Goal: Task Accomplishment & Management: Manage account settings

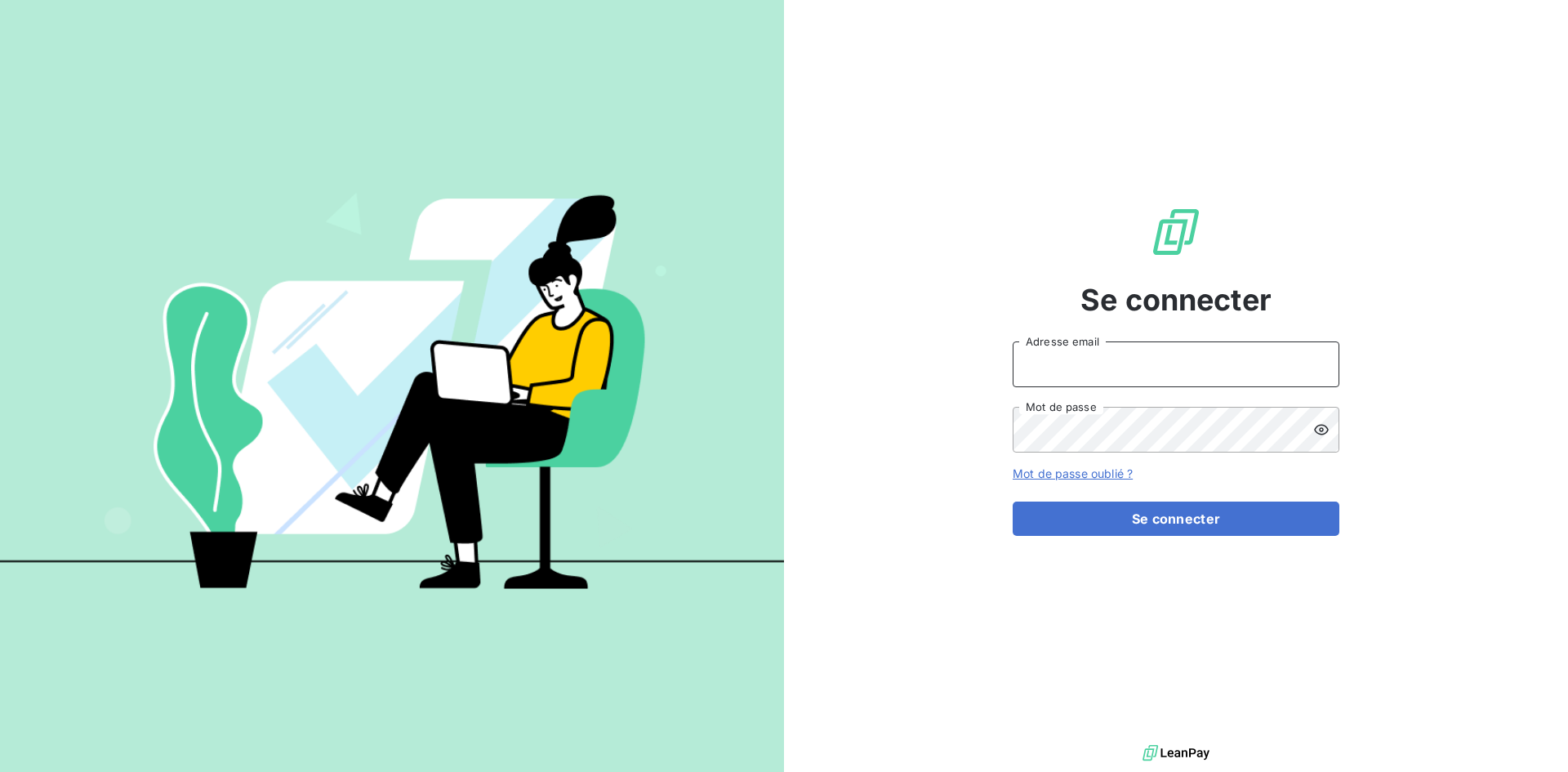
type input "[EMAIL_ADDRESS][DOMAIN_NAME]"
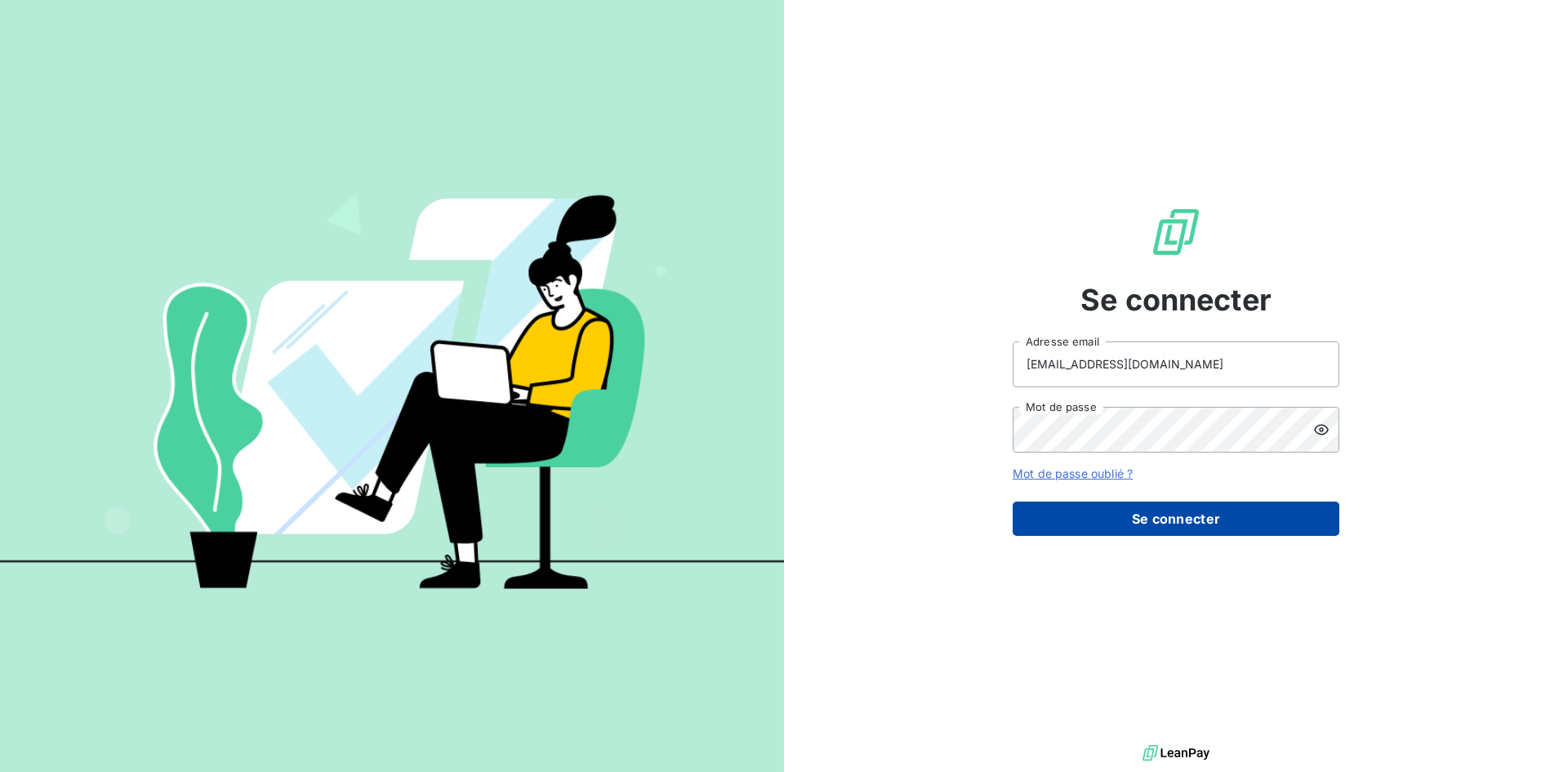
click at [1221, 516] on button "Se connecter" at bounding box center [1176, 519] width 327 height 34
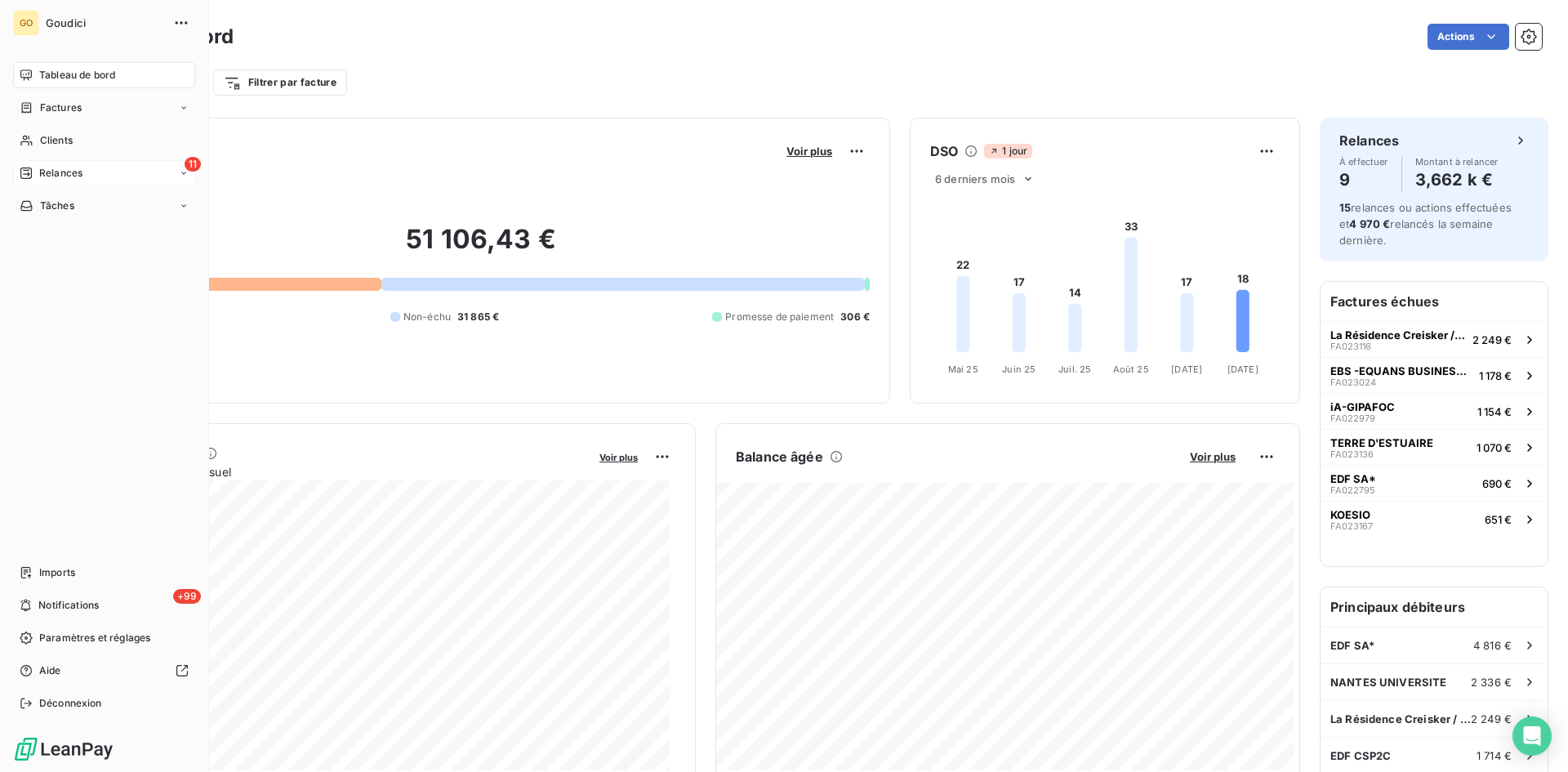
click at [57, 174] on span "Relances" at bounding box center [61, 173] width 43 height 14
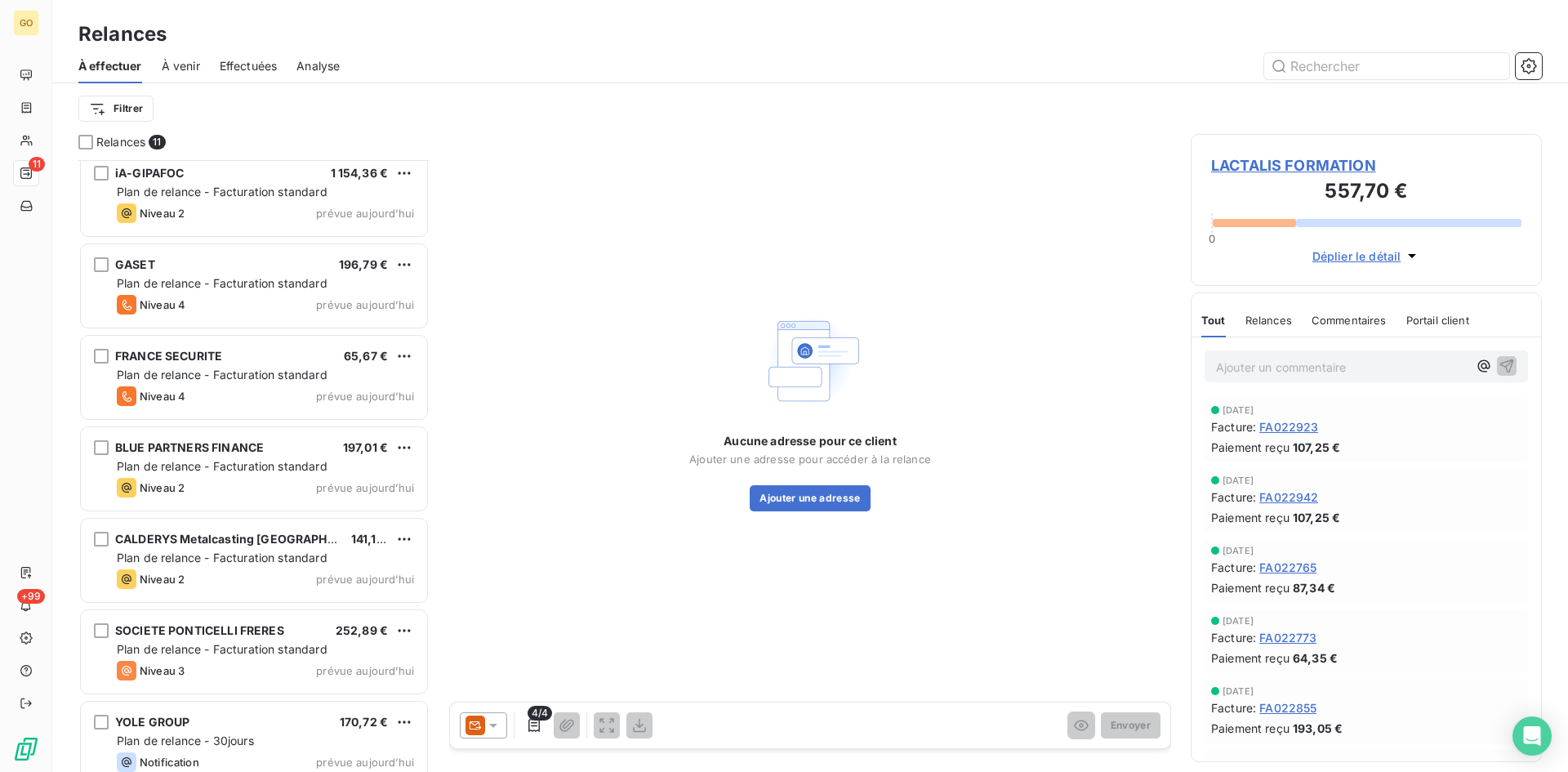
scroll to position [328, 0]
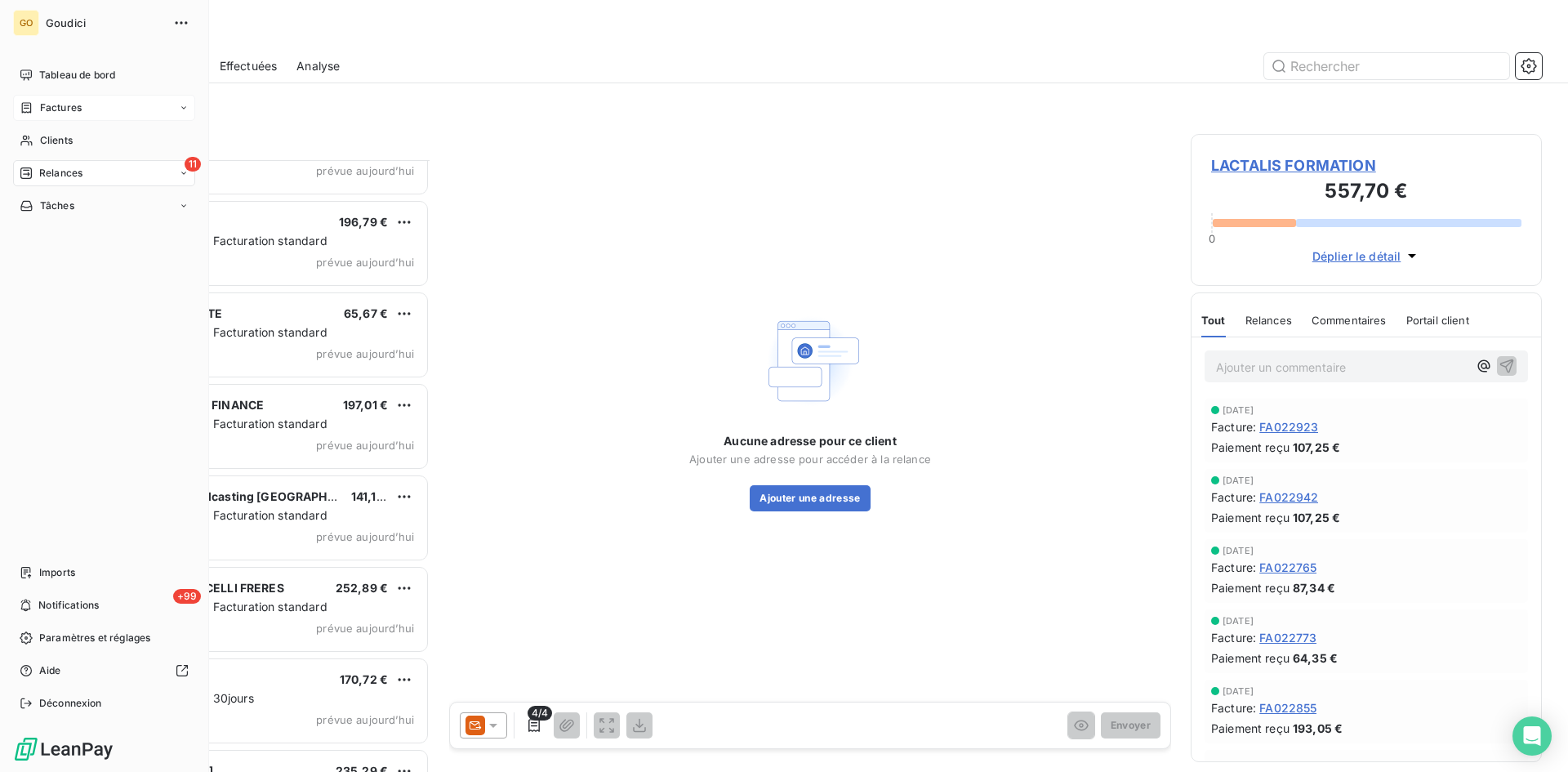
click at [42, 105] on span "Factures" at bounding box center [61, 107] width 42 height 14
click at [60, 136] on span "Factures" at bounding box center [60, 141] width 42 height 14
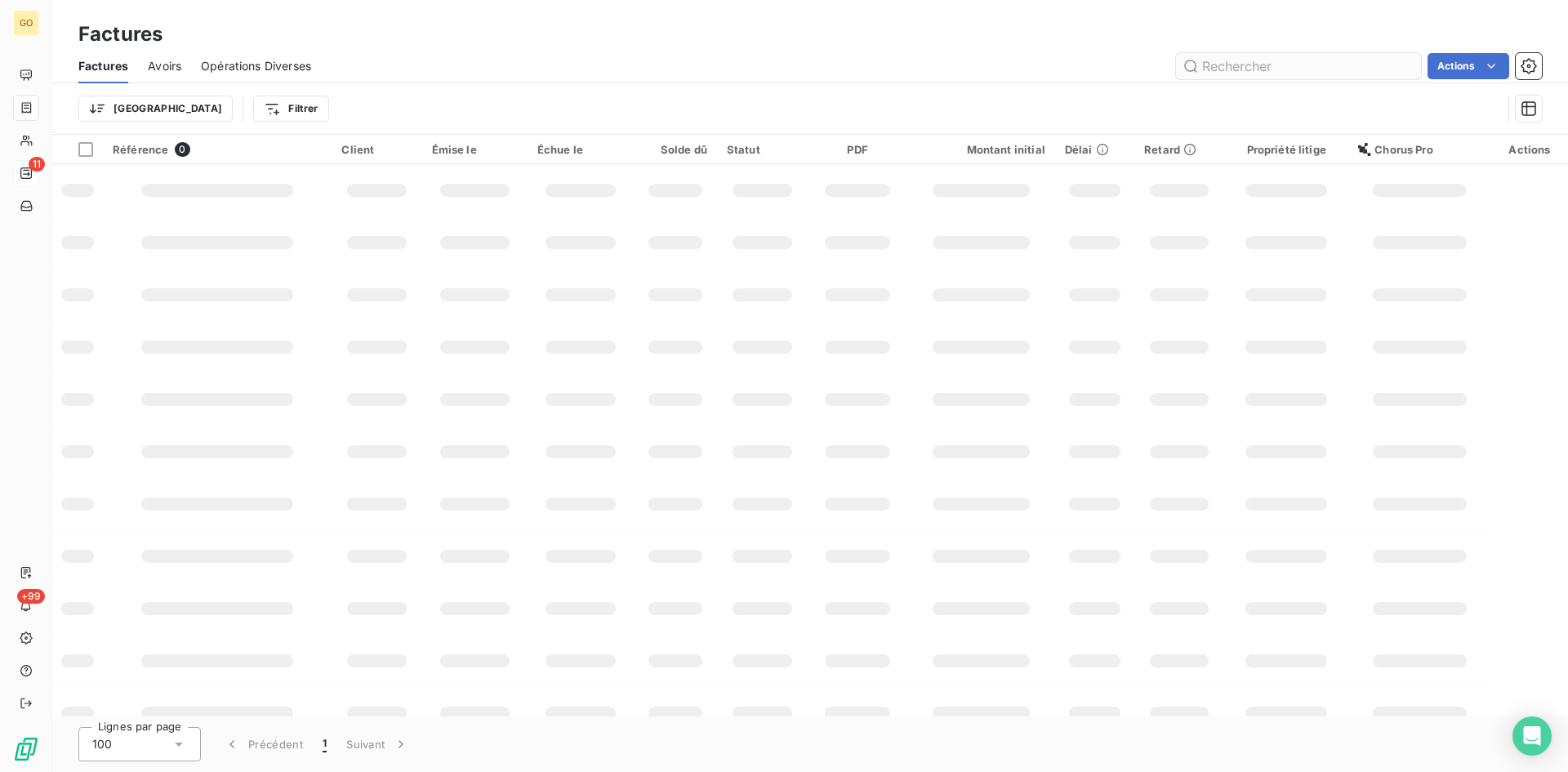
click at [1342, 58] on input "text" at bounding box center [1298, 65] width 245 height 26
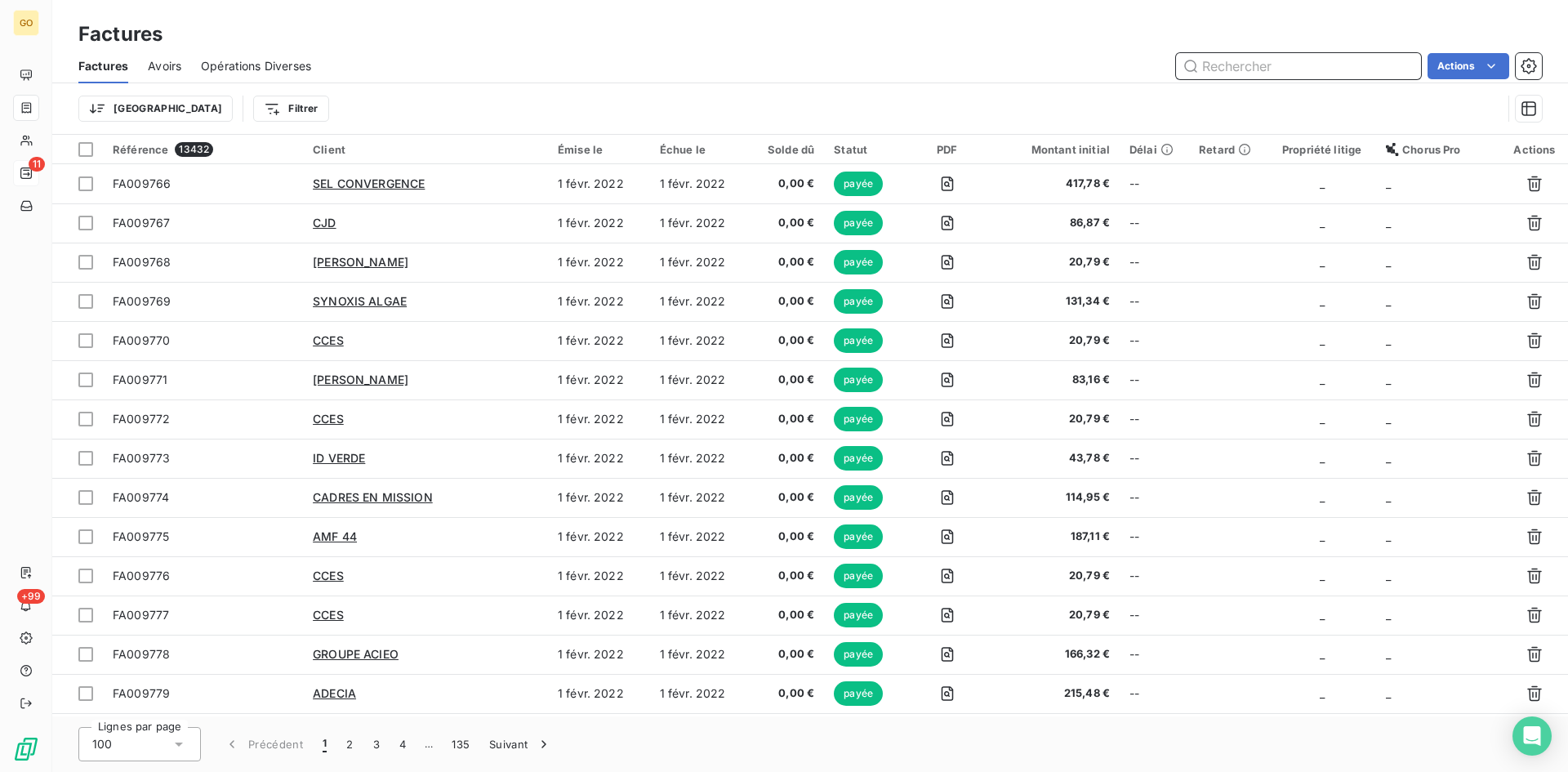
click at [1252, 70] on input "text" at bounding box center [1298, 65] width 245 height 26
paste input "023113"
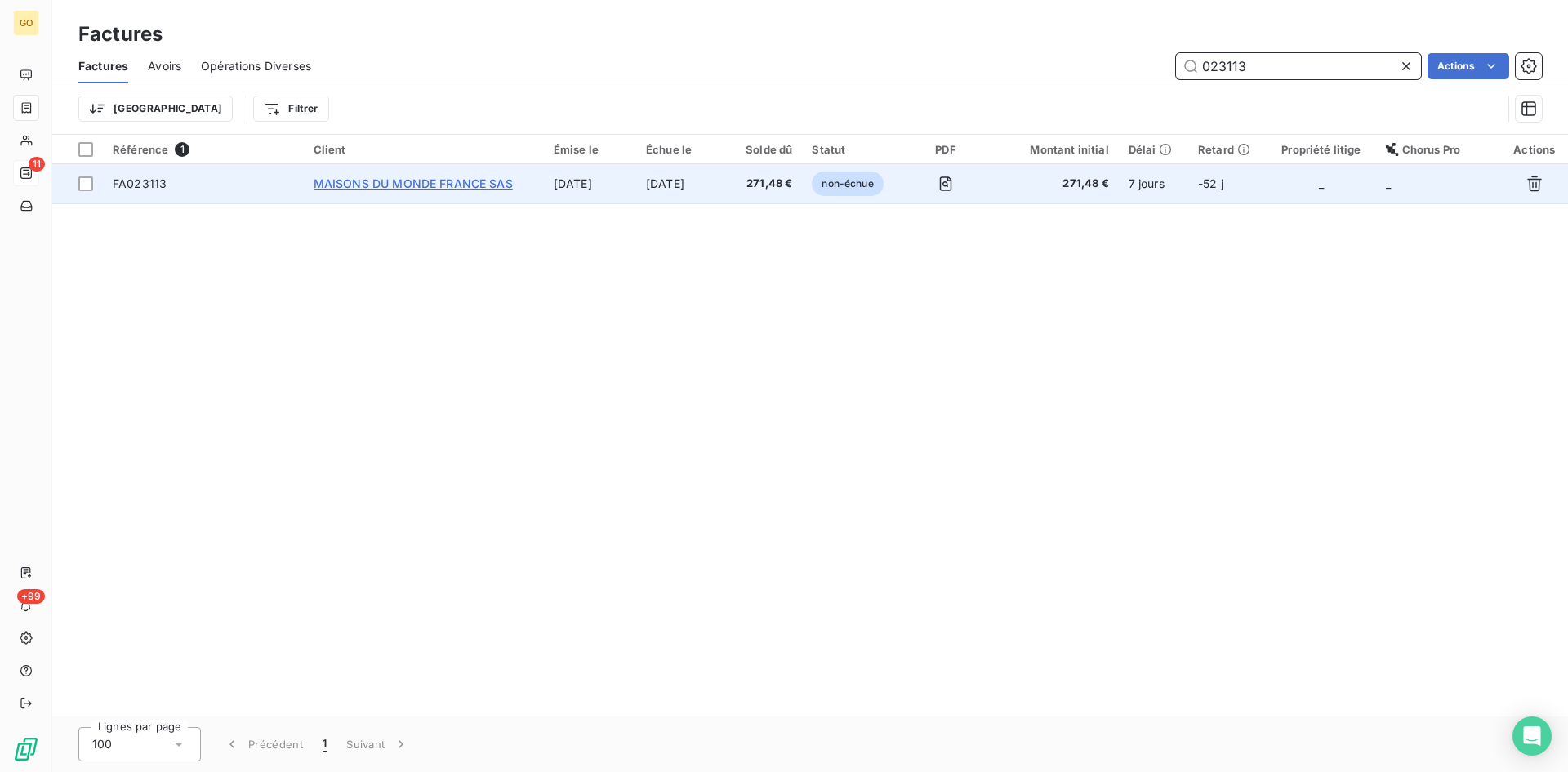
type input "023113"
click at [497, 182] on span "MAISONS DU MONDE FRANCE SAS" at bounding box center [413, 184] width 200 height 14
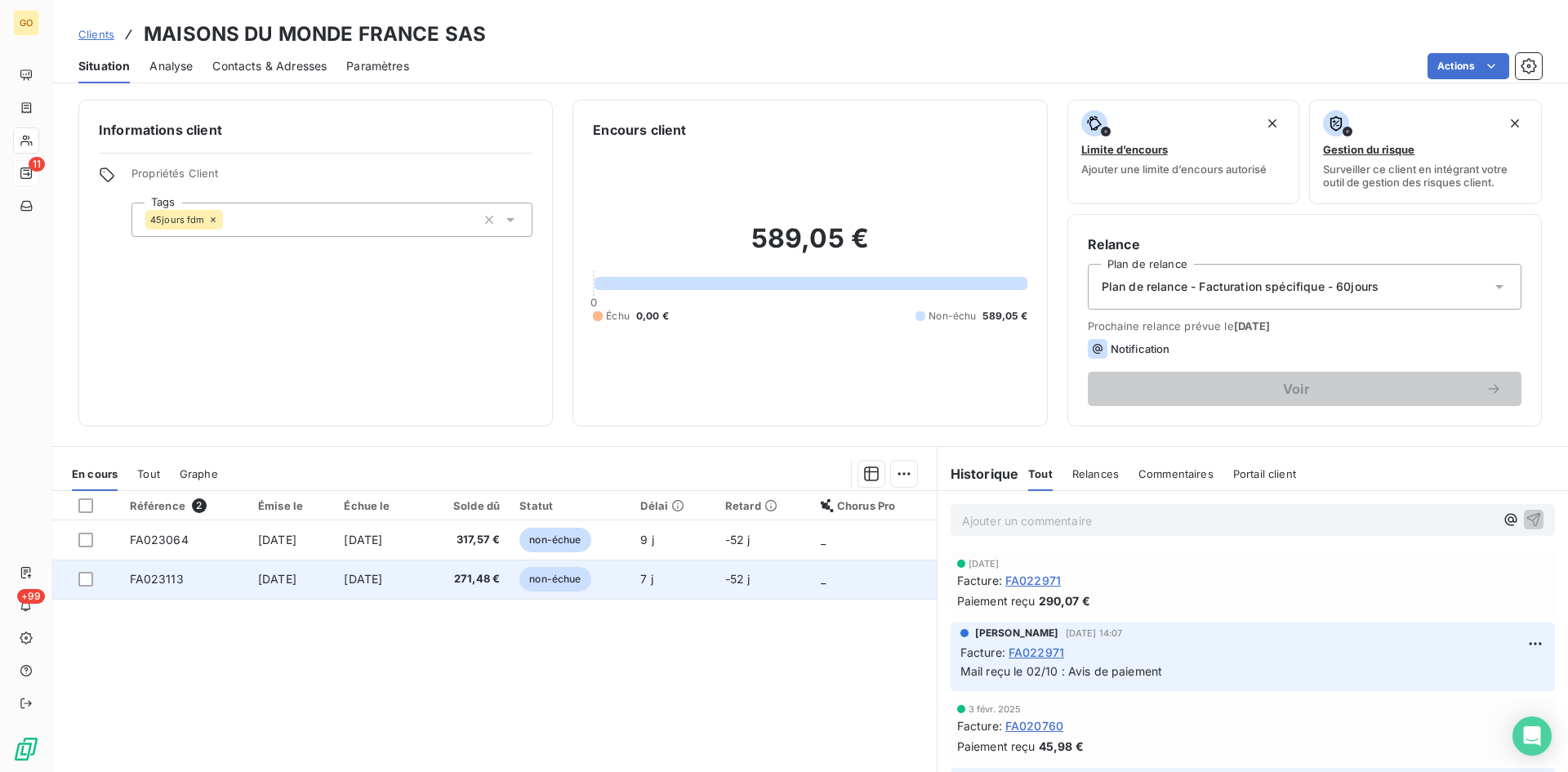
click at [254, 571] on td "[DATE]" at bounding box center [291, 579] width 86 height 39
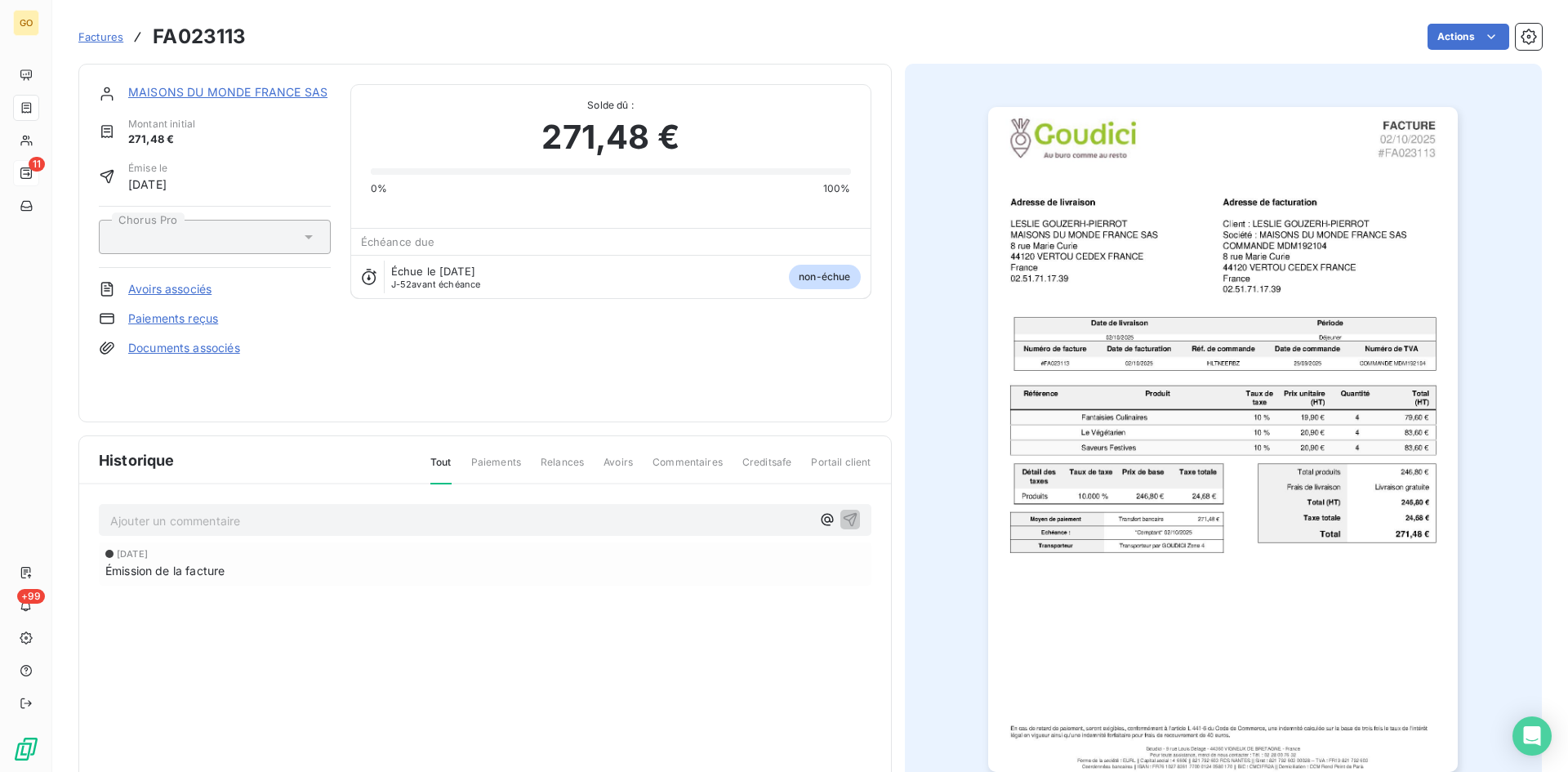
click at [153, 525] on p "Ajouter un commentaire ﻿" at bounding box center [460, 520] width 701 height 21
click at [134, 516] on span "Avie de paiement" at bounding box center [158, 519] width 95 height 14
click at [236, 516] on p "Avis de paiement" at bounding box center [460, 519] width 701 height 19
click at [848, 519] on icon "button" at bounding box center [850, 519] width 14 height 14
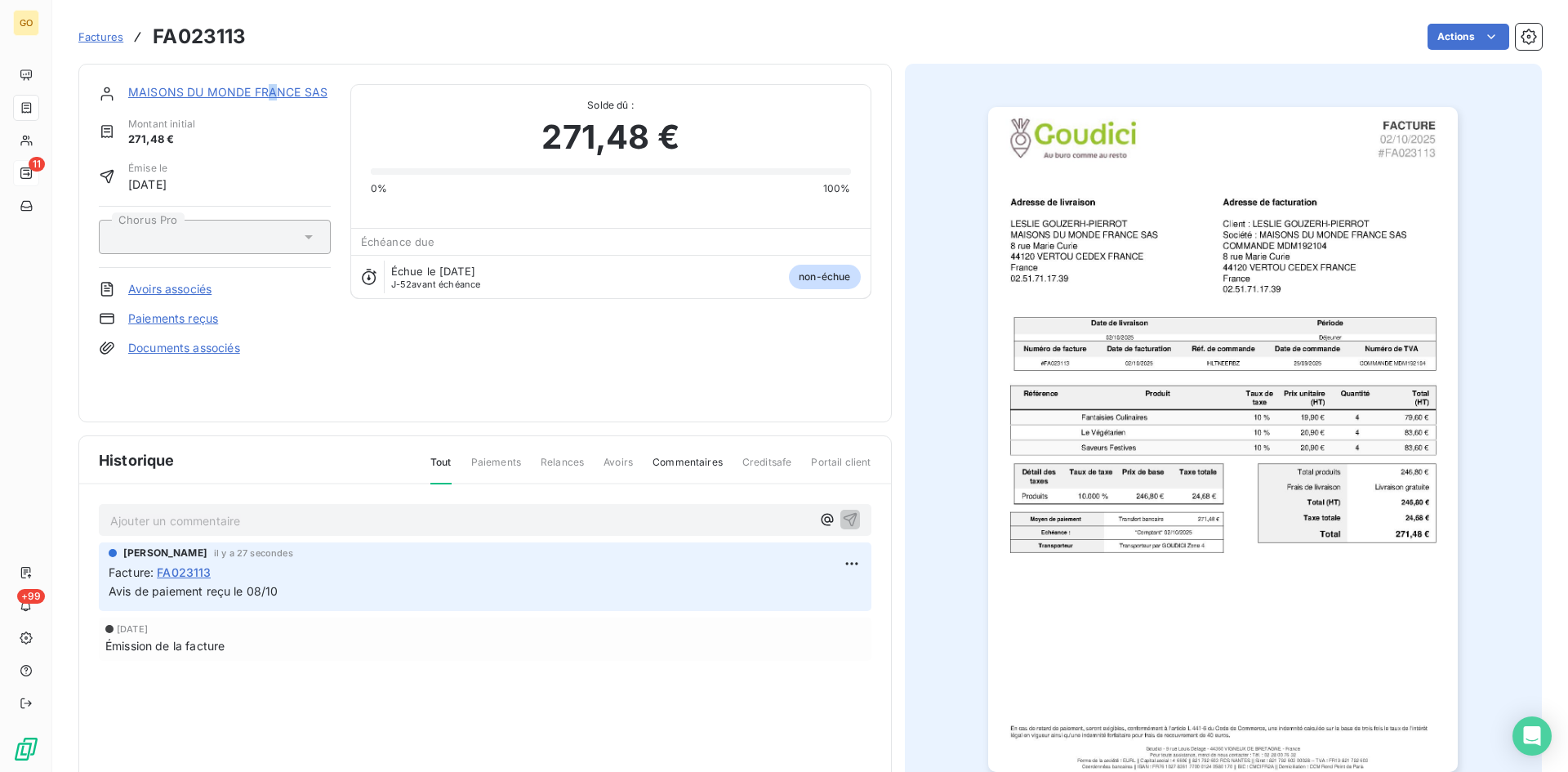
click at [271, 92] on link "MAISONS DU MONDE FRANCE SAS" at bounding box center [227, 92] width 200 height 14
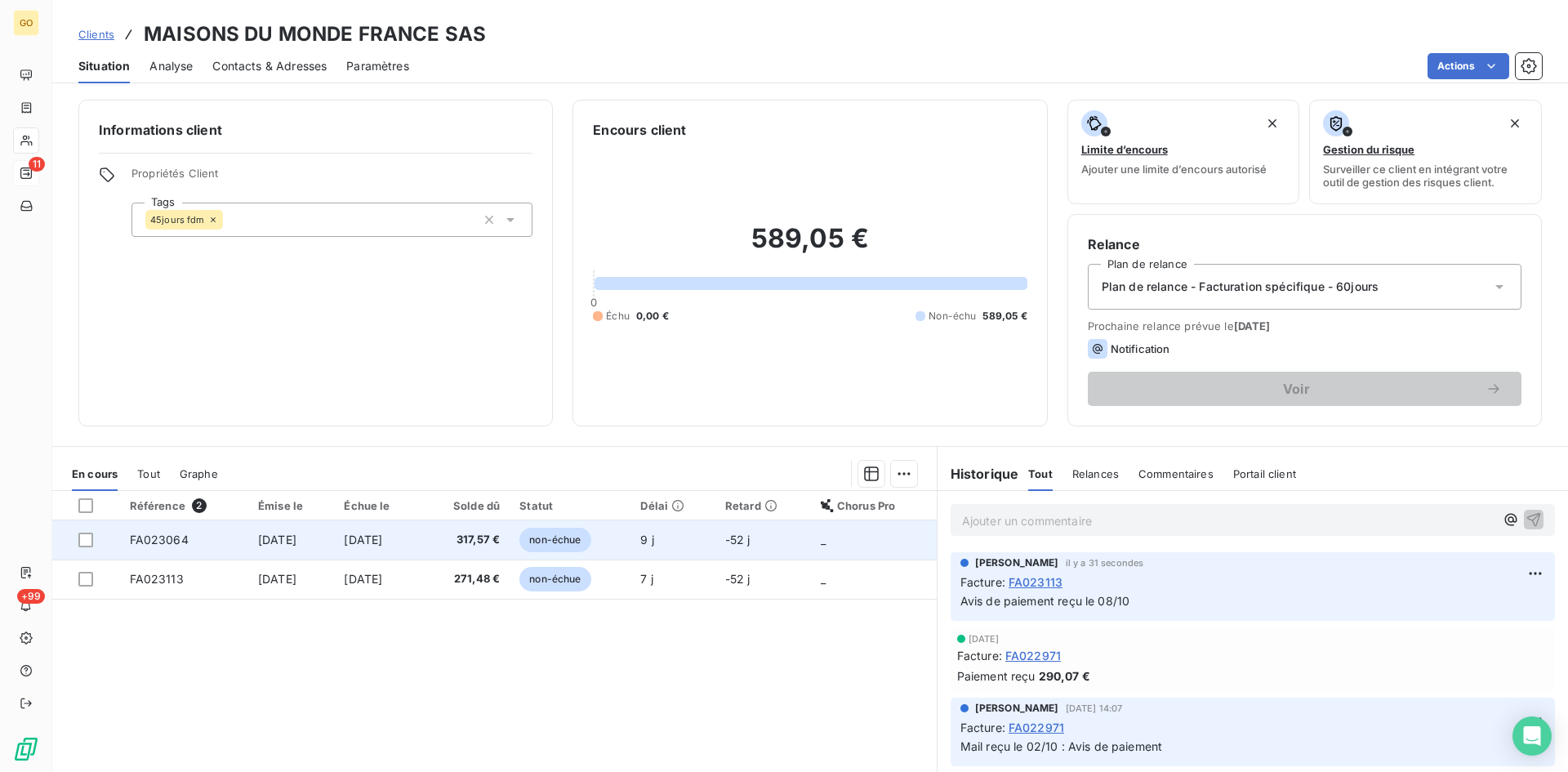
click at [248, 549] on td "[DATE]" at bounding box center [291, 540] width 86 height 39
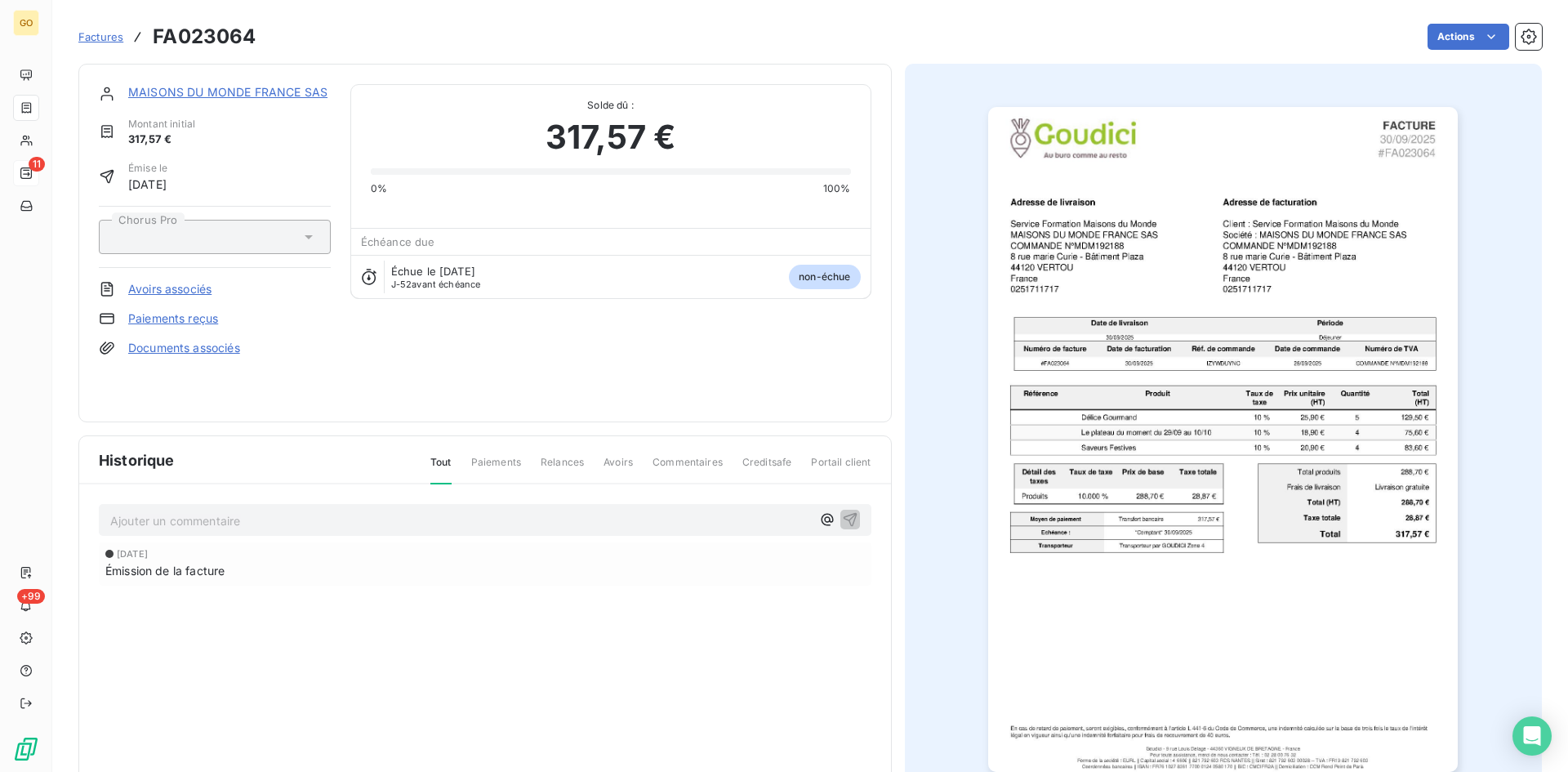
click at [246, 517] on p "Ajouter un commentaire ﻿" at bounding box center [460, 520] width 701 height 21
click at [847, 516] on icon "button" at bounding box center [850, 519] width 16 height 16
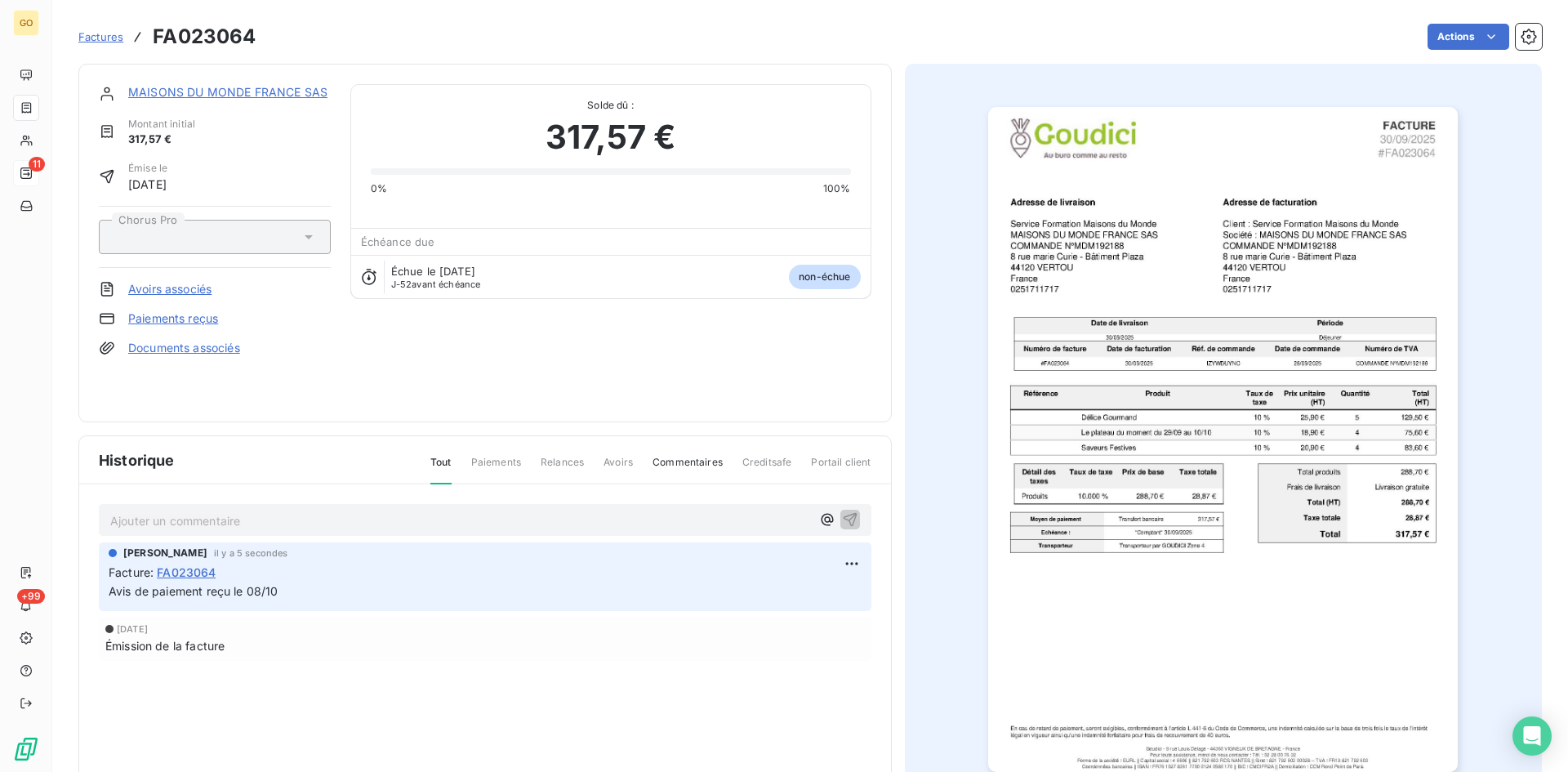
click at [260, 90] on link "MAISONS DU MONDE FRANCE SAS" at bounding box center [227, 92] width 200 height 14
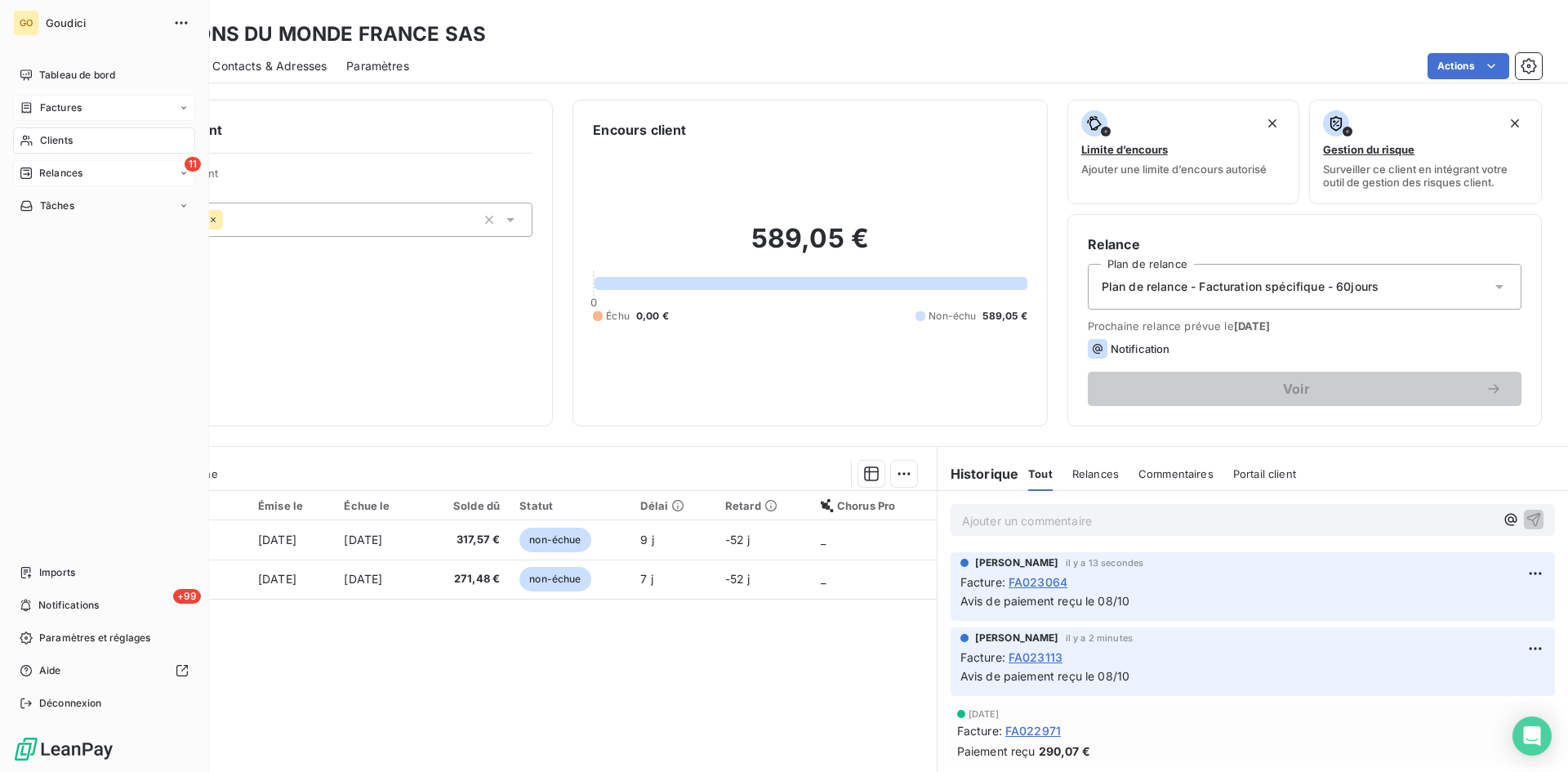
click at [70, 107] on span "Factures" at bounding box center [61, 107] width 42 height 14
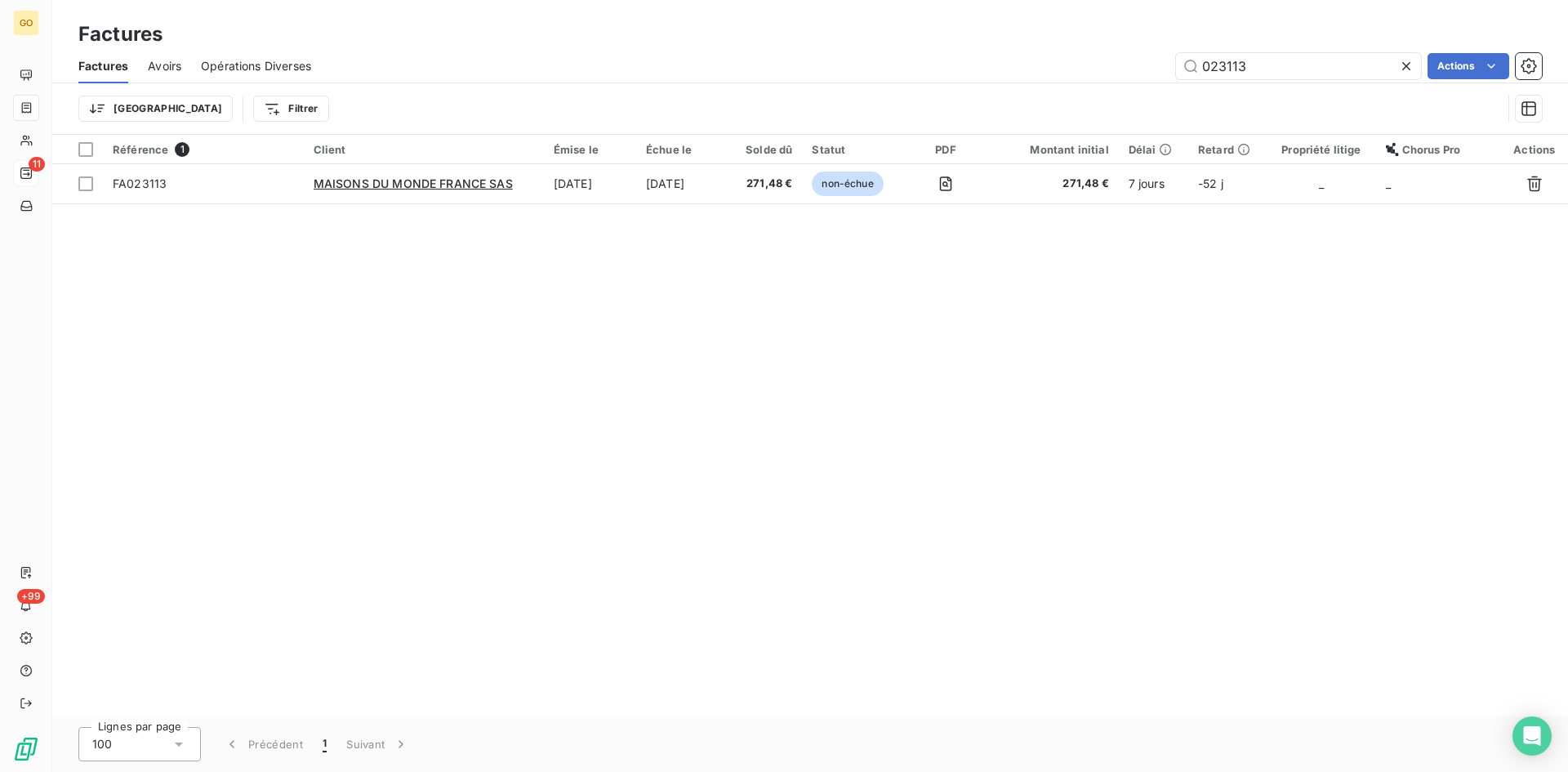
click at [1409, 67] on icon at bounding box center [1407, 66] width 16 height 16
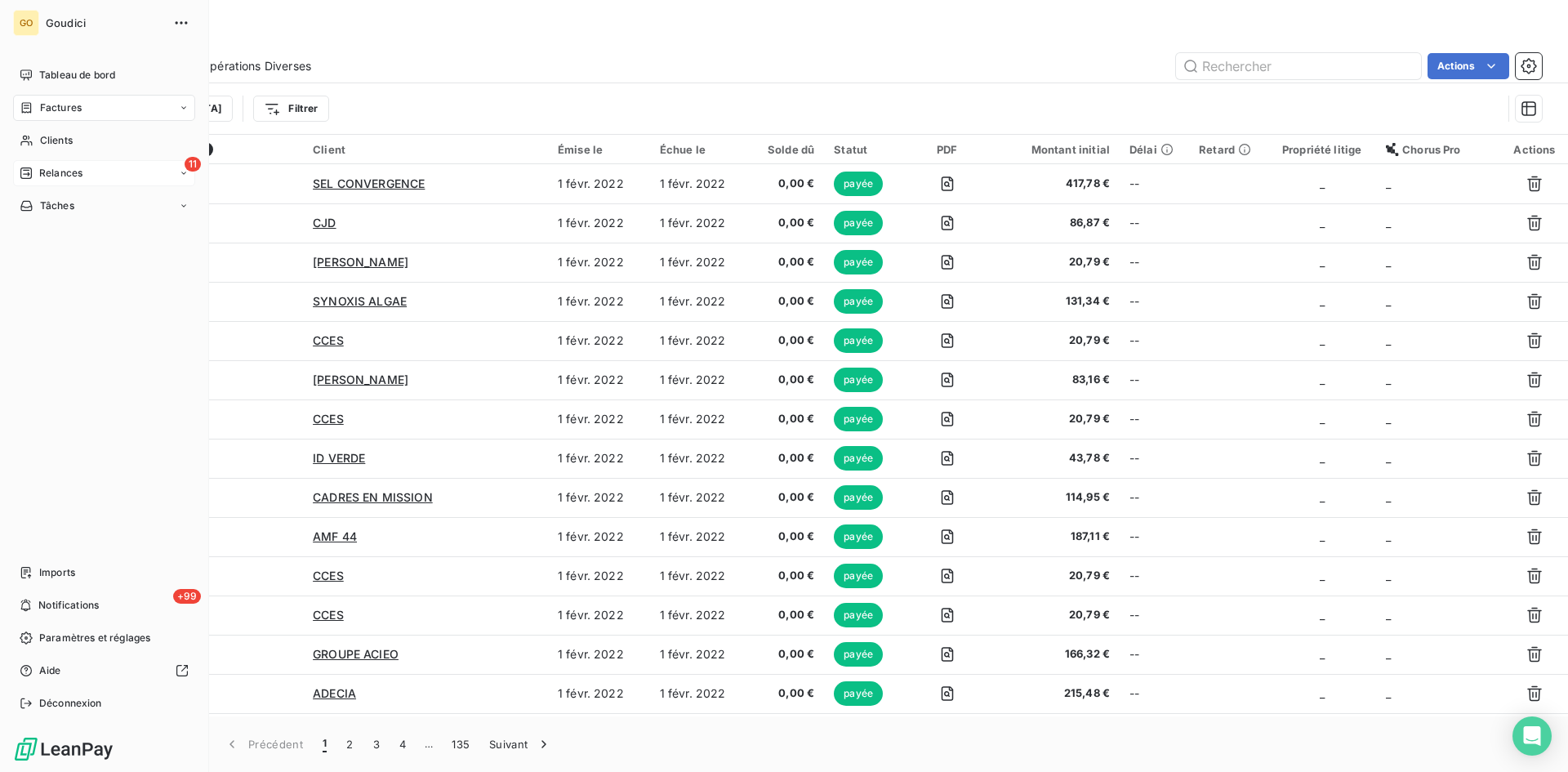
click at [81, 107] on div "Factures" at bounding box center [104, 107] width 182 height 26
click at [66, 141] on span "Factures" at bounding box center [60, 141] width 42 height 14
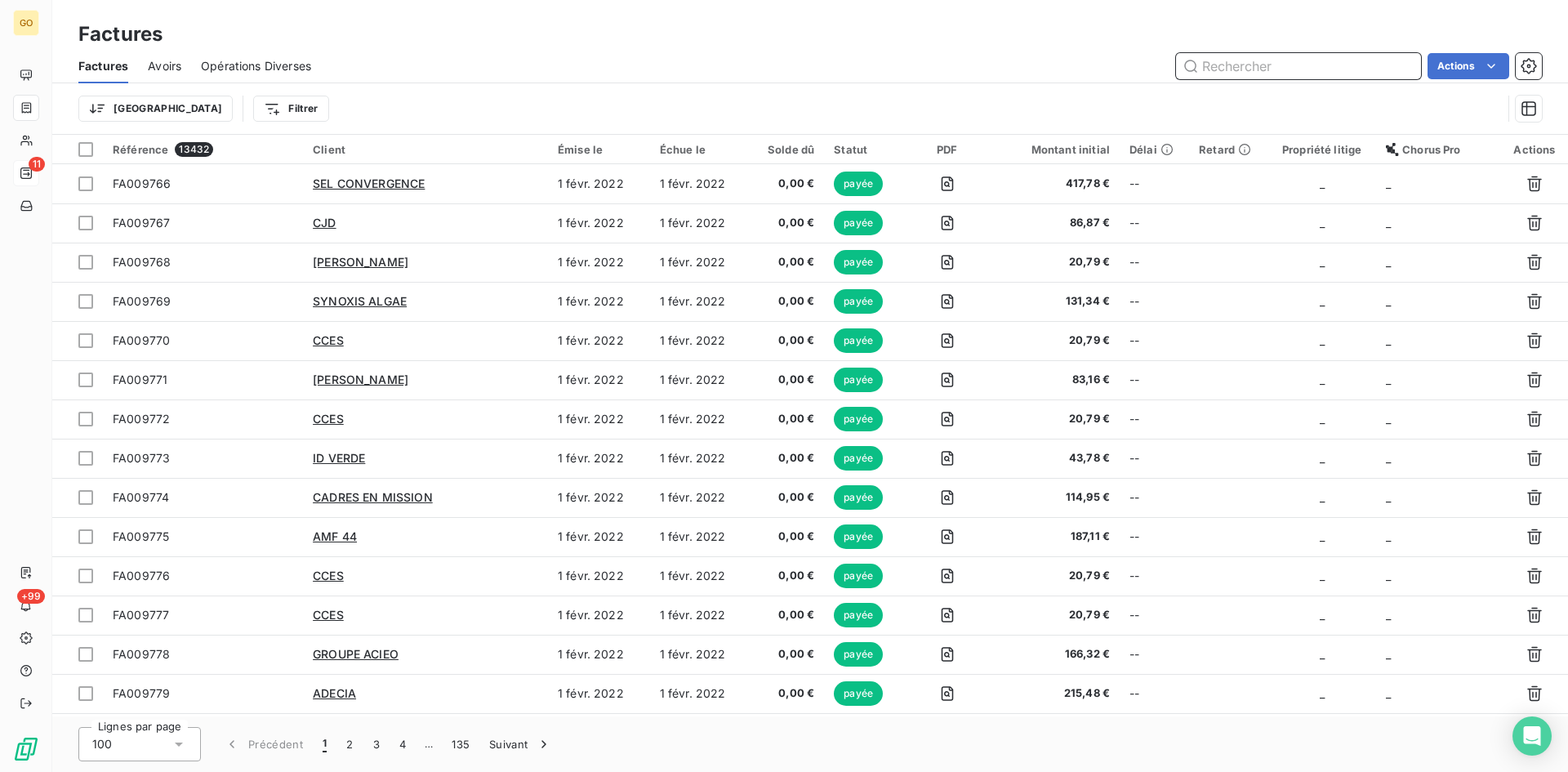
click at [1271, 67] on input "text" at bounding box center [1298, 65] width 245 height 26
click at [1307, 79] on div "Factures Avoirs Opérations Diverses Actions" at bounding box center [810, 66] width 1516 height 34
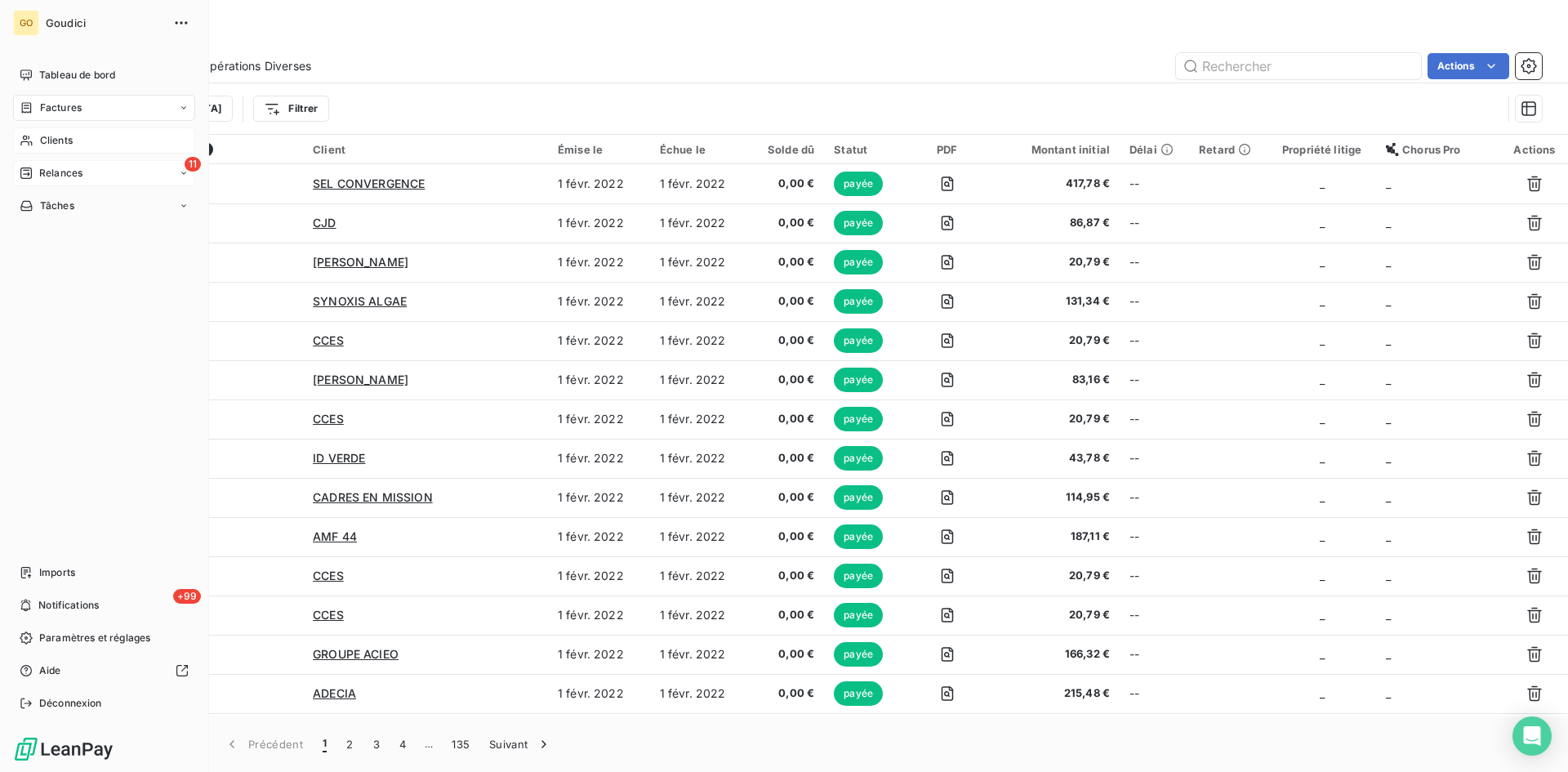
click at [55, 131] on div "Clients" at bounding box center [104, 140] width 182 height 26
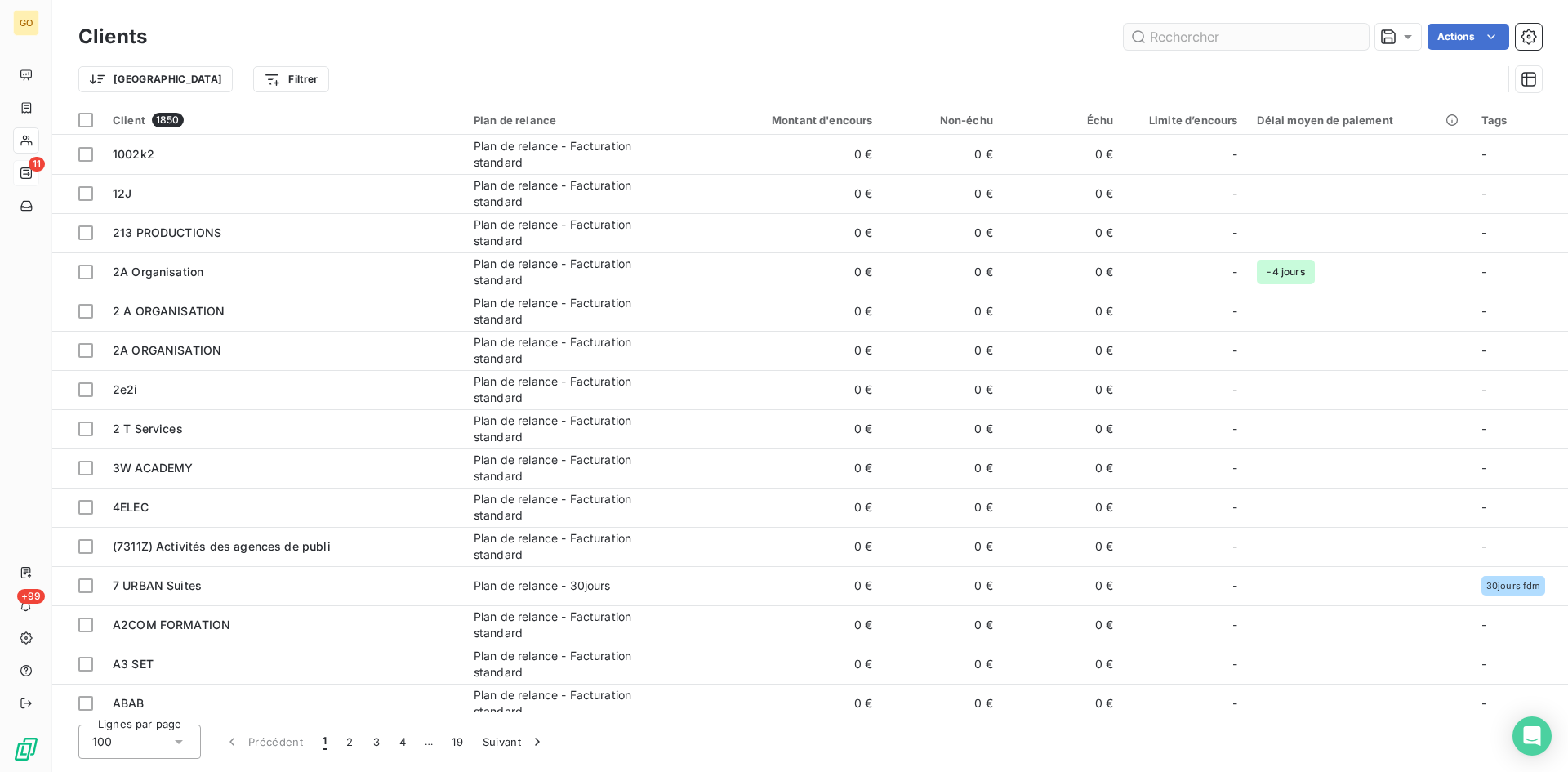
click at [1199, 34] on input "text" at bounding box center [1247, 36] width 245 height 26
type input "c"
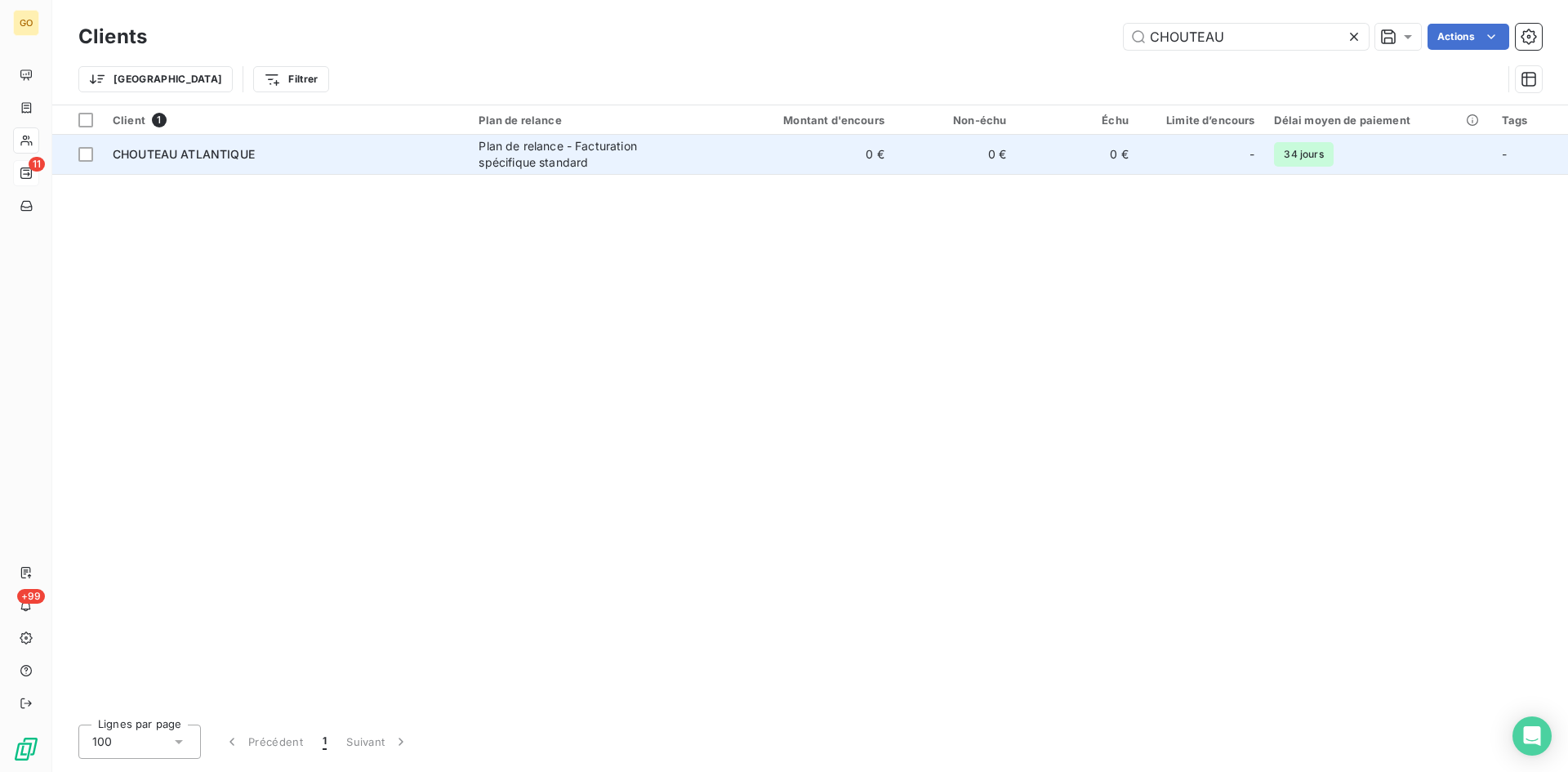
type input "CHOUTEAU"
click at [496, 163] on div "Plan de relance - Facturation spécifique standard" at bounding box center [580, 154] width 204 height 32
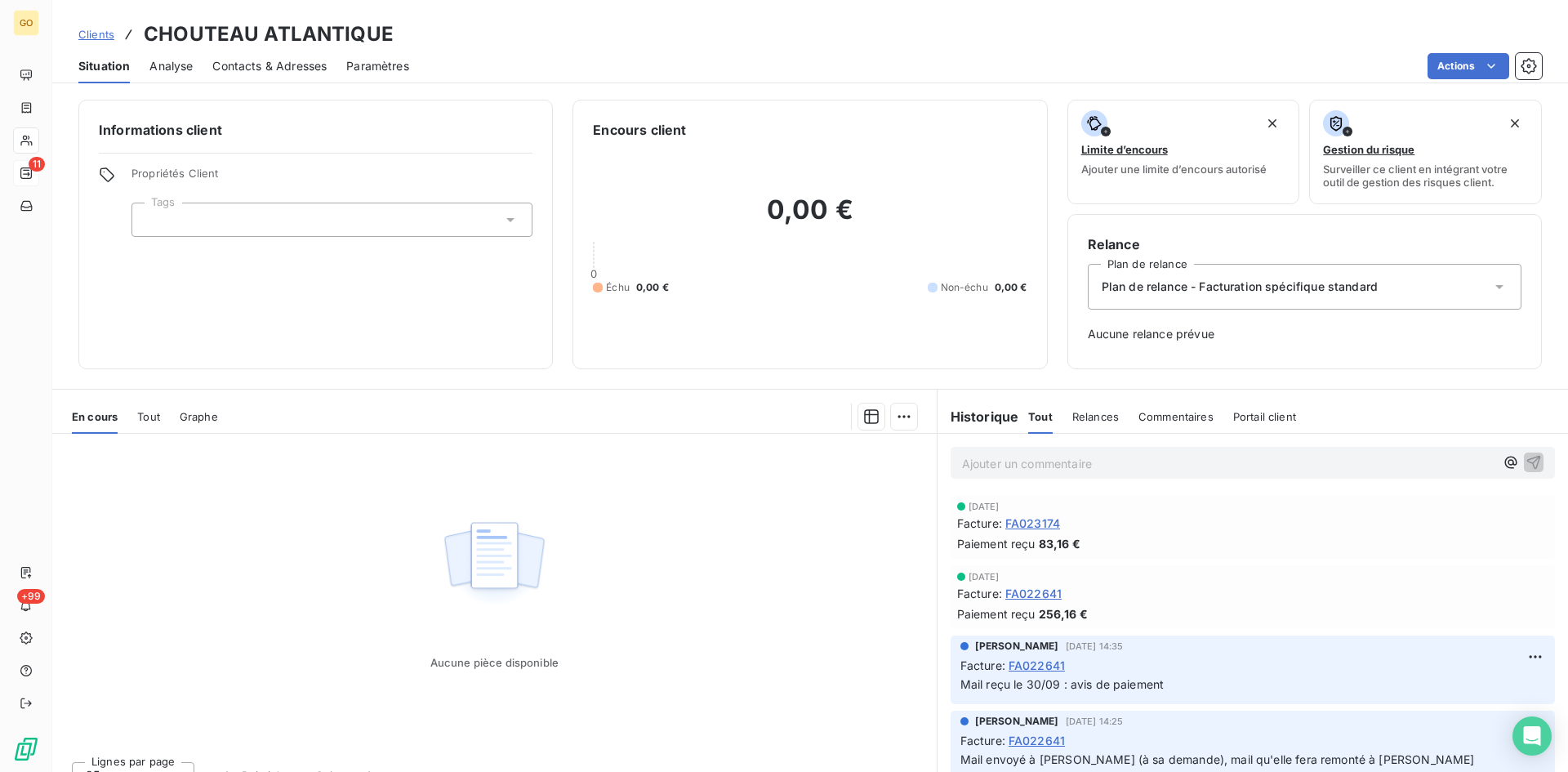
click at [239, 70] on span "Contacts & Adresses" at bounding box center [270, 66] width 115 height 16
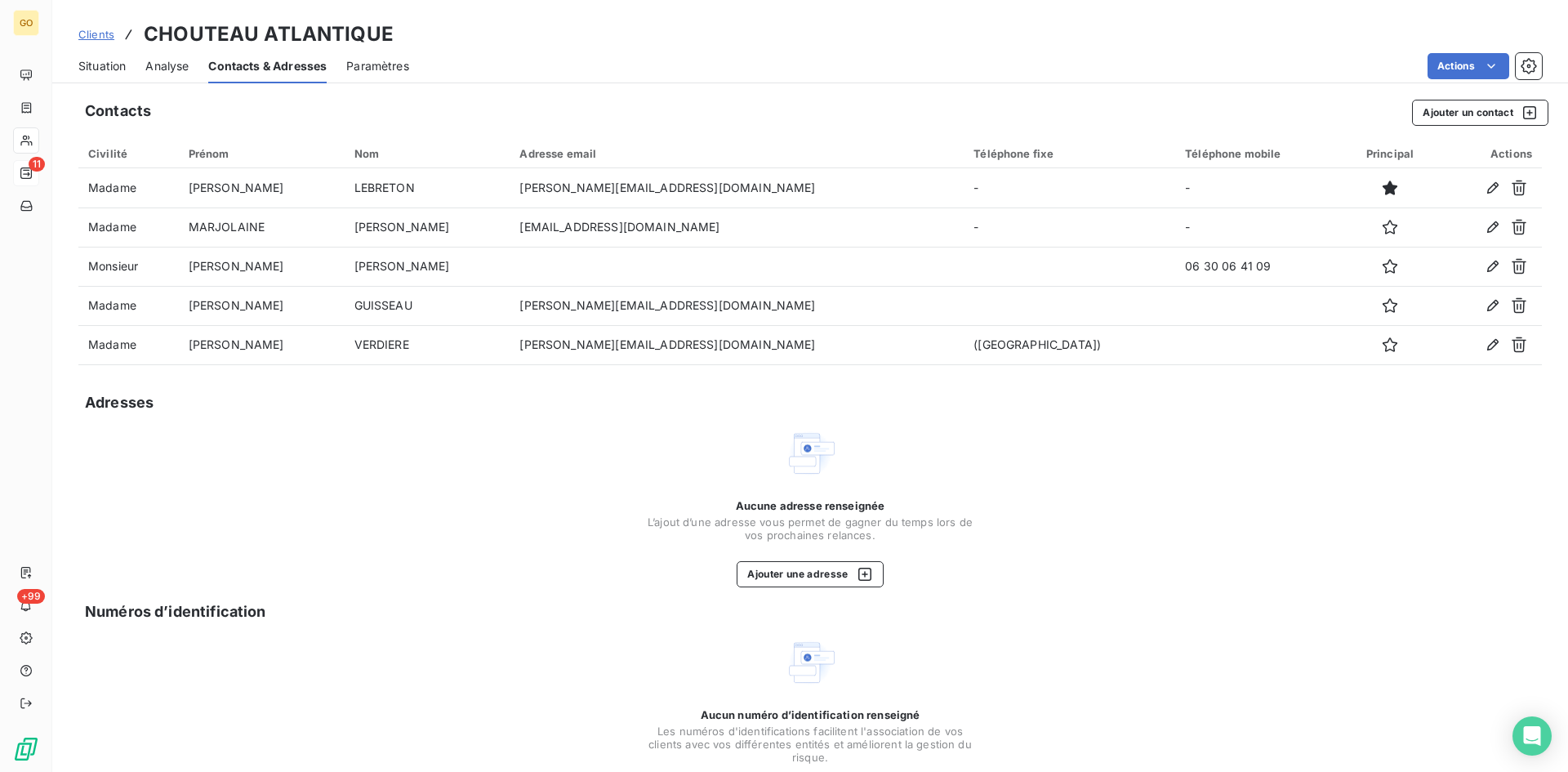
click at [112, 70] on span "Situation" at bounding box center [102, 66] width 47 height 16
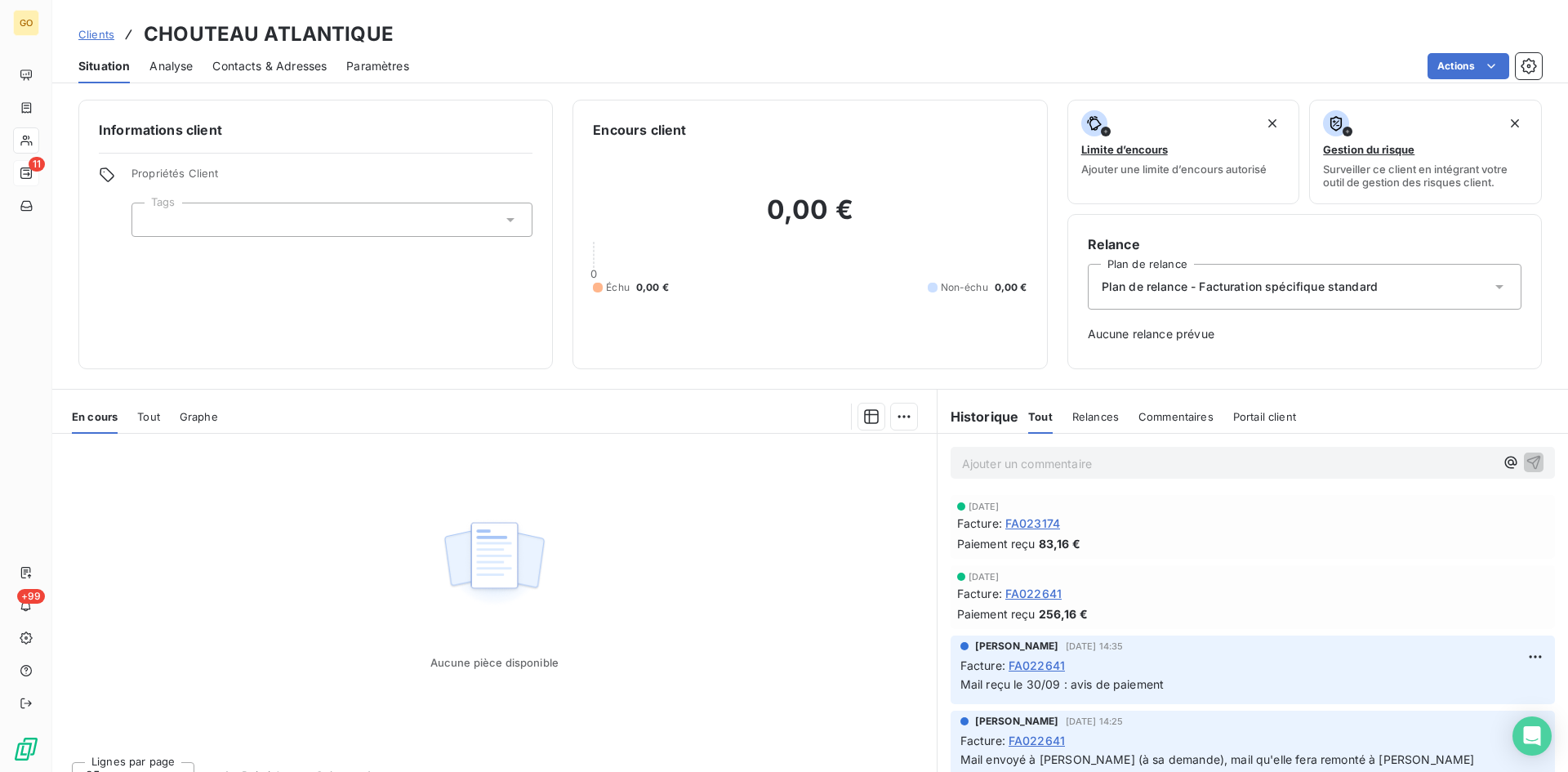
click at [502, 219] on icon at bounding box center [510, 219] width 16 height 16
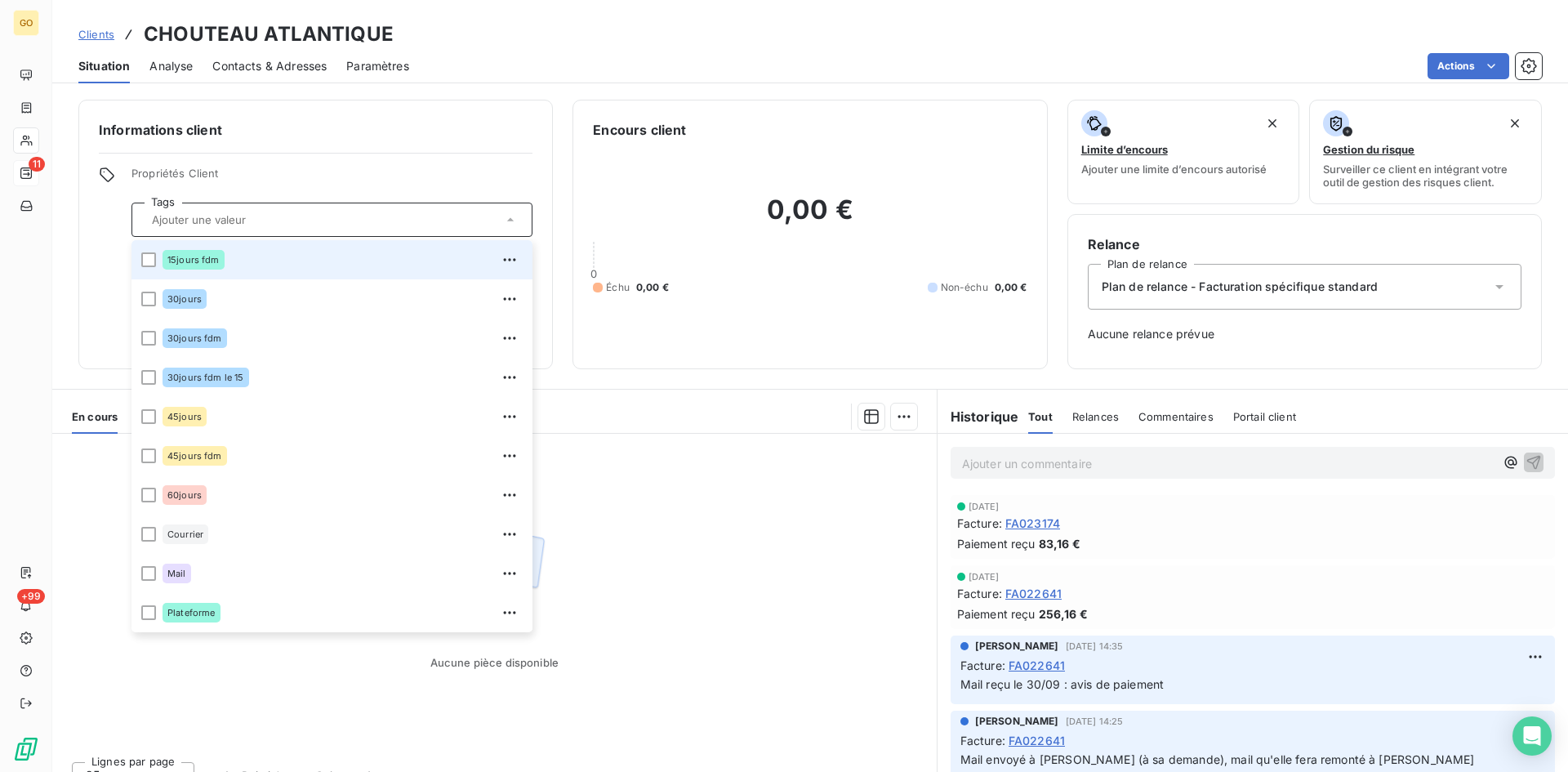
click at [502, 219] on icon at bounding box center [510, 219] width 16 height 16
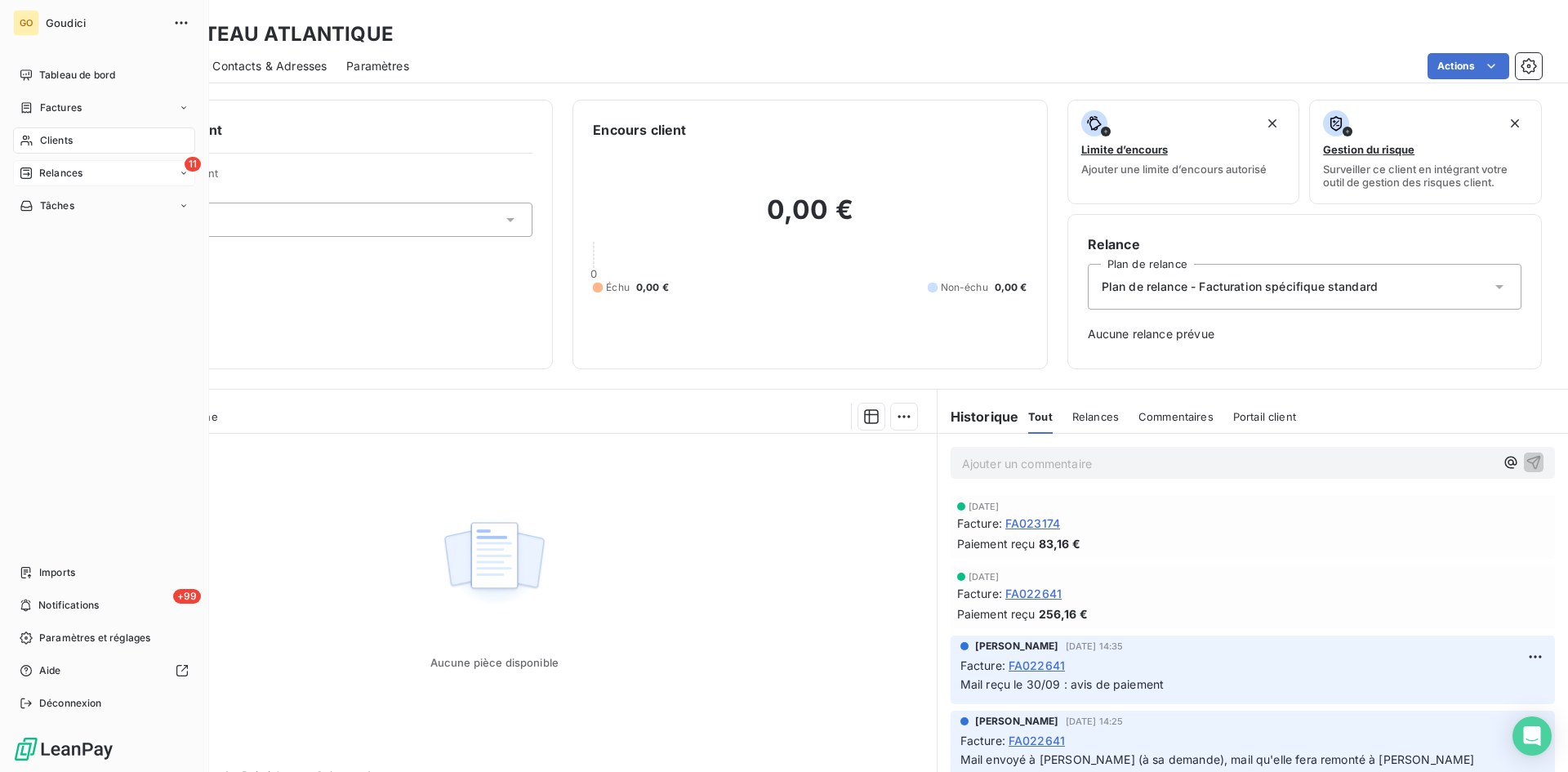
click at [46, 104] on span "Factures" at bounding box center [61, 107] width 42 height 14
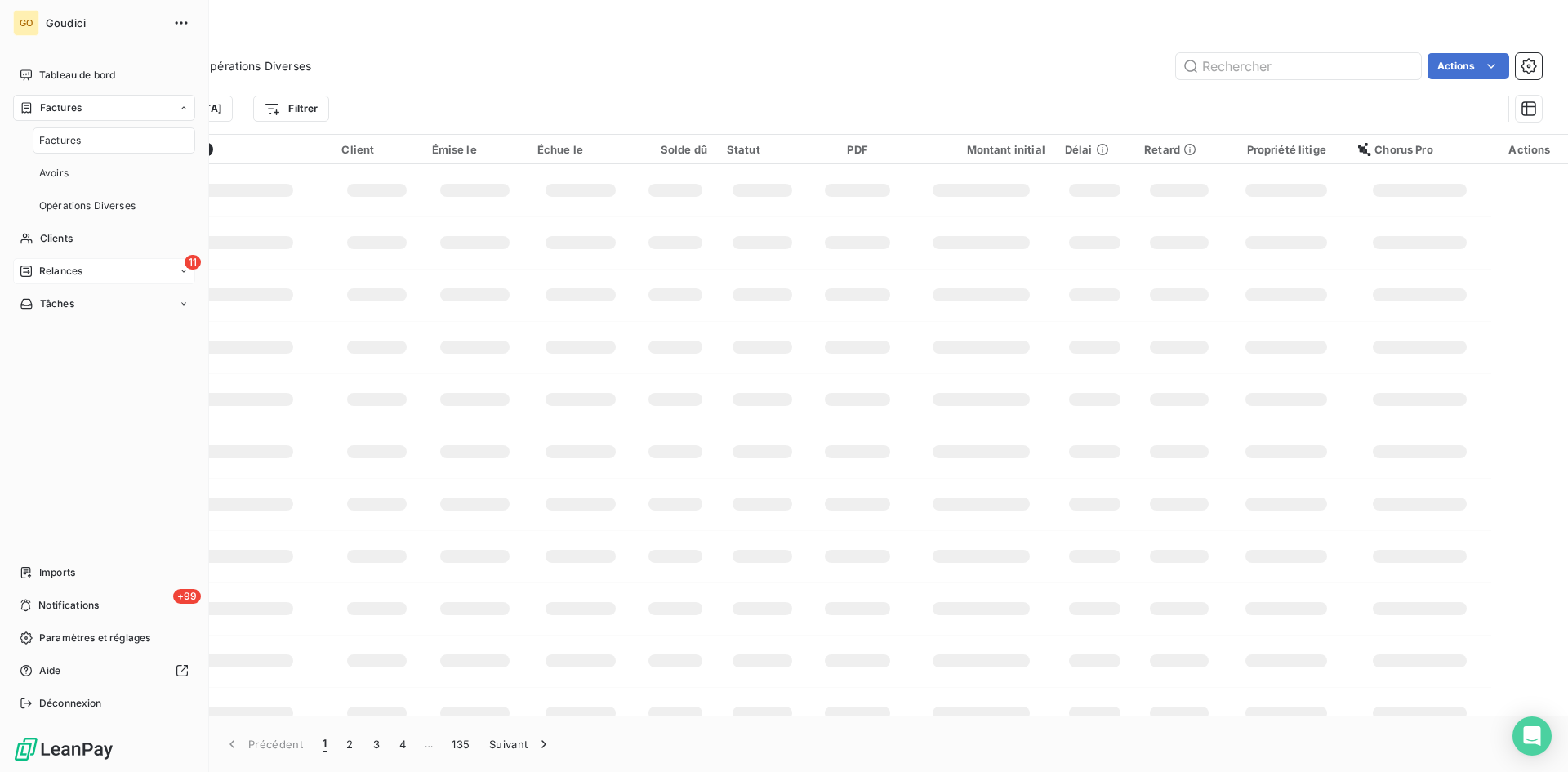
click at [52, 136] on span "Factures" at bounding box center [60, 141] width 42 height 14
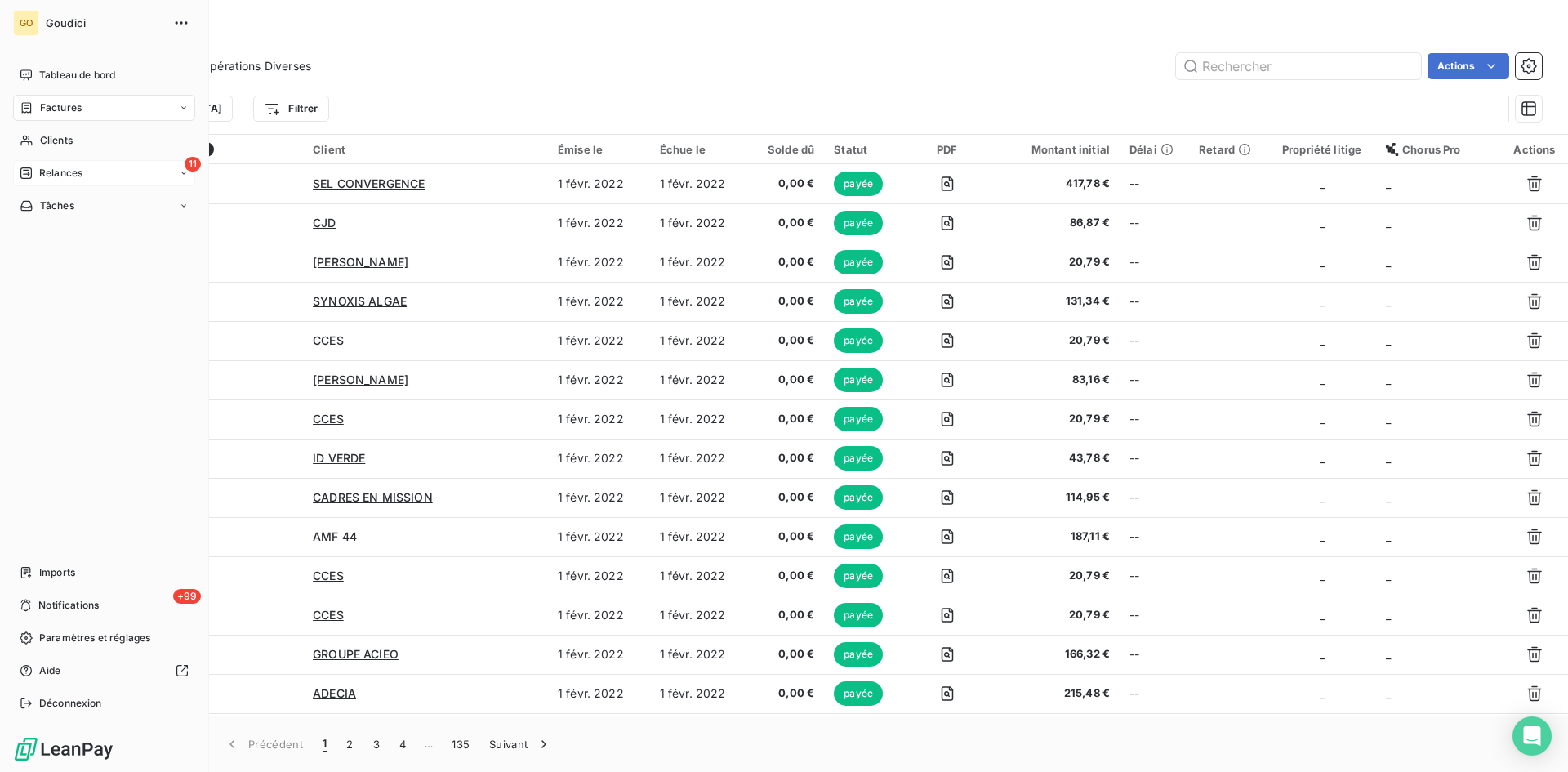
click at [56, 173] on span "Relances" at bounding box center [61, 173] width 43 height 14
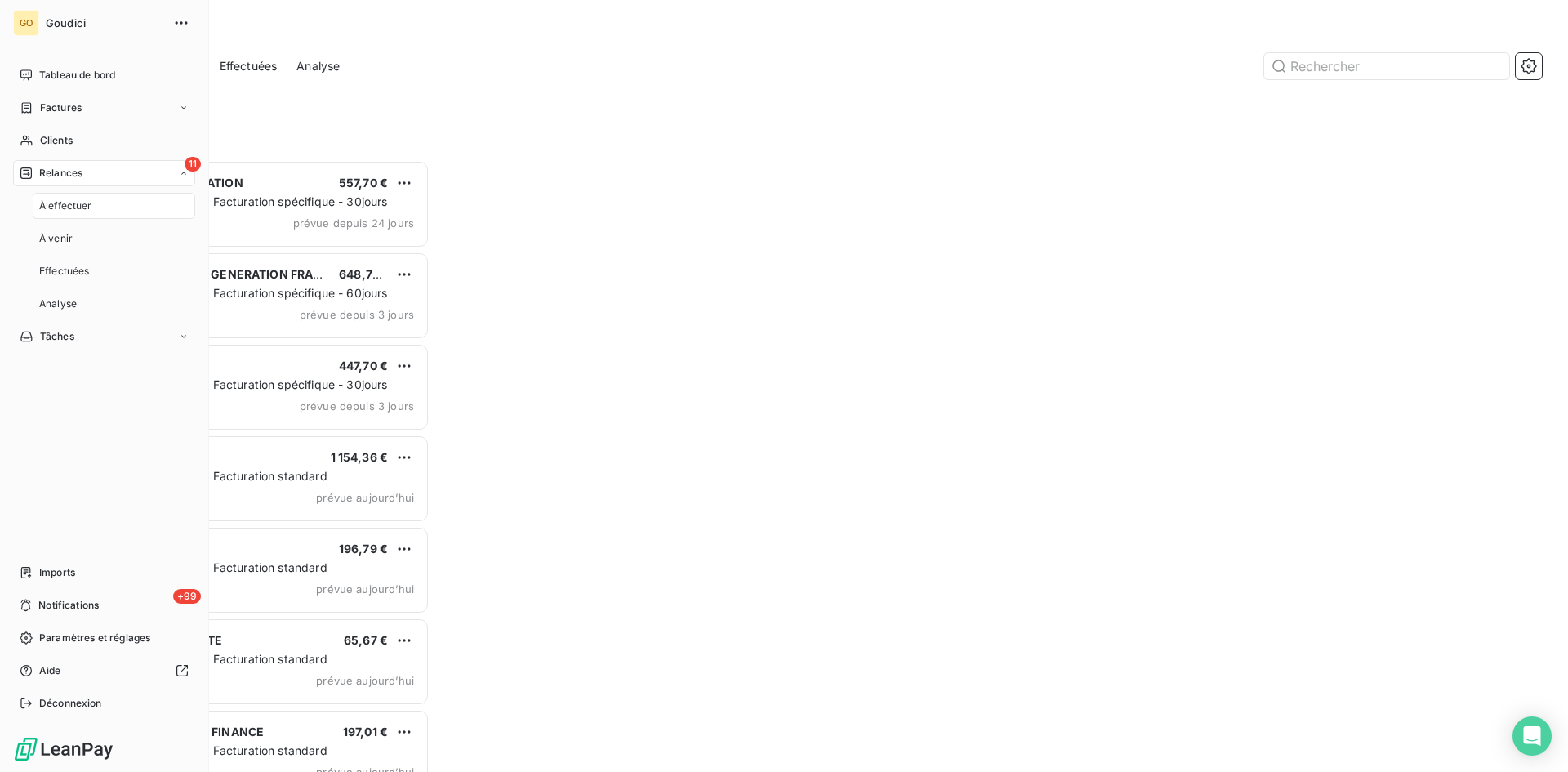
scroll to position [599, 339]
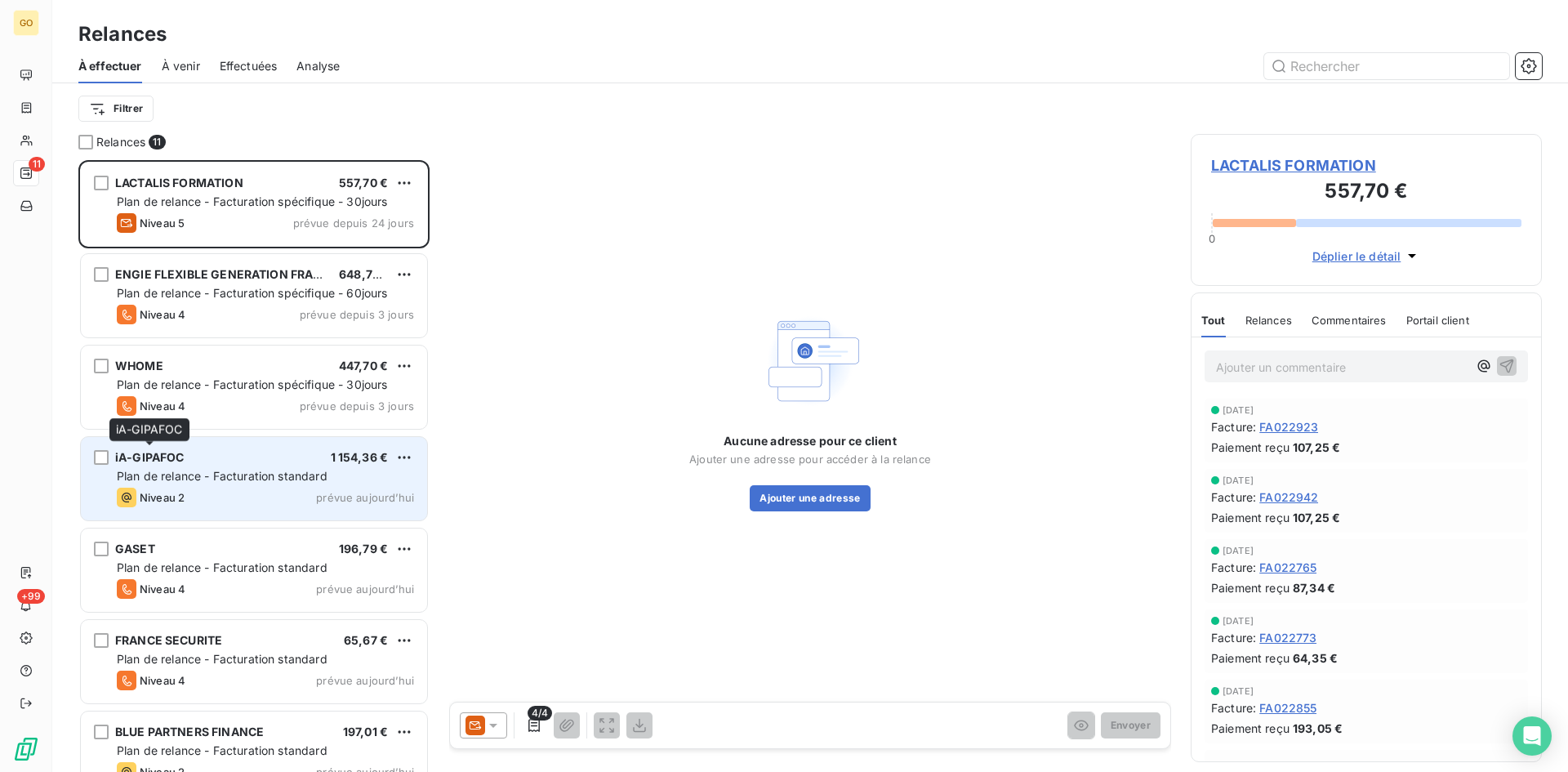
click at [176, 459] on span "iA-GIPAFOC" at bounding box center [150, 458] width 70 height 14
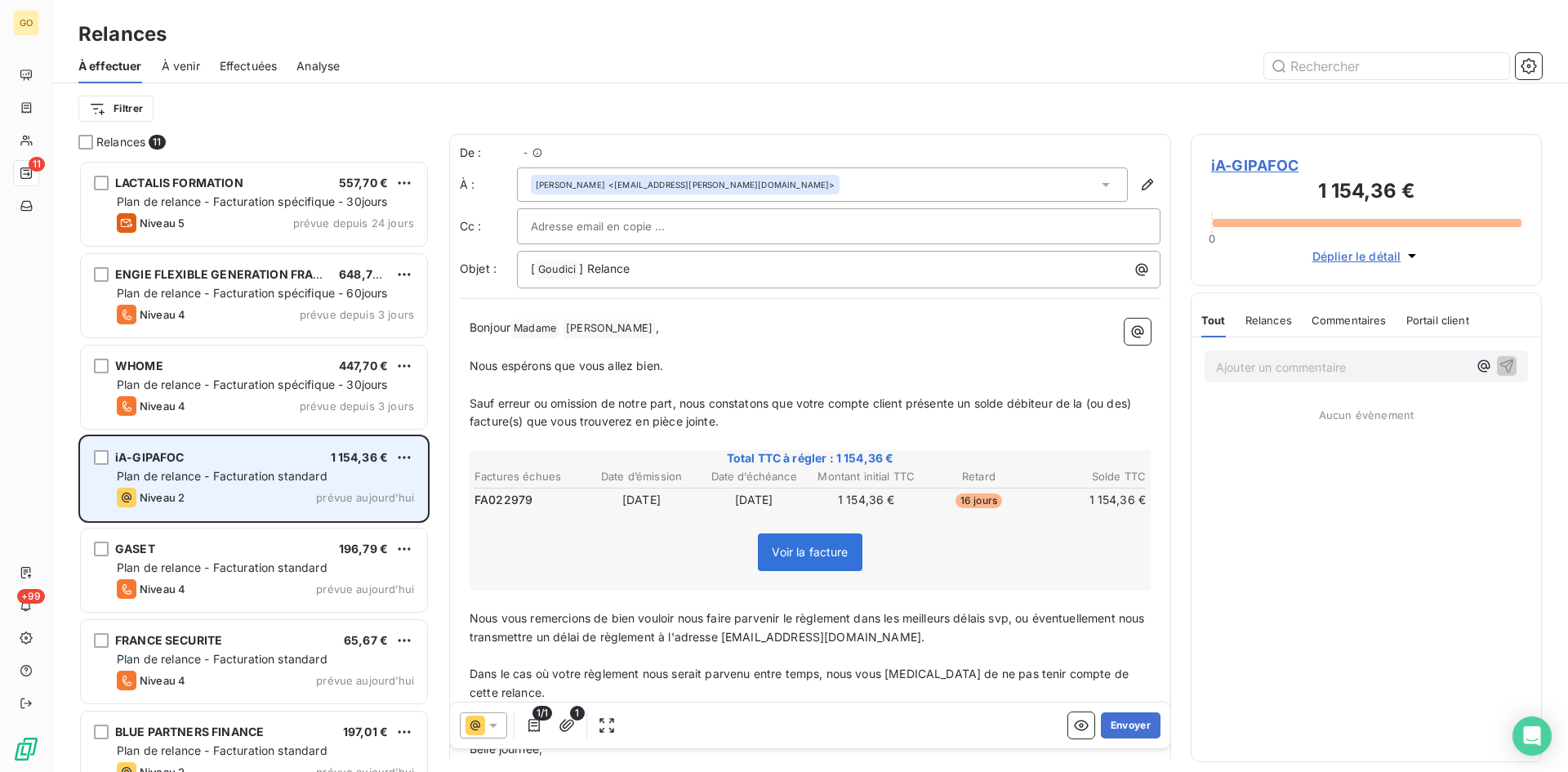
scroll to position [599, 339]
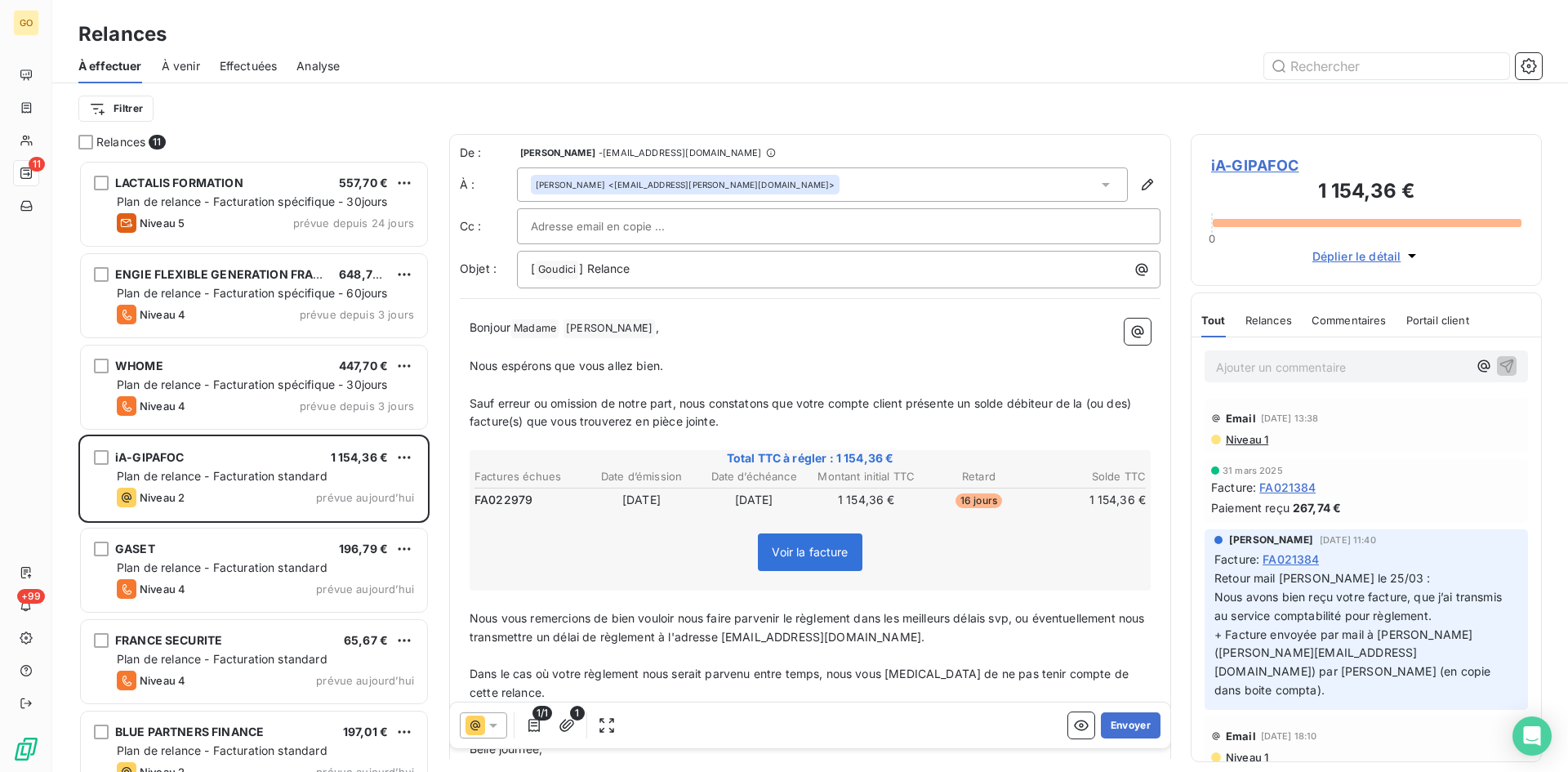
click at [1249, 161] on span "iA-GIPAFOC" at bounding box center [1367, 165] width 311 height 22
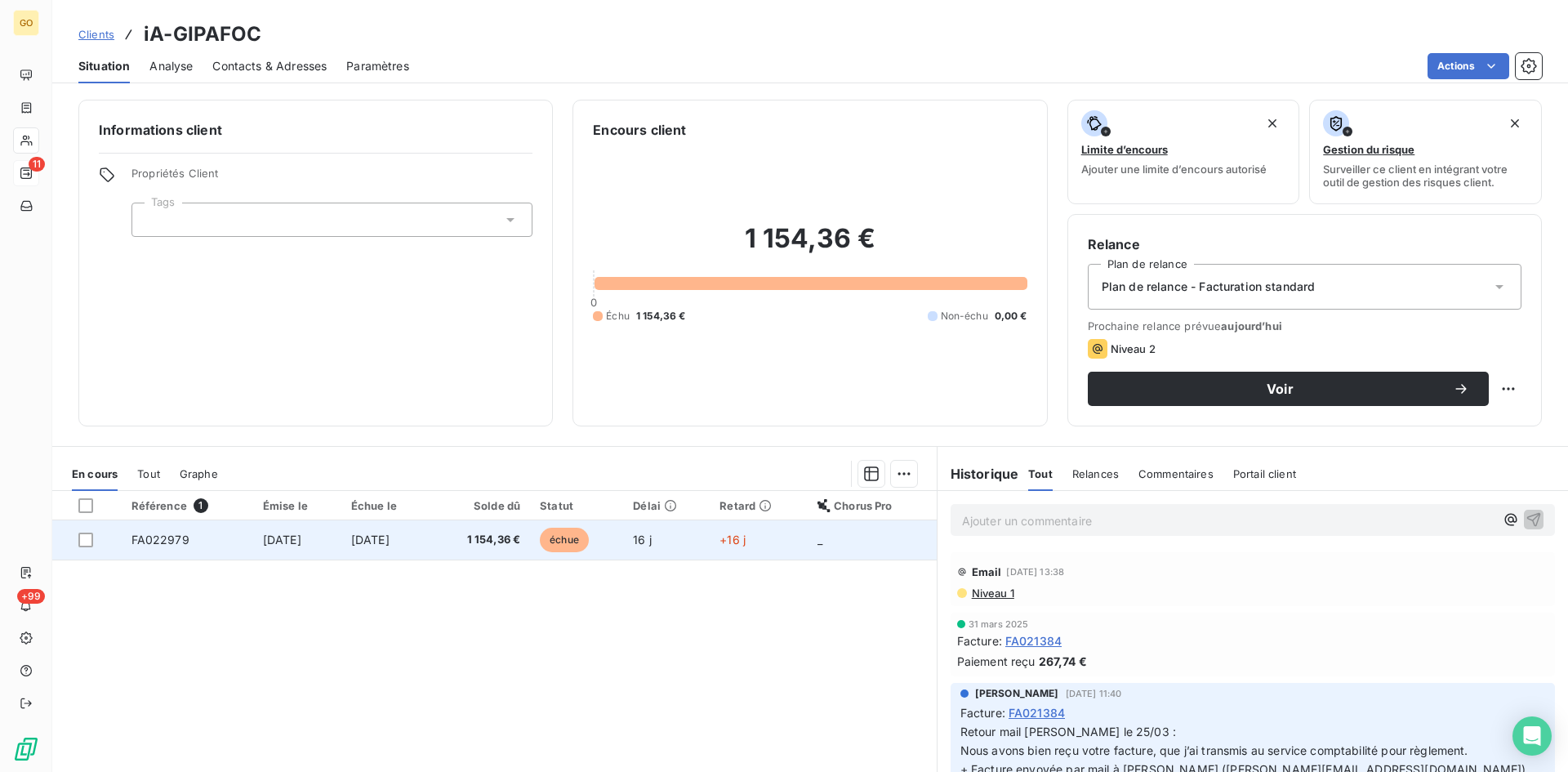
click at [263, 540] on span "[DATE]" at bounding box center [282, 540] width 39 height 14
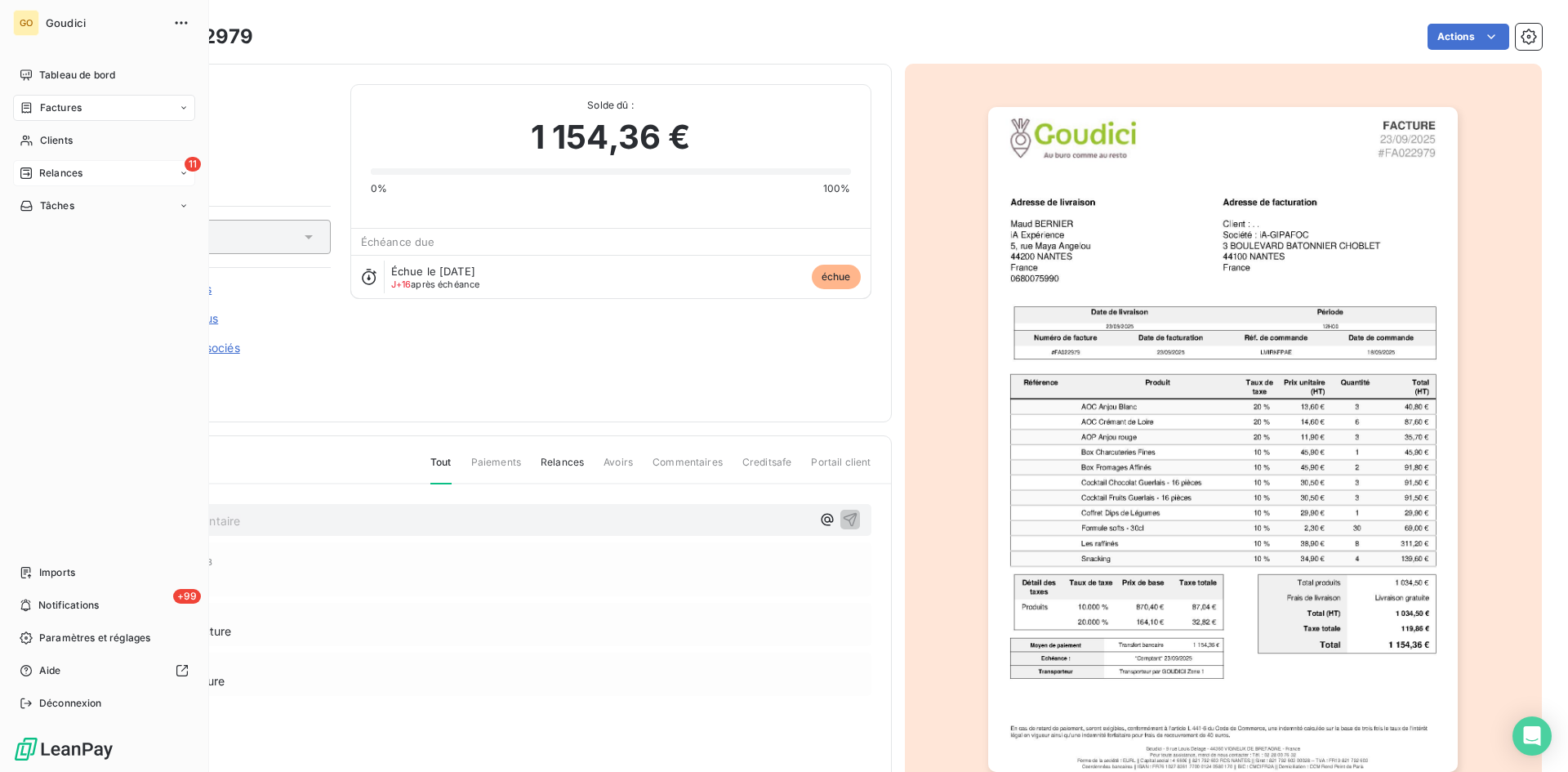
click at [51, 111] on span "Factures" at bounding box center [61, 107] width 42 height 14
click at [70, 113] on span "Factures" at bounding box center [61, 107] width 42 height 14
click at [71, 147] on span "Factures" at bounding box center [60, 141] width 42 height 14
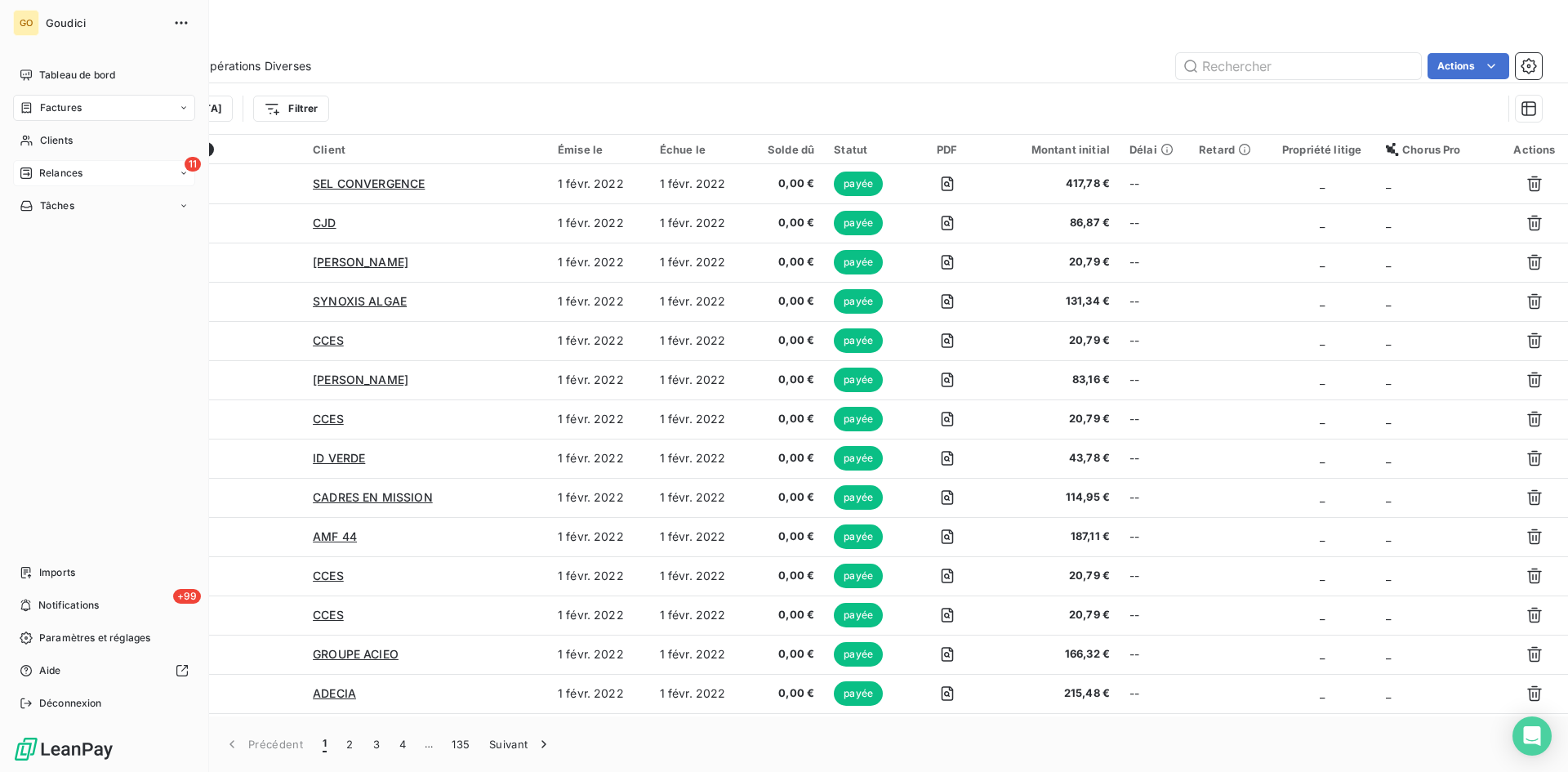
click at [63, 107] on span "Factures" at bounding box center [61, 107] width 42 height 14
click at [51, 113] on span "Factures" at bounding box center [61, 107] width 42 height 14
click at [61, 140] on span "Factures" at bounding box center [60, 141] width 42 height 14
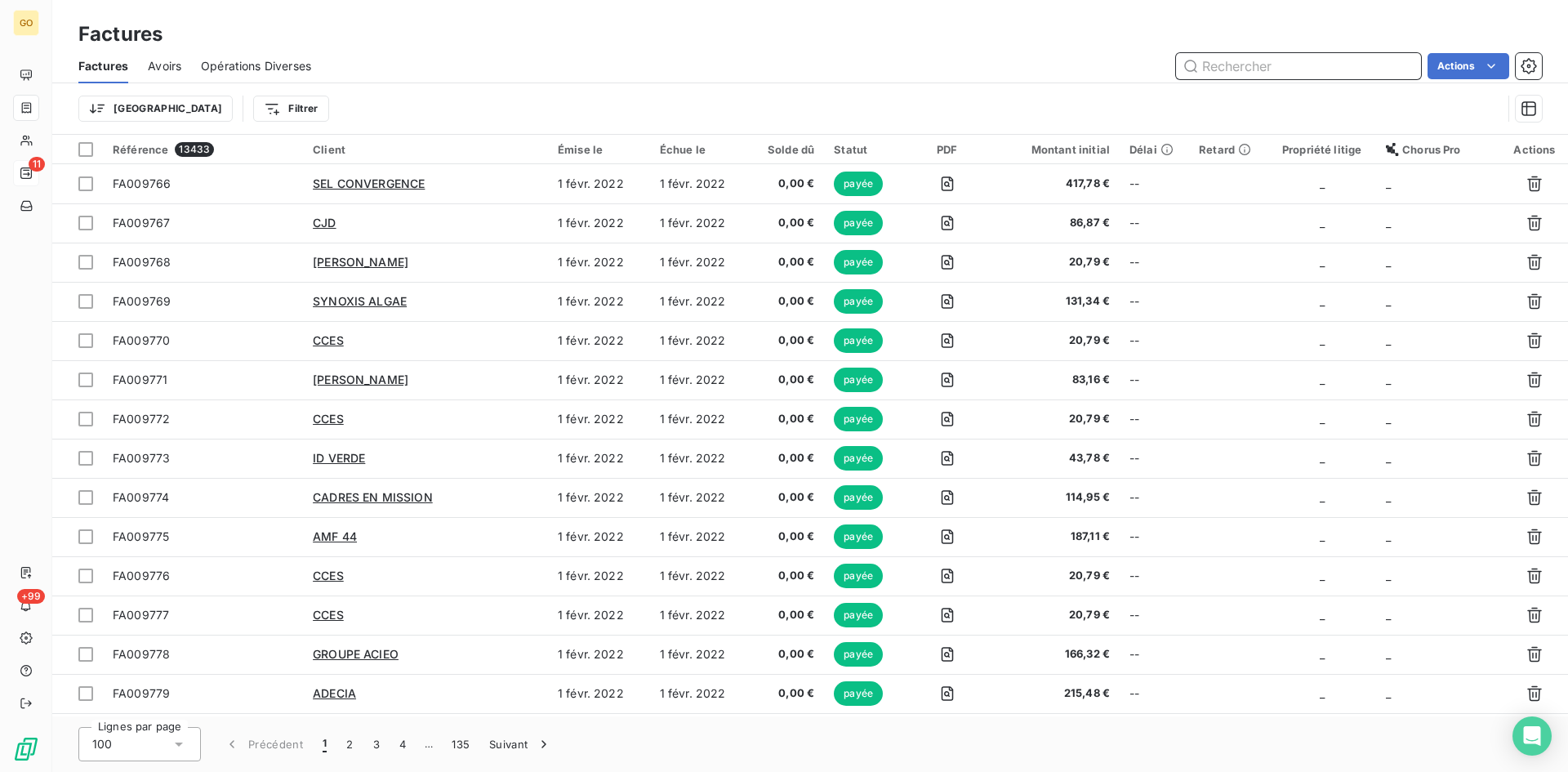
click at [1294, 72] on input "text" at bounding box center [1298, 65] width 245 height 26
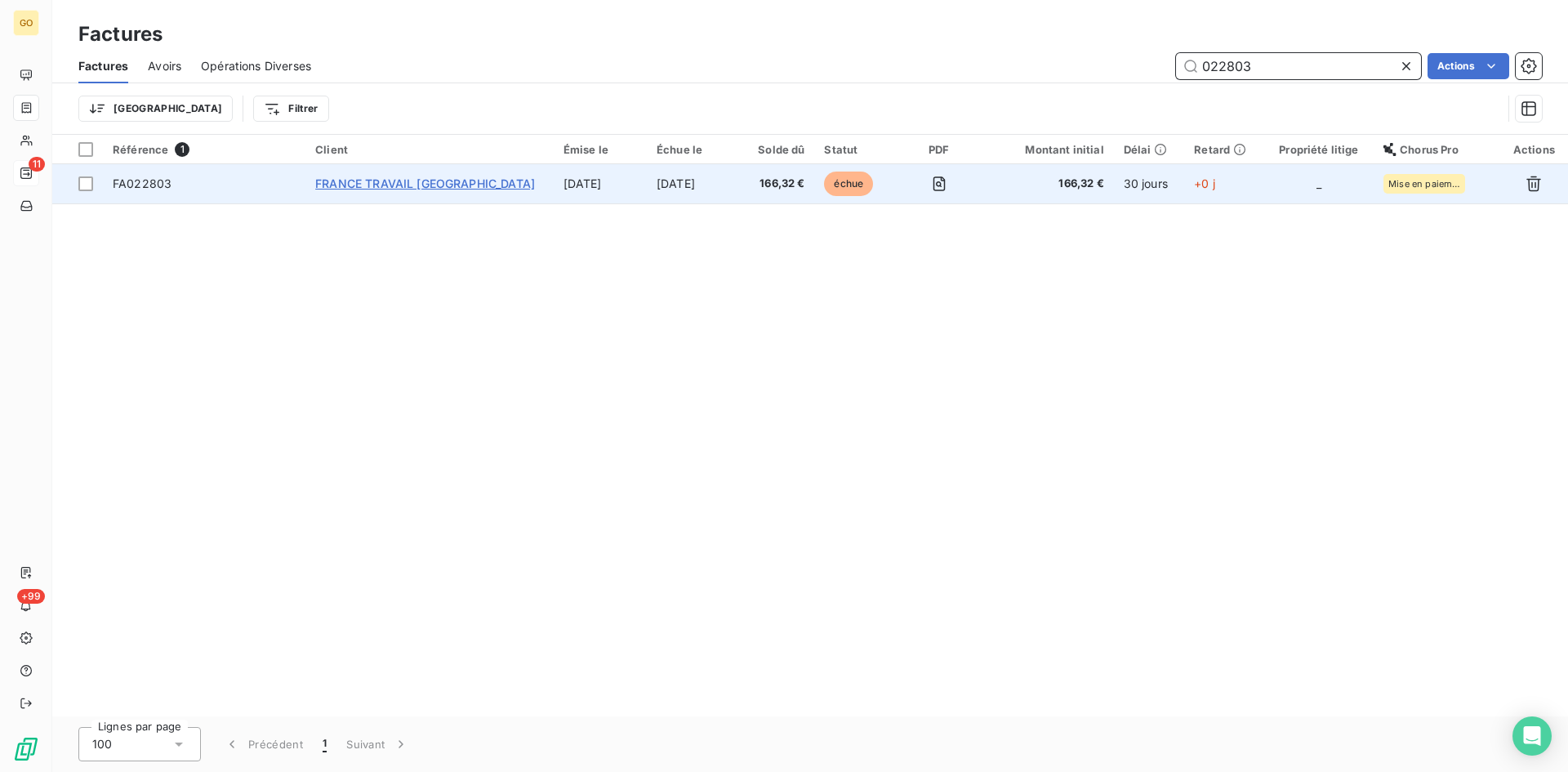
type input "022803"
click at [318, 188] on span "FRANCE TRAVAIL [GEOGRAPHIC_DATA]" at bounding box center [424, 184] width 219 height 14
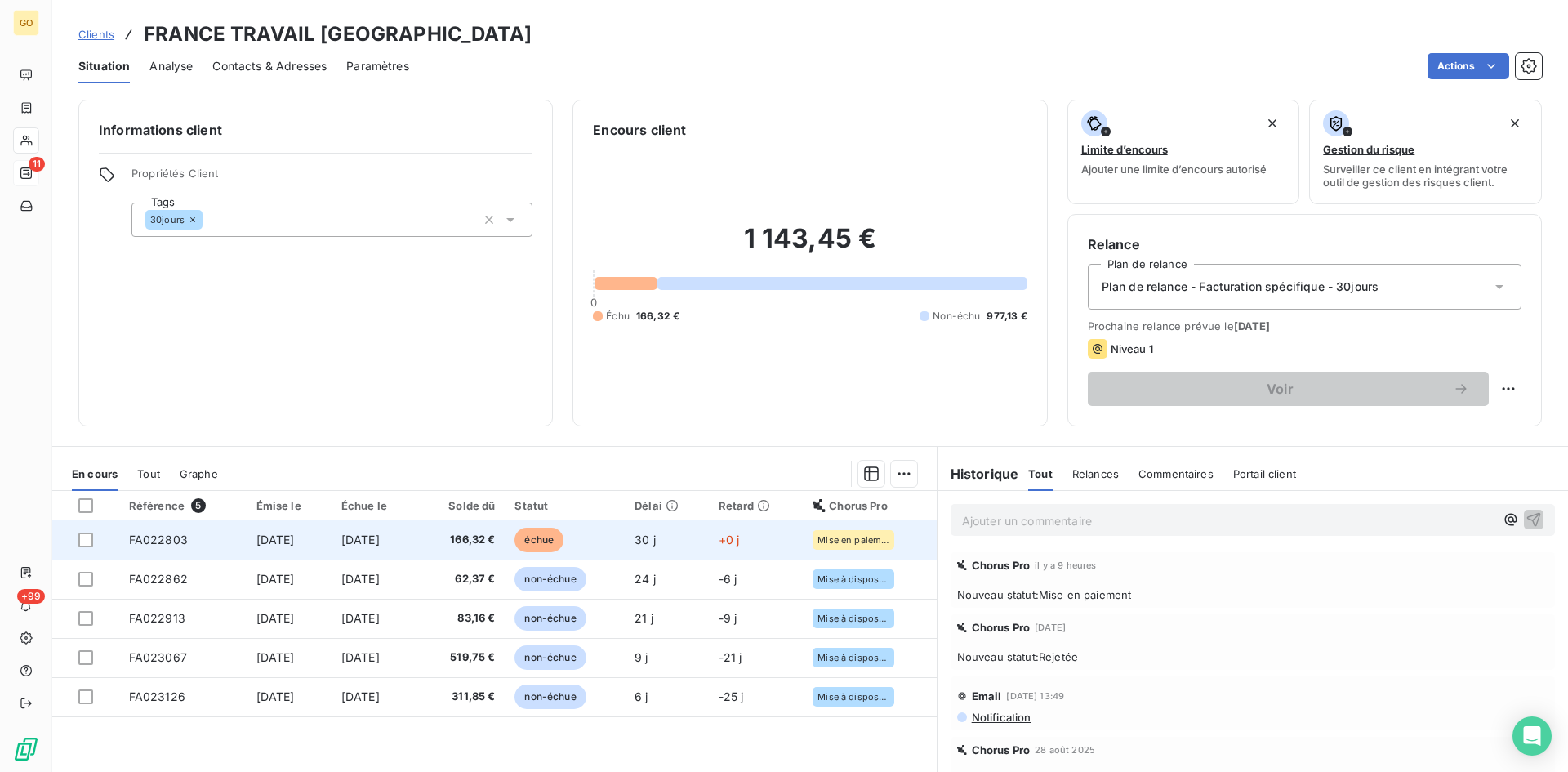
click at [269, 541] on span "[DATE]" at bounding box center [275, 540] width 39 height 14
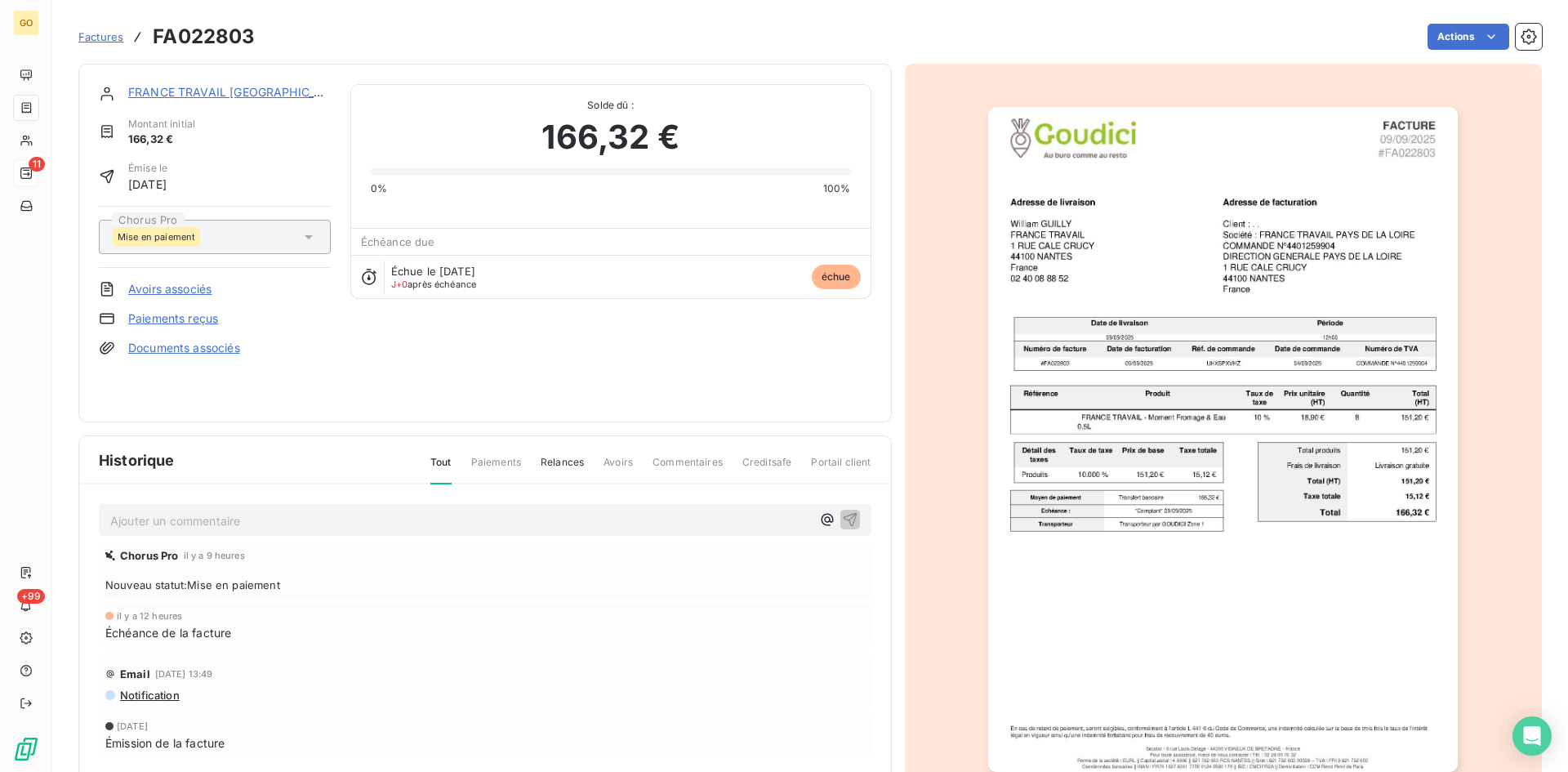
click at [172, 527] on p "Ajouter un commentaire ﻿" at bounding box center [460, 520] width 701 height 21
click at [286, 528] on p "avis de paiement reçu le" at bounding box center [460, 519] width 701 height 19
click at [844, 523] on icon "button" at bounding box center [850, 519] width 14 height 14
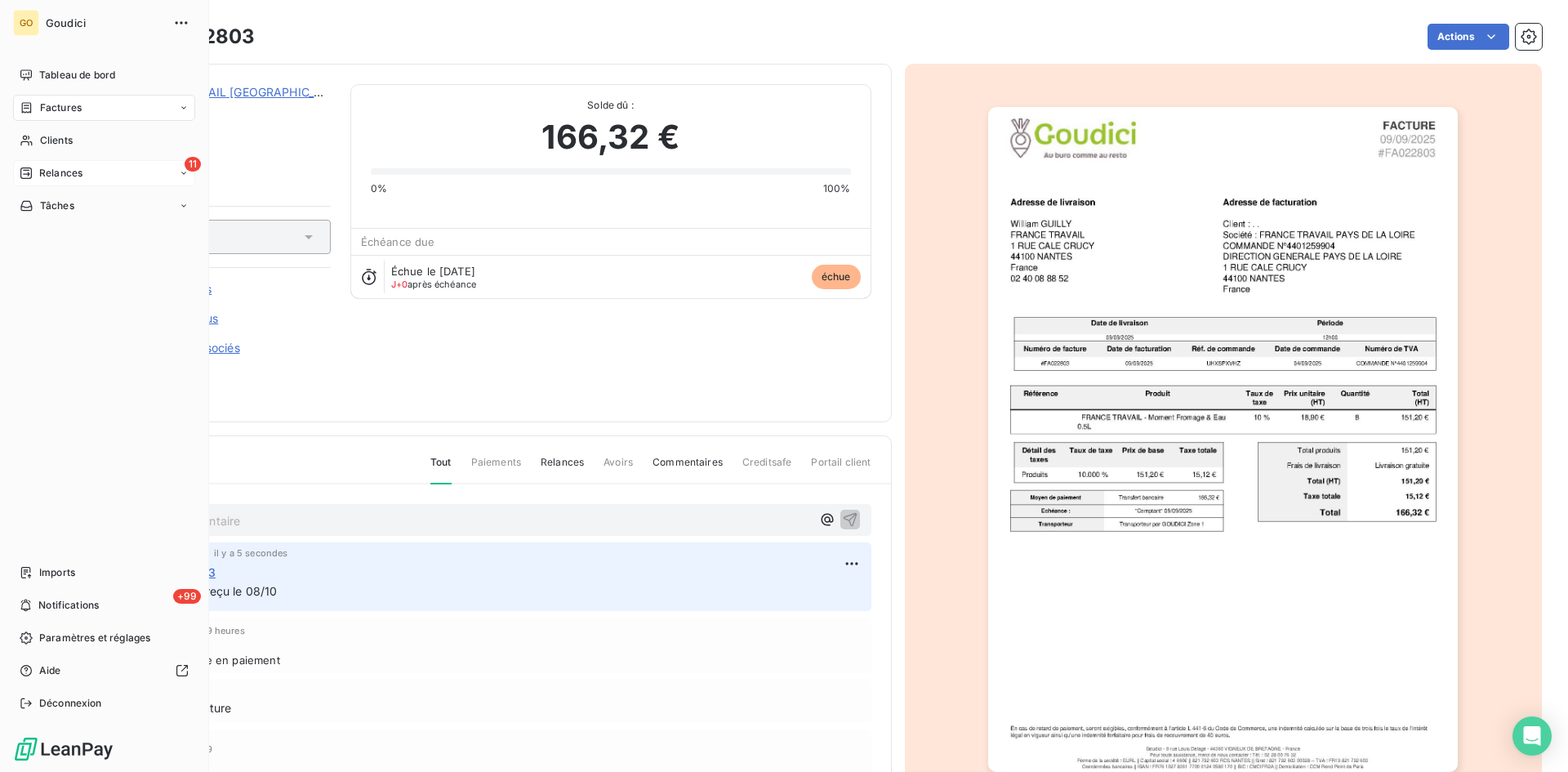
click at [56, 104] on span "Factures" at bounding box center [61, 107] width 42 height 14
click at [47, 140] on span "Factures" at bounding box center [60, 141] width 42 height 14
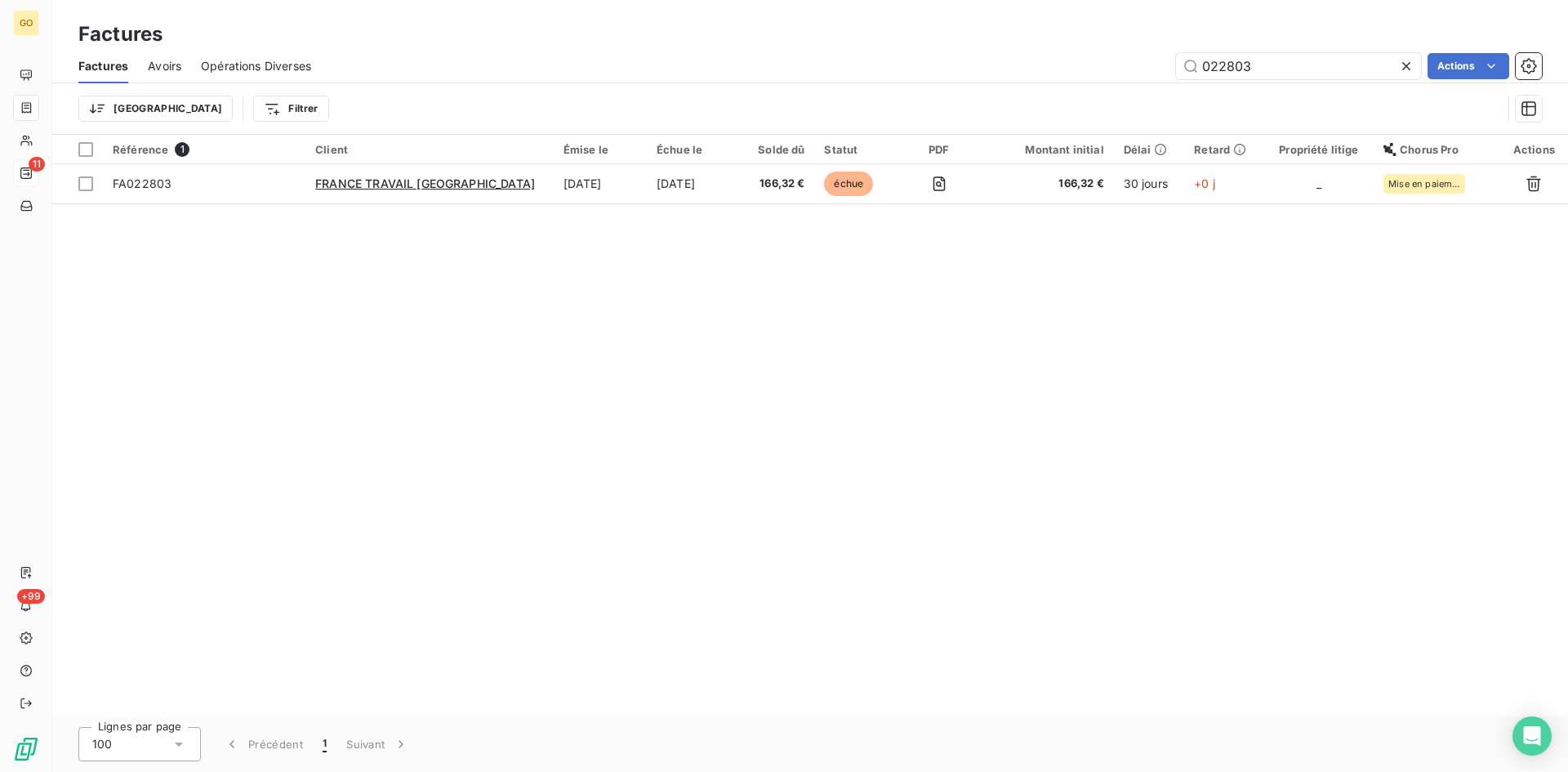
click at [1408, 64] on icon at bounding box center [1407, 66] width 16 height 16
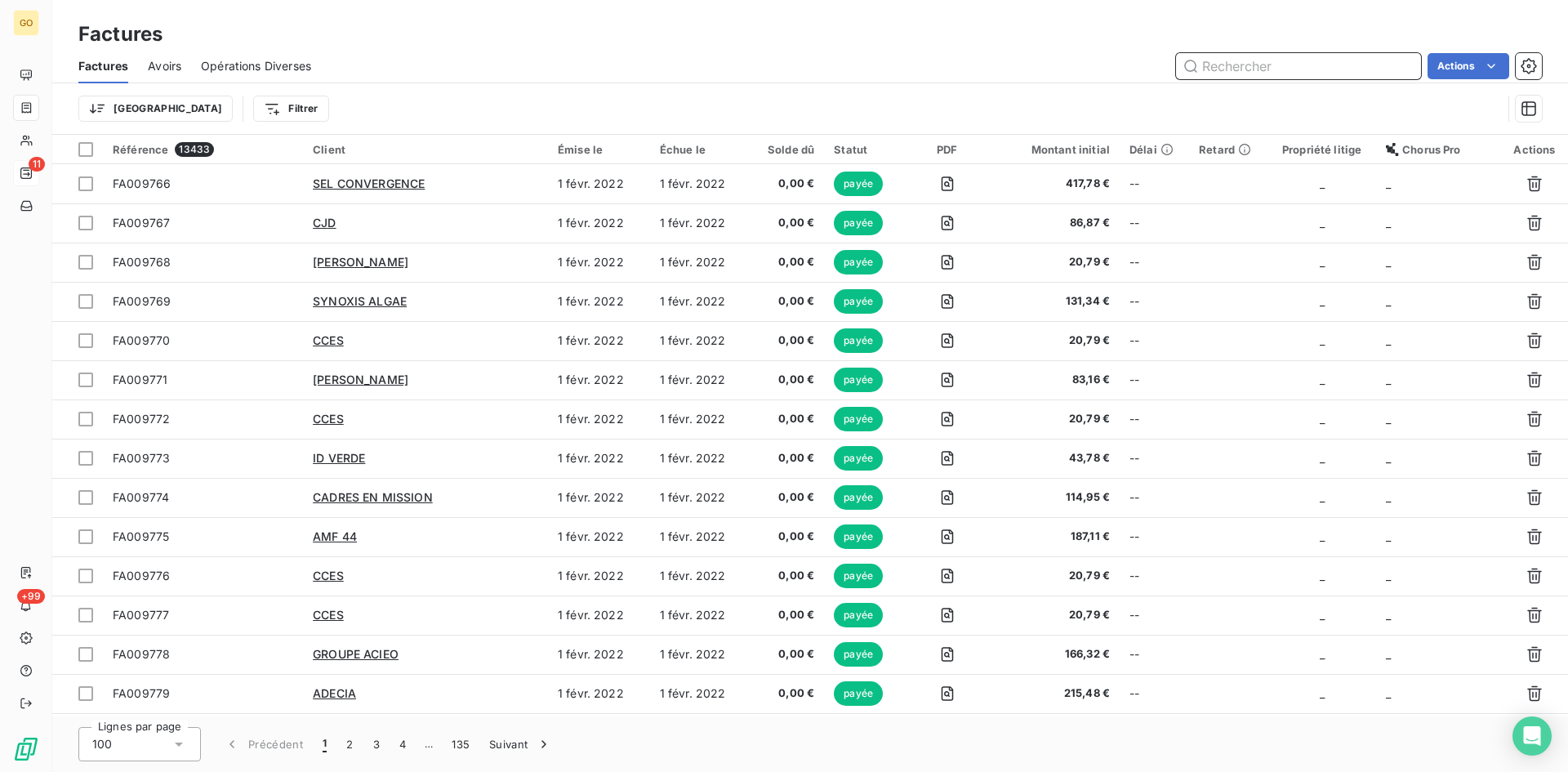
click at [1266, 62] on input "text" at bounding box center [1298, 65] width 245 height 26
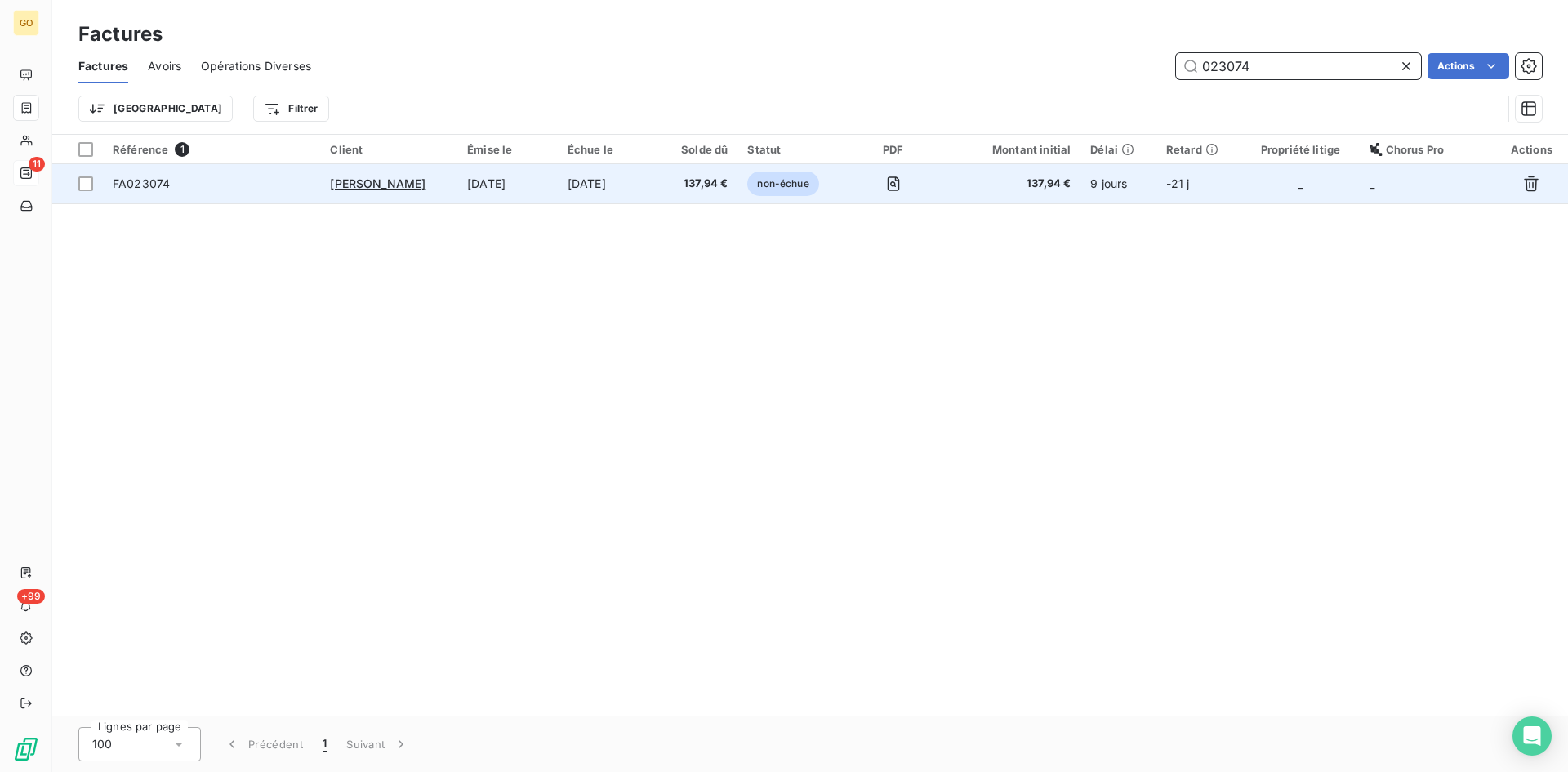
type input "023074"
click at [352, 191] on div "[PERSON_NAME]" at bounding box center [388, 184] width 117 height 16
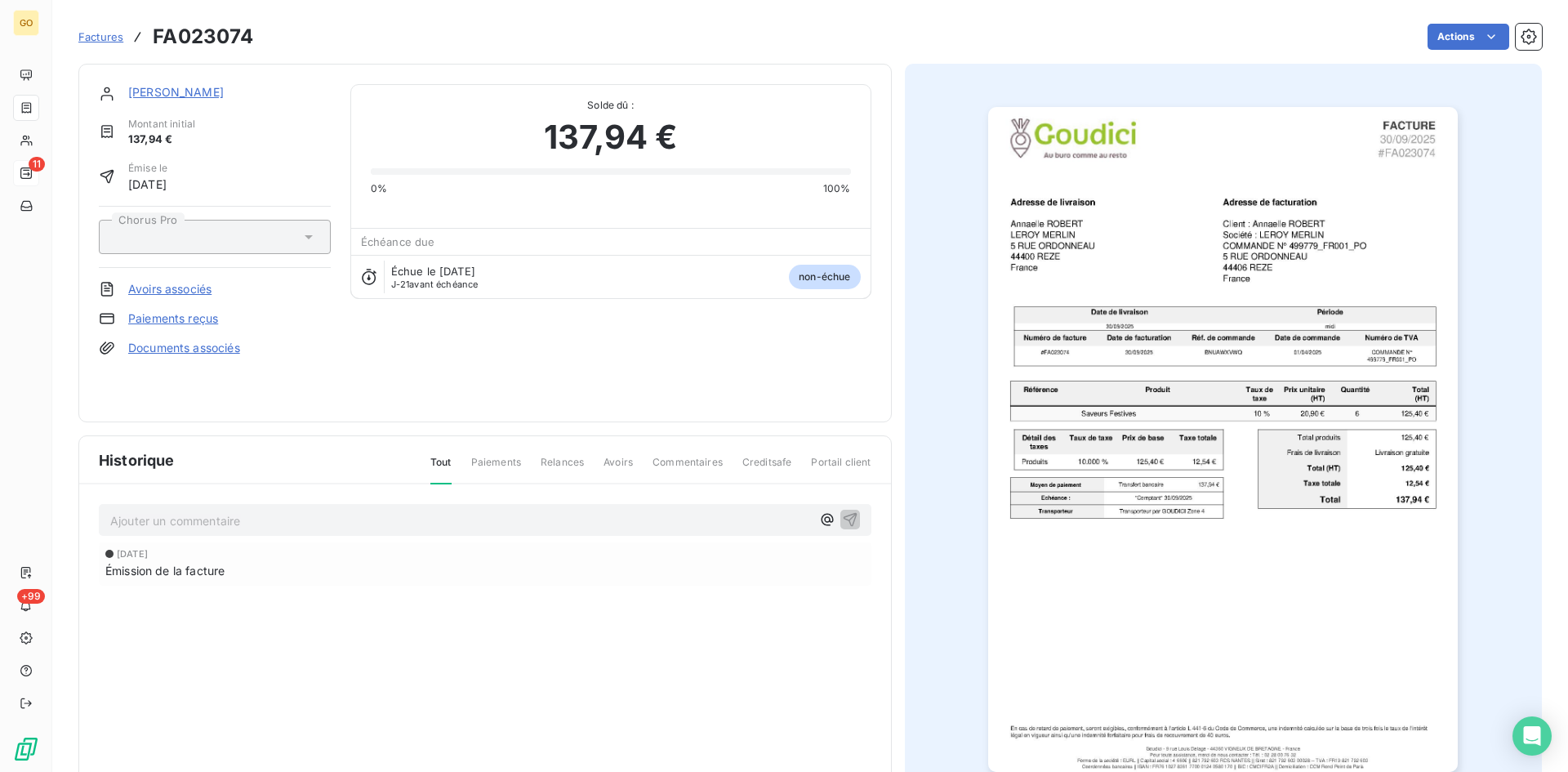
click at [340, 519] on p "Ajouter un commentaire ﻿" at bounding box center [460, 520] width 701 height 21
click at [326, 516] on p "Ajouter un commentaire ﻿" at bounding box center [460, 520] width 701 height 21
click at [849, 519] on icon "button" at bounding box center [850, 519] width 16 height 16
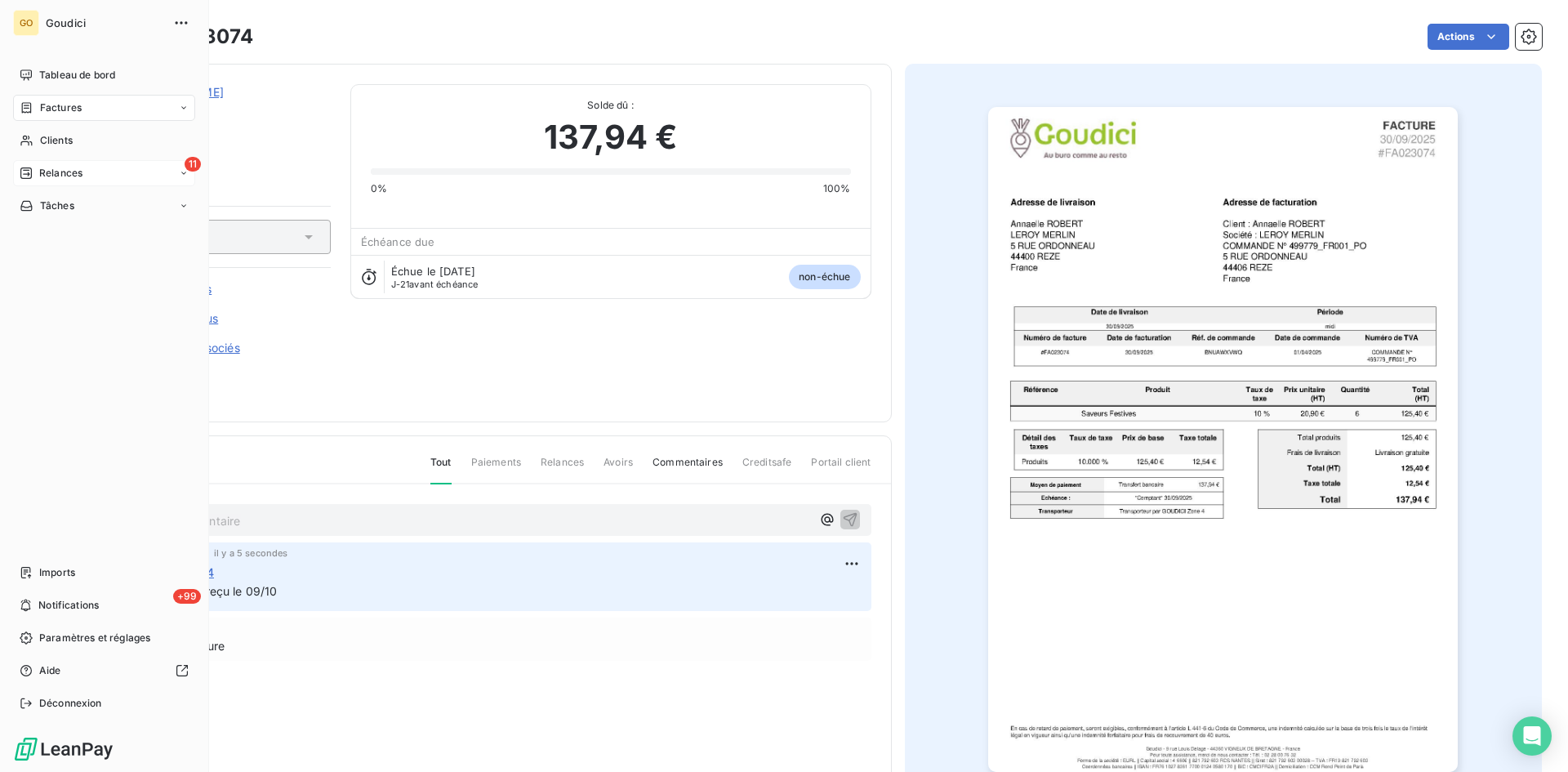
click at [60, 103] on span "Factures" at bounding box center [61, 107] width 42 height 14
click at [59, 173] on span "Relances" at bounding box center [61, 173] width 43 height 14
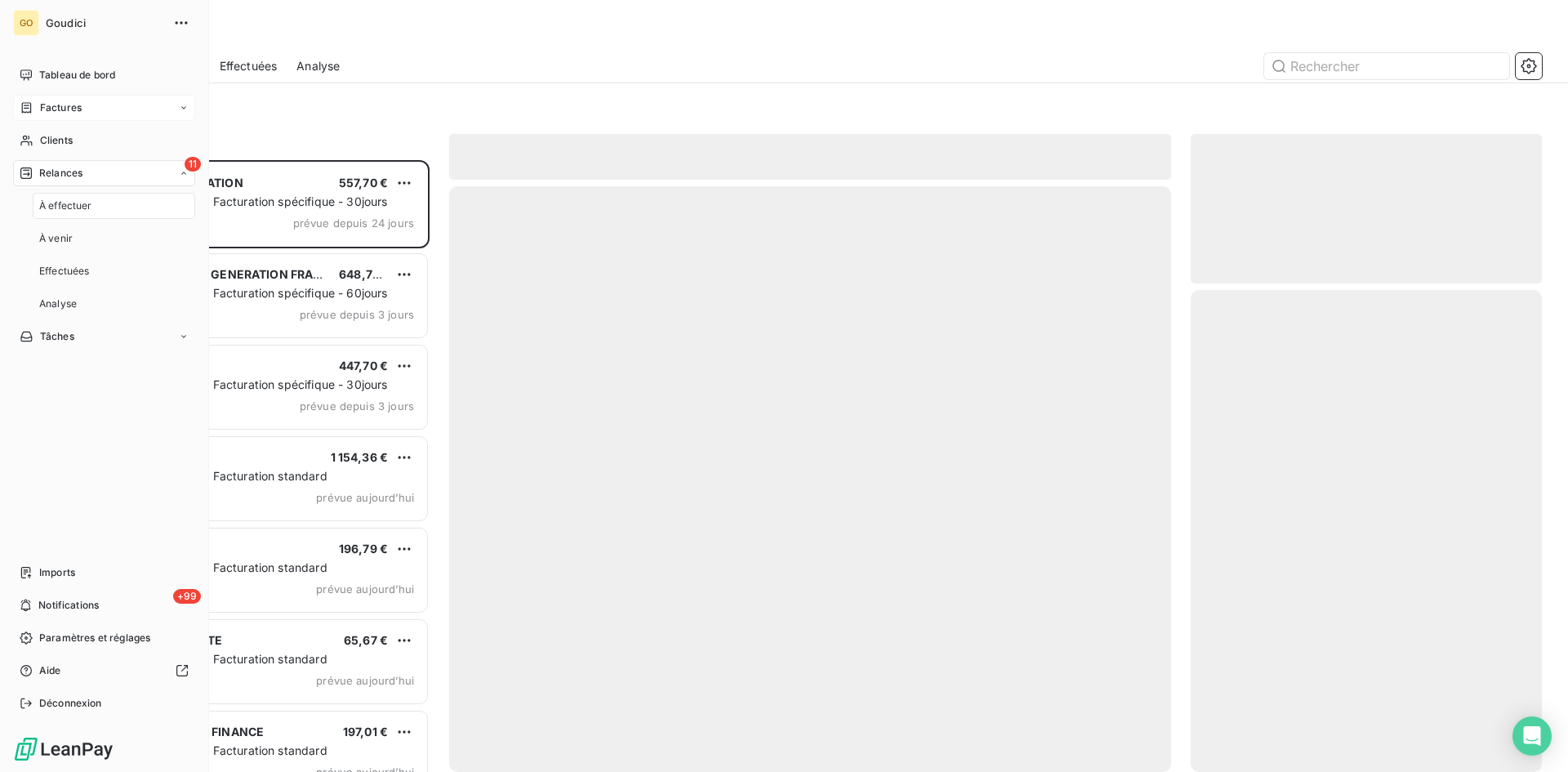
scroll to position [599, 339]
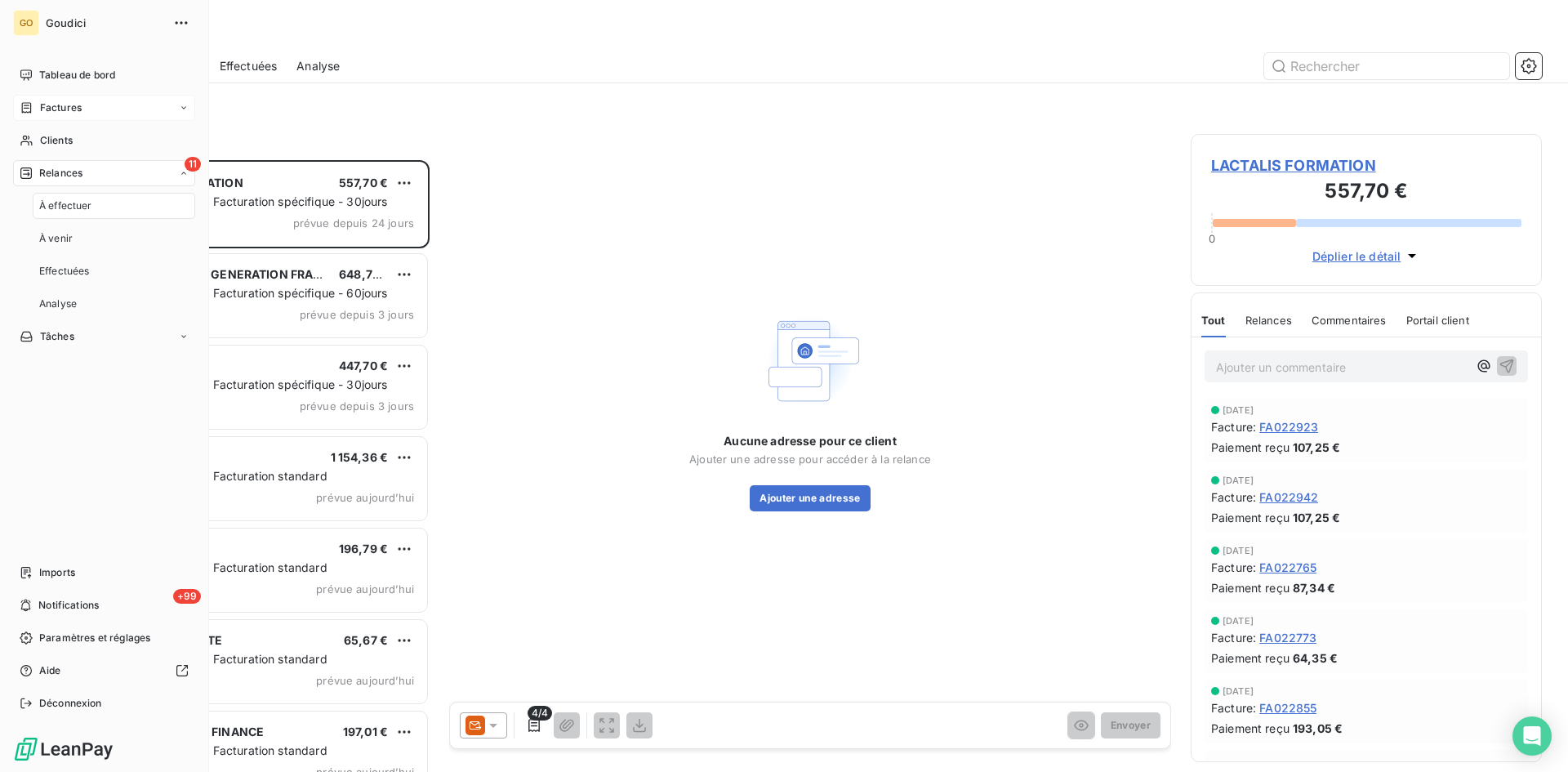
click at [47, 208] on span "À effectuer" at bounding box center [65, 206] width 53 height 14
click at [44, 207] on span "À effectuer" at bounding box center [65, 206] width 53 height 14
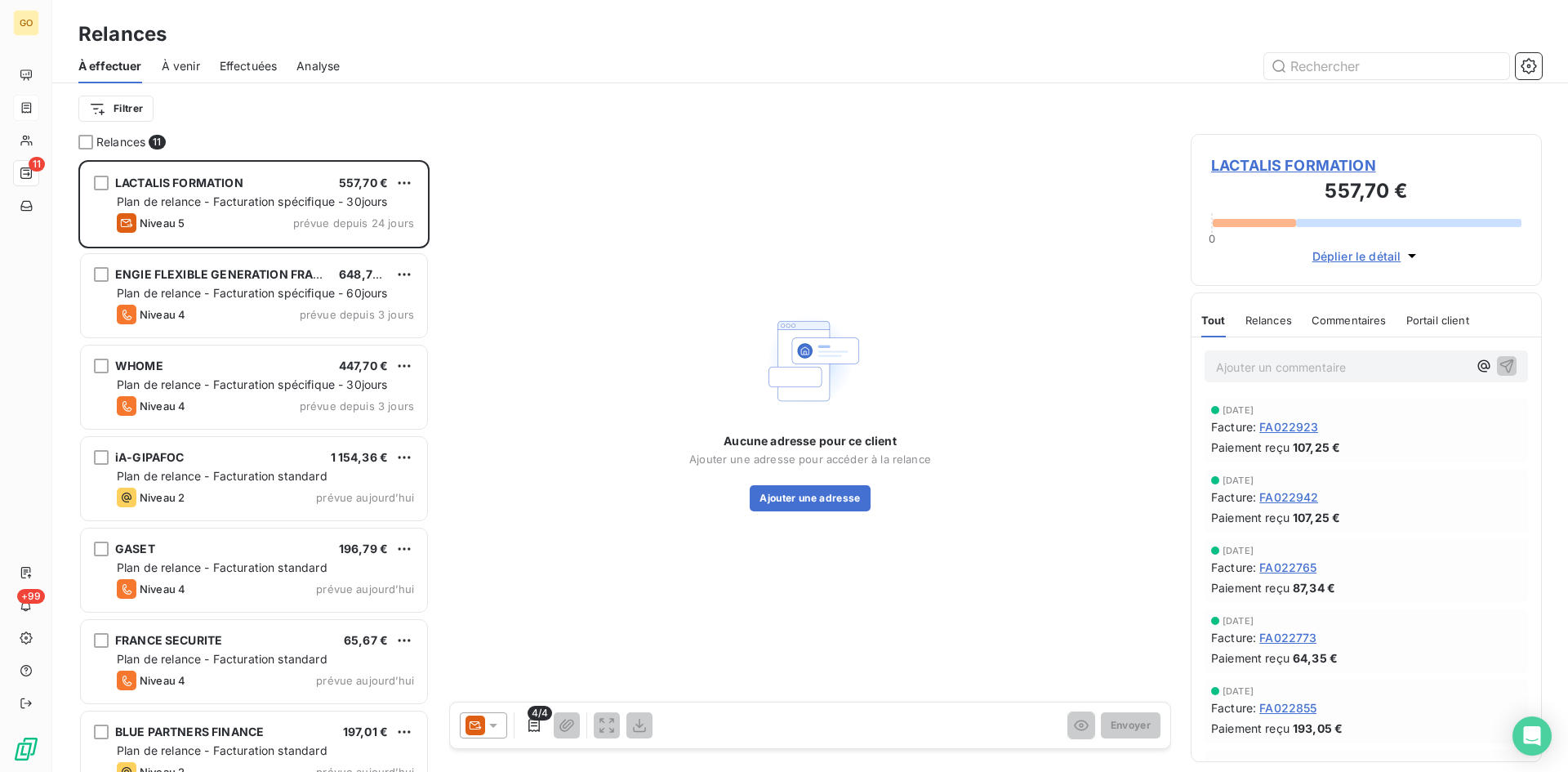
click at [728, 184] on div "Aucune adresse pour ce client Ajouter une adresse pour accéder à la relance Ajo…" at bounding box center [810, 410] width 722 height 552
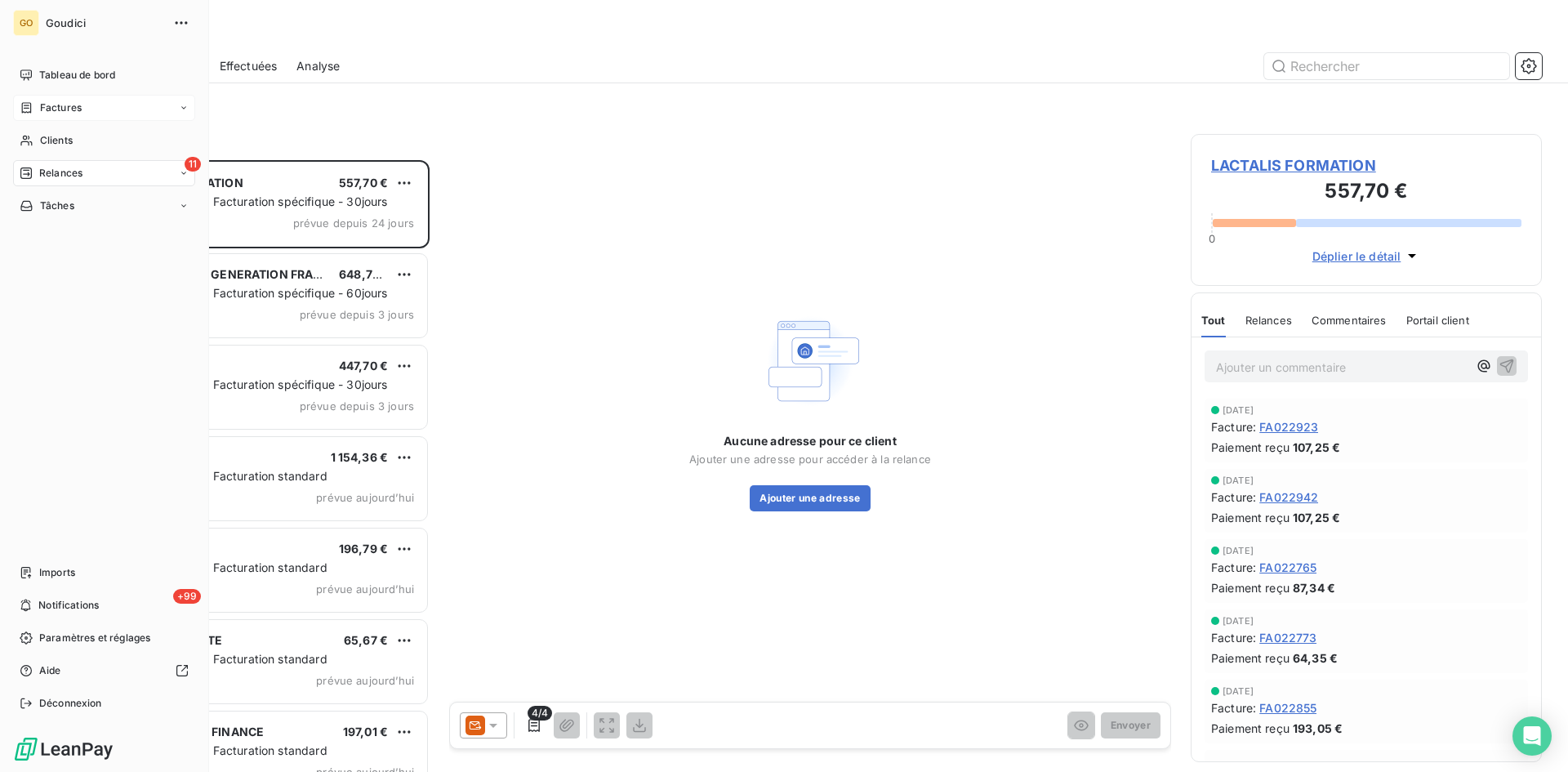
click at [42, 174] on span "Relances" at bounding box center [61, 173] width 43 height 14
click at [51, 212] on span "À effectuer" at bounding box center [65, 206] width 53 height 14
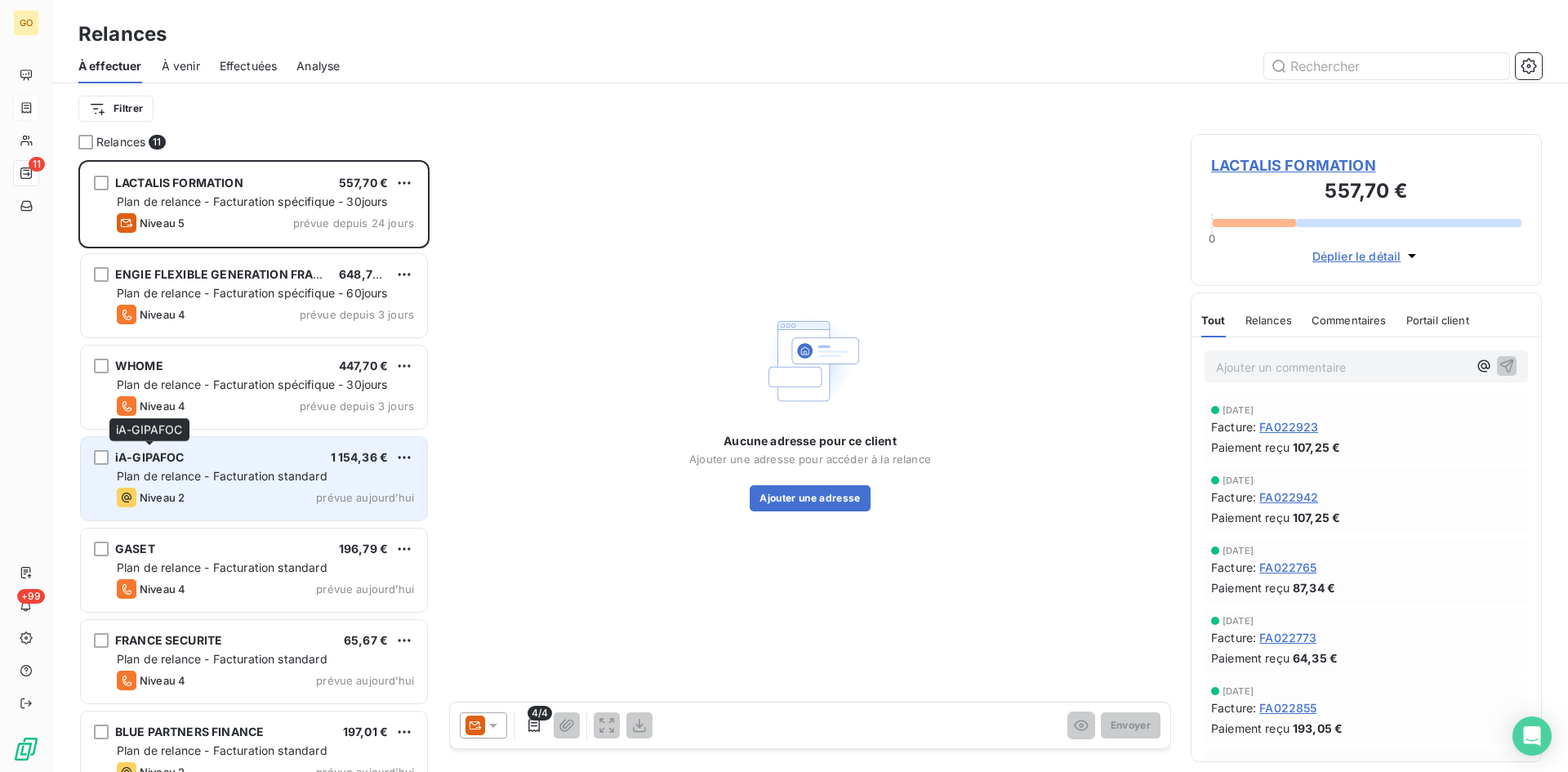
click at [138, 455] on span "iA-GIPAFOC" at bounding box center [150, 458] width 70 height 14
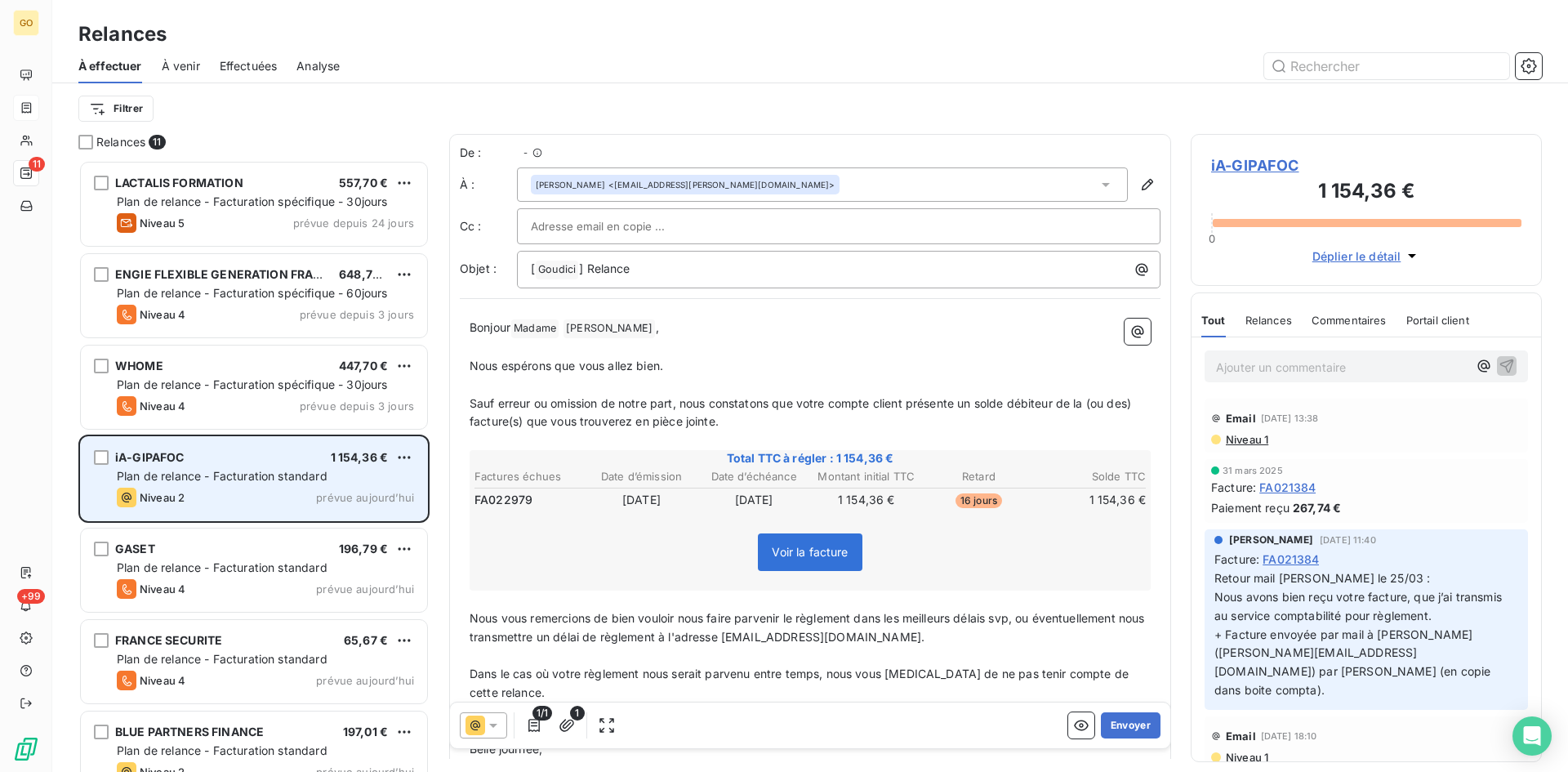
scroll to position [599, 339]
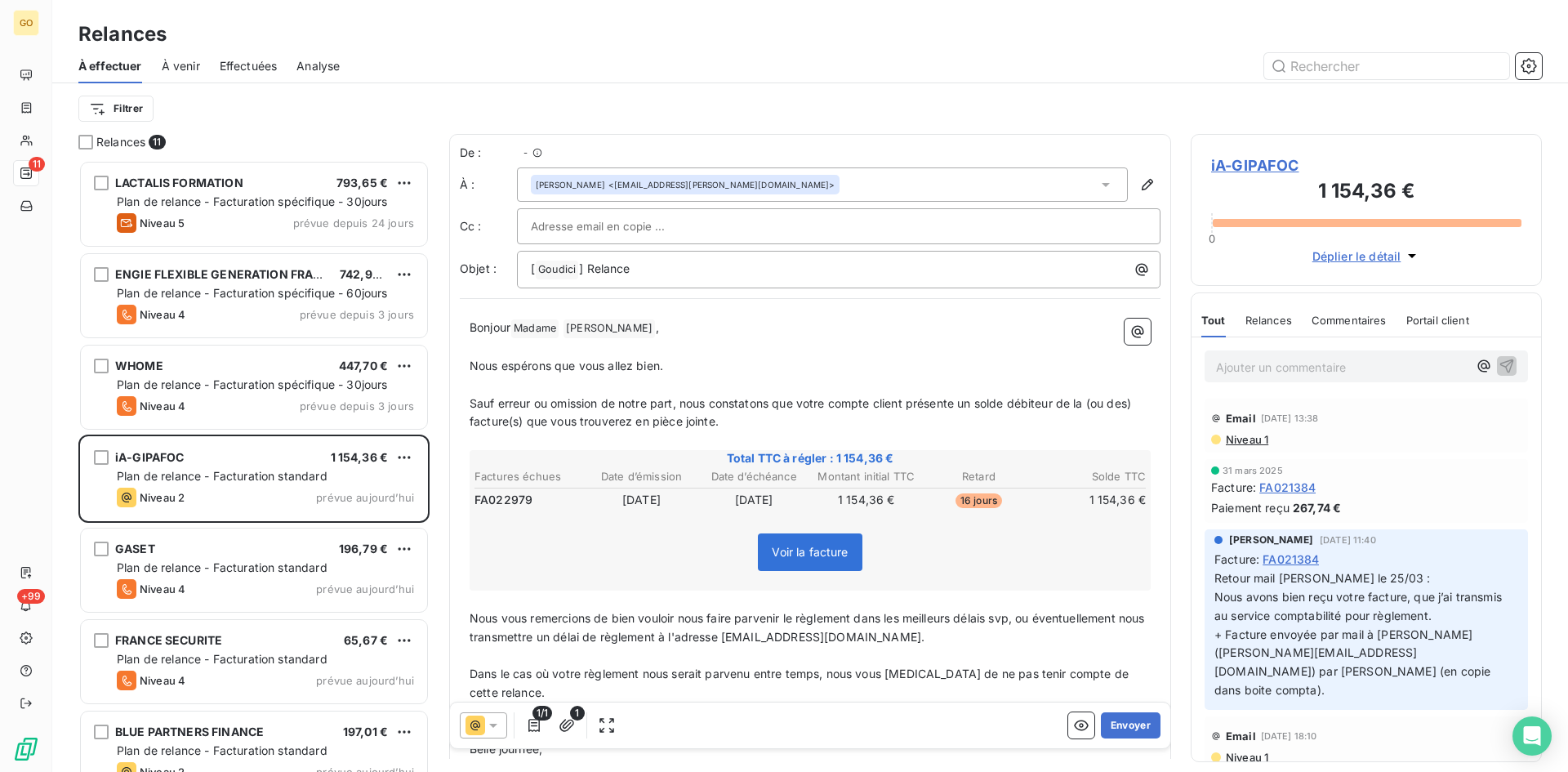
scroll to position [599, 339]
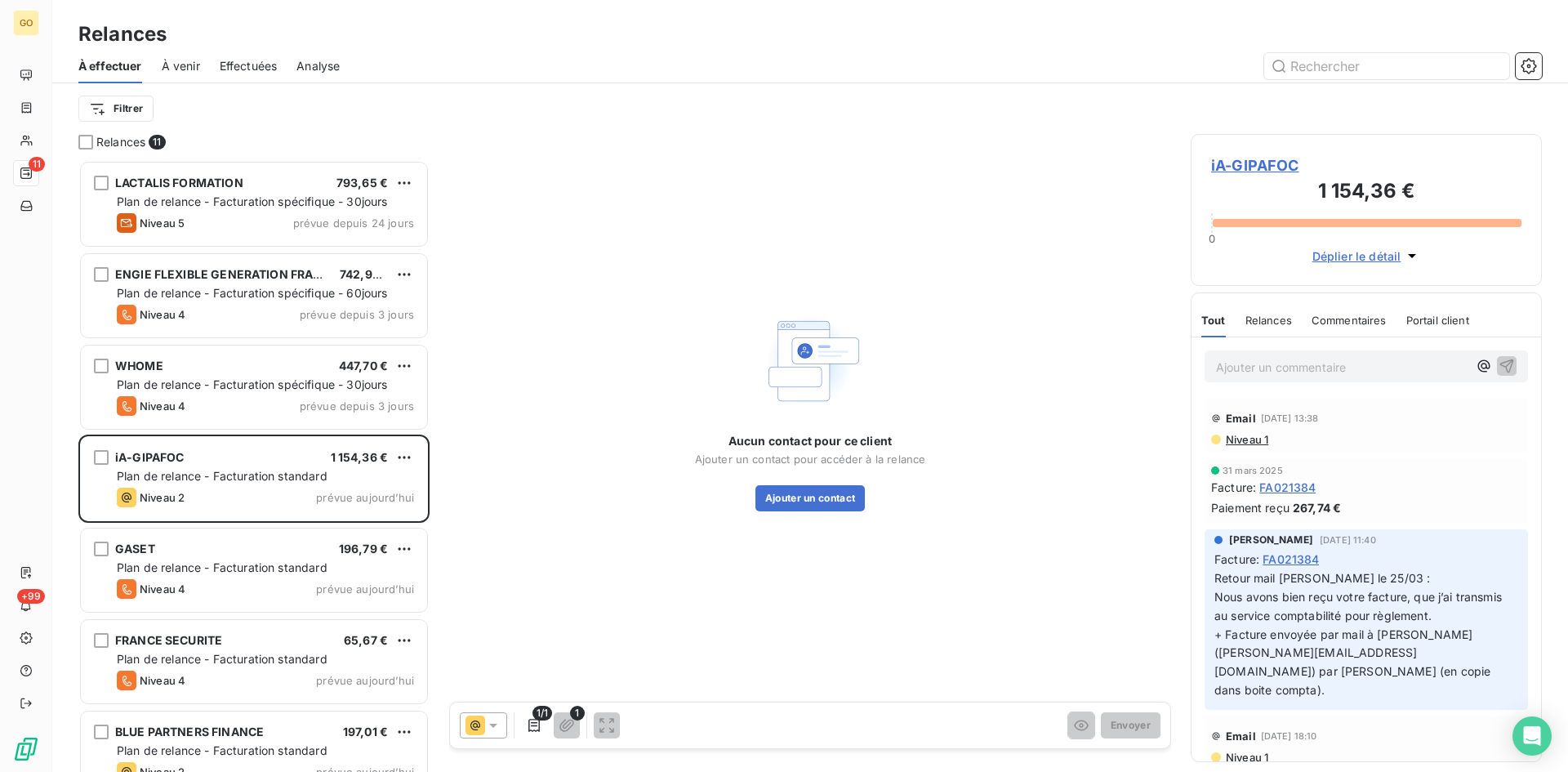
scroll to position [599, 339]
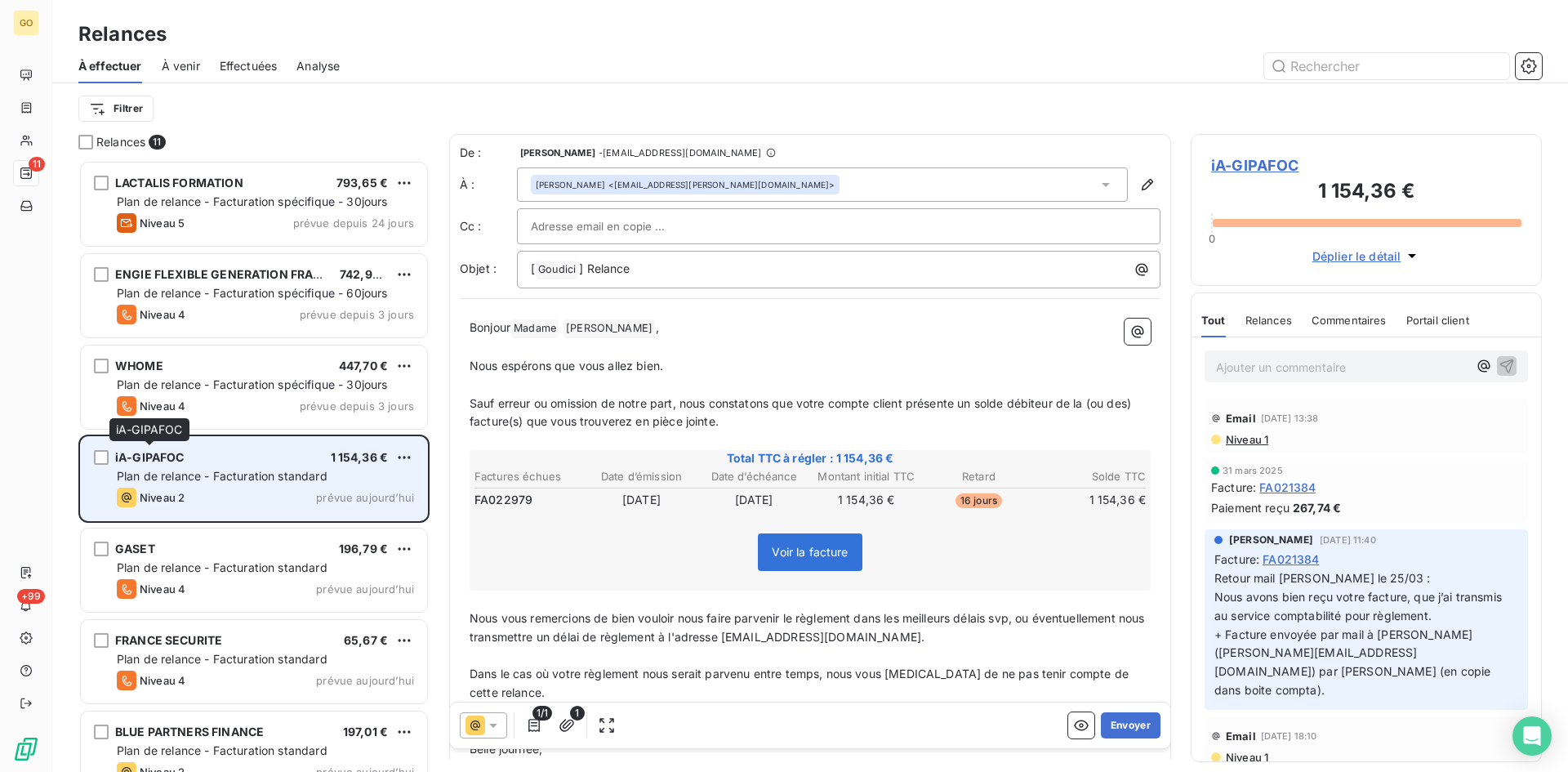
click at [156, 459] on span "iA-GIPAFOC" at bounding box center [150, 458] width 70 height 14
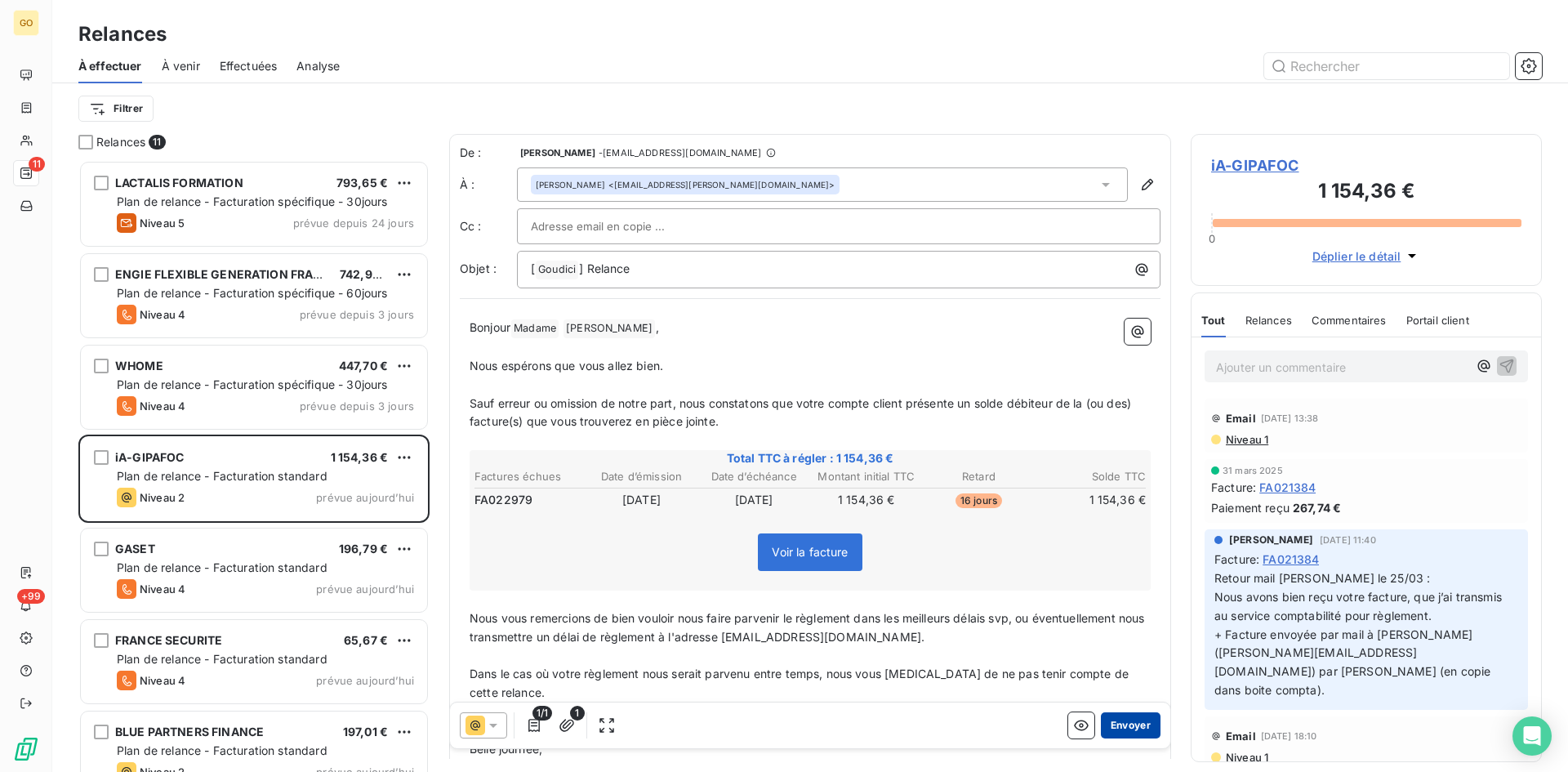
click at [1110, 724] on button "Envoyer" at bounding box center [1130, 725] width 60 height 26
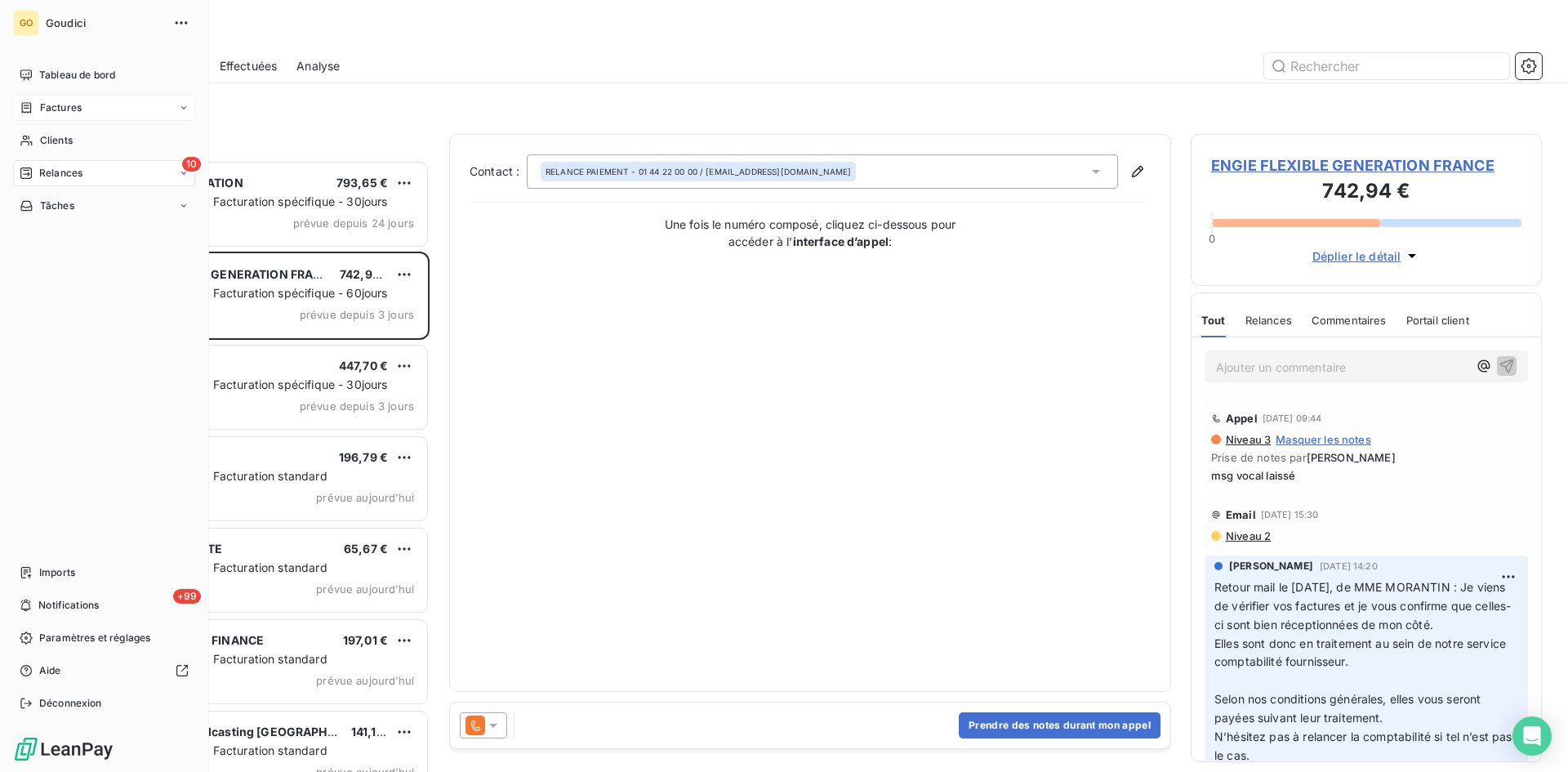
click at [47, 107] on span "Factures" at bounding box center [61, 107] width 42 height 14
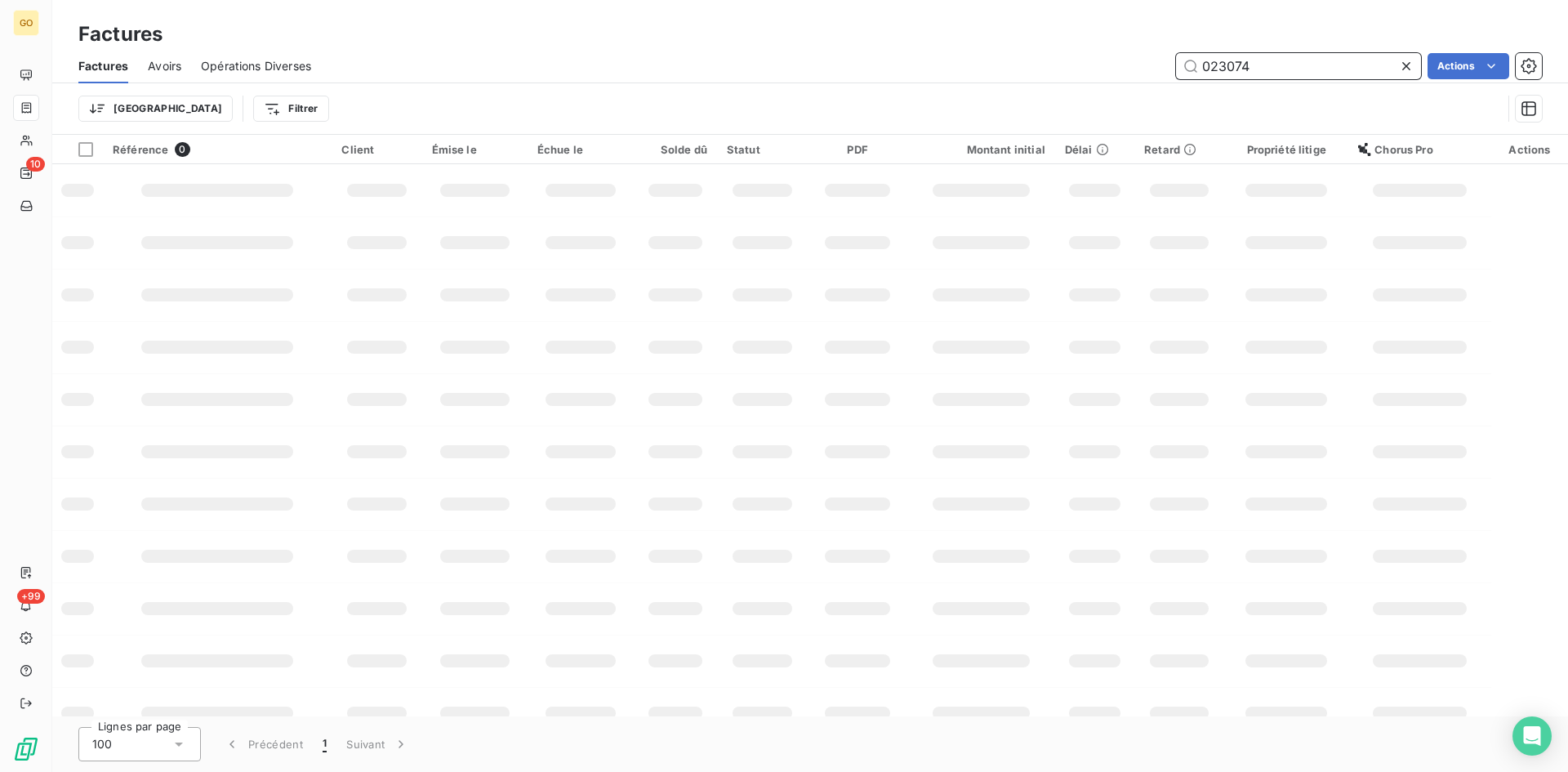
drag, startPoint x: 1278, startPoint y: 65, endPoint x: 1098, endPoint y: 66, distance: 180.0
click at [1098, 66] on div "023074 Actions" at bounding box center [936, 65] width 1212 height 26
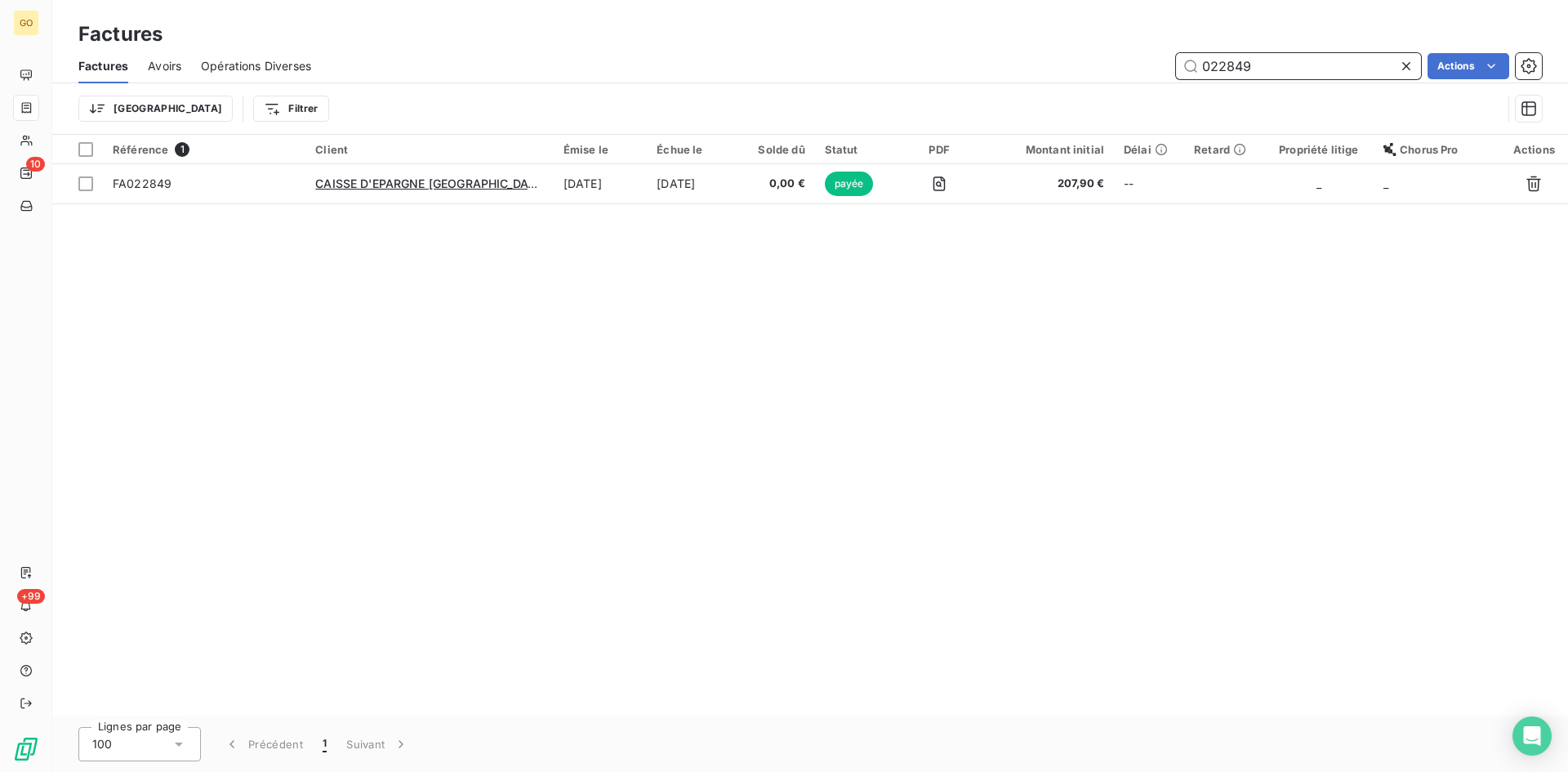
type input "022849"
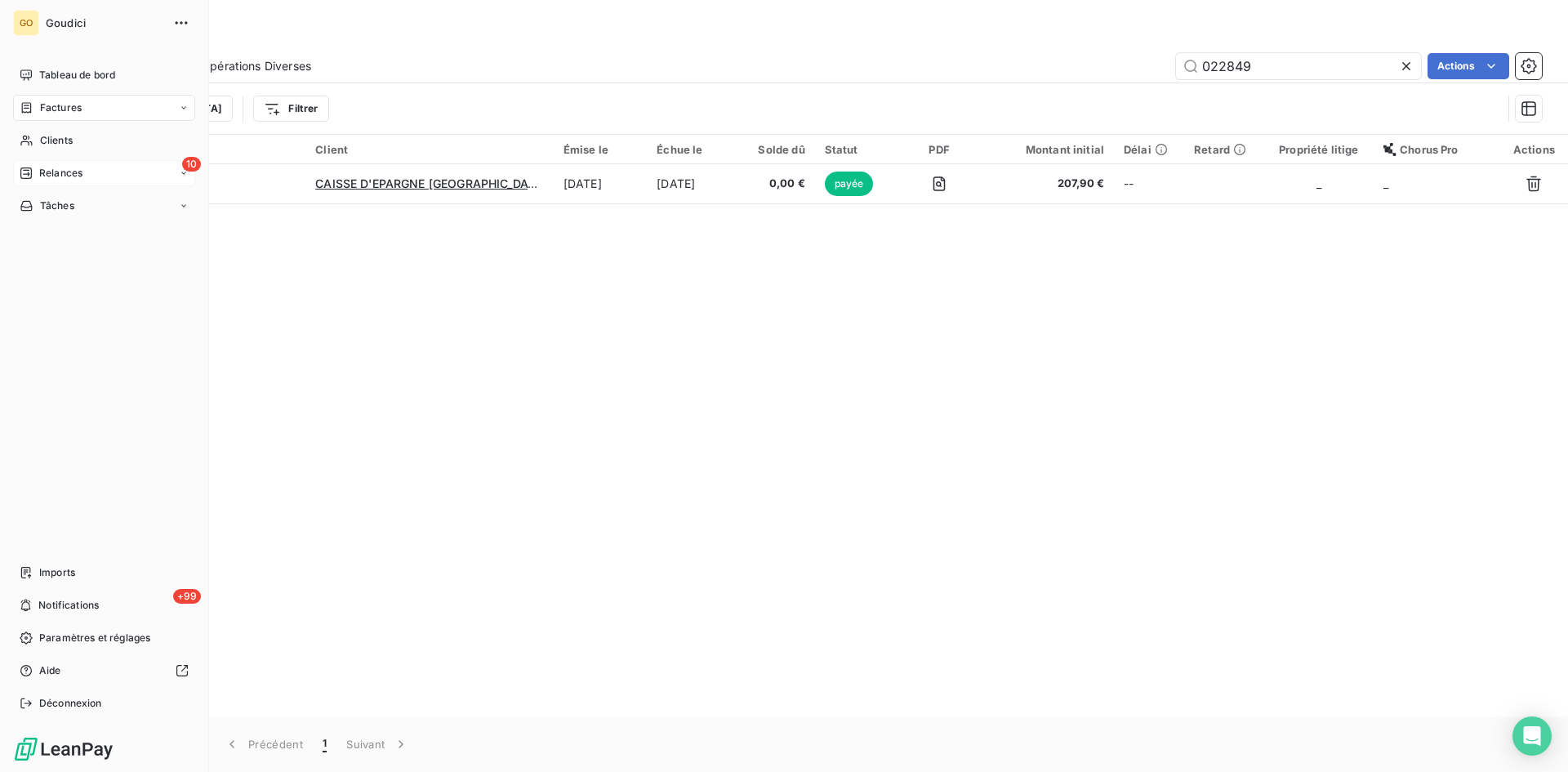
click at [56, 172] on span "Relances" at bounding box center [61, 173] width 43 height 14
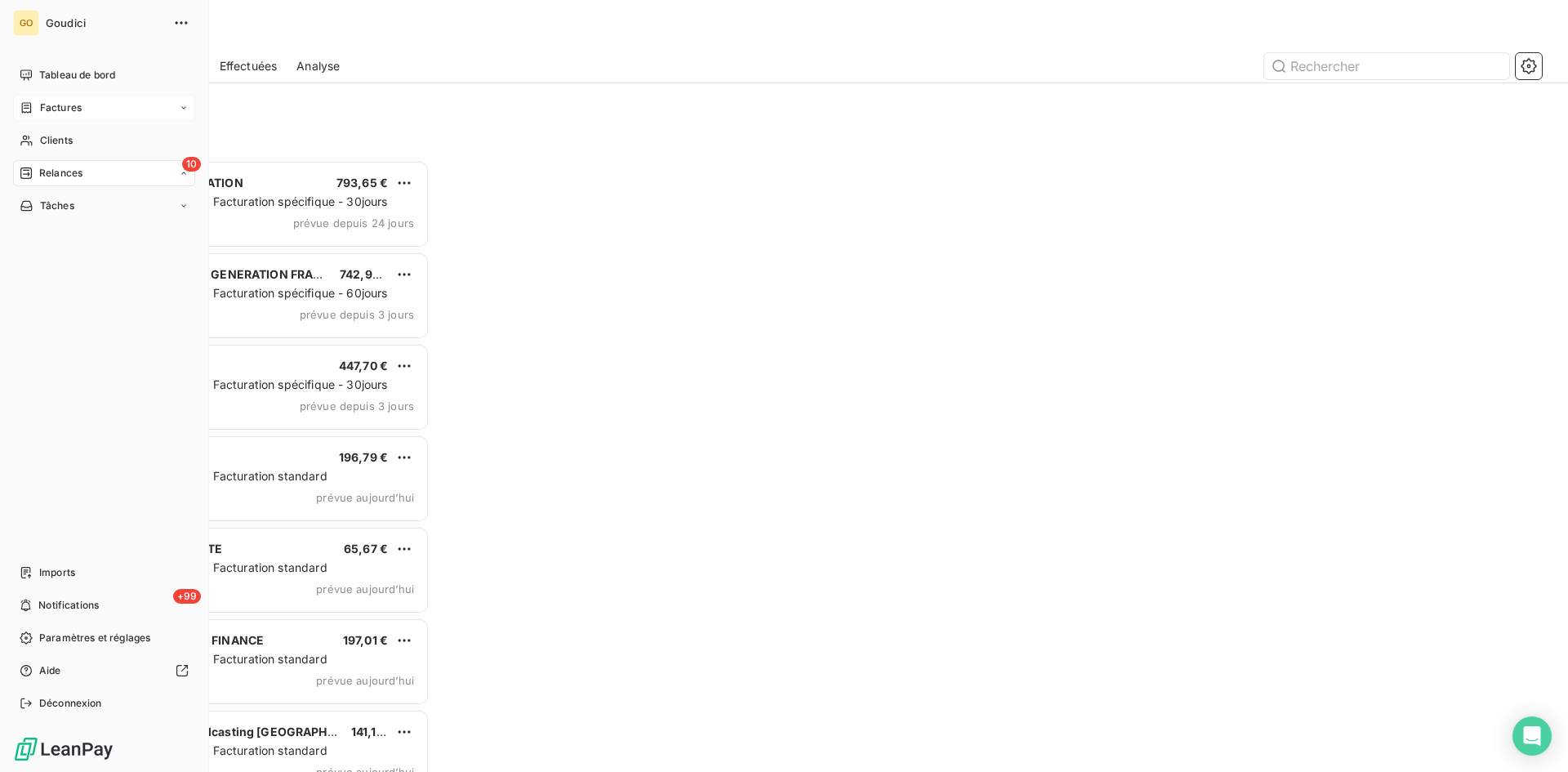
scroll to position [599, 339]
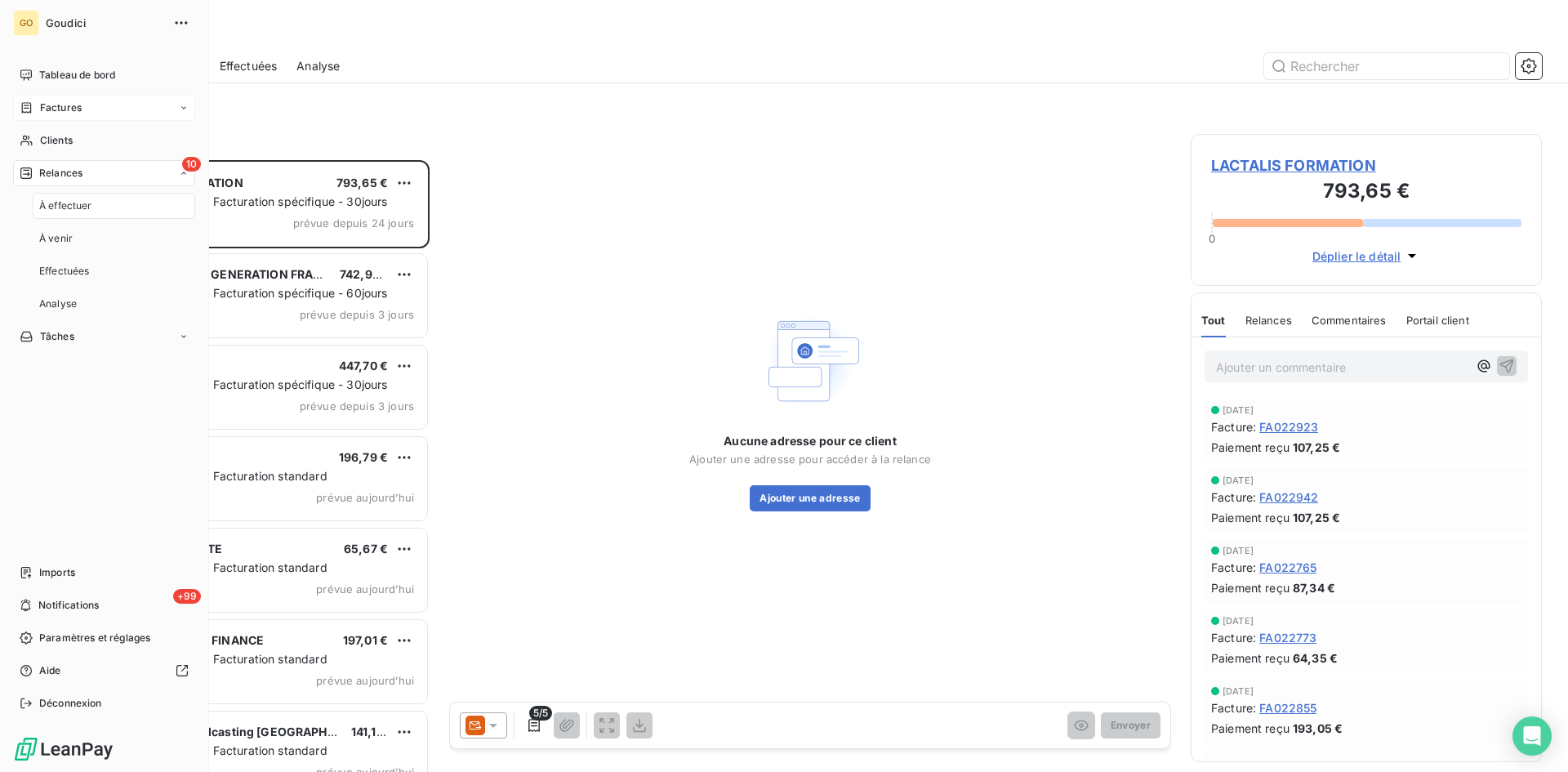
click at [51, 203] on span "À effectuer" at bounding box center [65, 206] width 53 height 14
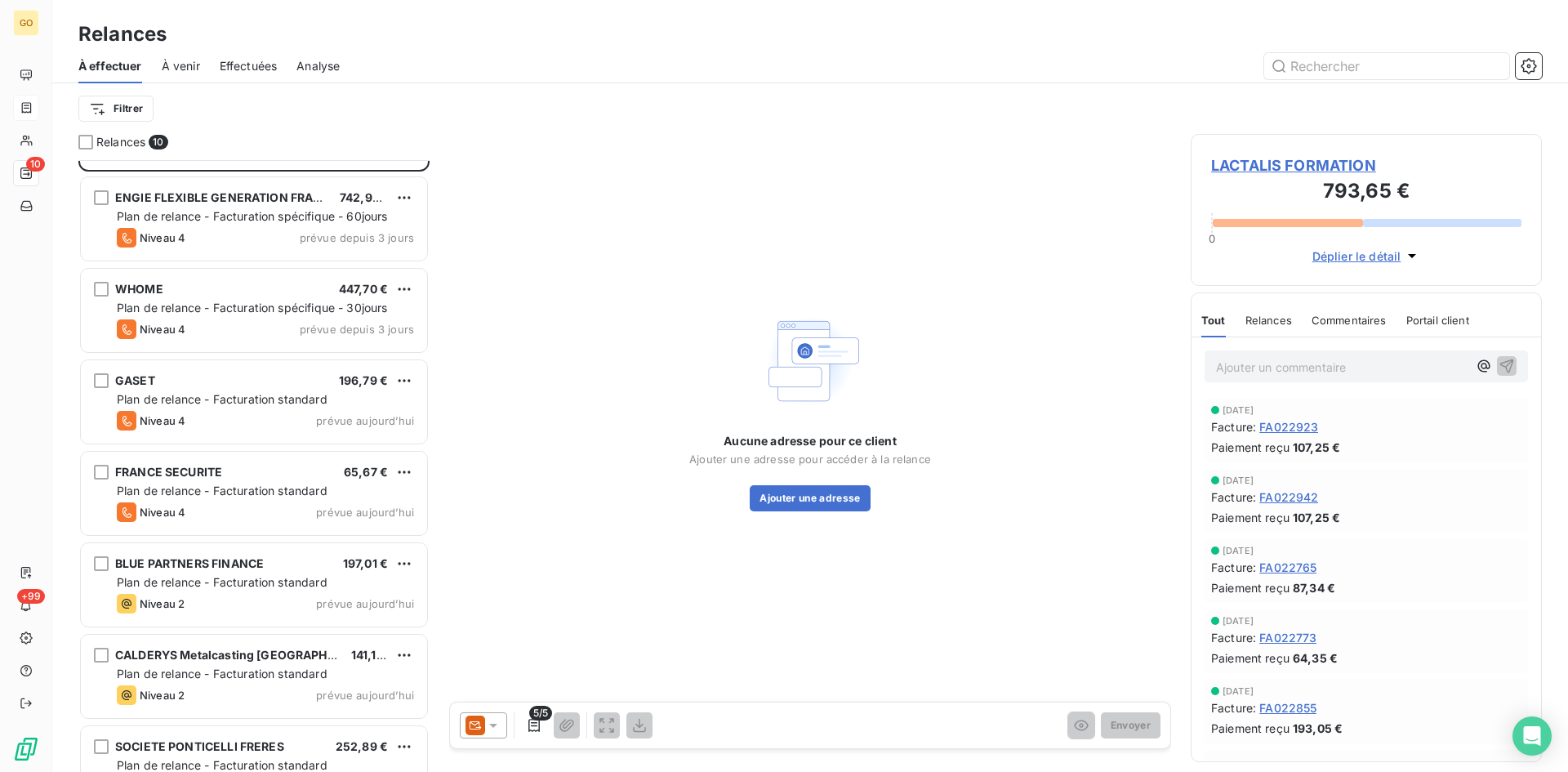
scroll to position [246, 0]
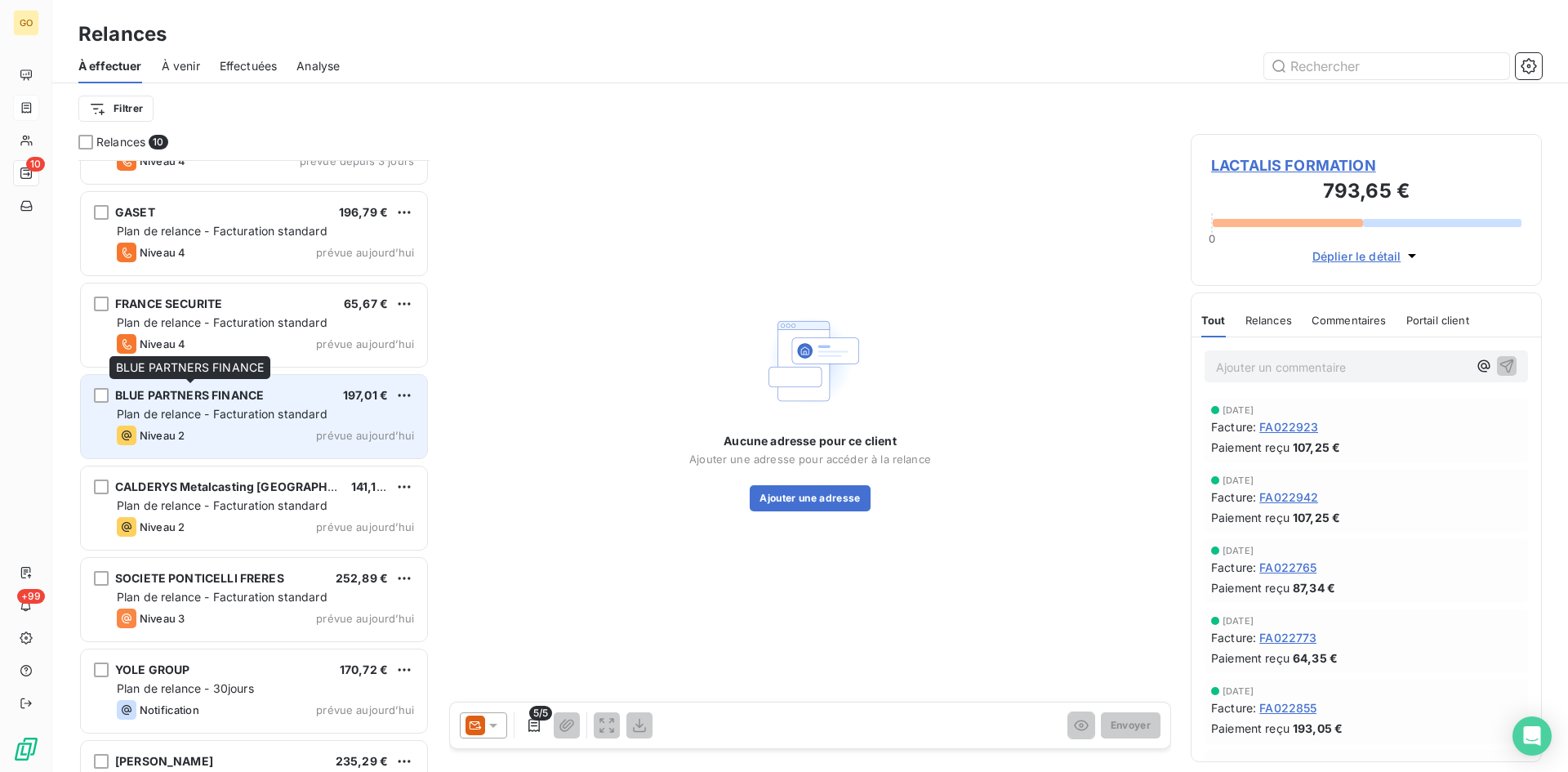
click at [170, 395] on span "BLUE PARTNERS FINANCE" at bounding box center [190, 395] width 149 height 14
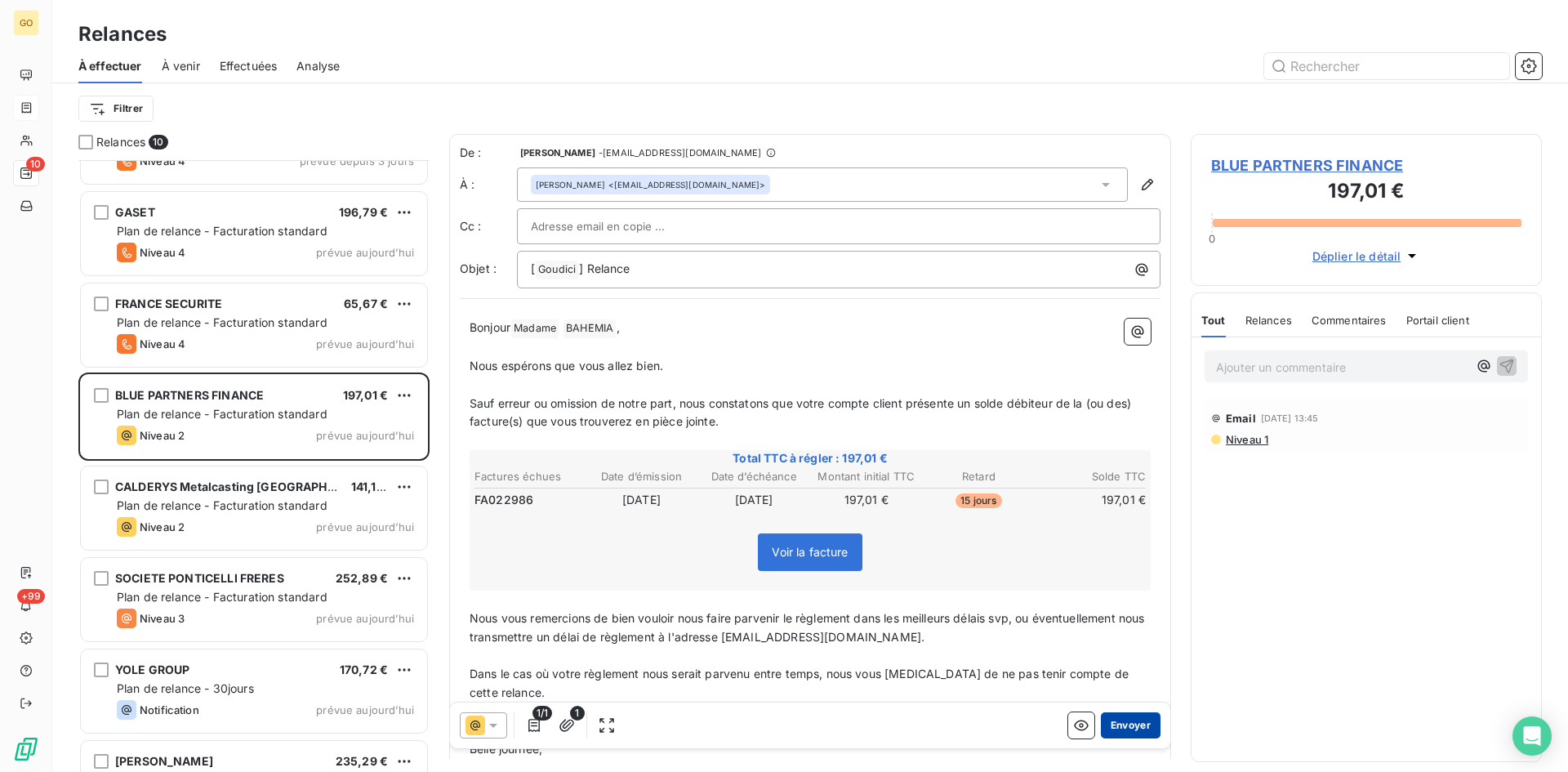
click at [1116, 723] on button "Envoyer" at bounding box center [1130, 725] width 60 height 26
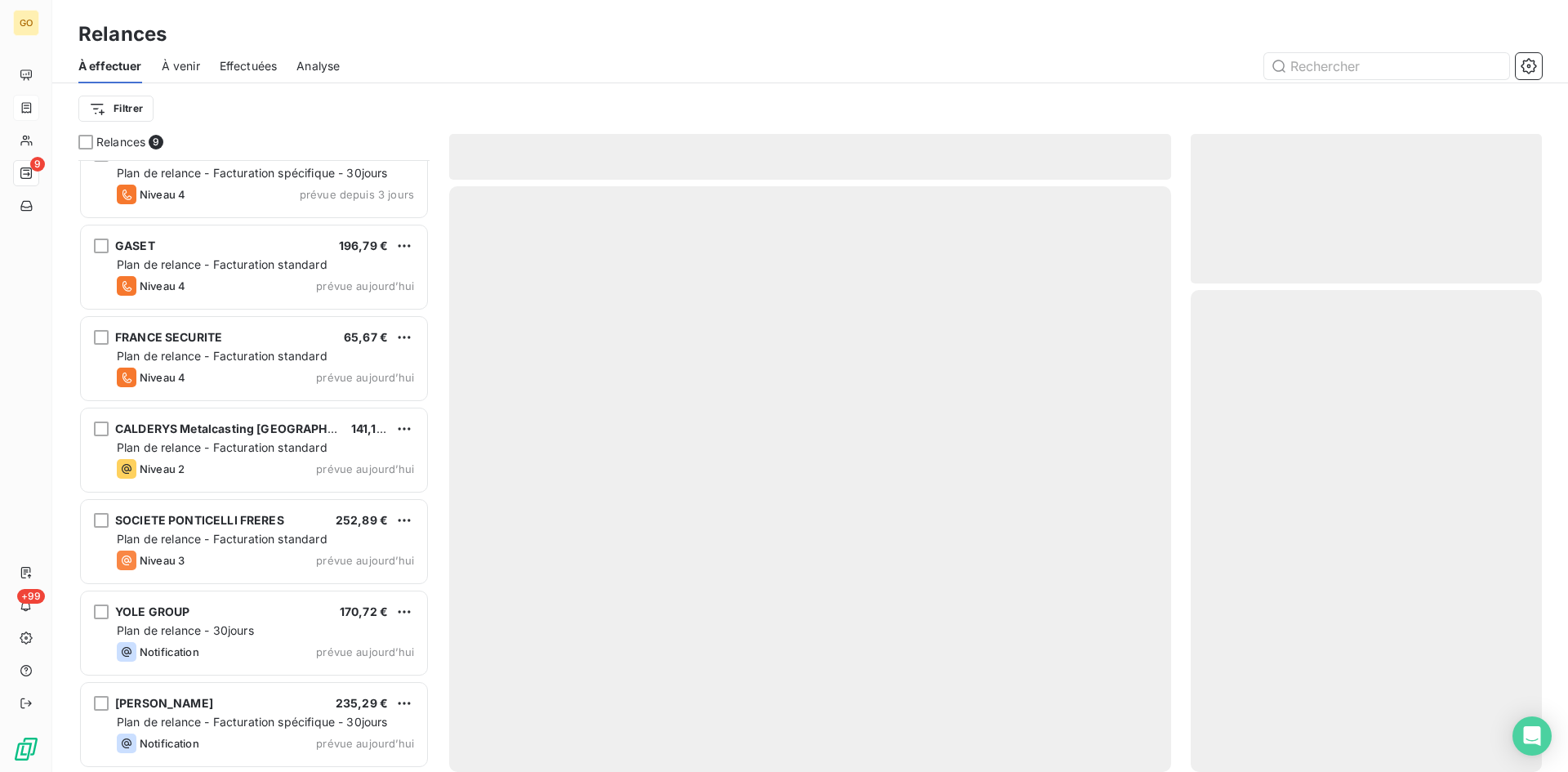
scroll to position [211, 0]
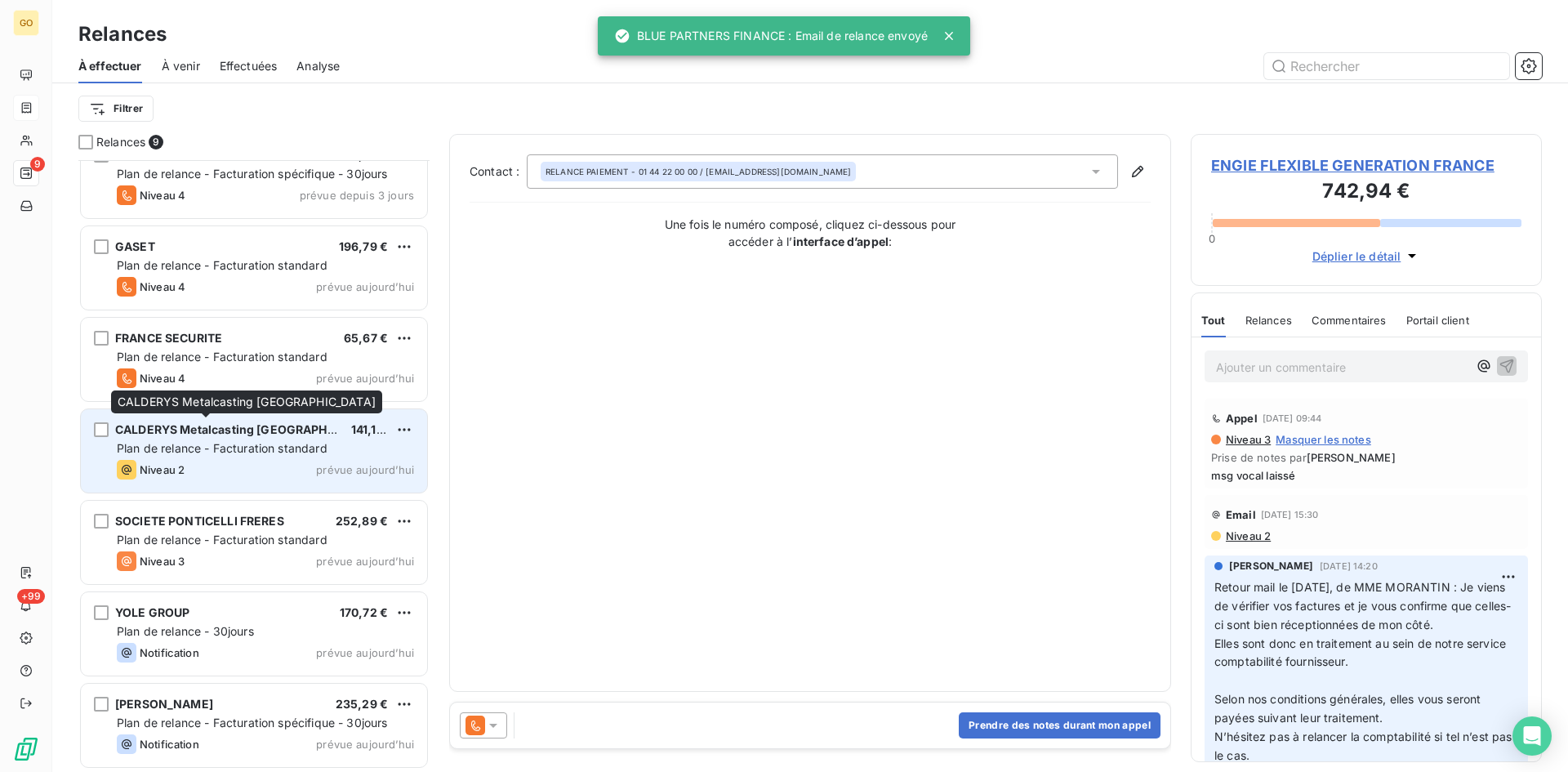
click at [185, 425] on span "CALDERYS Metalcasting [GEOGRAPHIC_DATA]" at bounding box center [247, 430] width 263 height 14
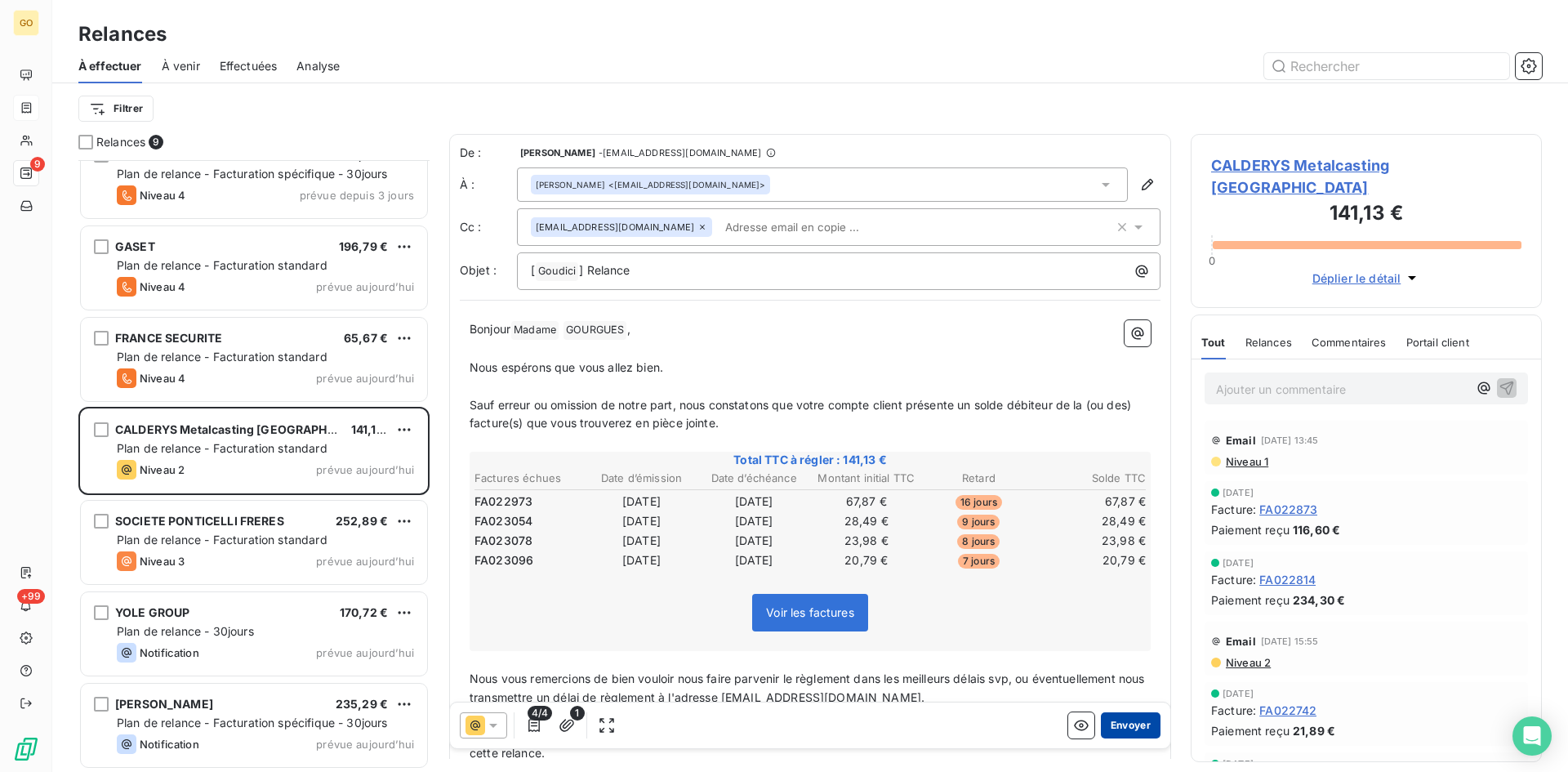
click at [1133, 726] on button "Envoyer" at bounding box center [1130, 725] width 60 height 26
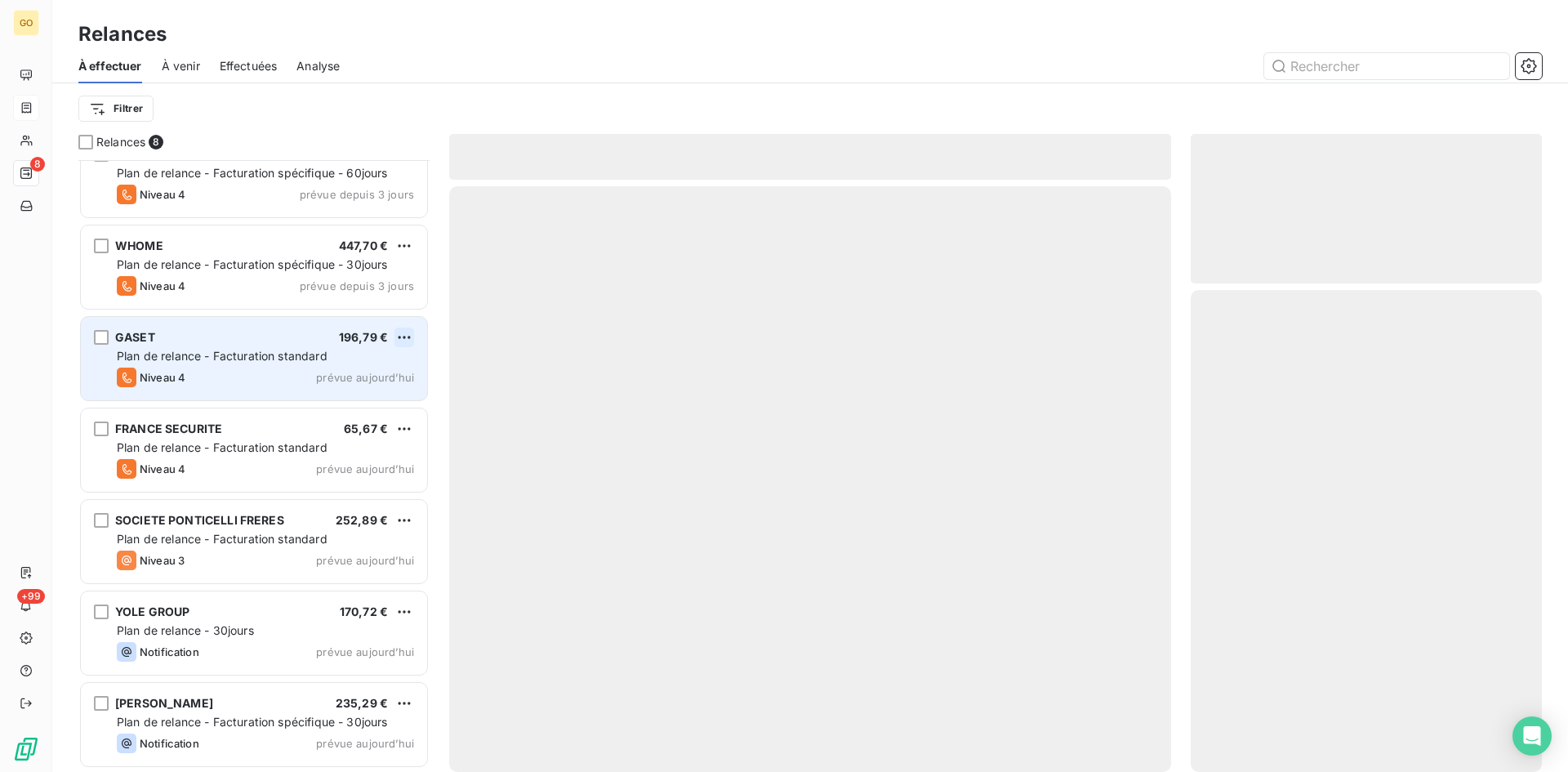
scroll to position [120, 0]
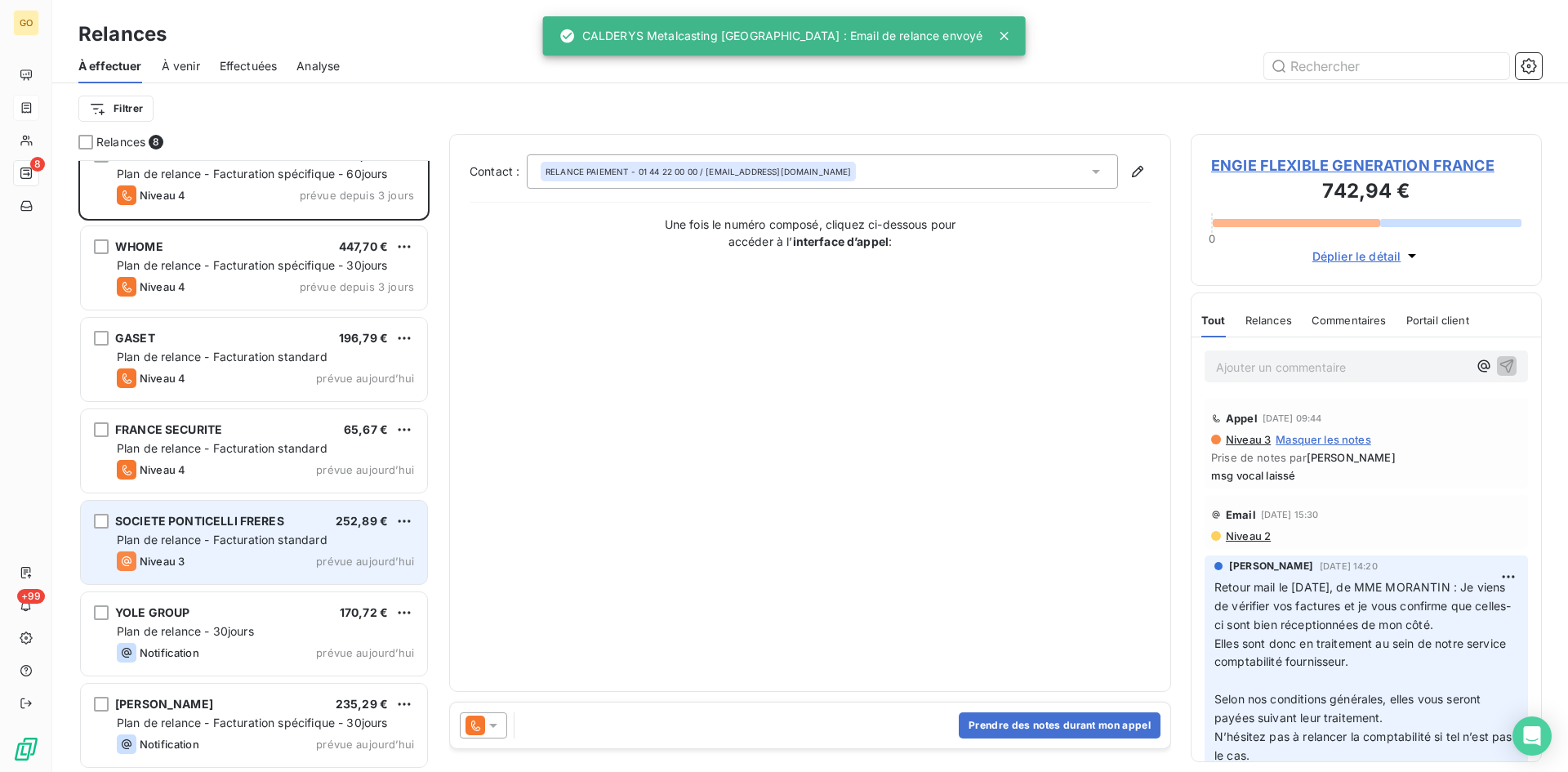
click at [150, 518] on span "SOCIETE PONTICELLI FRERES" at bounding box center [200, 521] width 169 height 14
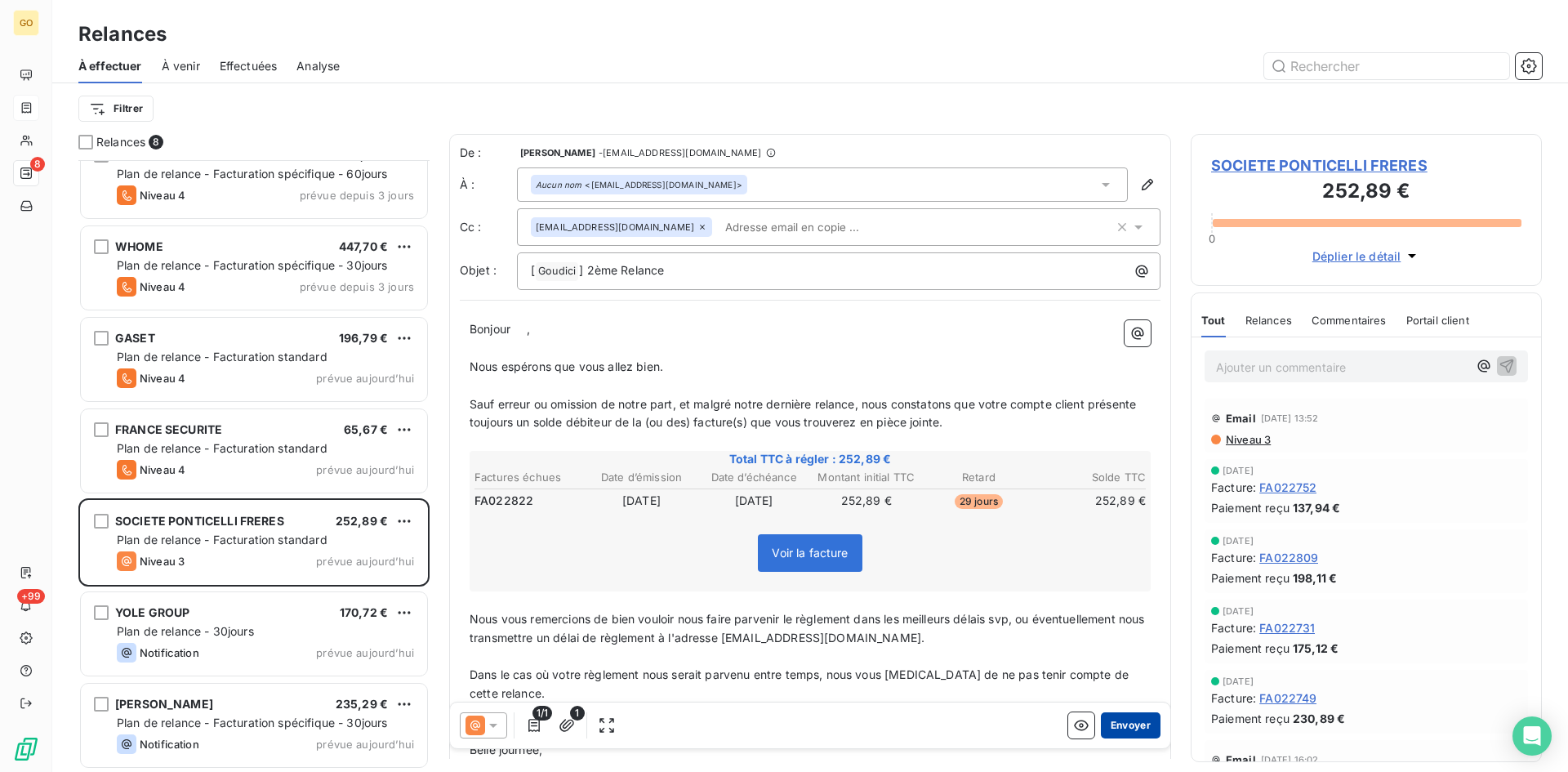
click at [1118, 733] on button "Envoyer" at bounding box center [1130, 725] width 60 height 26
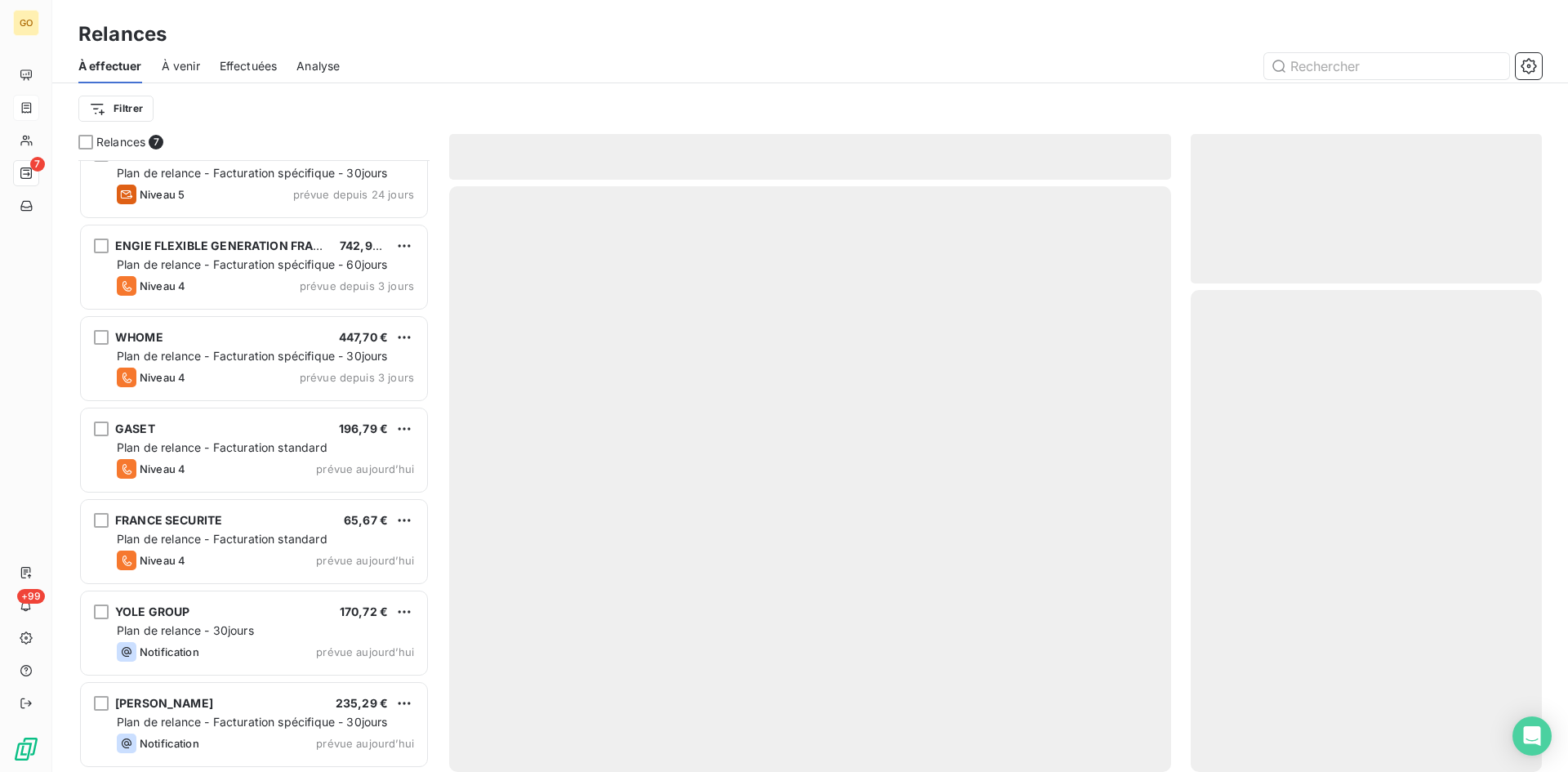
scroll to position [29, 0]
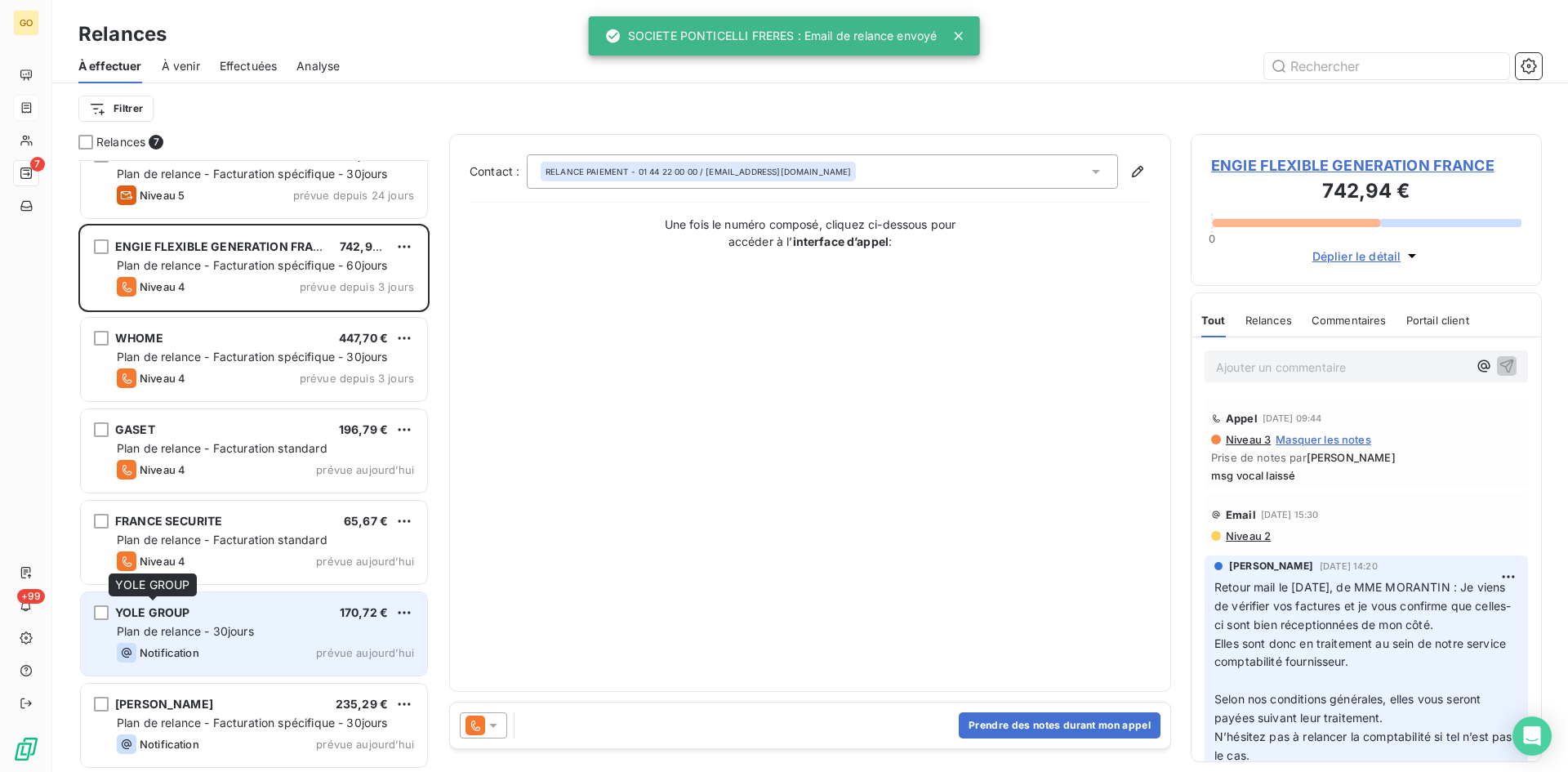
click at [170, 620] on div "YOLE GROUP" at bounding box center [153, 613] width 75 height 16
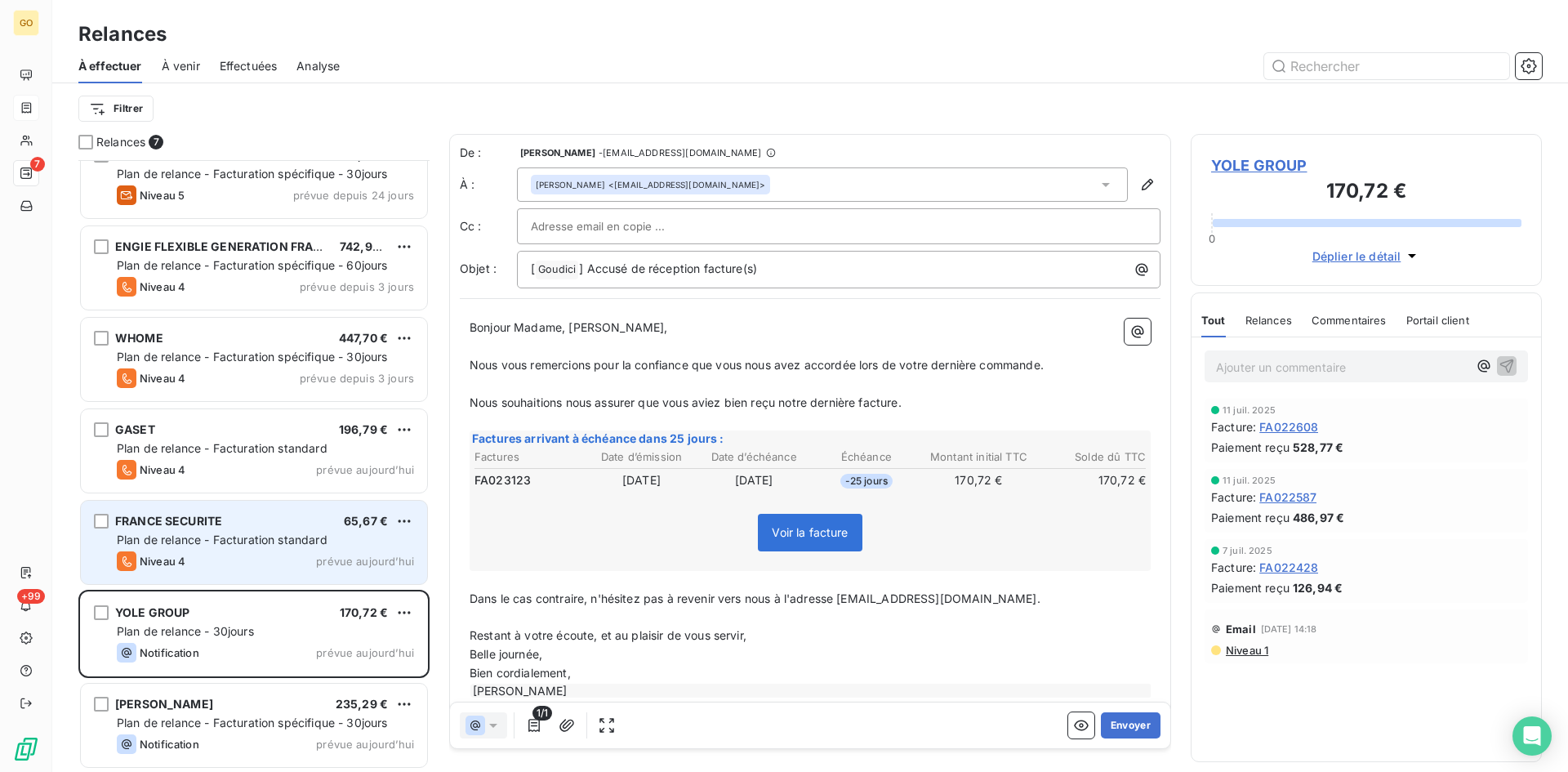
scroll to position [599, 339]
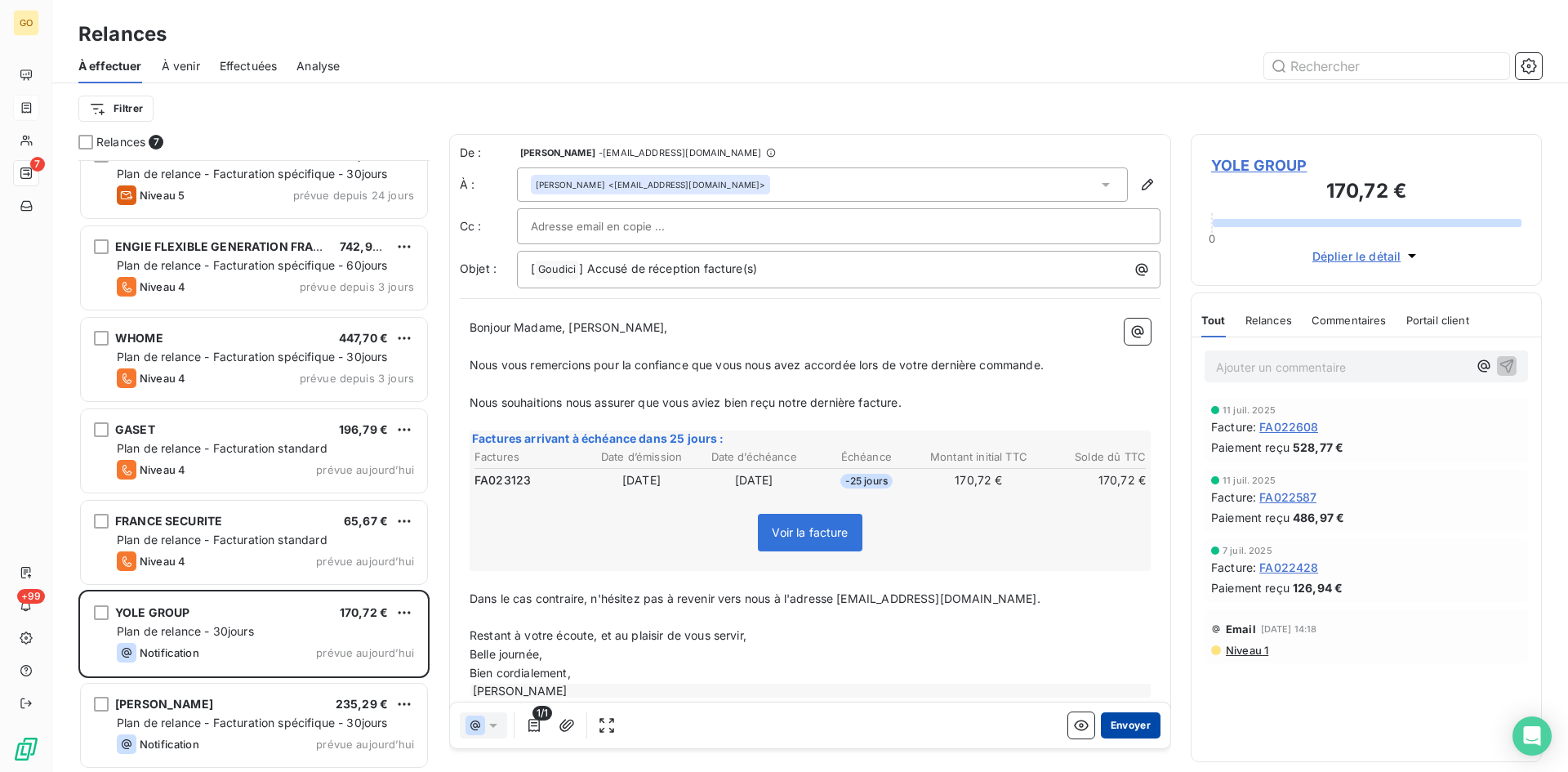
click at [1118, 723] on button "Envoyer" at bounding box center [1130, 725] width 60 height 26
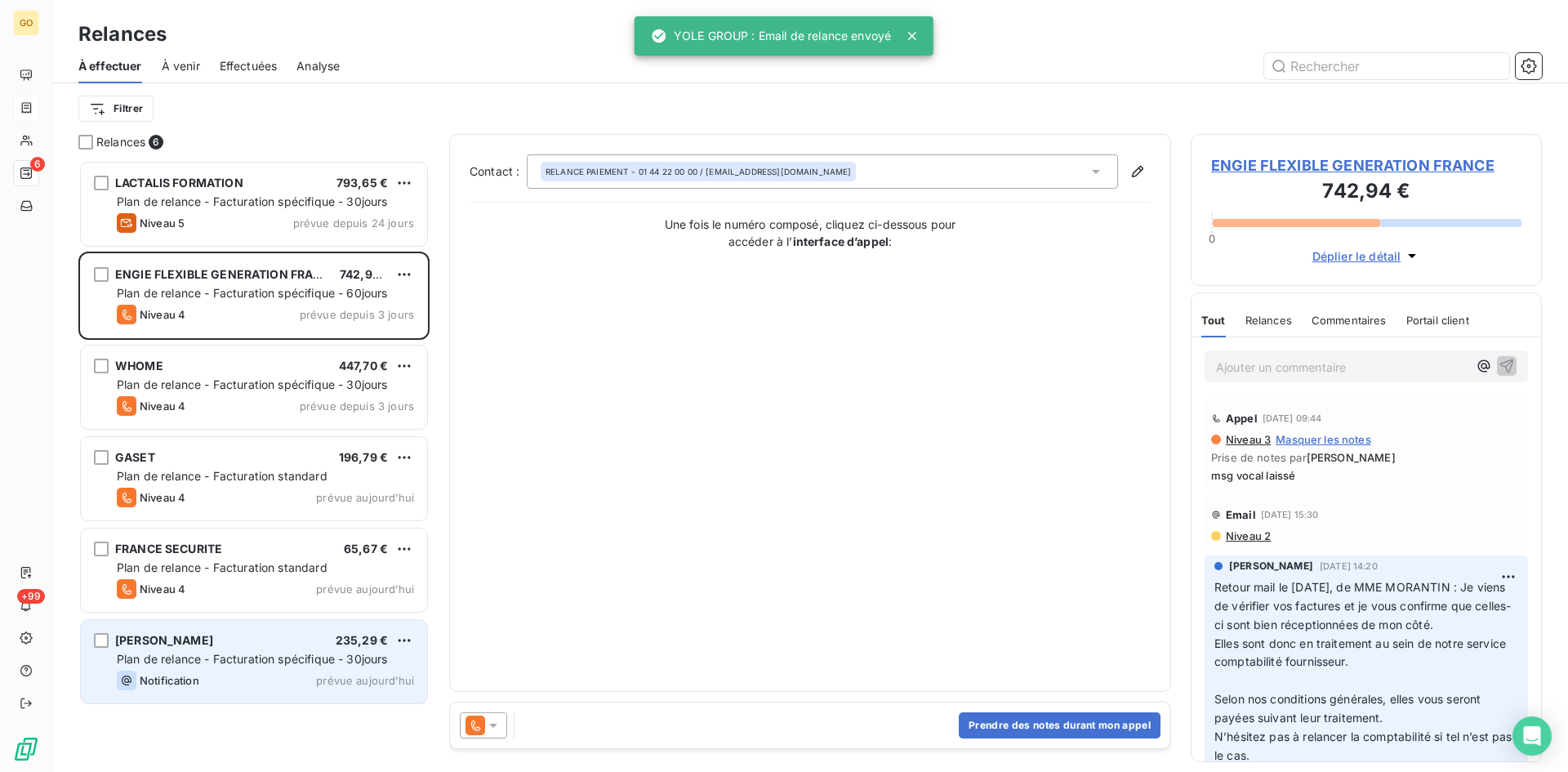
click at [213, 645] on span "[PERSON_NAME]" at bounding box center [164, 640] width 98 height 14
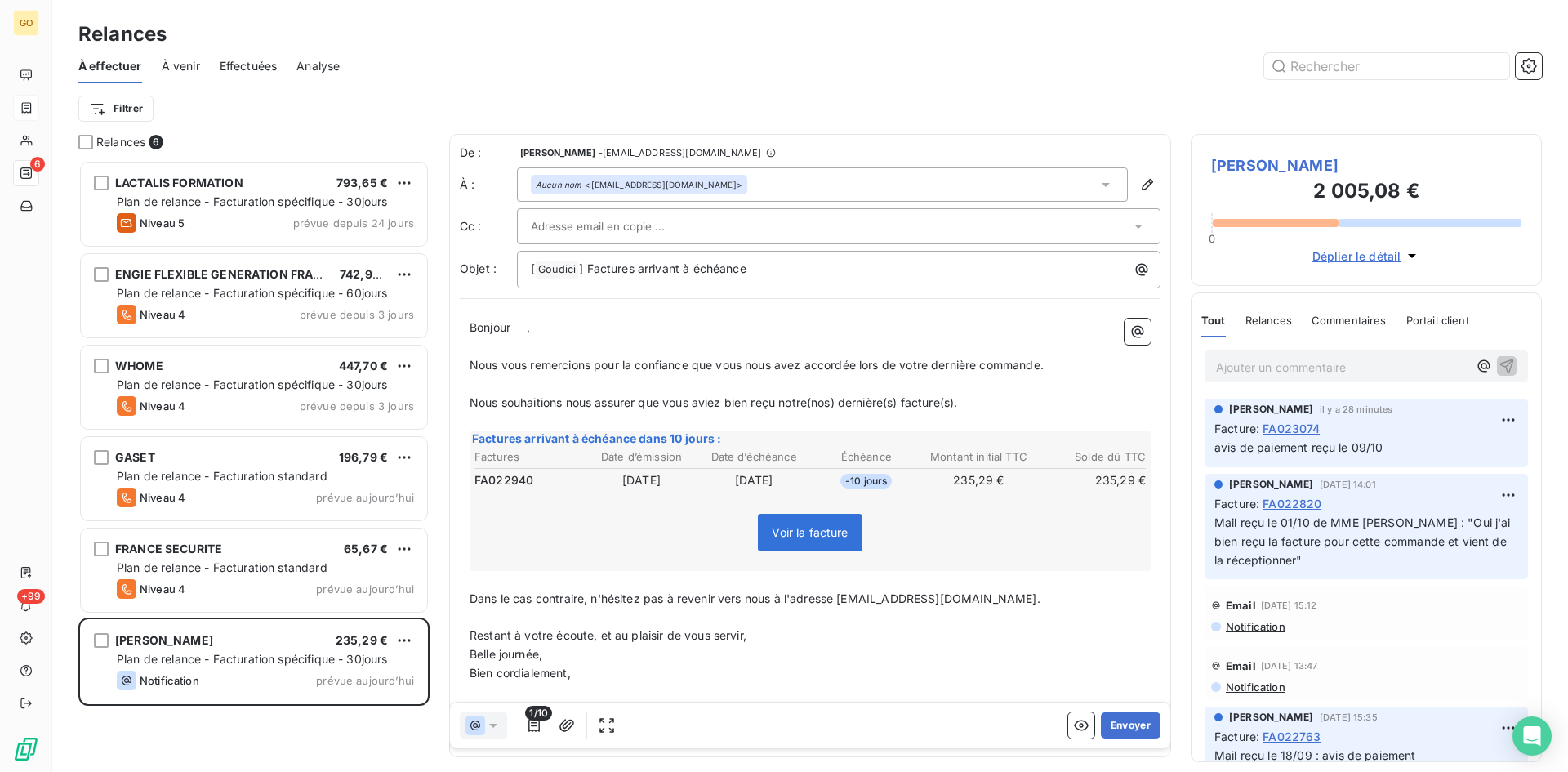
click at [1101, 187] on icon at bounding box center [1106, 184] width 16 height 16
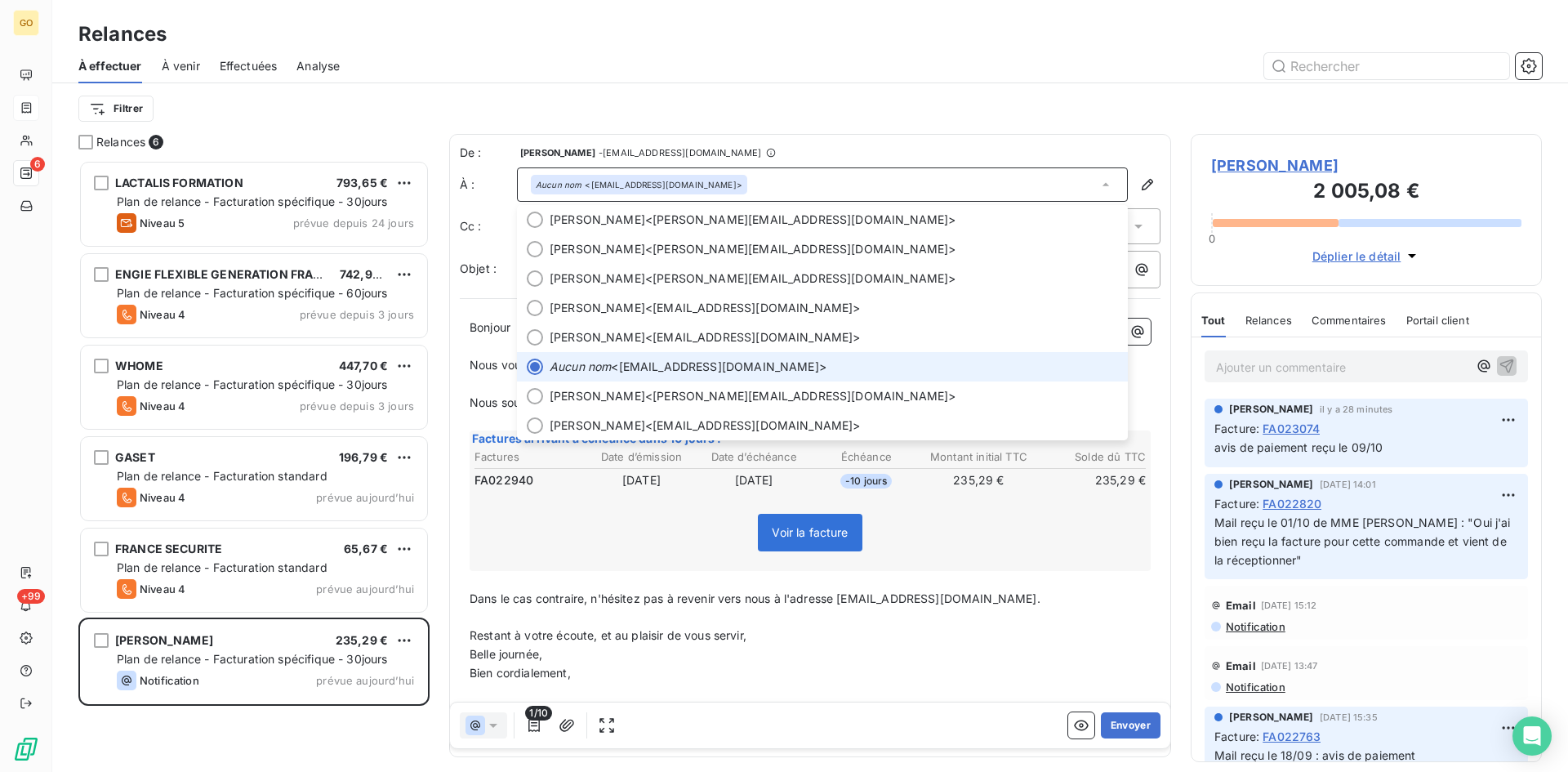
click at [1101, 187] on icon at bounding box center [1106, 184] width 16 height 16
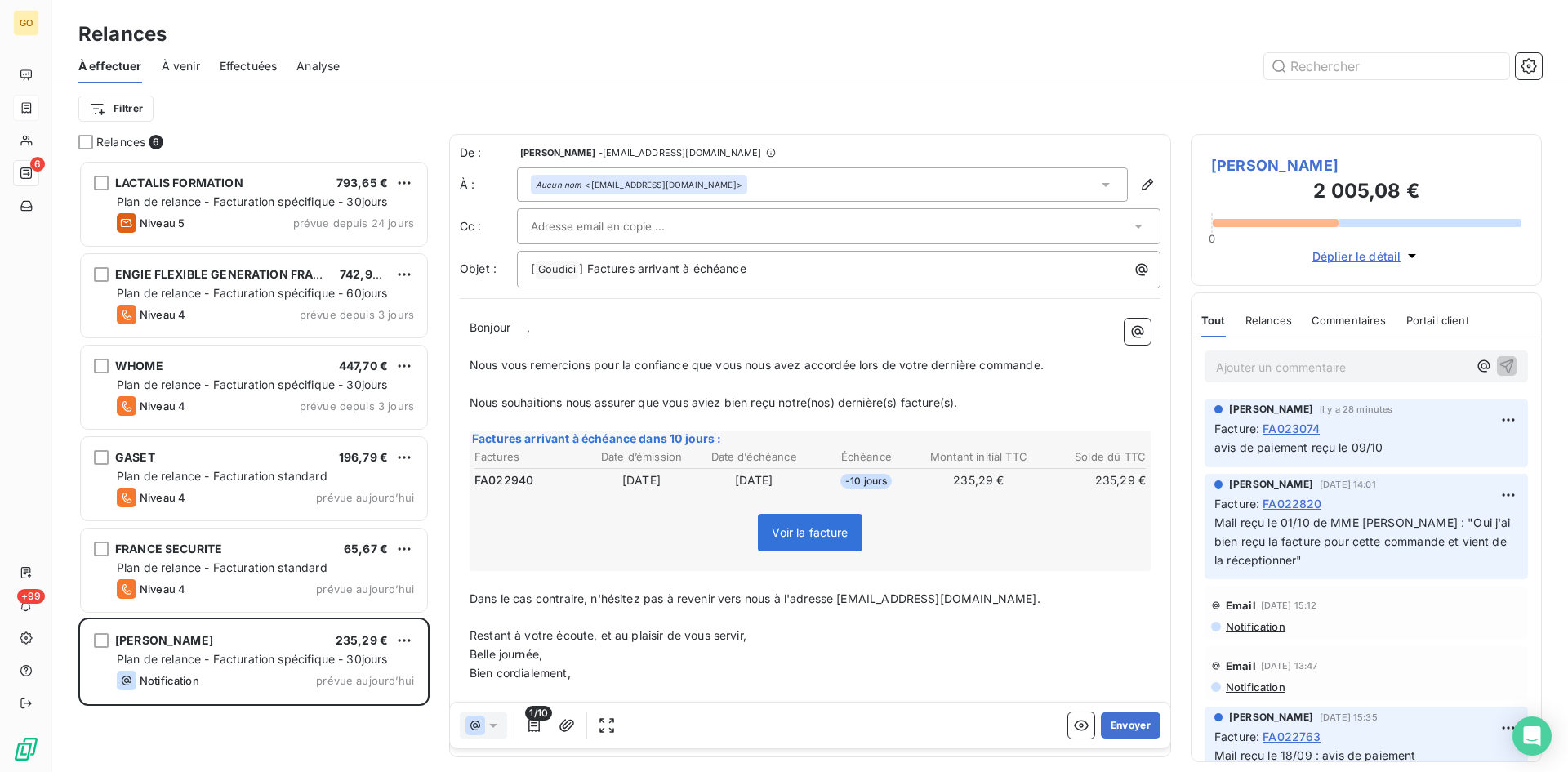
click at [1101, 187] on icon at bounding box center [1106, 184] width 16 height 16
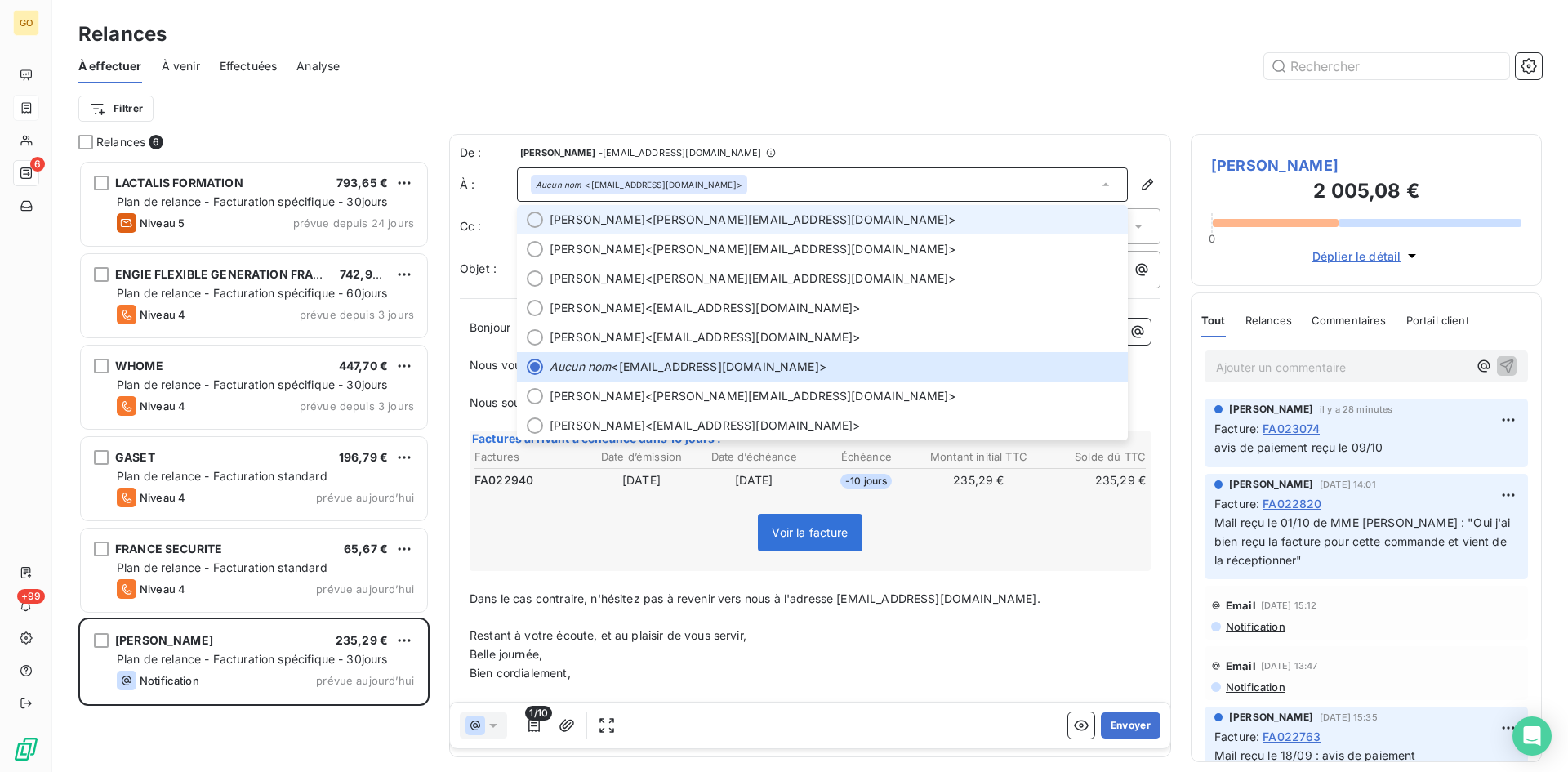
click at [533, 219] on div at bounding box center [535, 219] width 16 height 16
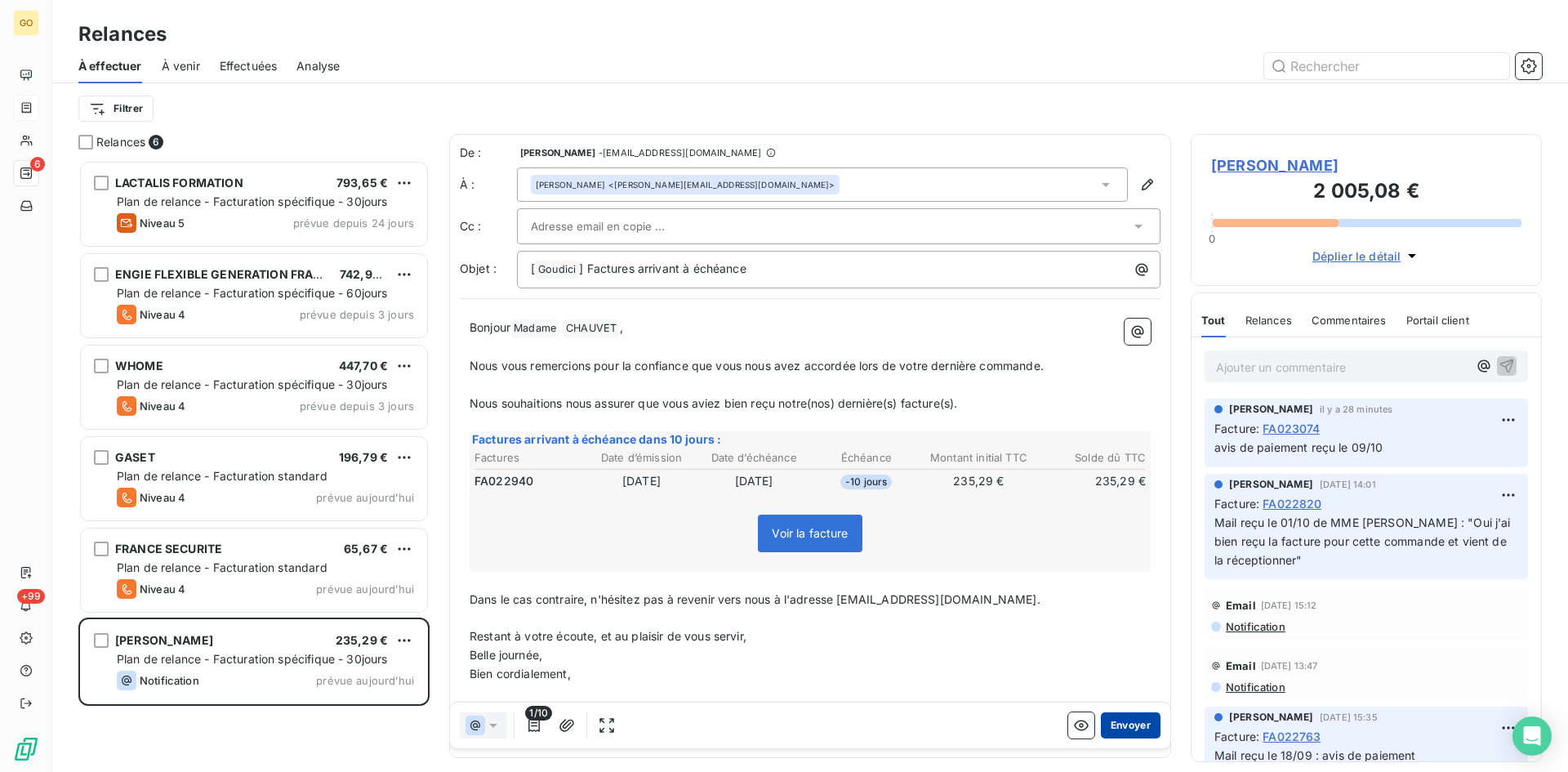
click at [1115, 725] on button "Envoyer" at bounding box center [1130, 725] width 60 height 26
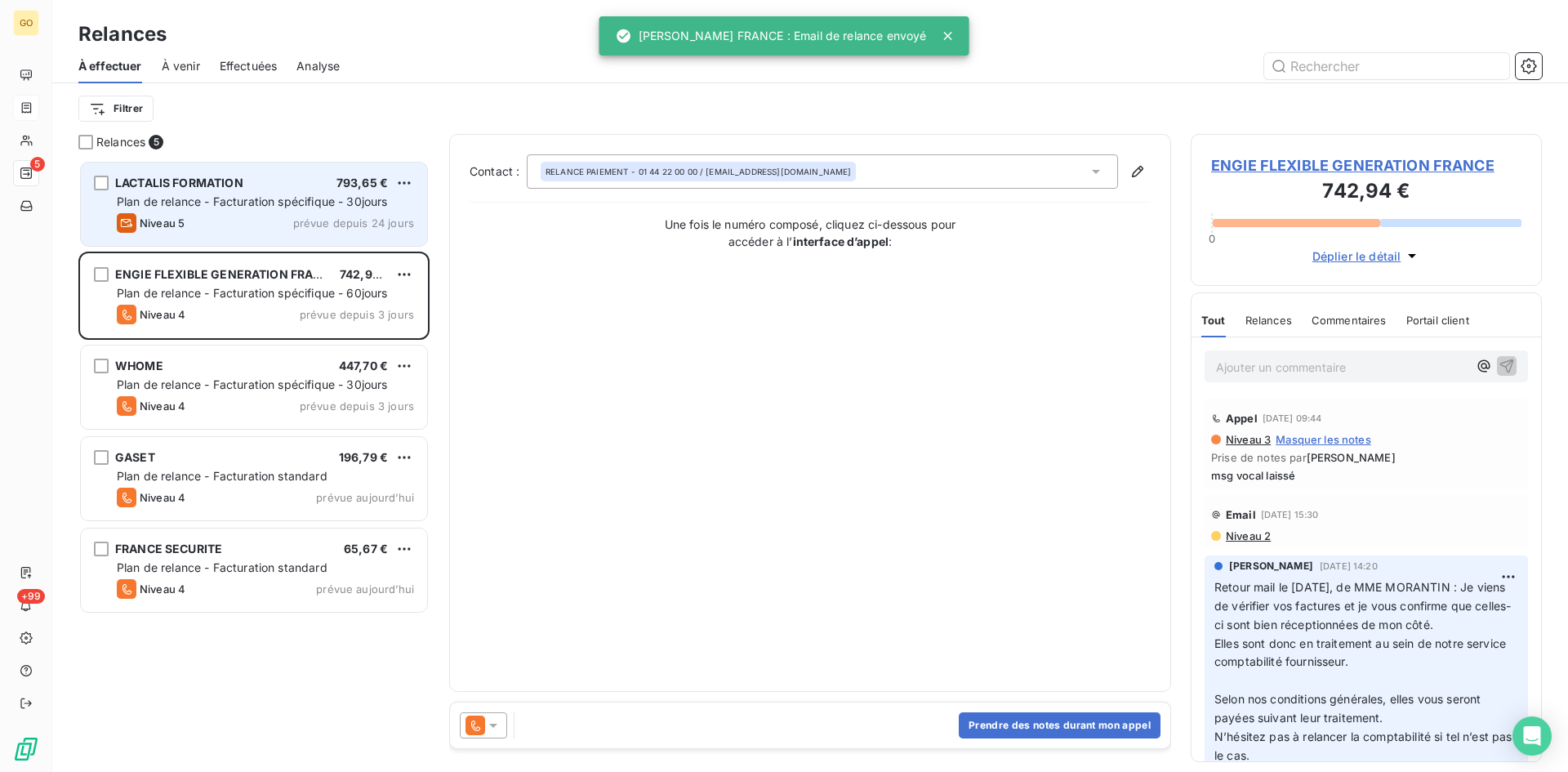
click at [167, 182] on span "LACTALIS FORMATION" at bounding box center [179, 183] width 128 height 14
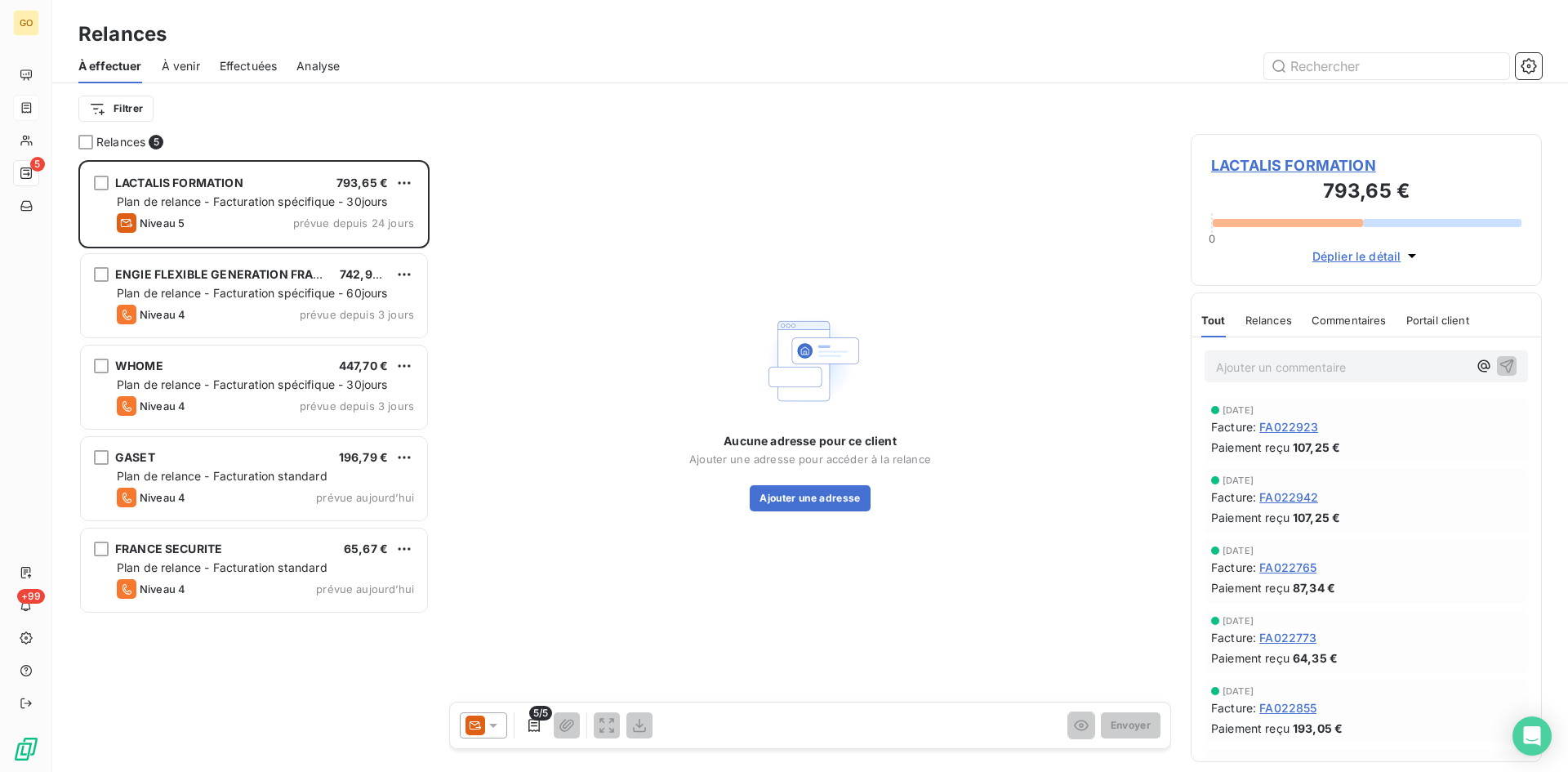
click at [1264, 163] on span "LACTALIS FORMATION" at bounding box center [1367, 165] width 311 height 22
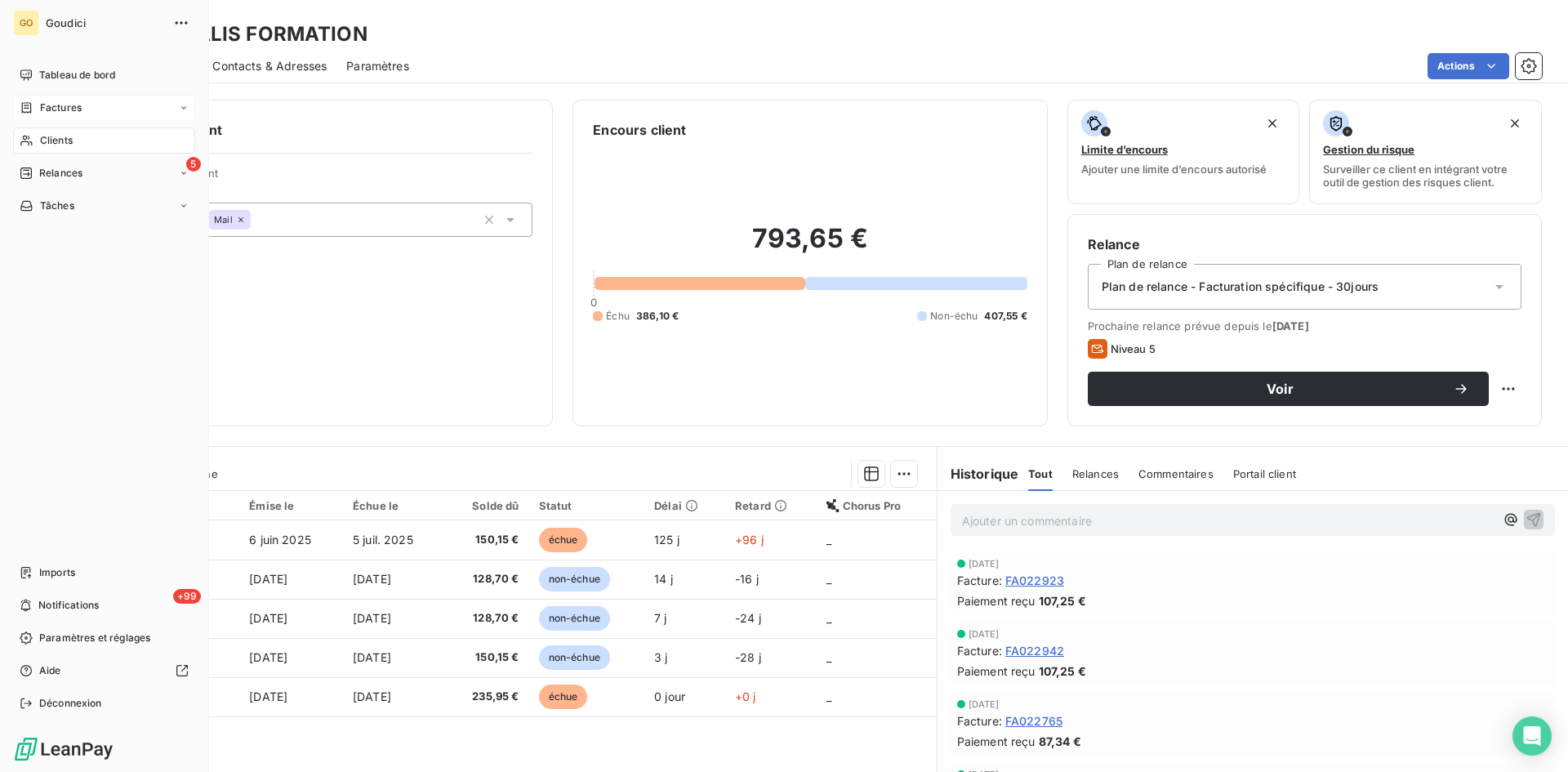
click at [55, 111] on span "Factures" at bounding box center [61, 107] width 42 height 14
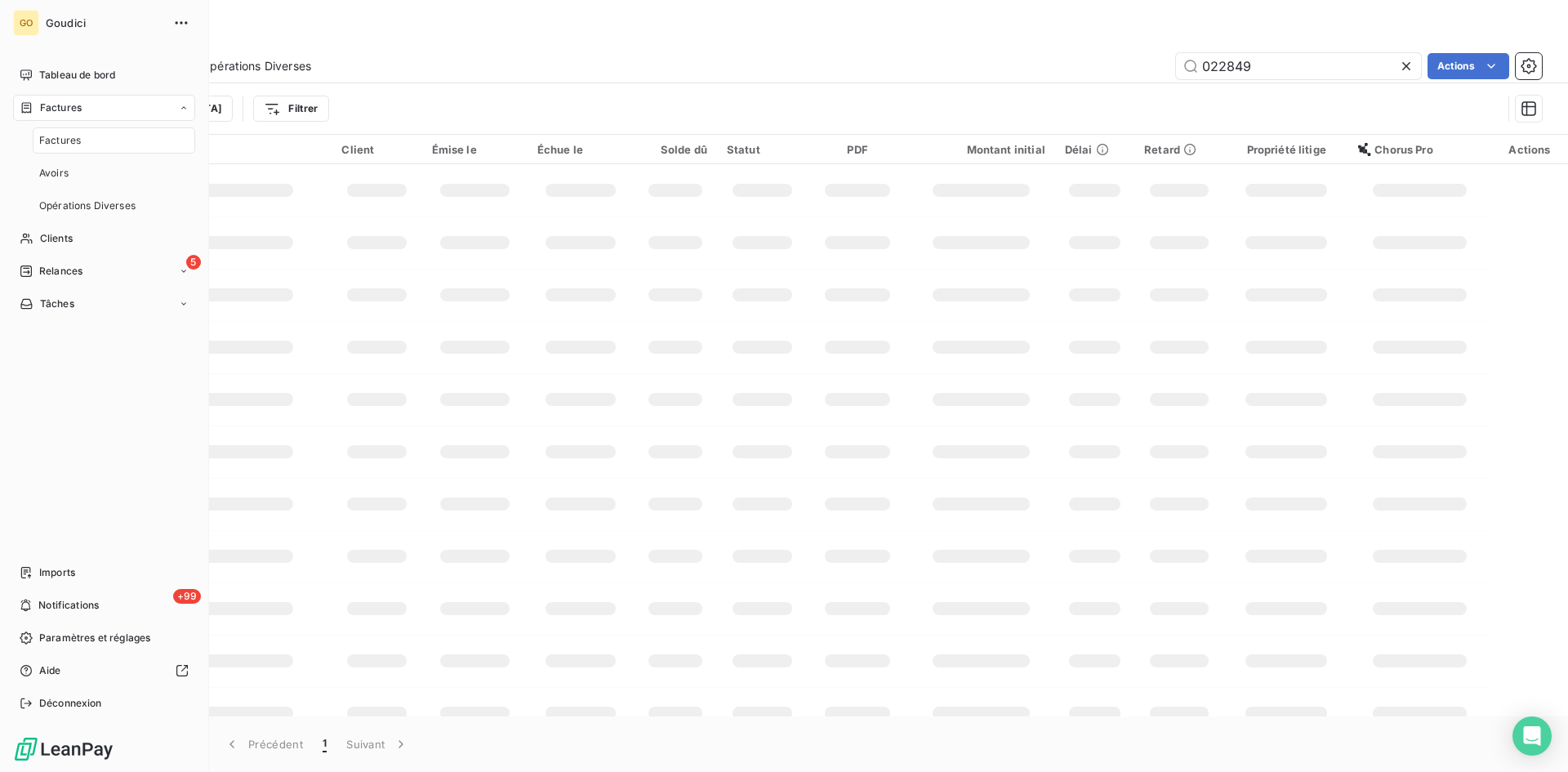
click at [55, 141] on span "Factures" at bounding box center [60, 141] width 42 height 14
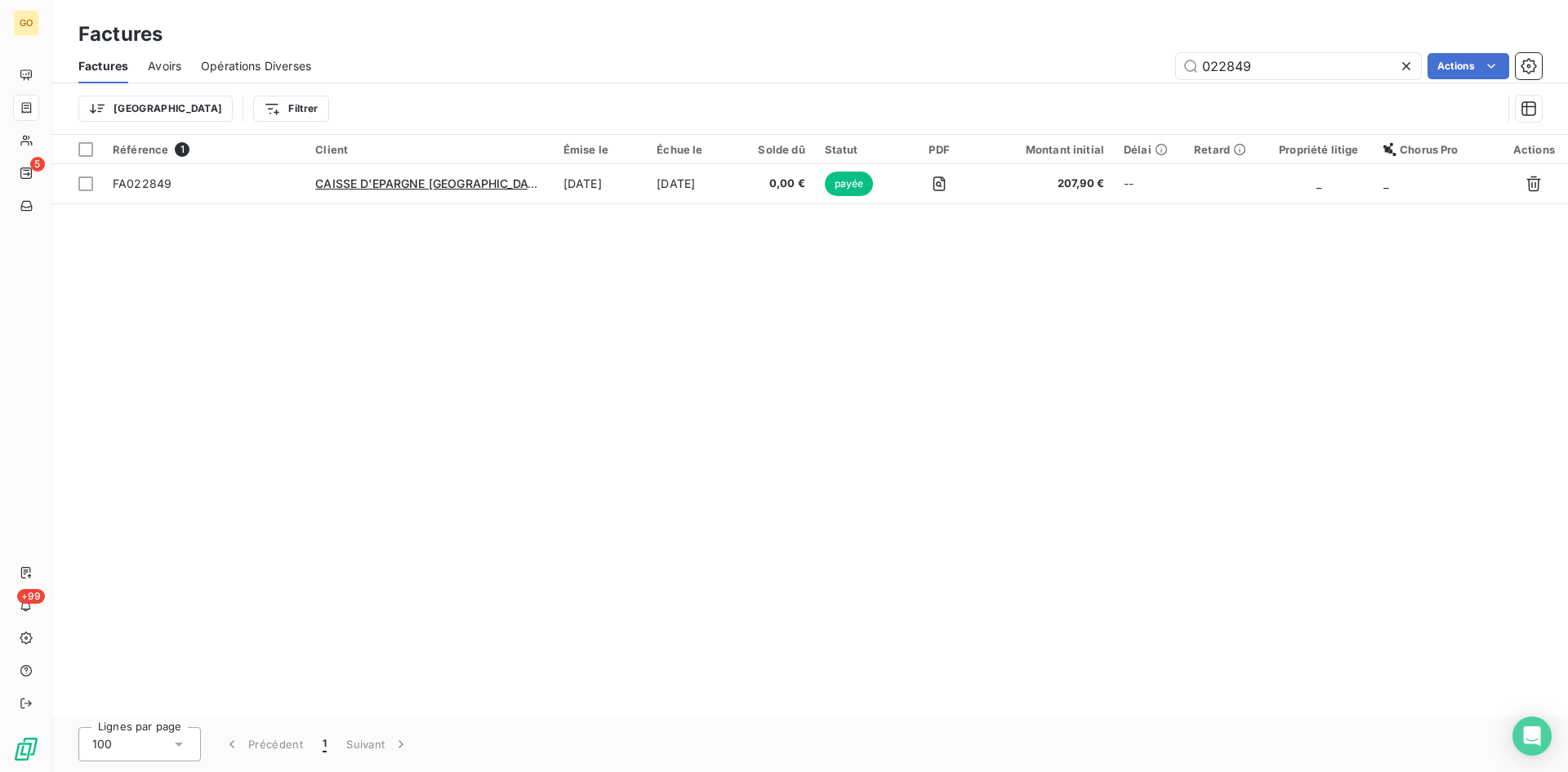
click at [1406, 63] on icon at bounding box center [1407, 66] width 16 height 16
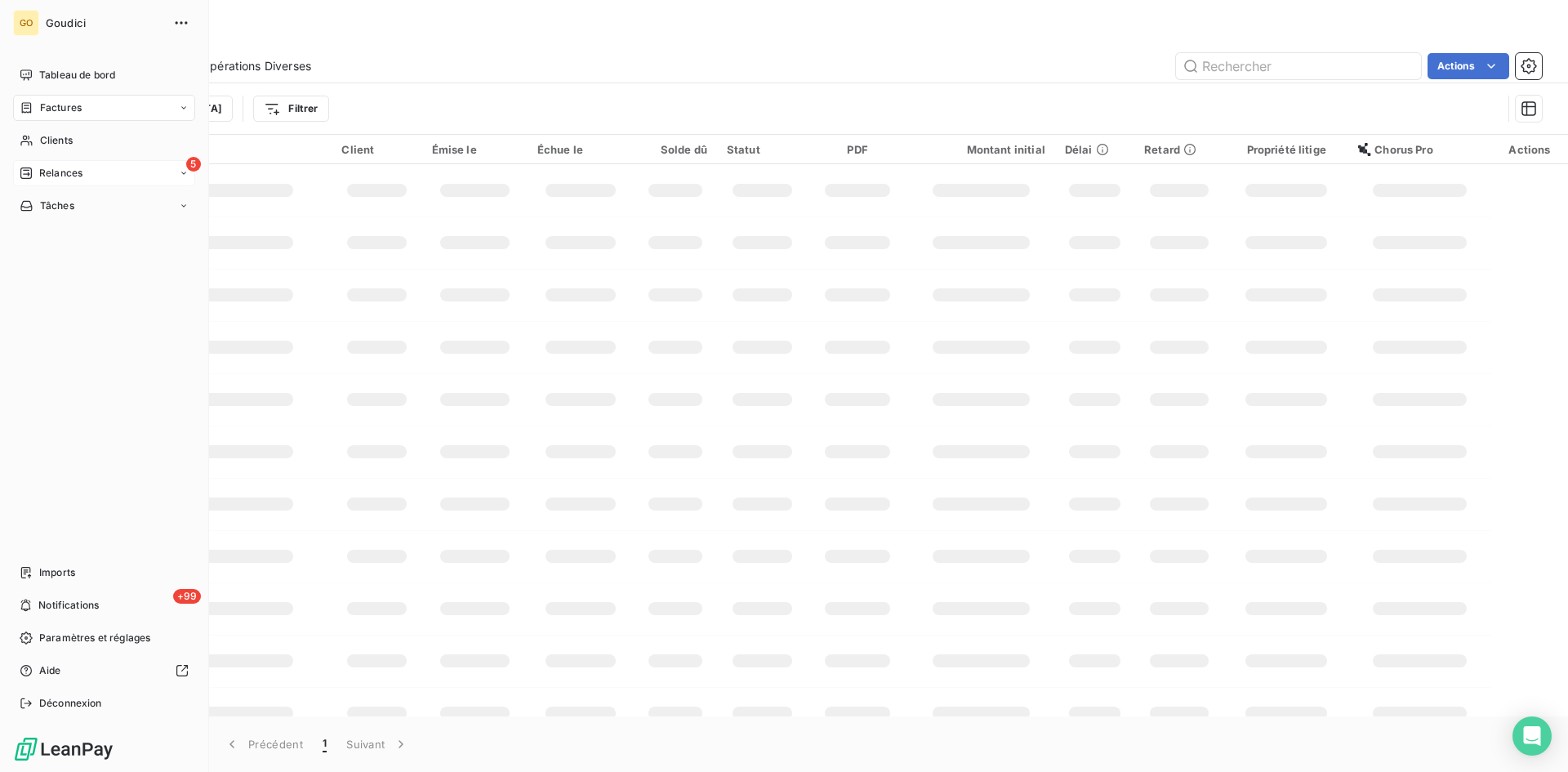
click at [73, 168] on span "Relances" at bounding box center [61, 173] width 43 height 14
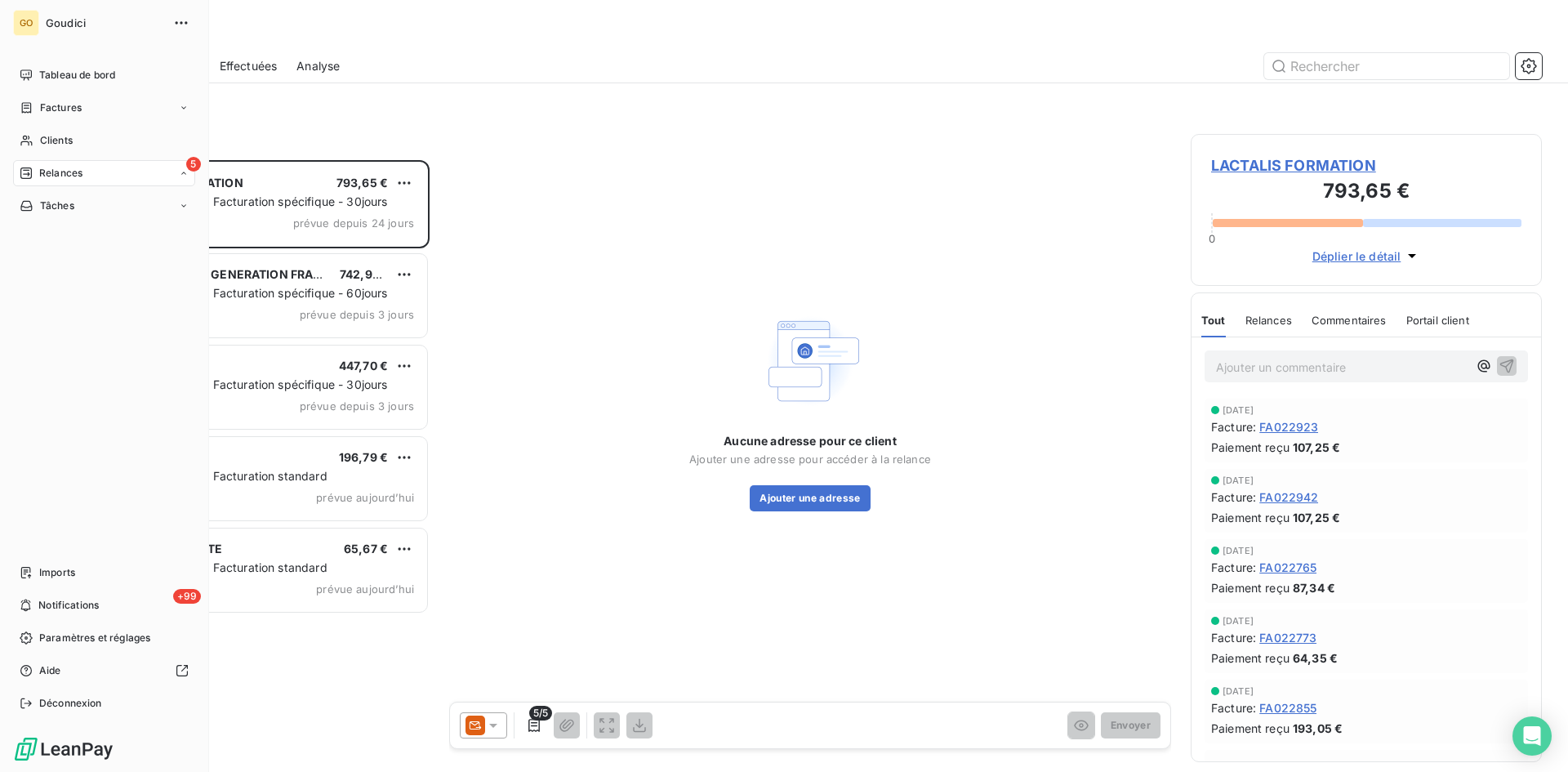
scroll to position [599, 339]
click at [57, 208] on span "À effectuer" at bounding box center [65, 206] width 53 height 14
click at [33, 111] on div "Factures" at bounding box center [50, 107] width 62 height 14
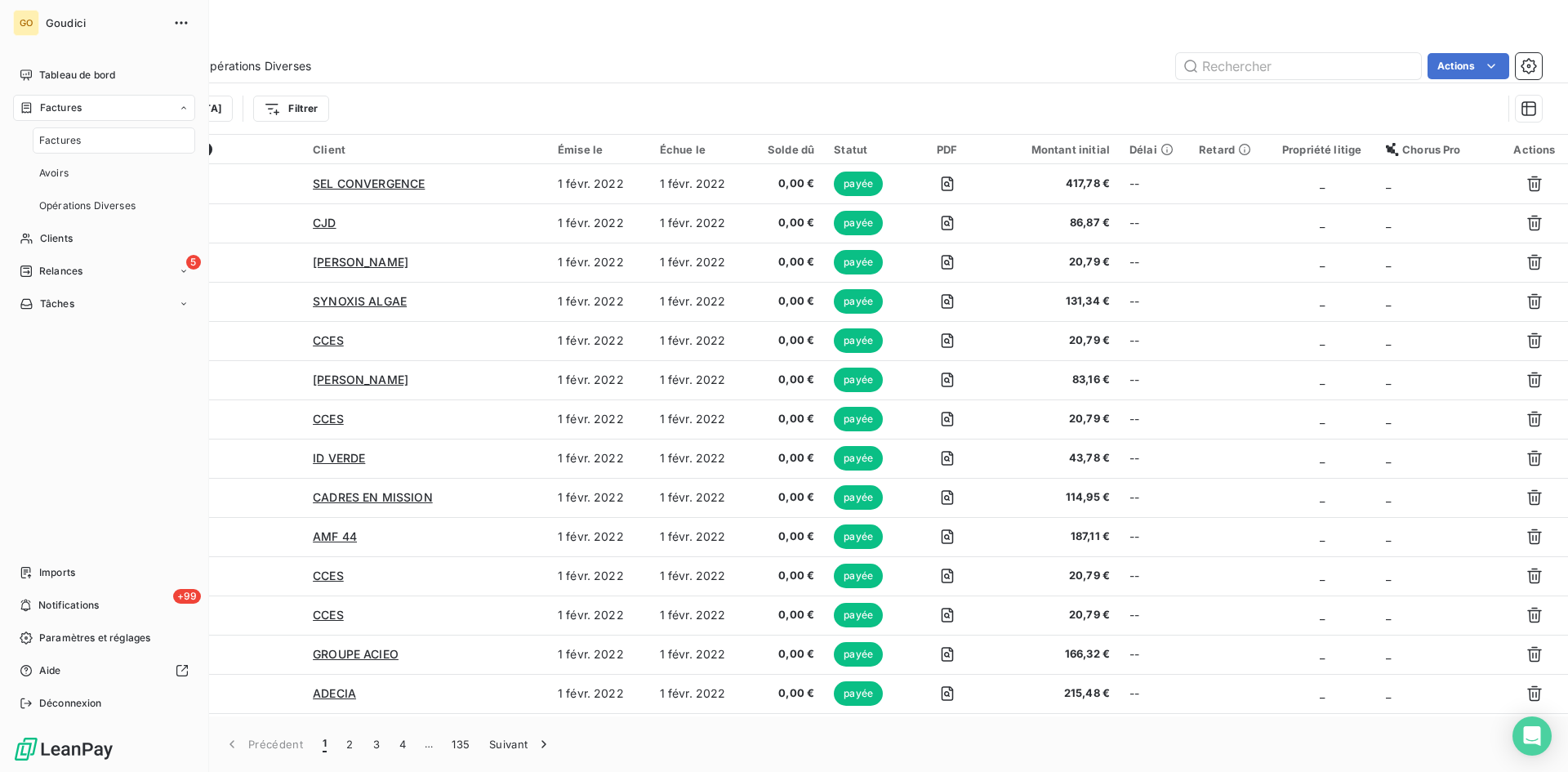
click at [60, 137] on span "Factures" at bounding box center [60, 141] width 42 height 14
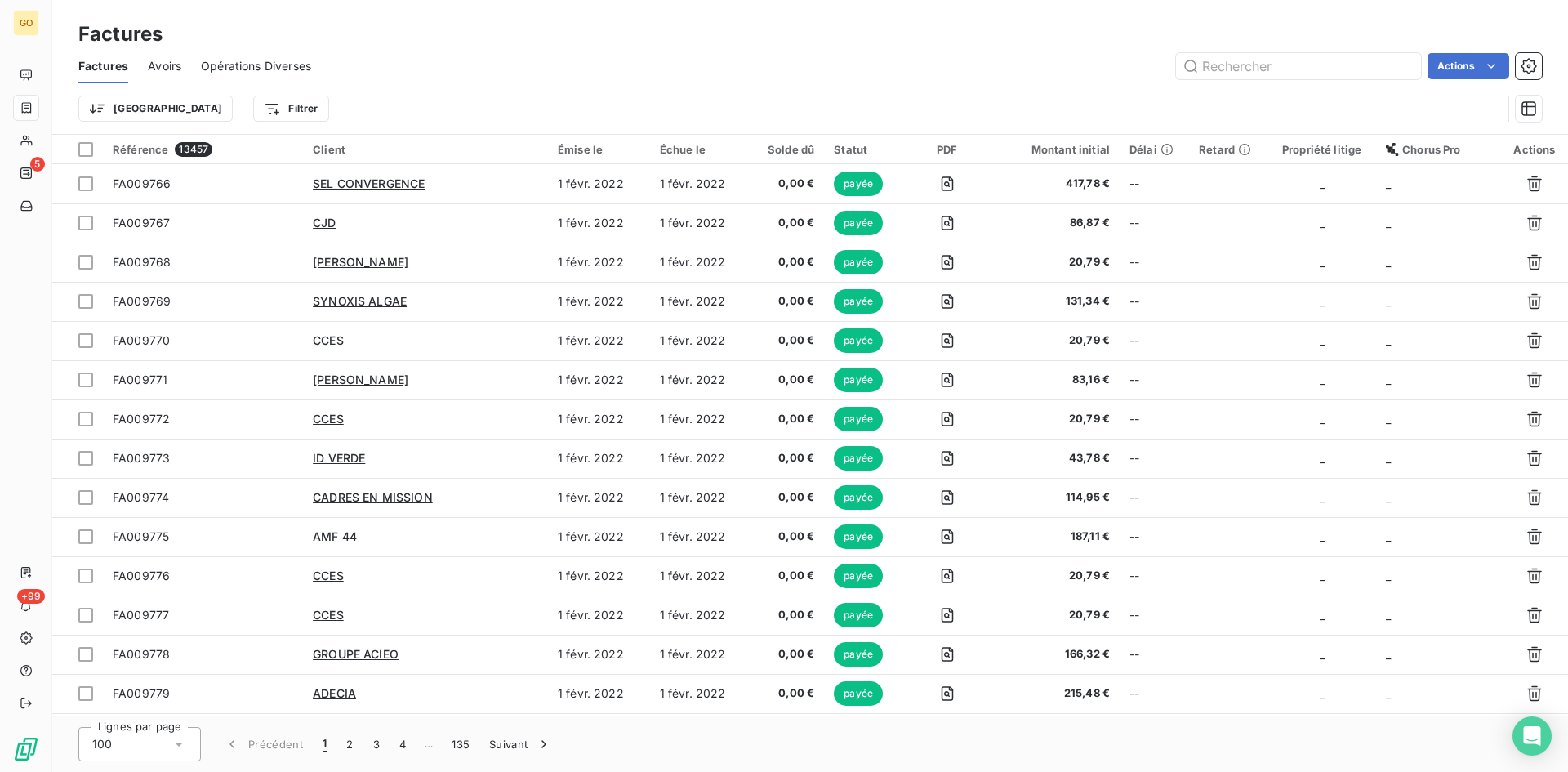
click at [608, 58] on div "Actions" at bounding box center [936, 65] width 1212 height 26
click at [224, 118] on html "GO 5 +99 Factures Factures Avoirs Opérations Diverses Actions Trier Filtrer Réf…" at bounding box center [784, 386] width 1568 height 772
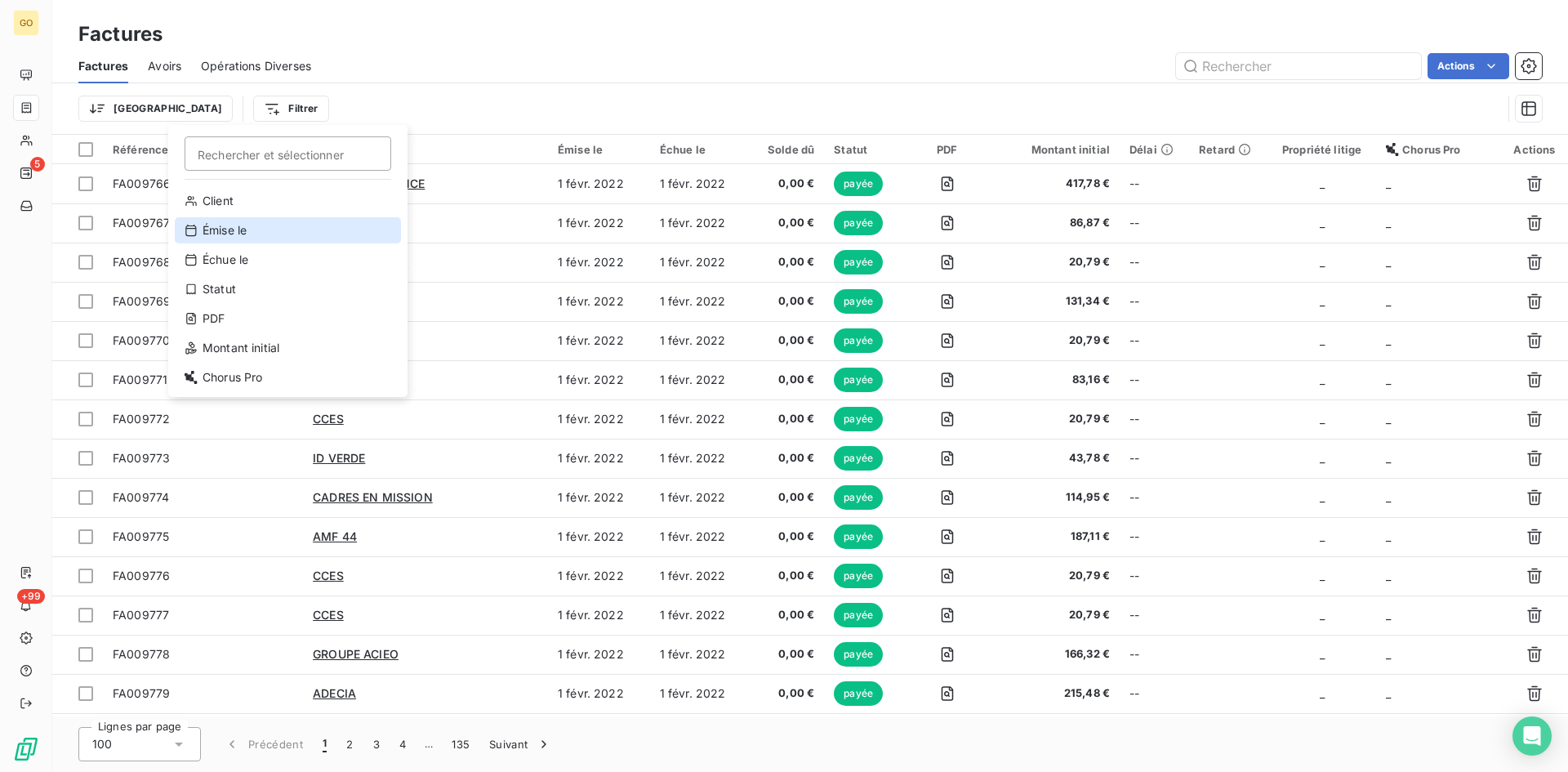
click at [260, 227] on div "Émise le" at bounding box center [287, 230] width 227 height 26
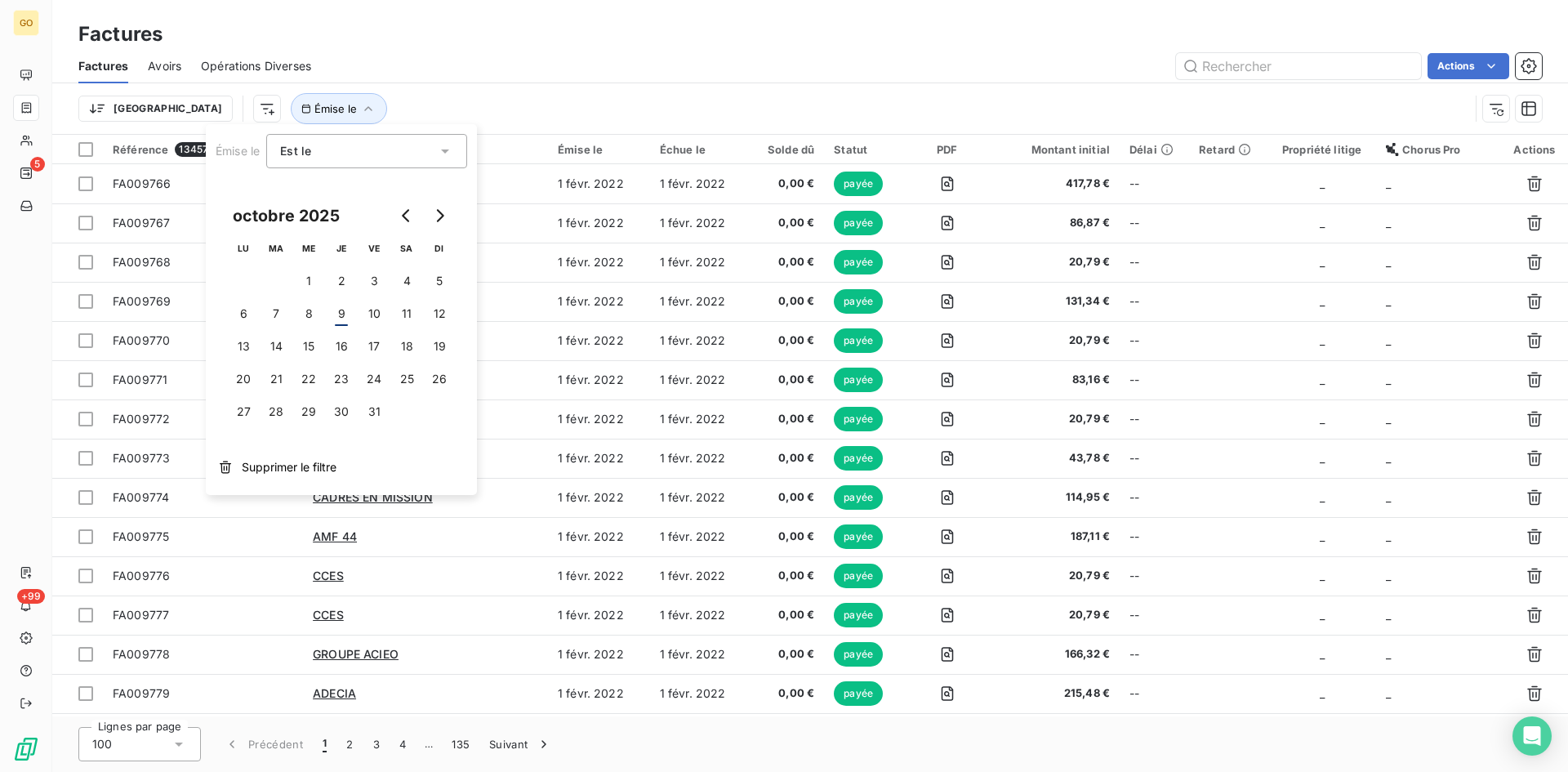
click at [433, 149] on div "Est le" at bounding box center [358, 151] width 157 height 23
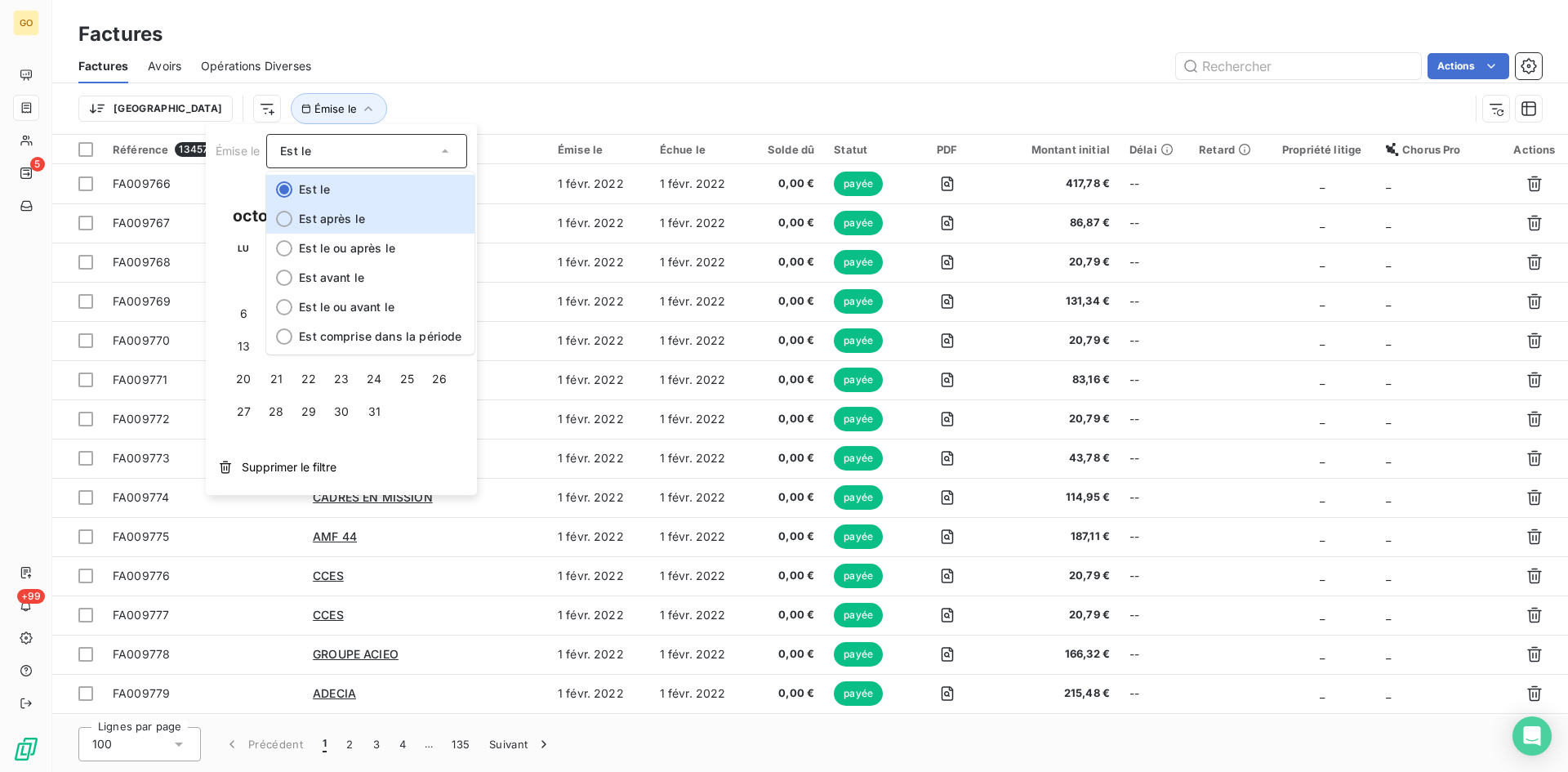
drag, startPoint x: 413, startPoint y: 217, endPoint x: 372, endPoint y: 189, distance: 49.6
click at [410, 217] on li "Est après le" at bounding box center [370, 219] width 209 height 30
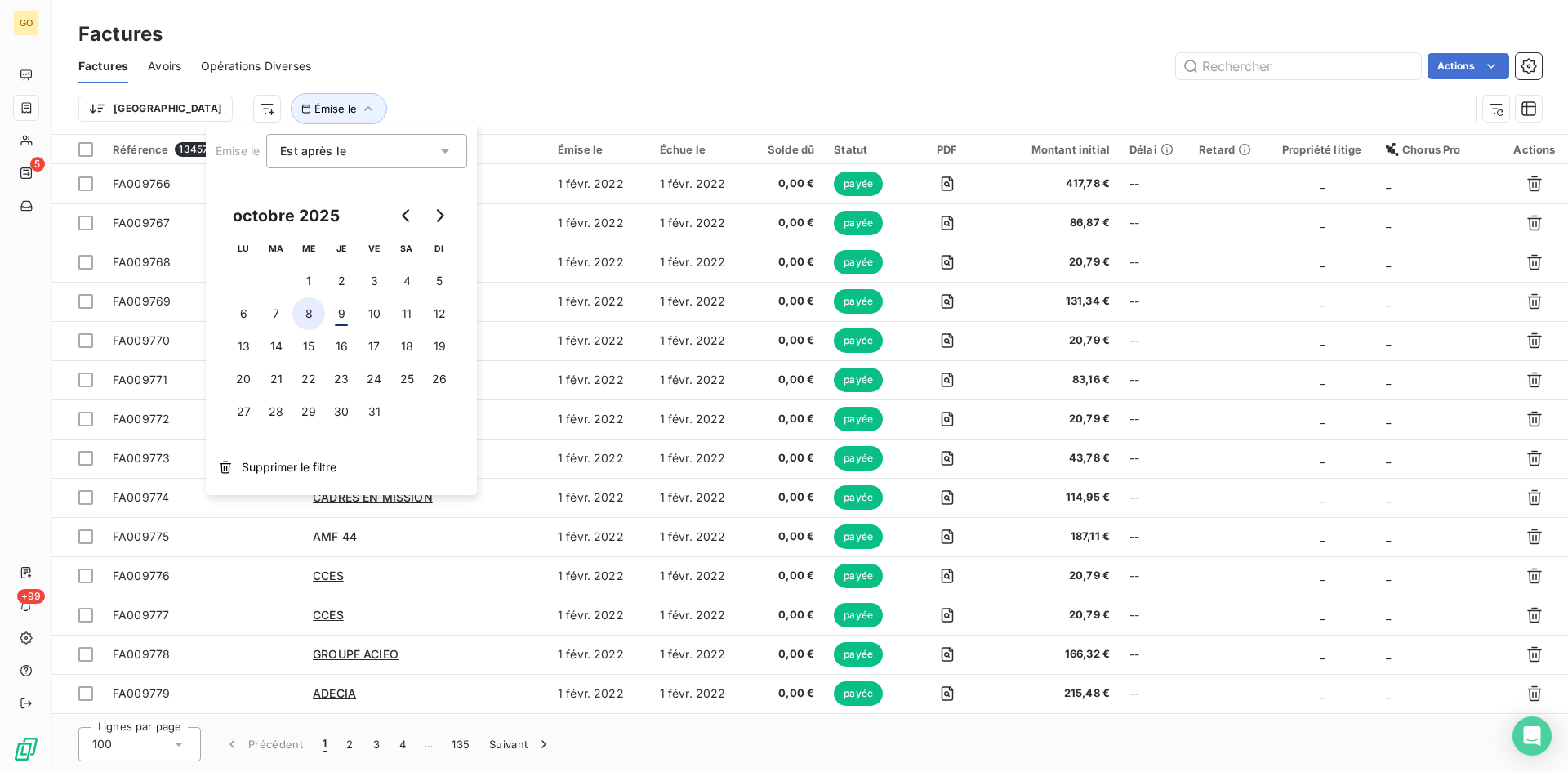
click at [312, 315] on button "8" at bounding box center [309, 313] width 32 height 32
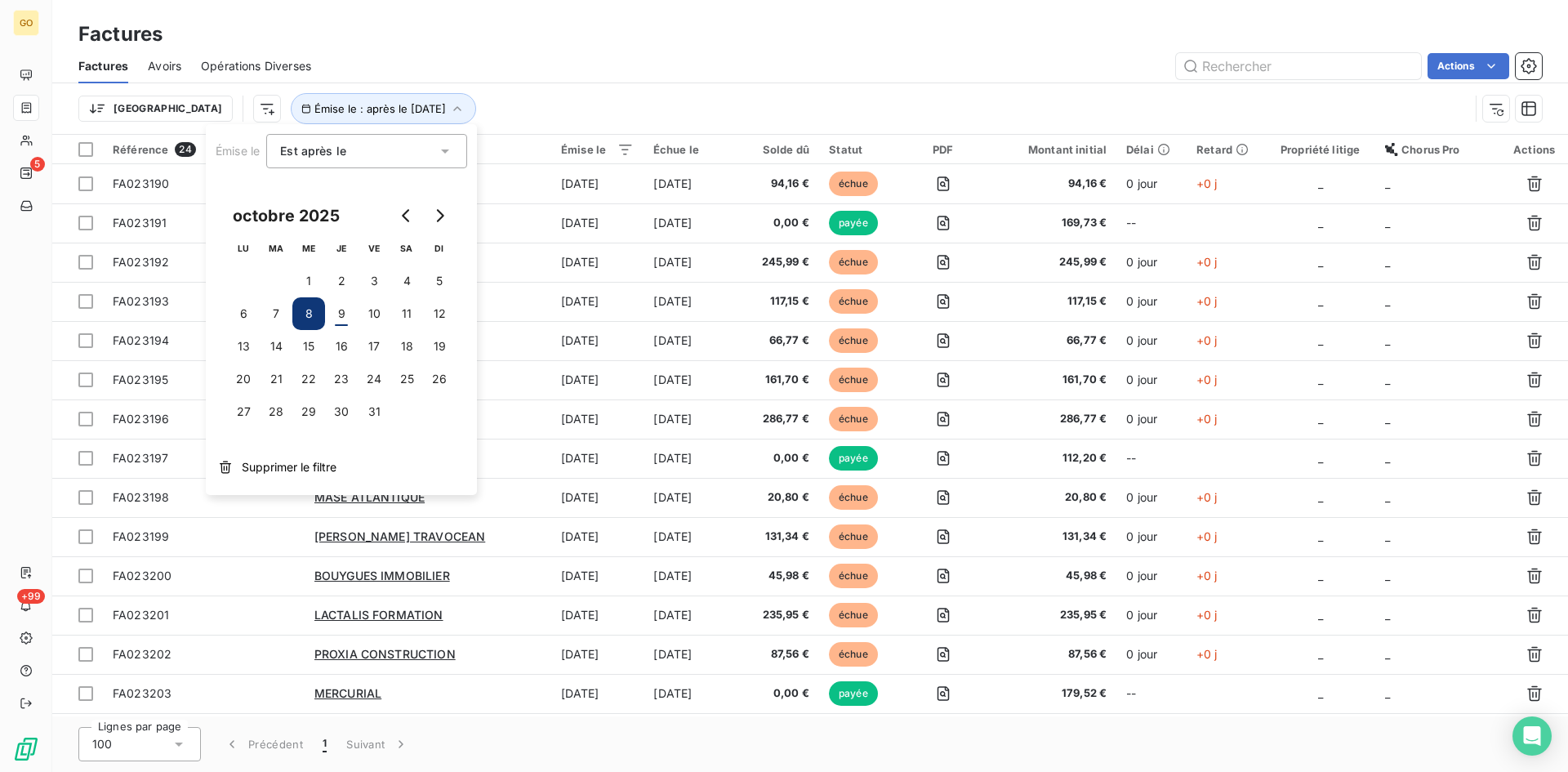
click at [609, 98] on div "Trier Émise le : après le [DATE]" at bounding box center [774, 108] width 1391 height 31
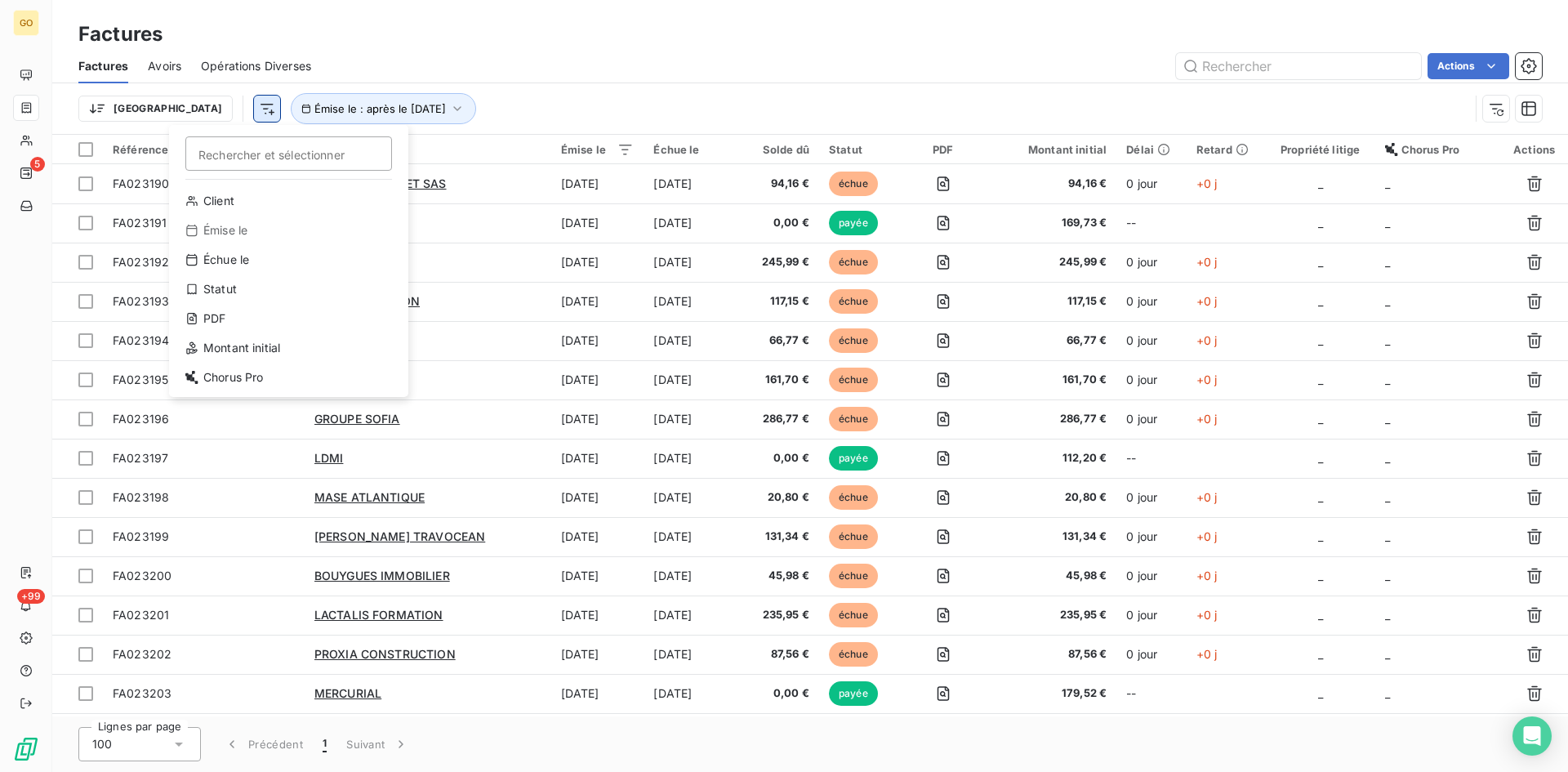
click at [175, 109] on html "GO 5 +99 Factures Factures Avoirs Opérations Diverses Actions Trier Rechercher …" at bounding box center [784, 386] width 1568 height 772
click at [255, 281] on div "Statut" at bounding box center [288, 288] width 227 height 26
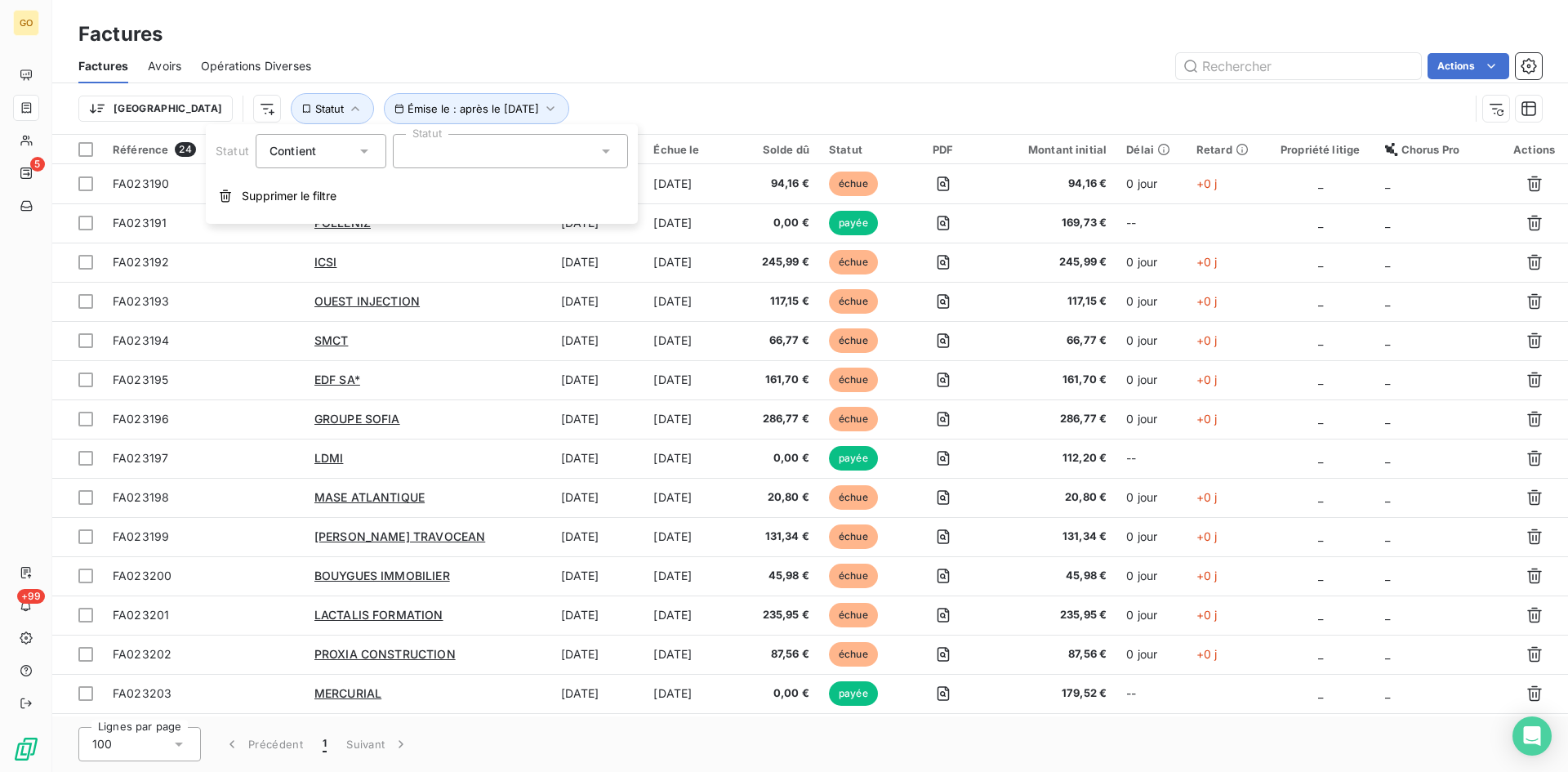
click at [548, 152] on div at bounding box center [510, 151] width 236 height 34
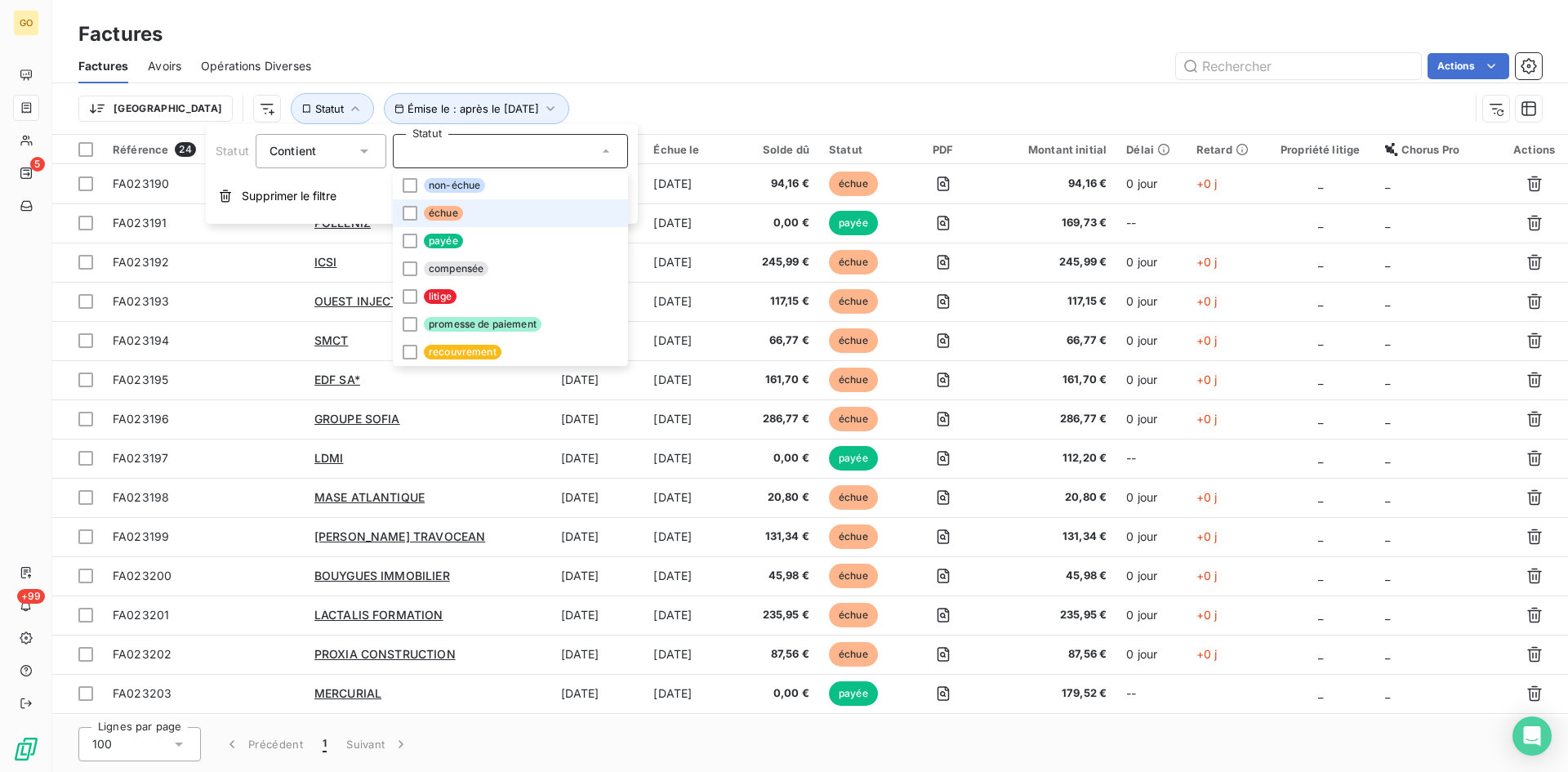
click at [518, 219] on li "échue" at bounding box center [510, 213] width 236 height 28
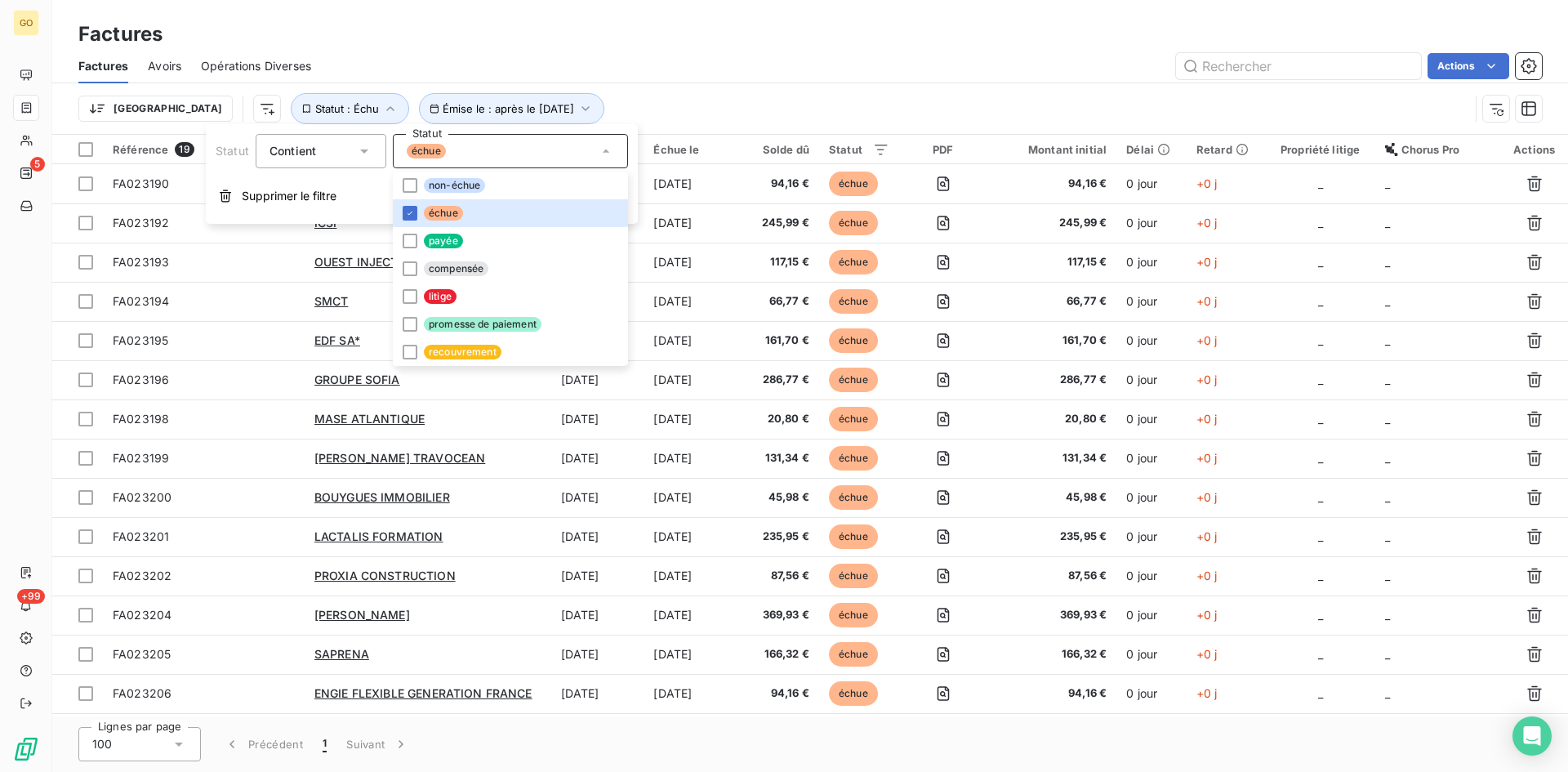
click at [664, 79] on div "Factures Avoirs Opérations Diverses Actions" at bounding box center [810, 66] width 1516 height 34
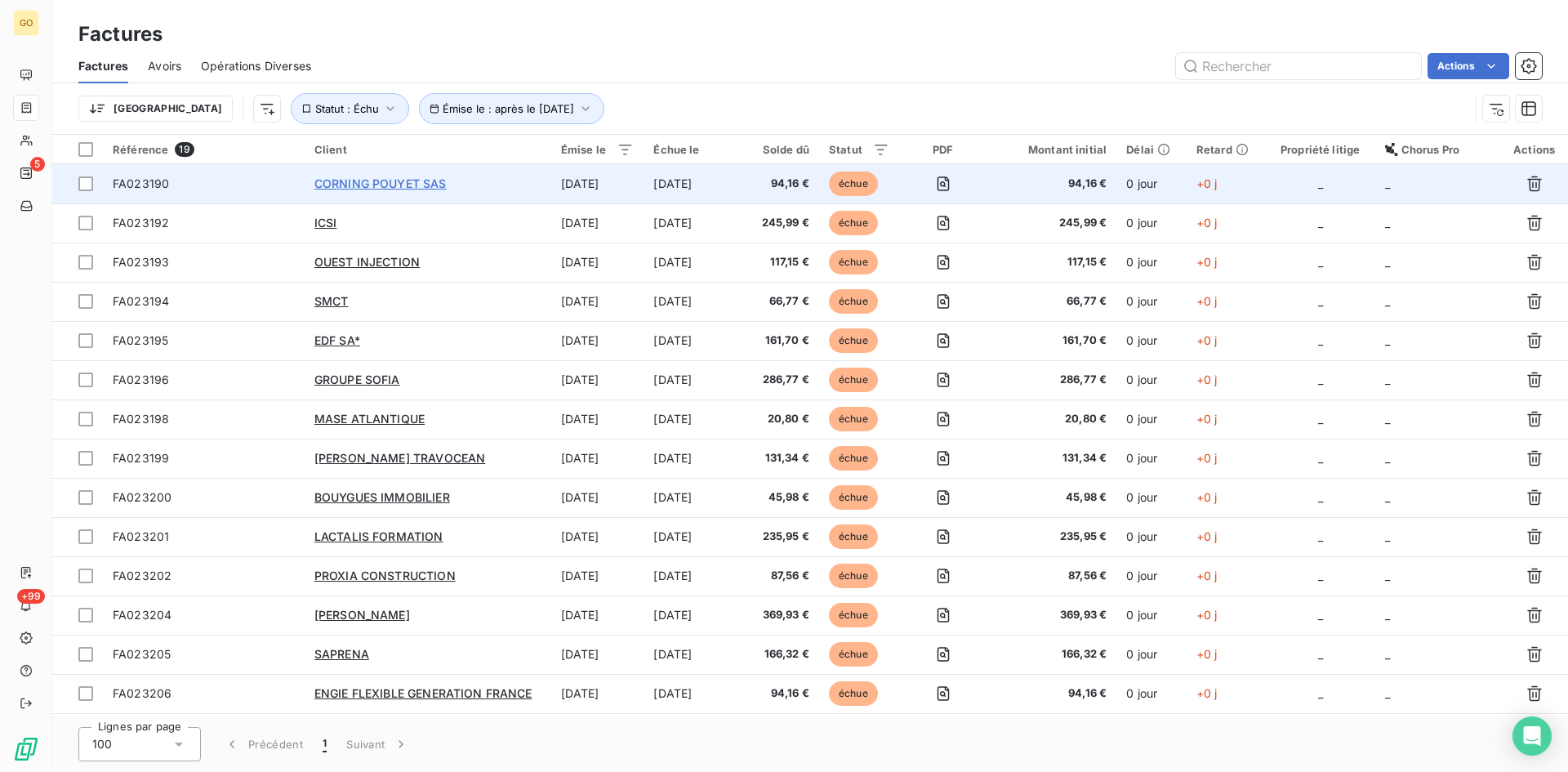
click at [380, 185] on span "CORNING POUYET SAS" at bounding box center [381, 184] width 133 height 14
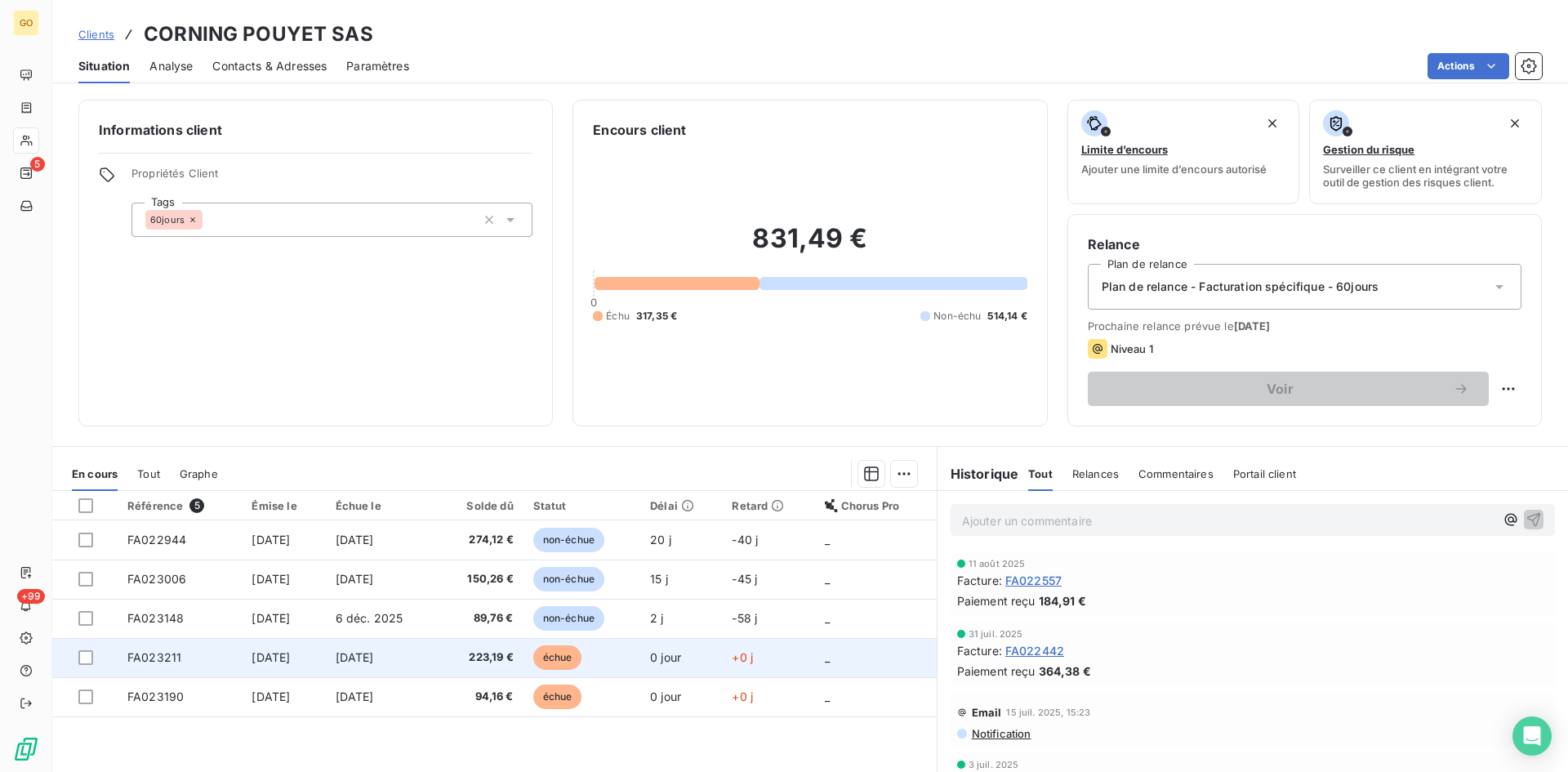
click at [365, 659] on span "[DATE]" at bounding box center [355, 657] width 39 height 14
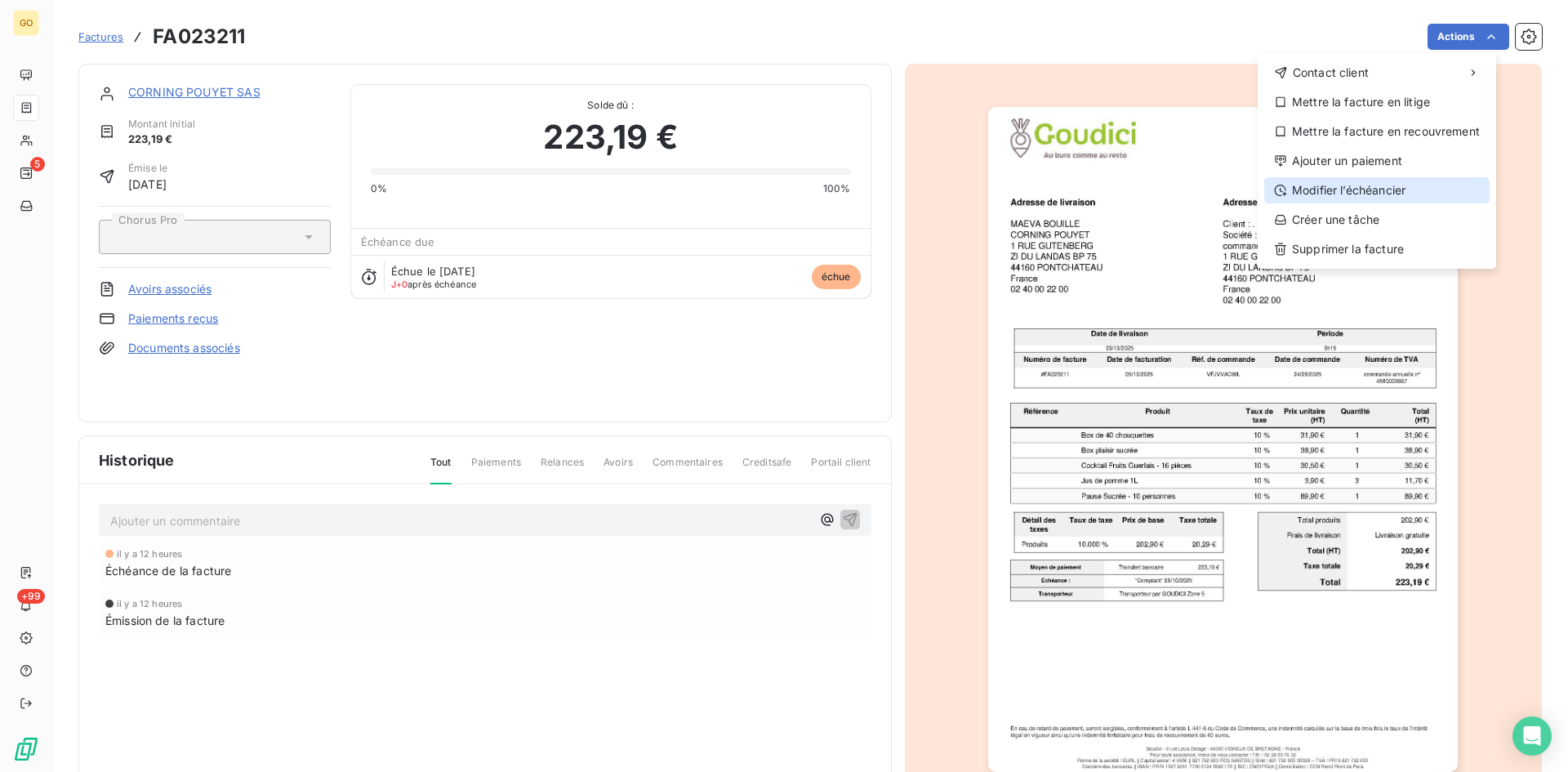
click at [1431, 186] on div "Modifier l’échéancier" at bounding box center [1377, 190] width 226 height 26
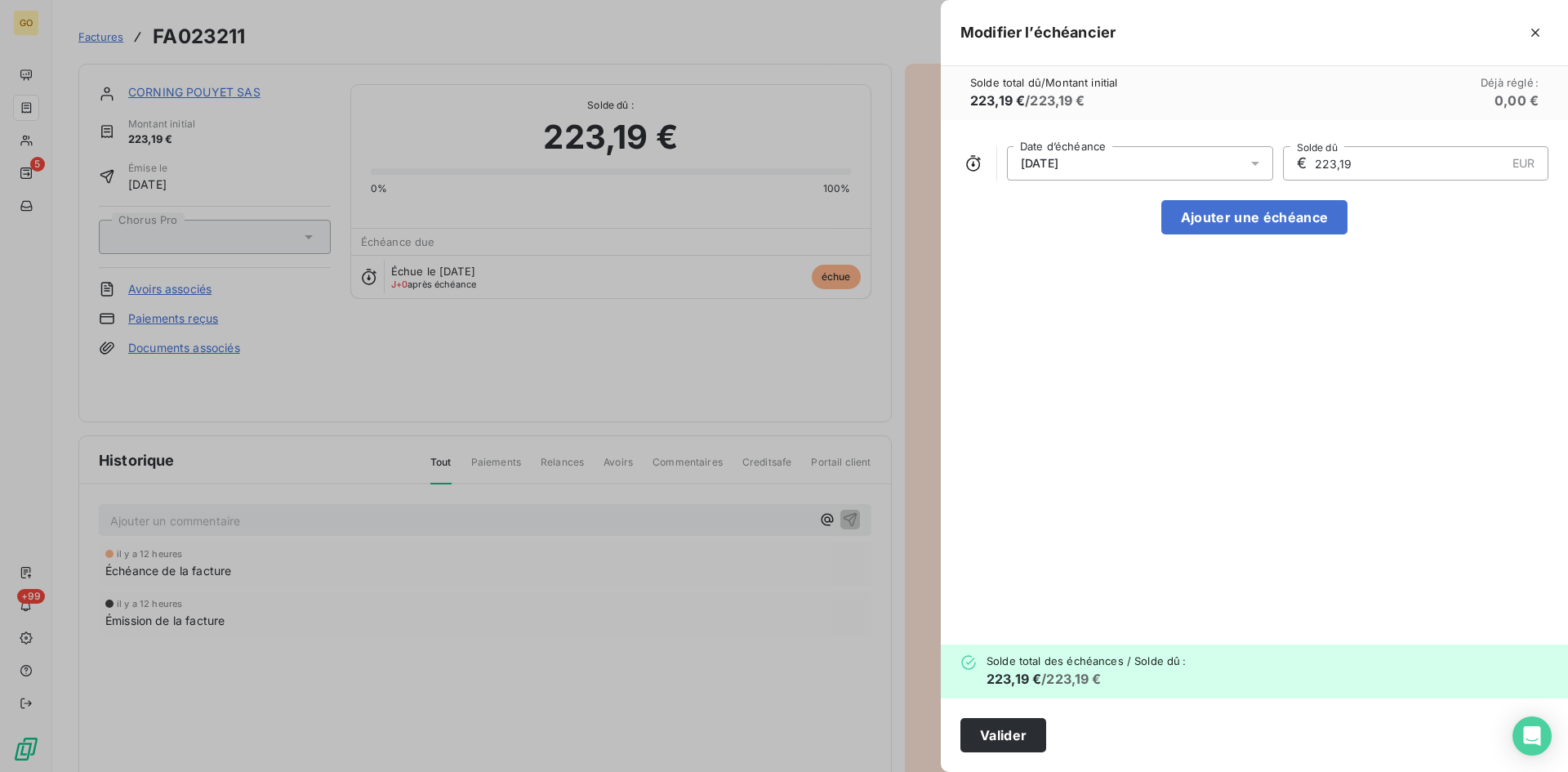
click at [1255, 165] on icon at bounding box center [1255, 164] width 8 height 4
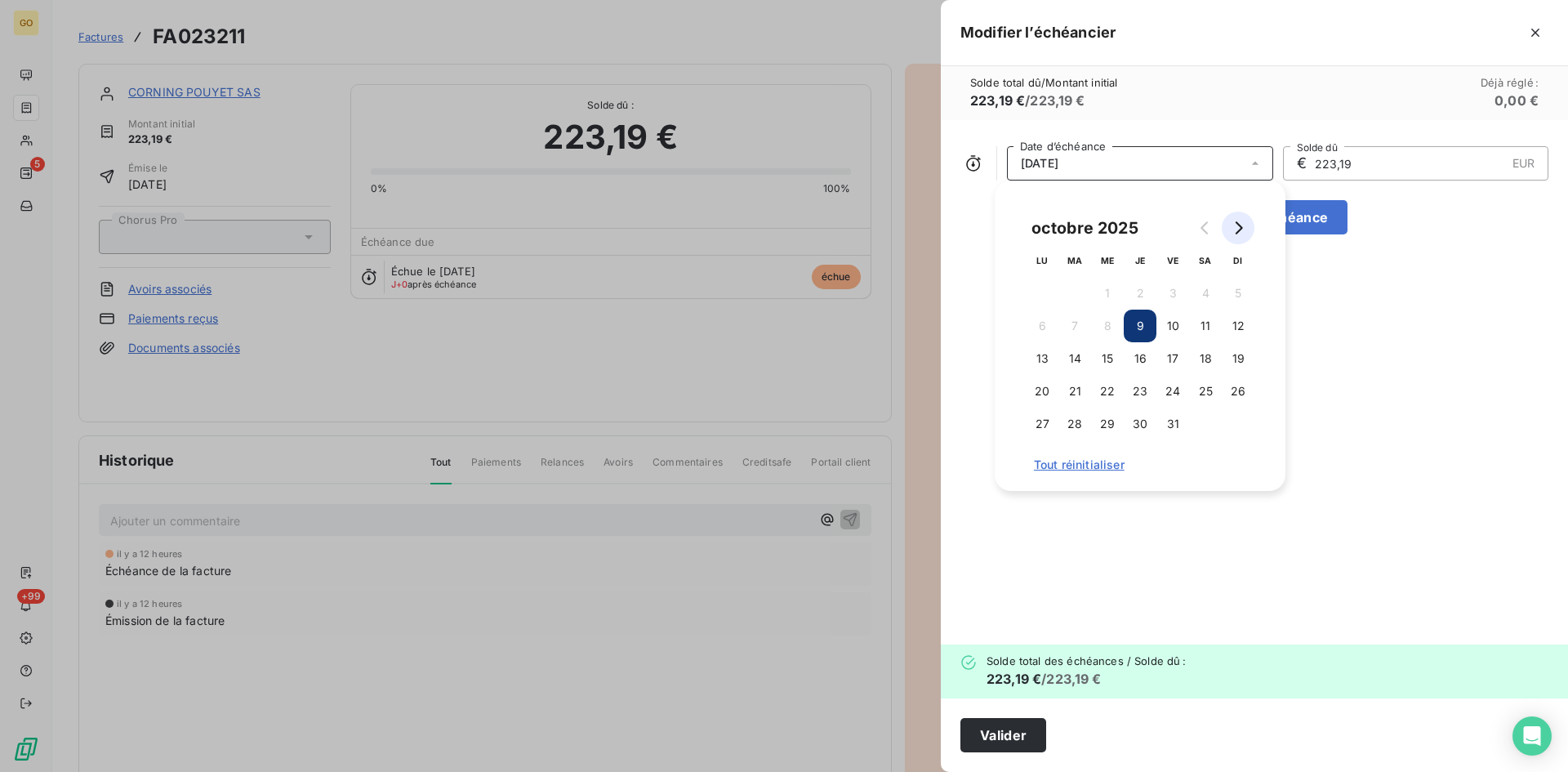
click at [1244, 227] on icon "Go to next month" at bounding box center [1238, 227] width 13 height 13
click at [1046, 326] on button "8" at bounding box center [1042, 326] width 32 height 32
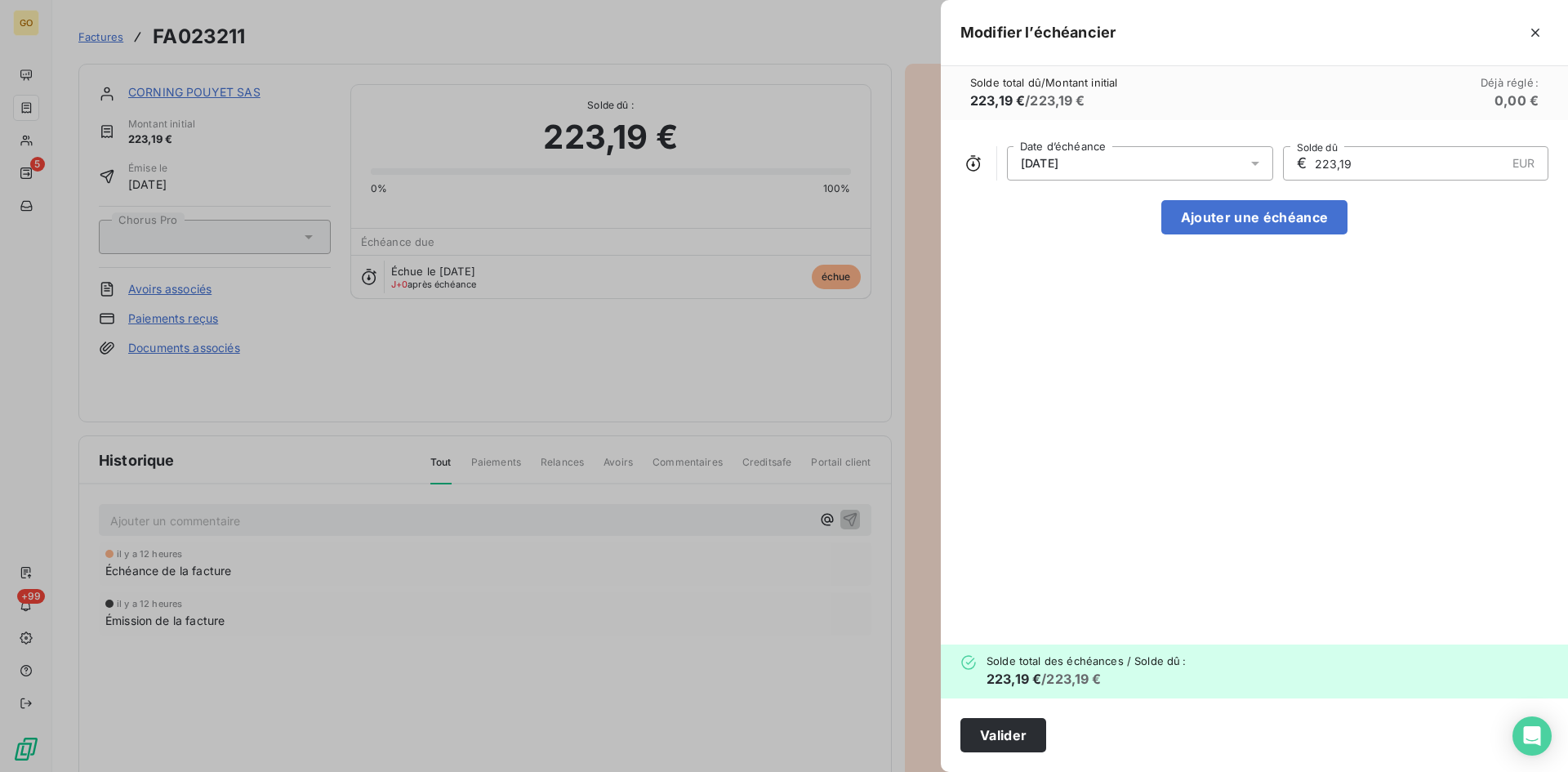
click at [1358, 423] on div "[DATE] Date d’échéance € 223,19 EUR Solde dû Ajouter une échéance" at bounding box center [1255, 382] width 627 height 525
click at [1010, 751] on button "Valider" at bounding box center [1004, 735] width 86 height 34
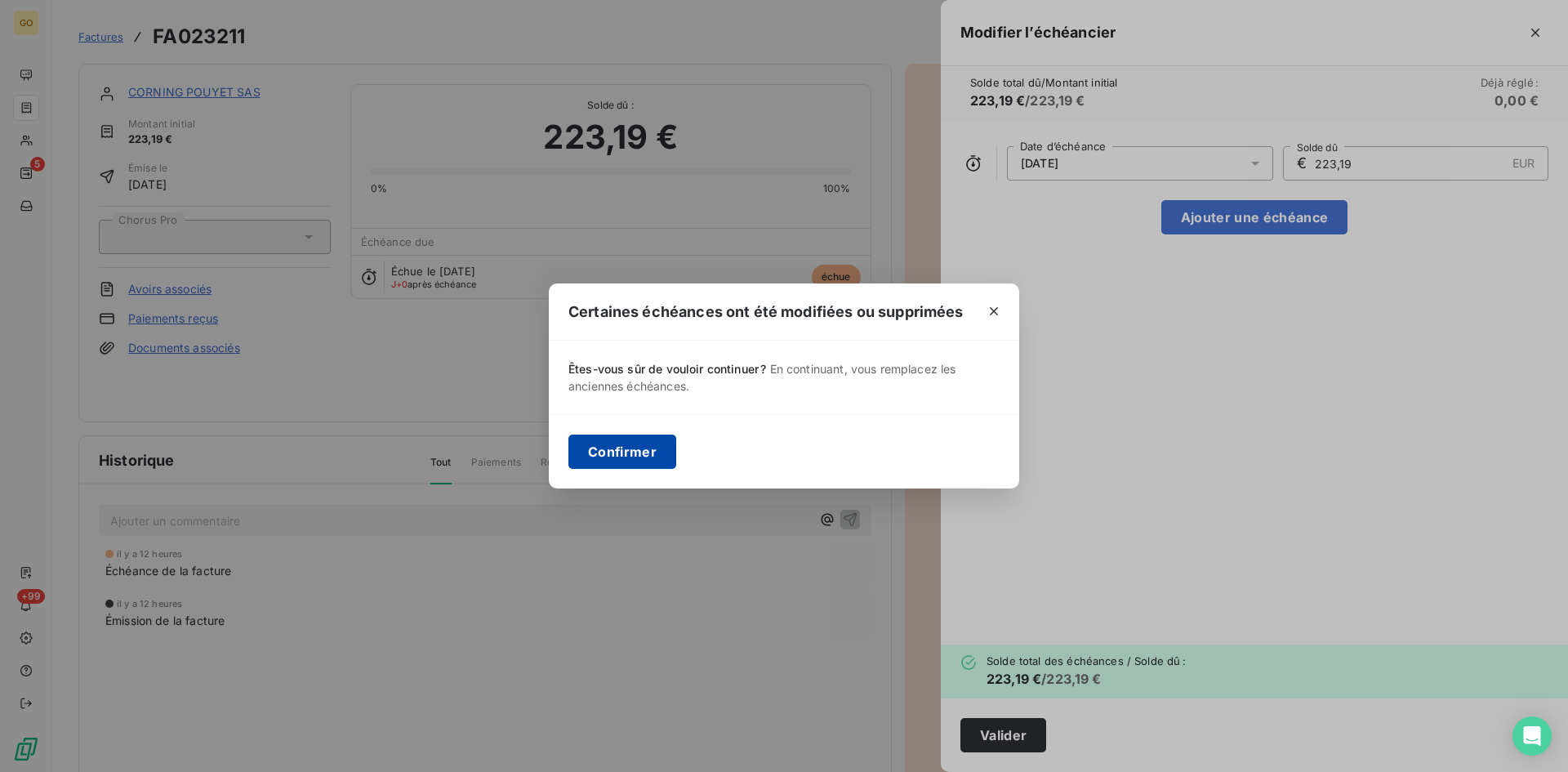
click at [618, 447] on button "Confirmer" at bounding box center [622, 451] width 107 height 34
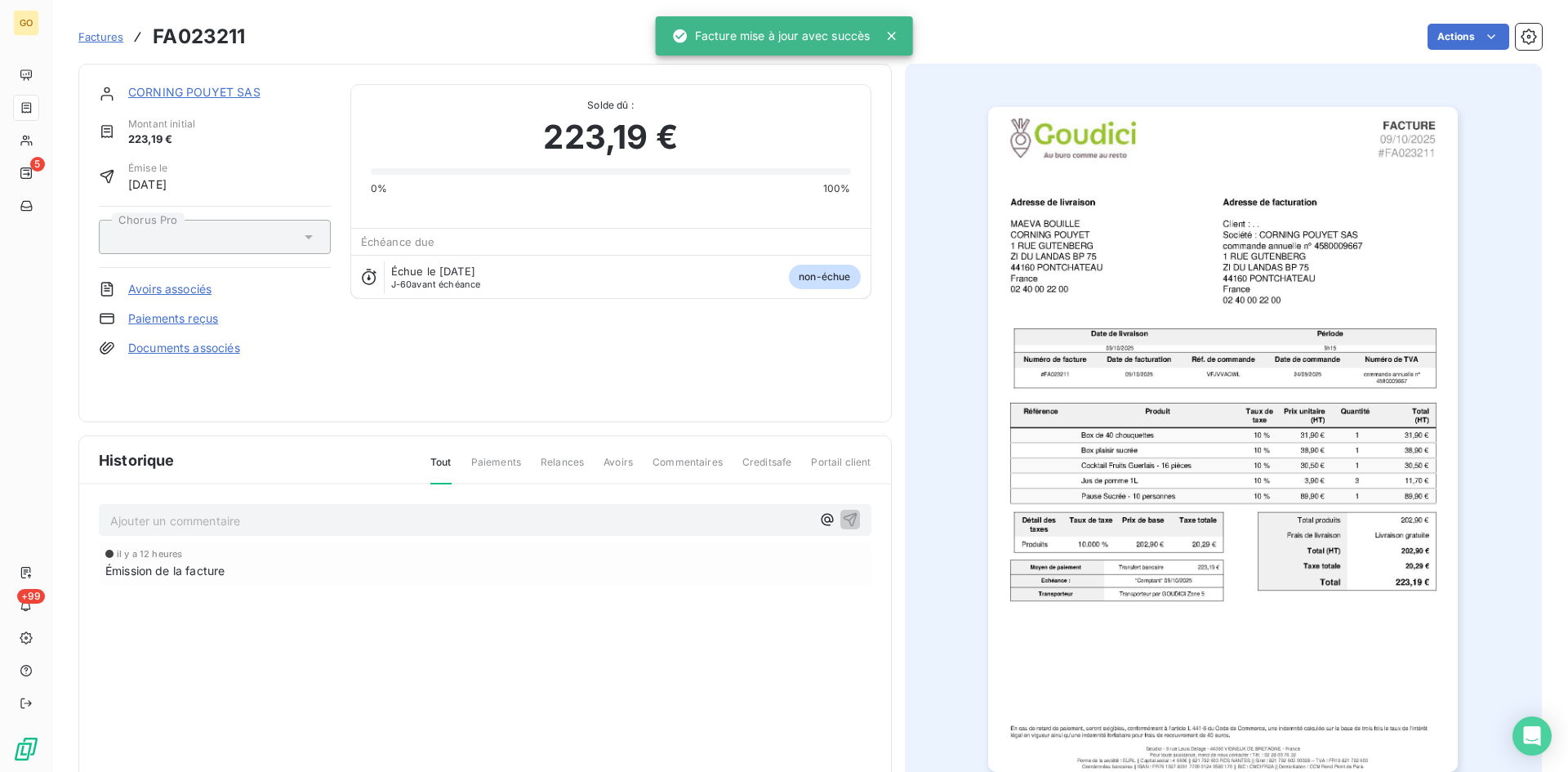
click at [136, 92] on link "CORNING POUYET SAS" at bounding box center [194, 92] width 133 height 14
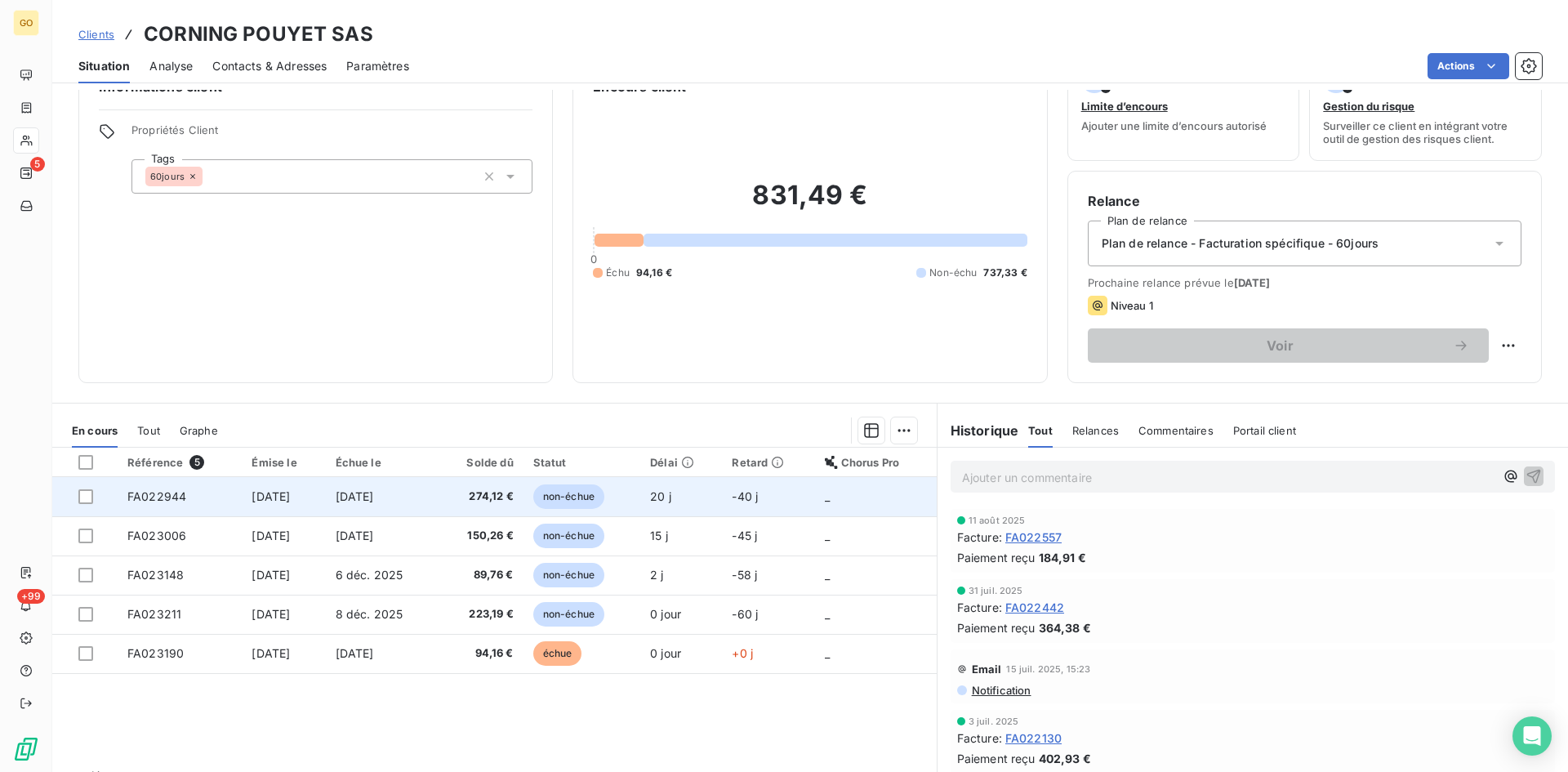
scroll to position [82, 0]
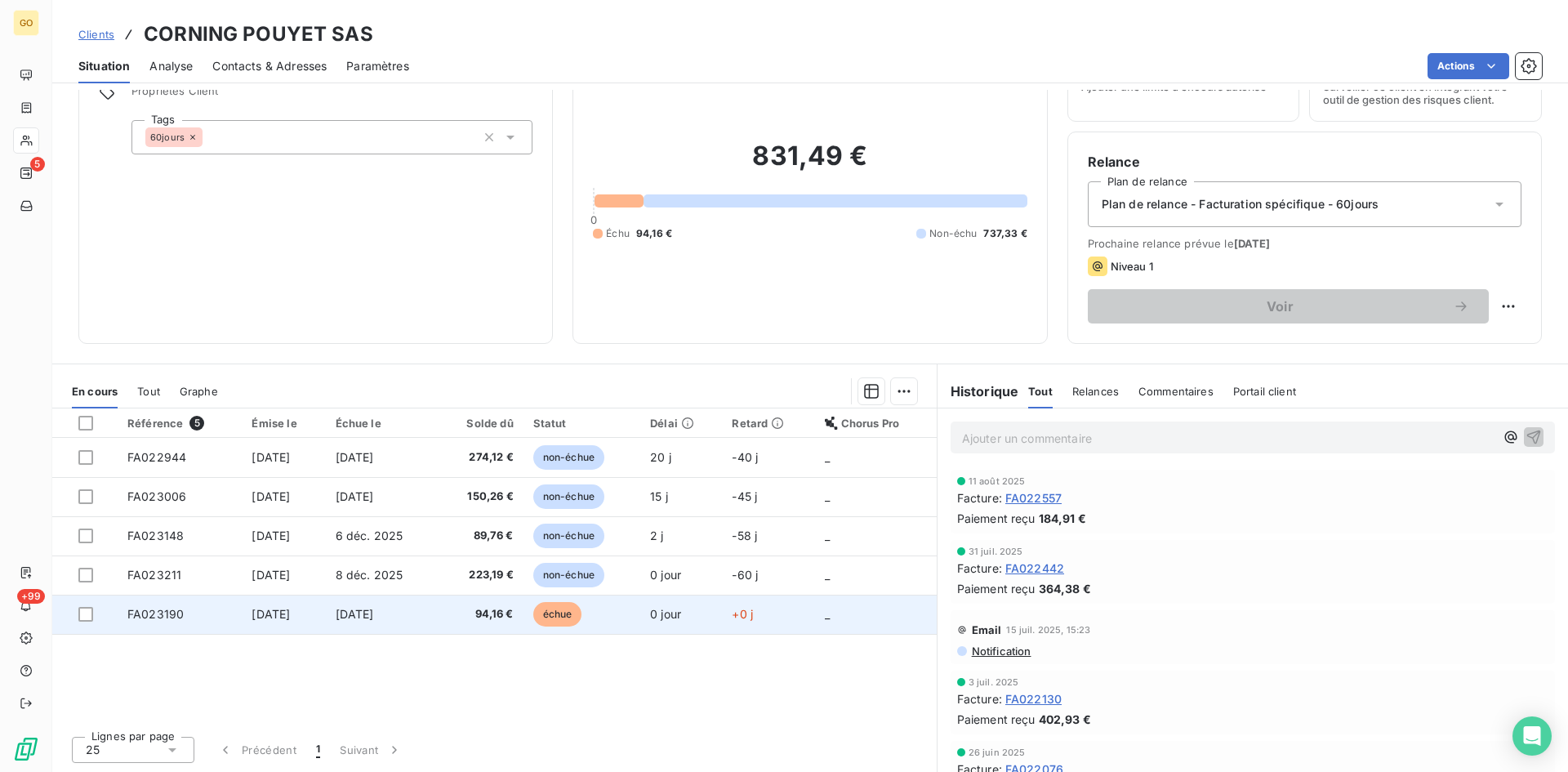
click at [271, 616] on span "[DATE]" at bounding box center [270, 614] width 39 height 14
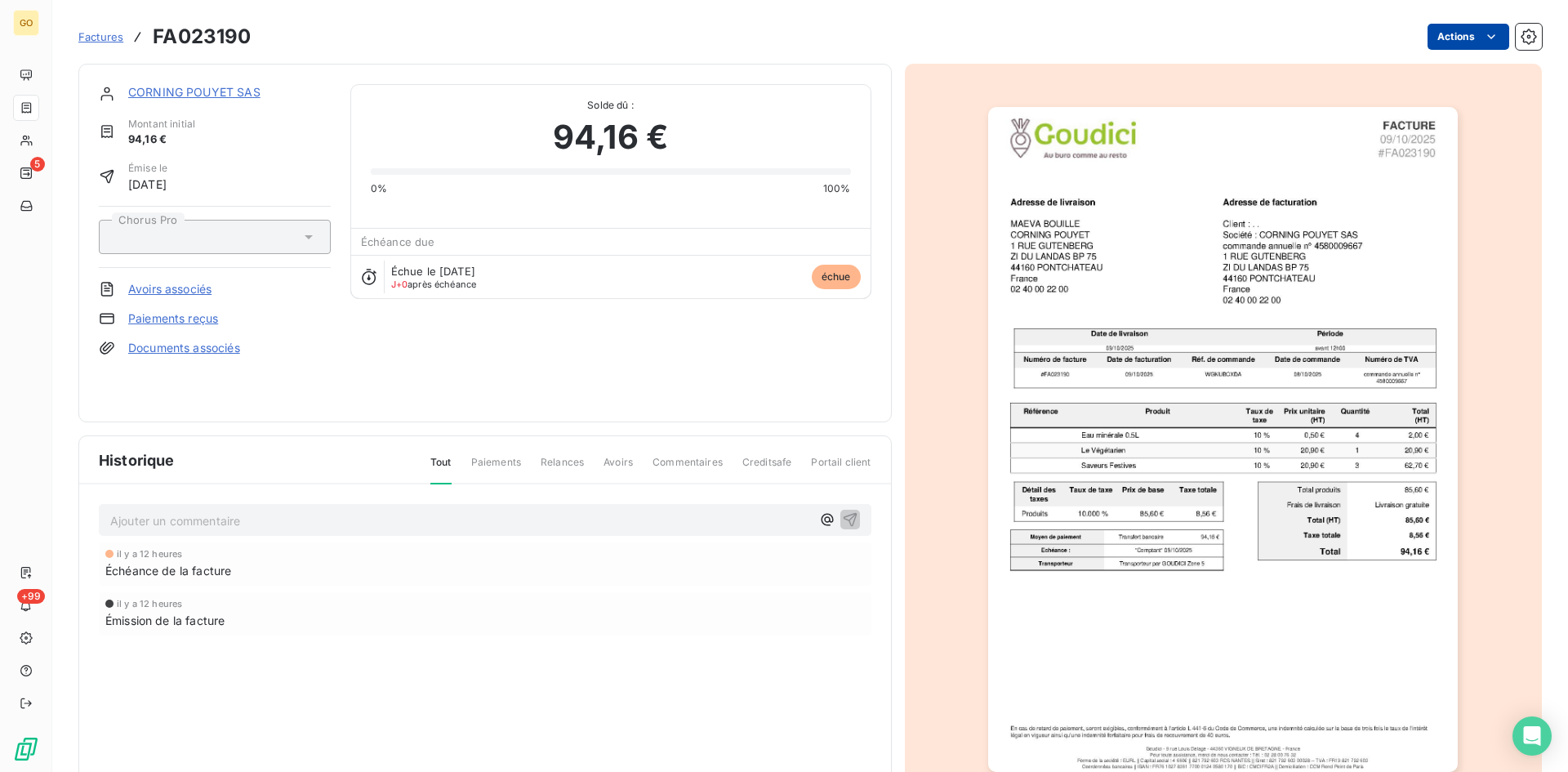
click at [1491, 38] on html "GO 5 +99 Factures FA023190 Actions CORNING POUYET SAS Montant initial 94,16 € É…" at bounding box center [784, 386] width 1568 height 772
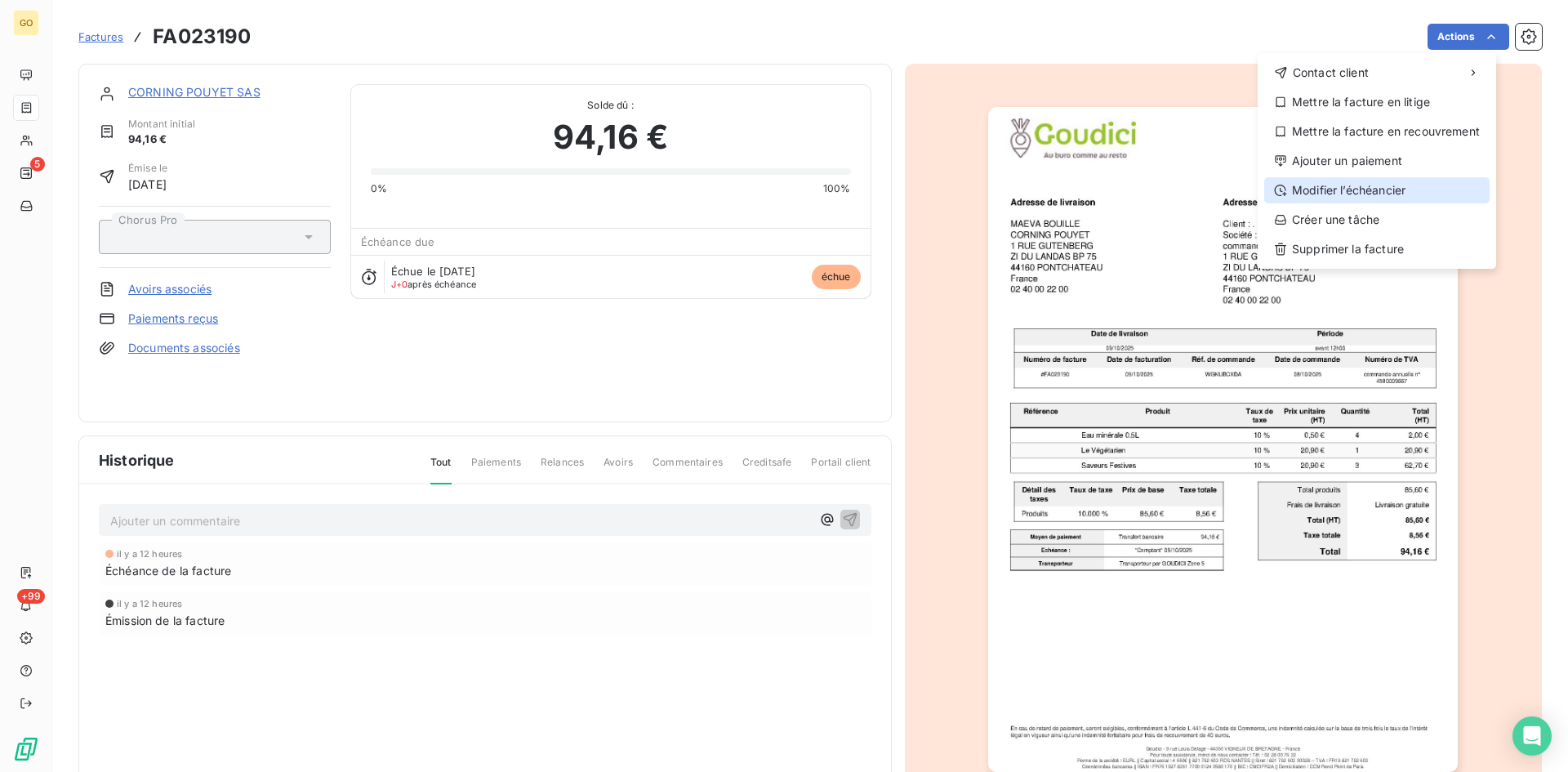
click at [1424, 184] on div "Modifier l’échéancier" at bounding box center [1377, 190] width 226 height 26
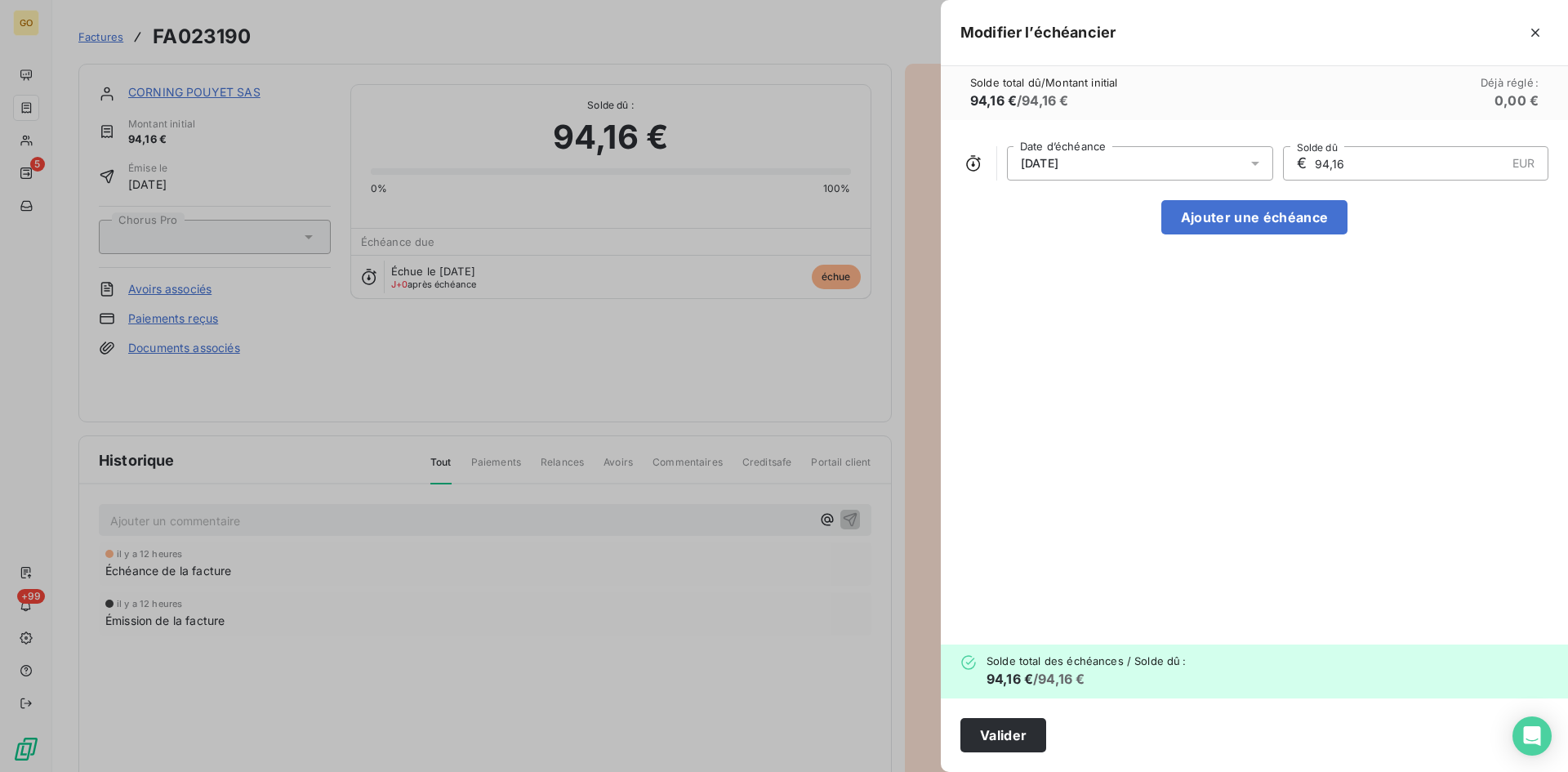
click at [1147, 162] on div "[DATE]" at bounding box center [1140, 163] width 266 height 34
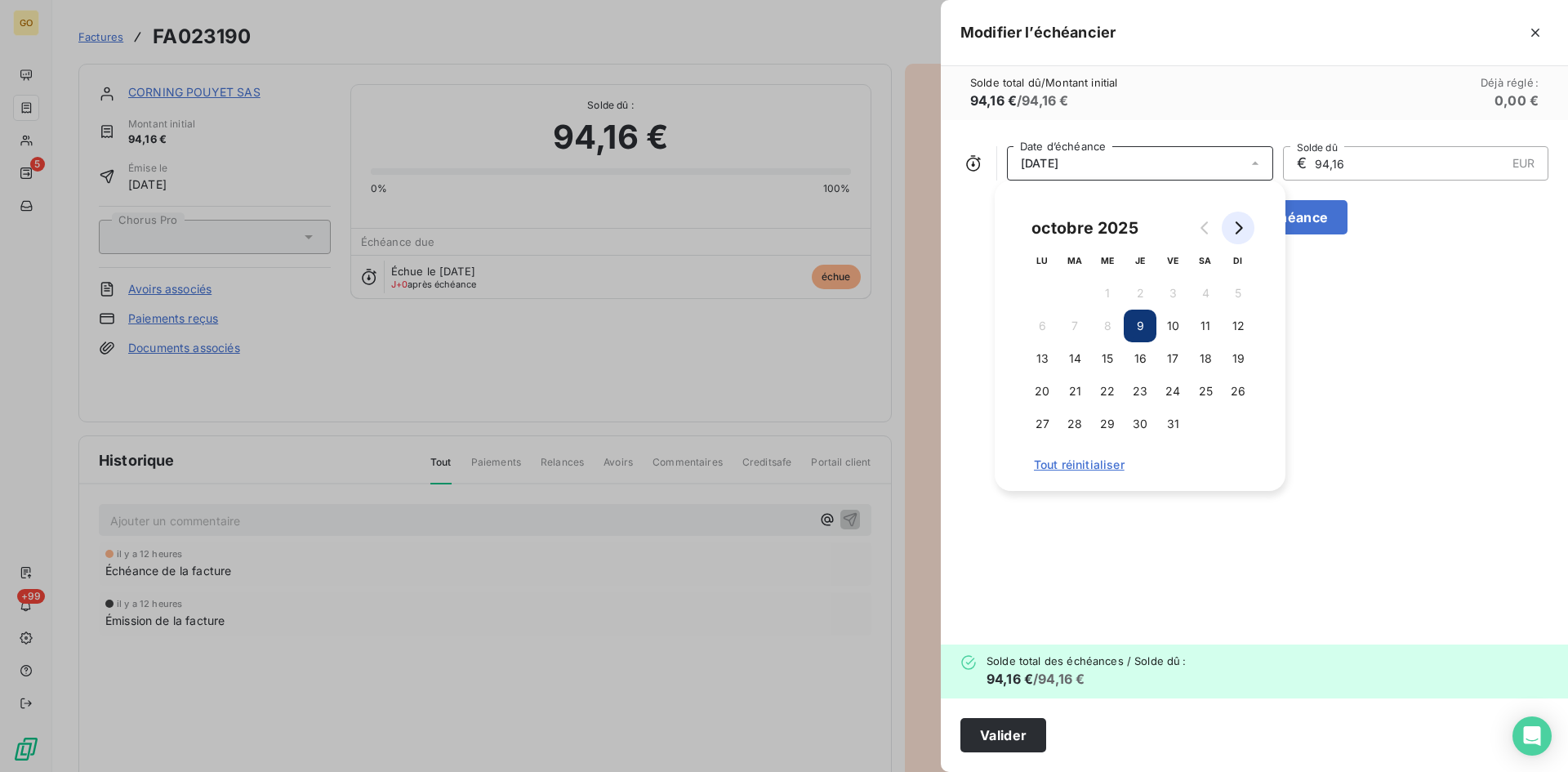
click at [1238, 230] on icon "Go to next month" at bounding box center [1238, 227] width 13 height 13
click at [1237, 230] on icon "Go to next month" at bounding box center [1238, 227] width 13 height 13
click at [1044, 332] on button "8" at bounding box center [1042, 326] width 32 height 32
click at [1408, 512] on div "[DATE] Date d’échéance € 94,16 EUR Solde dû Ajouter une échéance" at bounding box center [1255, 382] width 627 height 525
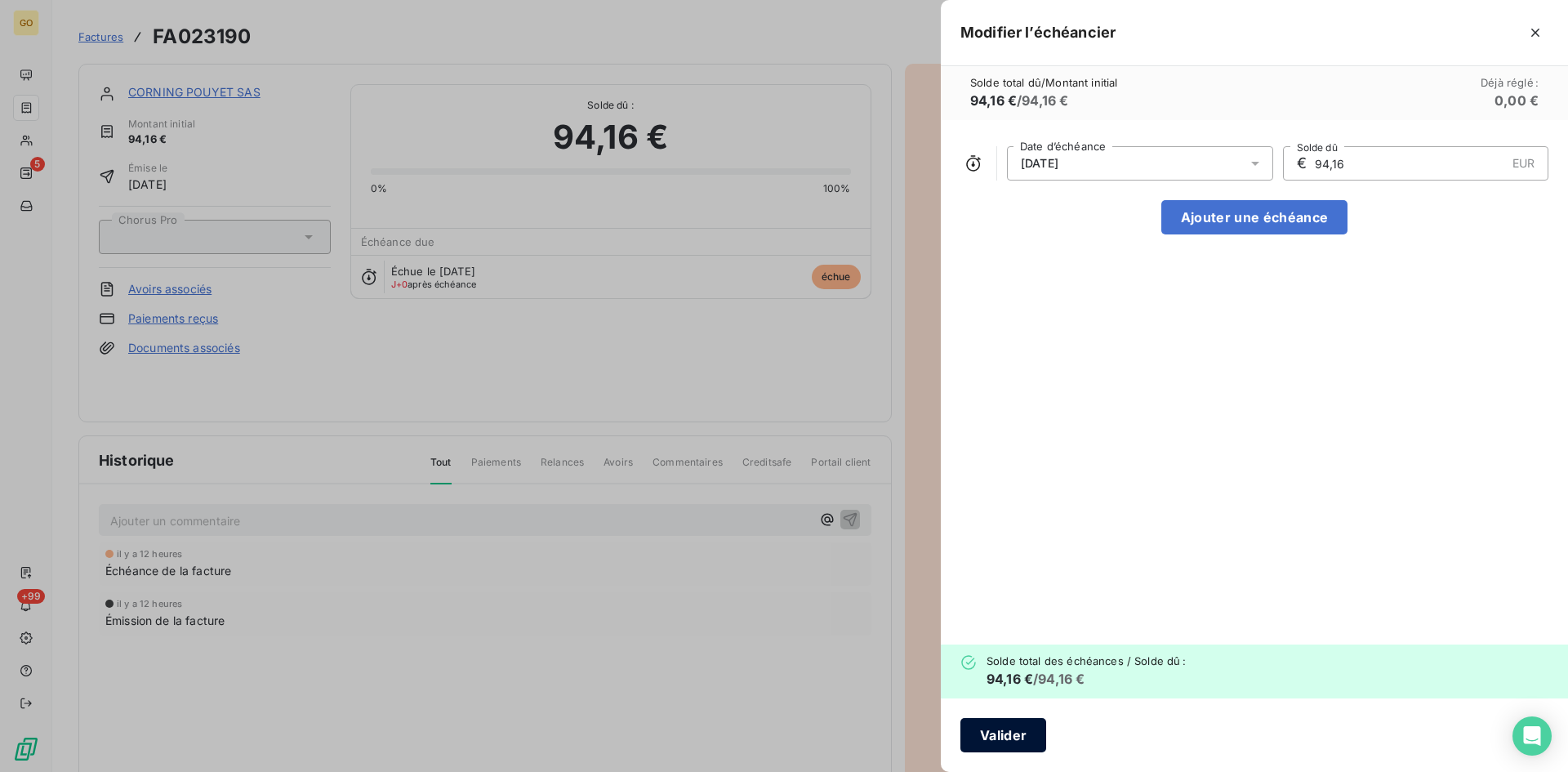
click at [1000, 736] on button "Valider" at bounding box center [1004, 735] width 86 height 34
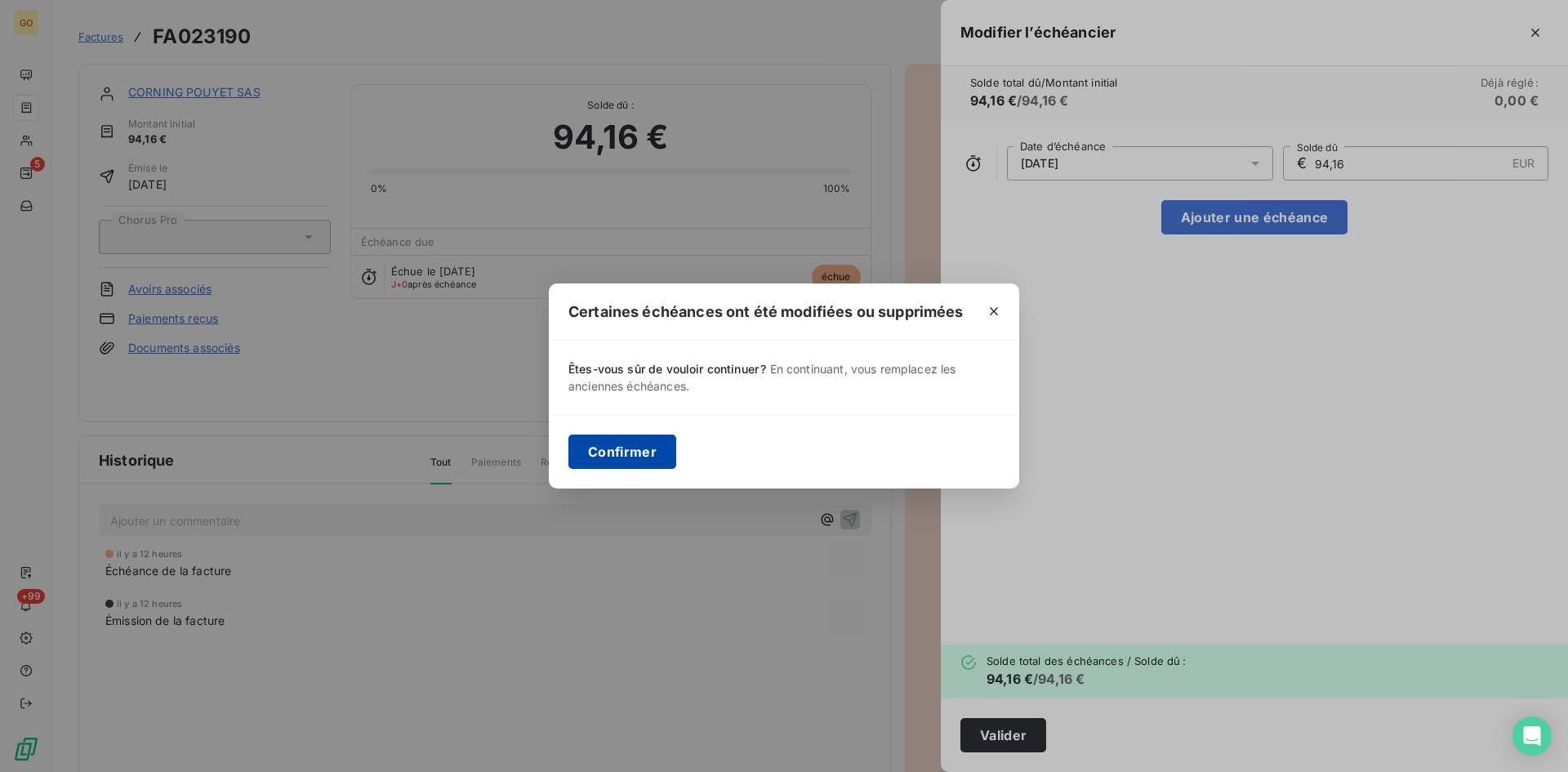
click at [652, 454] on button "Confirmer" at bounding box center [622, 451] width 107 height 34
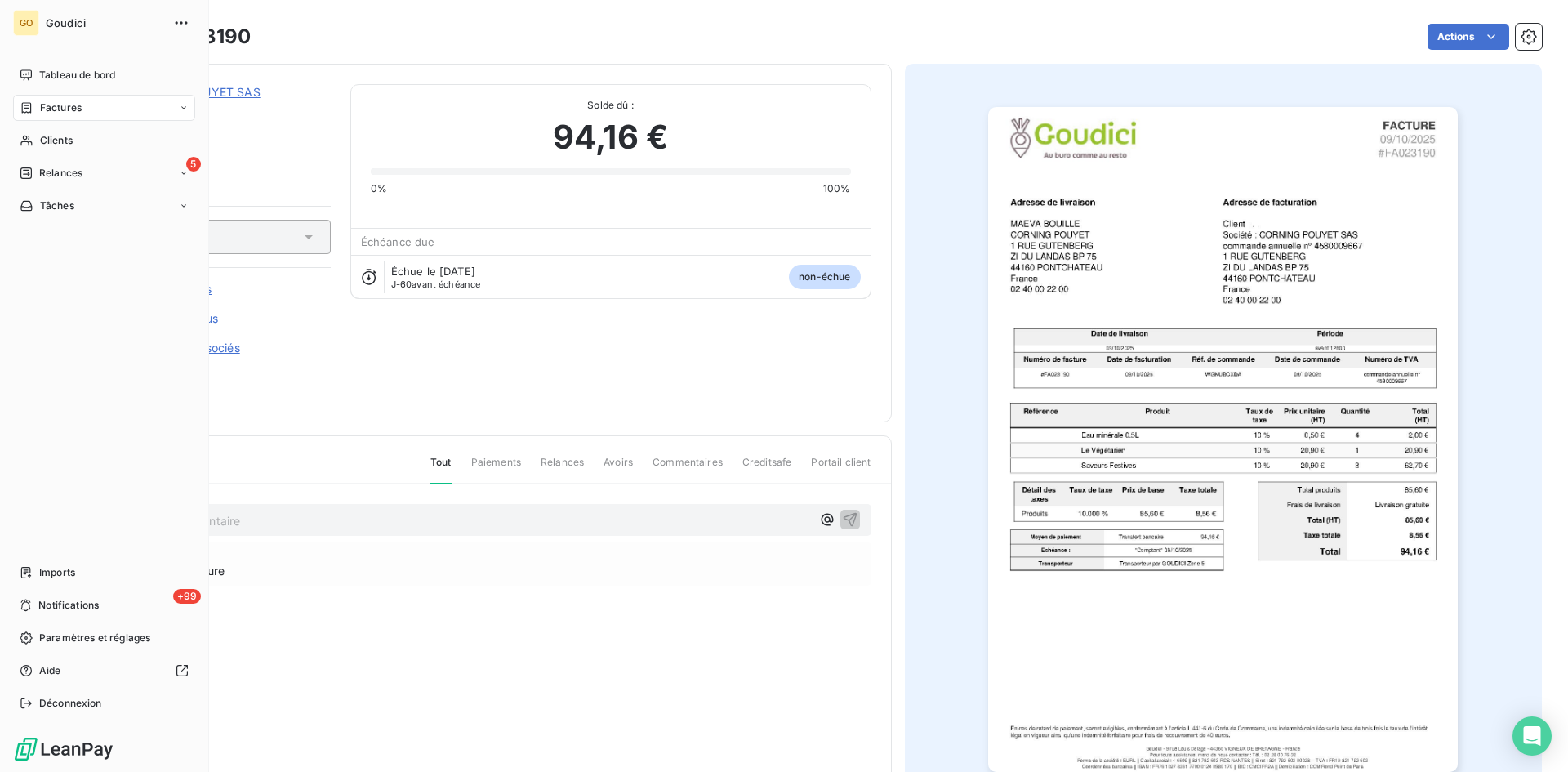
click at [57, 107] on span "Factures" at bounding box center [61, 107] width 42 height 14
click at [64, 144] on span "Factures" at bounding box center [60, 141] width 42 height 14
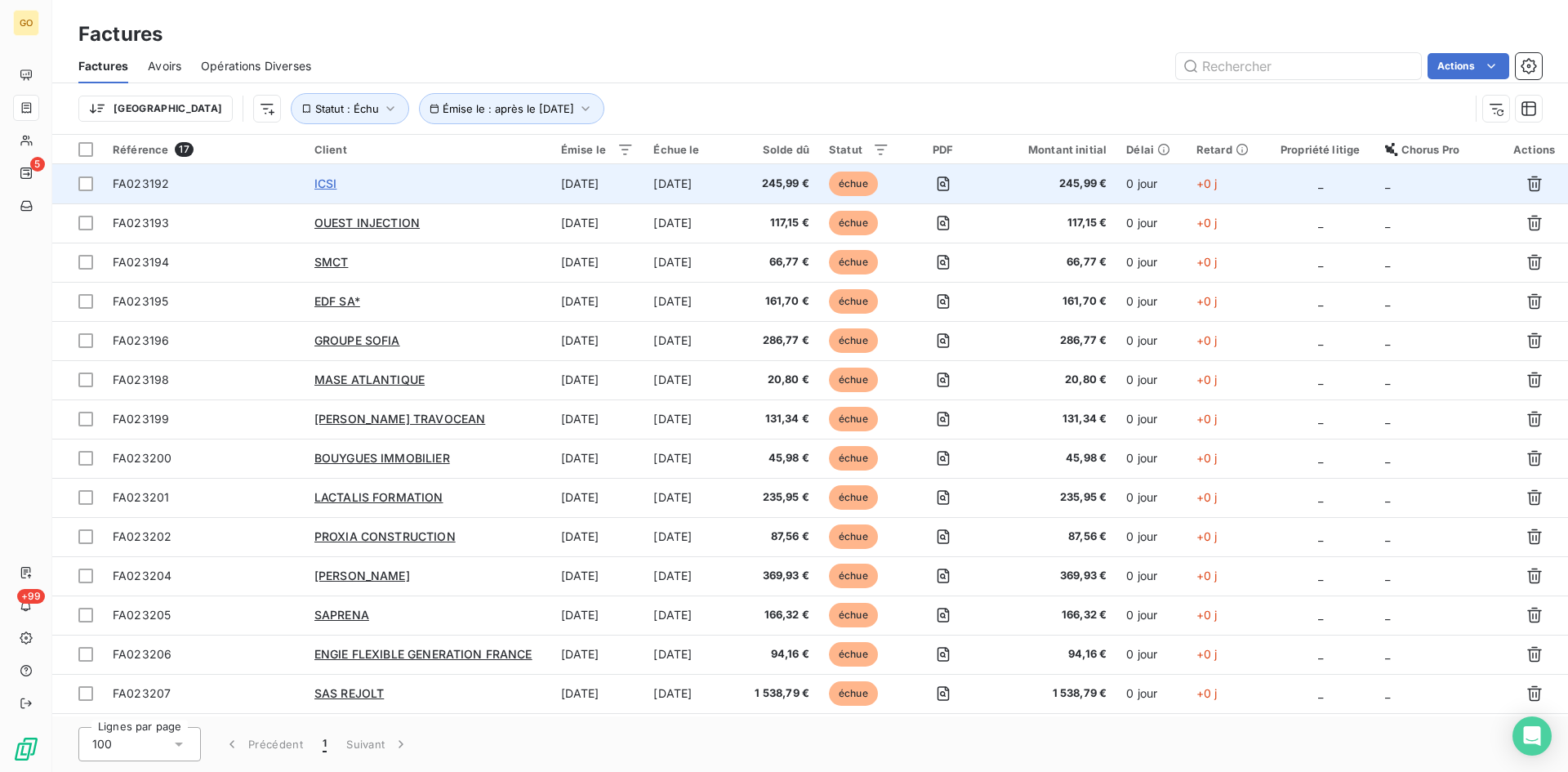
click at [325, 181] on span "ICSI" at bounding box center [326, 184] width 23 height 14
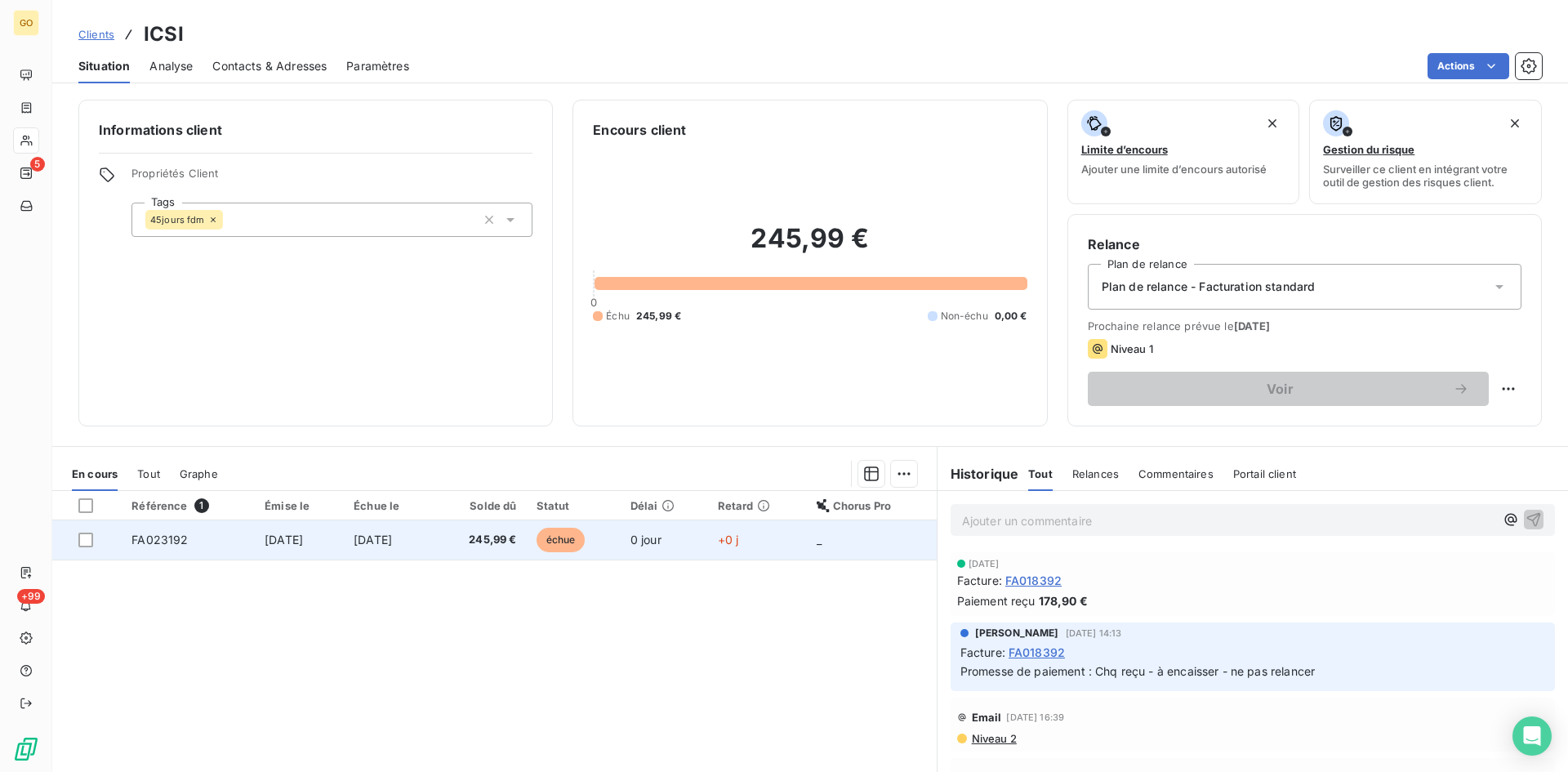
click at [392, 539] on span "[DATE]" at bounding box center [373, 540] width 39 height 14
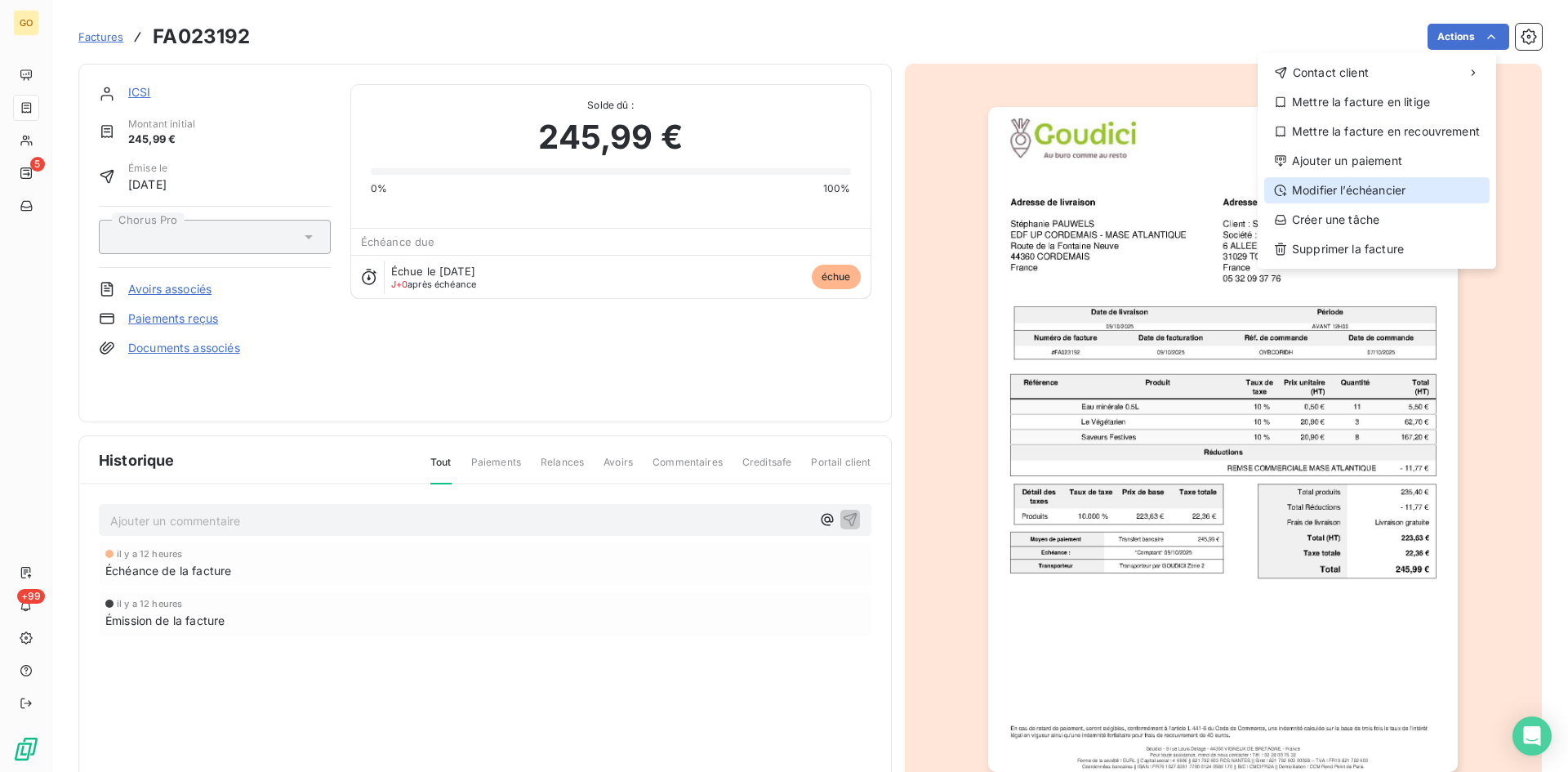
click at [1388, 181] on div "Modifier l’échéancier" at bounding box center [1377, 190] width 226 height 26
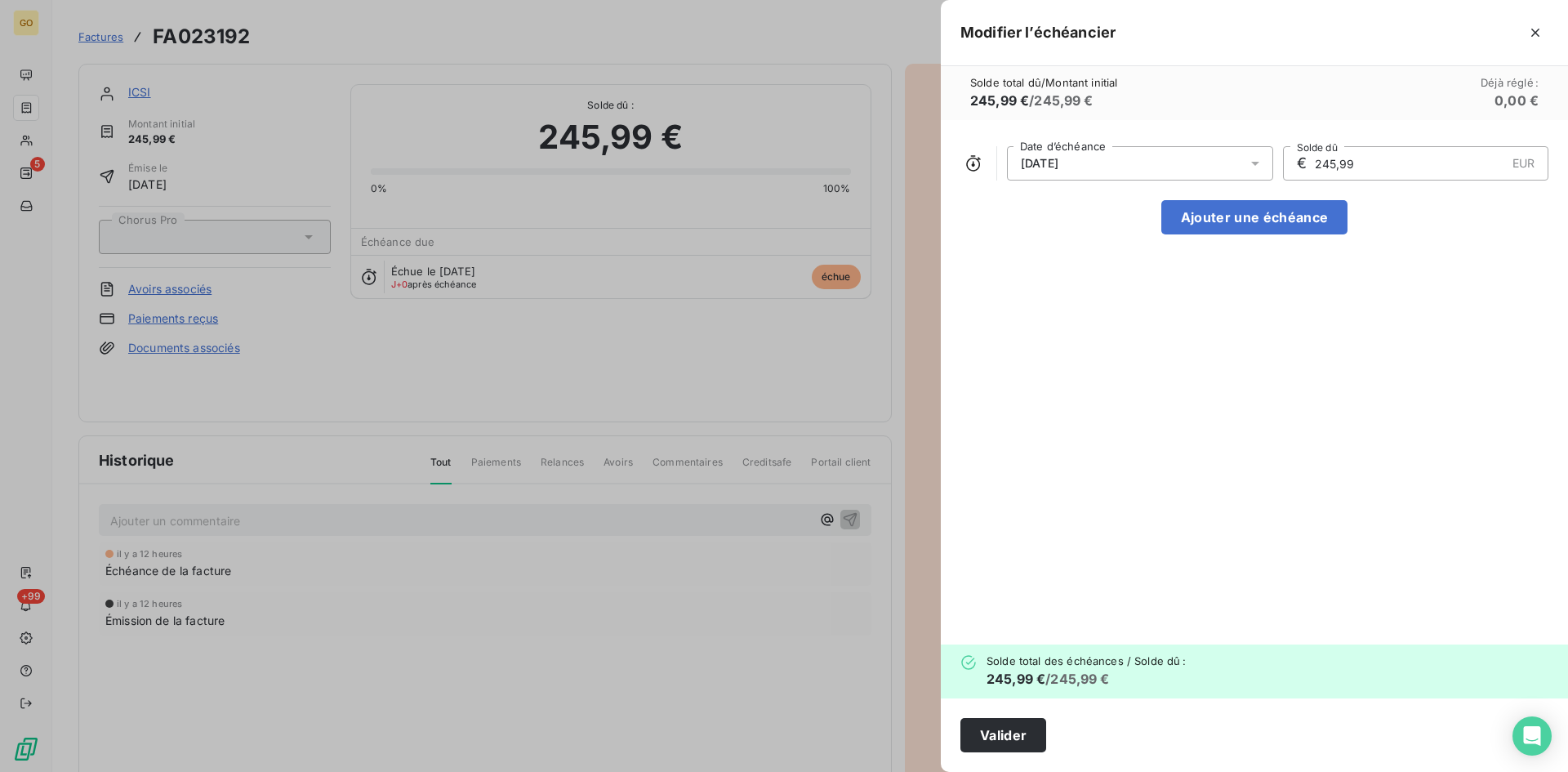
click at [1240, 162] on div "[DATE]" at bounding box center [1140, 163] width 266 height 34
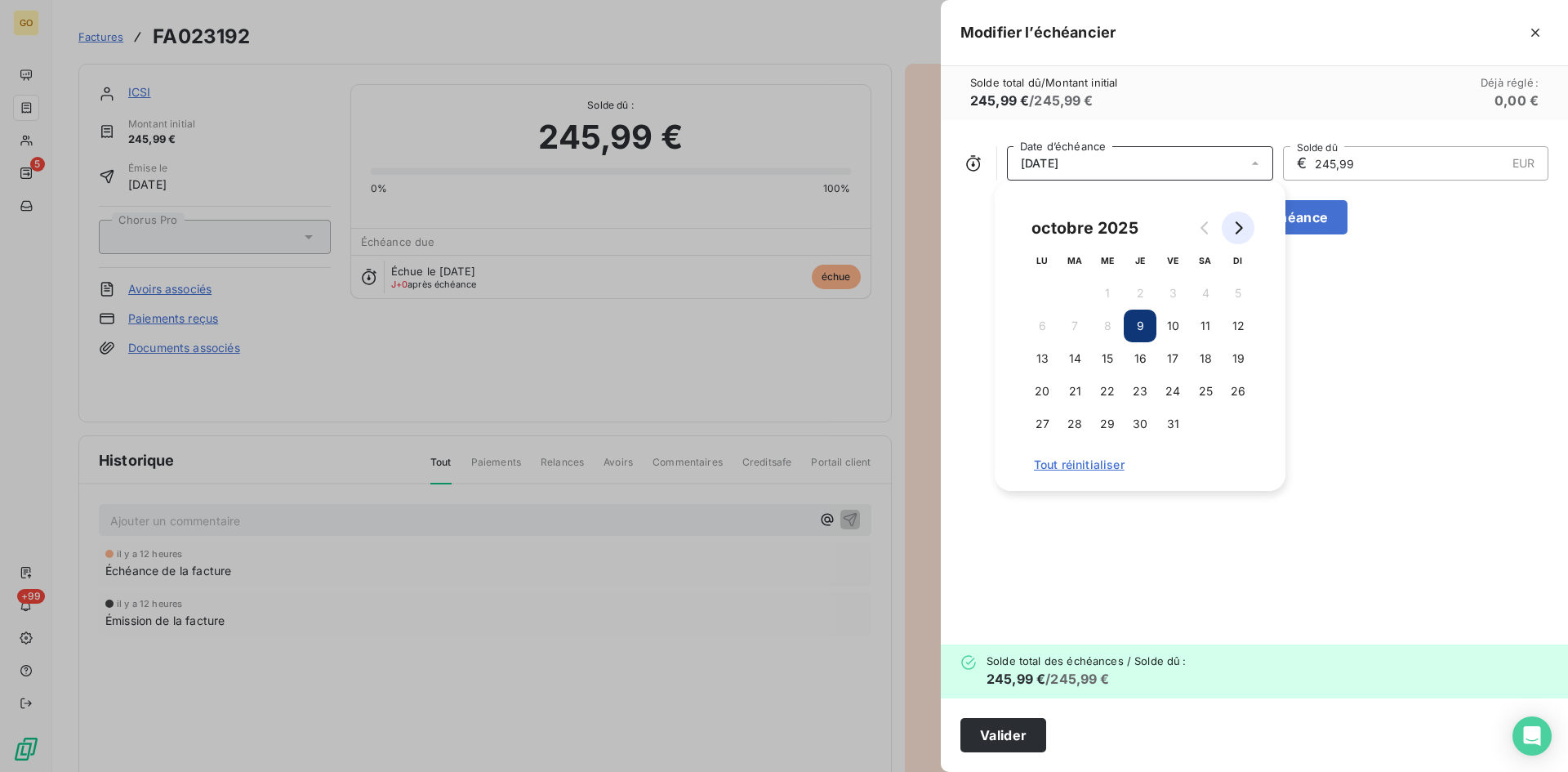
click at [1243, 229] on icon "Go to next month" at bounding box center [1238, 227] width 13 height 13
click at [1237, 425] on button "30" at bounding box center [1238, 424] width 32 height 32
click at [1407, 434] on div "[DATE] Date d’échéance € 245,99 EUR Solde dû Ajouter une échéance" at bounding box center [1255, 382] width 627 height 525
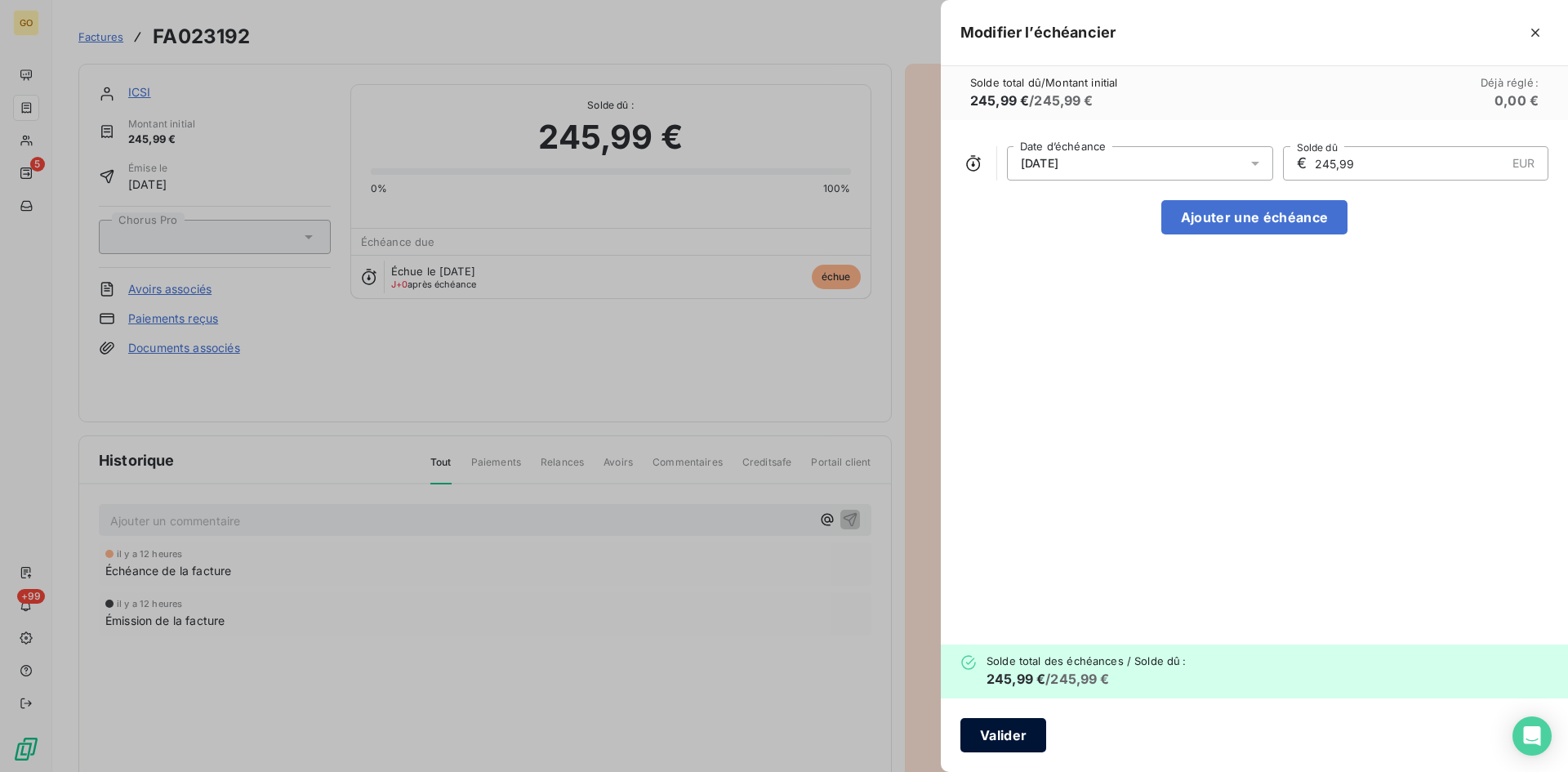
click at [1007, 739] on button "Valider" at bounding box center [1004, 735] width 86 height 34
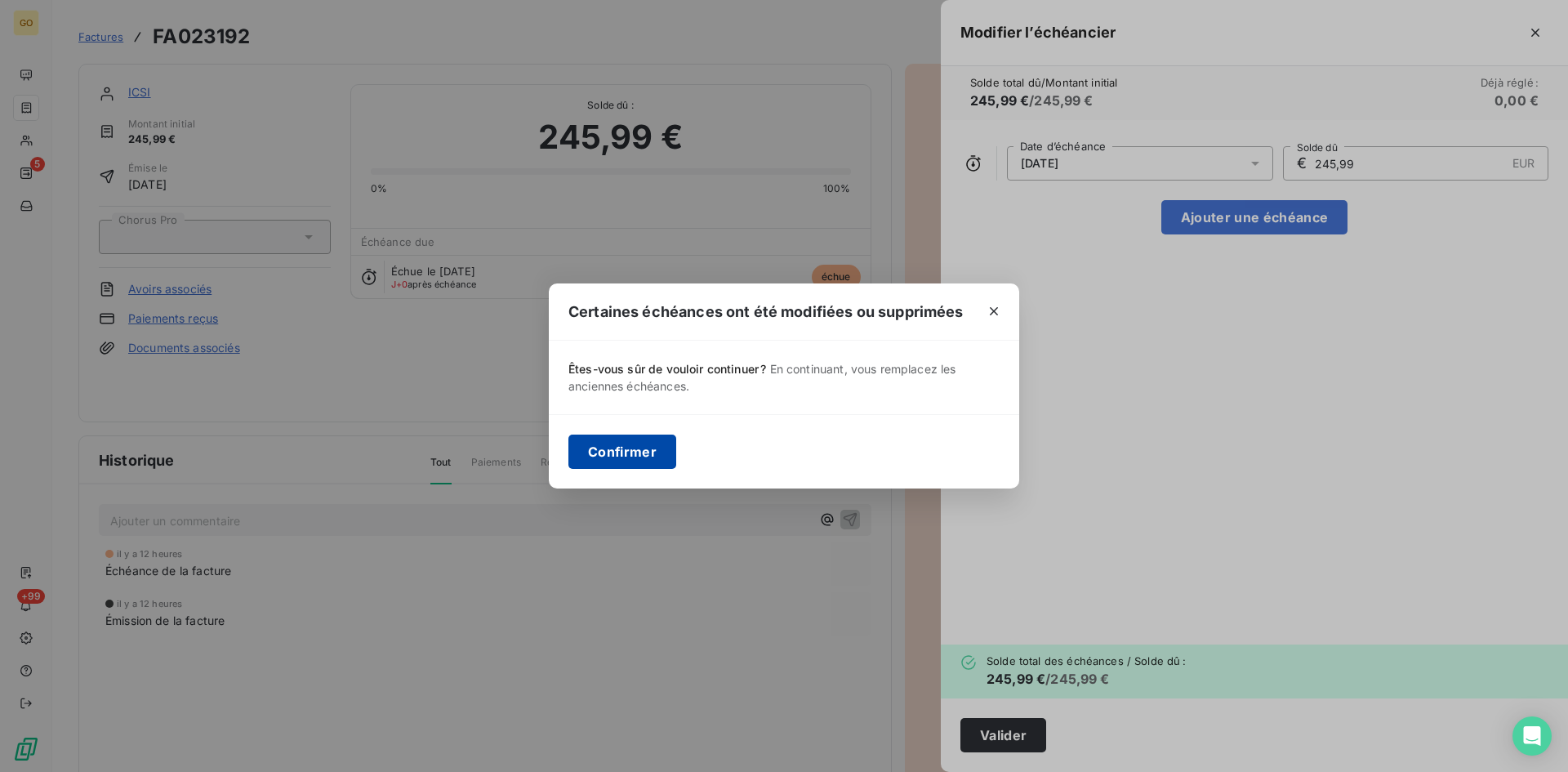
click at [606, 459] on button "Confirmer" at bounding box center [622, 451] width 107 height 34
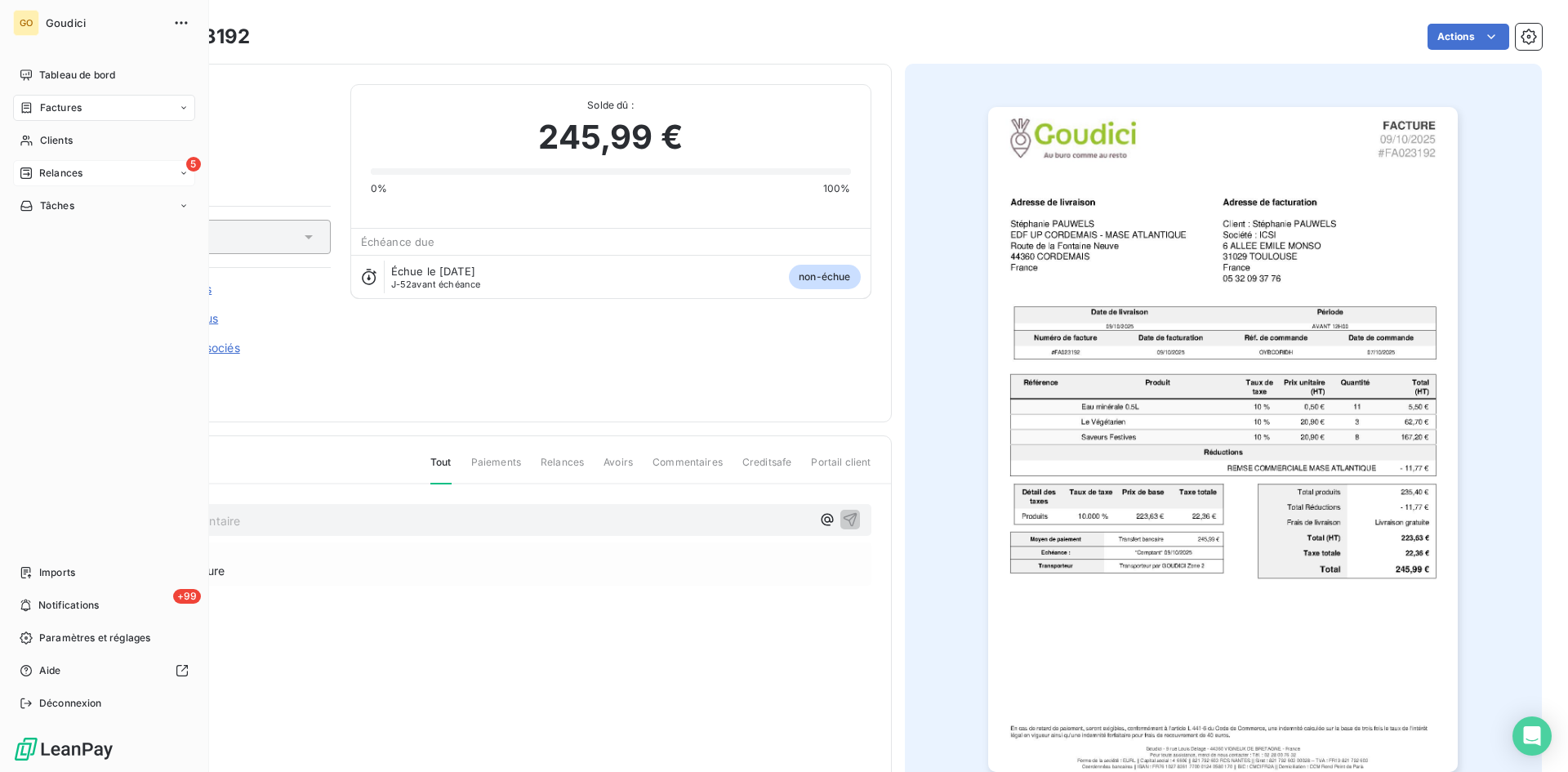
click at [52, 172] on span "Relances" at bounding box center [61, 173] width 43 height 14
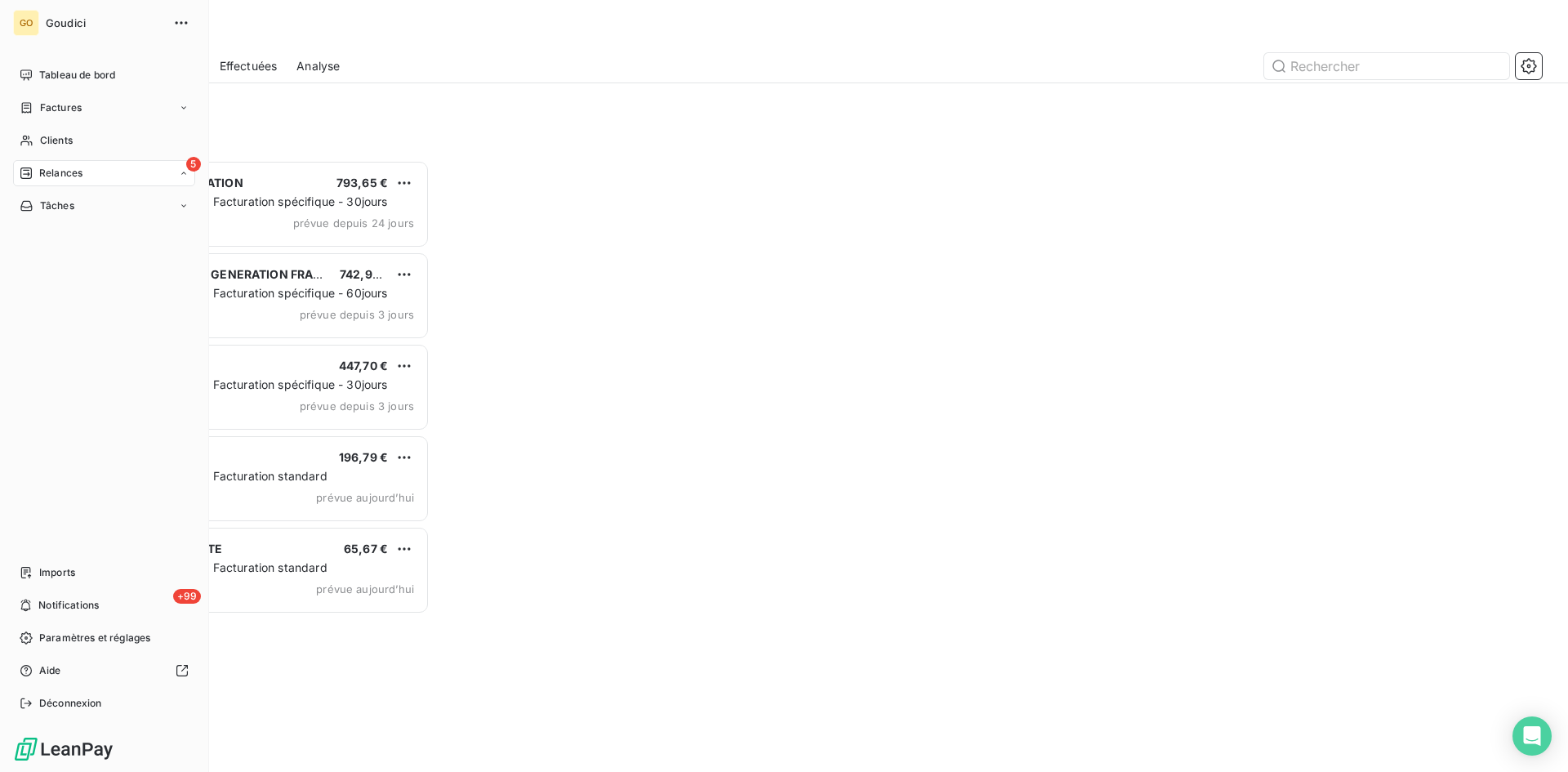
scroll to position [599, 339]
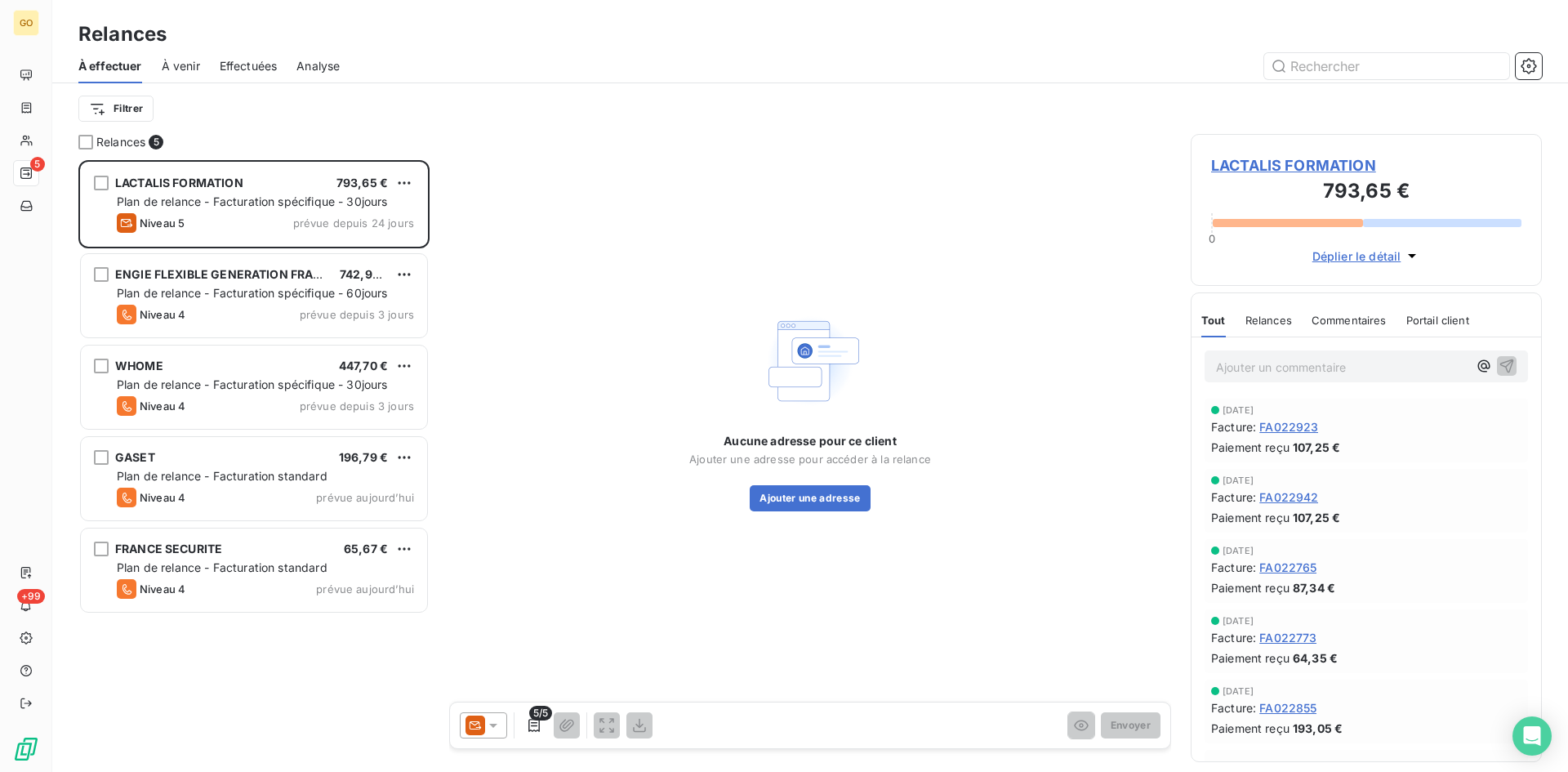
click at [344, 50] on div "À effectuer À venir Effectuées Analyse" at bounding box center [810, 66] width 1516 height 34
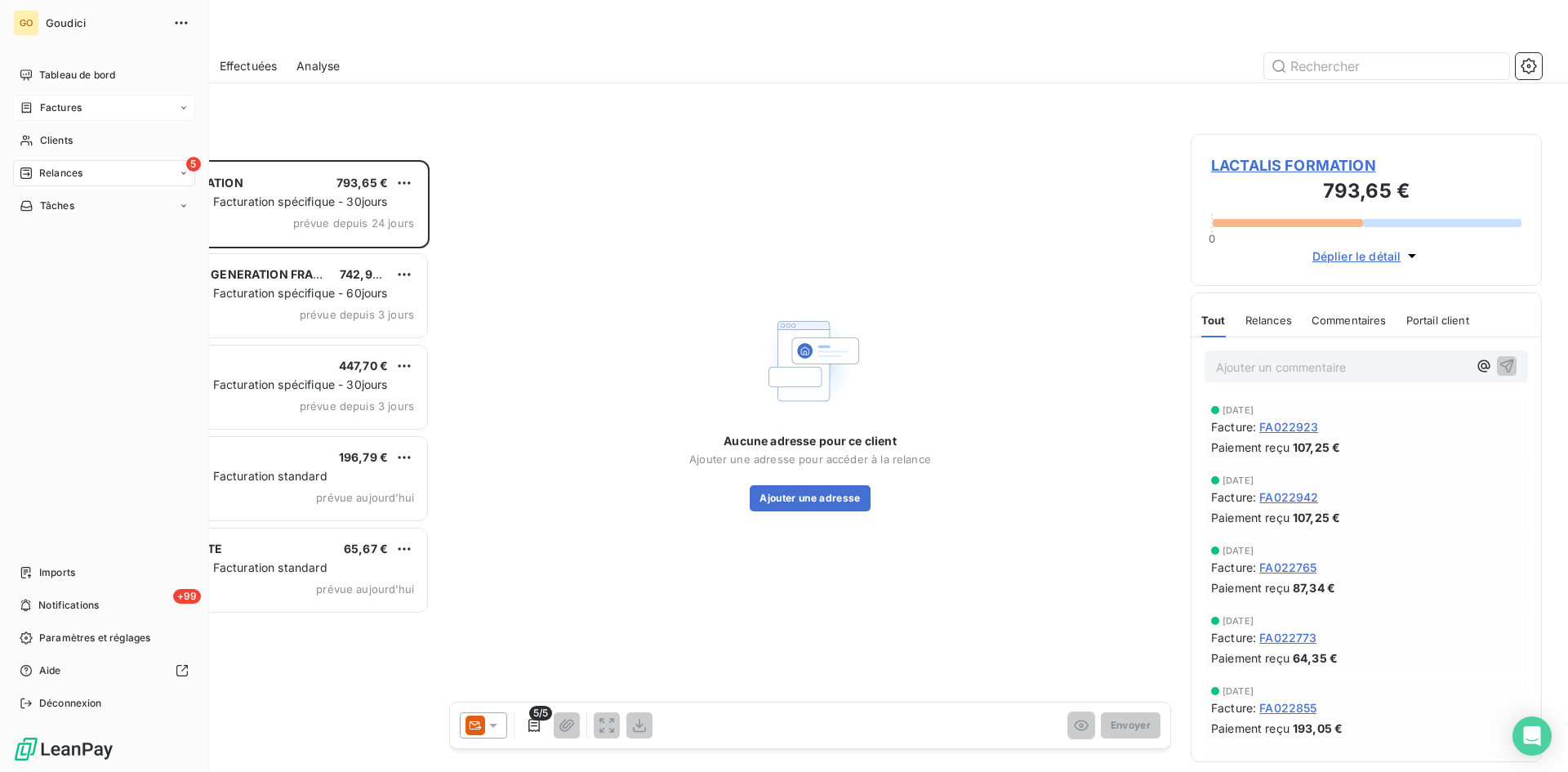
click at [51, 107] on span "Factures" at bounding box center [61, 107] width 42 height 14
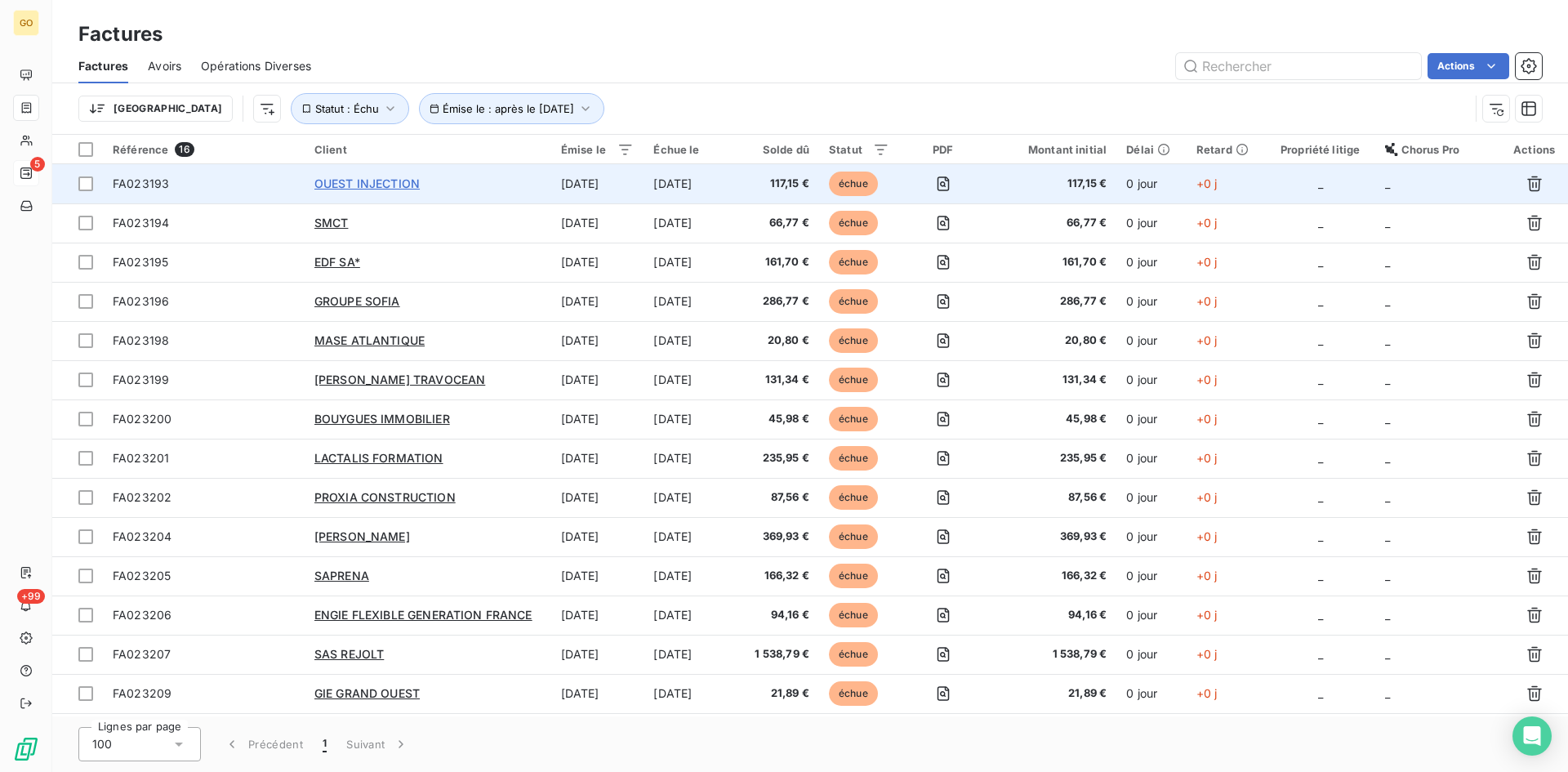
click at [380, 185] on span "OUEST INJECTION" at bounding box center [367, 184] width 106 height 14
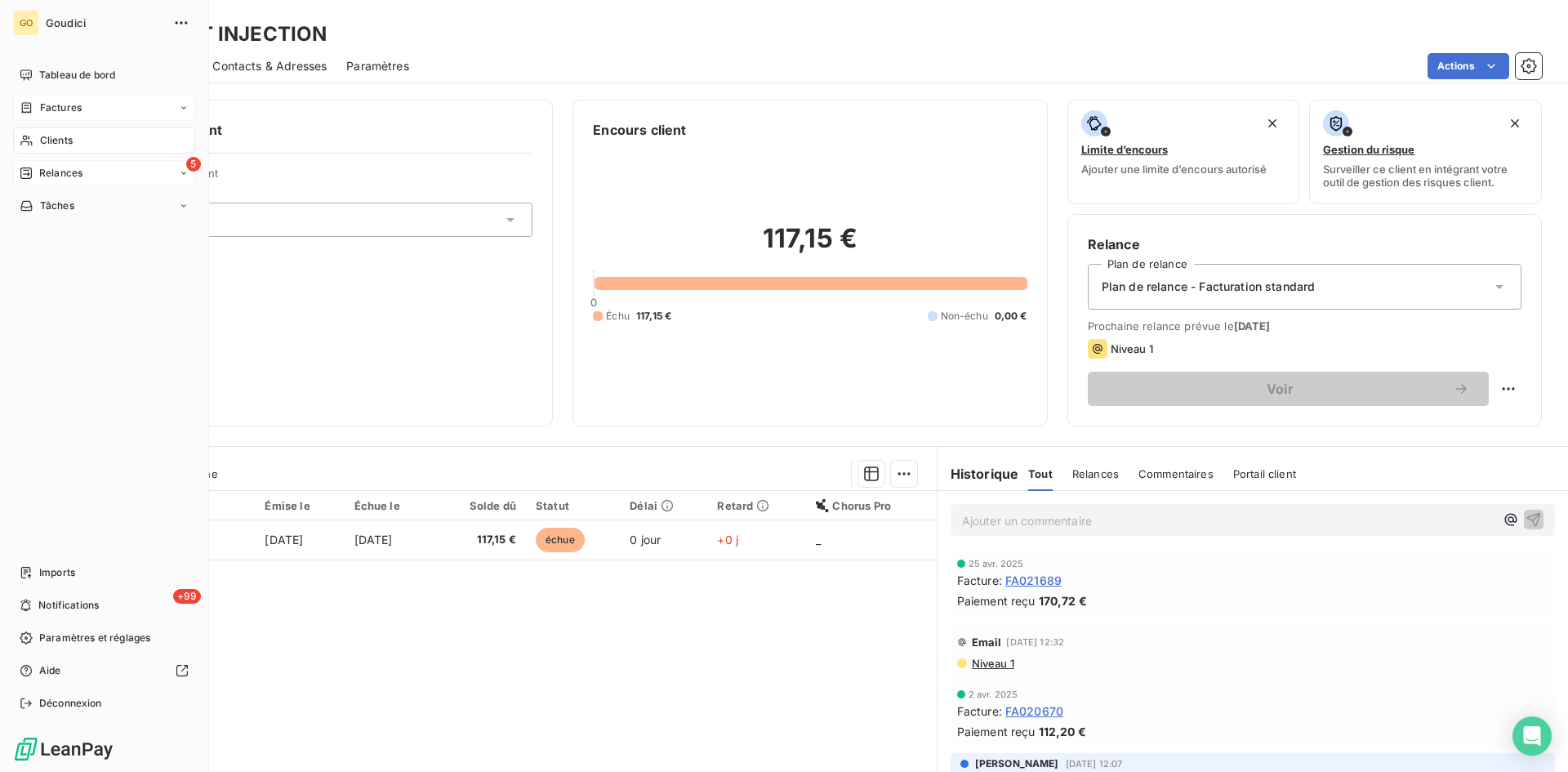
click at [45, 107] on span "Factures" at bounding box center [61, 107] width 42 height 14
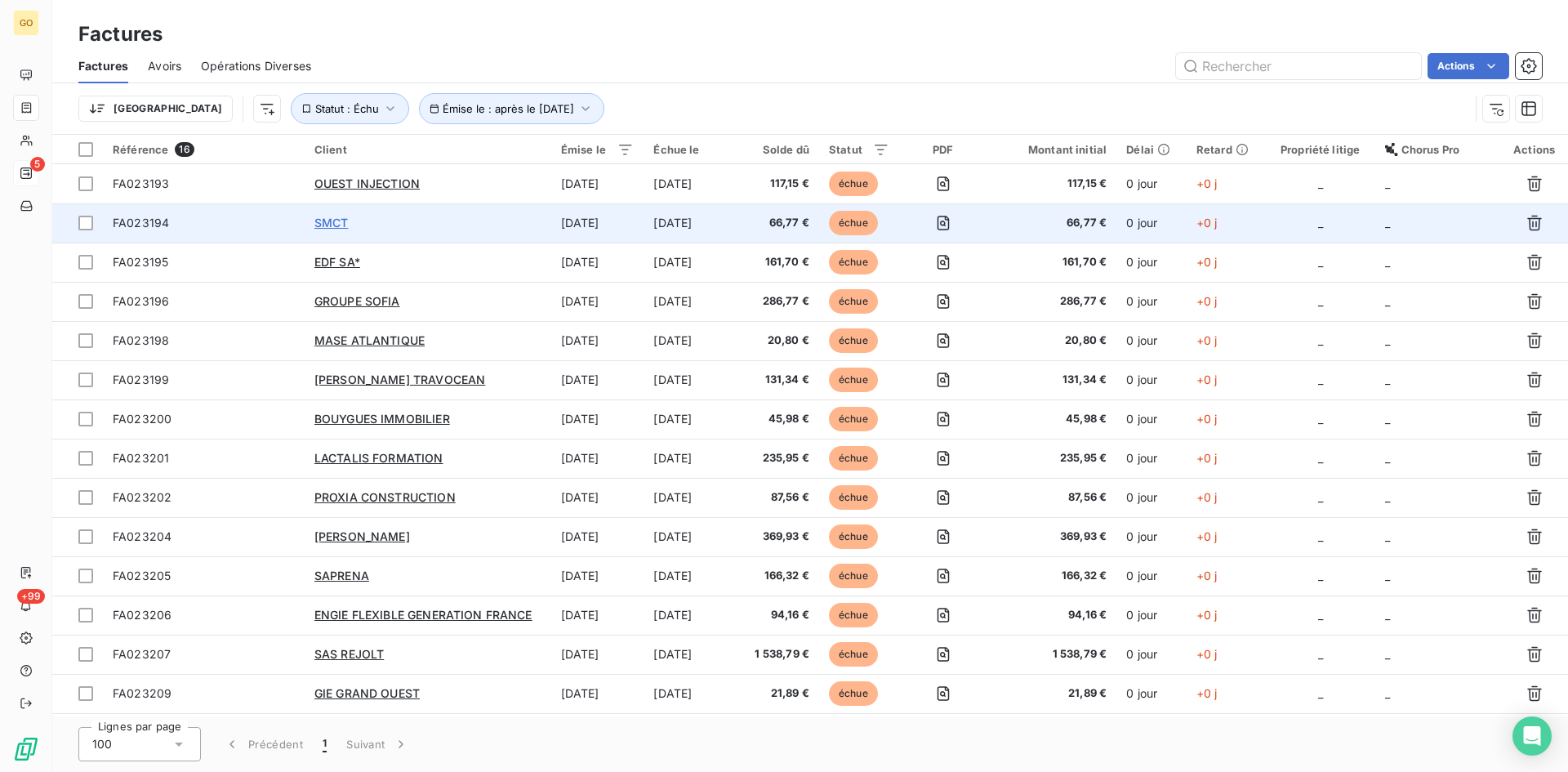
click at [338, 226] on span "SMCT" at bounding box center [331, 223] width 34 height 14
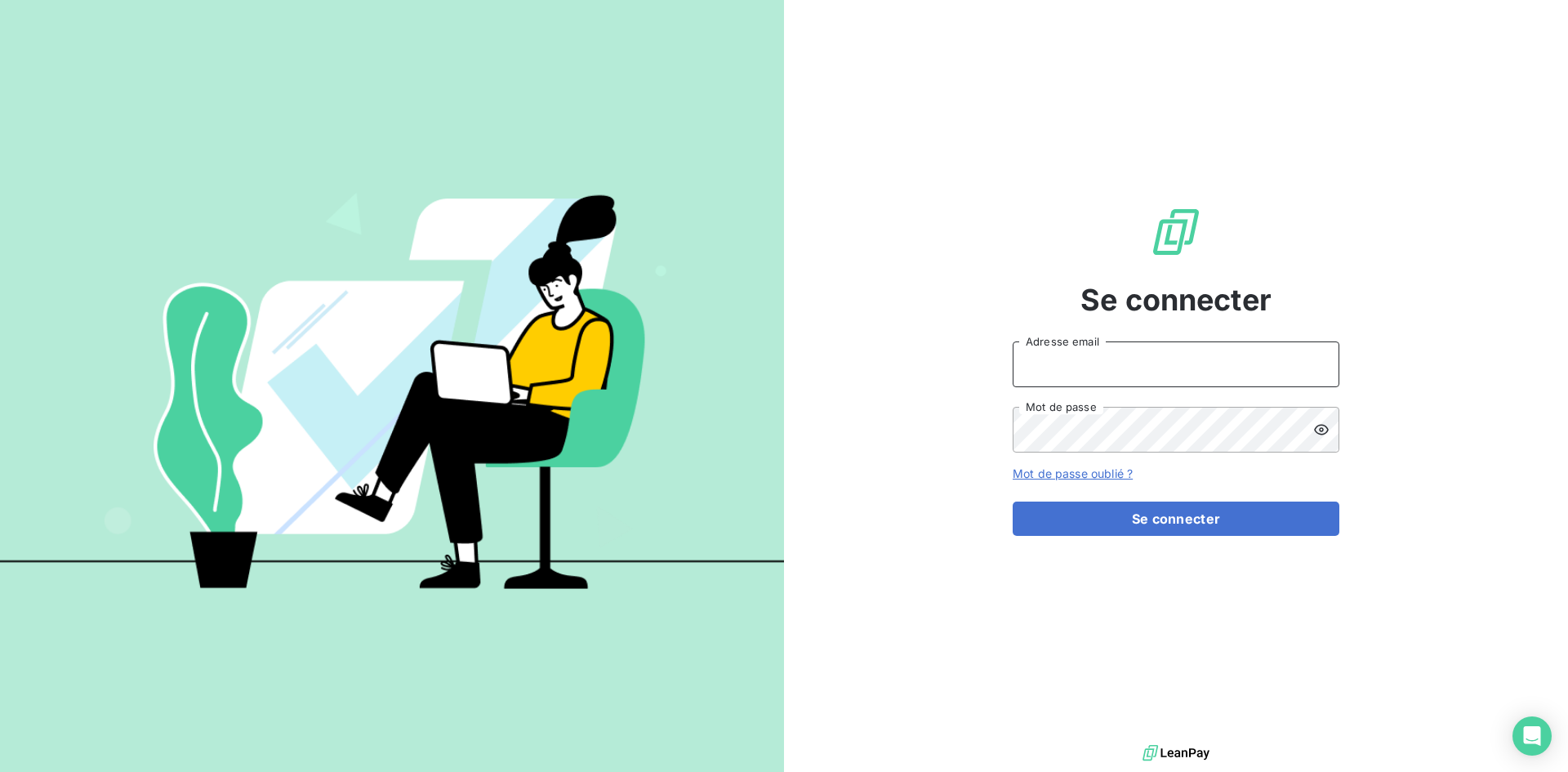
type input "[EMAIL_ADDRESS][DOMAIN_NAME]"
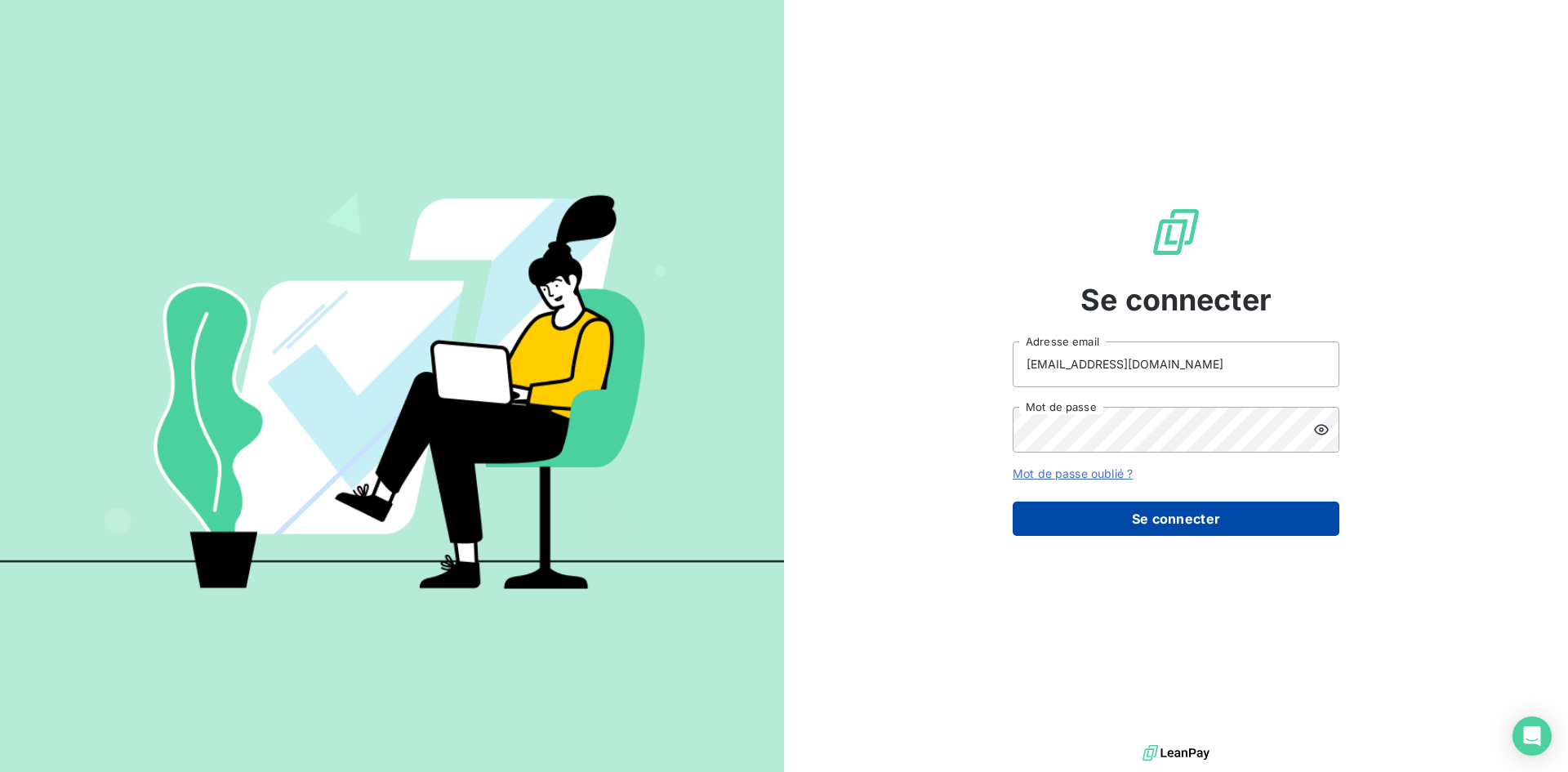
click at [1216, 525] on button "Se connecter" at bounding box center [1176, 519] width 327 height 34
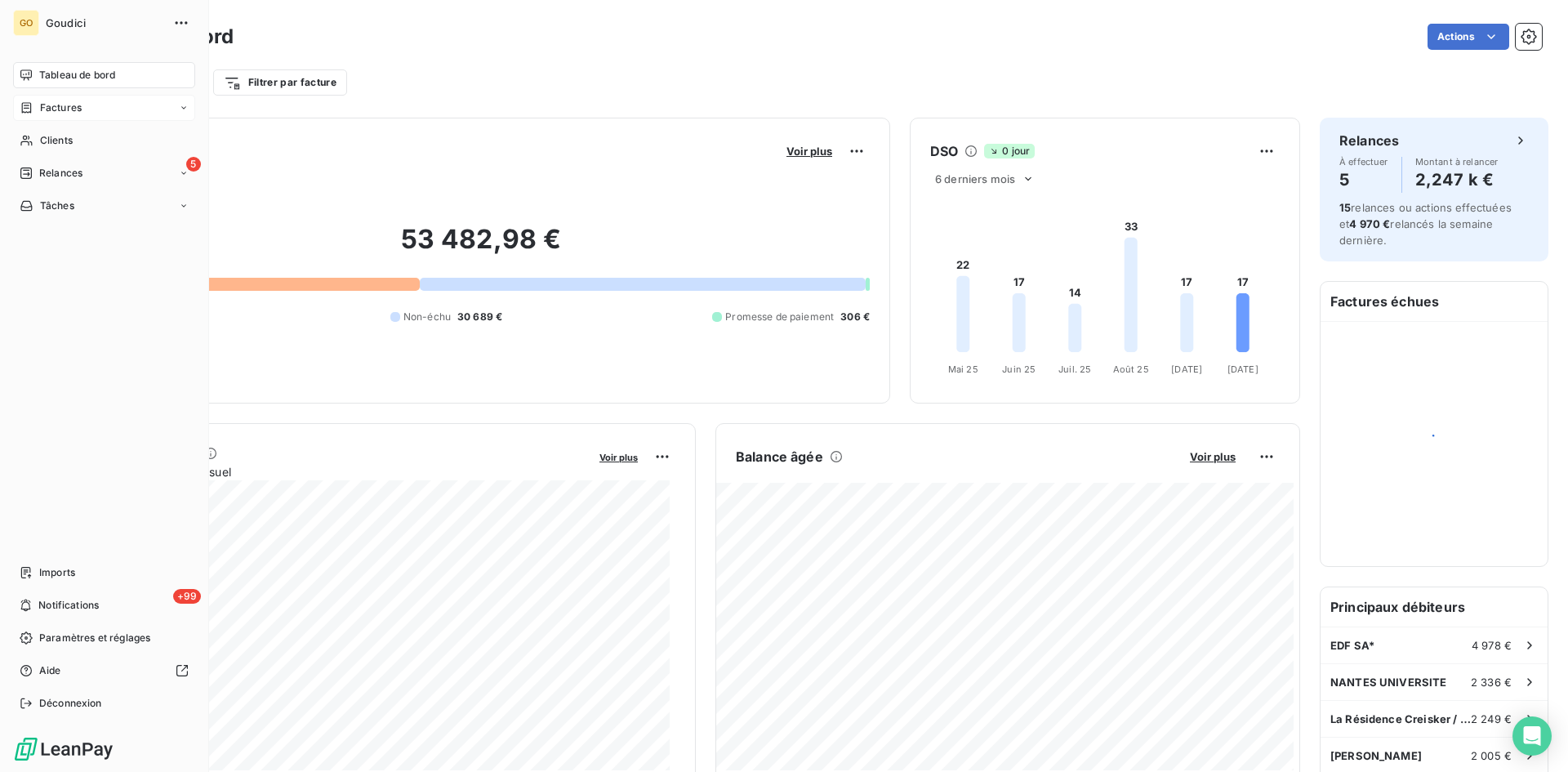
click at [43, 116] on div "Factures" at bounding box center [104, 107] width 182 height 26
click at [50, 146] on span "Factures" at bounding box center [60, 141] width 42 height 14
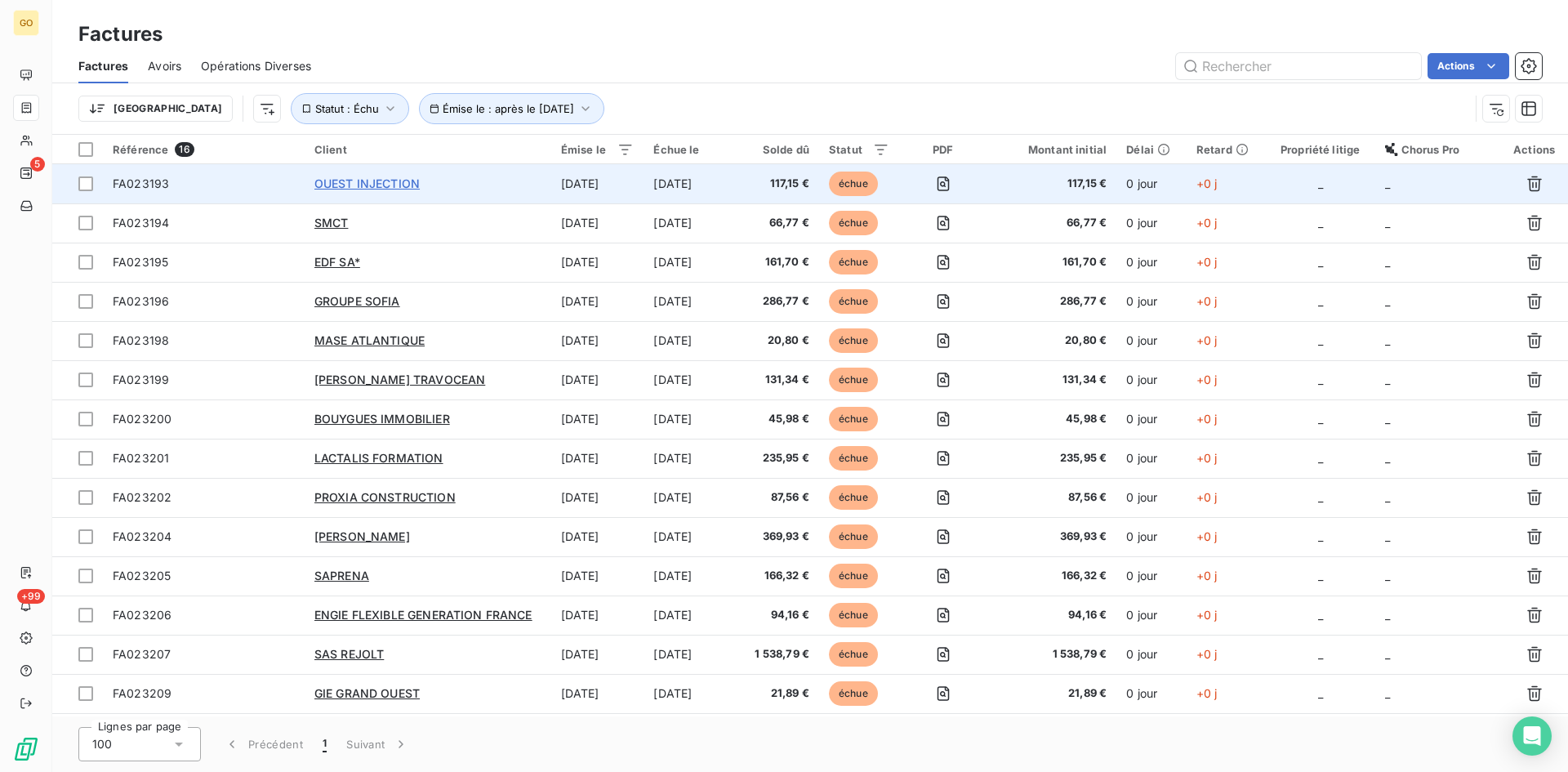
click at [341, 184] on span "OUEST INJECTION" at bounding box center [367, 184] width 106 height 14
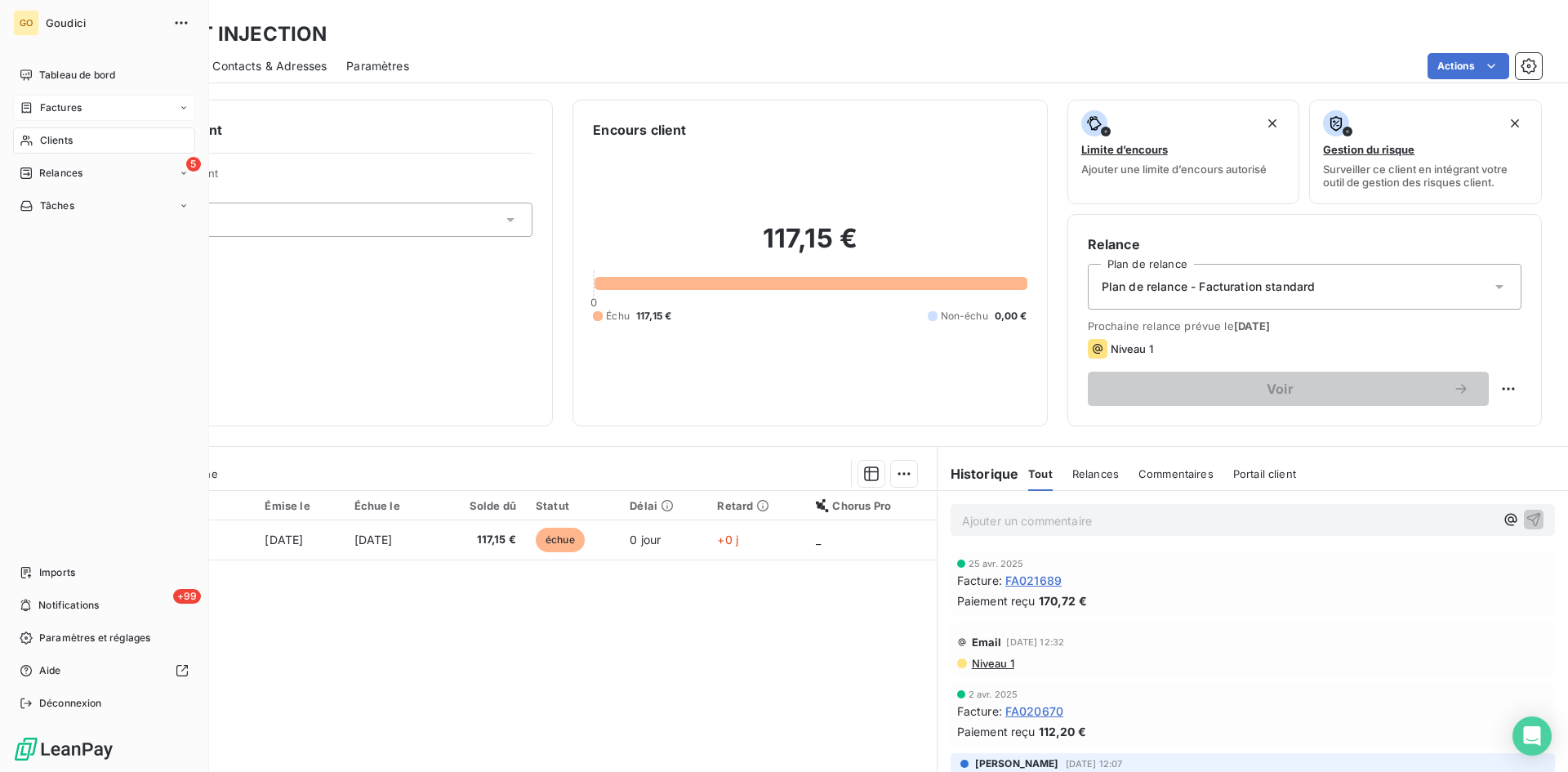
click at [58, 104] on span "Factures" at bounding box center [61, 107] width 42 height 14
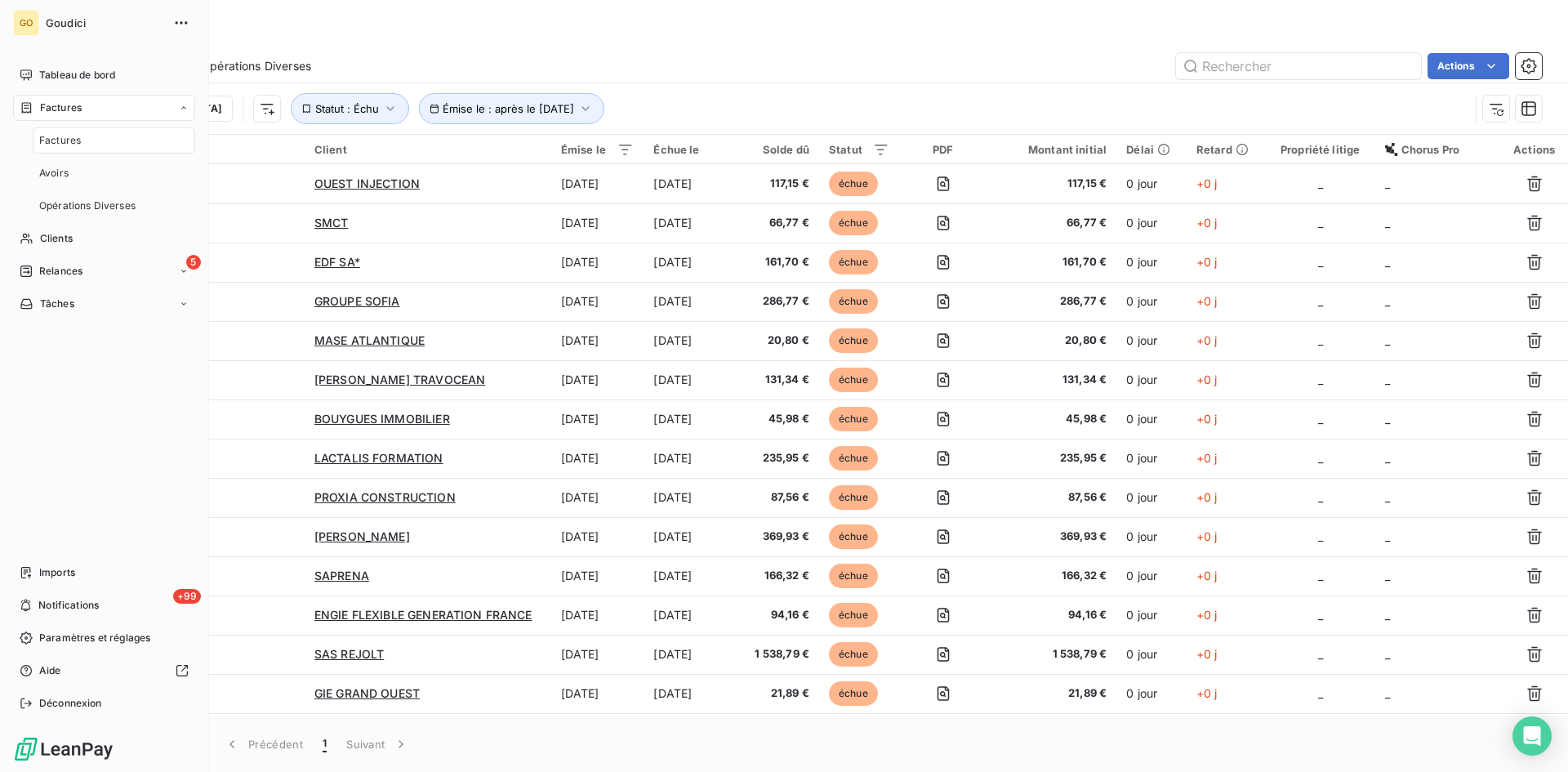
click at [57, 144] on span "Factures" at bounding box center [60, 141] width 42 height 14
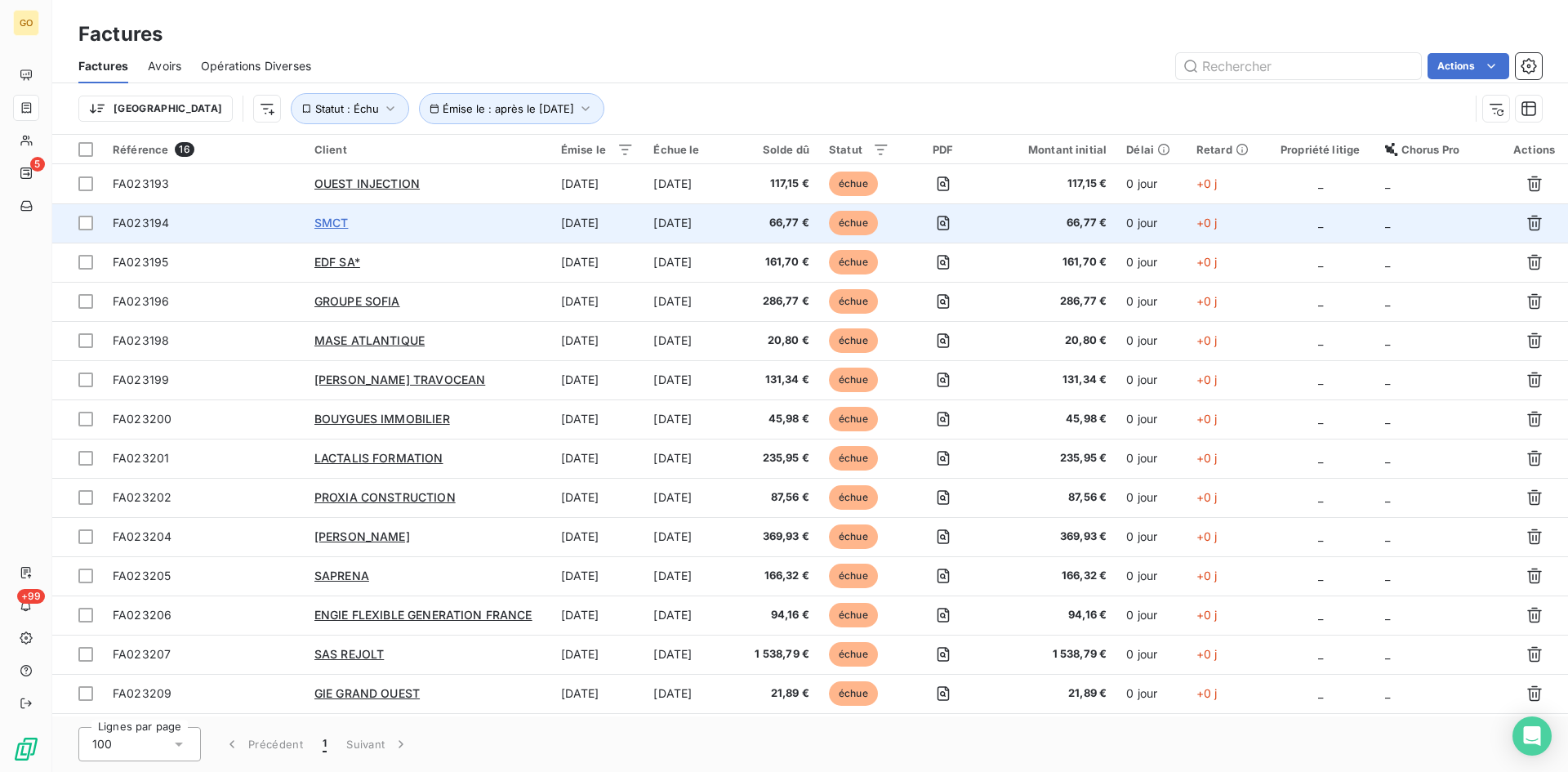
click at [338, 225] on span "SMCT" at bounding box center [331, 223] width 34 height 14
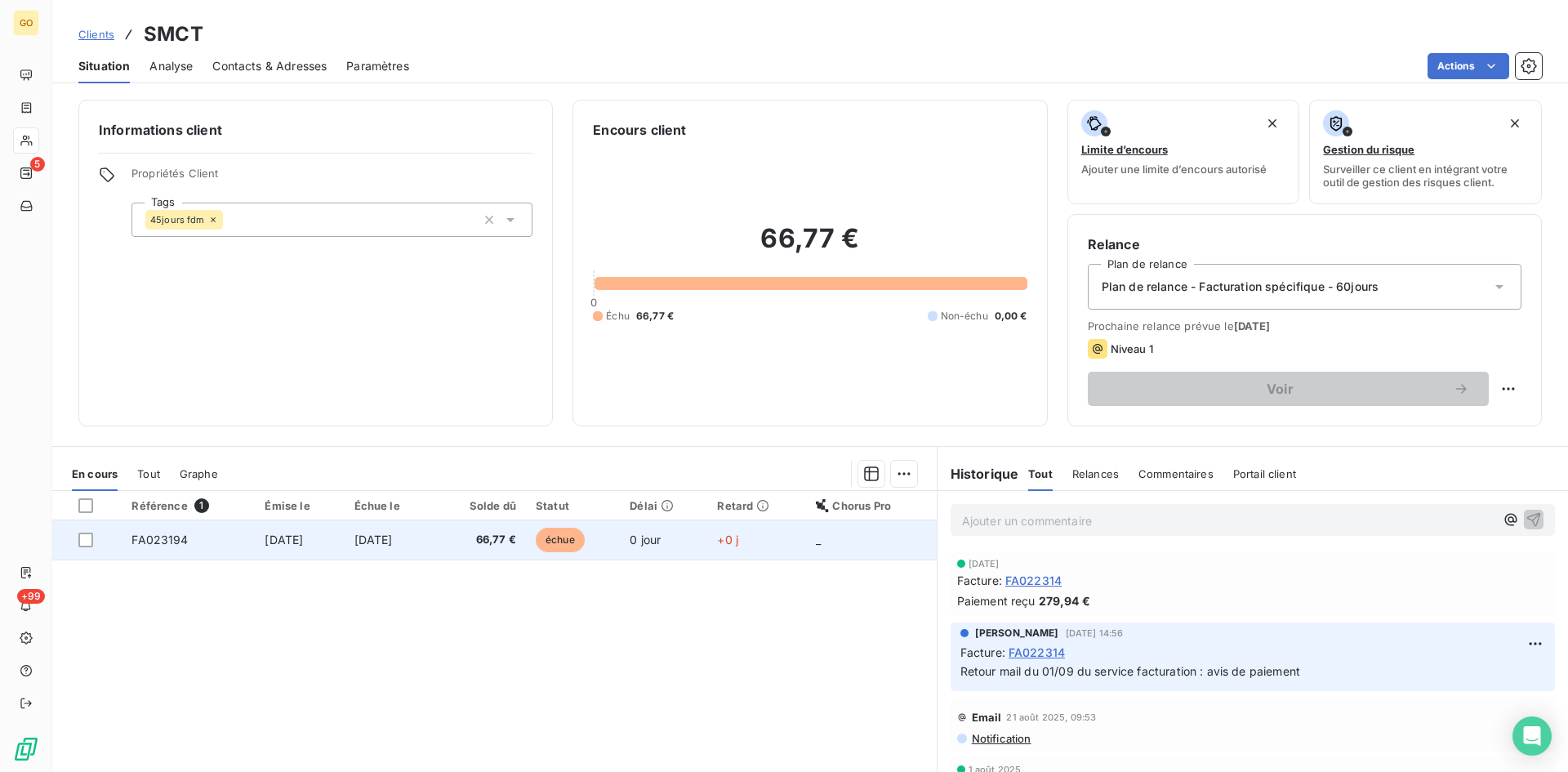
click at [358, 547] on td "[DATE]" at bounding box center [390, 540] width 90 height 39
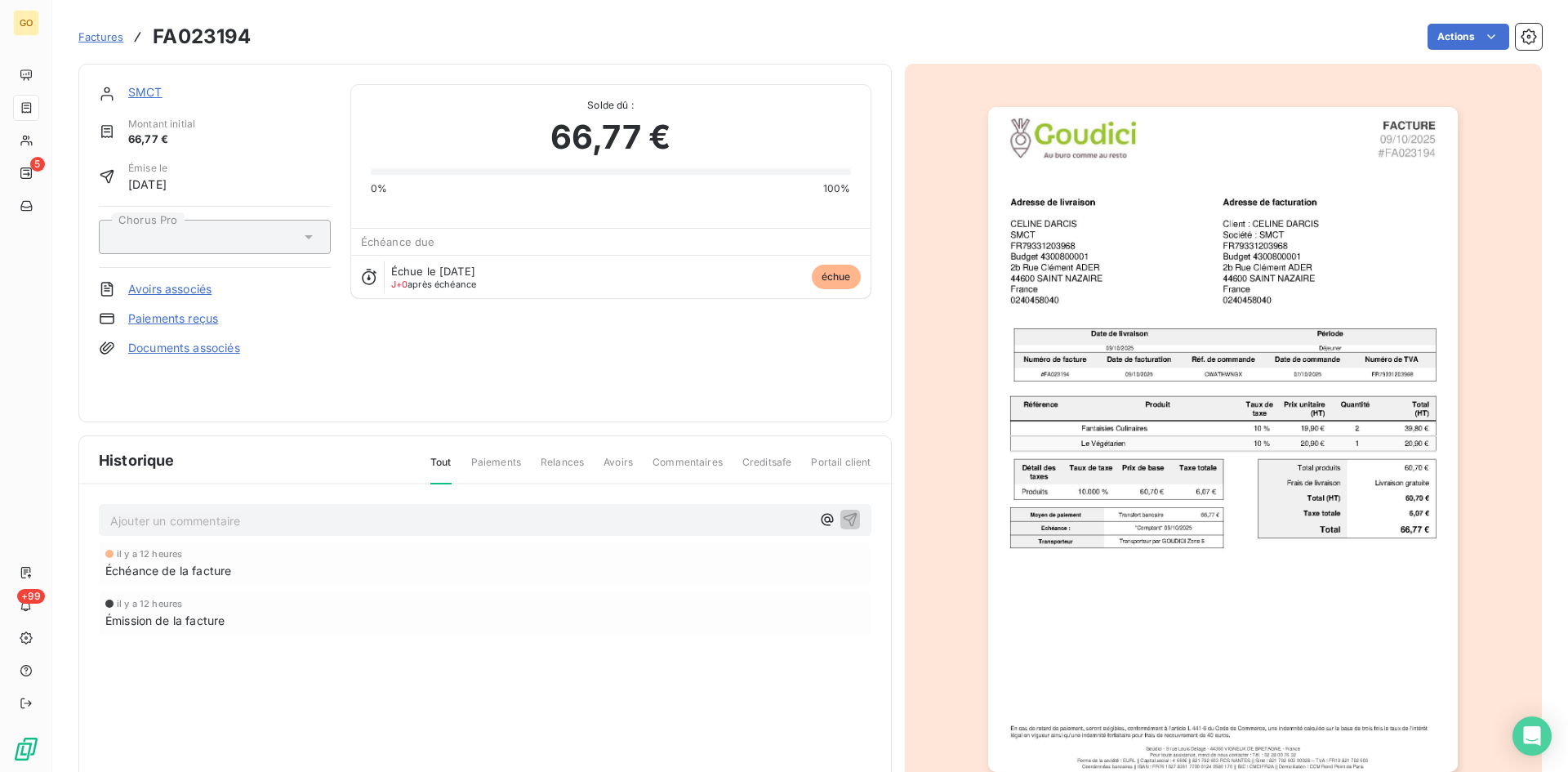
click at [102, 38] on span "Factures" at bounding box center [101, 37] width 45 height 13
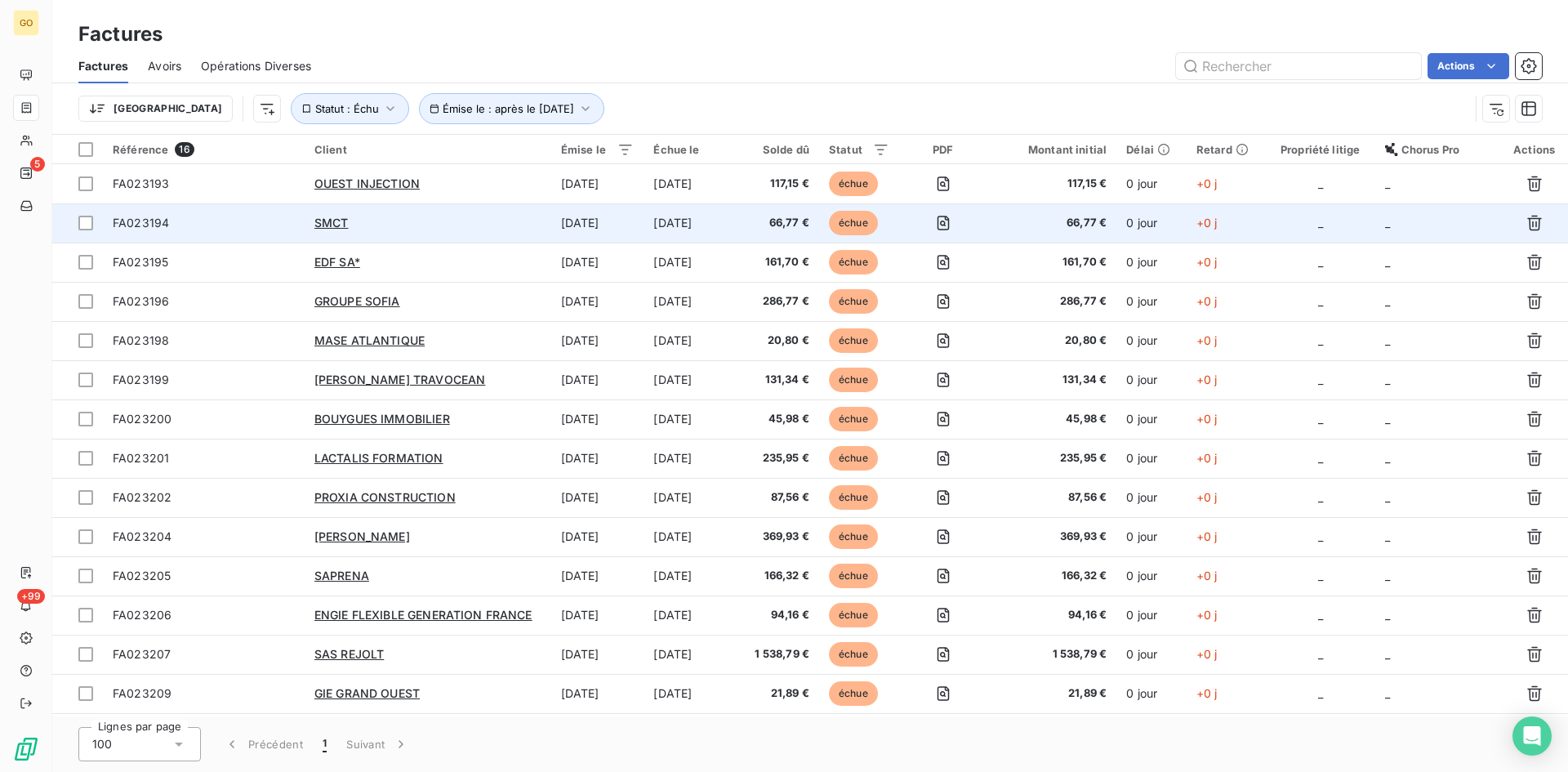
click at [155, 223] on span "FA023194" at bounding box center [141, 223] width 56 height 14
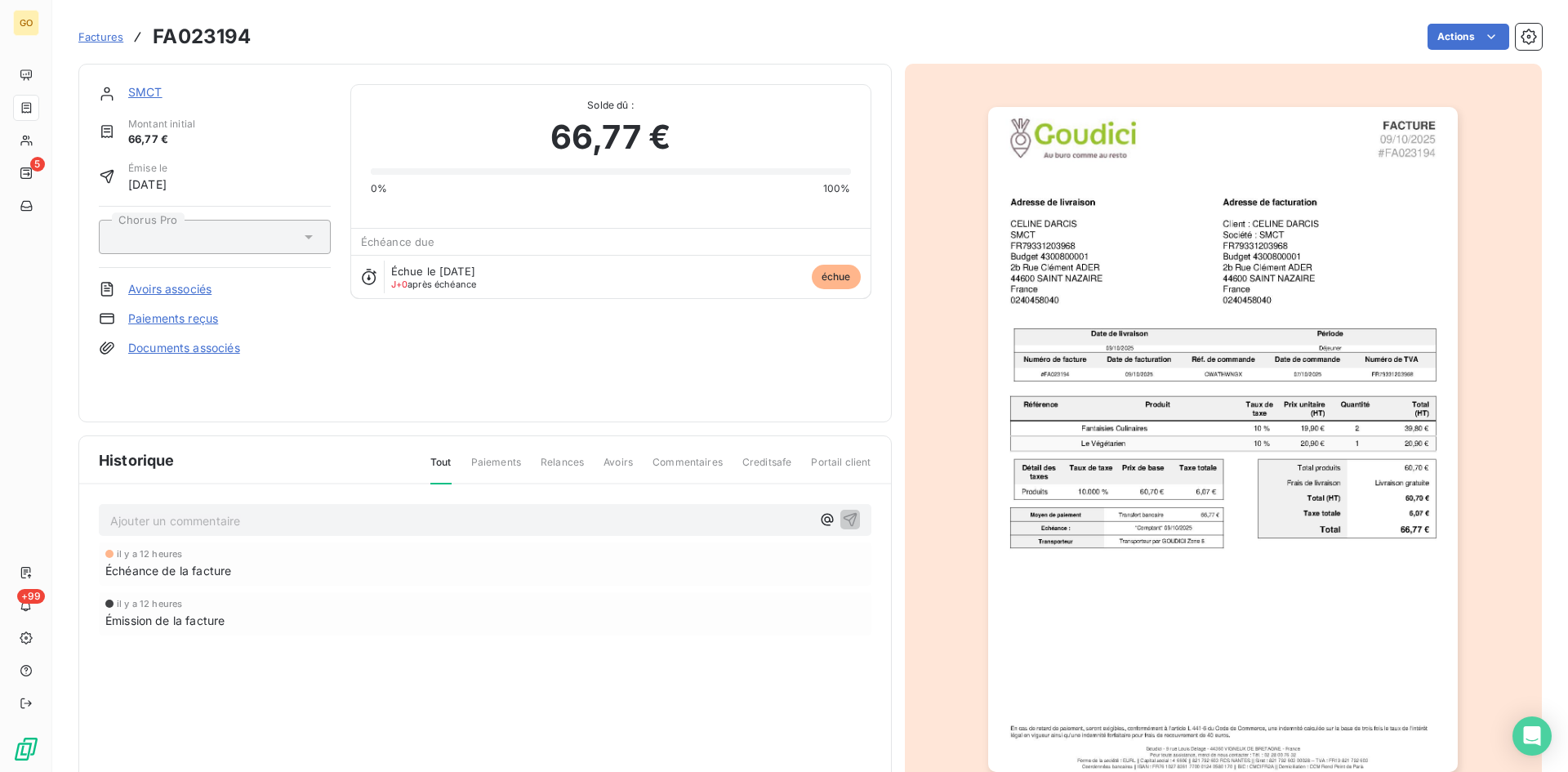
click at [85, 38] on span "Factures" at bounding box center [101, 37] width 45 height 13
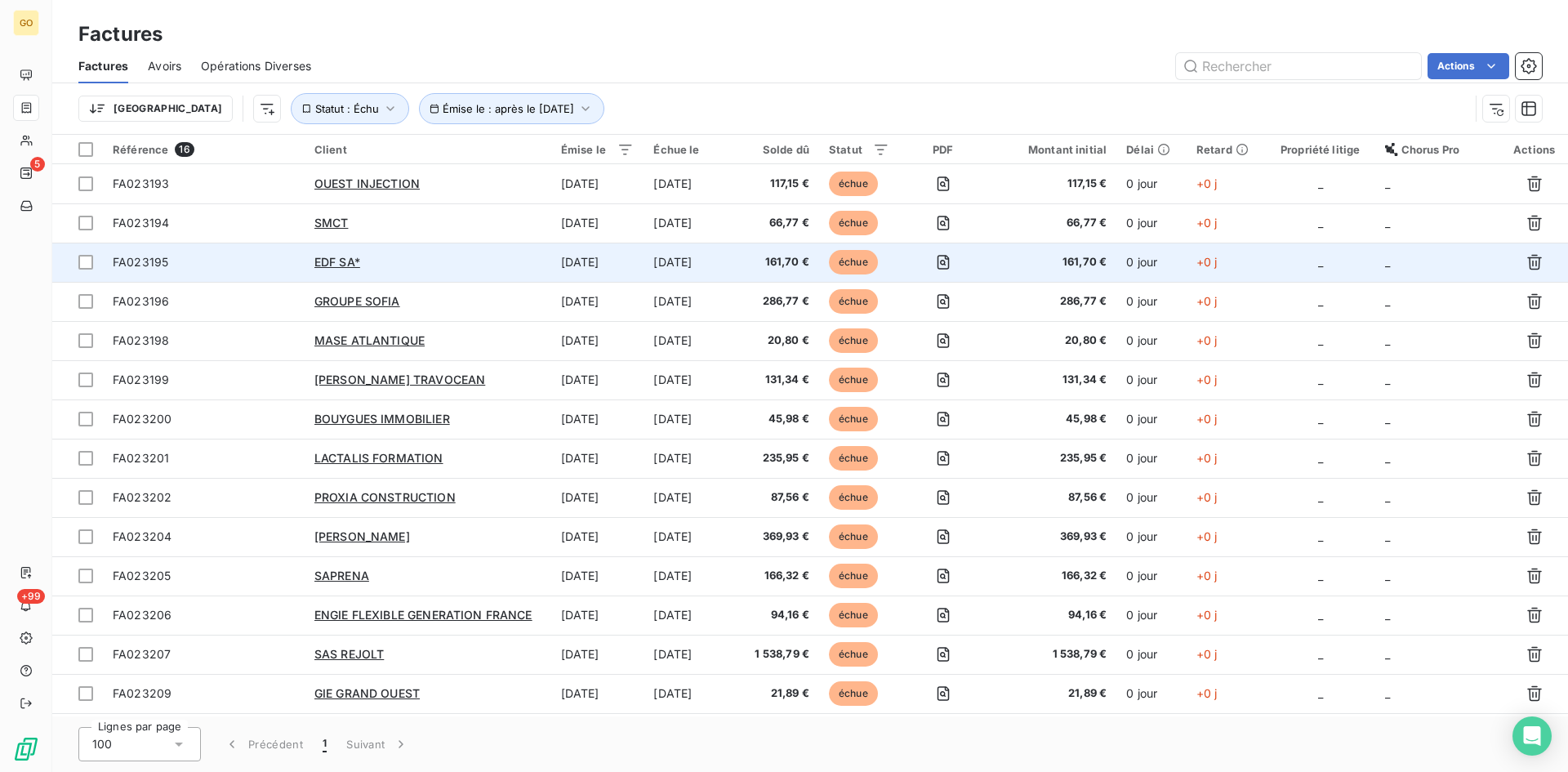
click at [141, 260] on span "FA023195" at bounding box center [141, 262] width 56 height 14
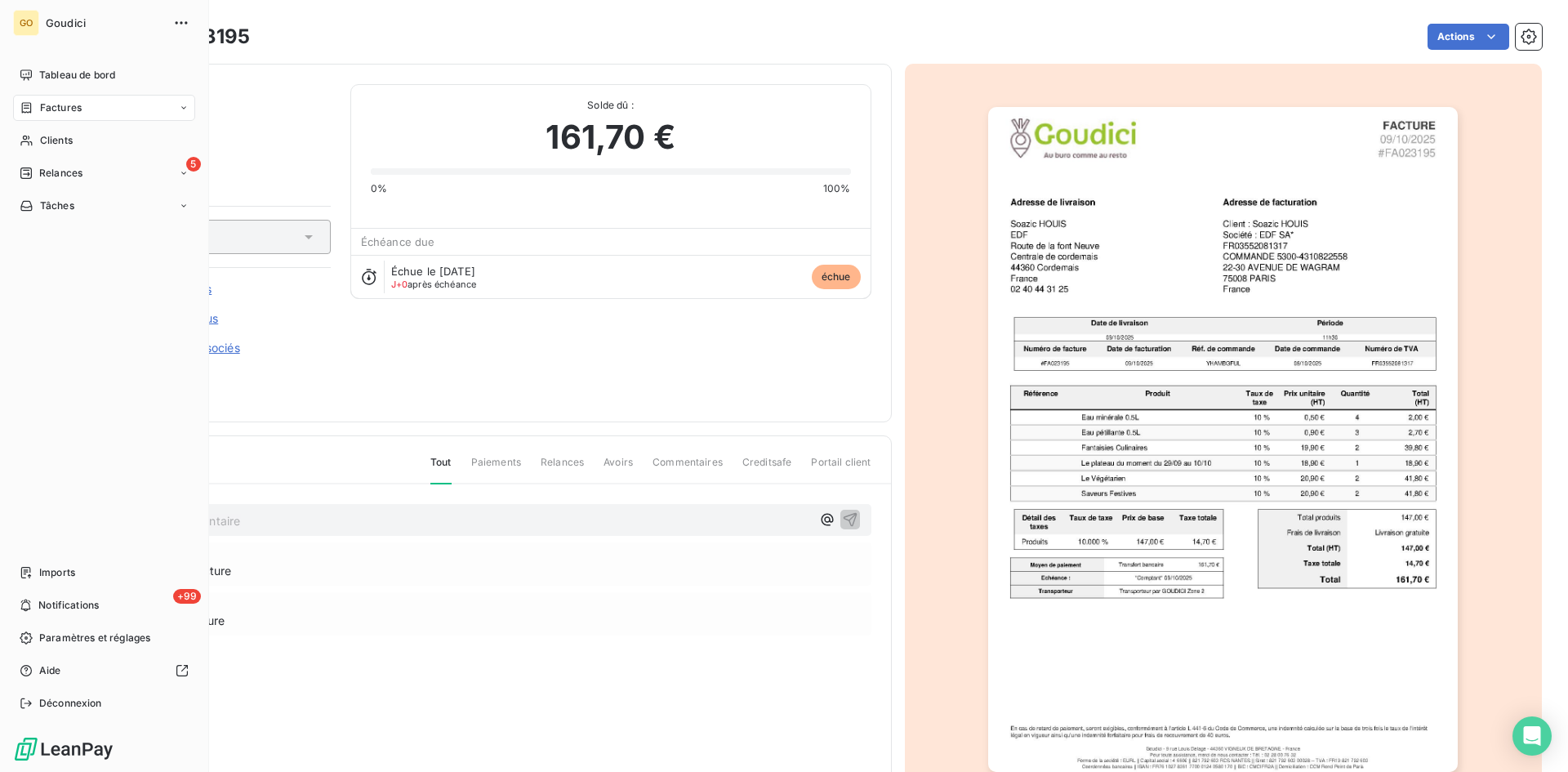
click at [55, 108] on span "Factures" at bounding box center [61, 107] width 42 height 14
click at [60, 139] on span "Factures" at bounding box center [60, 141] width 42 height 14
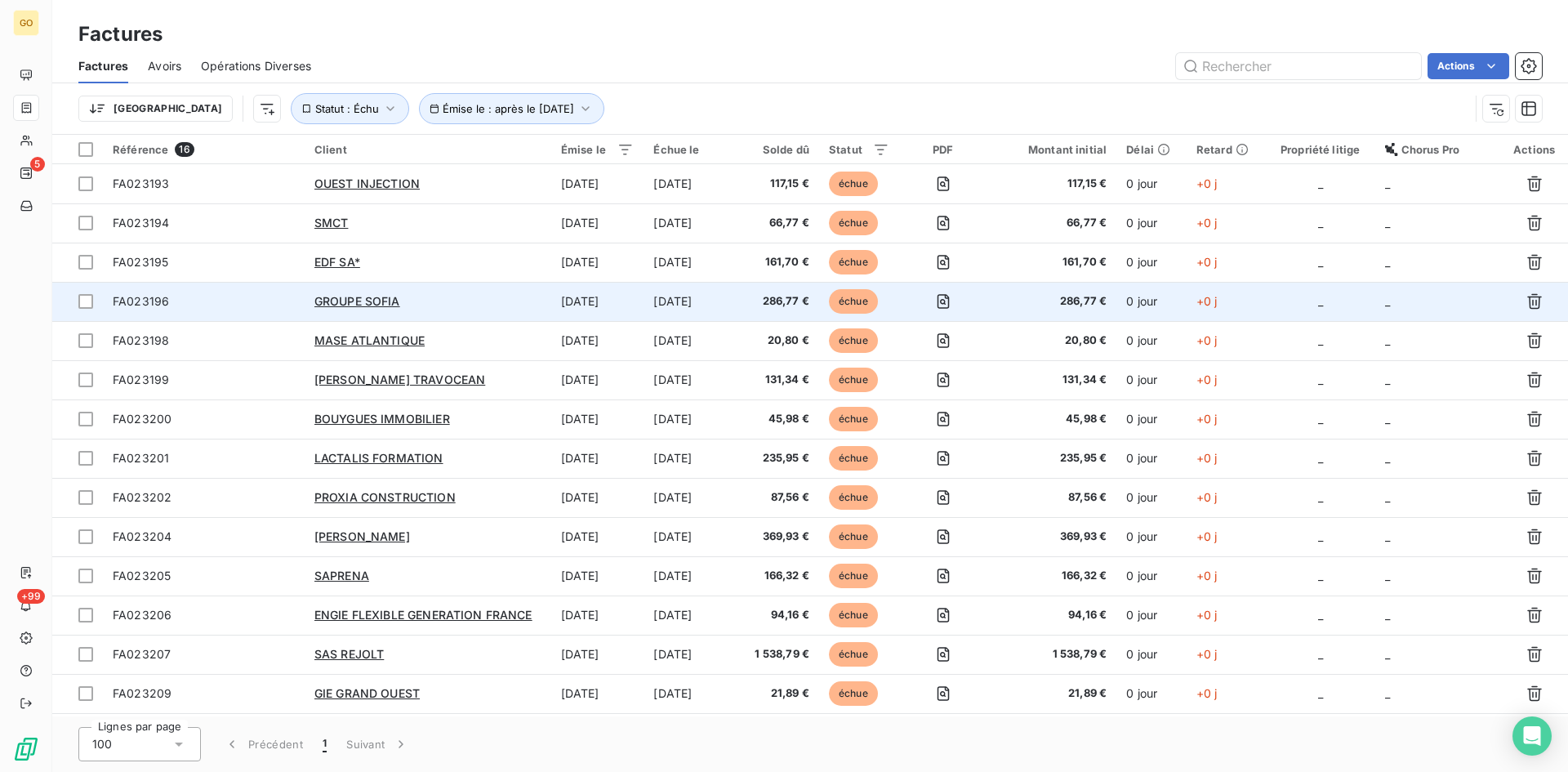
click at [133, 302] on span "FA023196" at bounding box center [141, 301] width 56 height 14
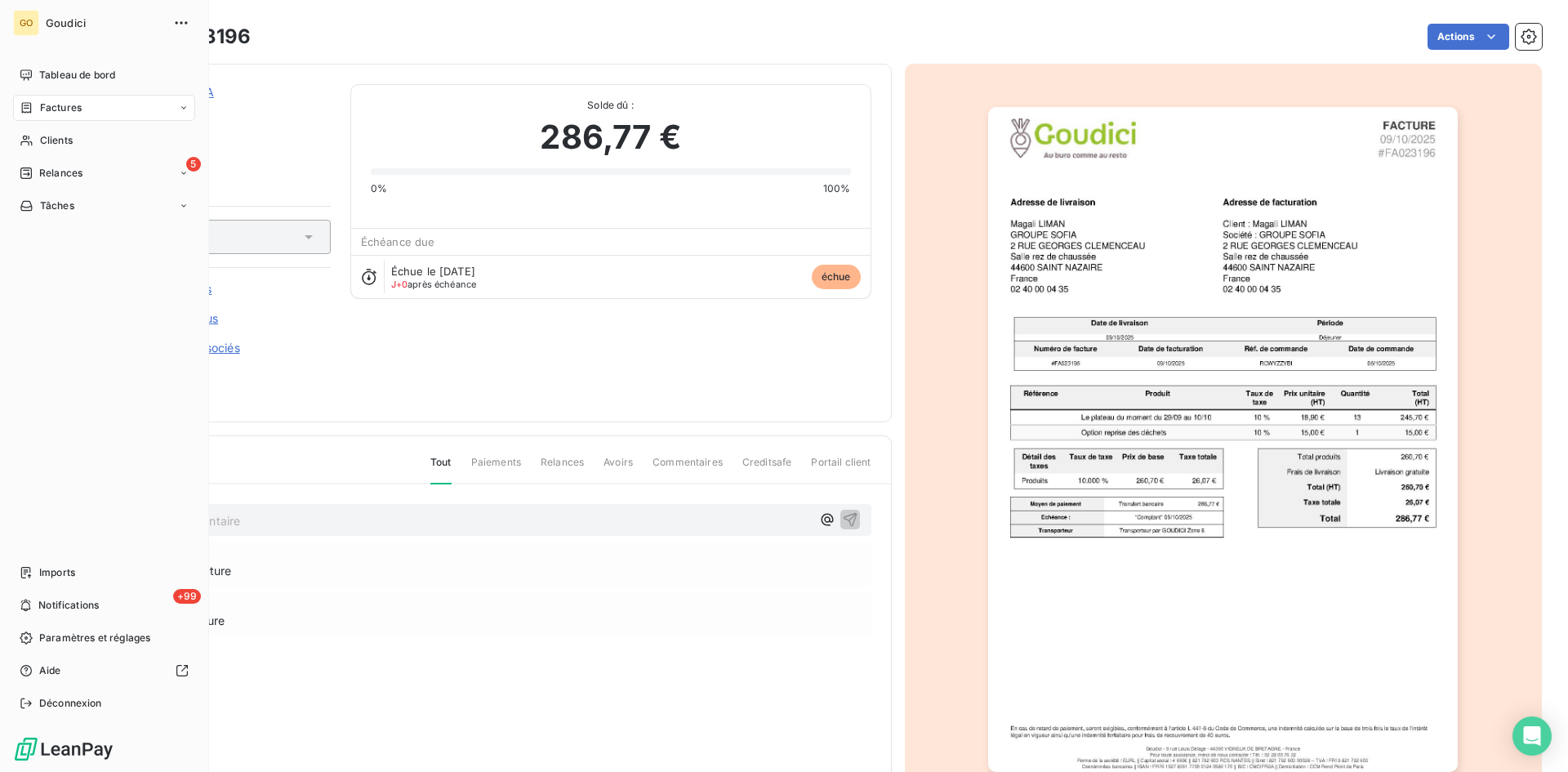
click at [44, 107] on span "Factures" at bounding box center [61, 107] width 42 height 14
click at [50, 148] on div "Factures" at bounding box center [114, 140] width 163 height 26
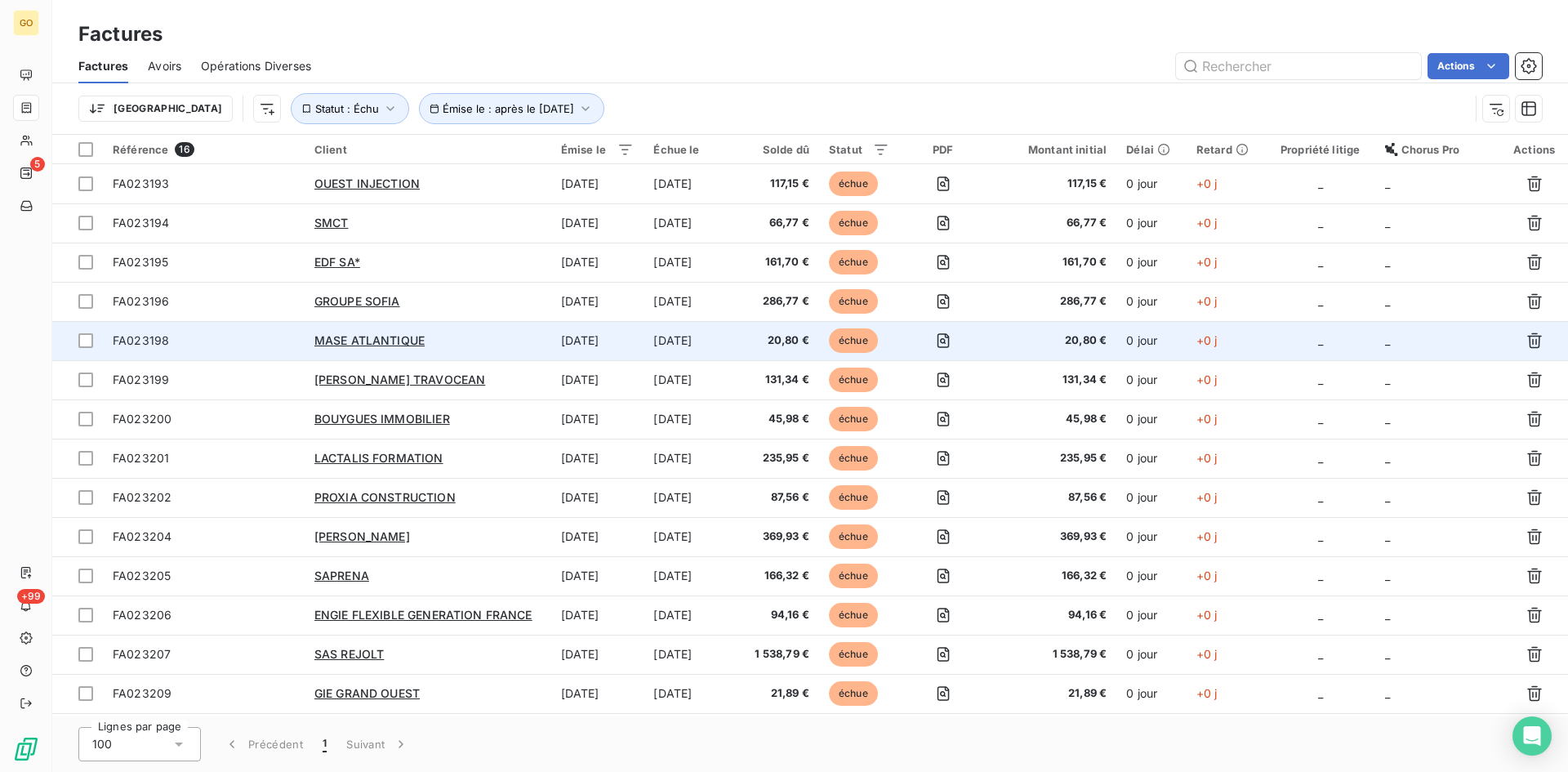
click at [139, 339] on span "FA023198" at bounding box center [141, 340] width 56 height 14
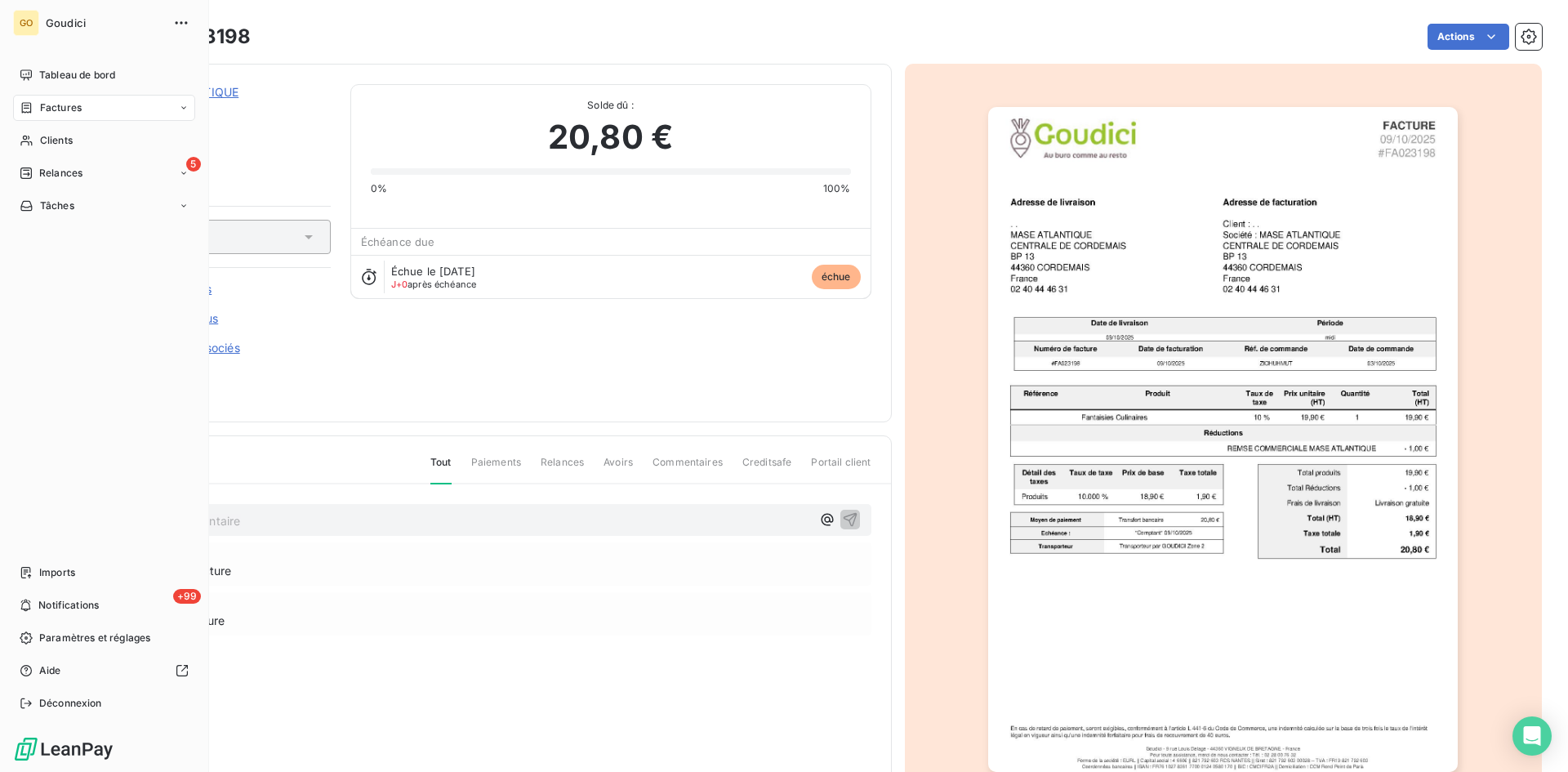
click at [40, 107] on span "Factures" at bounding box center [61, 107] width 42 height 14
click at [56, 132] on div "Factures" at bounding box center [114, 140] width 163 height 26
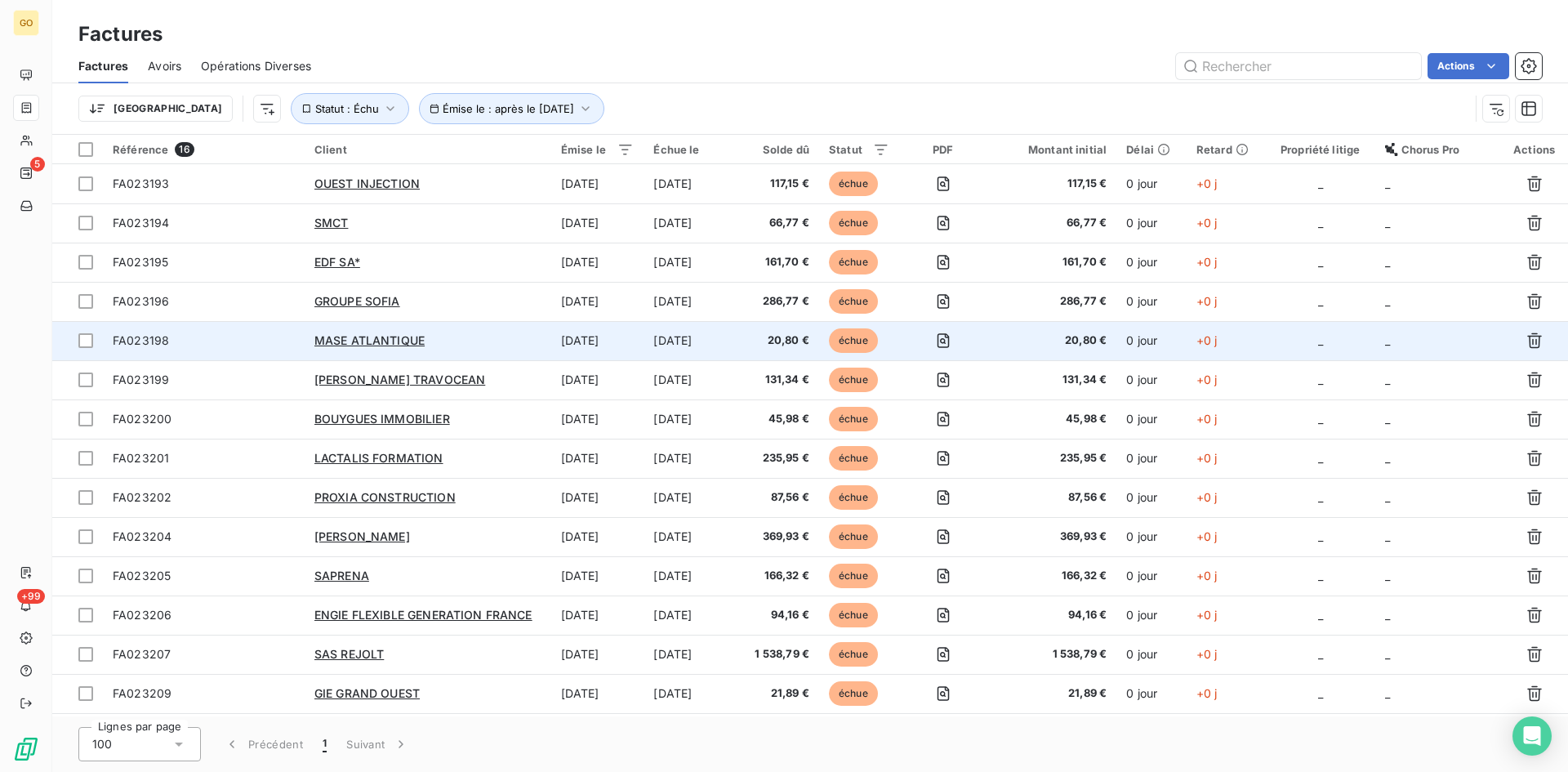
click at [145, 338] on span "FA023198" at bounding box center [141, 340] width 56 height 14
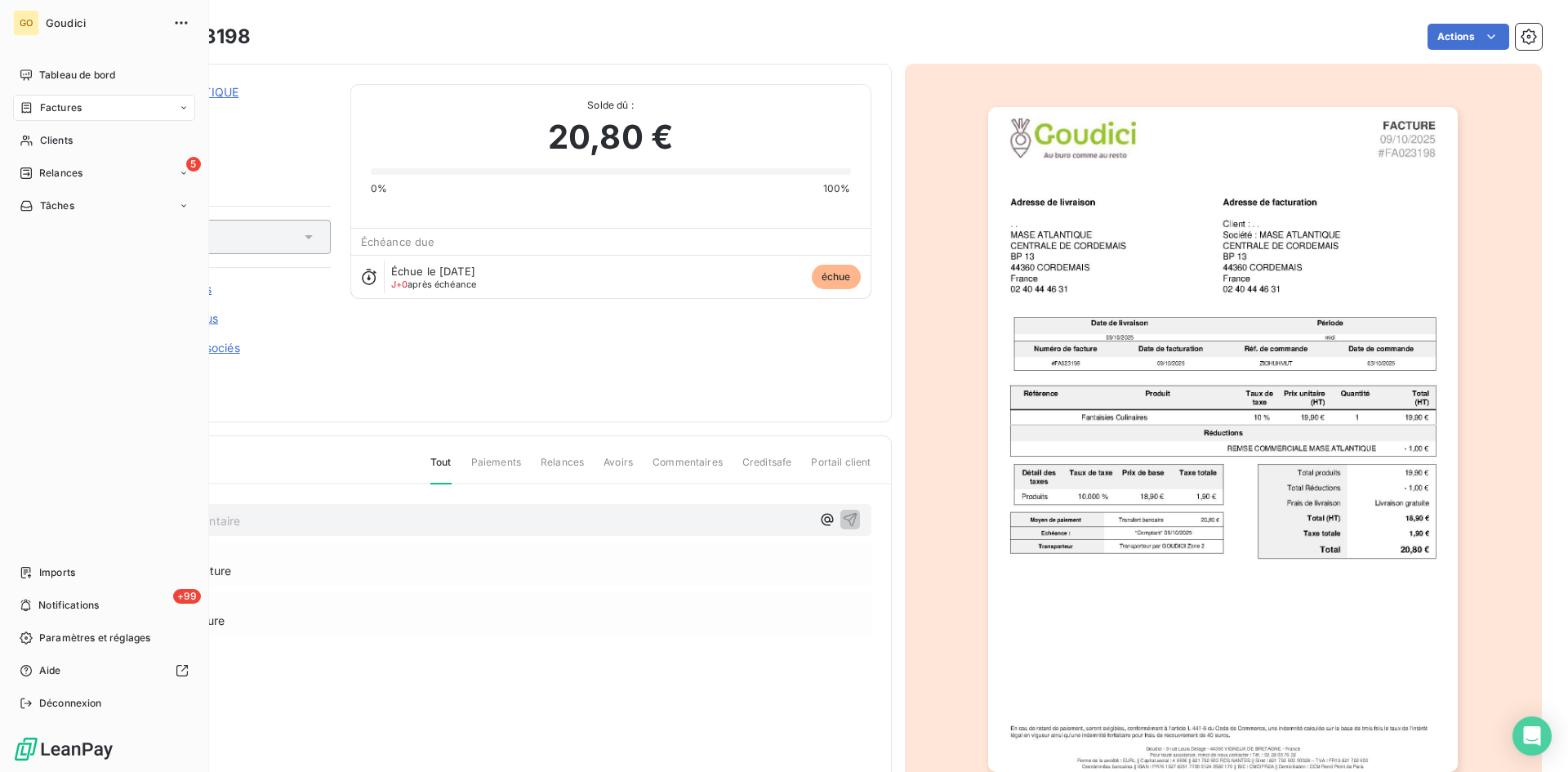
click at [66, 108] on span "Factures" at bounding box center [61, 107] width 42 height 14
click at [60, 107] on span "Factures" at bounding box center [61, 107] width 42 height 14
click at [59, 106] on span "Factures" at bounding box center [61, 107] width 42 height 14
click at [57, 132] on div "Factures" at bounding box center [114, 140] width 163 height 26
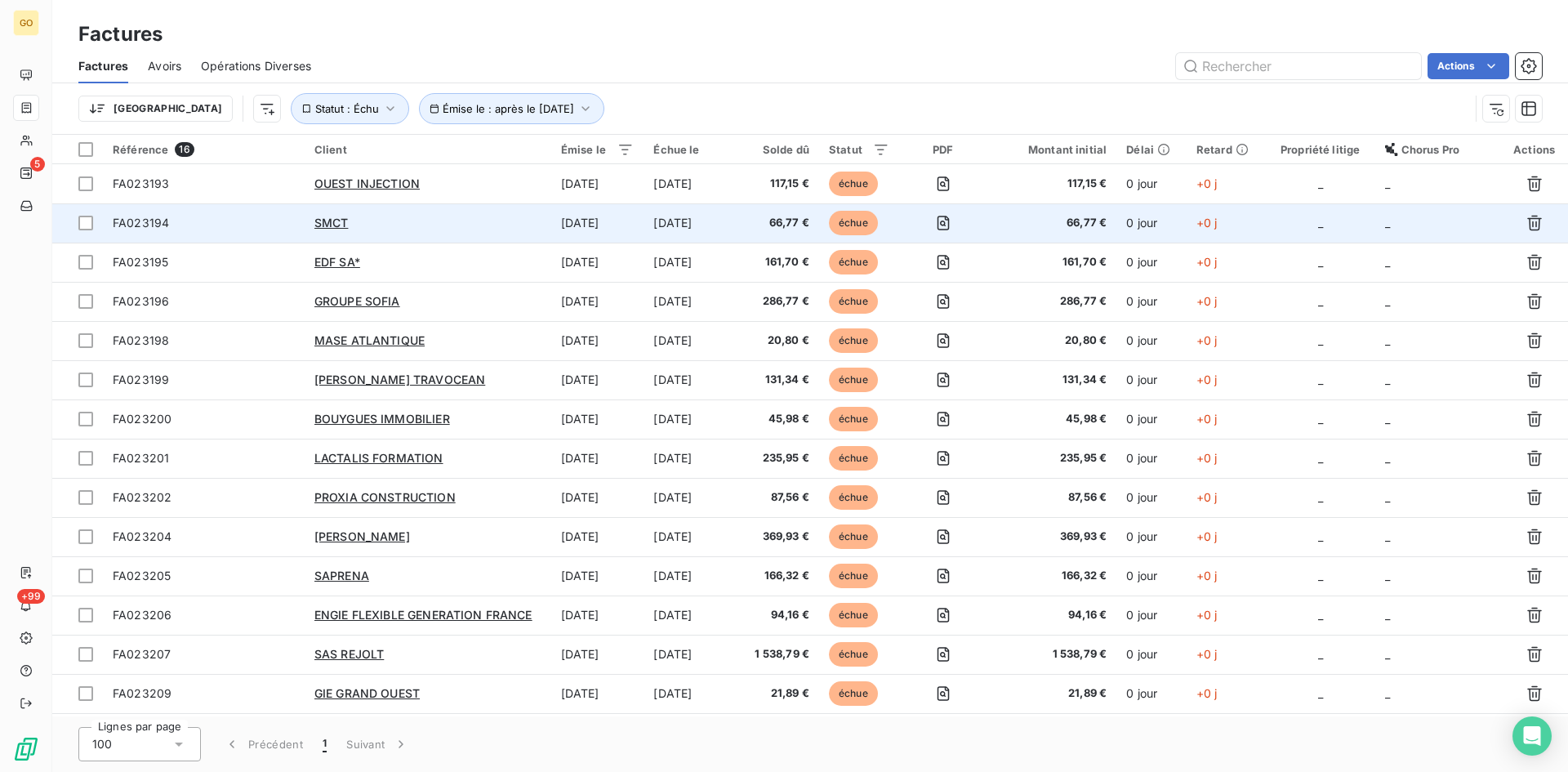
click at [143, 227] on span "FA023194" at bounding box center [141, 223] width 56 height 14
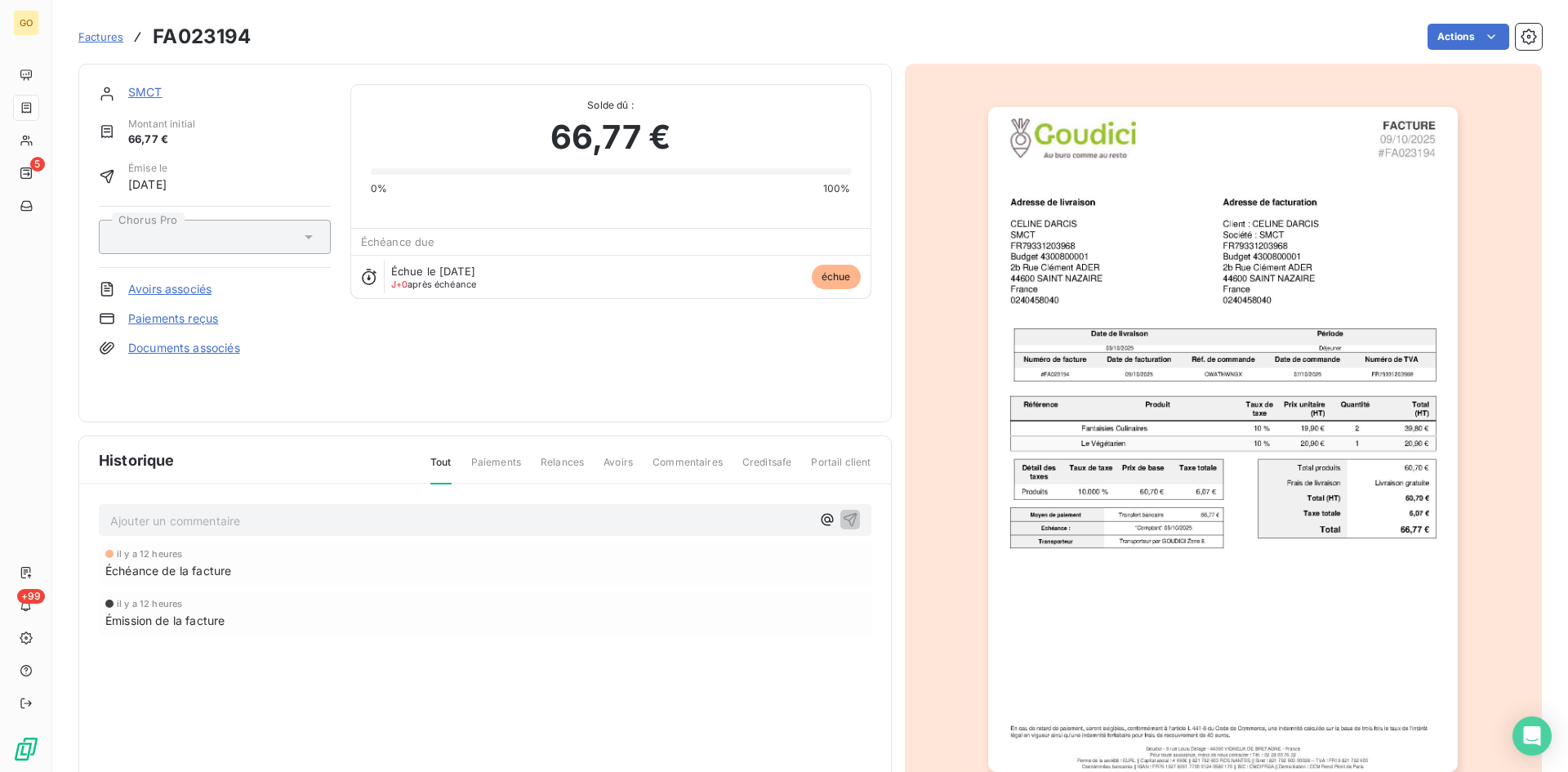
click at [151, 87] on link "SMCT" at bounding box center [145, 92] width 34 height 14
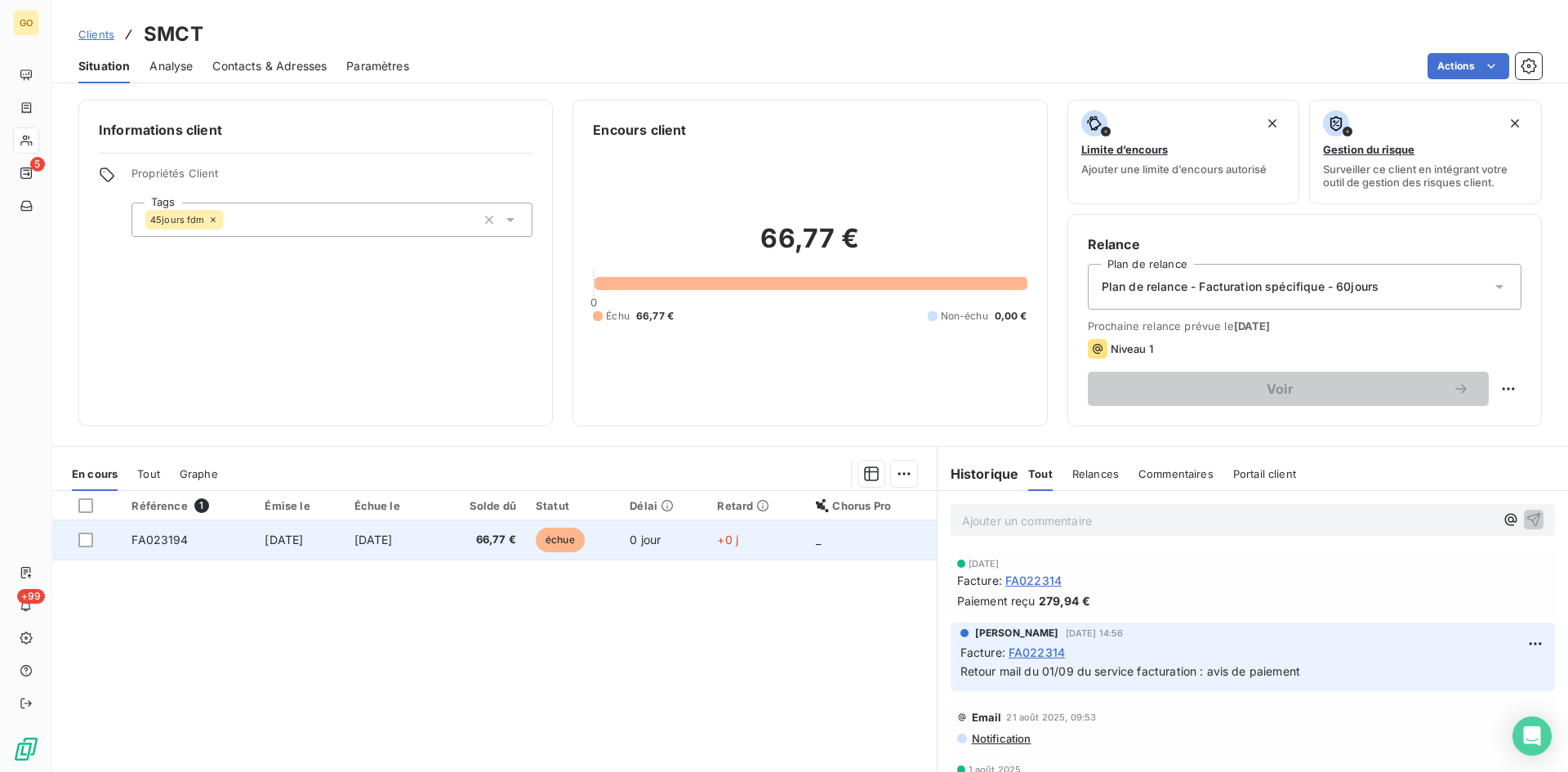
click at [303, 545] on span "[DATE]" at bounding box center [284, 540] width 39 height 14
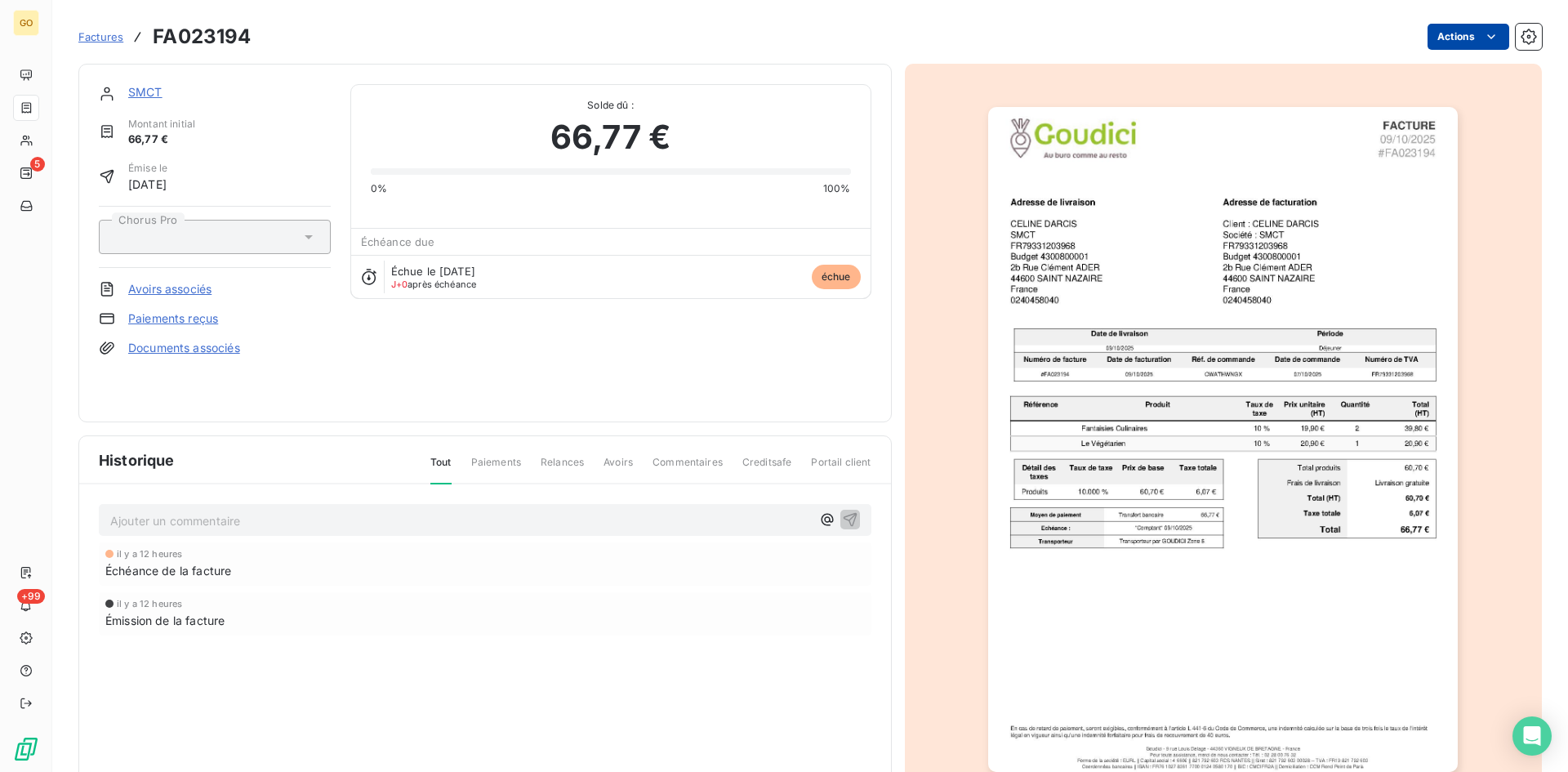
click at [1486, 47] on html "GO 5 +99 Factures FA023194 Actions SMCT Montant initial 66,77 € Émise le 9 oct.…" at bounding box center [784, 386] width 1568 height 772
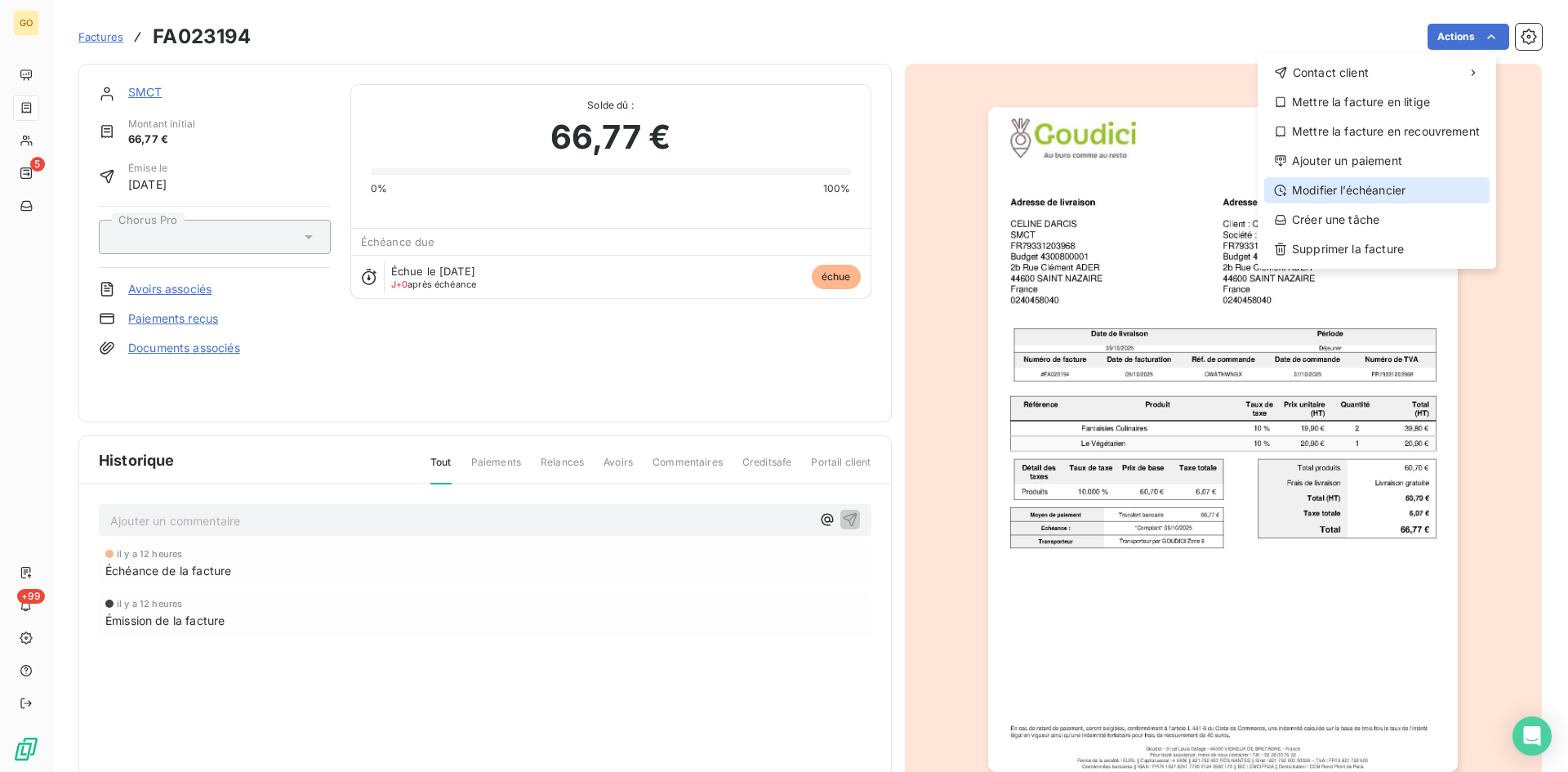
click at [1422, 197] on div "Modifier l’échéancier" at bounding box center [1377, 190] width 226 height 26
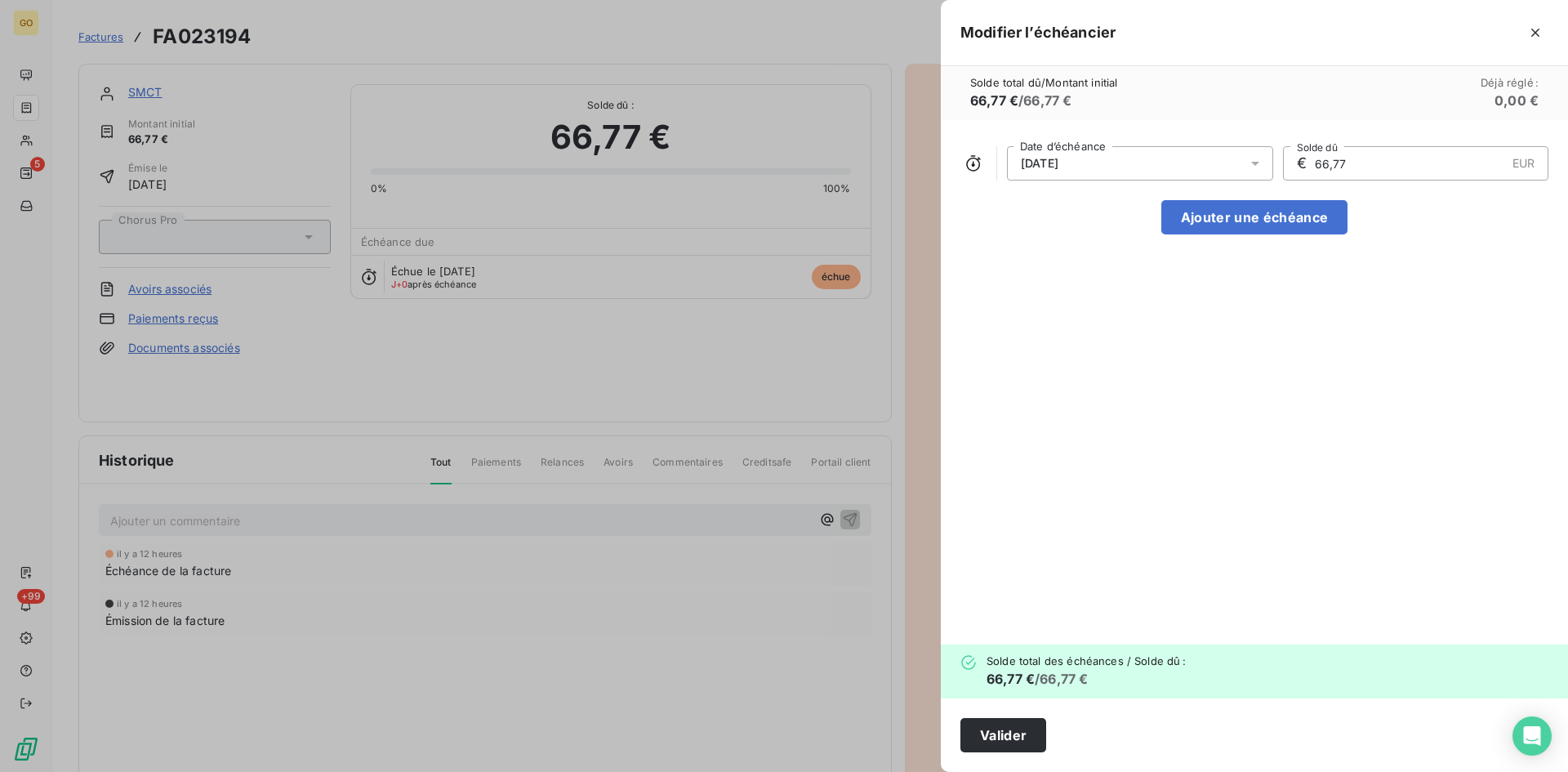
click at [1247, 163] on icon at bounding box center [1255, 163] width 16 height 16
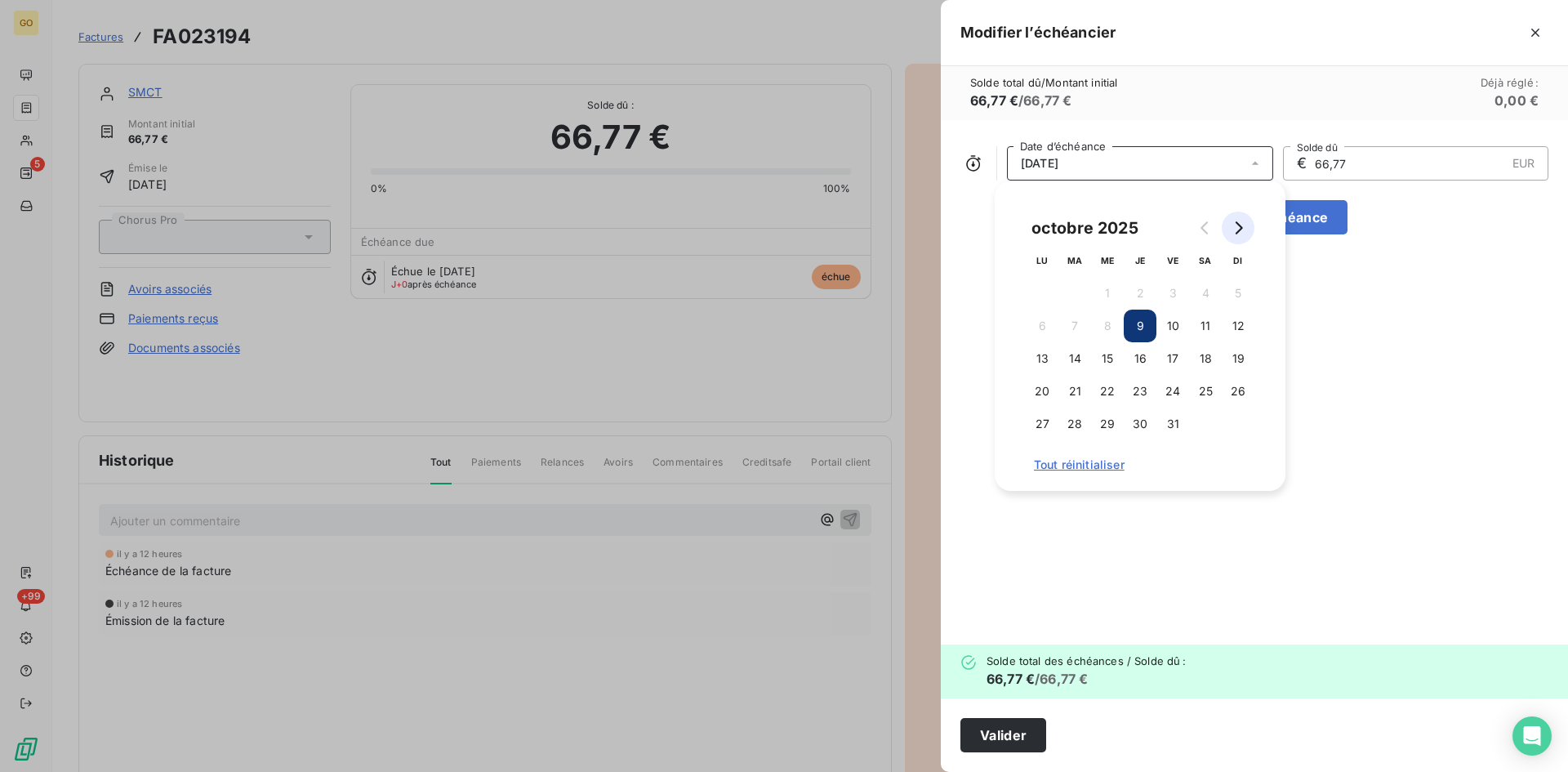
click at [1240, 229] on icon "Go to next month" at bounding box center [1239, 227] width 7 height 13
click at [1247, 429] on button "30" at bounding box center [1238, 424] width 32 height 32
click at [1494, 421] on div "30/11/2025 Date d’échéance € 66,77 EUR Solde dû Ajouter une échéance" at bounding box center [1255, 382] width 627 height 525
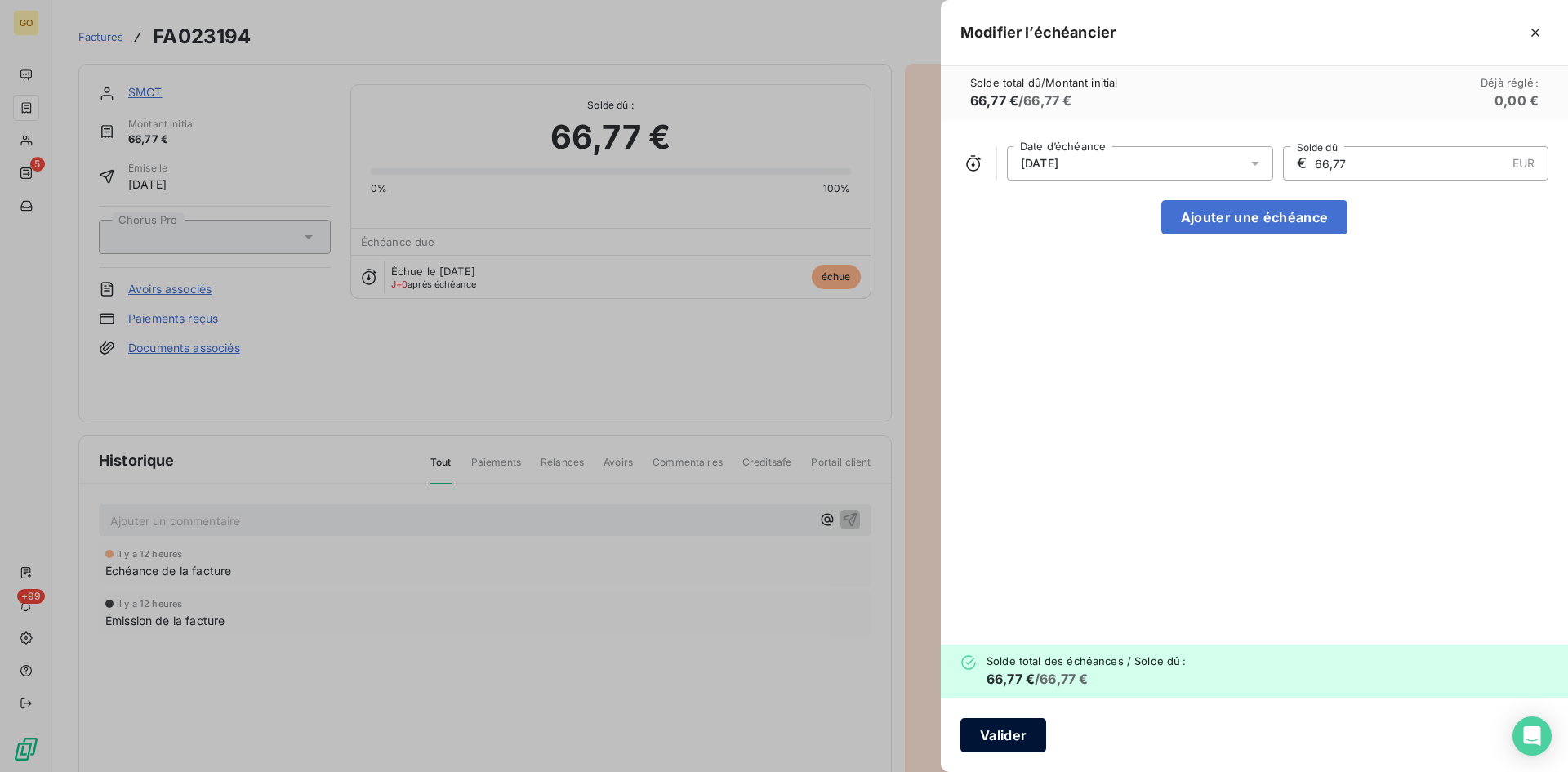
click at [992, 742] on button "Valider" at bounding box center [1004, 735] width 86 height 34
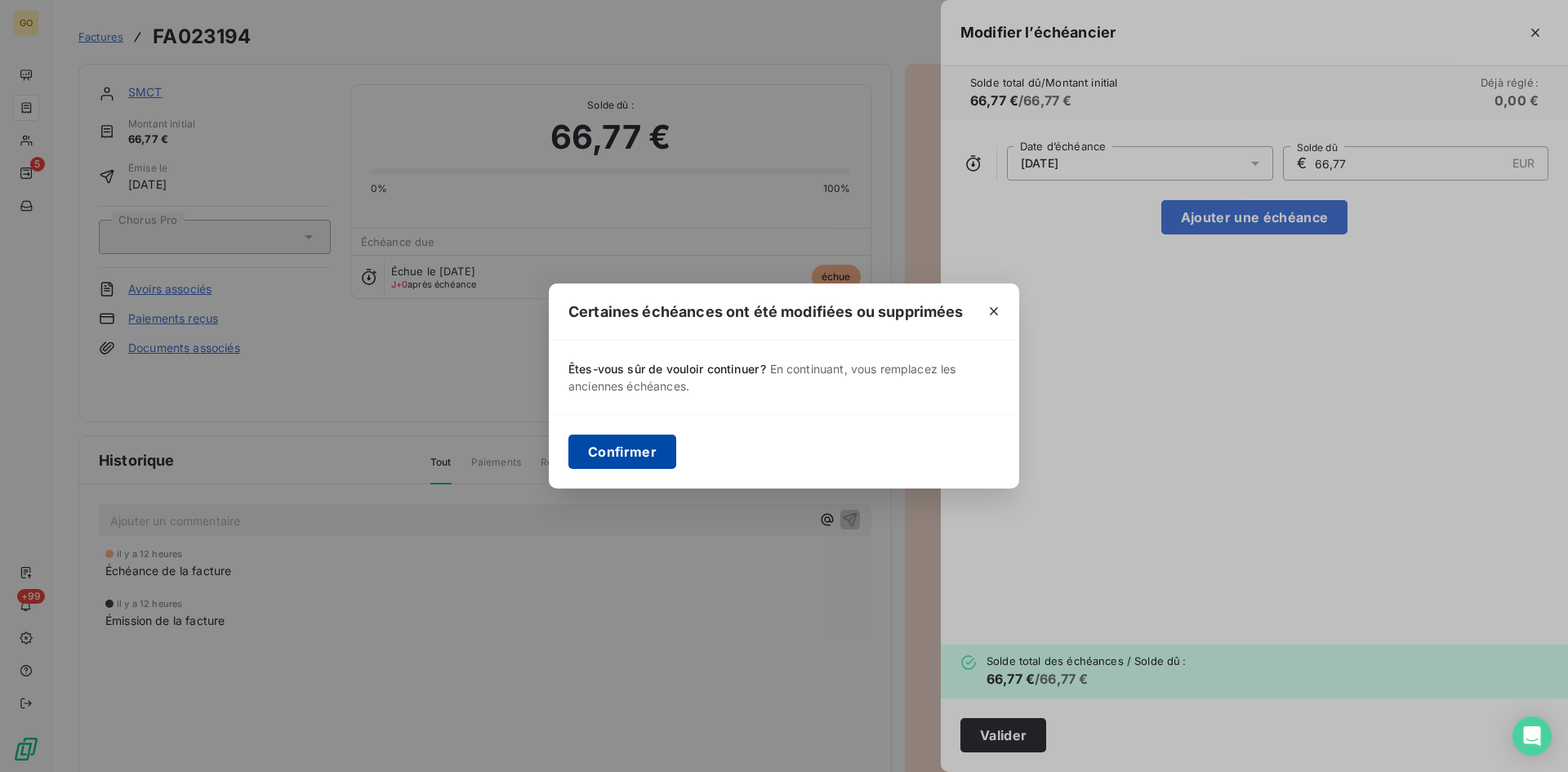
click at [660, 459] on button "Confirmer" at bounding box center [622, 451] width 107 height 34
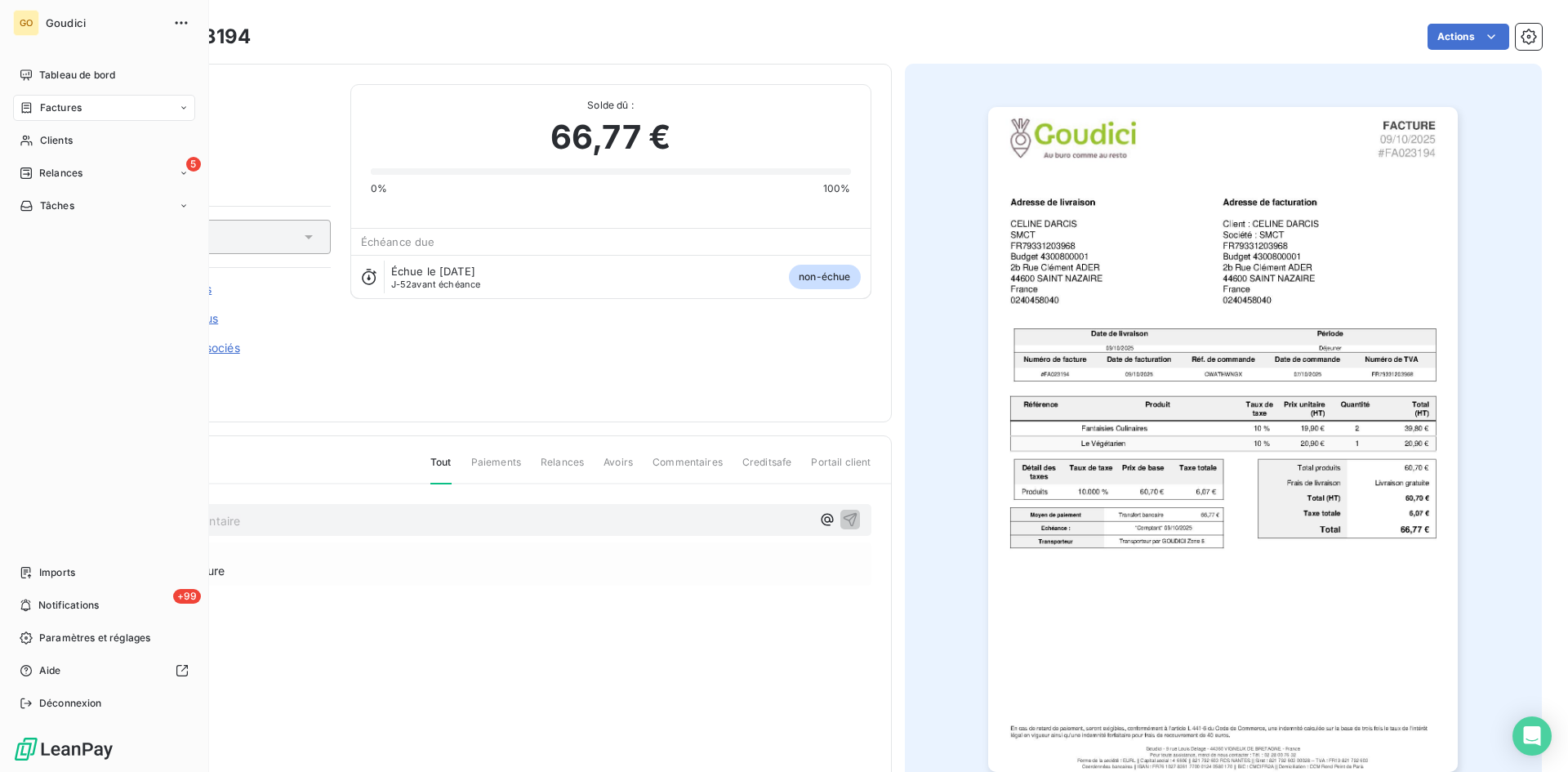
click at [70, 106] on span "Factures" at bounding box center [61, 107] width 42 height 14
click at [47, 149] on div "Factures" at bounding box center [114, 140] width 163 height 26
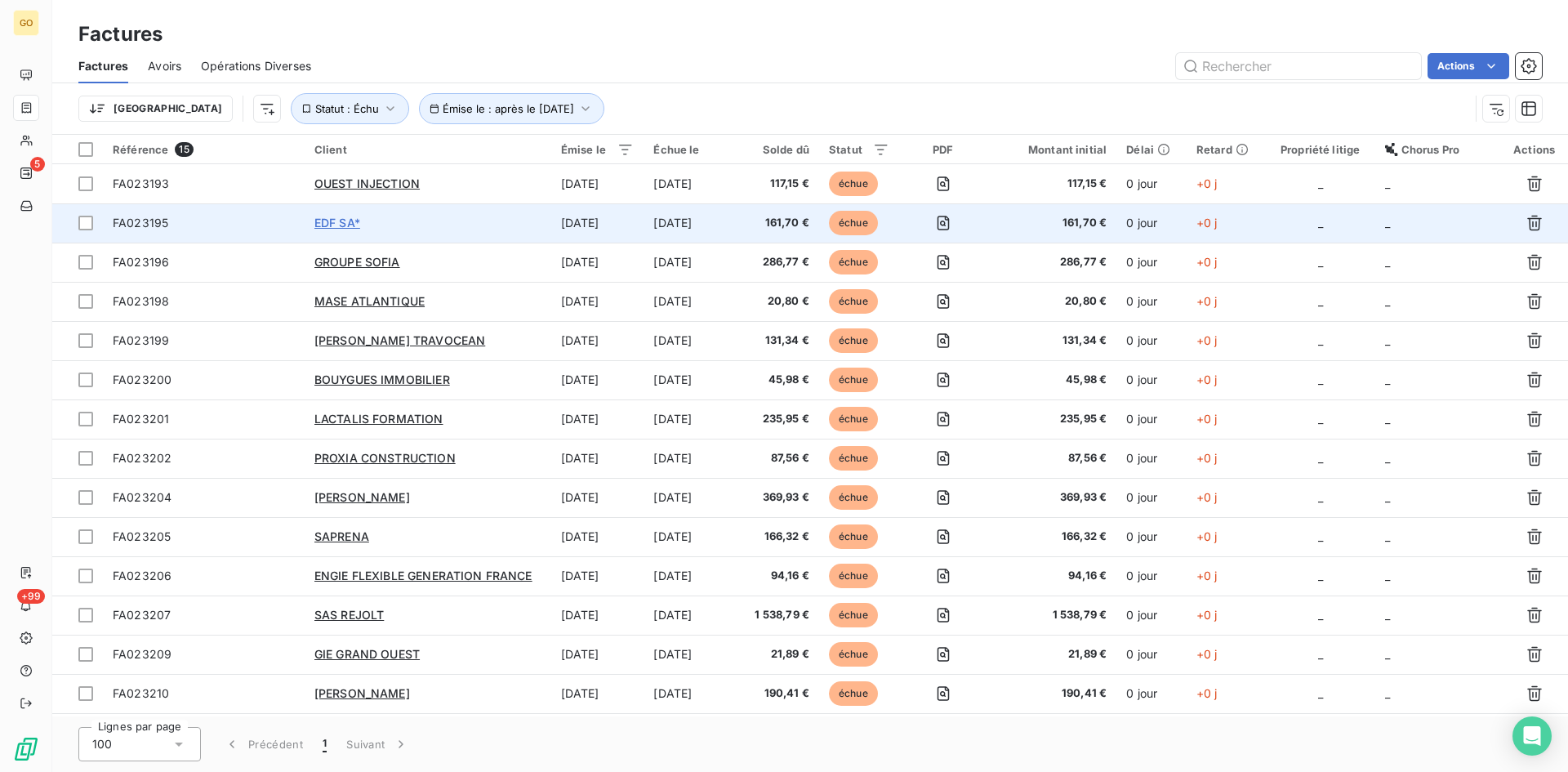
click at [336, 224] on span "EDF SA*" at bounding box center [337, 223] width 46 height 14
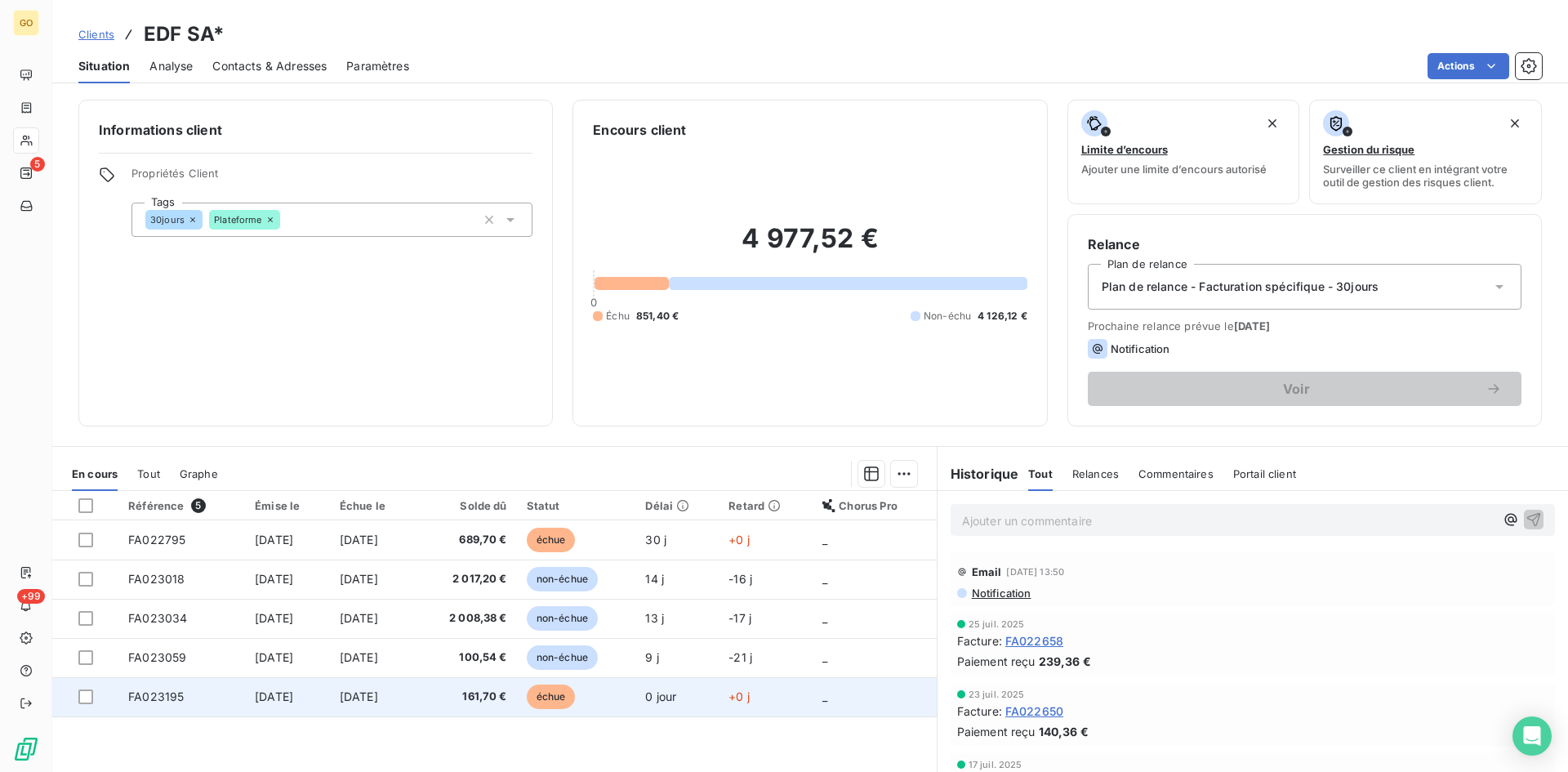
click at [280, 695] on span "[DATE]" at bounding box center [274, 697] width 39 height 14
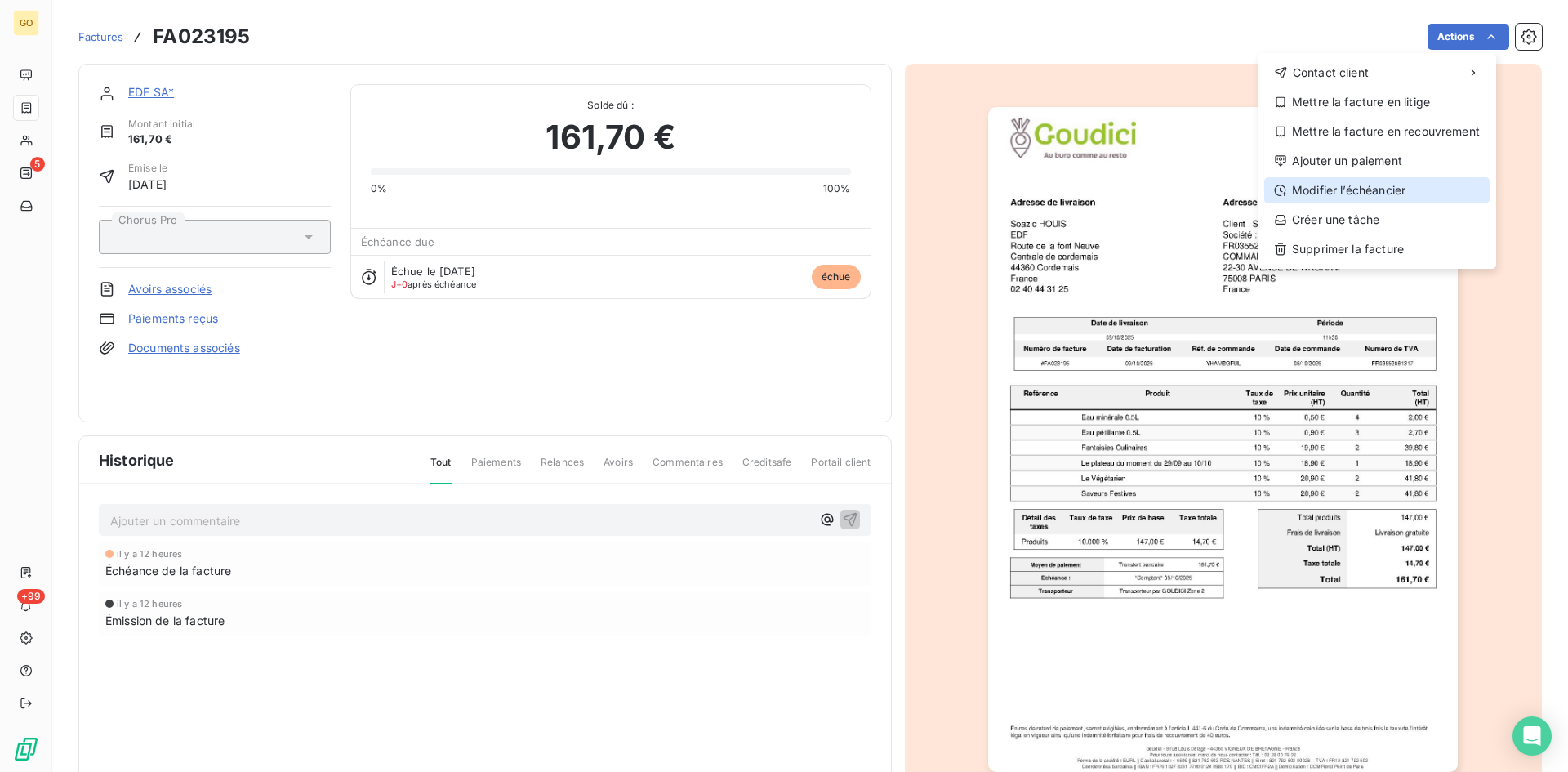
click at [1398, 191] on div "Modifier l’échéancier" at bounding box center [1377, 190] width 226 height 26
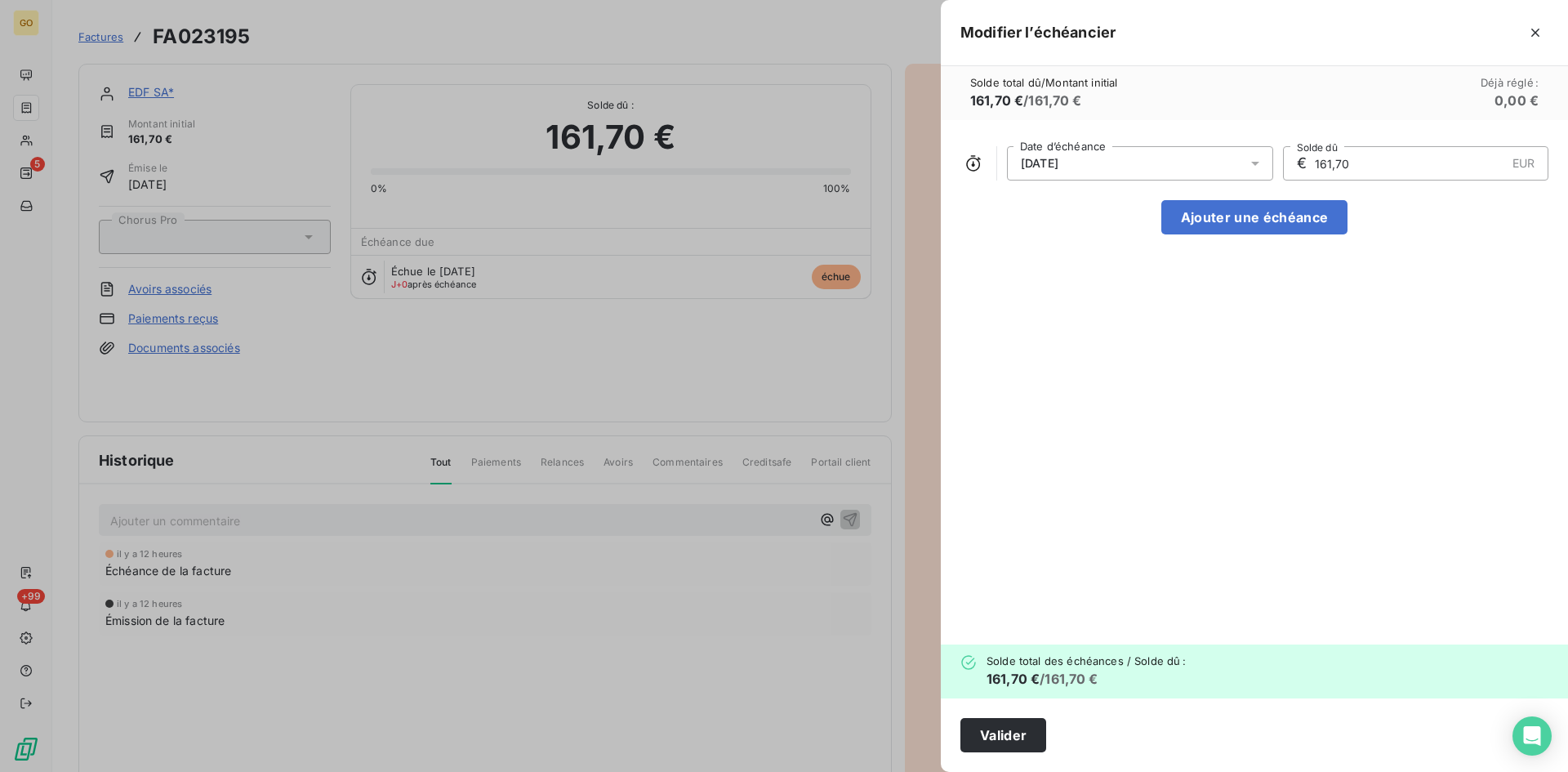
click at [1260, 167] on icon at bounding box center [1255, 163] width 16 height 16
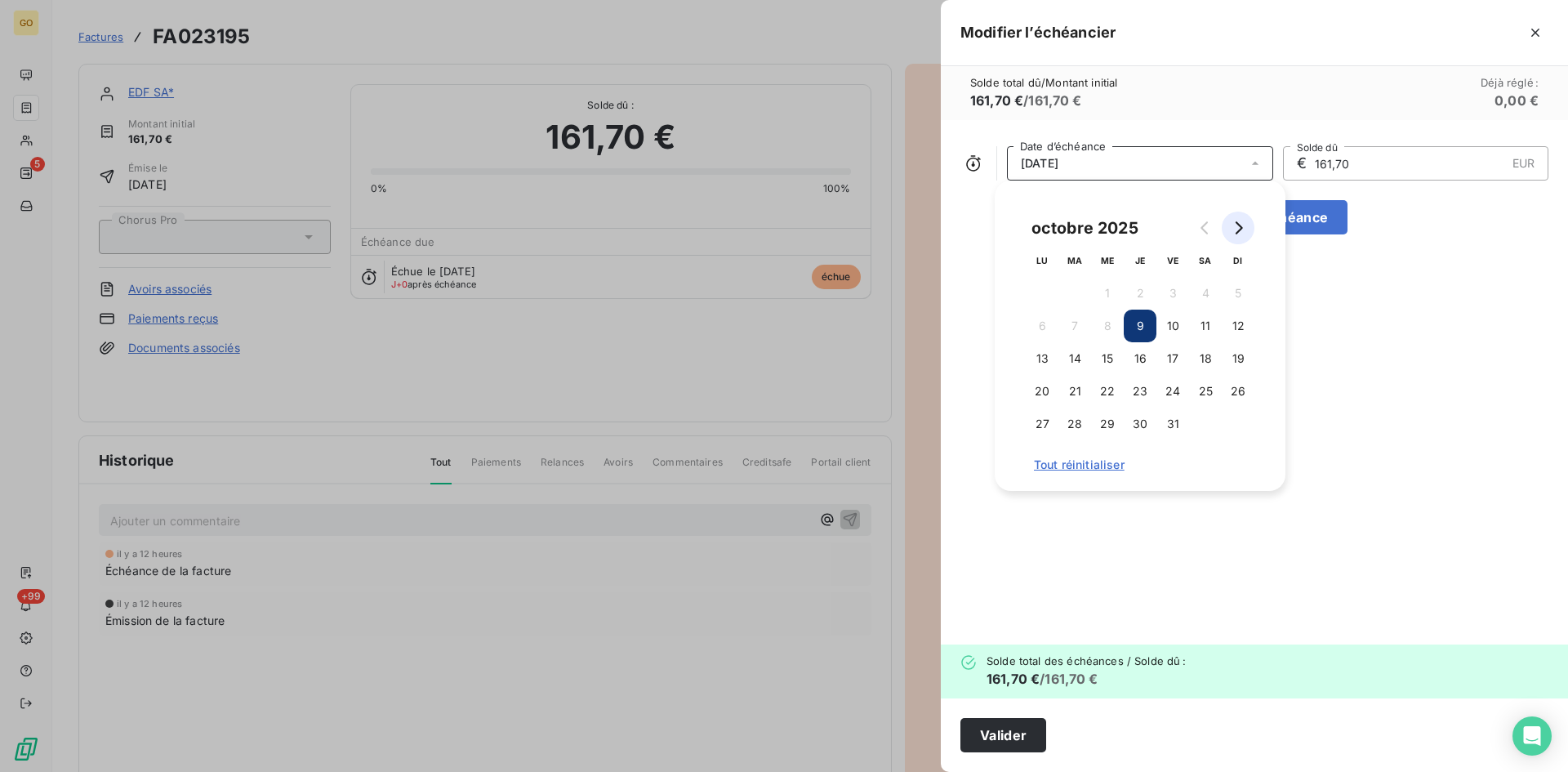
click at [1232, 226] on icon "Go to next month" at bounding box center [1238, 227] width 13 height 13
click at [1204, 329] on button "8" at bounding box center [1205, 326] width 32 height 32
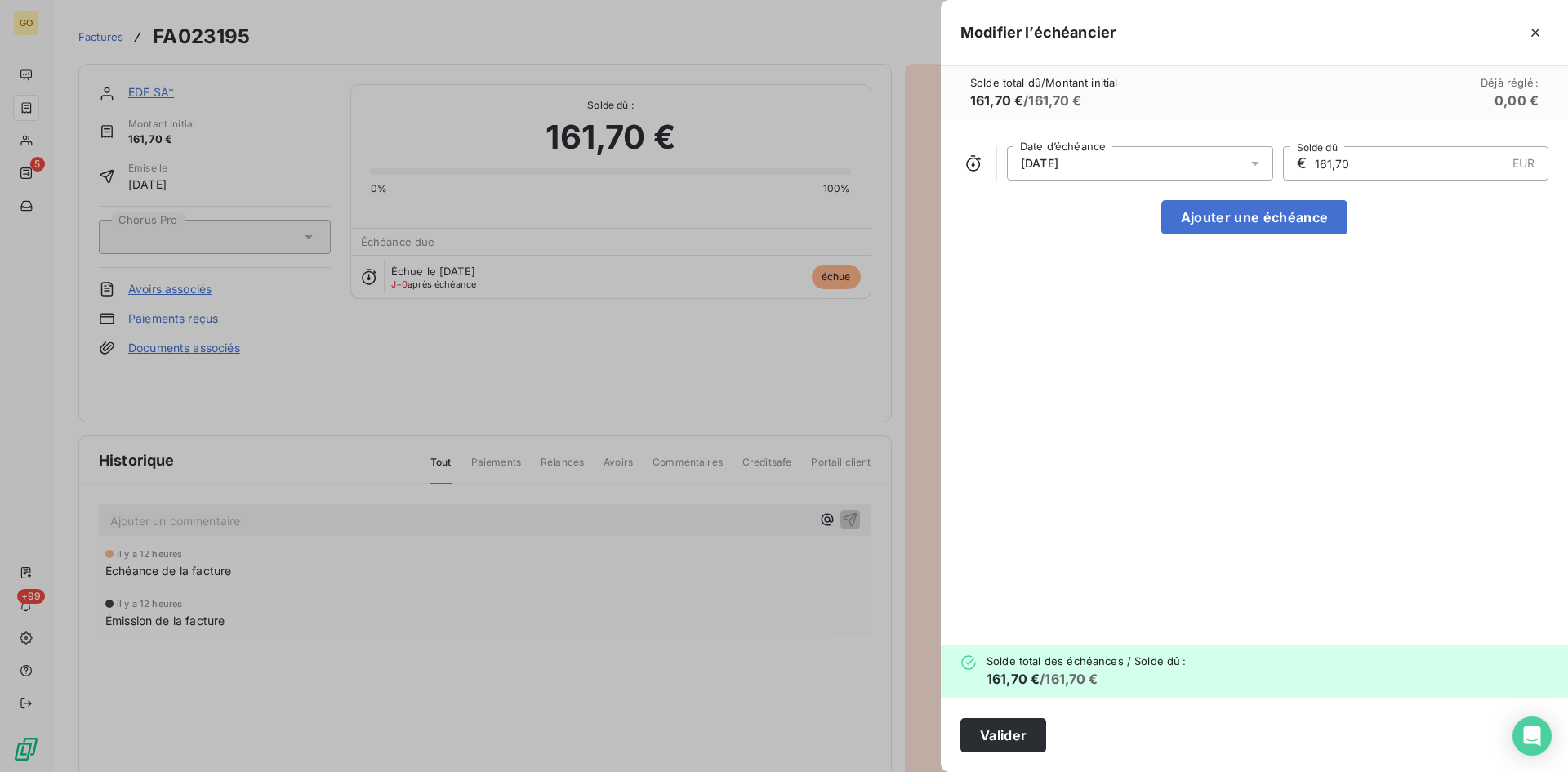
click at [1375, 404] on div "08/11/2025 Date d’échéance € 161,70 EUR Solde dû Ajouter une échéance" at bounding box center [1255, 382] width 627 height 525
click at [1005, 733] on button "Valider" at bounding box center [1004, 735] width 86 height 34
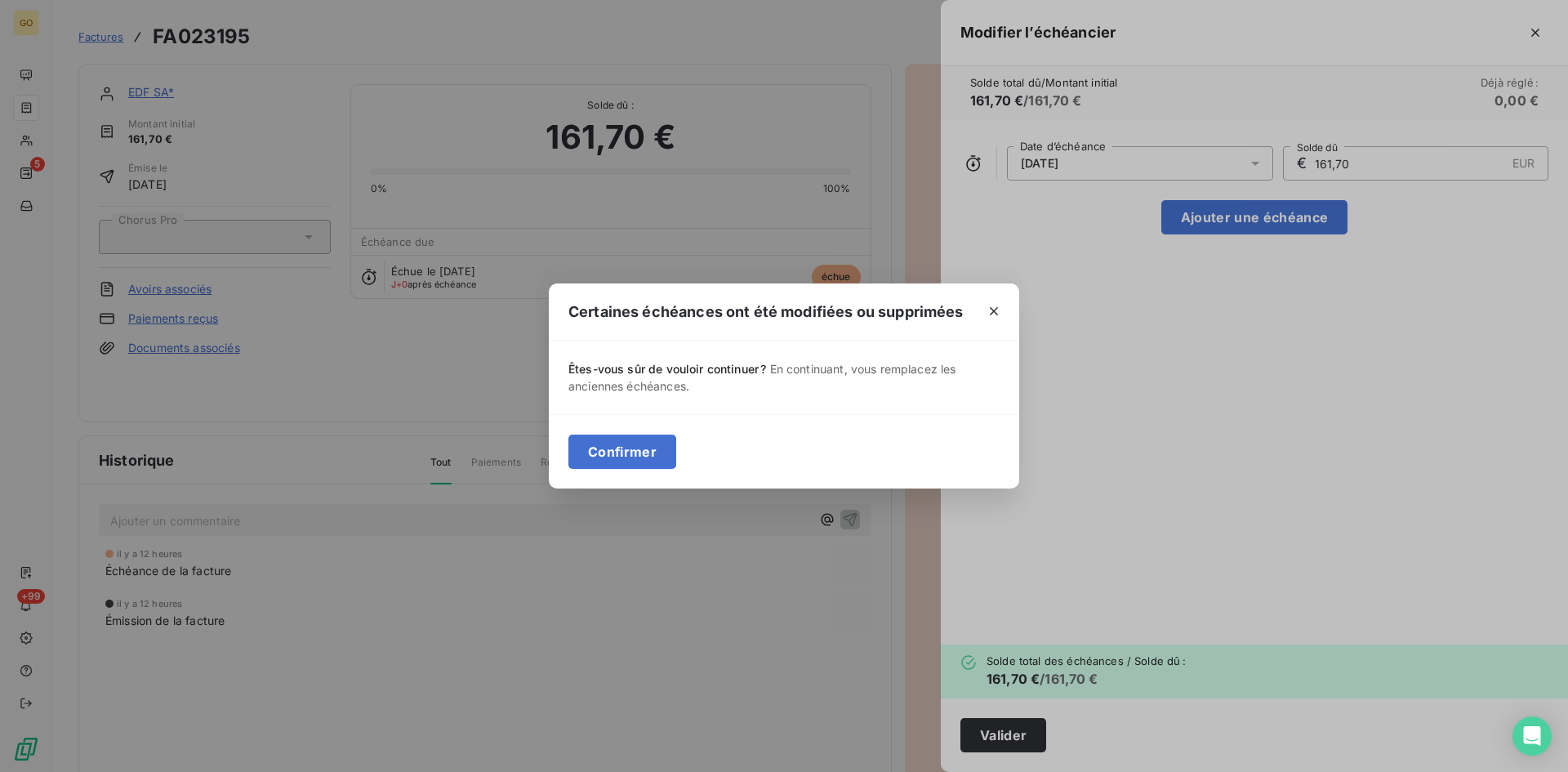
click at [630, 471] on div "Confirmer" at bounding box center [784, 450] width 470 height 74
click at [630, 462] on button "Confirmer" at bounding box center [622, 451] width 107 height 34
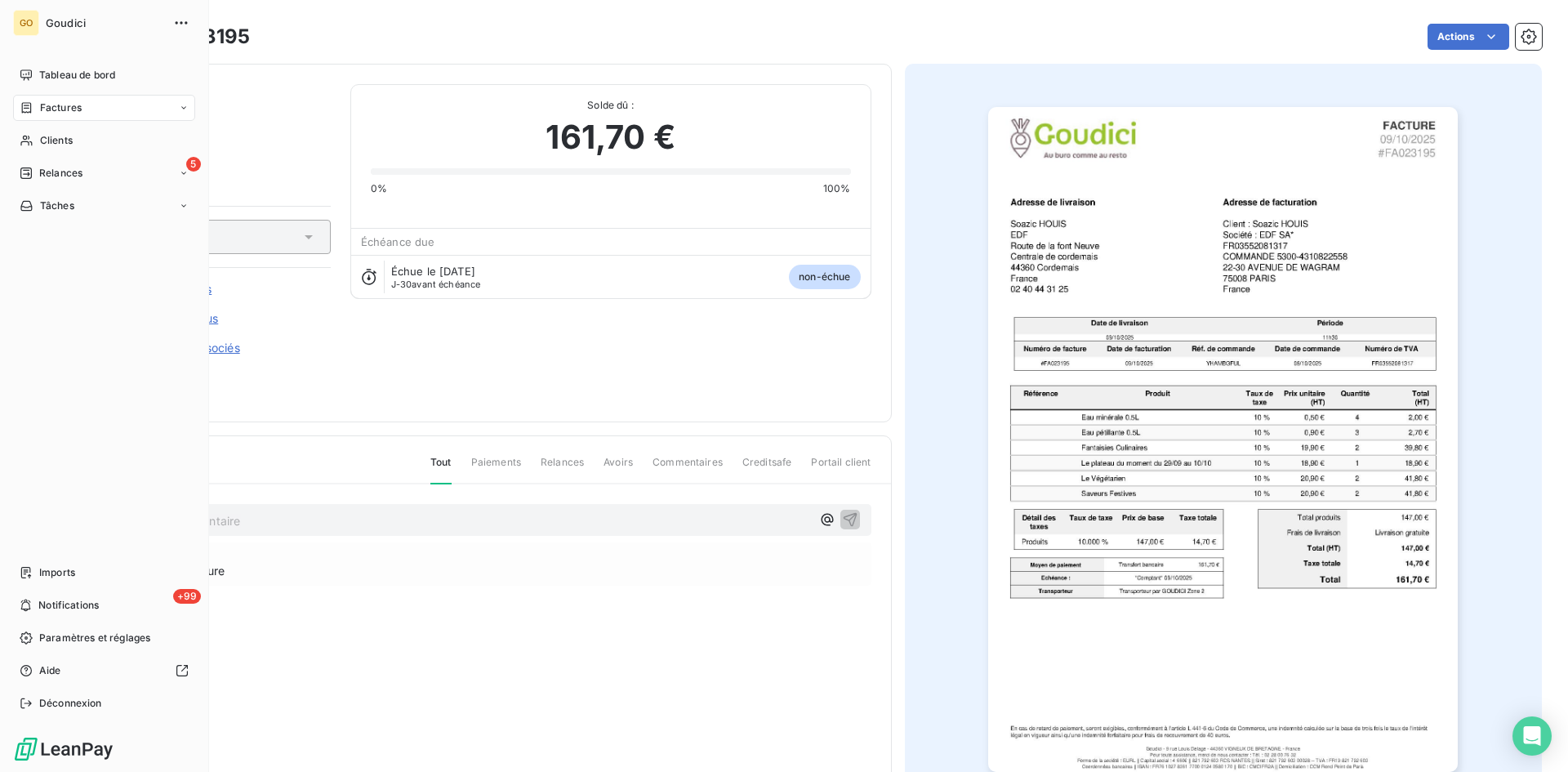
click at [57, 107] on span "Factures" at bounding box center [61, 107] width 42 height 14
click at [56, 144] on span "Factures" at bounding box center [60, 141] width 42 height 14
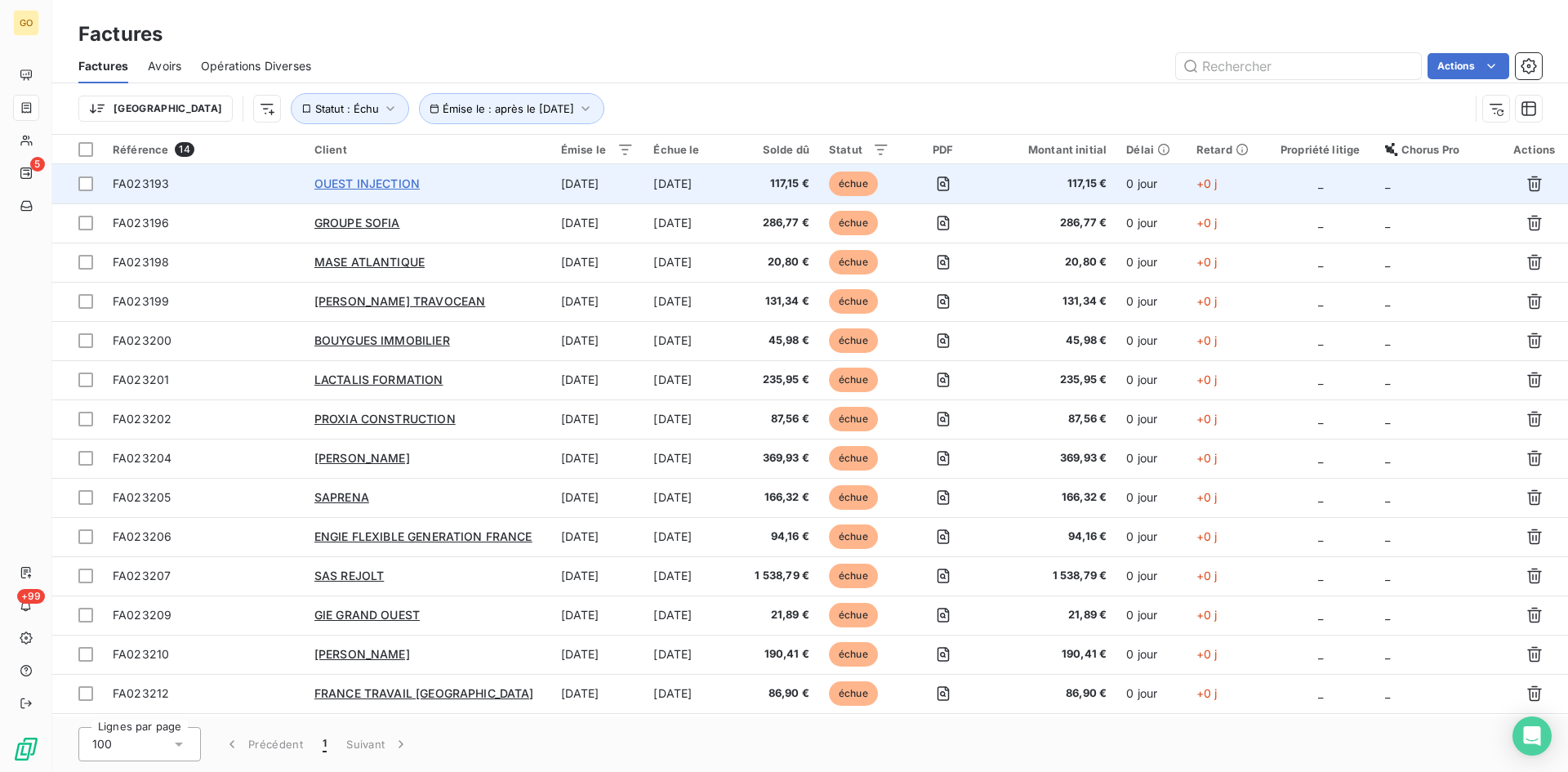
click at [386, 182] on span "OUEST INJECTION" at bounding box center [367, 184] width 106 height 14
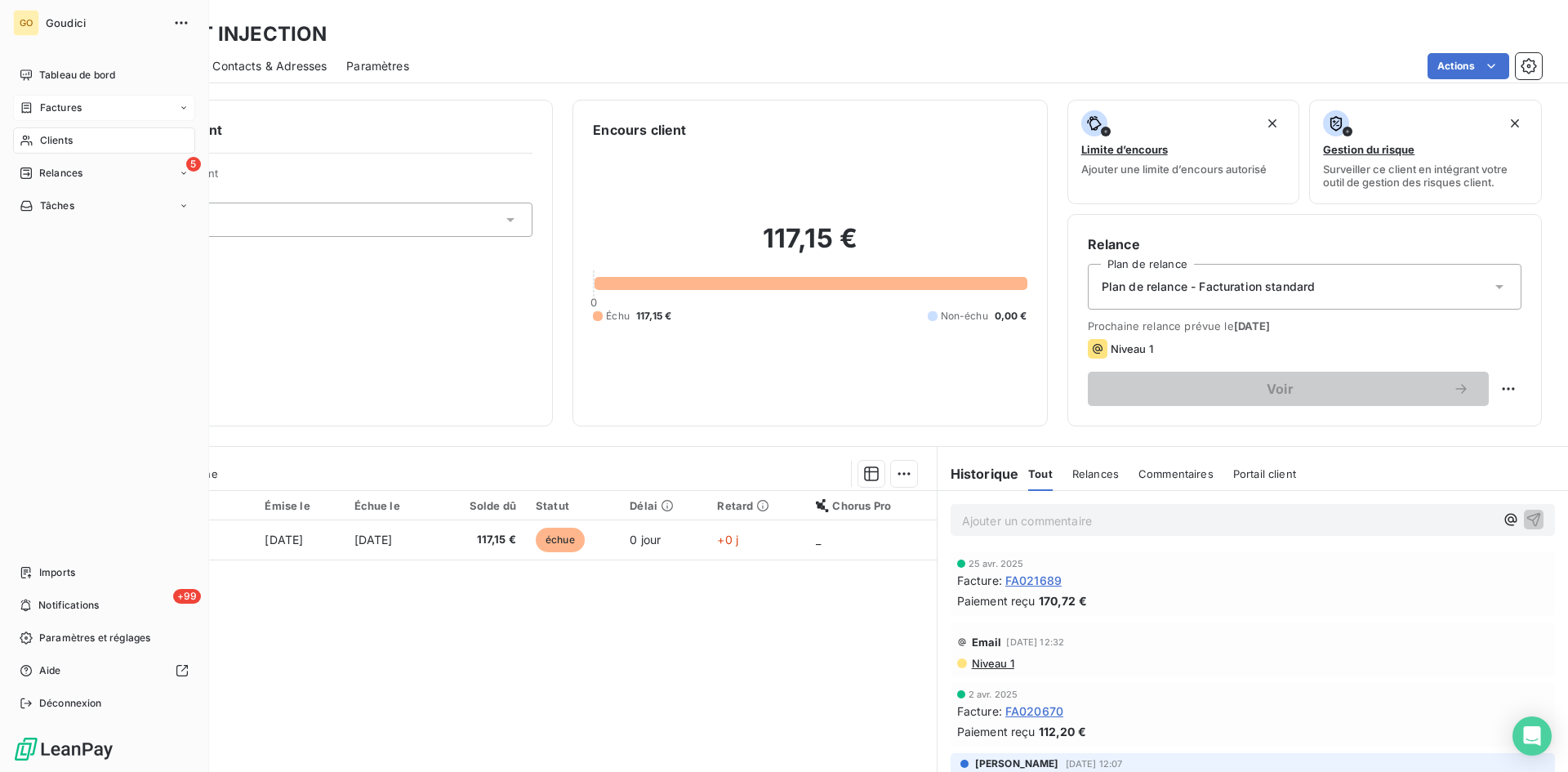
click at [63, 115] on span "Factures" at bounding box center [61, 107] width 42 height 14
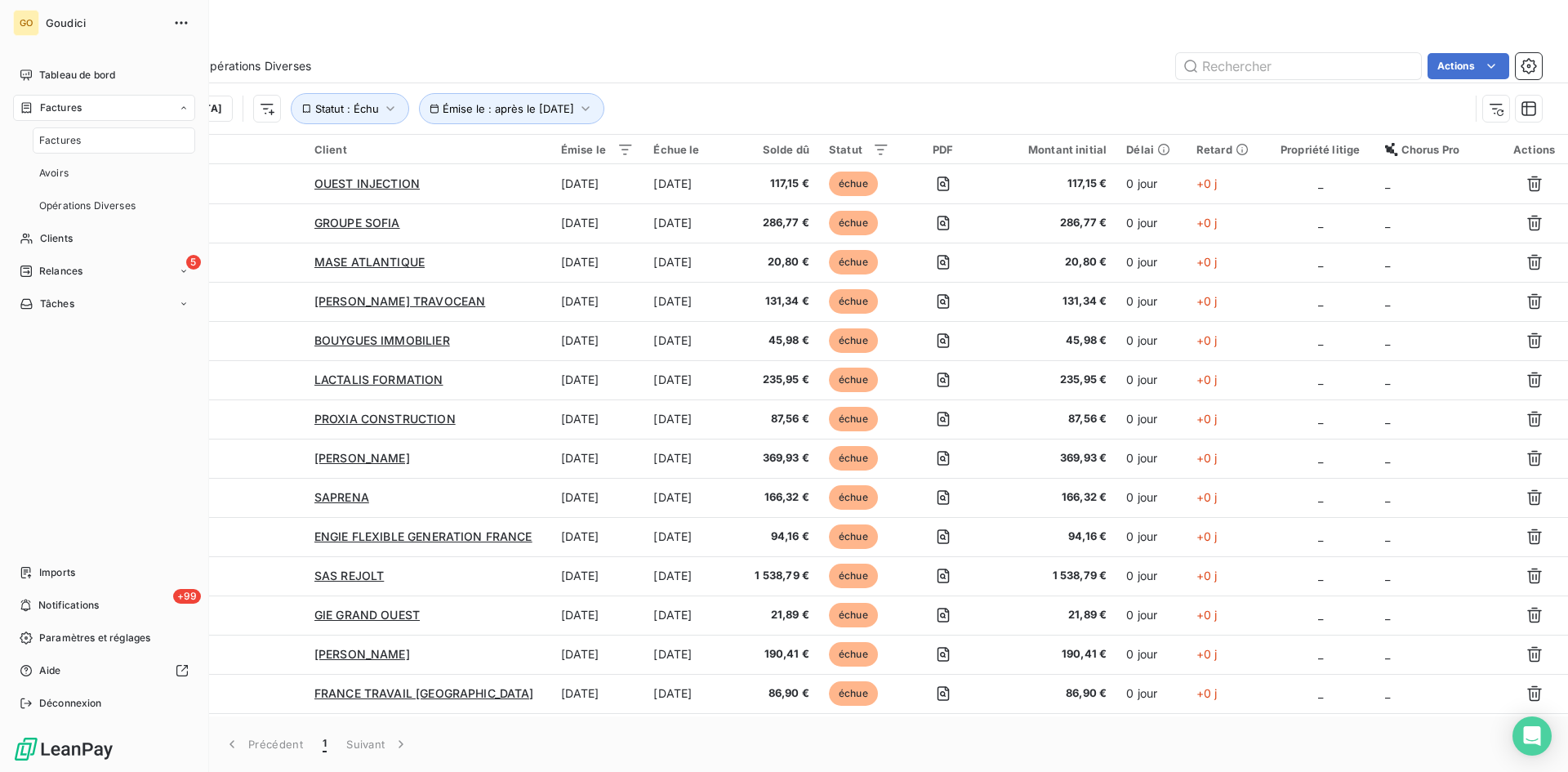
click at [56, 138] on span "Factures" at bounding box center [60, 141] width 42 height 14
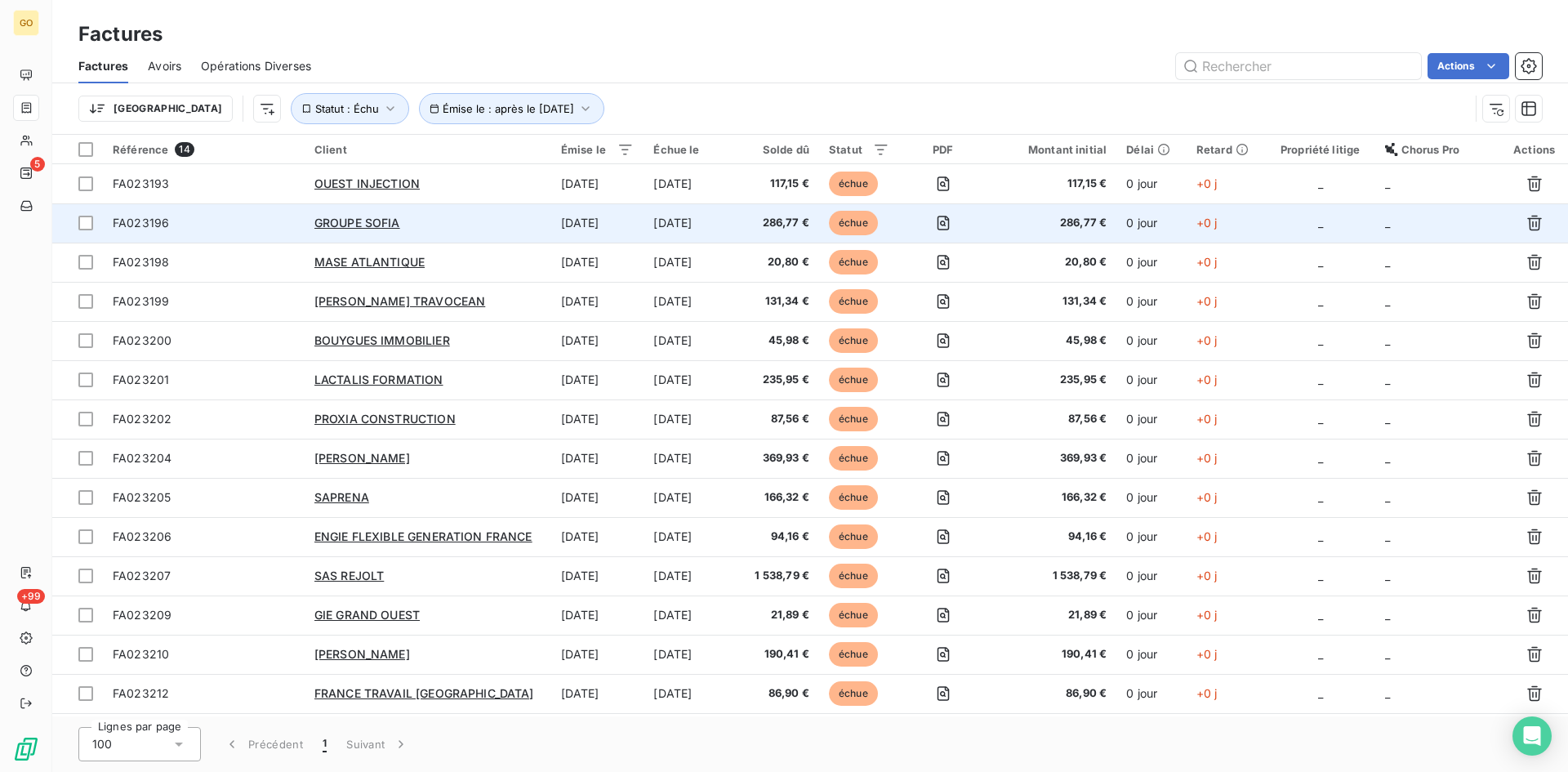
click at [371, 229] on div "GROUPE SOFIA" at bounding box center [428, 223] width 227 height 16
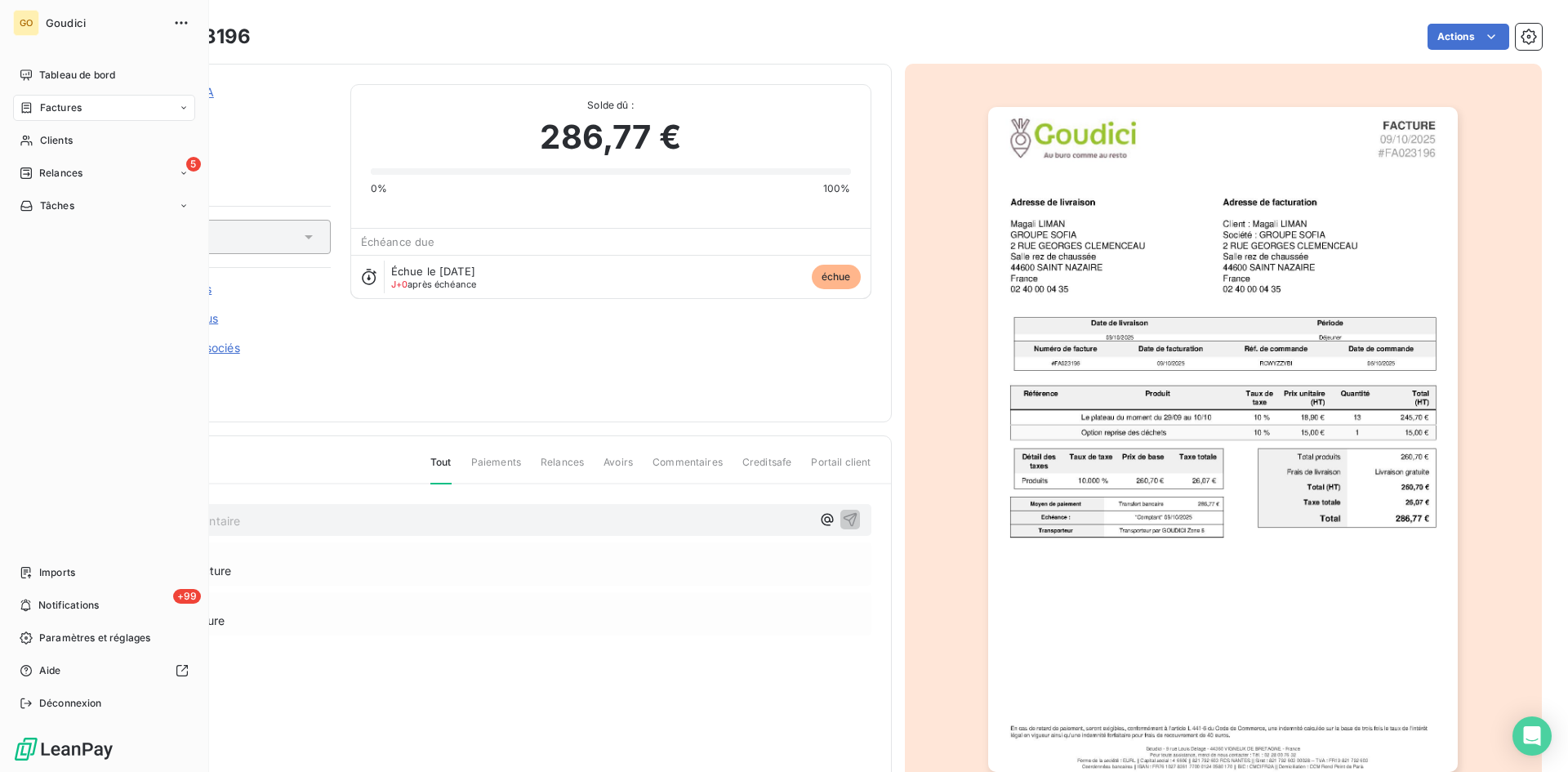
click at [50, 108] on span "Factures" at bounding box center [61, 107] width 42 height 14
click at [51, 139] on span "Factures" at bounding box center [60, 141] width 42 height 14
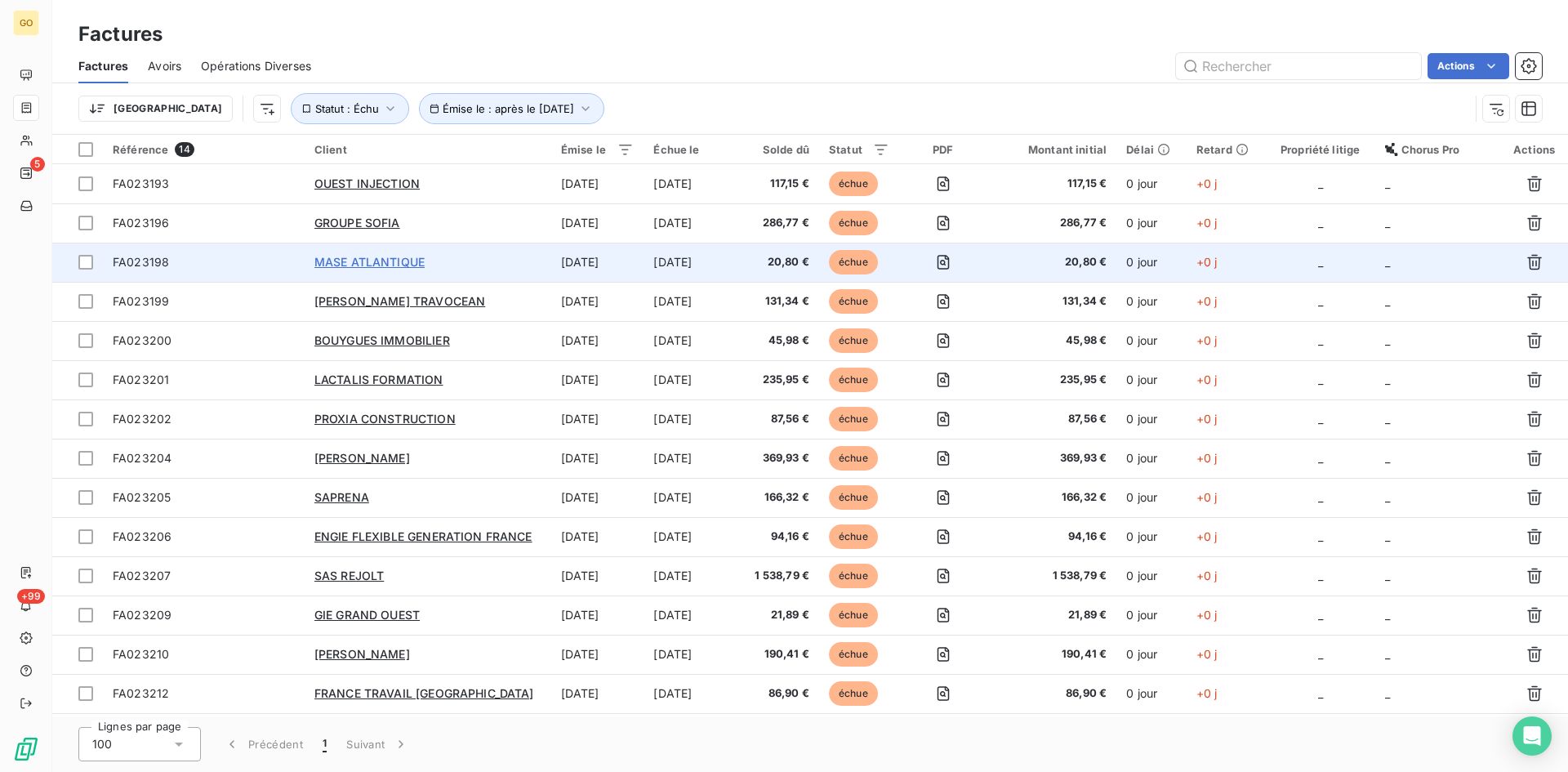
click at [391, 264] on span "MASE ATLANTIQUE" at bounding box center [369, 262] width 110 height 14
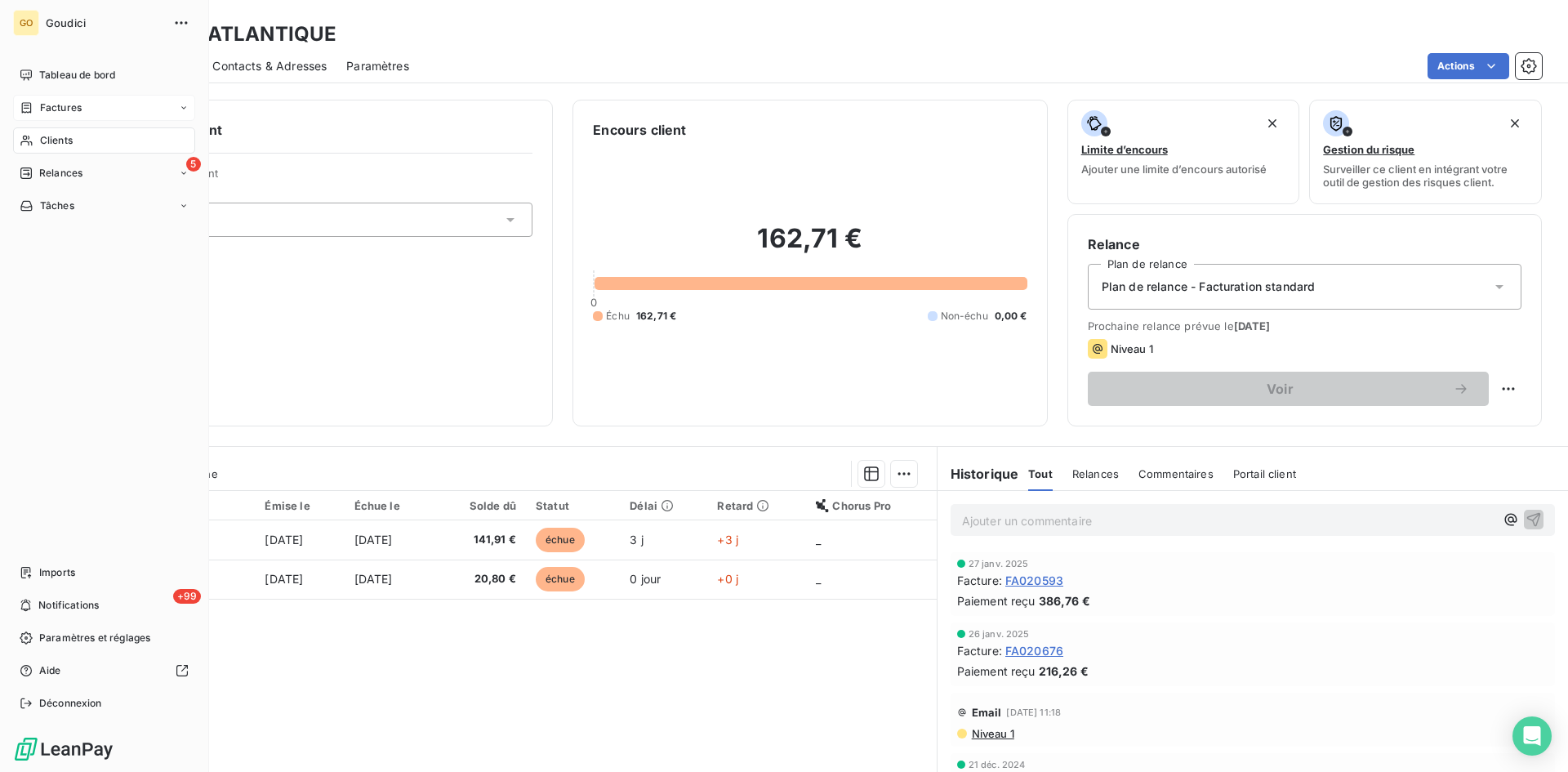
click at [47, 106] on span "Factures" at bounding box center [61, 107] width 42 height 14
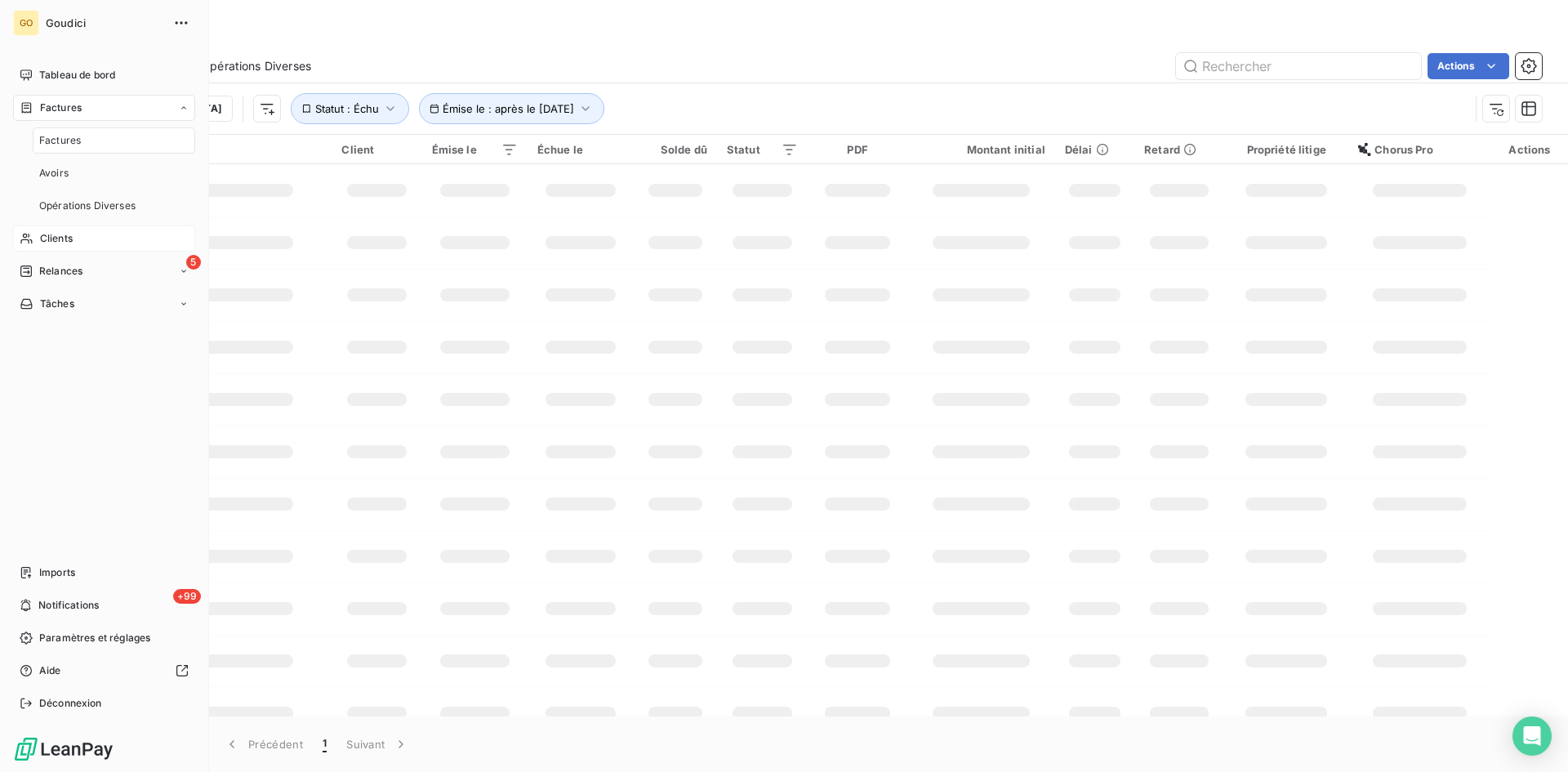
click at [51, 142] on span "Factures" at bounding box center [60, 141] width 42 height 14
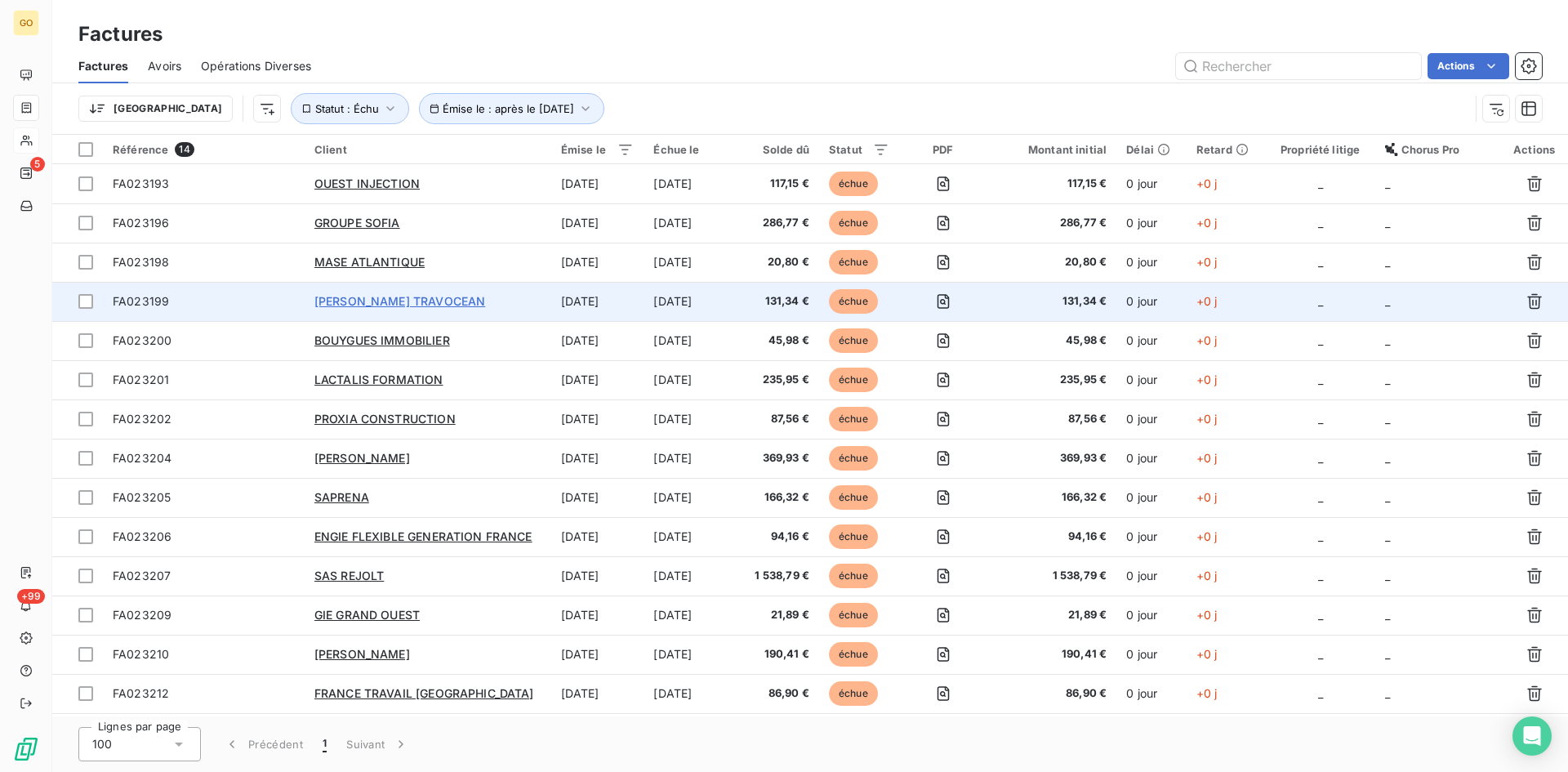
click at [330, 301] on span "[PERSON_NAME] TRAVOCEAN" at bounding box center [399, 301] width 171 height 14
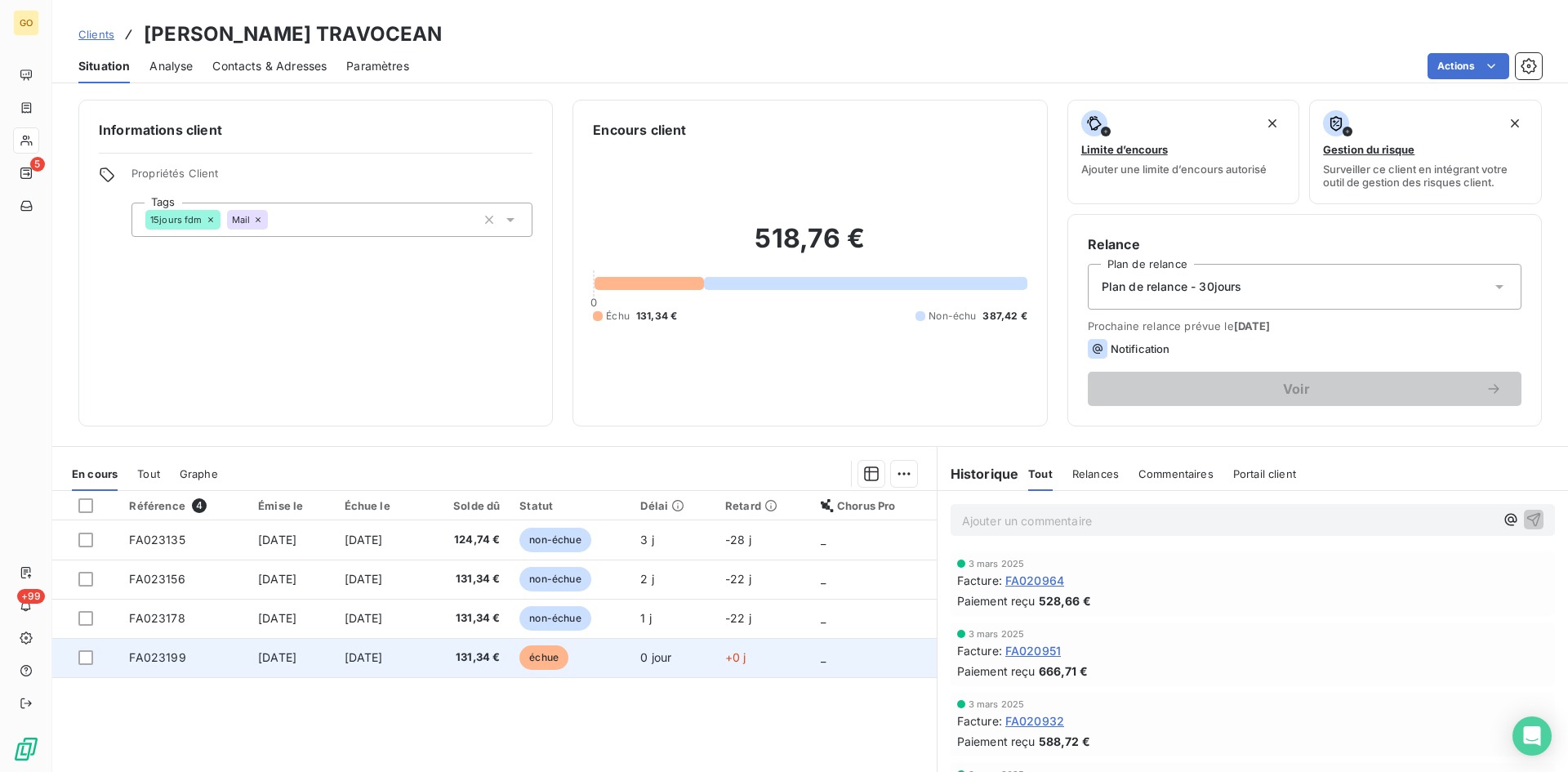
click at [296, 650] on span "[DATE]" at bounding box center [277, 657] width 39 height 14
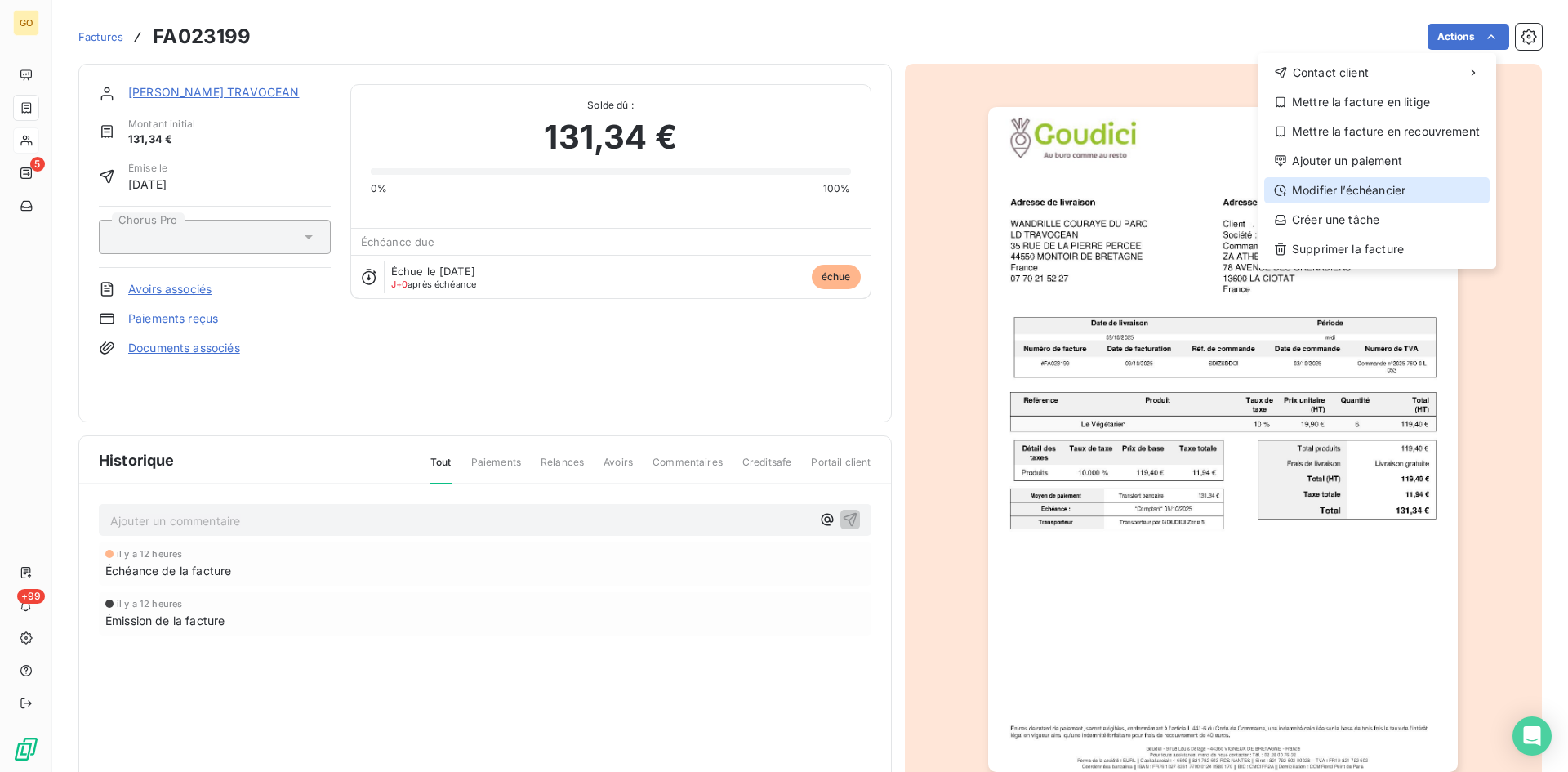
click at [1364, 194] on div "Modifier l’échéancier" at bounding box center [1377, 190] width 226 height 26
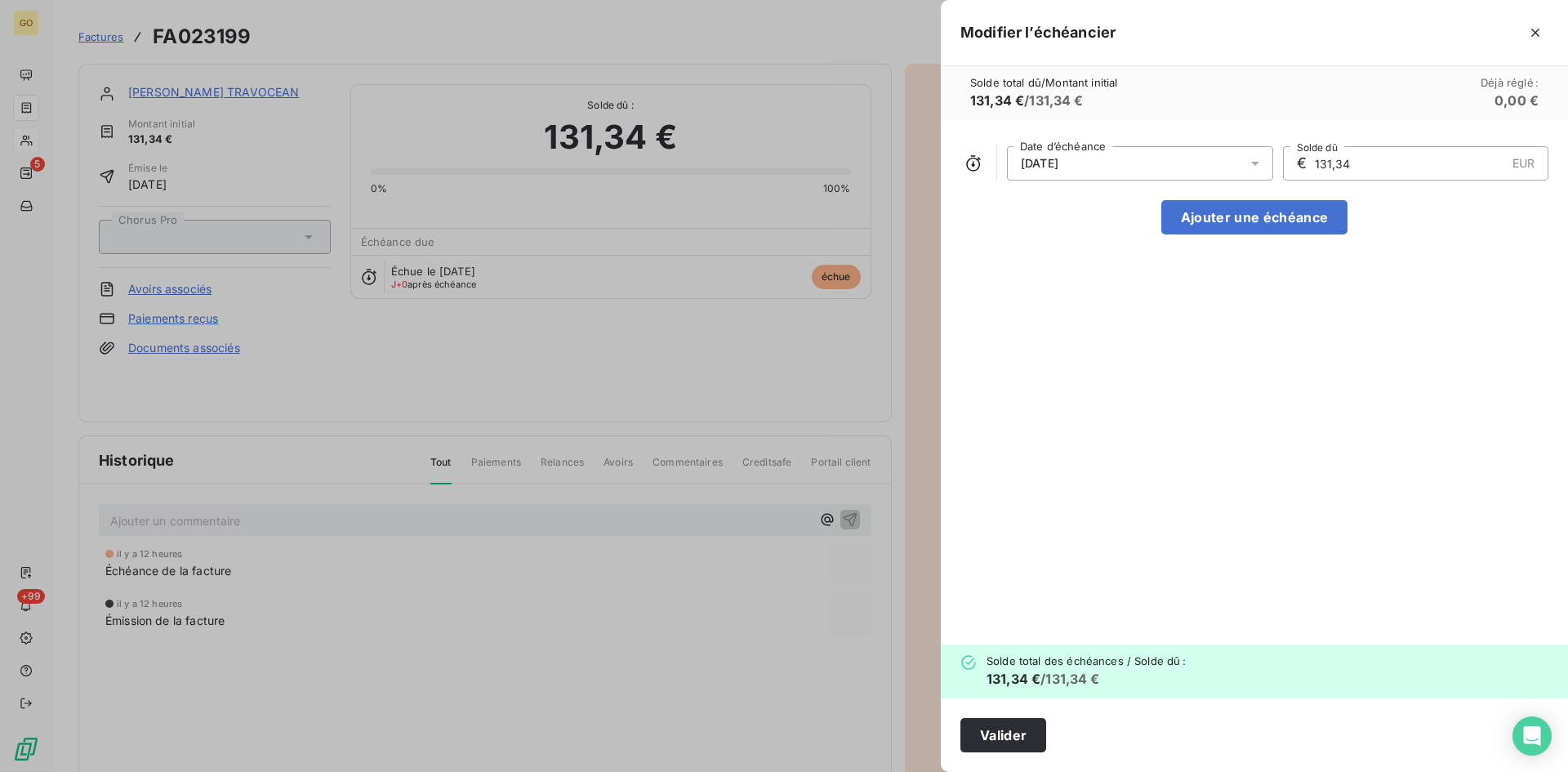
click at [1256, 171] on icon at bounding box center [1255, 163] width 16 height 16
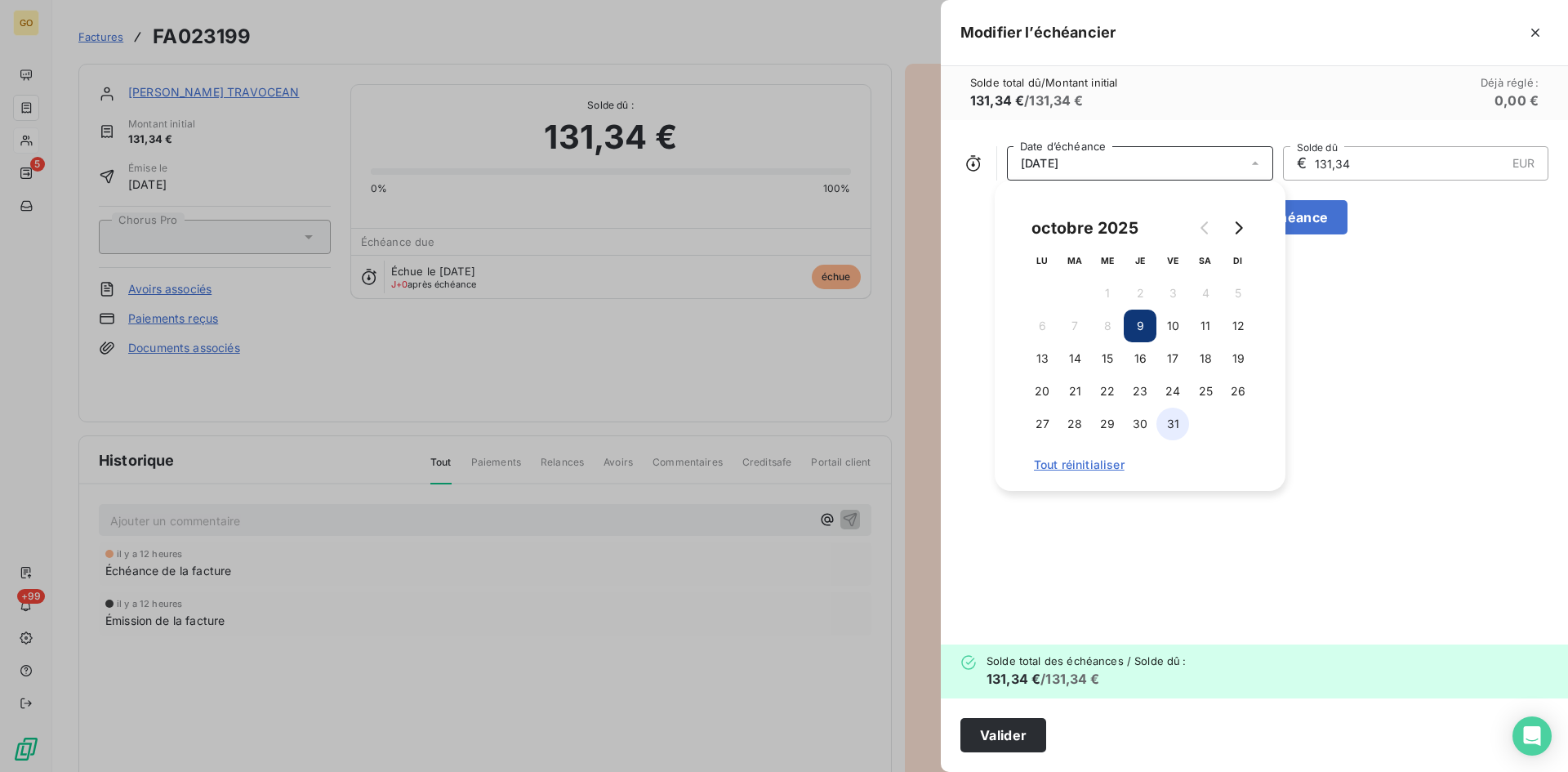
click at [1173, 423] on button "31" at bounding box center [1173, 424] width 32 height 32
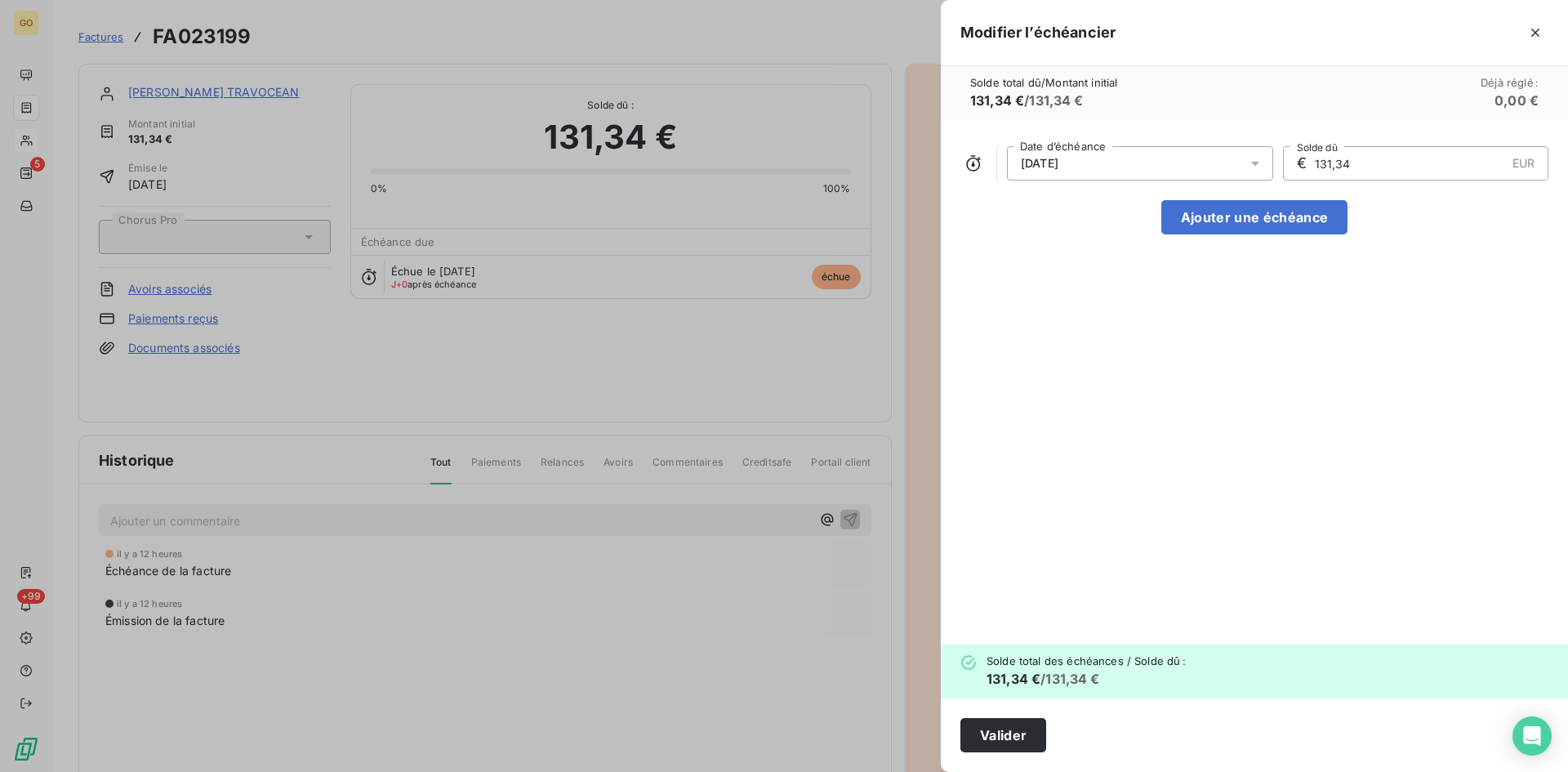
click at [1204, 534] on div "31/10/2025 Date d’échéance € 131,34 EUR Solde dû Ajouter une échéance" at bounding box center [1255, 382] width 627 height 525
click at [990, 740] on button "Valider" at bounding box center [1004, 735] width 86 height 34
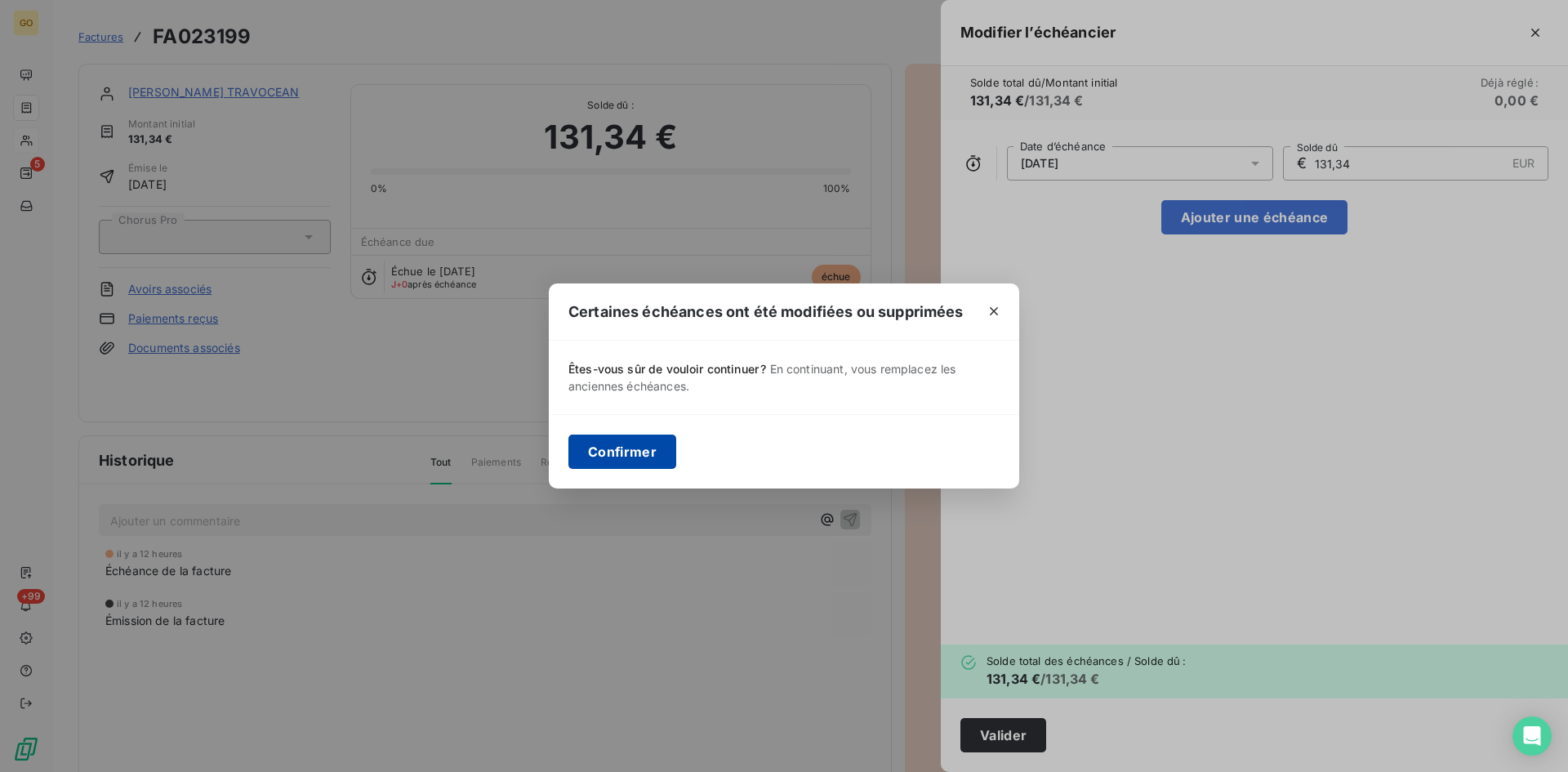
click at [646, 460] on button "Confirmer" at bounding box center [622, 451] width 107 height 34
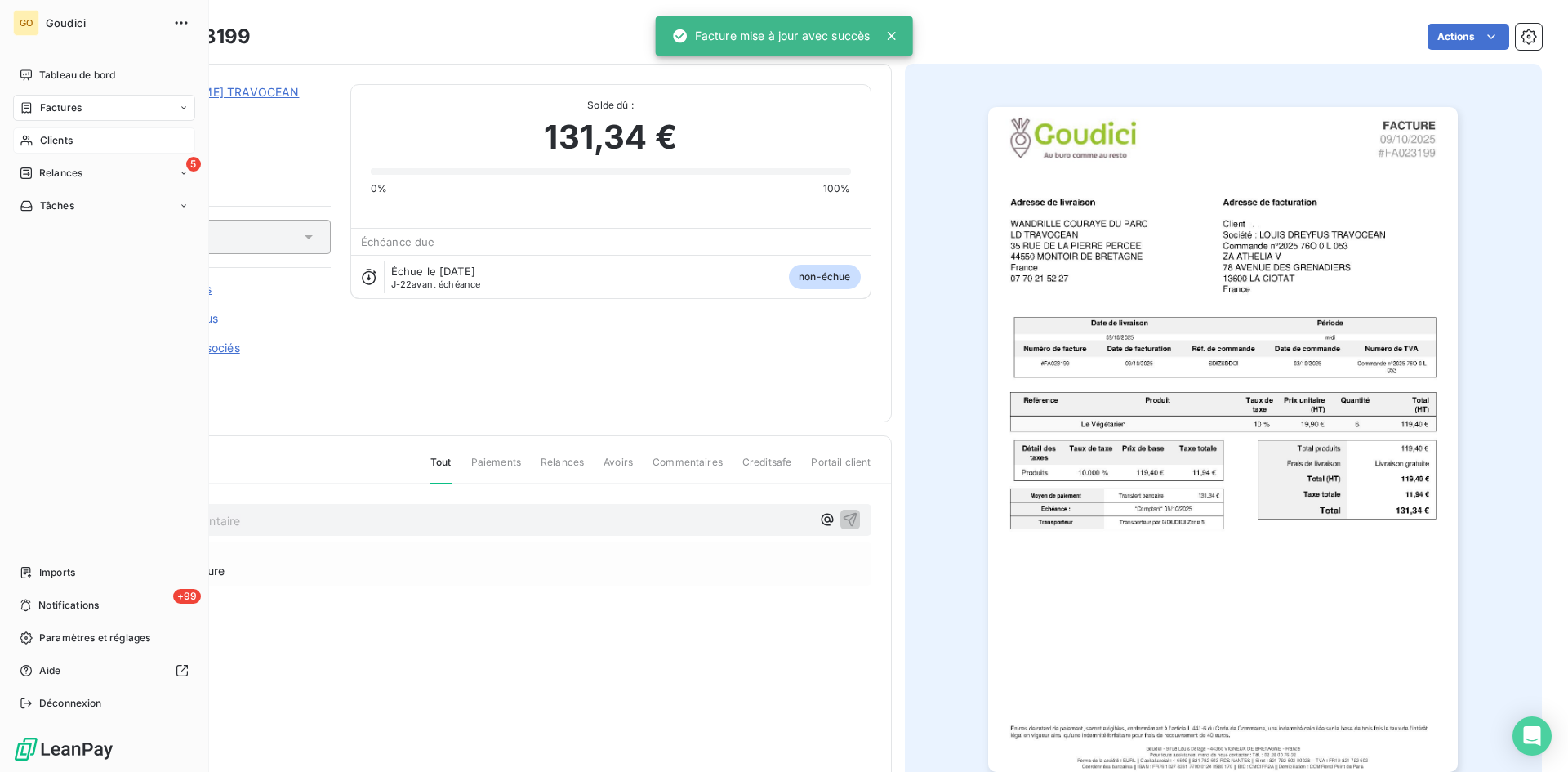
click at [51, 110] on span "Factures" at bounding box center [61, 107] width 42 height 14
click at [42, 142] on span "Factures" at bounding box center [60, 141] width 42 height 14
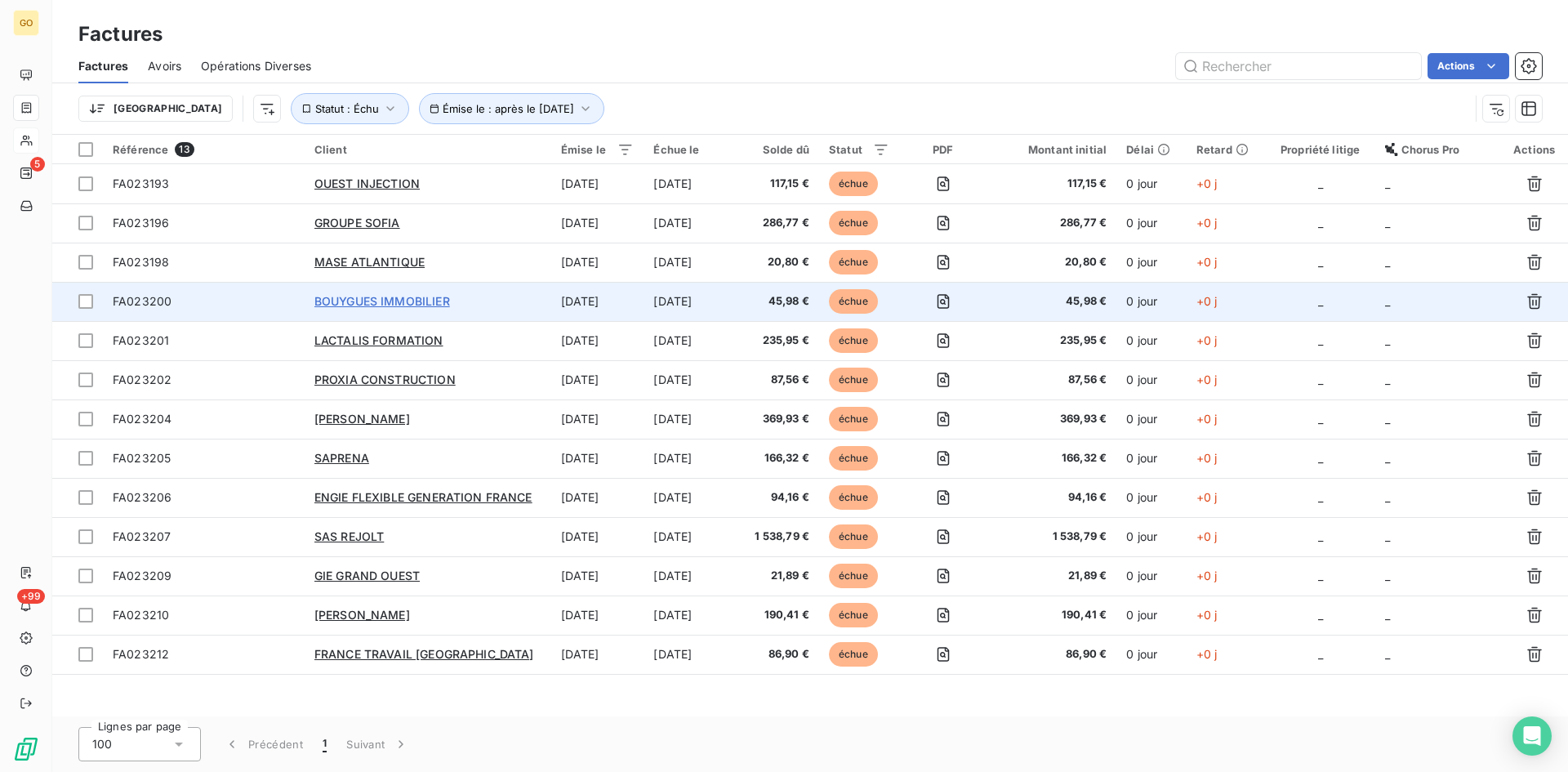
click at [370, 298] on span "BOUYGUES IMMOBILIER" at bounding box center [381, 301] width 135 height 14
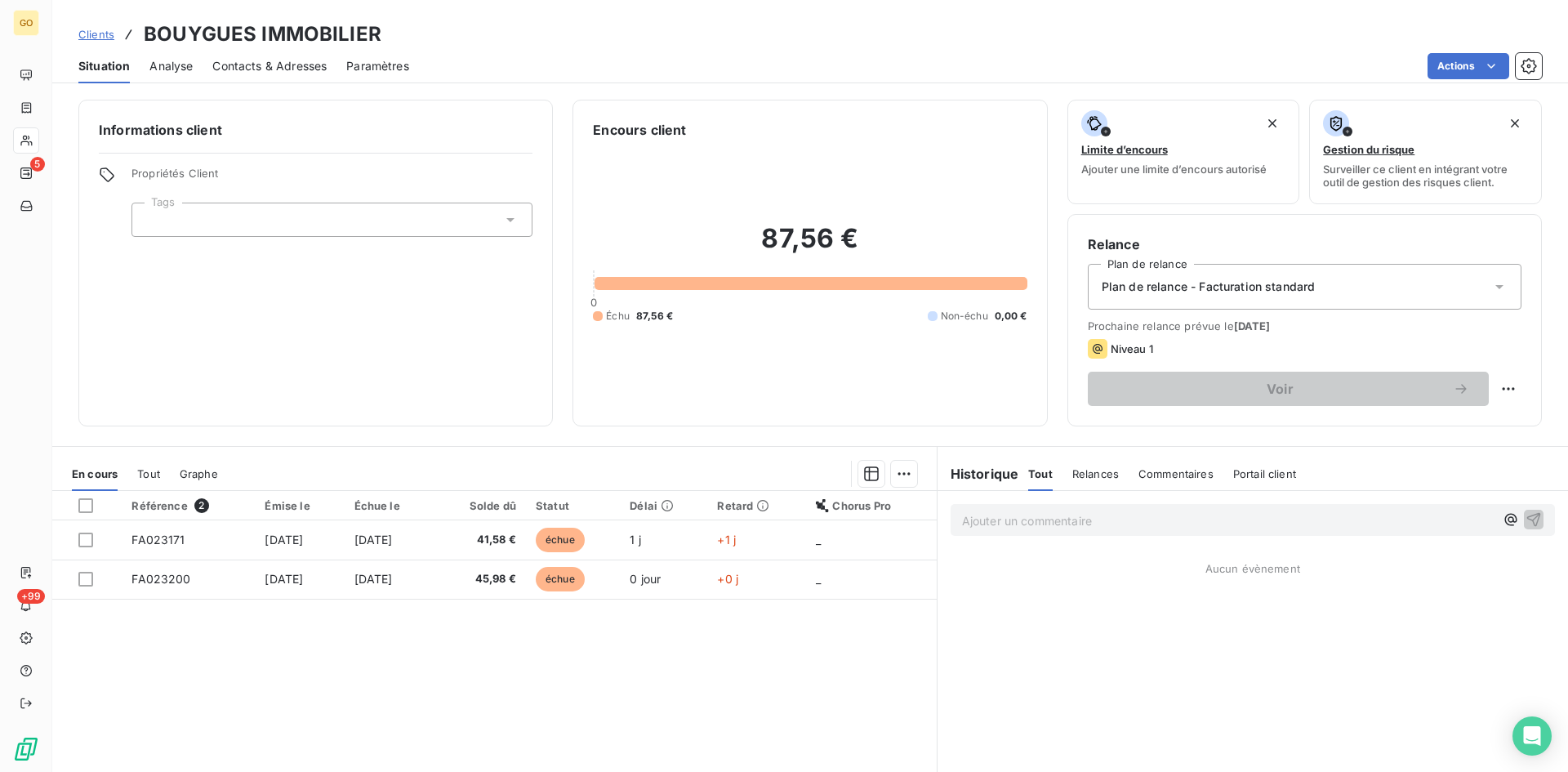
click at [163, 69] on span "Analyse" at bounding box center [171, 66] width 43 height 16
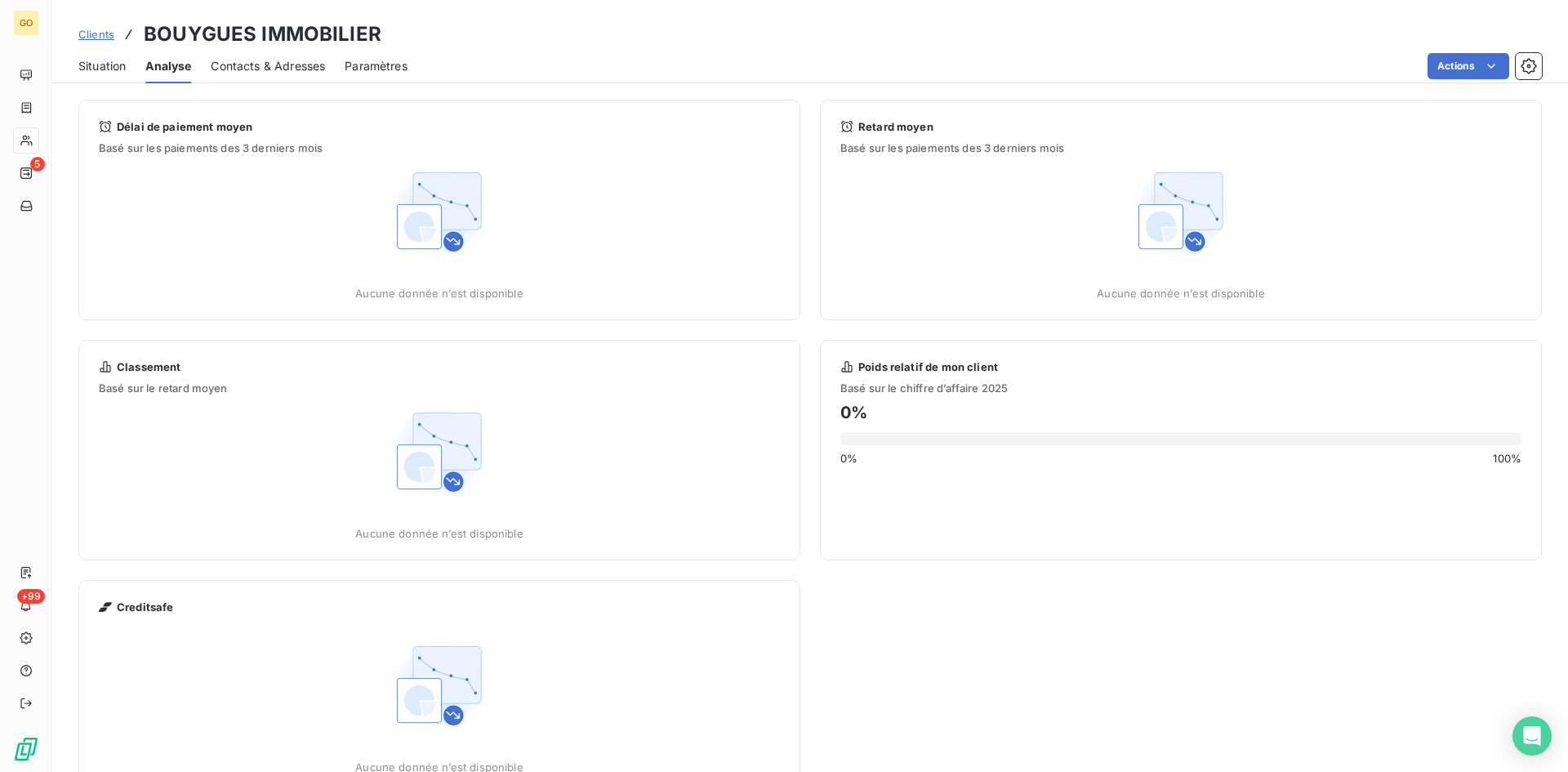
click at [244, 79] on div "Contacts & Adresses" at bounding box center [268, 66] width 115 height 34
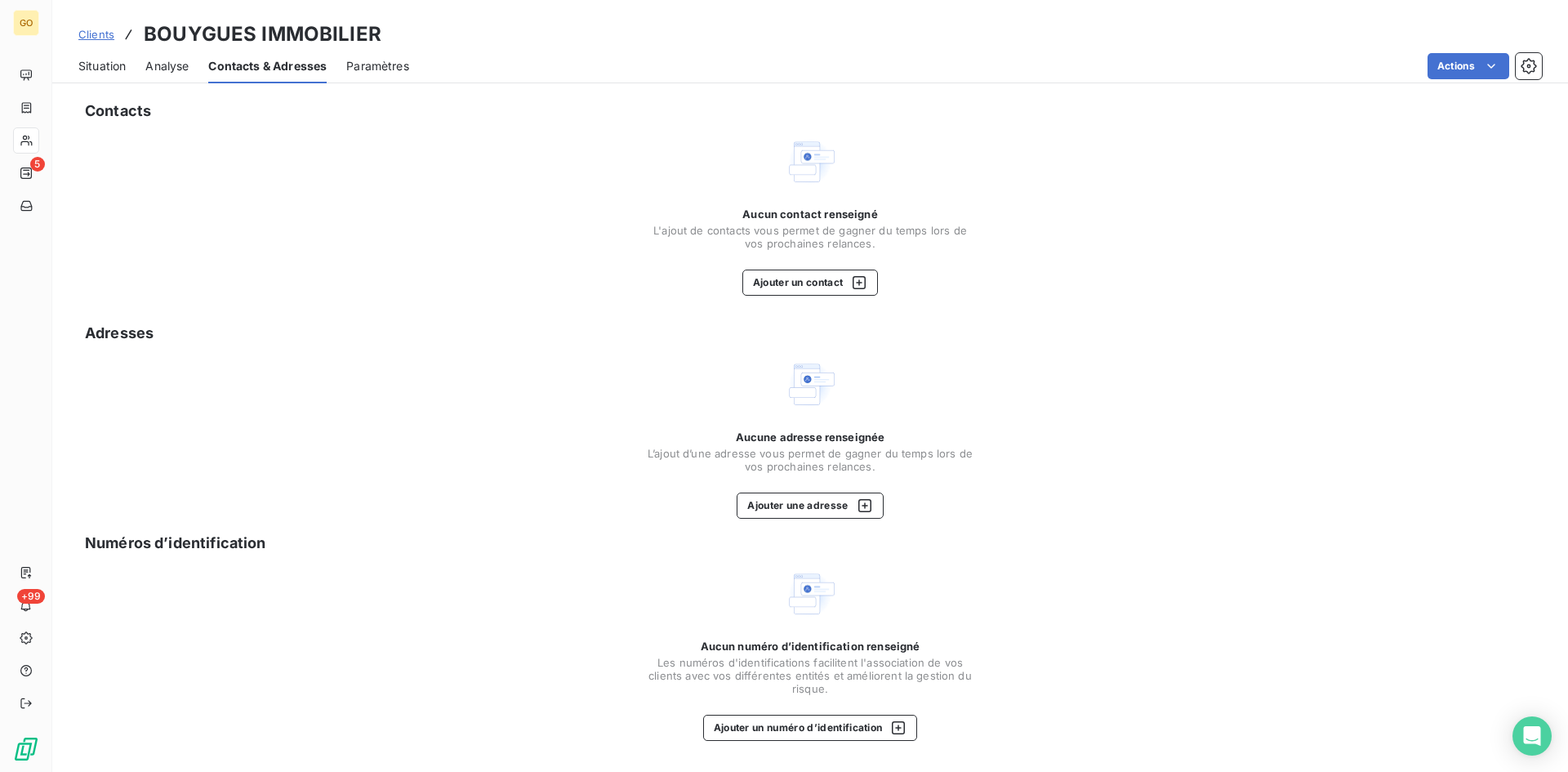
click at [364, 63] on span "Paramètres" at bounding box center [378, 66] width 63 height 16
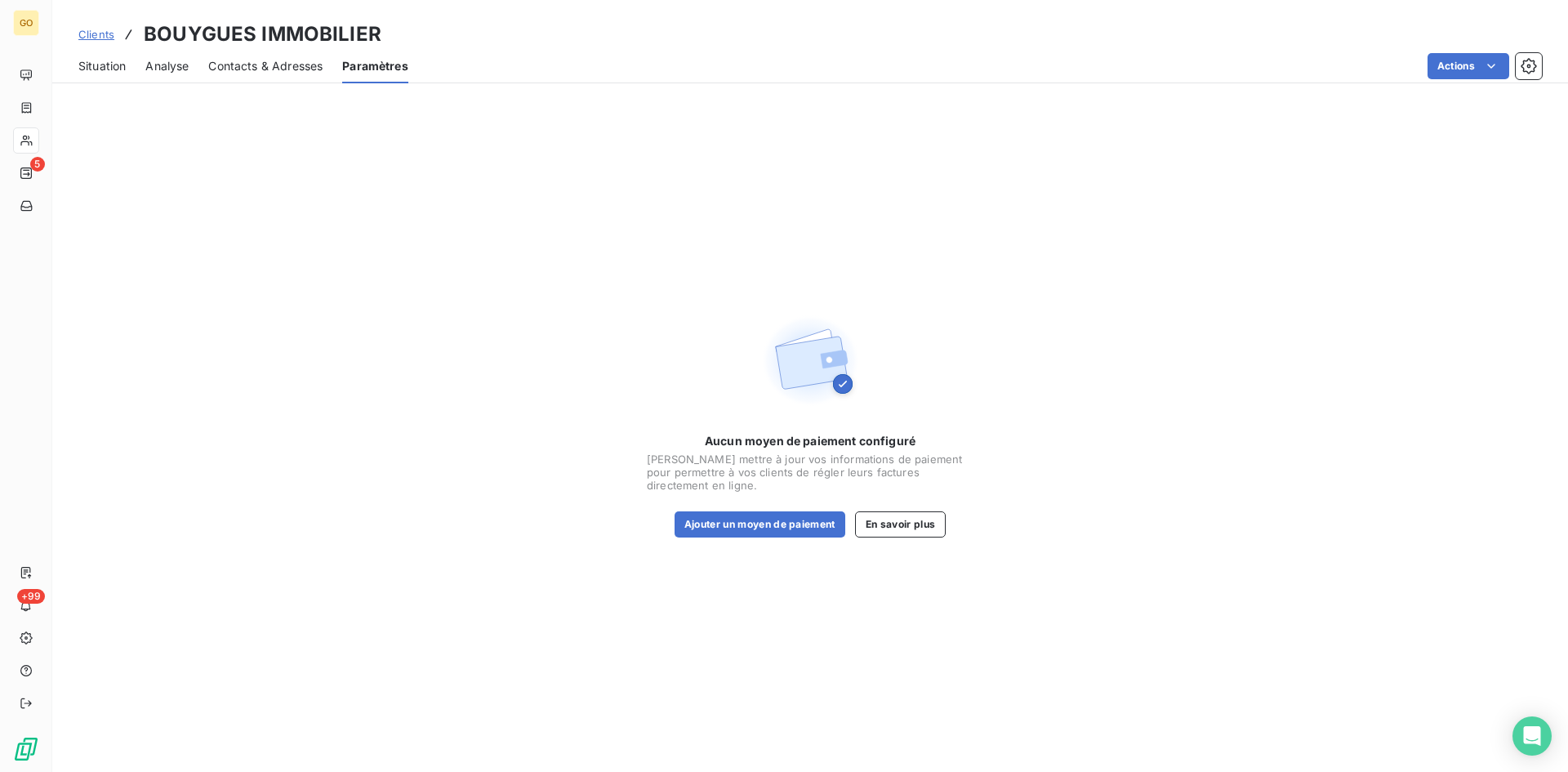
click at [172, 64] on span "Analyse" at bounding box center [167, 66] width 43 height 16
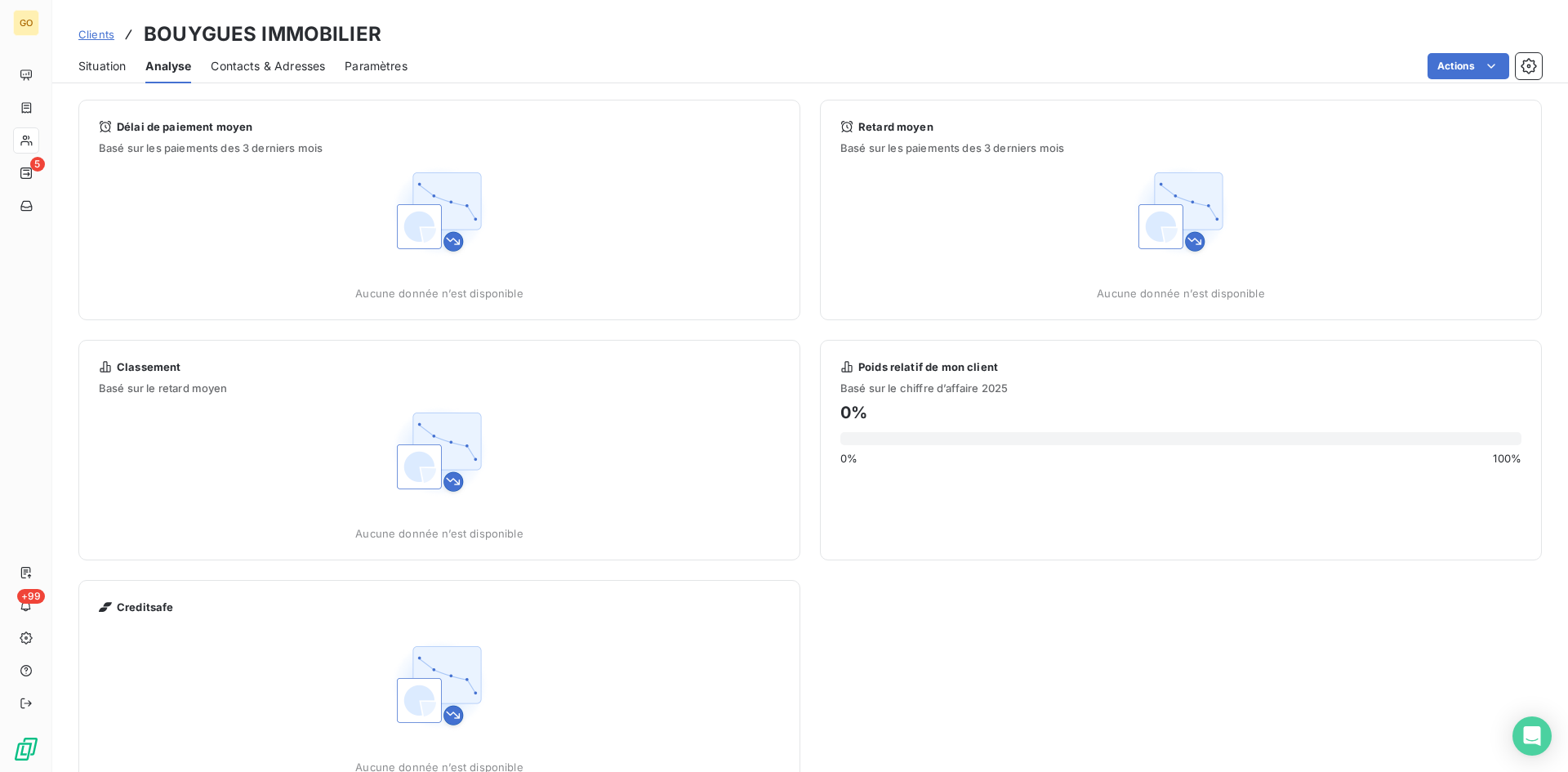
click at [94, 64] on span "Situation" at bounding box center [102, 66] width 47 height 16
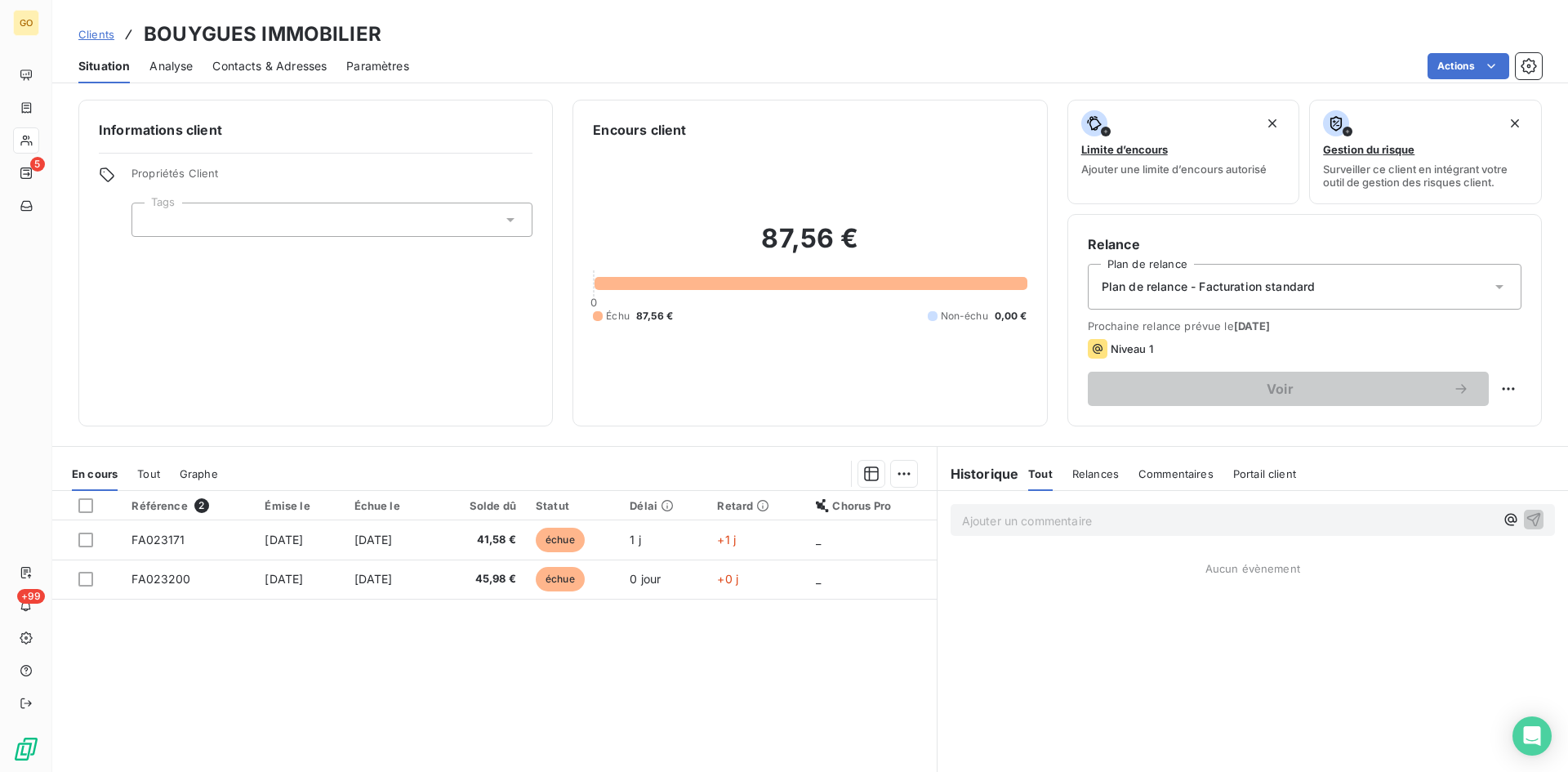
click at [502, 225] on icon at bounding box center [510, 219] width 16 height 16
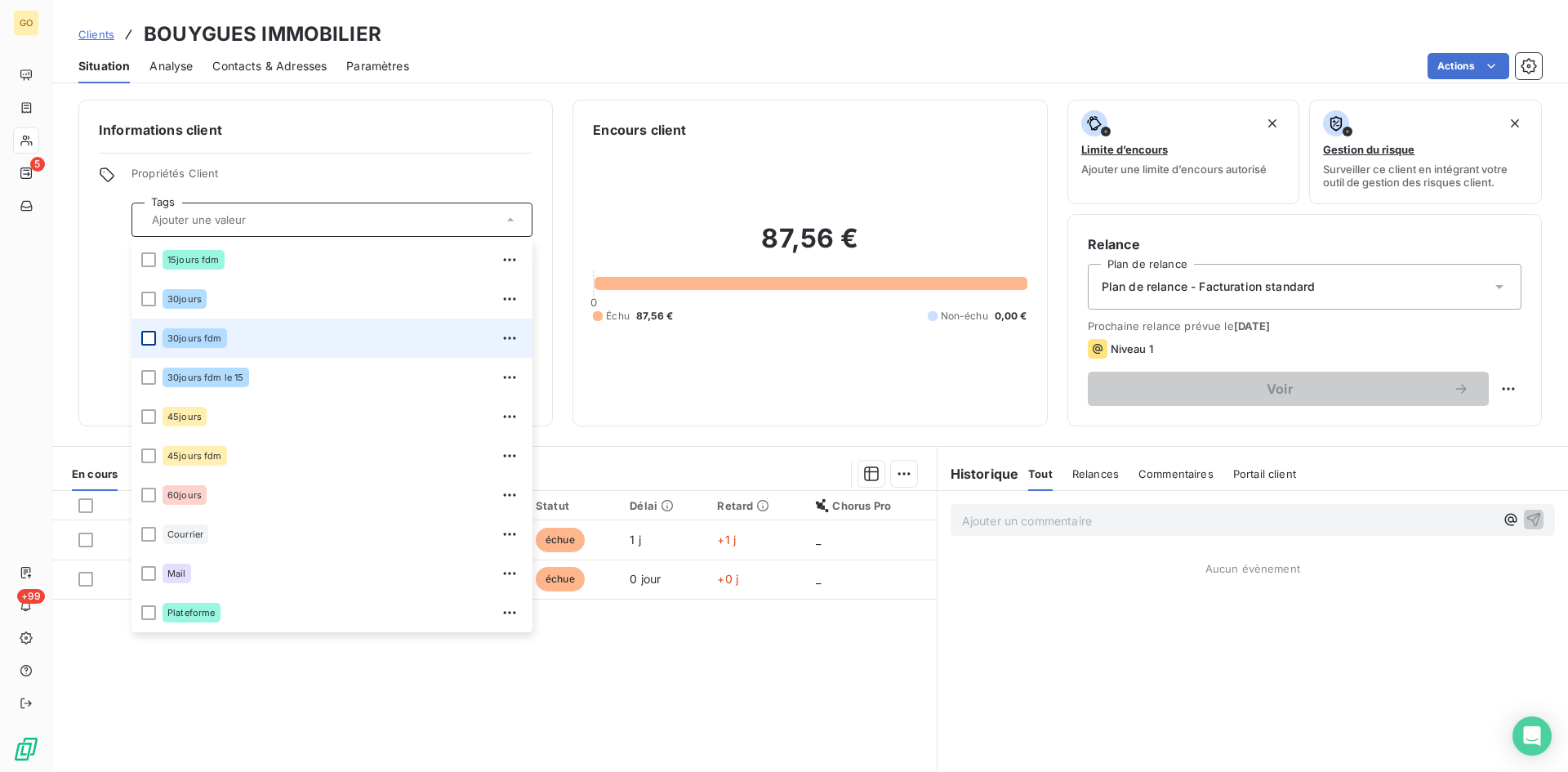
click at [150, 339] on div at bounding box center [149, 338] width 14 height 14
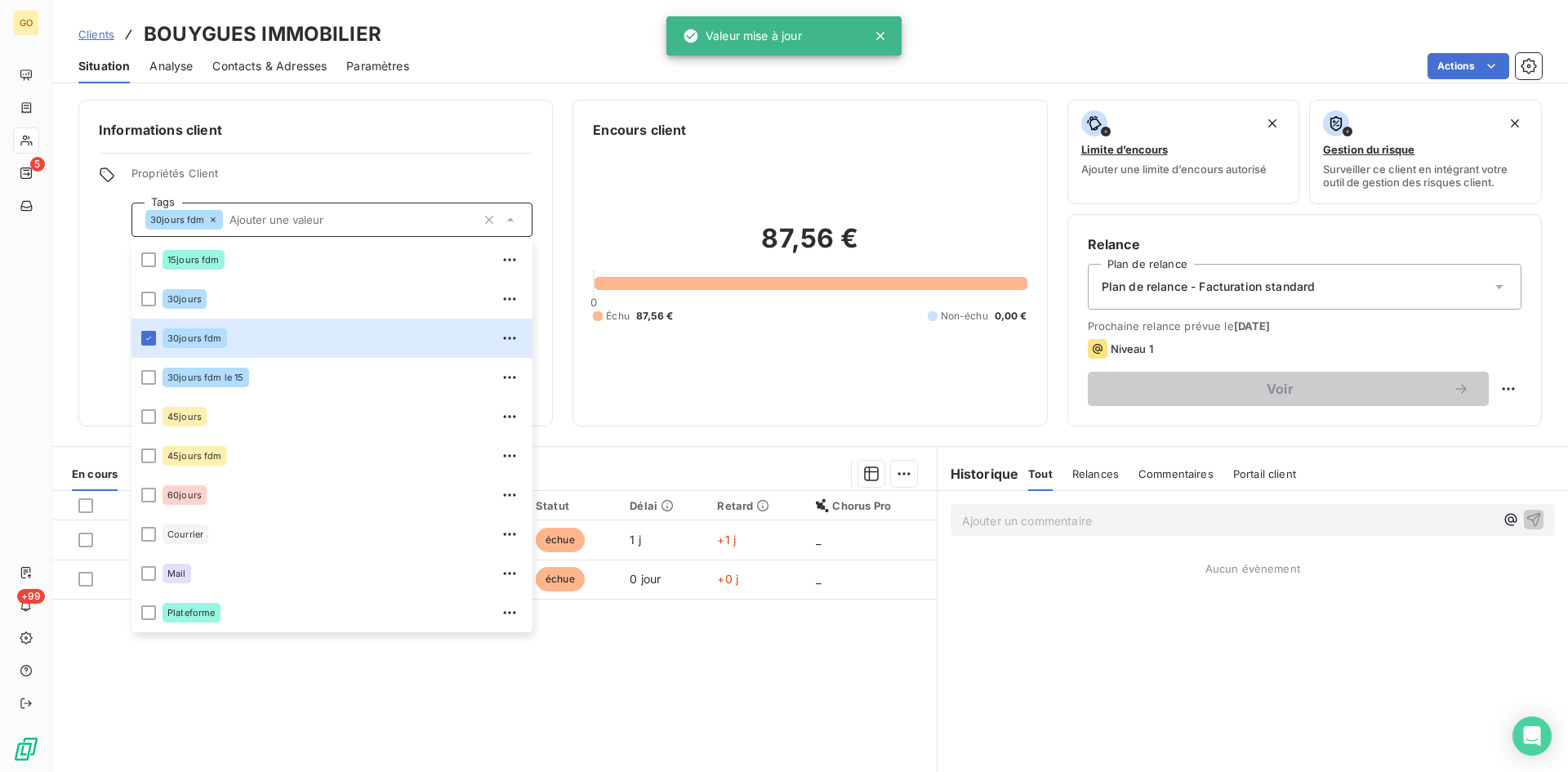
click at [372, 158] on div "Informations client Propriétés Client Tags 30jours fdm 15jours fdm 30jours 30jo…" at bounding box center [316, 262] width 475 height 327
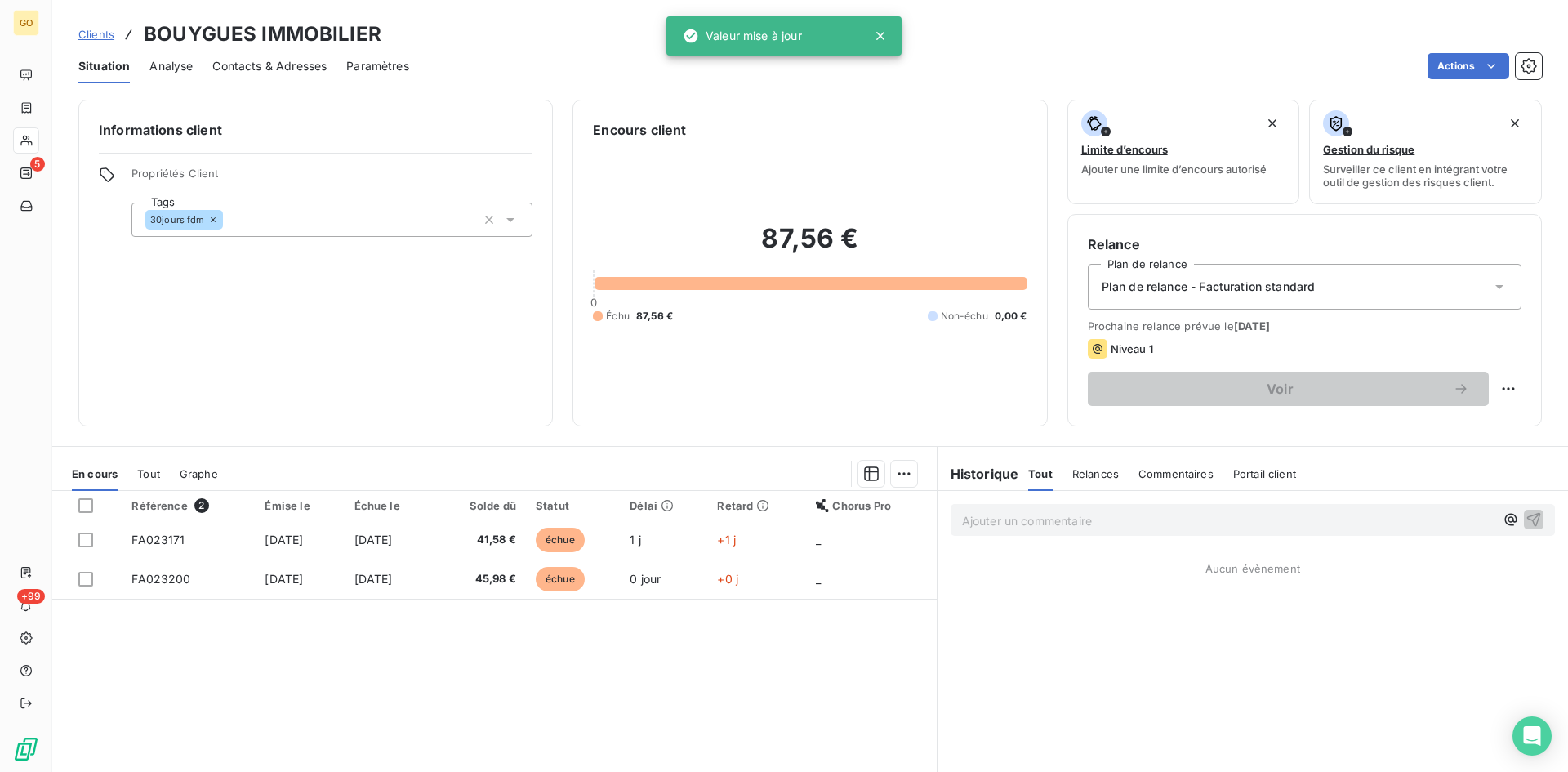
click at [1491, 278] on div "Plan de relance - Facturation standard" at bounding box center [1305, 287] width 433 height 46
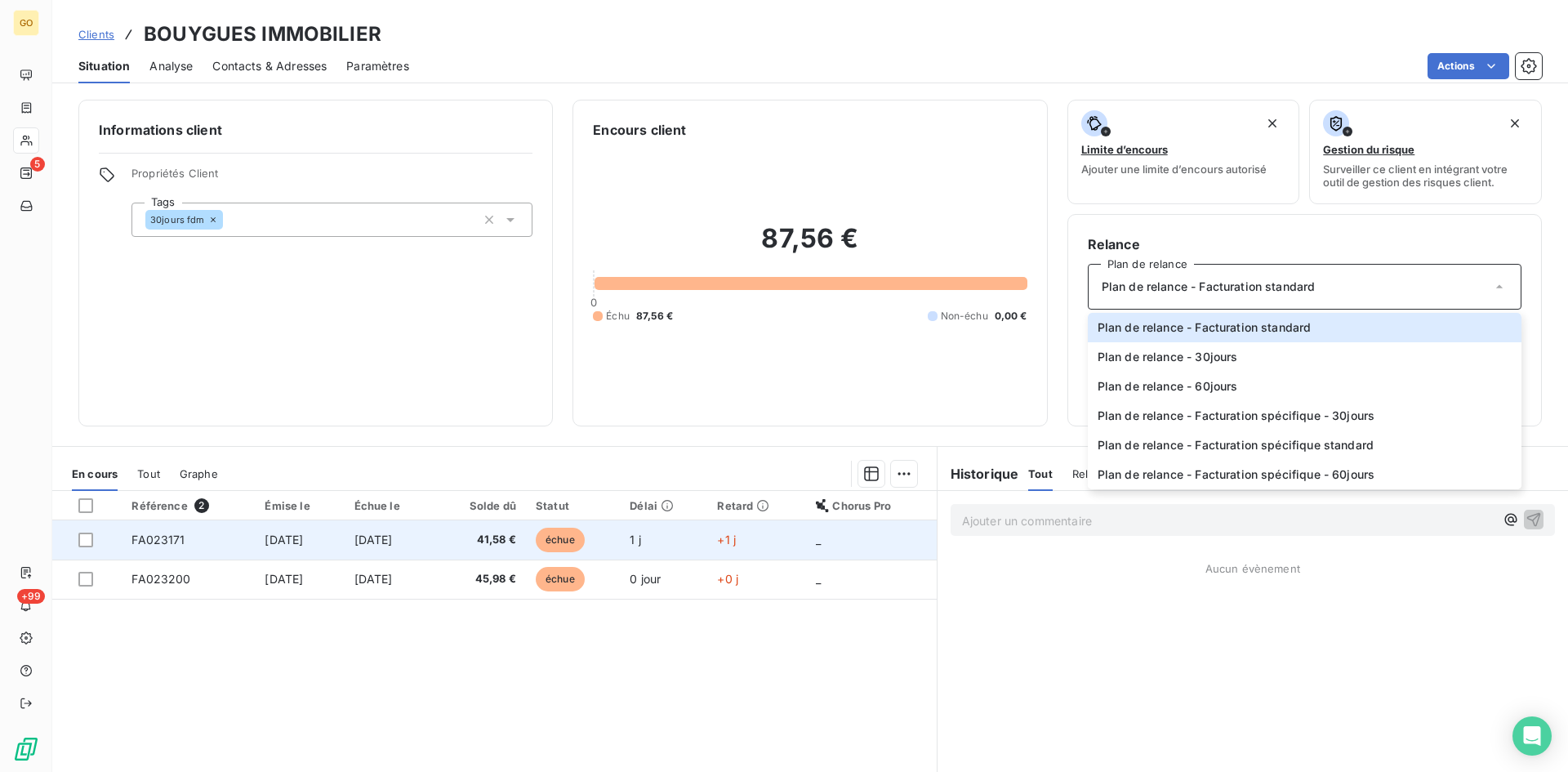
click at [376, 538] on span "8 oct. 2025" at bounding box center [373, 540] width 39 height 14
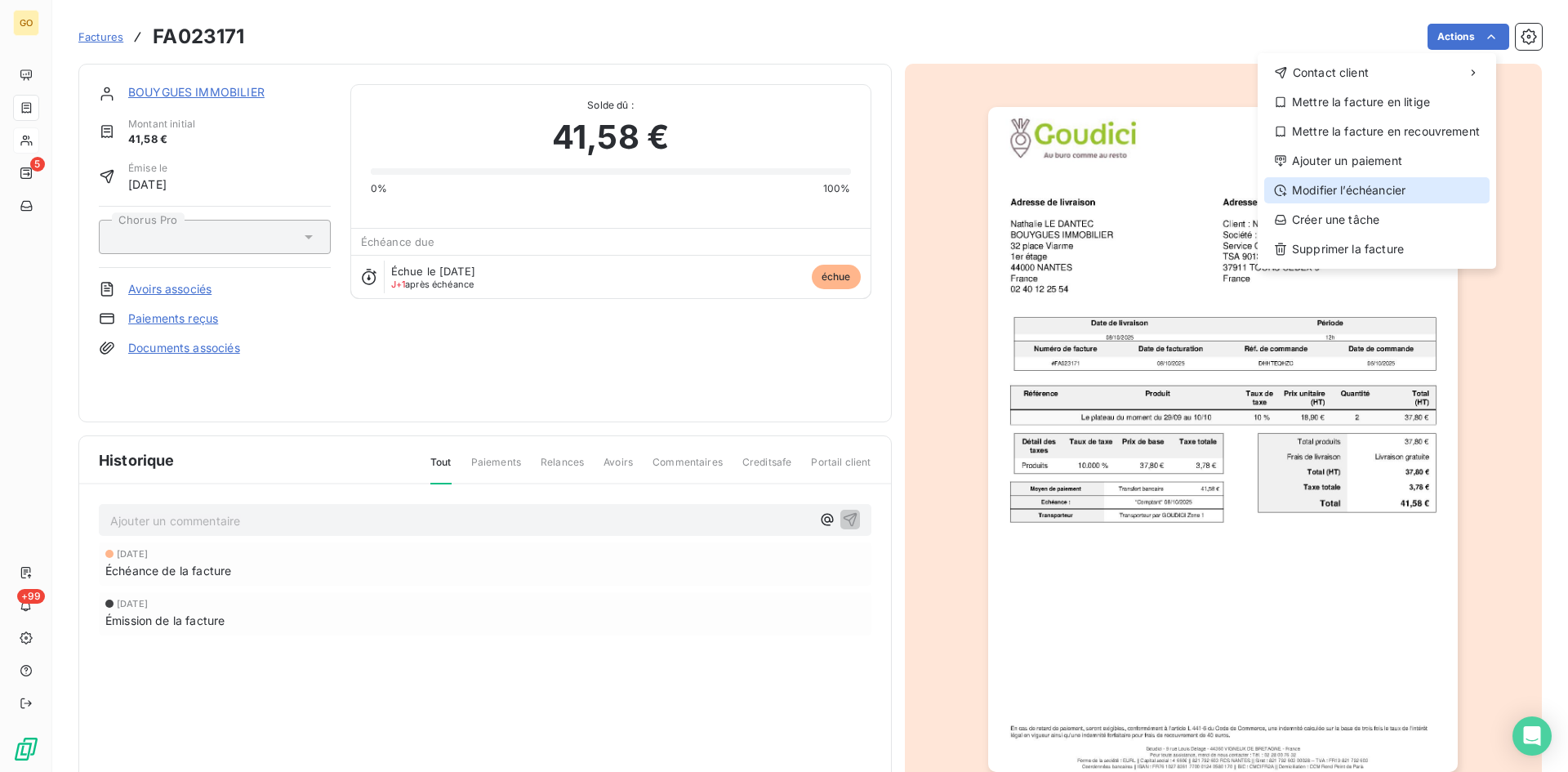
click at [1352, 188] on div "Modifier l’échéancier" at bounding box center [1377, 190] width 226 height 26
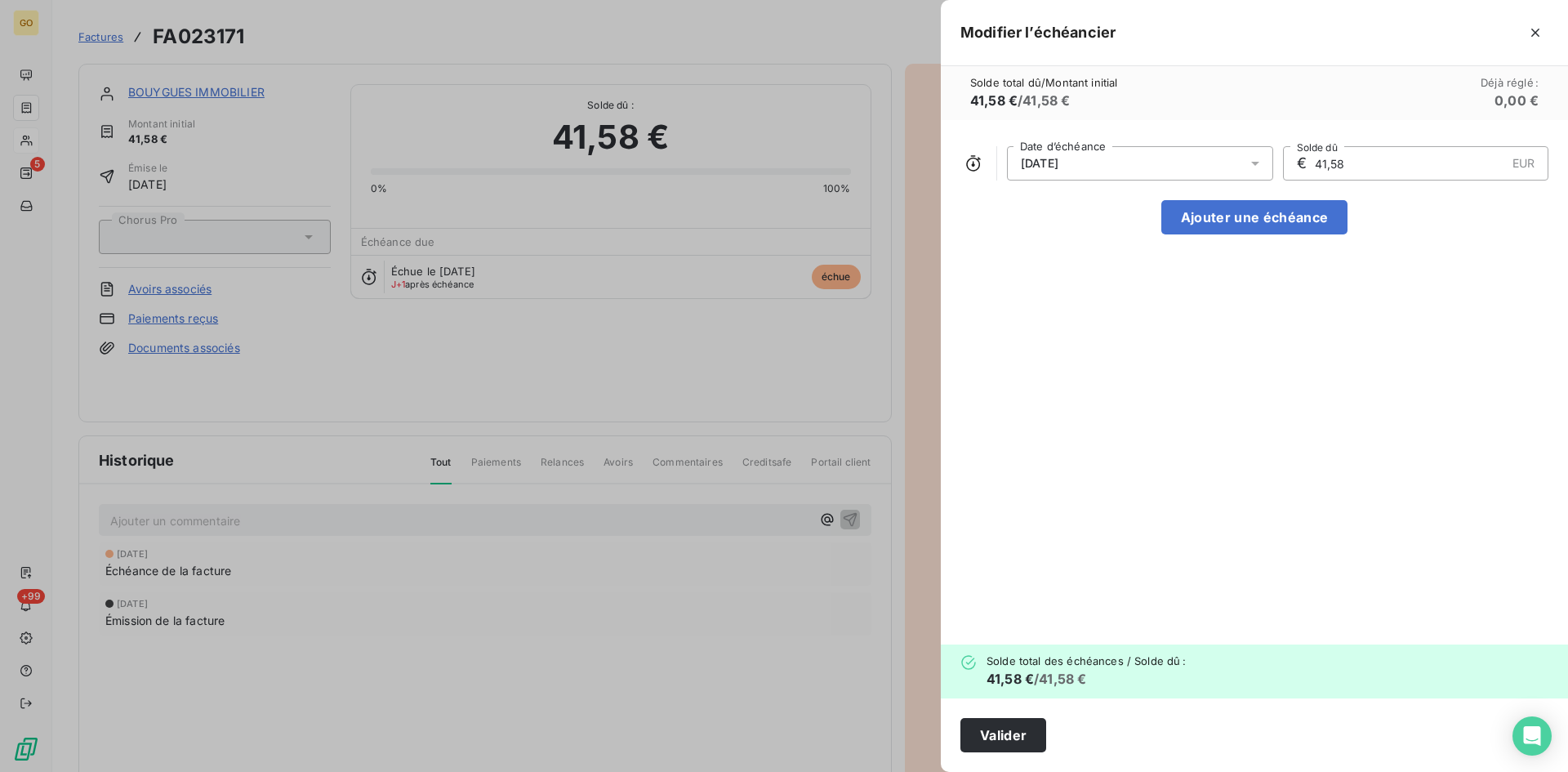
click at [1264, 147] on div at bounding box center [1260, 163] width 26 height 34
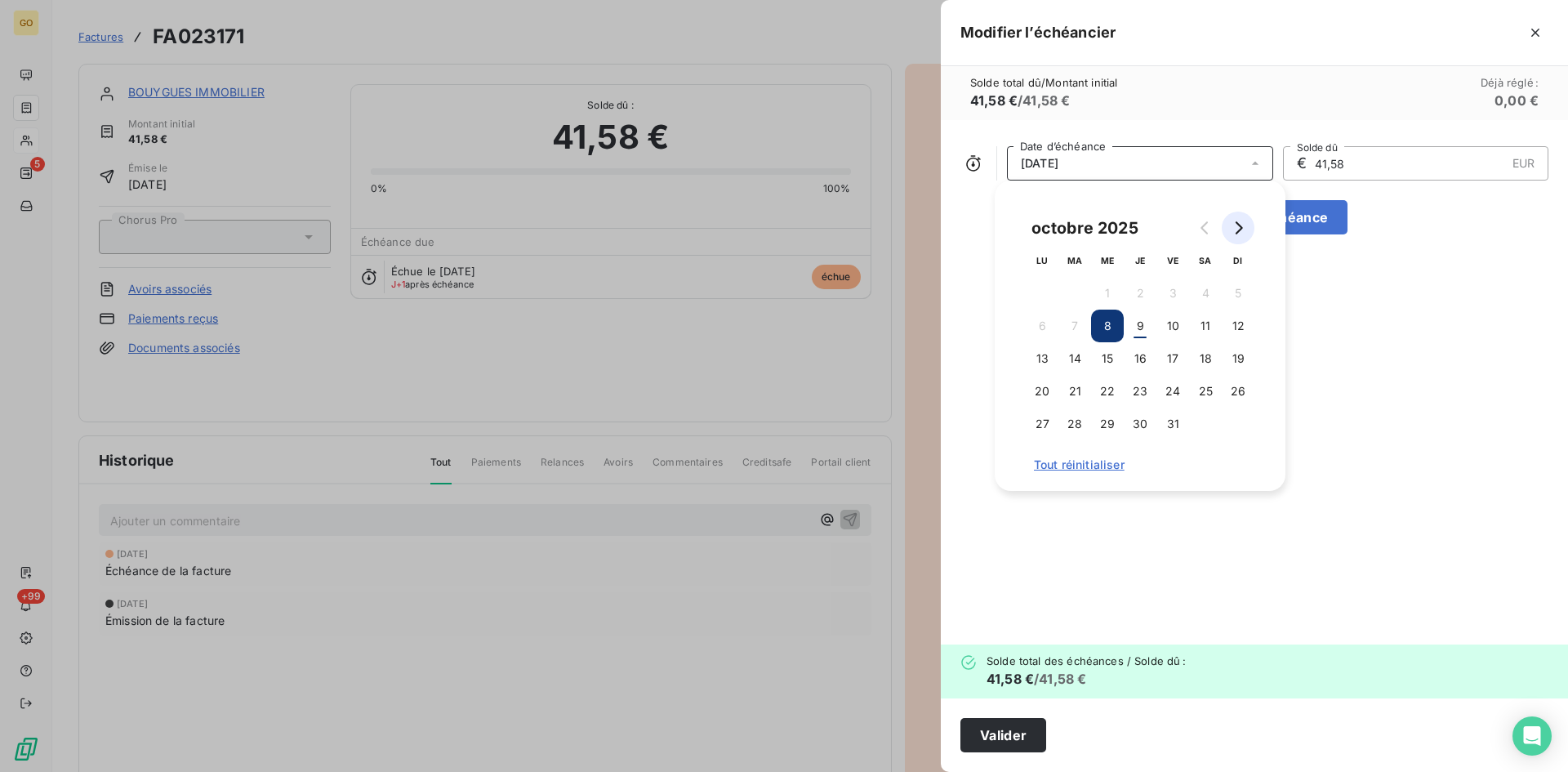
click at [1240, 223] on icon "Go to next month" at bounding box center [1238, 227] width 13 height 13
click at [1239, 428] on button "30" at bounding box center [1238, 424] width 32 height 32
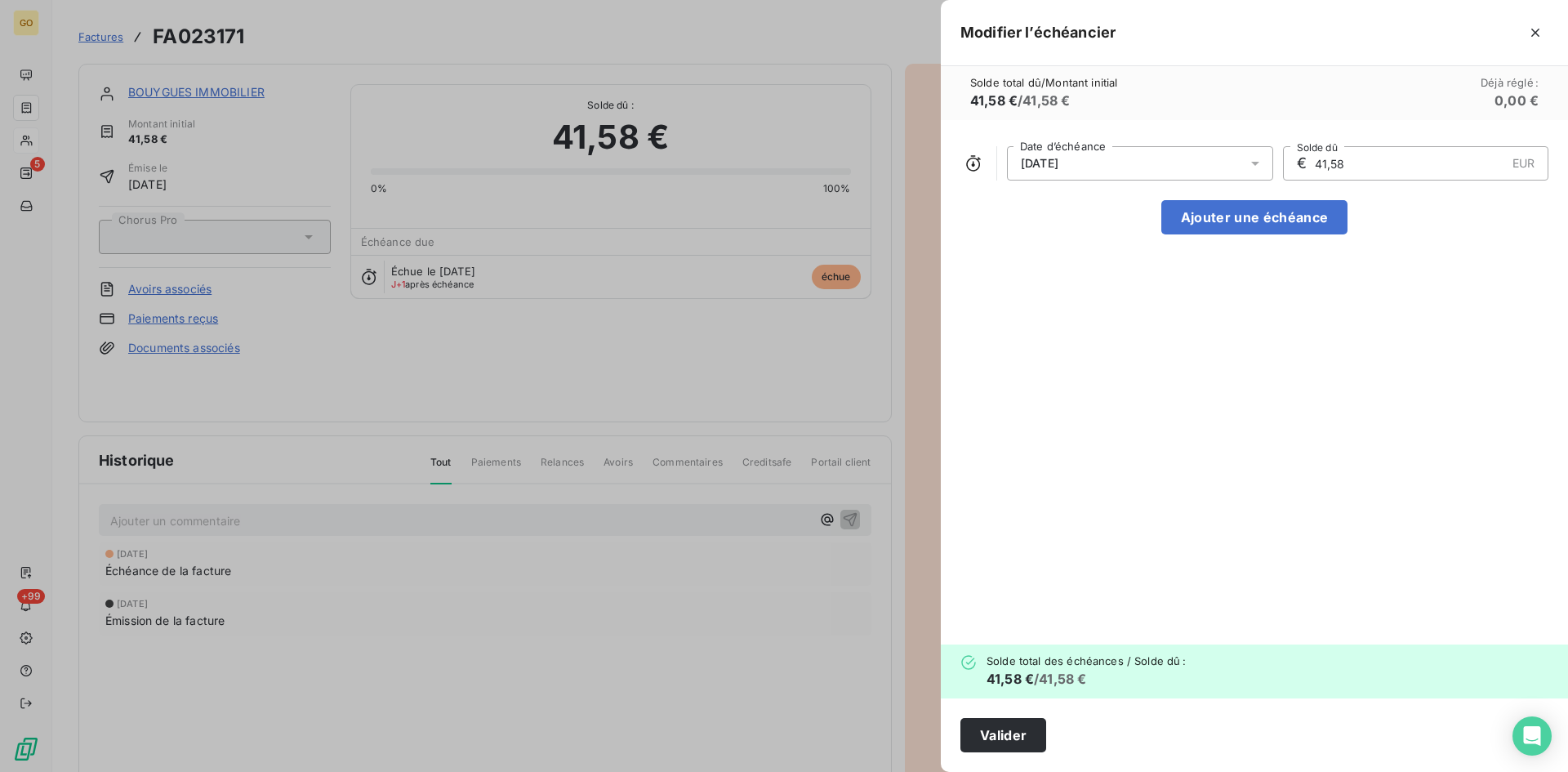
click at [1403, 426] on div "30/11/2025 Date d’échéance € 41,58 EUR Solde dû Ajouter une échéance" at bounding box center [1255, 382] width 627 height 525
click at [1022, 742] on button "Valider" at bounding box center [1004, 735] width 86 height 34
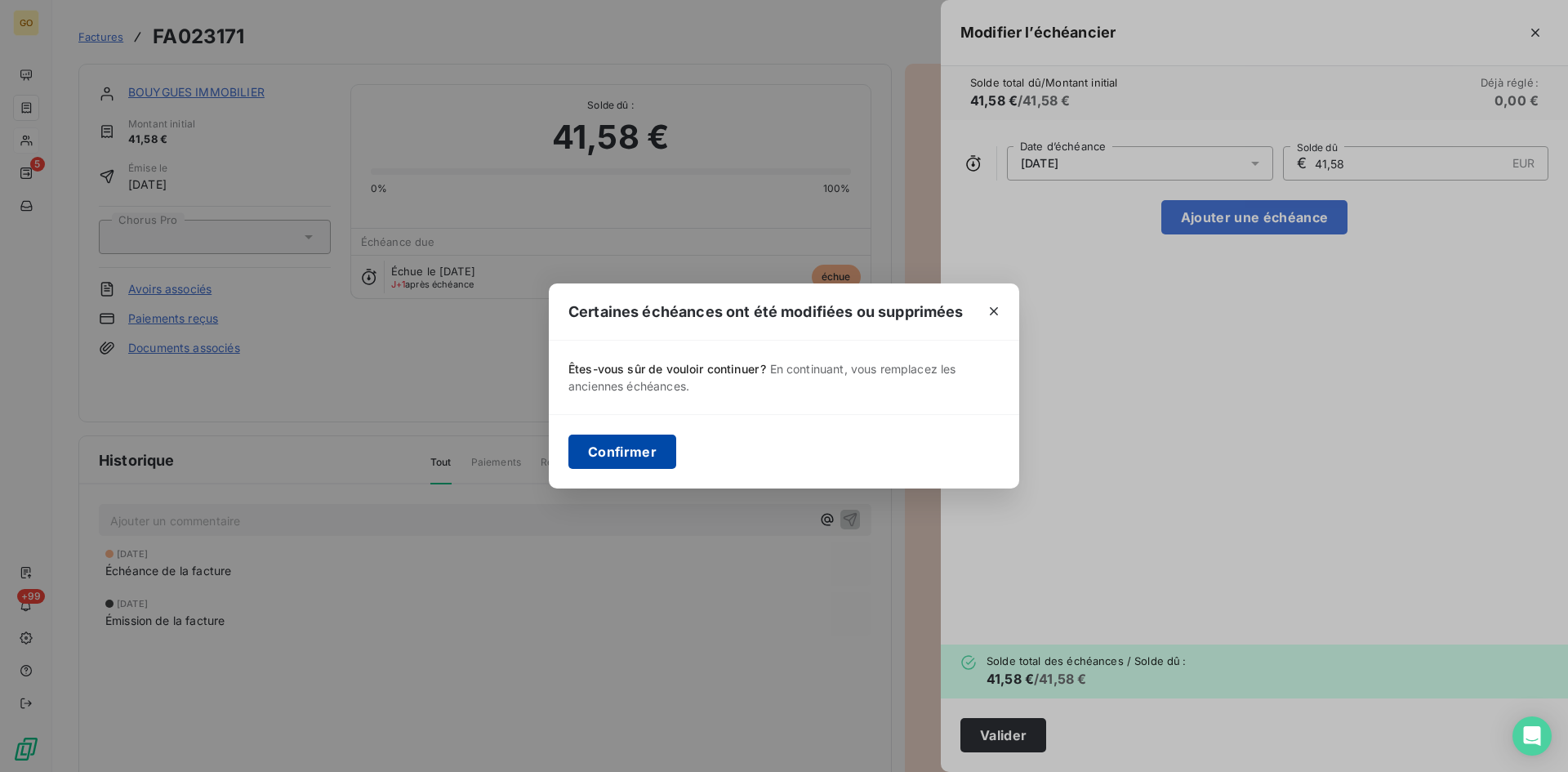
click at [659, 447] on button "Confirmer" at bounding box center [622, 451] width 107 height 34
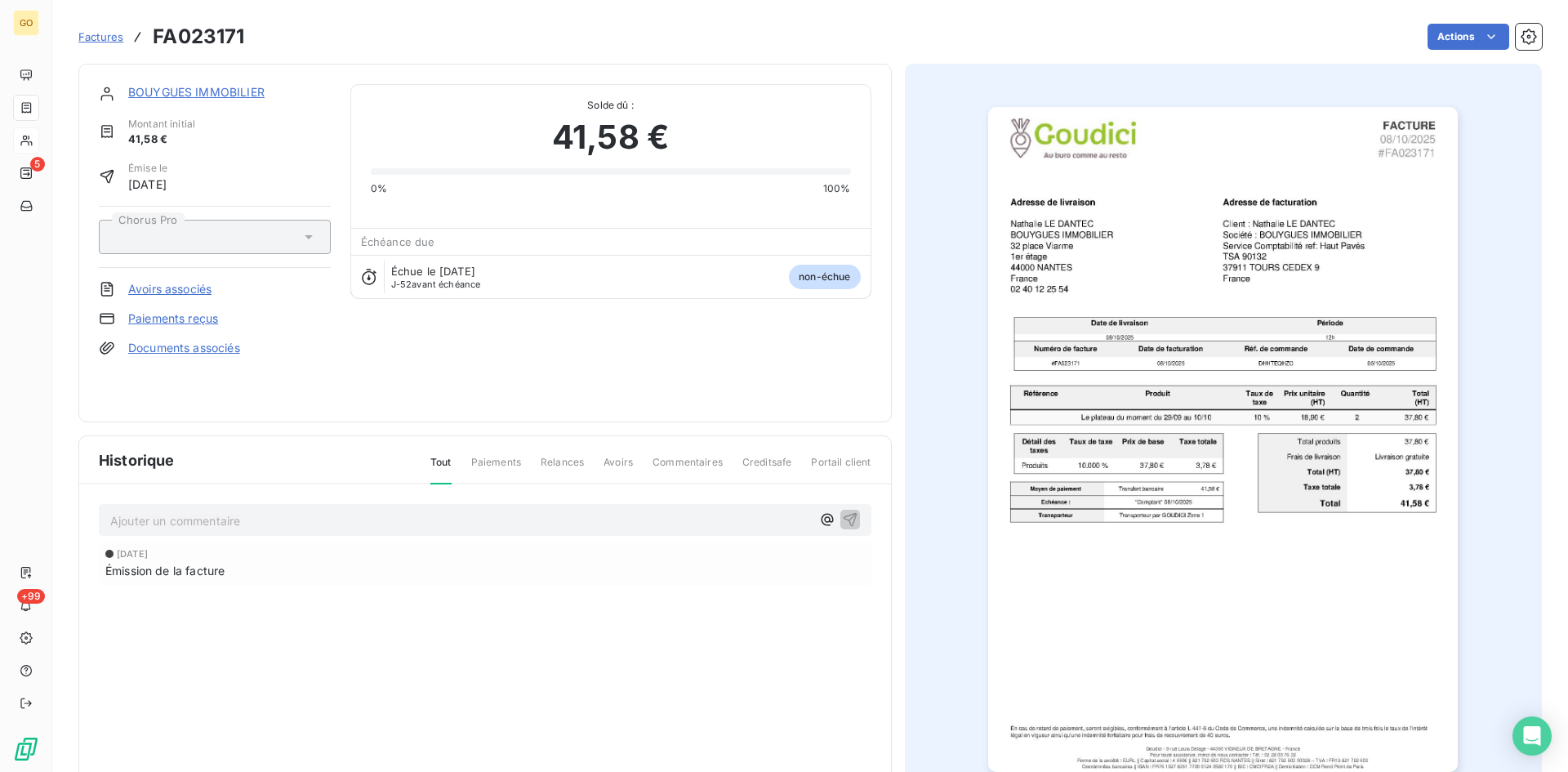
click at [208, 90] on link "BOUYGUES IMMOBILIER" at bounding box center [196, 92] width 136 height 14
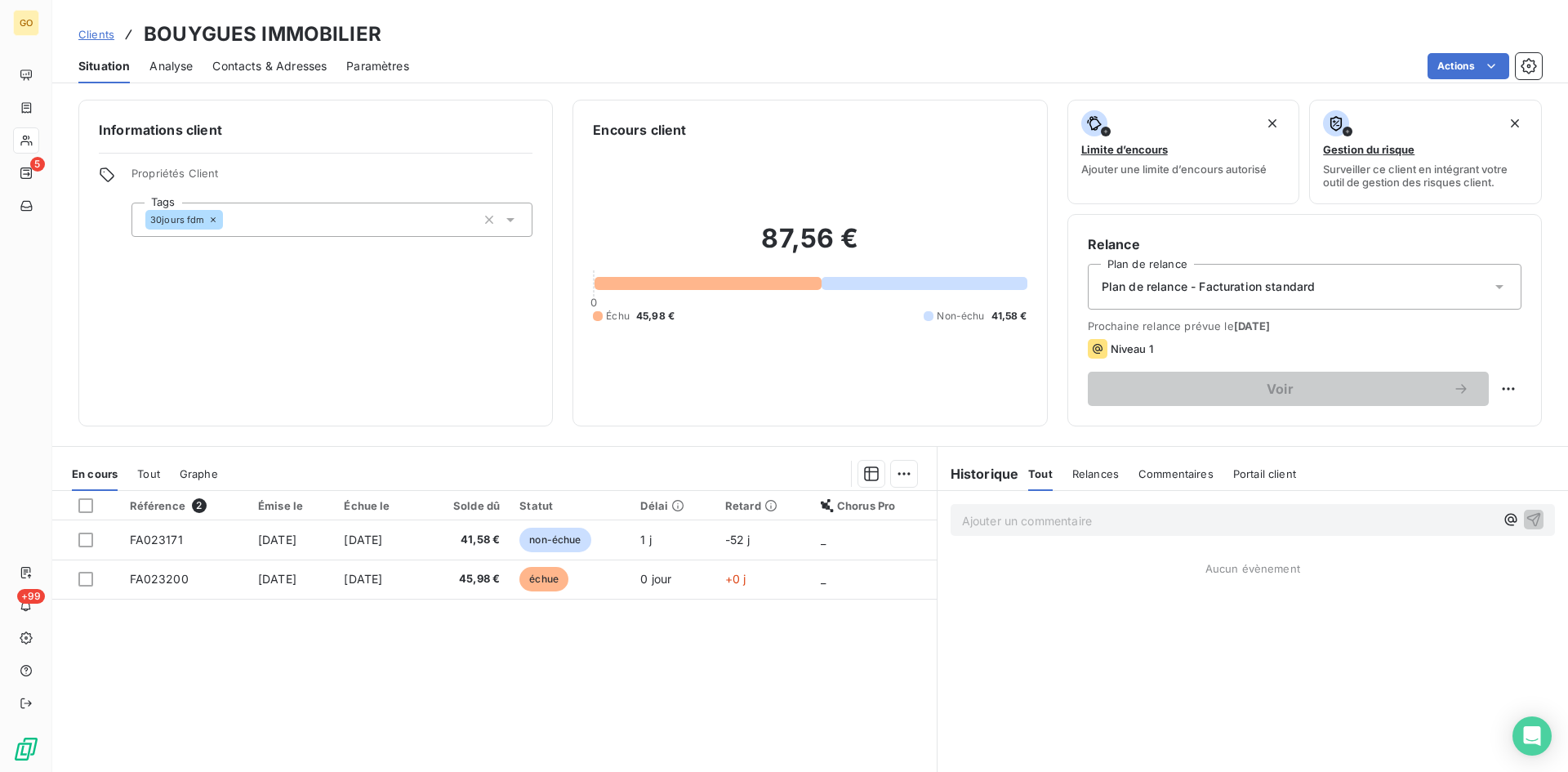
click at [1489, 301] on div "Plan de relance - Facturation standard" at bounding box center [1305, 287] width 433 height 46
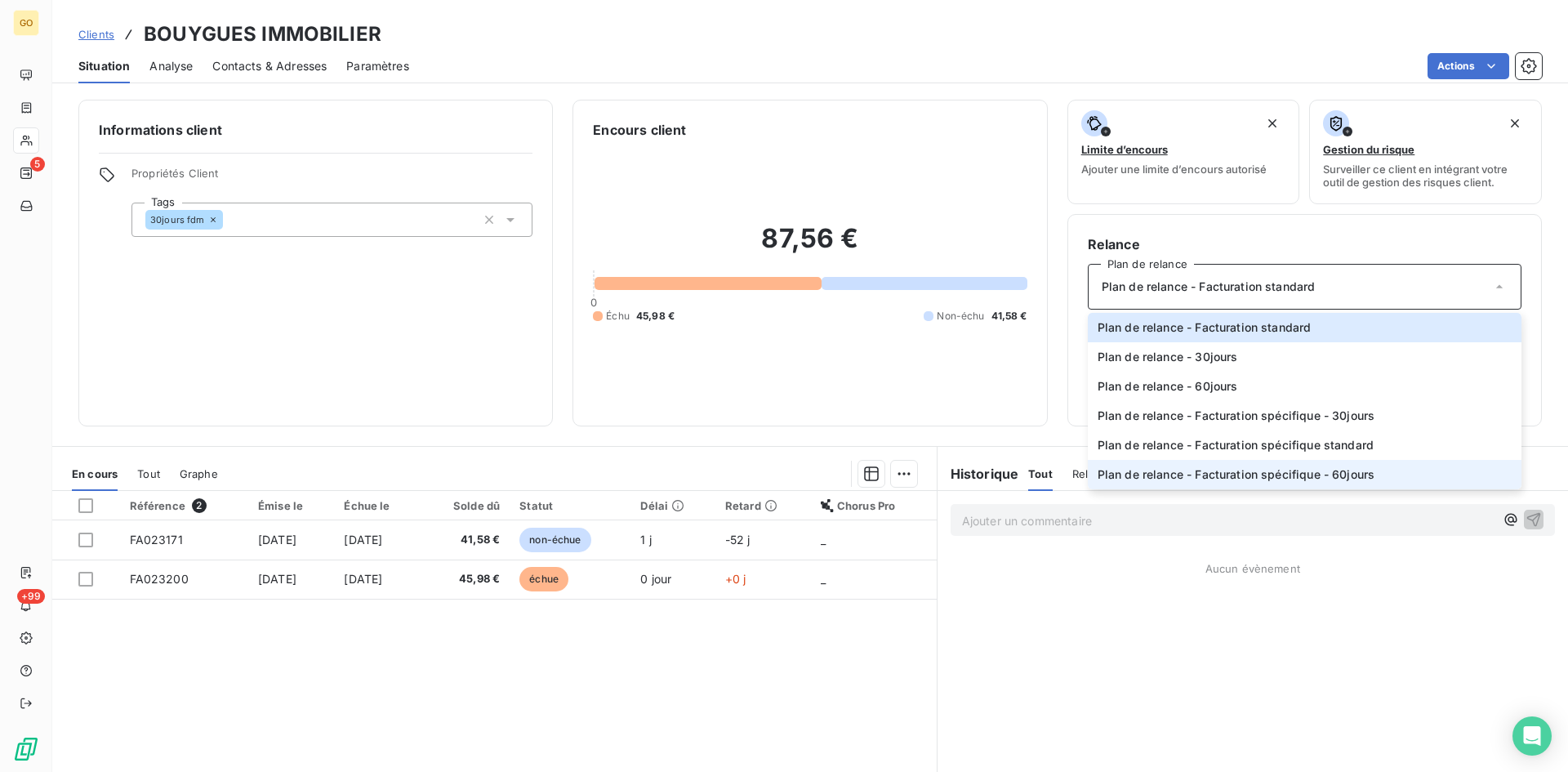
click at [1268, 474] on span "Plan de relance - Facturation spécifique - 60jours" at bounding box center [1237, 475] width 278 height 16
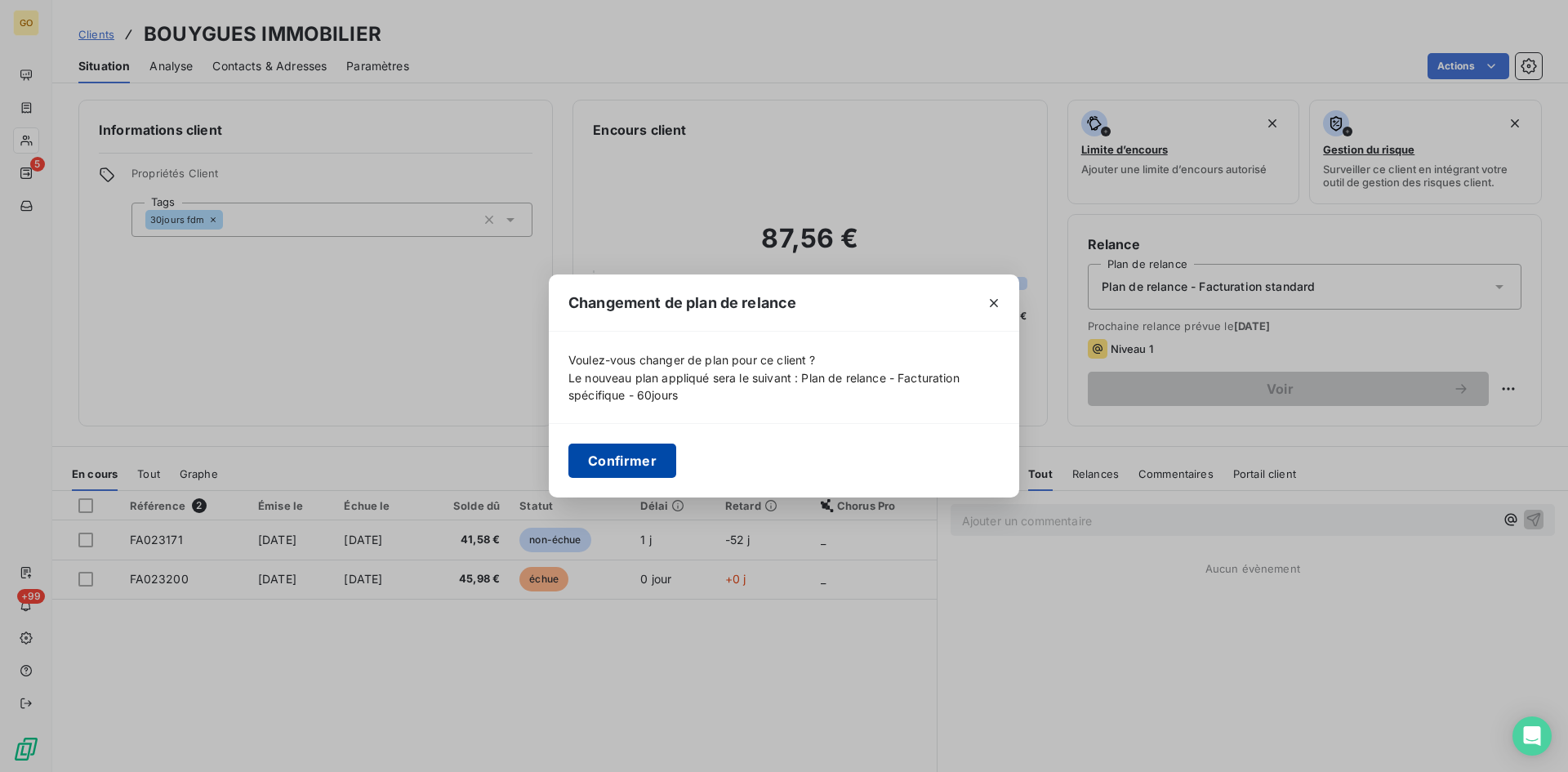
click at [622, 472] on button "Confirmer" at bounding box center [622, 460] width 107 height 34
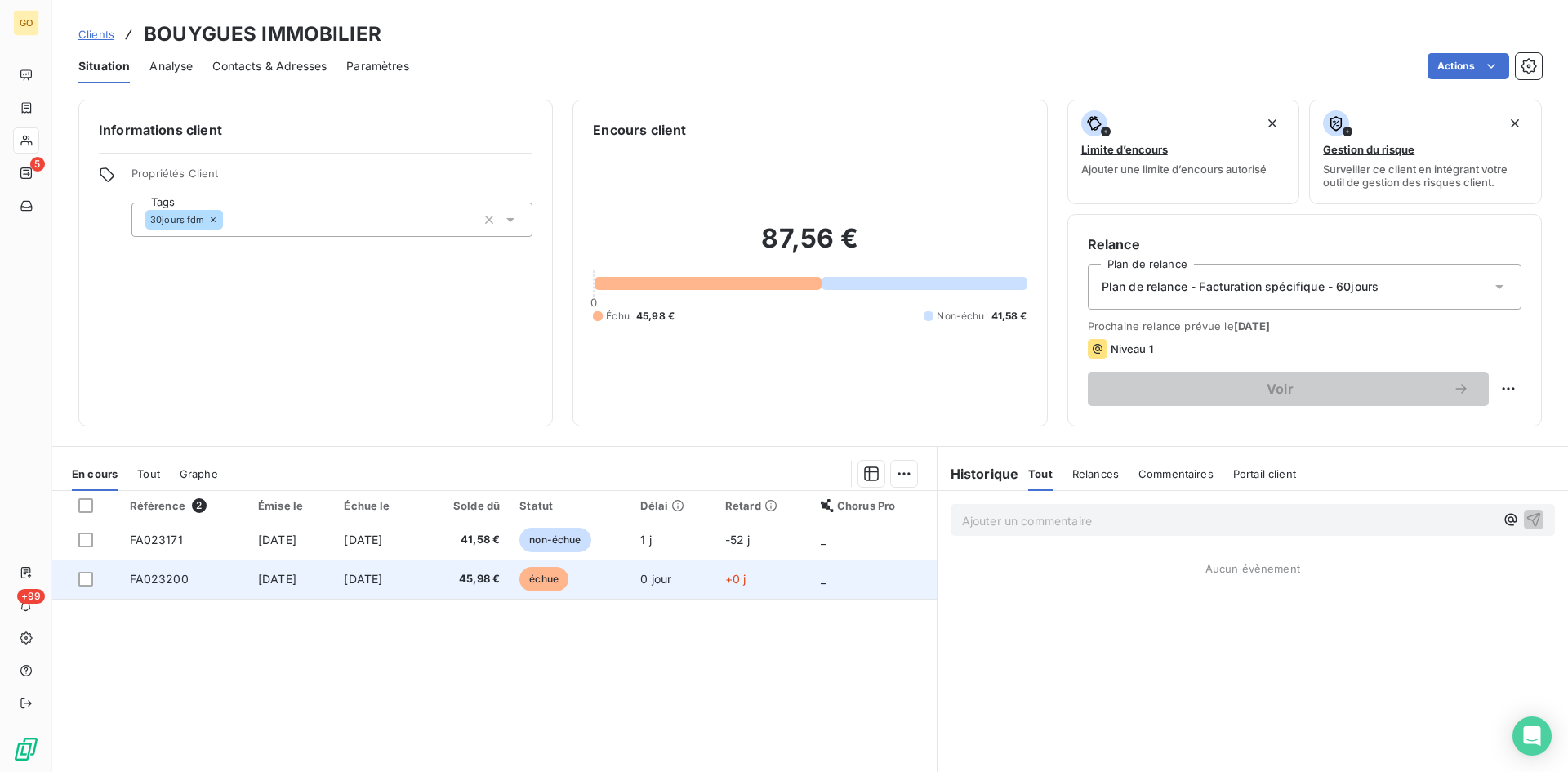
click at [376, 582] on span "[DATE]" at bounding box center [363, 579] width 39 height 14
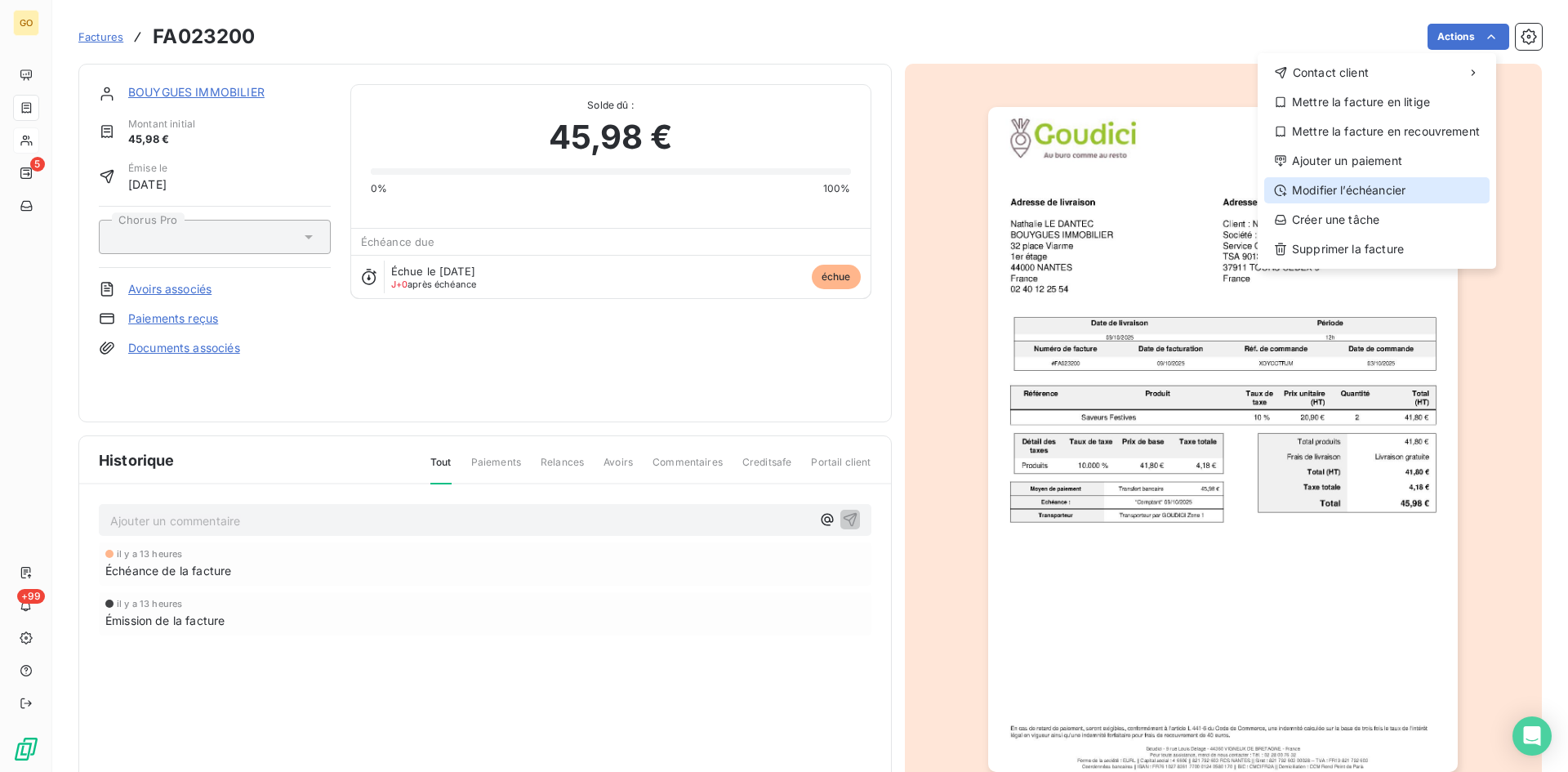
click at [1368, 191] on div "Modifier l’échéancier" at bounding box center [1377, 190] width 226 height 26
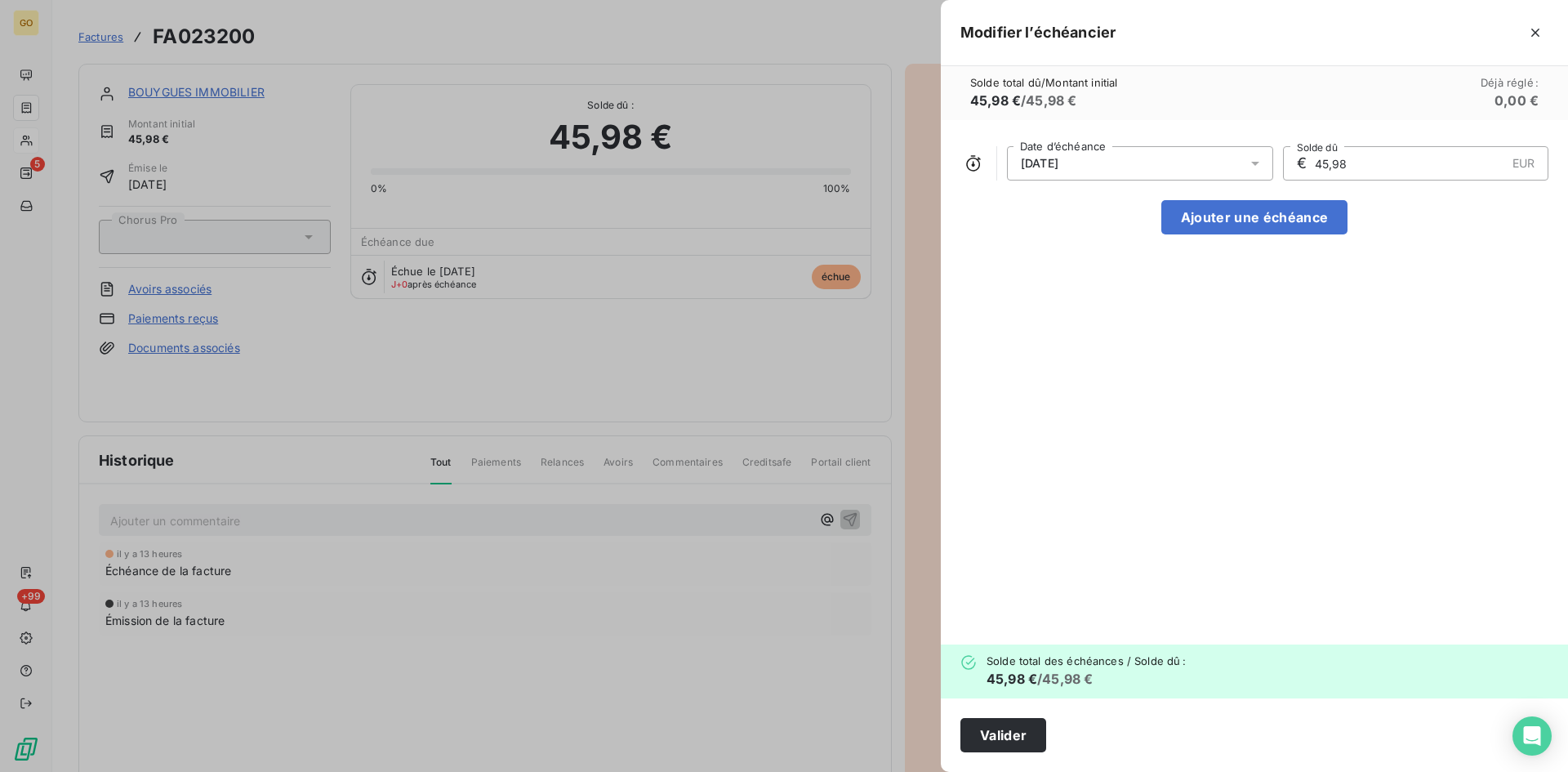
click at [1249, 163] on icon at bounding box center [1255, 163] width 16 height 16
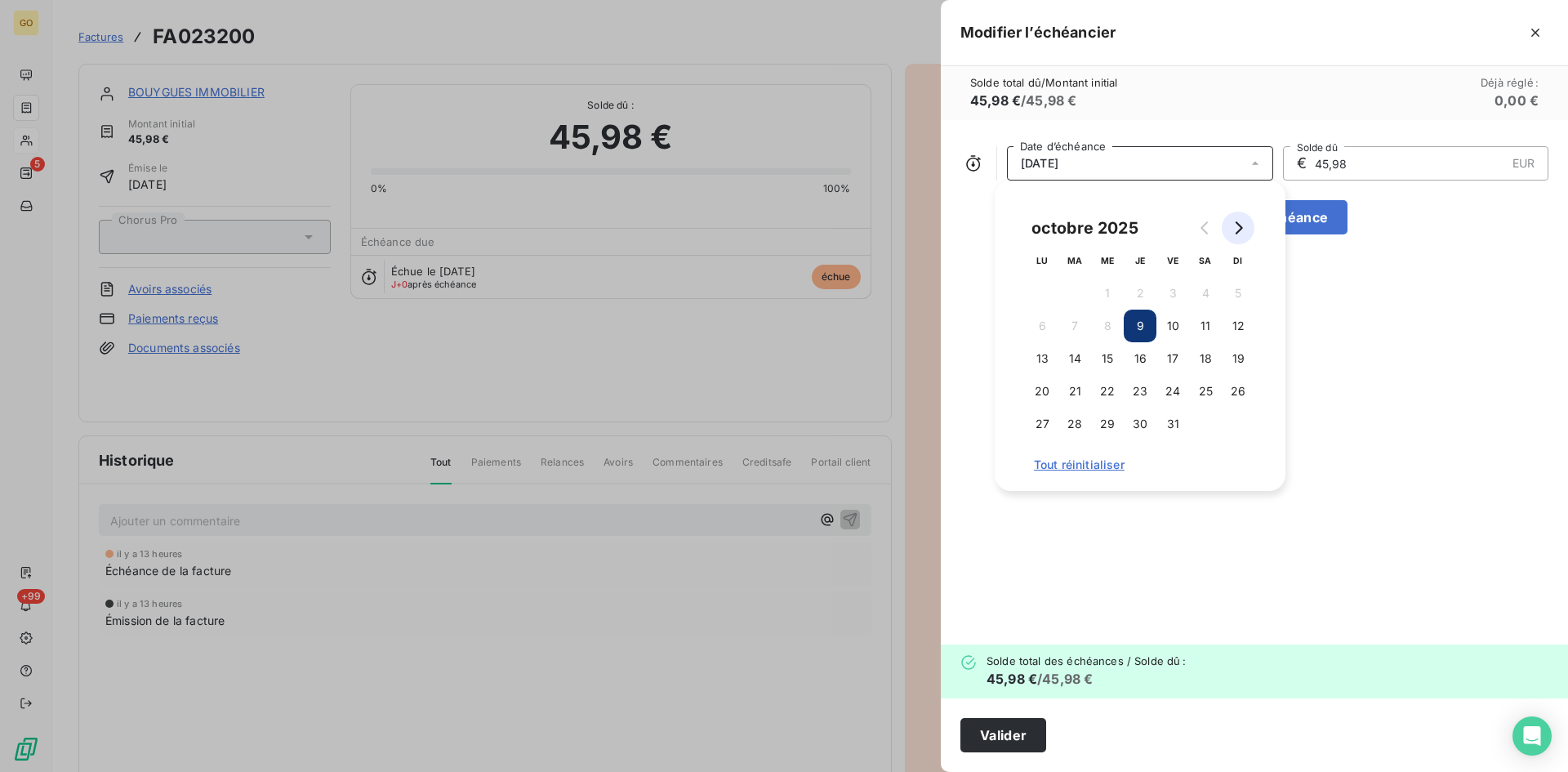
click at [1240, 228] on icon "Go to next month" at bounding box center [1238, 227] width 13 height 13
click at [1237, 422] on button "30" at bounding box center [1238, 424] width 32 height 32
click at [1374, 414] on div "30/11/2025 Date d’échéance € 45,98 EUR Solde dû Ajouter une échéance" at bounding box center [1255, 382] width 627 height 525
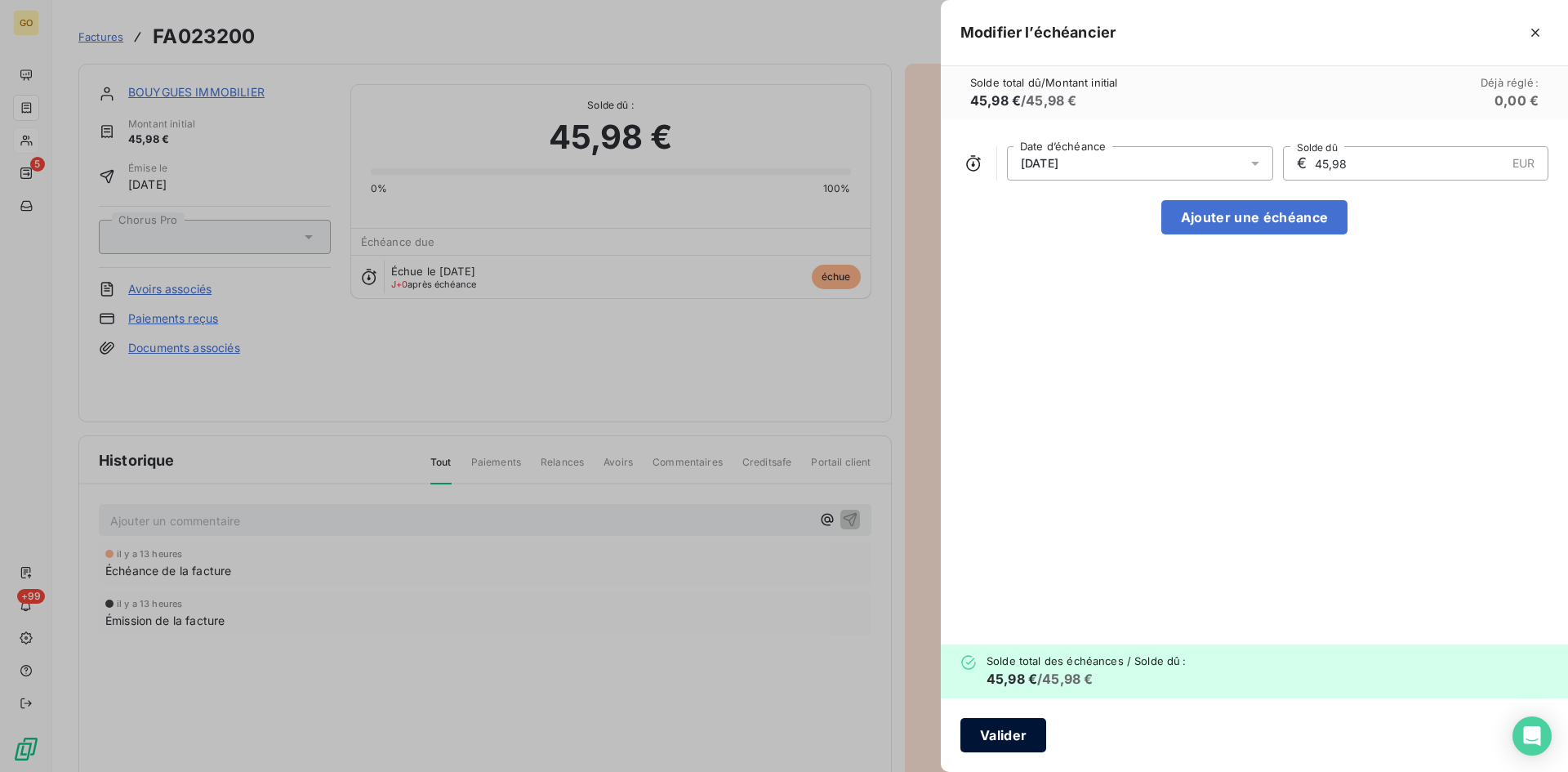
click at [1041, 739] on button "Valider" at bounding box center [1004, 735] width 86 height 34
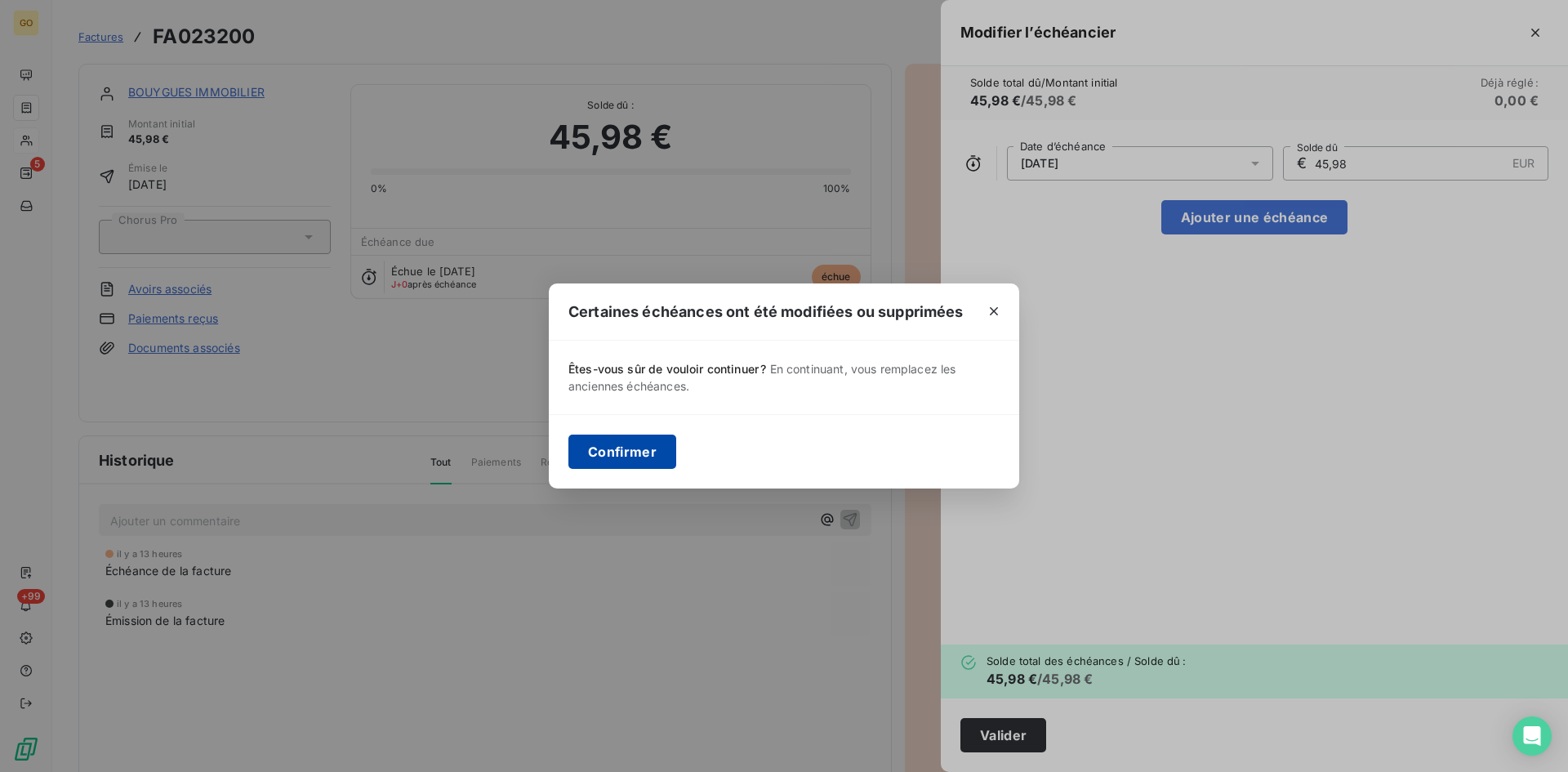
click at [618, 465] on button "Confirmer" at bounding box center [622, 451] width 107 height 34
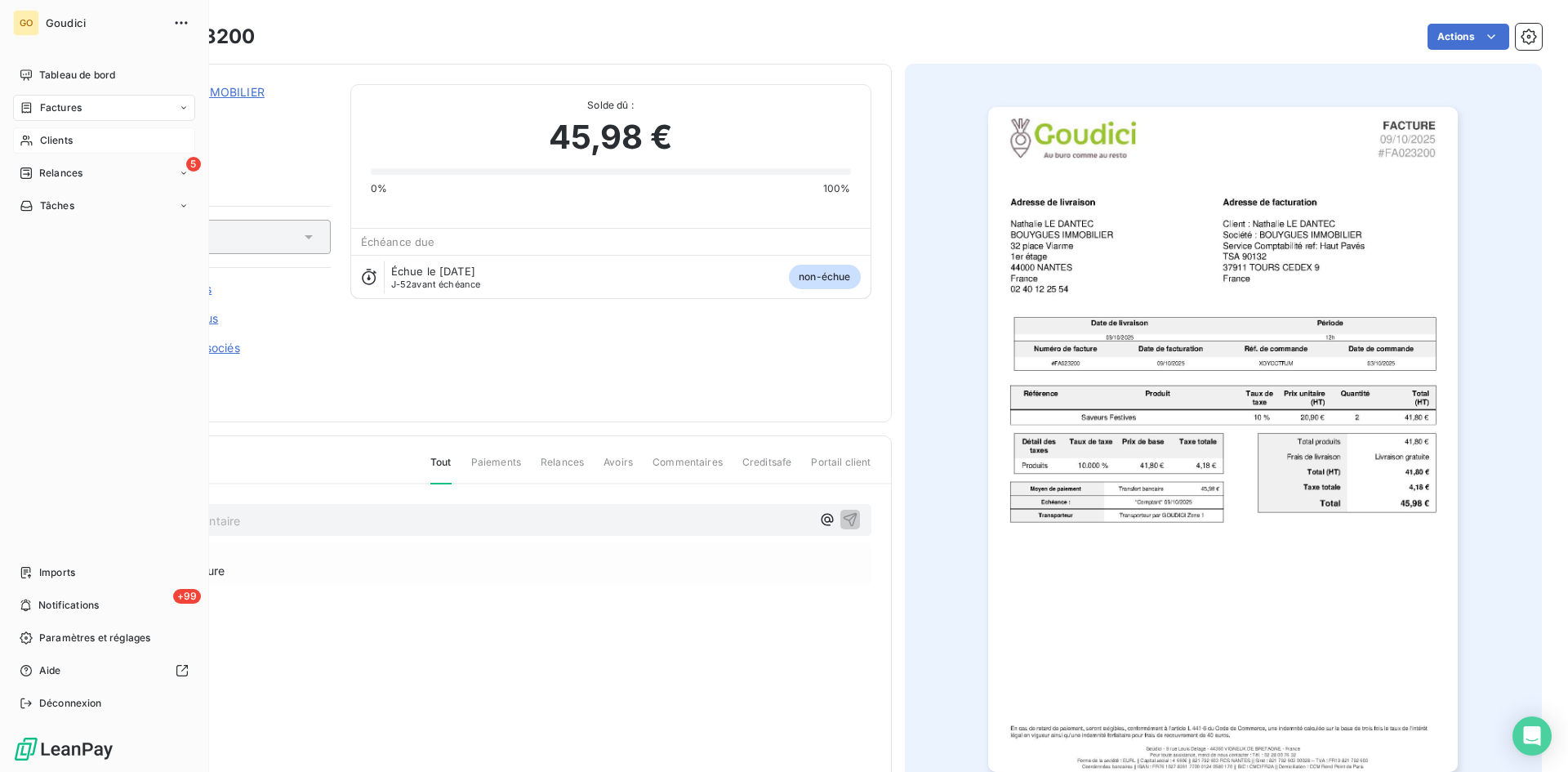
click at [72, 112] on span "Factures" at bounding box center [61, 107] width 42 height 14
click at [70, 138] on span "Factures" at bounding box center [60, 141] width 42 height 14
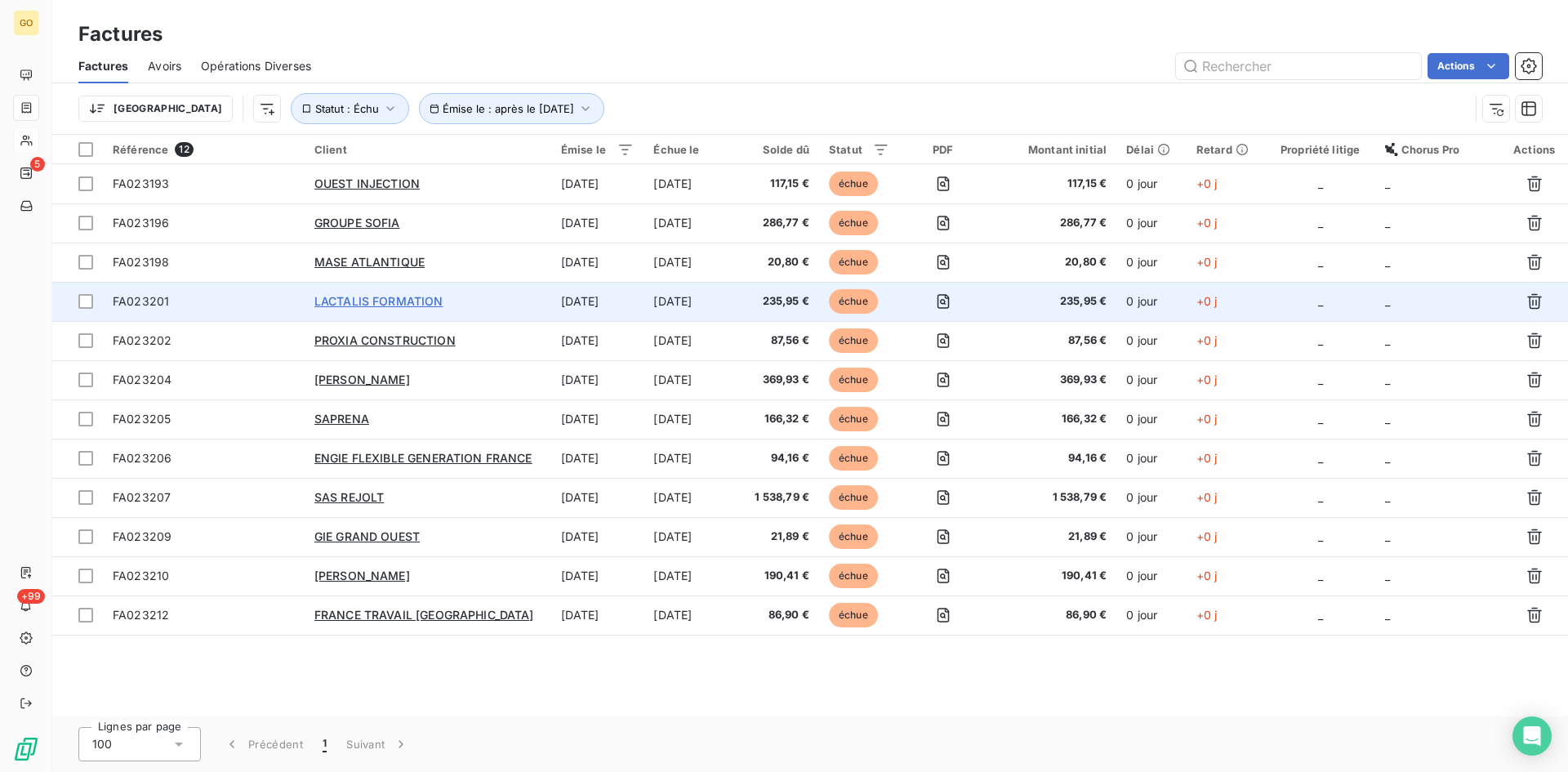
click at [337, 304] on span "LACTALIS FORMATION" at bounding box center [379, 301] width 129 height 14
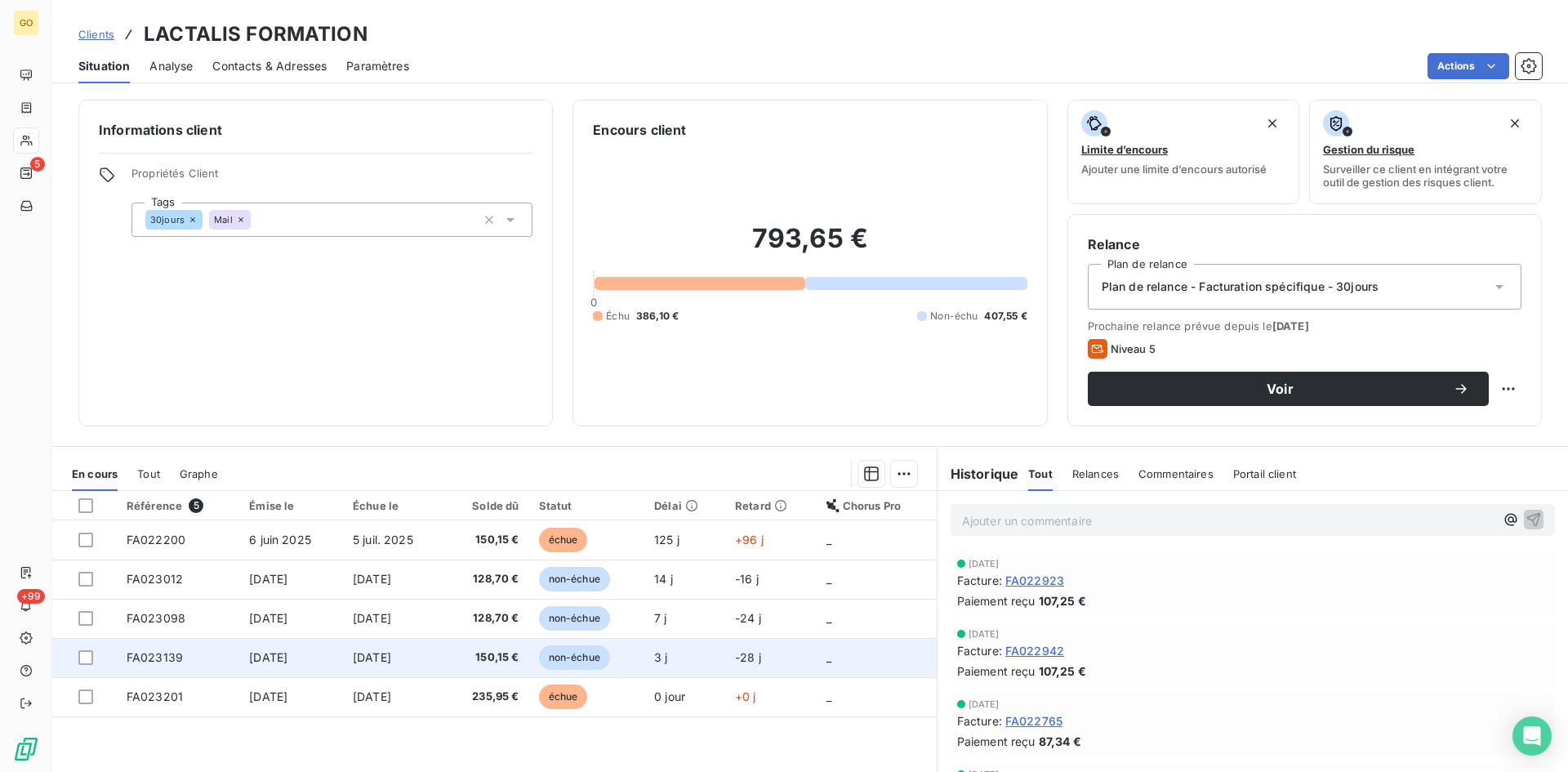
click at [385, 657] on span "[DATE]" at bounding box center [372, 657] width 39 height 14
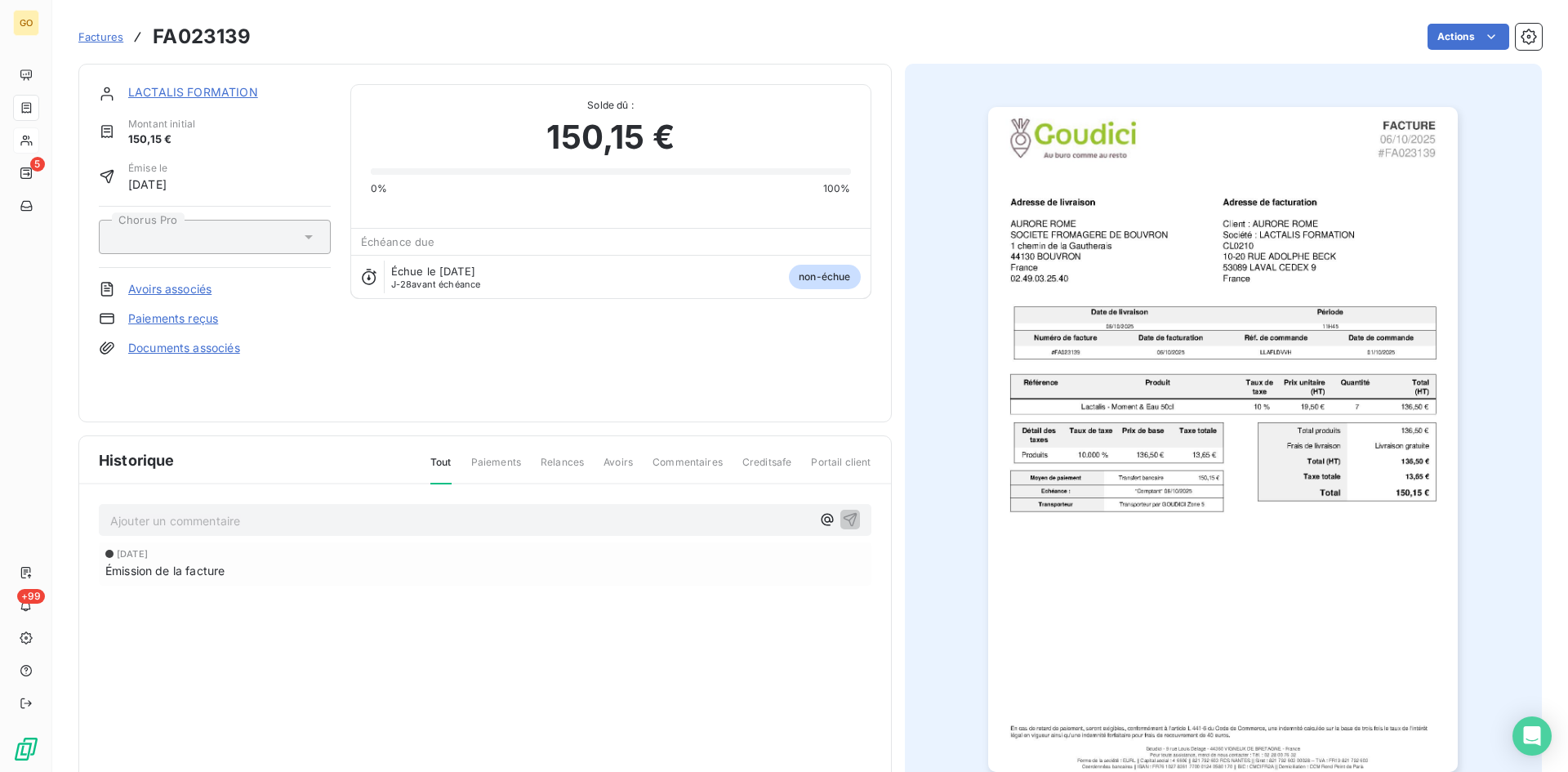
click at [1482, 23] on div "Factures FA023139 Actions" at bounding box center [810, 37] width 1463 height 34
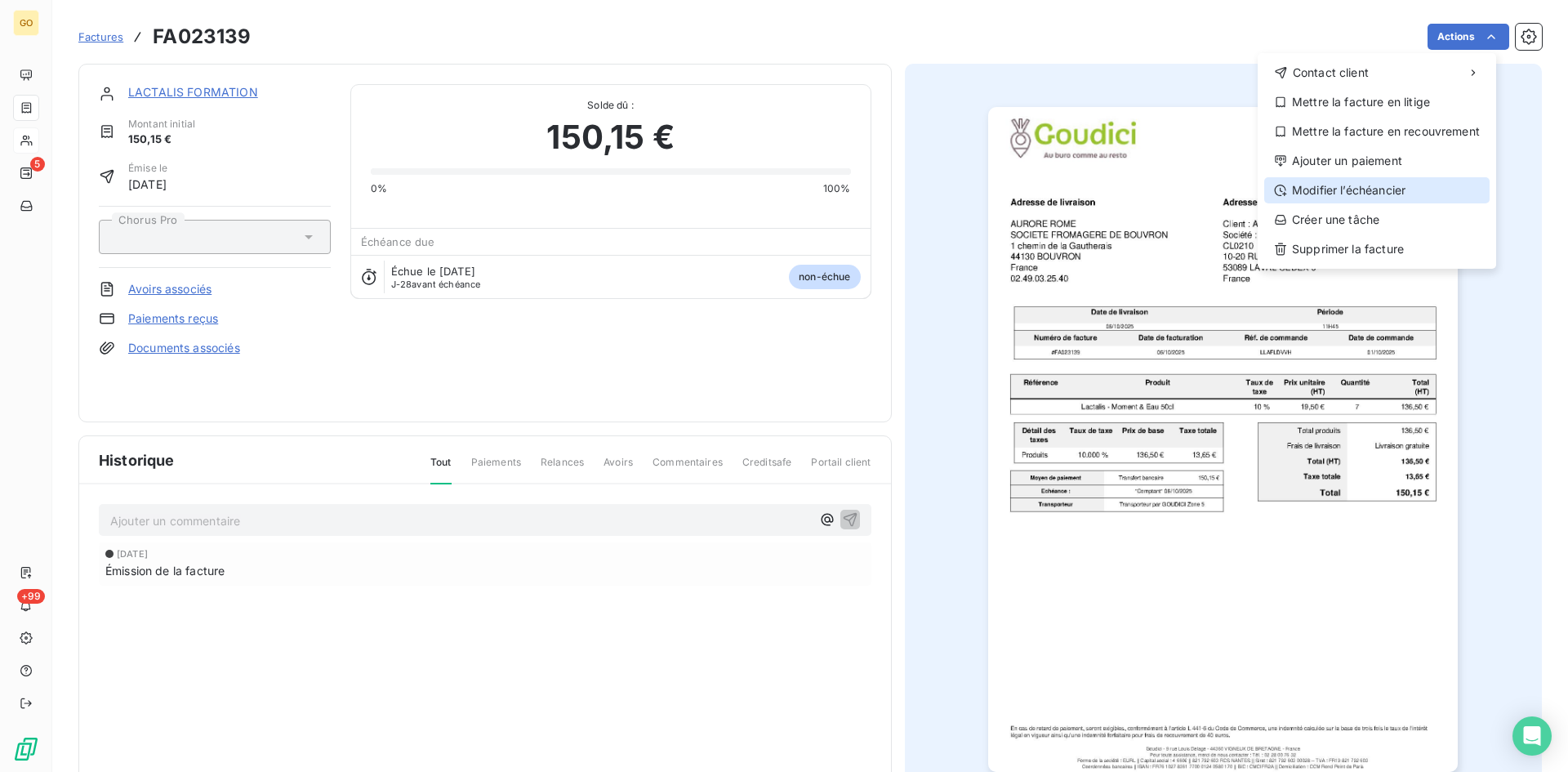
click at [1352, 192] on div "Modifier l’échéancier" at bounding box center [1377, 190] width 226 height 26
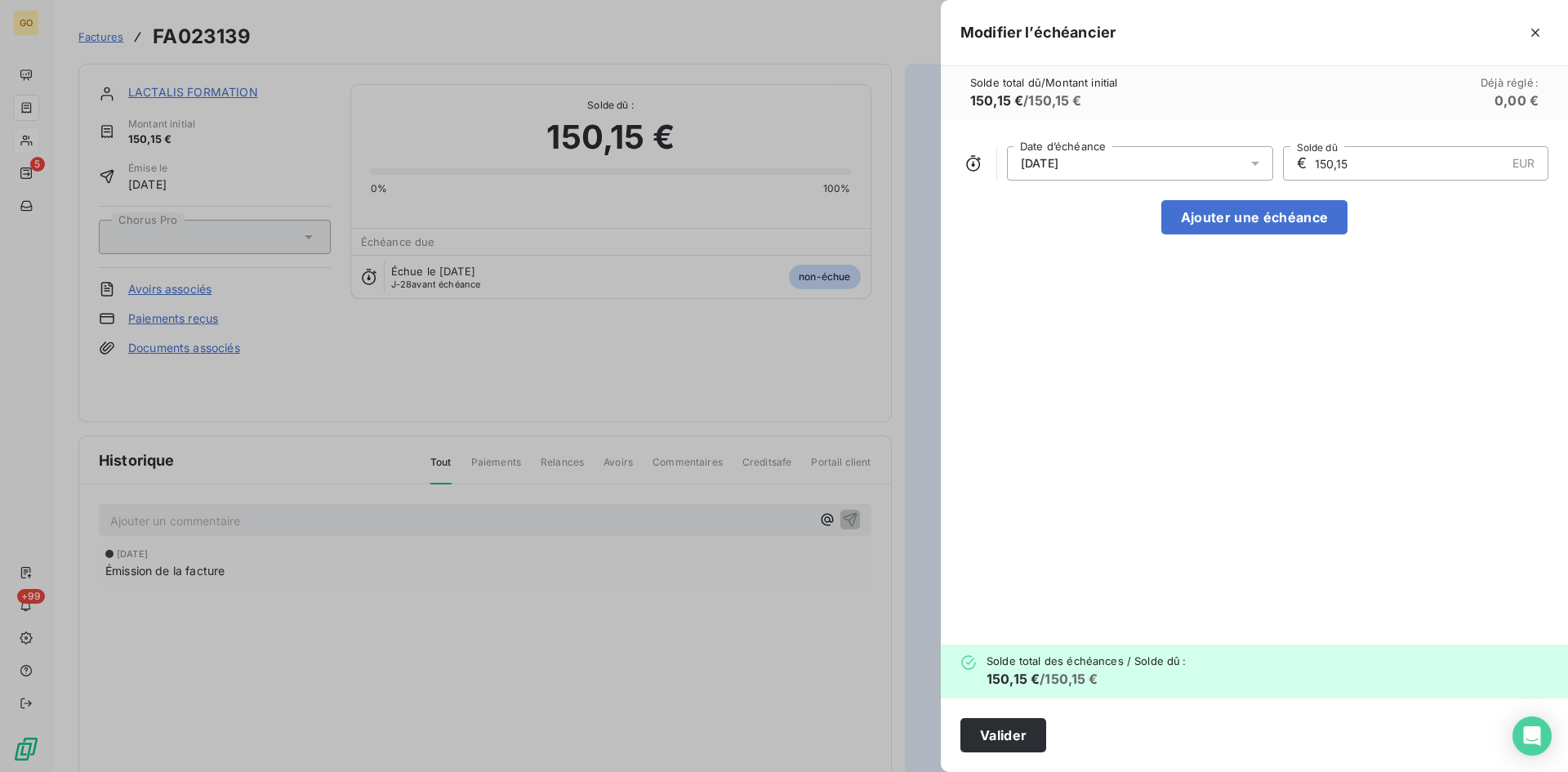
click at [1265, 168] on div at bounding box center [1260, 163] width 26 height 34
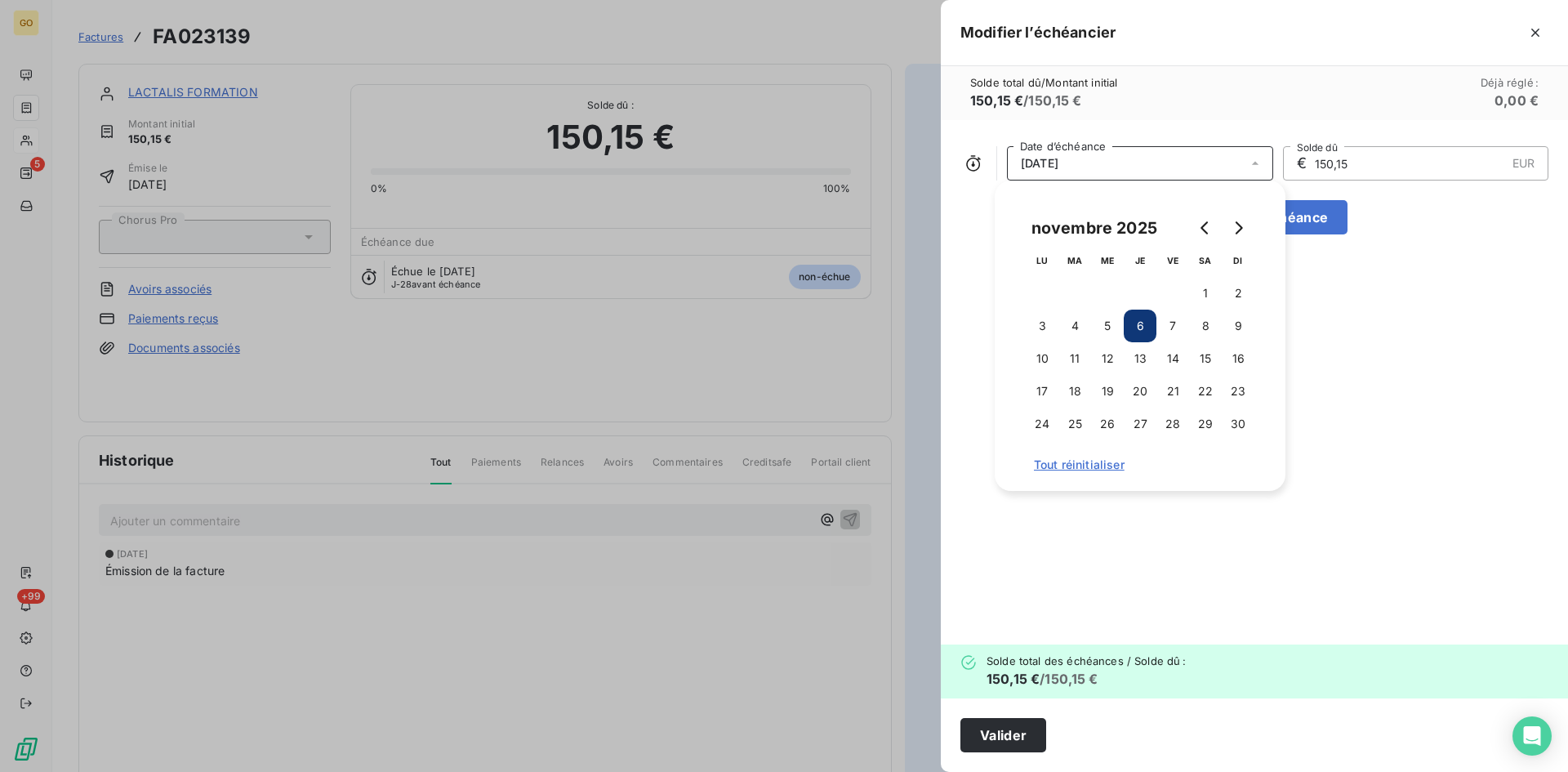
drag, startPoint x: 1108, startPoint y: 325, endPoint x: 1126, endPoint y: 334, distance: 20.1
click at [1107, 326] on button "5" at bounding box center [1108, 326] width 32 height 32
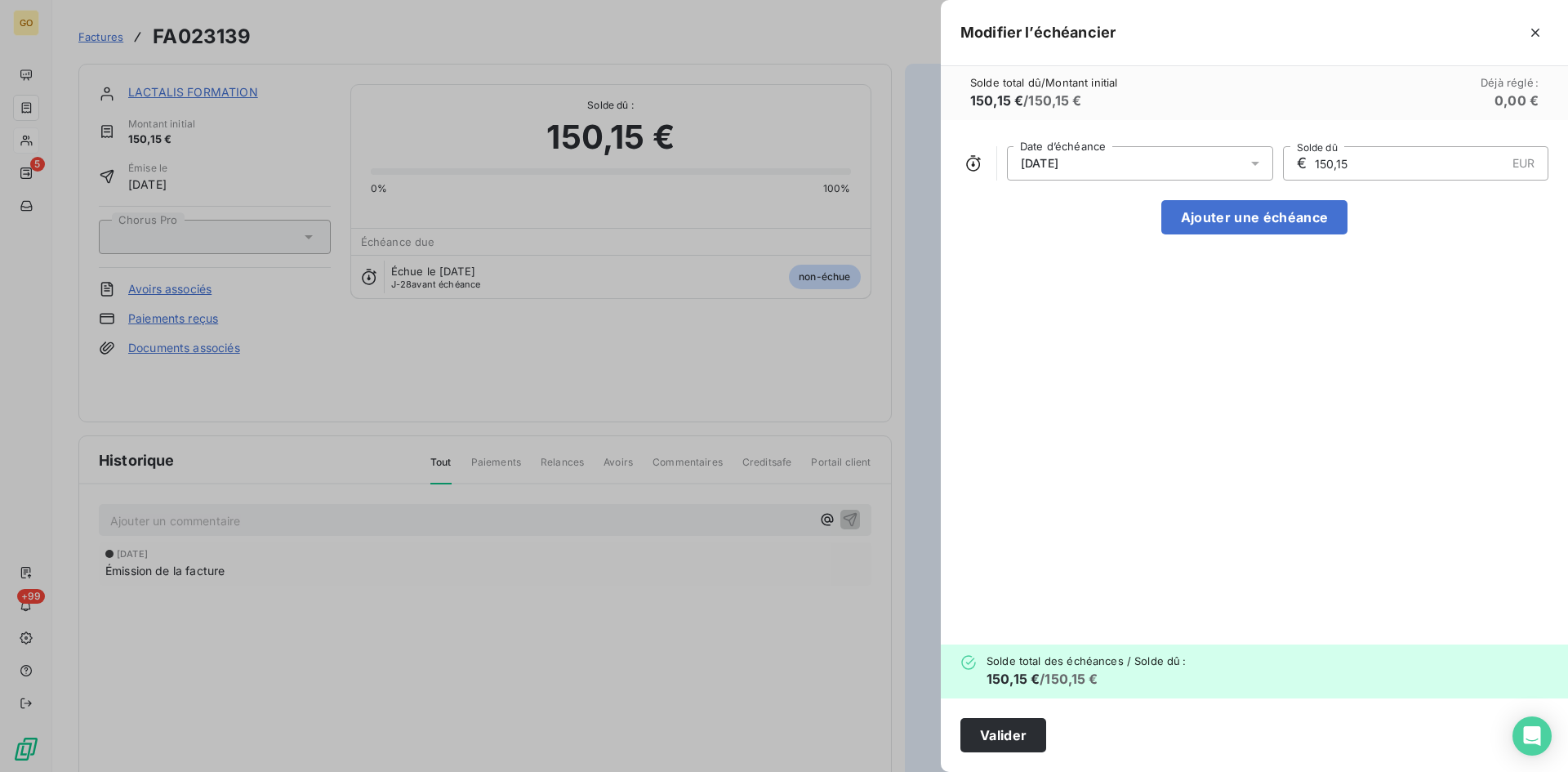
click at [1306, 358] on div "05/11/2025 Date d’échéance € 150,15 EUR Solde dû Ajouter une échéance" at bounding box center [1255, 382] width 627 height 525
click at [988, 726] on button "Valider" at bounding box center [1004, 735] width 86 height 34
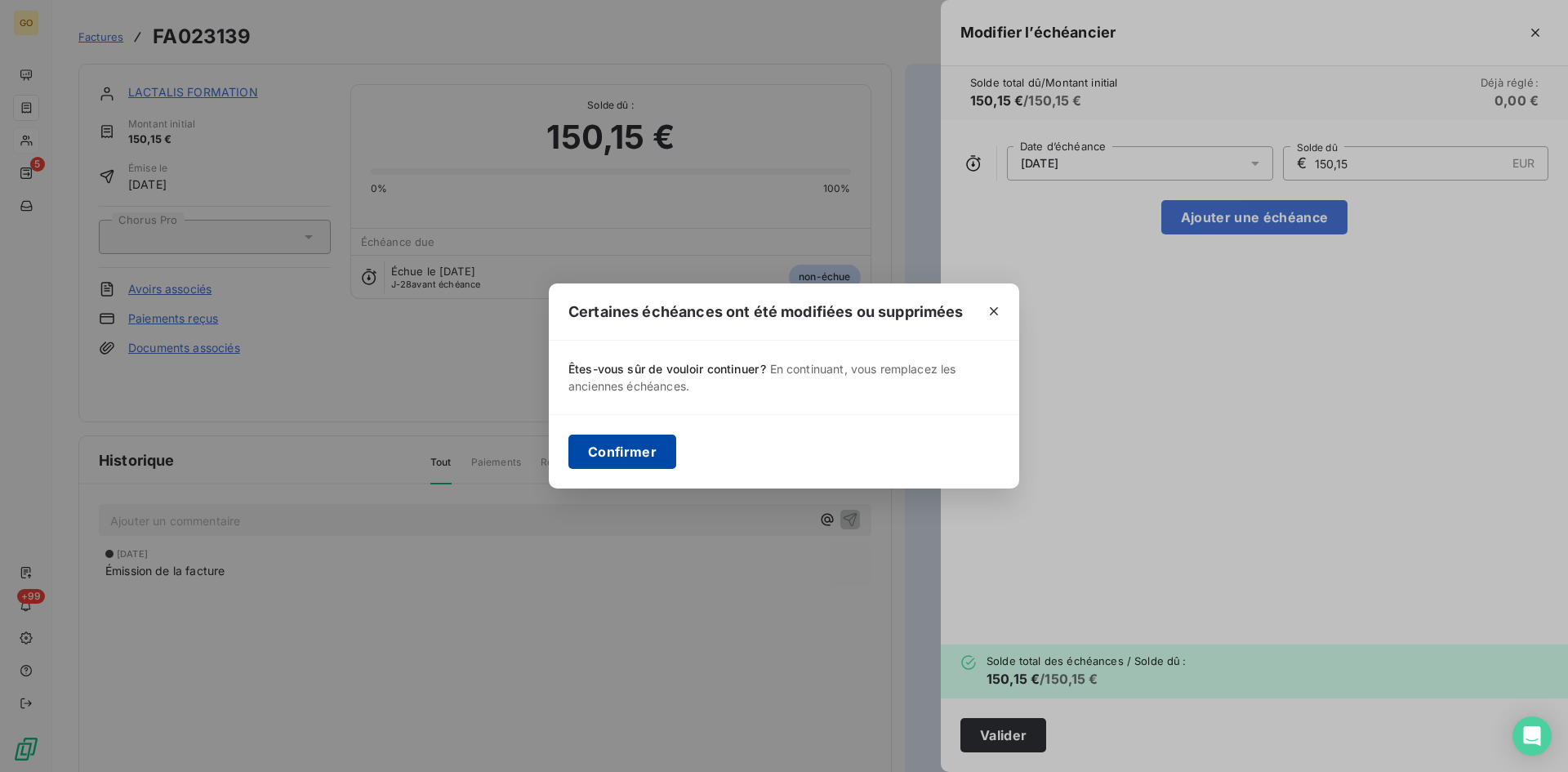
click at [619, 455] on button "Confirmer" at bounding box center [622, 451] width 107 height 34
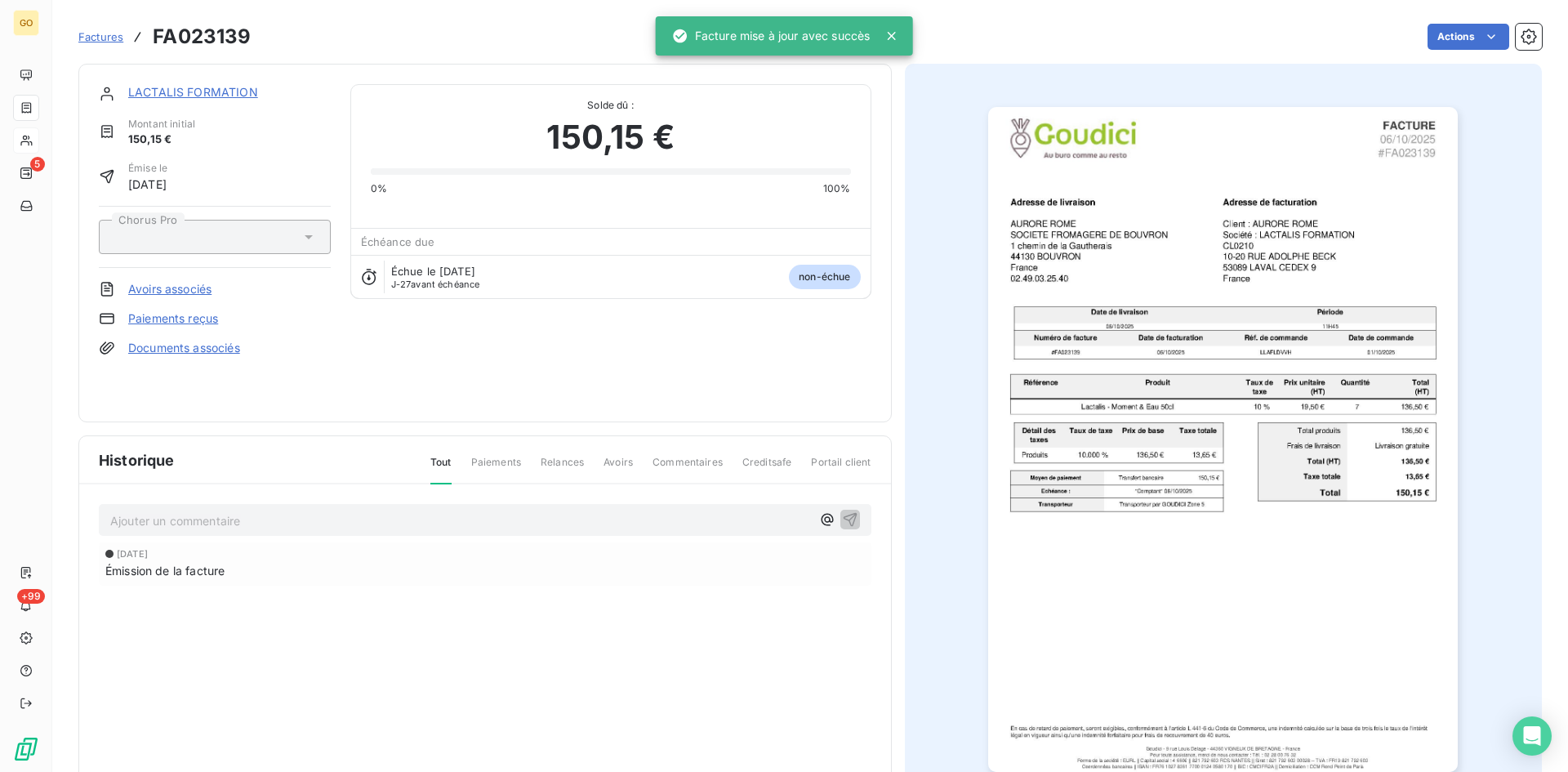
click at [186, 100] on div "LACTALIS FORMATION" at bounding box center [229, 92] width 202 height 16
click at [185, 94] on link "LACTALIS FORMATION" at bounding box center [193, 92] width 130 height 14
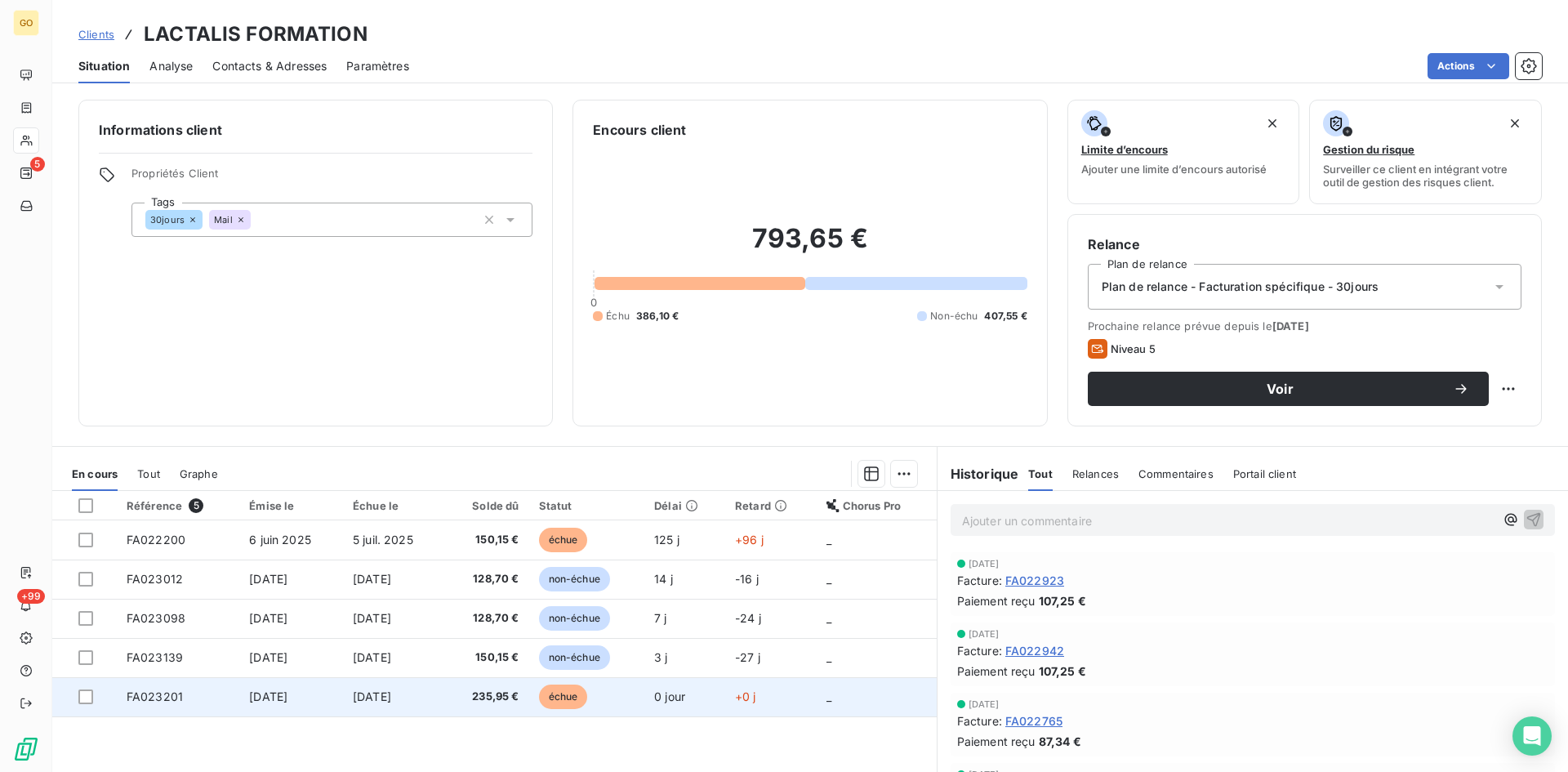
click at [253, 699] on span "[DATE]" at bounding box center [268, 697] width 39 height 14
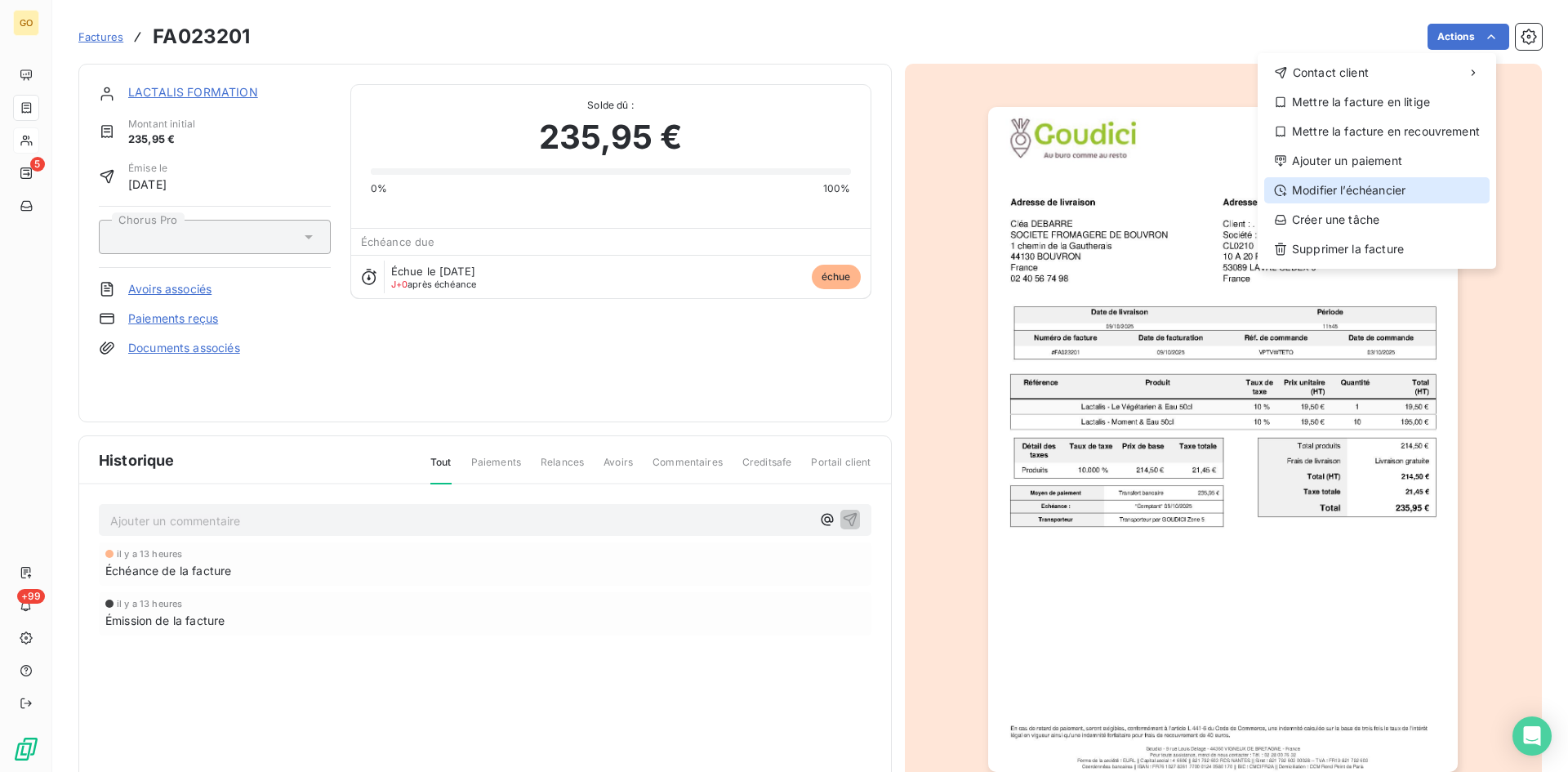
click at [1376, 191] on div "Modifier l’échéancier" at bounding box center [1377, 190] width 226 height 26
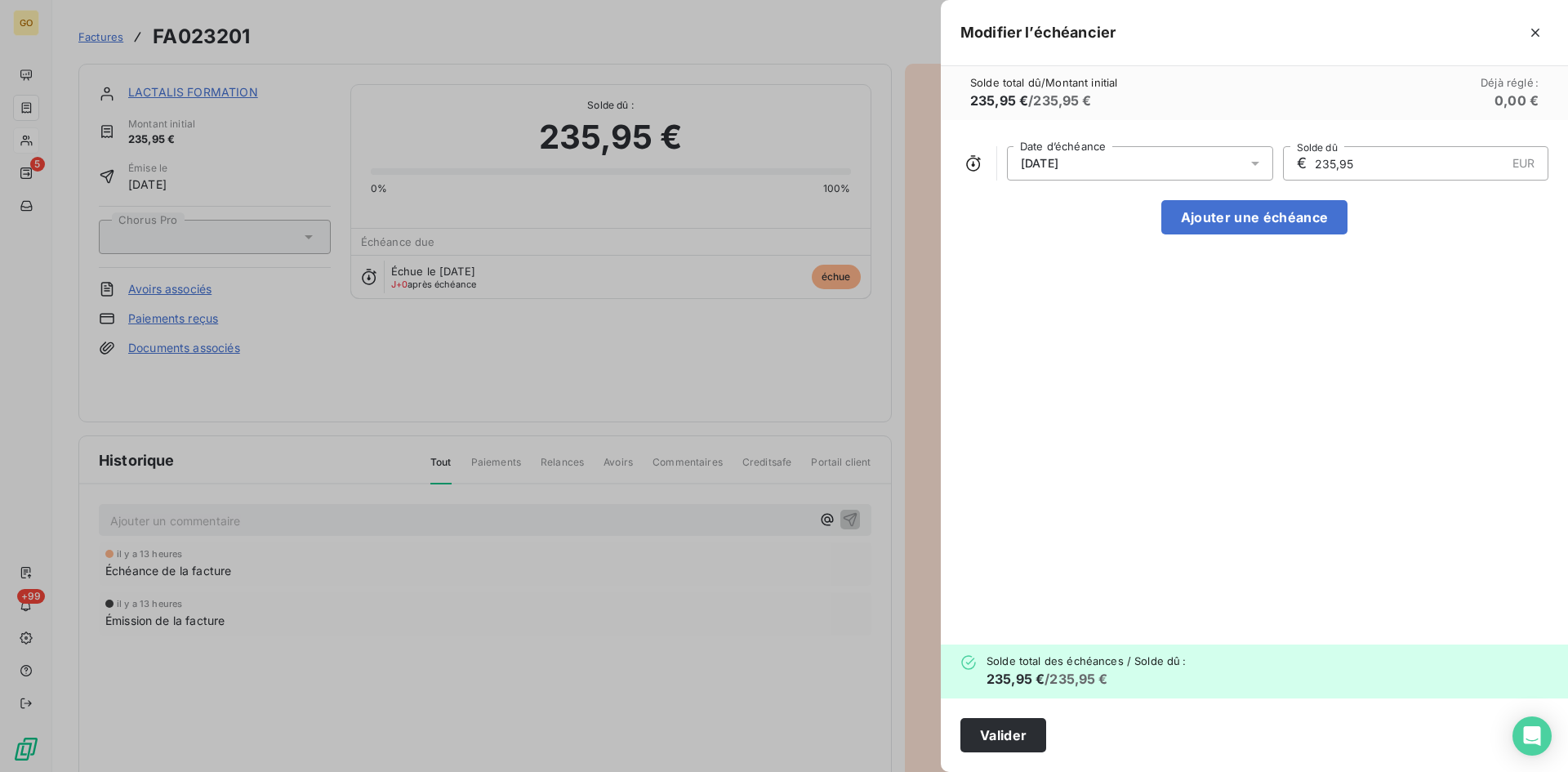
click at [1251, 165] on icon at bounding box center [1255, 163] width 16 height 16
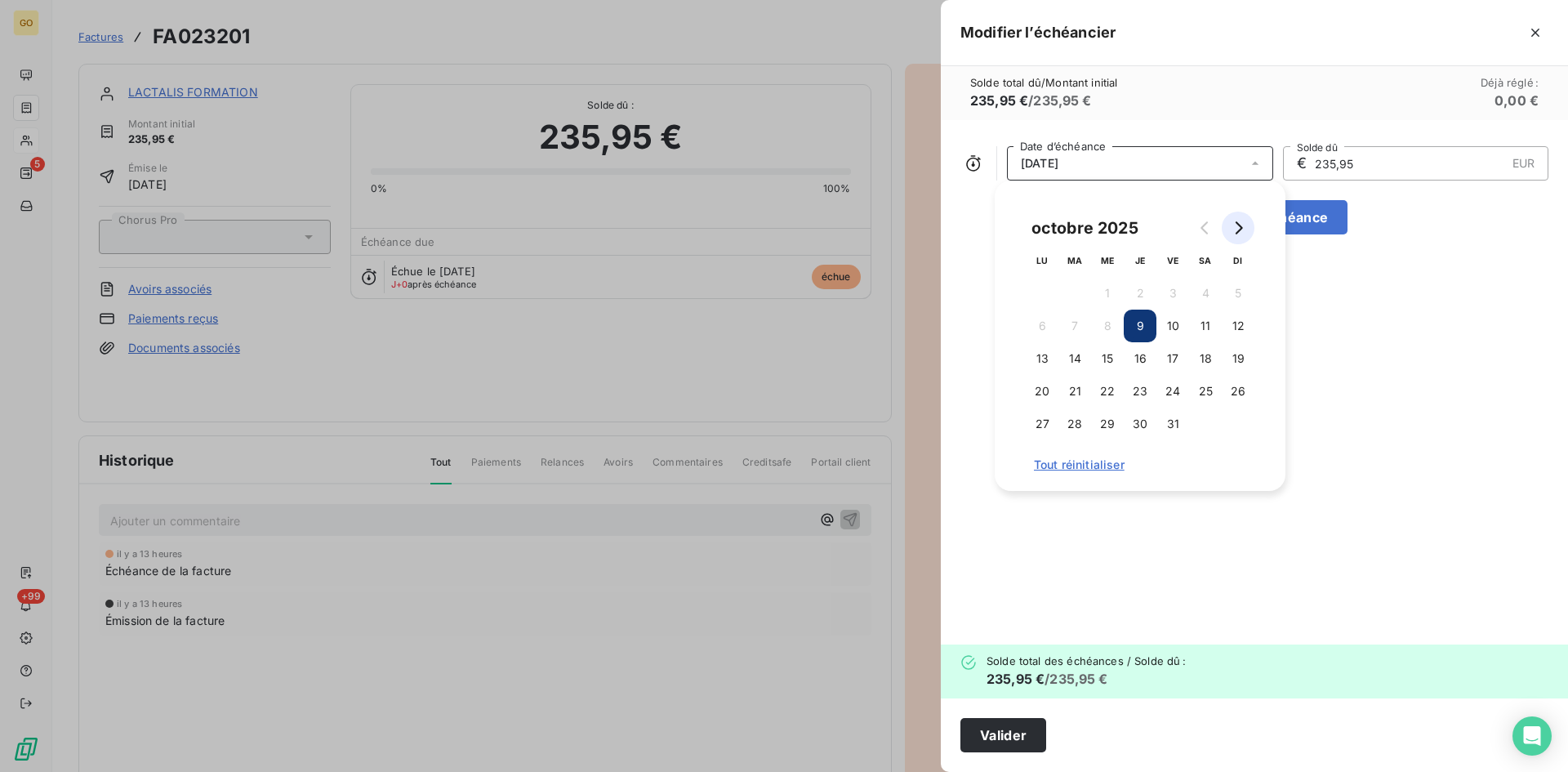
click at [1235, 226] on icon "Go to next month" at bounding box center [1238, 227] width 13 height 13
click at [1207, 333] on button "8" at bounding box center [1205, 326] width 32 height 32
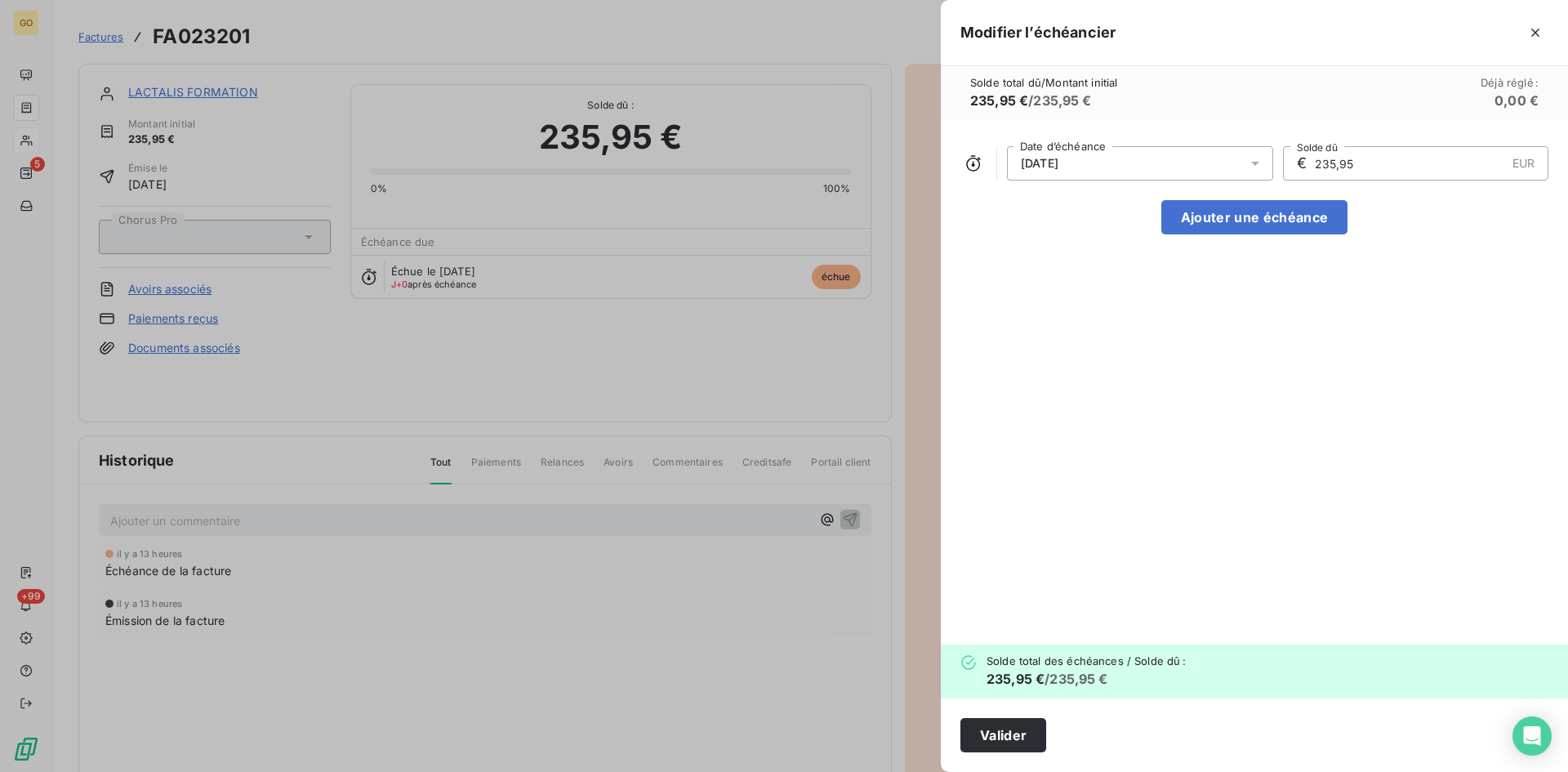
click at [1408, 374] on div "08/11/2025 Date d’échéance € 235,95 EUR Solde dû Ajouter une échéance" at bounding box center [1255, 382] width 627 height 525
click at [1031, 740] on button "Valider" at bounding box center [1004, 735] width 86 height 34
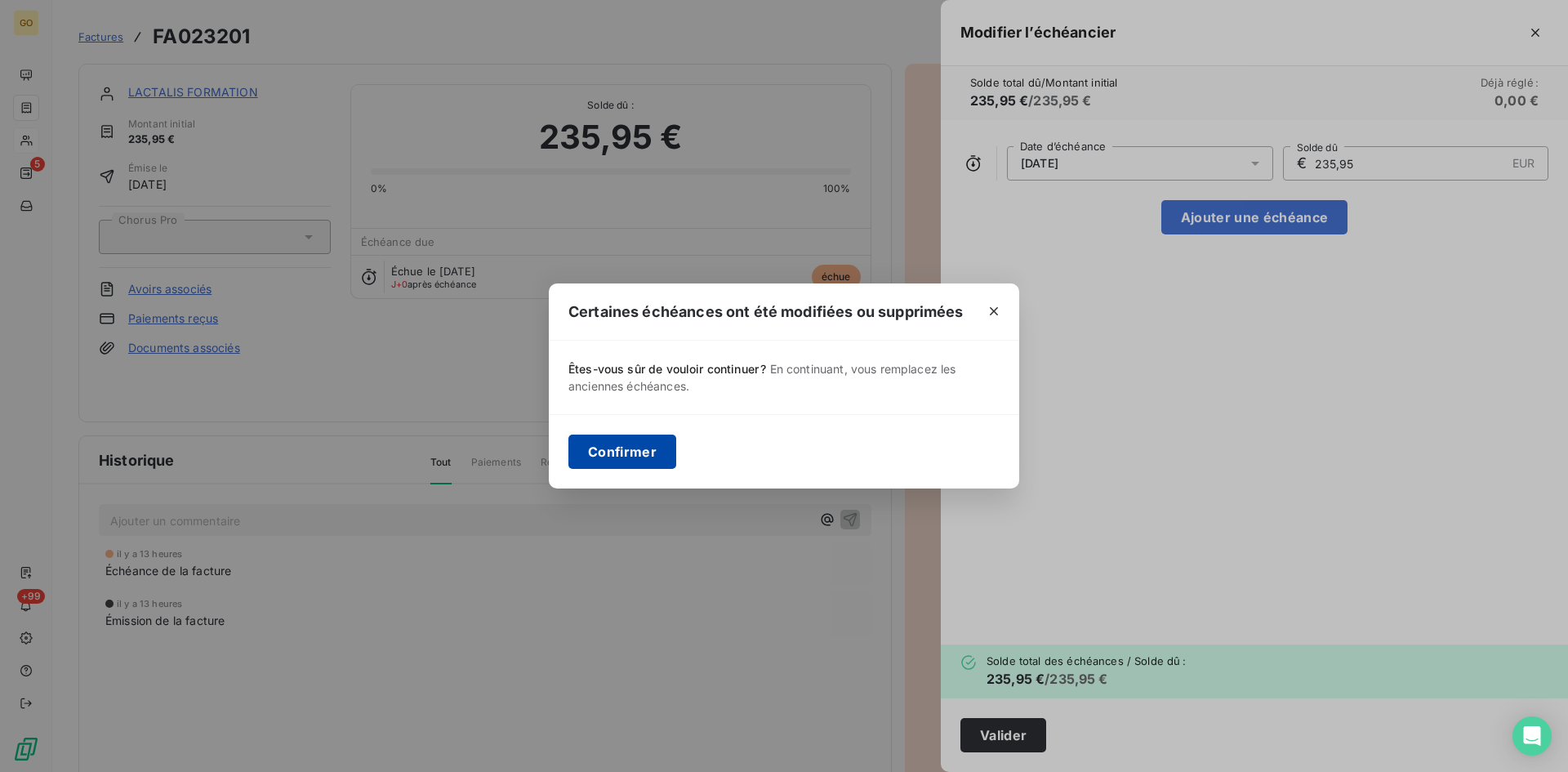
click at [643, 456] on button "Confirmer" at bounding box center [622, 451] width 107 height 34
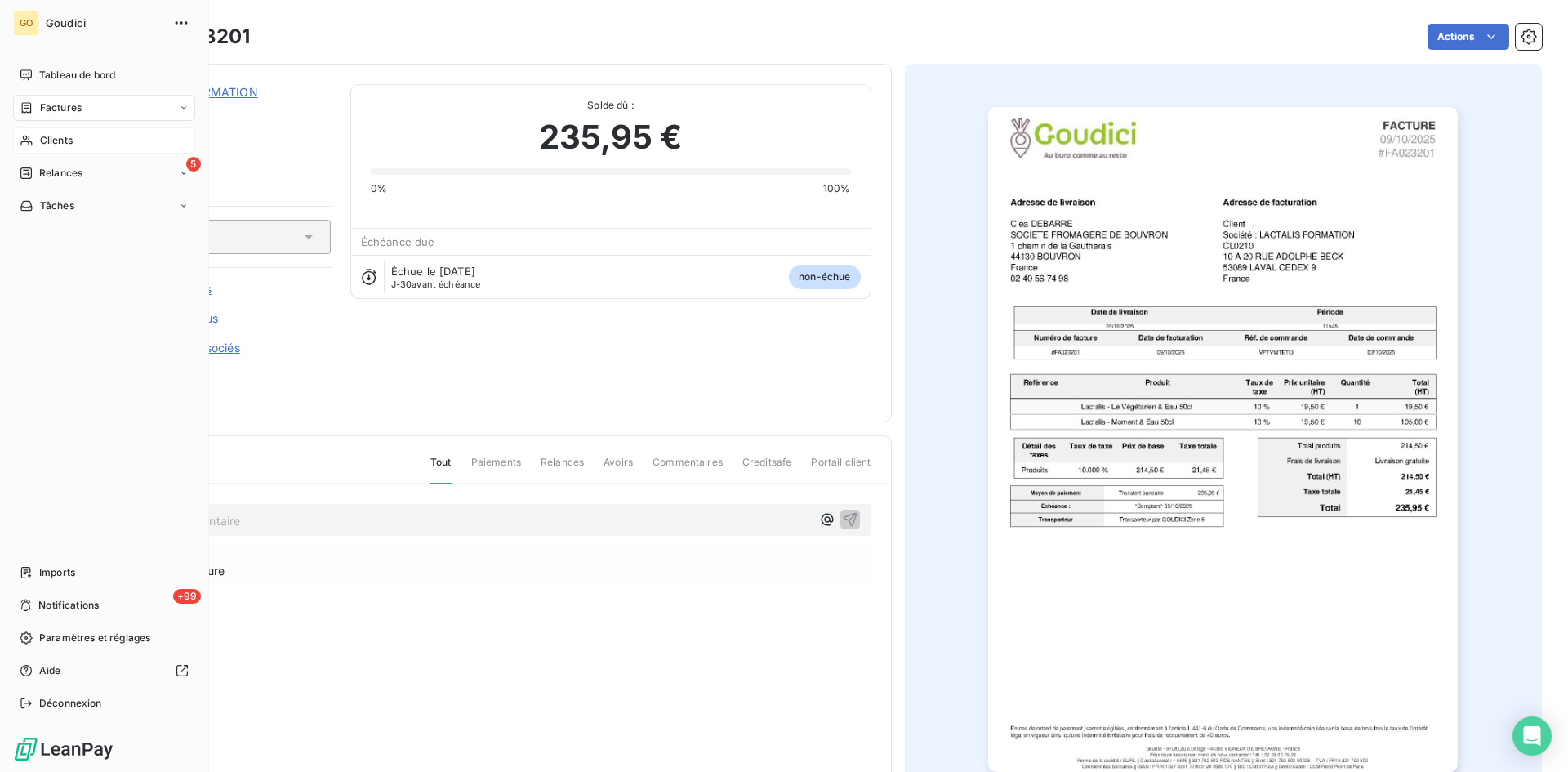
click at [69, 110] on span "Factures" at bounding box center [61, 107] width 42 height 14
click at [69, 151] on div "Factures" at bounding box center [114, 140] width 163 height 26
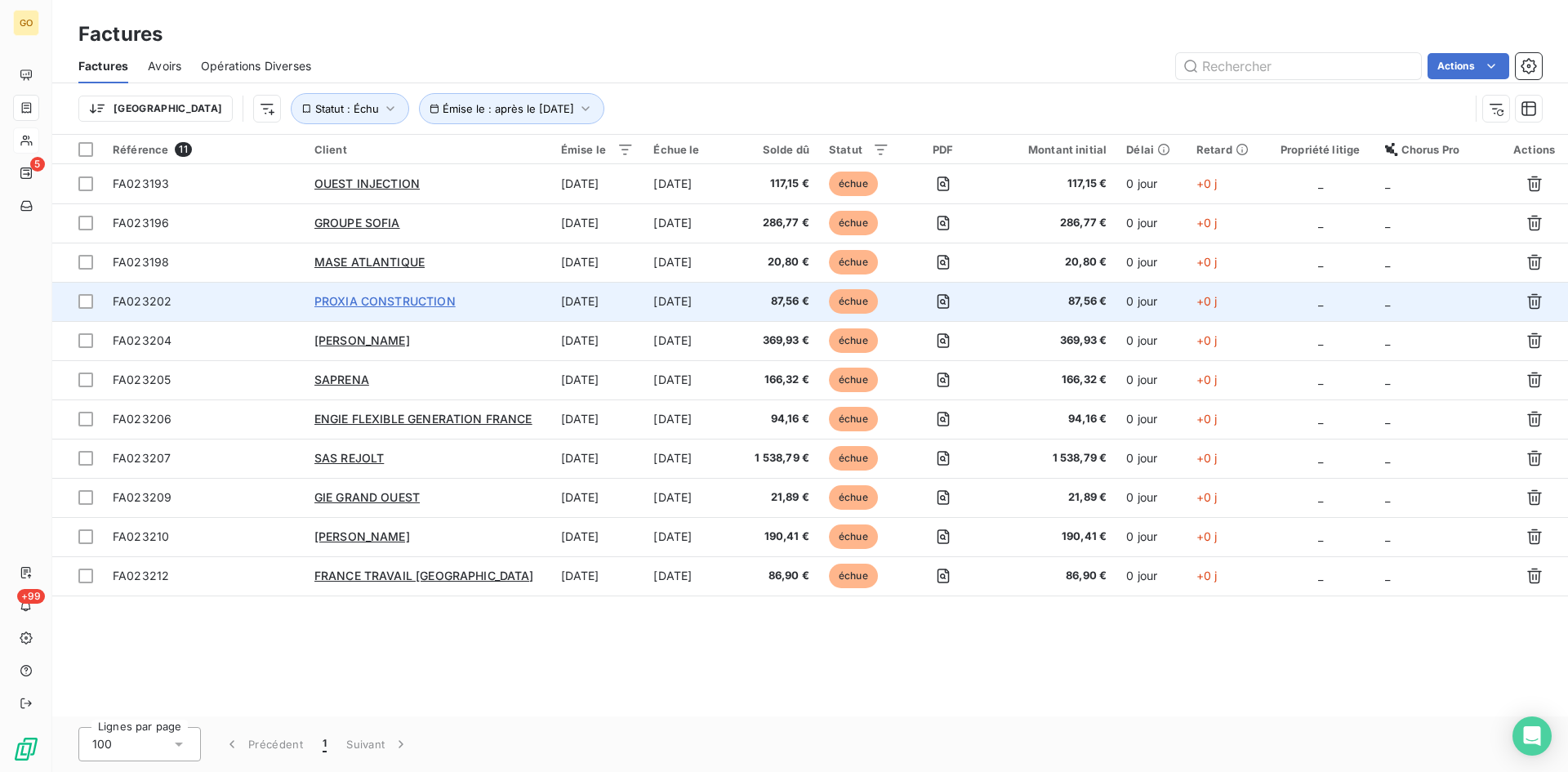
click at [354, 297] on span "PROXIA CONSTRUCTION" at bounding box center [385, 301] width 141 height 14
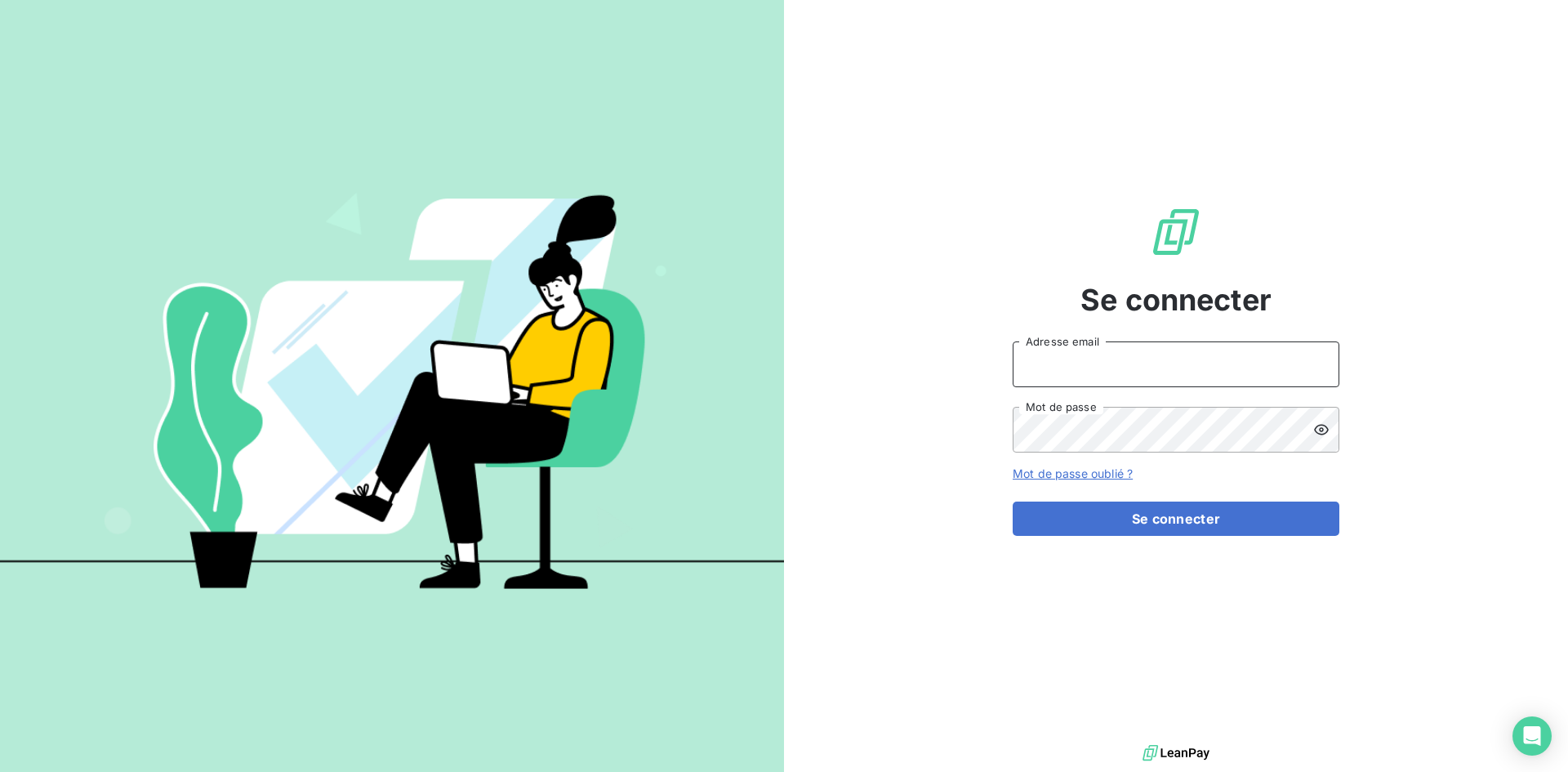
click at [1168, 373] on input "Adresse email" at bounding box center [1176, 364] width 327 height 46
click at [1068, 549] on div "Se connecter Adresse email Mot de passe Mot de passe oublié ? Se connecter" at bounding box center [1176, 370] width 327 height 741
click at [1319, 365] on keeper-lock "Open Keeper Popup" at bounding box center [1316, 365] width 20 height 20
click at [1211, 374] on input "Adresse email" at bounding box center [1176, 364] width 327 height 46
type input "contact@goudici.fr"
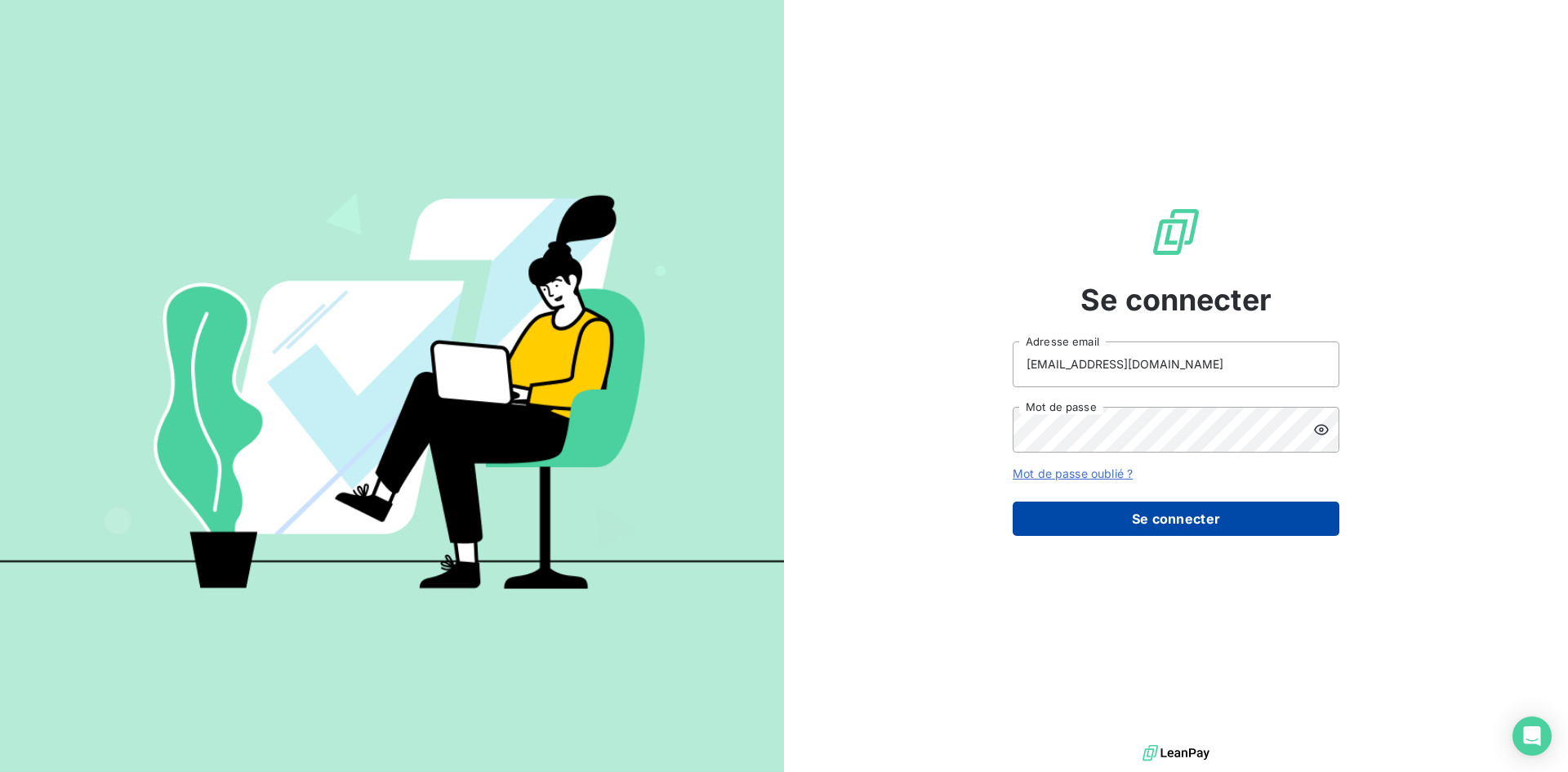
click at [1185, 533] on button "Se connecter" at bounding box center [1176, 519] width 327 height 34
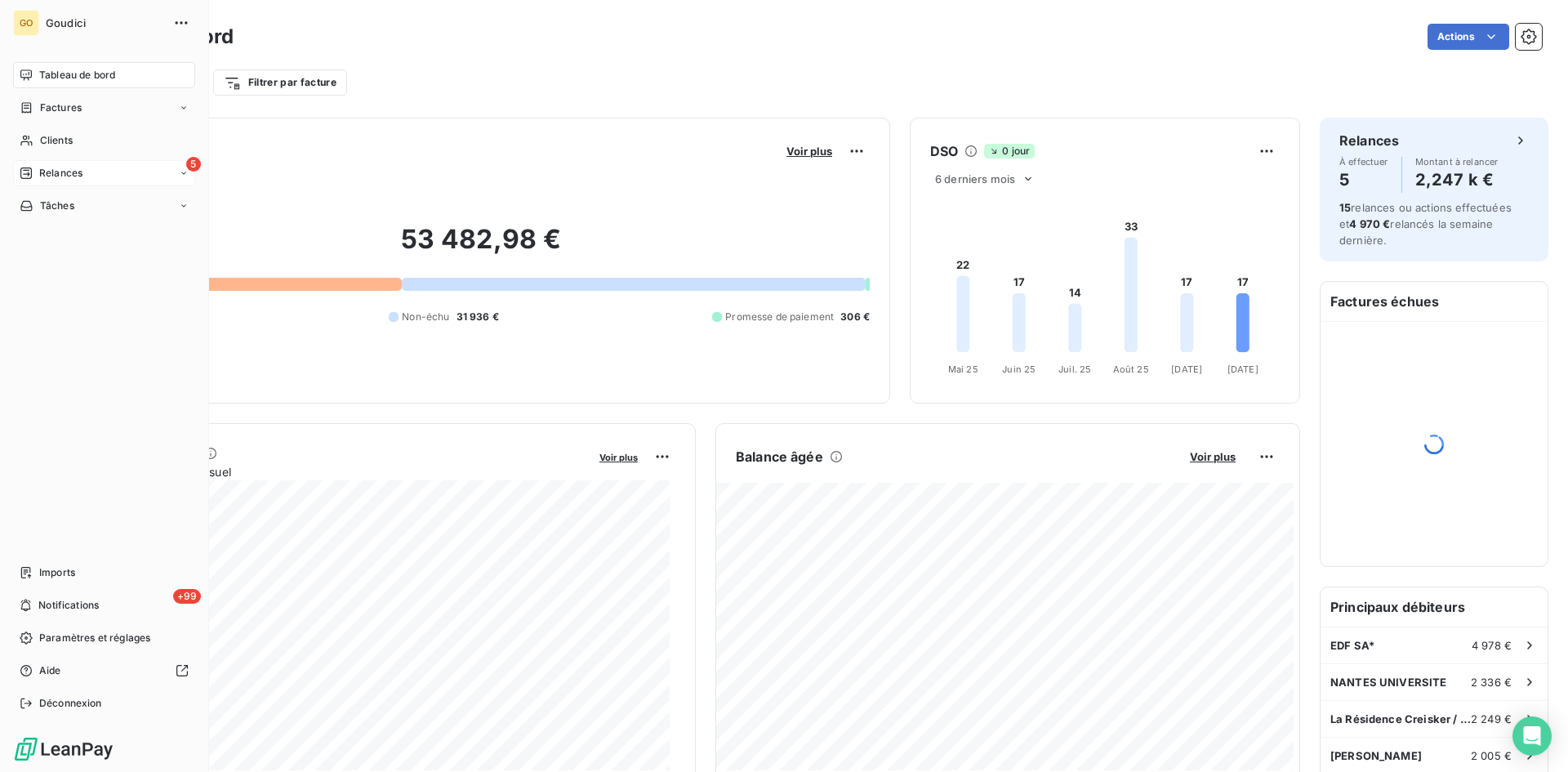
click at [53, 175] on span "Relances" at bounding box center [61, 173] width 43 height 14
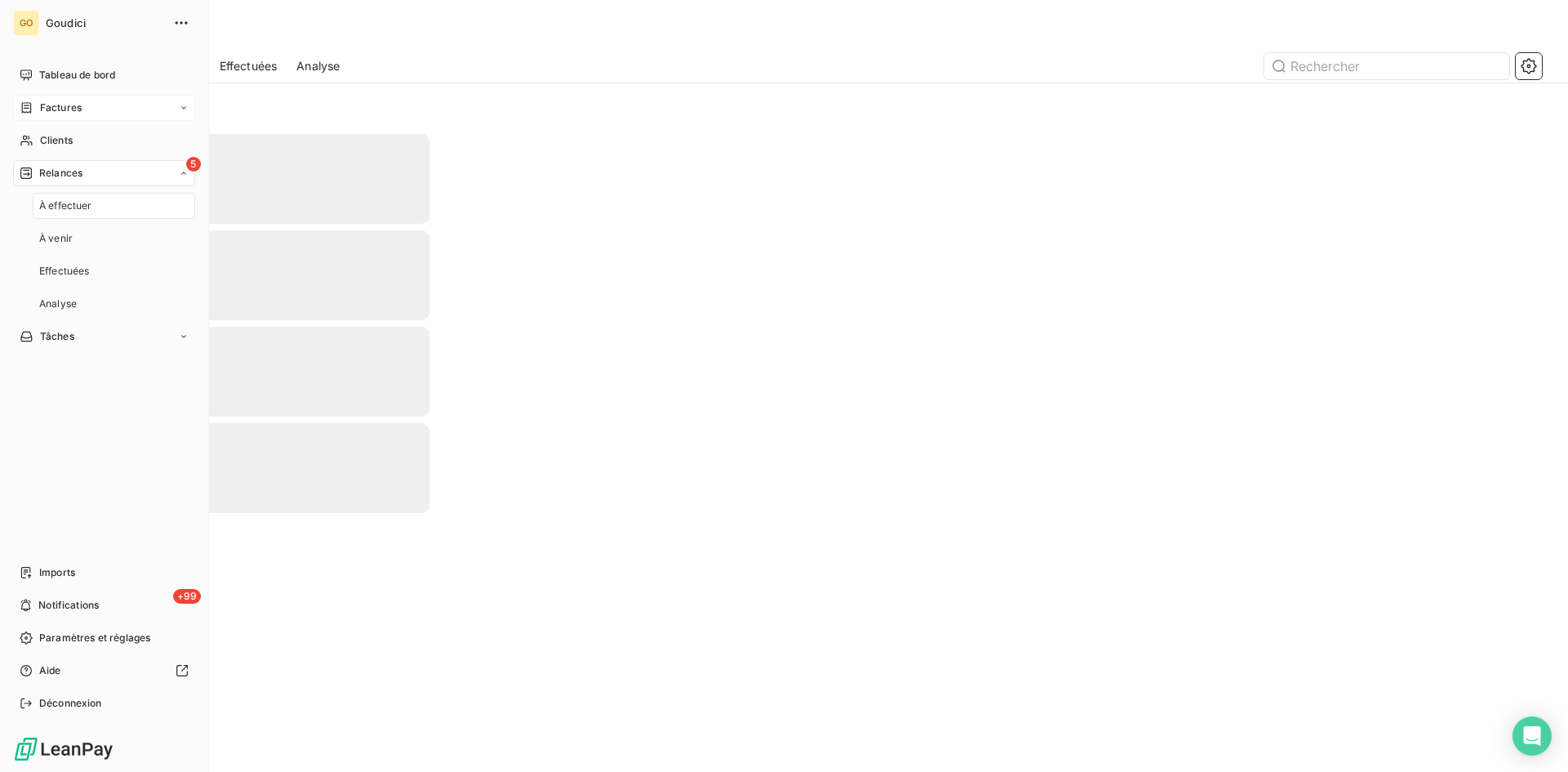
click at [76, 105] on span "Factures" at bounding box center [61, 107] width 42 height 14
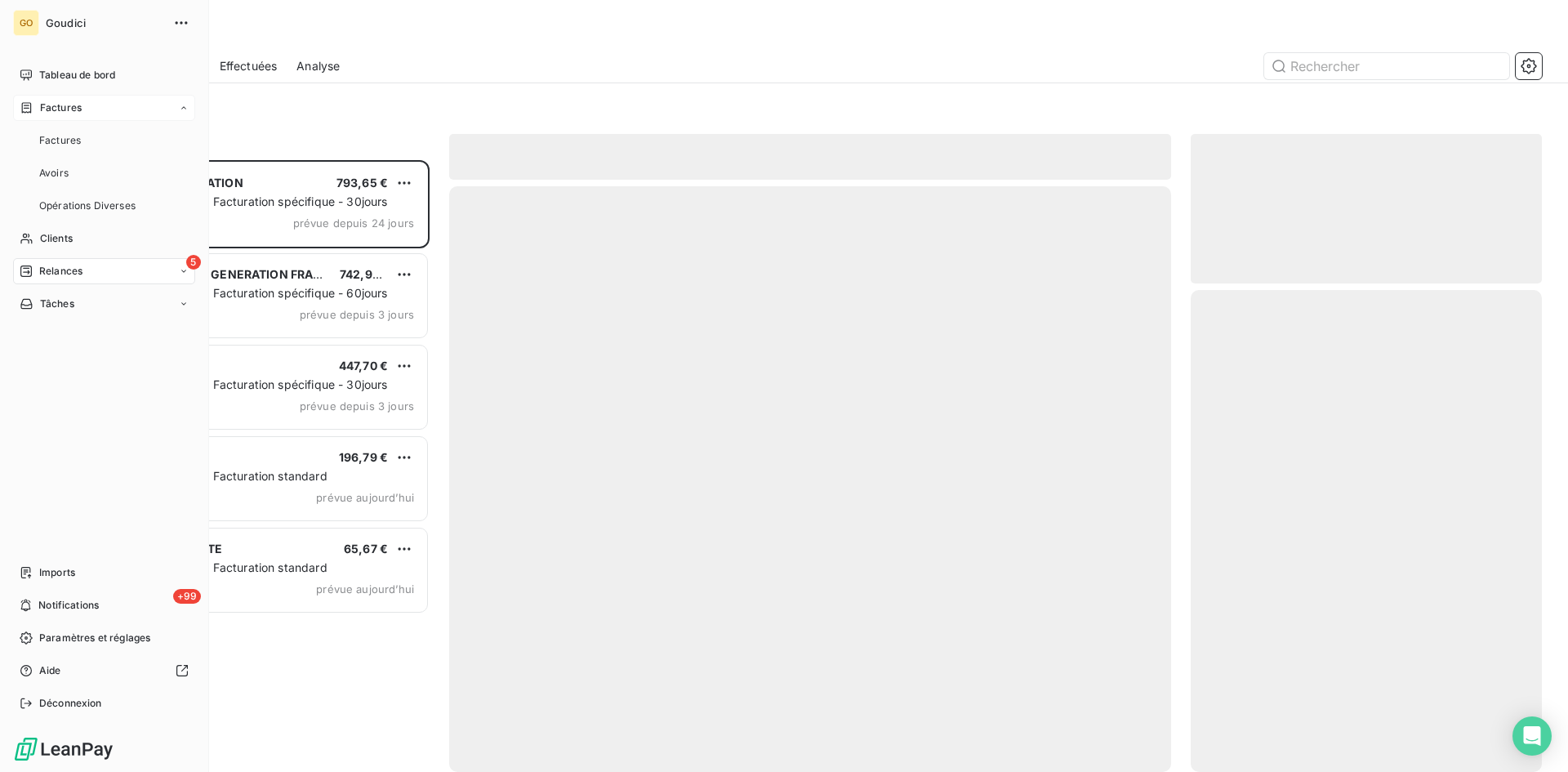
scroll to position [599, 339]
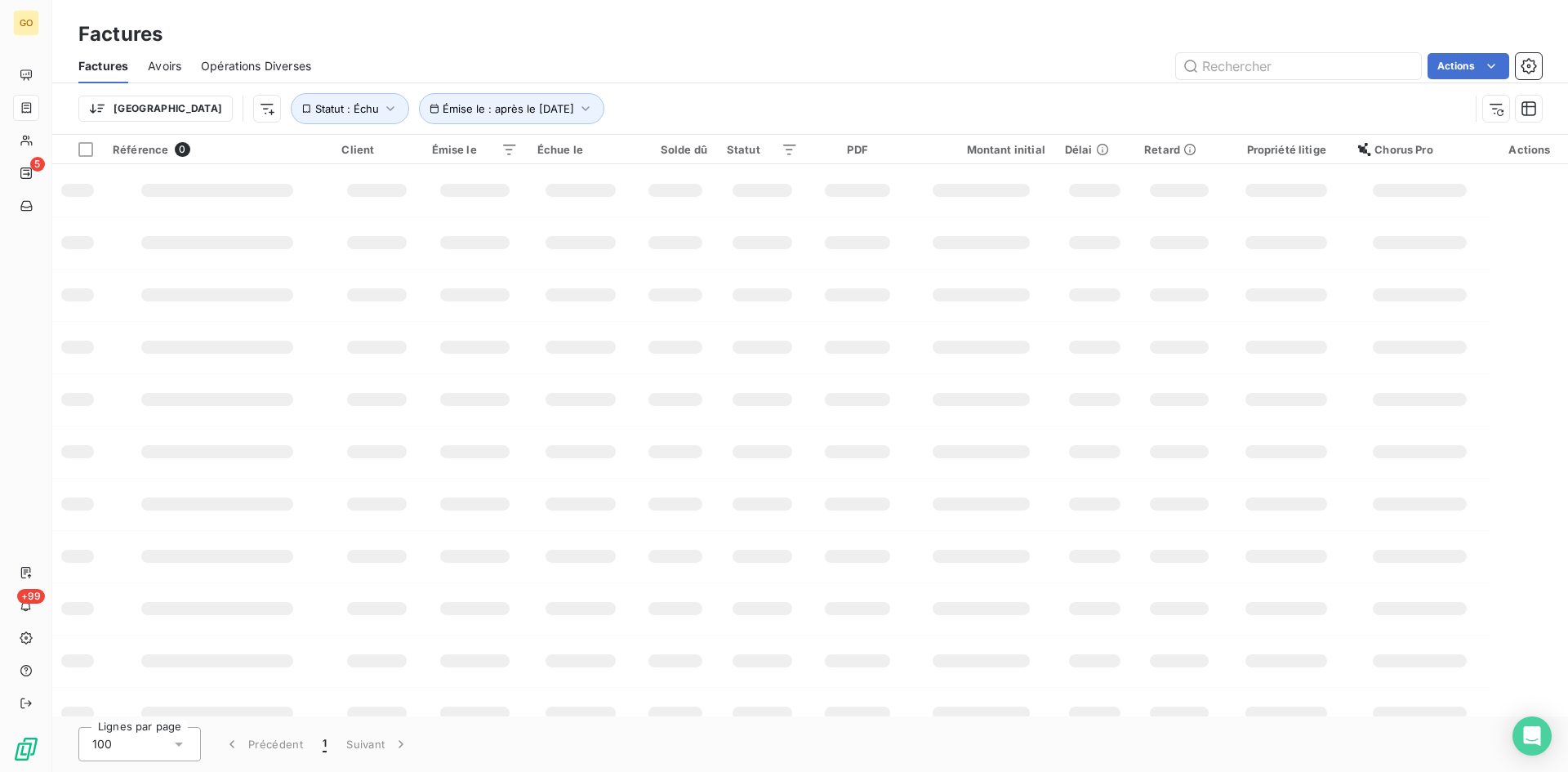
click at [630, 76] on div "Actions" at bounding box center [936, 65] width 1212 height 26
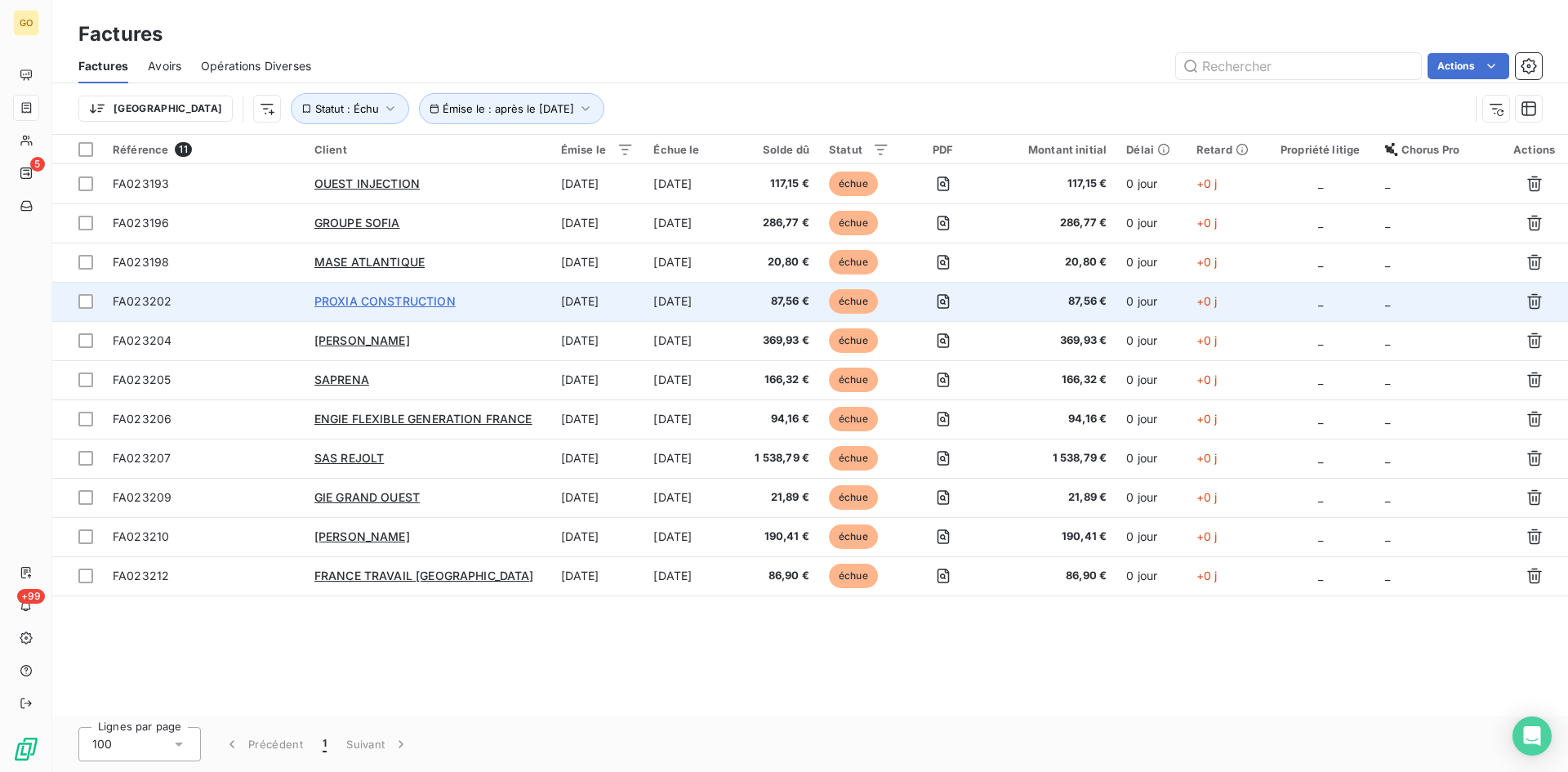
click at [351, 304] on span "PROXIA CONSTRUCTION" at bounding box center [385, 301] width 141 height 14
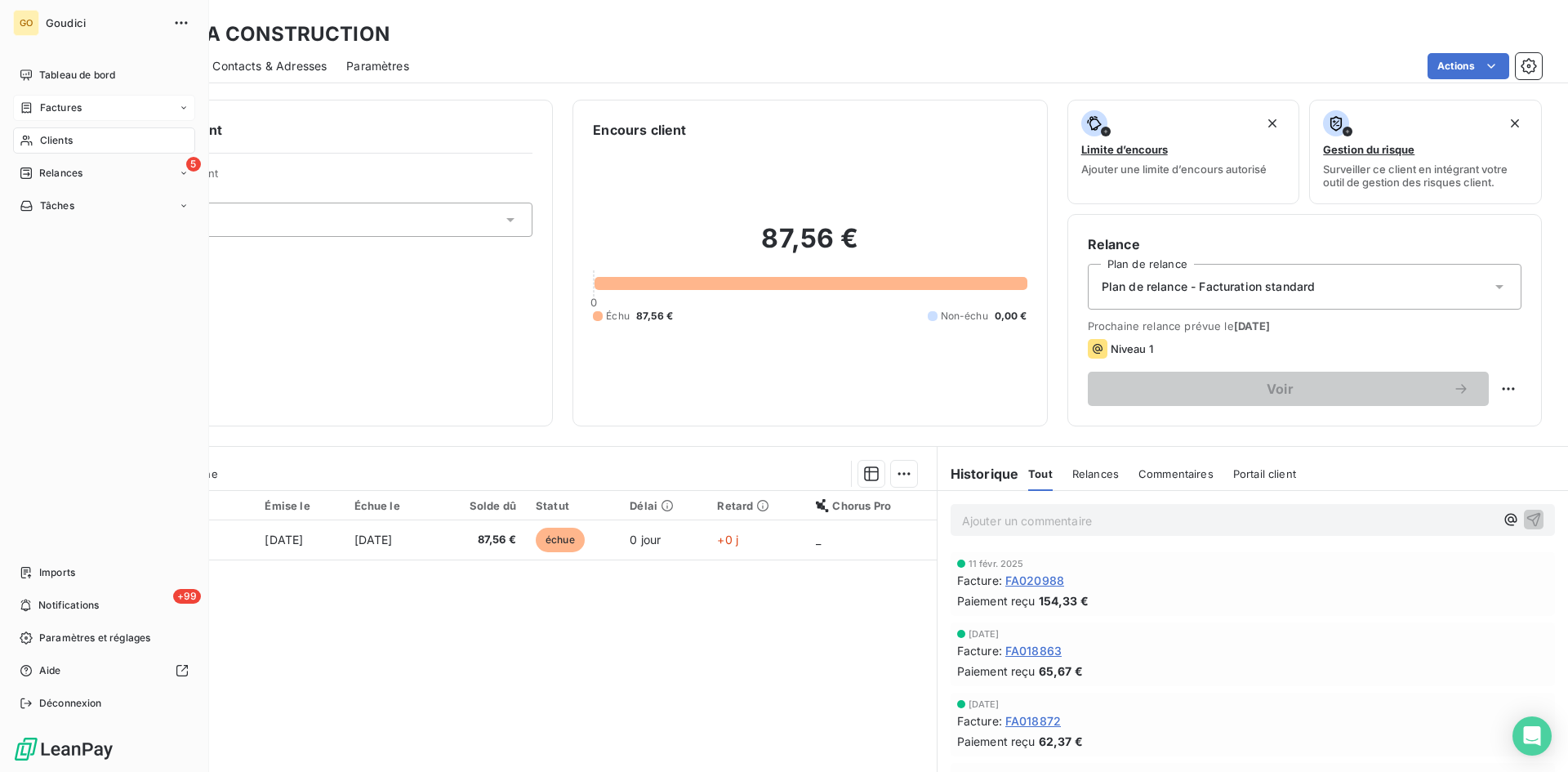
click at [54, 110] on span "Factures" at bounding box center [61, 107] width 42 height 14
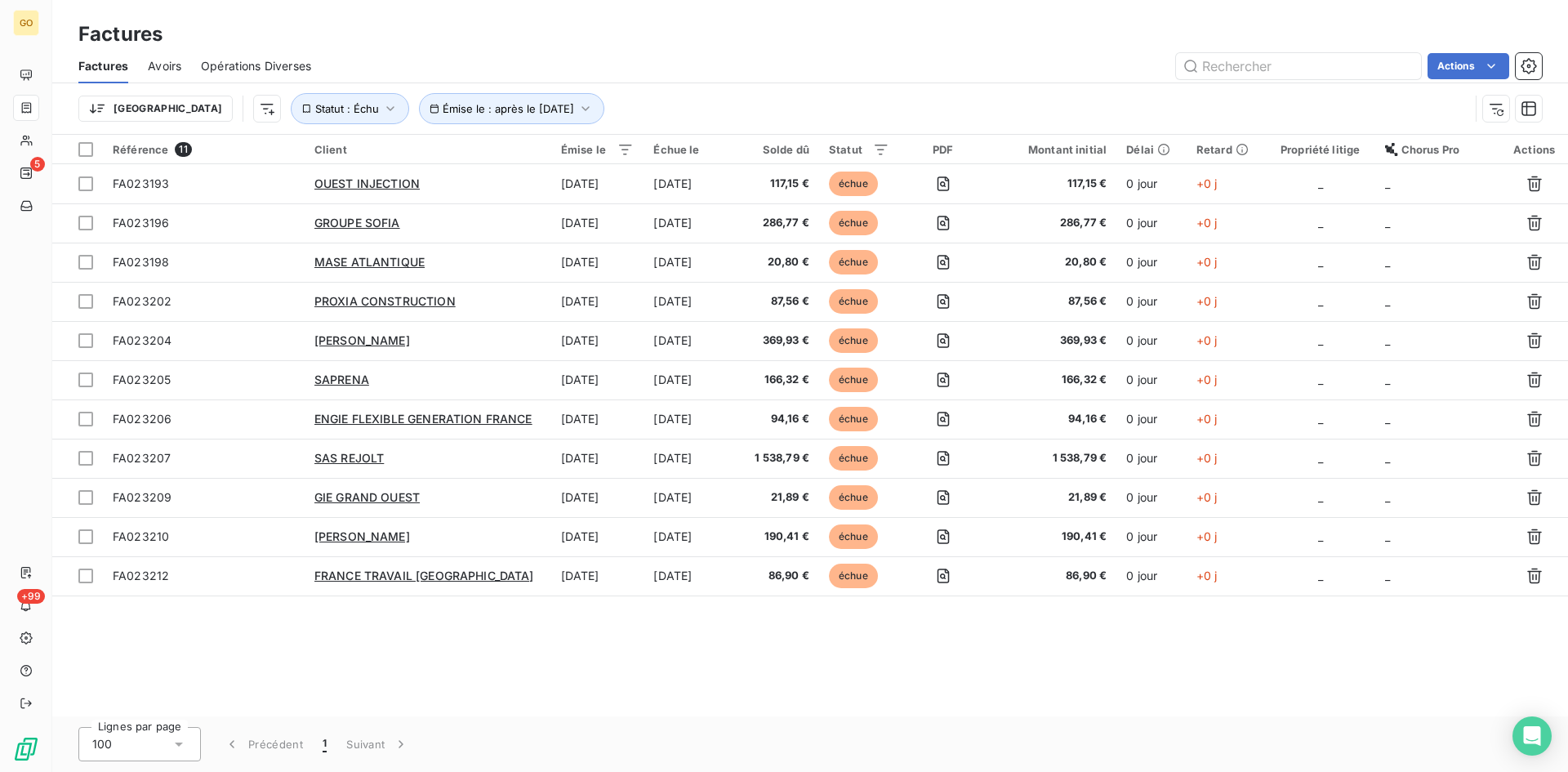
click at [648, 58] on div "Actions" at bounding box center [936, 65] width 1212 height 26
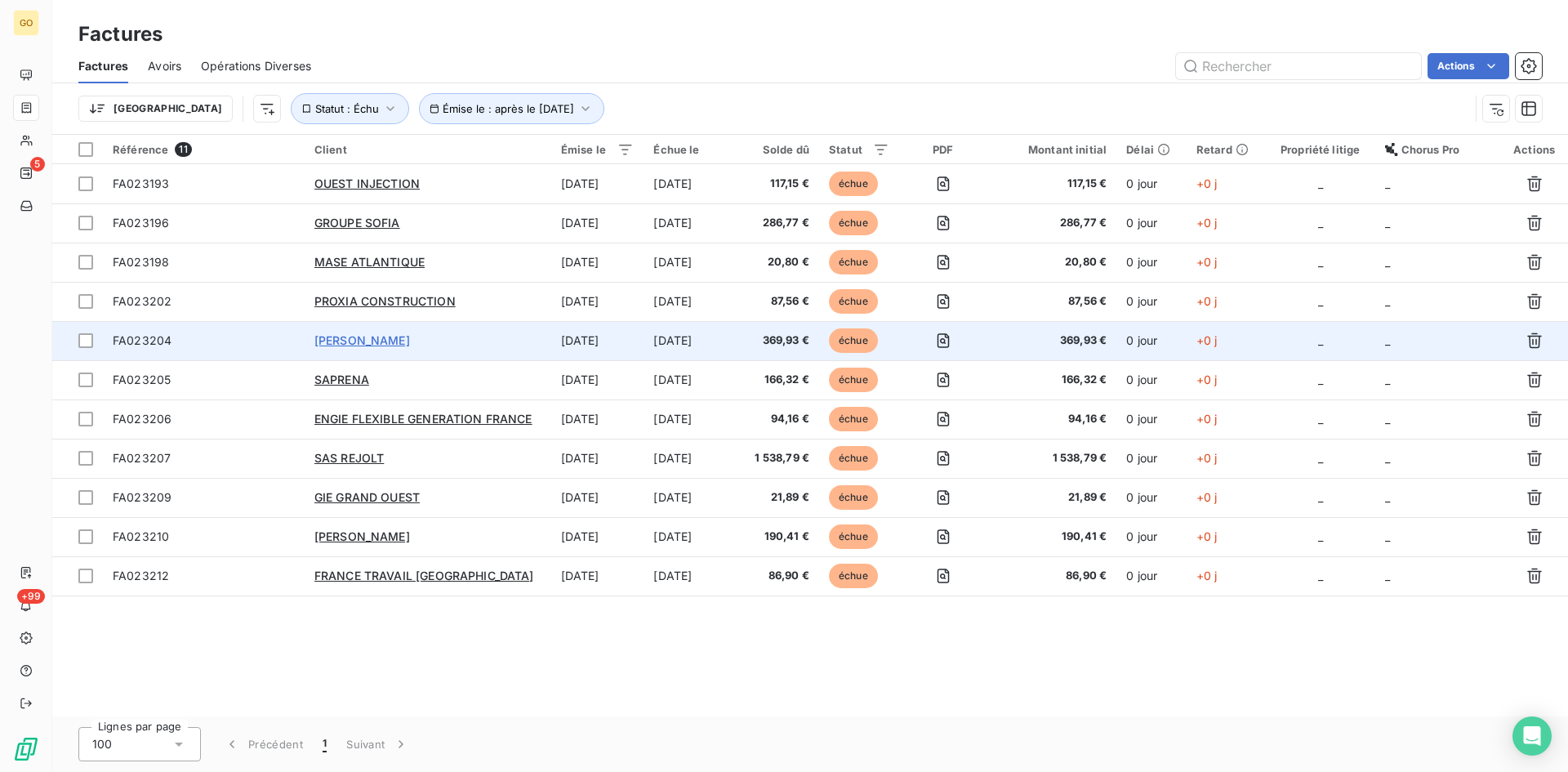
click at [376, 339] on span "[PERSON_NAME]" at bounding box center [362, 340] width 96 height 14
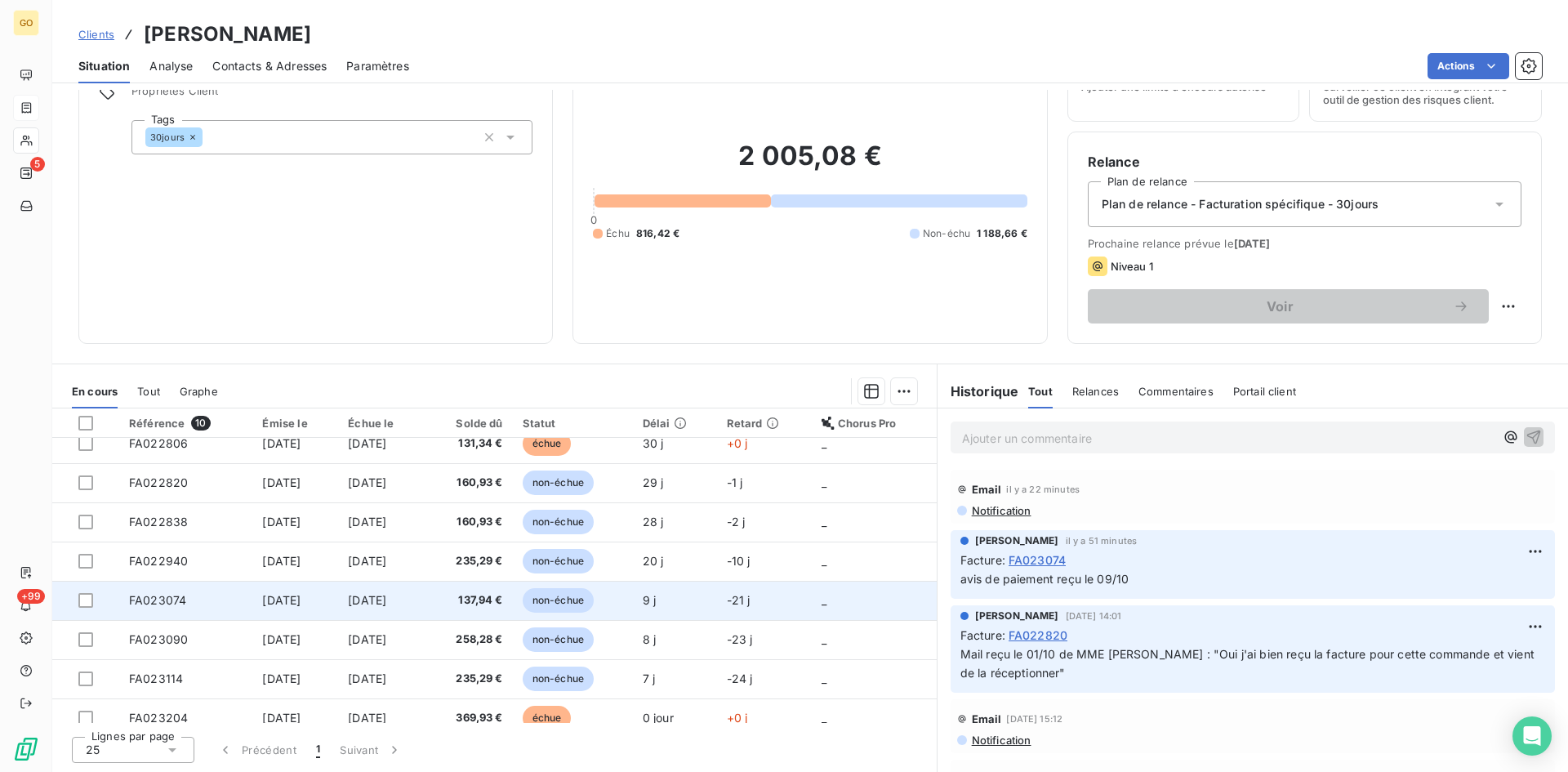
scroll to position [107, 0]
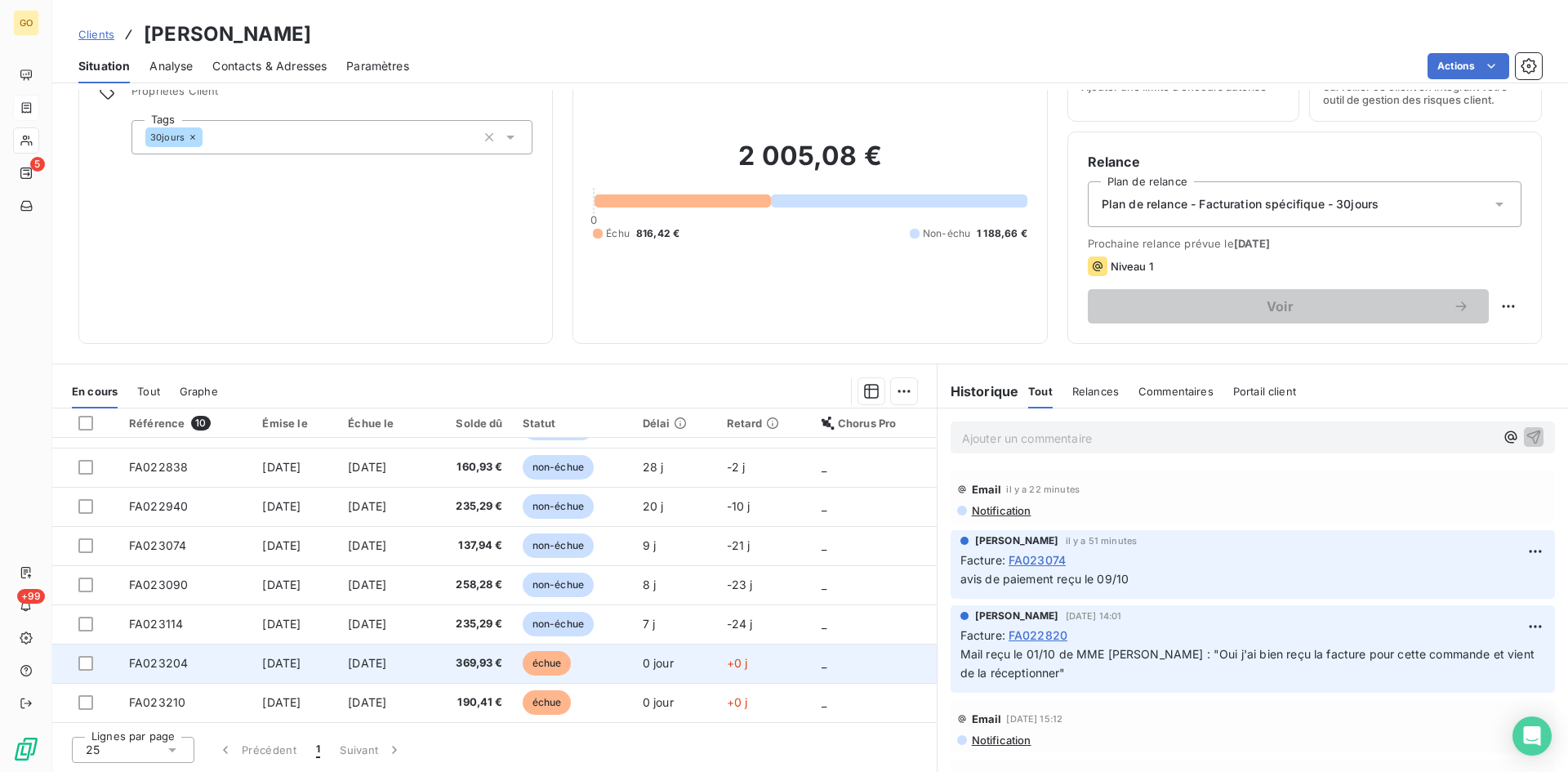
click at [280, 668] on span "[DATE]" at bounding box center [281, 663] width 39 height 14
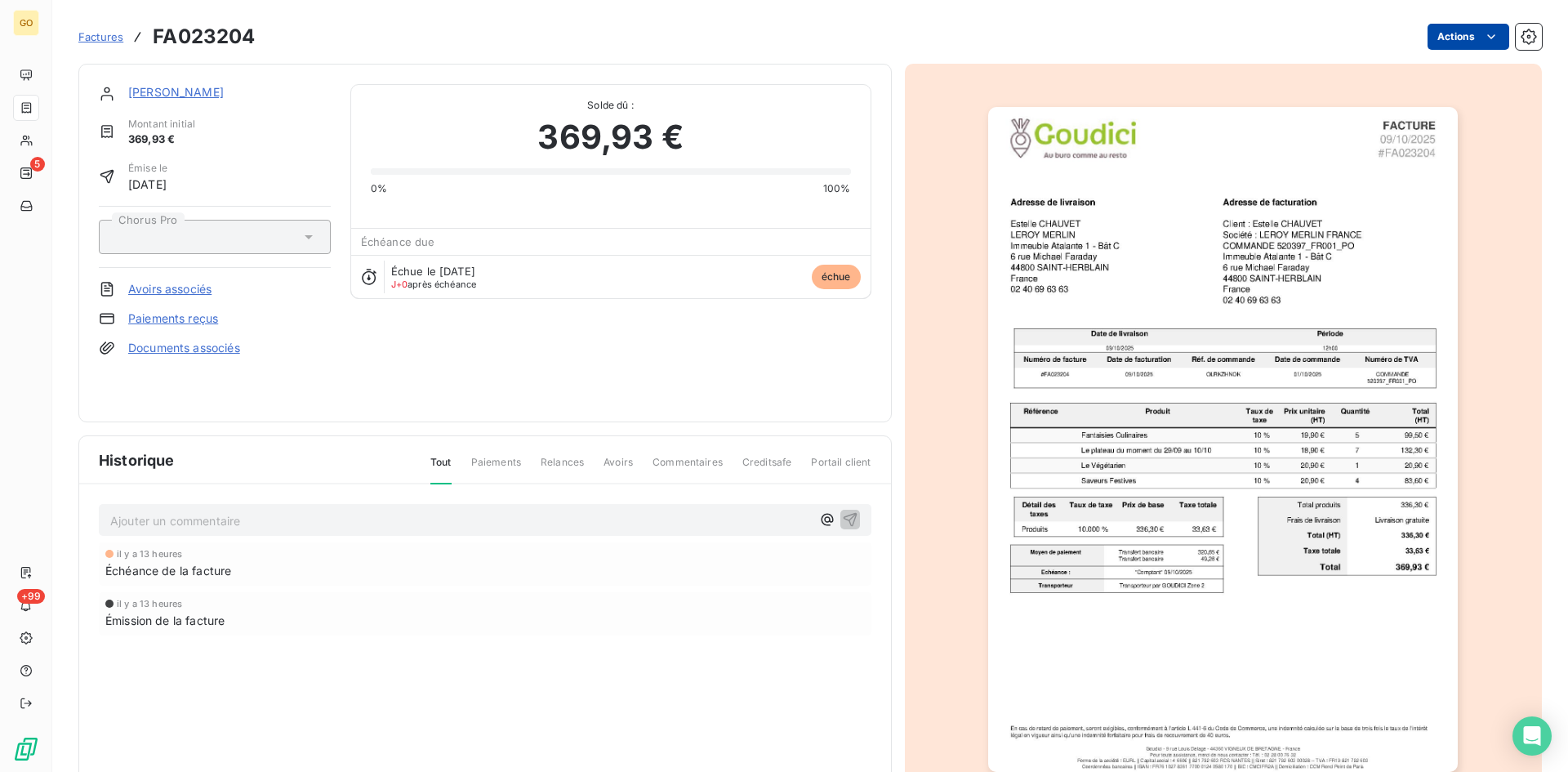
click at [1489, 34] on html "GO 5 +99 Factures FA023204 Actions LEROY MERLIN FRANCE Montant initial 369,93 €…" at bounding box center [784, 386] width 1568 height 772
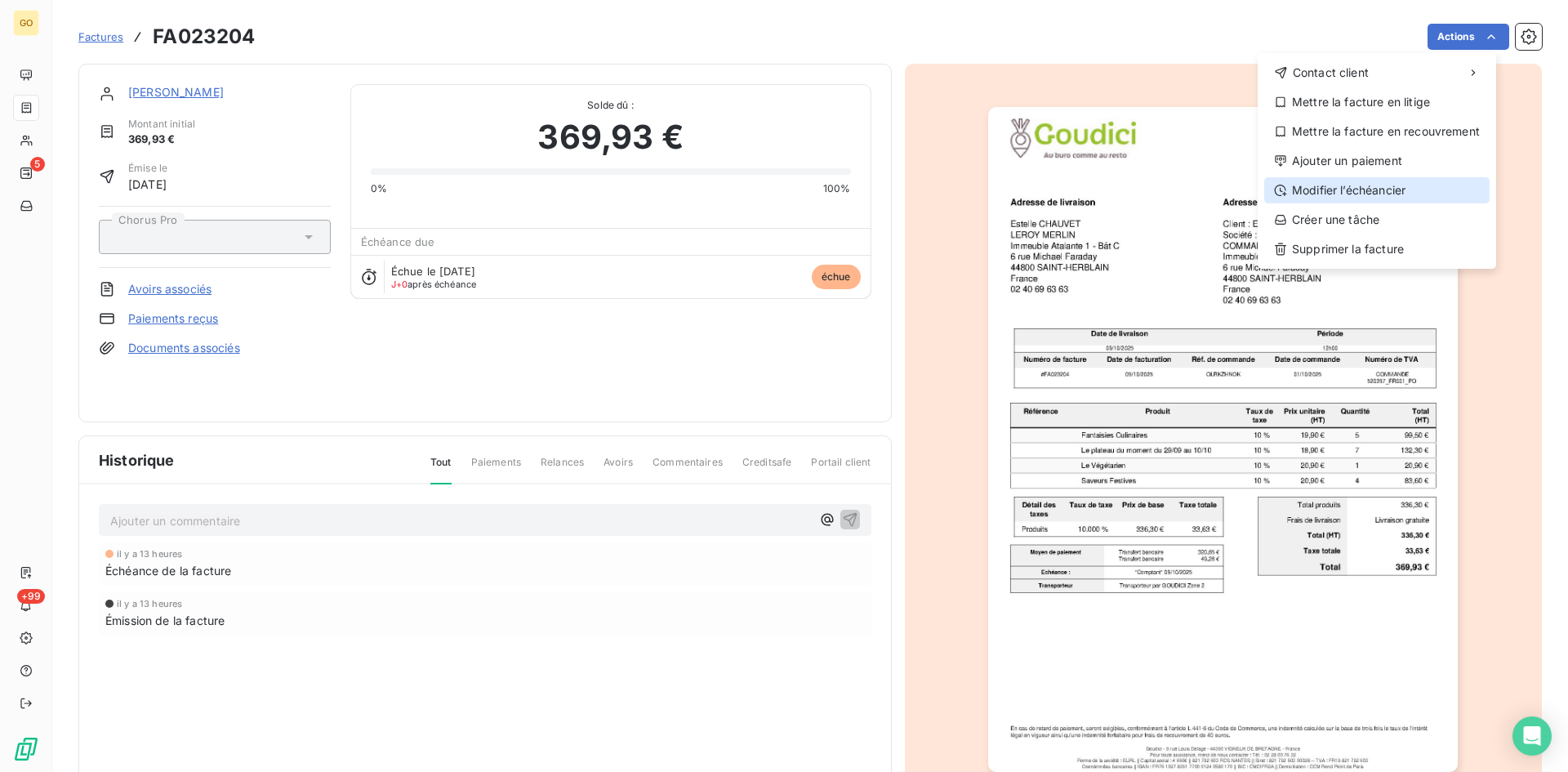
click at [1400, 189] on div "Modifier l’échéancier" at bounding box center [1377, 190] width 226 height 26
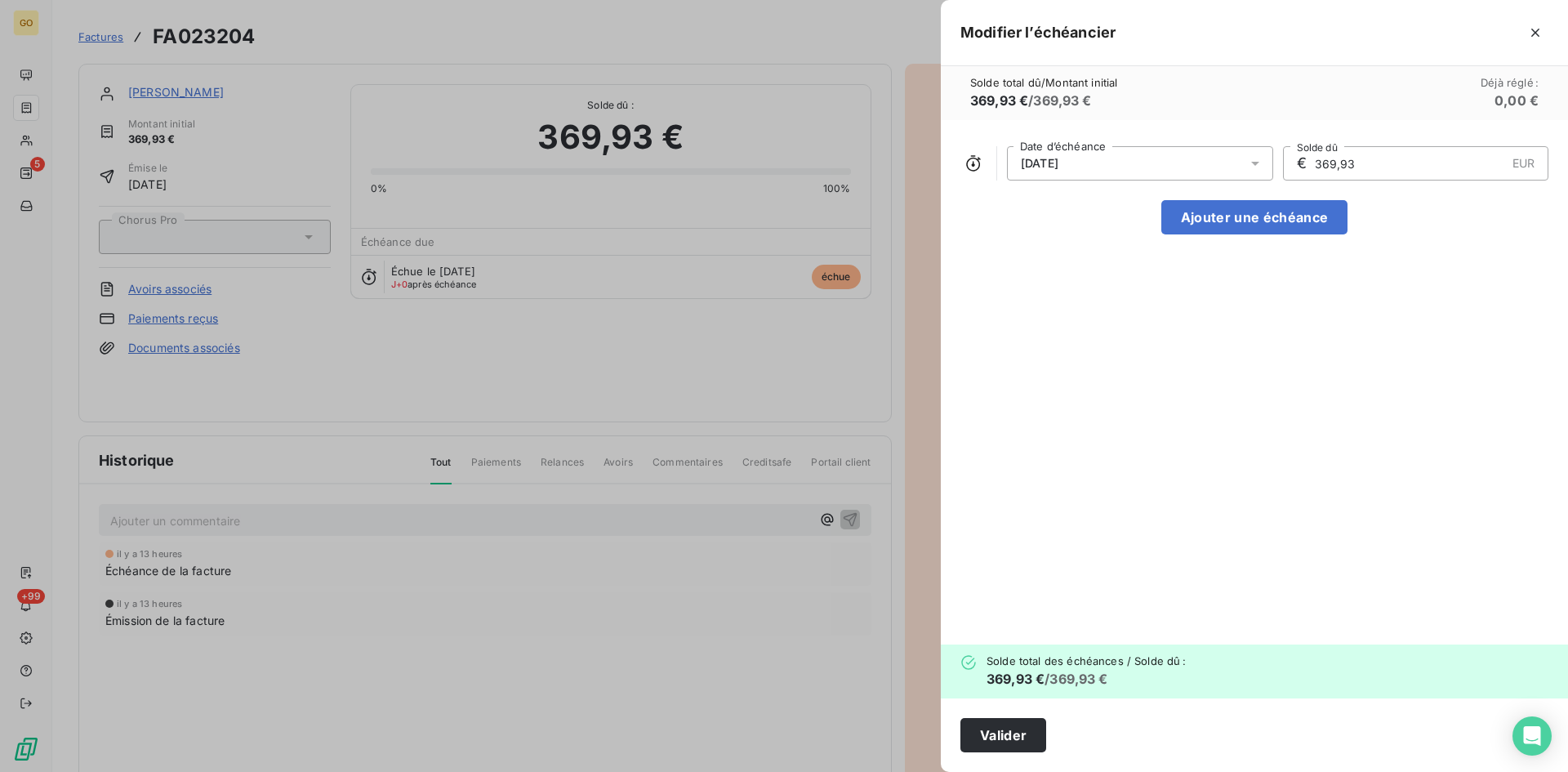
click at [1269, 166] on div at bounding box center [1260, 163] width 26 height 34
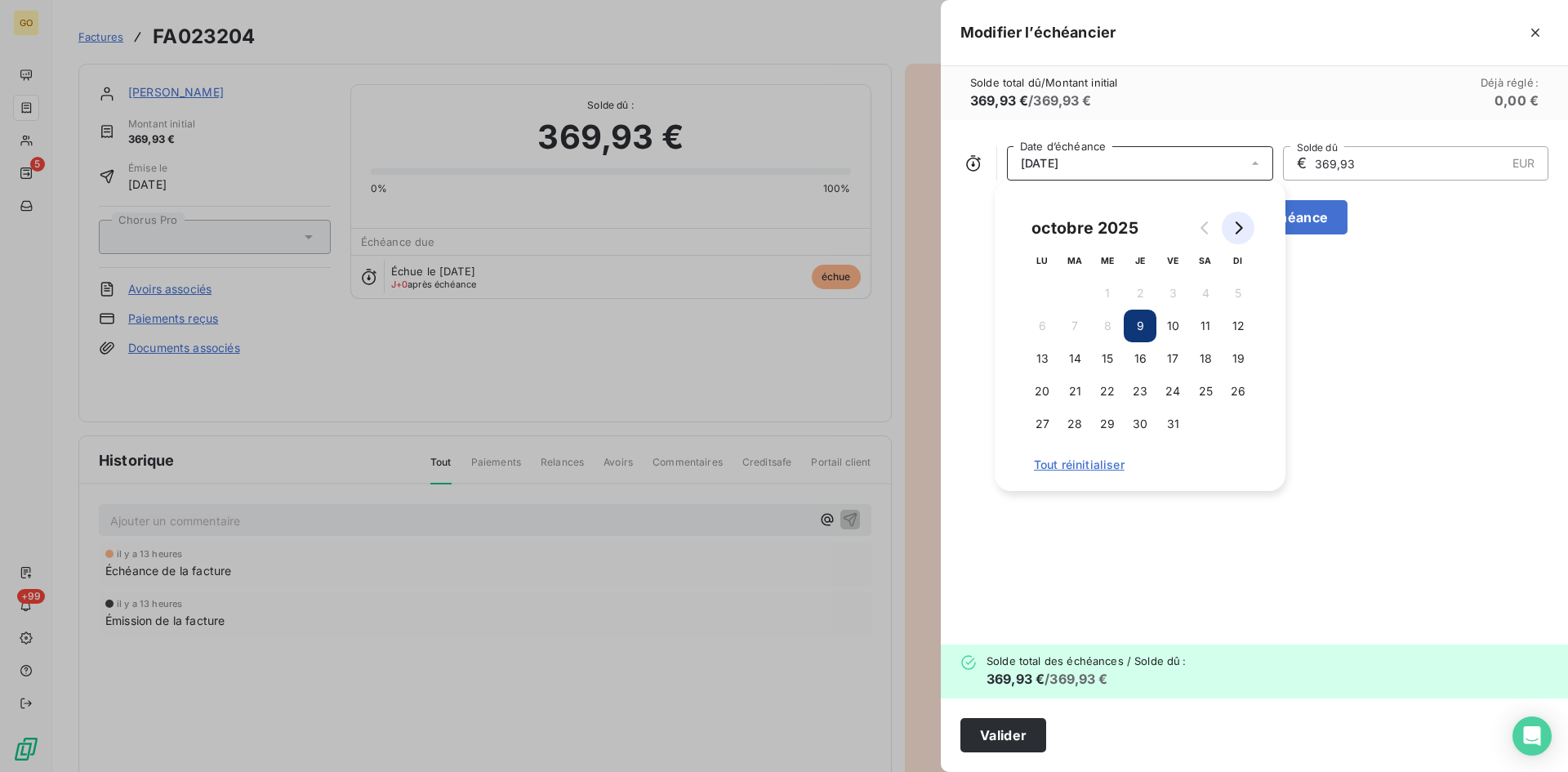
click at [1238, 224] on icon "Go to next month" at bounding box center [1239, 227] width 7 height 13
click at [1206, 330] on button "8" at bounding box center [1205, 326] width 32 height 32
click at [1446, 414] on div "08/11/2025 Date d’échéance € 369,93 EUR Solde dû Ajouter une échéance" at bounding box center [1255, 382] width 627 height 525
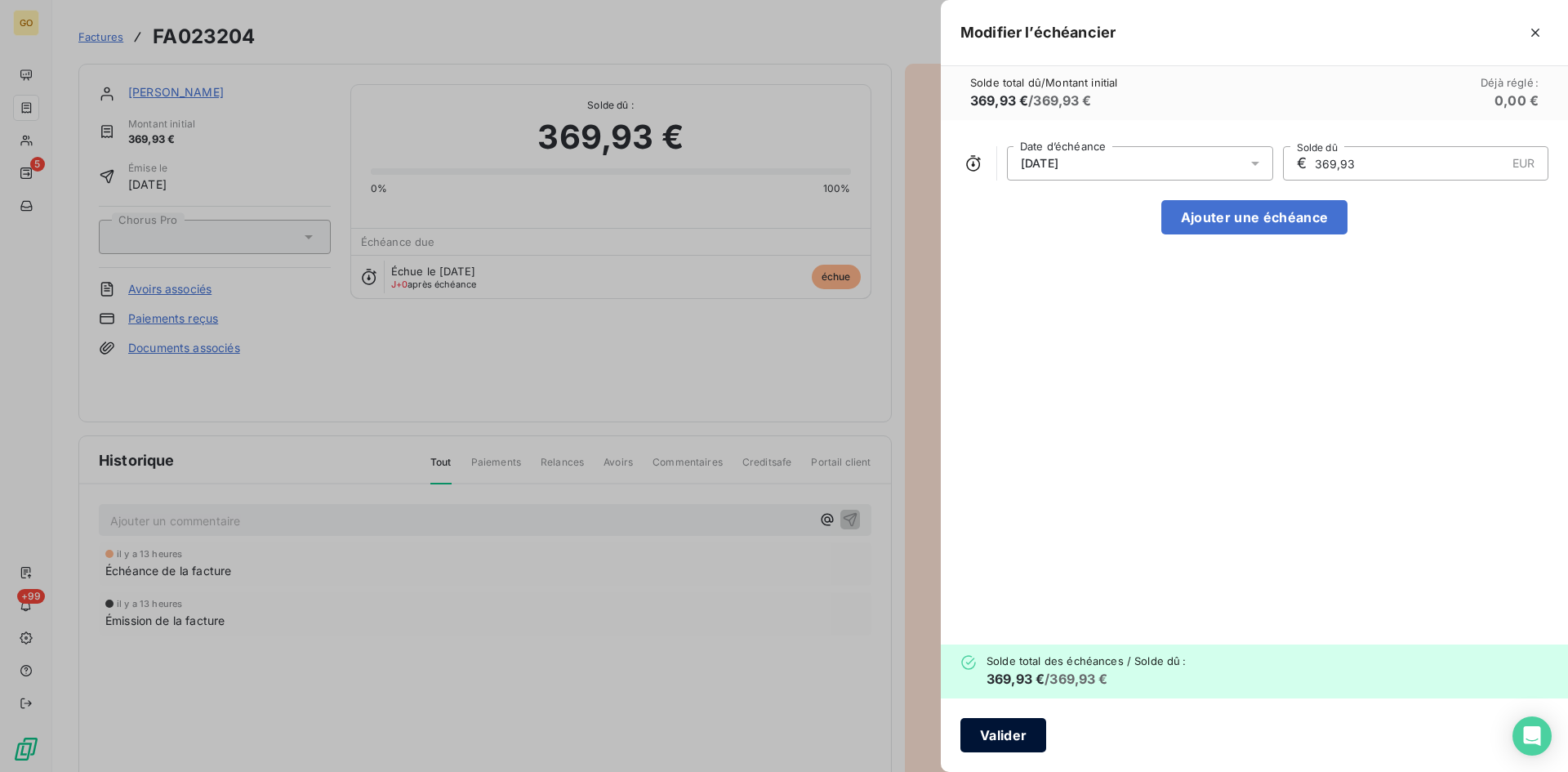
click at [1008, 737] on button "Valider" at bounding box center [1004, 735] width 86 height 34
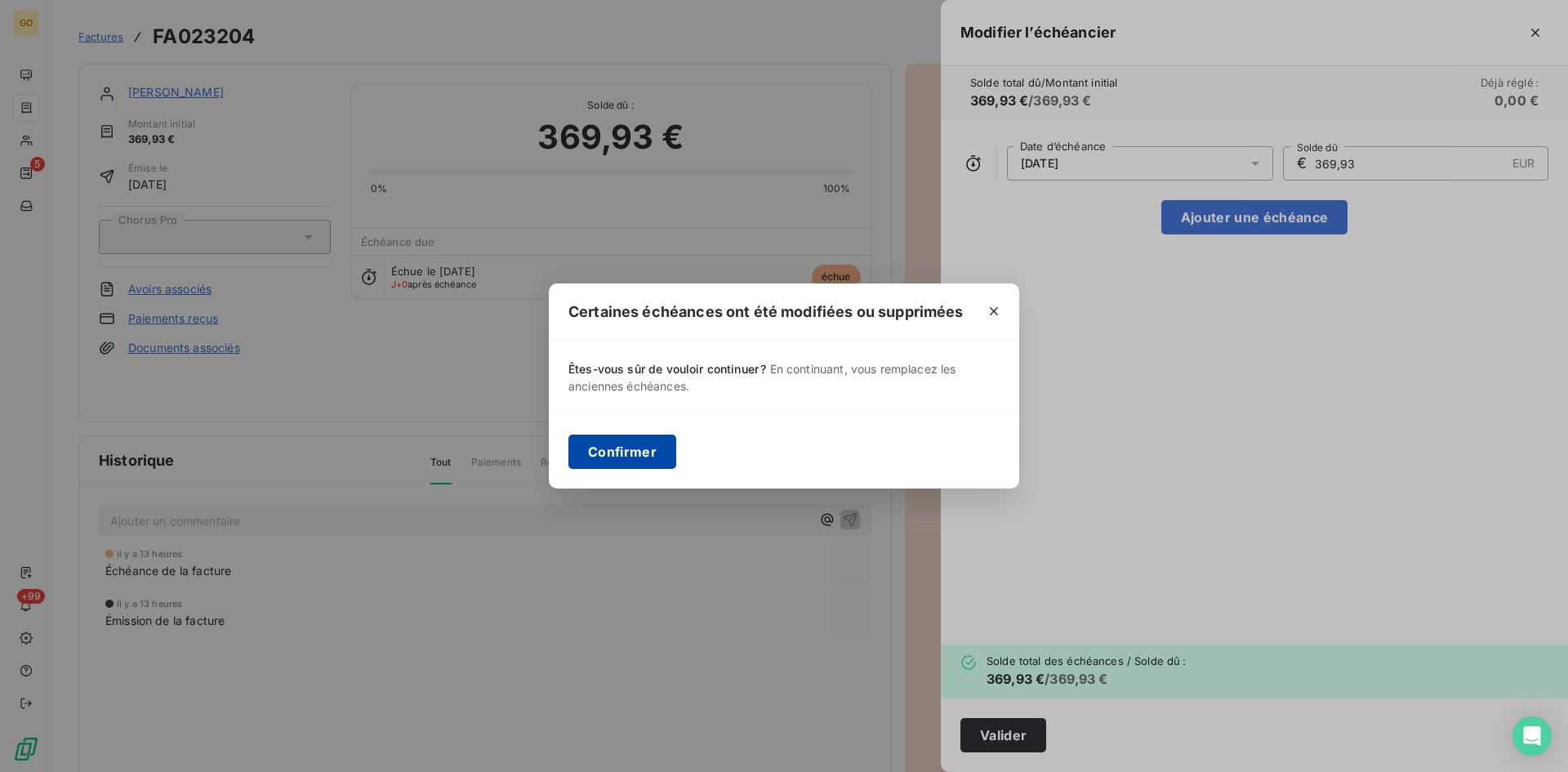
click at [638, 455] on button "Confirmer" at bounding box center [622, 451] width 107 height 34
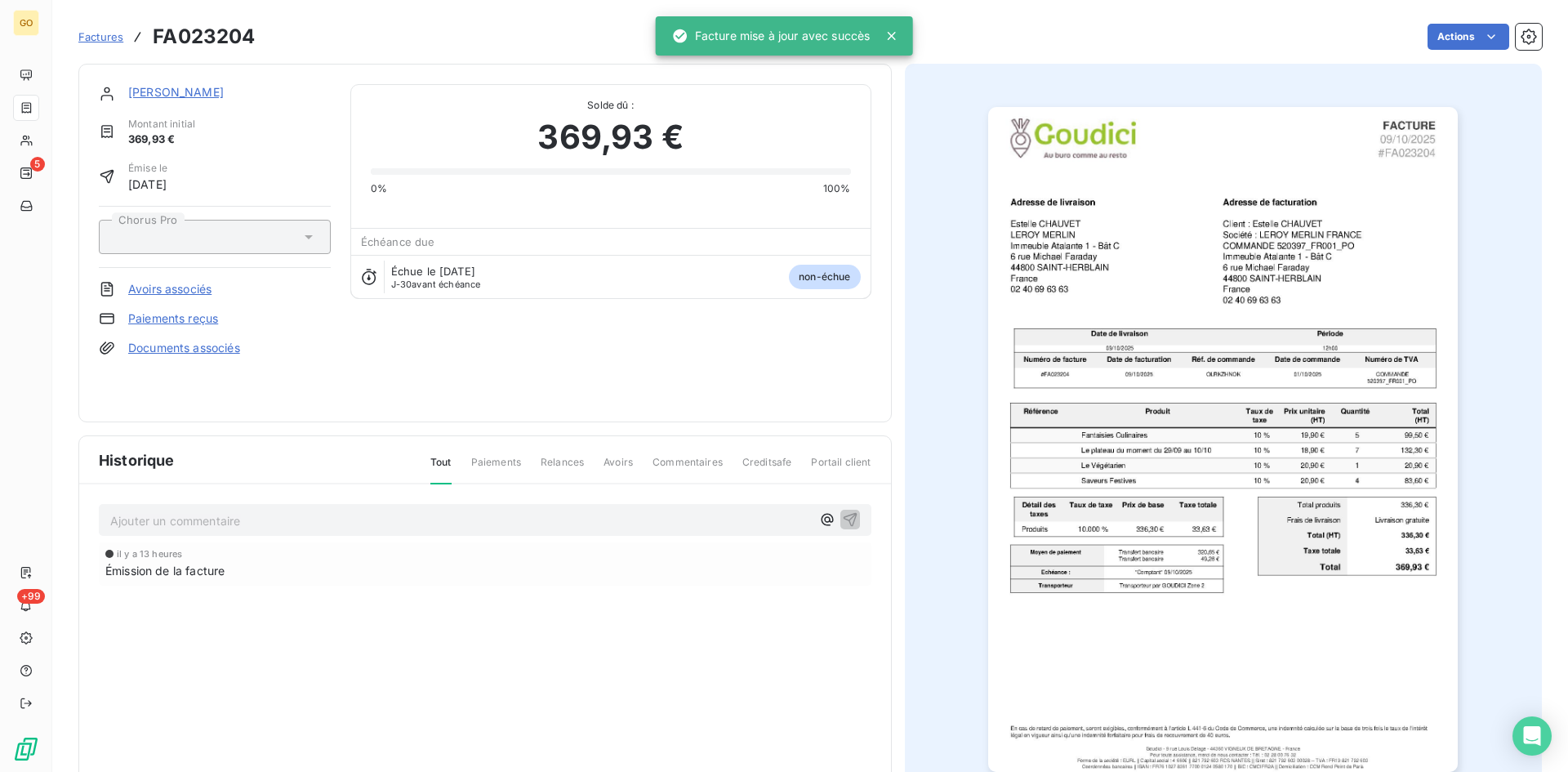
click at [192, 92] on link "[PERSON_NAME]" at bounding box center [176, 92] width 96 height 14
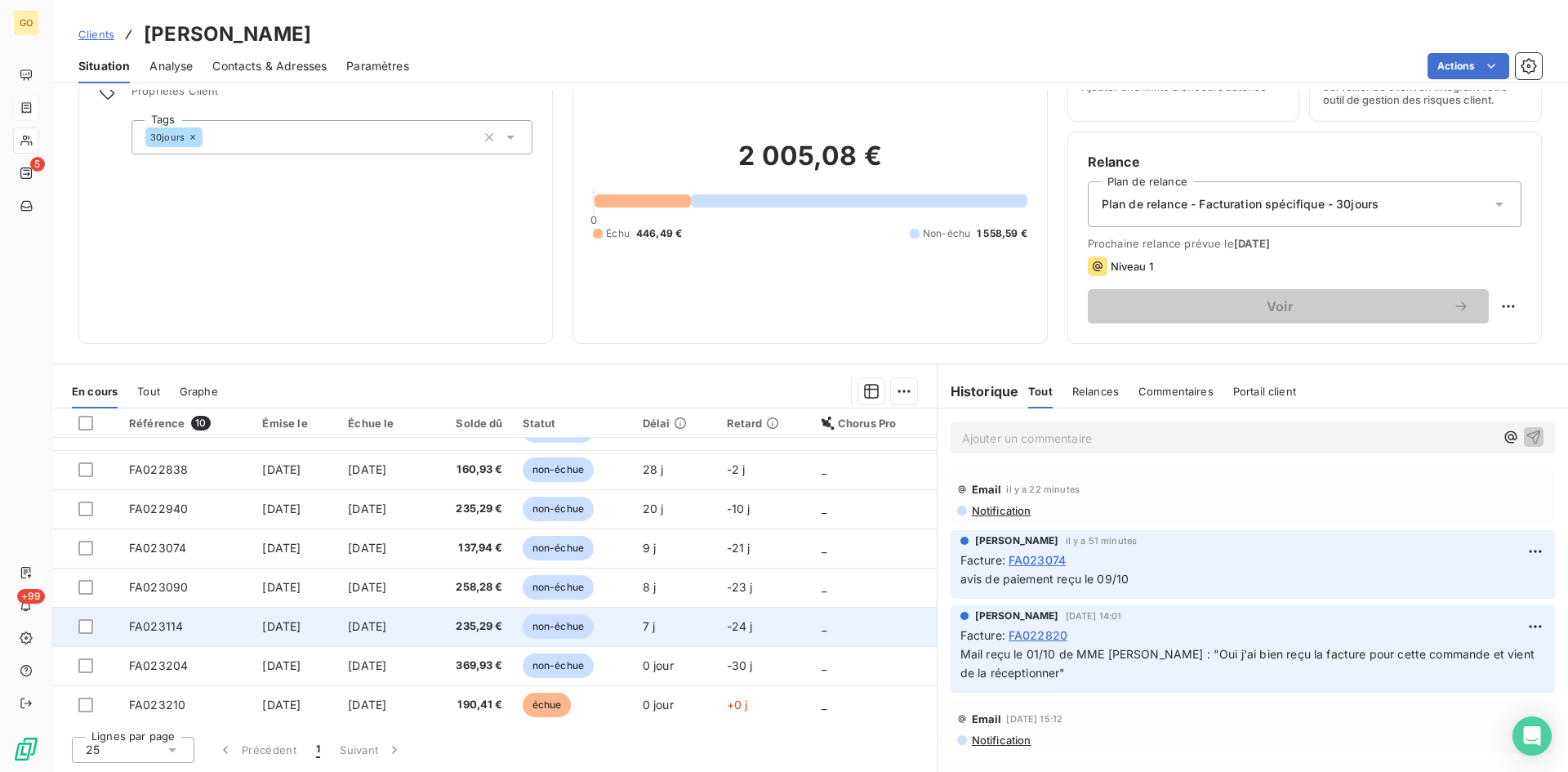
scroll to position [107, 0]
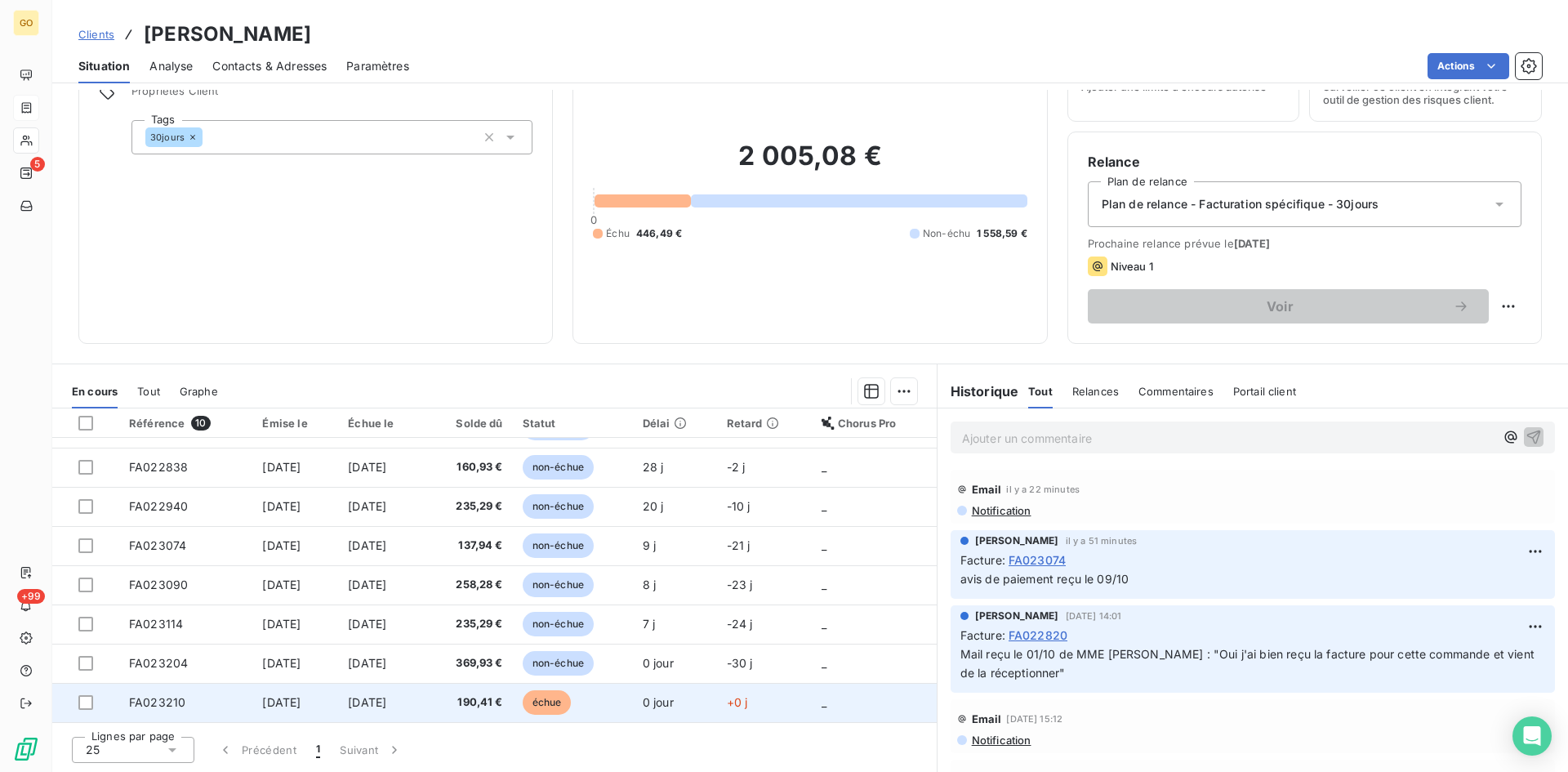
click at [265, 700] on span "[DATE]" at bounding box center [281, 702] width 39 height 14
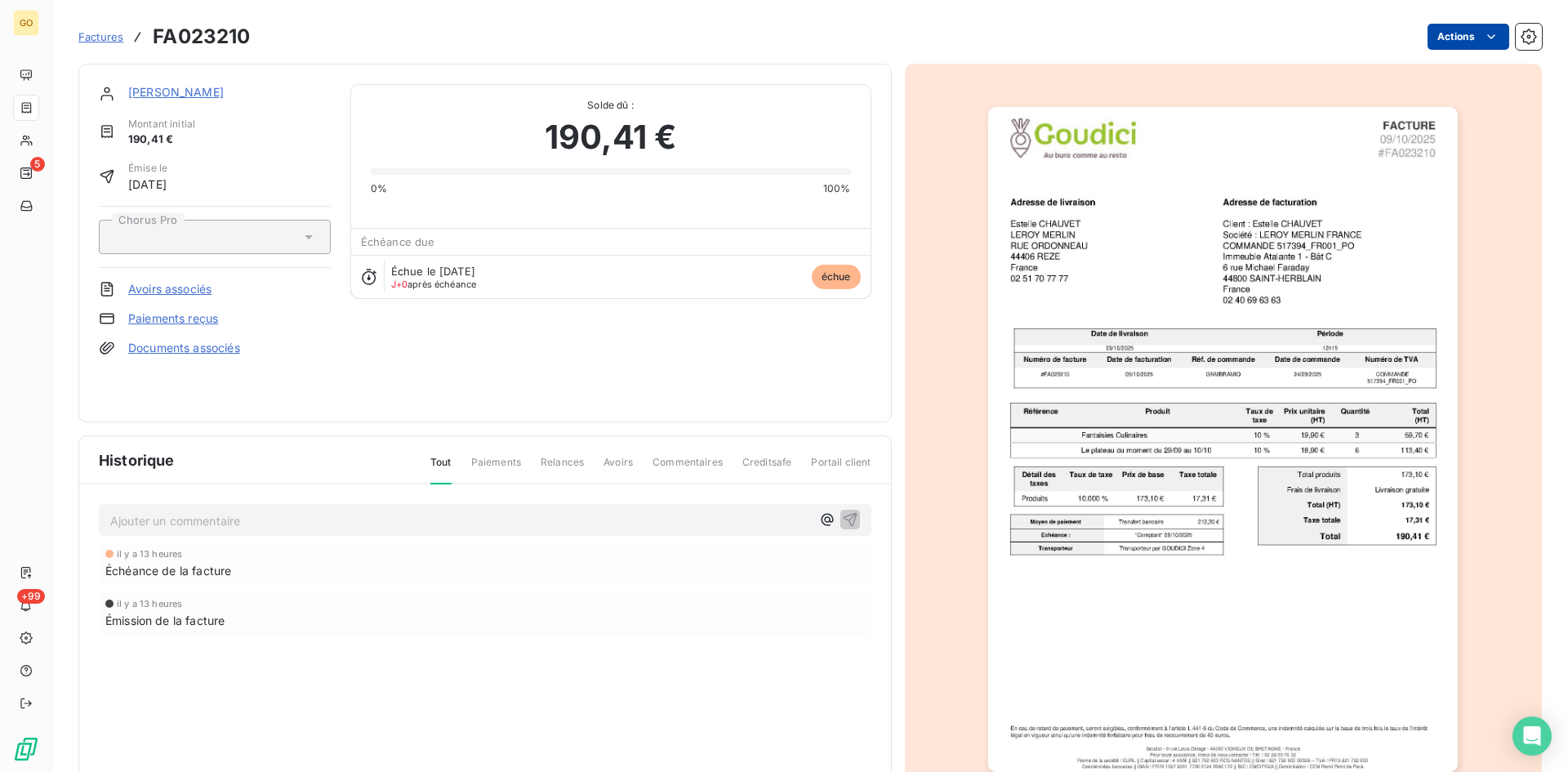
click at [1475, 46] on html "GO 5 +99 Factures FA023210 Actions LEROY MERLIN FRANCE Montant initial 190,41 €…" at bounding box center [784, 386] width 1568 height 772
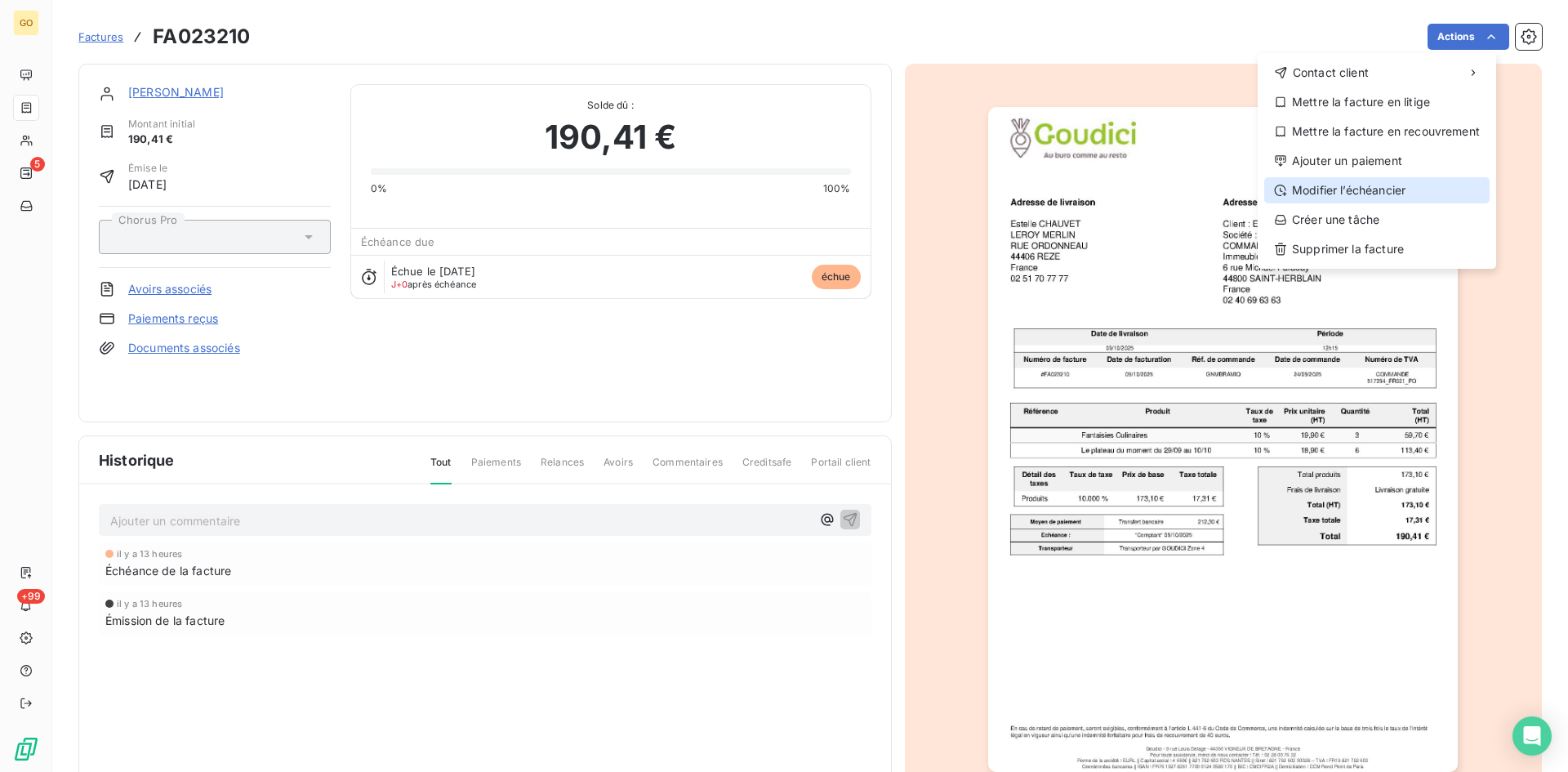
click at [1333, 187] on div "Modifier l’échéancier" at bounding box center [1377, 190] width 226 height 26
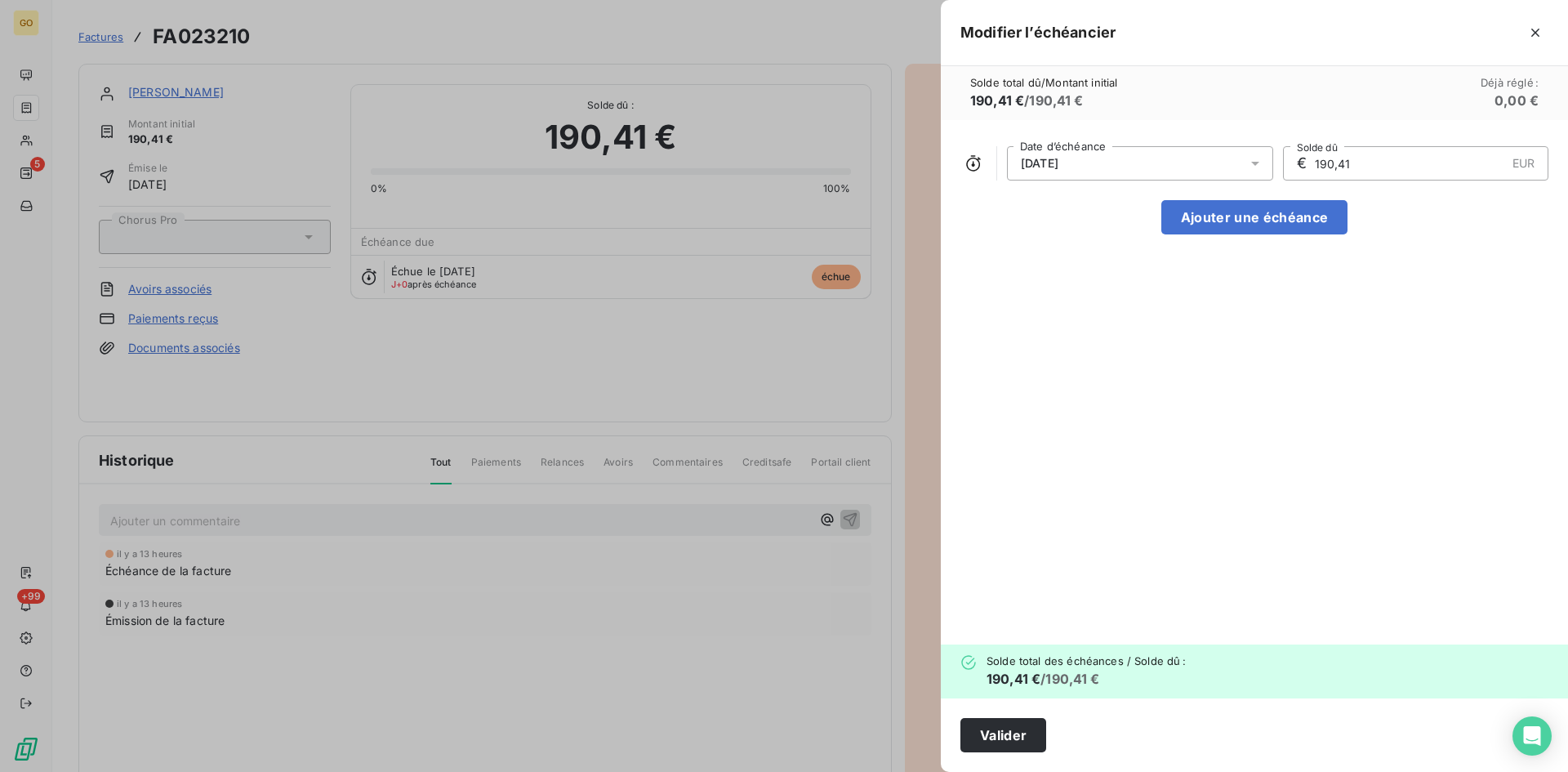
click at [1269, 170] on div at bounding box center [1260, 163] width 26 height 34
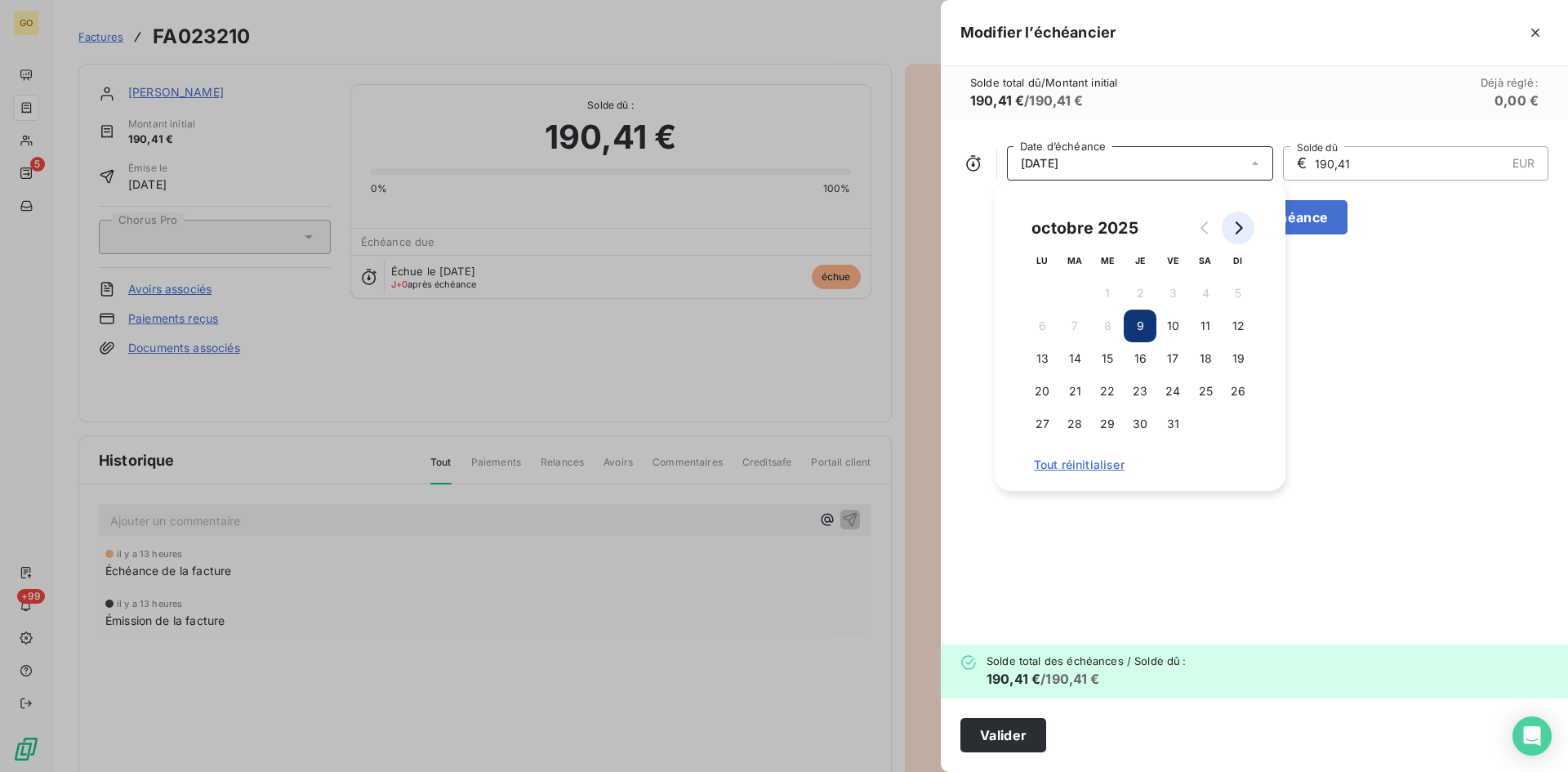
click at [1234, 226] on icon "Go to next month" at bounding box center [1238, 227] width 13 height 13
click at [1209, 325] on button "8" at bounding box center [1205, 326] width 32 height 32
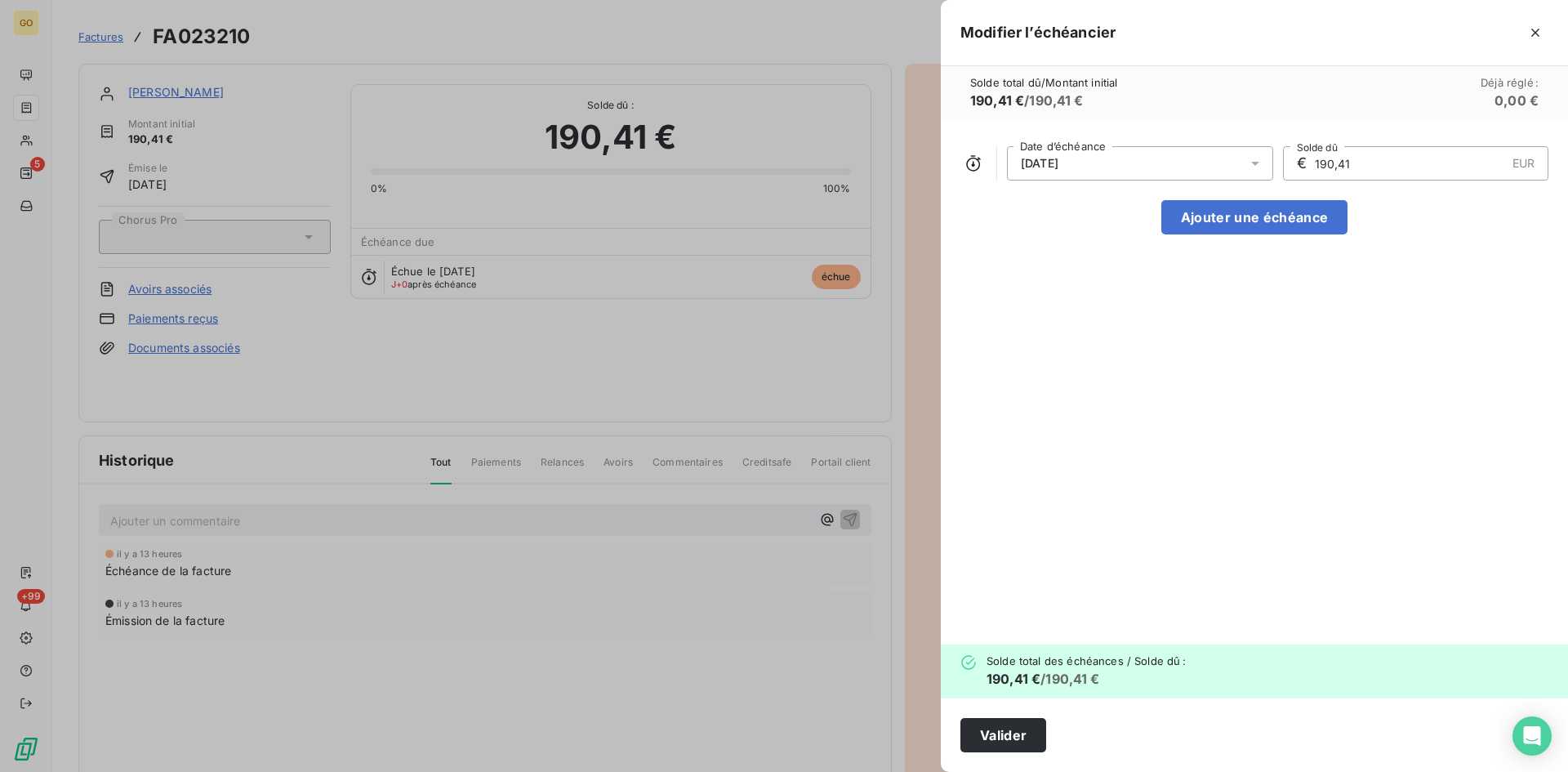
click at [1348, 325] on div "08/11/2025 Date d’échéance € 190,41 EUR Solde dû Ajouter une échéance" at bounding box center [1255, 382] width 627 height 525
click at [1014, 735] on button "Valider" at bounding box center [1004, 735] width 86 height 34
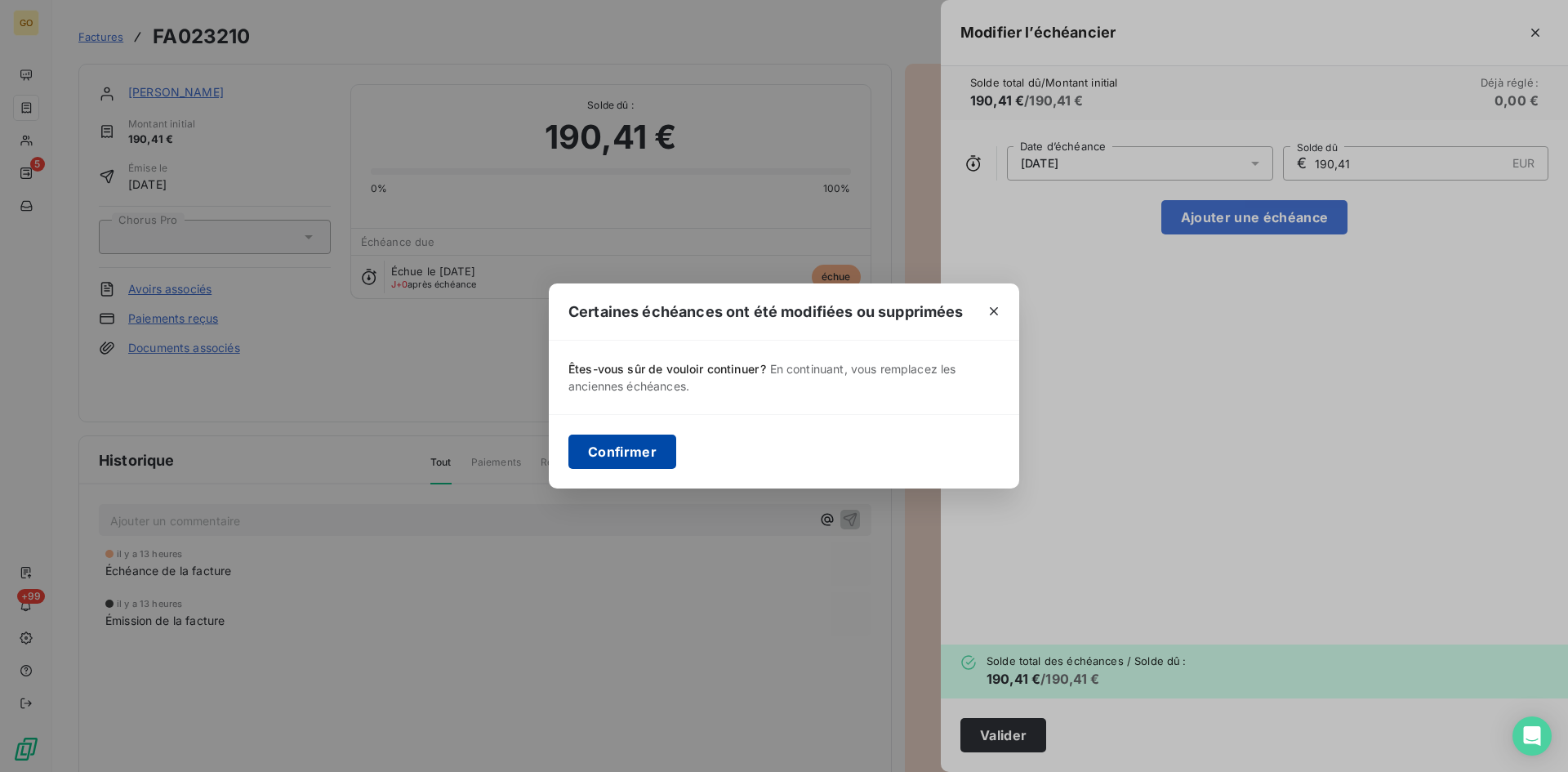
click at [623, 444] on button "Confirmer" at bounding box center [622, 451] width 107 height 34
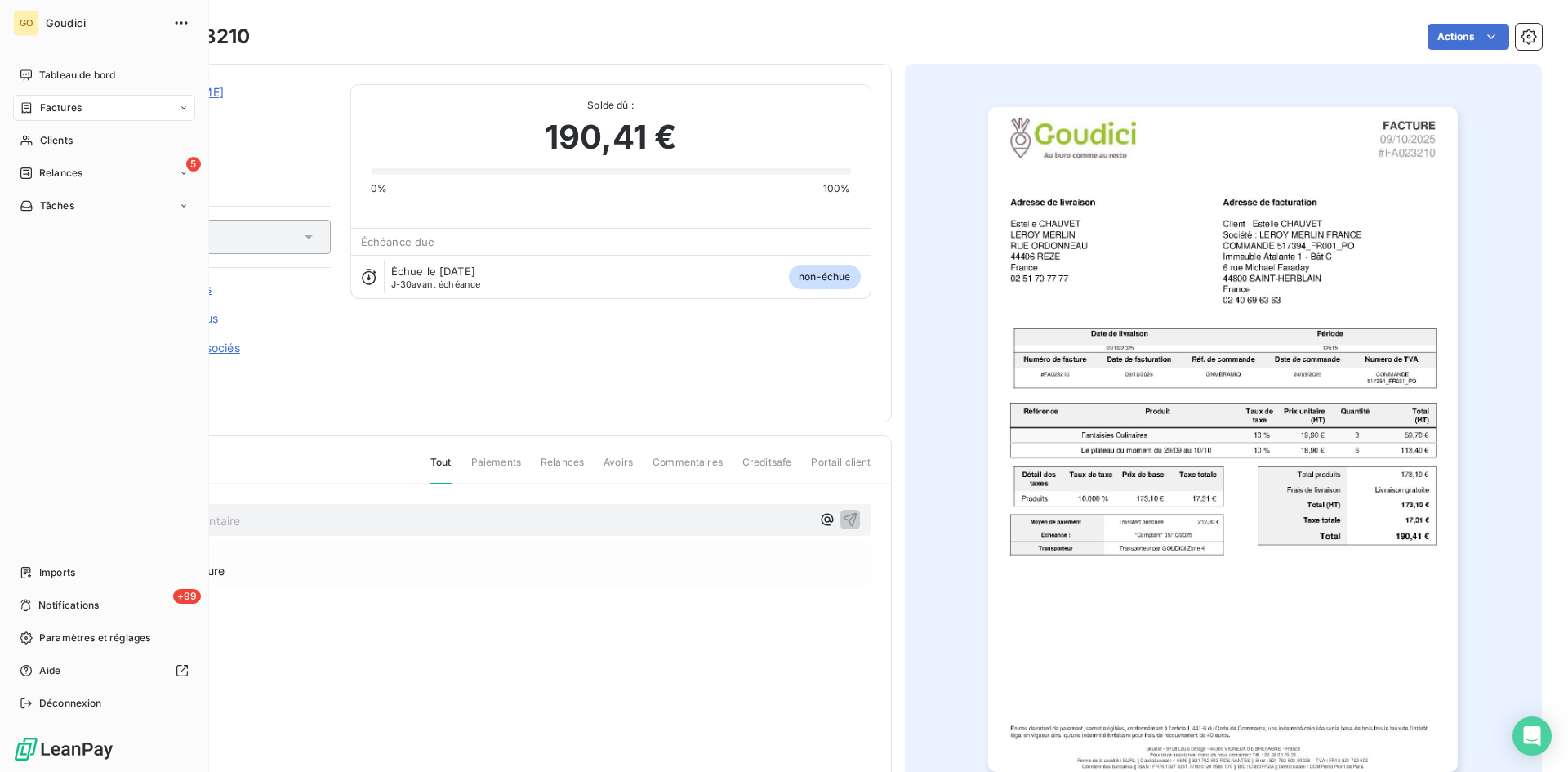
click at [57, 107] on span "Factures" at bounding box center [61, 107] width 42 height 14
click at [53, 144] on span "Factures" at bounding box center [60, 141] width 42 height 14
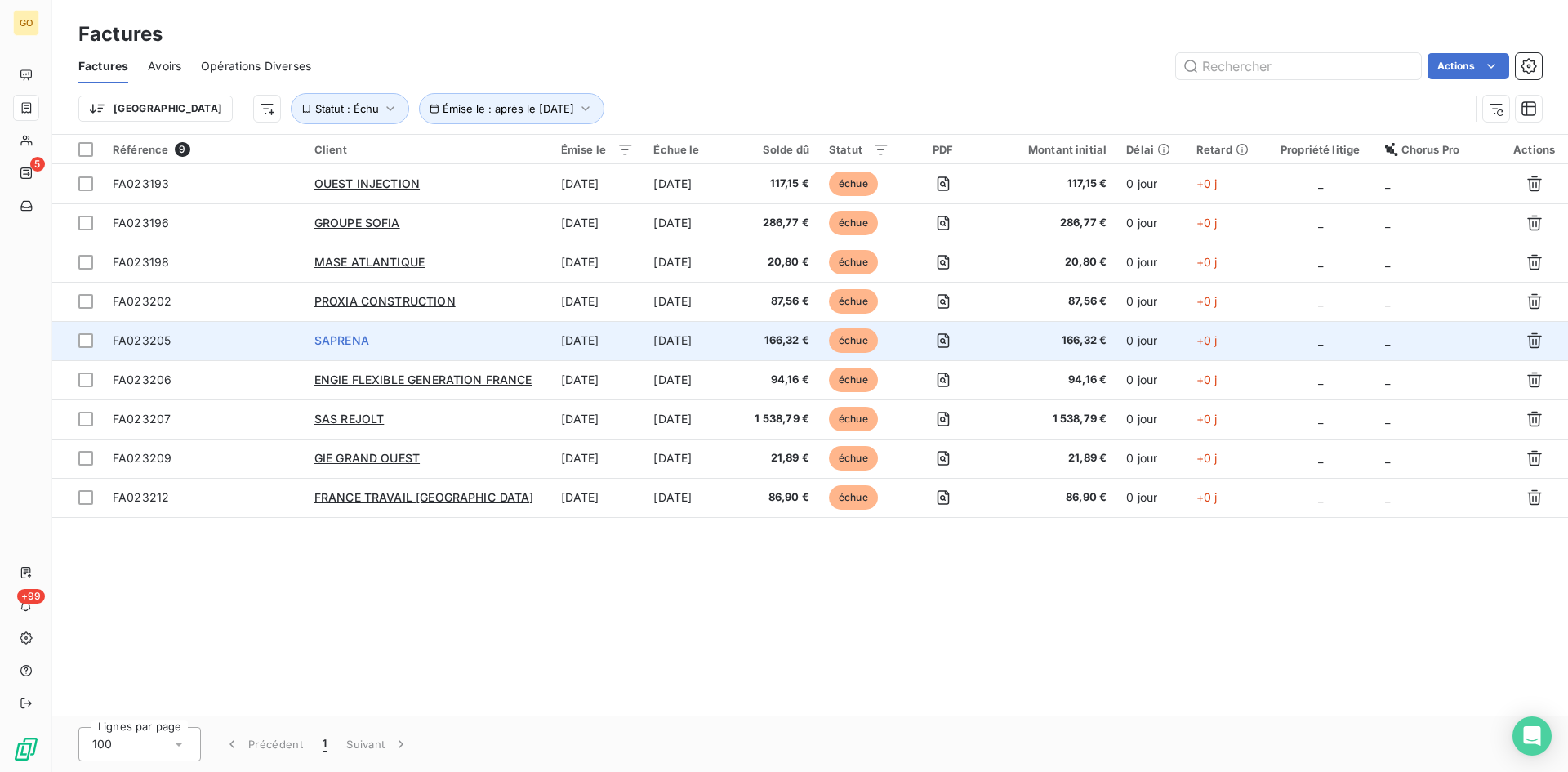
click at [328, 339] on span "SAPRENA" at bounding box center [341, 340] width 55 height 14
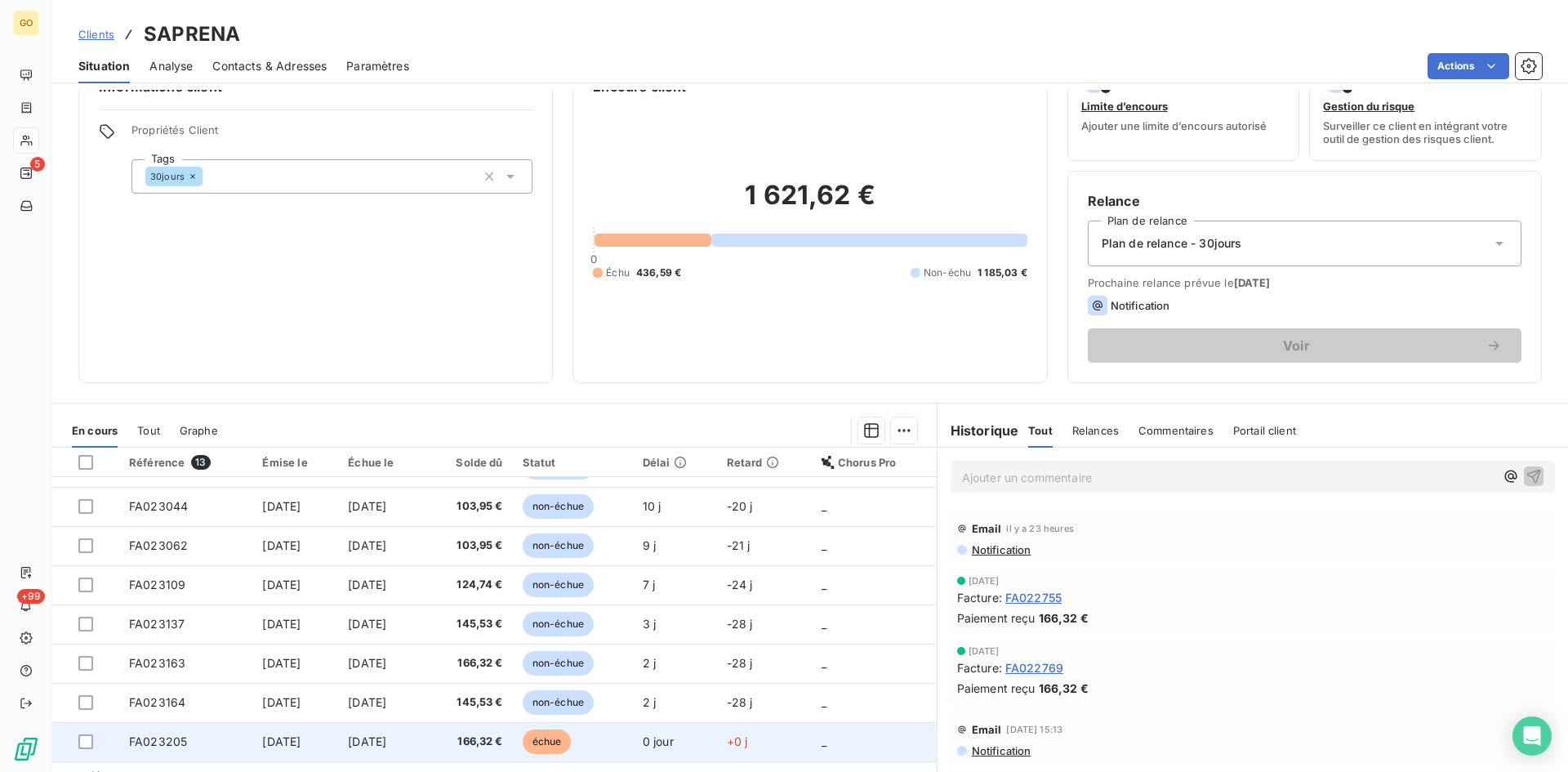
scroll to position [82, 0]
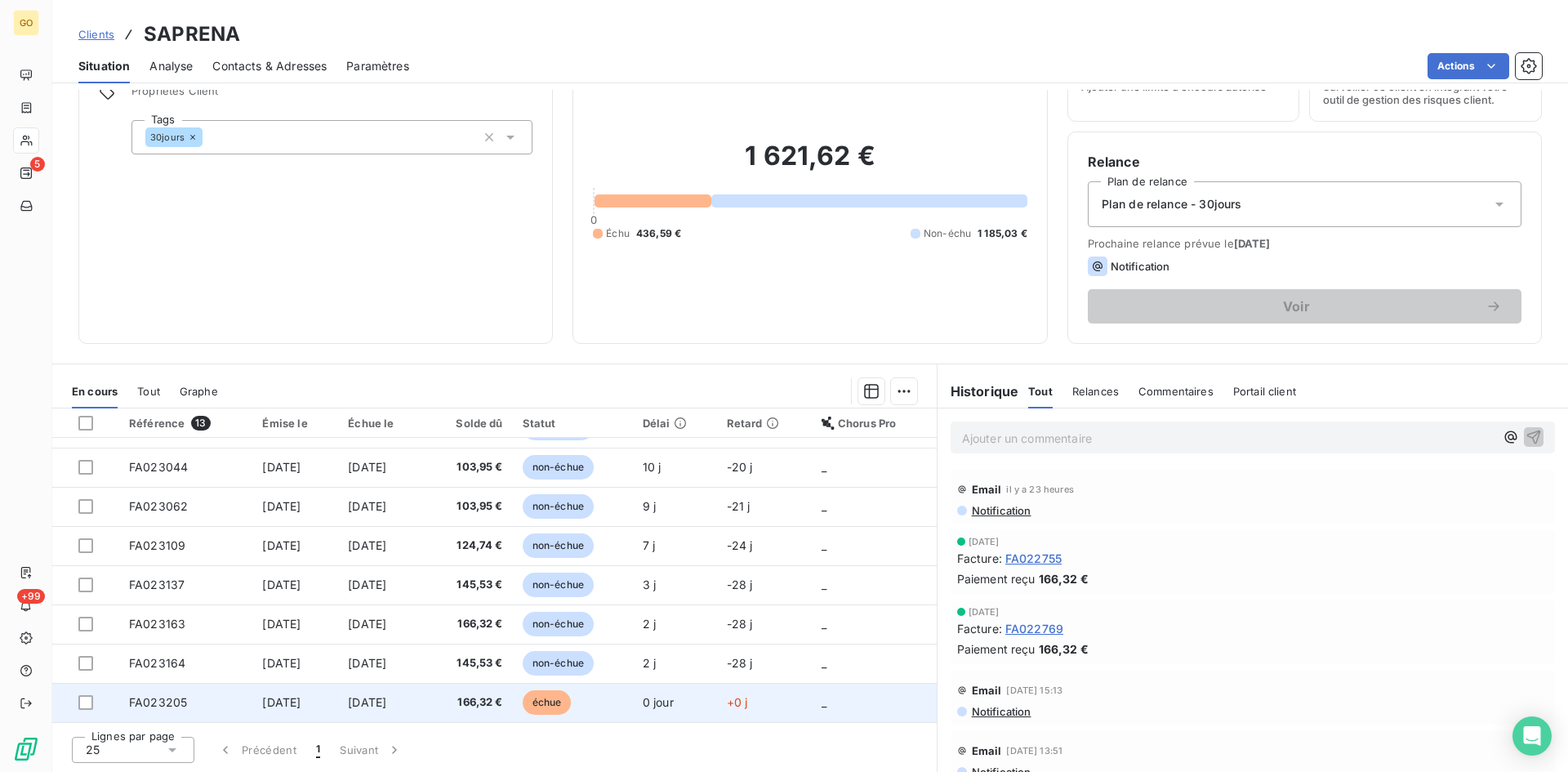
click at [278, 711] on td "[DATE]" at bounding box center [296, 703] width 86 height 39
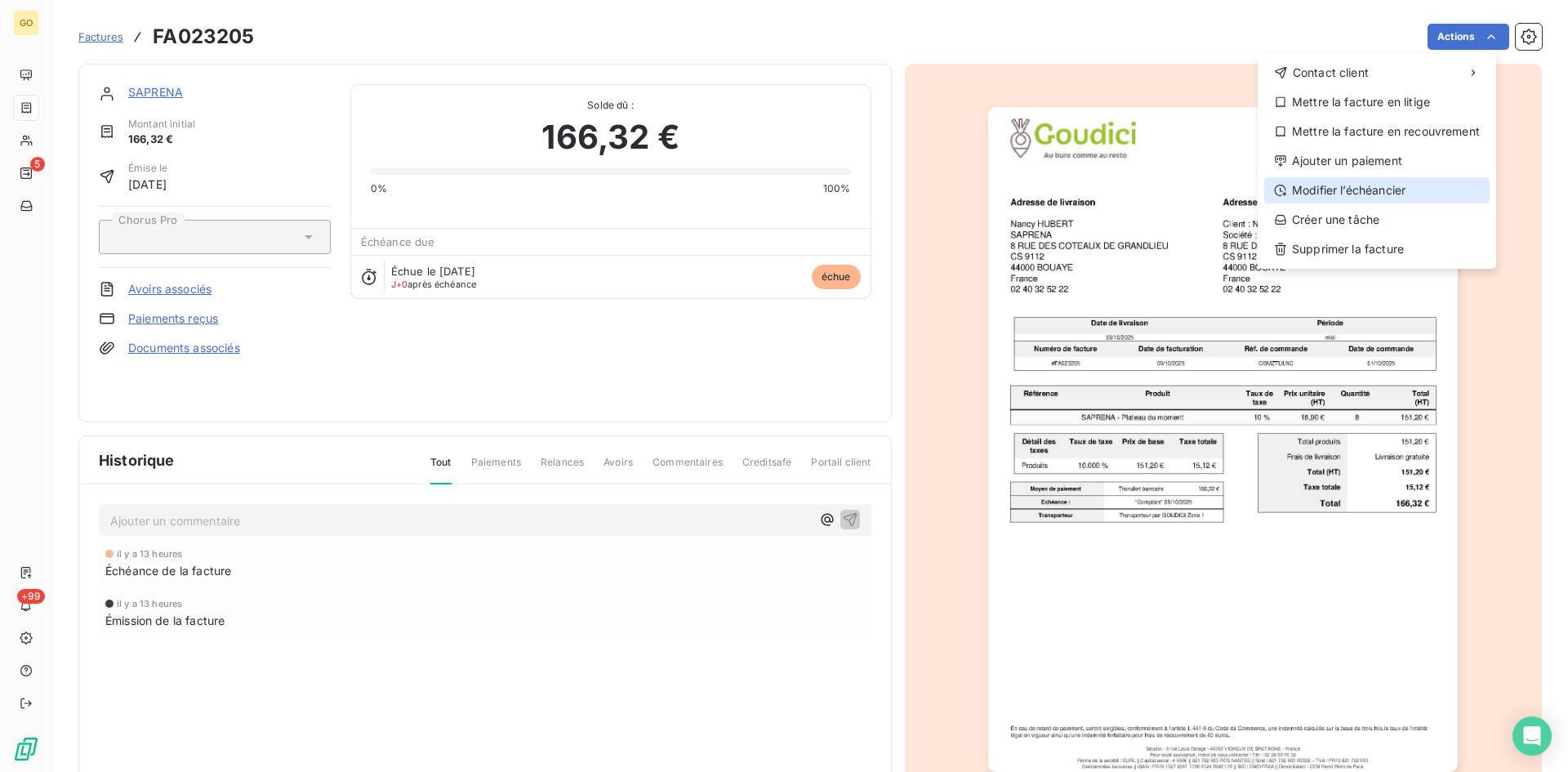
click at [1389, 185] on div "Modifier l’échéancier" at bounding box center [1377, 190] width 226 height 26
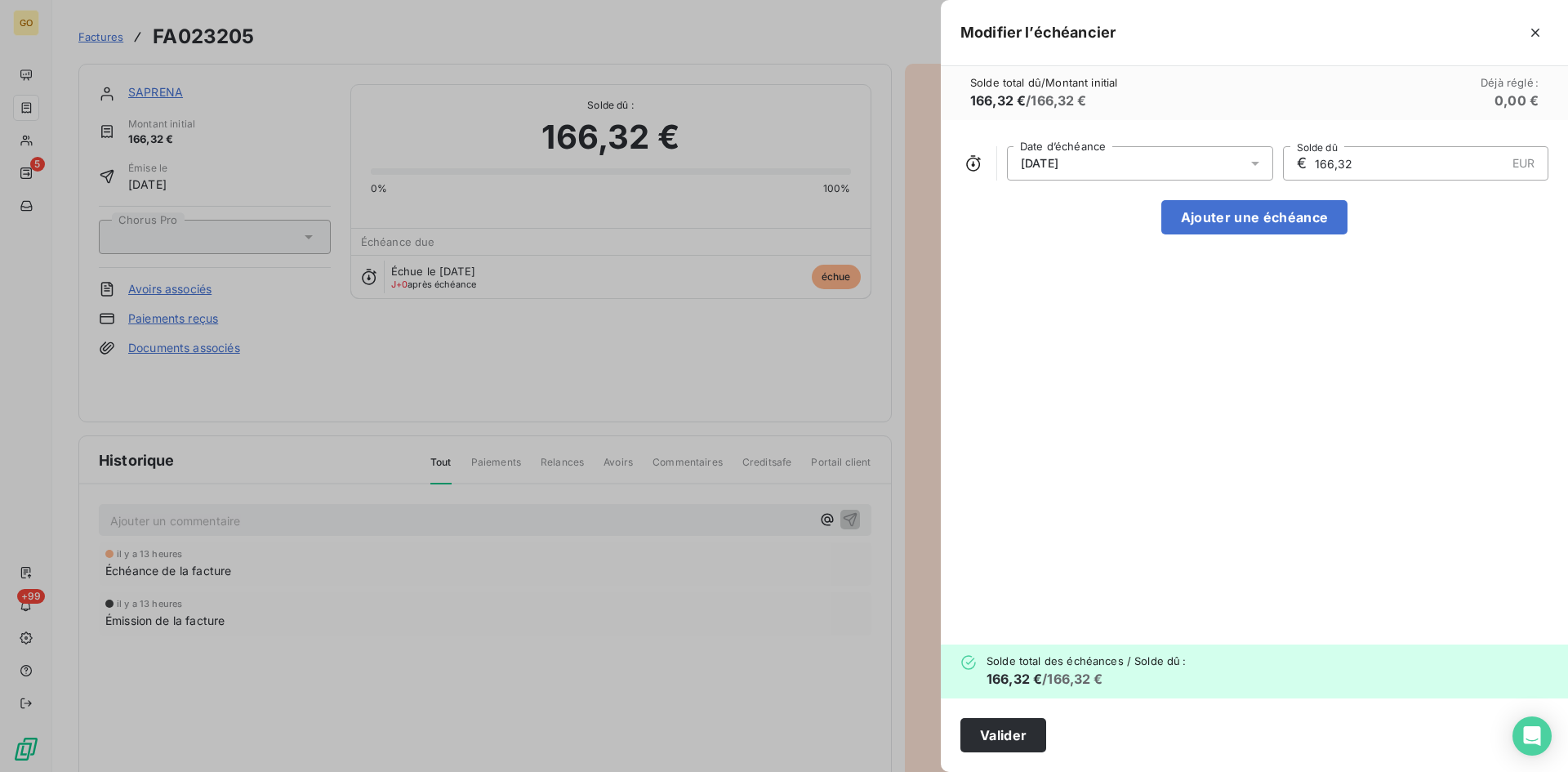
click at [1267, 161] on div at bounding box center [1260, 163] width 26 height 34
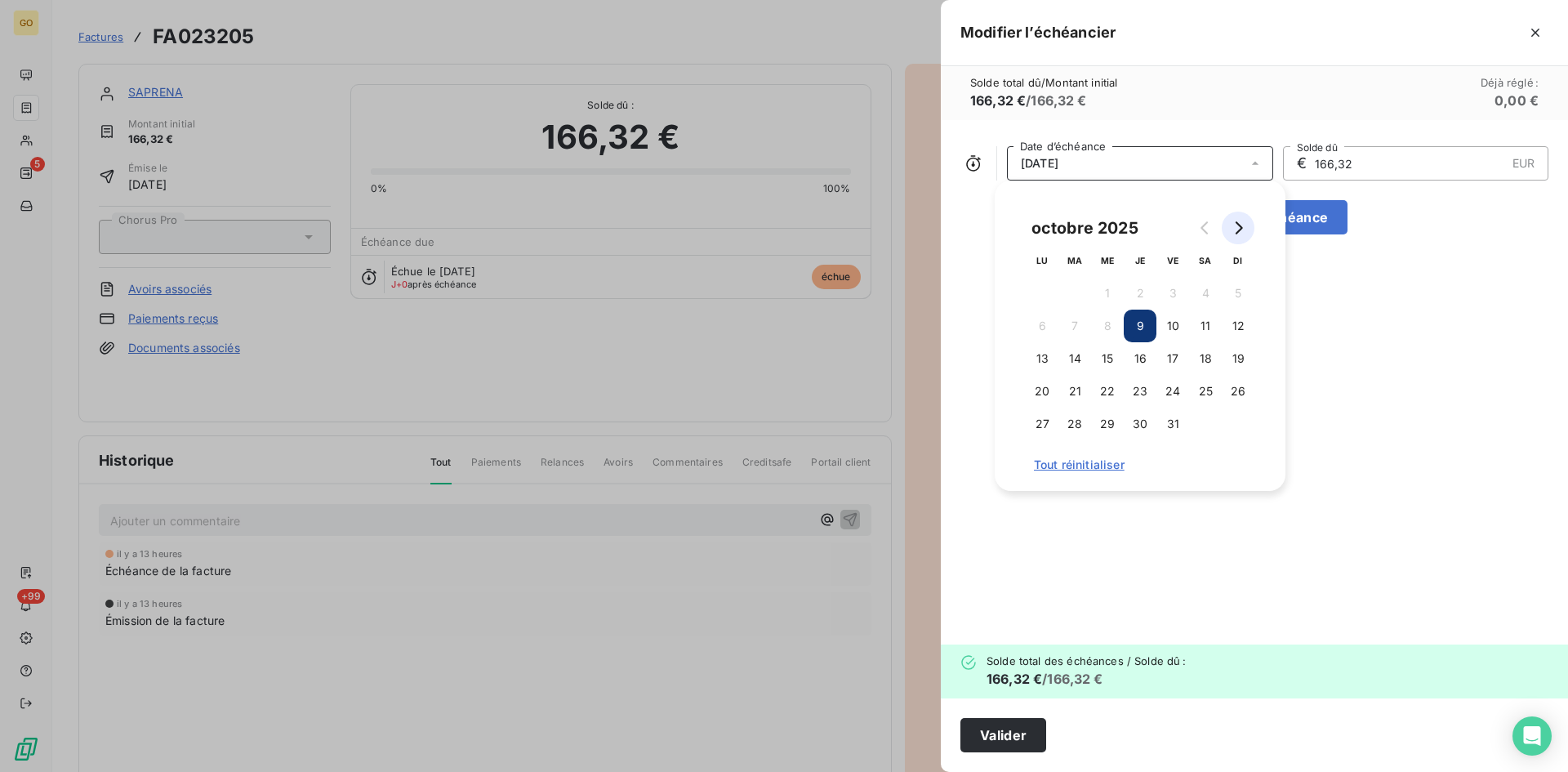
click at [1240, 219] on button "Go to next month" at bounding box center [1238, 227] width 32 height 32
click at [1212, 318] on button "8" at bounding box center [1205, 326] width 32 height 32
click at [1321, 464] on div "08/11/2025 Date d’échéance € 166,32 EUR Solde dû Ajouter une échéance" at bounding box center [1255, 382] width 627 height 525
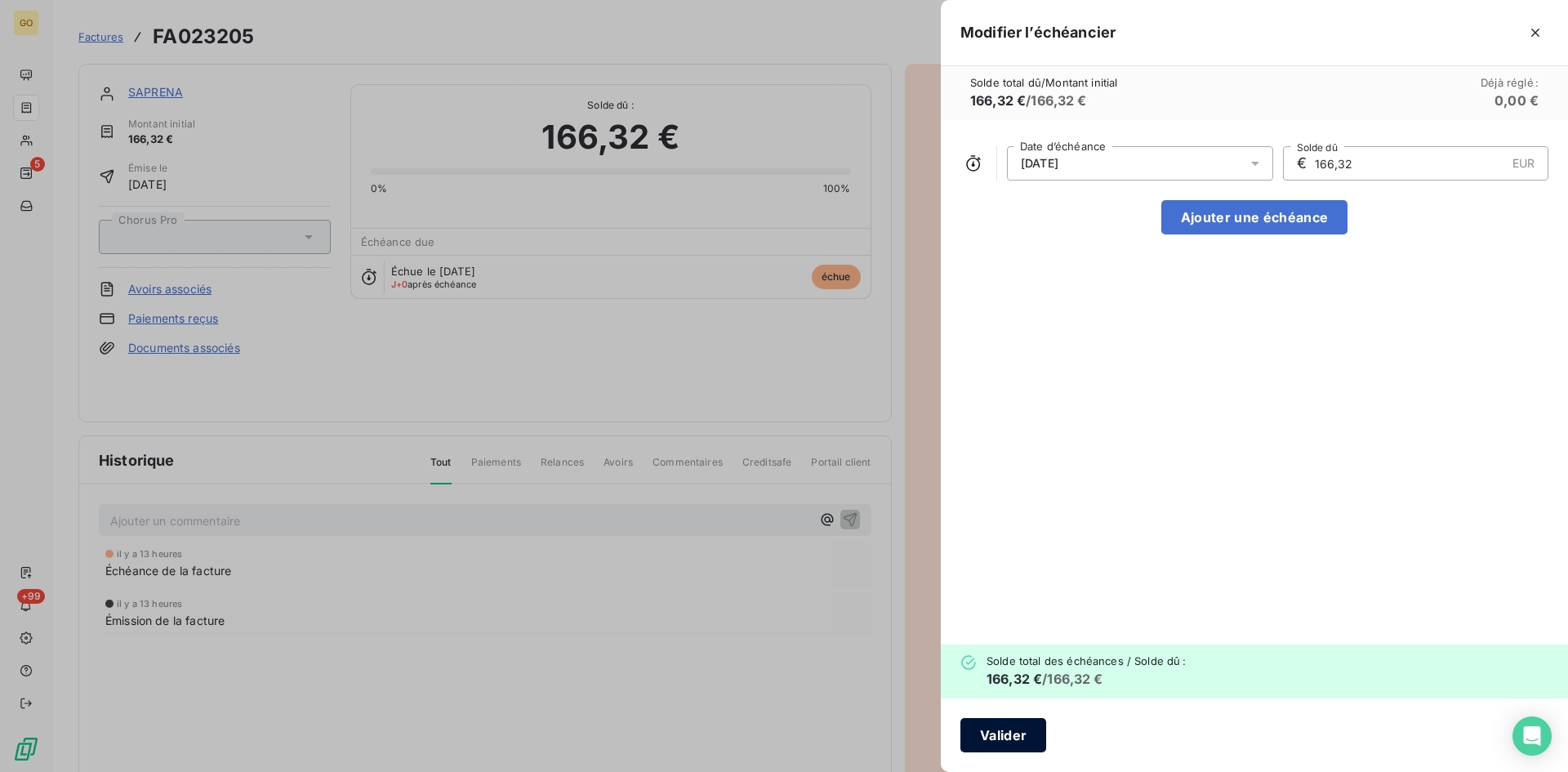
click at [1020, 743] on button "Valider" at bounding box center [1004, 735] width 86 height 34
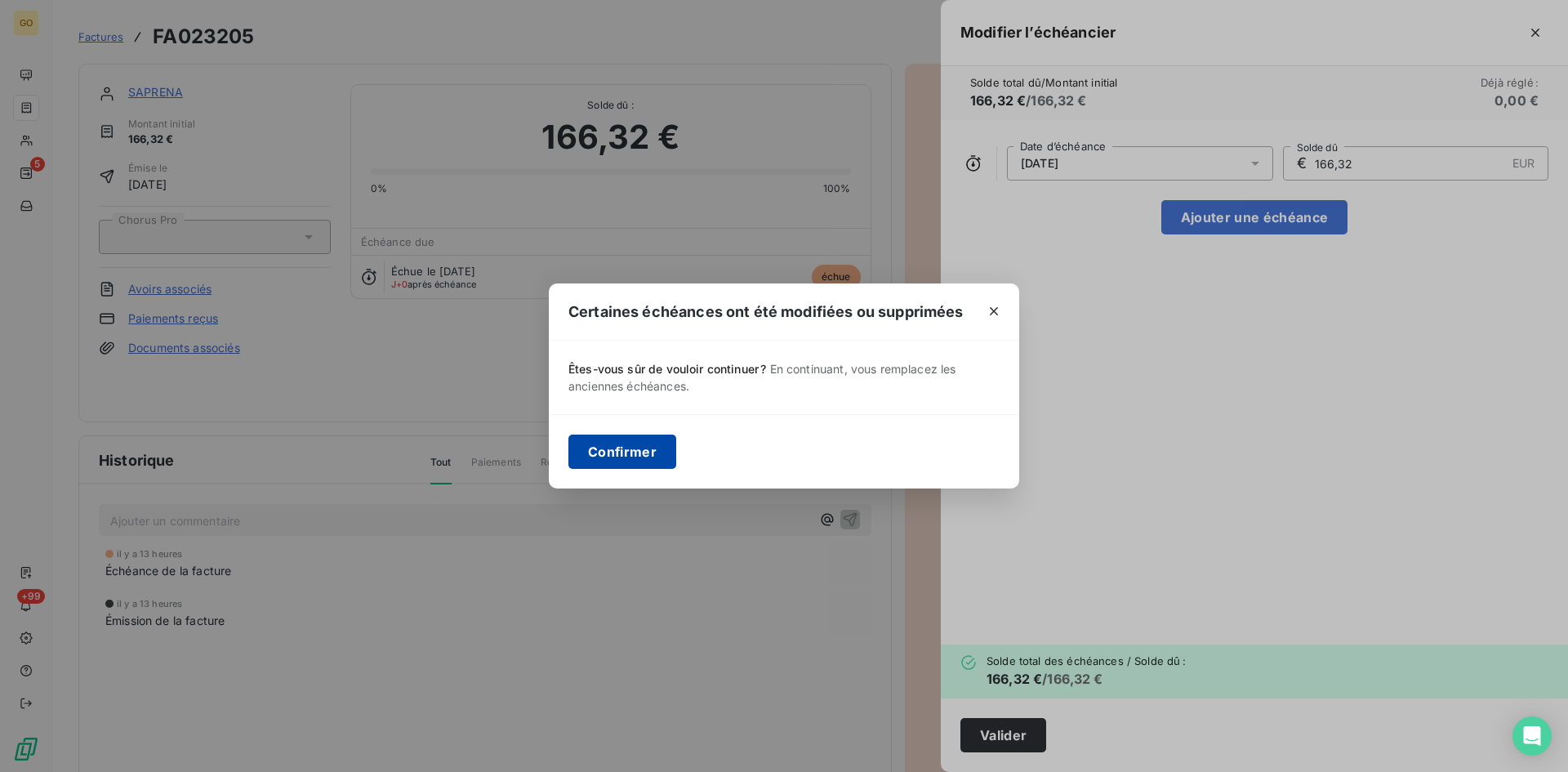
click at [656, 460] on button "Confirmer" at bounding box center [622, 451] width 107 height 34
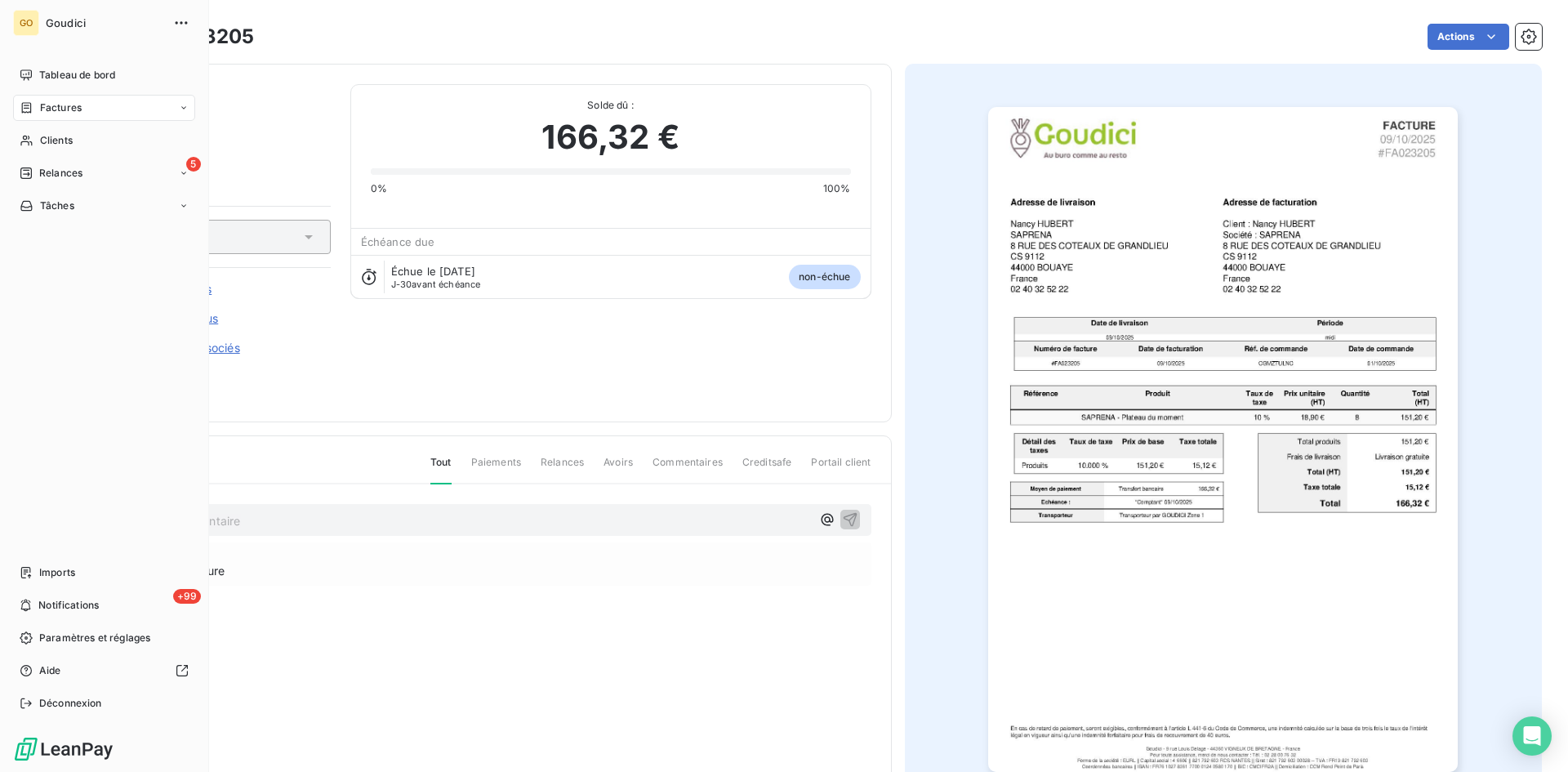
click at [56, 101] on span "Factures" at bounding box center [61, 107] width 42 height 14
click at [58, 147] on span "Factures" at bounding box center [60, 141] width 42 height 14
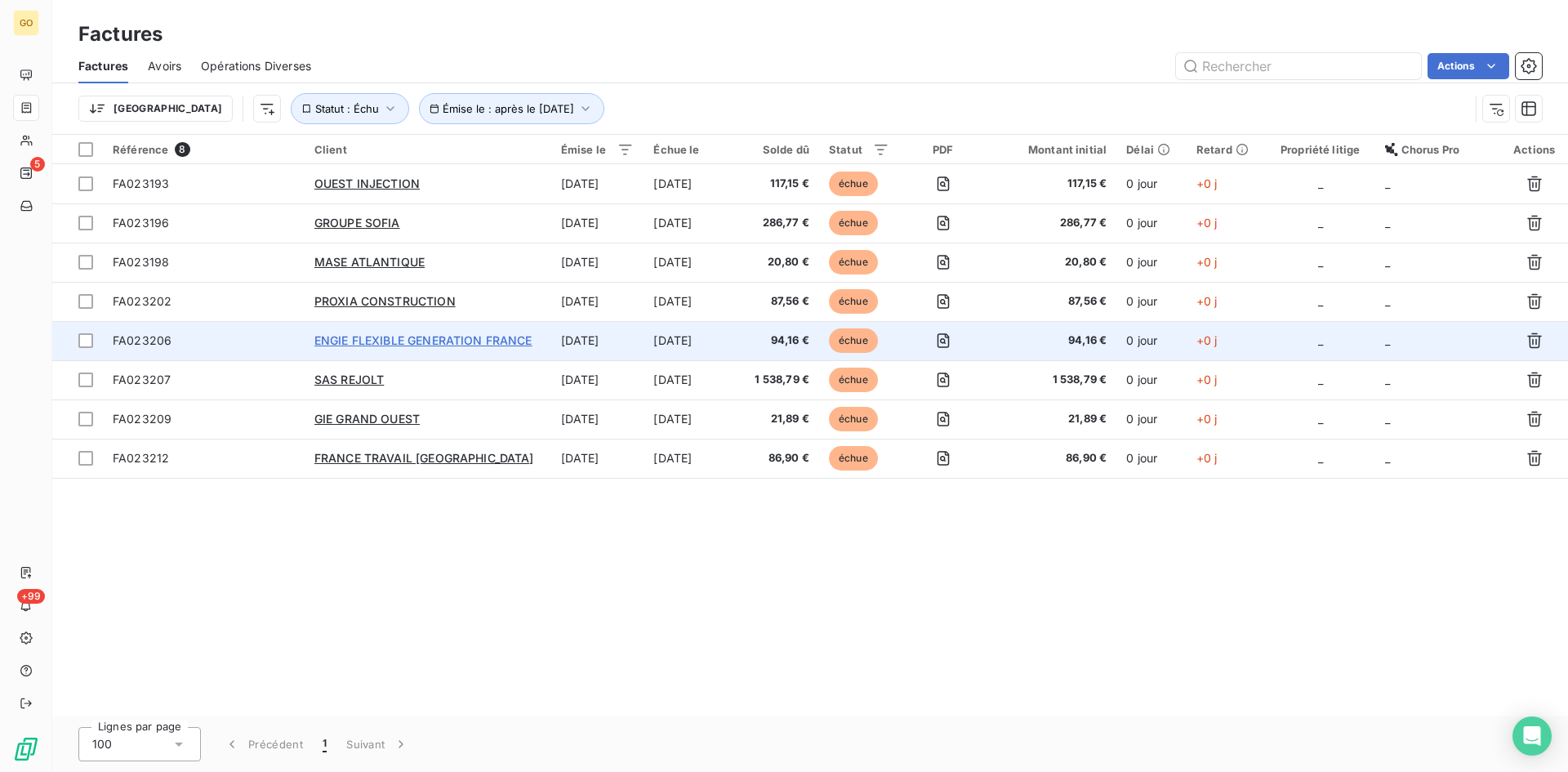
click at [343, 336] on span "ENGIE FLEXIBLE GENERATION FRANCE" at bounding box center [424, 340] width 218 height 14
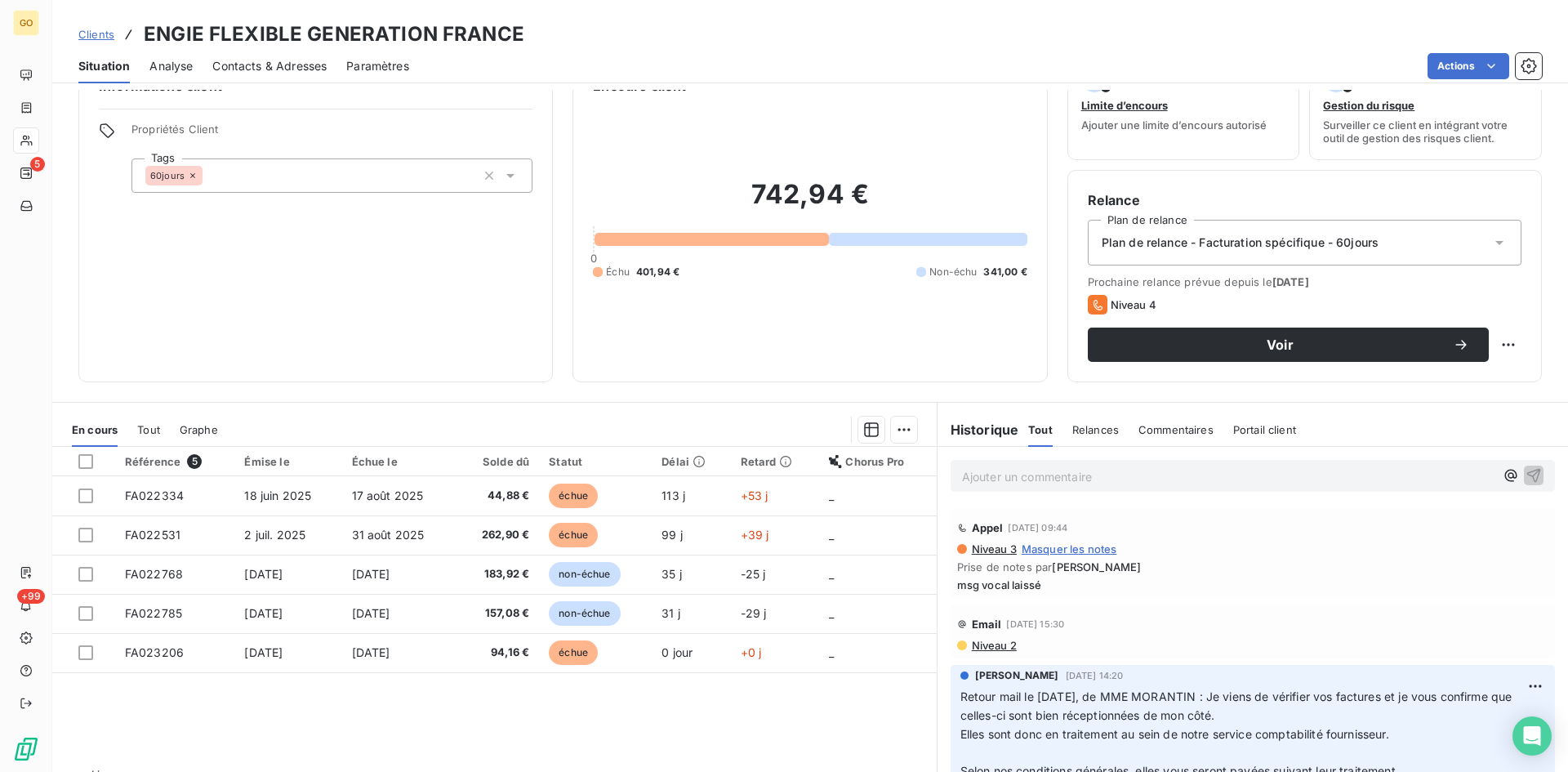
scroll to position [82, 0]
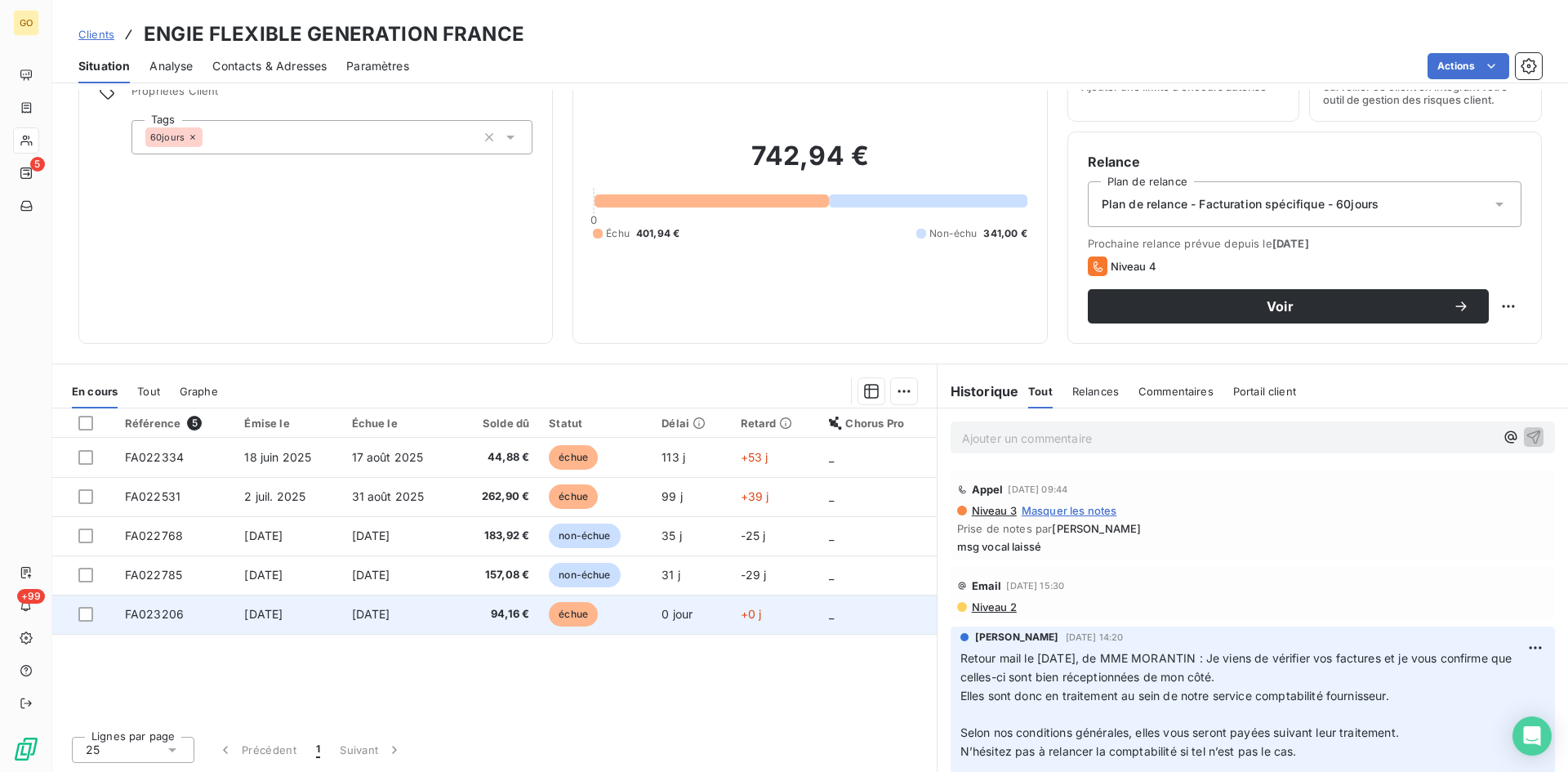
click at [247, 612] on span "[DATE]" at bounding box center [263, 614] width 39 height 14
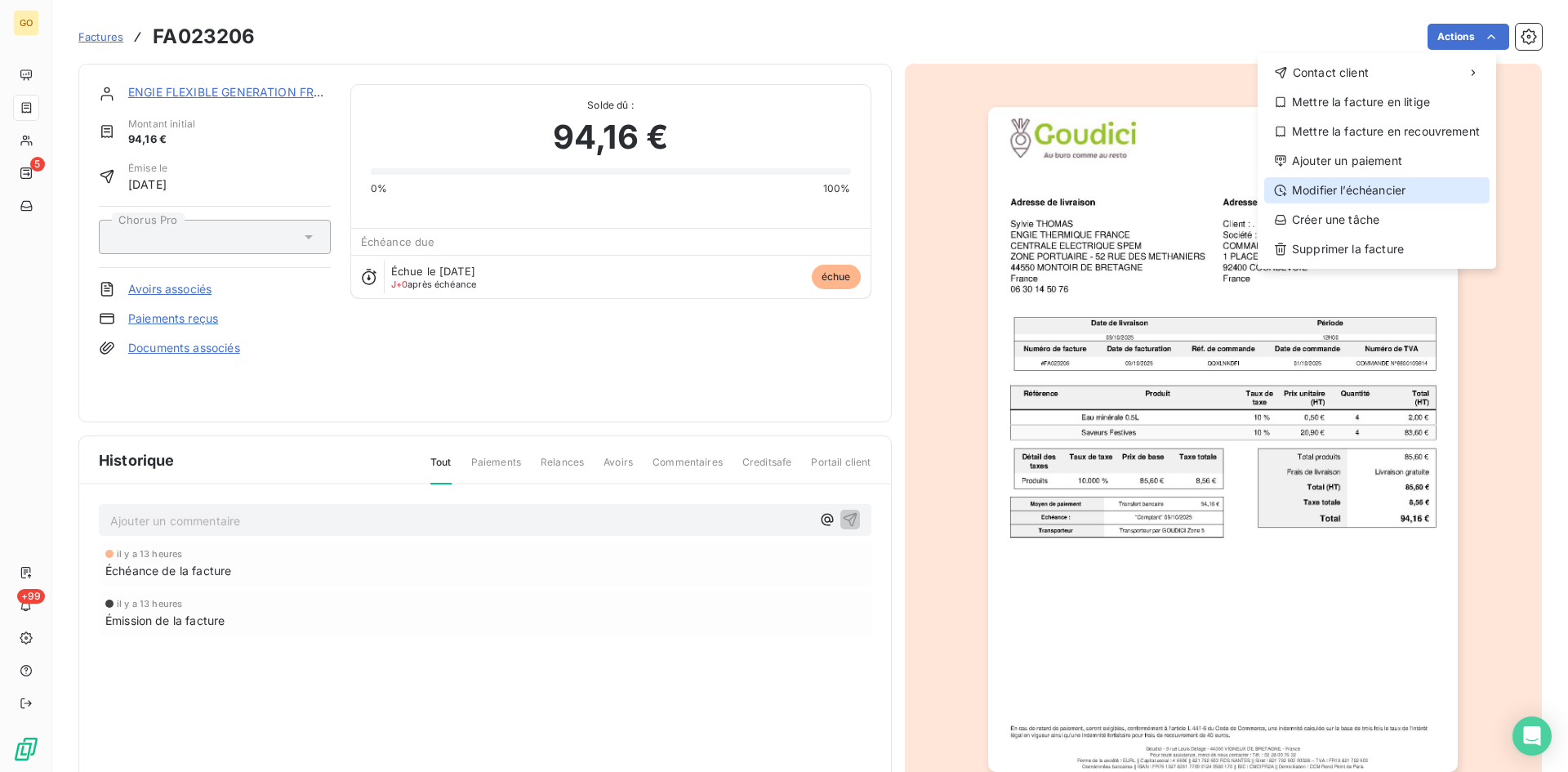
click at [1311, 186] on div "Modifier l’échéancier" at bounding box center [1377, 190] width 226 height 26
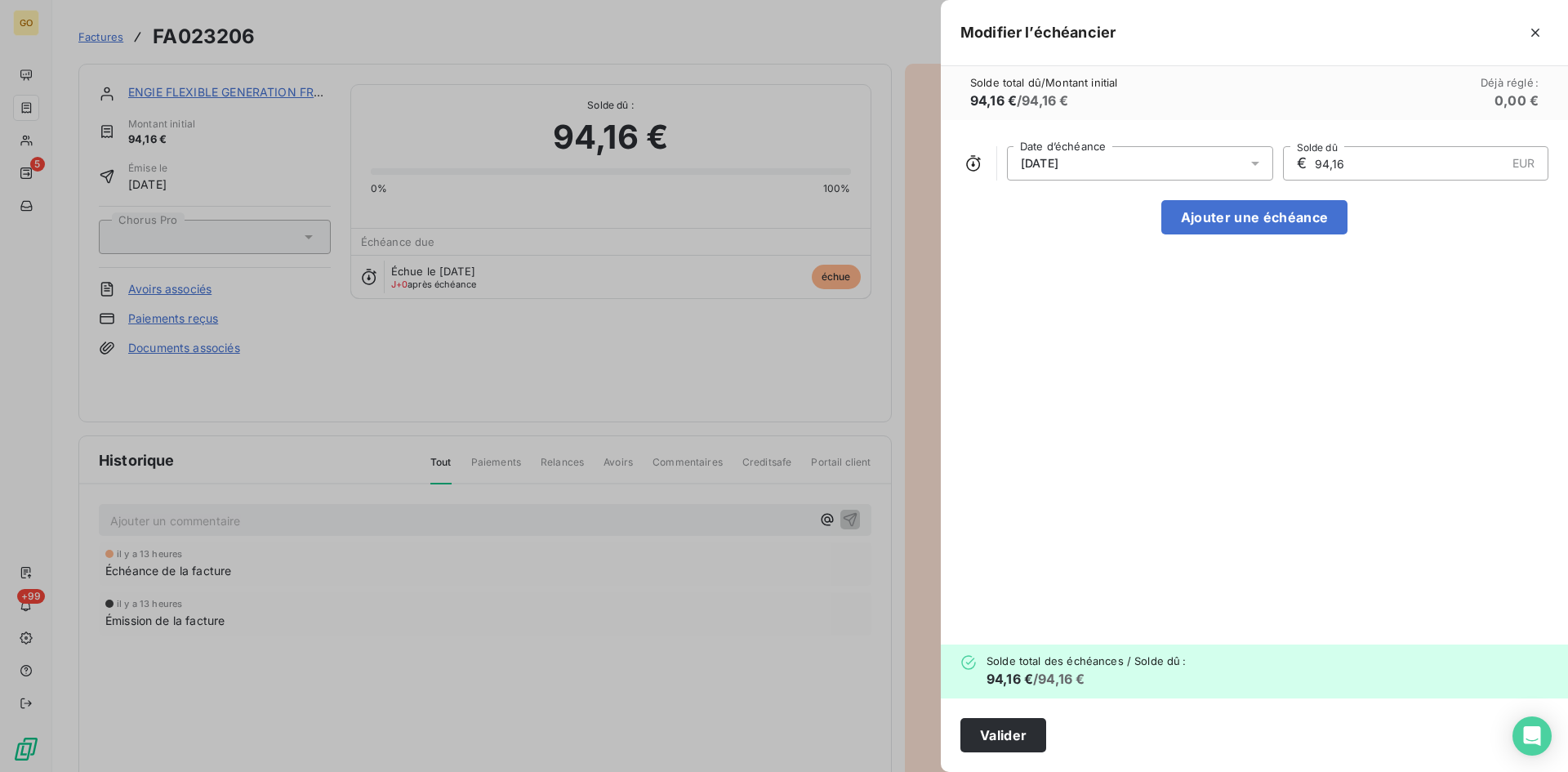
click at [1186, 163] on div "[DATE]" at bounding box center [1140, 163] width 266 height 34
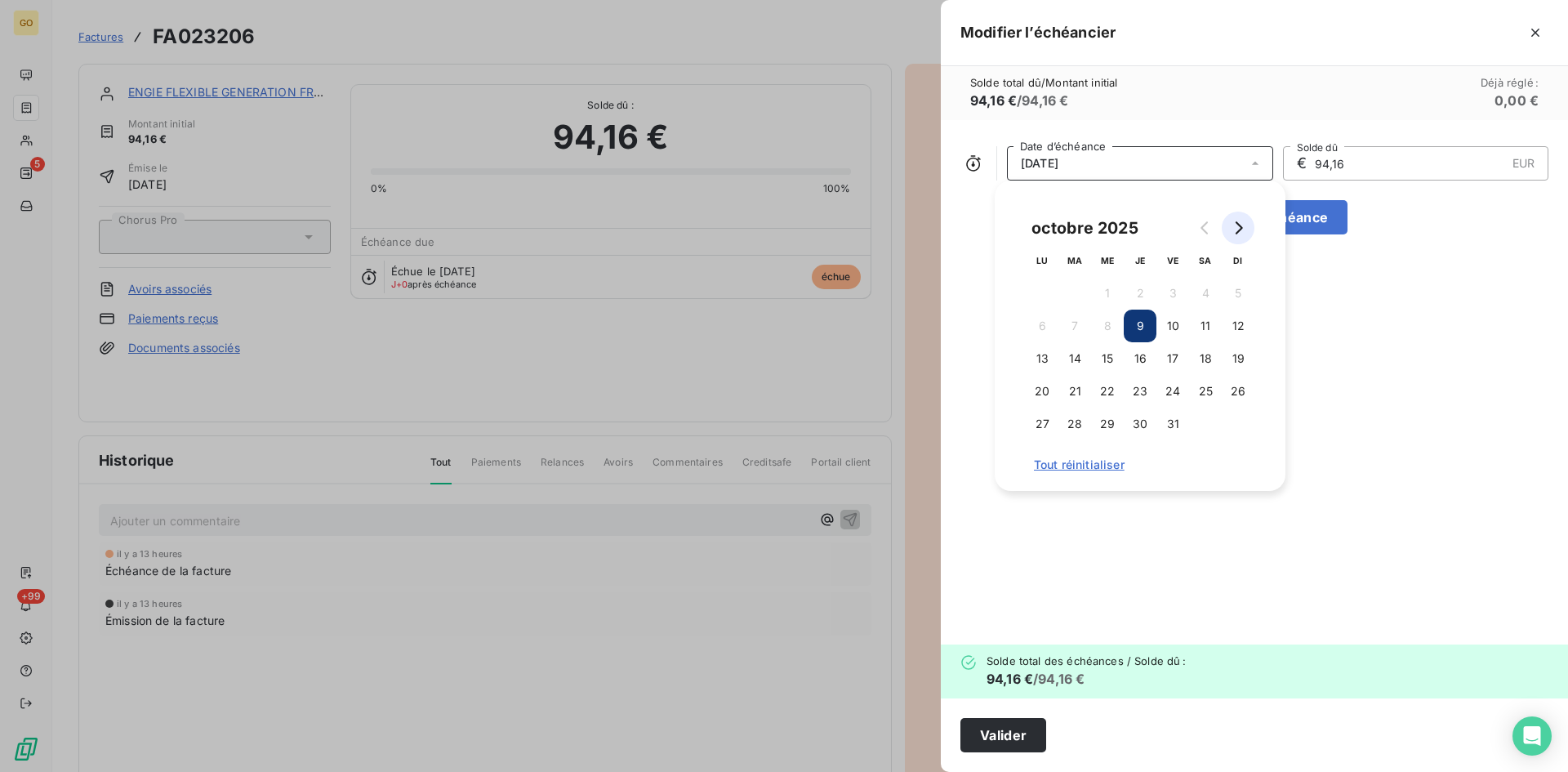
click at [1242, 231] on icon "Go to next month" at bounding box center [1238, 227] width 13 height 13
click at [1241, 234] on icon "Go to next month" at bounding box center [1238, 227] width 13 height 13
click at [1045, 322] on button "8" at bounding box center [1042, 326] width 32 height 32
drag, startPoint x: 1106, startPoint y: 560, endPoint x: 1101, endPoint y: 568, distance: 9.4
click at [1105, 560] on div "[DATE] Date d’échéance € 94,16 EUR Solde dû Ajouter une échéance" at bounding box center [1255, 382] width 627 height 525
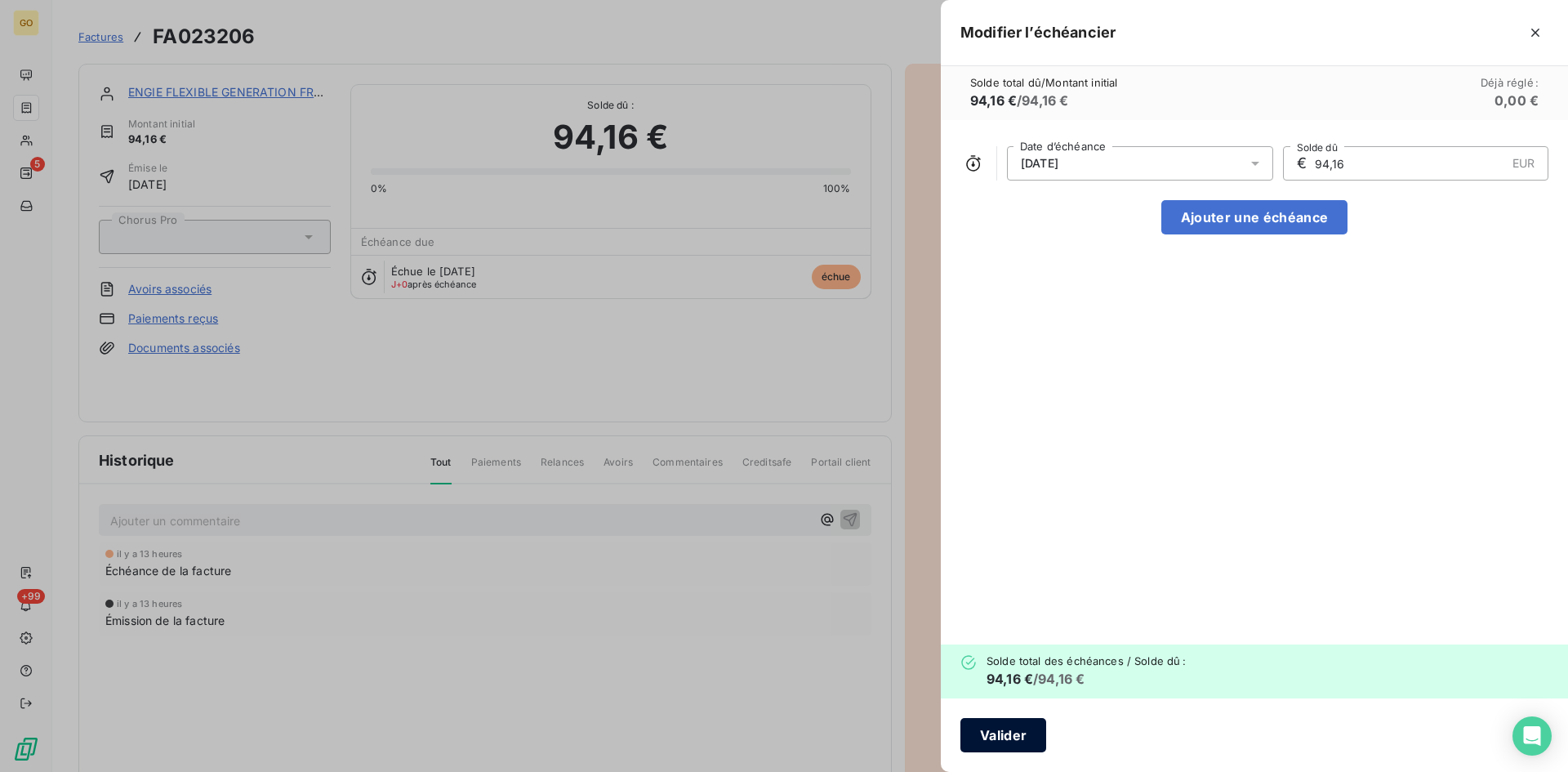
click at [1019, 725] on button "Valider" at bounding box center [1004, 735] width 86 height 34
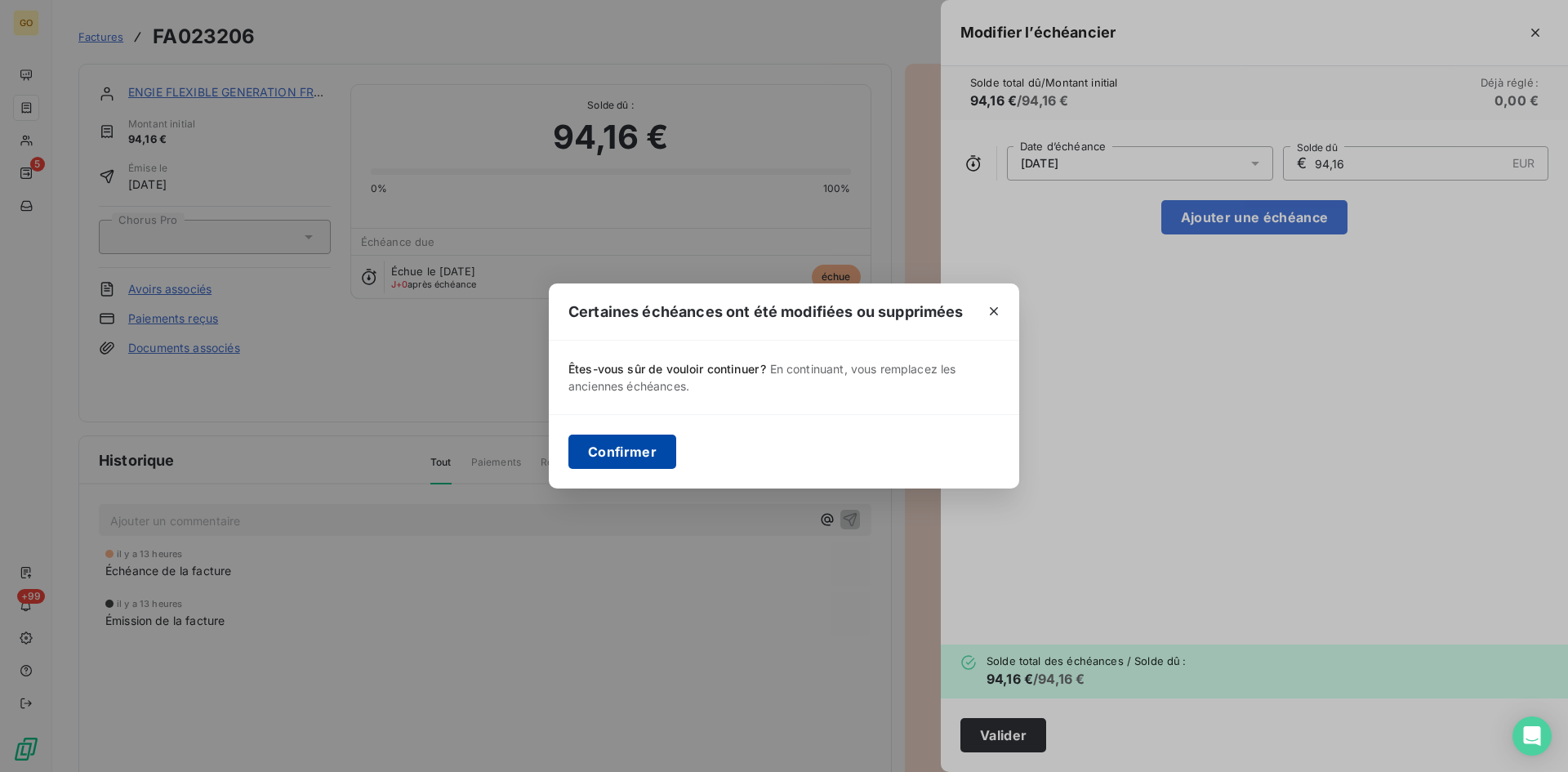
click at [651, 448] on button "Confirmer" at bounding box center [622, 451] width 107 height 34
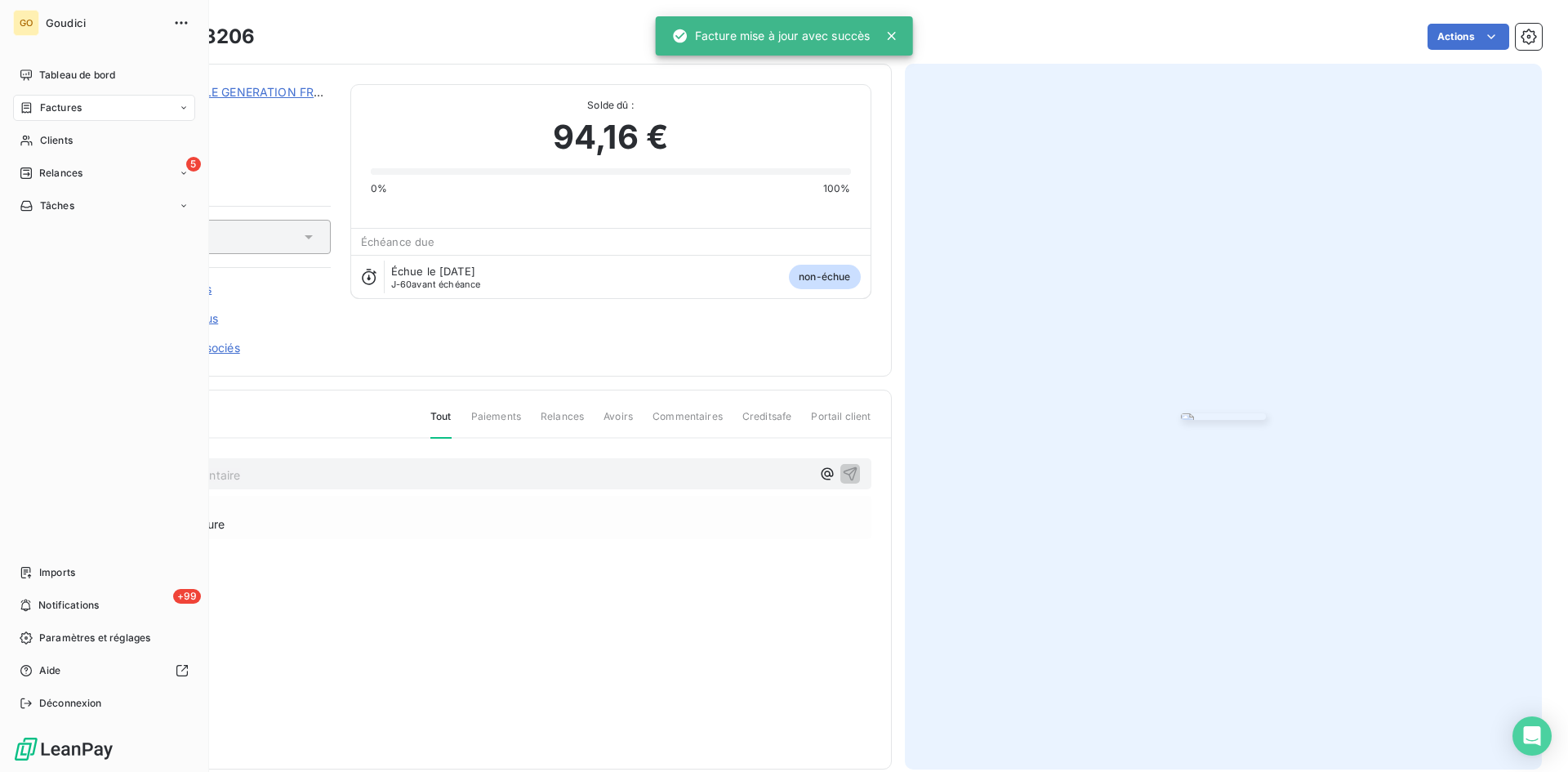
click at [61, 114] on span "Factures" at bounding box center [61, 107] width 42 height 14
click at [65, 142] on span "Factures" at bounding box center [60, 141] width 42 height 14
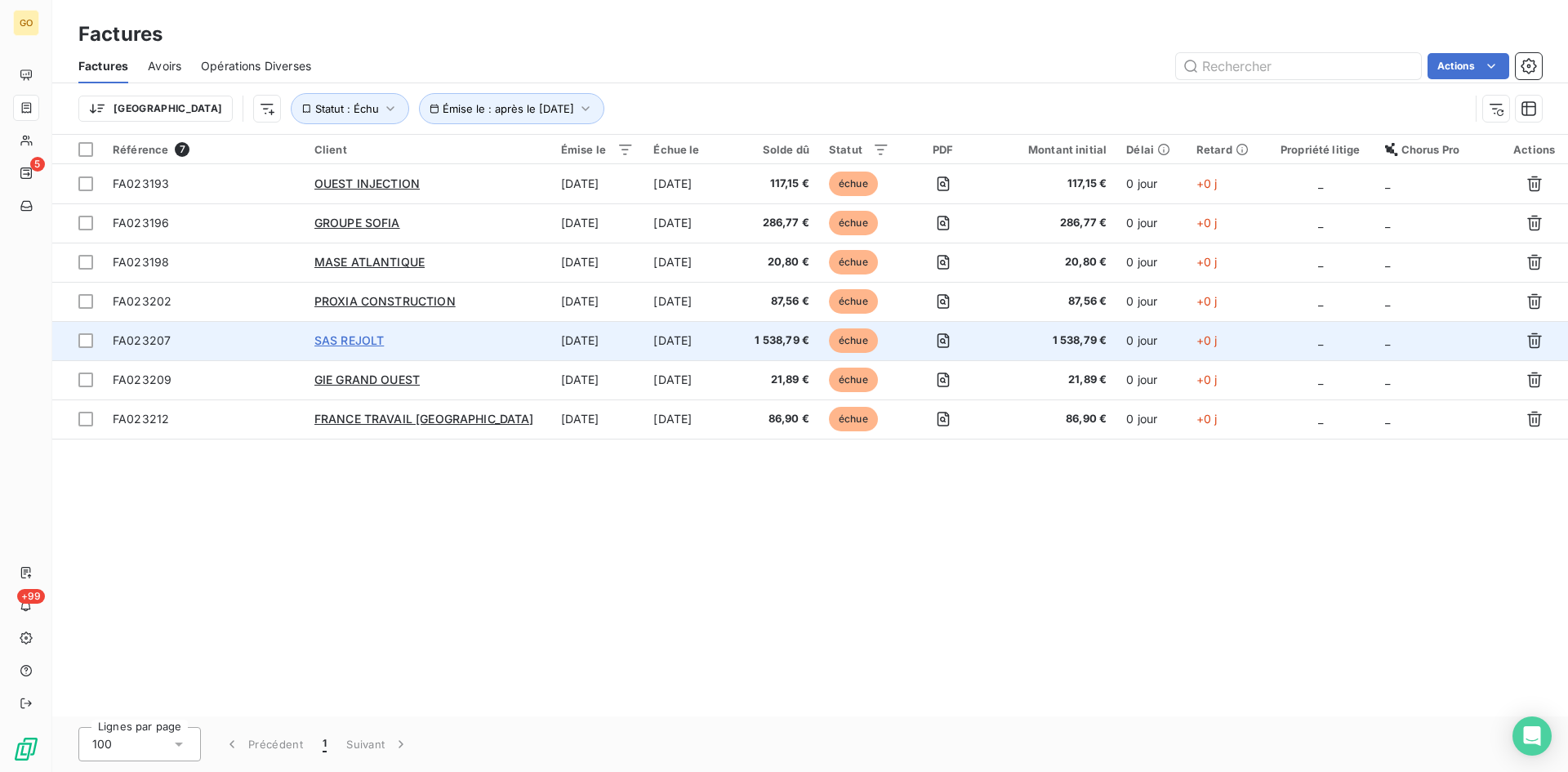
click at [367, 340] on span "SAS REJOLT" at bounding box center [349, 340] width 70 height 14
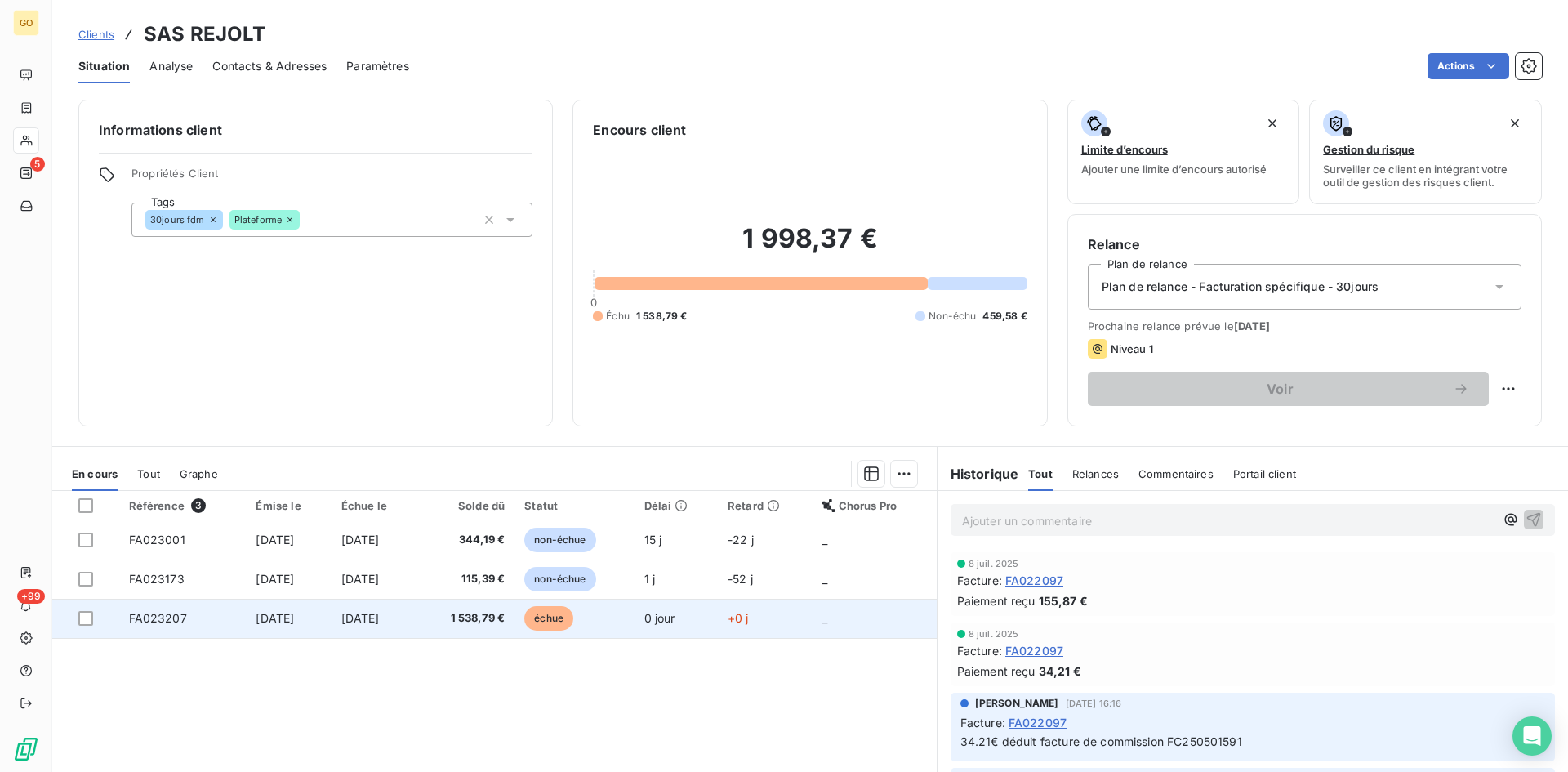
click at [284, 622] on span "[DATE]" at bounding box center [274, 618] width 39 height 14
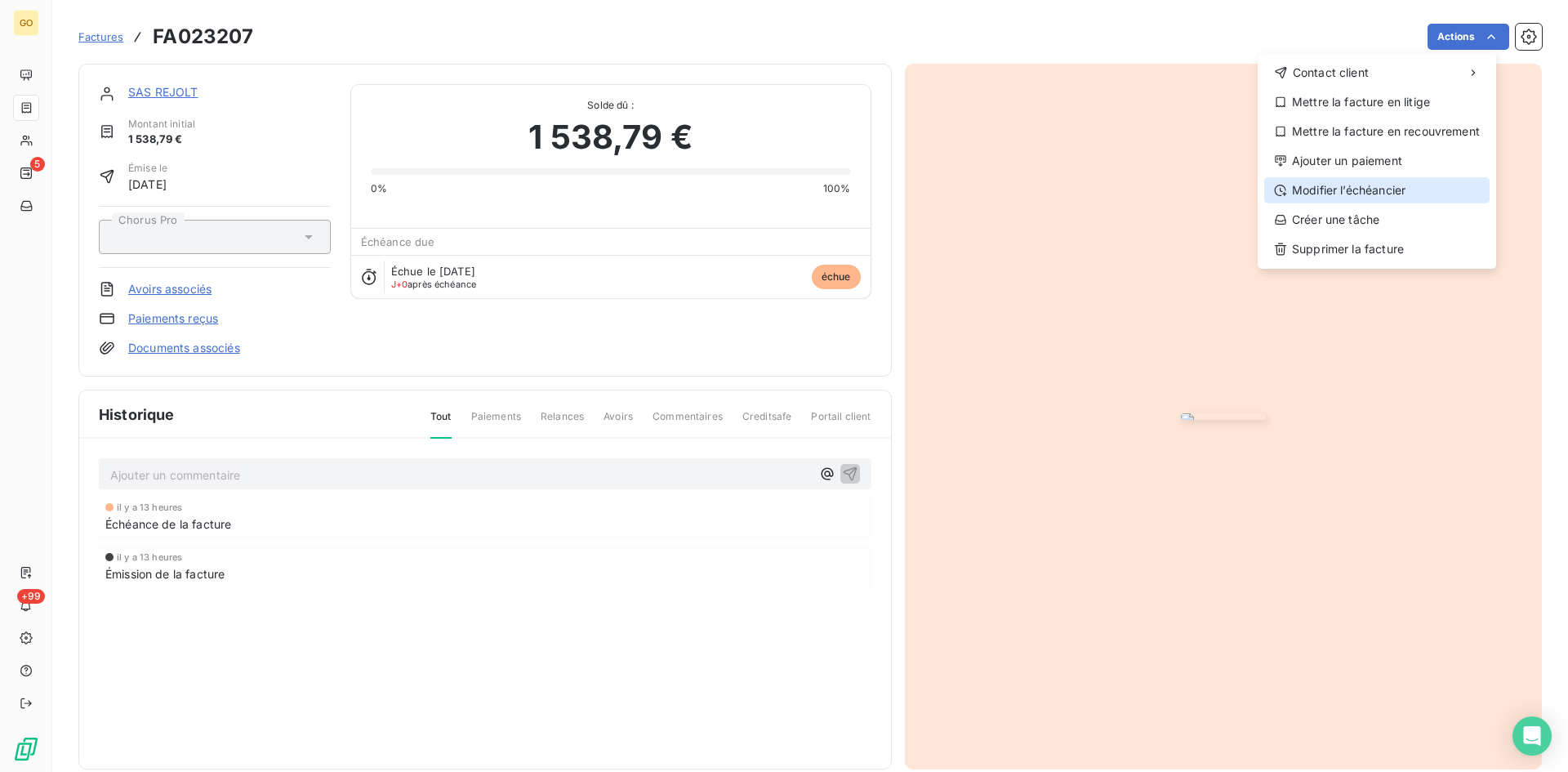
click at [1347, 197] on div "Modifier l’échéancier" at bounding box center [1377, 190] width 226 height 26
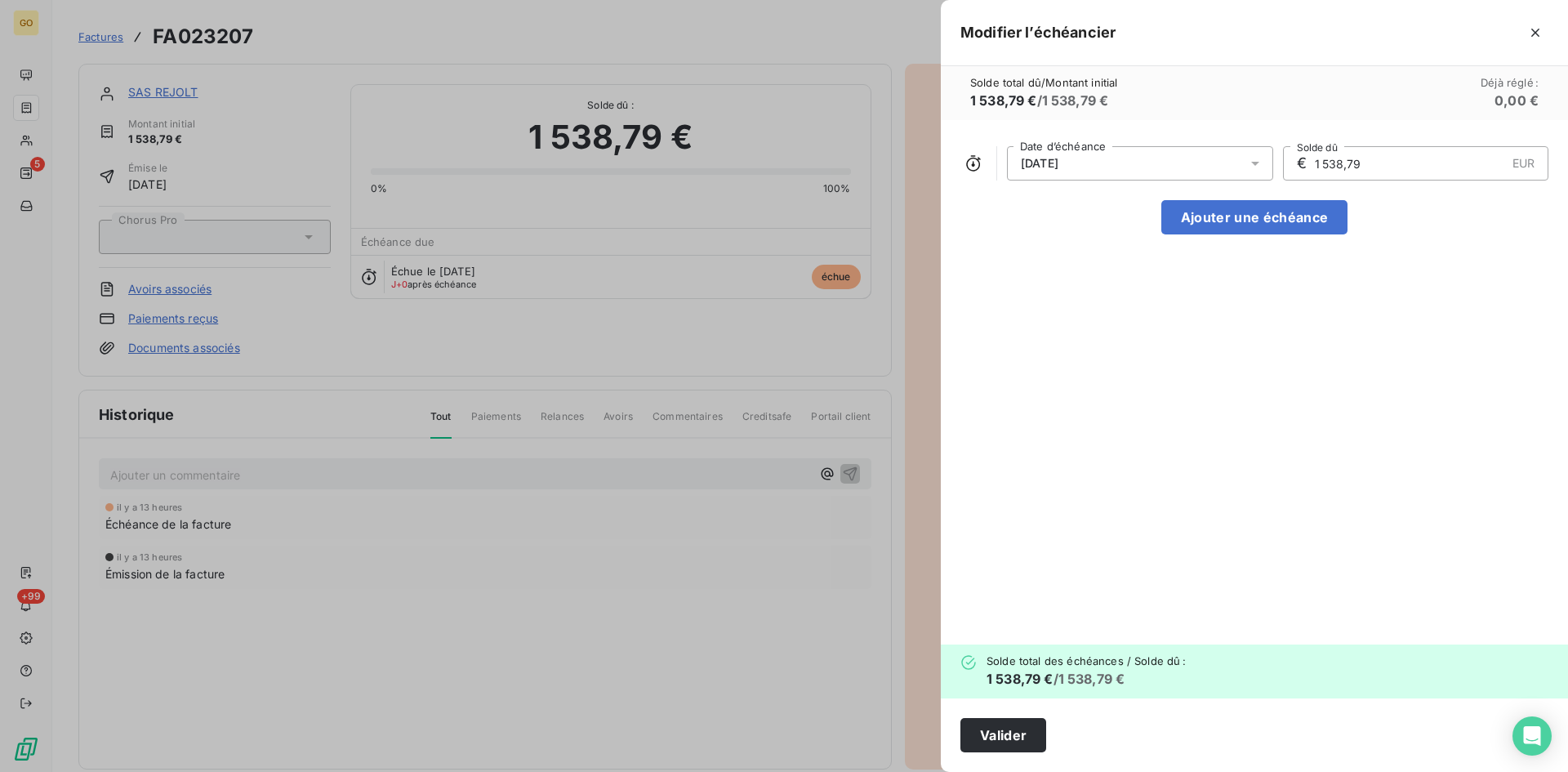
click at [1226, 163] on div "[DATE]" at bounding box center [1140, 163] width 266 height 34
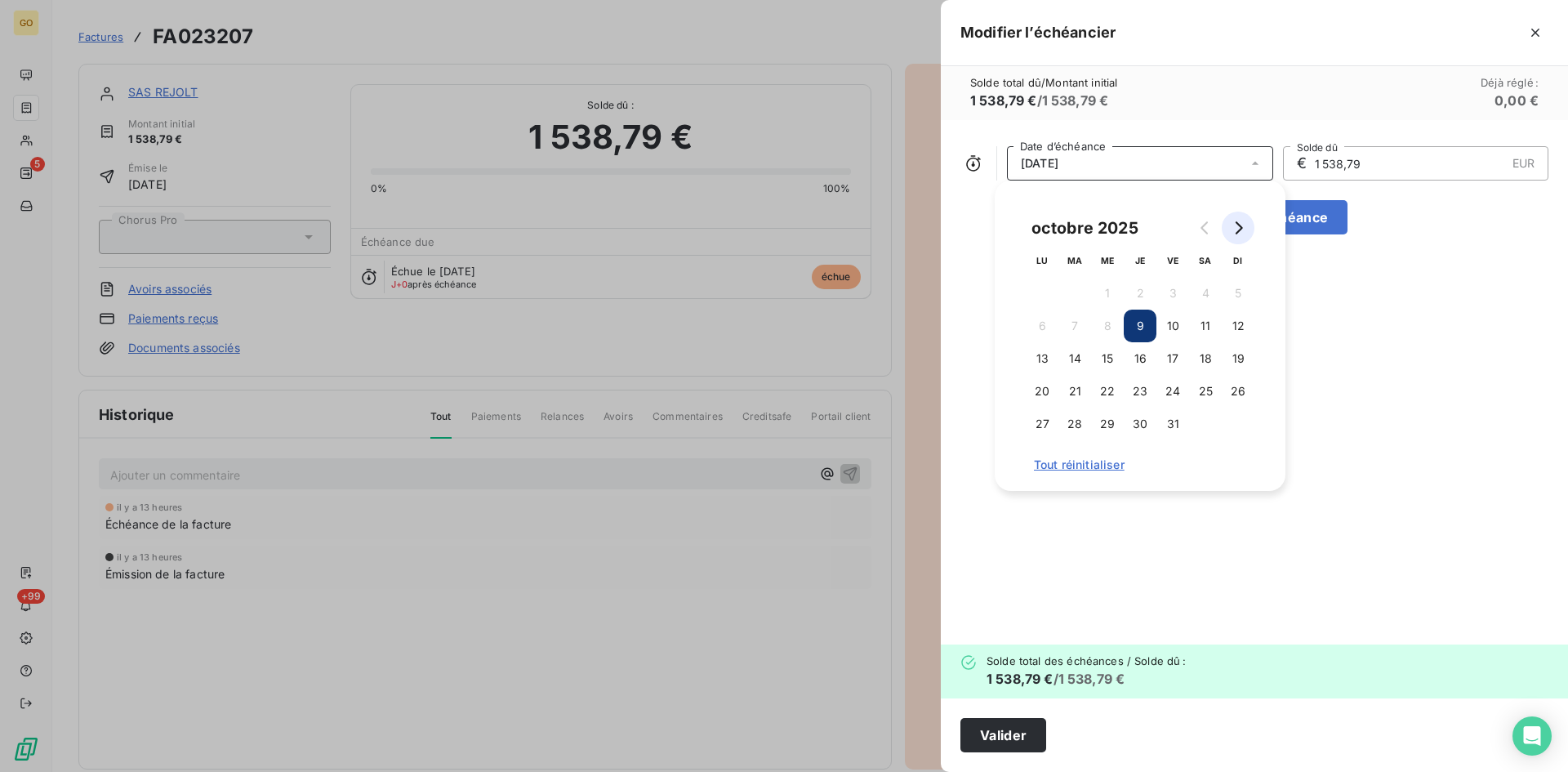
click at [1230, 229] on button "Go to next month" at bounding box center [1238, 227] width 32 height 32
click at [1244, 419] on button "30" at bounding box center [1238, 424] width 32 height 32
drag, startPoint x: 1405, startPoint y: 427, endPoint x: 1380, endPoint y: 453, distance: 36.1
click at [1406, 427] on div "30/11/2025 Date d’échéance € 1 538,79 EUR Solde dû Ajouter une échéance" at bounding box center [1255, 382] width 627 height 525
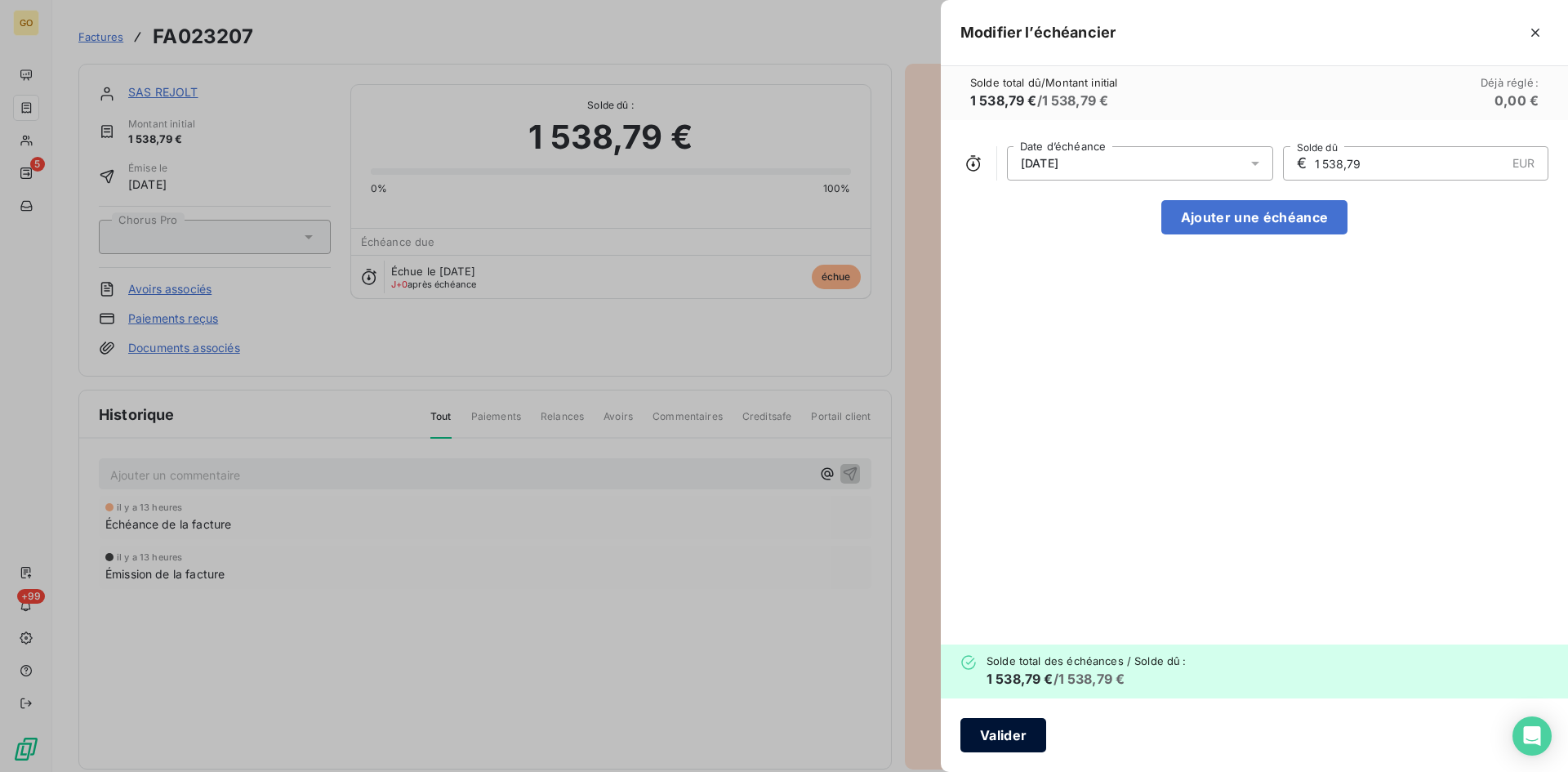
click at [997, 738] on button "Valider" at bounding box center [1004, 735] width 86 height 34
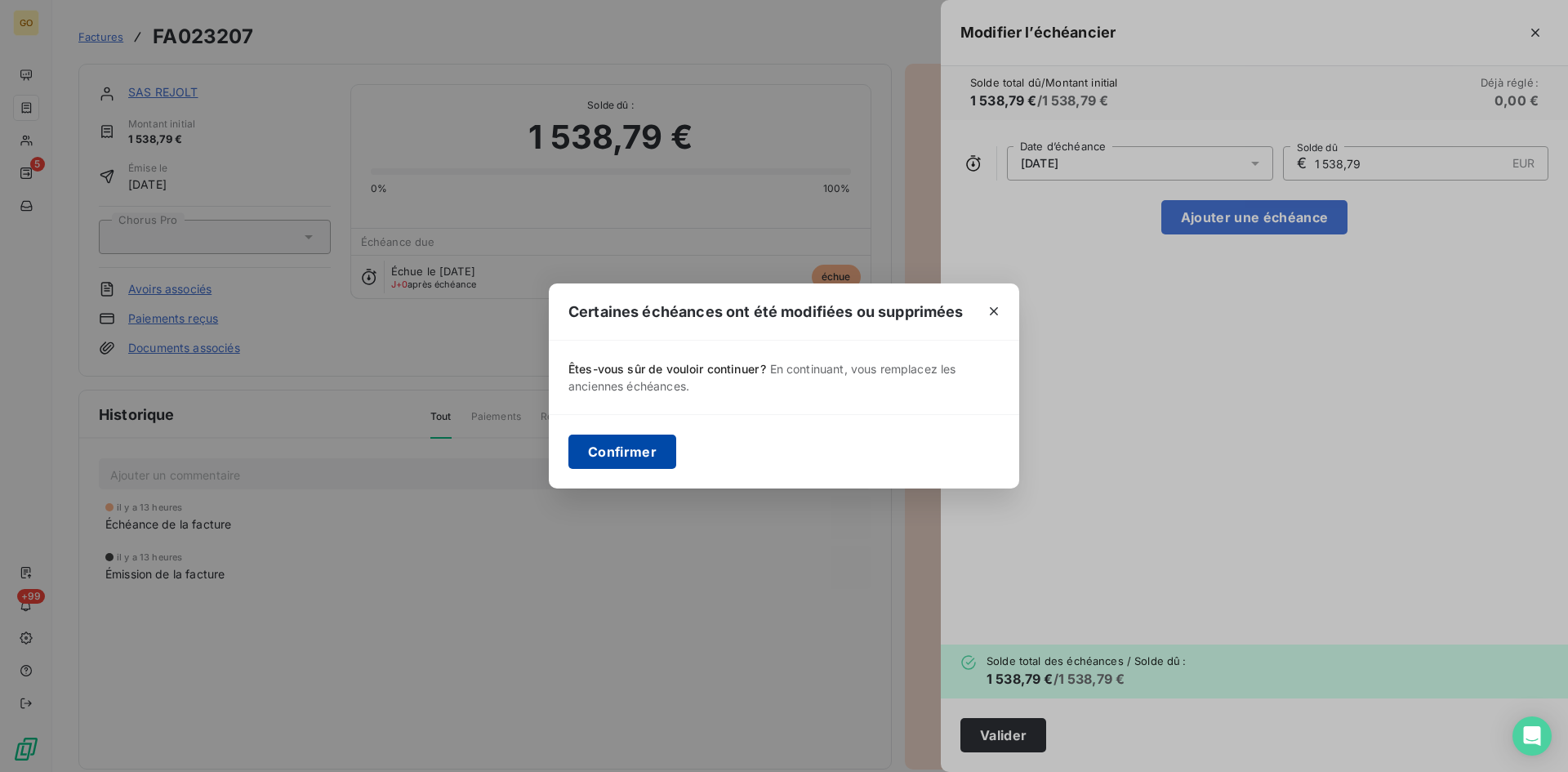
click at [609, 442] on button "Confirmer" at bounding box center [622, 451] width 107 height 34
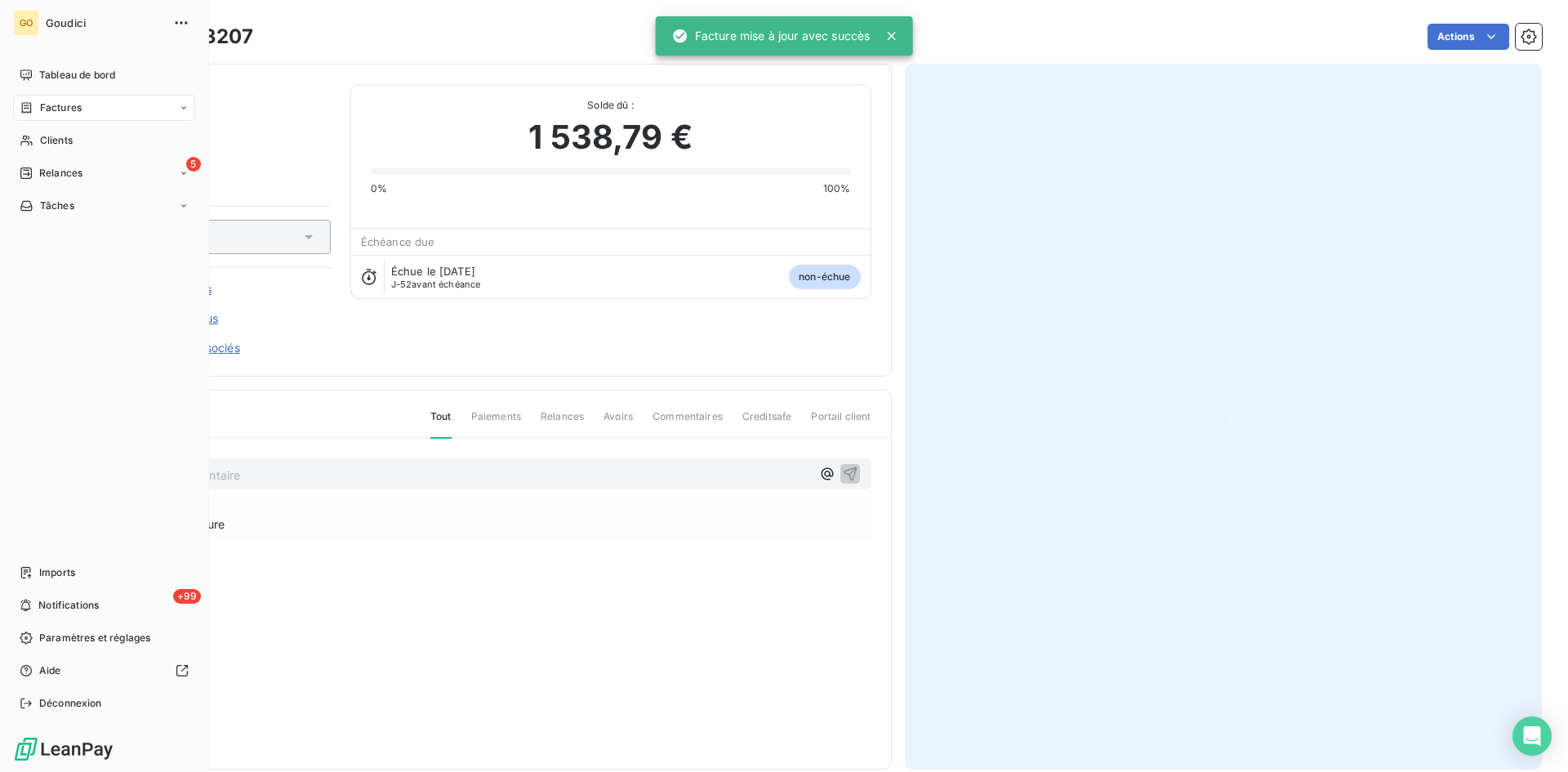
click at [58, 107] on span "Factures" at bounding box center [61, 107] width 42 height 14
click at [66, 138] on span "Factures" at bounding box center [60, 141] width 42 height 14
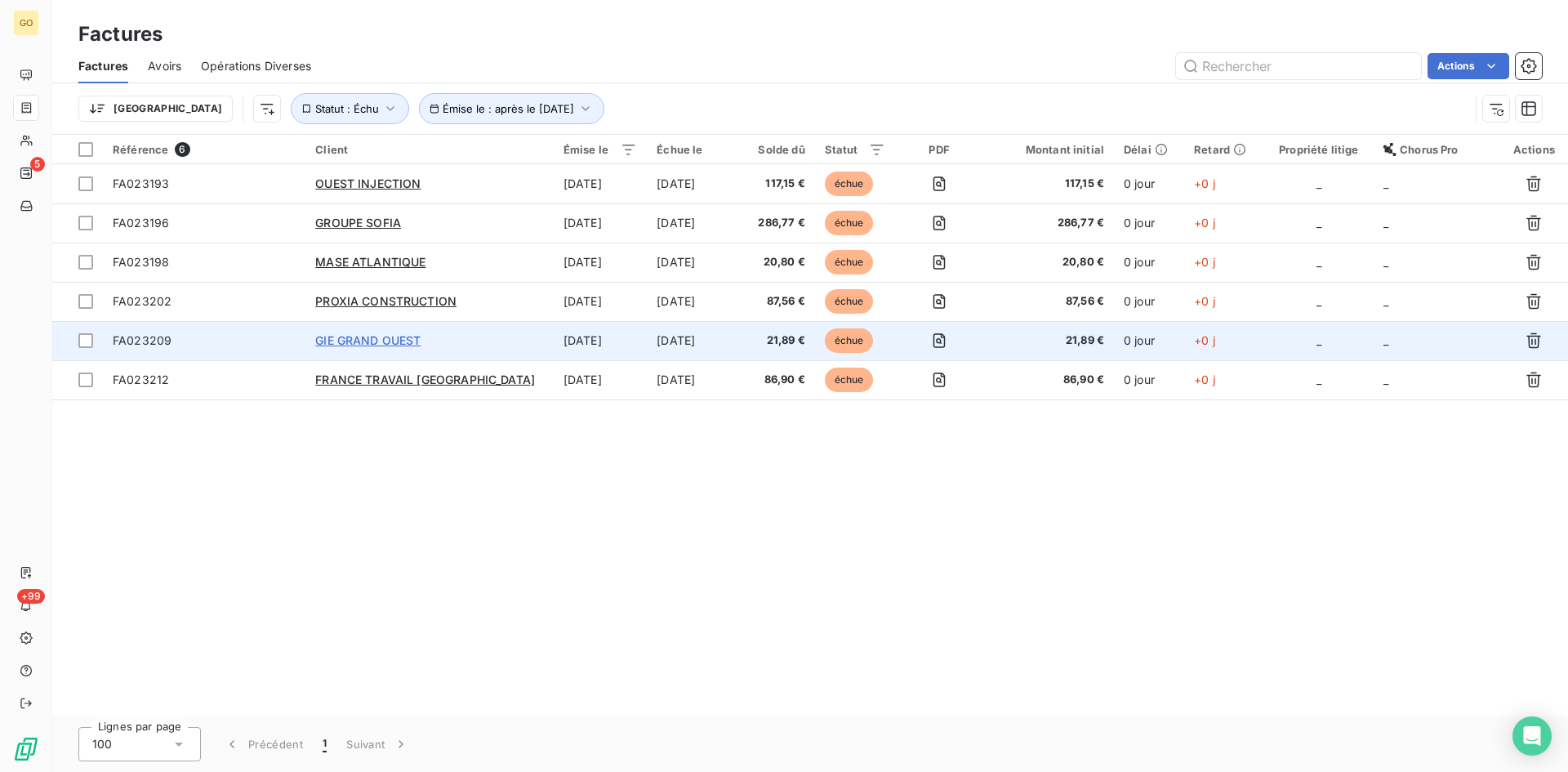
click at [357, 344] on span "GIE GRAND OUEST" at bounding box center [368, 340] width 106 height 14
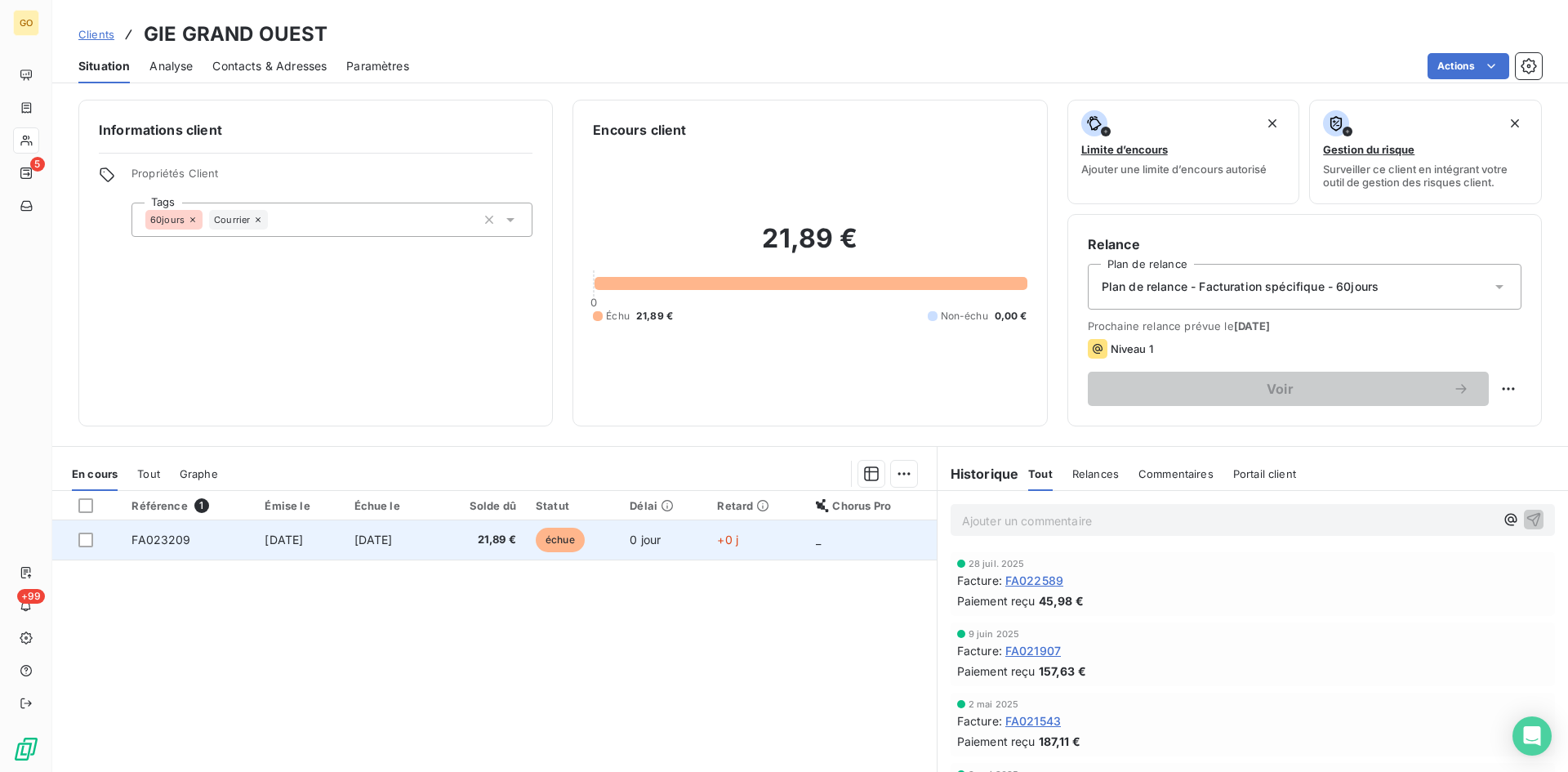
click at [385, 540] on span "[DATE]" at bounding box center [373, 540] width 39 height 14
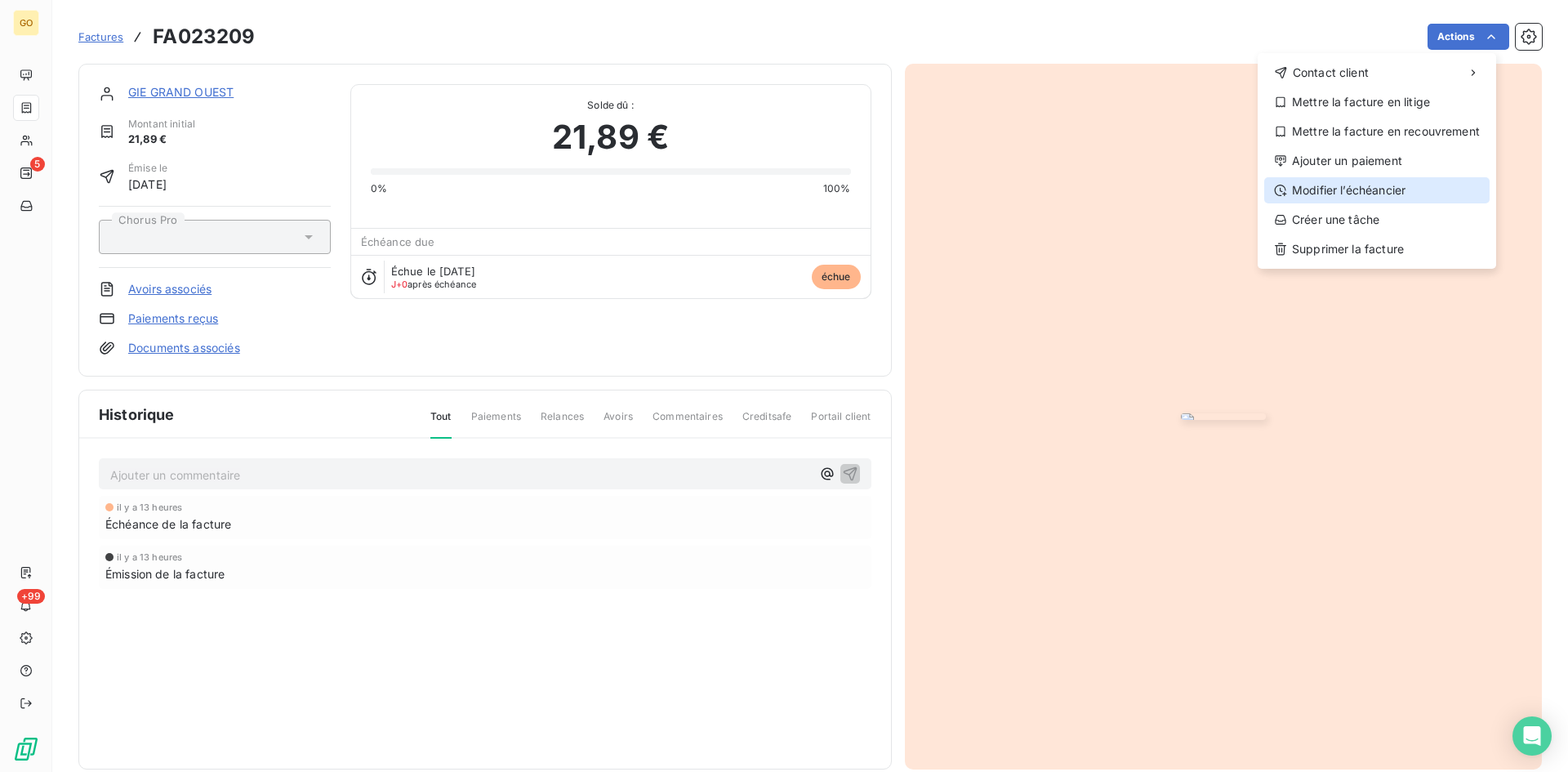
click at [1319, 191] on div "Modifier l’échéancier" at bounding box center [1377, 190] width 226 height 26
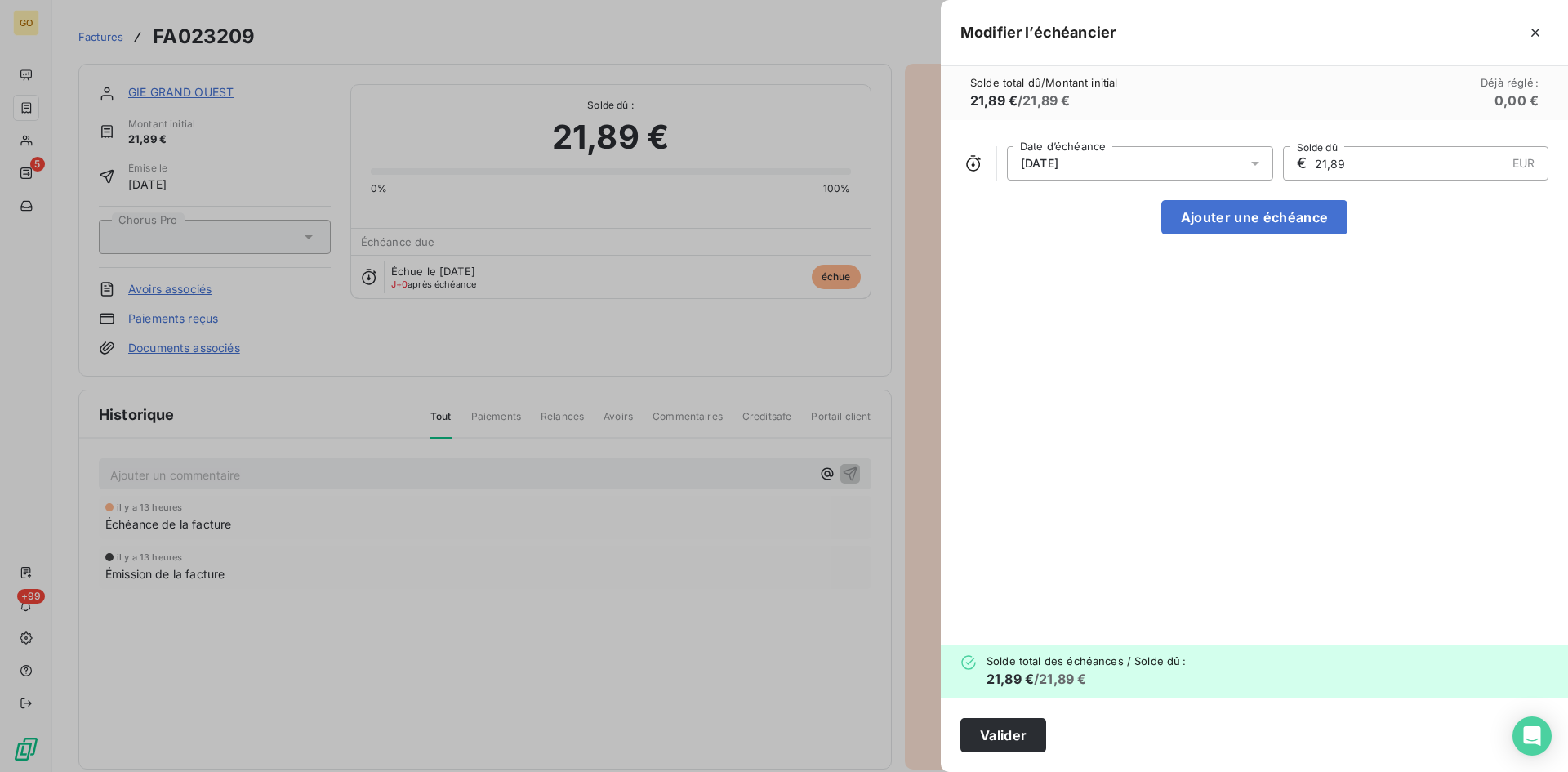
click at [1258, 166] on icon at bounding box center [1255, 163] width 16 height 16
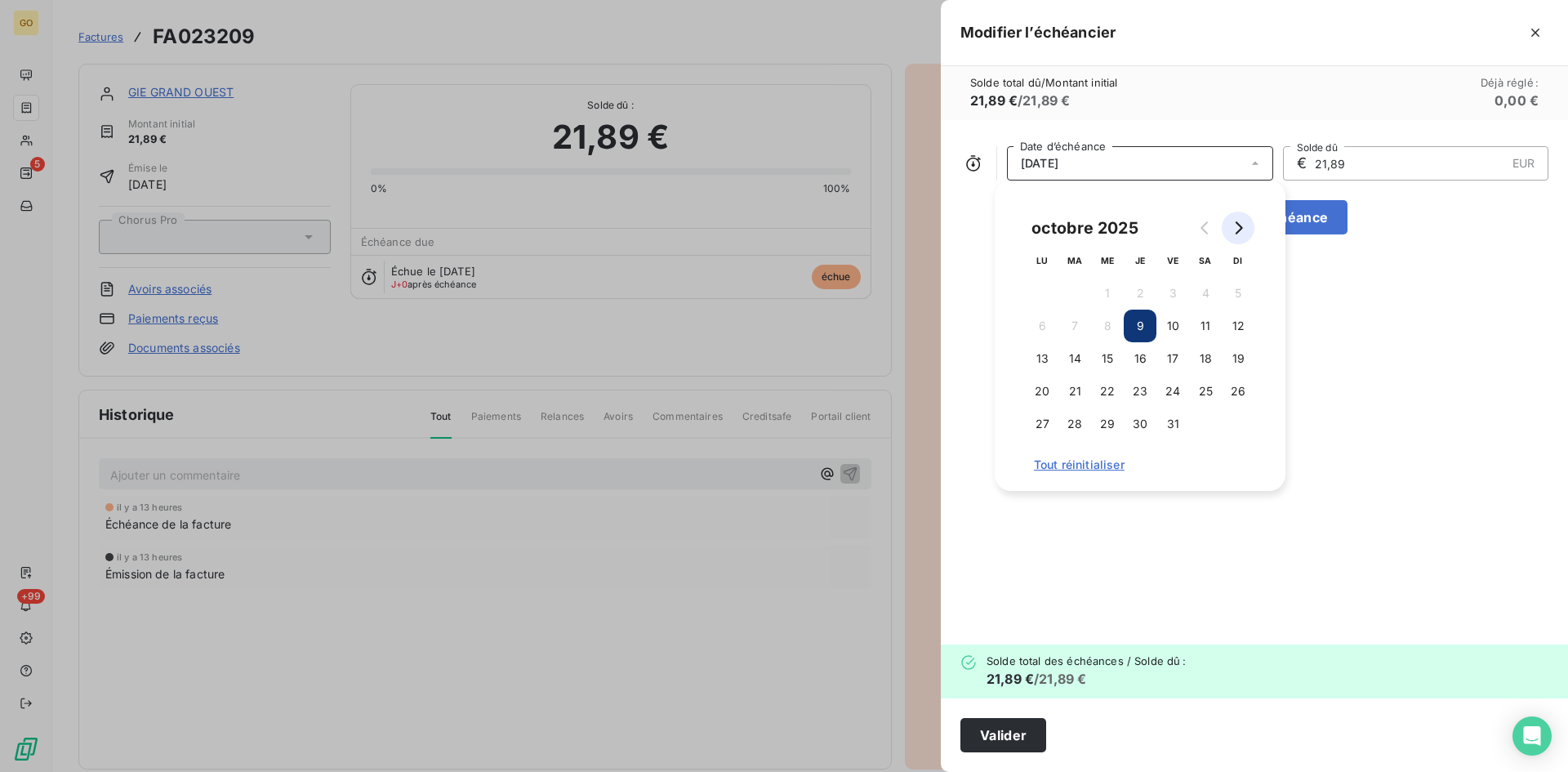
click at [1232, 235] on button "Go to next month" at bounding box center [1238, 227] width 32 height 32
click at [1036, 328] on button "8" at bounding box center [1042, 326] width 32 height 32
click at [1361, 439] on div "08/12/2025 Date d’échéance € 21,89 EUR Solde dû Ajouter une échéance" at bounding box center [1255, 382] width 627 height 525
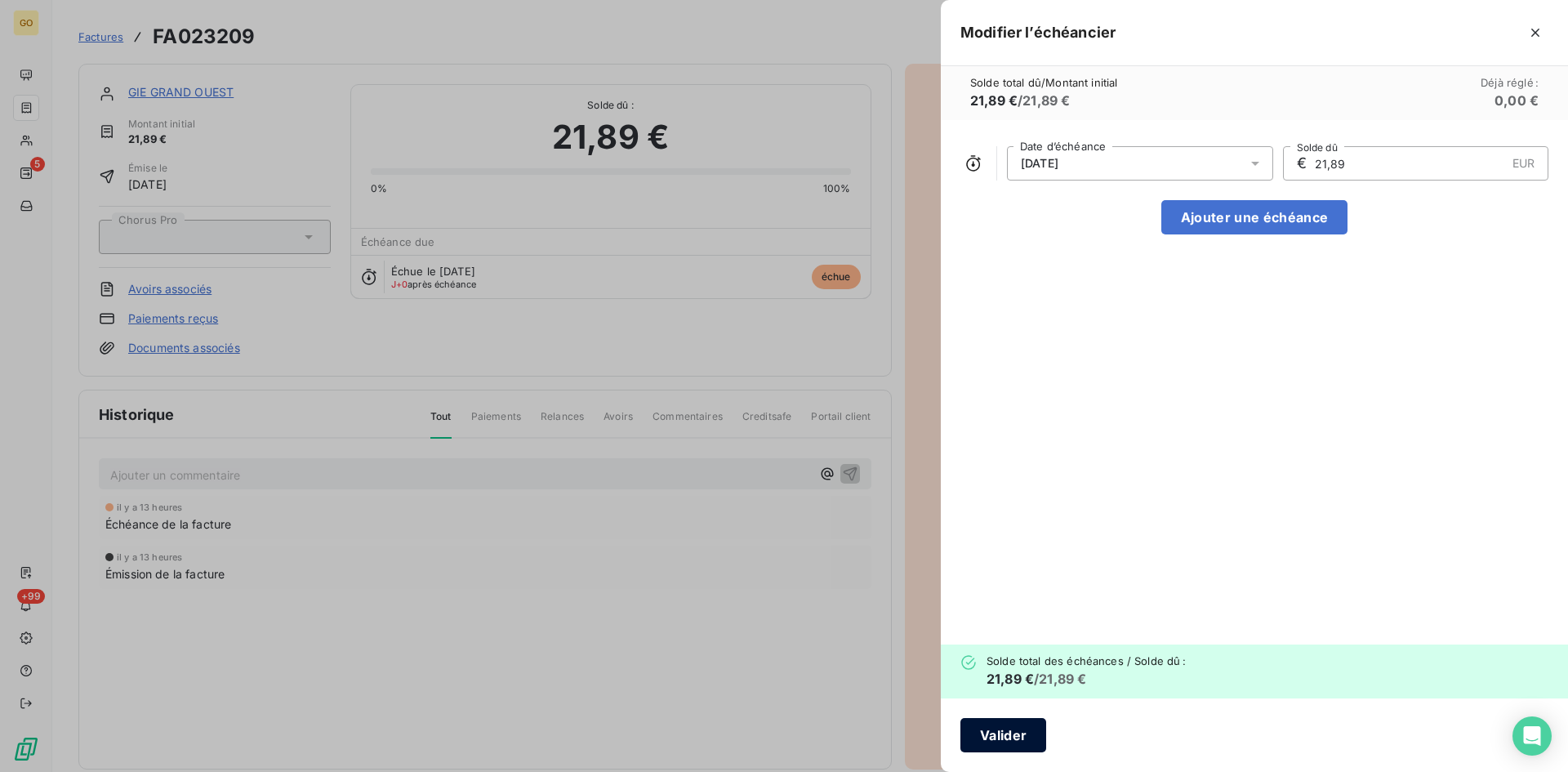
click at [1007, 728] on button "Valider" at bounding box center [1004, 735] width 86 height 34
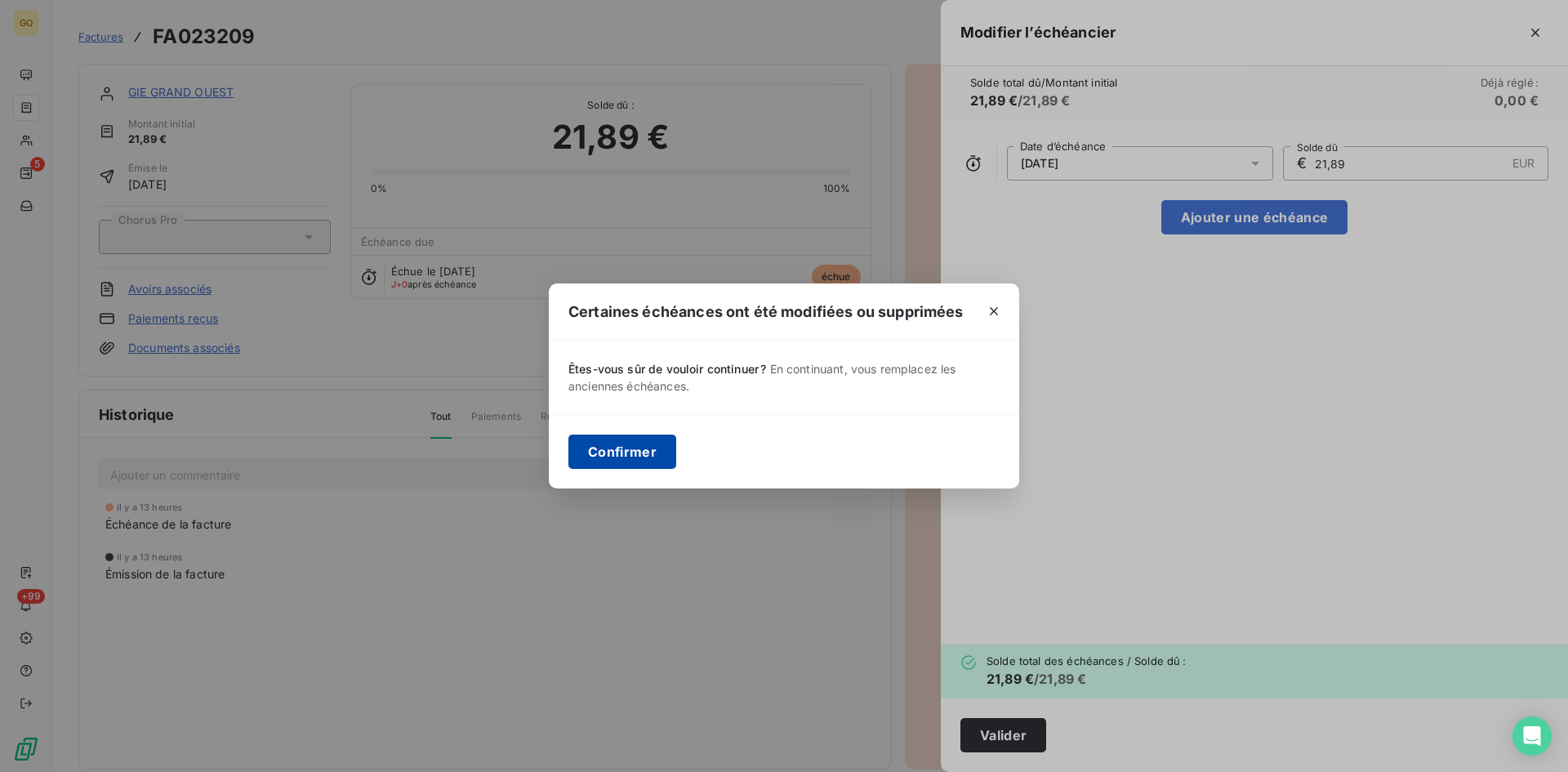
click at [646, 446] on button "Confirmer" at bounding box center [622, 451] width 107 height 34
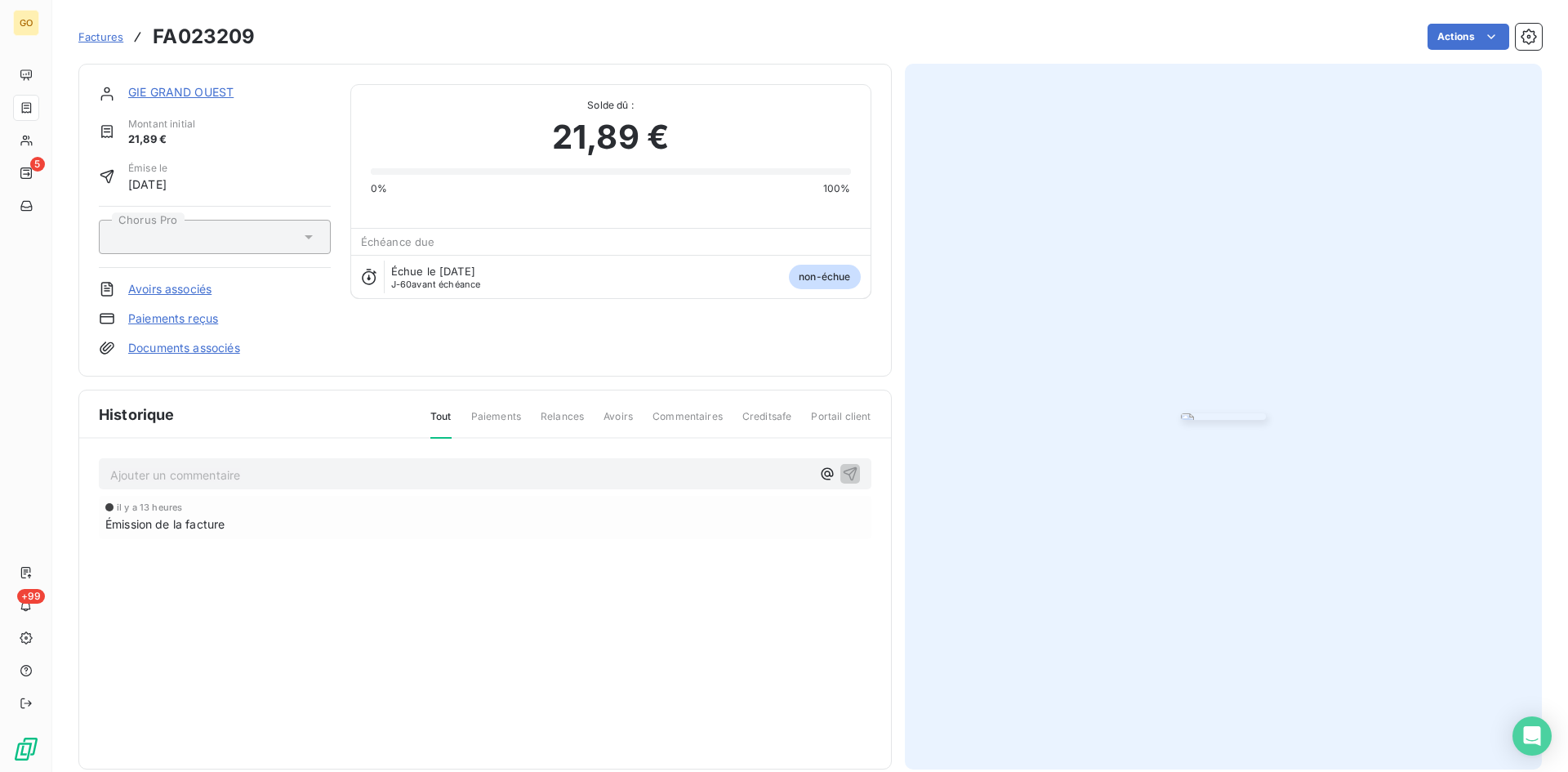
click at [156, 89] on link "GIE GRAND OUEST" at bounding box center [181, 92] width 106 height 14
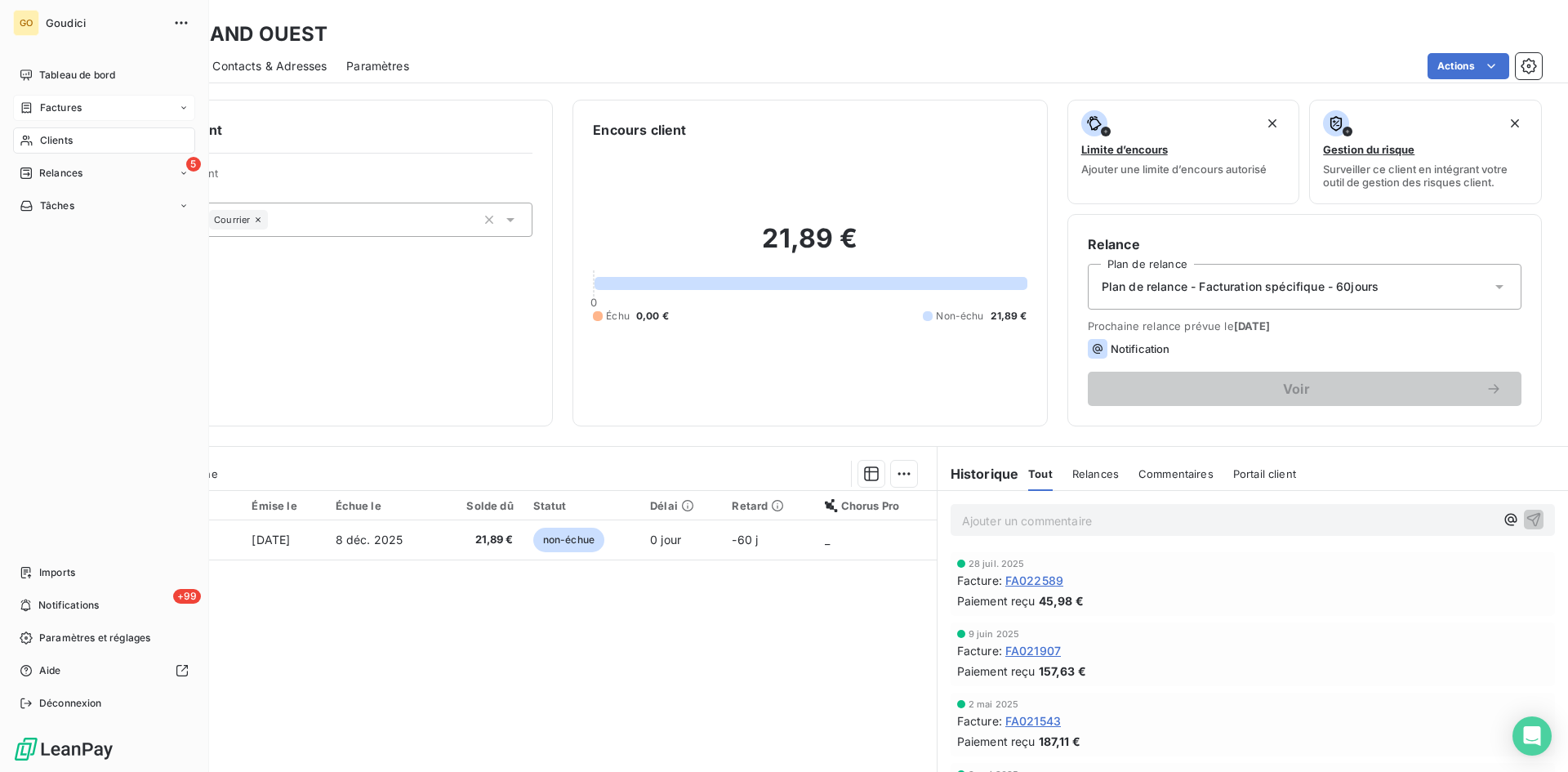
click at [56, 98] on div "Factures" at bounding box center [104, 107] width 182 height 26
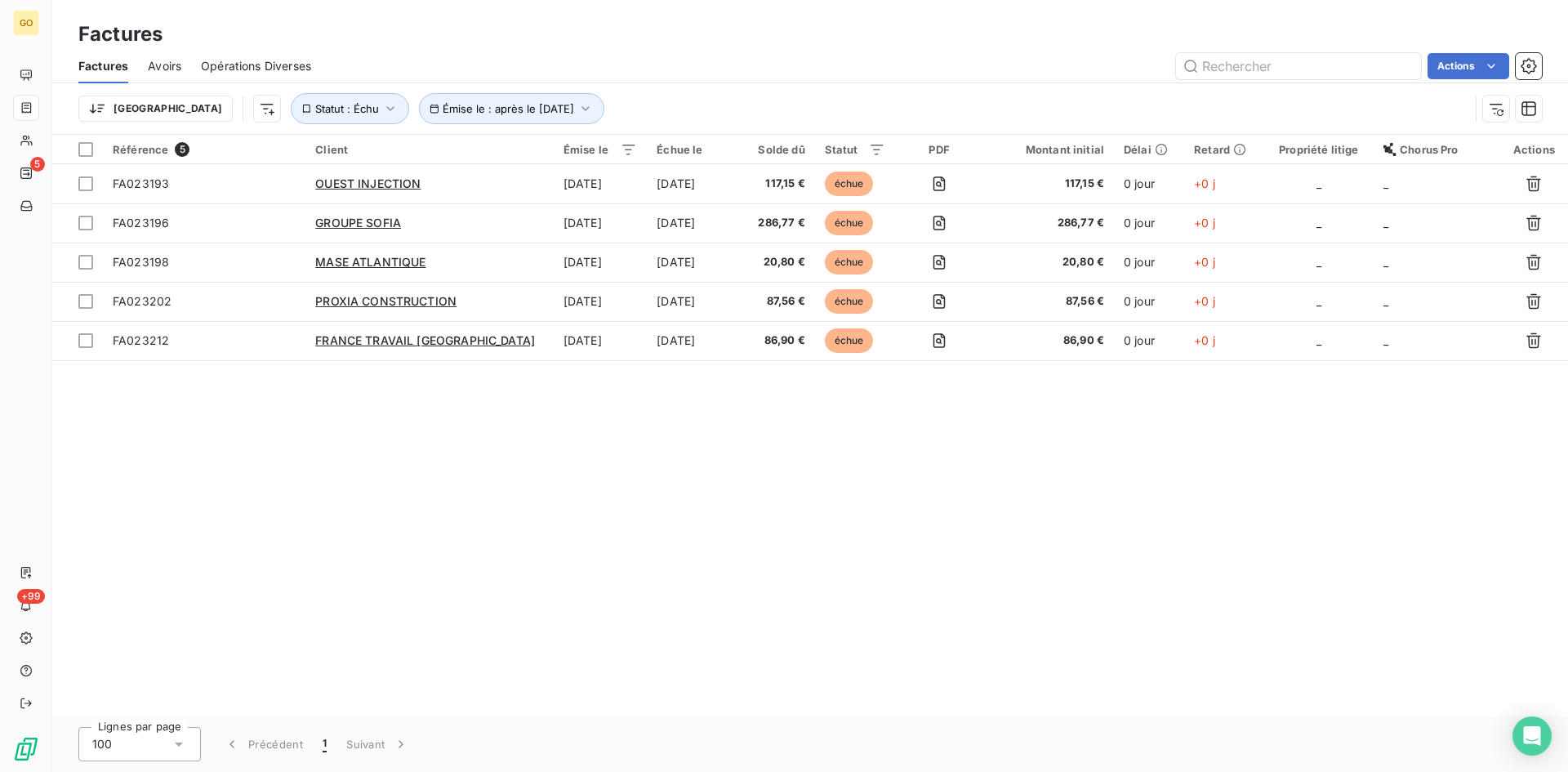
drag, startPoint x: 511, startPoint y: 544, endPoint x: 450, endPoint y: 466, distance: 99.0
click at [510, 539] on div "Référence 5 Client Émise le Échue le Solde dû Statut PDF Montant initial Délai …" at bounding box center [810, 425] width 1516 height 581
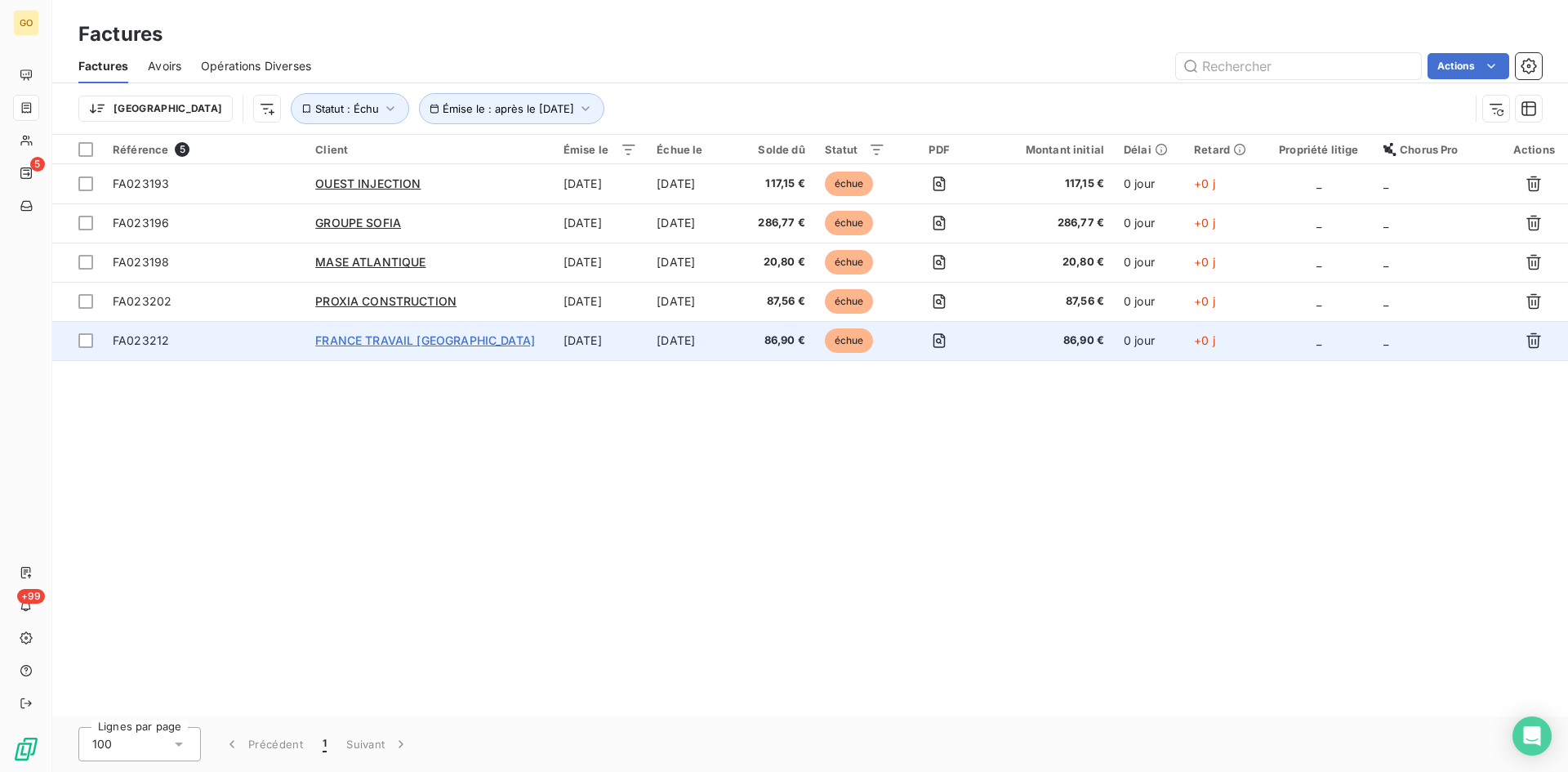
click at [349, 338] on span "FRANCE TRAVAIL [GEOGRAPHIC_DATA]" at bounding box center [424, 340] width 219 height 14
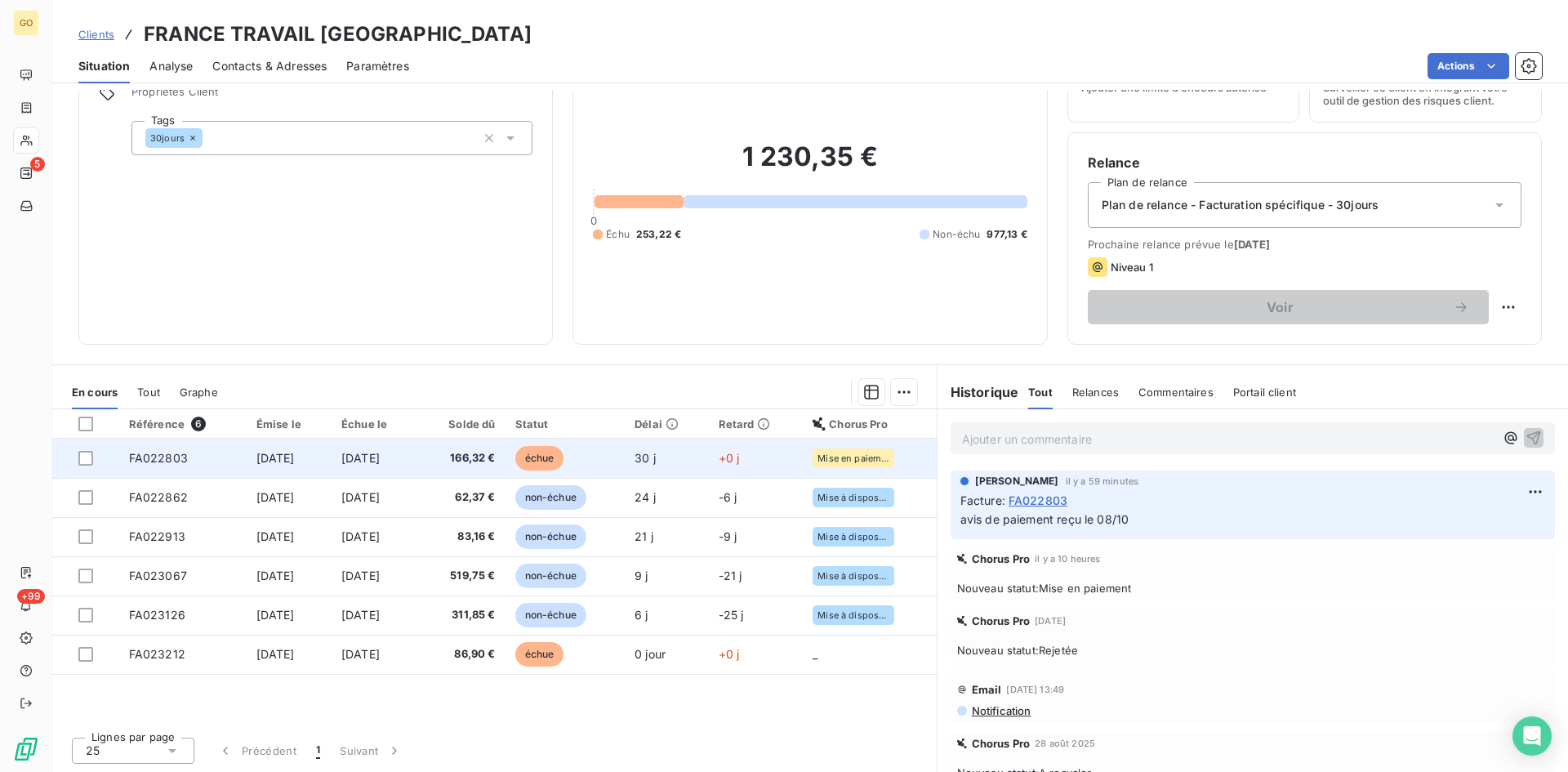
scroll to position [82, 0]
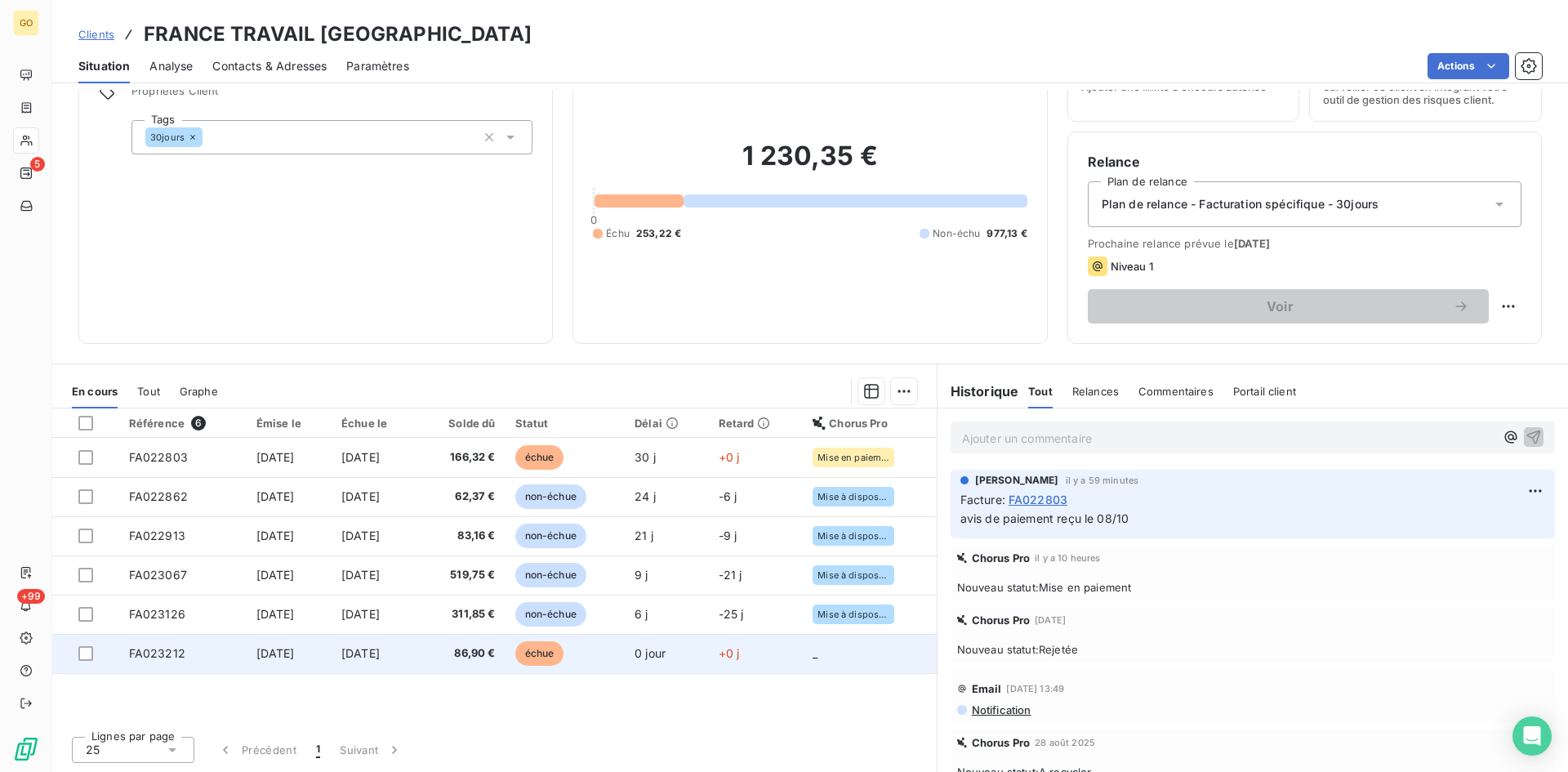
click at [256, 658] on span "[DATE]" at bounding box center [275, 653] width 39 height 14
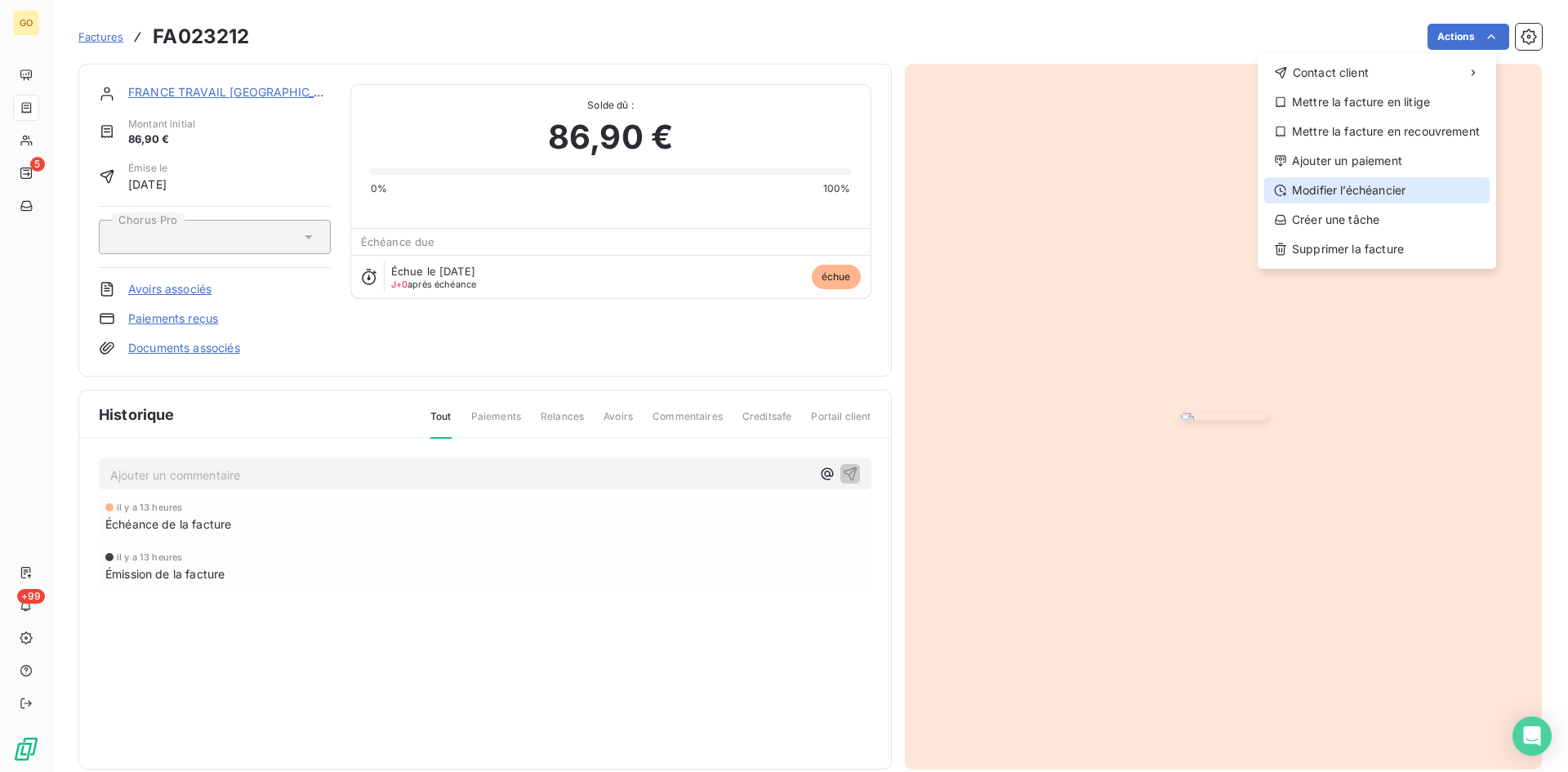
click at [1383, 191] on div "Modifier l’échéancier" at bounding box center [1377, 190] width 226 height 26
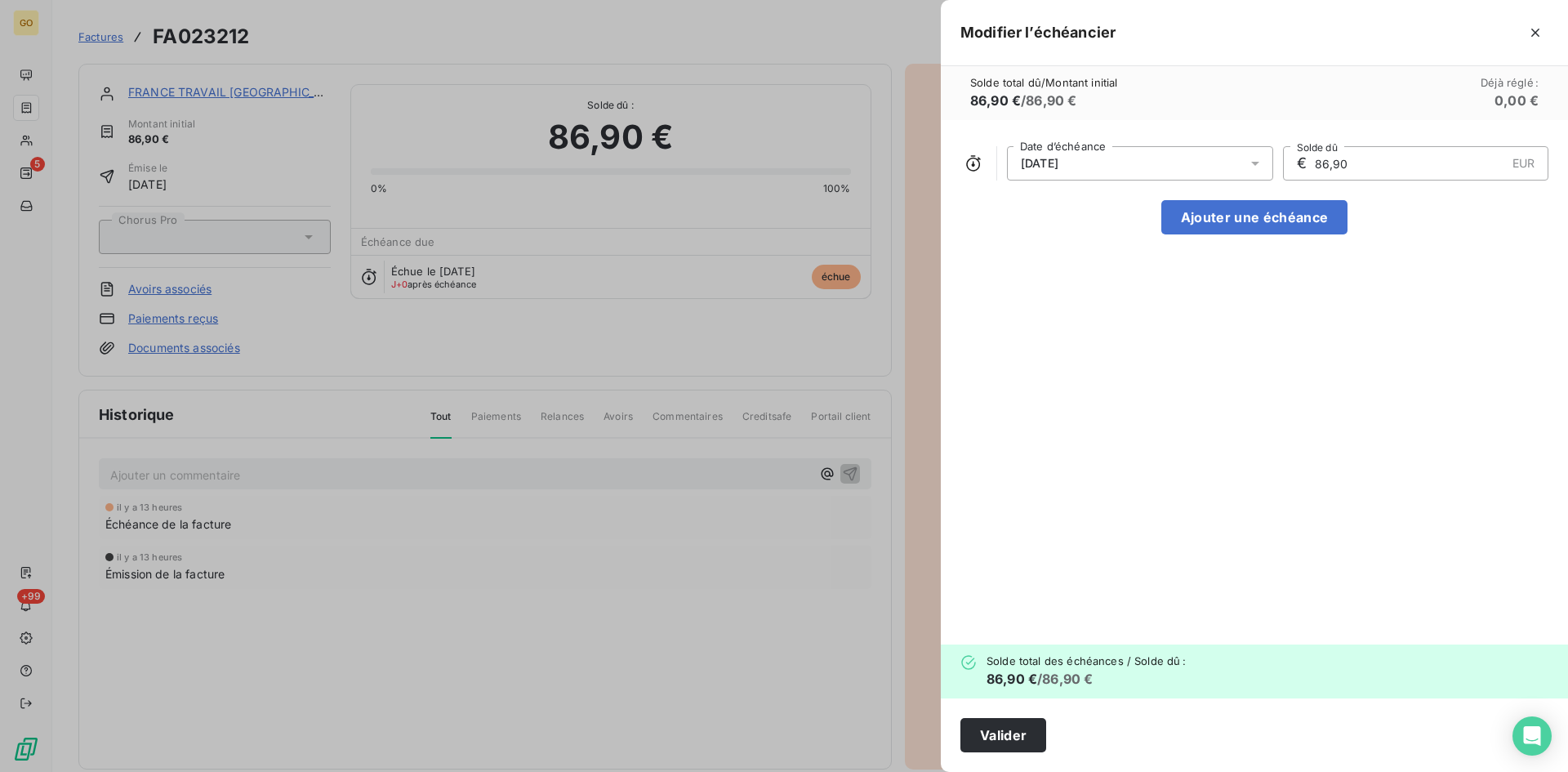
click at [1194, 157] on div "[DATE]" at bounding box center [1140, 163] width 266 height 34
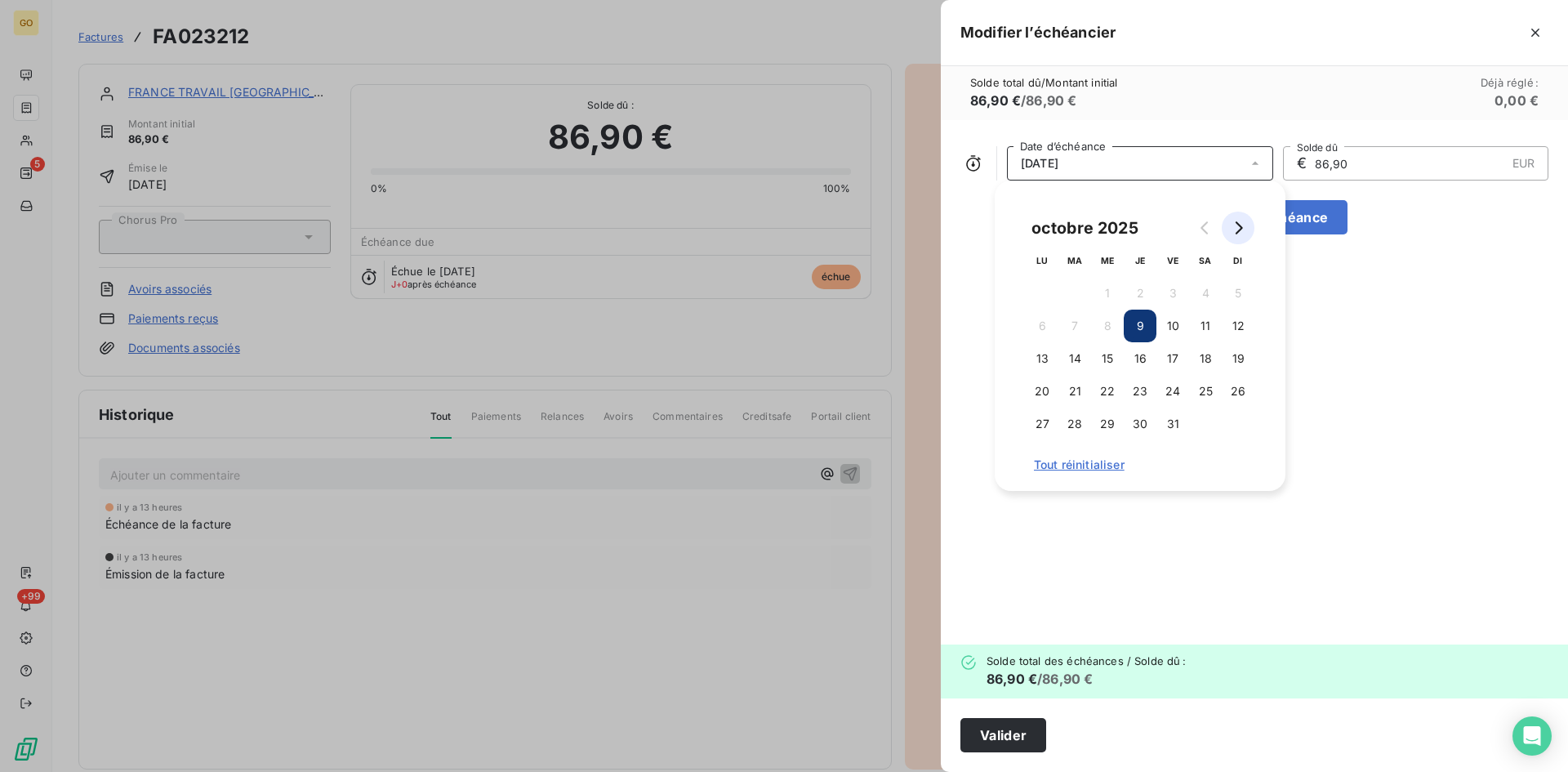
click at [1238, 234] on icon "Go to next month" at bounding box center [1238, 227] width 13 height 13
click at [1201, 324] on button "8" at bounding box center [1205, 326] width 32 height 32
click at [1124, 558] on div "08/11/2025 Date d’échéance € 86,90 EUR Solde dû Ajouter une échéance" at bounding box center [1255, 382] width 627 height 525
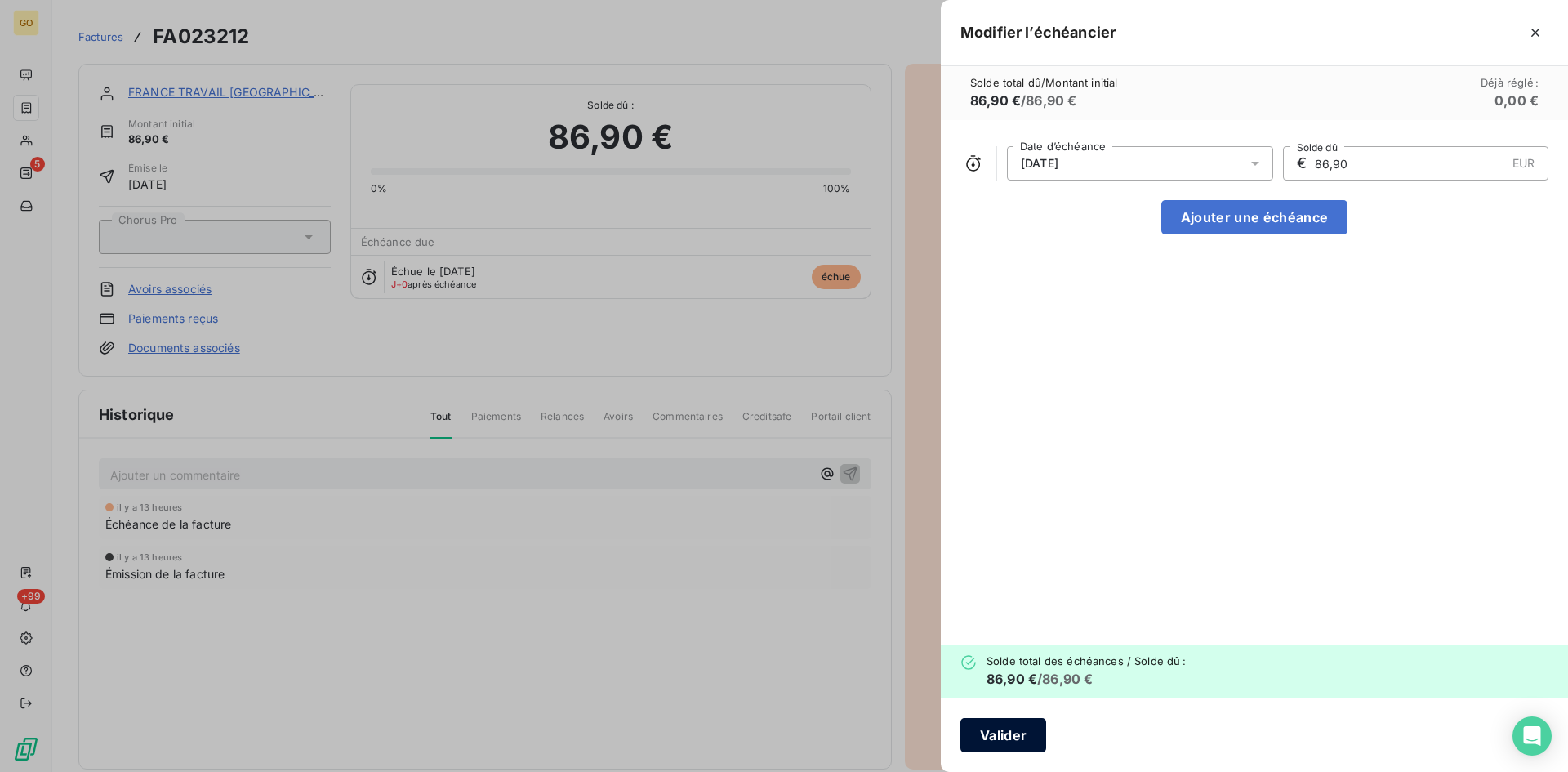
click at [1032, 743] on button "Valider" at bounding box center [1004, 735] width 86 height 34
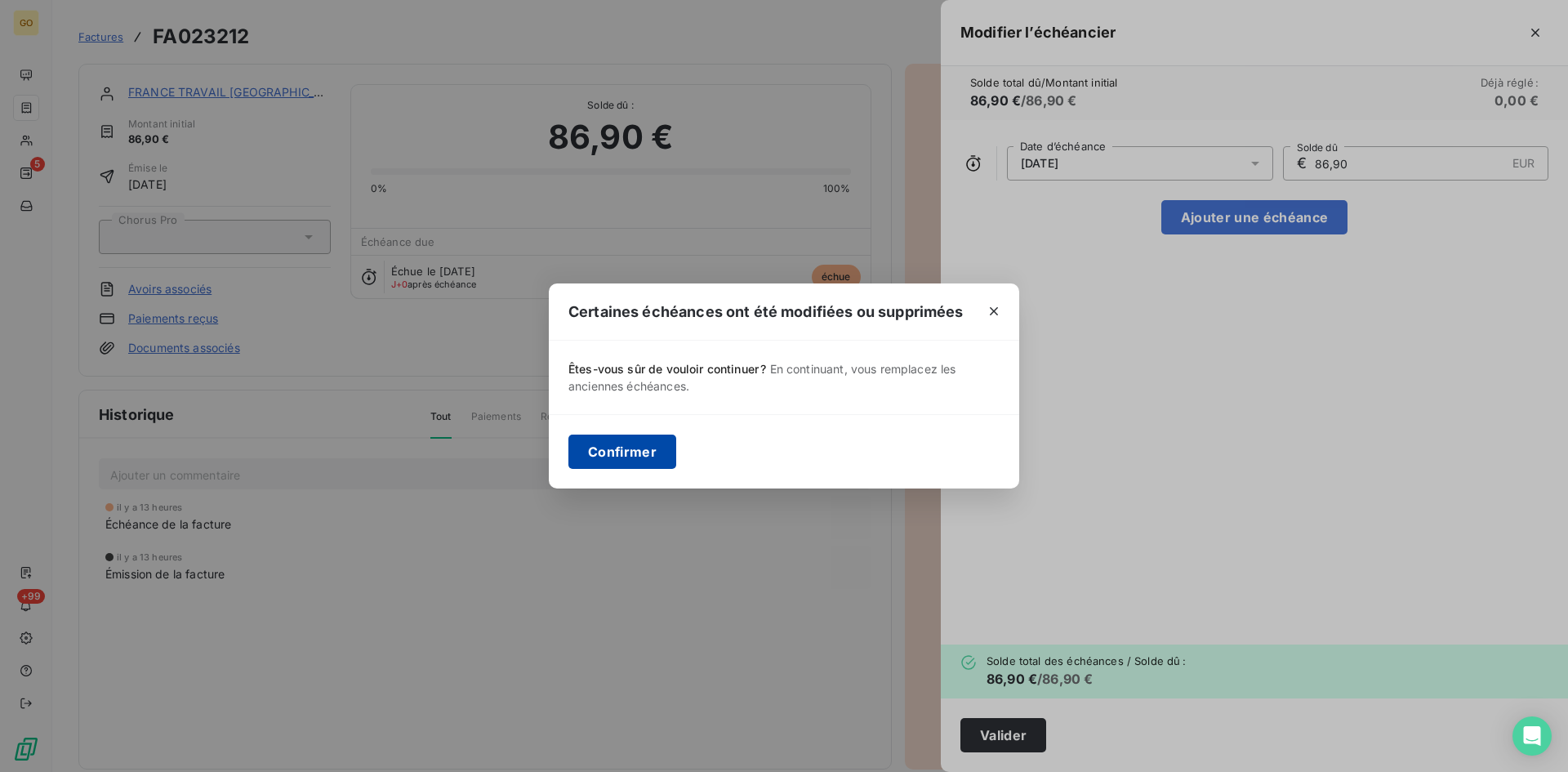
click at [652, 442] on button "Confirmer" at bounding box center [622, 451] width 107 height 34
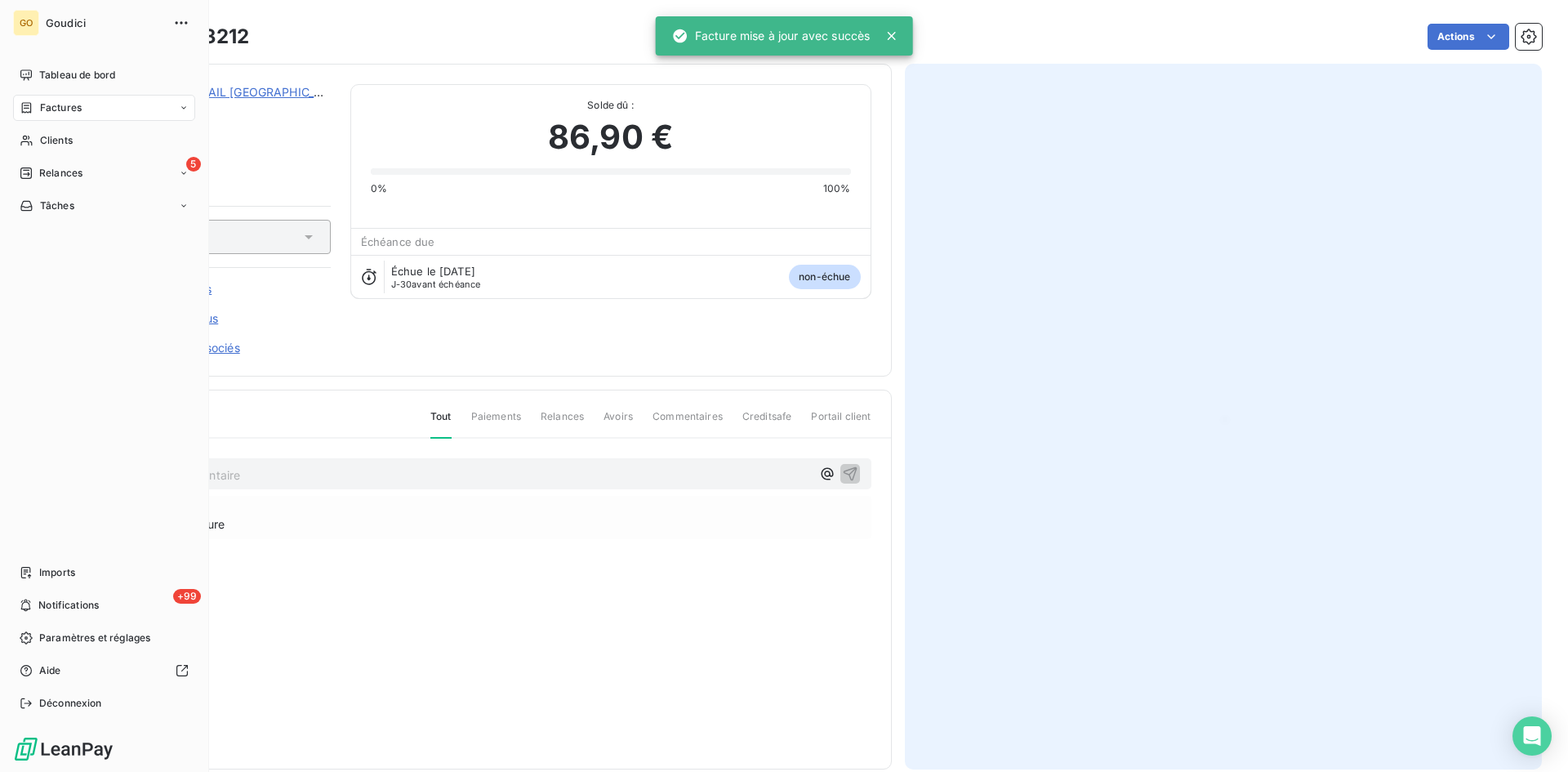
click at [40, 105] on span "Factures" at bounding box center [61, 107] width 42 height 14
click at [52, 147] on span "Factures" at bounding box center [60, 141] width 42 height 14
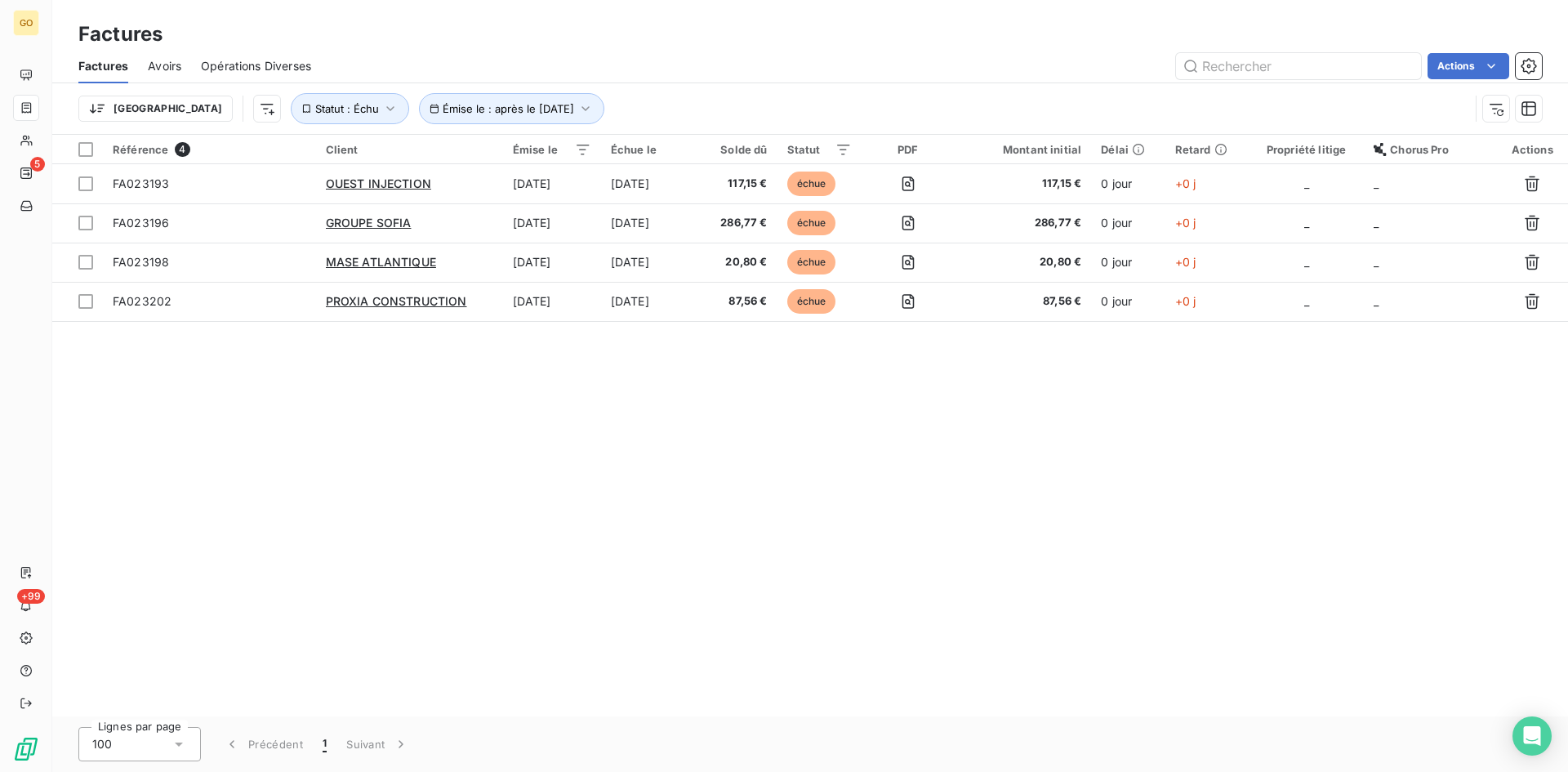
click at [517, 622] on div "Référence 4 Client Émise le Échue le Solde dû Statut PDF Montant initial Délai …" at bounding box center [810, 425] width 1516 height 581
drag, startPoint x: 450, startPoint y: 492, endPoint x: 116, endPoint y: 42, distance: 560.4
click at [434, 441] on div "Référence 4 Client Émise le Échue le Solde dû Statut PDF Montant initial Délai …" at bounding box center [810, 425] width 1516 height 581
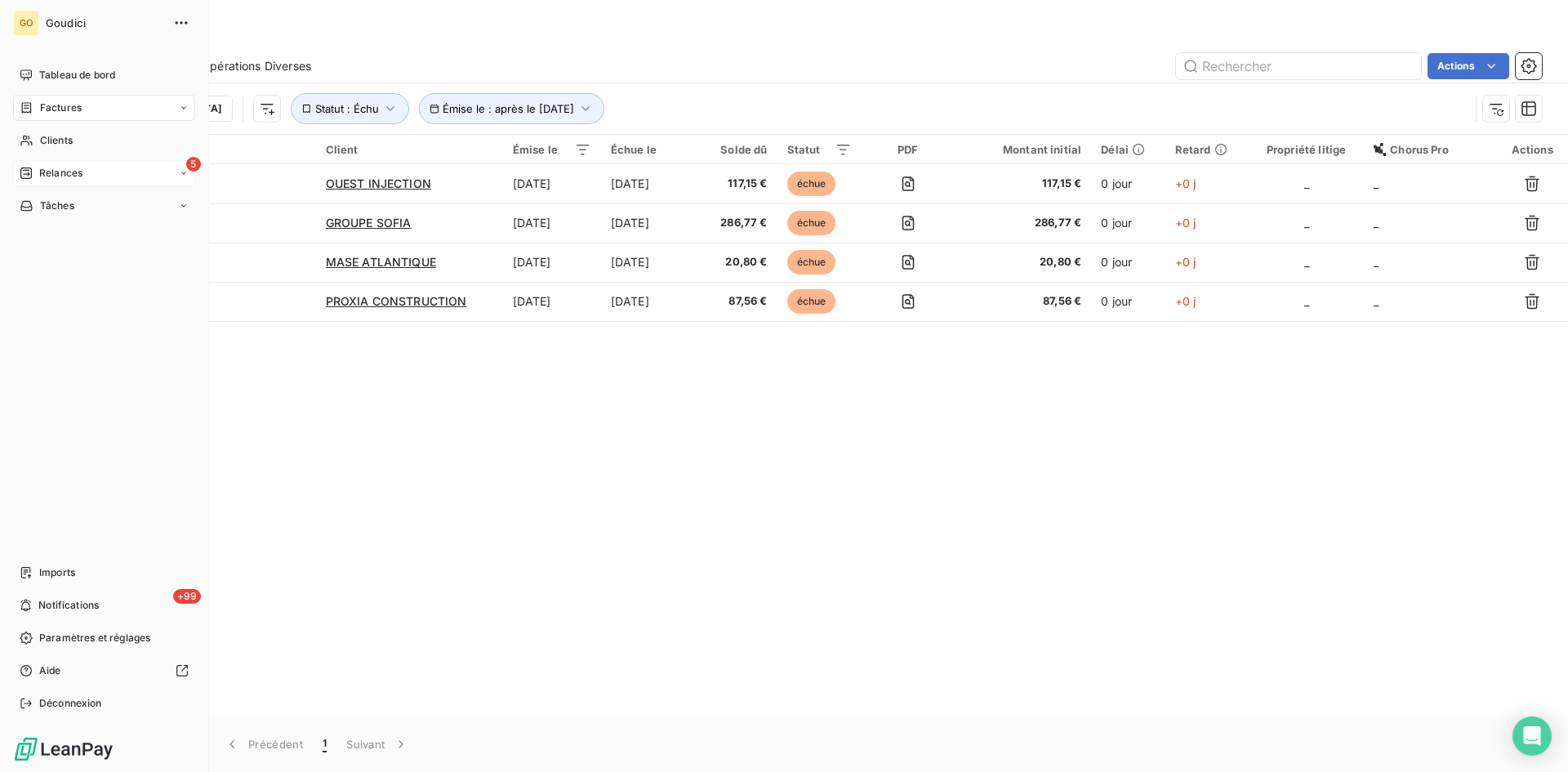
click at [42, 172] on span "Relances" at bounding box center [61, 173] width 43 height 14
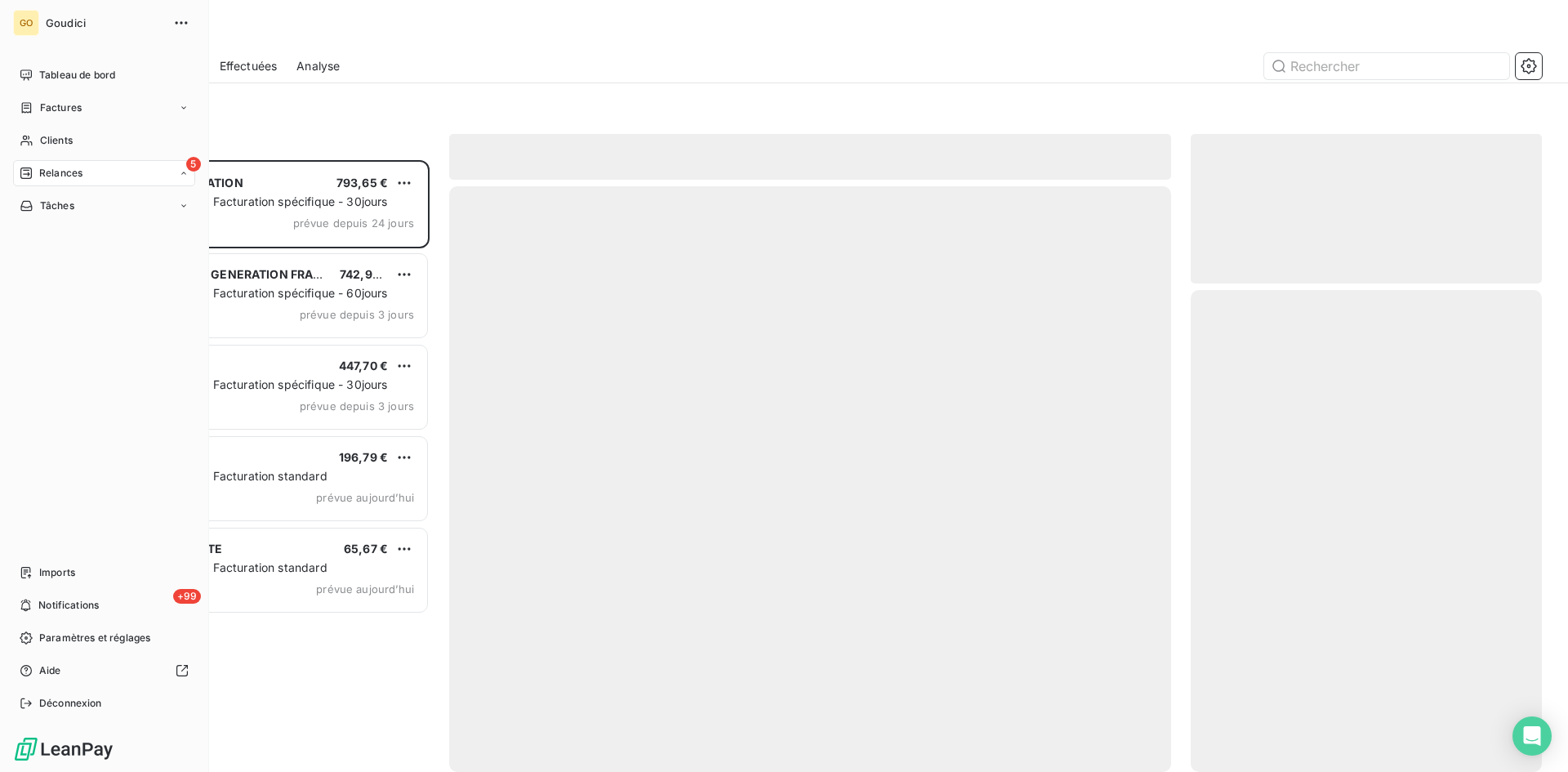
scroll to position [599, 339]
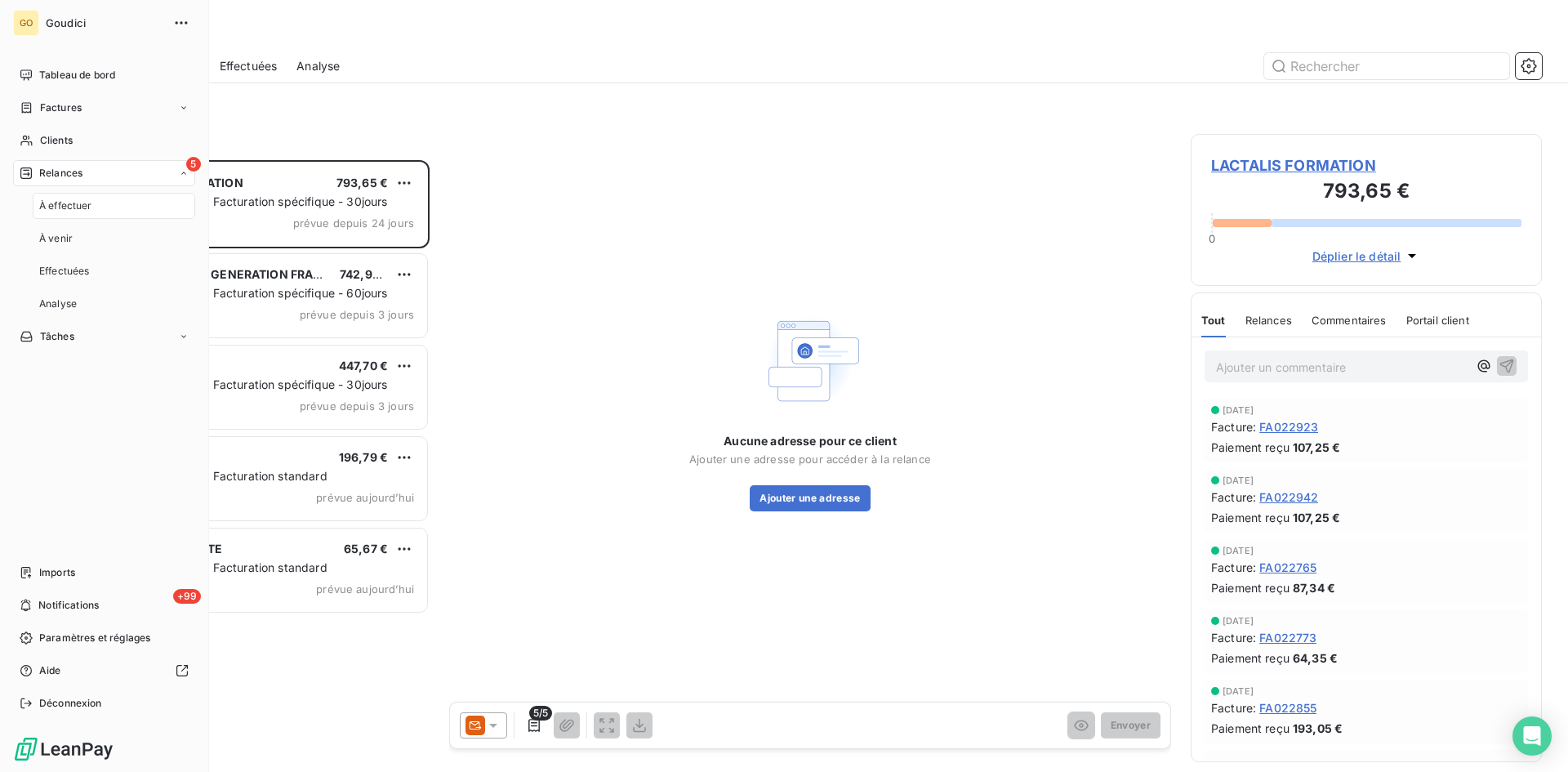
click at [65, 211] on span "À effectuer" at bounding box center [65, 206] width 53 height 14
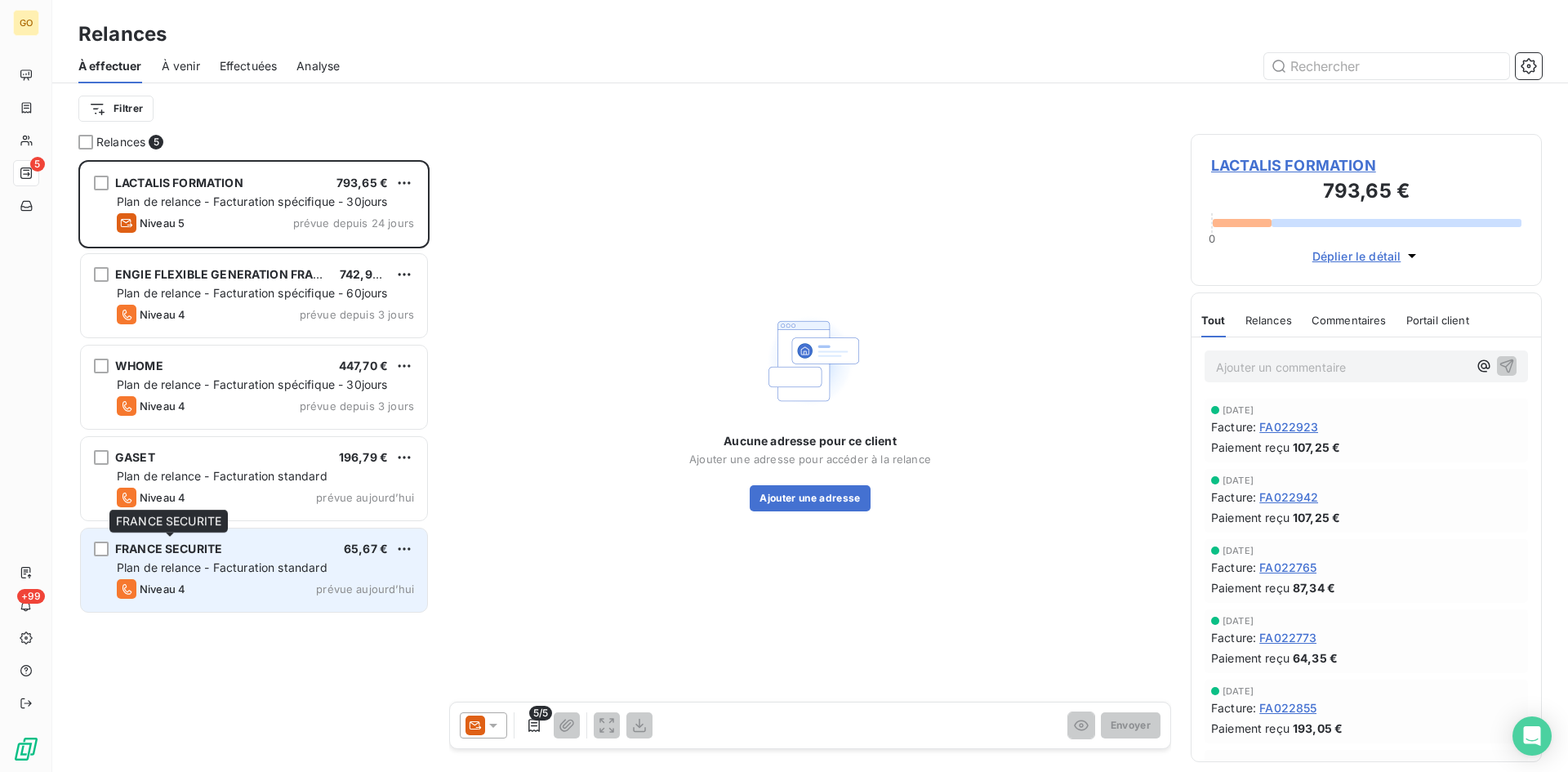
click at [193, 545] on span "FRANCE SECURITE" at bounding box center [168, 549] width 107 height 14
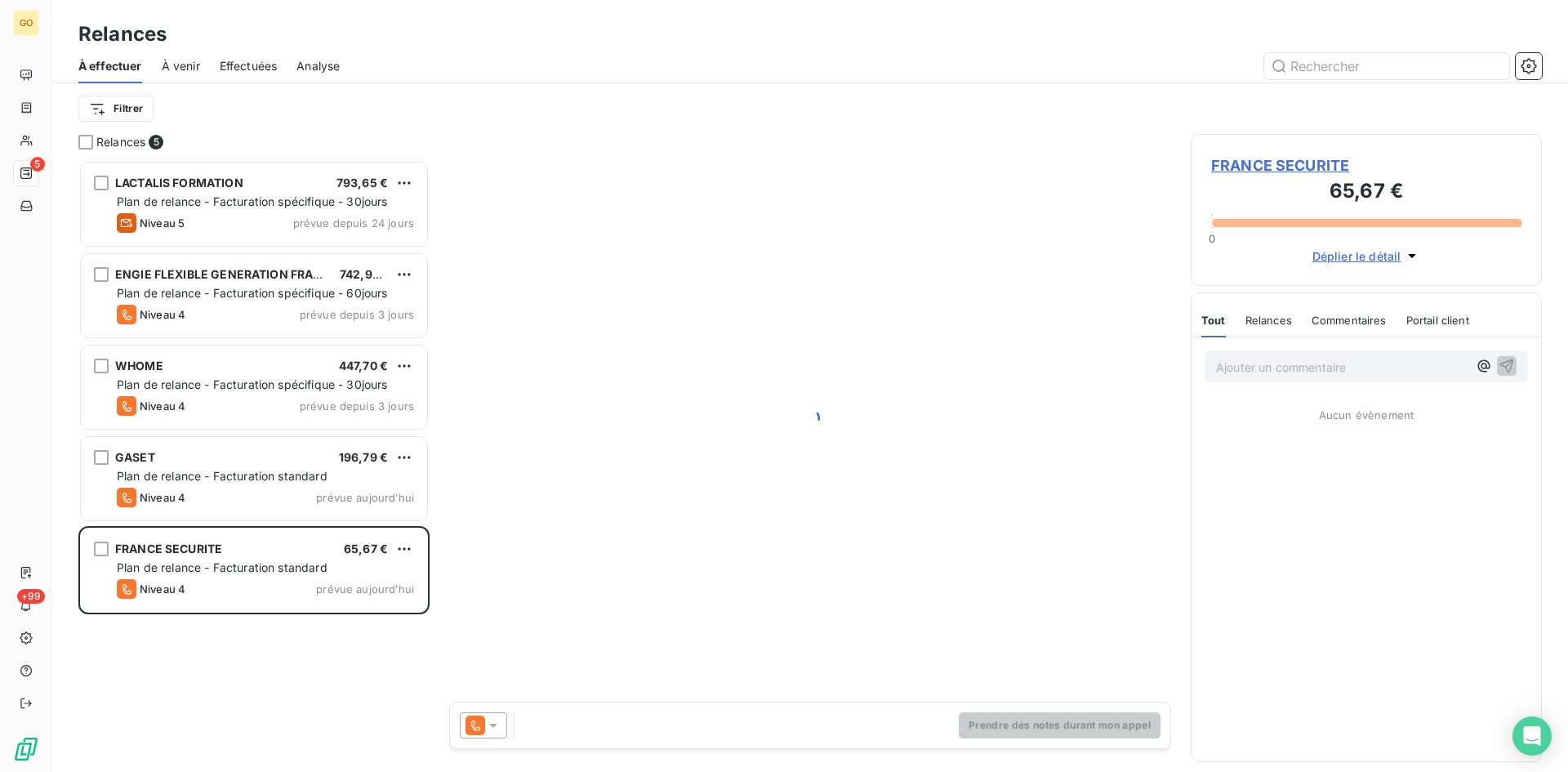
click at [1270, 166] on span "FRANCE SECURITE" at bounding box center [1367, 165] width 311 height 22
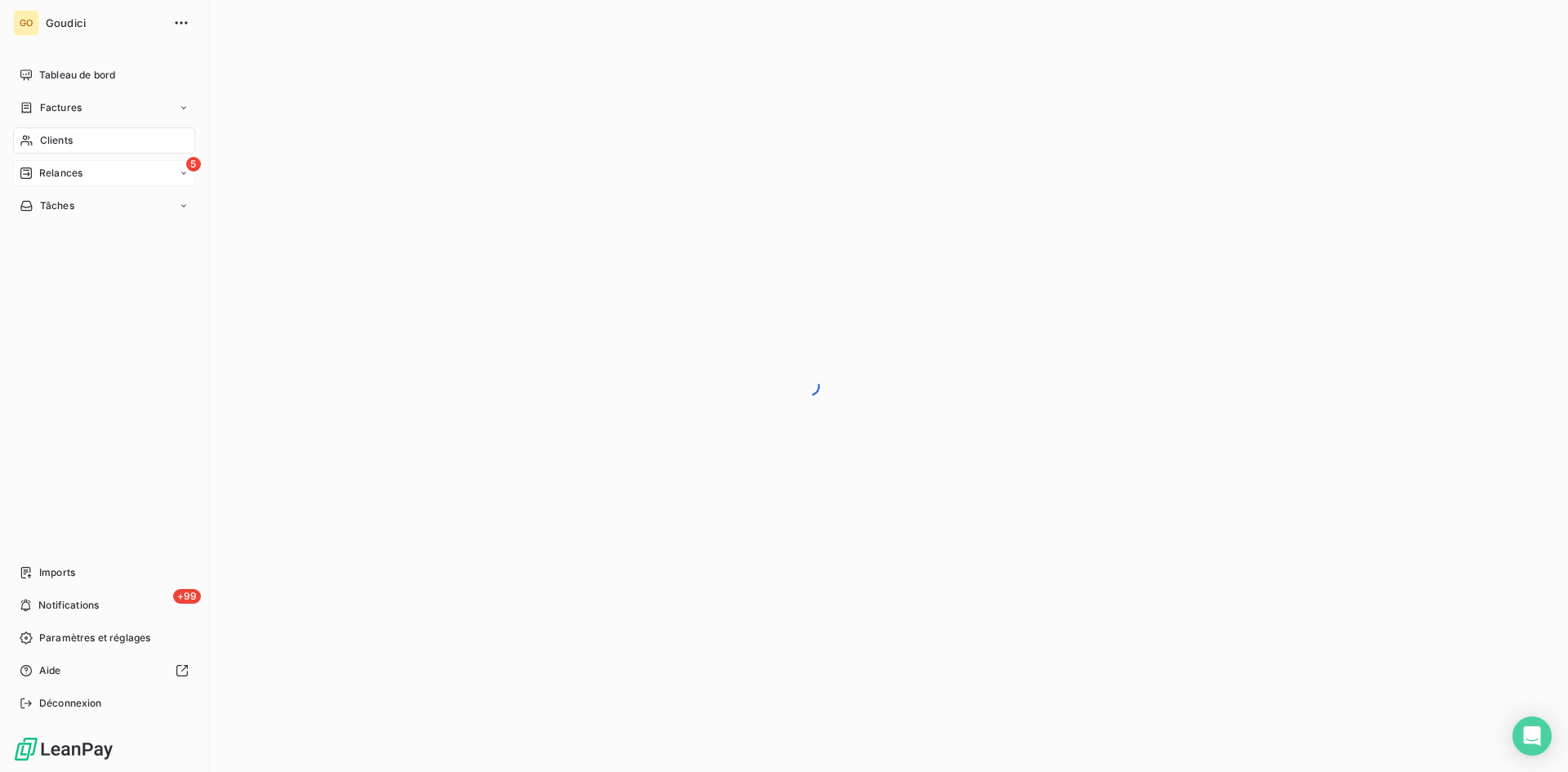
click at [77, 175] on span "Relances" at bounding box center [61, 173] width 43 height 14
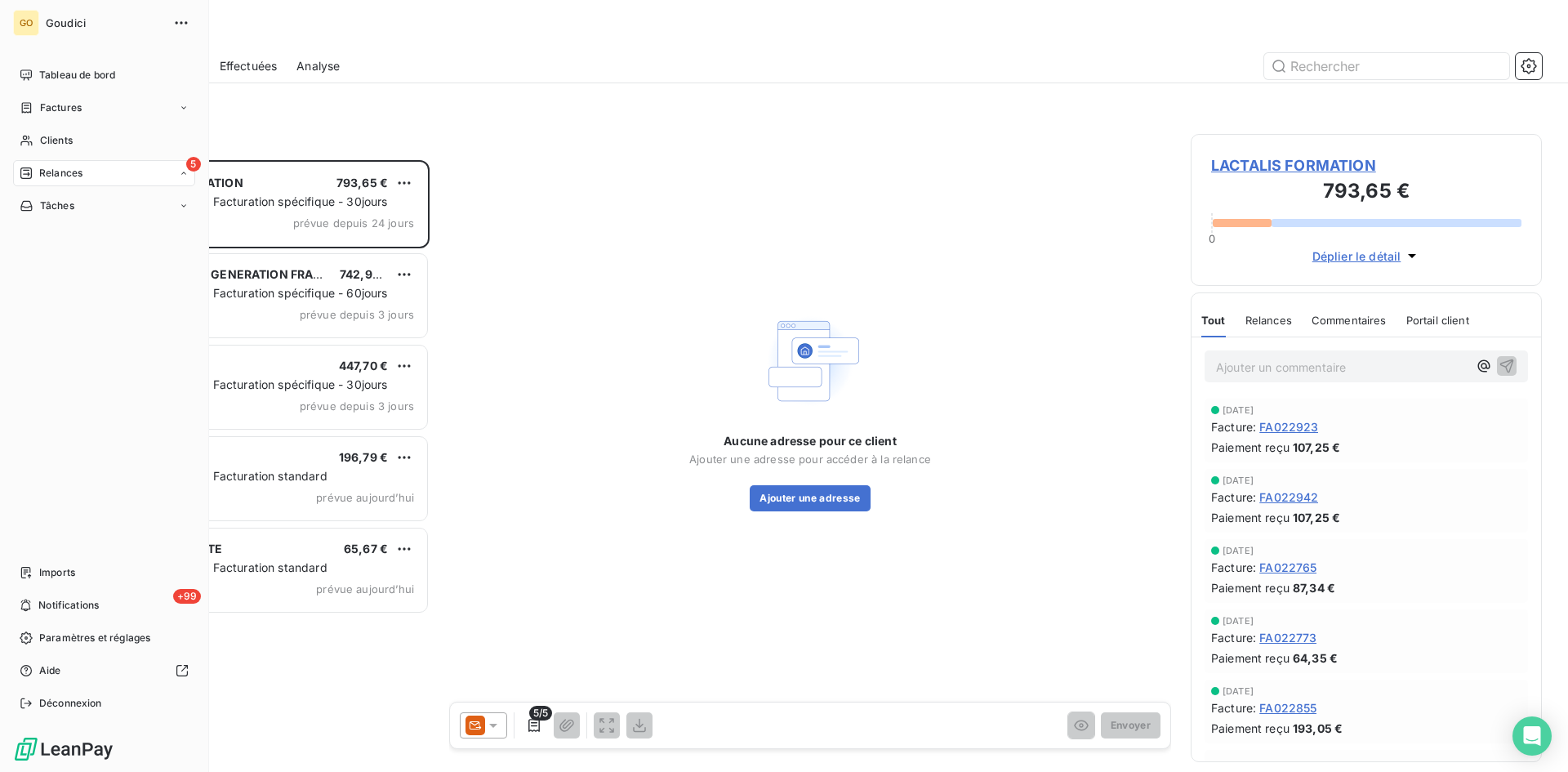
scroll to position [599, 339]
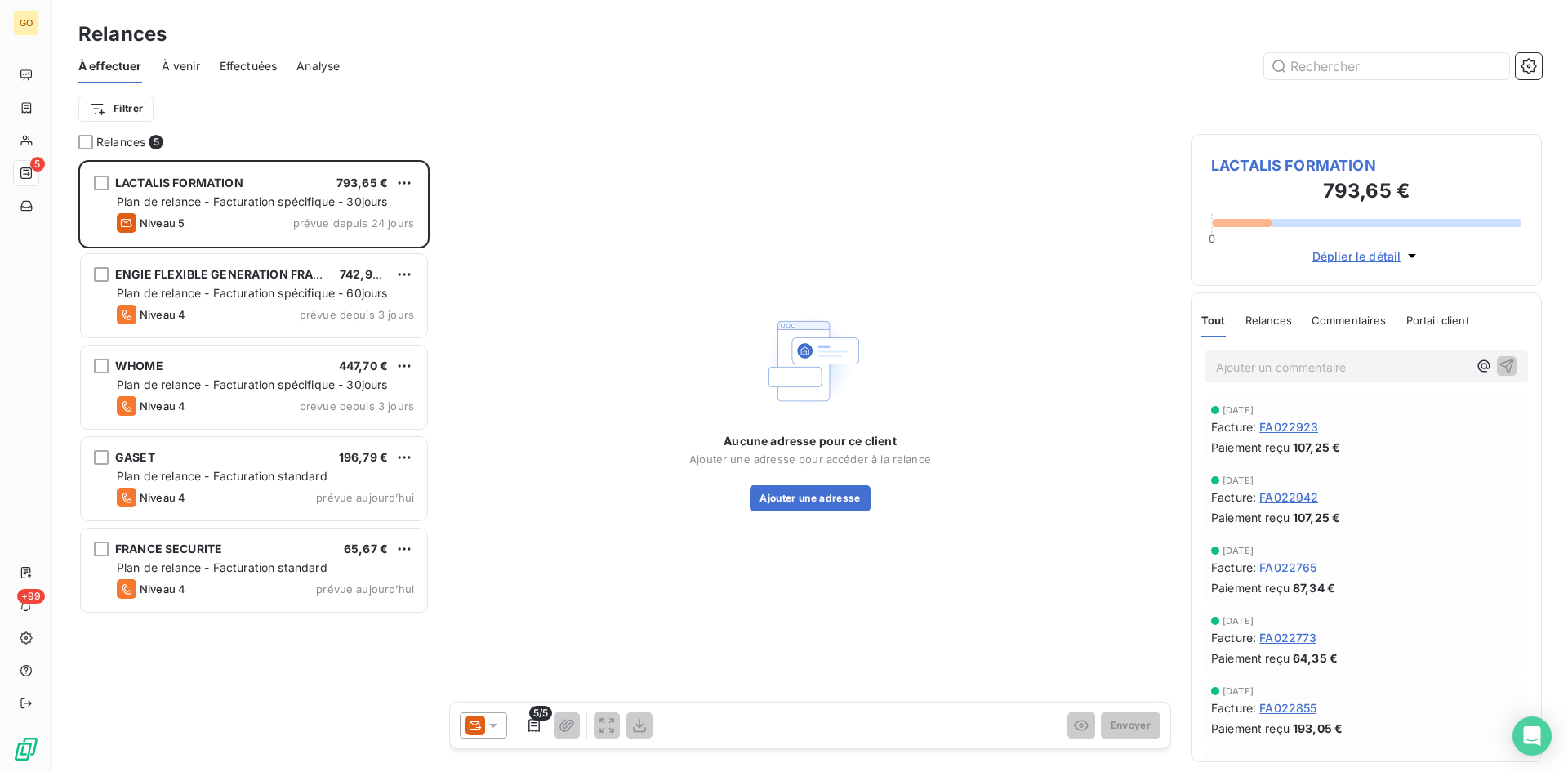
click at [669, 150] on div "Aucune adresse pour ce client Ajouter une adresse pour accéder à la relance Ajo…" at bounding box center [810, 410] width 722 height 552
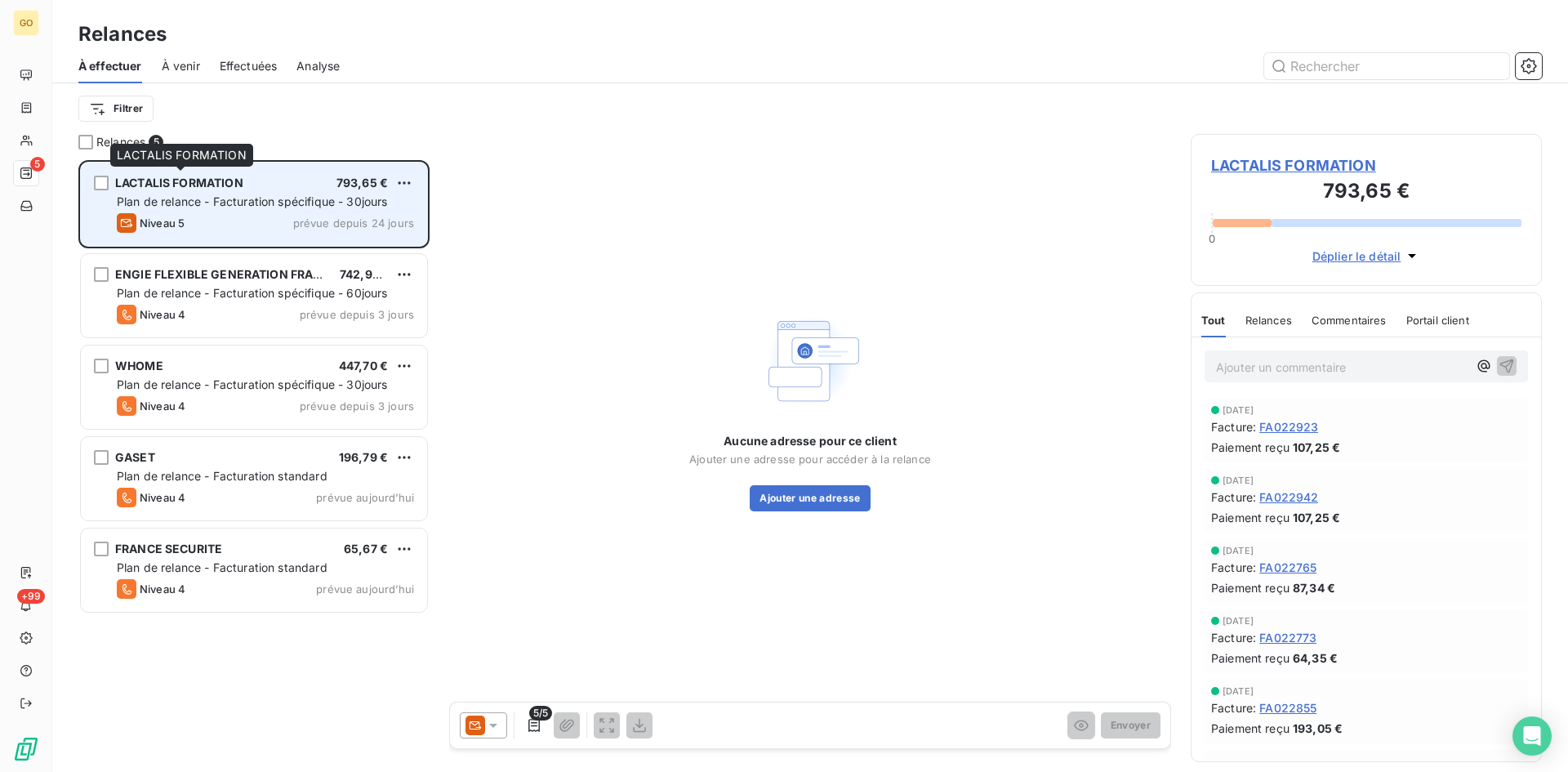
click at [173, 184] on span "LACTALIS FORMATION" at bounding box center [179, 183] width 128 height 14
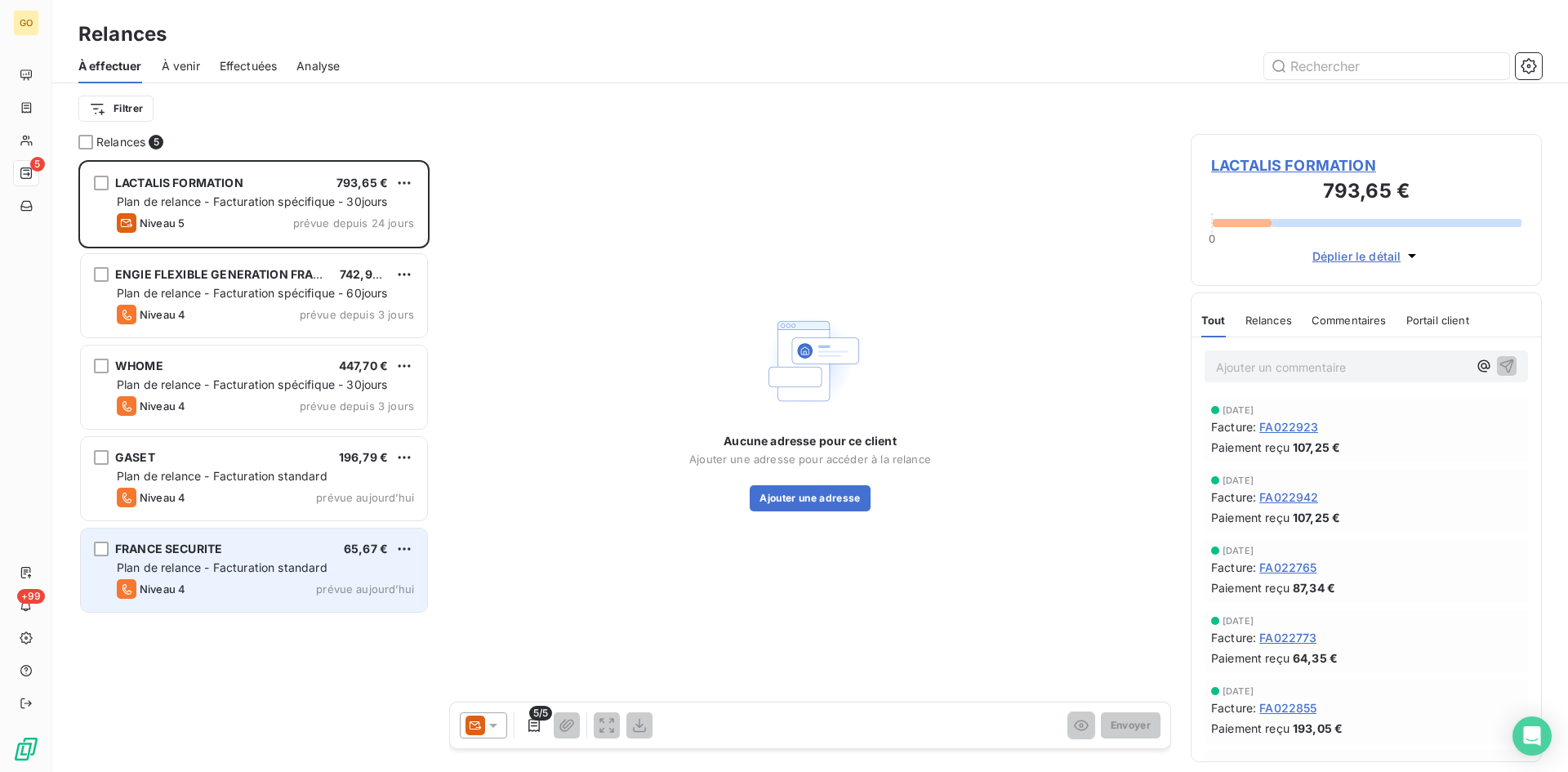
click at [181, 539] on div "FRANCE SECURITE 65,67 € Plan de relance - Facturation standard Niveau 4 prévue …" at bounding box center [253, 570] width 347 height 83
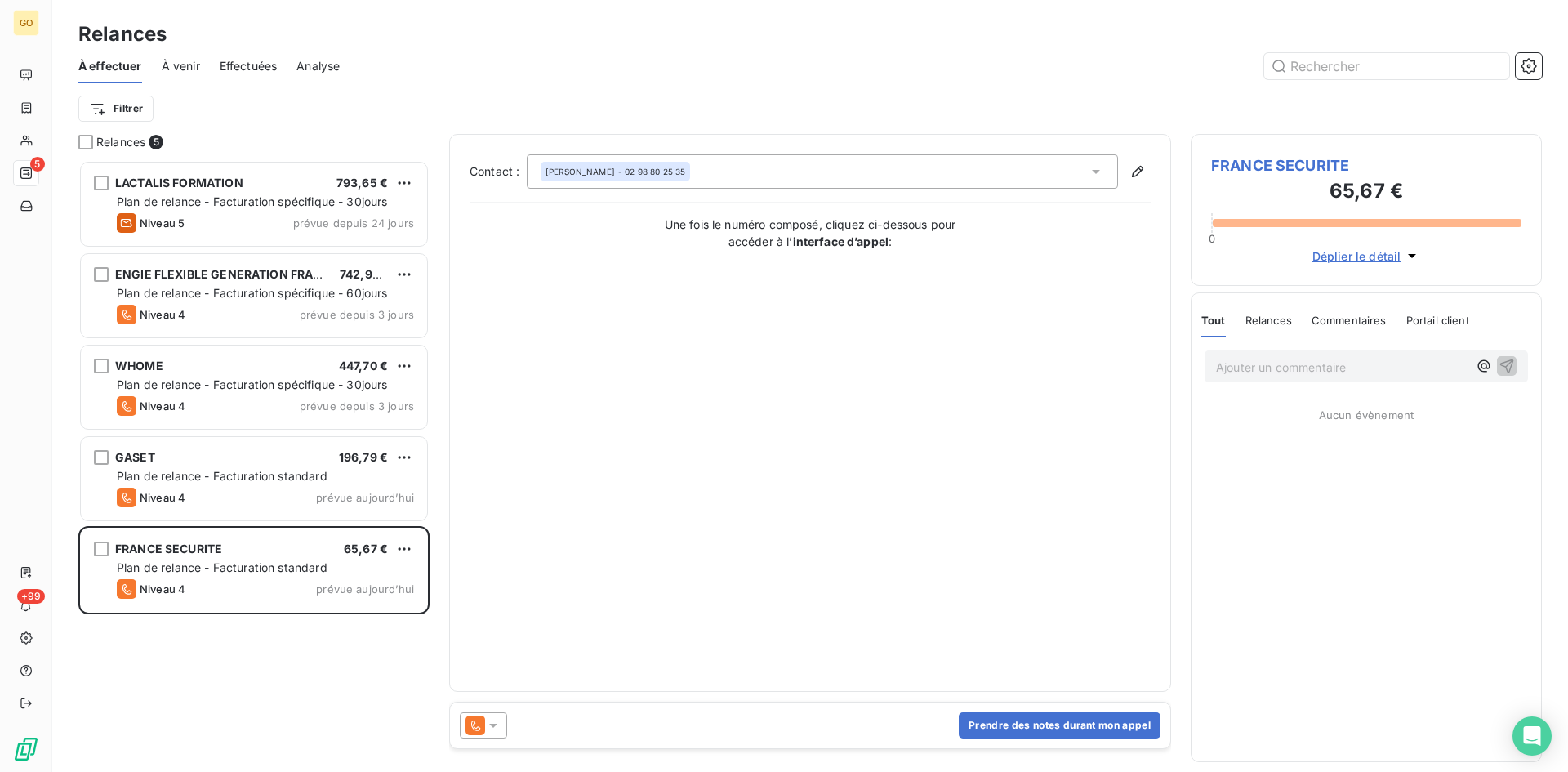
click at [1247, 164] on span "FRANCE SECURITE" at bounding box center [1367, 165] width 311 height 22
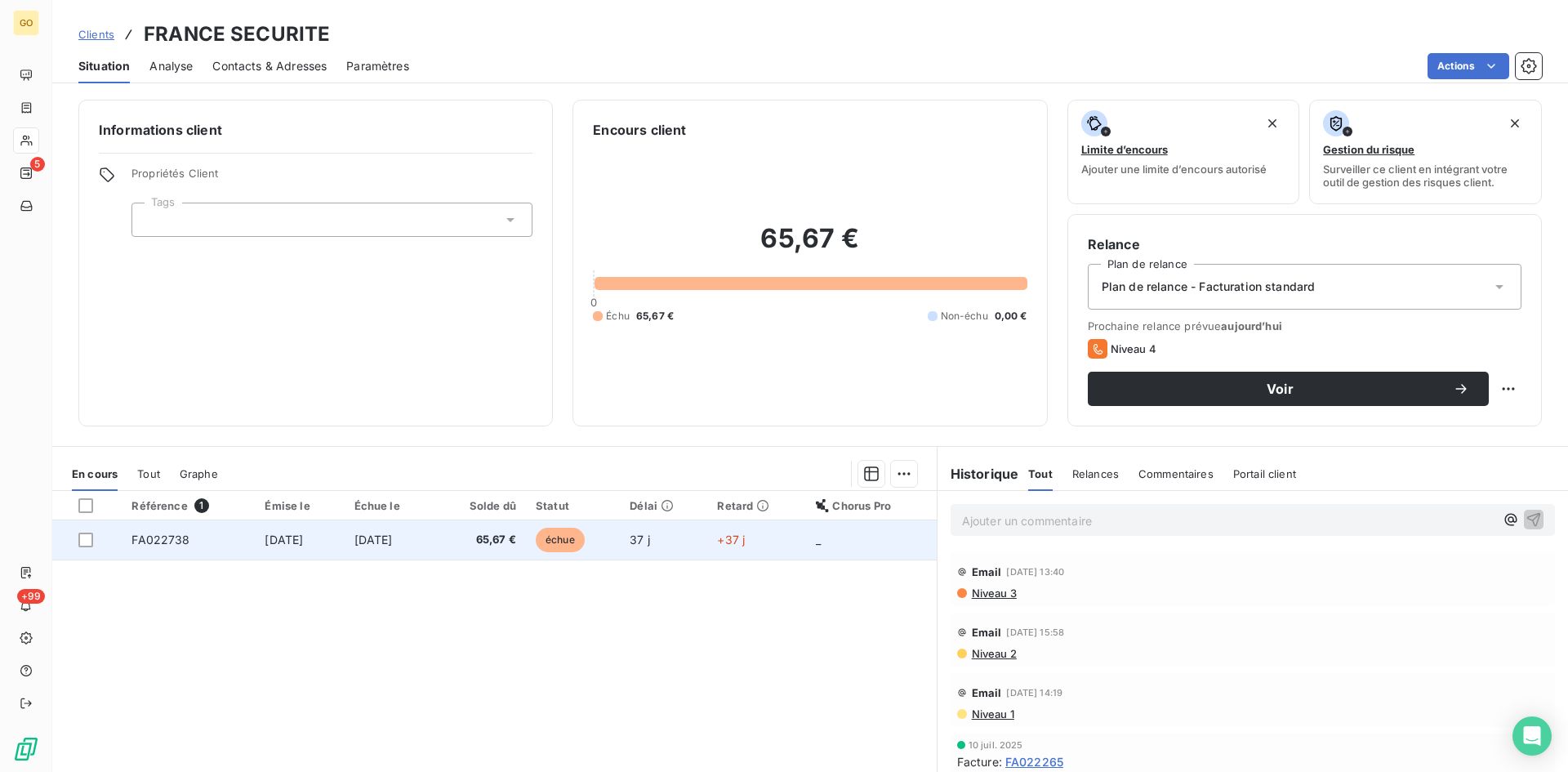
click at [294, 544] on span "2 sept. 2025" at bounding box center [284, 540] width 39 height 14
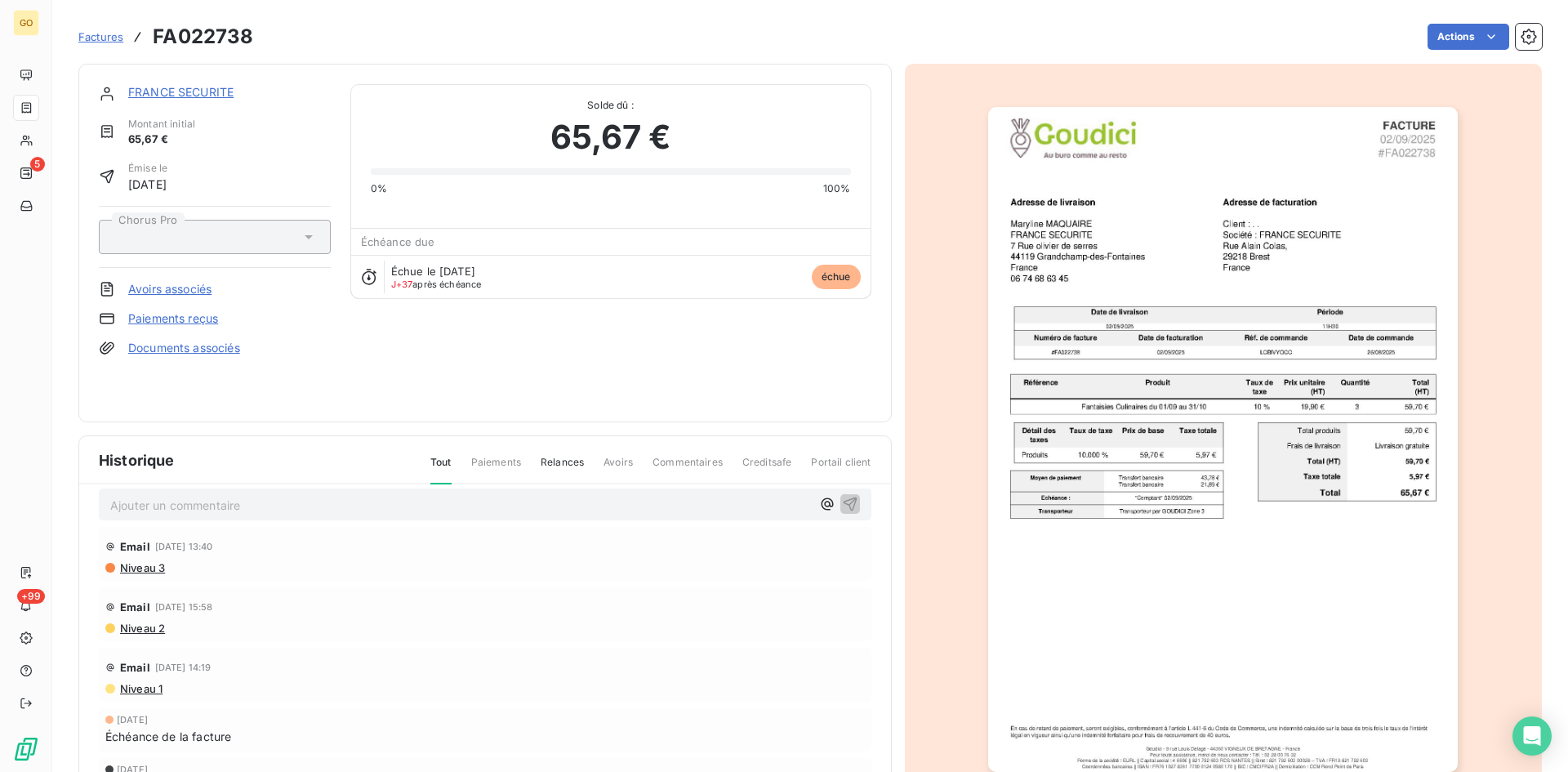
scroll to position [20, 0]
click at [165, 96] on link "FRANCE SECURITE" at bounding box center [181, 92] width 106 height 14
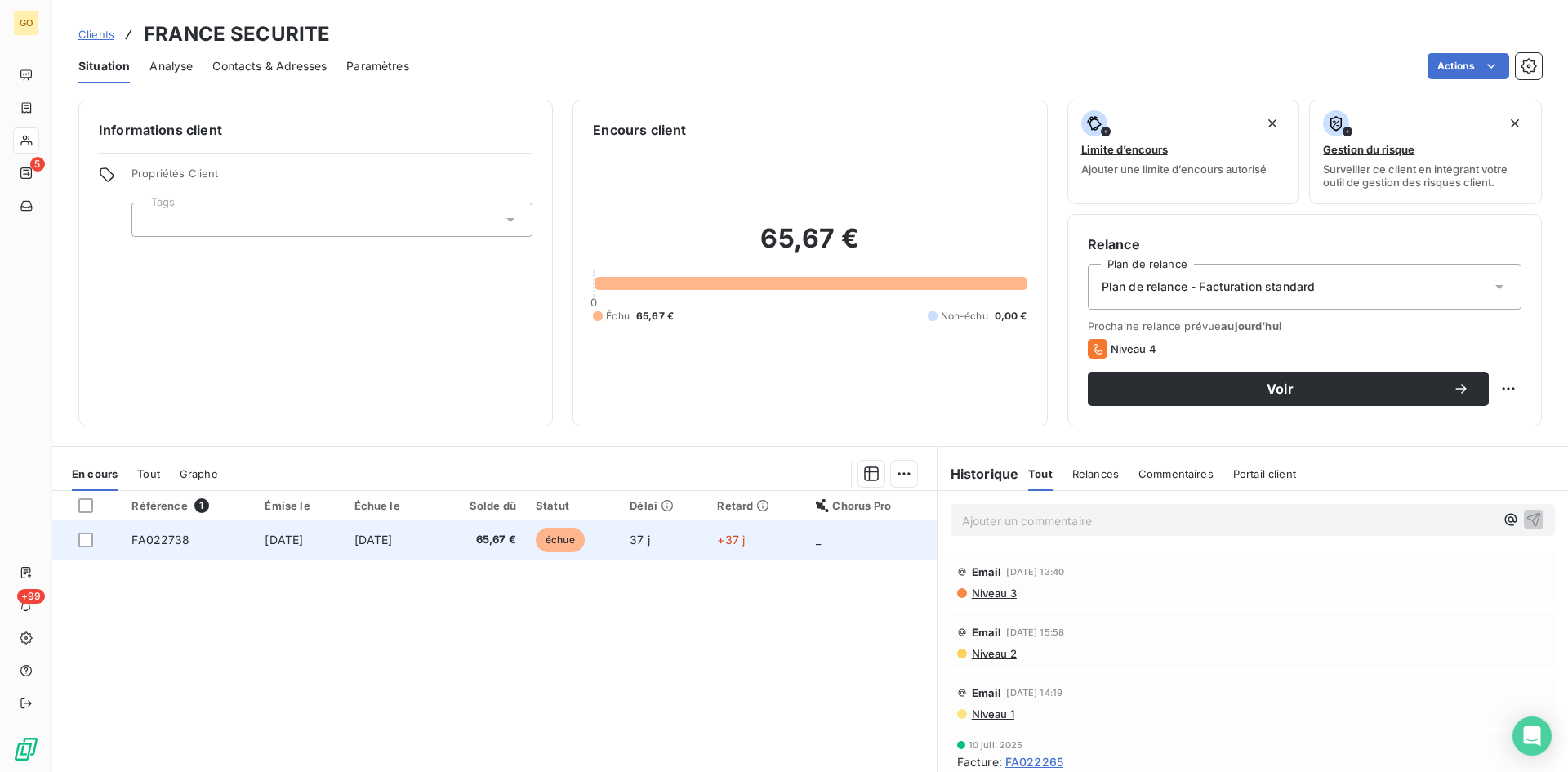
click at [303, 544] on span "2 sept. 2025" at bounding box center [284, 540] width 39 height 14
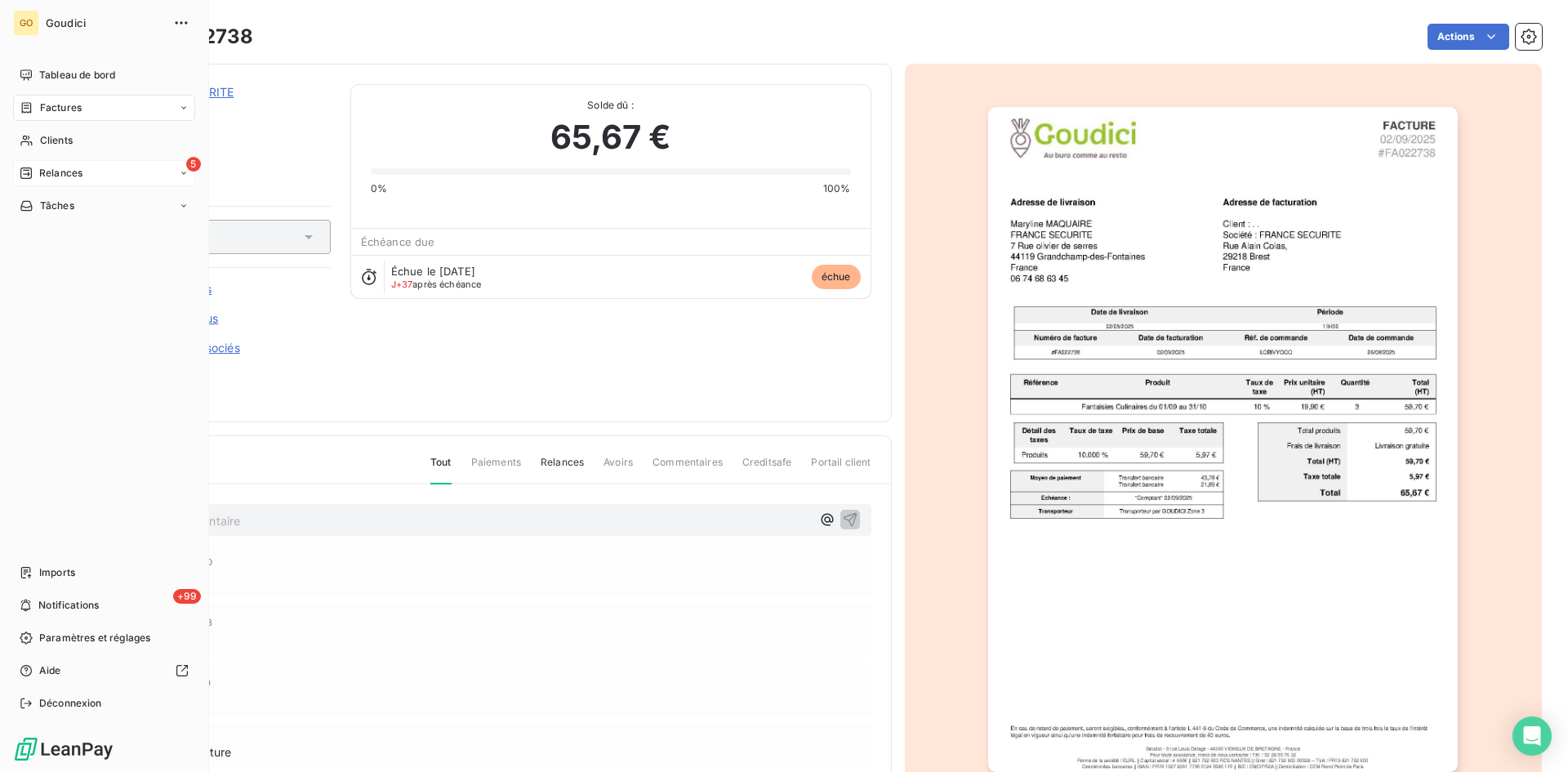
click at [70, 174] on span "Relances" at bounding box center [61, 173] width 43 height 14
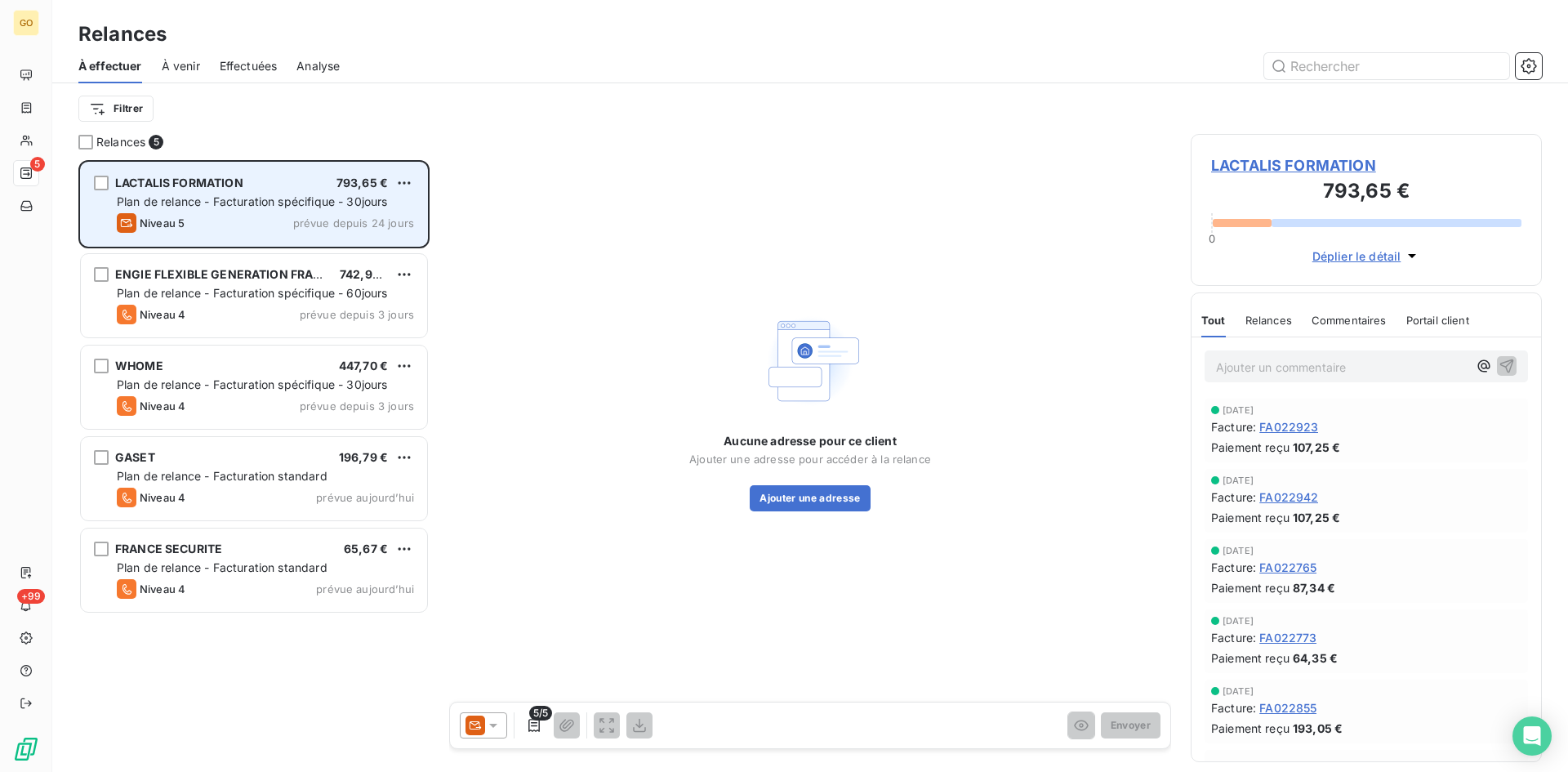
scroll to position [599, 339]
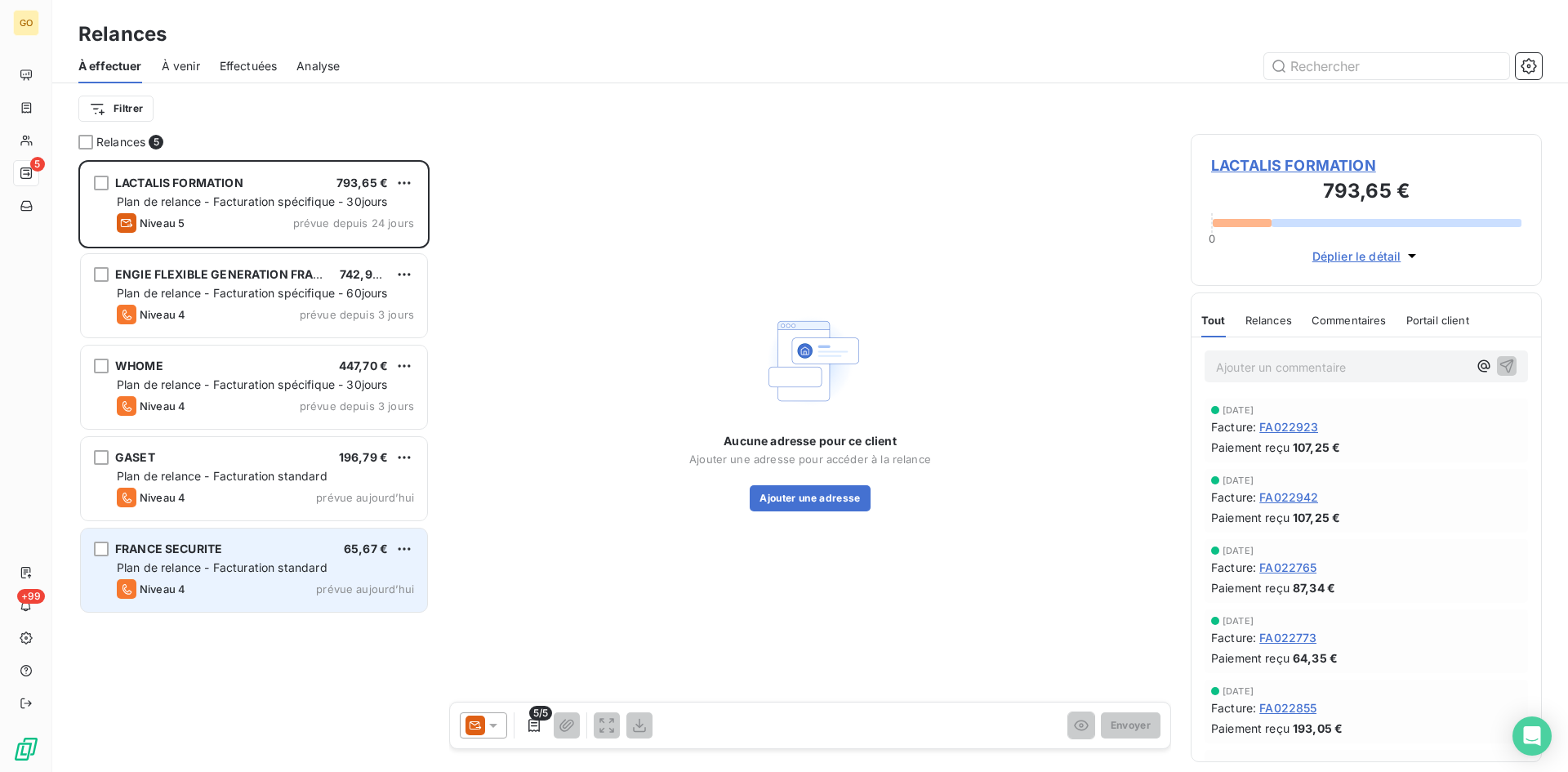
click at [185, 545] on span "FRANCE SECURITE" at bounding box center [168, 549] width 107 height 14
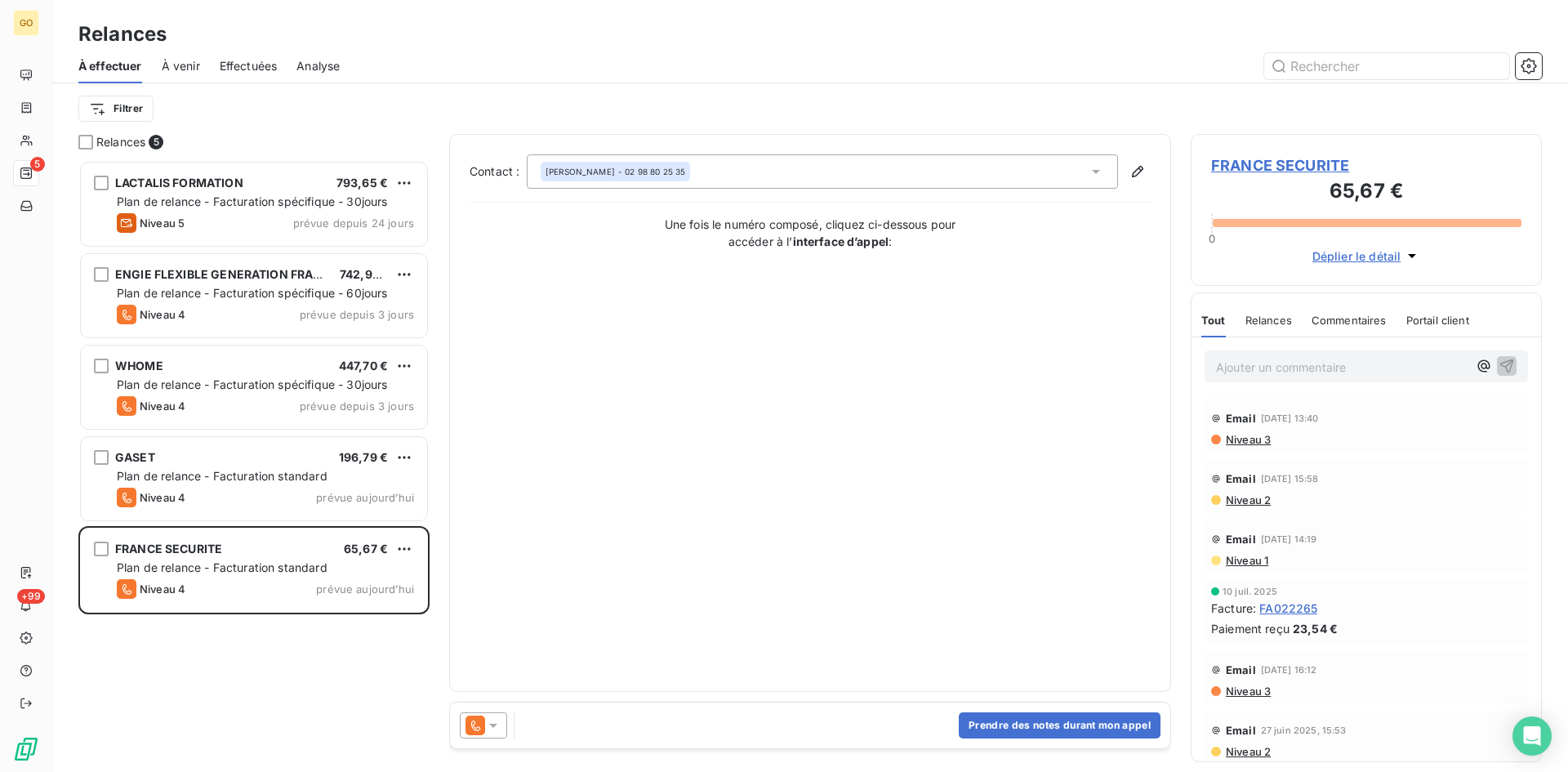
click at [497, 722] on icon at bounding box center [493, 725] width 16 height 16
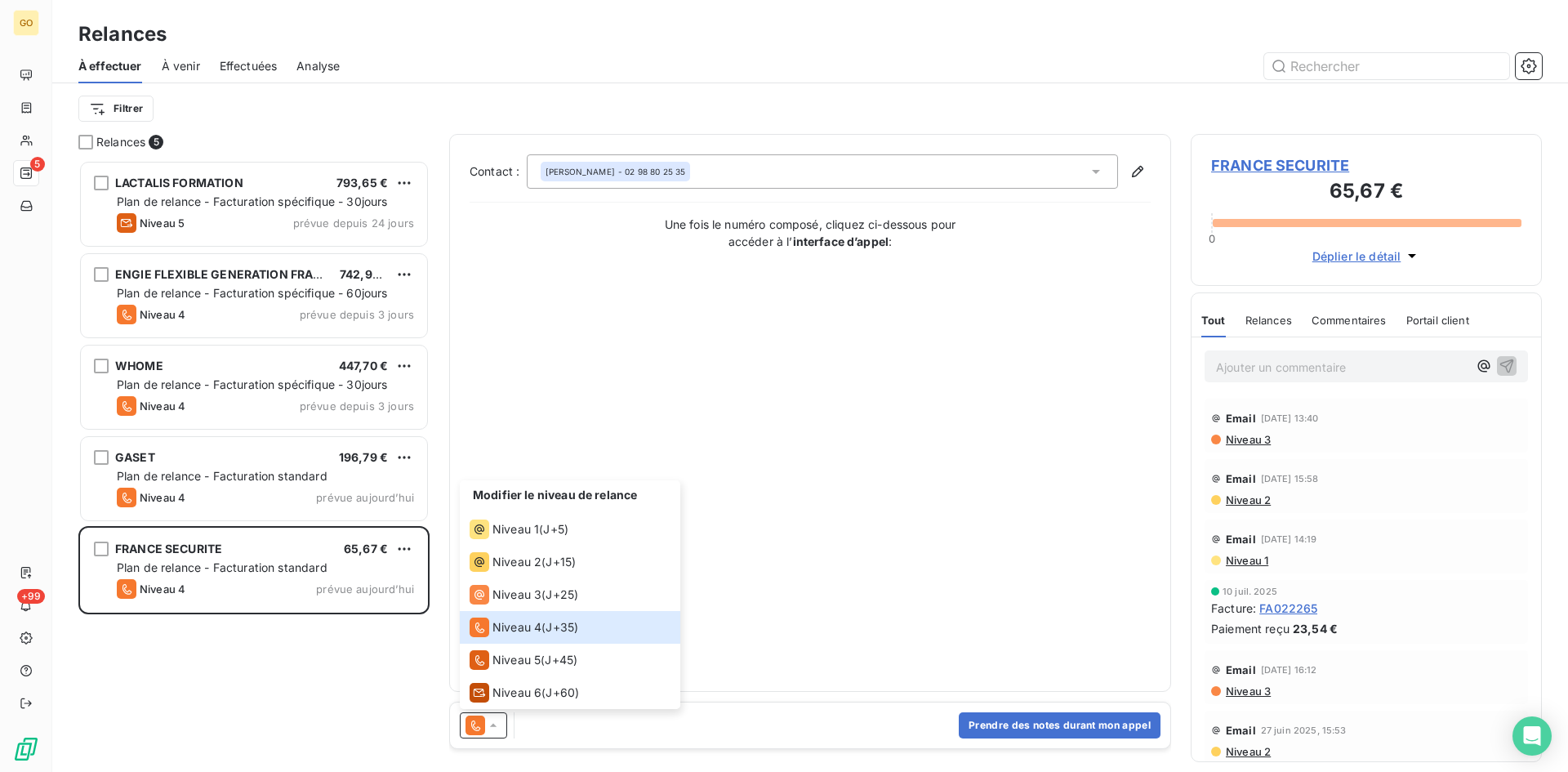
click at [1070, 178] on div "CHARLOTTE PAPERON TASSY - 02 98 80 25 35" at bounding box center [822, 171] width 591 height 34
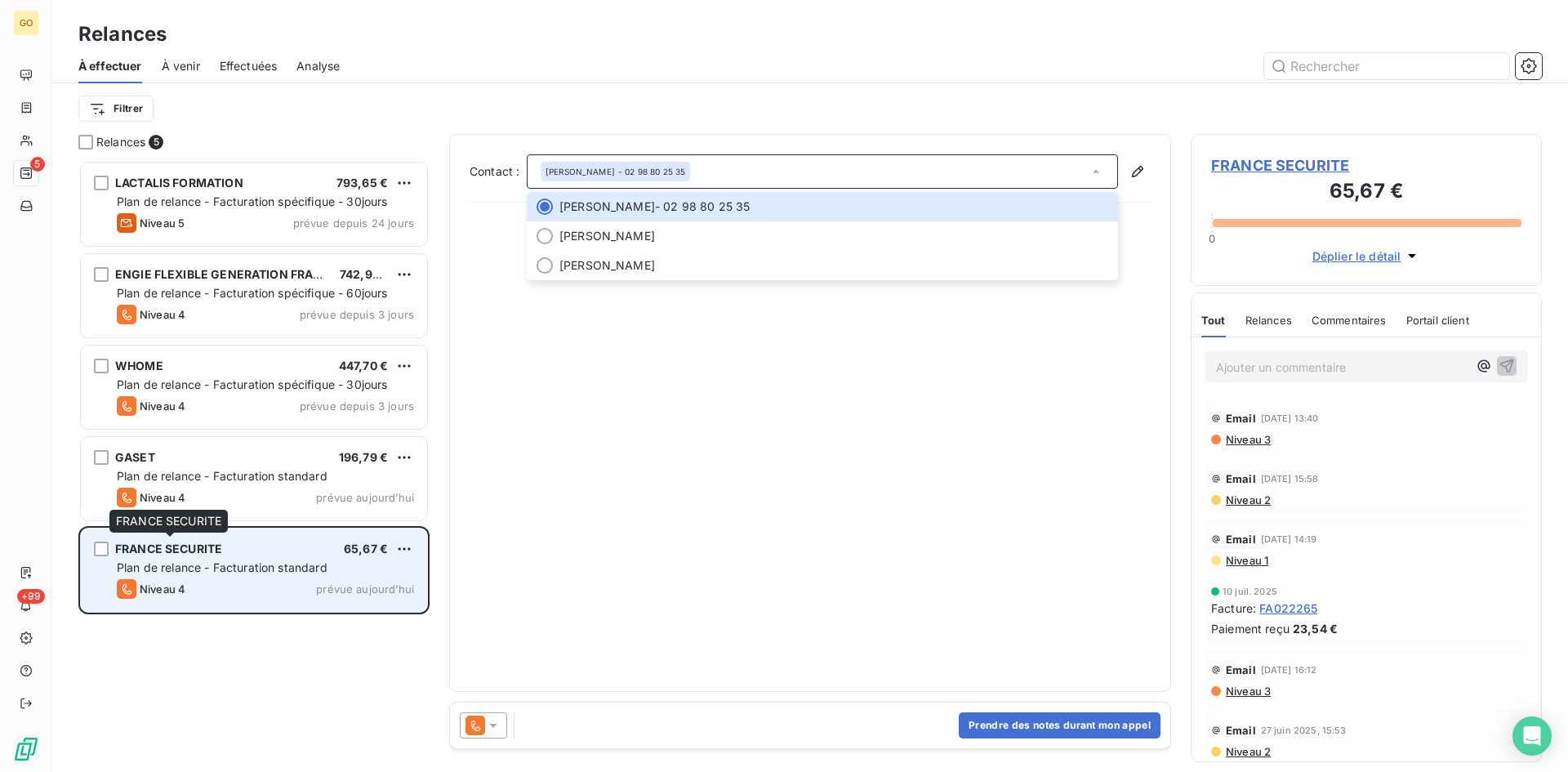
click at [159, 545] on span "FRANCE SECURITE" at bounding box center [168, 549] width 107 height 14
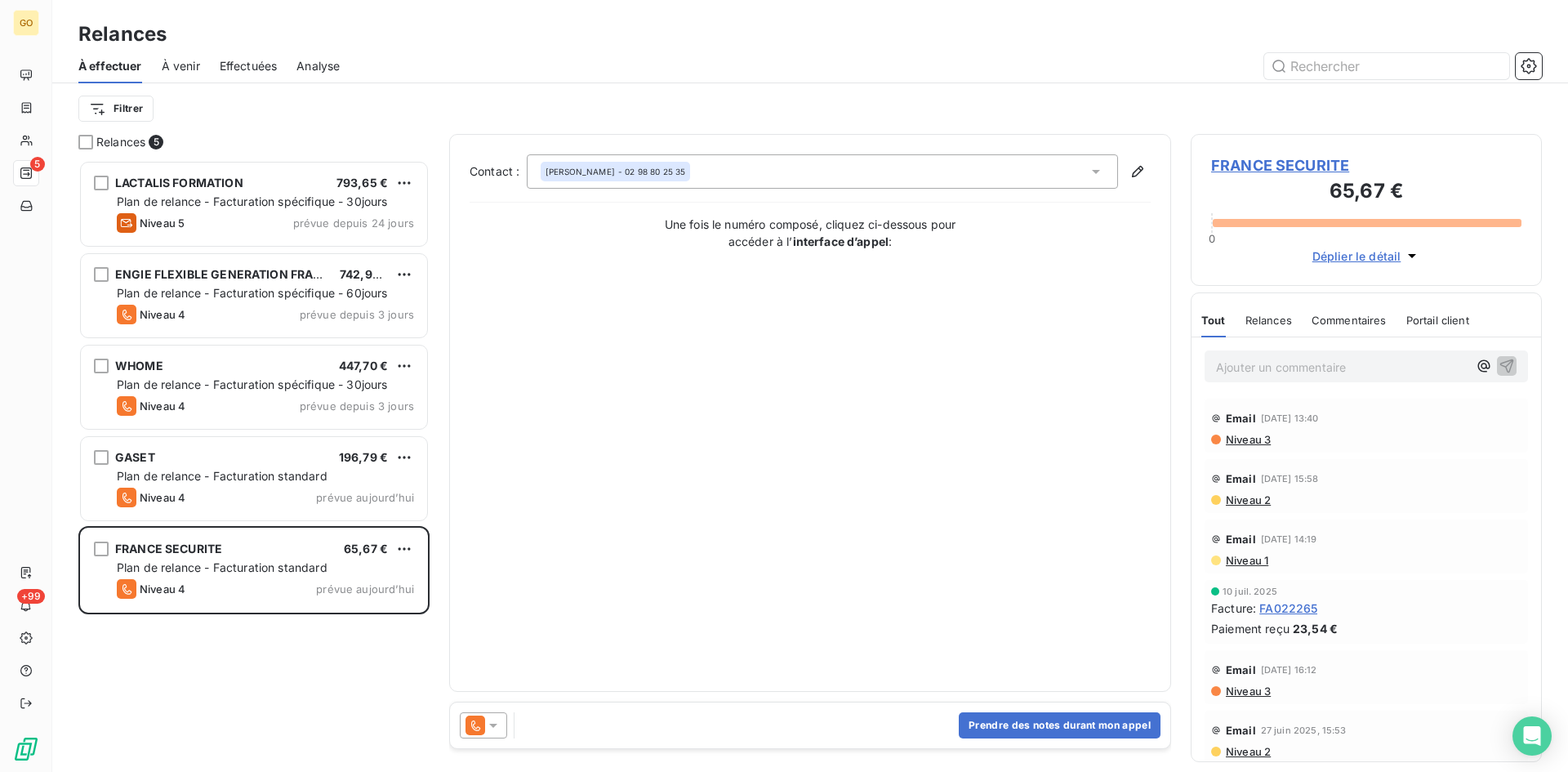
click at [1281, 163] on span "FRANCE SECURITE" at bounding box center [1367, 165] width 311 height 22
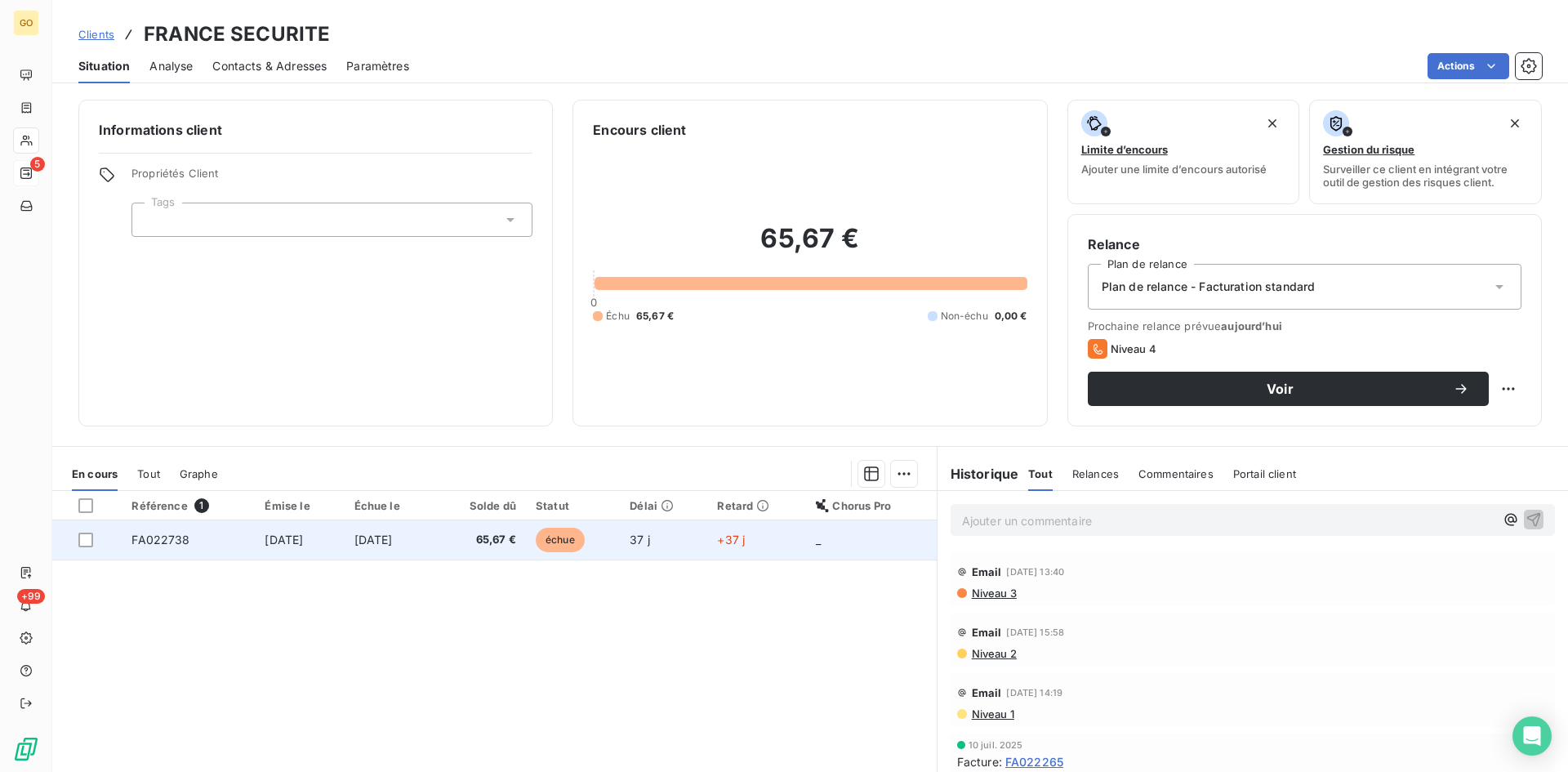
click at [280, 544] on span "2 sept. 2025" at bounding box center [284, 540] width 39 height 14
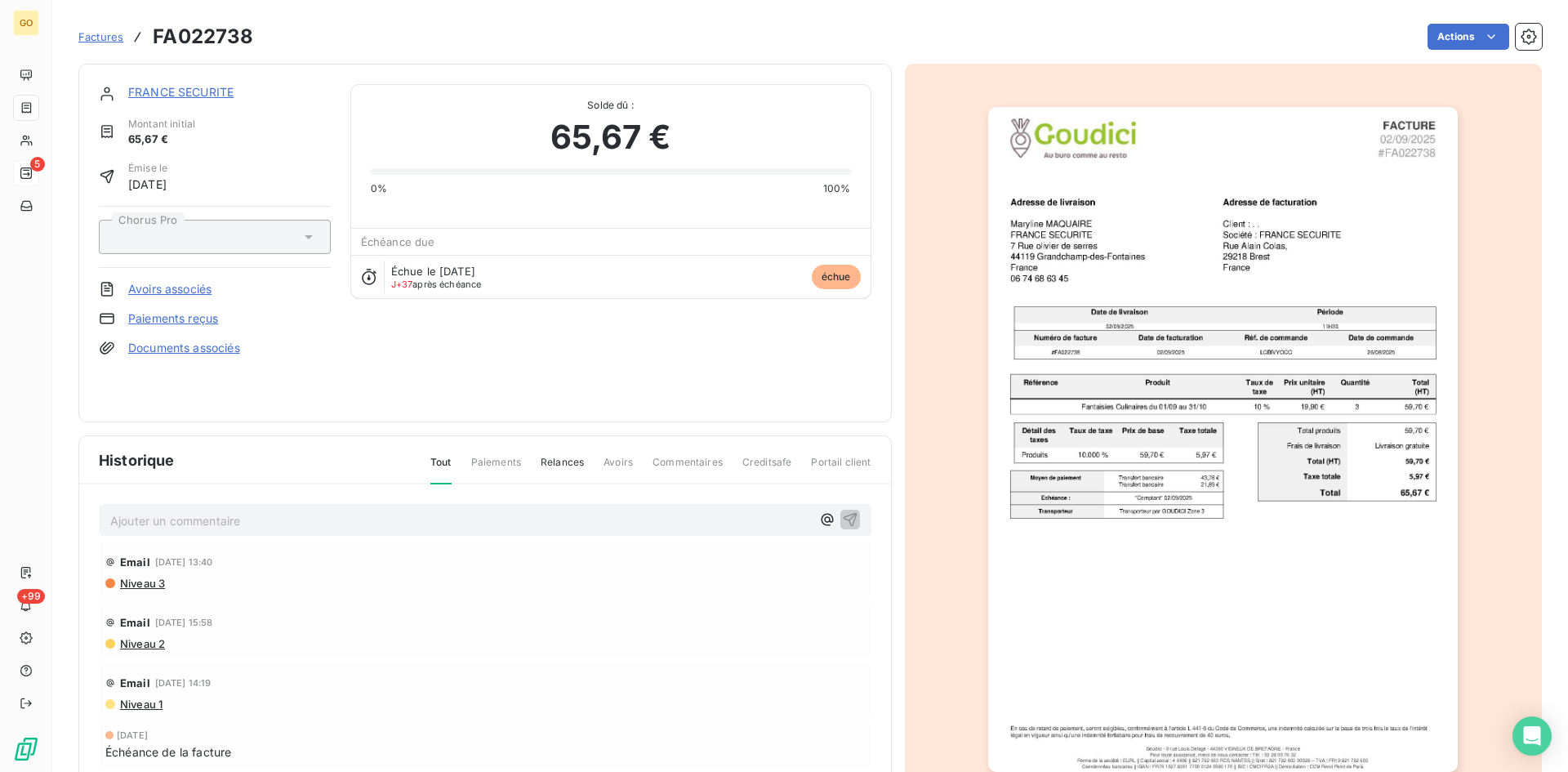
click at [161, 92] on link "FRANCE SECURITE" at bounding box center [181, 92] width 106 height 14
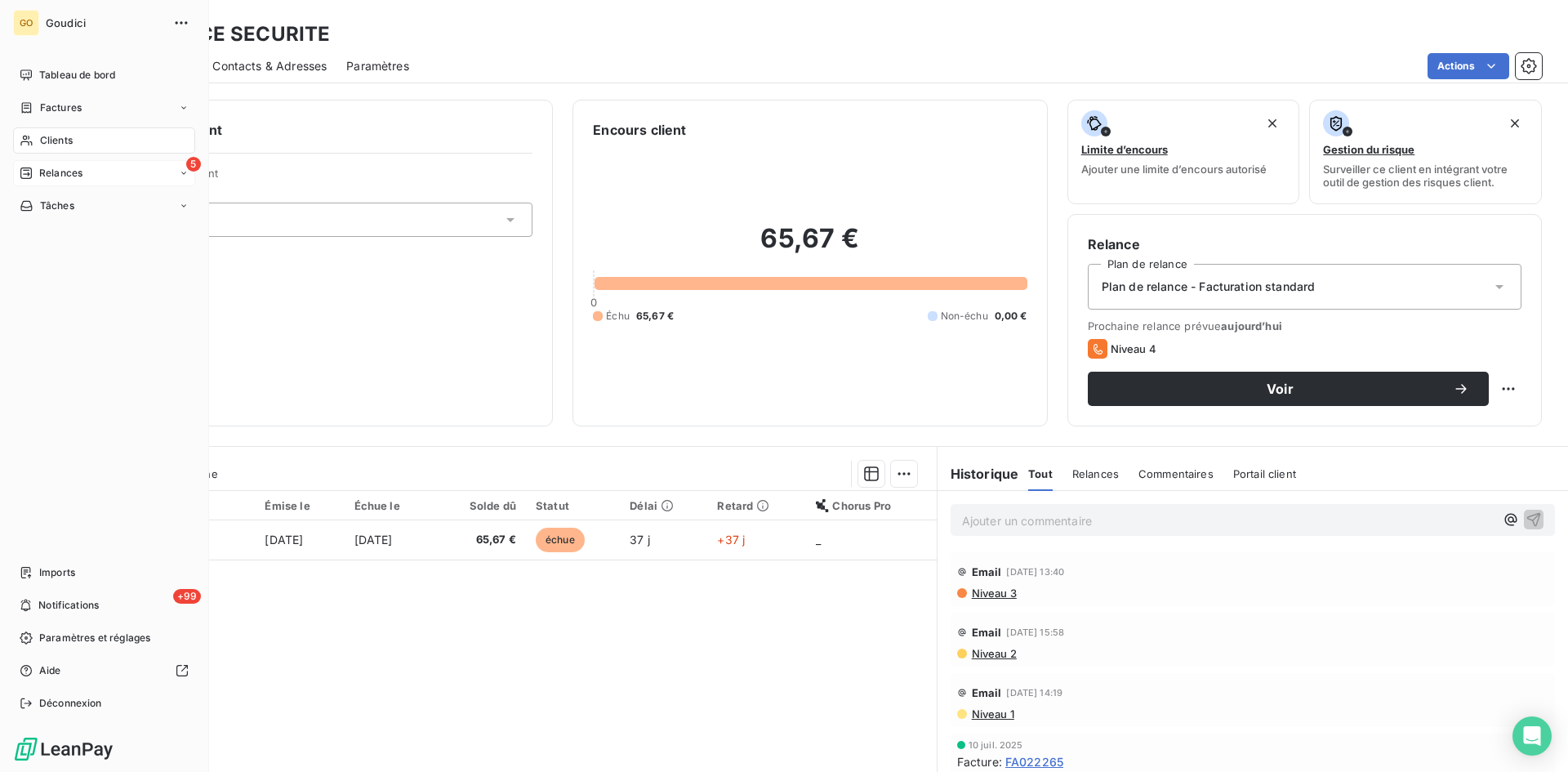
click at [53, 173] on span "Relances" at bounding box center [61, 173] width 43 height 14
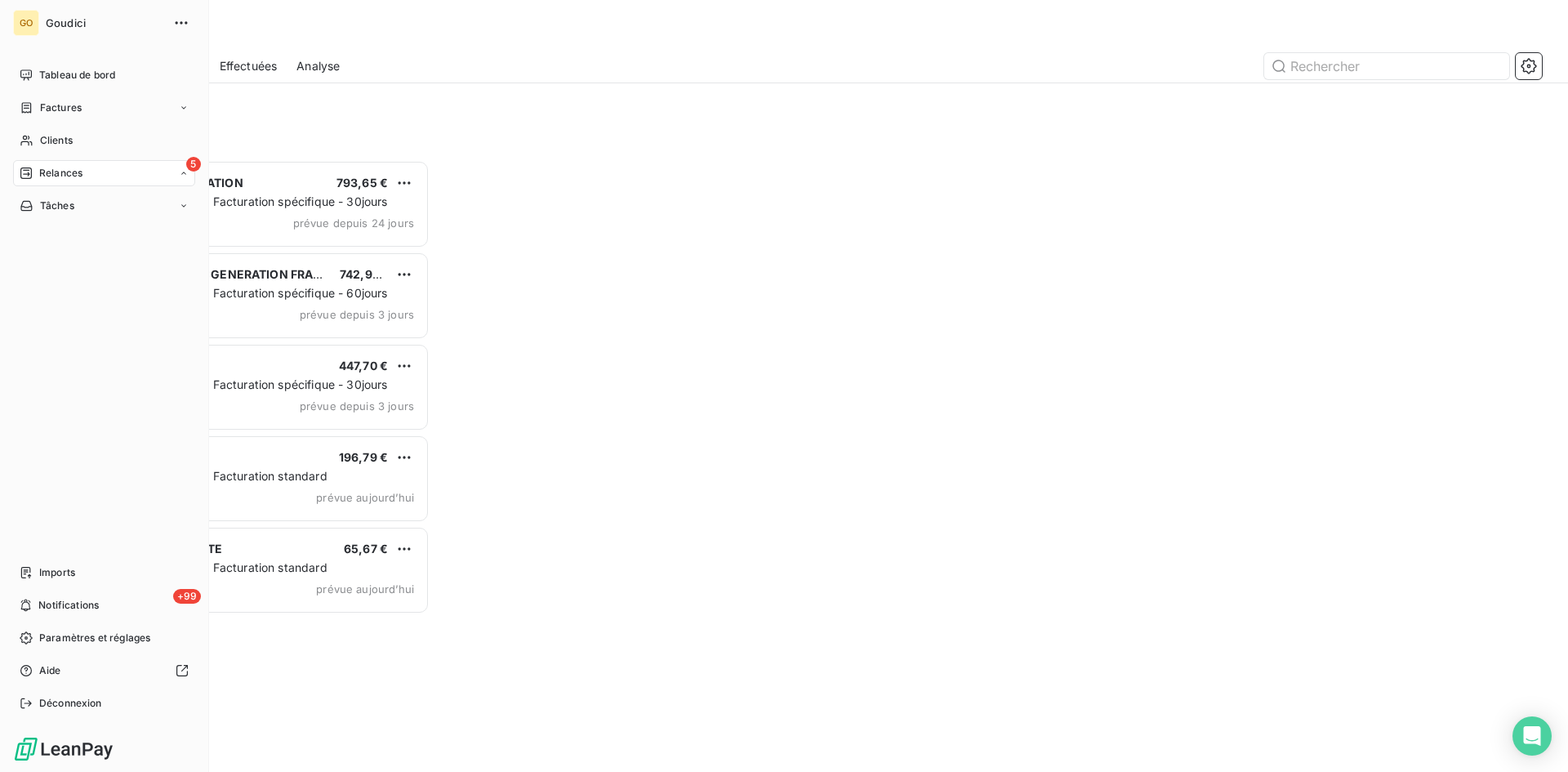
scroll to position [599, 339]
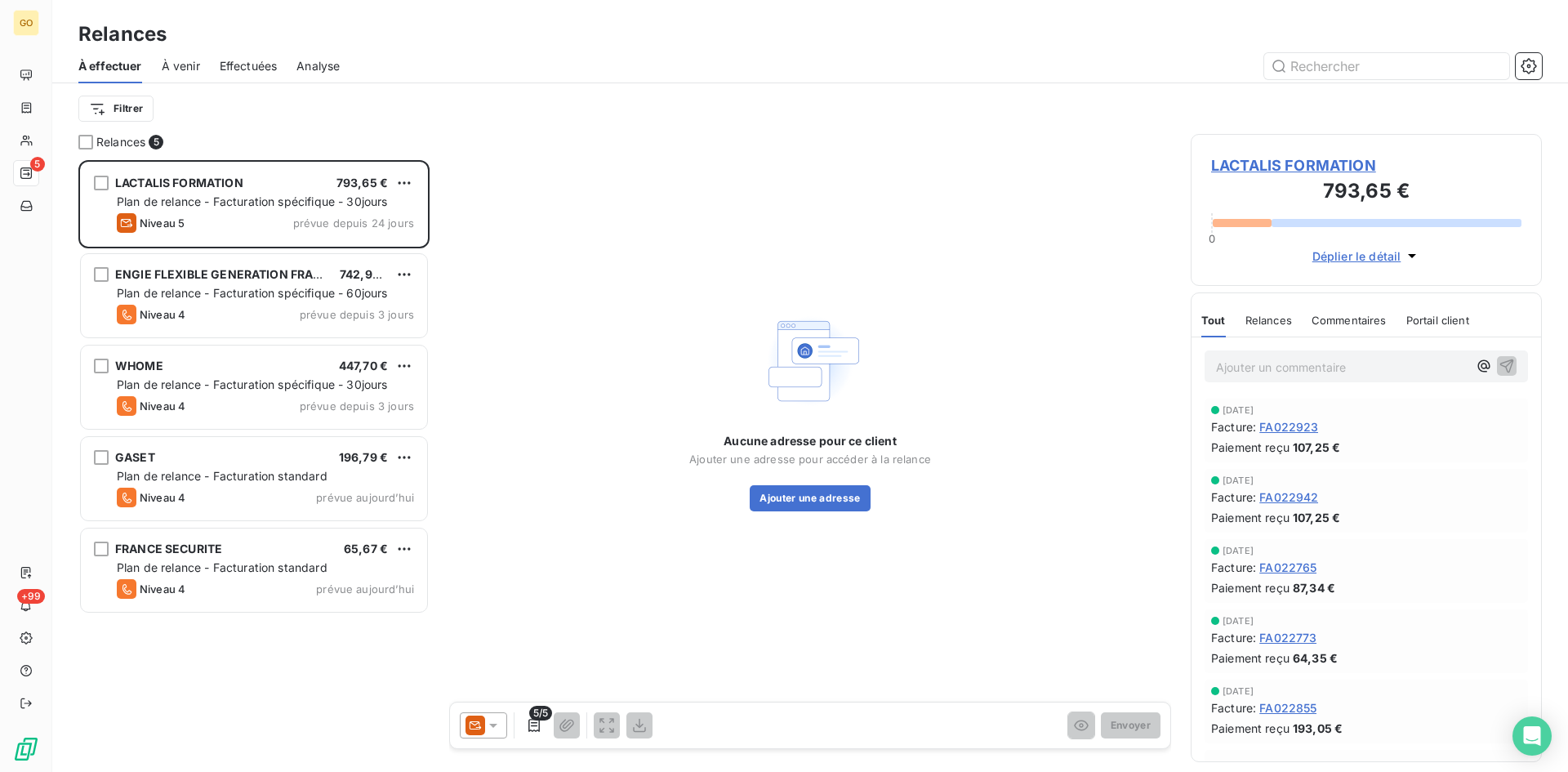
click at [500, 720] on icon at bounding box center [493, 725] width 16 height 16
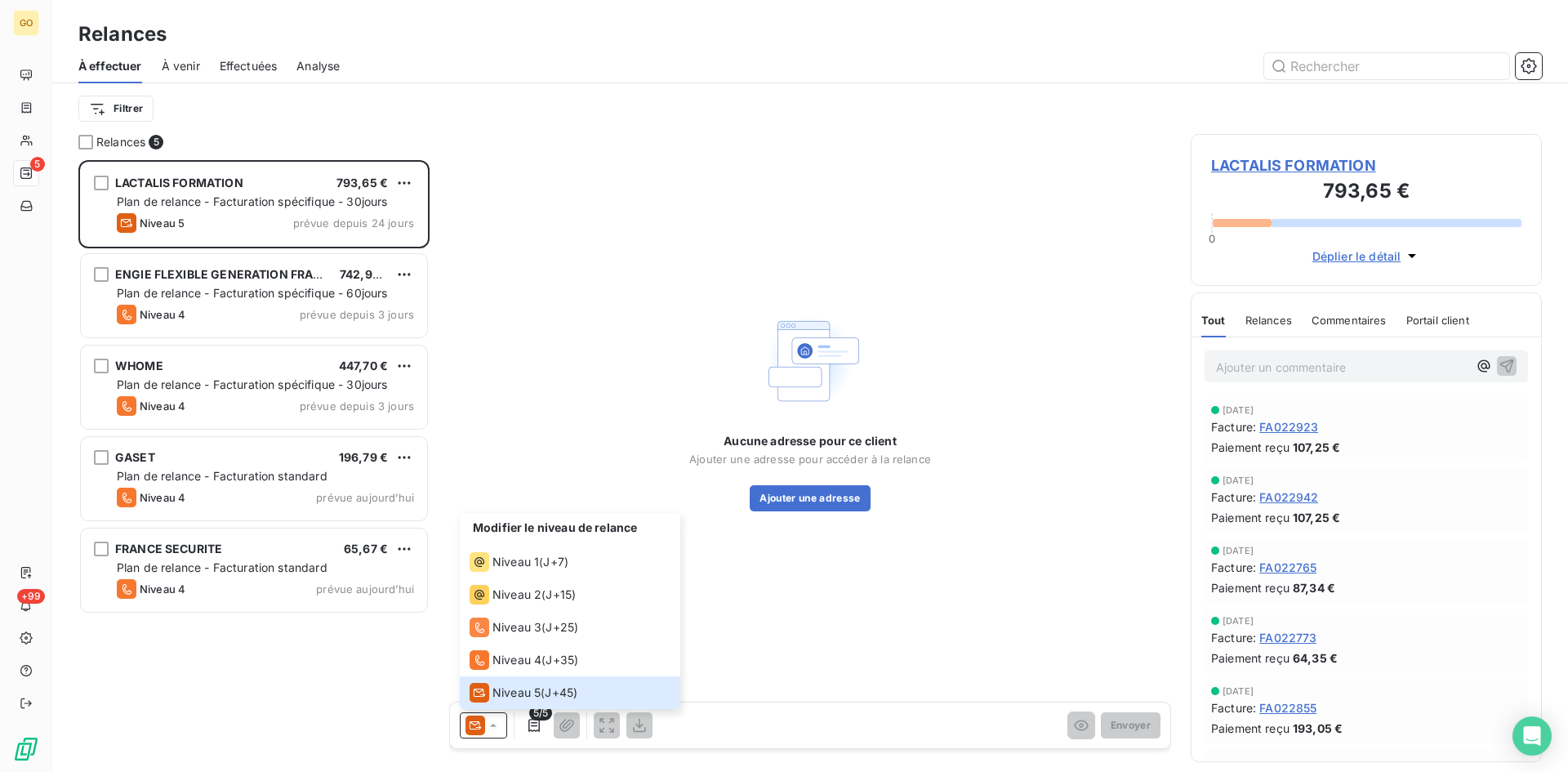
click at [594, 339] on div "Aucune adresse pour ce client Ajouter une adresse pour accéder à la relance Ajo…" at bounding box center [810, 410] width 722 height 552
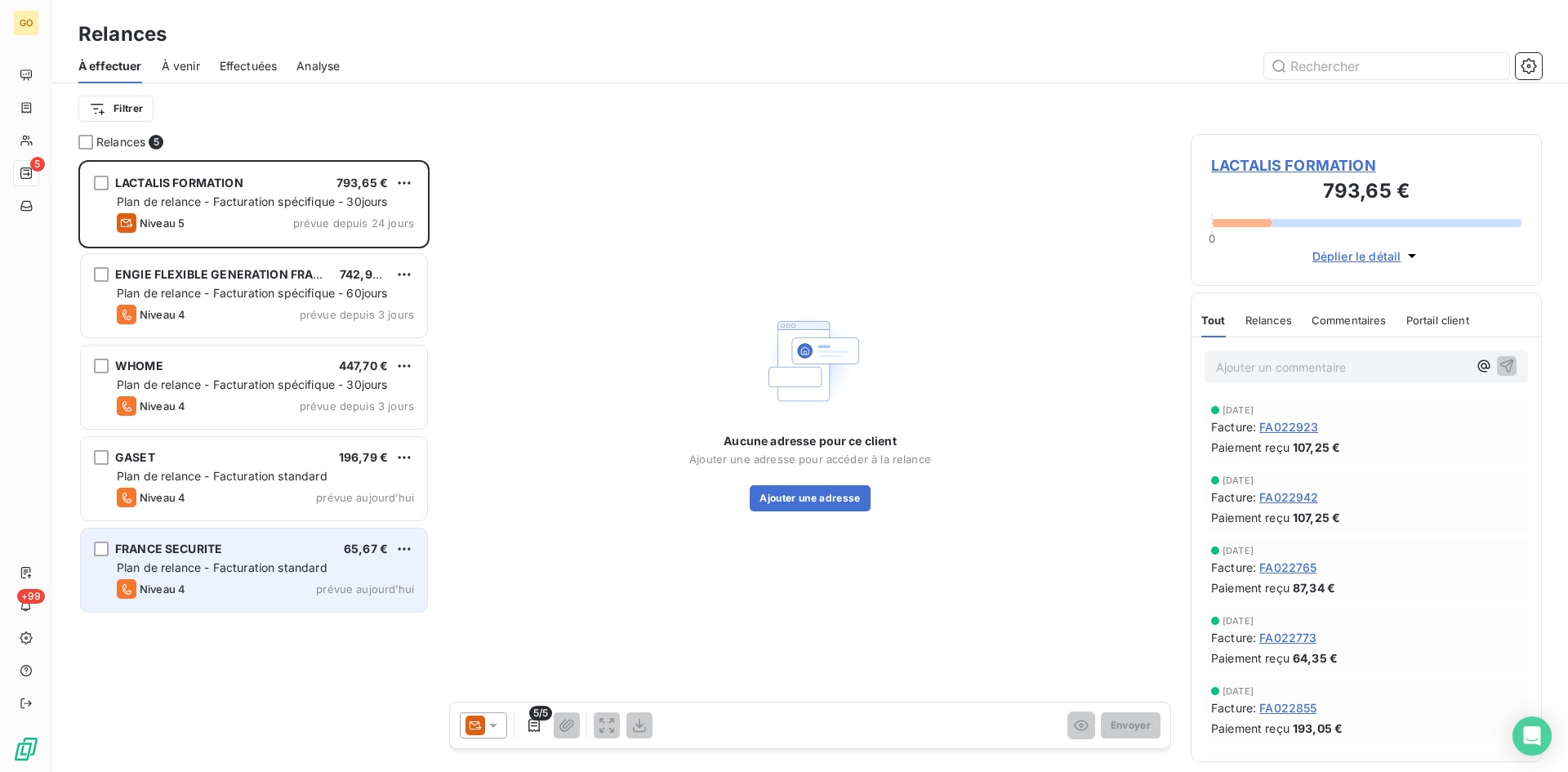
click at [128, 553] on span "FRANCE SECURITE" at bounding box center [168, 549] width 107 height 14
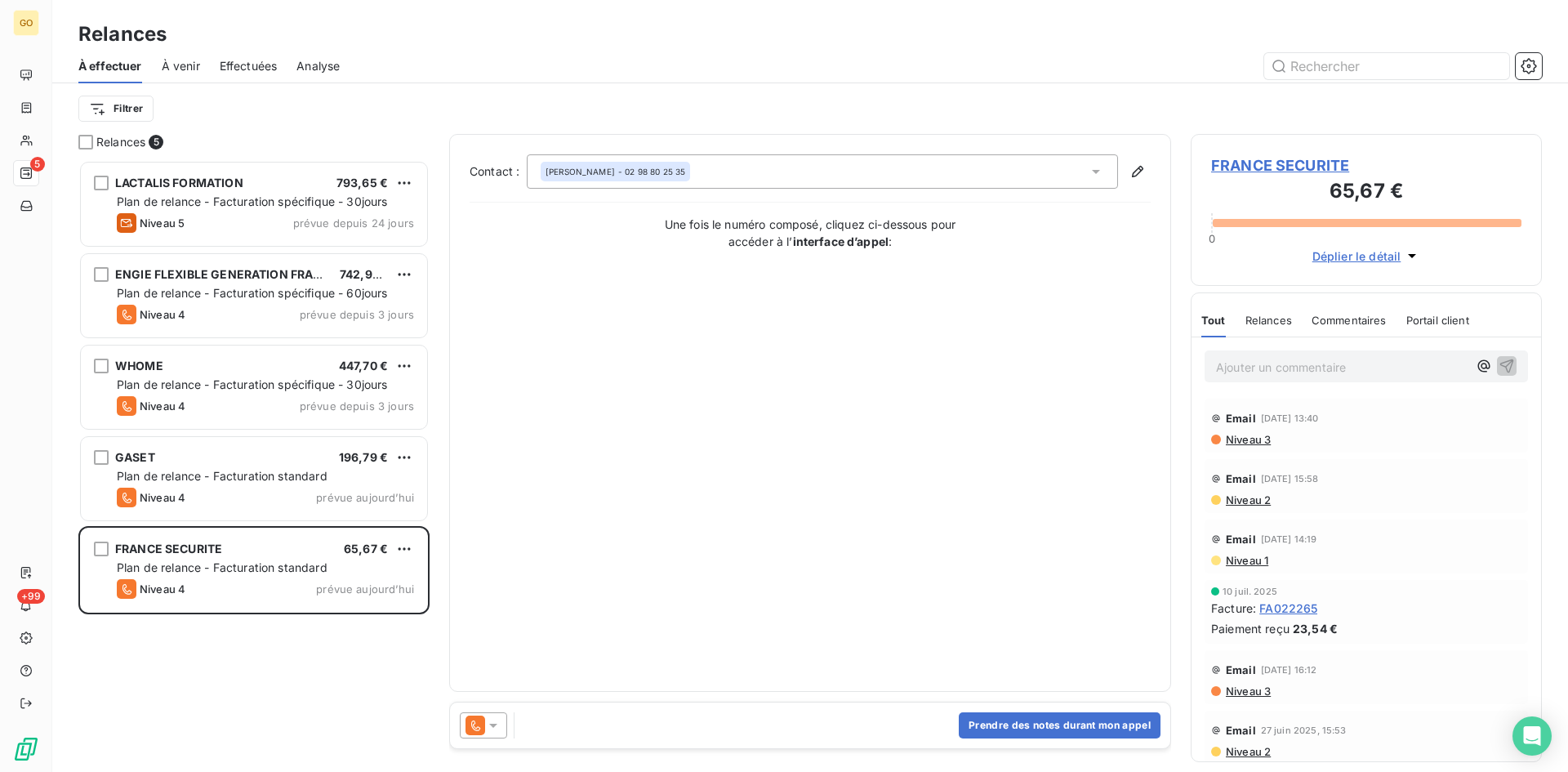
click at [1104, 184] on div "CHARLOTTE PAPERON TASSY - 02 98 80 25 35" at bounding box center [822, 171] width 591 height 34
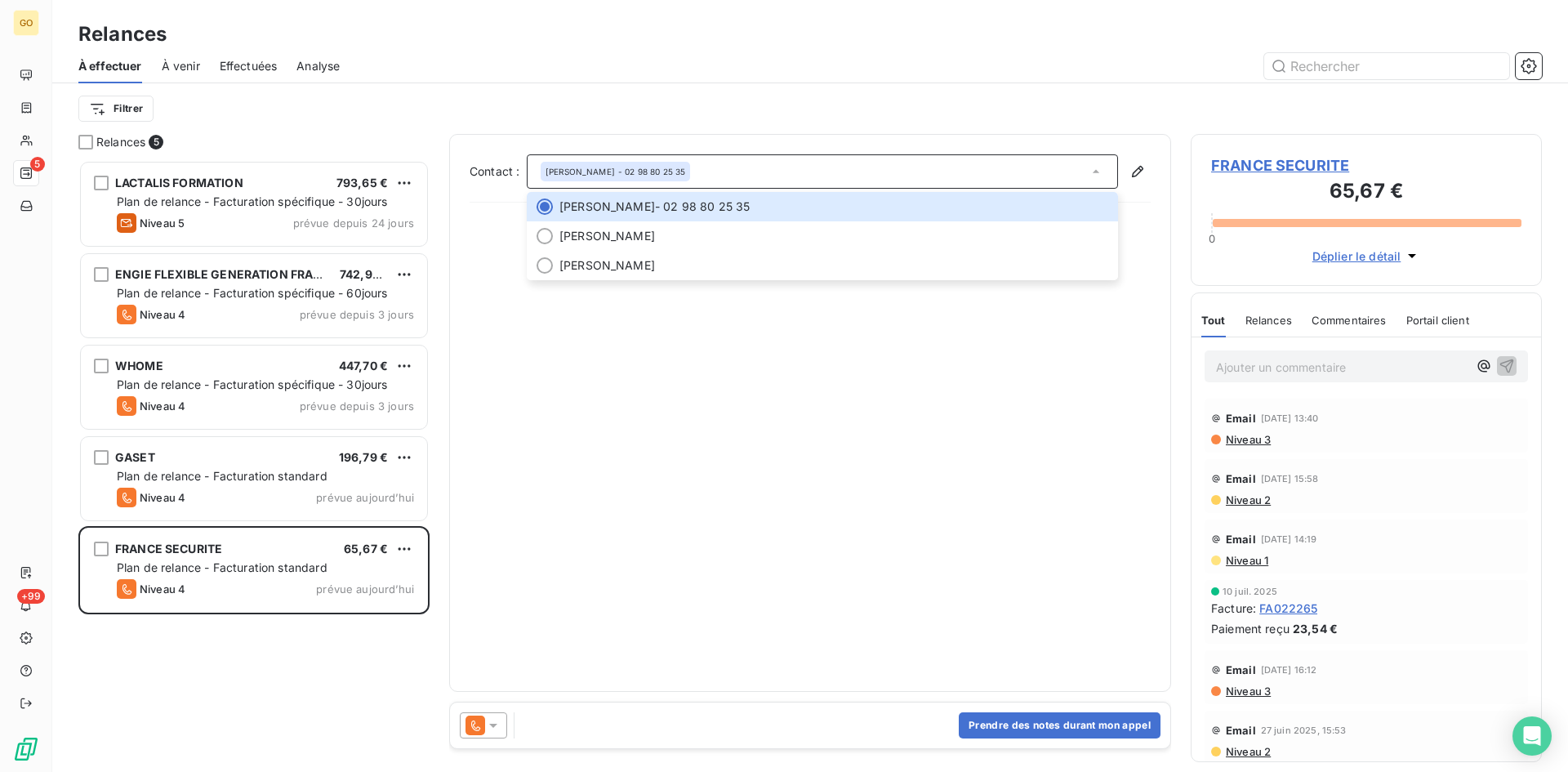
drag, startPoint x: 719, startPoint y: 453, endPoint x: 1333, endPoint y: 173, distance: 674.8
click at [720, 453] on div "Contact : CHARLOTTE PAPERON TASSY - 02 98 80 25 35 CHARLOTTE PAPERON TASSY - 02…" at bounding box center [810, 412] width 681 height 517
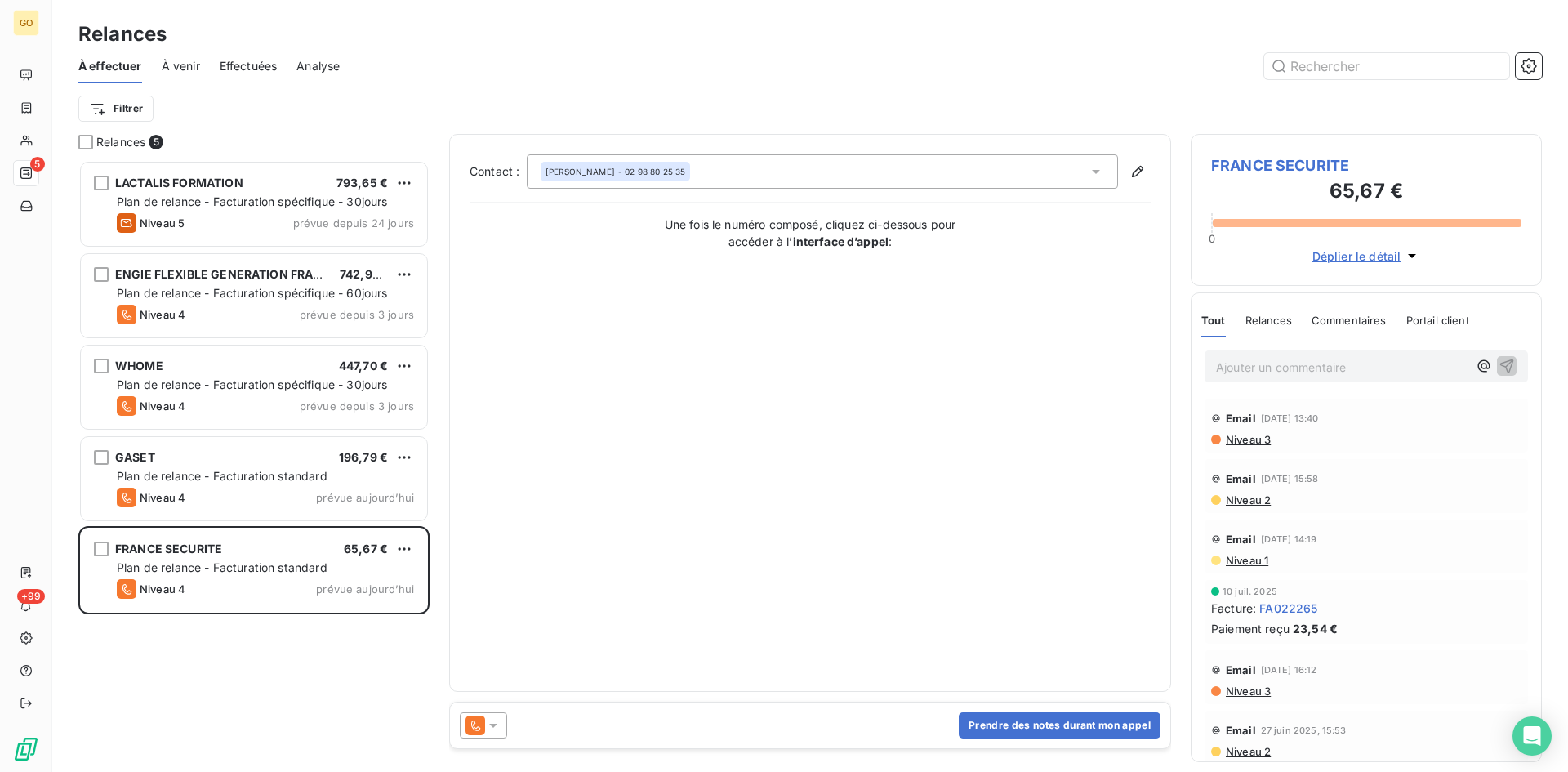
click at [1276, 162] on span "FRANCE SECURITE" at bounding box center [1367, 165] width 311 height 22
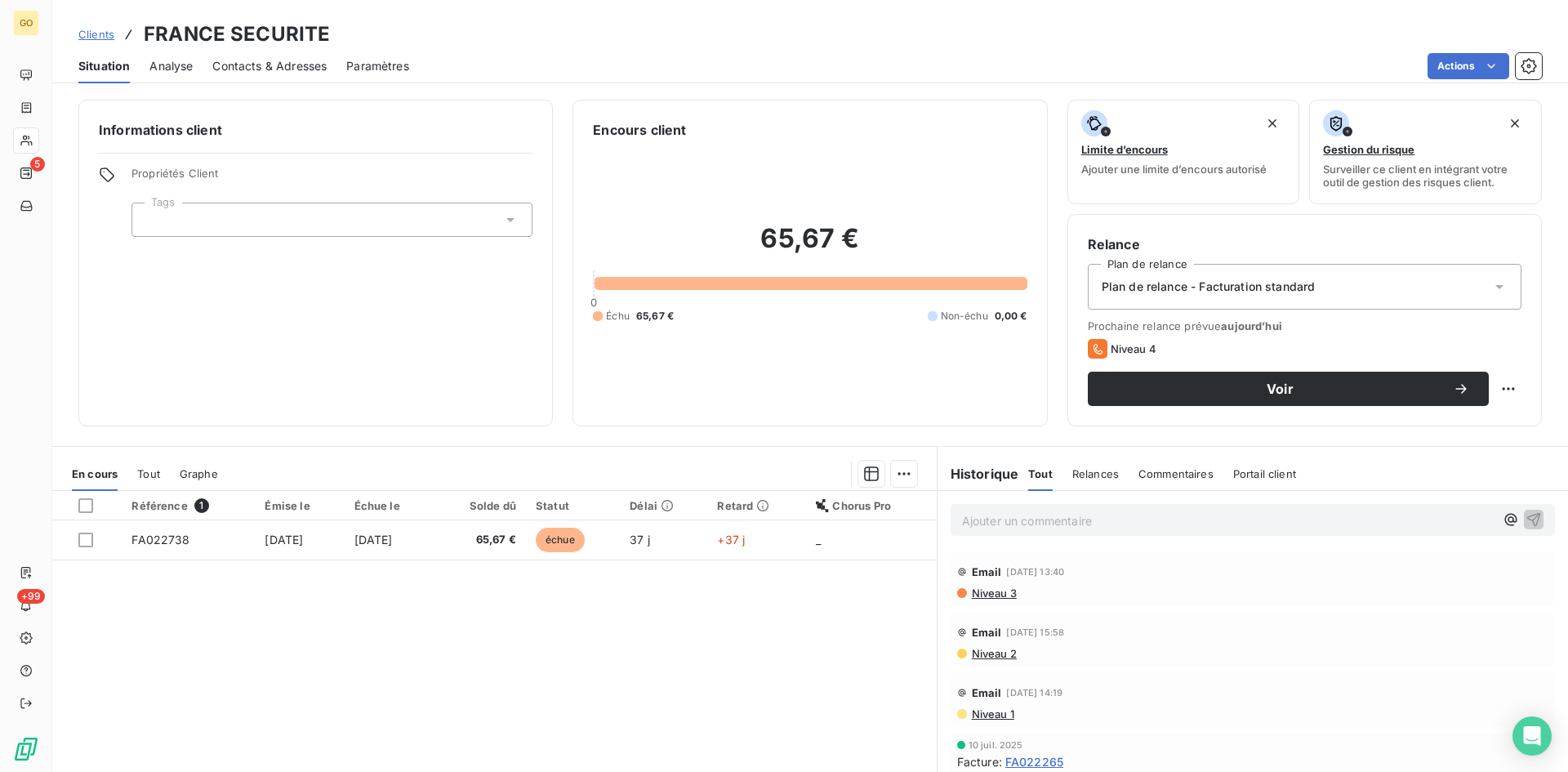
click at [237, 73] on span "Contacts & Adresses" at bounding box center [270, 66] width 115 height 16
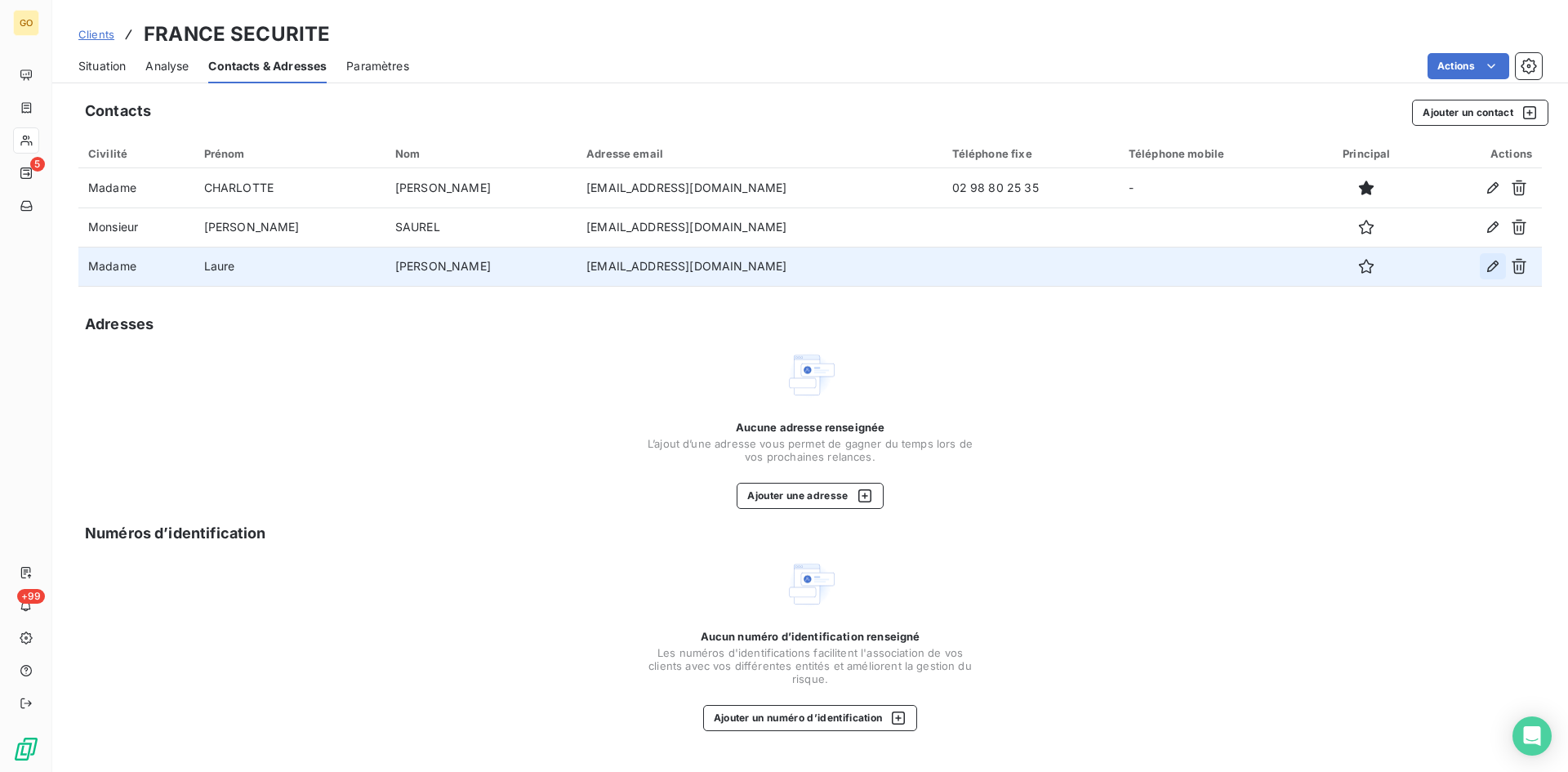
click at [1491, 265] on icon "button" at bounding box center [1493, 266] width 12 height 12
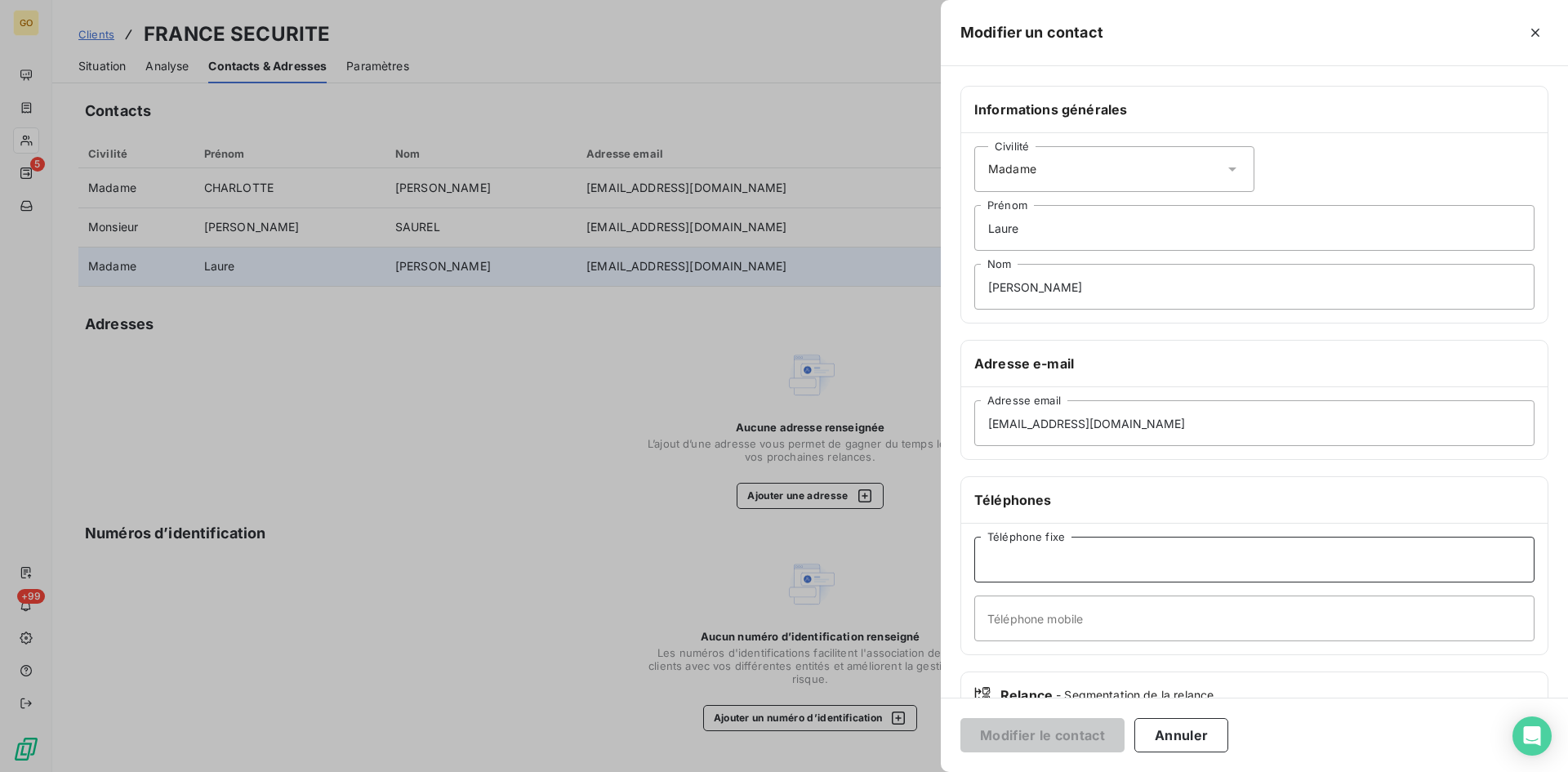
click at [1075, 562] on input "Téléphone fixe" at bounding box center [1255, 559] width 561 height 46
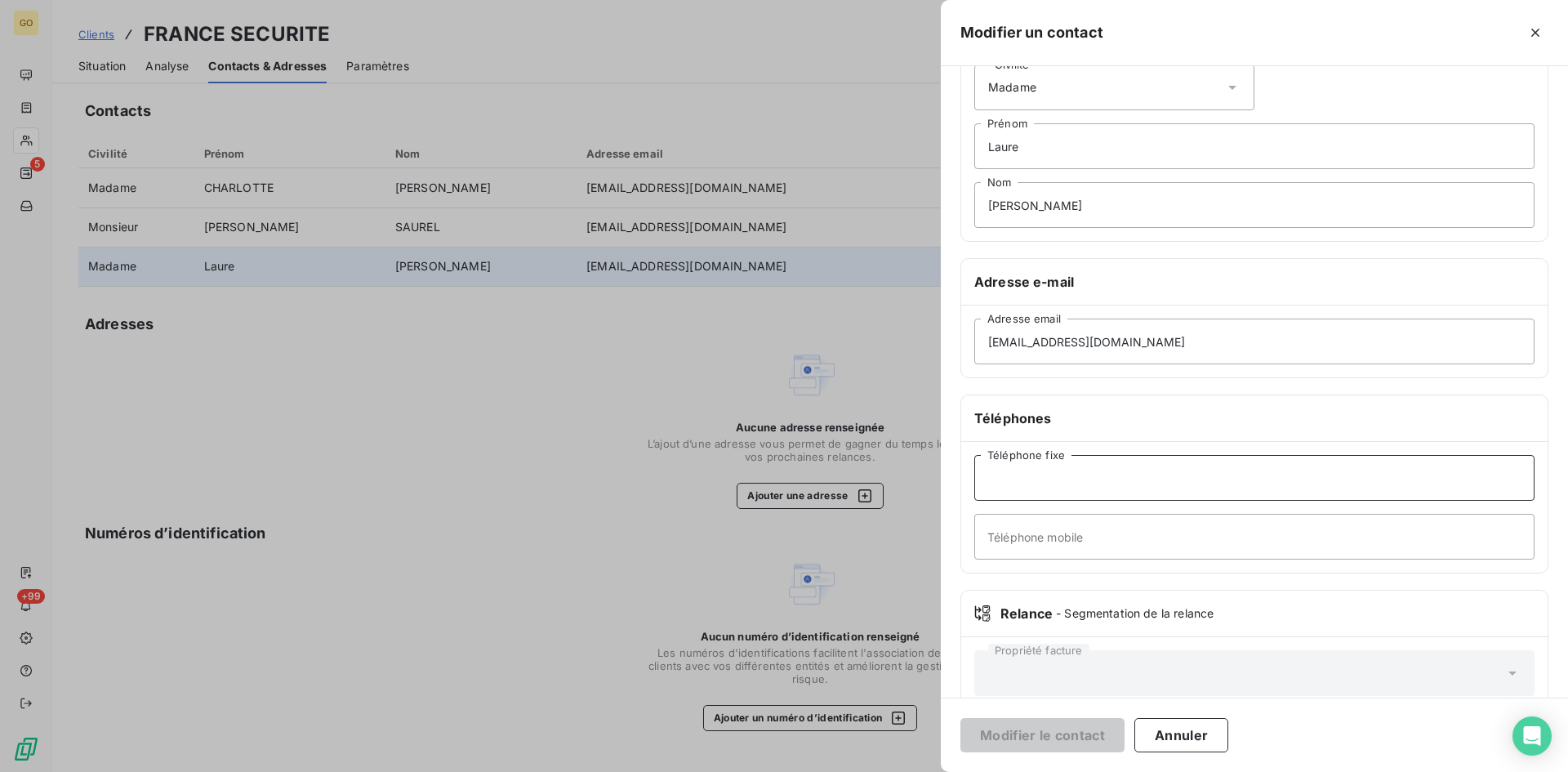
click at [1221, 476] on input "Téléphone fixe" at bounding box center [1255, 477] width 561 height 46
click at [1012, 536] on input "Téléphone mobile" at bounding box center [1255, 536] width 561 height 46
type input "06 74 68 63 45"
click at [1060, 741] on button "Modifier le contact" at bounding box center [1042, 735] width 164 height 34
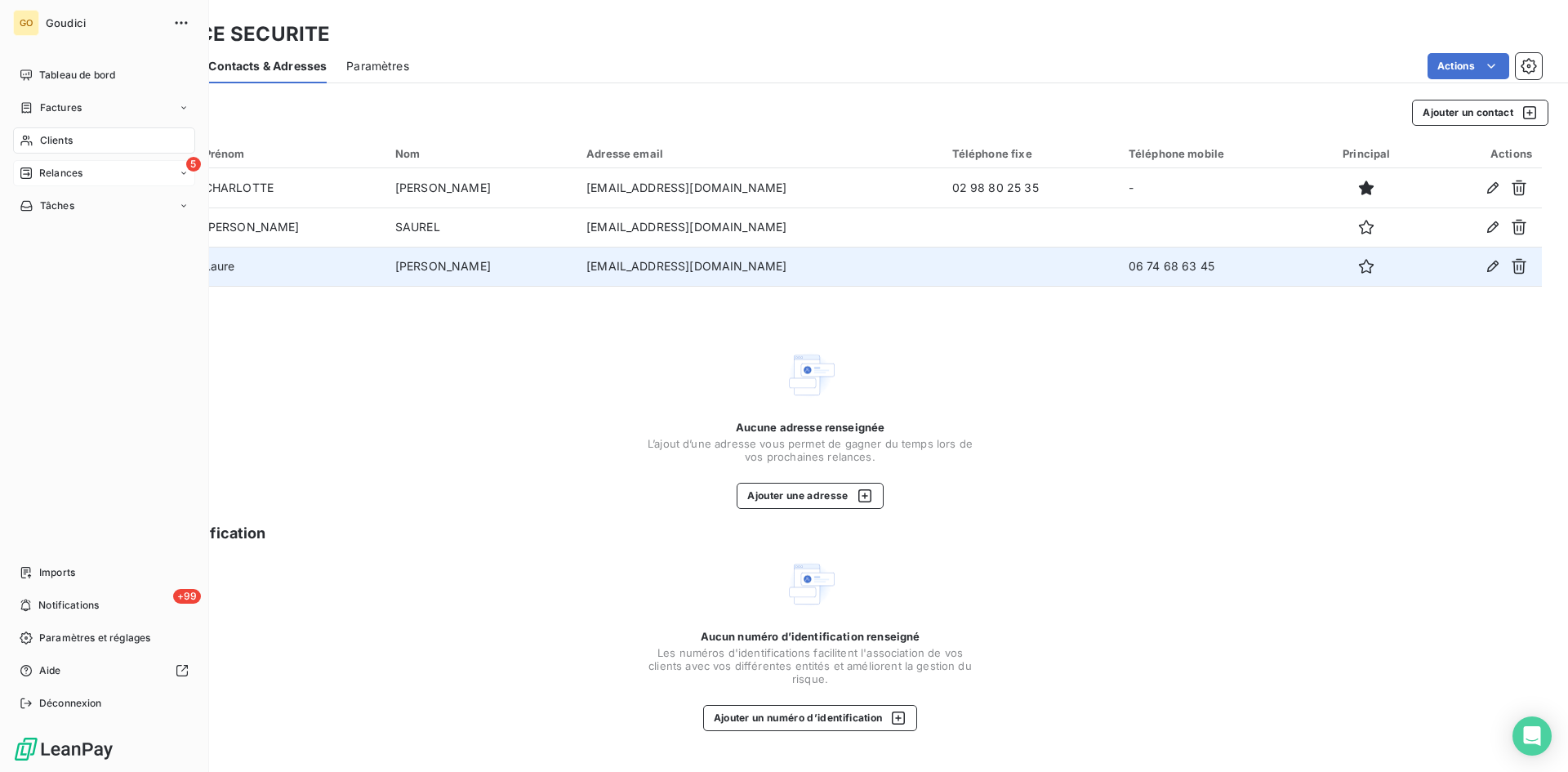
click at [56, 173] on span "Relances" at bounding box center [61, 173] width 43 height 14
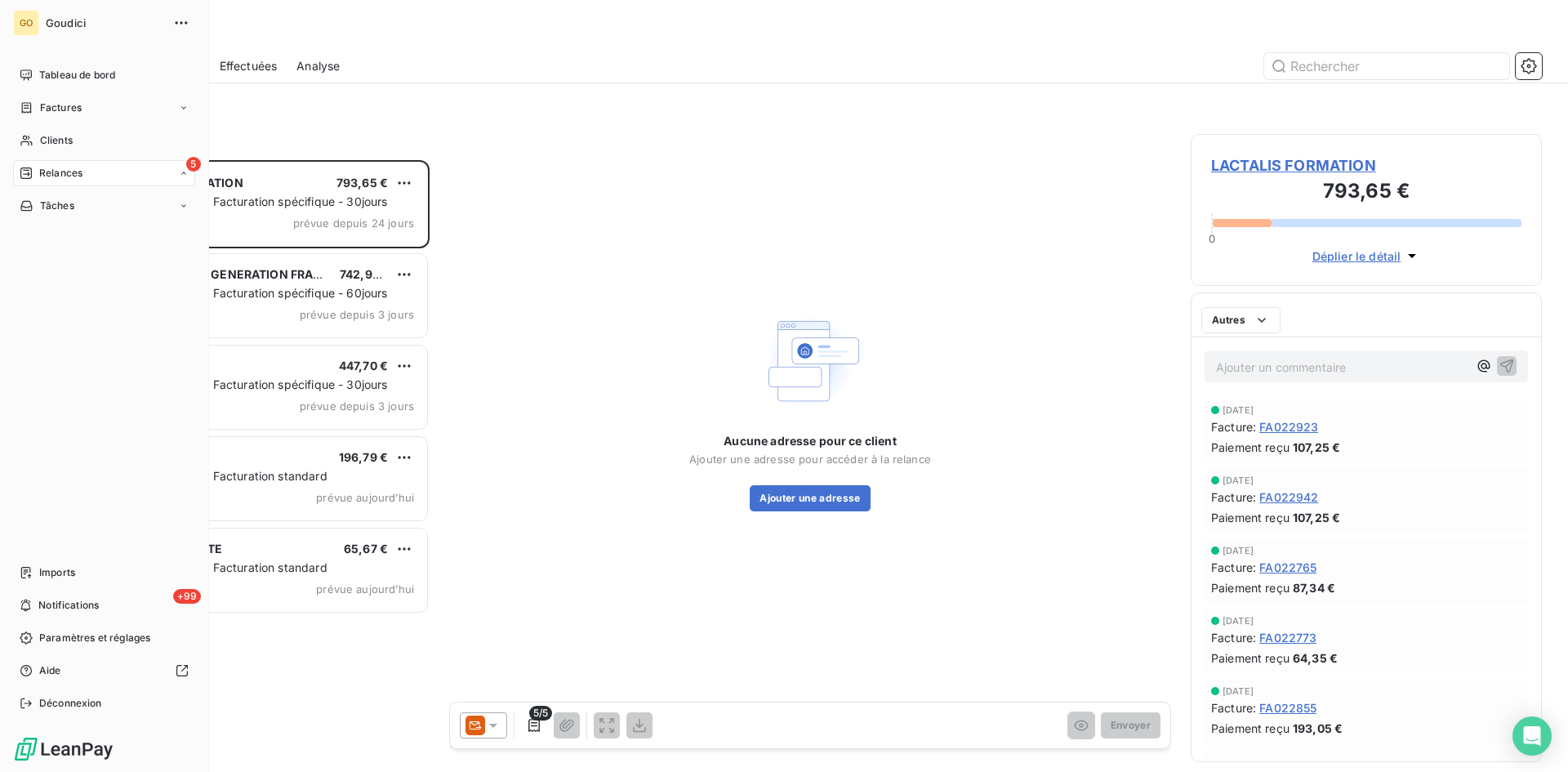
scroll to position [599, 339]
click at [77, 213] on div "À effectuer" at bounding box center [114, 205] width 163 height 26
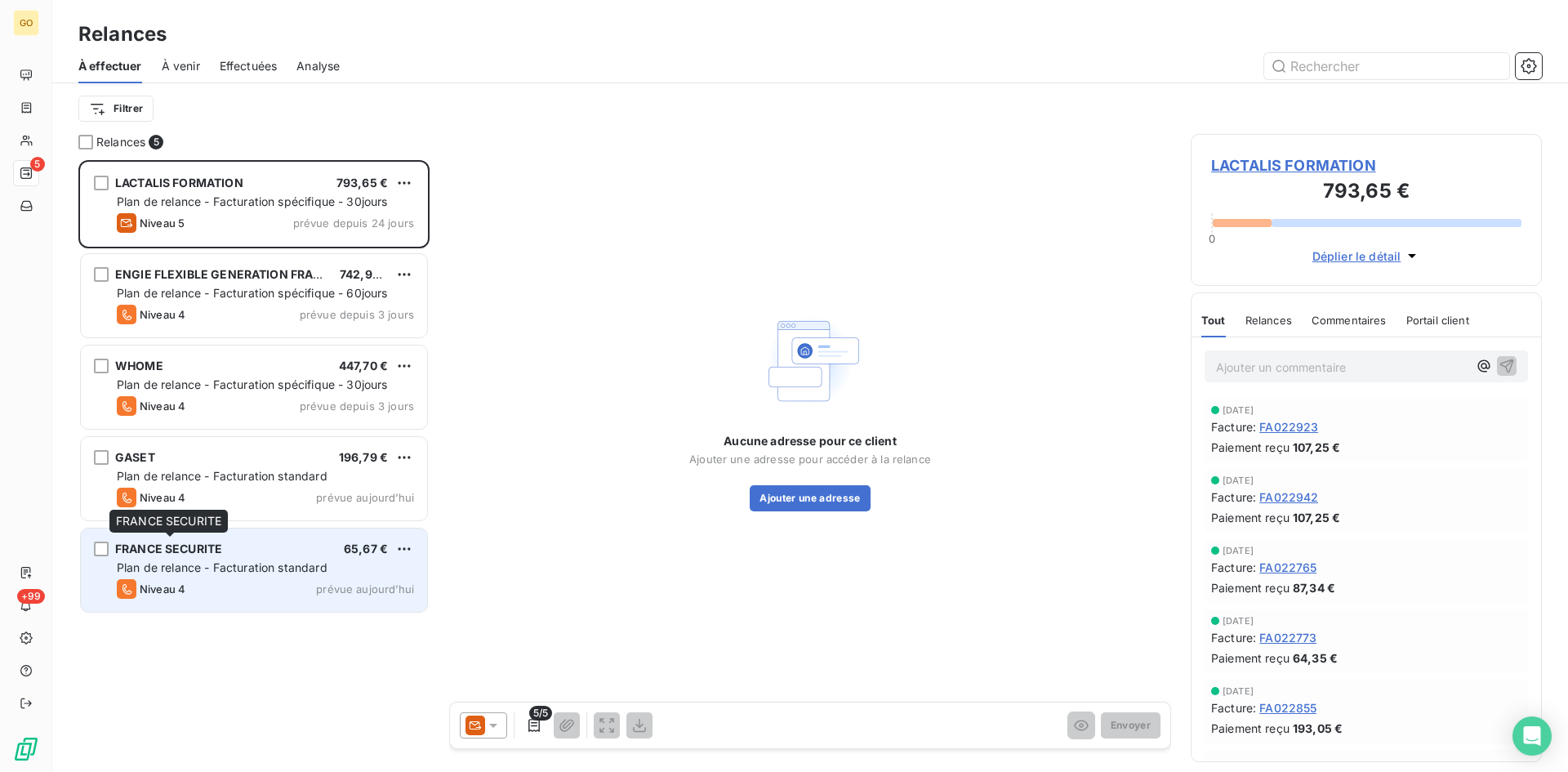
click at [170, 547] on span "FRANCE SECURITE" at bounding box center [168, 549] width 107 height 14
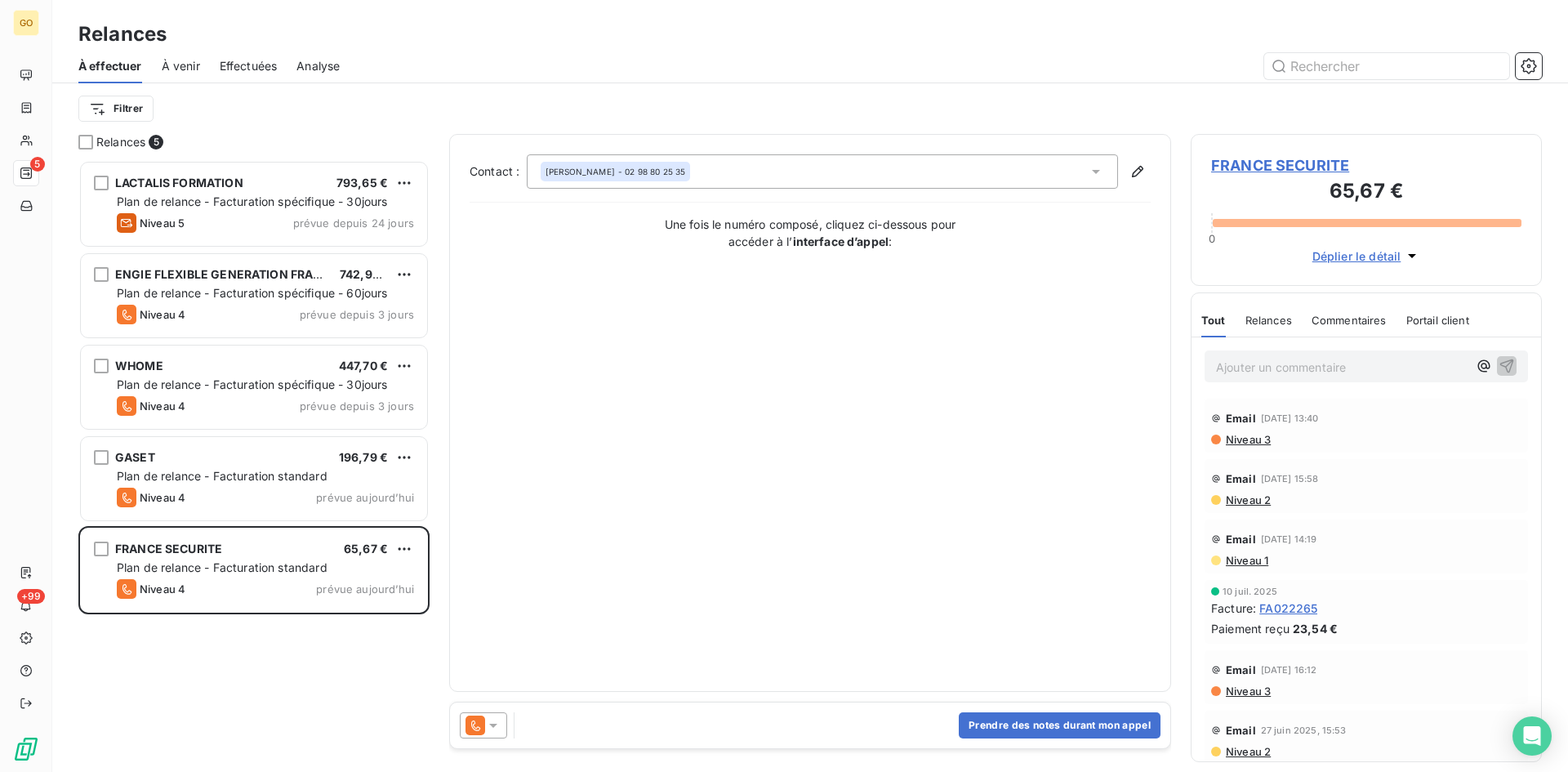
click at [1109, 171] on div "CHARLOTTE PAPERON TASSY - 02 98 80 25 35" at bounding box center [822, 171] width 591 height 34
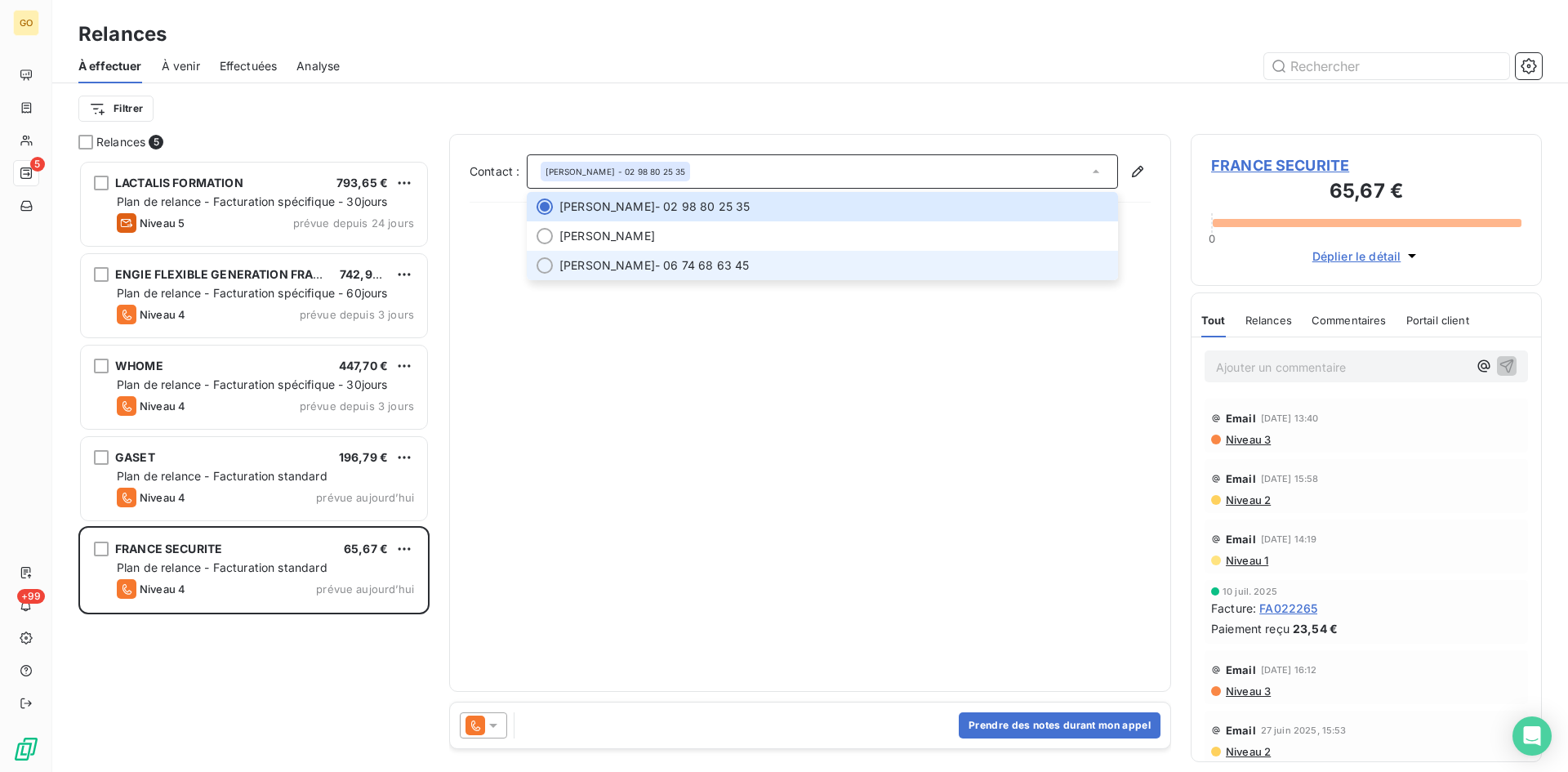
click at [692, 277] on li "Laure GUILLAUME - 06 74 68 63 45" at bounding box center [822, 265] width 591 height 30
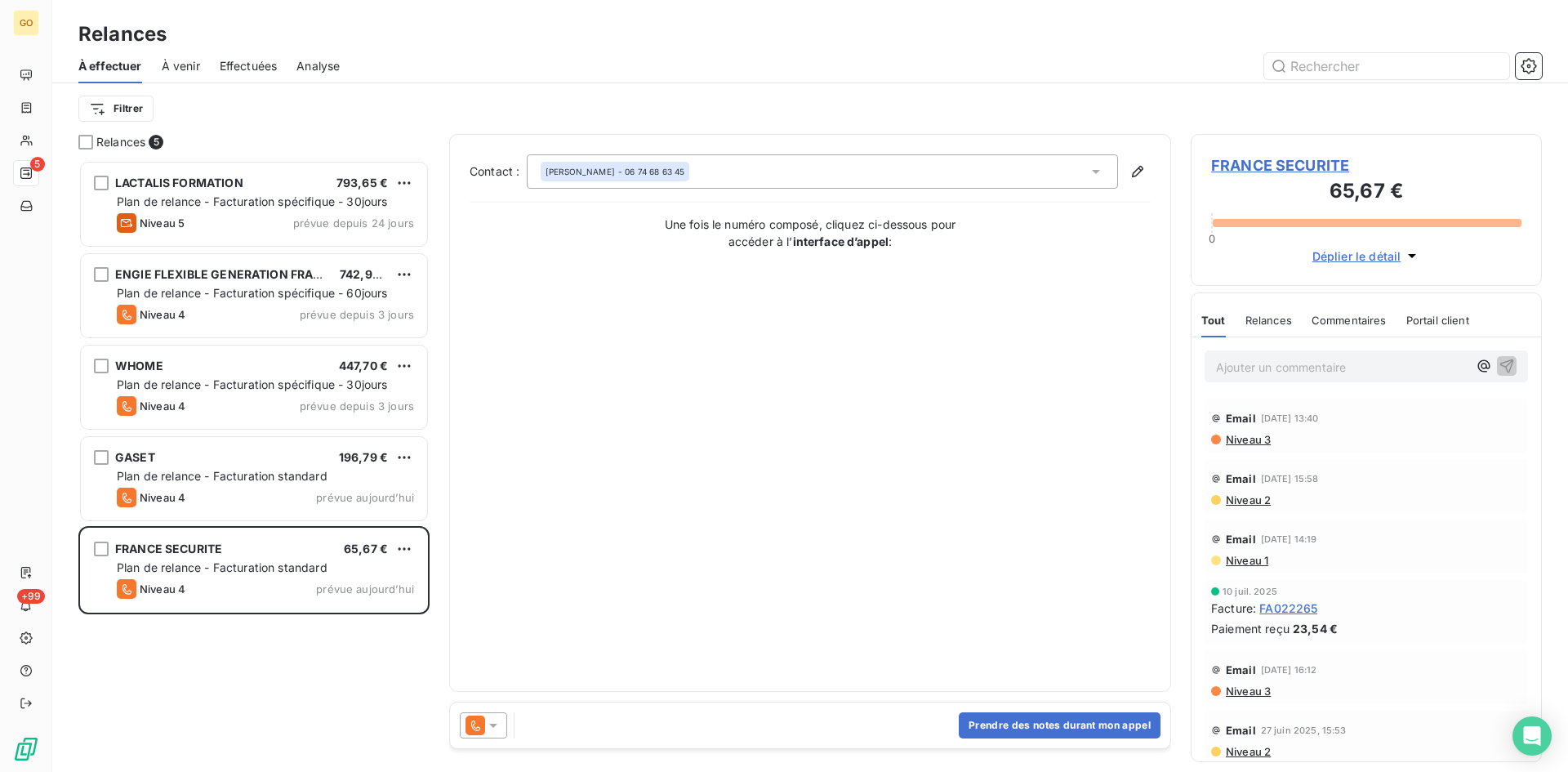
click at [636, 472] on div "Contact : Laure GUILLAUME - 06 74 68 63 45 Une fois le numéro composé, cliquez …" at bounding box center [810, 412] width 681 height 517
click at [505, 724] on div at bounding box center [484, 725] width 47 height 26
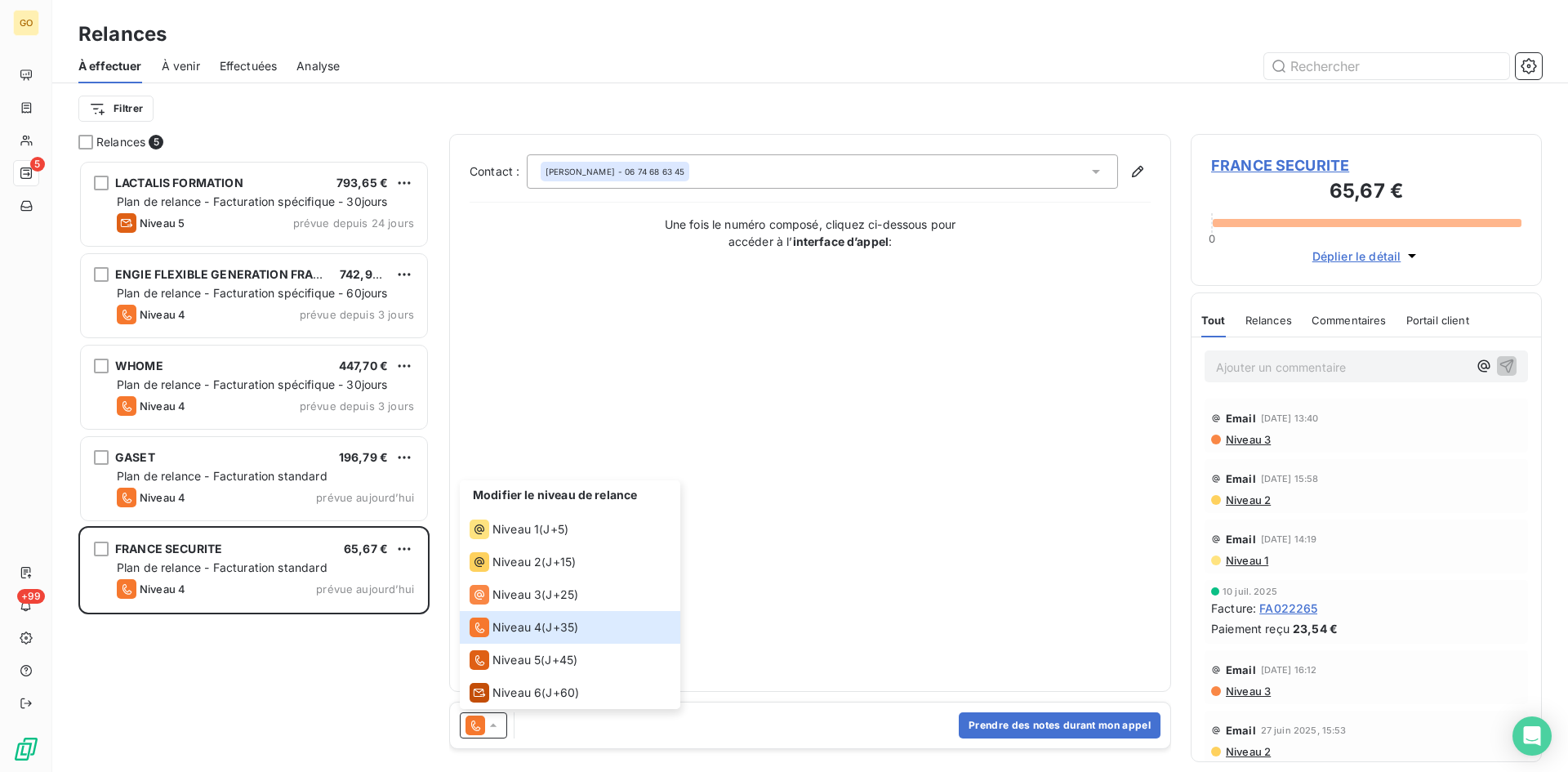
click at [1043, 596] on div "Contact : Laure GUILLAUME - 06 74 68 63 45 Une fois le numéro composé, cliquez …" at bounding box center [810, 412] width 681 height 517
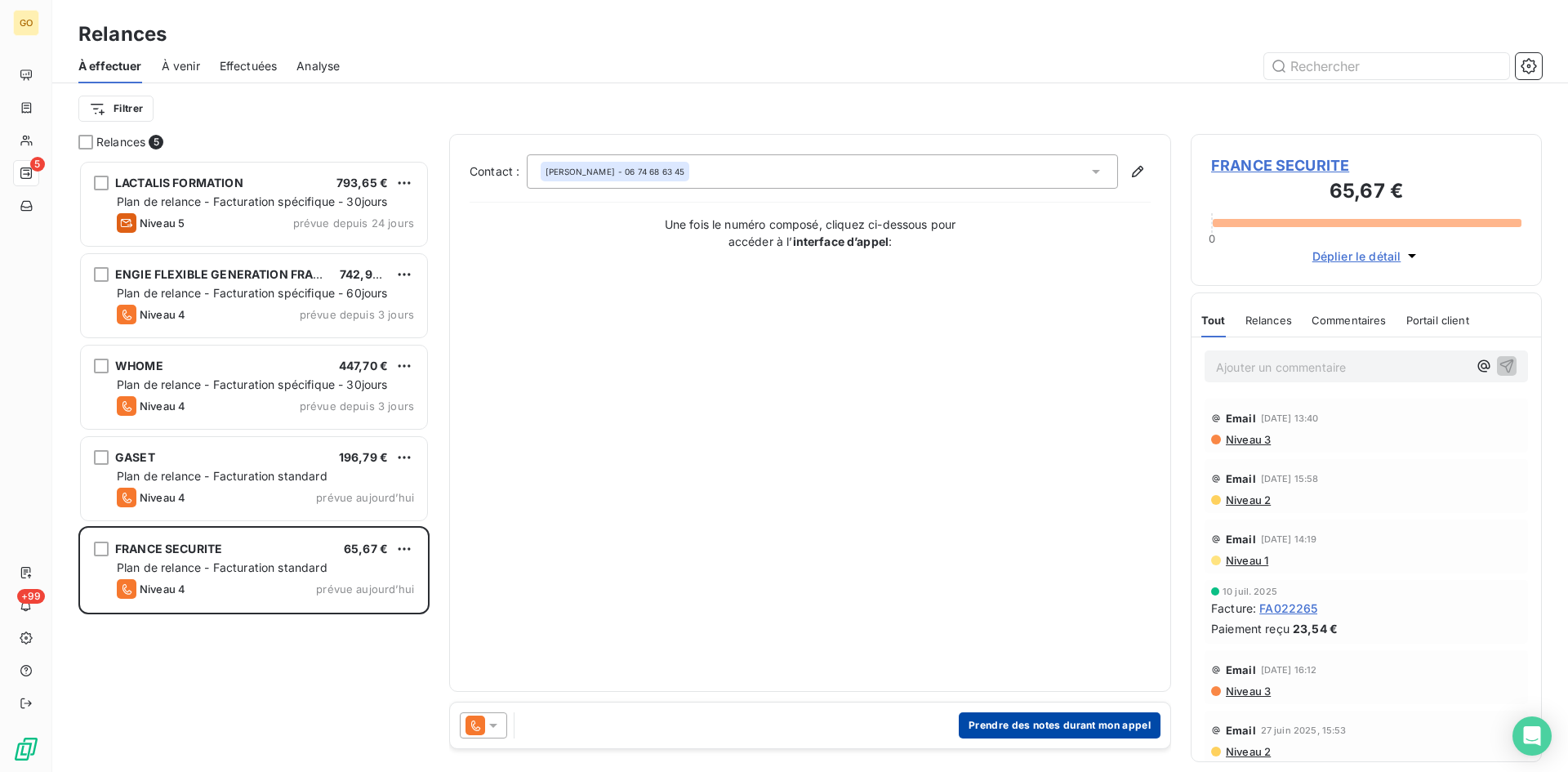
click at [1058, 728] on button "Prendre des notes durant mon appel" at bounding box center [1059, 725] width 201 height 26
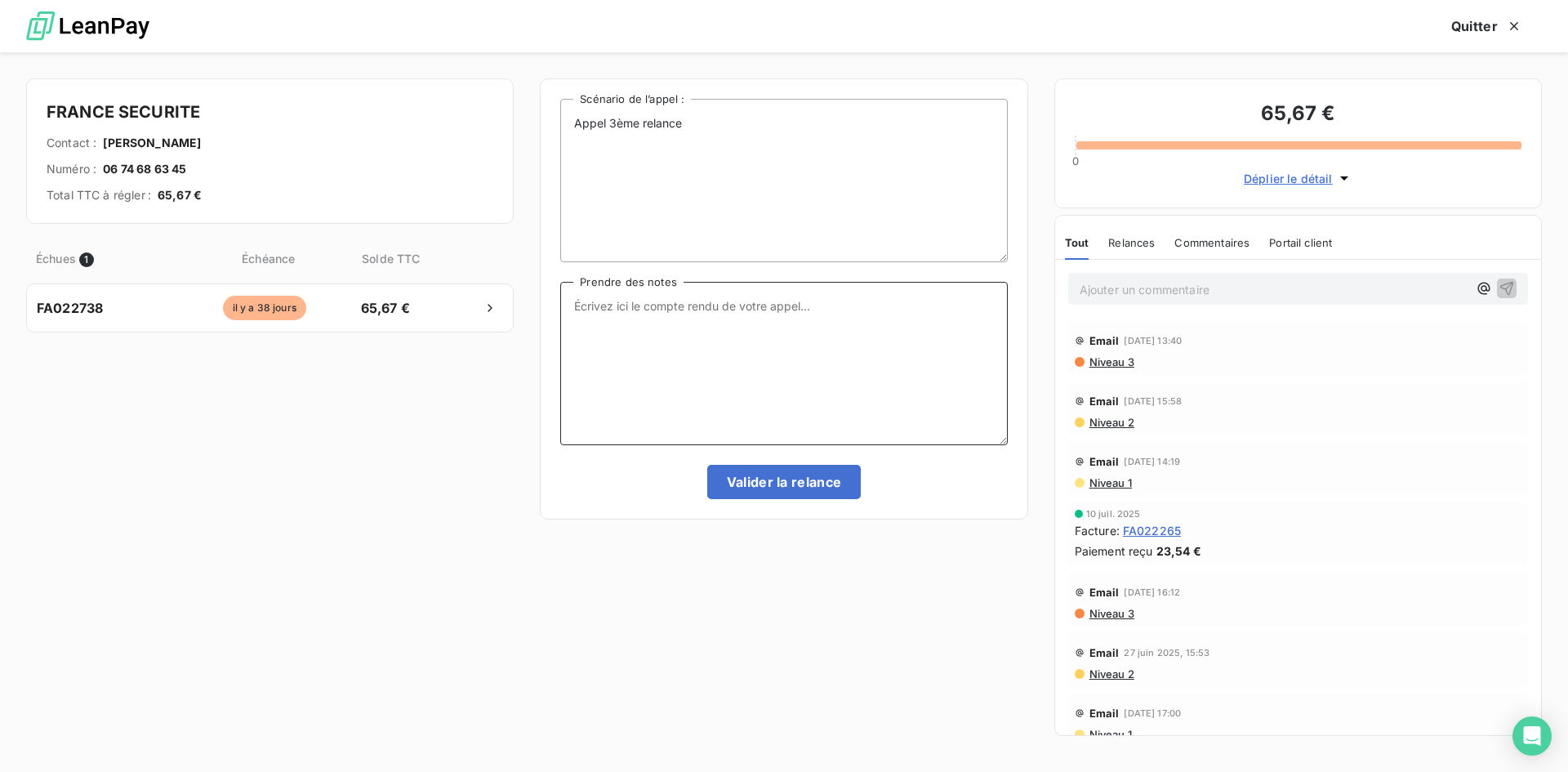
click at [703, 330] on textarea "Prendre des notes" at bounding box center [784, 364] width 447 height 163
type textarea "msg vocal laissé"
click at [800, 498] on button "Valider la relance" at bounding box center [784, 482] width 154 height 34
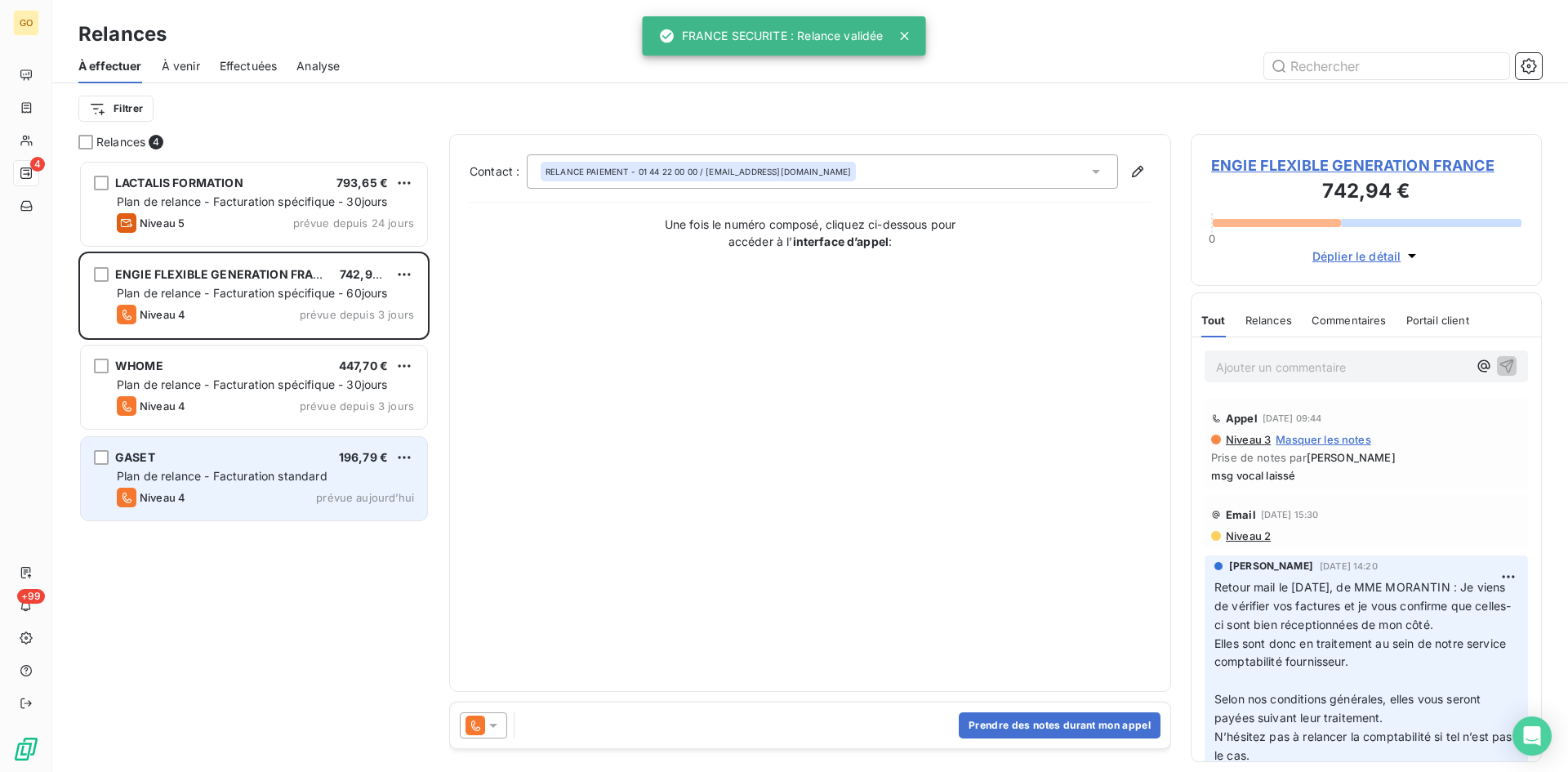
click at [121, 460] on span "GASET" at bounding box center [135, 458] width 40 height 14
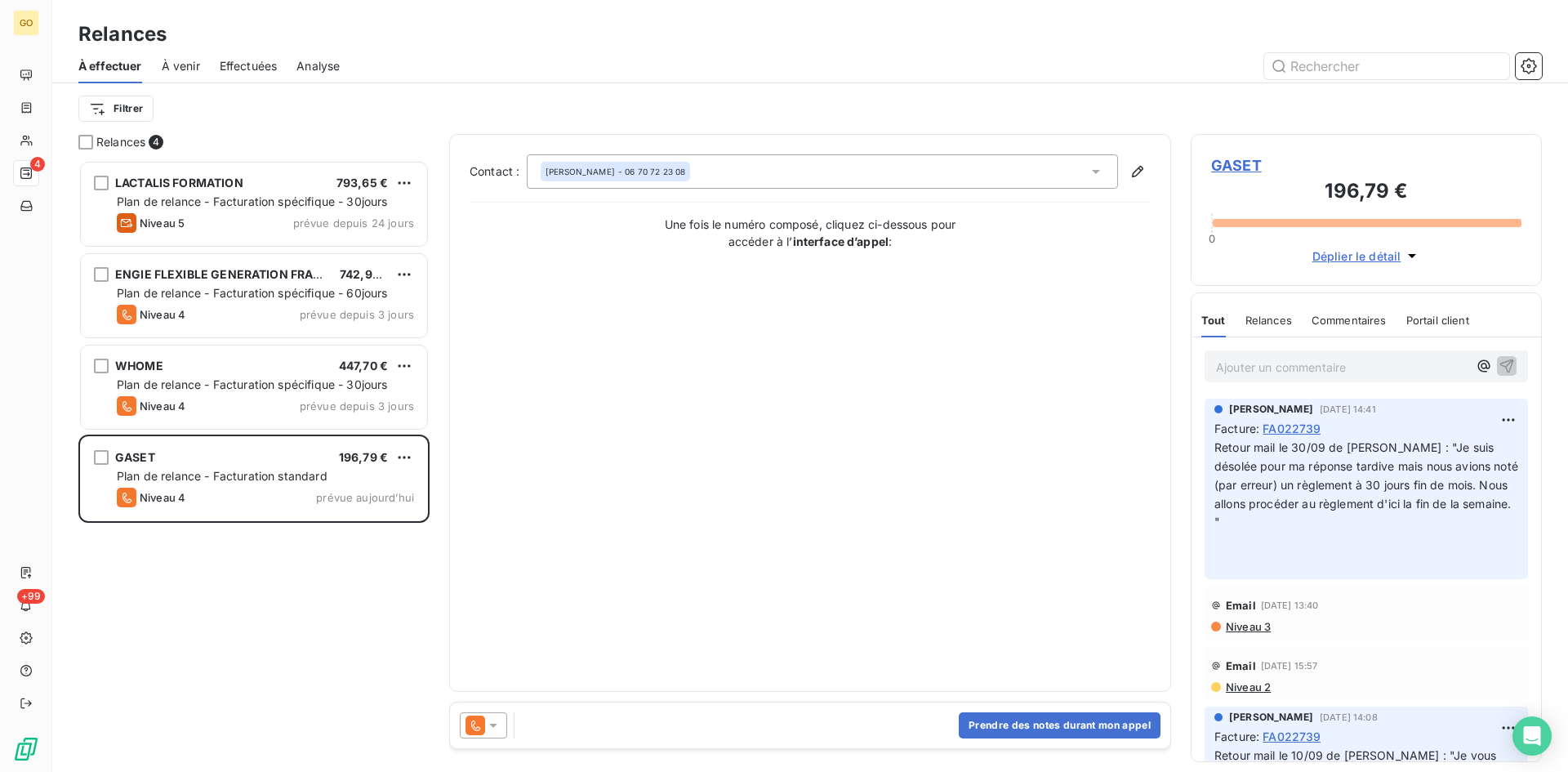
click at [1253, 157] on span "GASET" at bounding box center [1367, 165] width 311 height 22
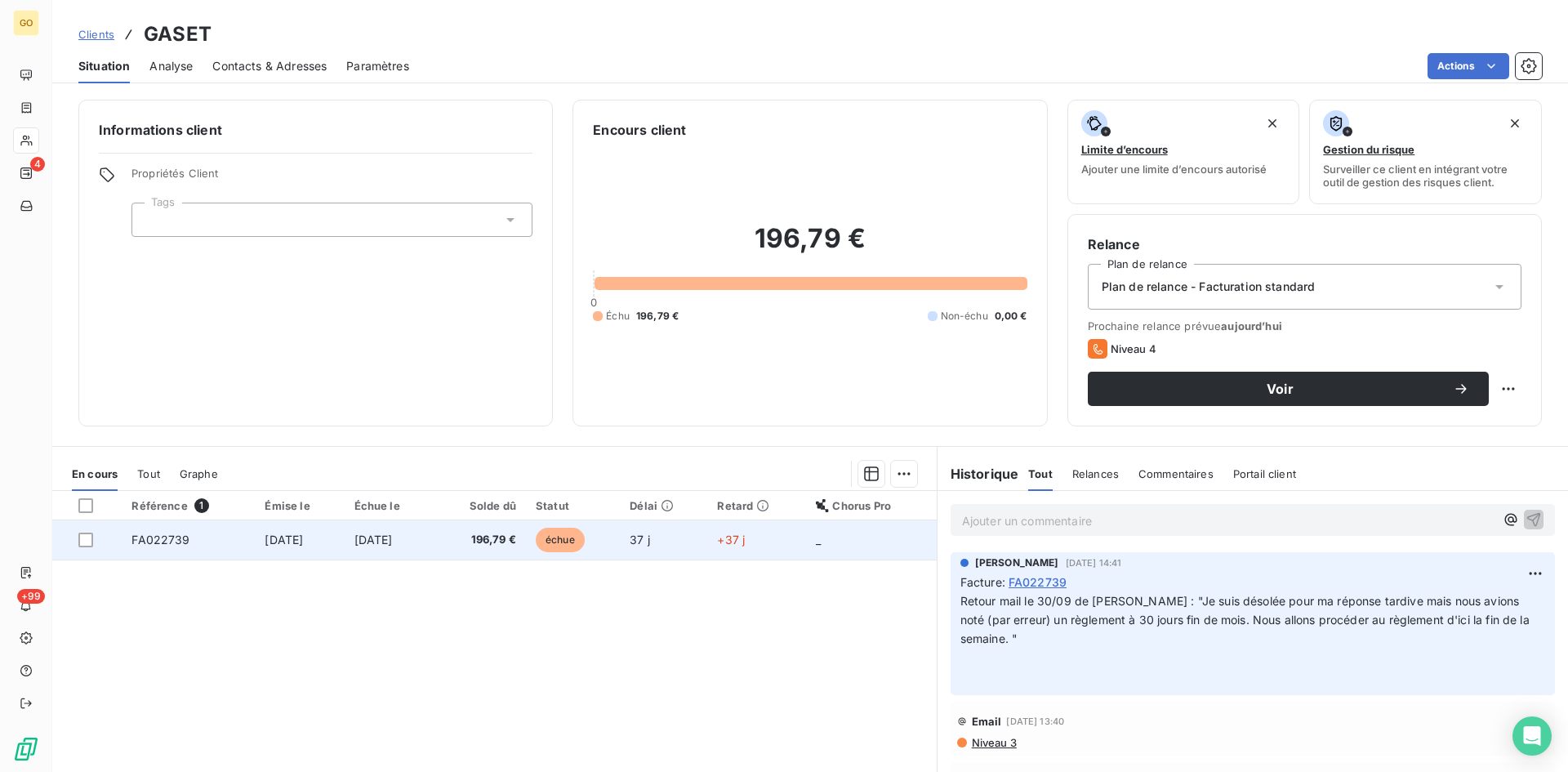
click at [255, 549] on td "2 sept. 2025" at bounding box center [299, 540] width 89 height 39
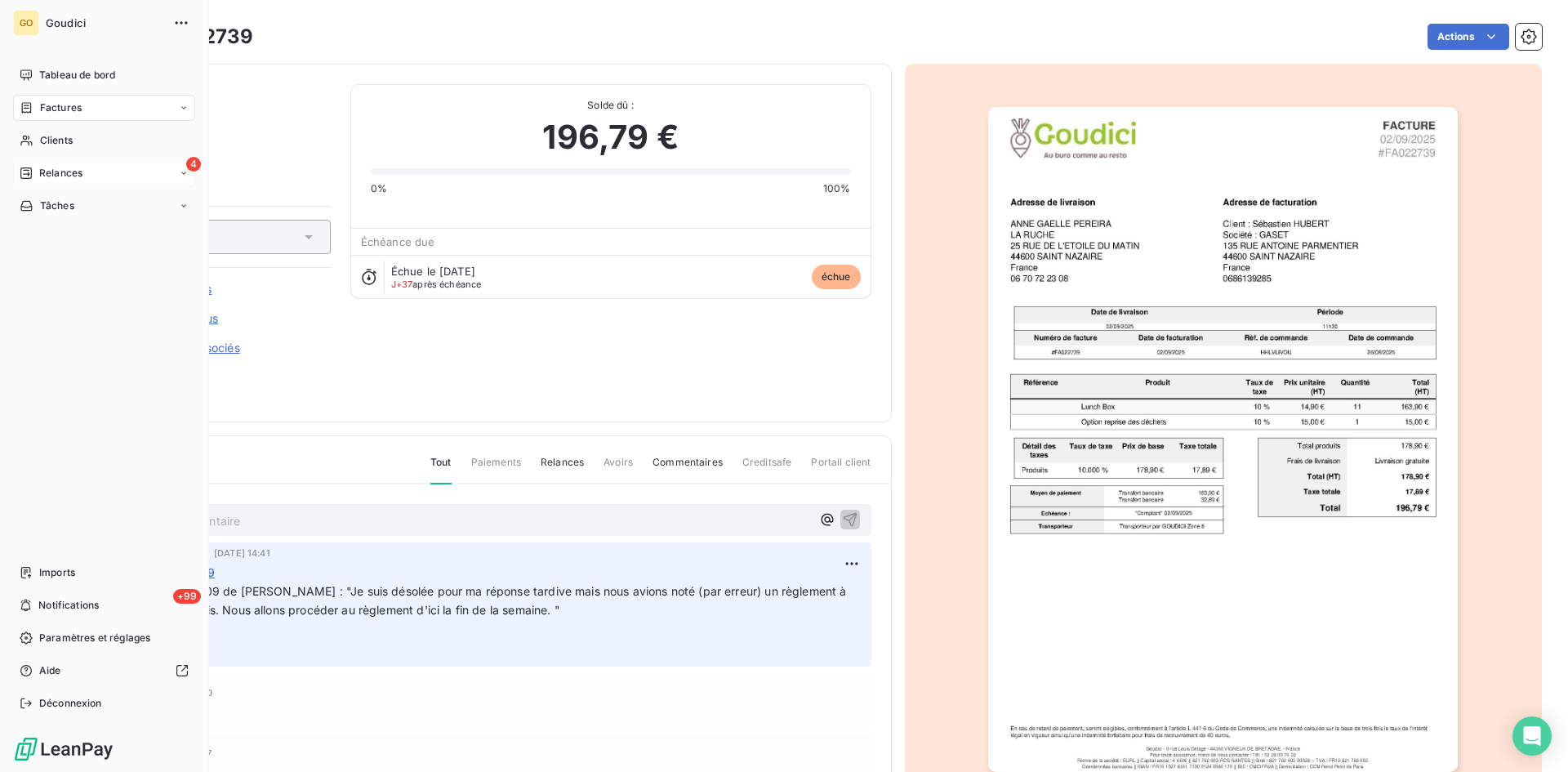
click at [58, 172] on span "Relances" at bounding box center [61, 173] width 43 height 14
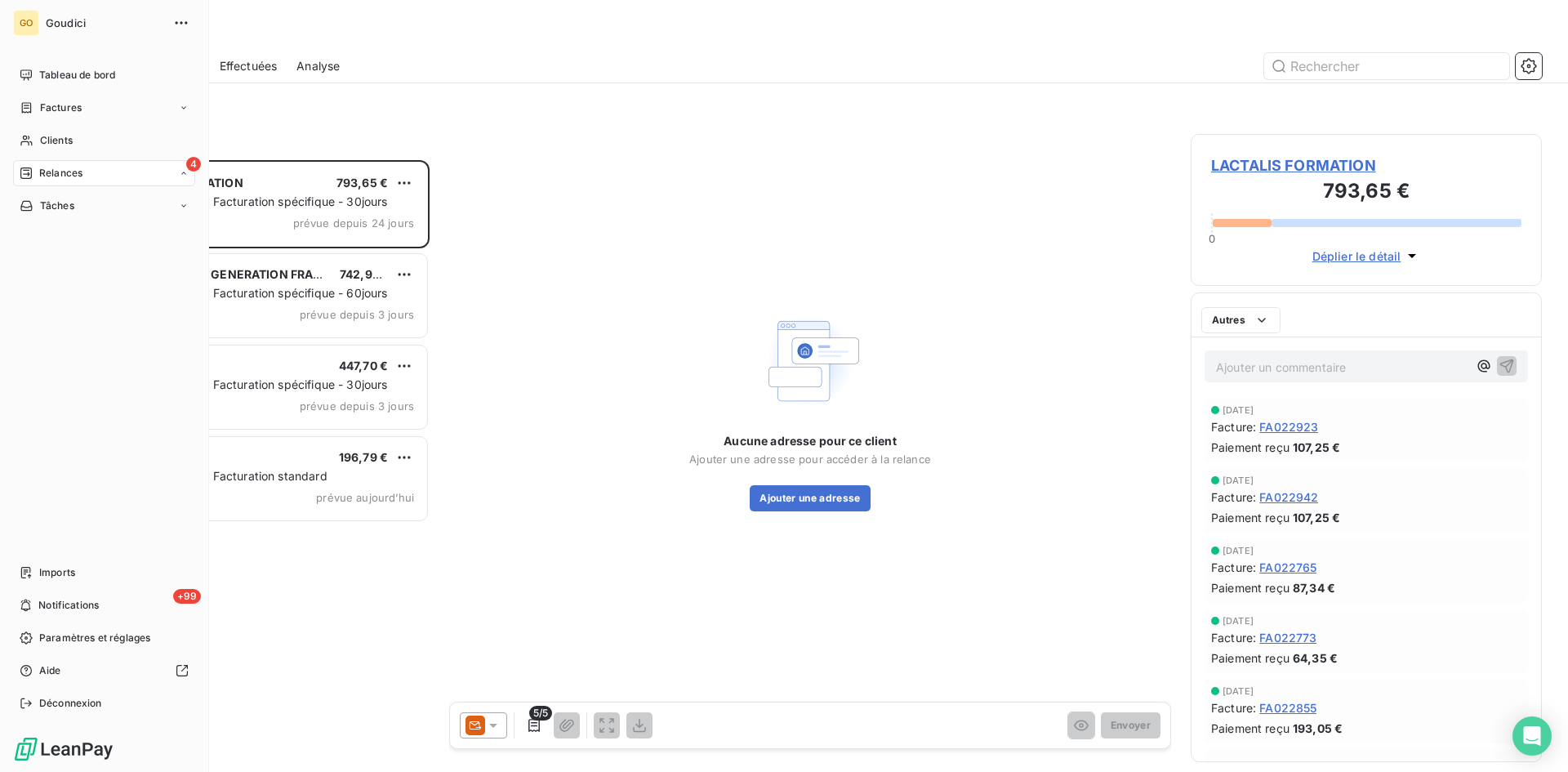
scroll to position [599, 339]
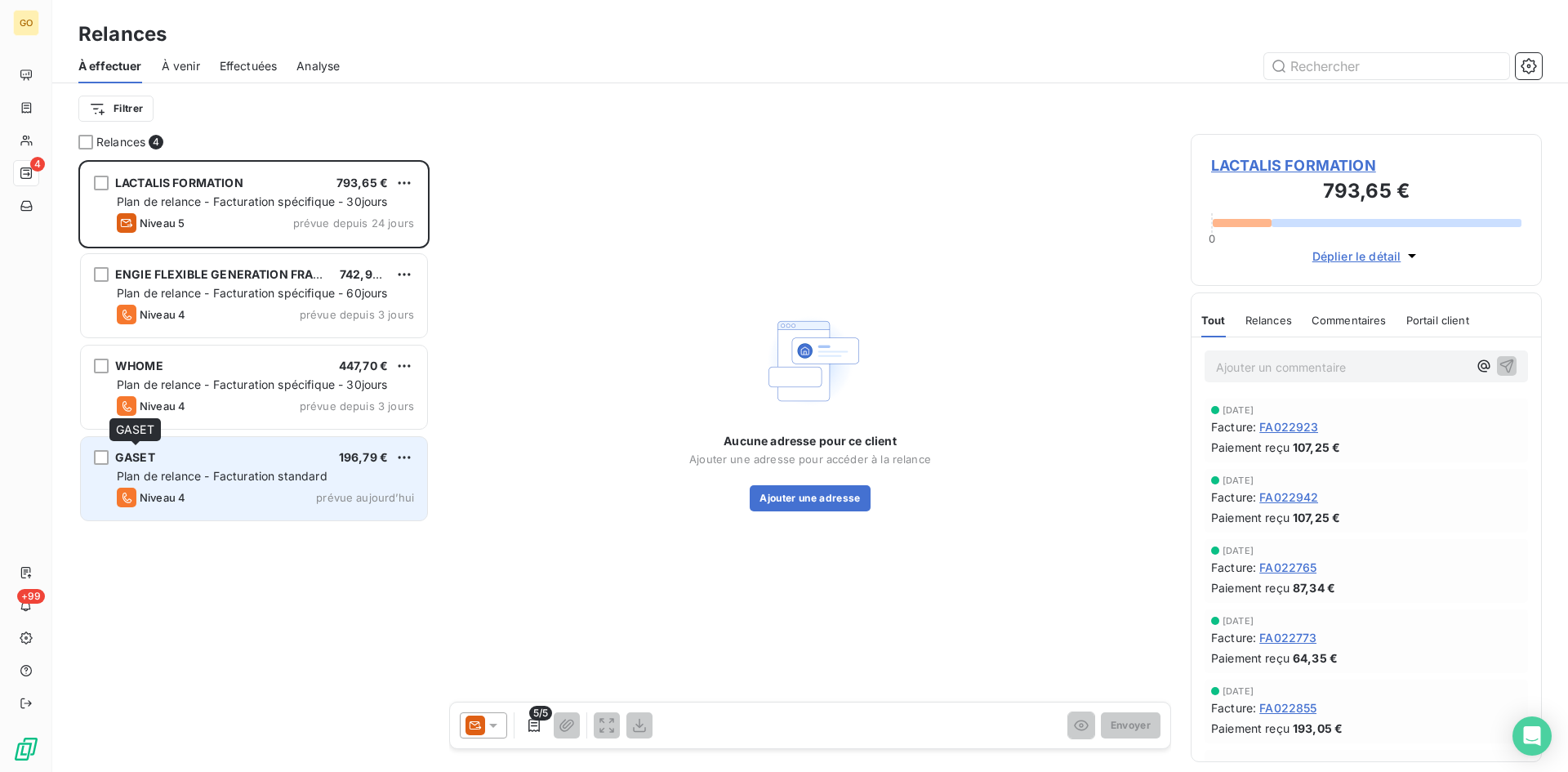
click at [141, 453] on span "GASET" at bounding box center [135, 458] width 40 height 14
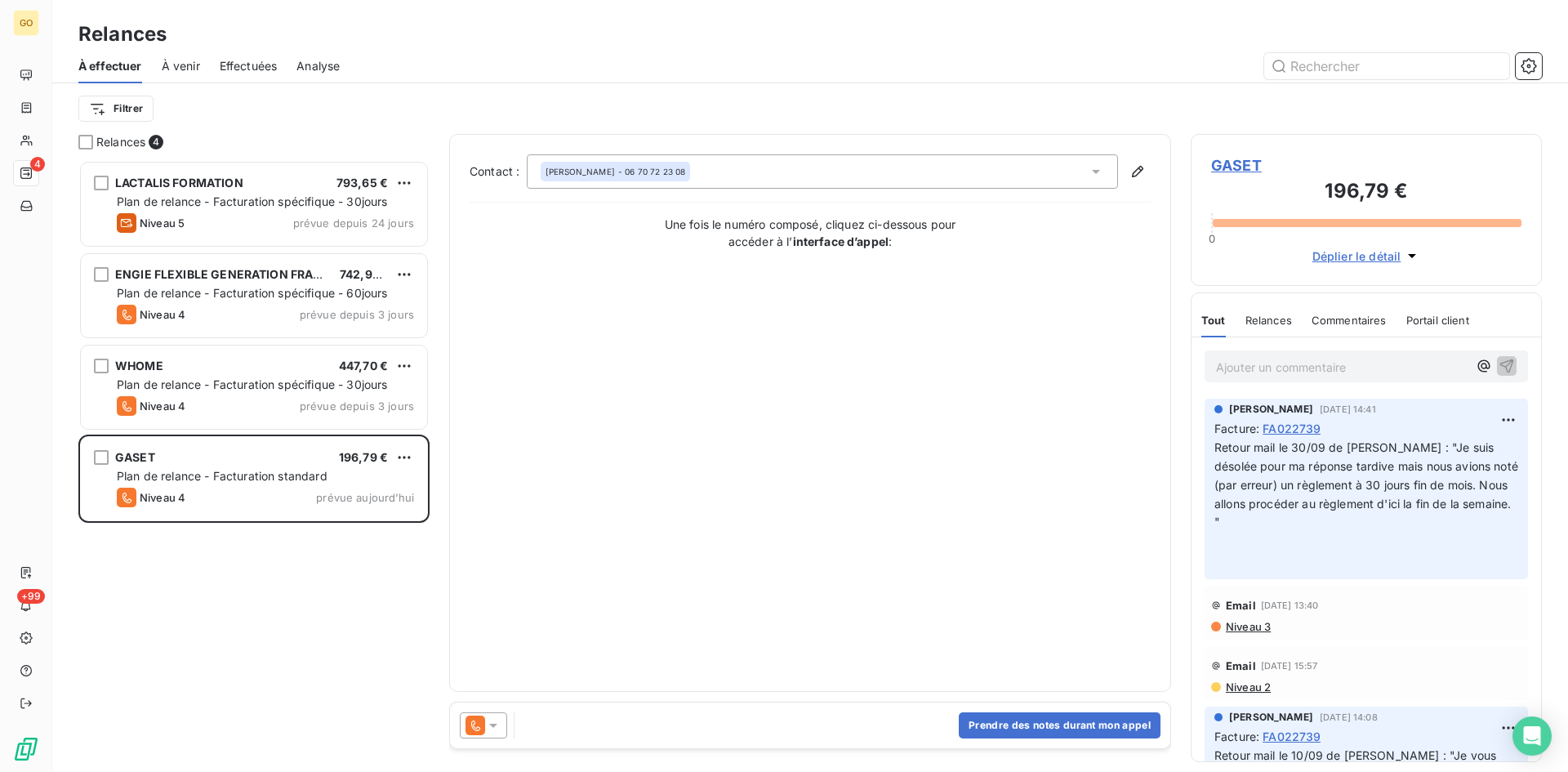
click at [1248, 166] on span "GASET" at bounding box center [1367, 165] width 311 height 22
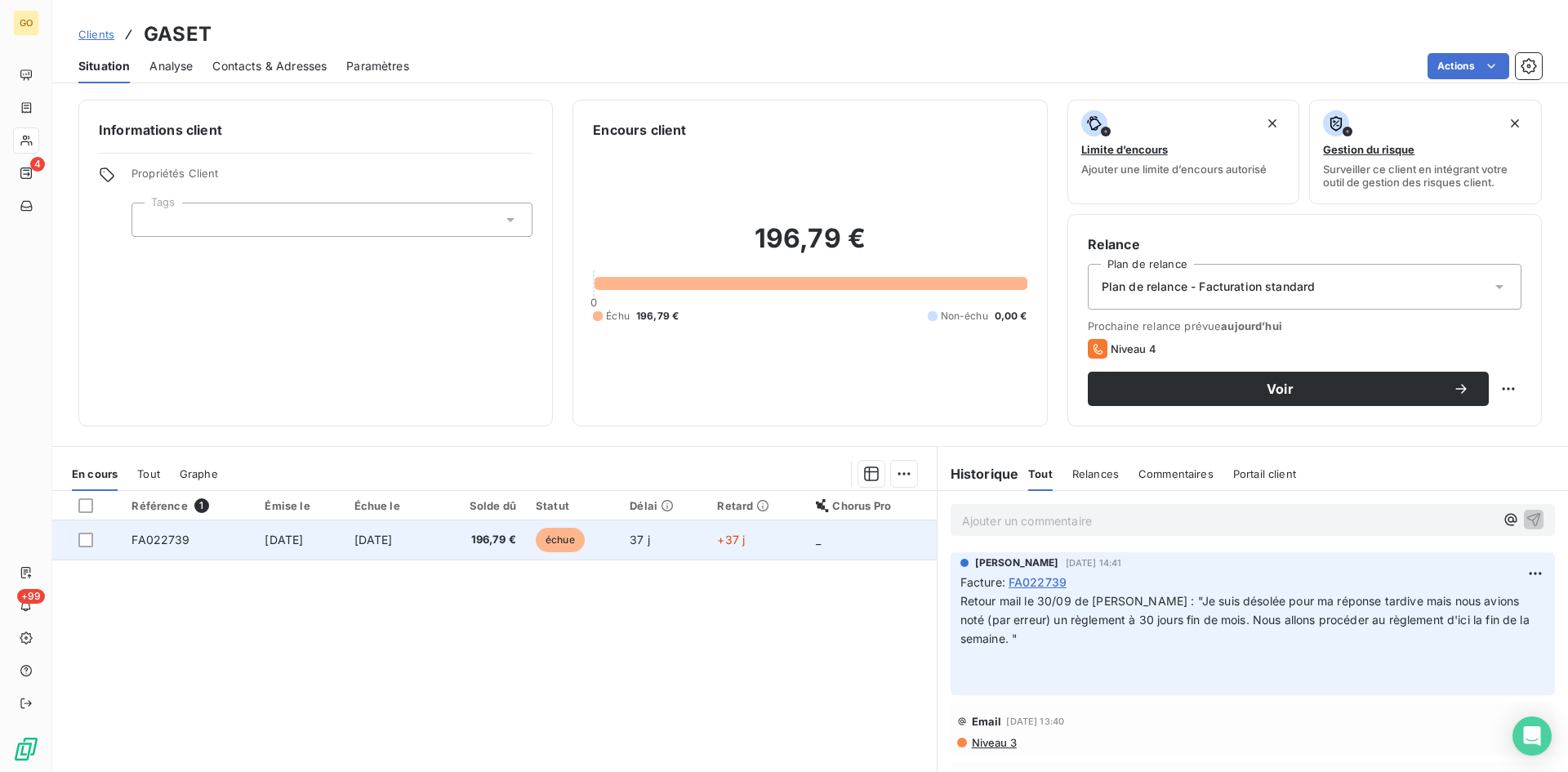
click at [271, 540] on span "2 sept. 2025" at bounding box center [284, 540] width 39 height 14
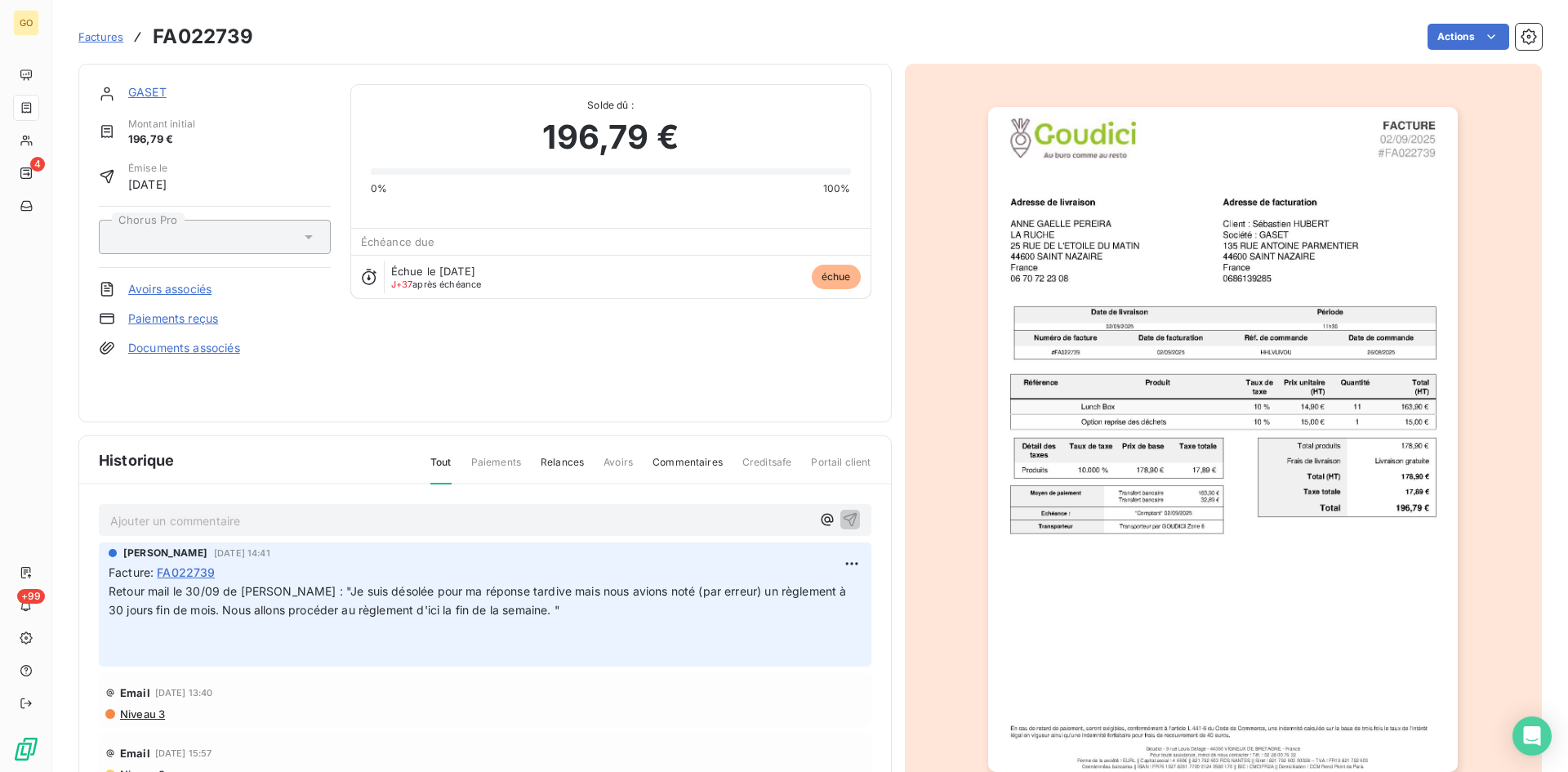
click at [141, 98] on link "GASET" at bounding box center [147, 92] width 39 height 14
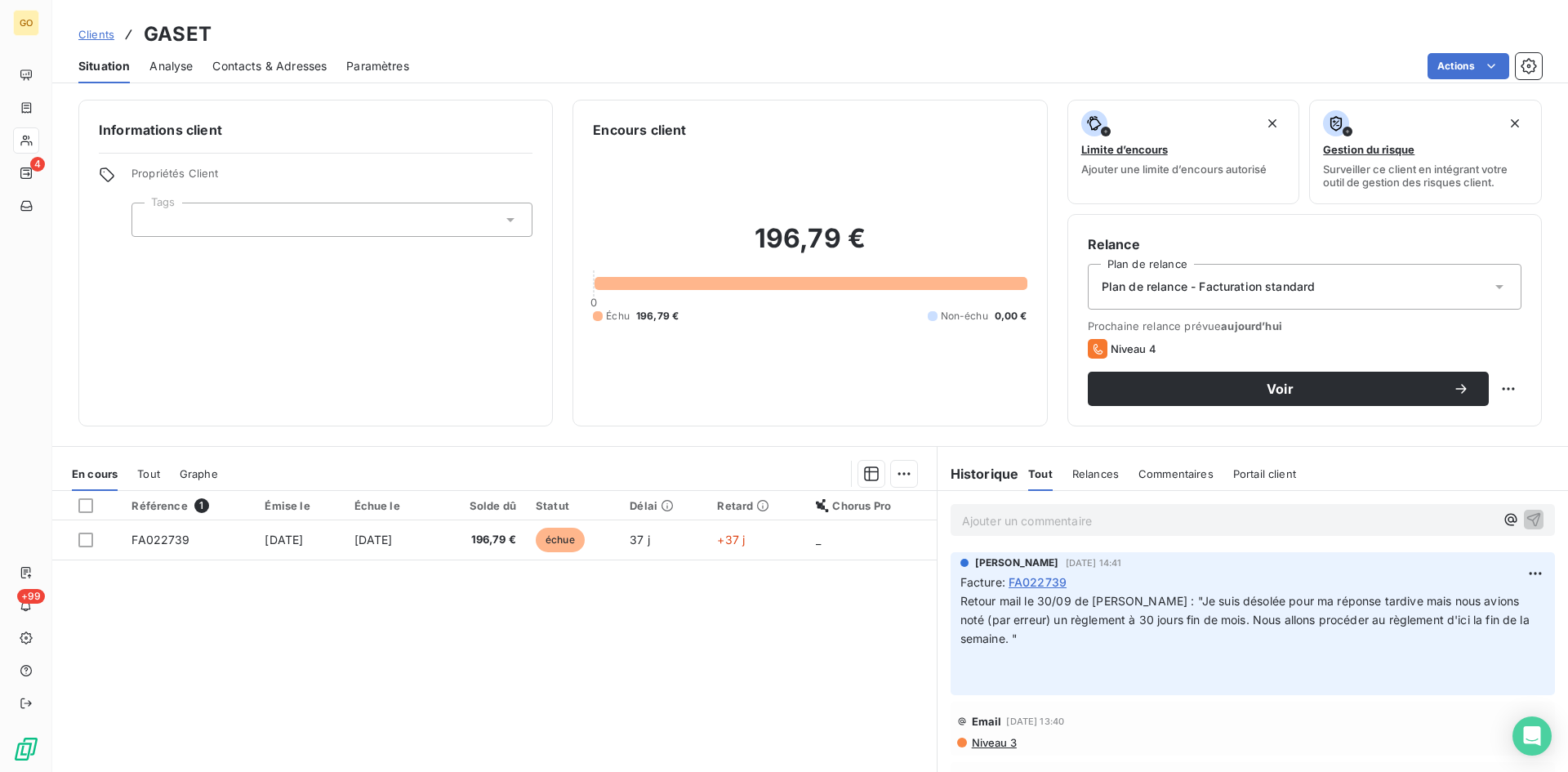
click at [244, 70] on span "Contacts & Adresses" at bounding box center [270, 66] width 115 height 16
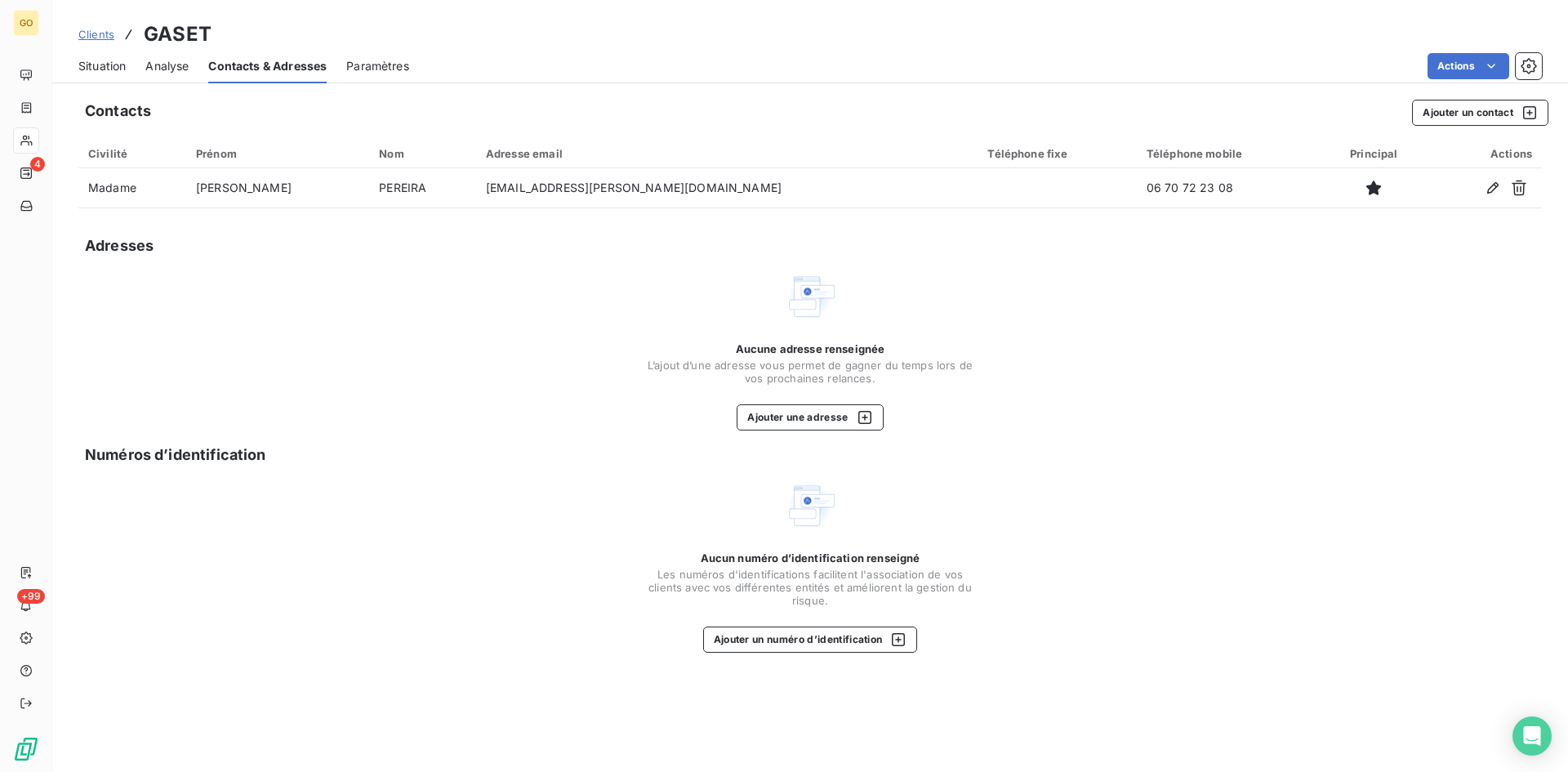
click at [87, 62] on span "Situation" at bounding box center [102, 66] width 47 height 16
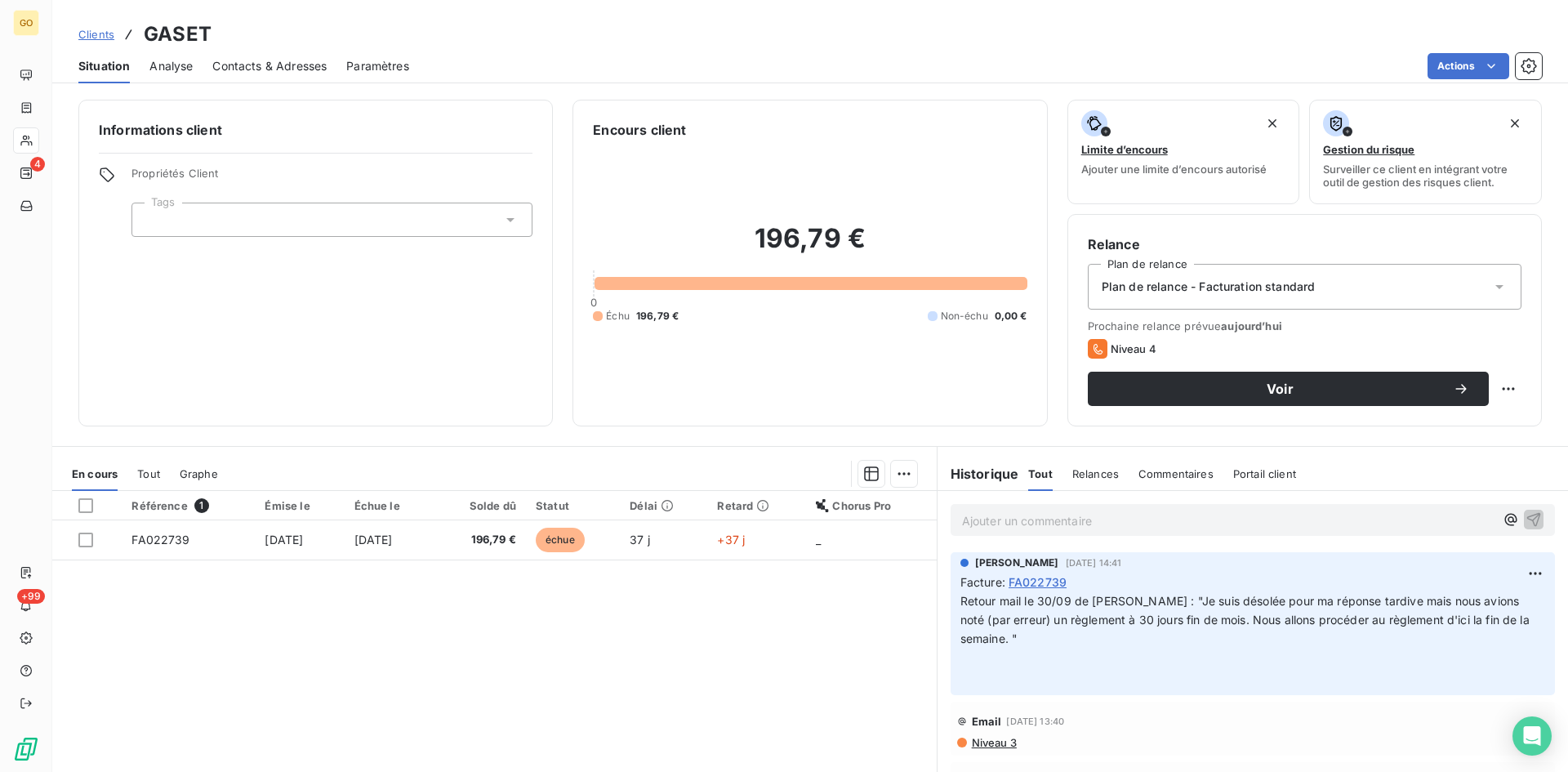
click at [246, 61] on span "Contacts & Adresses" at bounding box center [270, 66] width 115 height 16
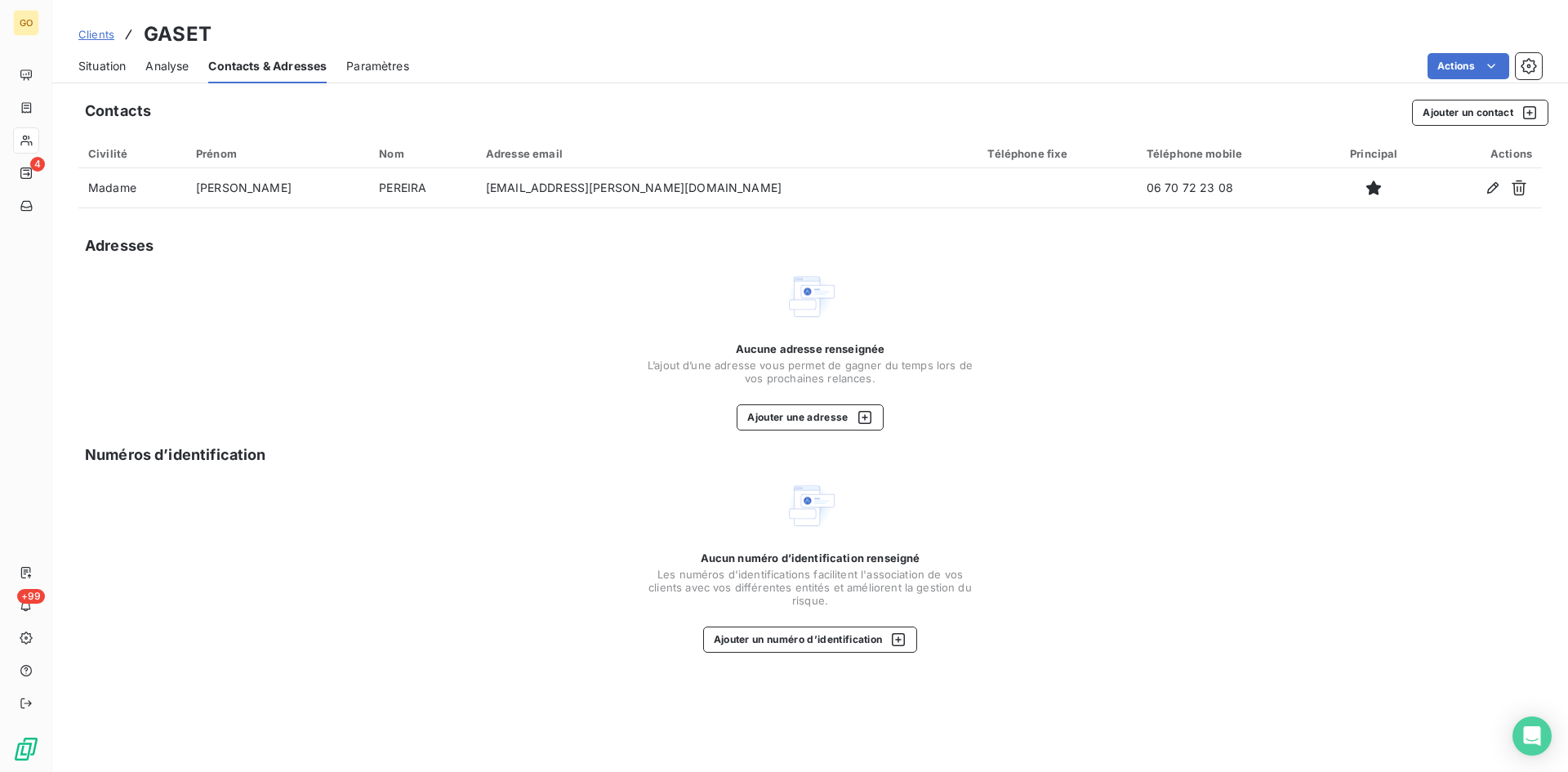
click at [99, 55] on div "Situation" at bounding box center [102, 66] width 47 height 34
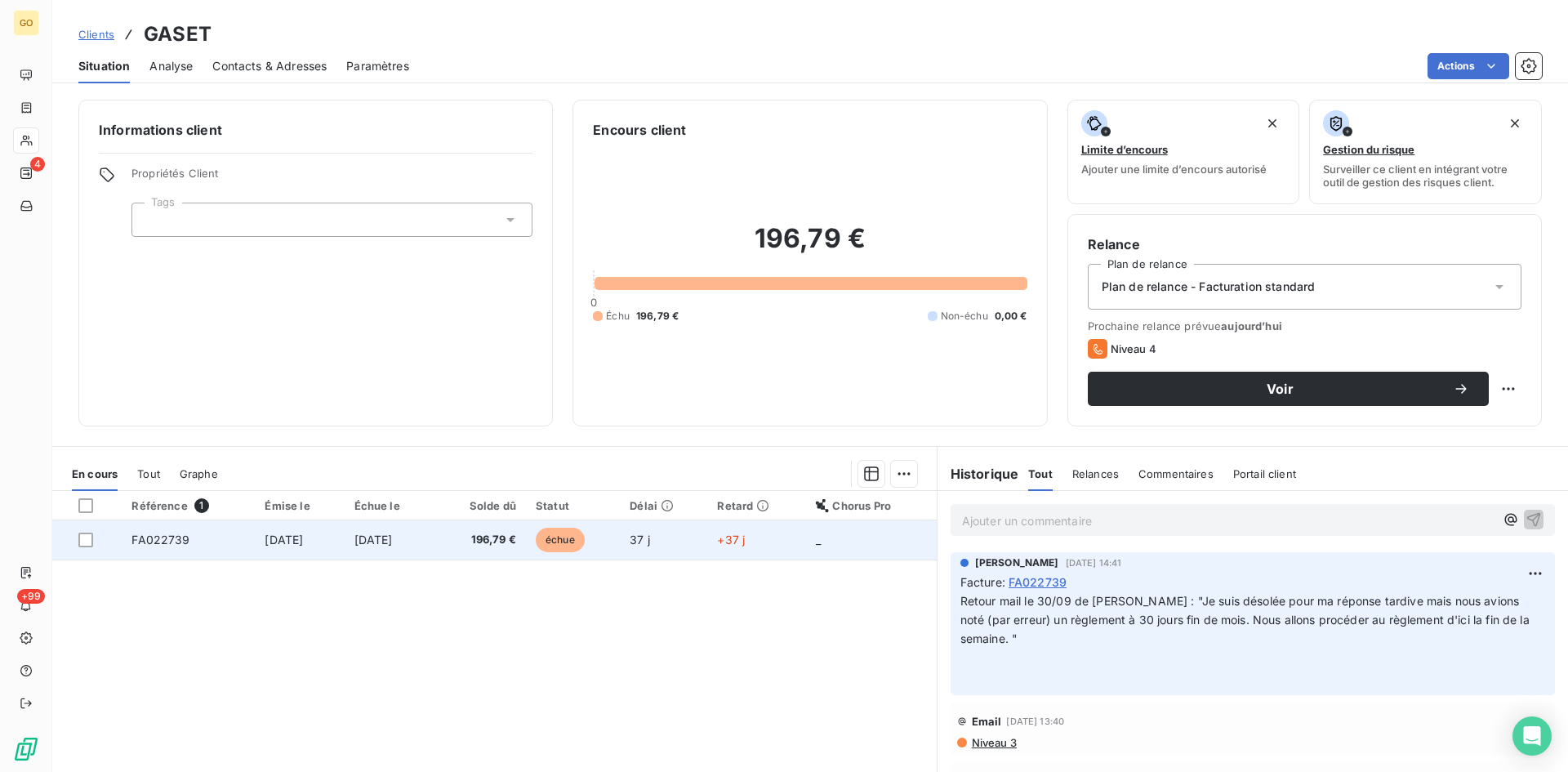
click at [273, 533] on span "2 sept. 2025" at bounding box center [284, 540] width 39 height 14
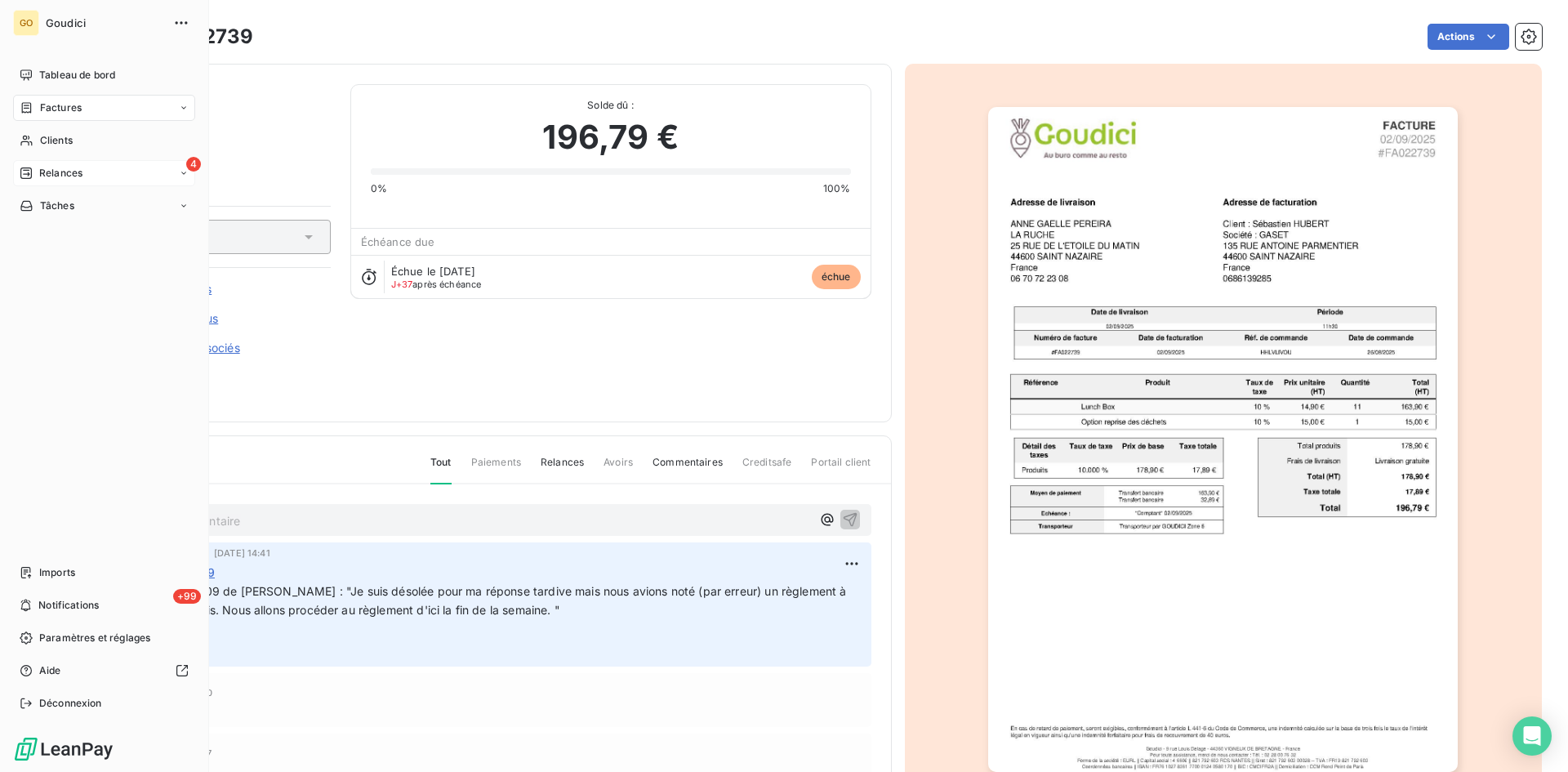
click at [47, 173] on span "Relances" at bounding box center [61, 173] width 43 height 14
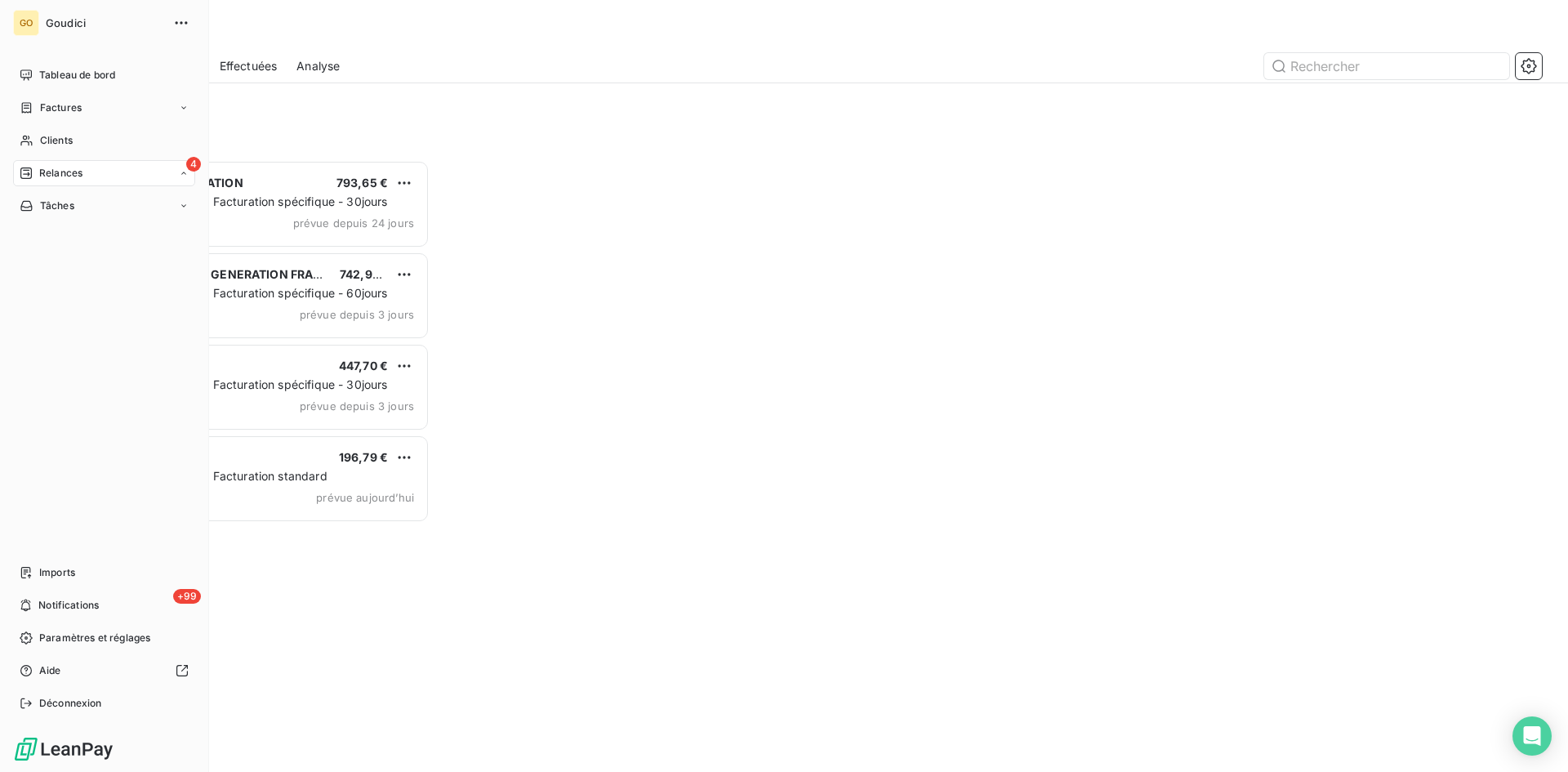
scroll to position [599, 339]
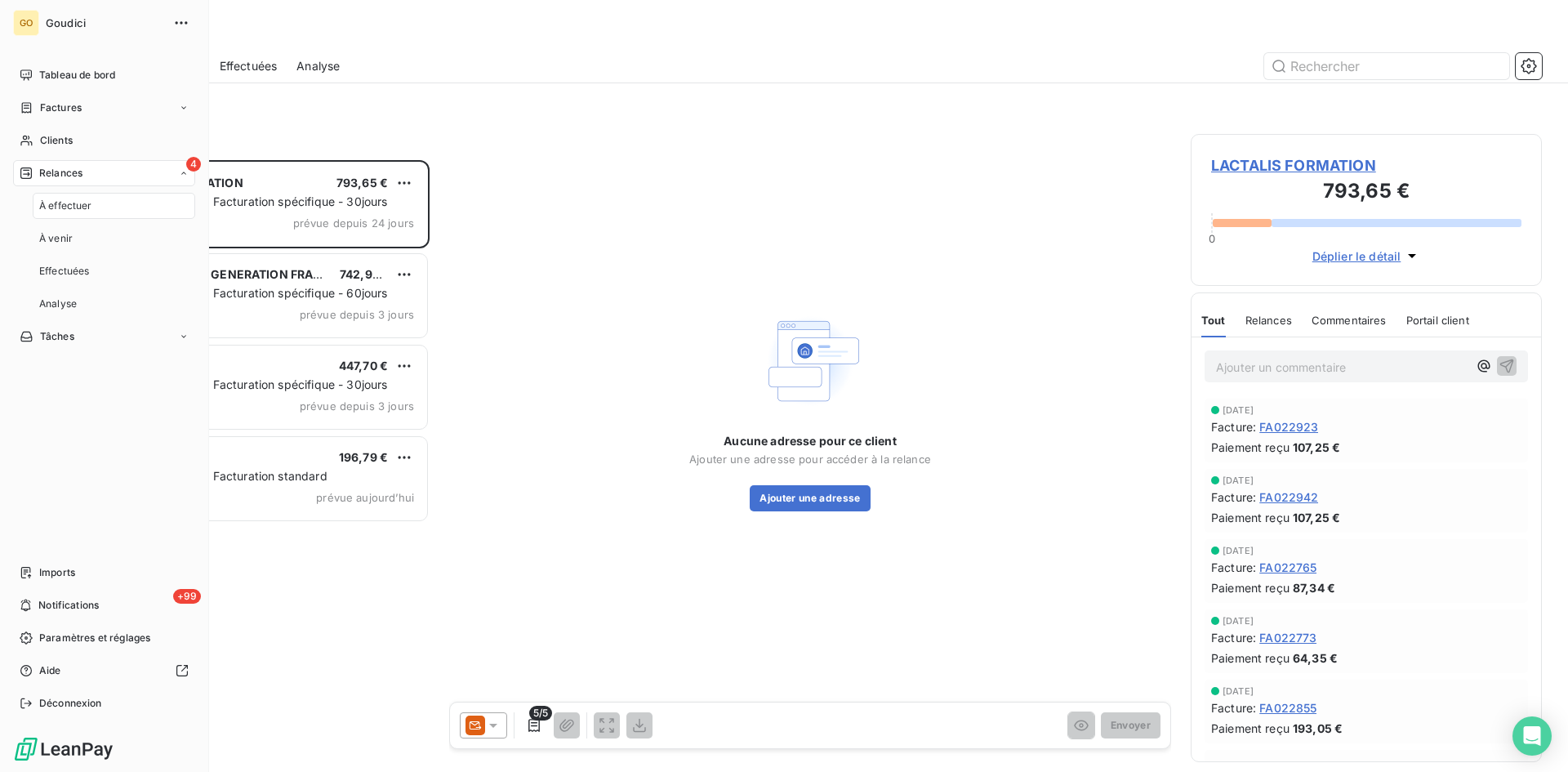
click at [70, 210] on span "À effectuer" at bounding box center [65, 206] width 53 height 14
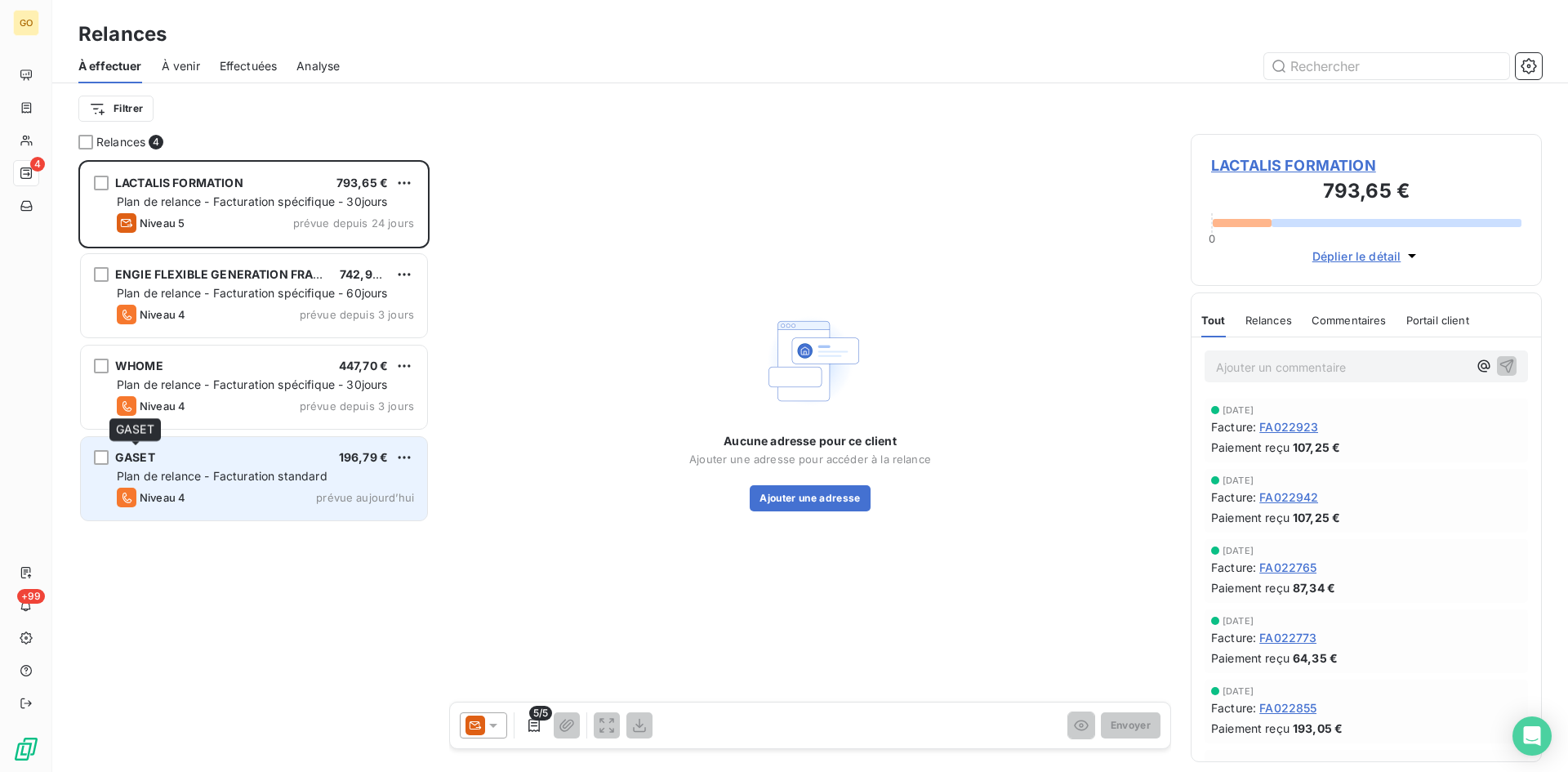
click at [137, 460] on span "GASET" at bounding box center [135, 458] width 40 height 14
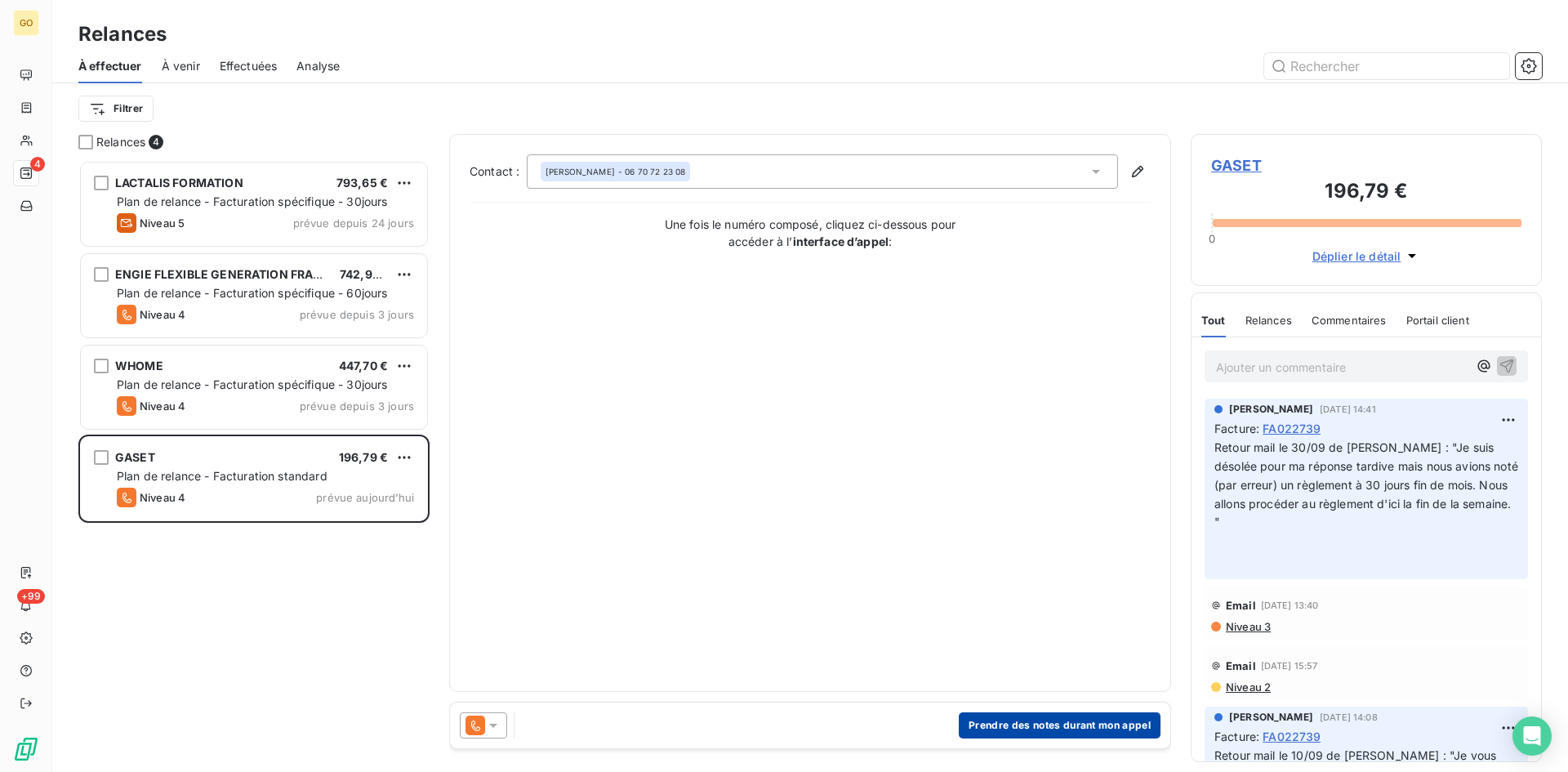
click at [1024, 728] on button "Prendre des notes durant mon appel" at bounding box center [1059, 725] width 201 height 26
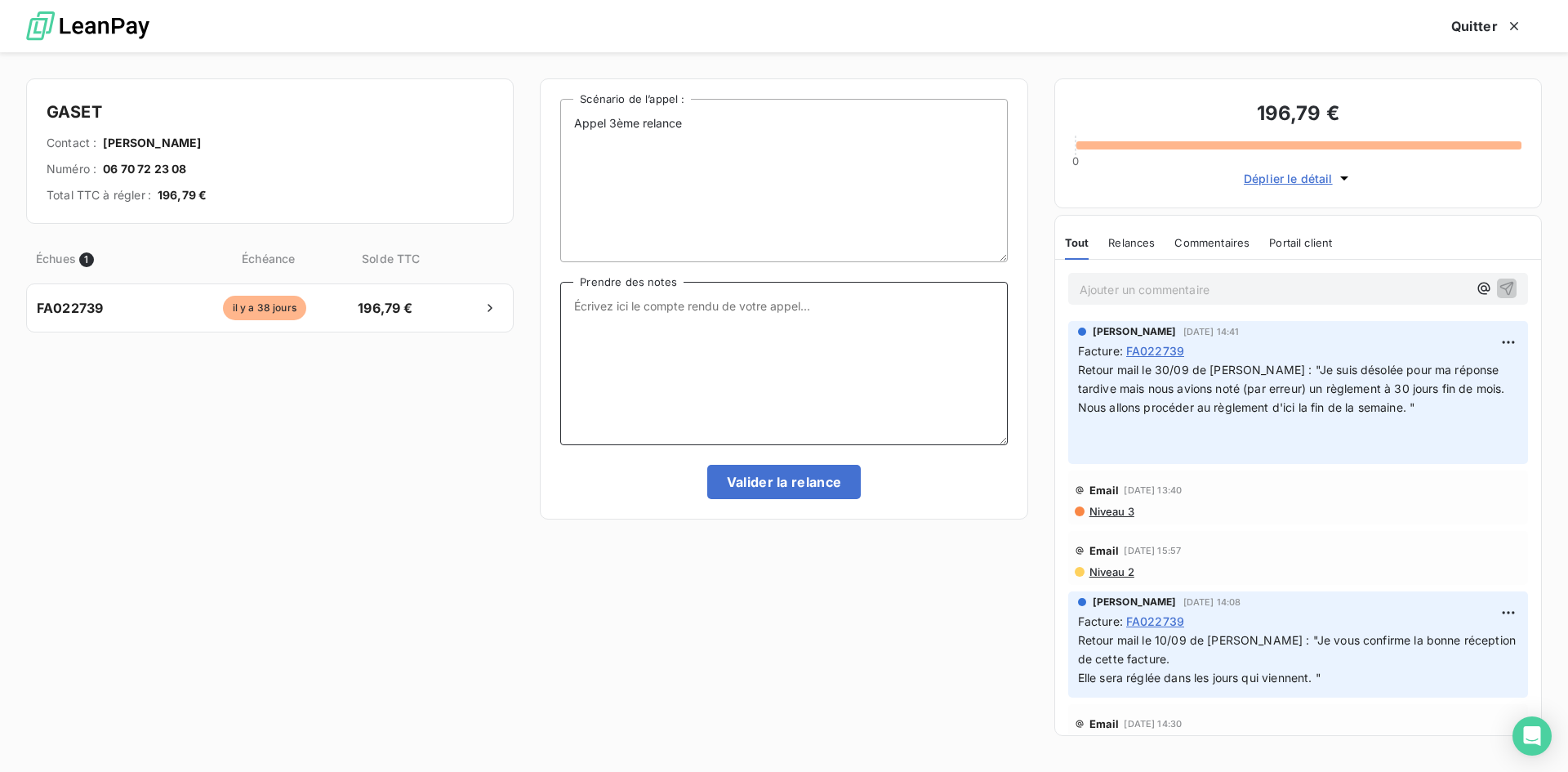
click at [803, 330] on textarea "Prendre des notes" at bounding box center [784, 364] width 447 height 163
type textarea "msg vocal laissé"
click at [780, 478] on button "Valider la relance" at bounding box center [784, 482] width 154 height 34
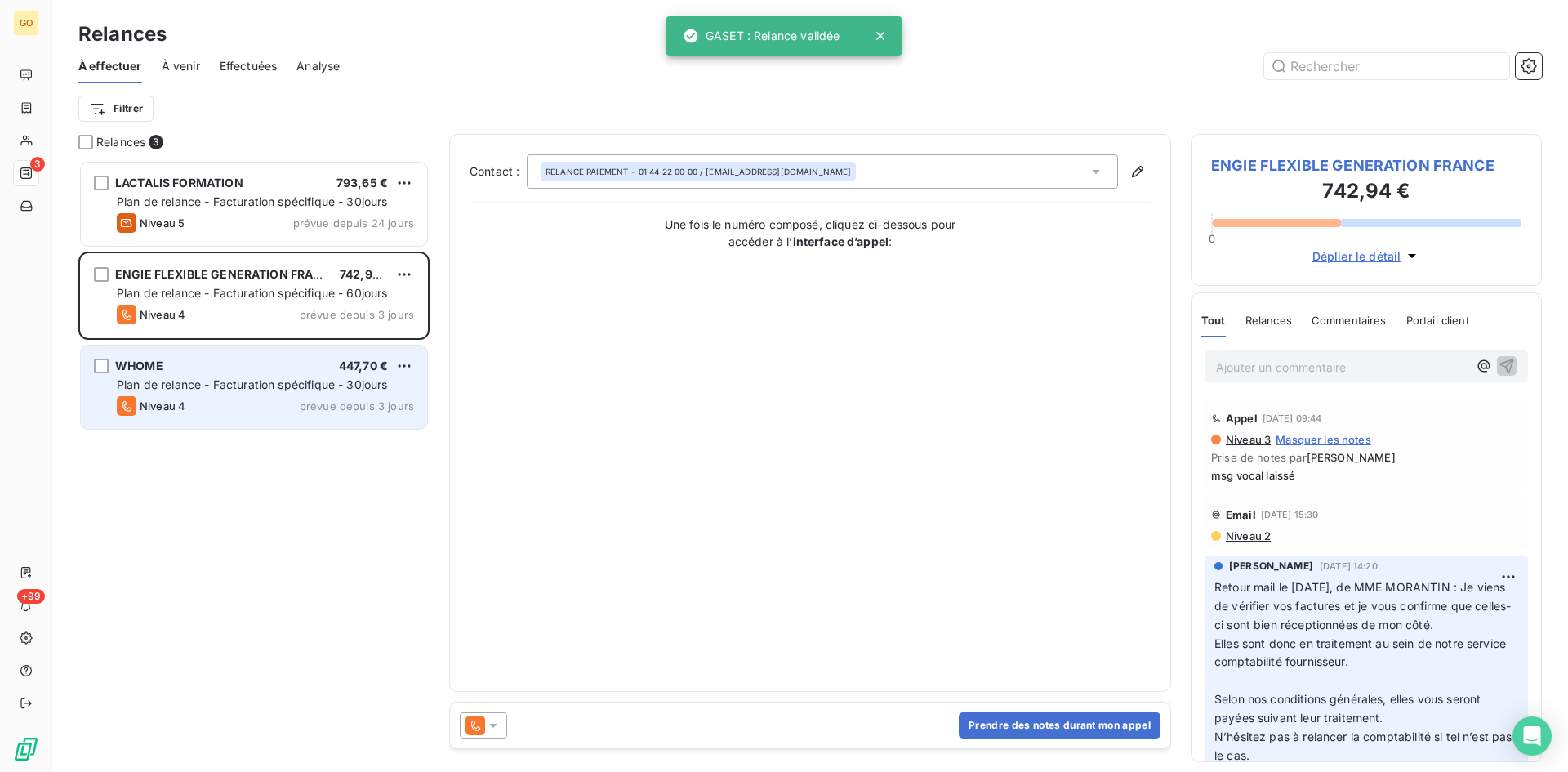
click at [195, 371] on div "WHOME 447,70 €" at bounding box center [265, 365] width 297 height 14
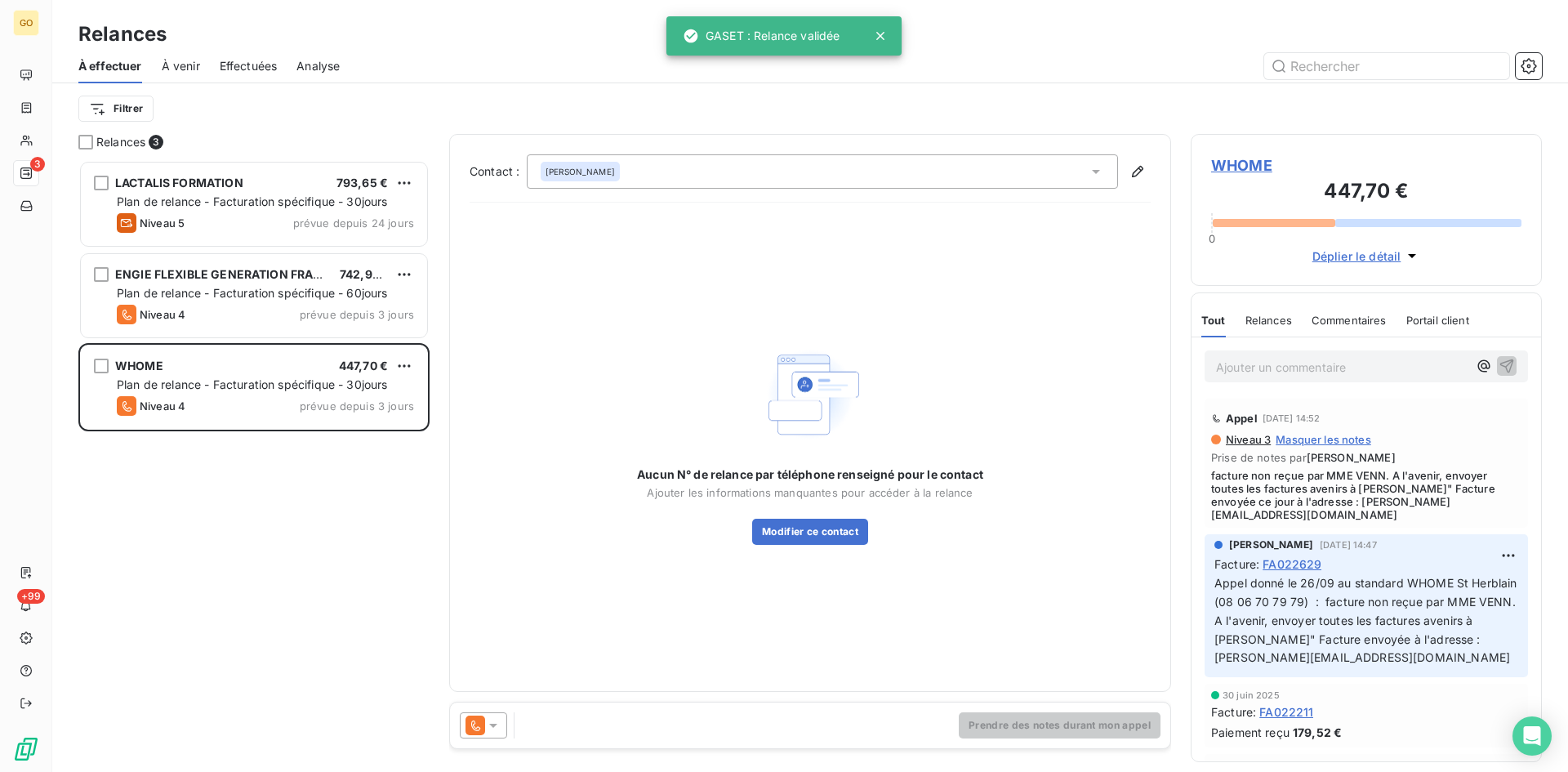
click at [1255, 170] on span "WHOME" at bounding box center [1367, 165] width 311 height 22
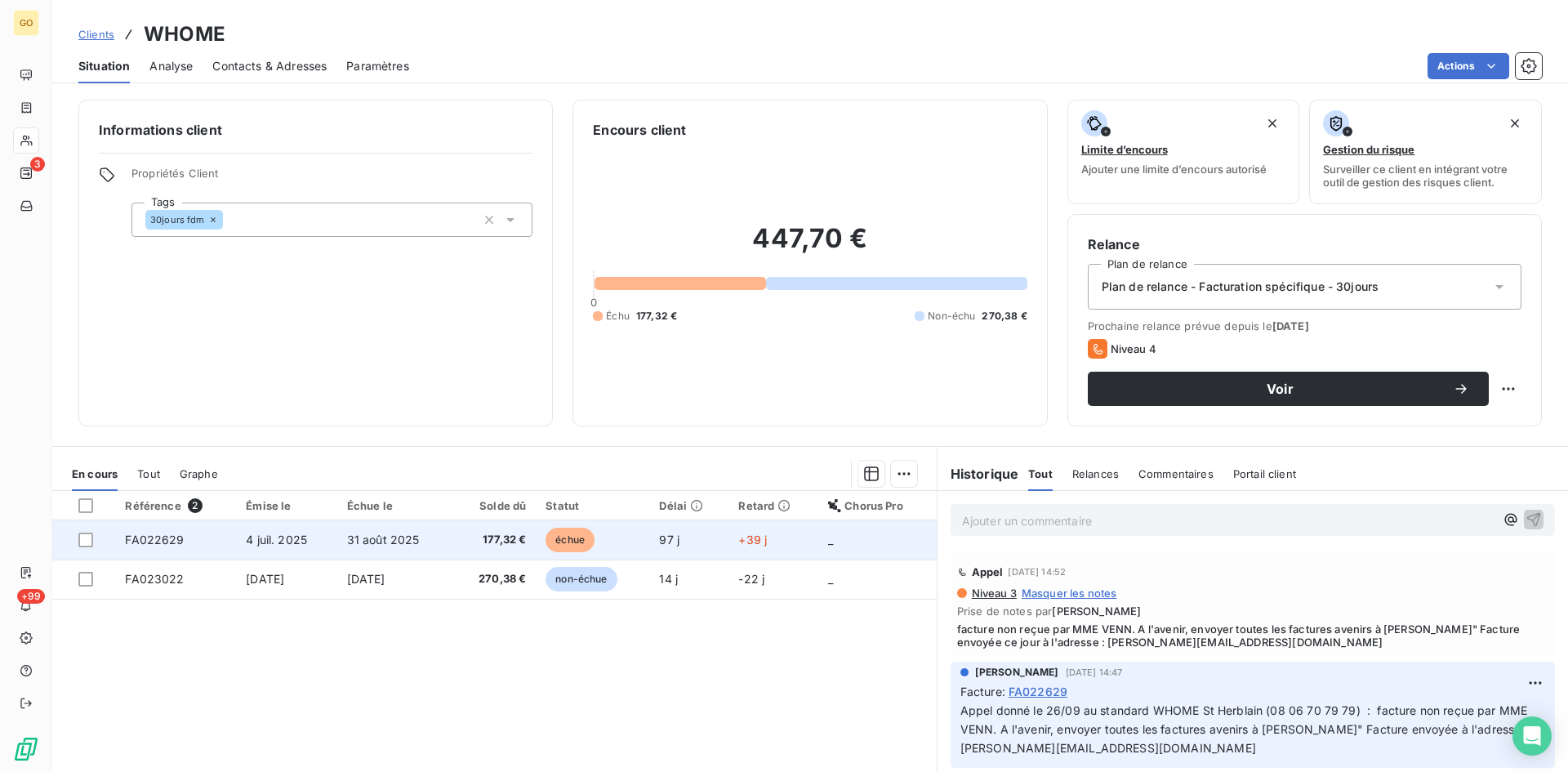
click at [282, 535] on span "4 juil. 2025" at bounding box center [277, 540] width 61 height 14
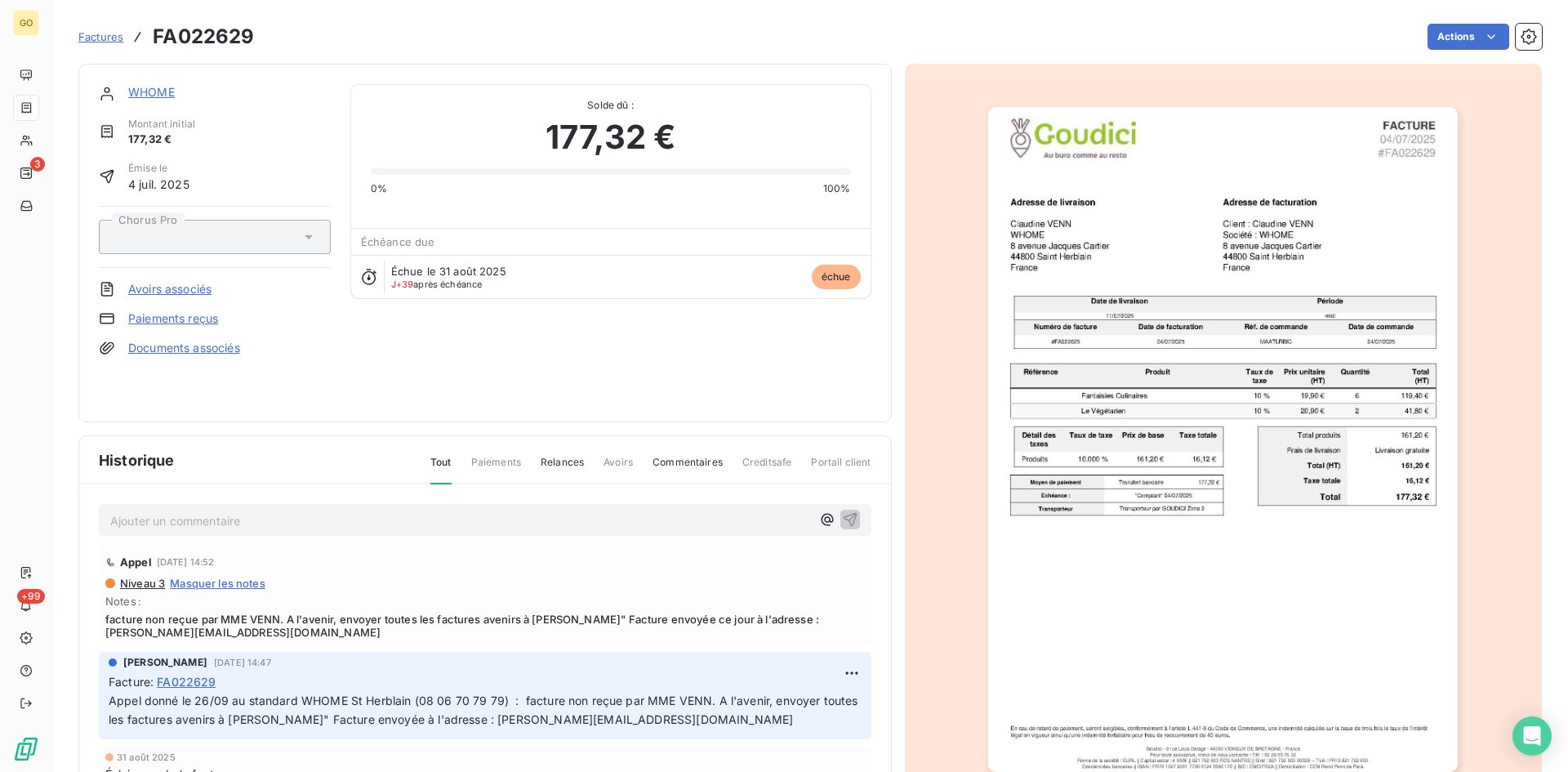
click at [153, 89] on link "WHOME" at bounding box center [151, 92] width 47 height 14
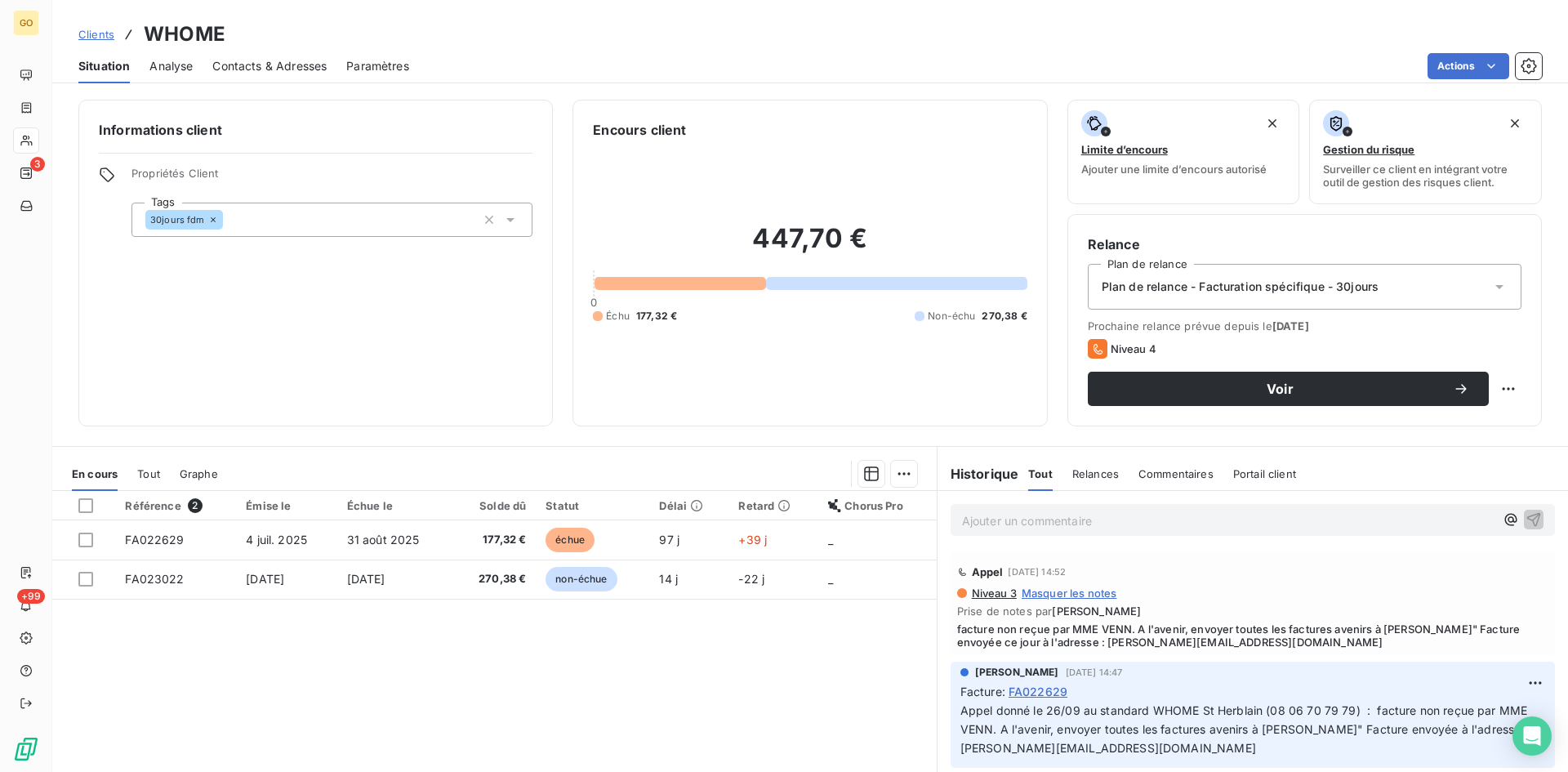
click at [288, 68] on span "Contacts & Adresses" at bounding box center [270, 66] width 115 height 16
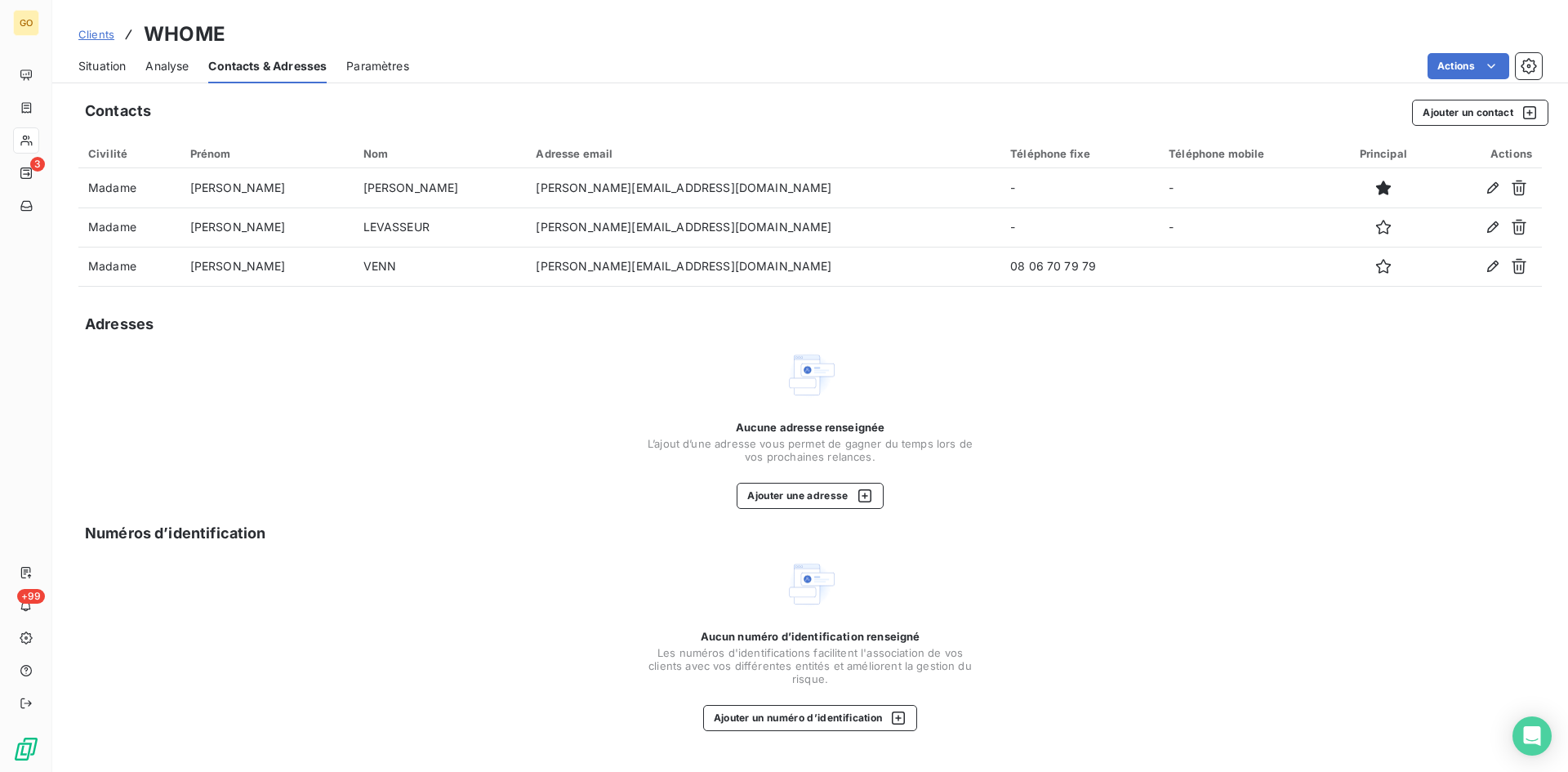
click at [101, 61] on span "Situation" at bounding box center [102, 66] width 47 height 16
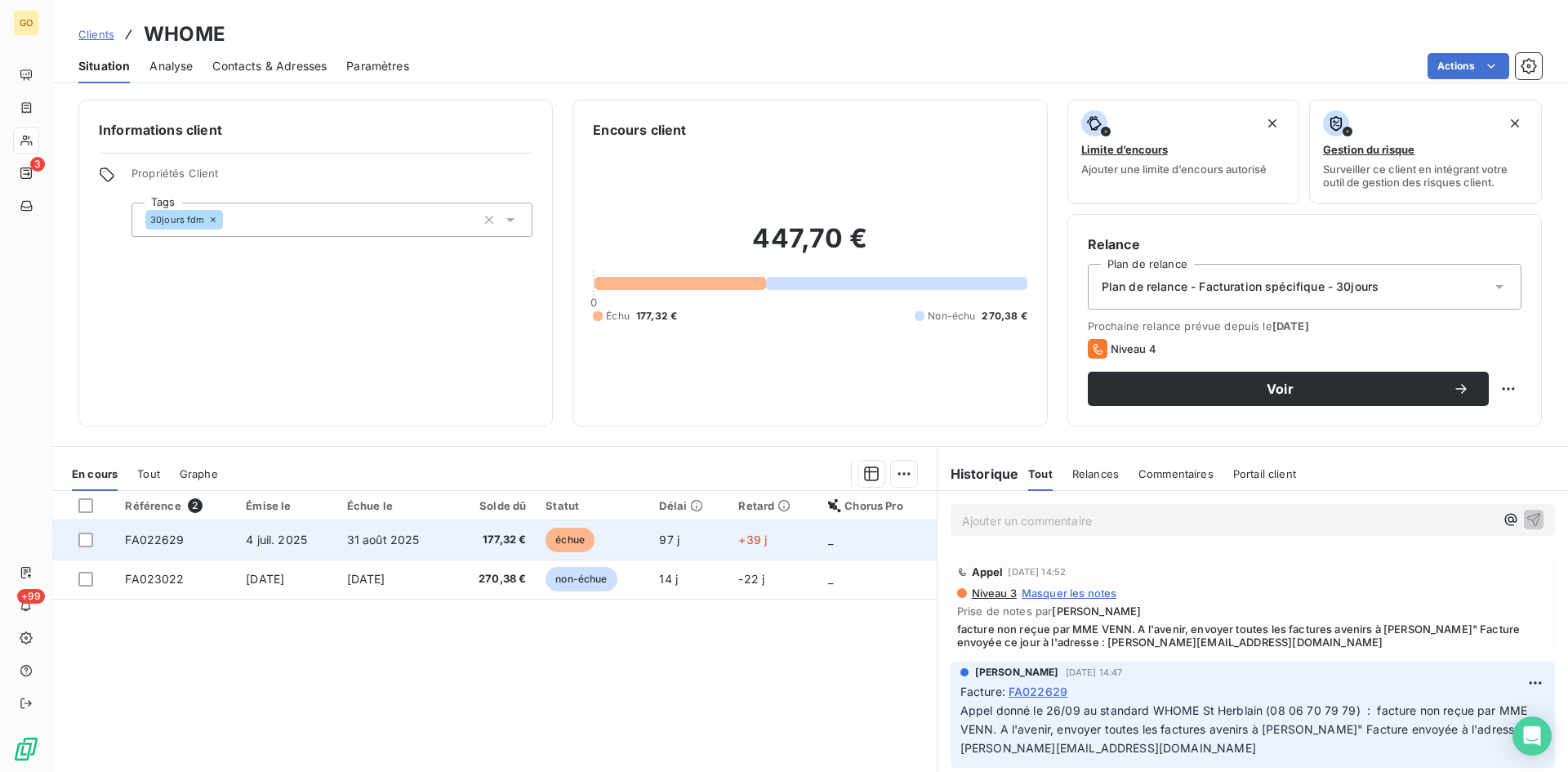
click at [293, 536] on span "4 juil. 2025" at bounding box center [277, 540] width 61 height 14
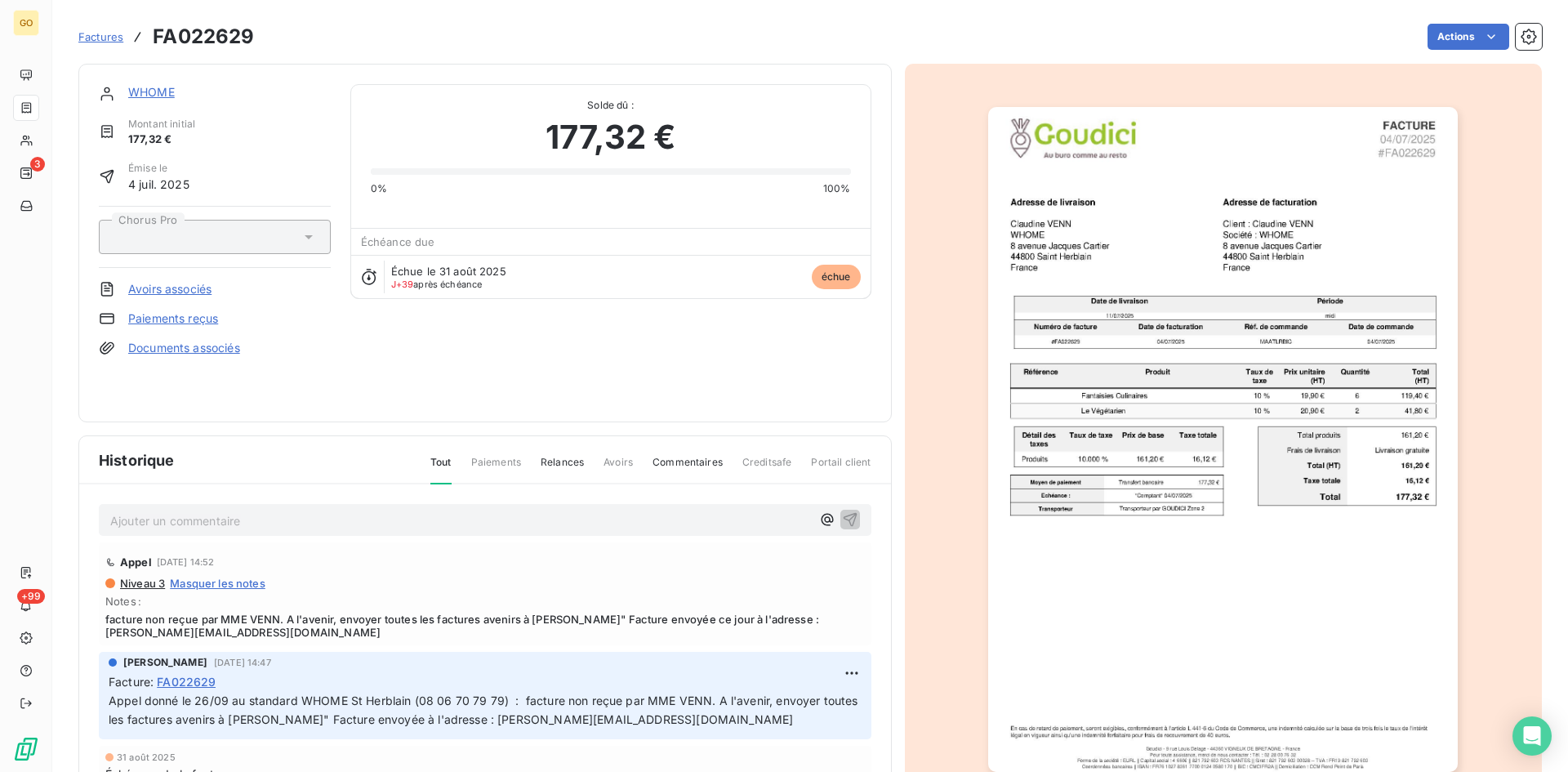
click at [144, 92] on link "WHOME" at bounding box center [151, 92] width 47 height 14
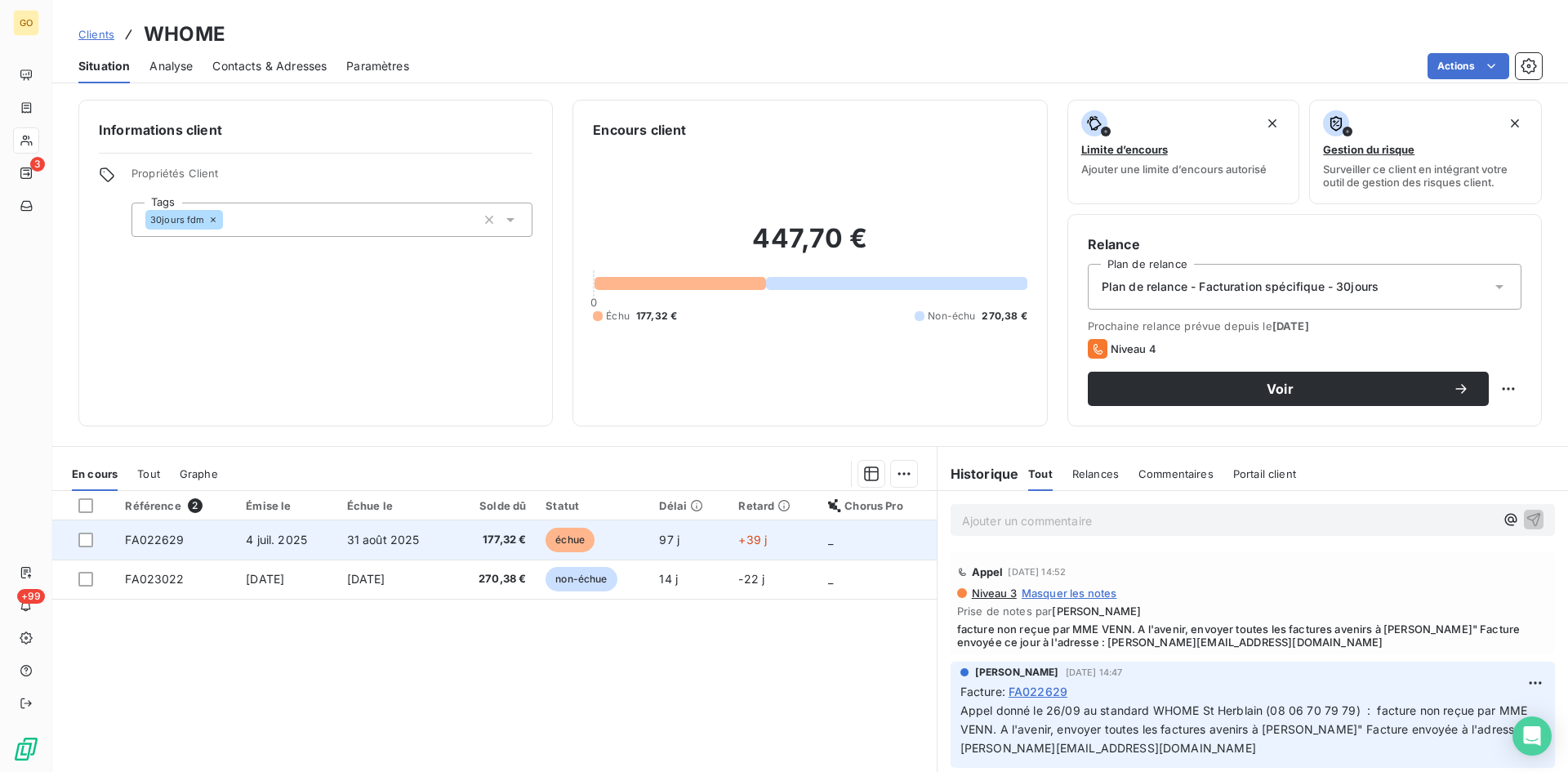
click at [268, 540] on span "4 juil. 2025" at bounding box center [277, 540] width 61 height 14
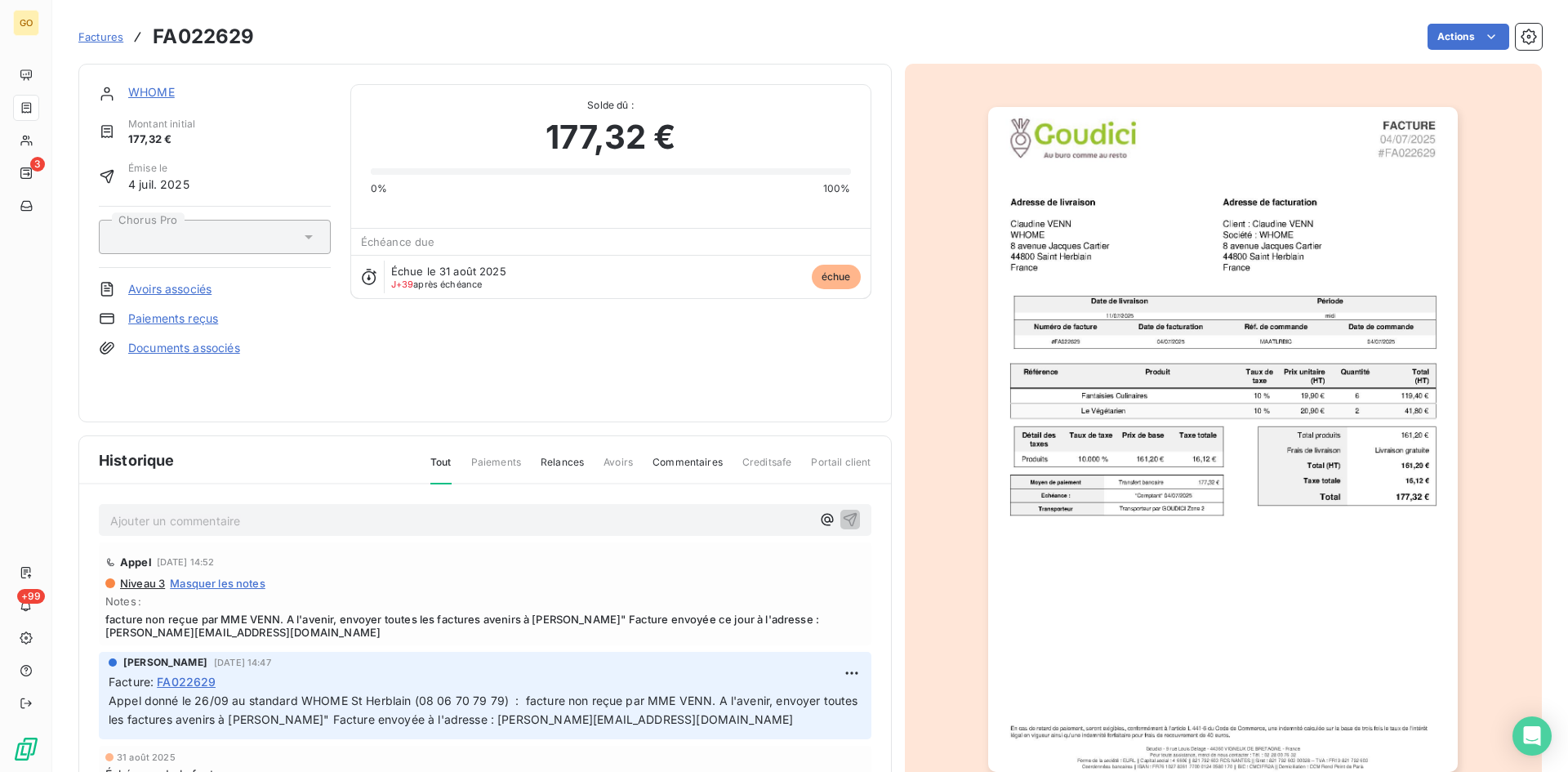
click at [147, 91] on link "WHOME" at bounding box center [151, 92] width 47 height 14
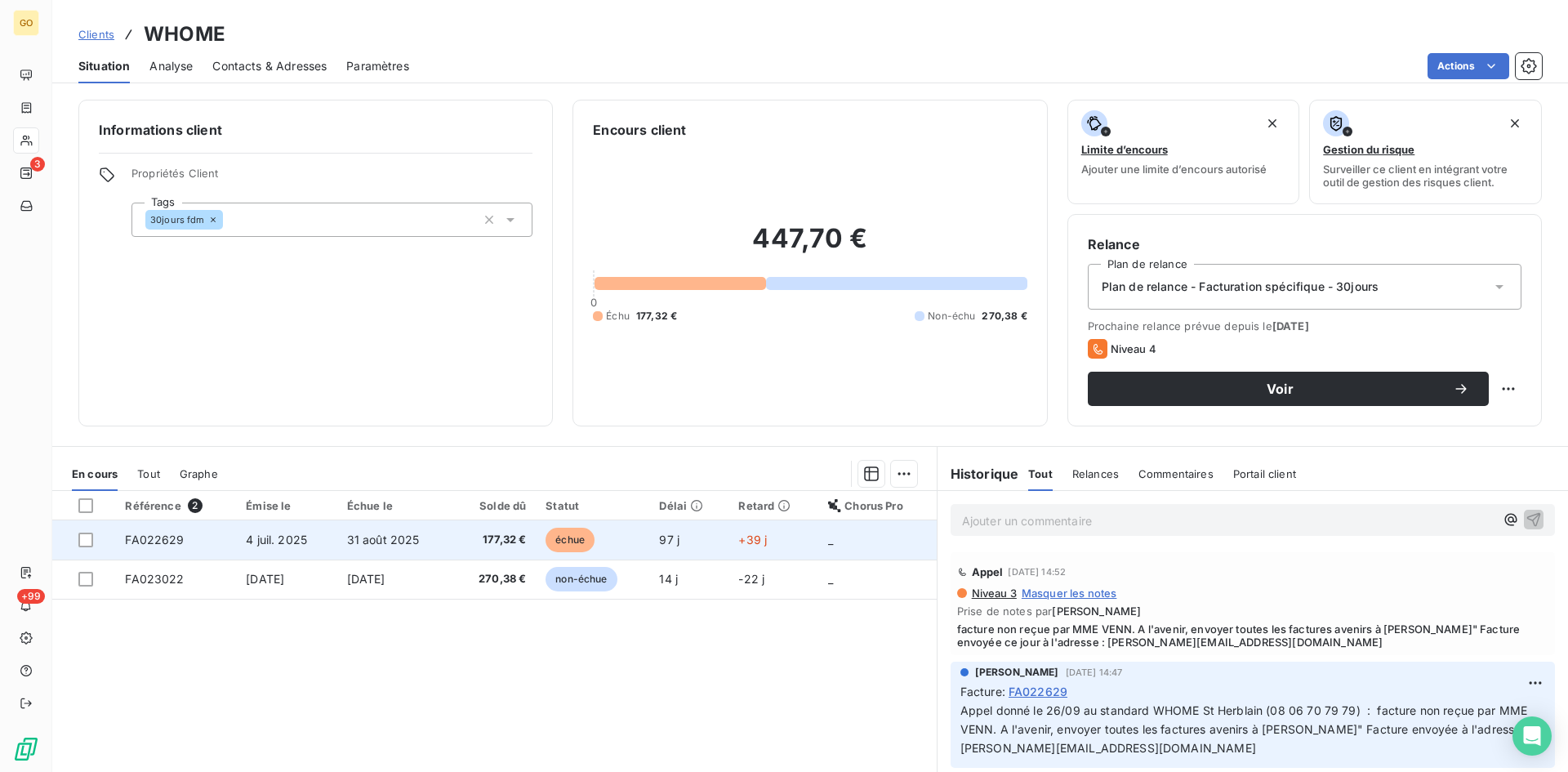
click at [282, 539] on span "4 juil. 2025" at bounding box center [277, 540] width 61 height 14
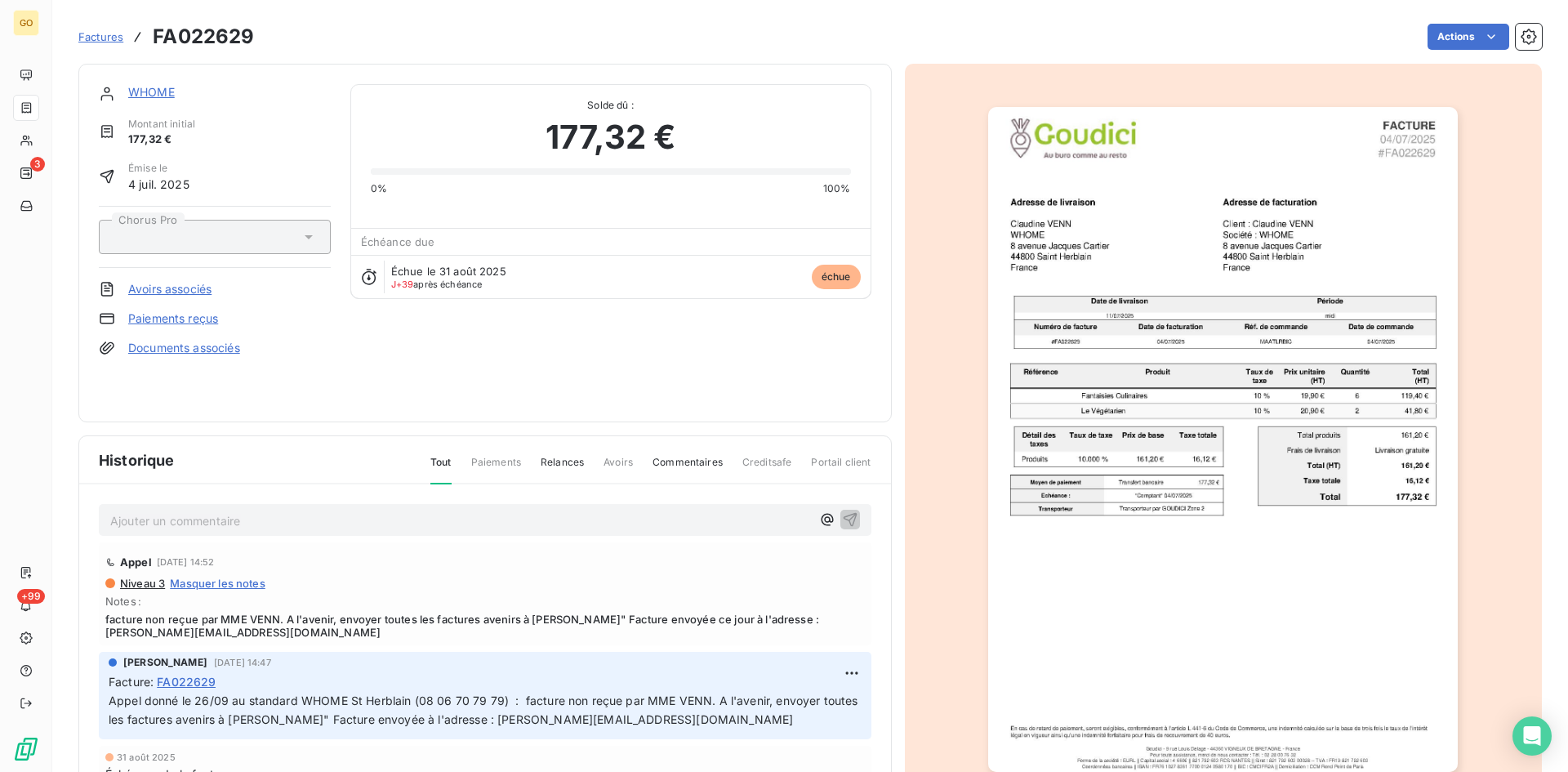
click at [143, 96] on link "WHOME" at bounding box center [151, 92] width 47 height 14
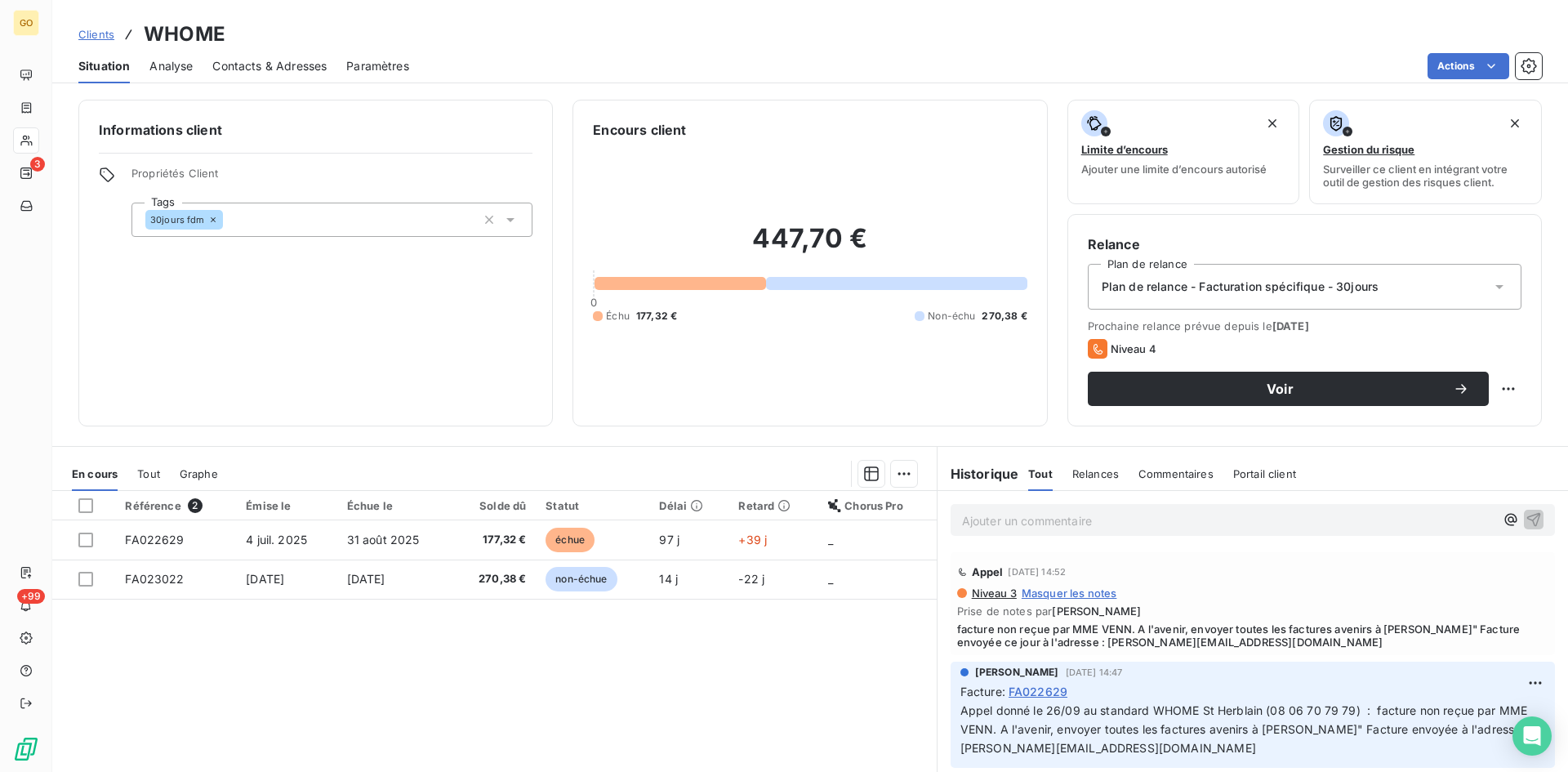
click at [269, 38] on div "Clients WHOME" at bounding box center [810, 34] width 1516 height 30
click at [272, 55] on div "Contacts & Adresses" at bounding box center [270, 66] width 115 height 34
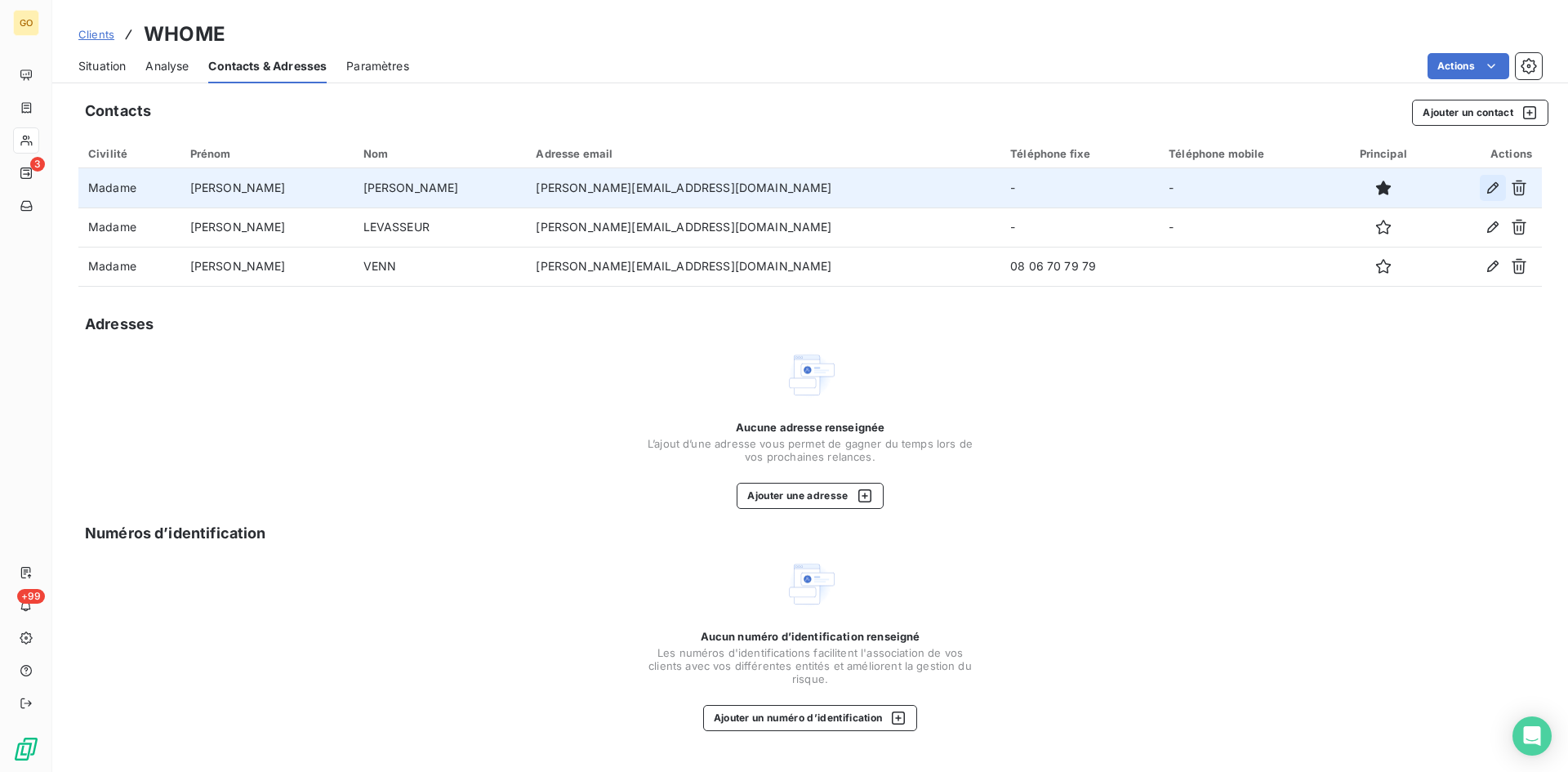
click at [1487, 191] on icon "button" at bounding box center [1493, 188] width 16 height 16
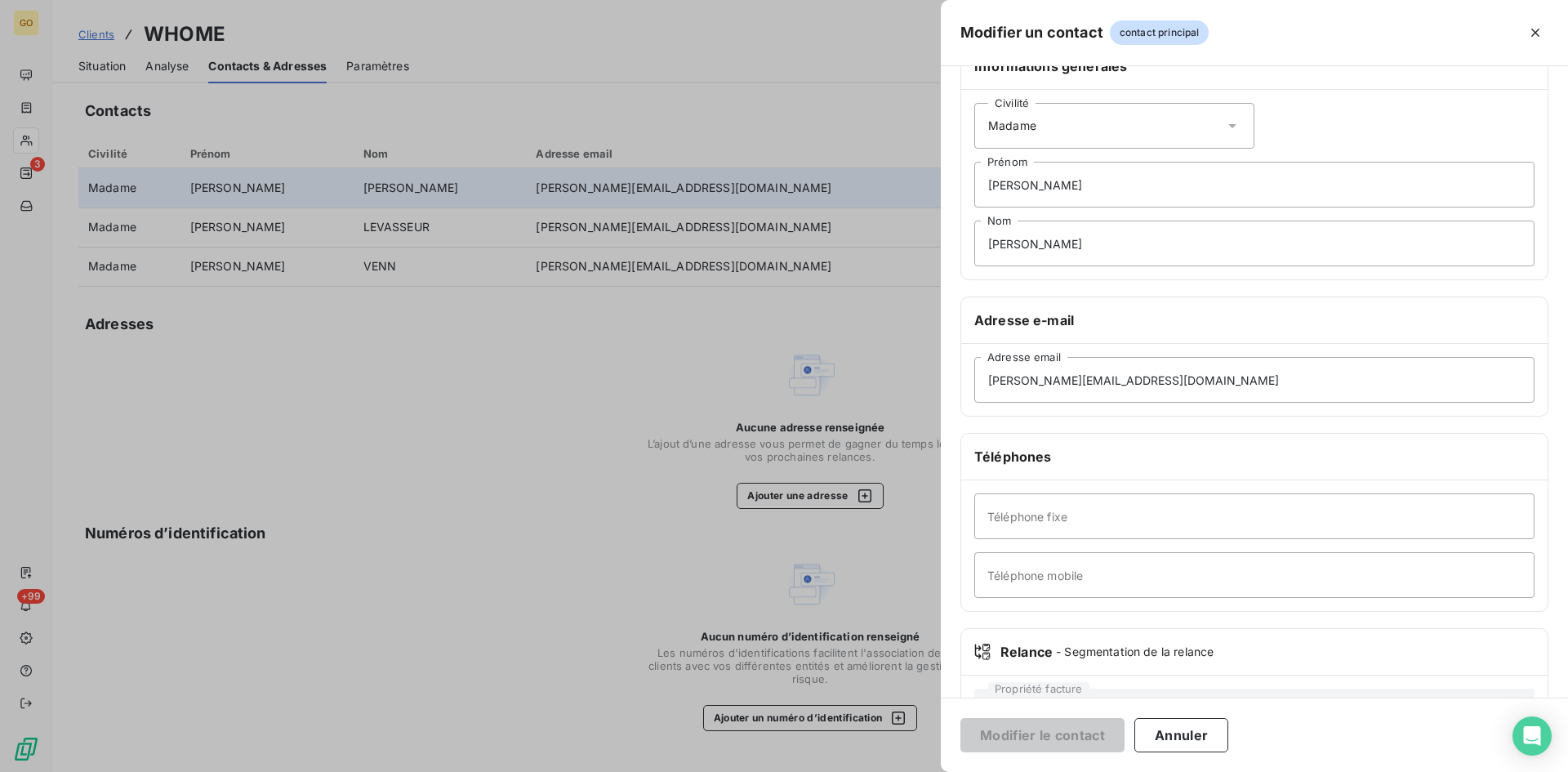
scroll to position [81, 0]
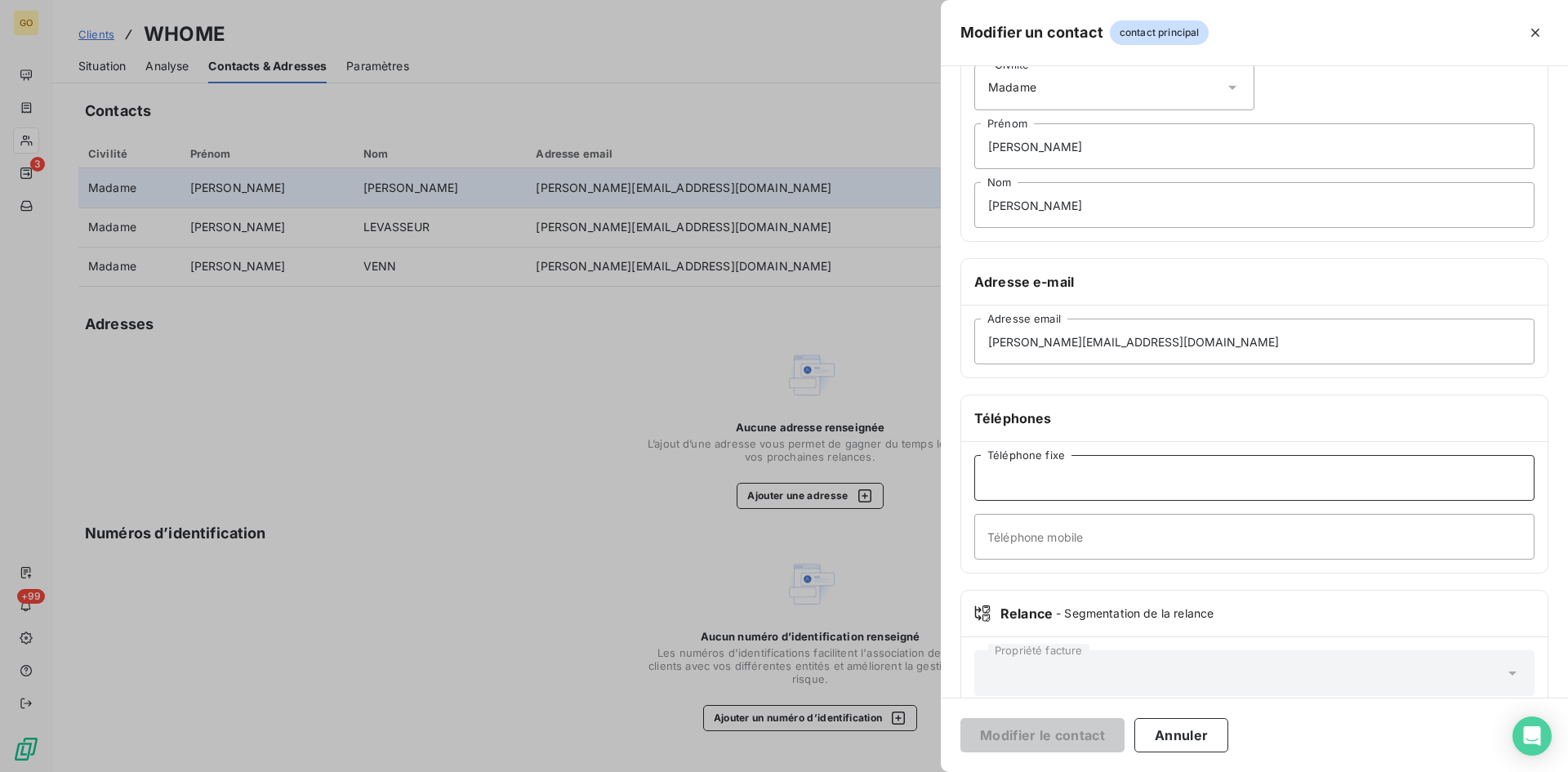
click at [1036, 497] on input "Téléphone fixe" at bounding box center [1255, 477] width 561 height 46
type input "09 71 11 32 01"
click at [1064, 738] on button "Modifier le contact" at bounding box center [1042, 735] width 164 height 34
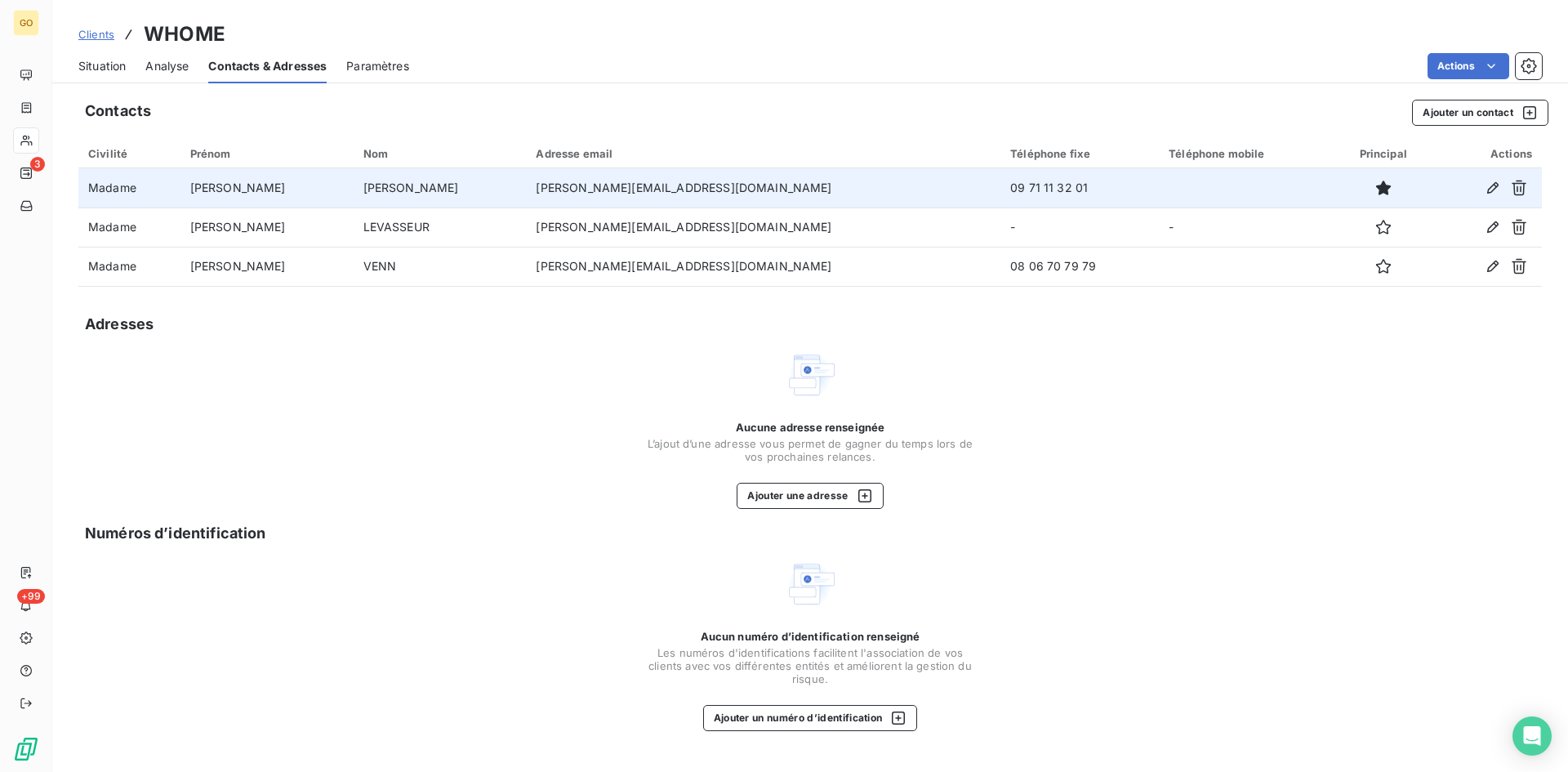
drag, startPoint x: 86, startPoint y: 70, endPoint x: 122, endPoint y: 81, distance: 37.6
click at [86, 70] on span "Situation" at bounding box center [102, 66] width 47 height 16
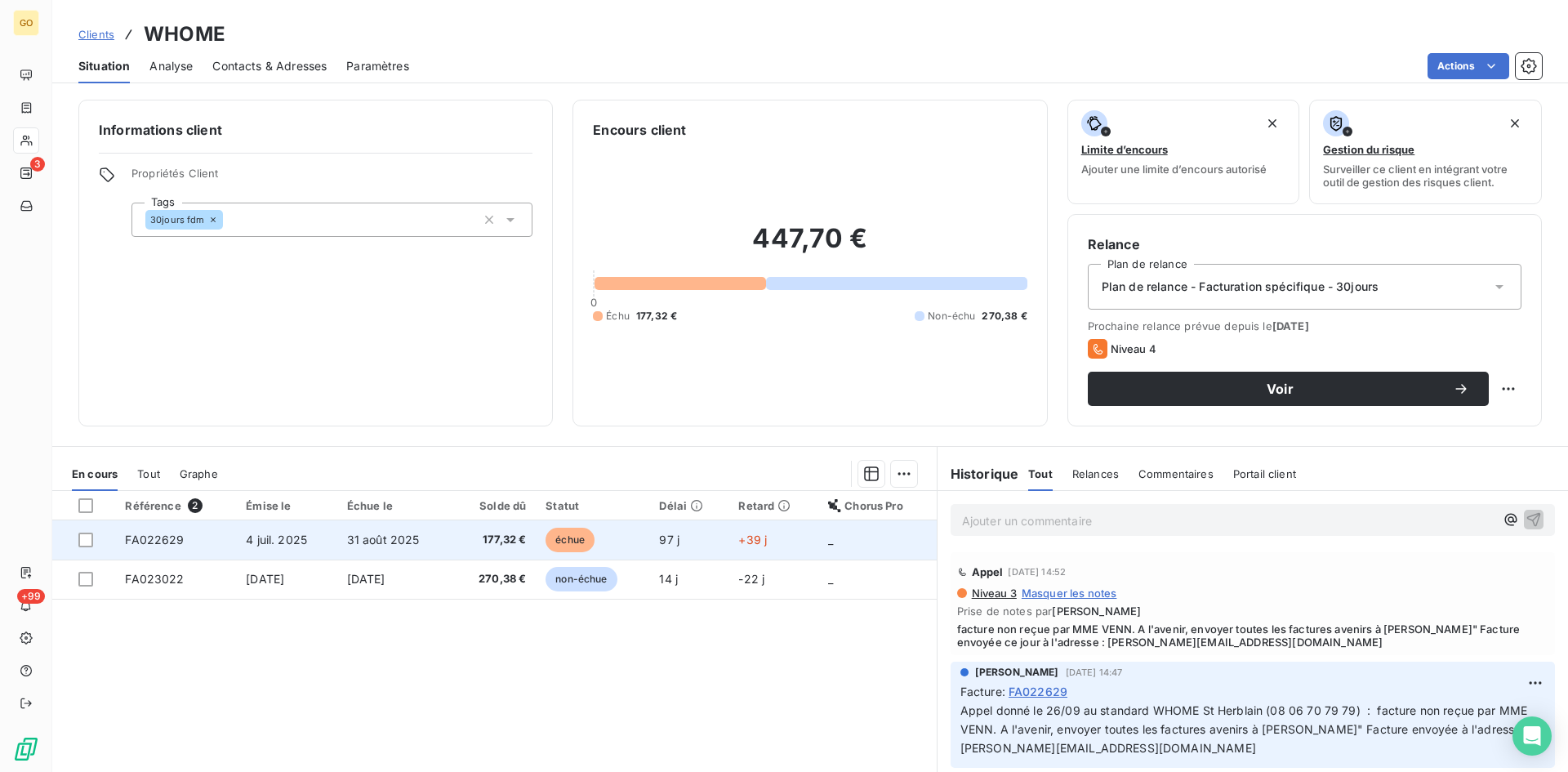
click at [276, 544] on span "4 juil. 2025" at bounding box center [277, 540] width 61 height 14
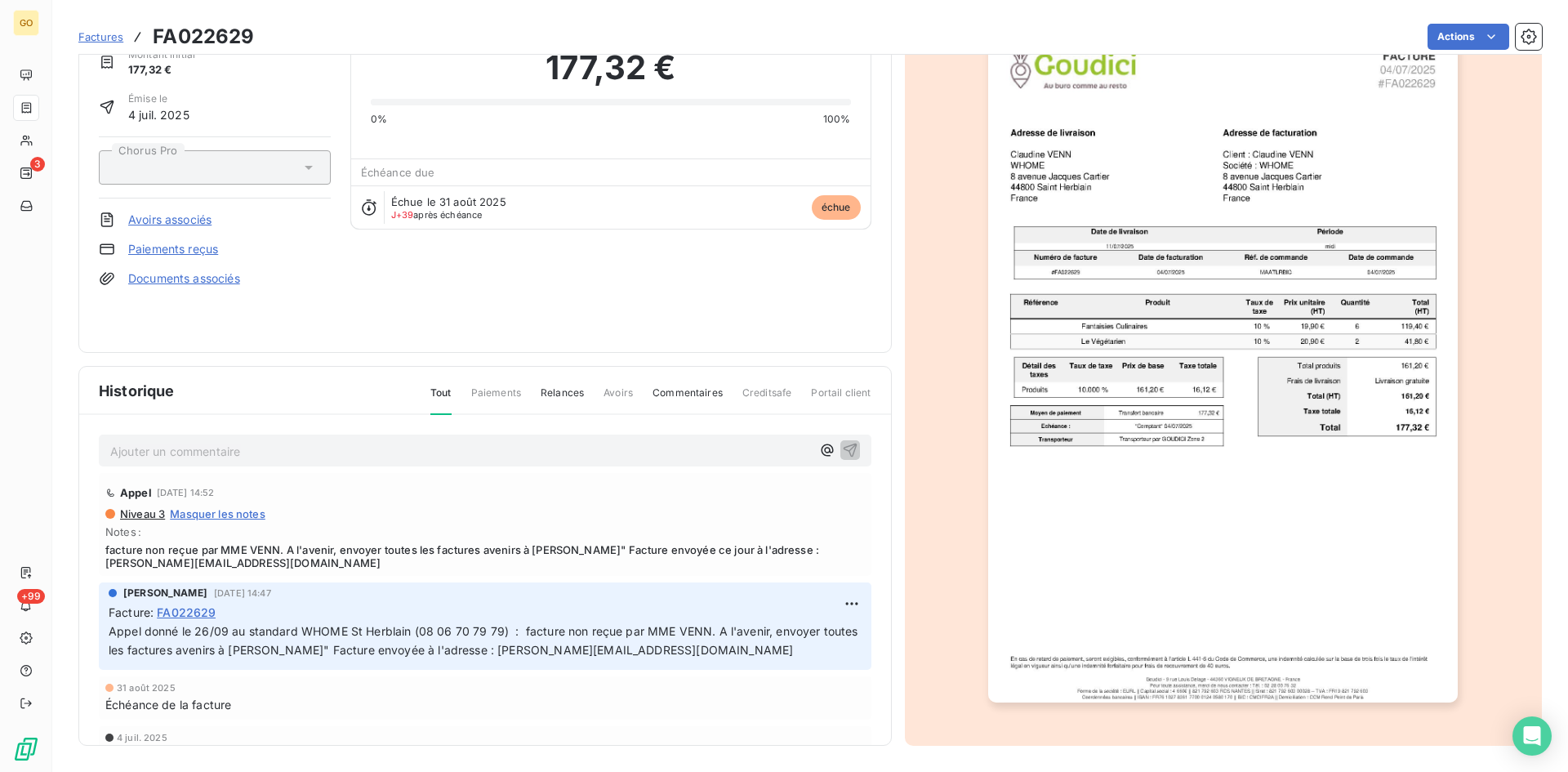
click at [519, 450] on p "Ajouter un commentaire ﻿" at bounding box center [460, 451] width 701 height 21
click at [565, 456] on p "Ajouter un commentaire ﻿" at bounding box center [460, 451] width 701 height 21
click at [236, 460] on p "Ajouter un commentaire ﻿" at bounding box center [460, 451] width 701 height 21
click at [450, 440] on div "Ajouter un commentaire ﻿" at bounding box center [460, 450] width 701 height 22
click at [450, 465] on div "Ajouter un commentaire ﻿" at bounding box center [484, 450] width 773 height 32
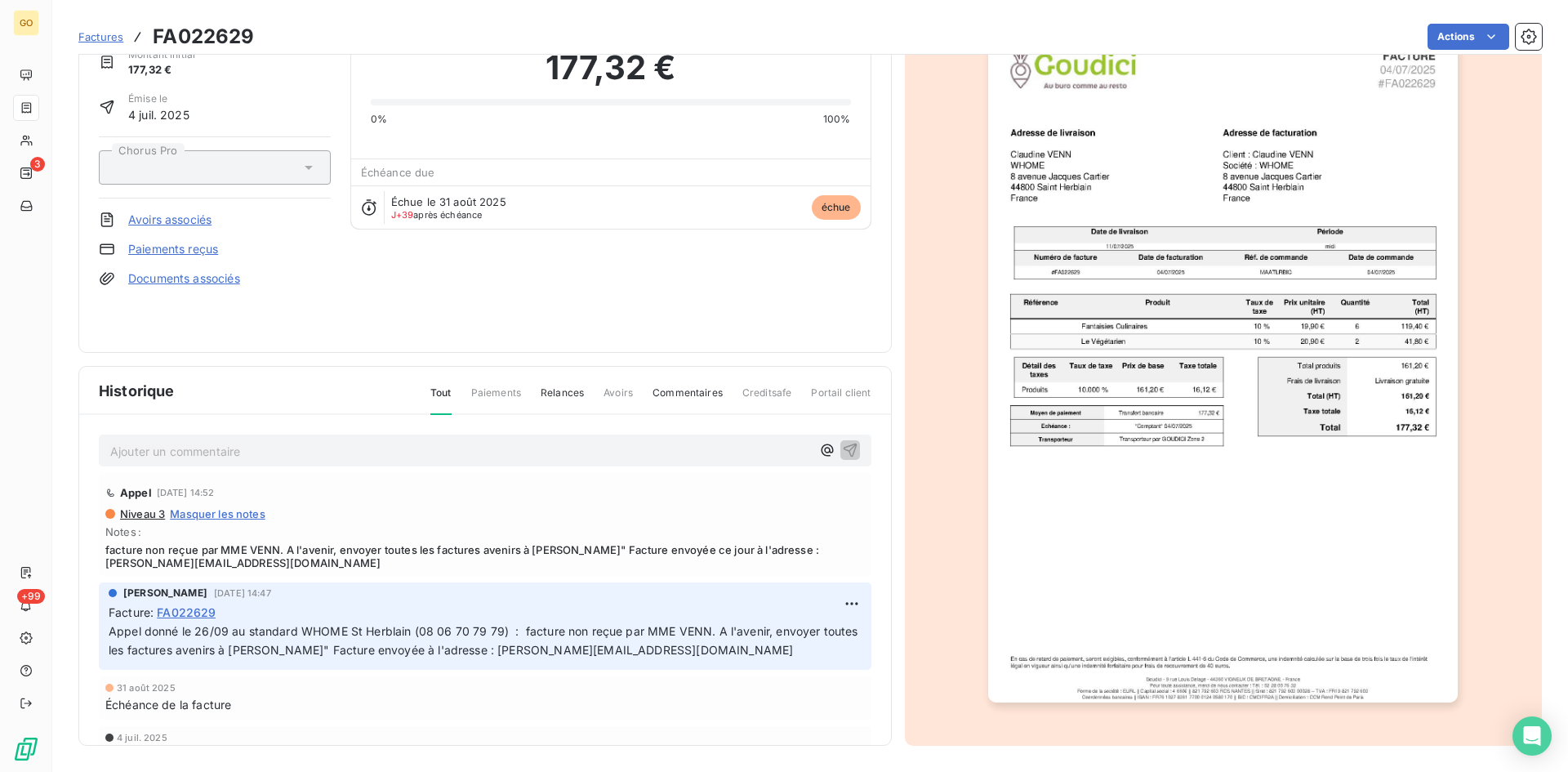
click at [453, 432] on div "Ajouter un commentaire ﻿ Appel 26 sept. 2025, 14:52 Niveau 3 Masquer les notes …" at bounding box center [484, 604] width 812 height 378
click at [111, 37] on span "Factures" at bounding box center [101, 37] width 45 height 13
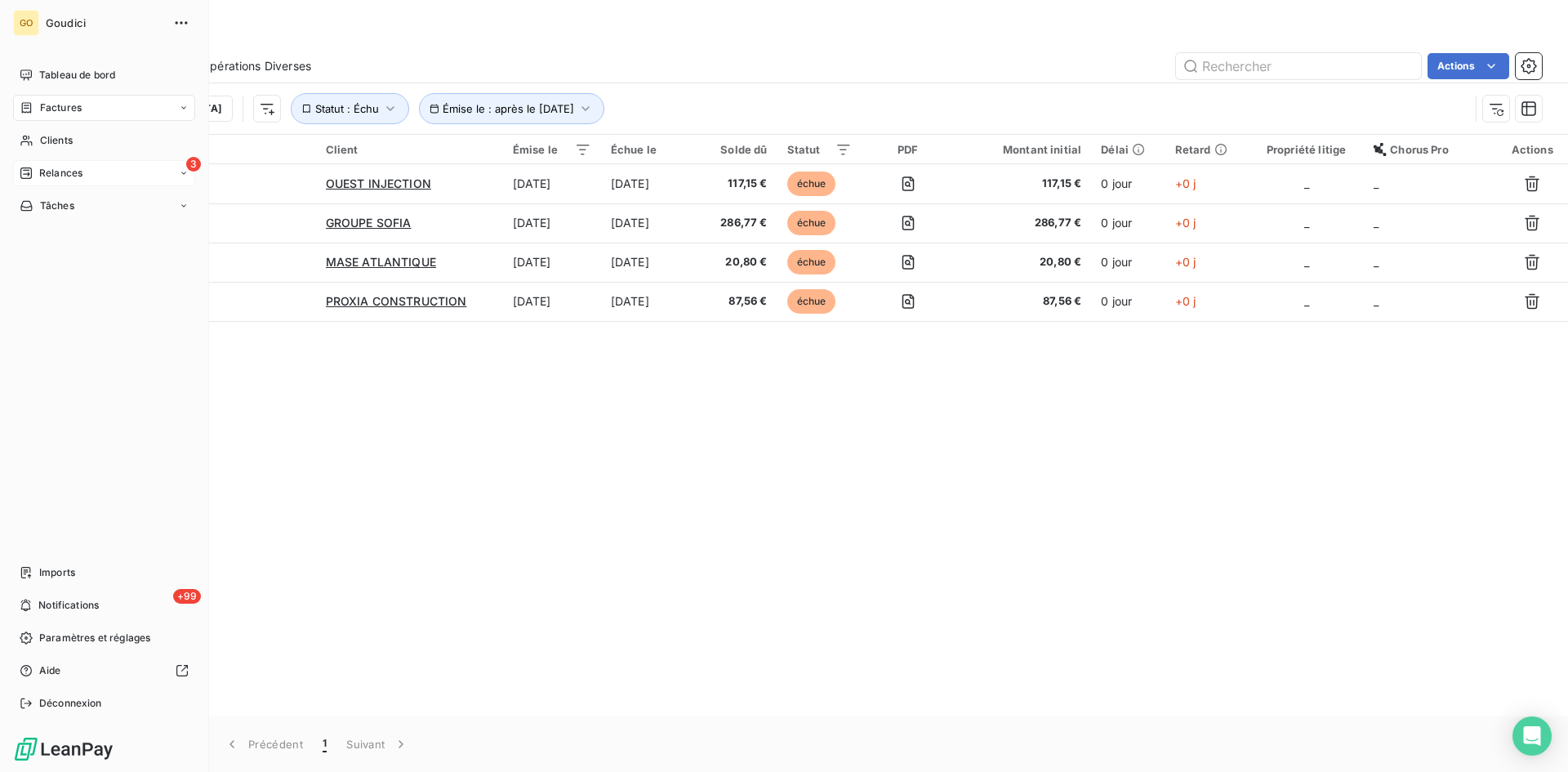
click at [74, 174] on span "Relances" at bounding box center [61, 173] width 43 height 14
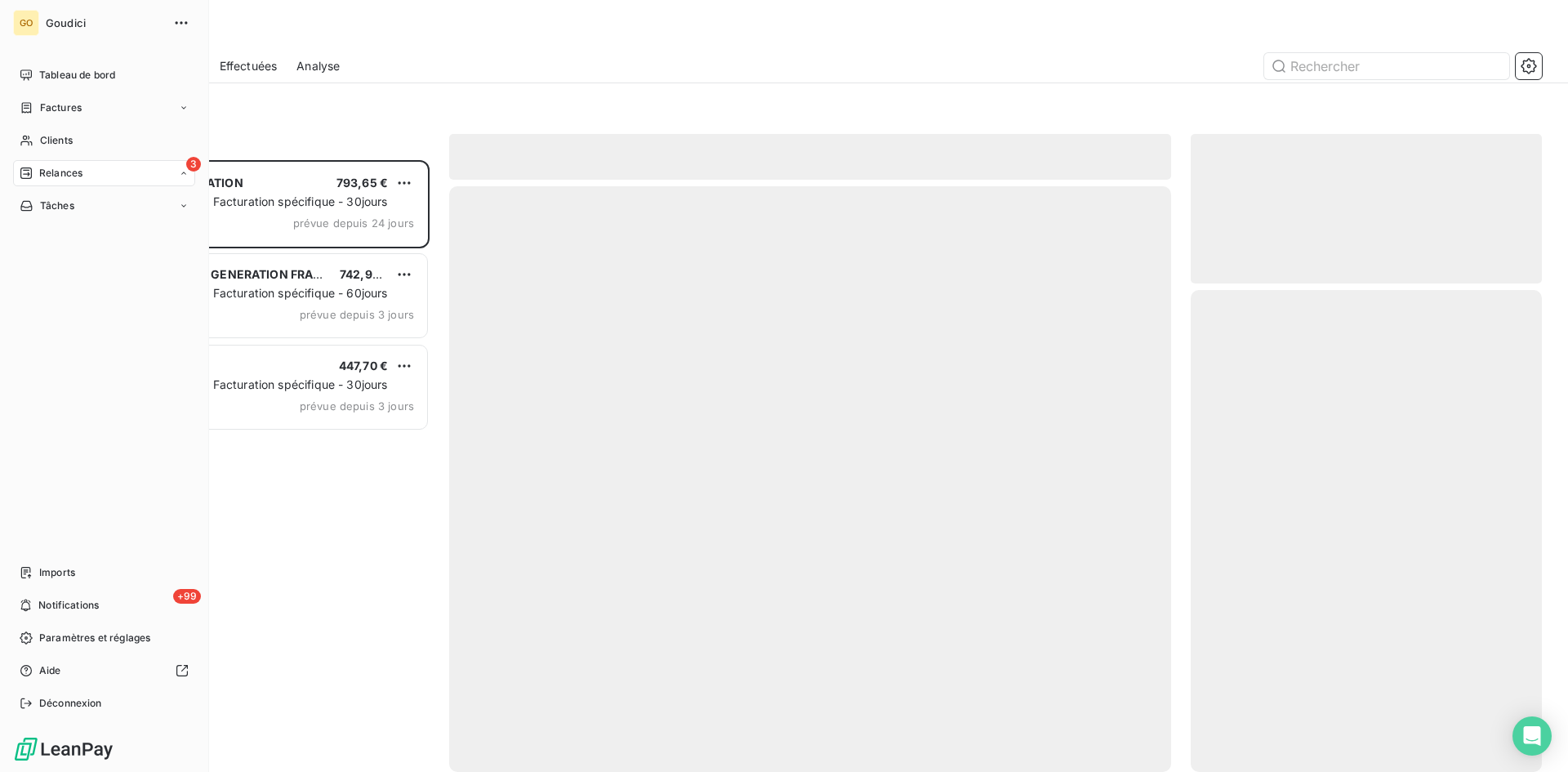
scroll to position [599, 339]
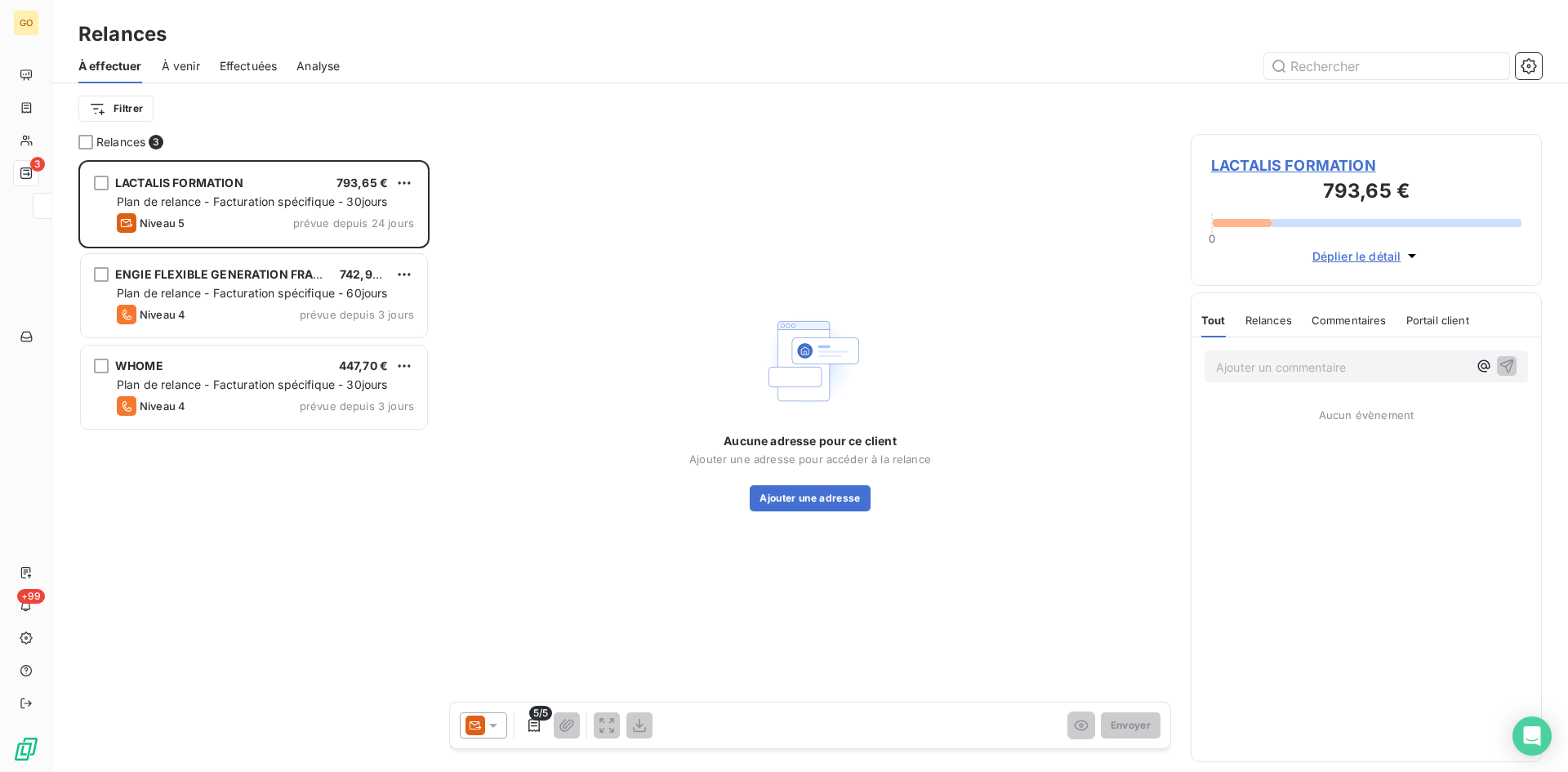
drag, startPoint x: 349, startPoint y: 573, endPoint x: 253, endPoint y: 459, distance: 149.0
click at [345, 564] on div "LACTALIS FORMATION 793,65 € Plan de relance - Facturation spécifique - 30jours …" at bounding box center [254, 466] width 351 height 612
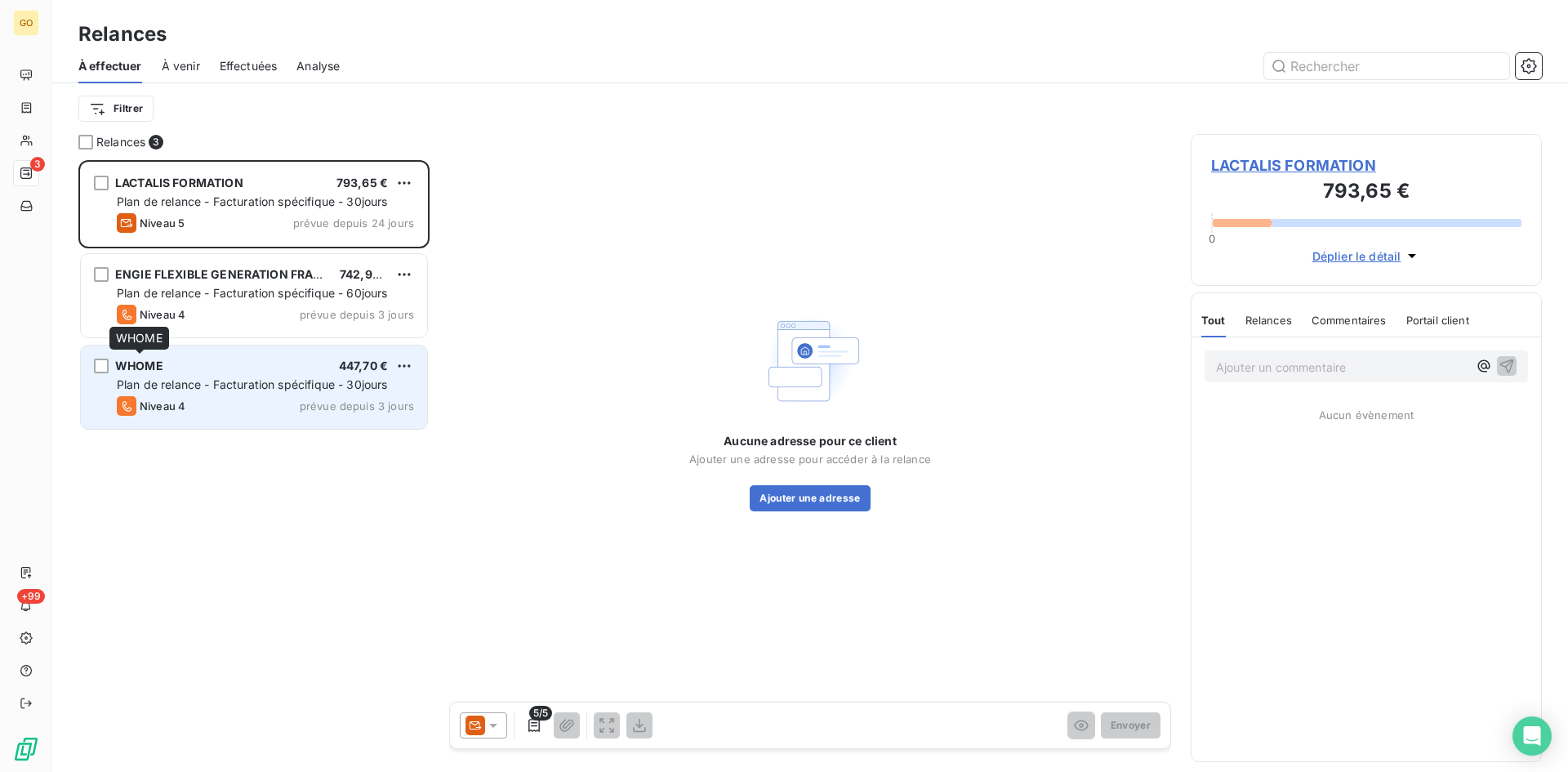
click at [132, 368] on span "WHOME" at bounding box center [140, 365] width 48 height 14
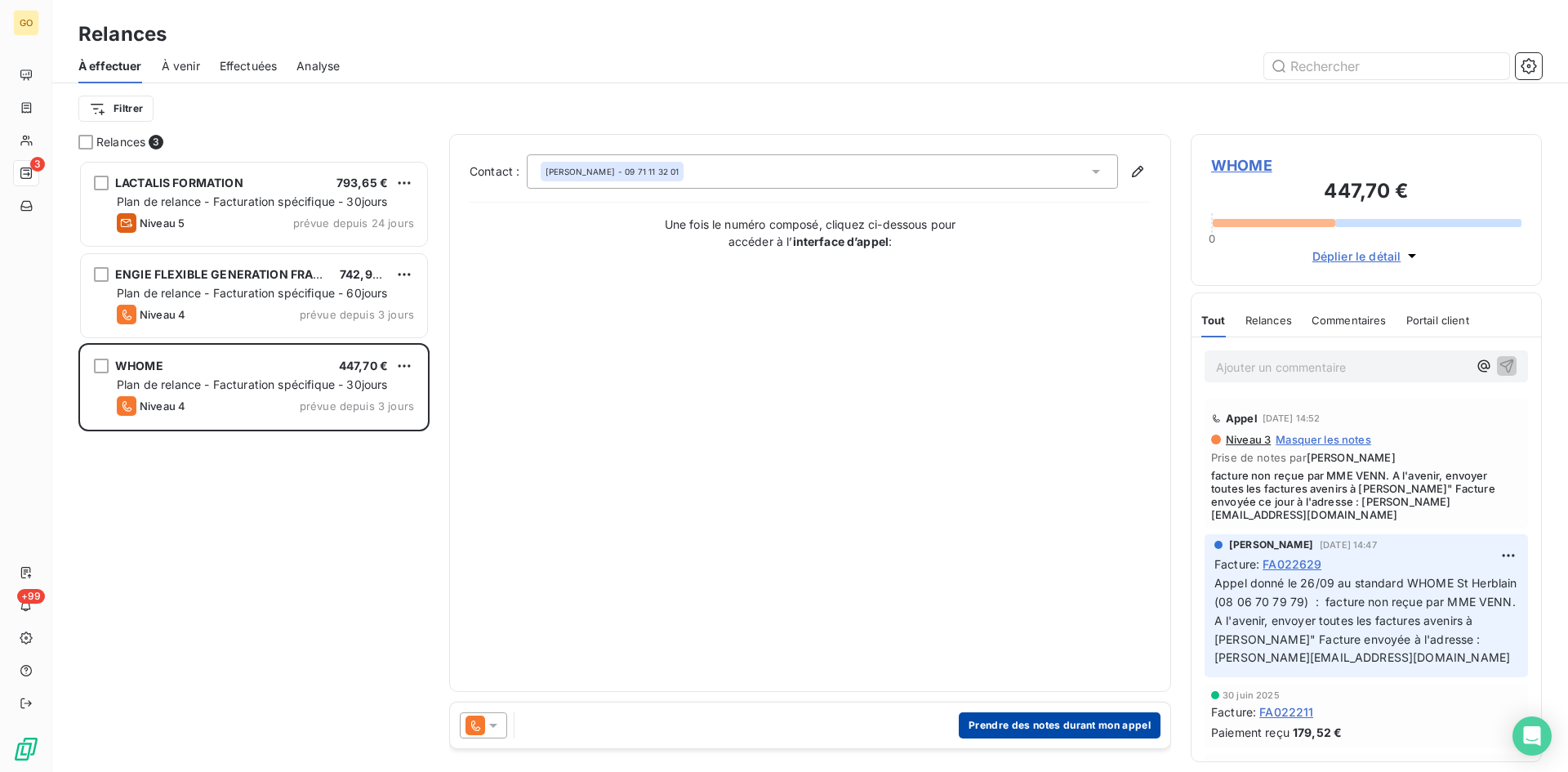
click at [1055, 733] on button "Prendre des notes durant mon appel" at bounding box center [1059, 725] width 201 height 26
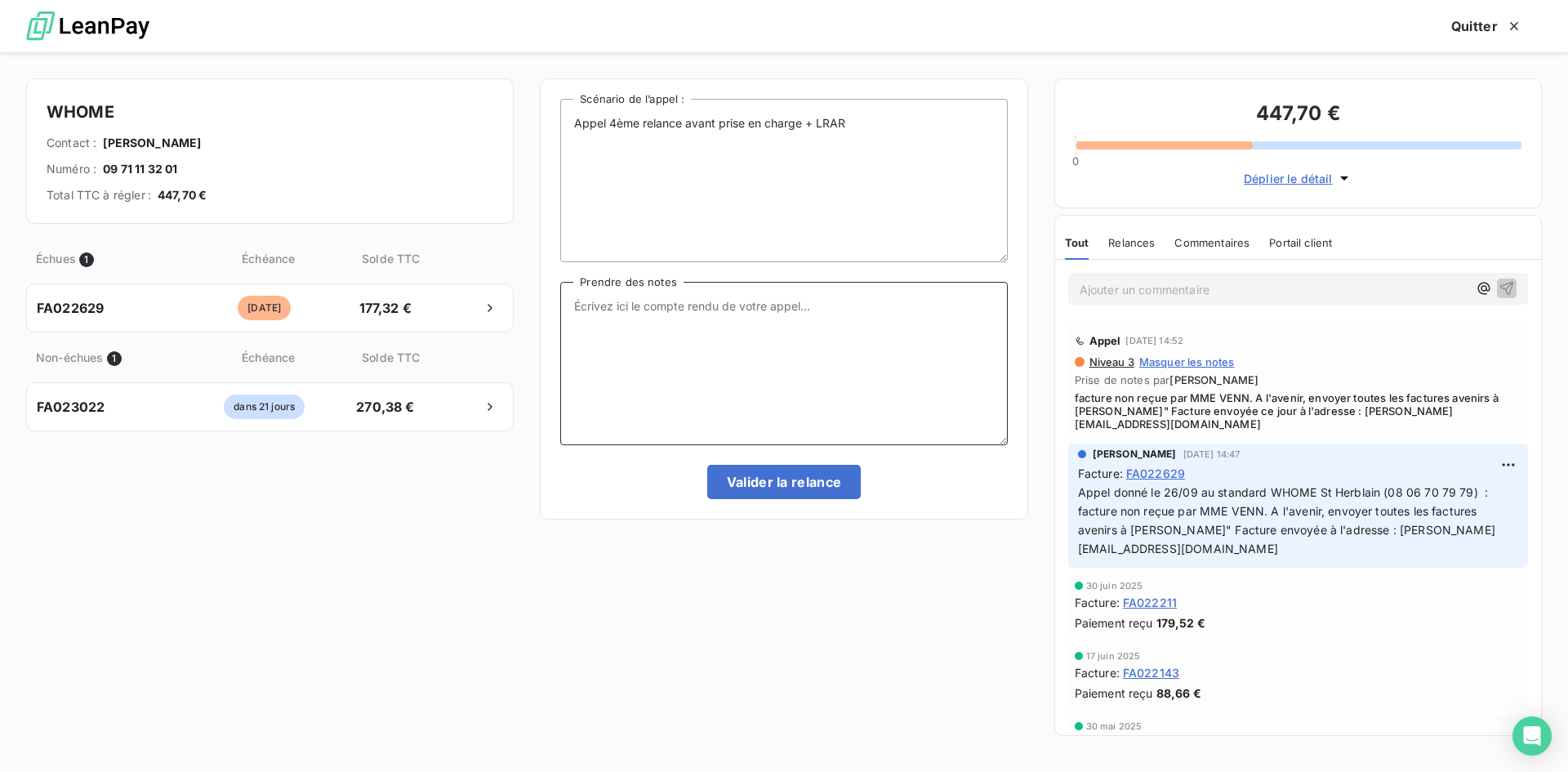
click at [798, 326] on textarea "Prendre des notes" at bounding box center [784, 364] width 447 height 163
click at [810, 316] on textarea "Facture bien reçu. Le directeur revient la semaine prochaine. La fatcure" at bounding box center [784, 364] width 447 height 163
drag, startPoint x: 635, startPoint y: 335, endPoint x: 571, endPoint y: 338, distance: 64.1
click at [571, 338] on textarea "Facture bien reçu. Le directeur revient la semaine prochaine en attente de vali…" at bounding box center [784, 364] width 447 height 163
click at [870, 368] on textarea "Facture bien reçu. Le directeur revient la semaine prochaine en attente de vali…" at bounding box center [784, 364] width 447 height 163
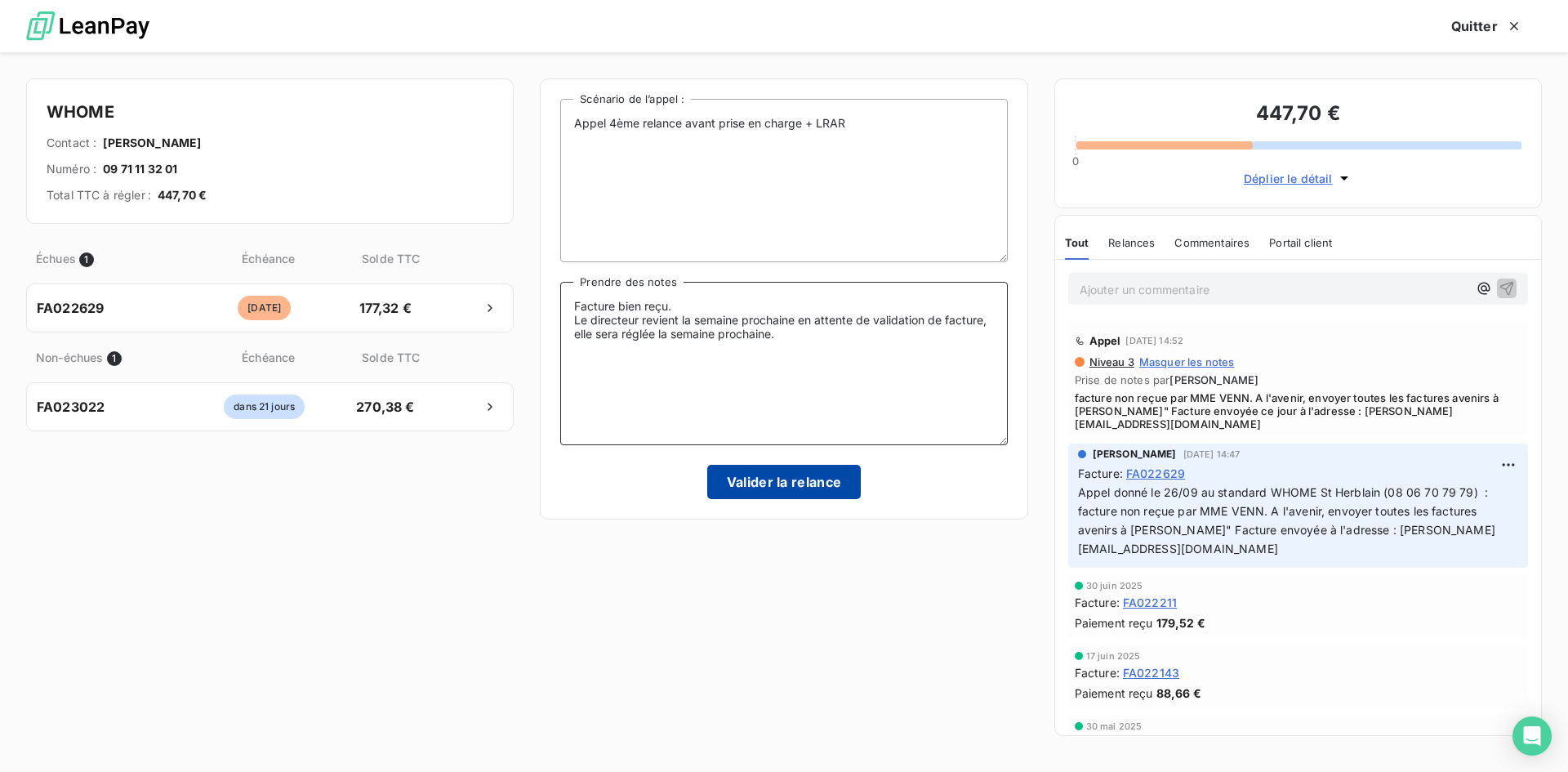
type textarea "Facture bien reçu. Le directeur revient la semaine prochaine en attente de vali…"
click at [785, 488] on button "Valider la relance" at bounding box center [784, 482] width 154 height 34
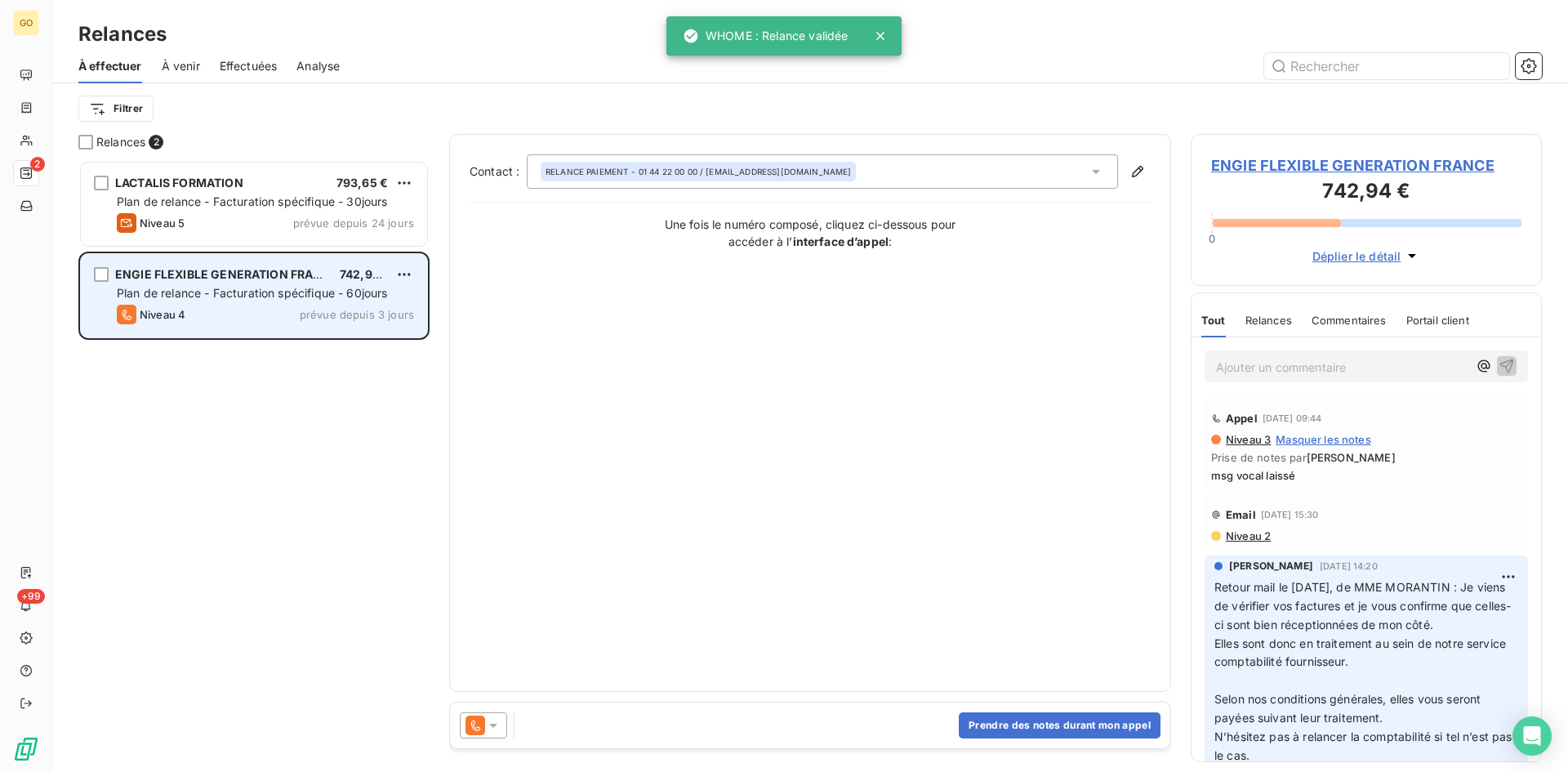
click at [253, 265] on div "ENGIE FLEXIBLE GENERATION FRANCE 742,94 € Plan de relance - Facturation spécifi…" at bounding box center [253, 296] width 347 height 83
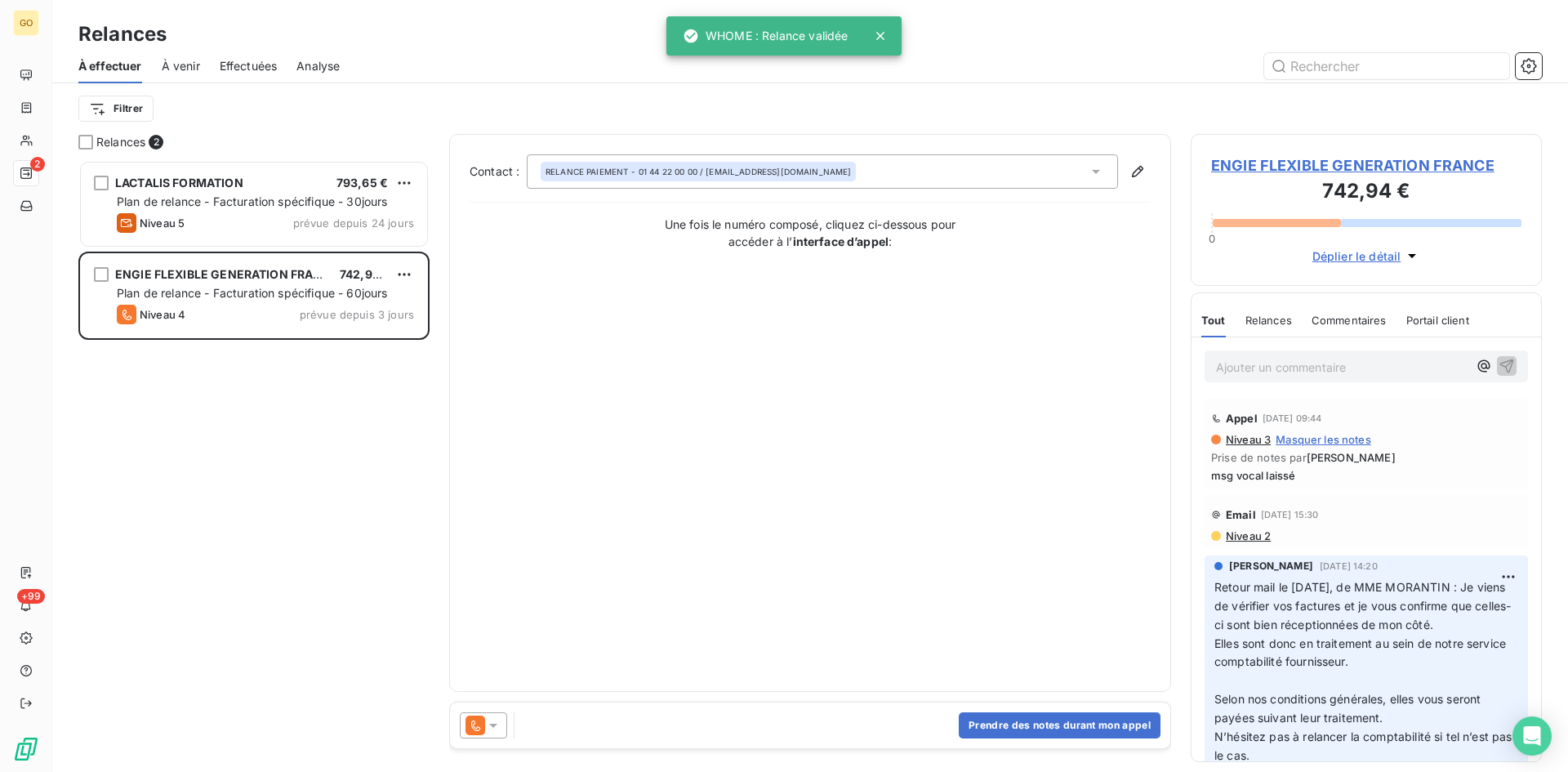
click at [1329, 164] on span "ENGIE FLEXIBLE GENERATION FRANCE" at bounding box center [1367, 165] width 311 height 22
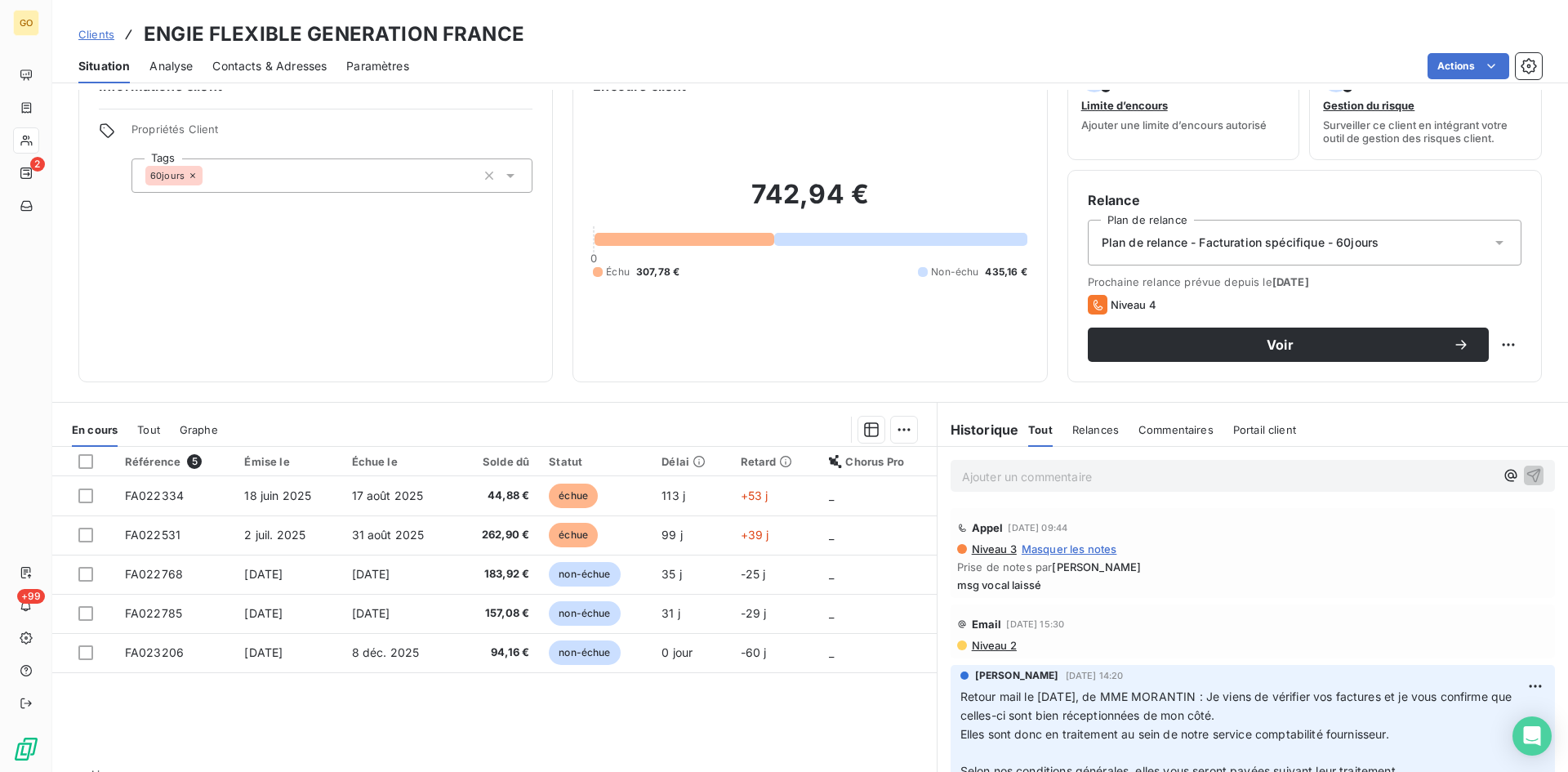
scroll to position [82, 0]
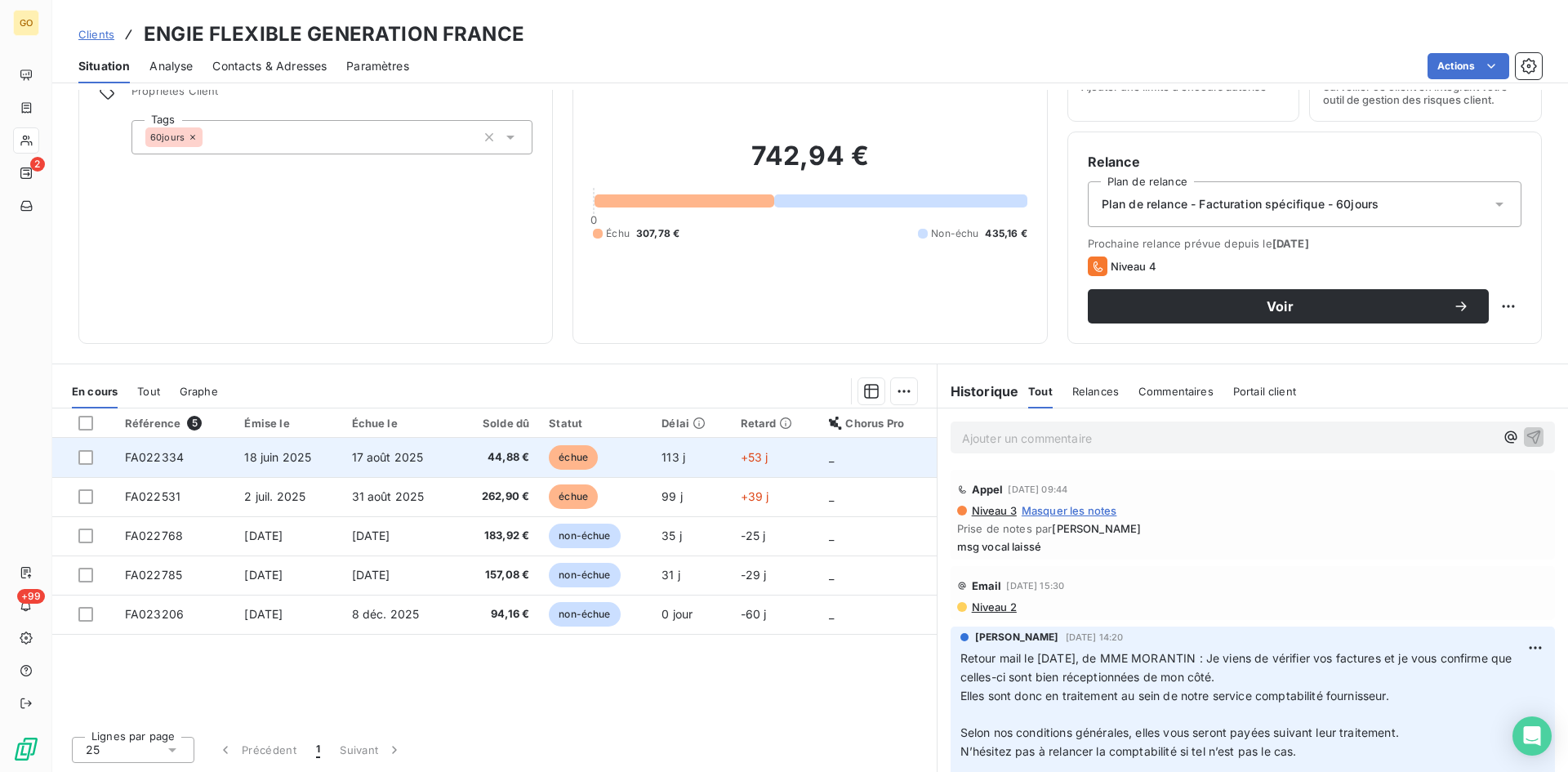
click at [265, 453] on span "18 juin 2025" at bounding box center [278, 458] width 67 height 14
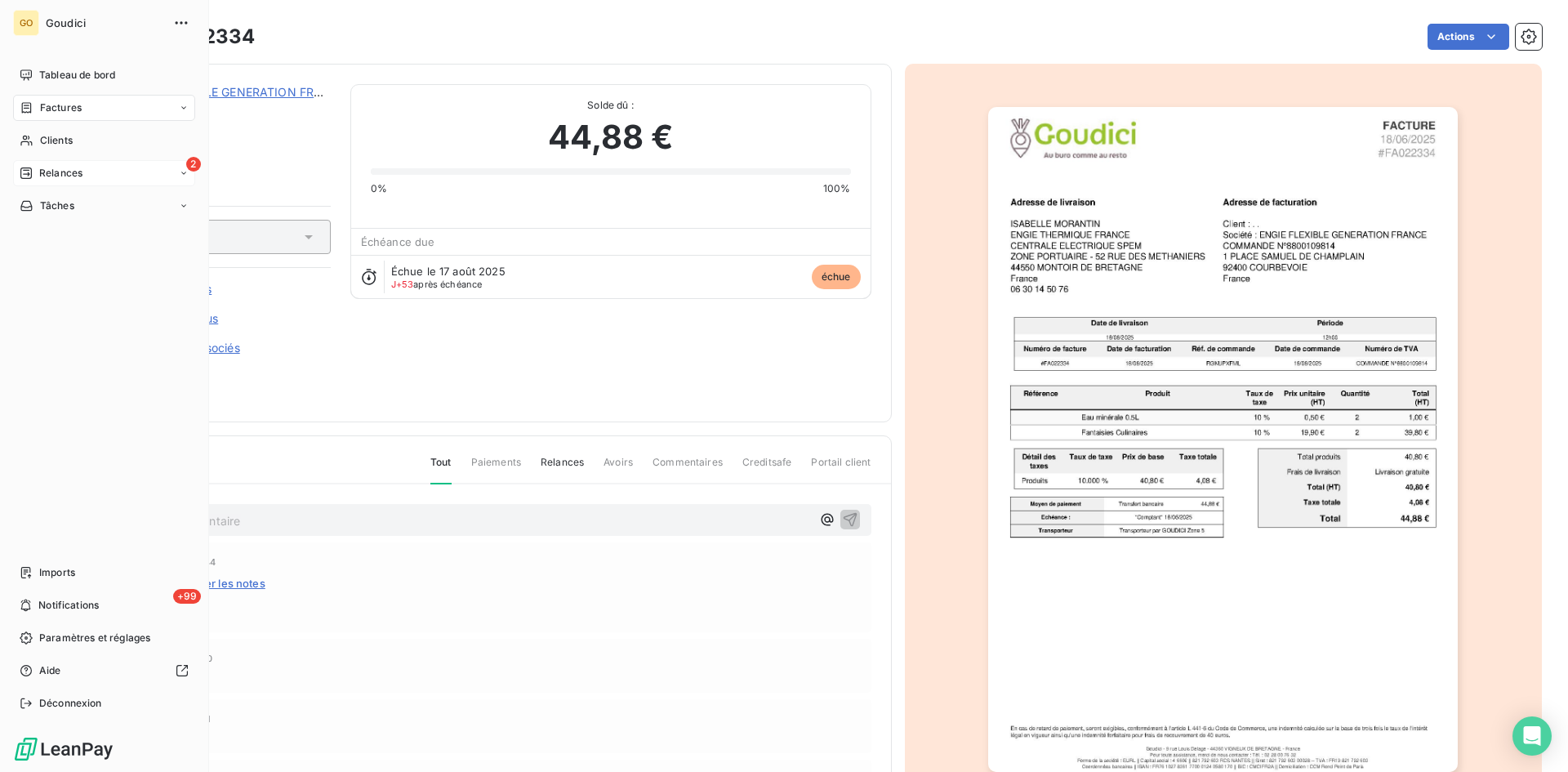
click at [57, 180] on span "Relances" at bounding box center [61, 173] width 43 height 14
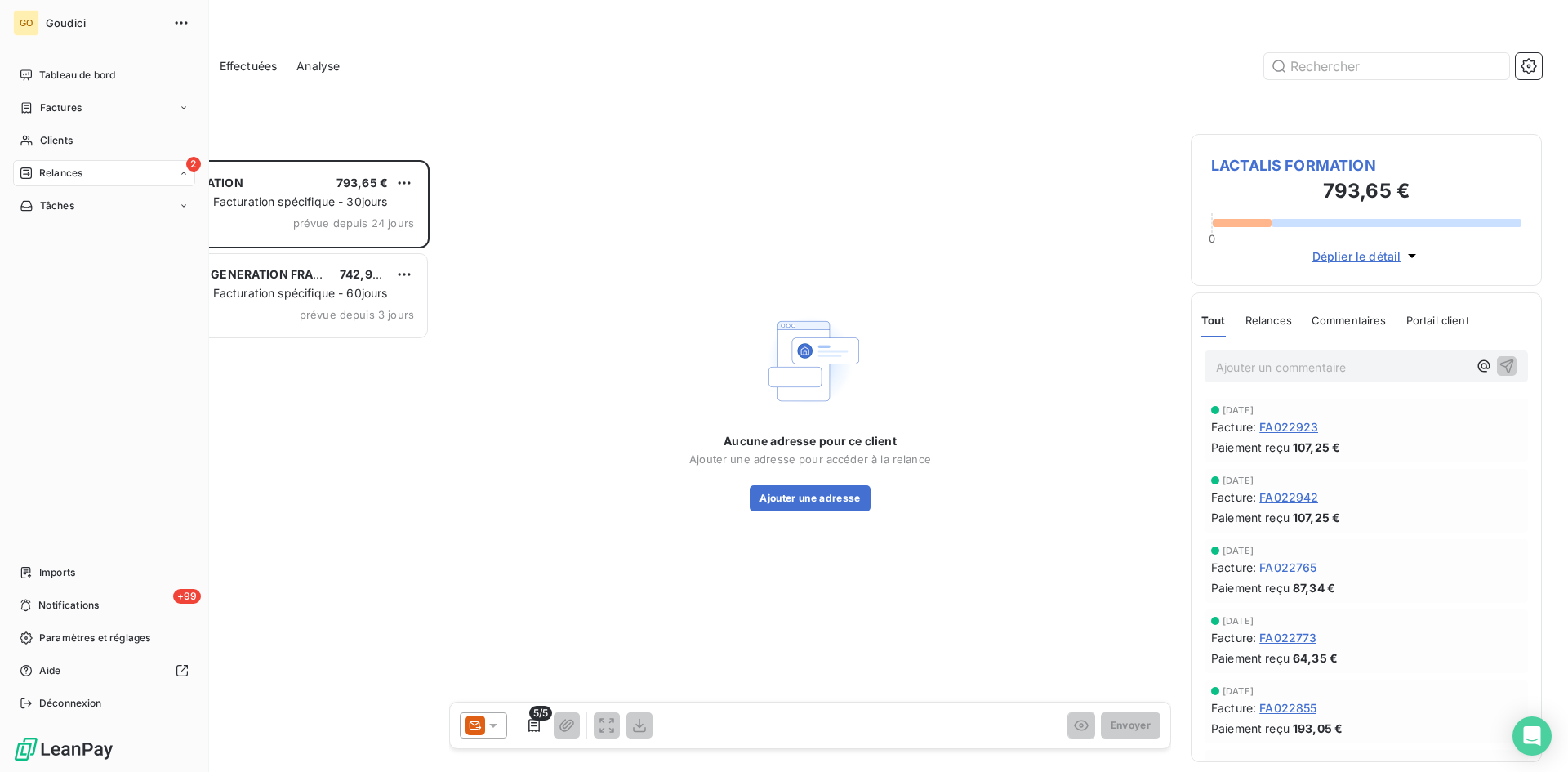
scroll to position [599, 339]
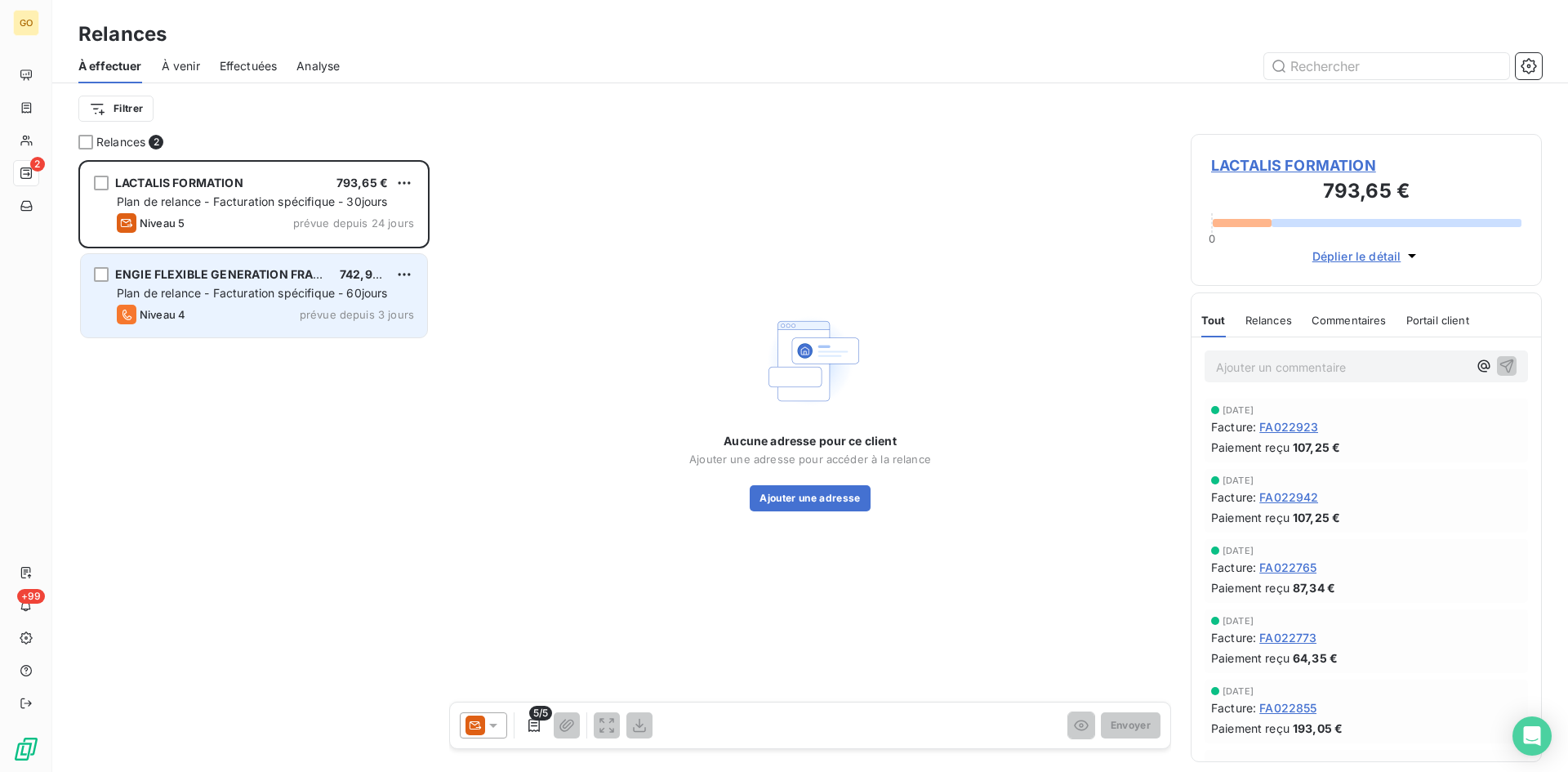
click at [289, 278] on span "ENGIE FLEXIBLE GENERATION FRANCE" at bounding box center [227, 274] width 223 height 14
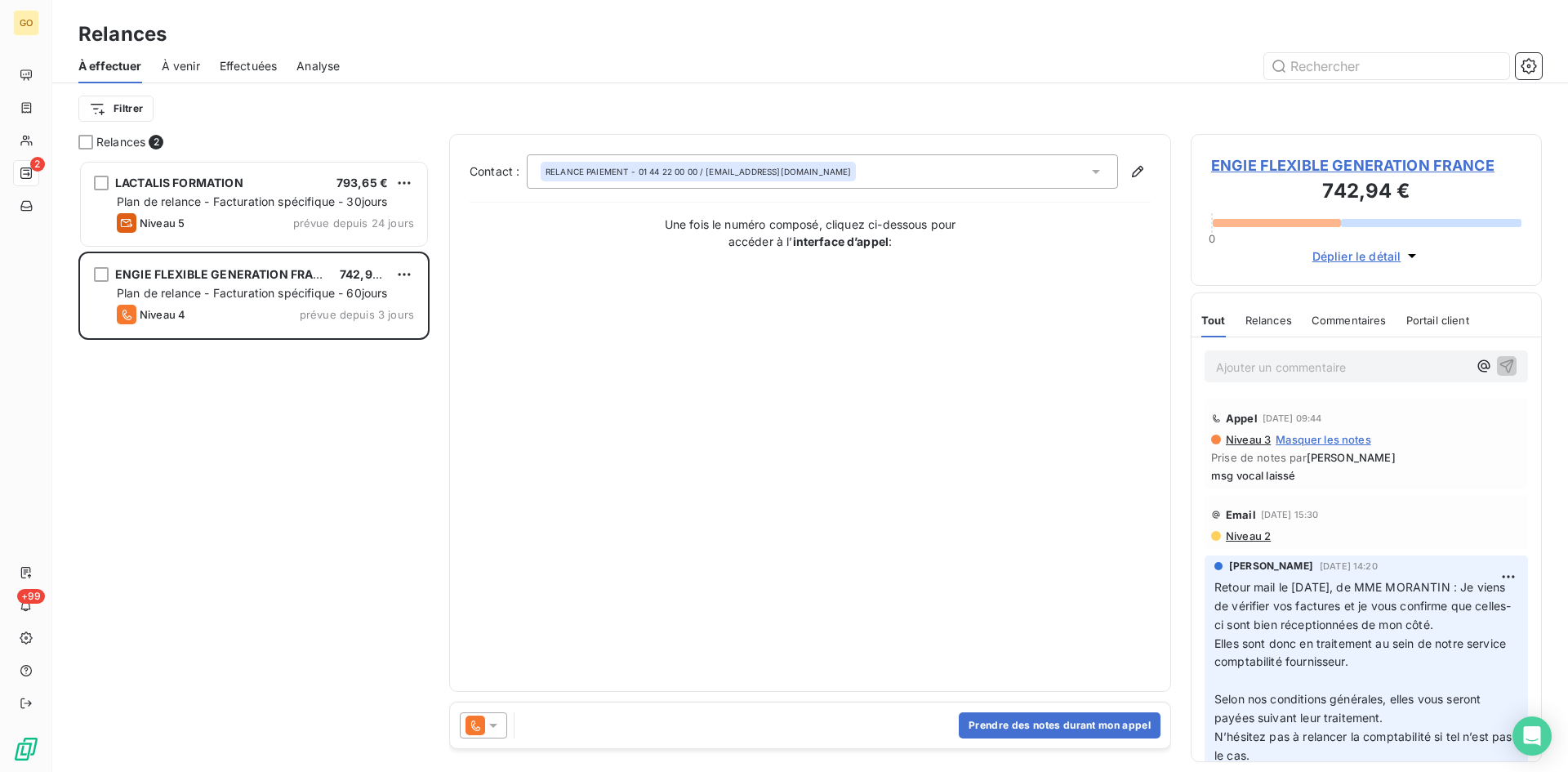
click at [1242, 170] on span "ENGIE FLEXIBLE GENERATION FRANCE" at bounding box center [1367, 165] width 311 height 22
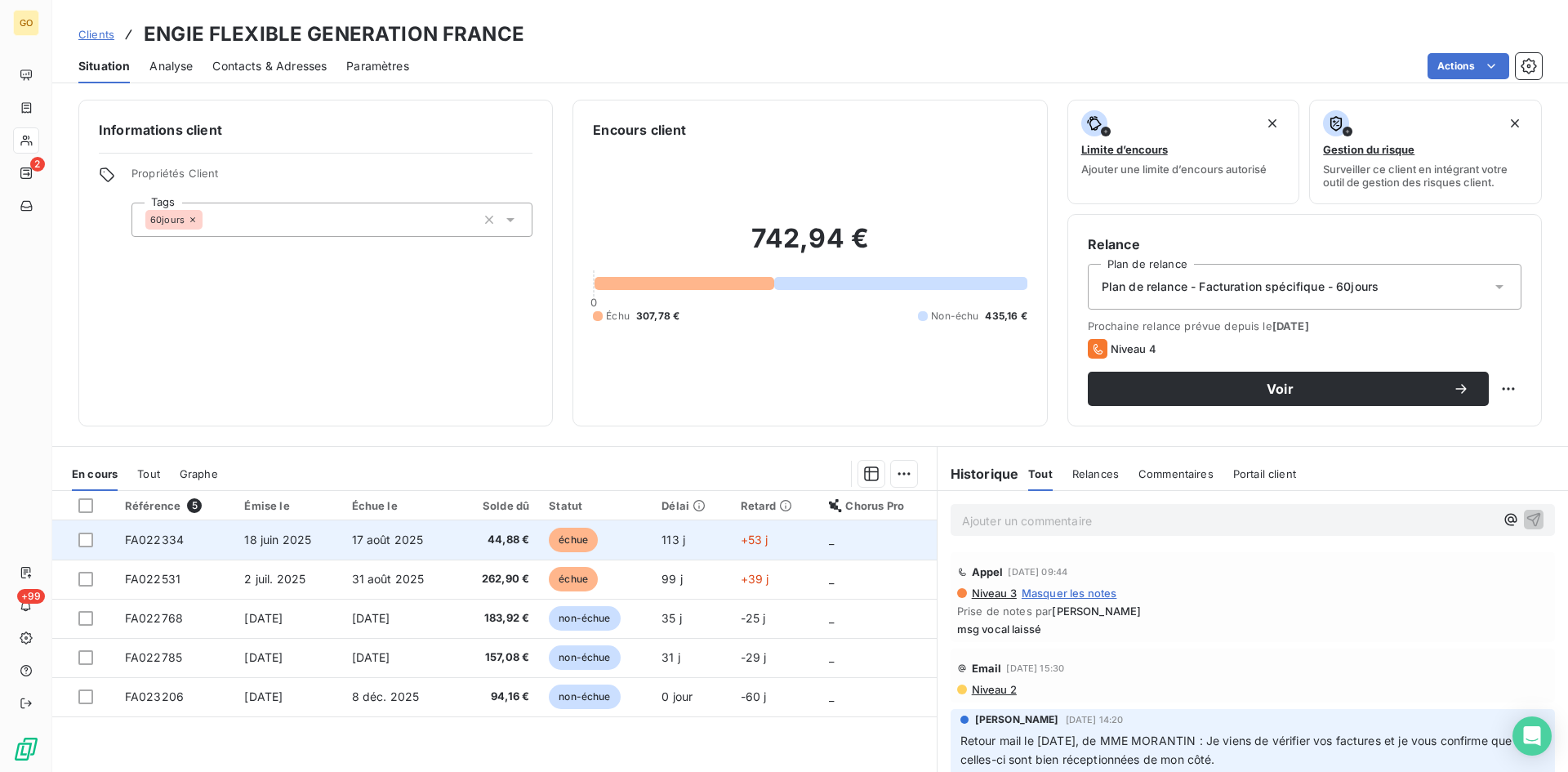
click at [265, 538] on span "18 juin 2025" at bounding box center [278, 540] width 67 height 14
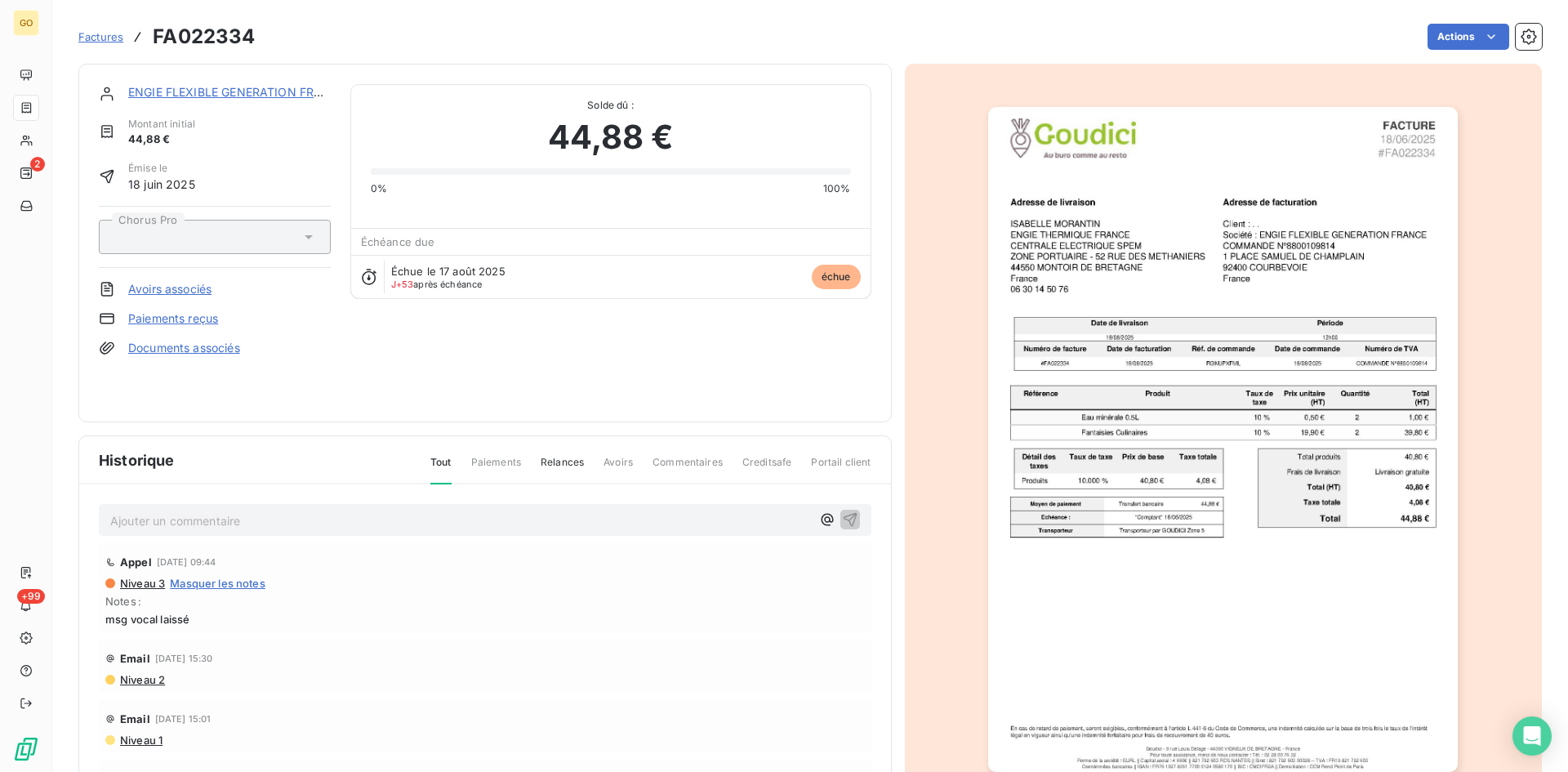
click at [165, 86] on link "ENGIE FLEXIBLE GENERATION FRANCE" at bounding box center [237, 92] width 218 height 14
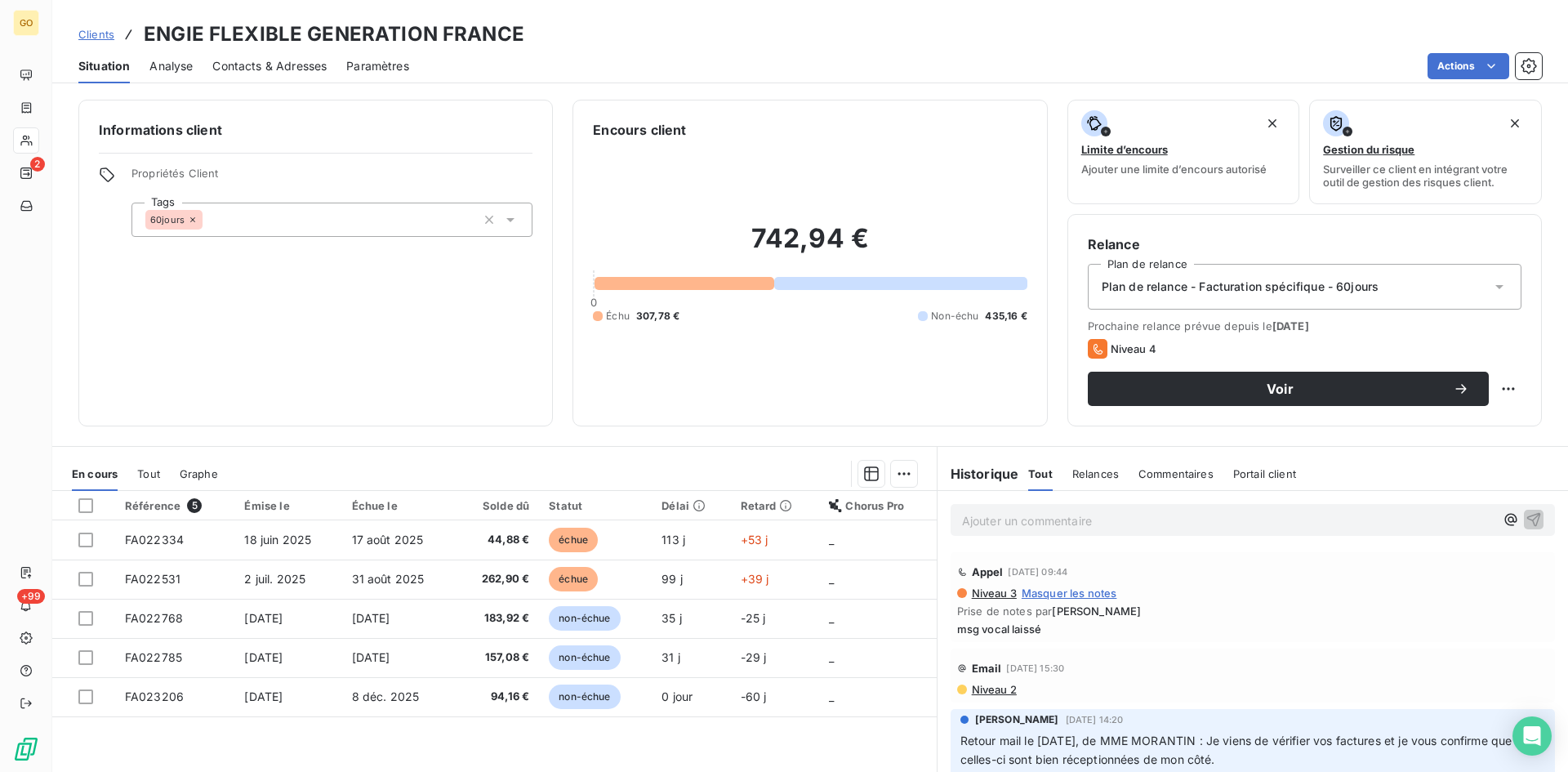
drag, startPoint x: 302, startPoint y: 43, endPoint x: 280, endPoint y: 43, distance: 22.0
click at [298, 43] on h3 "ENGIE FLEXIBLE GENERATION FRANCE" at bounding box center [334, 34] width 381 height 30
click at [279, 60] on span "Contacts & Adresses" at bounding box center [270, 66] width 115 height 16
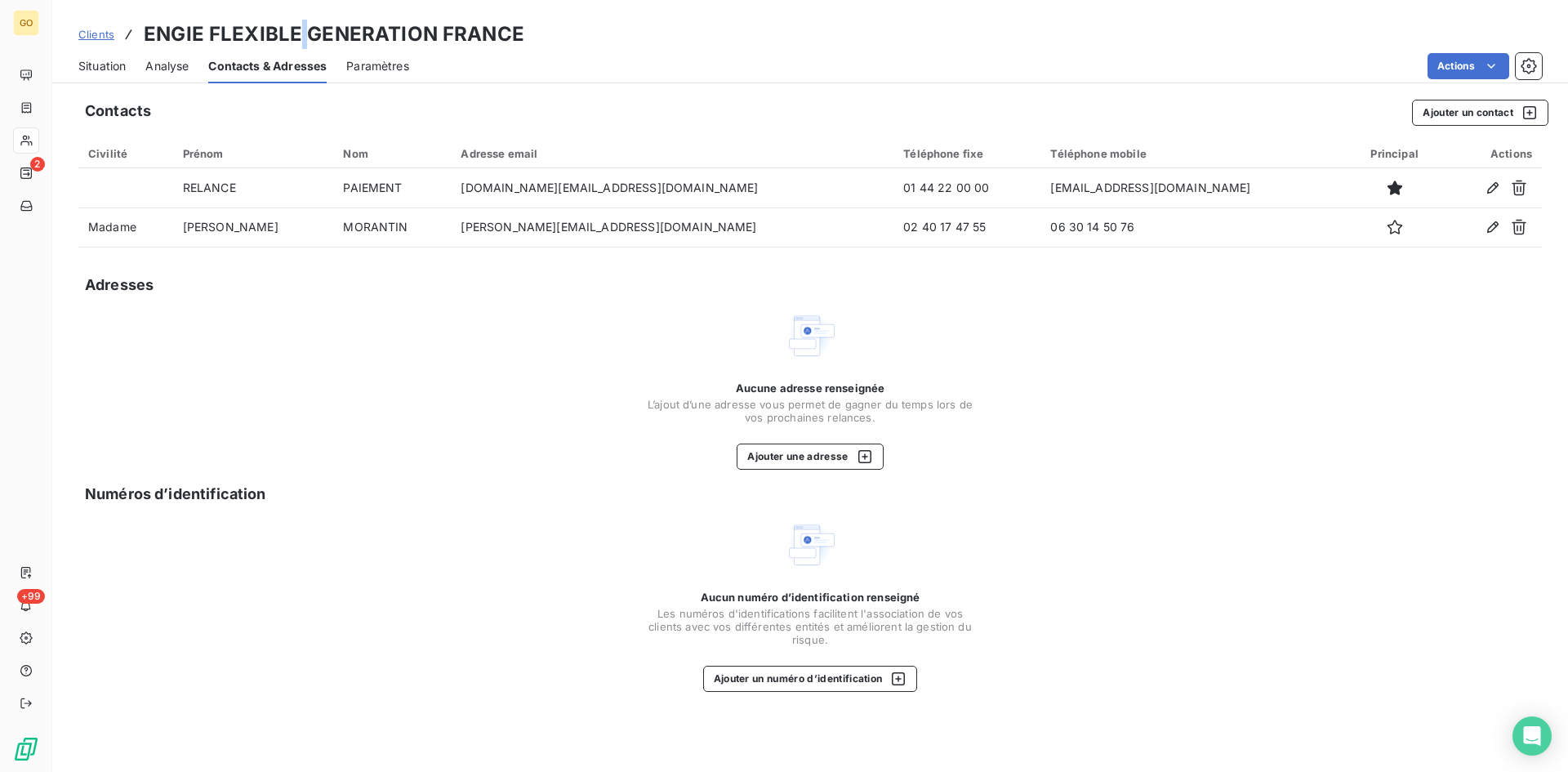
click at [93, 68] on span "Situation" at bounding box center [102, 66] width 47 height 16
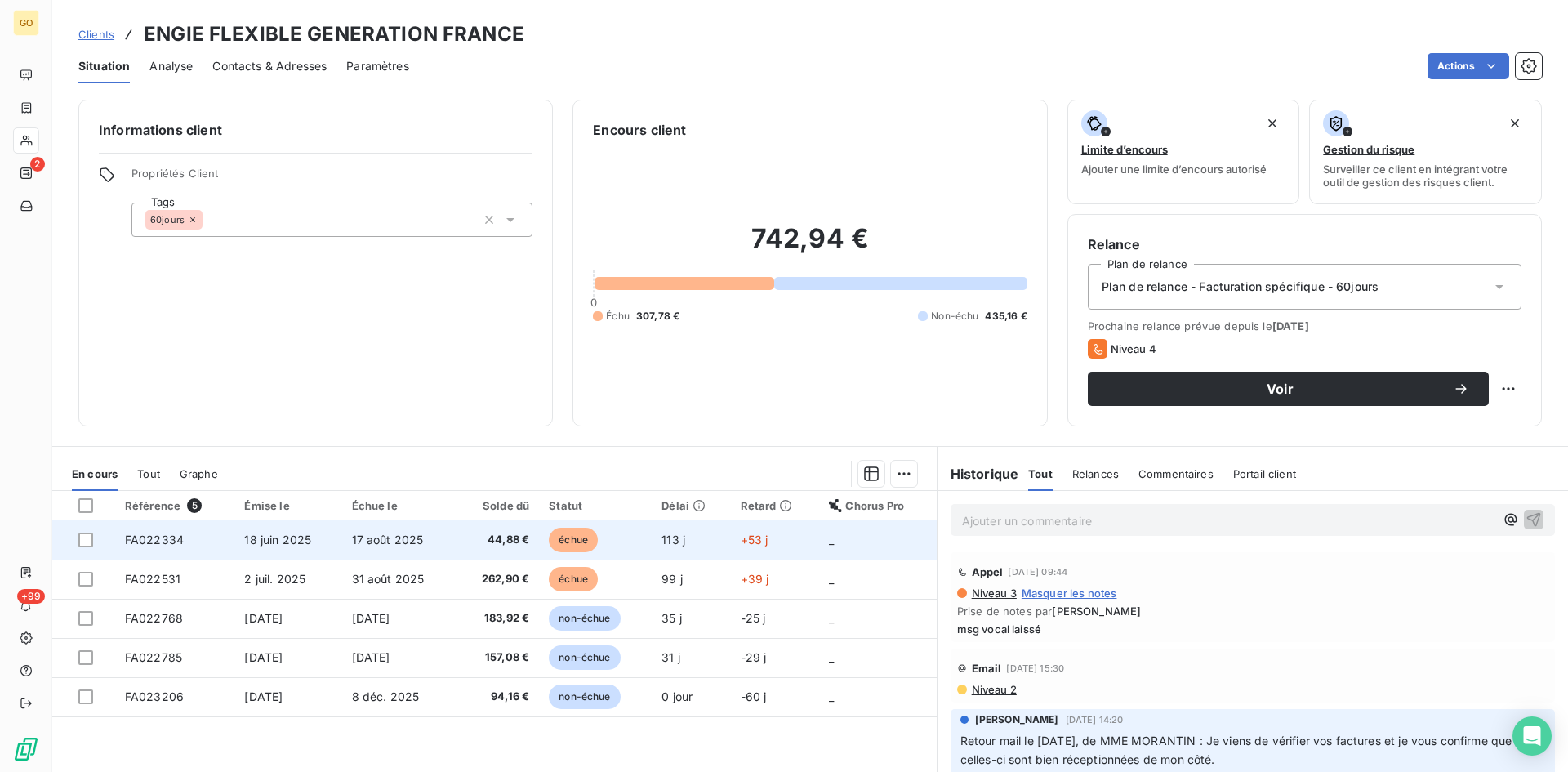
click at [278, 534] on span "18 juin 2025" at bounding box center [278, 540] width 67 height 14
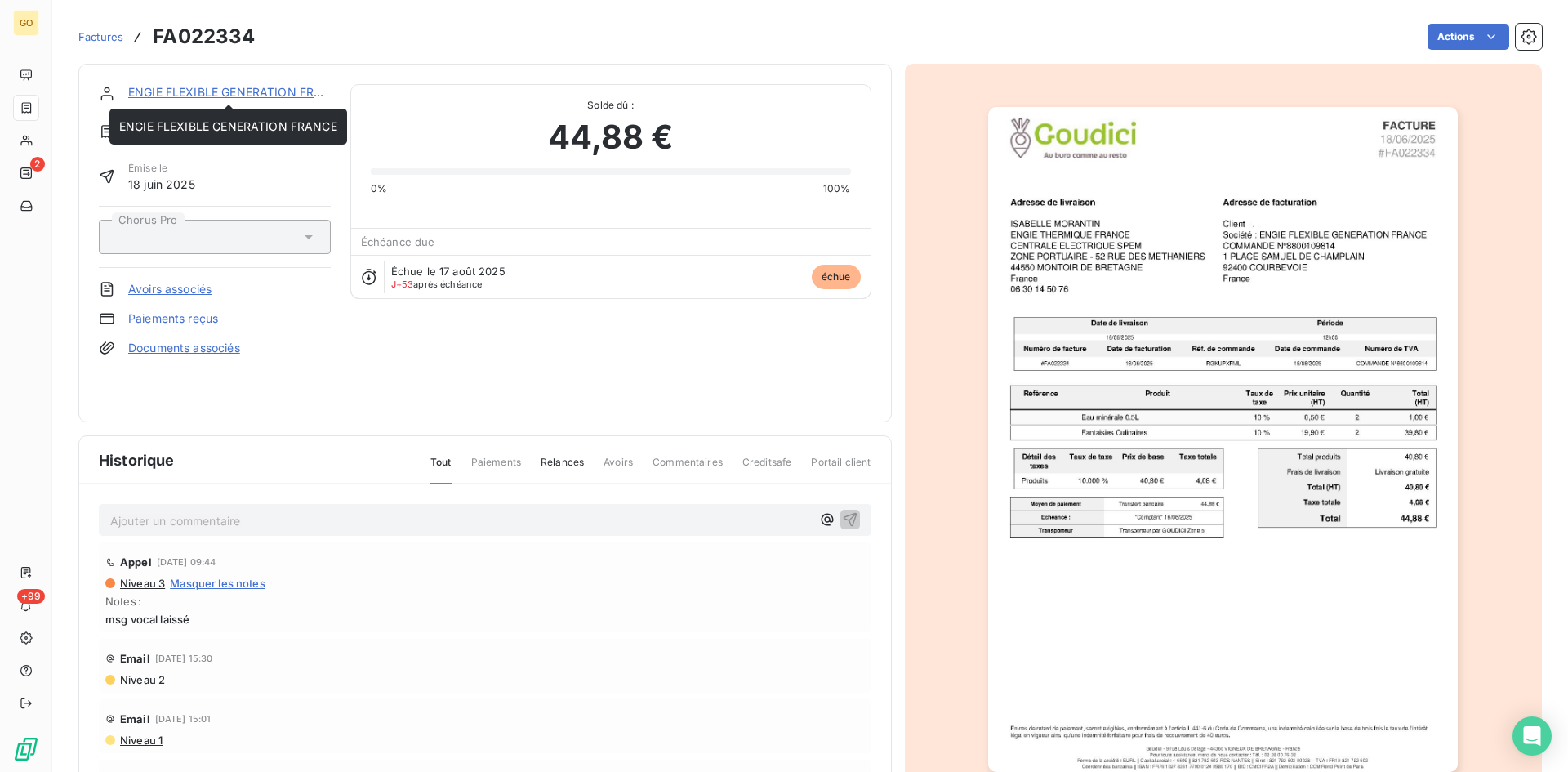
click at [204, 91] on link "ENGIE FLEXIBLE GENERATION FRANCE" at bounding box center [237, 92] width 218 height 14
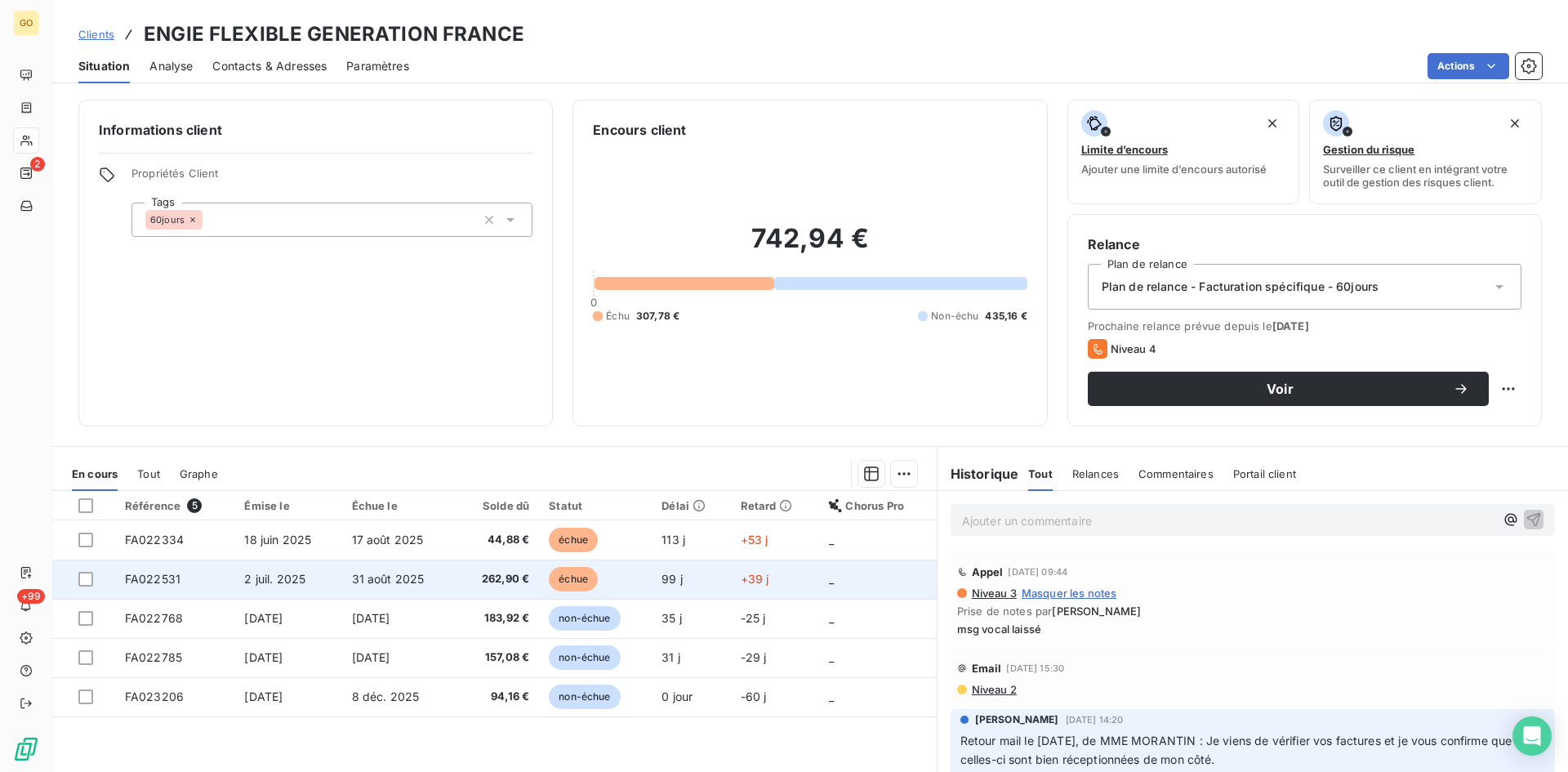
click at [270, 580] on span "2 juil. 2025" at bounding box center [275, 579] width 61 height 14
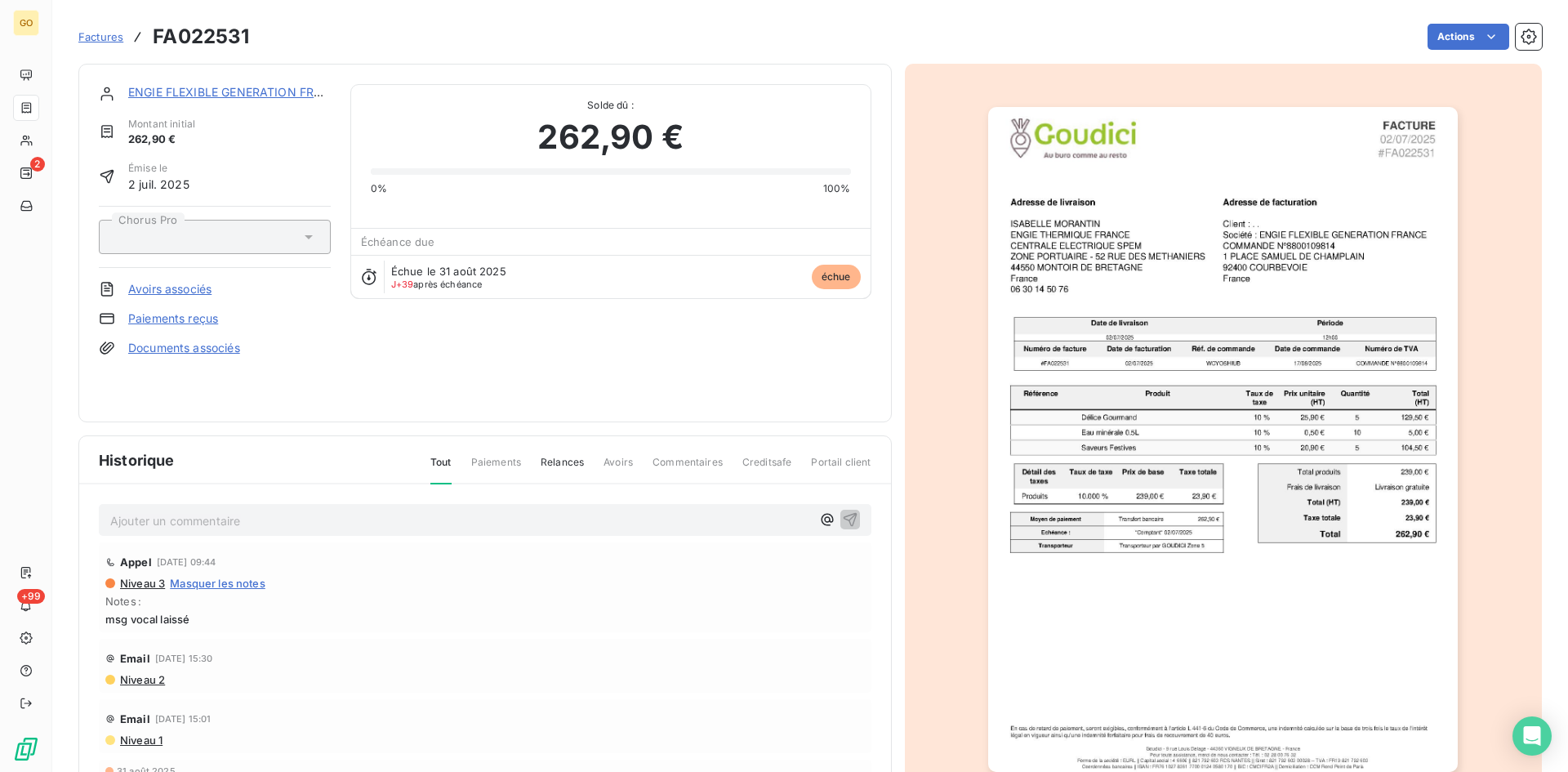
click at [217, 90] on link "ENGIE FLEXIBLE GENERATION FRANCE" at bounding box center [237, 92] width 218 height 14
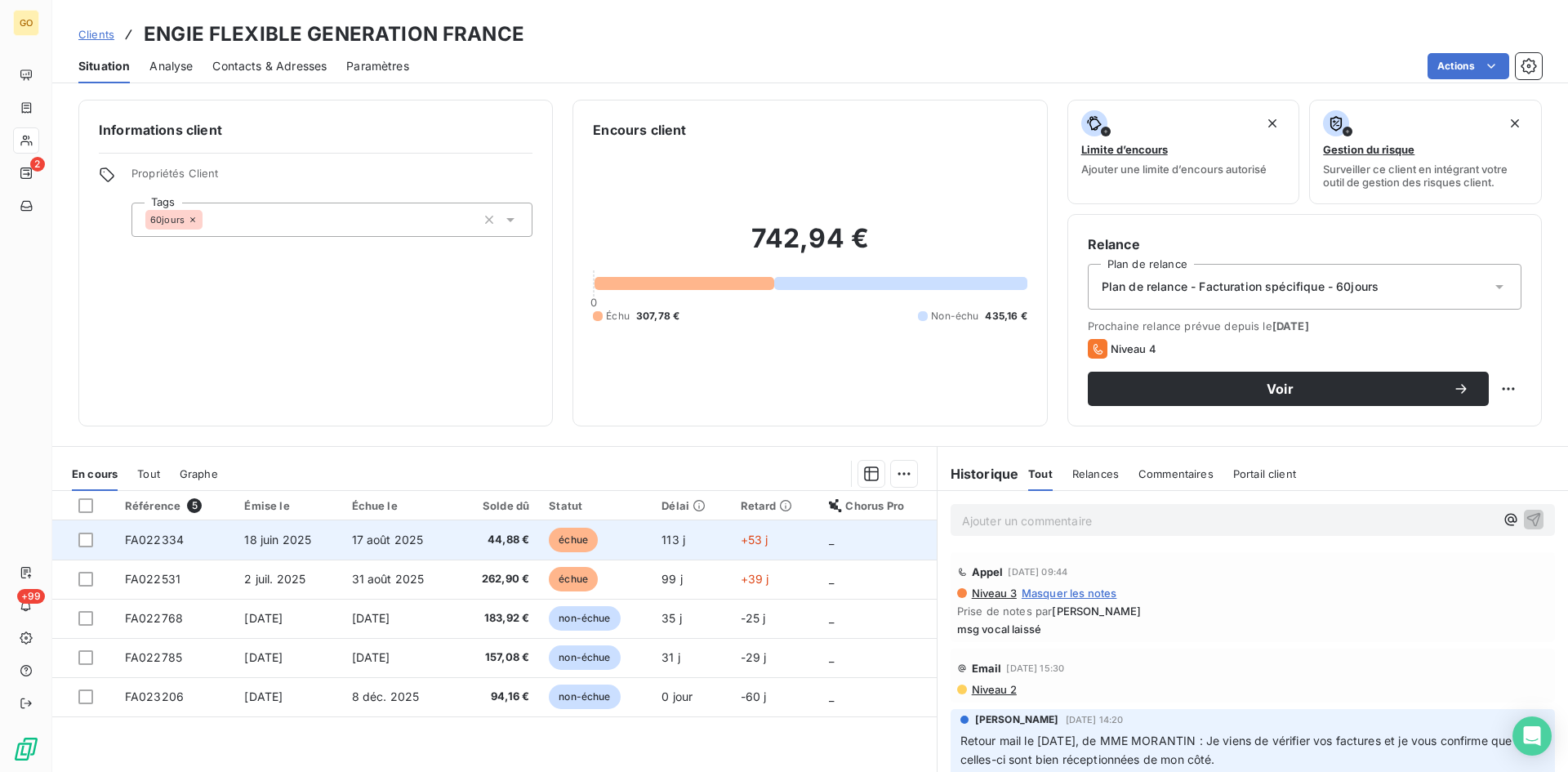
click at [238, 536] on td "18 juin 2025" at bounding box center [287, 540] width 107 height 39
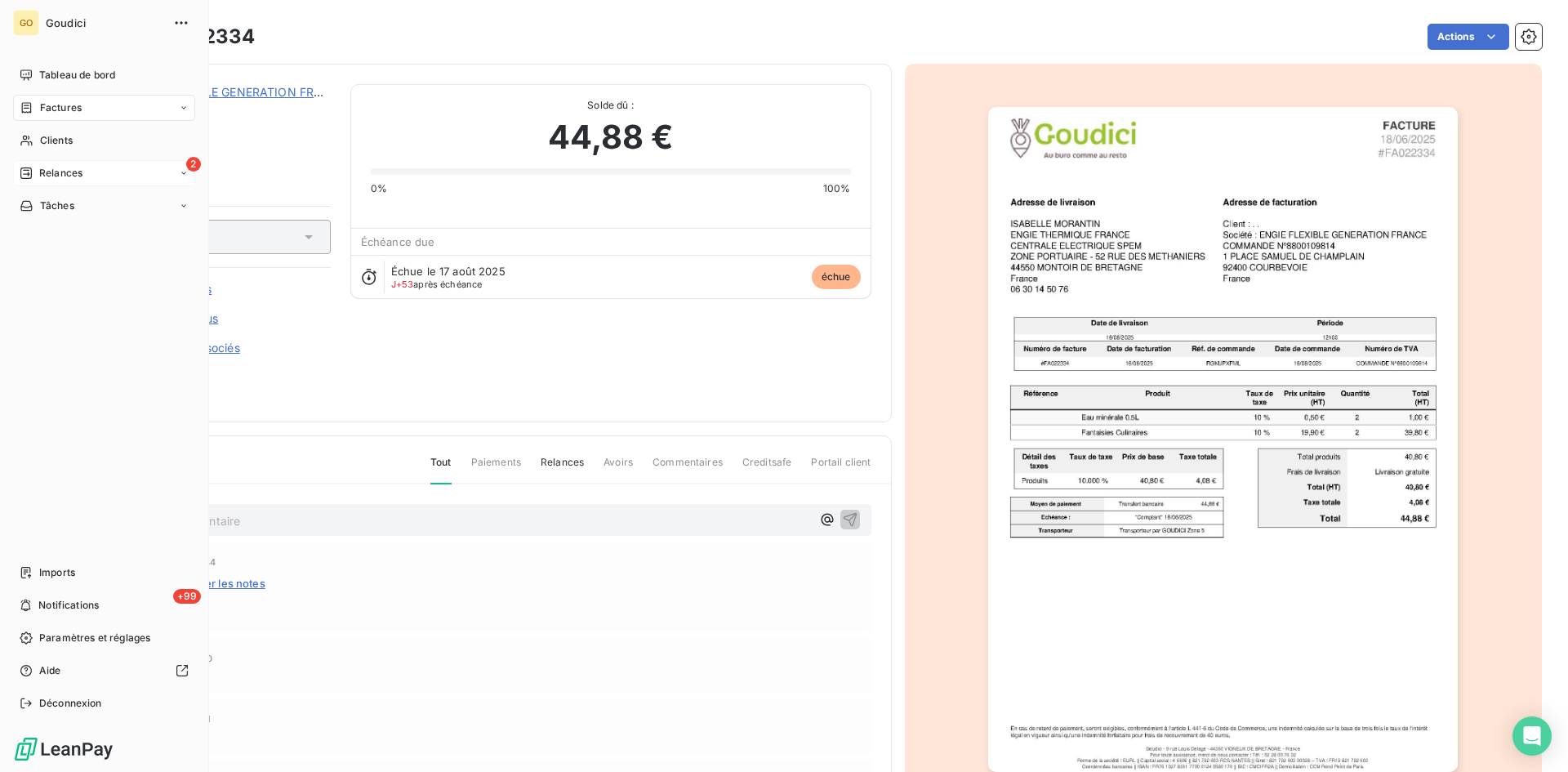
click at [52, 170] on span "Relances" at bounding box center [61, 173] width 43 height 14
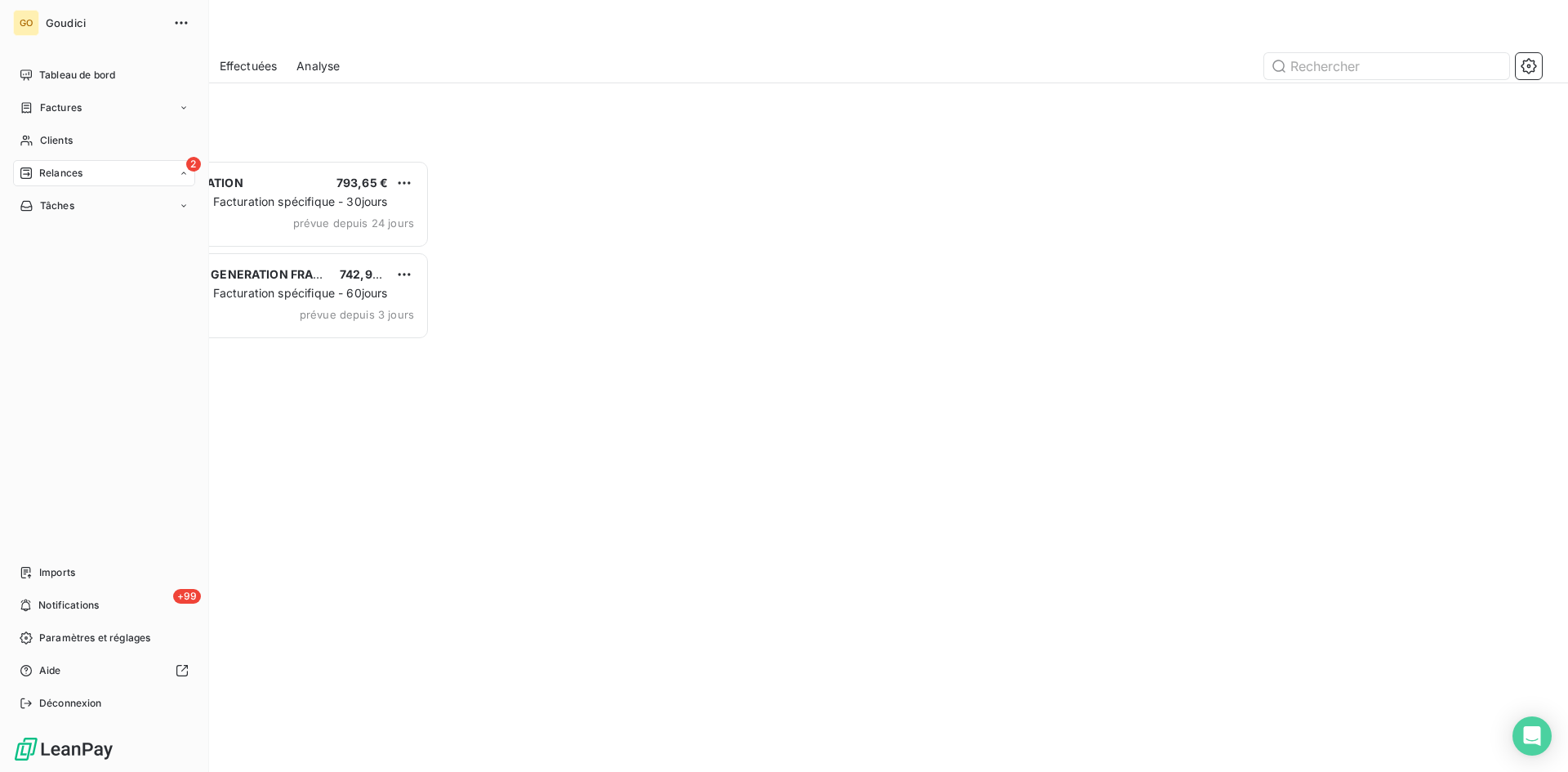
scroll to position [599, 339]
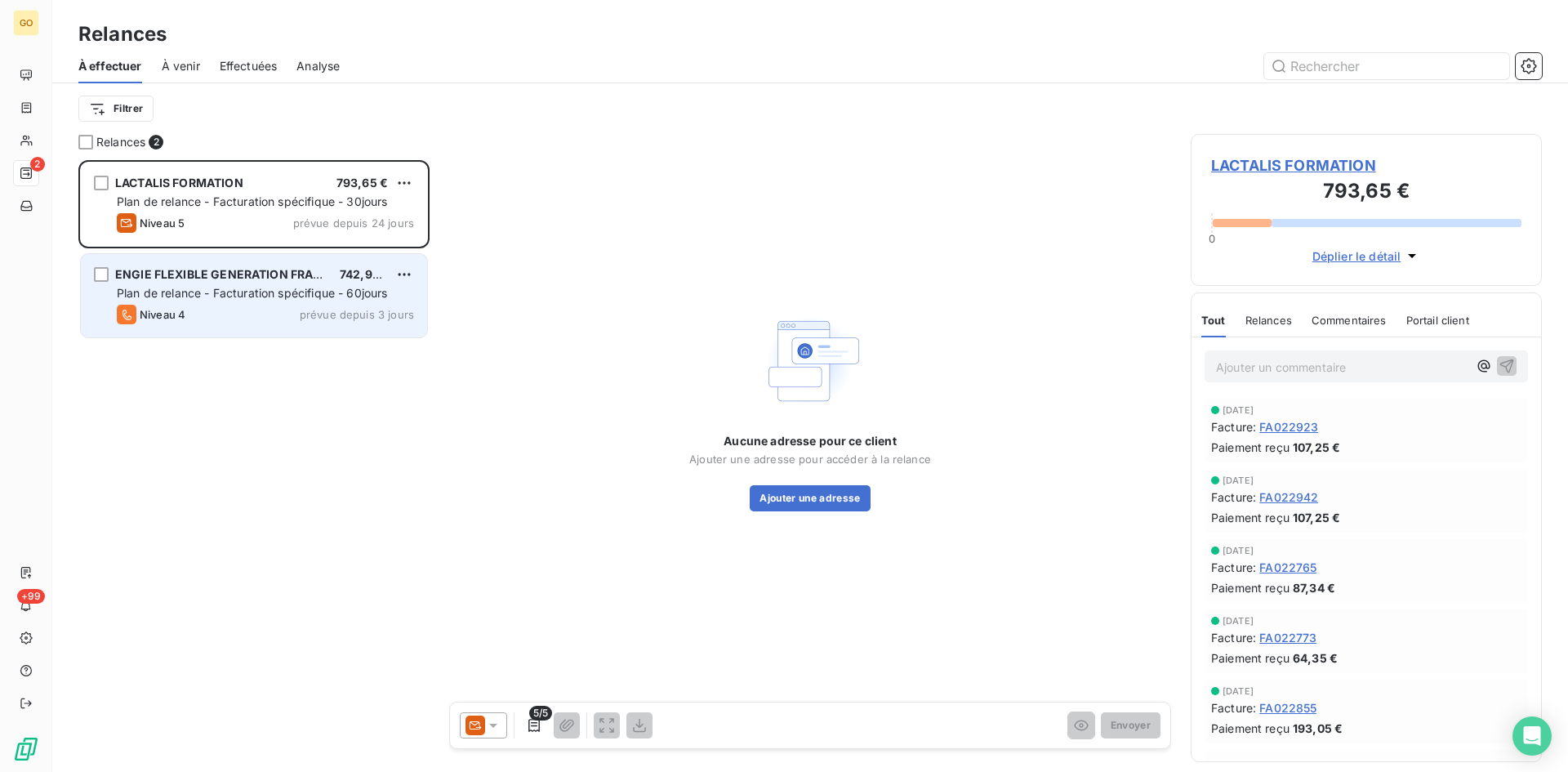
drag, startPoint x: 254, startPoint y: 509, endPoint x: 227, endPoint y: 328, distance: 183.0
click at [255, 507] on div "LACTALIS FORMATION 793,65 € Plan de relance - Facturation spécifique - 30jours …" at bounding box center [254, 466] width 351 height 612
click at [191, 272] on span "ENGIE FLEXIBLE GENERATION FRANCE" at bounding box center [227, 274] width 223 height 14
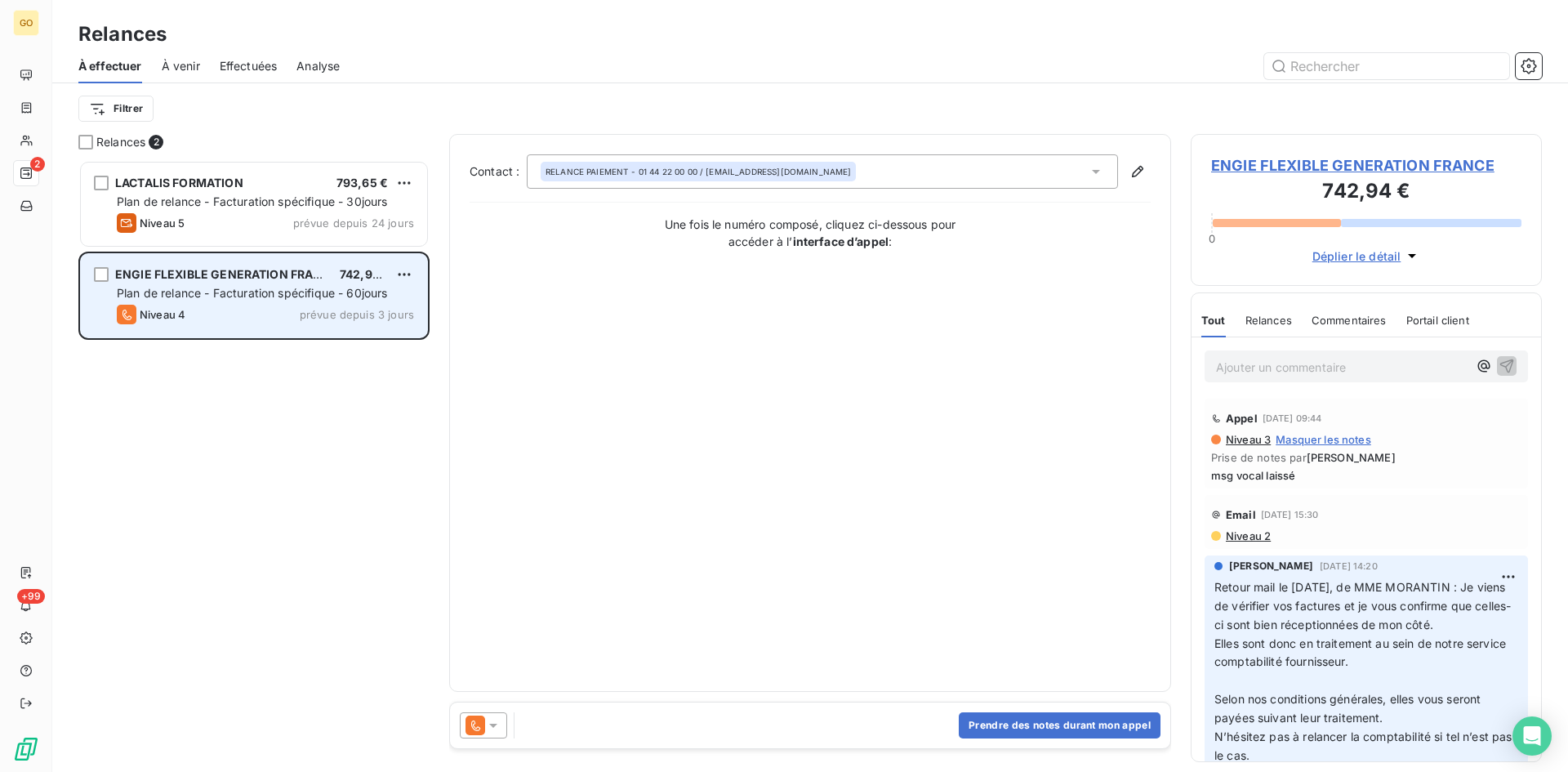
click at [248, 295] on span "Plan de relance - Facturation spécifique - 60jours" at bounding box center [252, 293] width 271 height 14
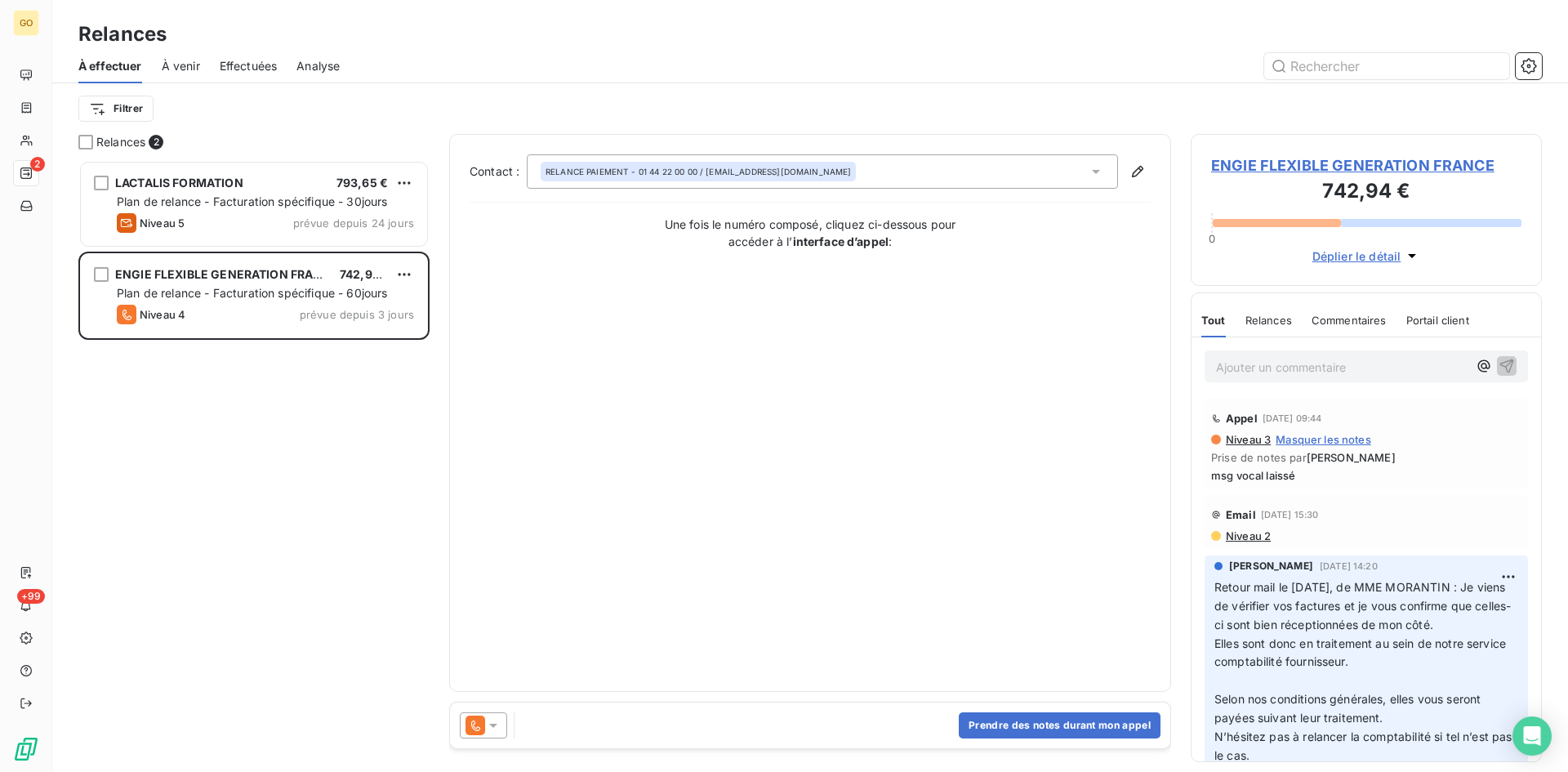
click at [1248, 171] on span "ENGIE FLEXIBLE GENERATION FRANCE" at bounding box center [1367, 165] width 311 height 22
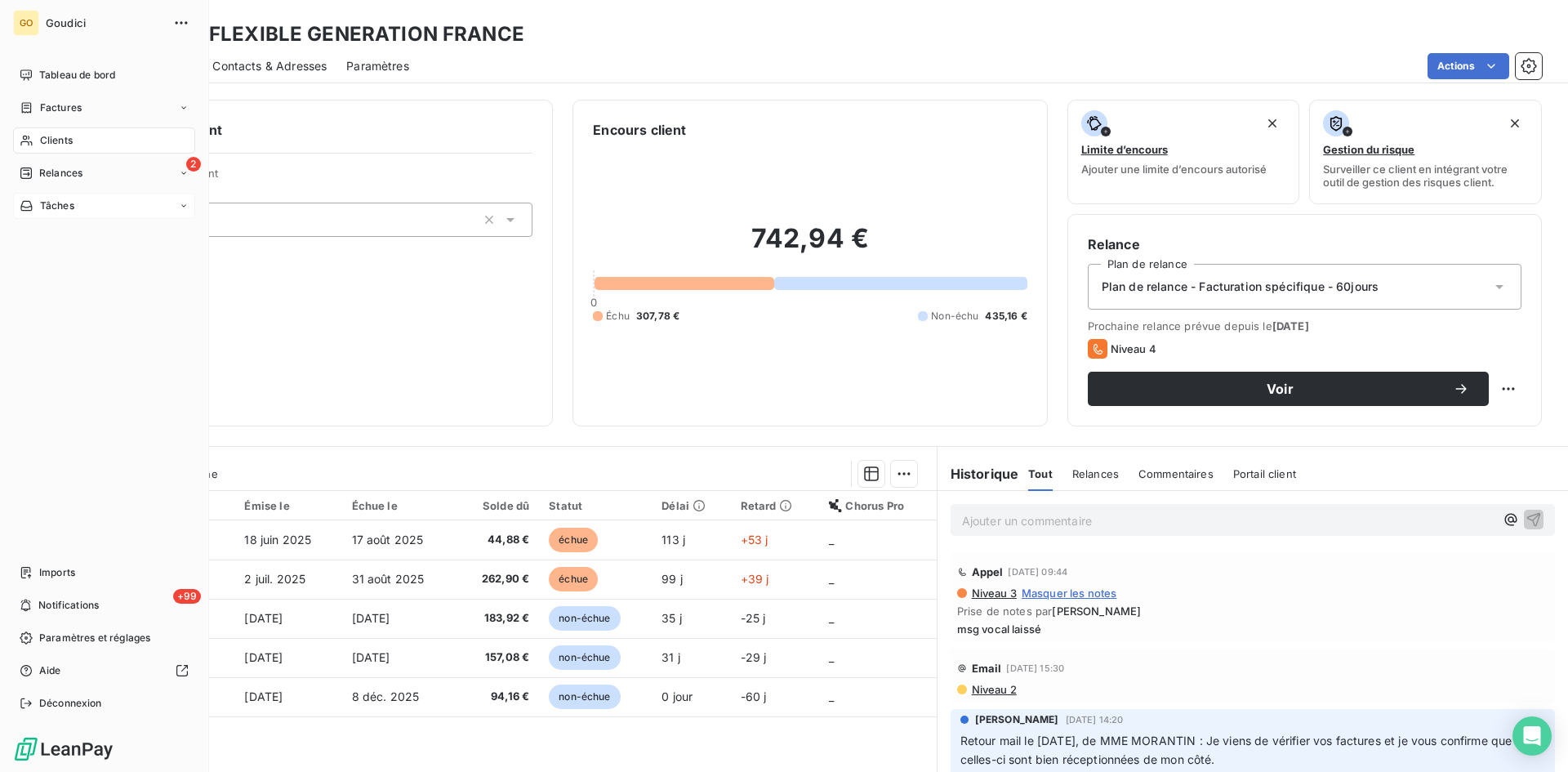
drag, startPoint x: 42, startPoint y: 171, endPoint x: 101, endPoint y: 195, distance: 63.7
click at [42, 171] on span "Relances" at bounding box center [61, 173] width 43 height 14
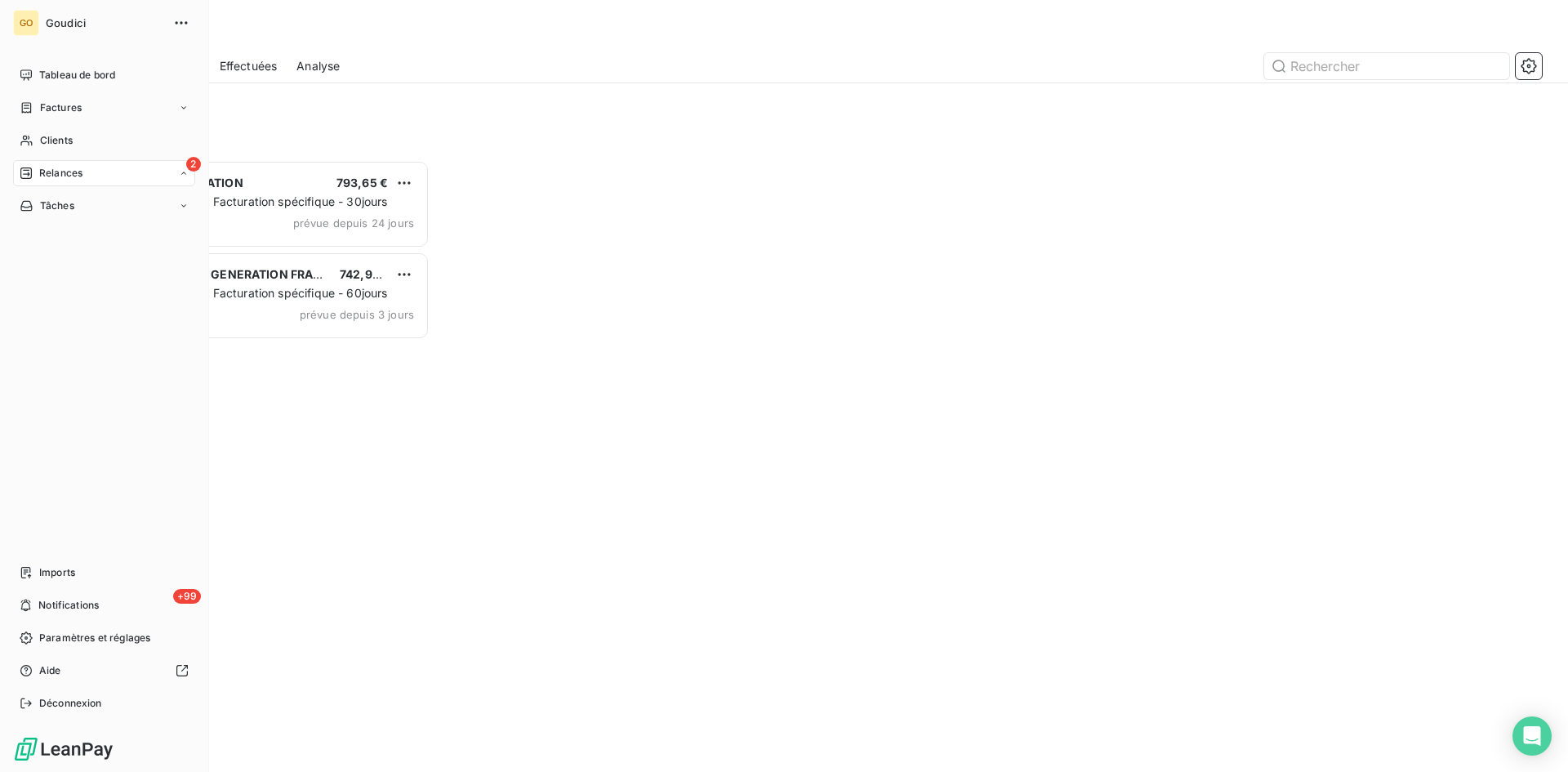
scroll to position [599, 339]
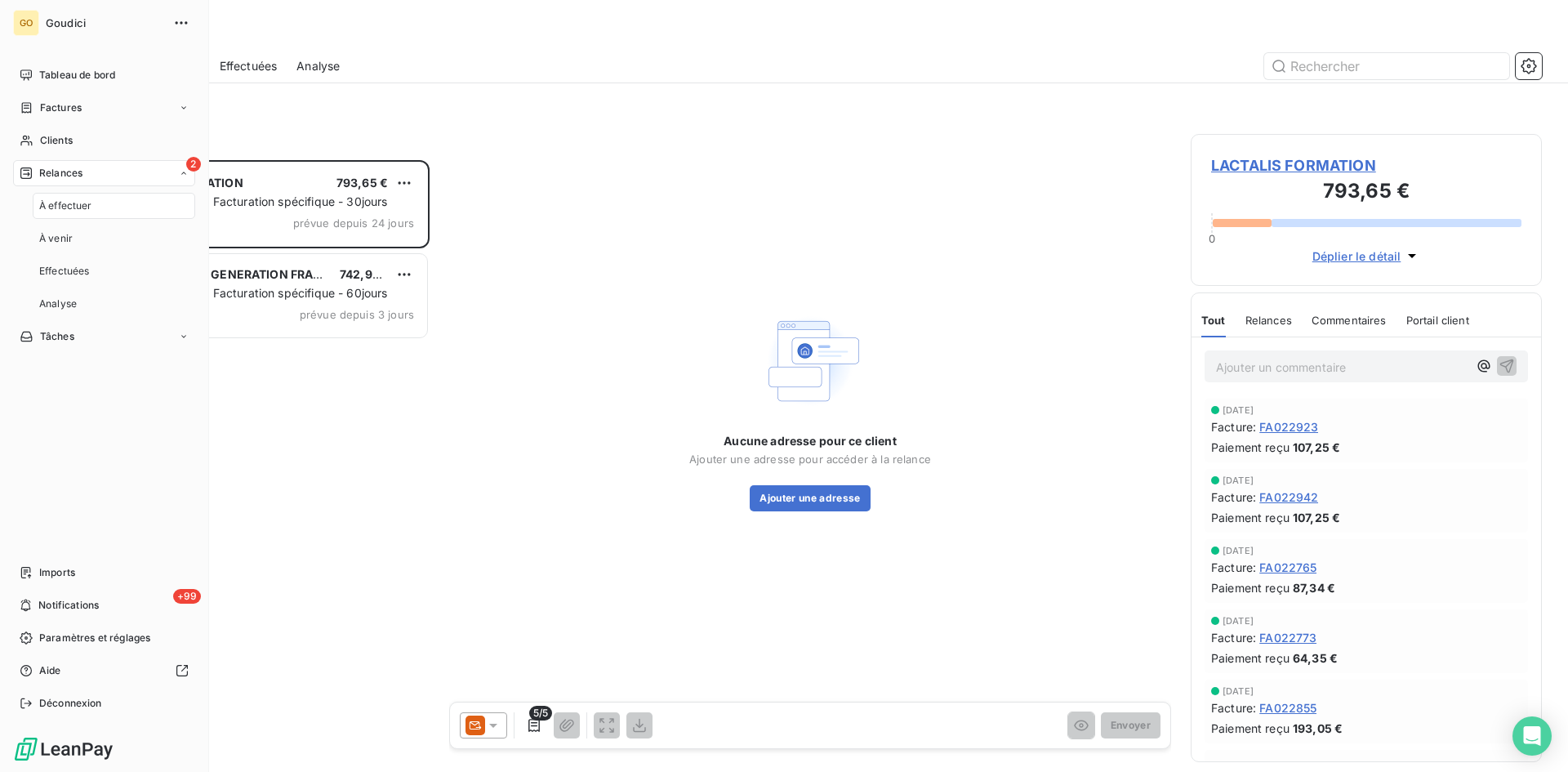
click at [79, 206] on span "À effectuer" at bounding box center [65, 206] width 53 height 14
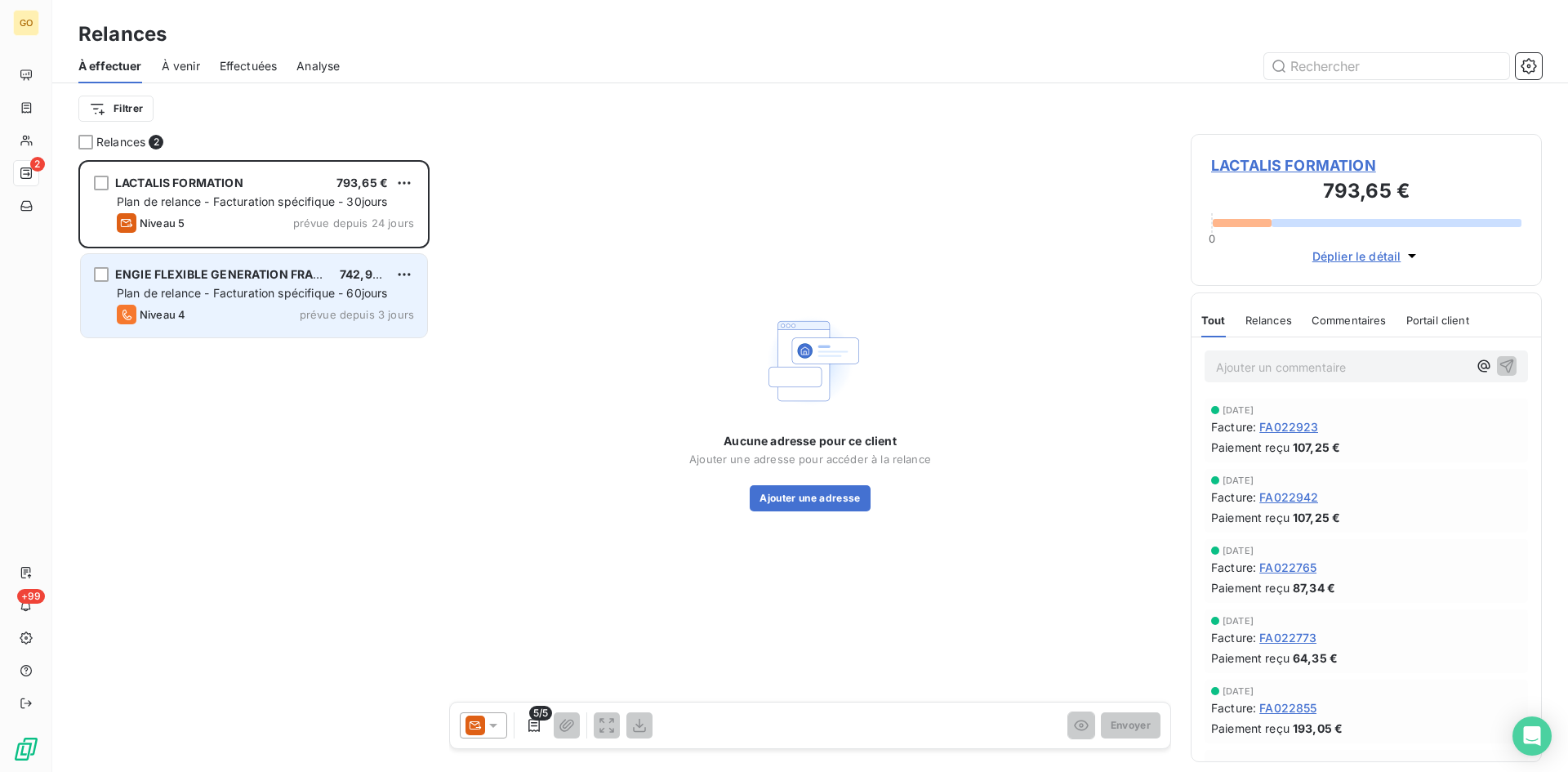
click at [310, 273] on span "ENGIE FLEXIBLE GENERATION FRANCE" at bounding box center [227, 274] width 223 height 14
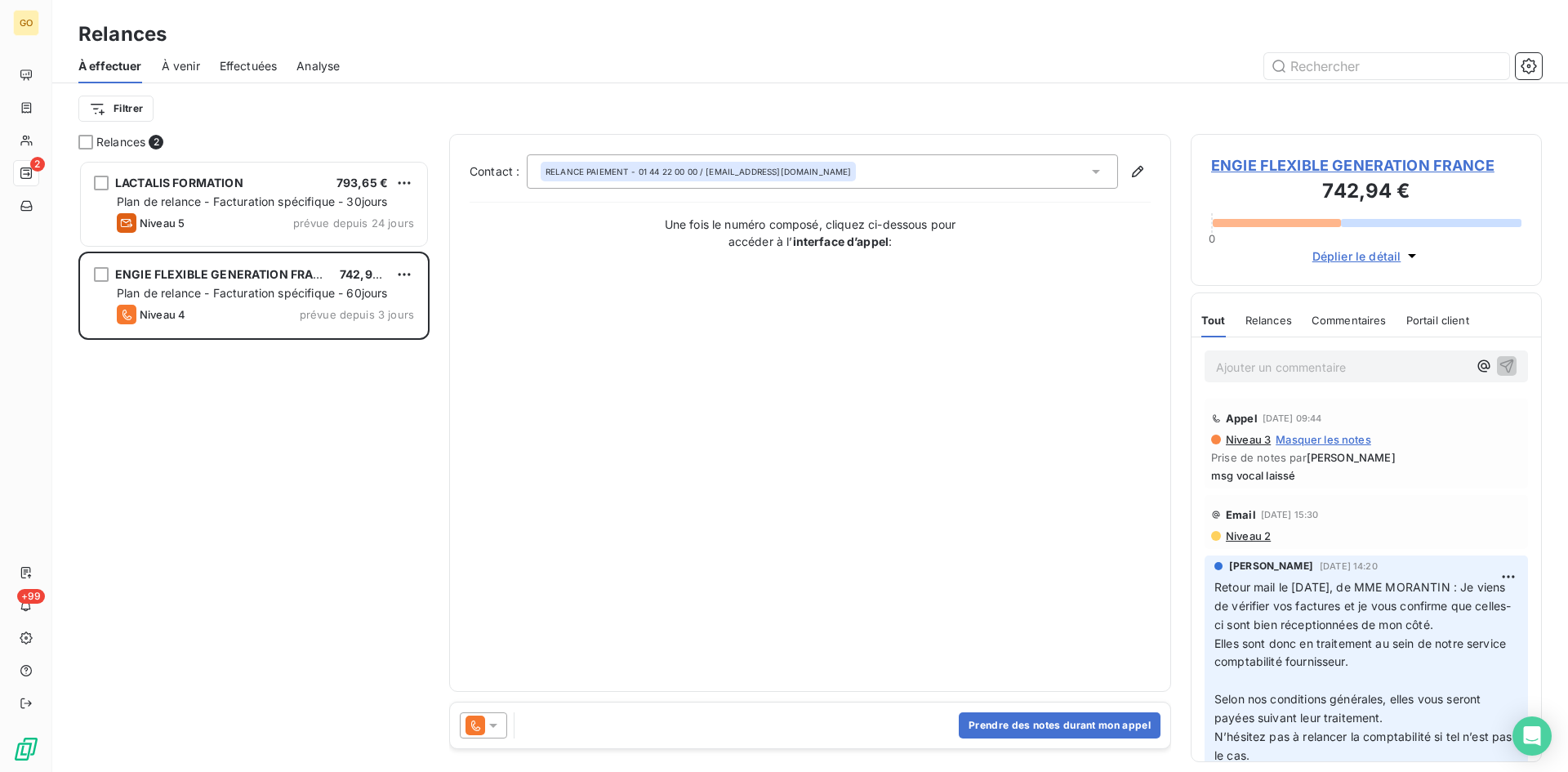
click at [1086, 175] on div "RELANCE PAIEMENT - 01 44 22 00 00 / relances-fournisseurs.cofely@engie.com" at bounding box center [822, 171] width 591 height 34
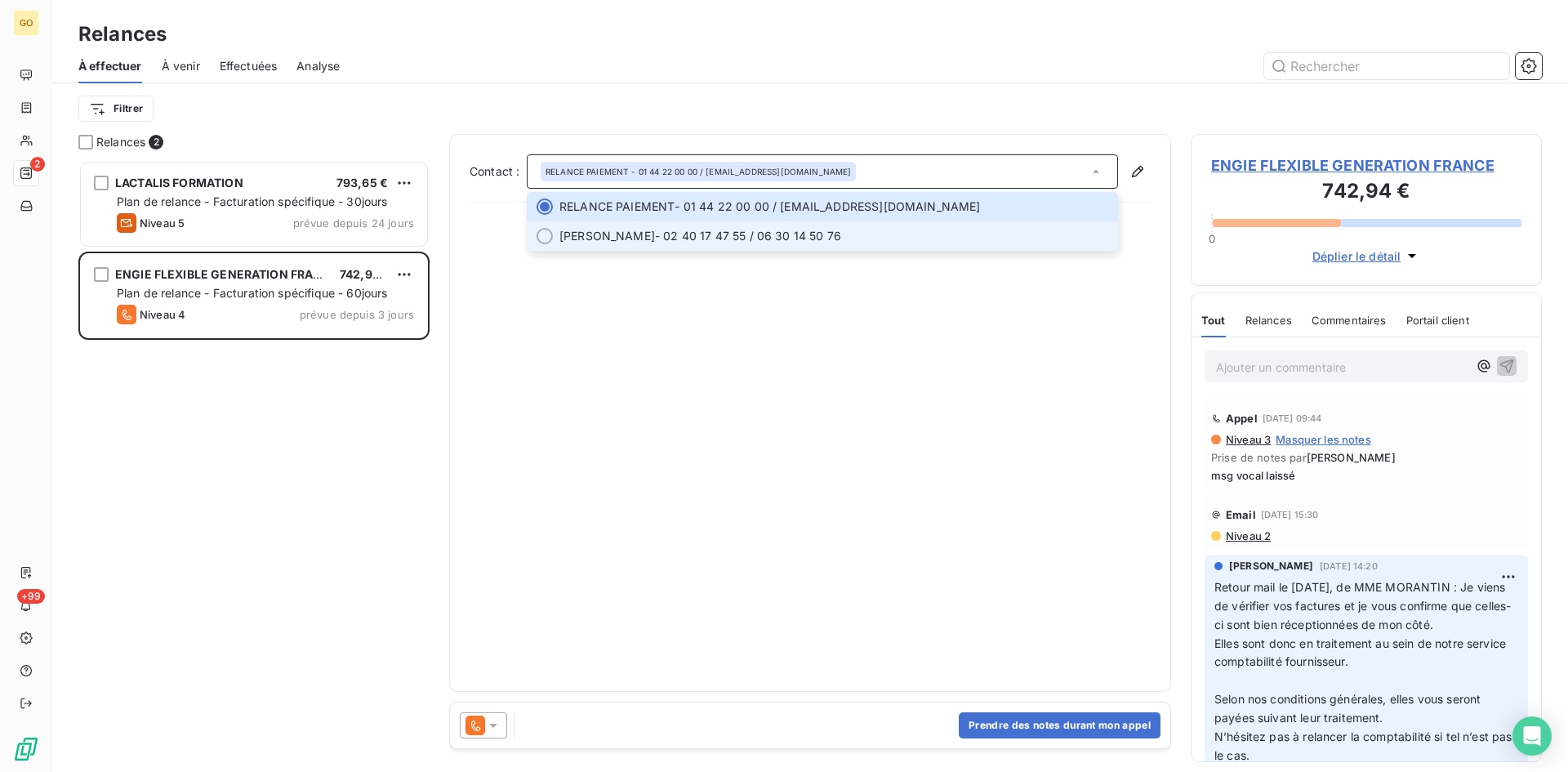
click at [544, 233] on div at bounding box center [544, 236] width 16 height 16
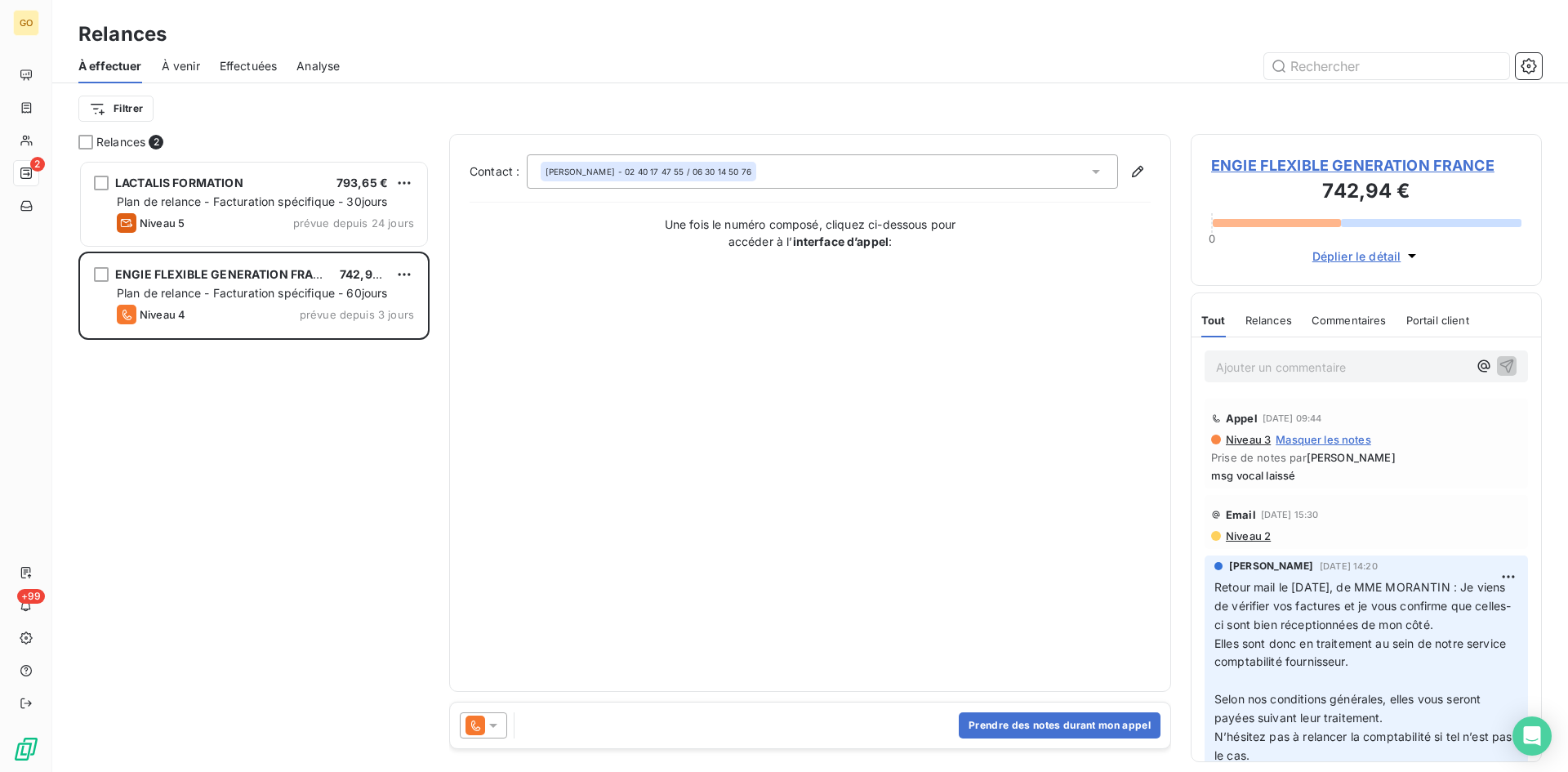
click at [620, 362] on div "Contact : Isabelle MORANTIN - 02 40 17 47 55 / 06 30 14 50 76 Une fois le numér…" at bounding box center [810, 412] width 681 height 517
click at [1008, 728] on button "Prendre des notes durant mon appel" at bounding box center [1059, 725] width 201 height 26
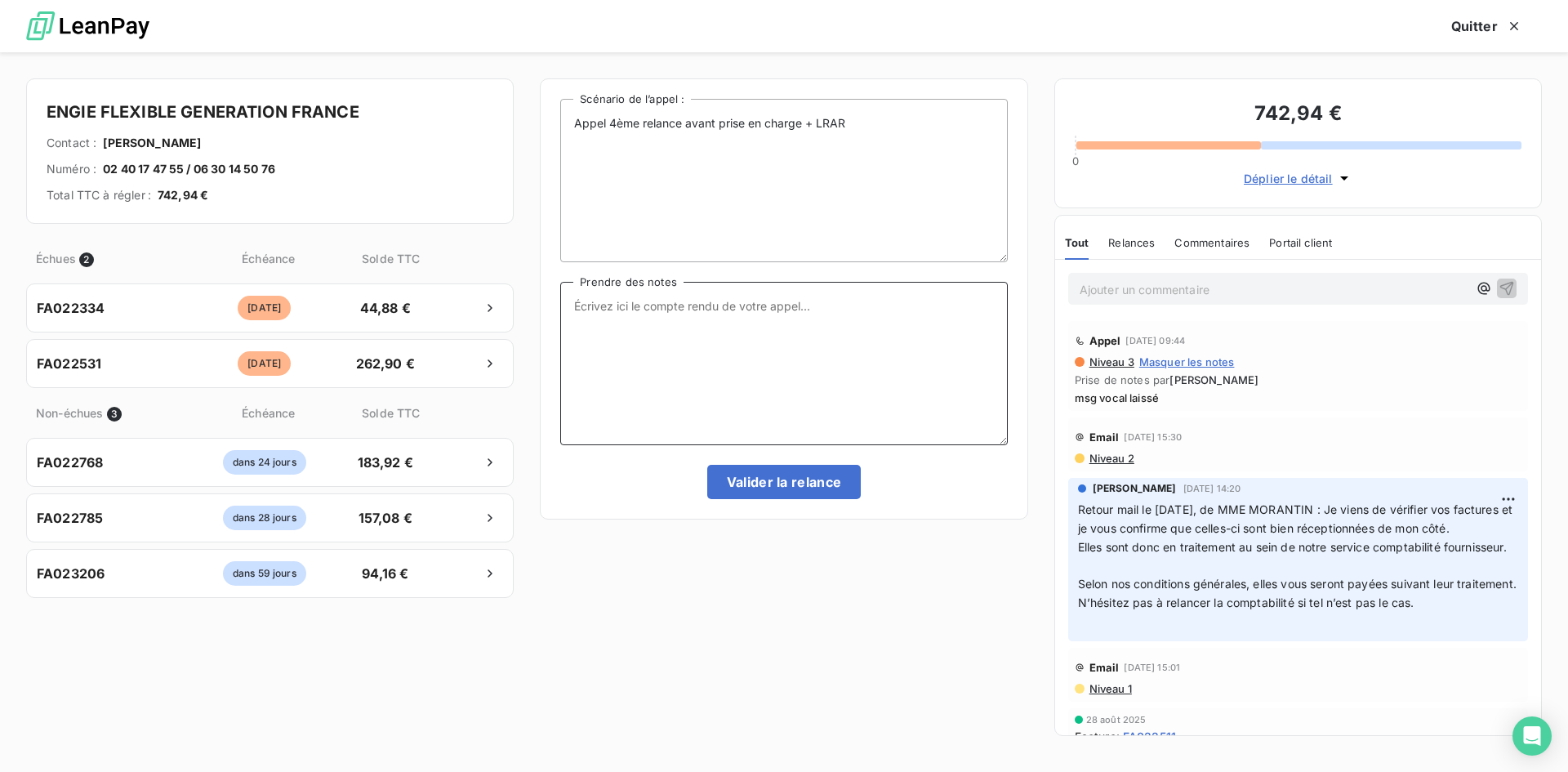
click at [711, 315] on textarea "Prendre des notes" at bounding box center [784, 364] width 447 height 163
type textarea "msg vocal laissé"
click at [820, 487] on button "Valider la relance" at bounding box center [784, 482] width 154 height 34
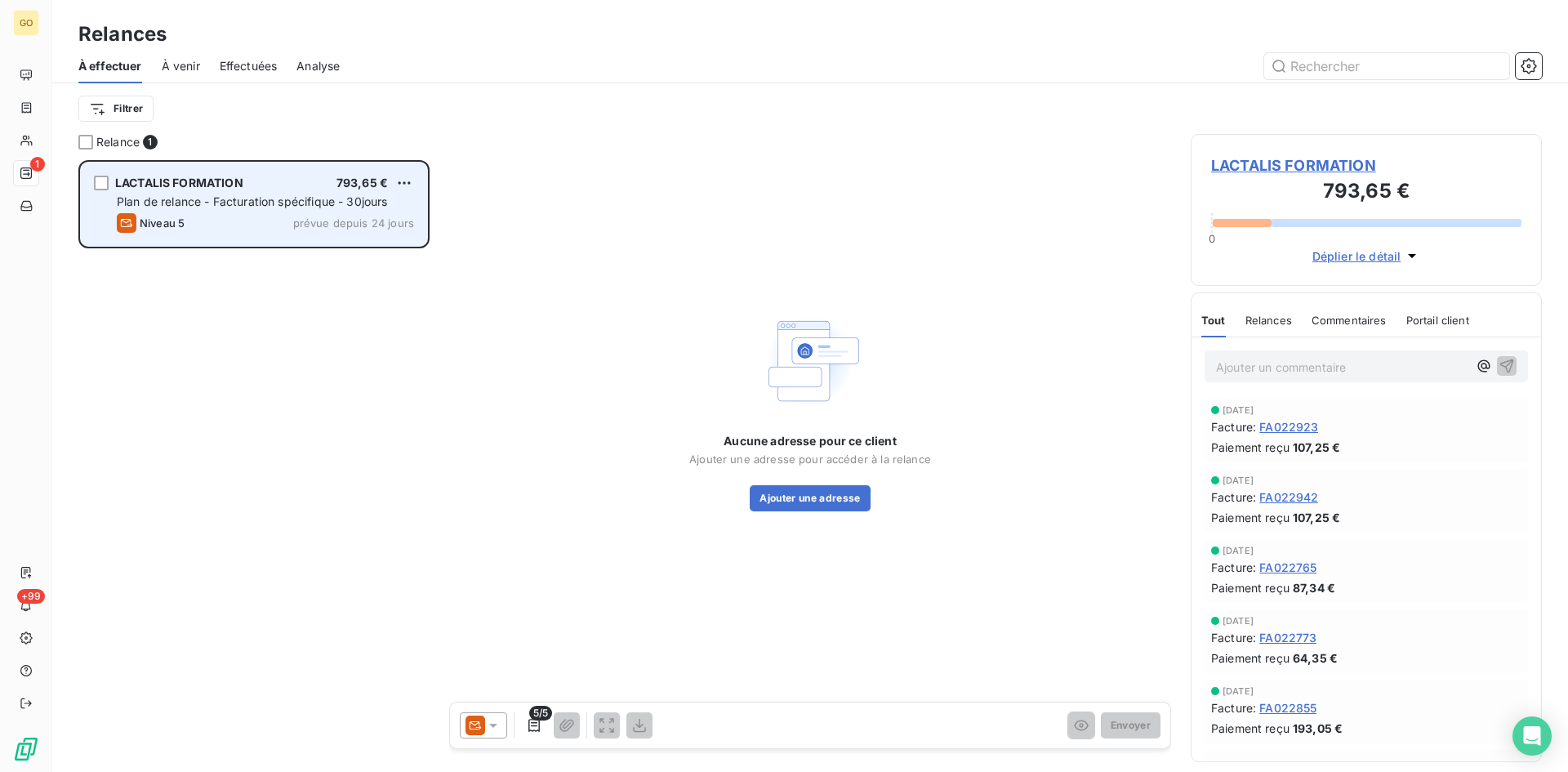
click at [236, 186] on span "LACTALIS FORMATION" at bounding box center [179, 183] width 128 height 14
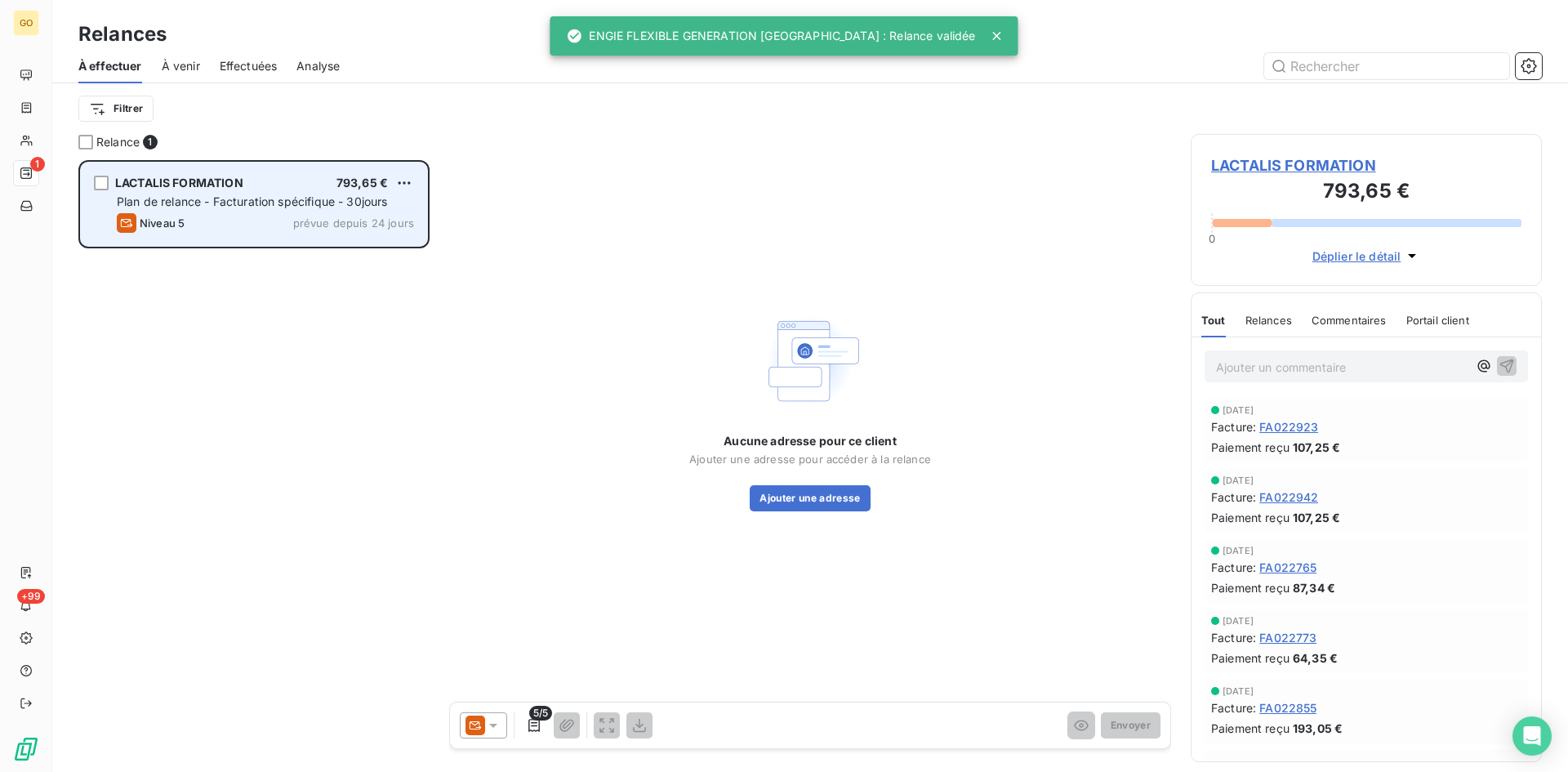
click at [157, 200] on span "Plan de relance - Facturation spécifique - 30jours" at bounding box center [252, 202] width 271 height 14
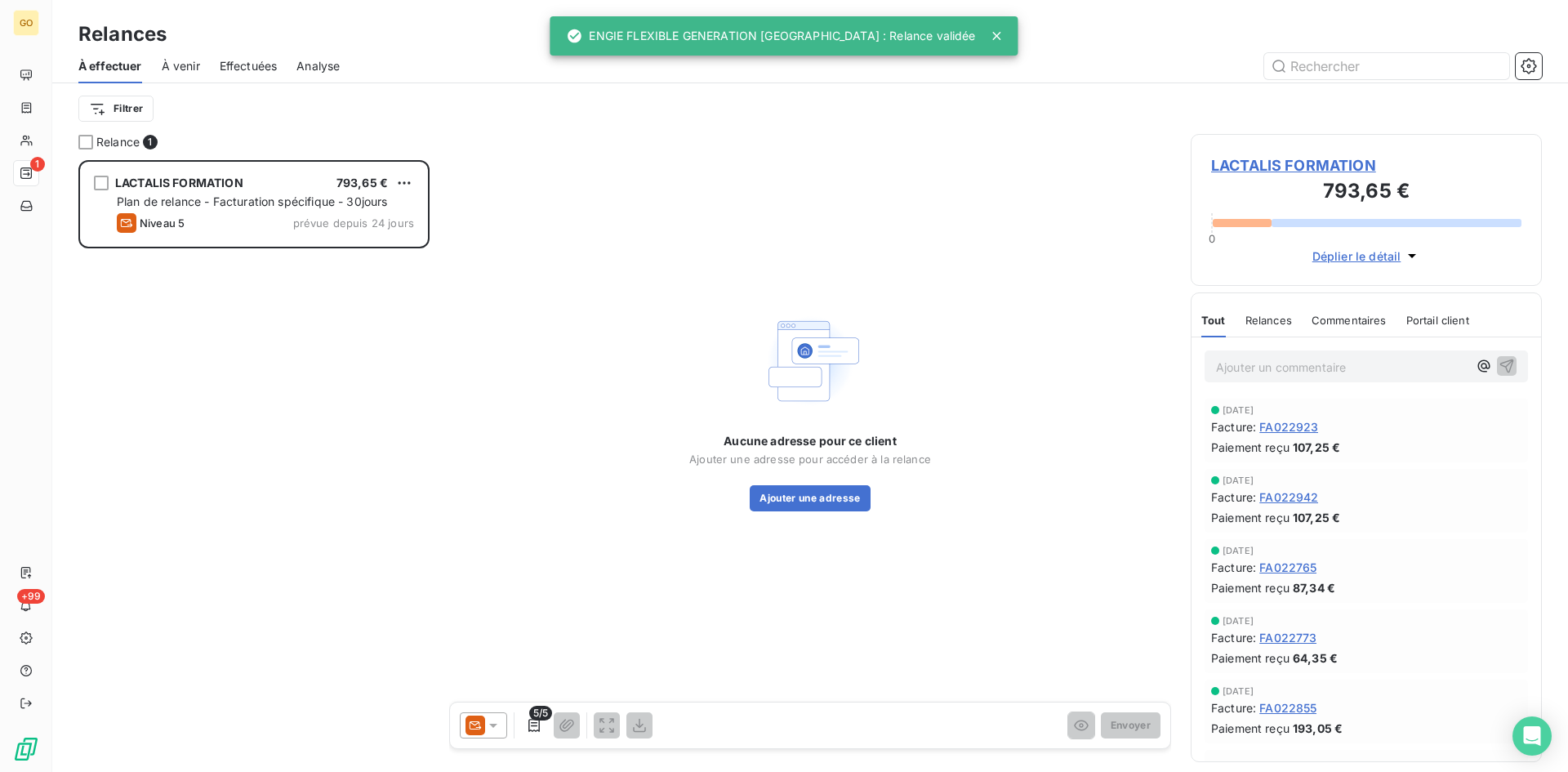
click at [1331, 163] on span "LACTALIS FORMATION" at bounding box center [1367, 165] width 311 height 22
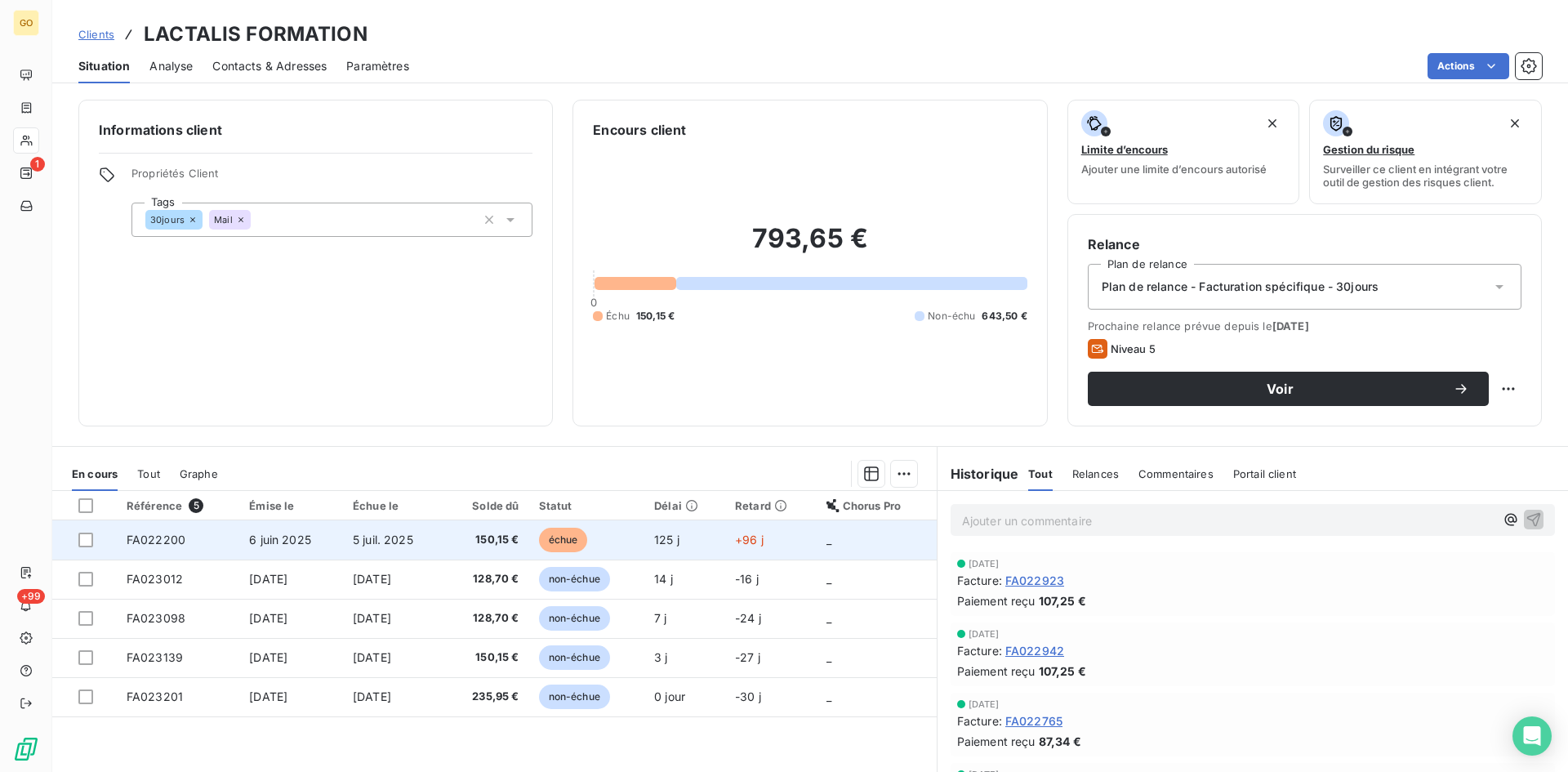
click at [255, 537] on span "6 juin 2025" at bounding box center [279, 540] width 62 height 14
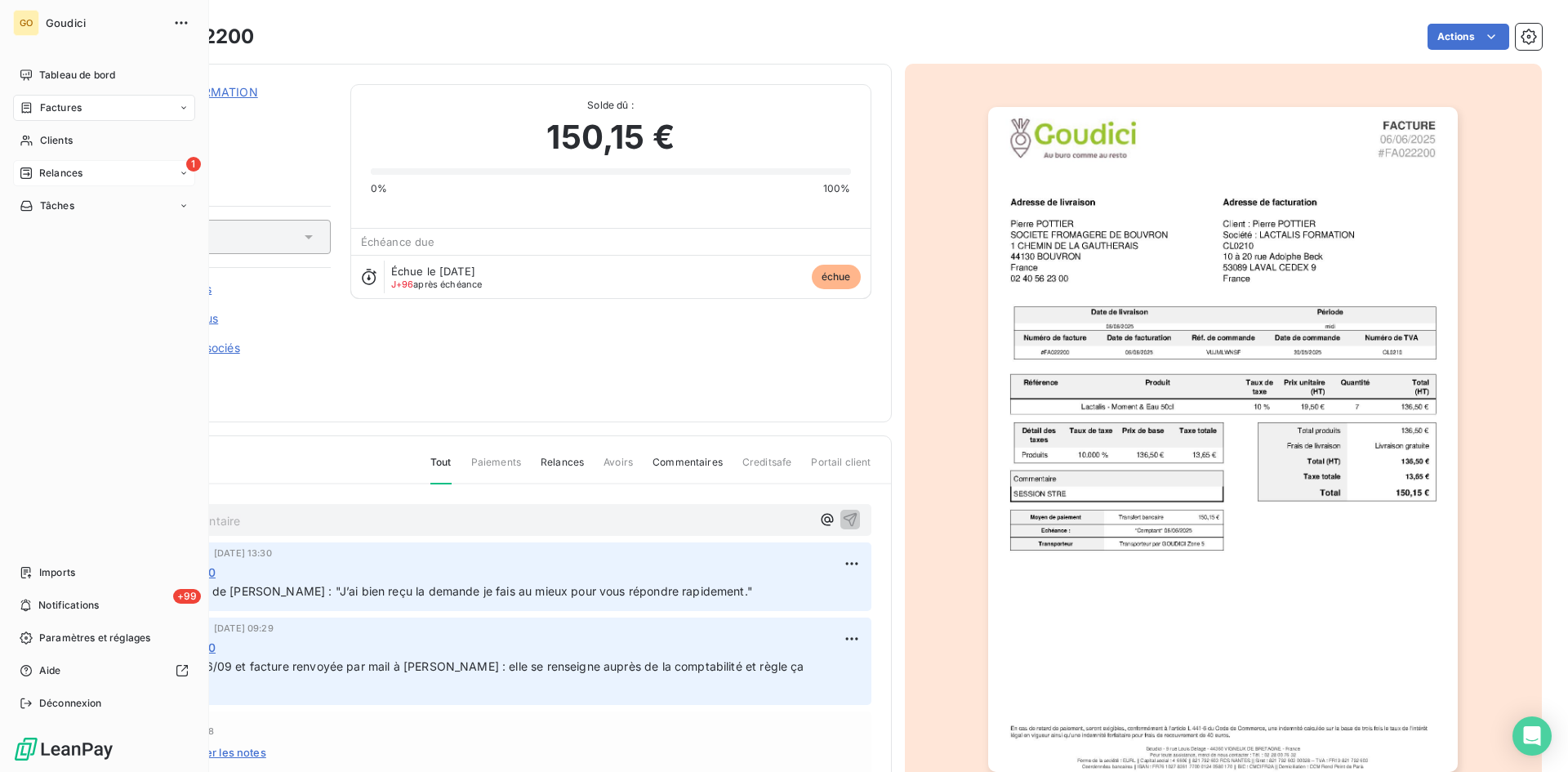
click at [41, 172] on span "Relances" at bounding box center [61, 173] width 43 height 14
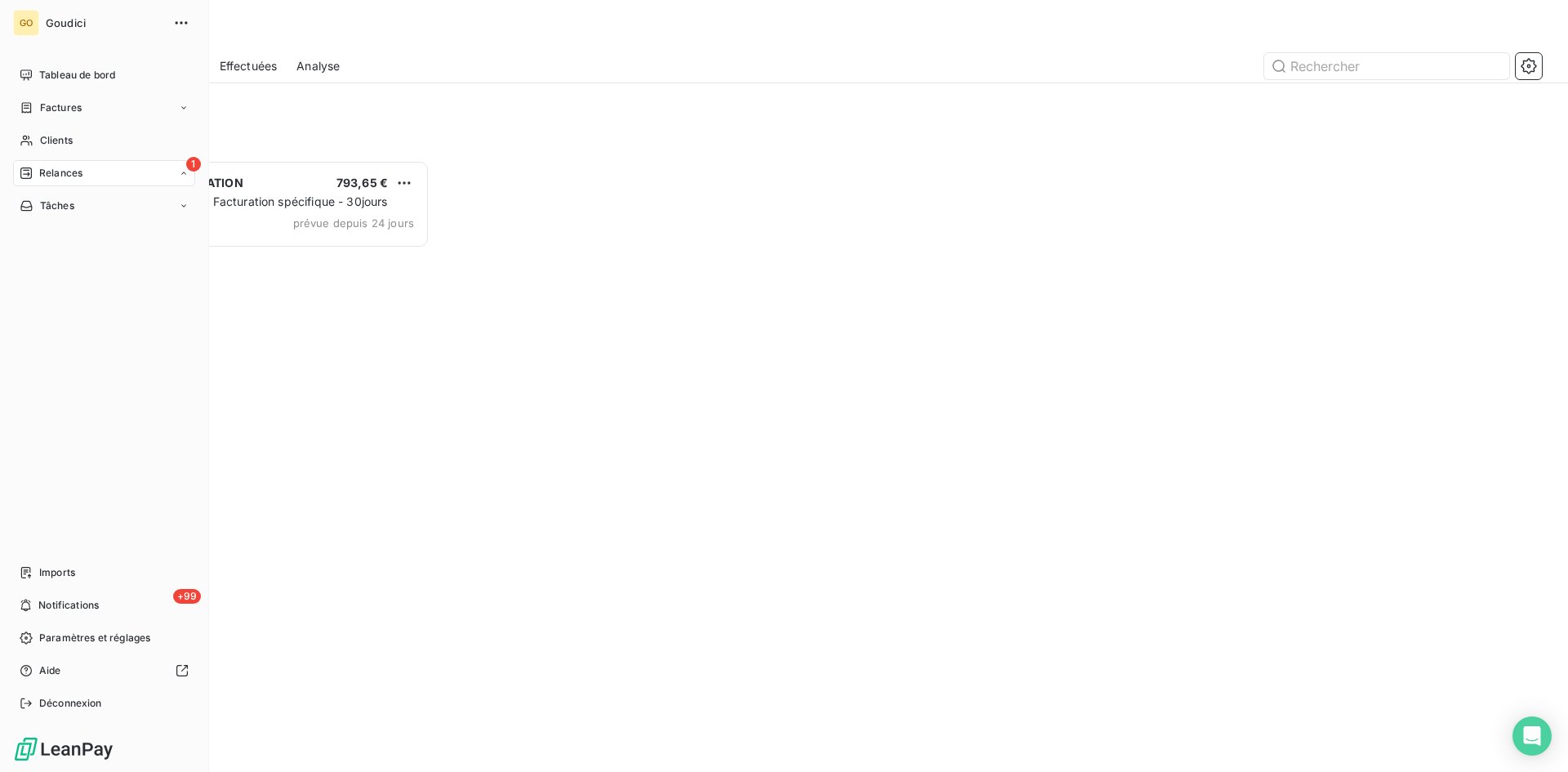
scroll to position [599, 339]
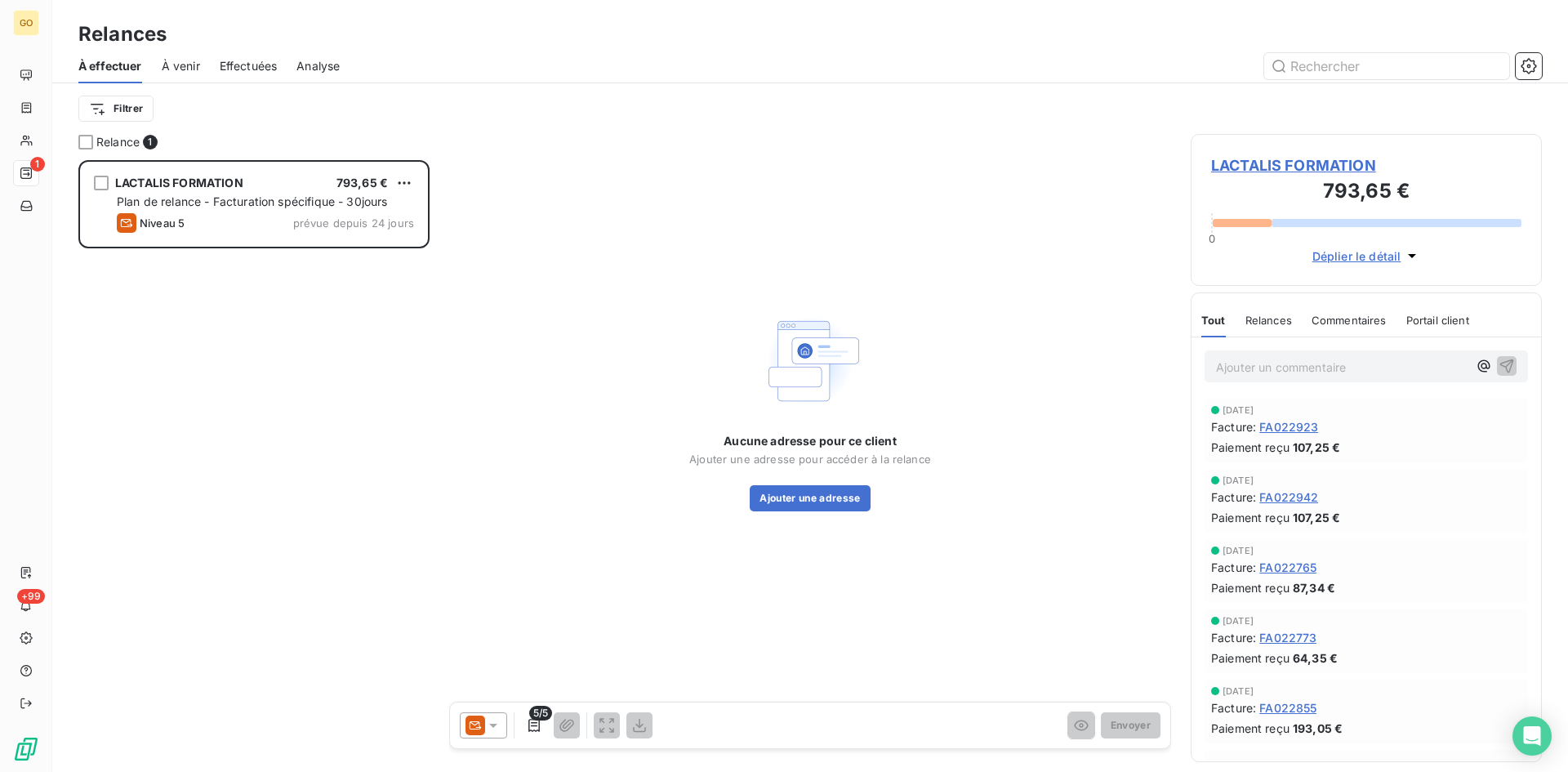
click at [684, 123] on div "Filtrer" at bounding box center [810, 108] width 1463 height 31
click at [1266, 170] on span "LACTALIS FORMATION" at bounding box center [1367, 165] width 311 height 22
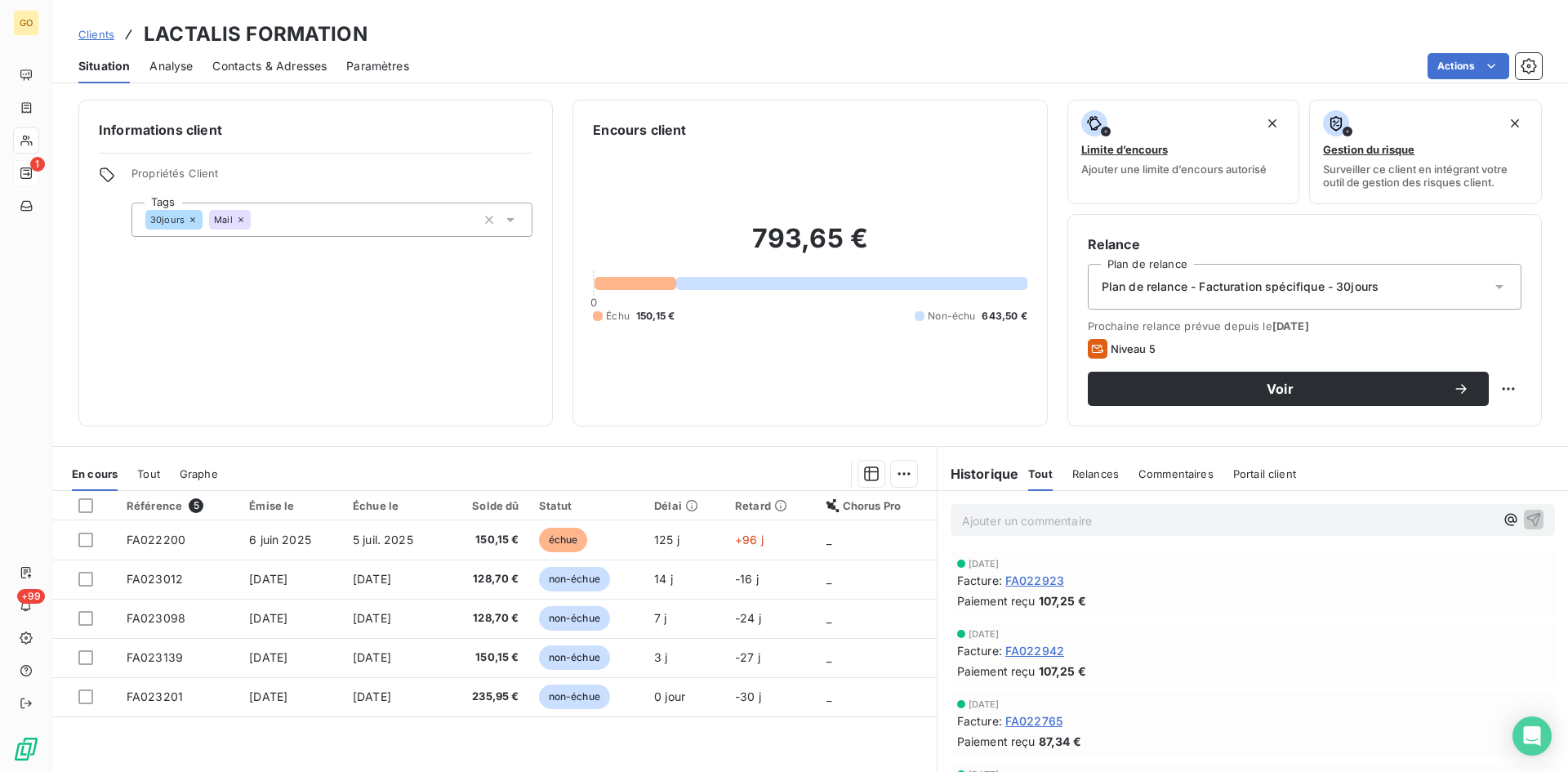
click at [288, 70] on span "Contacts & Adresses" at bounding box center [270, 66] width 115 height 16
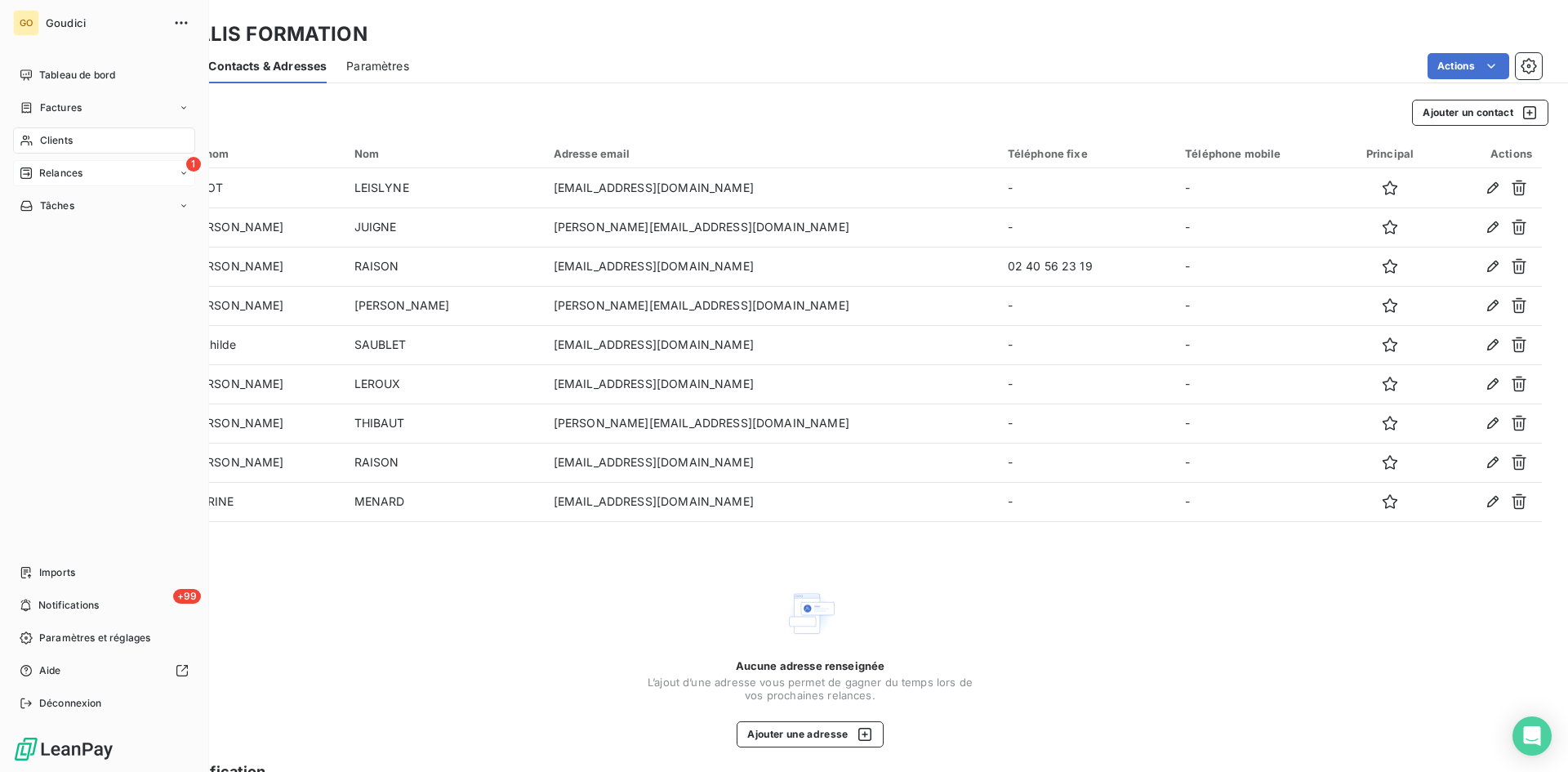
click at [42, 171] on span "Relances" at bounding box center [61, 173] width 43 height 14
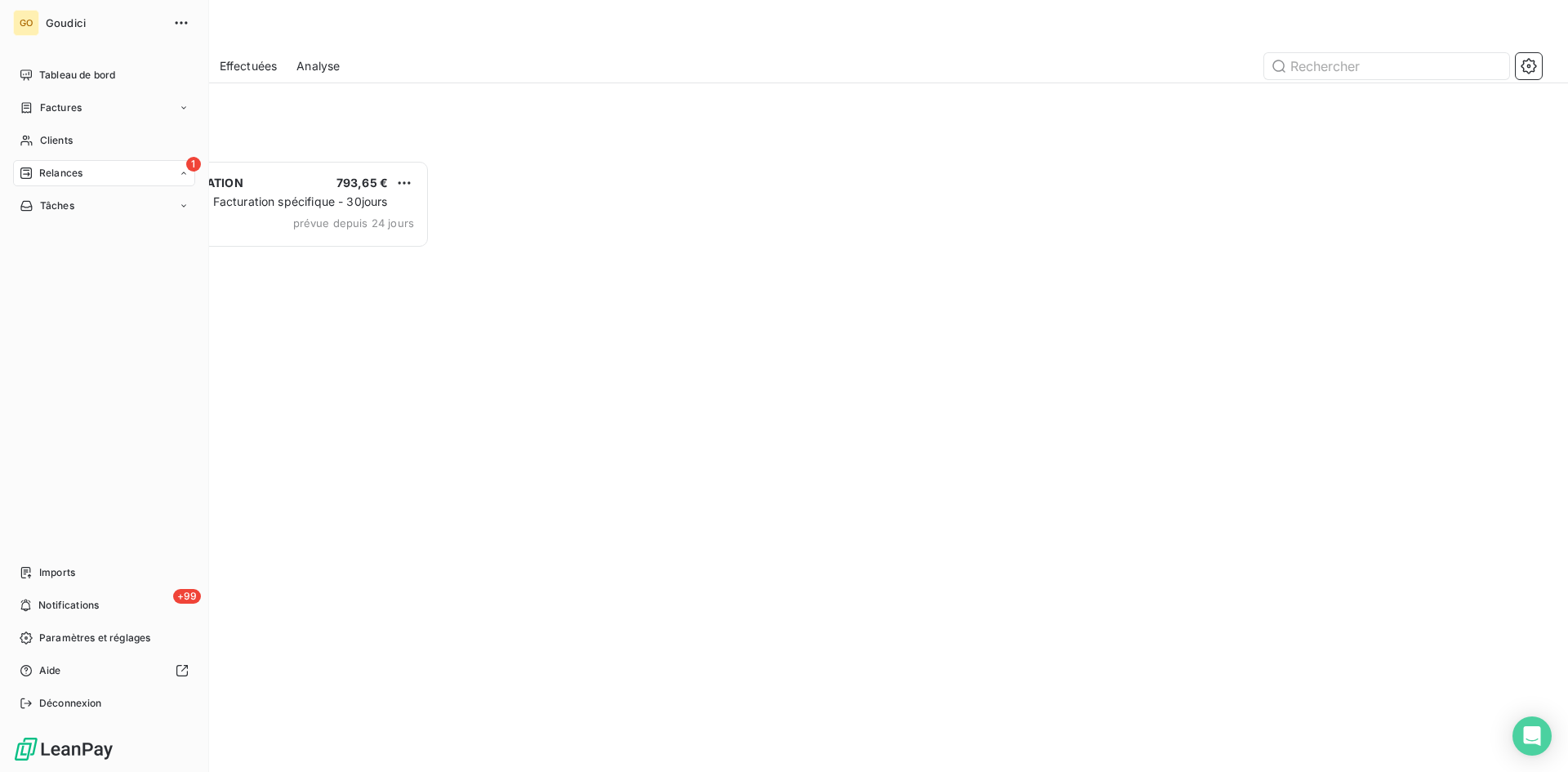
scroll to position [599, 339]
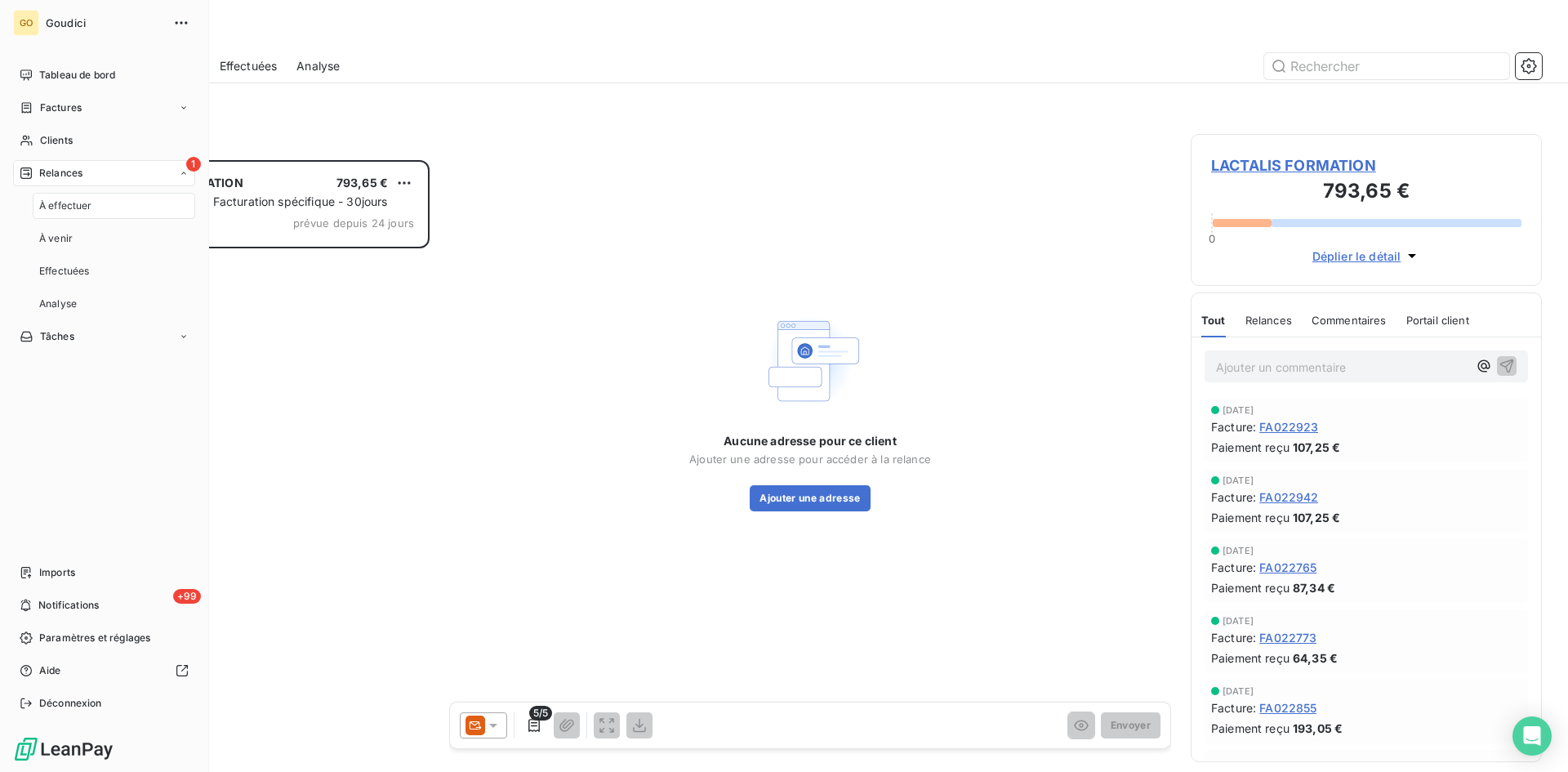
click at [73, 202] on span "À effectuer" at bounding box center [65, 206] width 53 height 14
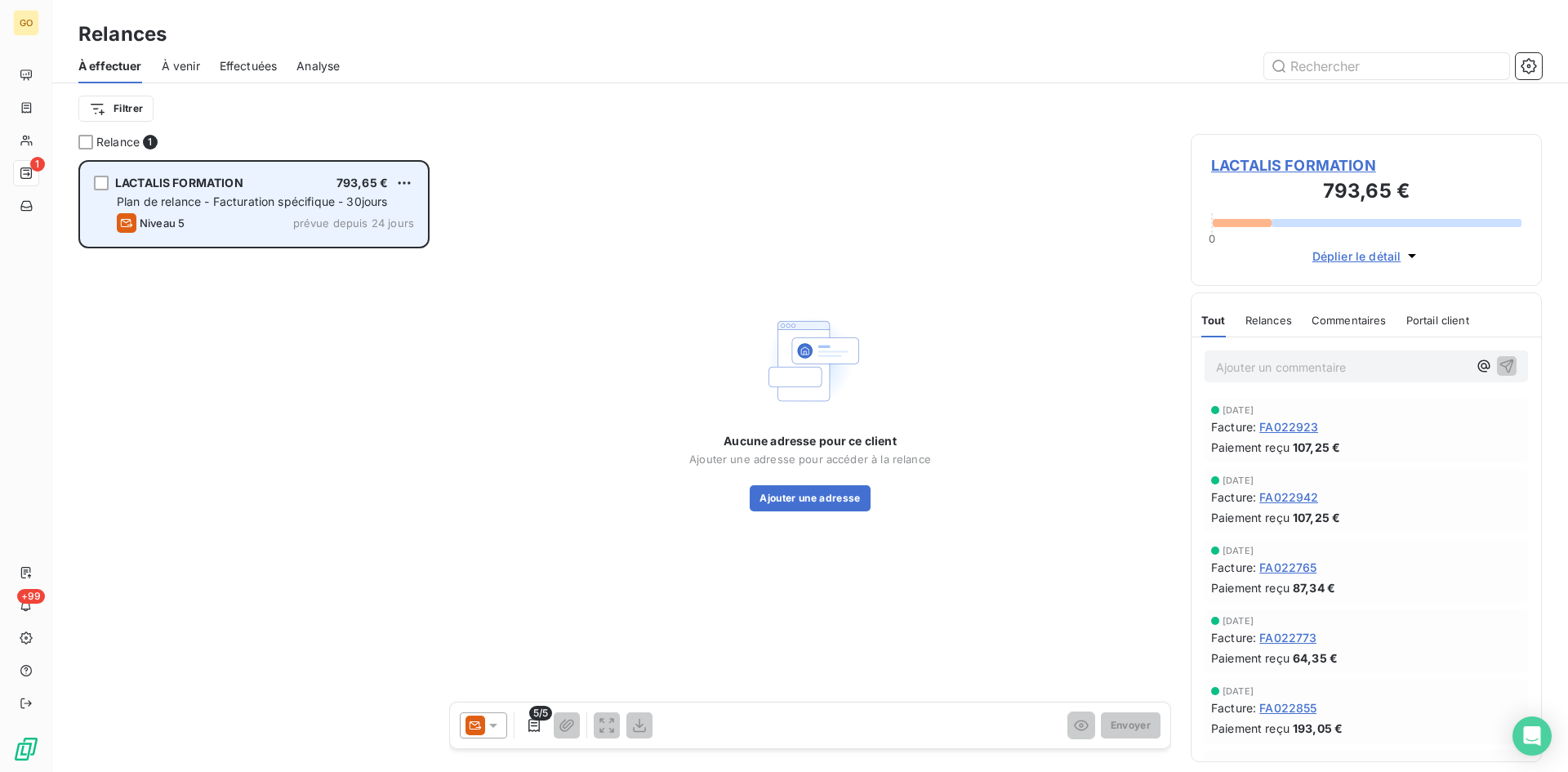
click at [214, 206] on span "Plan de relance - Facturation spécifique - 30jours" at bounding box center [252, 202] width 271 height 14
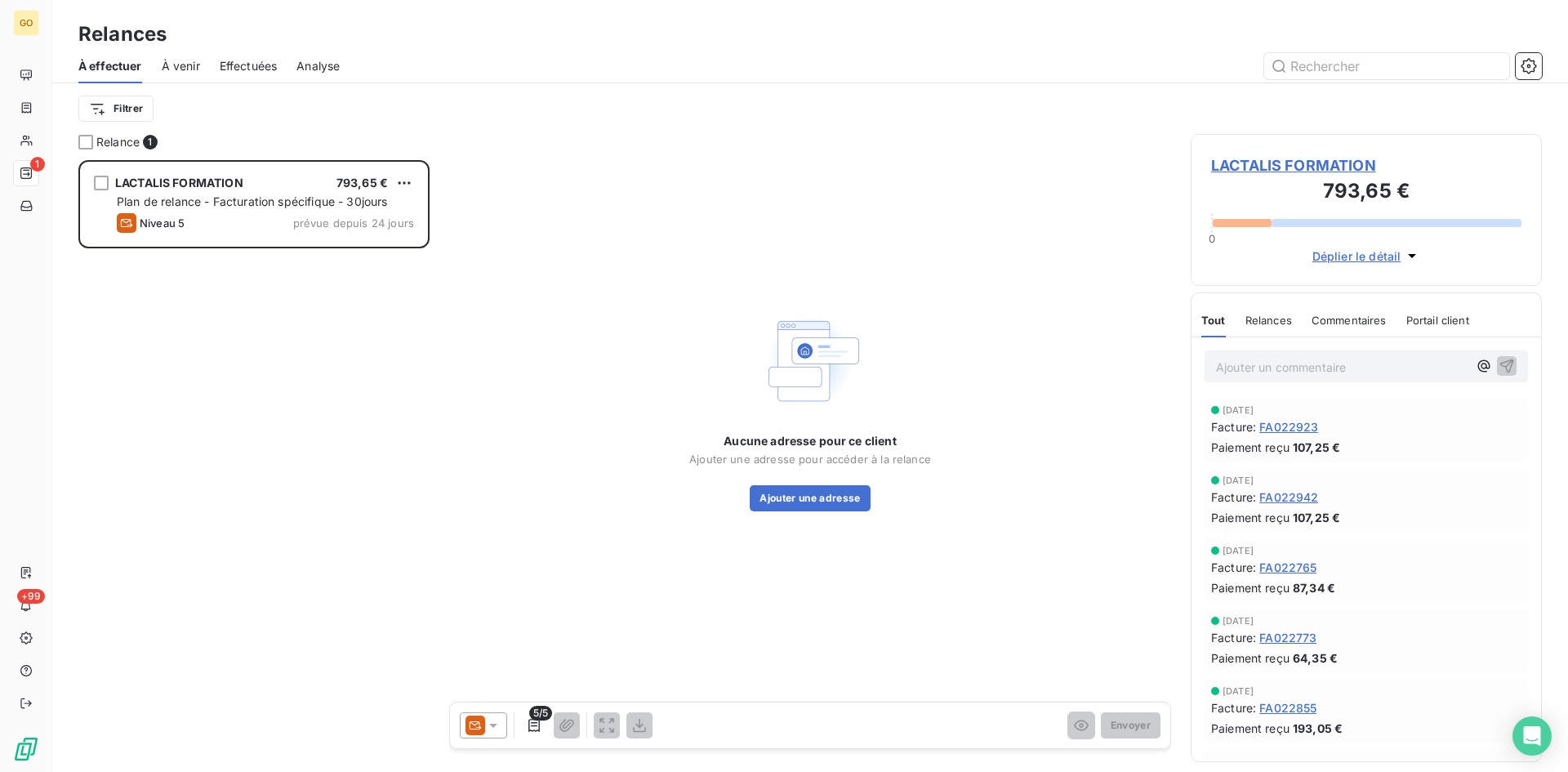
click at [1324, 160] on span "LACTALIS FORMATION" at bounding box center [1367, 165] width 311 height 22
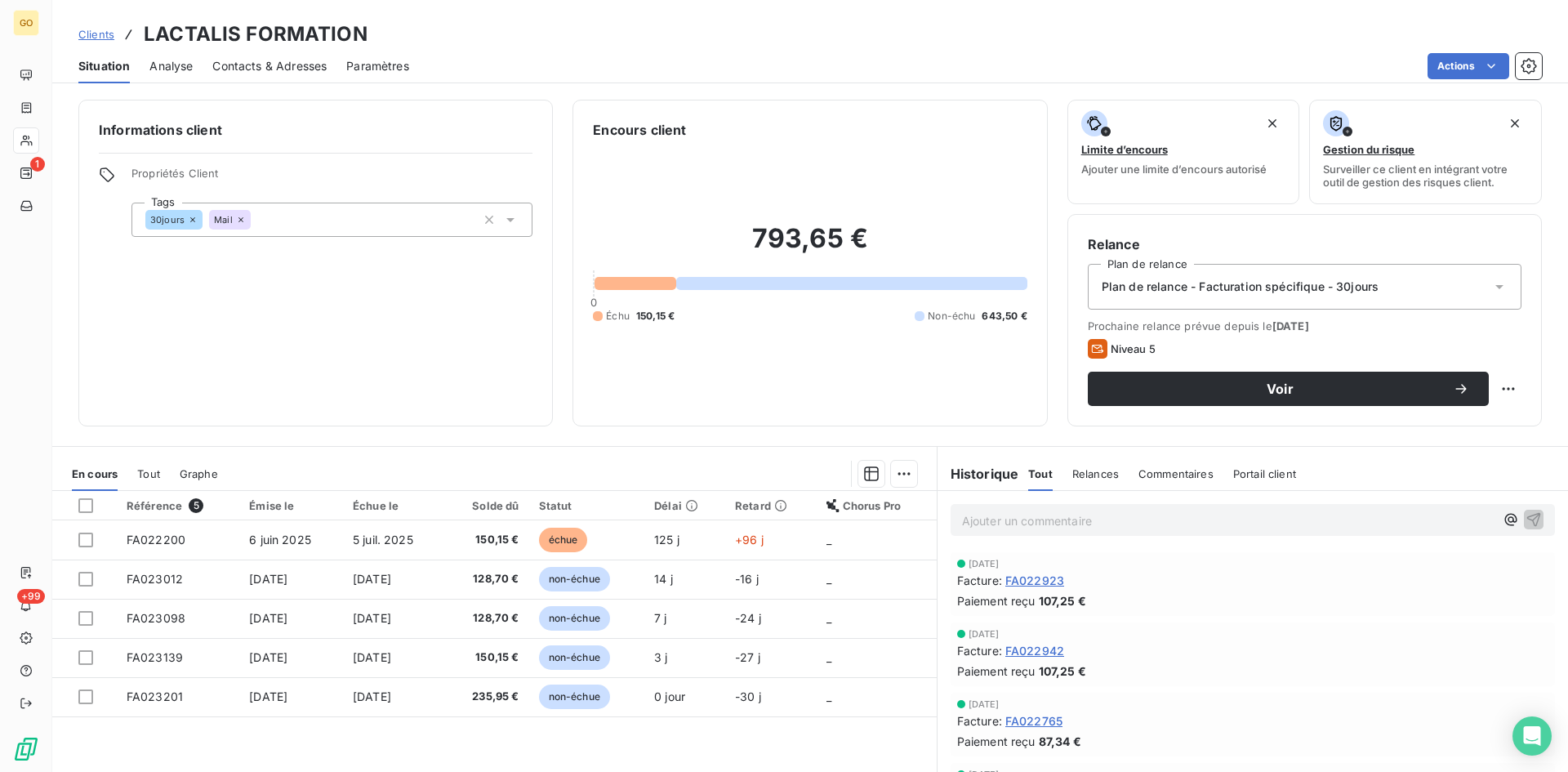
click at [312, 60] on span "Contacts & Adresses" at bounding box center [270, 66] width 115 height 16
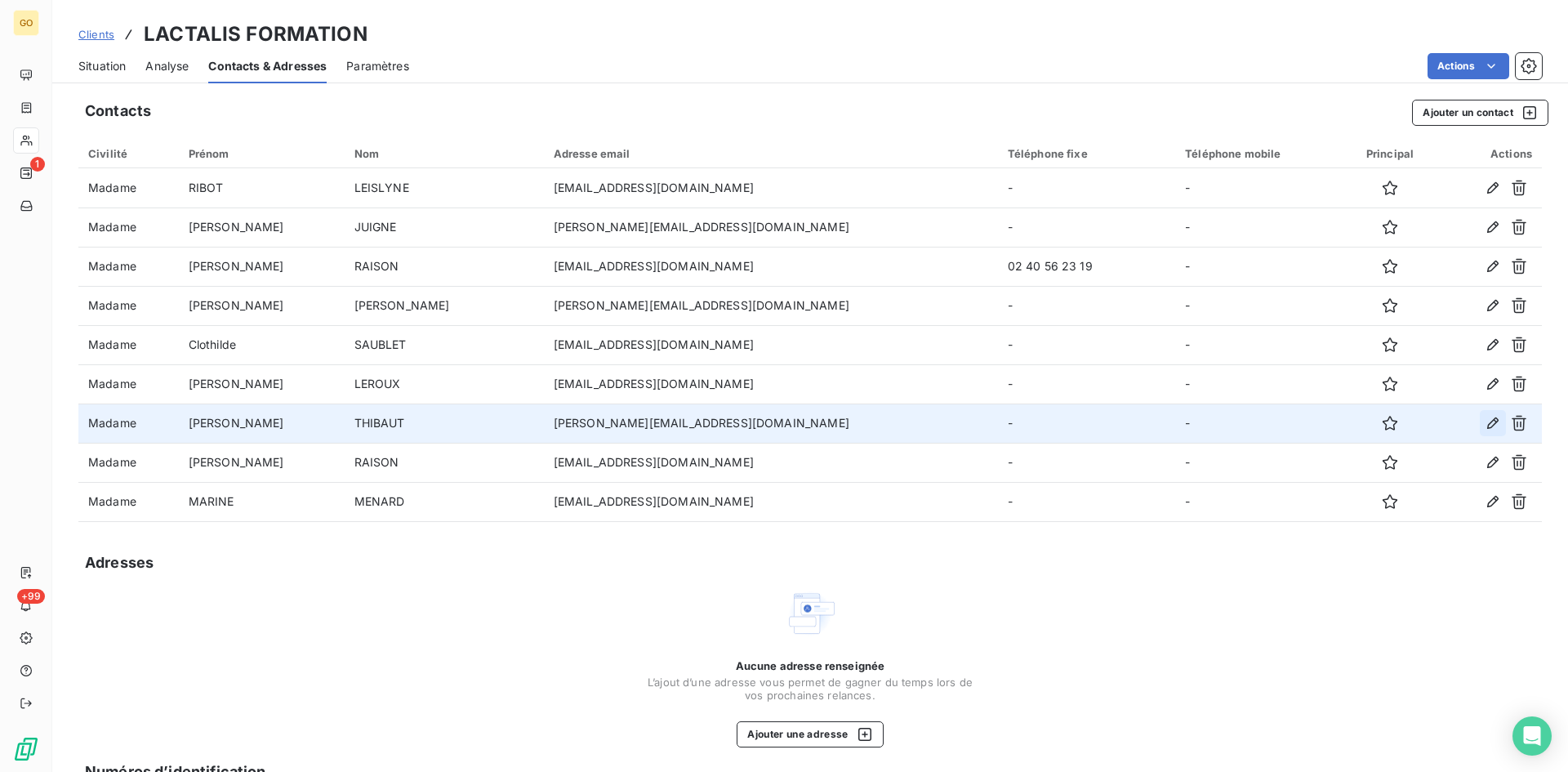
click at [1485, 422] on icon "button" at bounding box center [1493, 423] width 16 height 16
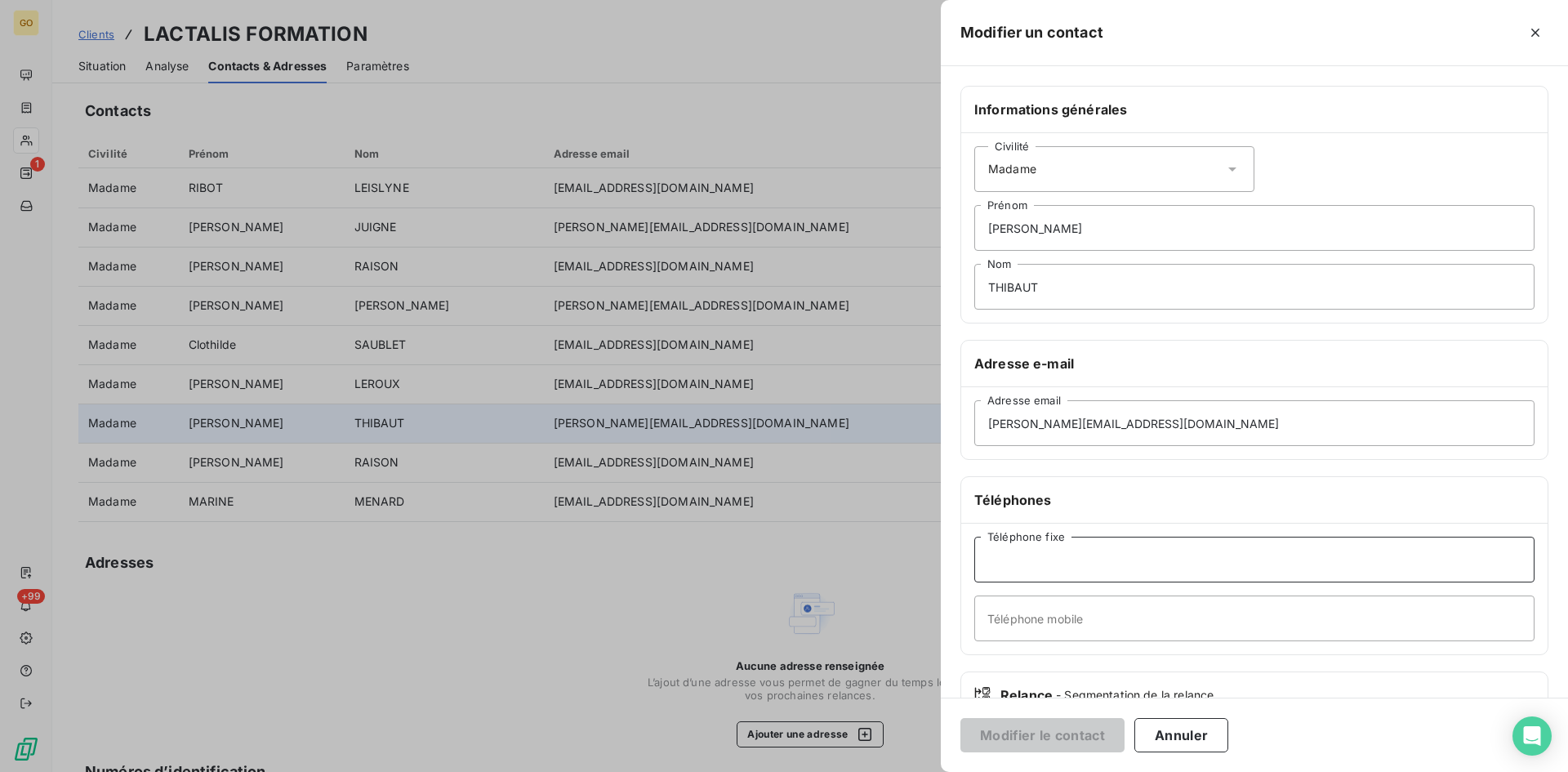
click at [1024, 560] on input "Téléphone fixe" at bounding box center [1255, 559] width 561 height 46
type input "02 40 56 23 02"
click at [1064, 744] on button "Modifier le contact" at bounding box center [1042, 735] width 164 height 34
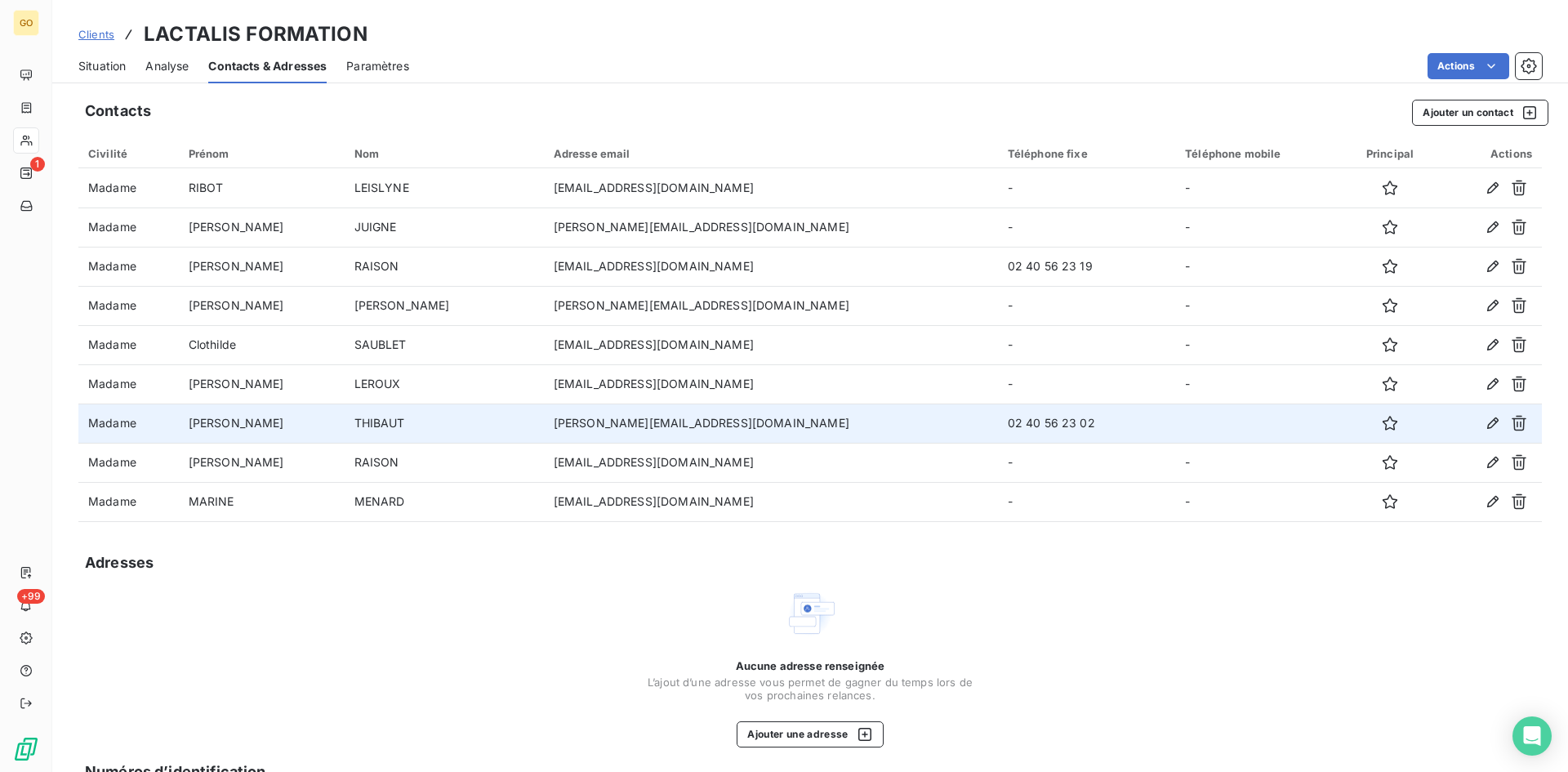
click at [96, 70] on span "Situation" at bounding box center [102, 66] width 47 height 16
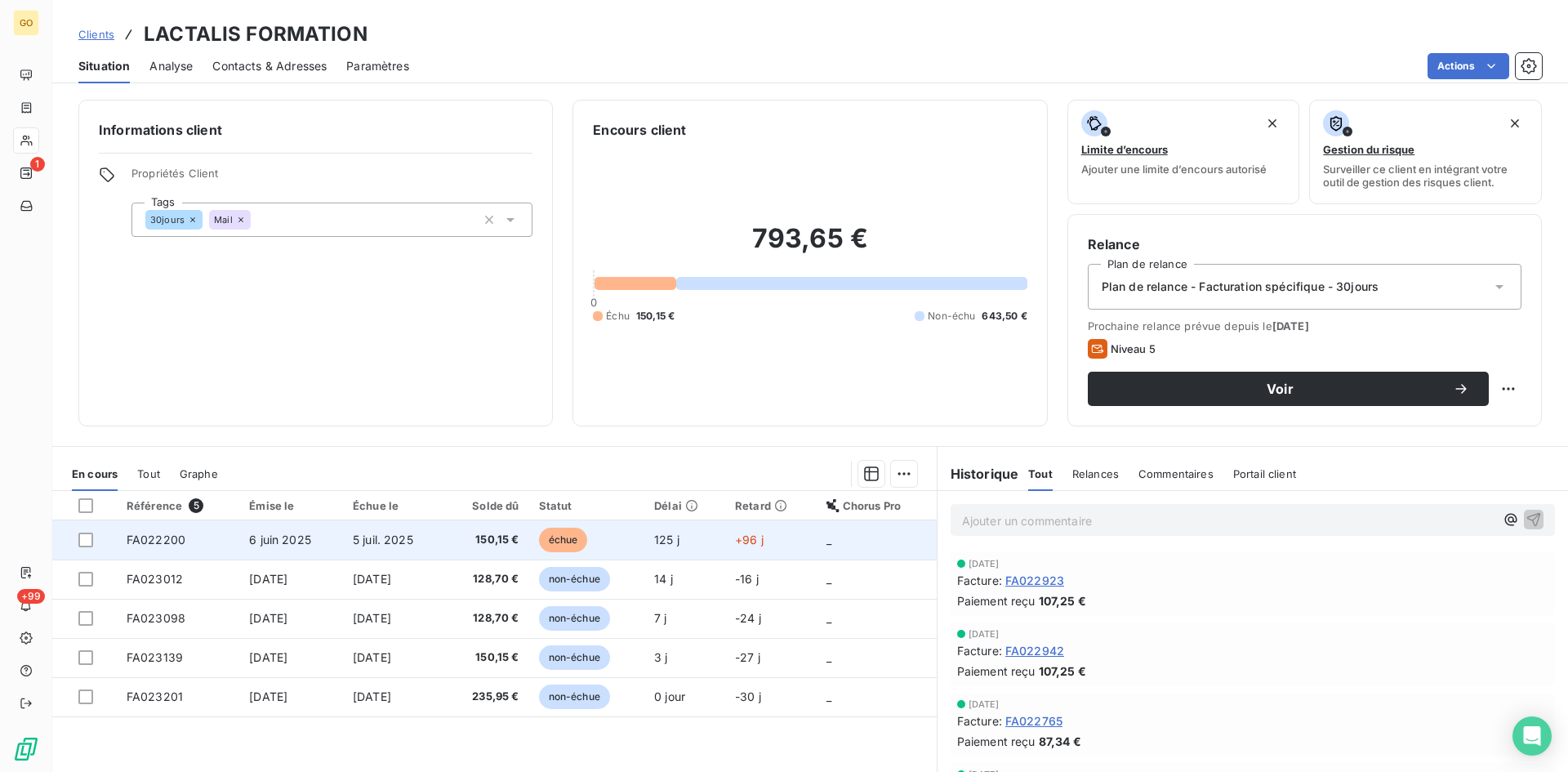
click at [270, 544] on span "6 juin 2025" at bounding box center [279, 540] width 62 height 14
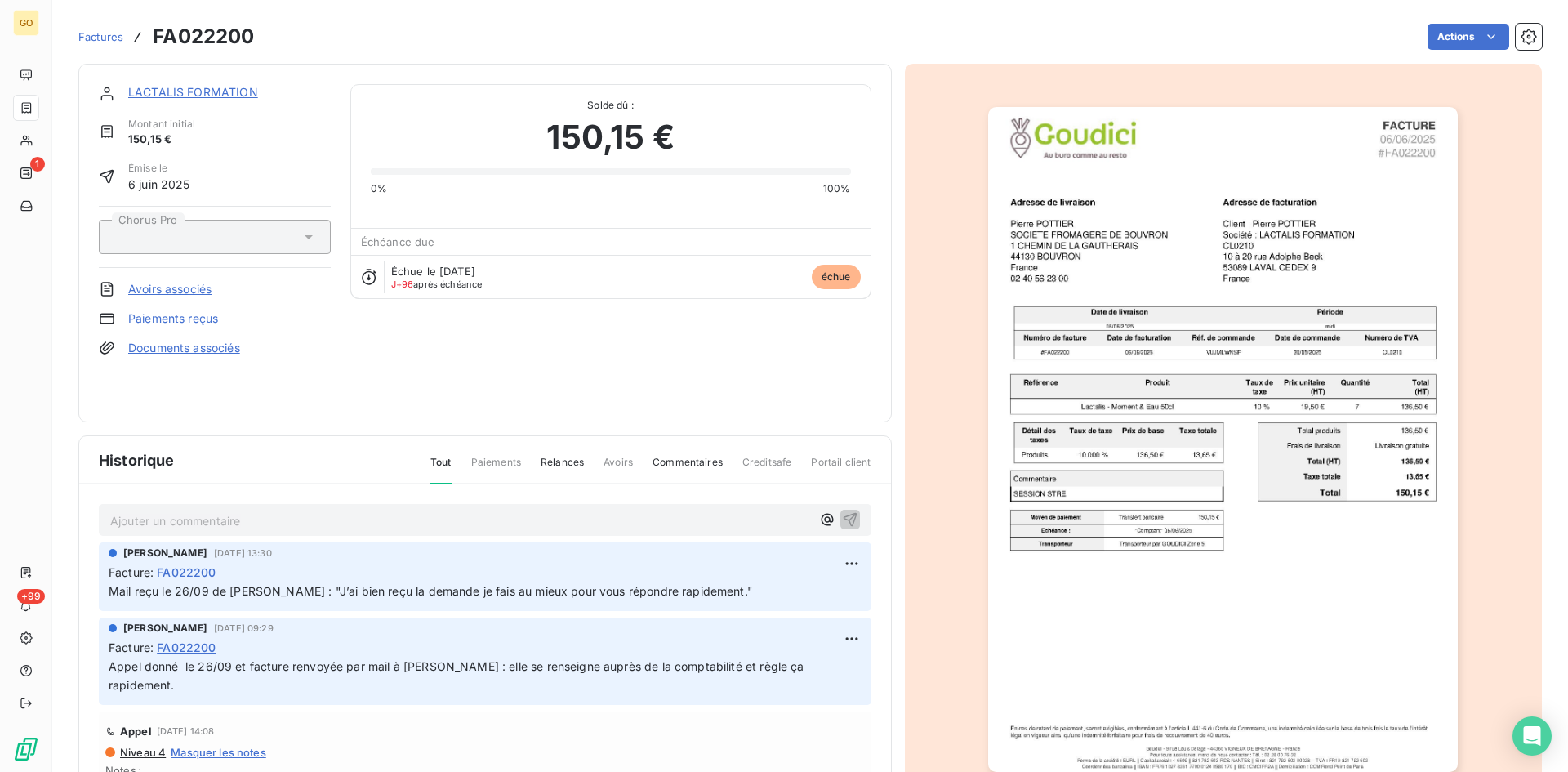
click at [95, 33] on span "Factures" at bounding box center [101, 37] width 45 height 13
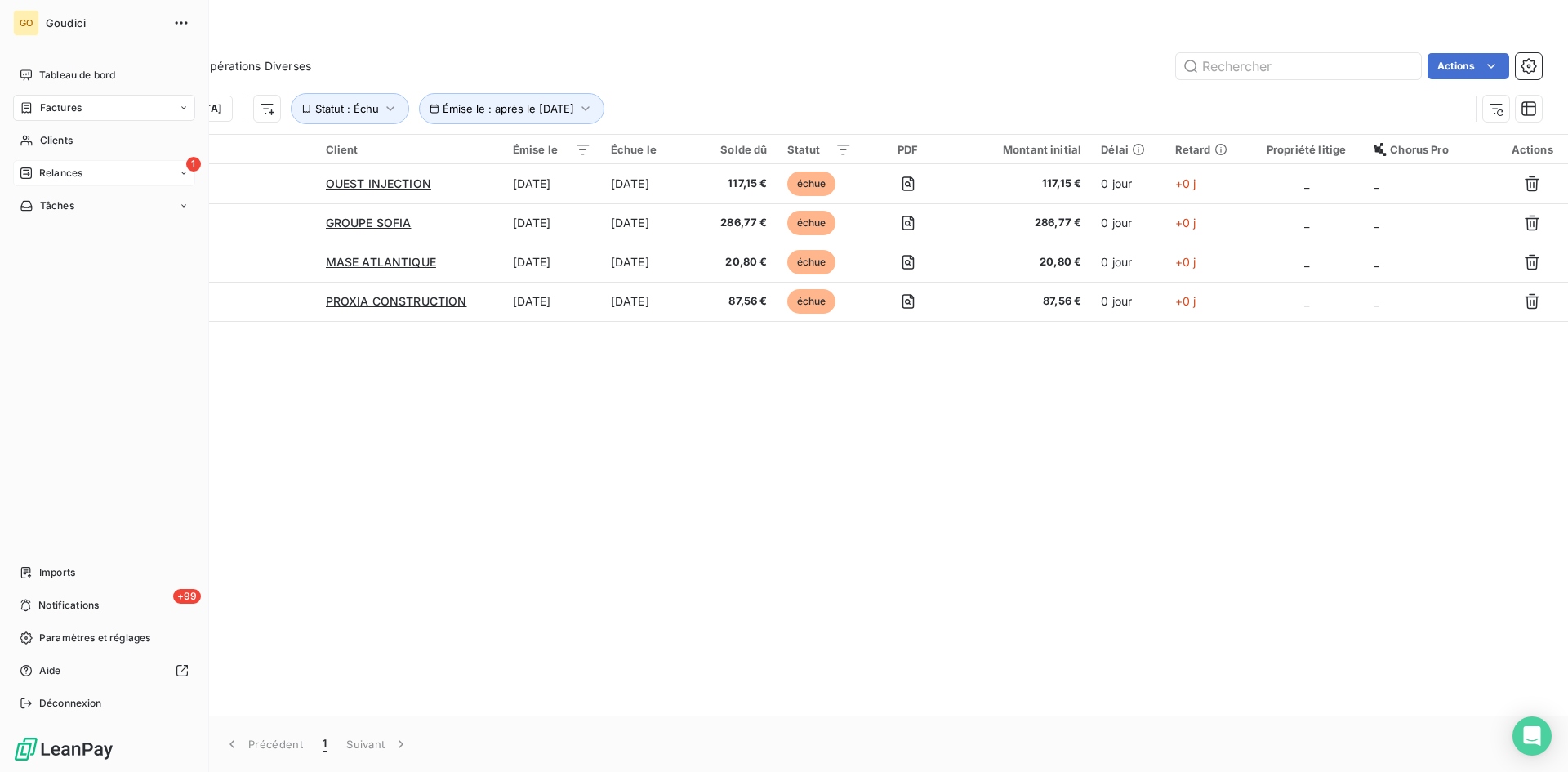
click at [45, 164] on div "1 Relances" at bounding box center [104, 173] width 182 height 26
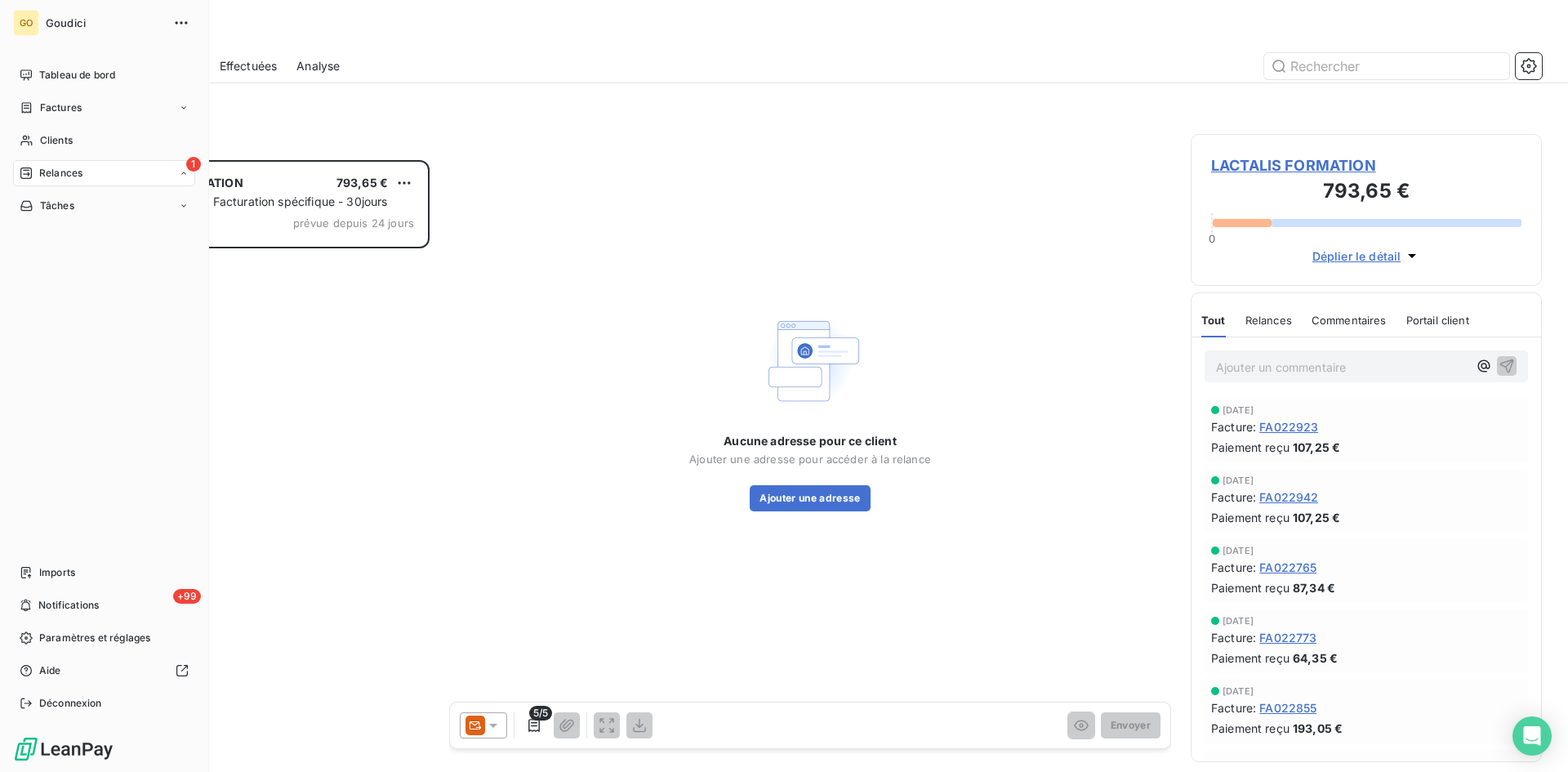
scroll to position [599, 339]
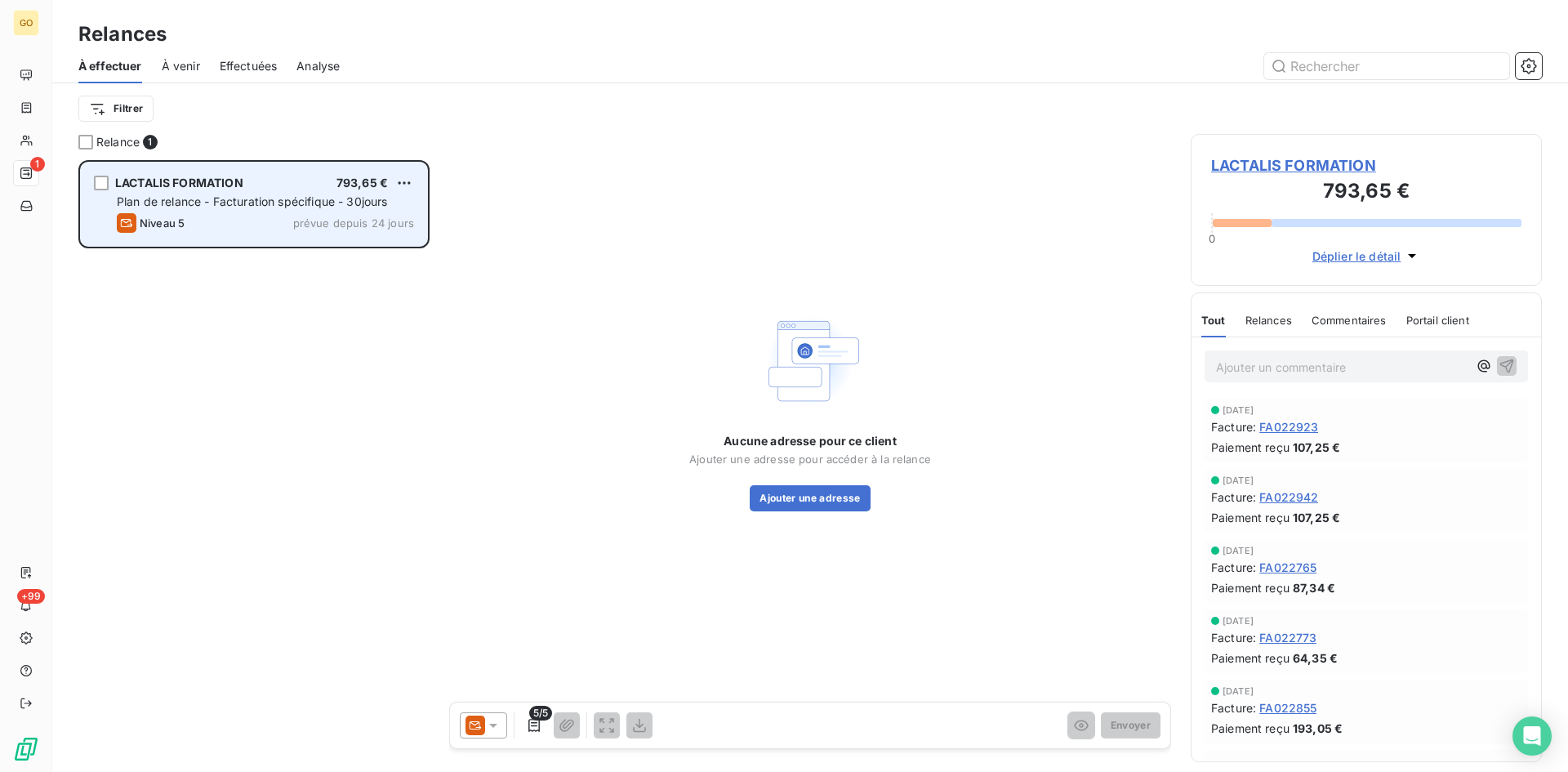
click at [200, 192] on div "LACTALIS FORMATION 793,65 € Plan de relance - Facturation spécifique - 30jours …" at bounding box center [253, 204] width 347 height 83
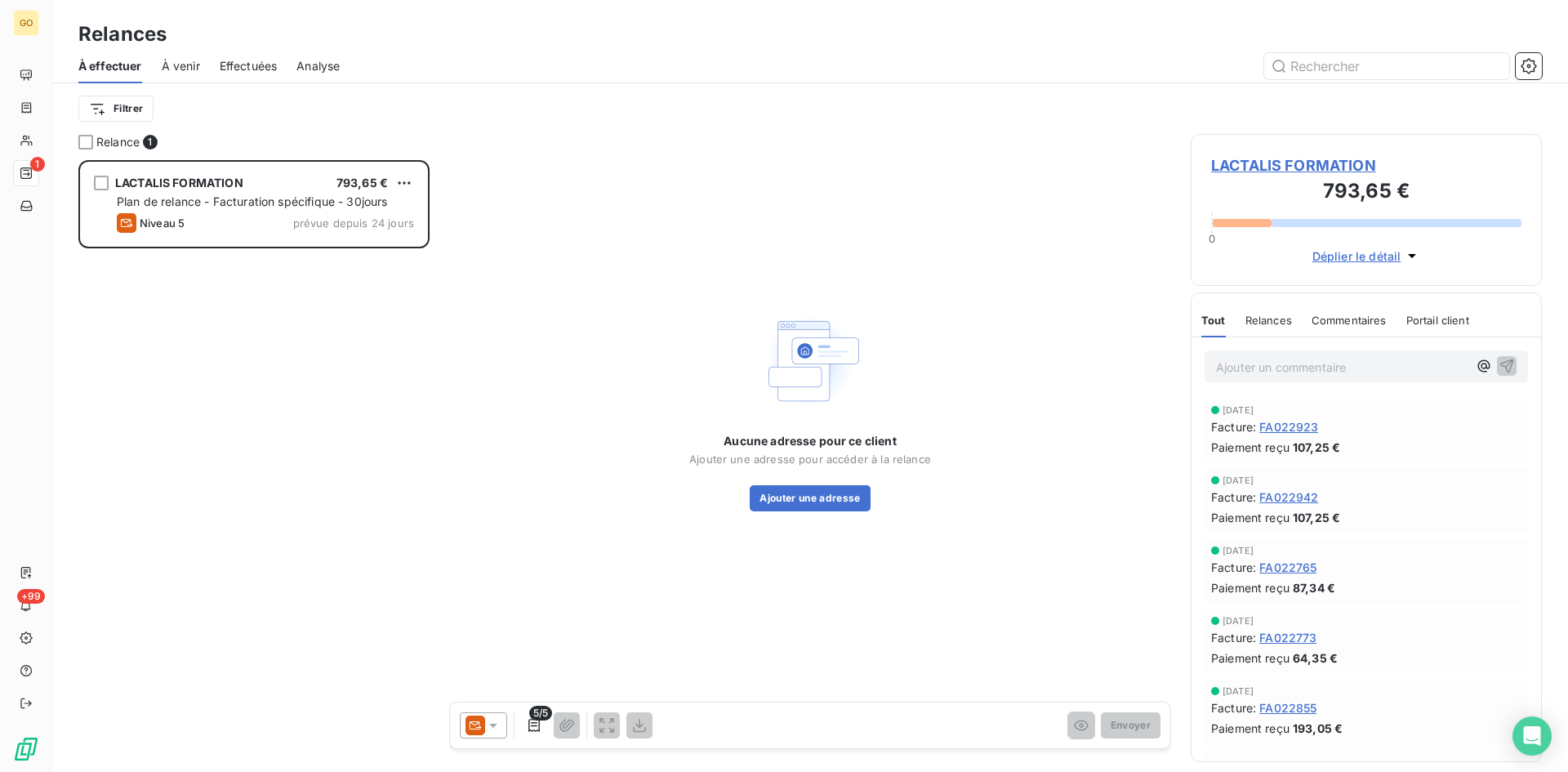
click at [1296, 159] on span "LACTALIS FORMATION" at bounding box center [1367, 165] width 311 height 22
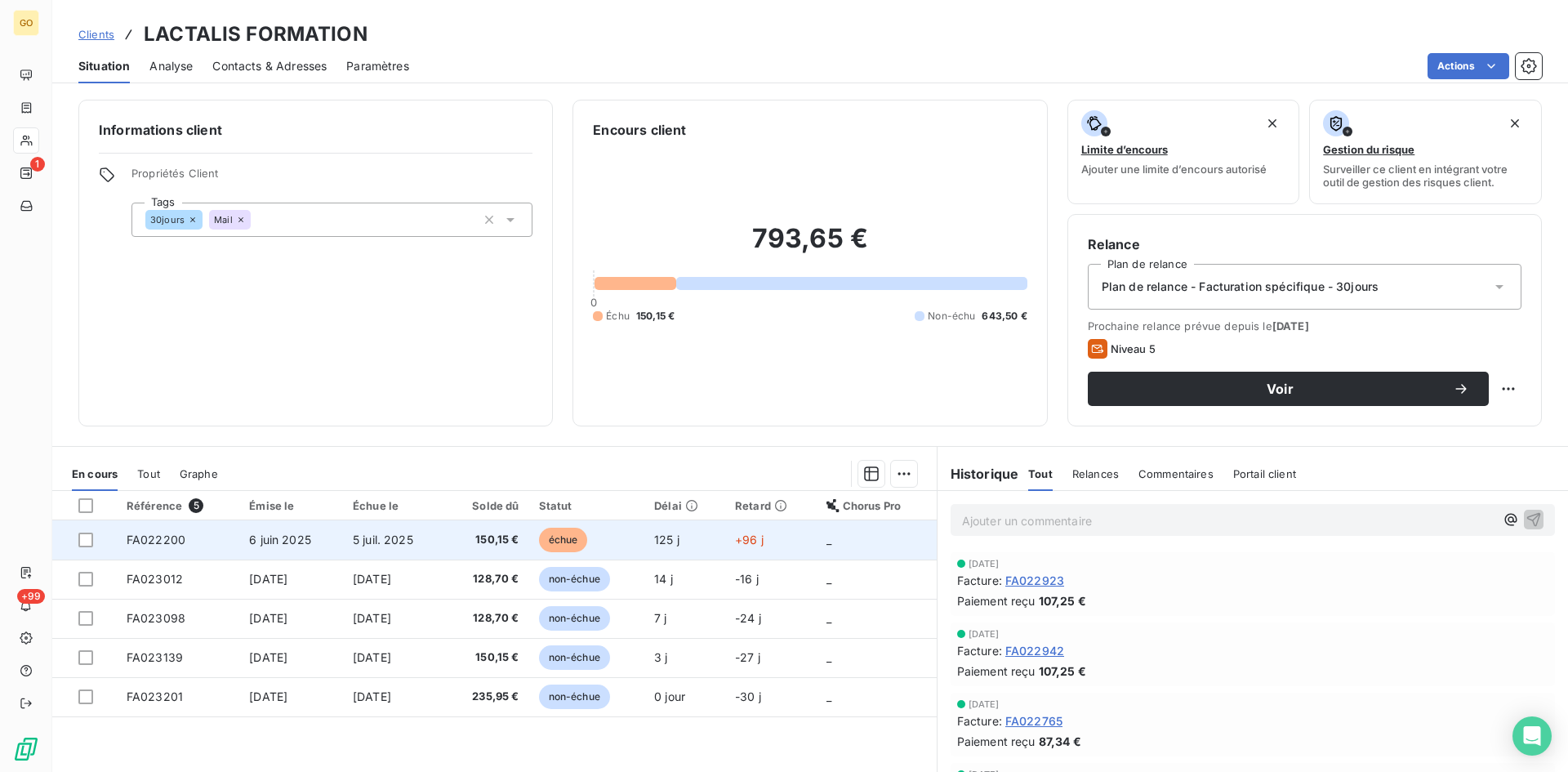
click at [281, 545] on span "6 juin 2025" at bounding box center [279, 540] width 62 height 14
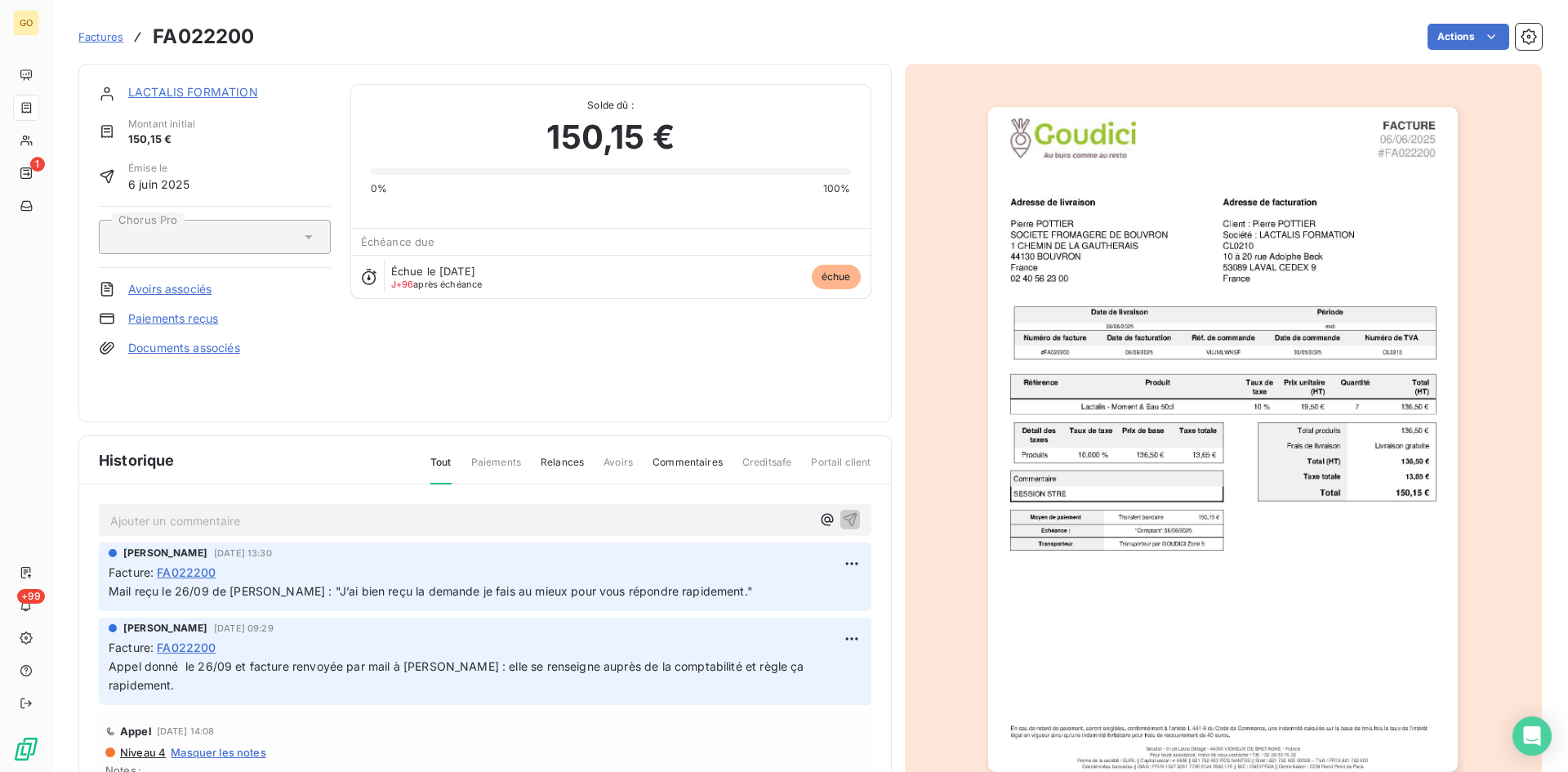
click at [305, 523] on p "Ajouter un commentaire ﻿" at bounding box center [460, 520] width 701 height 21
drag, startPoint x: 182, startPoint y: 92, endPoint x: 363, endPoint y: 118, distance: 182.9
click at [182, 92] on link "LACTALIS FORMATION" at bounding box center [193, 92] width 130 height 14
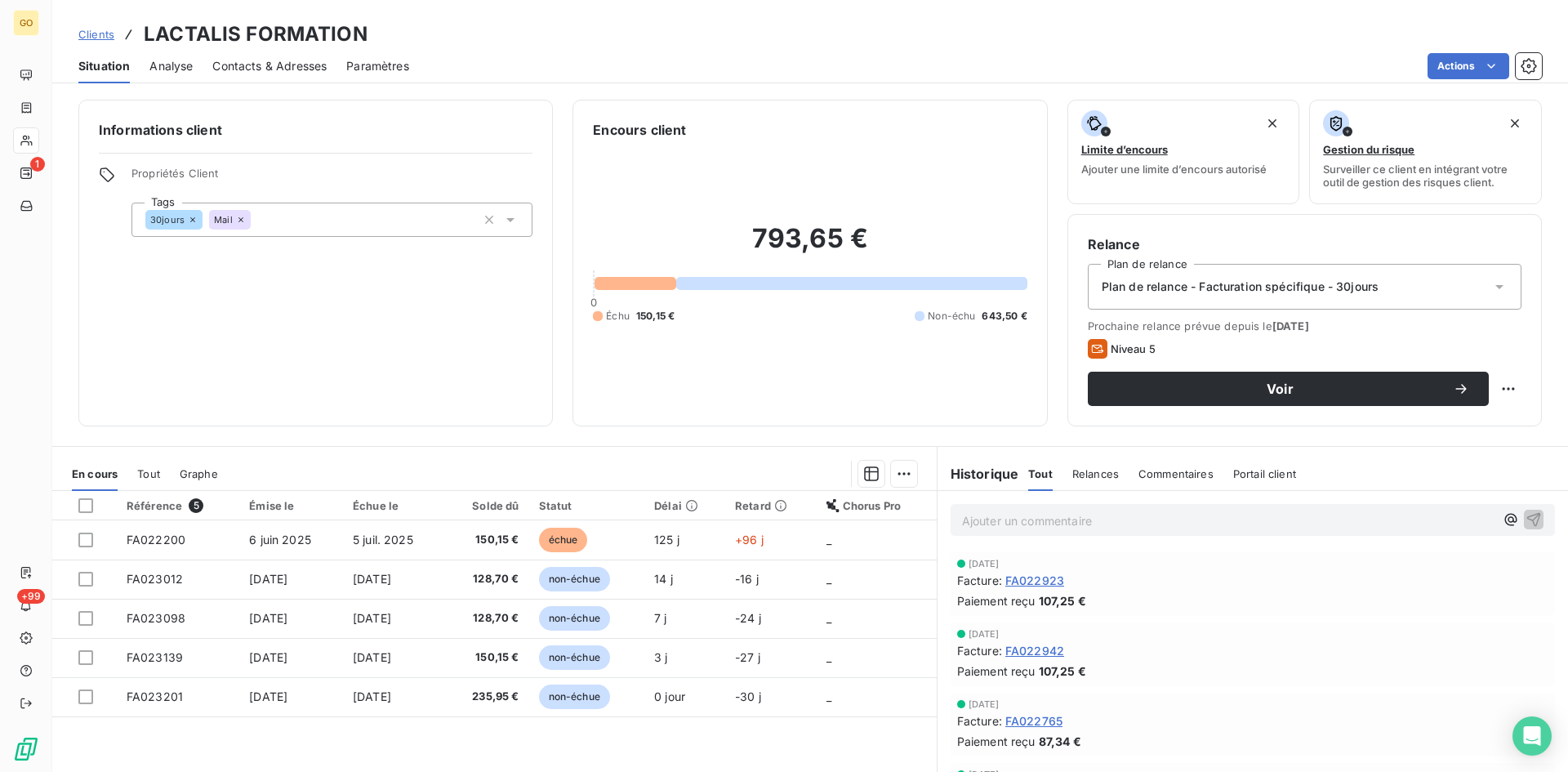
click at [720, 422] on div "Encours client 793,65 € 0 Échu 150,15 € Non-échu 643,50 €" at bounding box center [810, 262] width 475 height 327
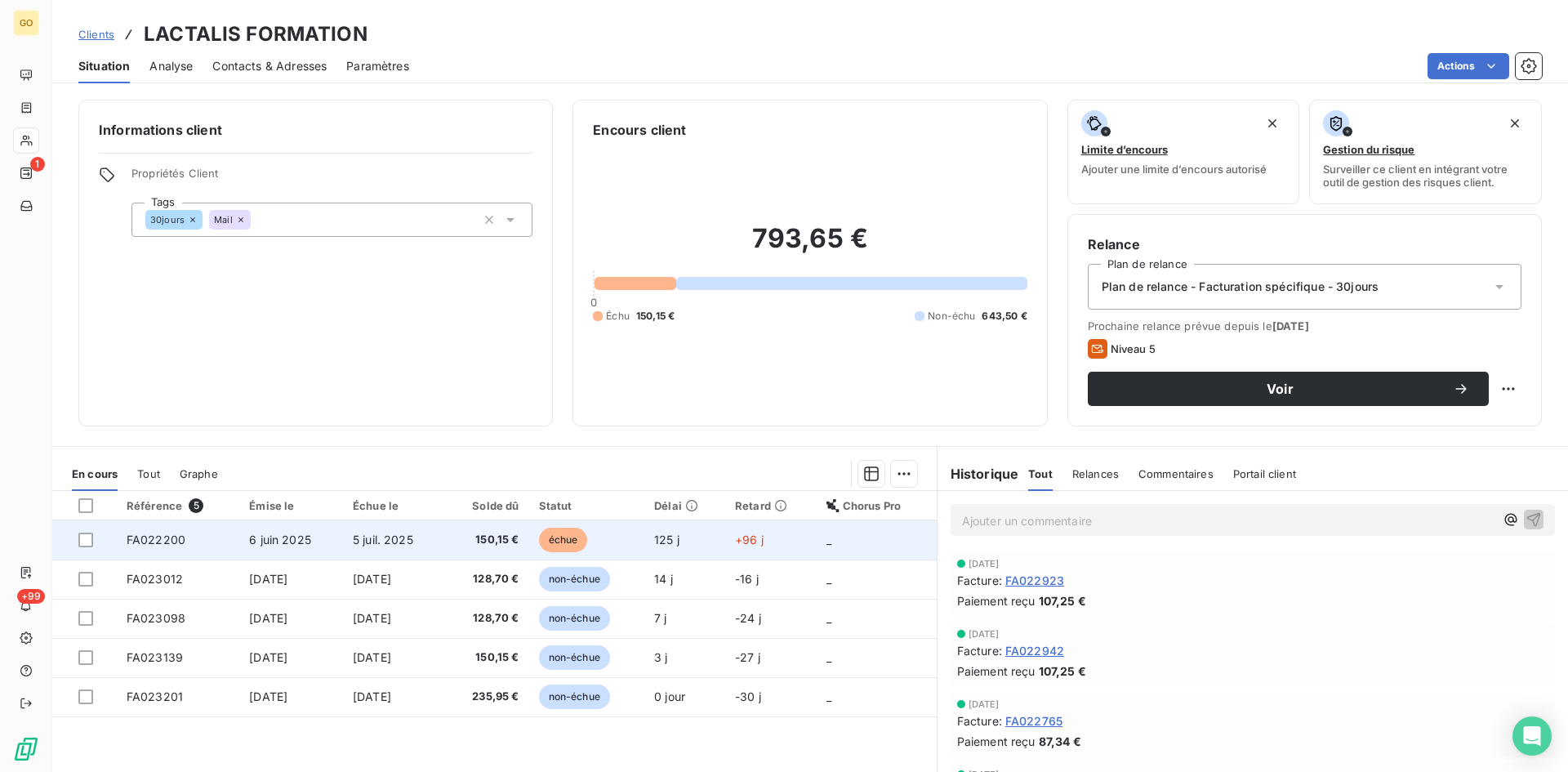
click at [278, 539] on span "6 juin 2025" at bounding box center [279, 540] width 62 height 14
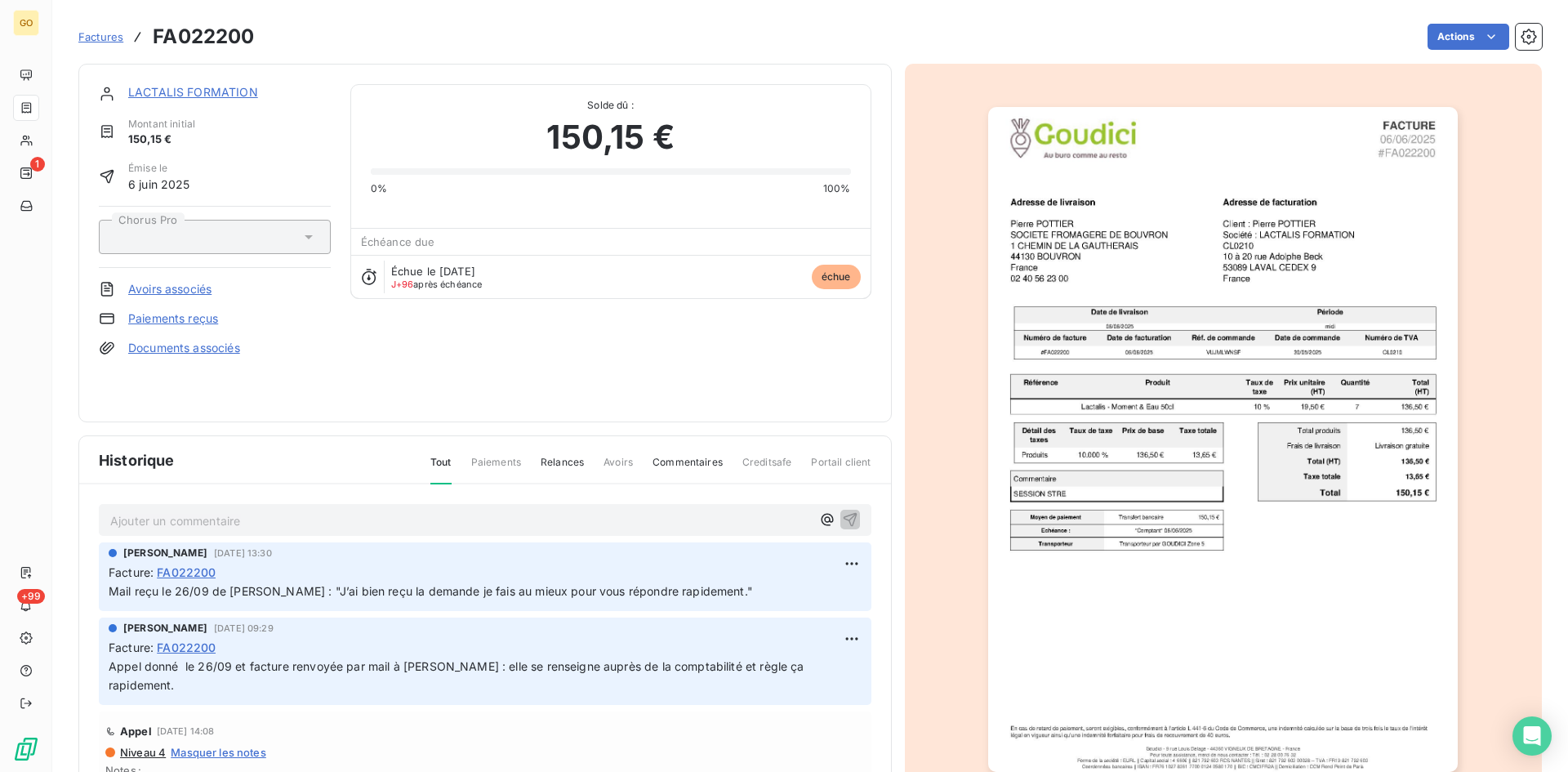
click at [403, 18] on div "Factures FA022200 Actions" at bounding box center [810, 27] width 1463 height 54
click at [160, 92] on link "LACTALIS FORMATION" at bounding box center [193, 92] width 130 height 14
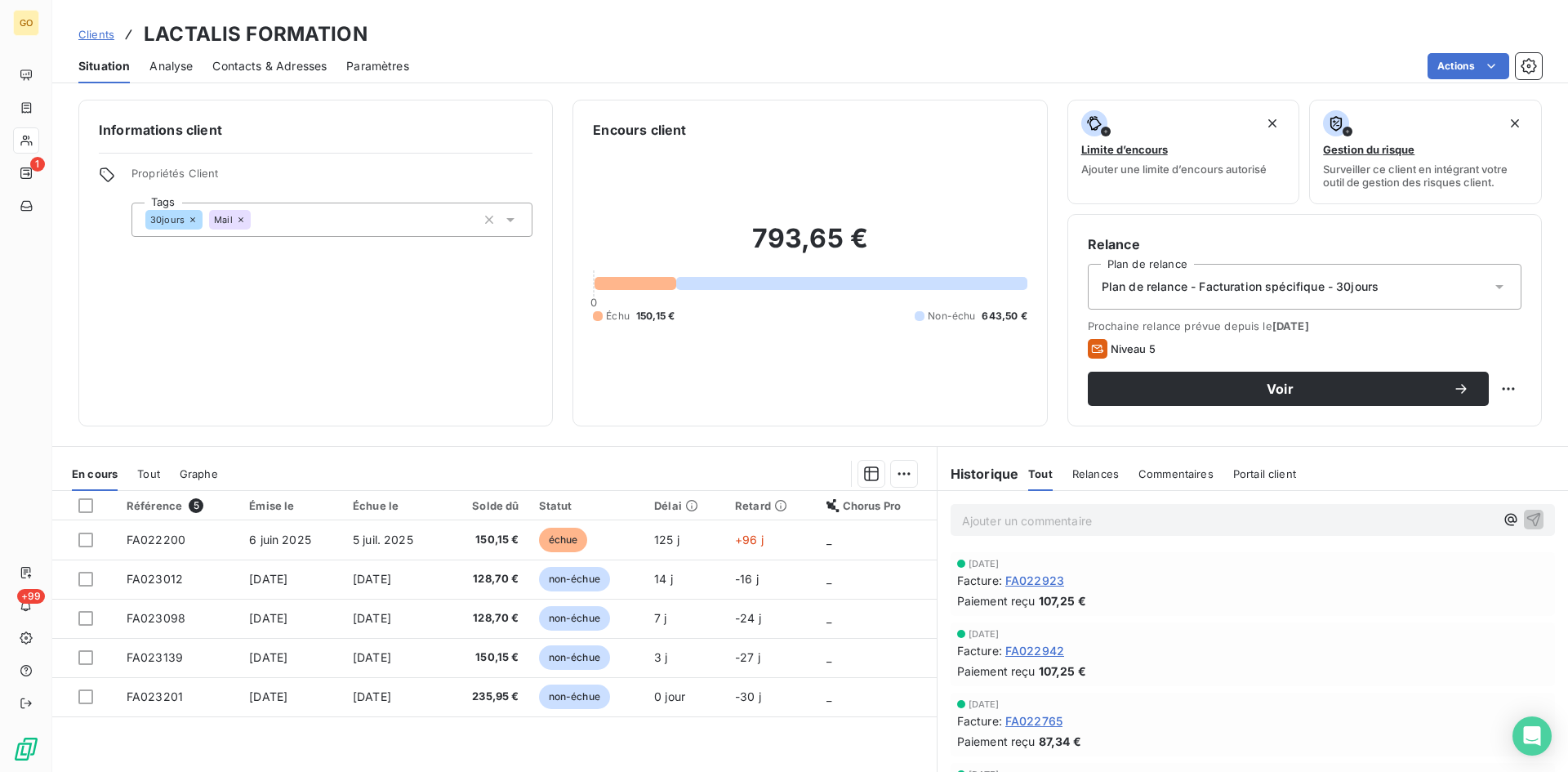
click at [244, 61] on span "Contacts & Adresses" at bounding box center [270, 66] width 115 height 16
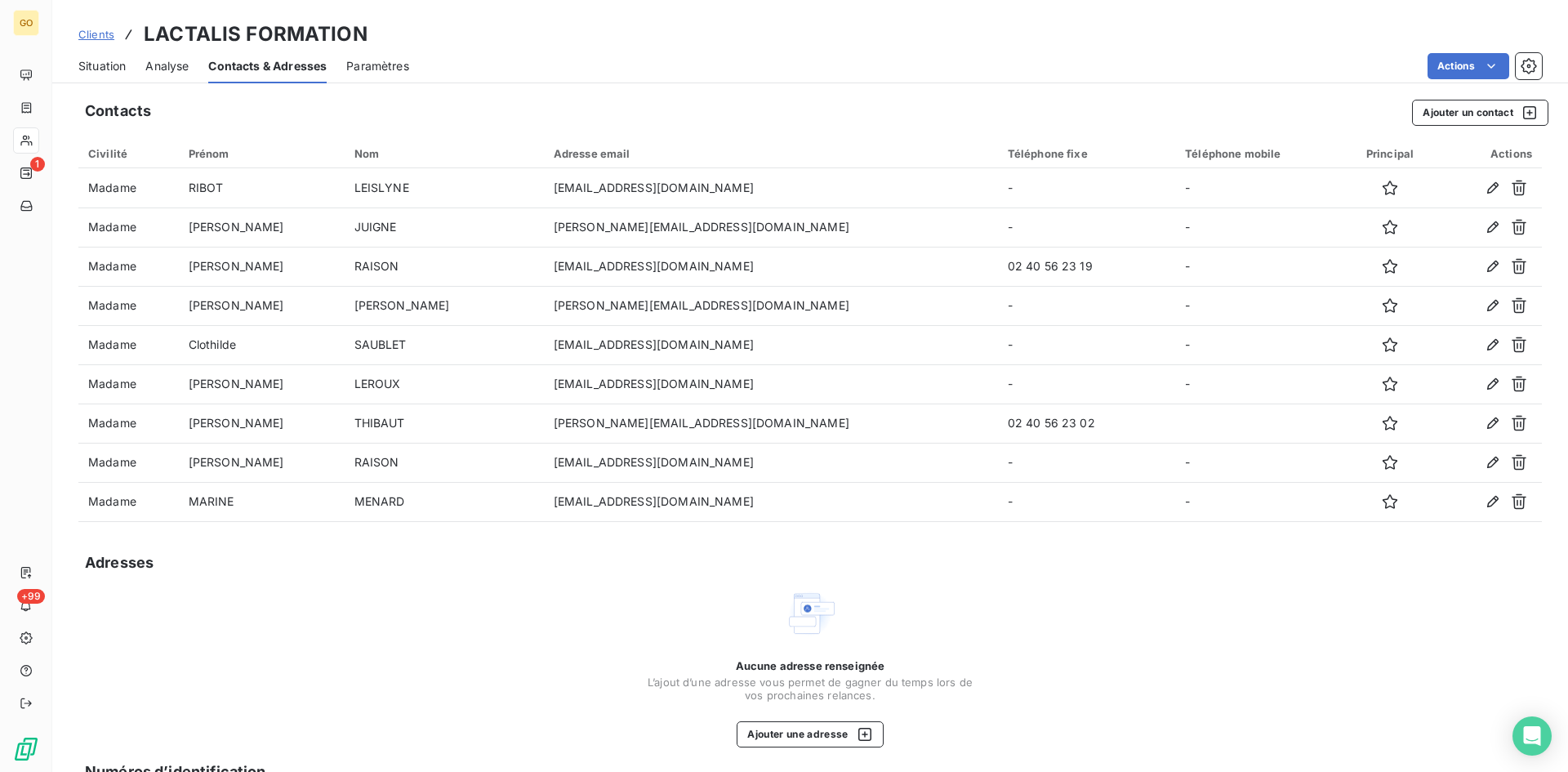
click at [488, 41] on div "Clients LACTALIS FORMATION" at bounding box center [810, 34] width 1516 height 30
click at [115, 56] on div "Situation" at bounding box center [102, 66] width 47 height 34
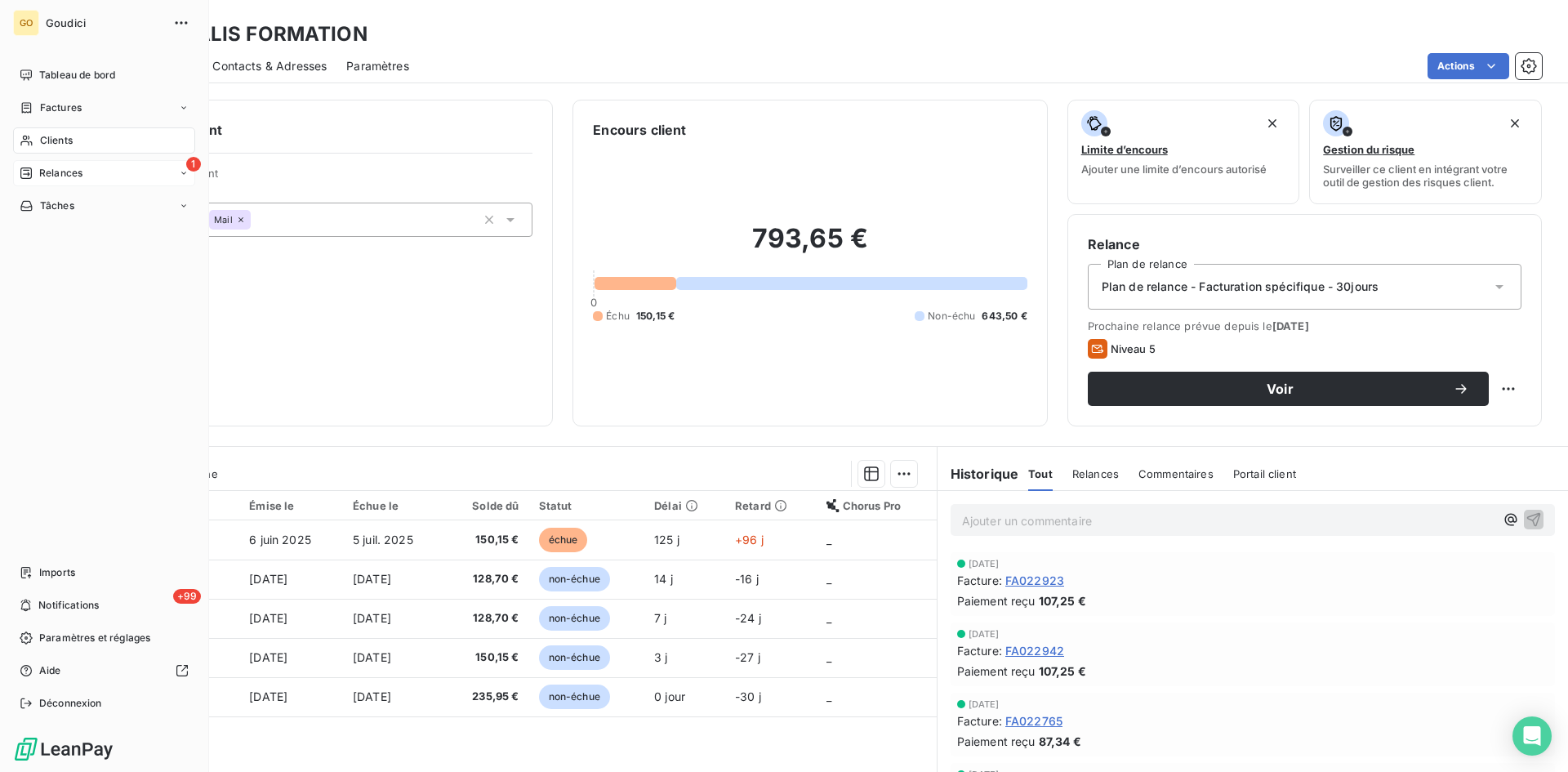
click at [33, 171] on div "Relances" at bounding box center [51, 173] width 63 height 14
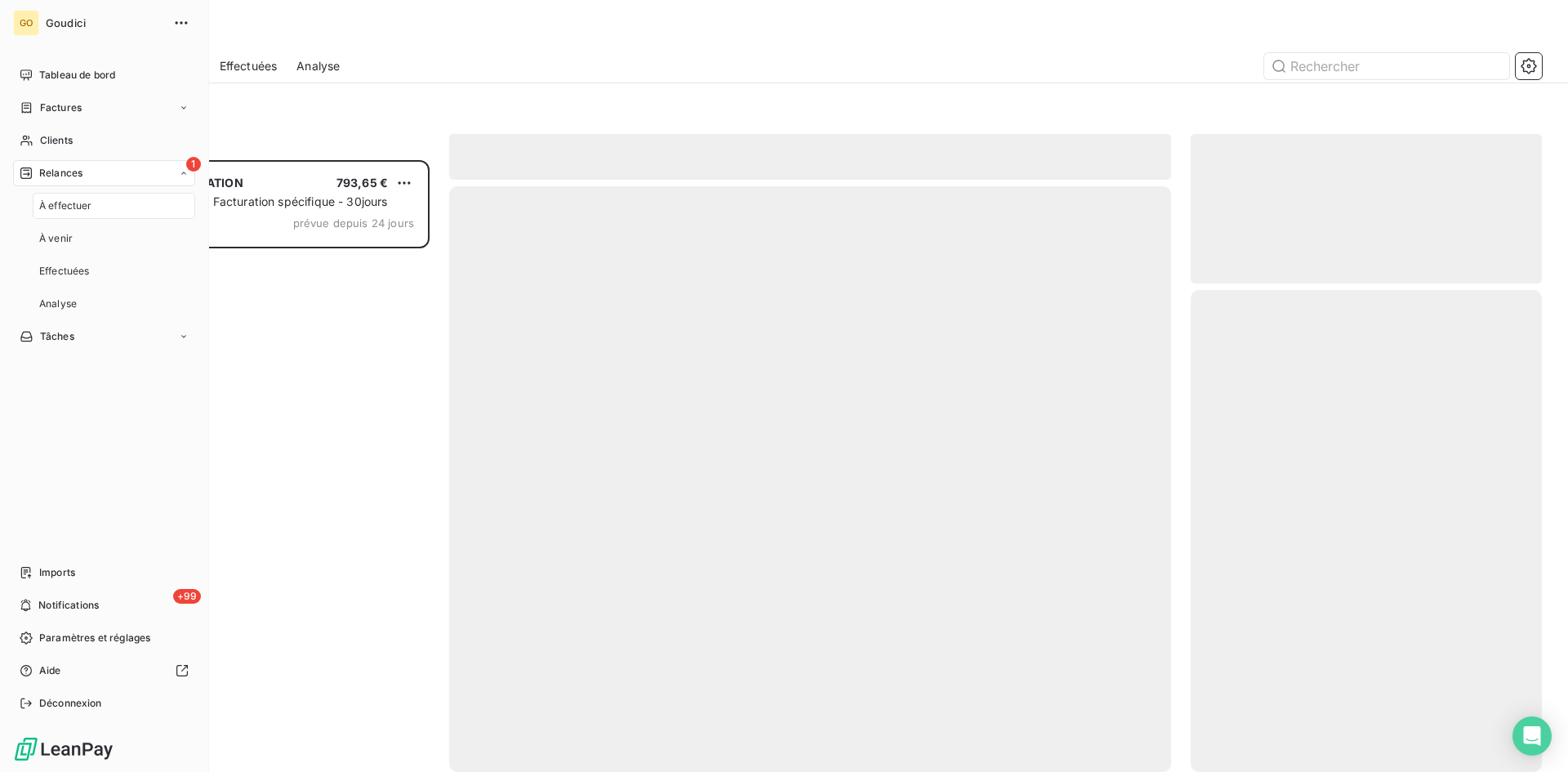
scroll to position [599, 339]
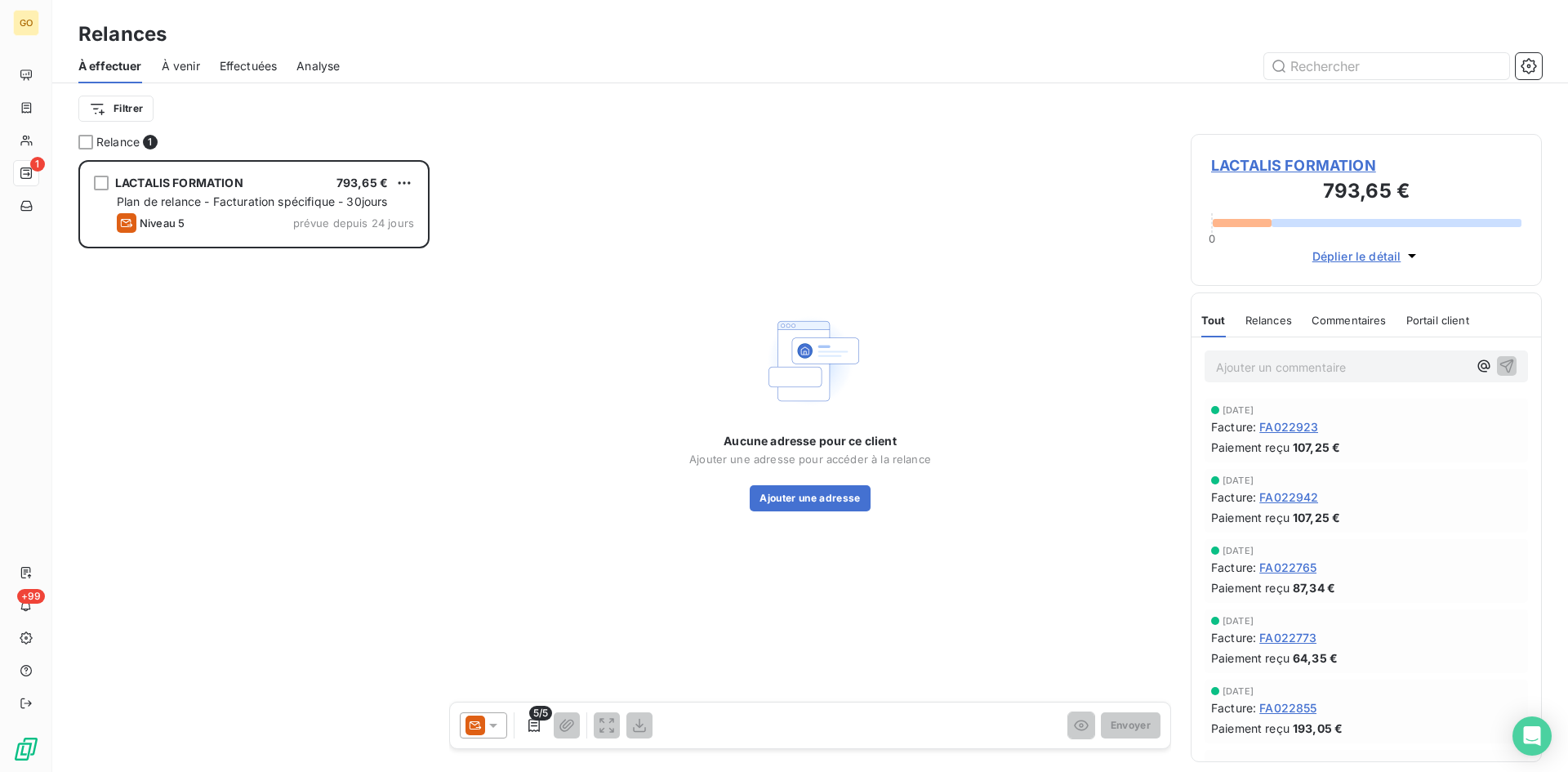
drag, startPoint x: 339, startPoint y: 352, endPoint x: 330, endPoint y: 336, distance: 18.4
click at [341, 352] on div "LACTALIS FORMATION 793,65 € Plan de relance - Facturation spécifique - 30jours …" at bounding box center [254, 466] width 351 height 612
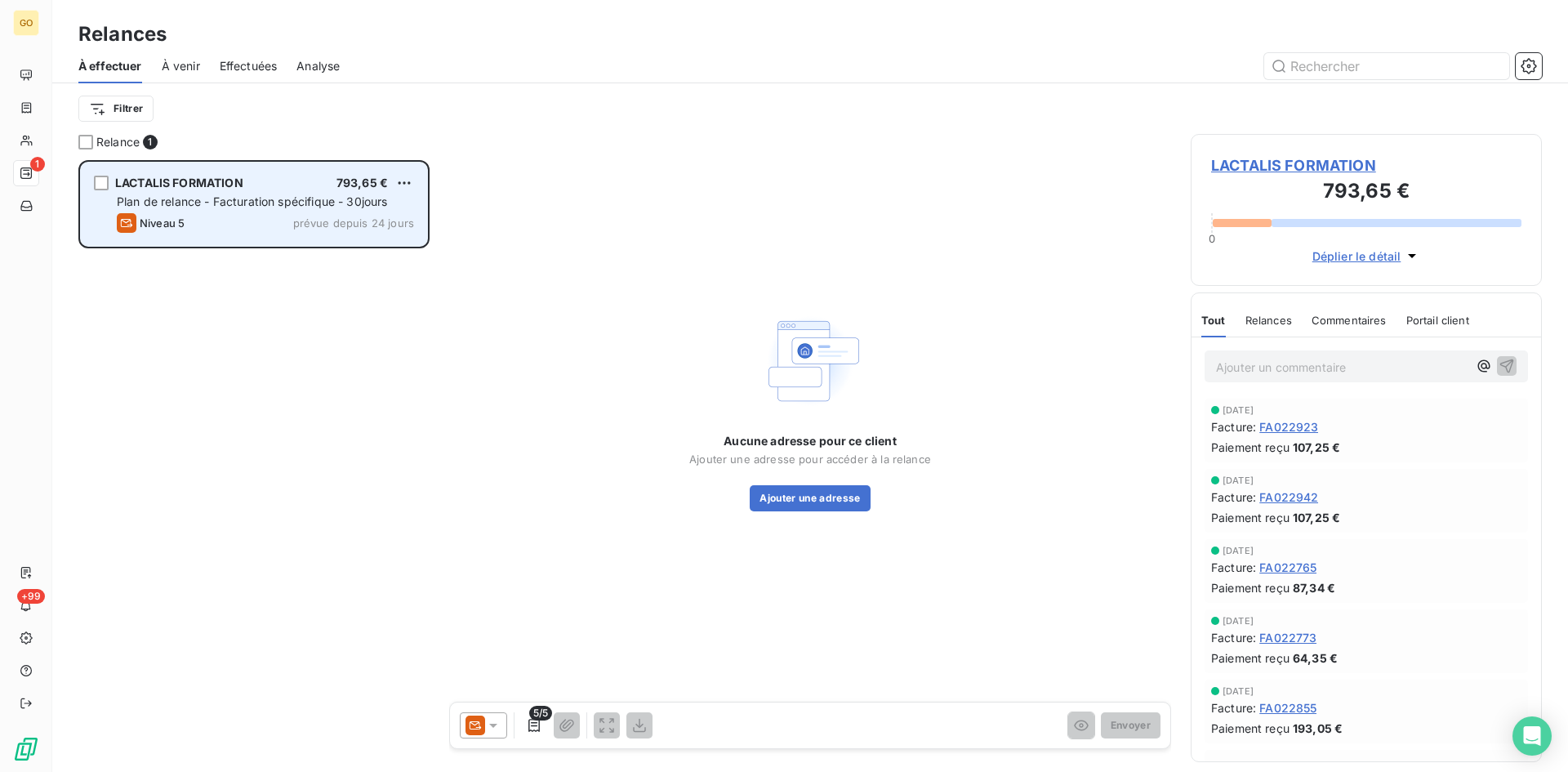
click at [221, 177] on span "LACTALIS FORMATION" at bounding box center [179, 183] width 128 height 14
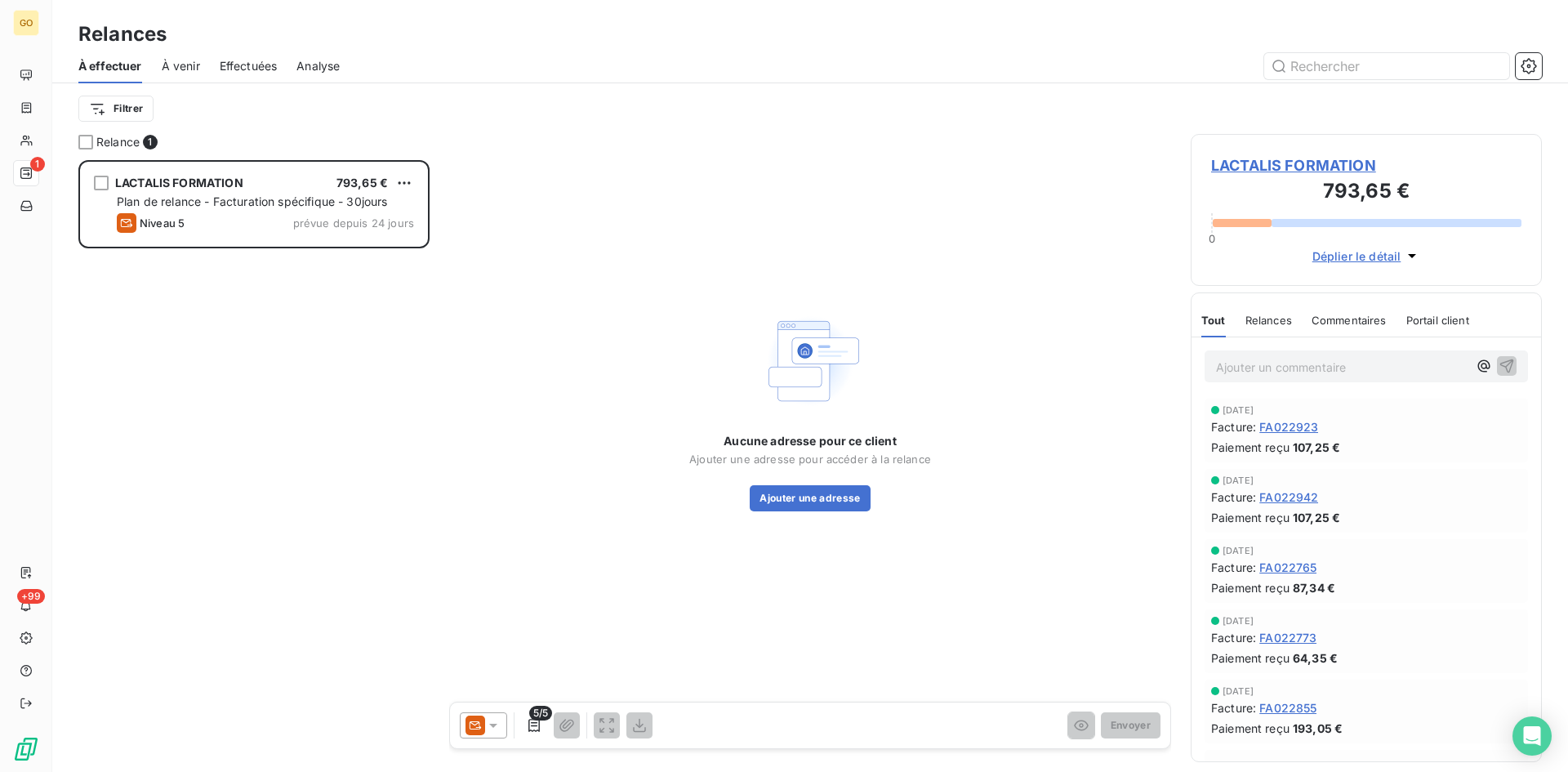
click at [1325, 163] on span "LACTALIS FORMATION" at bounding box center [1367, 165] width 311 height 22
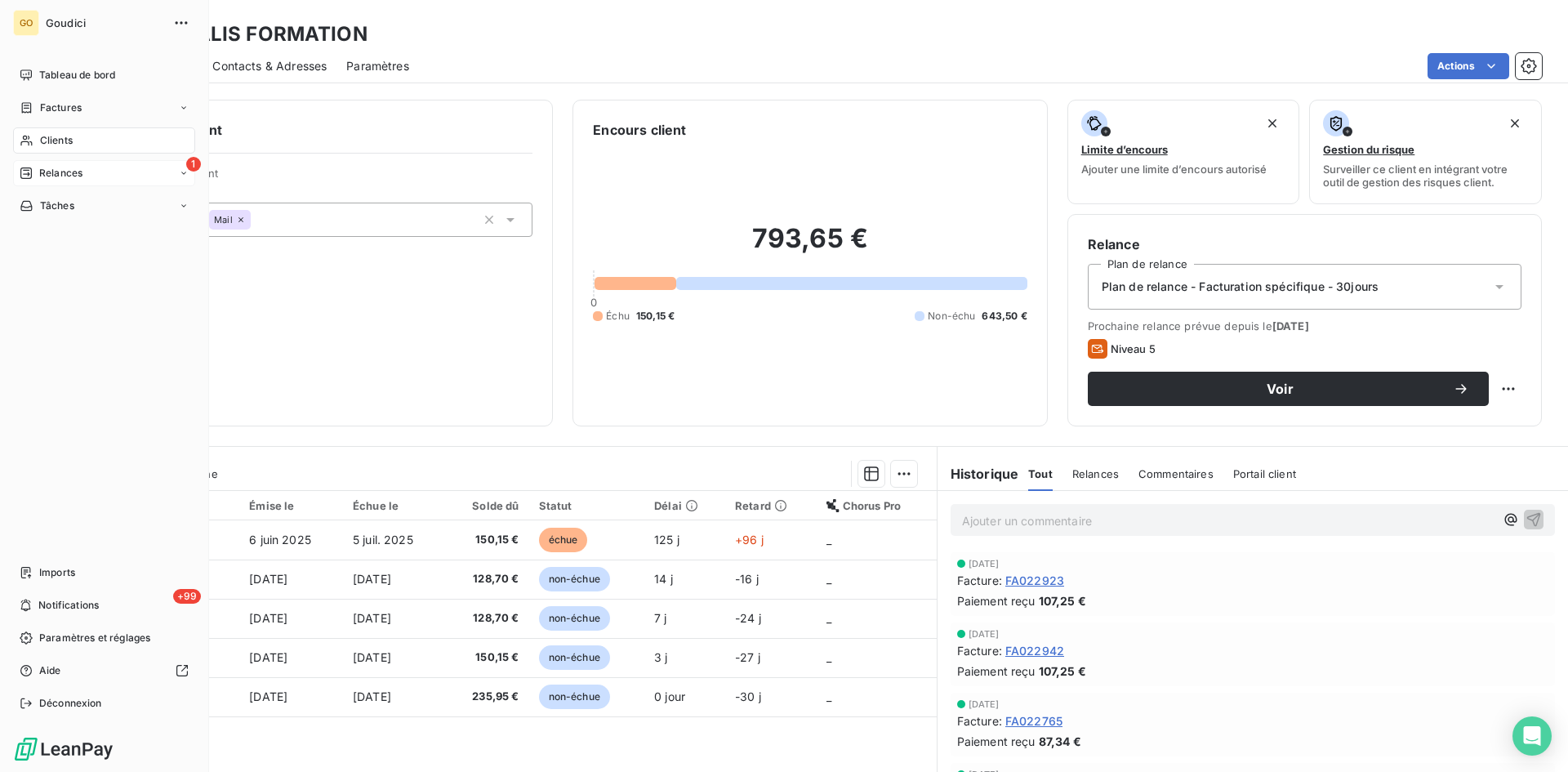
click at [66, 173] on span "Relances" at bounding box center [61, 173] width 43 height 14
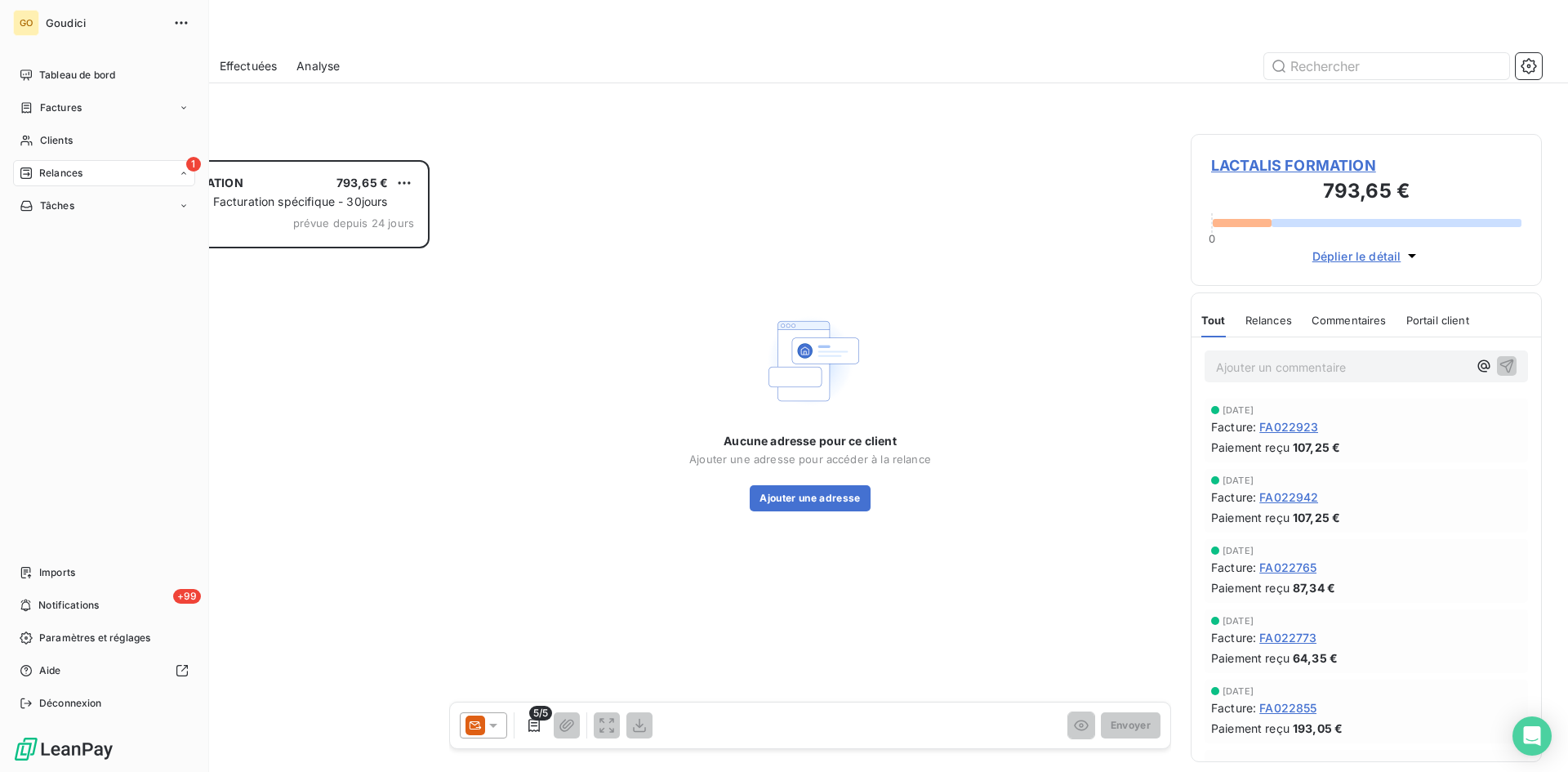
scroll to position [599, 339]
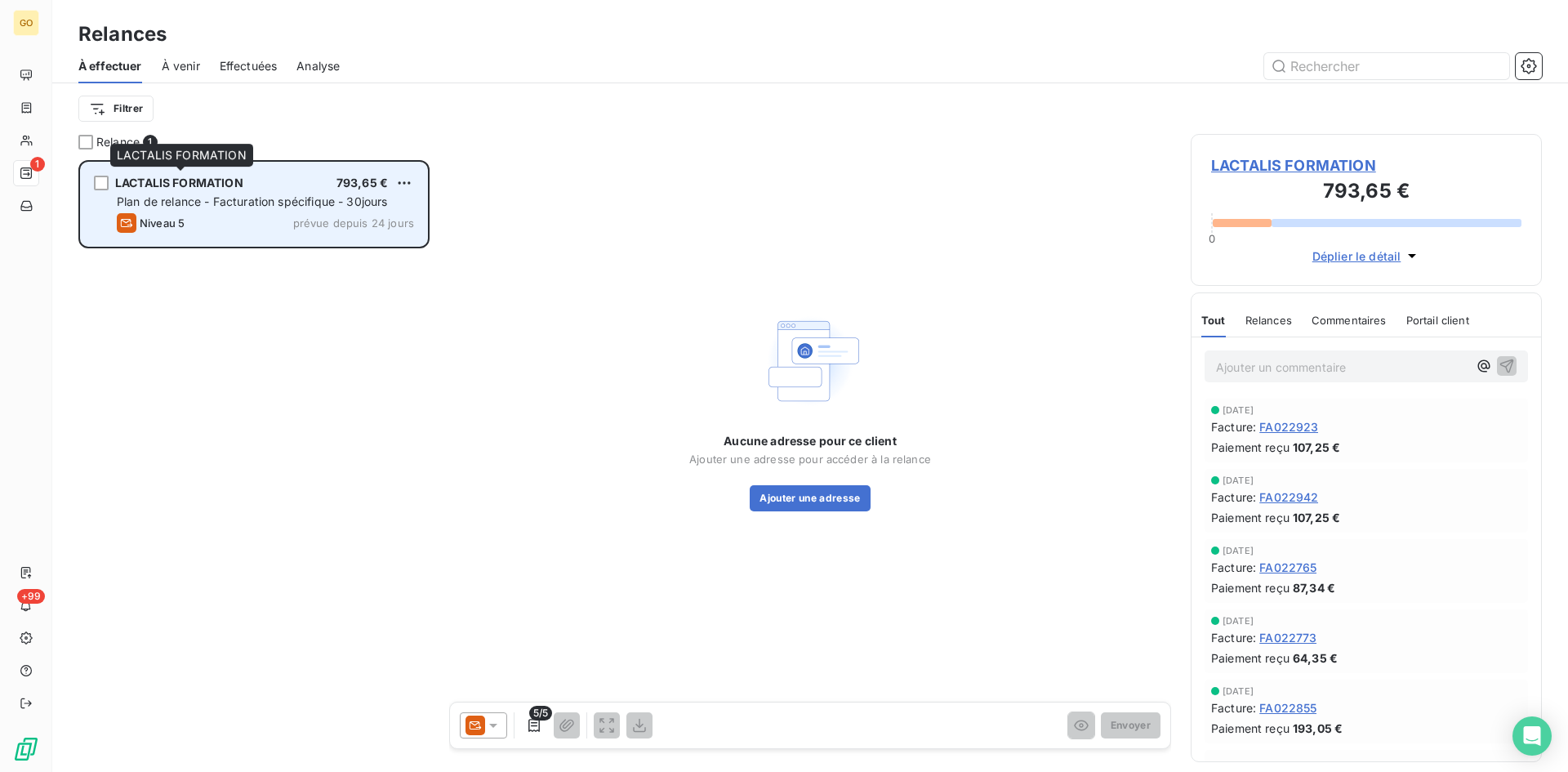
click at [229, 185] on span "LACTALIS FORMATION" at bounding box center [179, 183] width 128 height 14
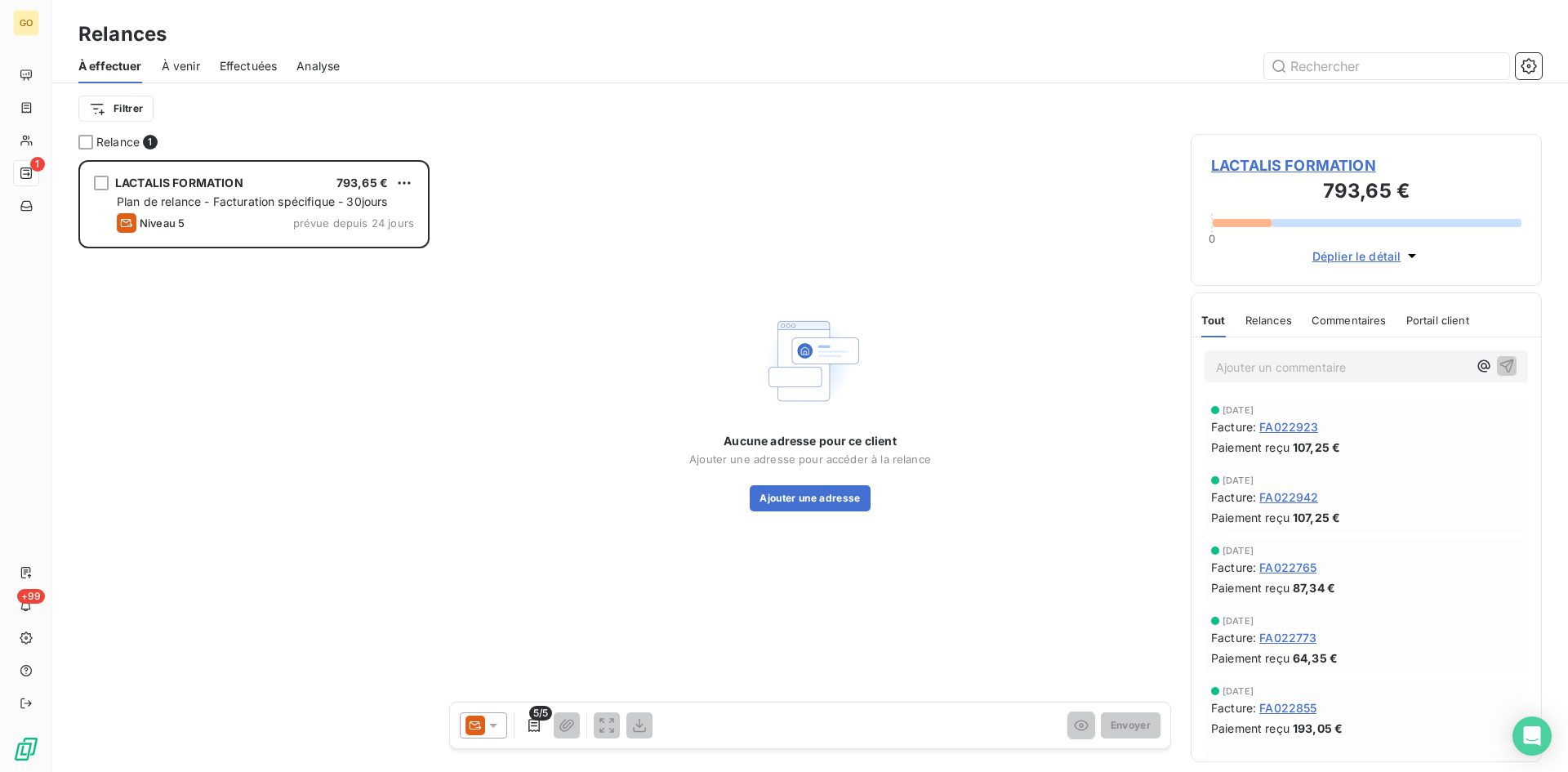
click at [497, 728] on icon at bounding box center [493, 725] width 16 height 16
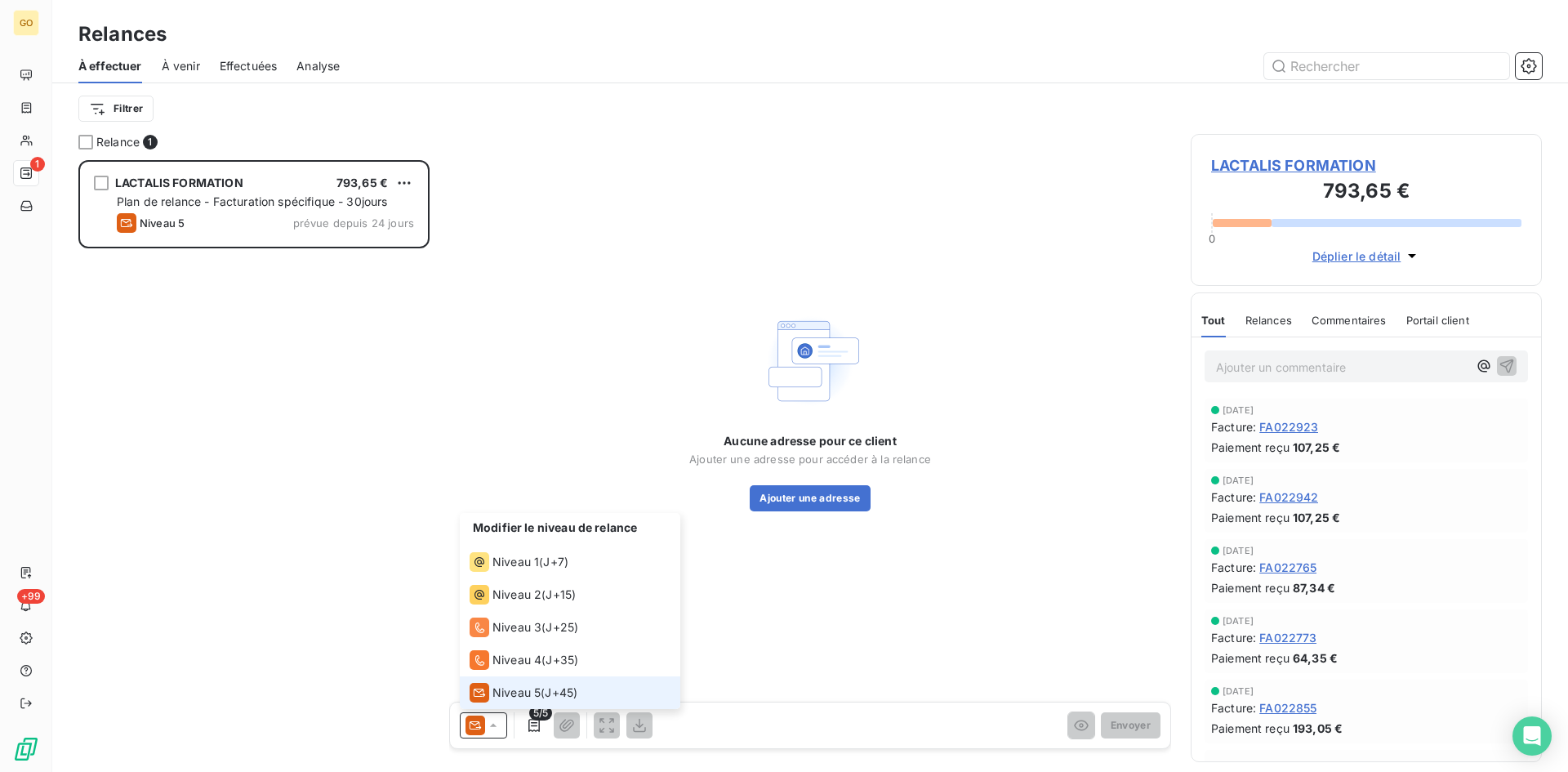
click at [497, 728] on icon at bounding box center [493, 725] width 16 height 16
